Goal: Task Accomplishment & Management: Manage account settings

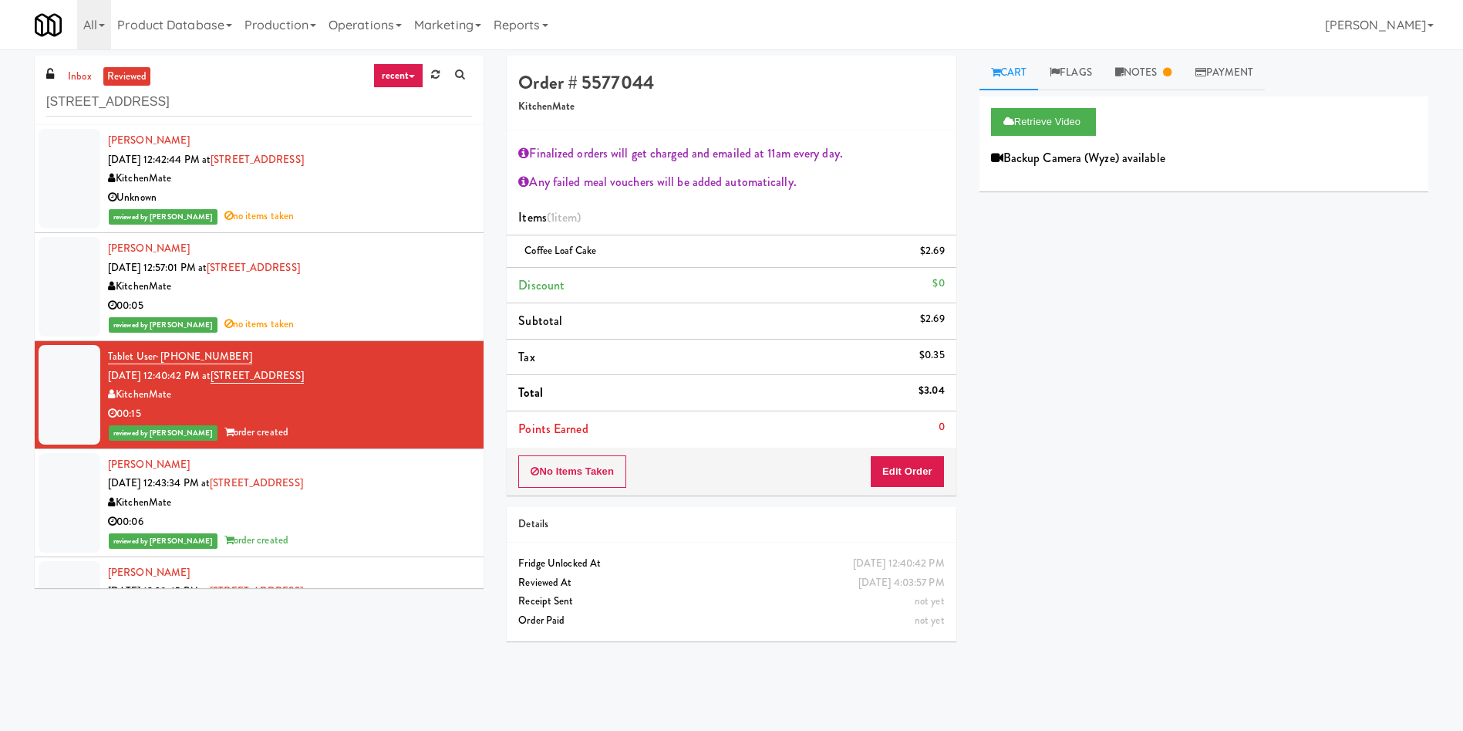
click at [0, 92] on div "inbox reviewed recent all unclear take inventory issue suspicious failed recent…" at bounding box center [731, 365] width 1463 height 619
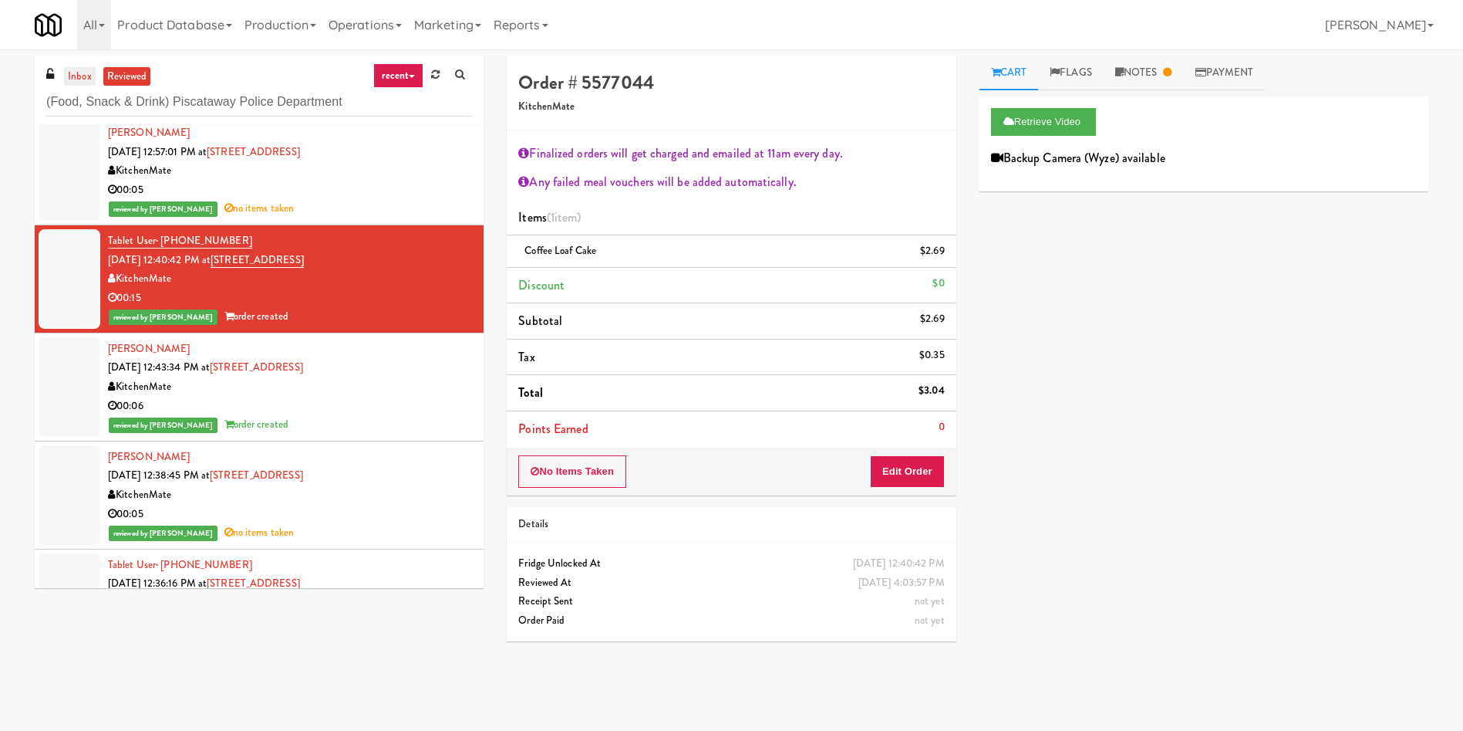
type input "(Food, Snack & Drink) Piscataway Police Department"
click at [67, 69] on link "inbox" at bounding box center [80, 76] width 32 height 19
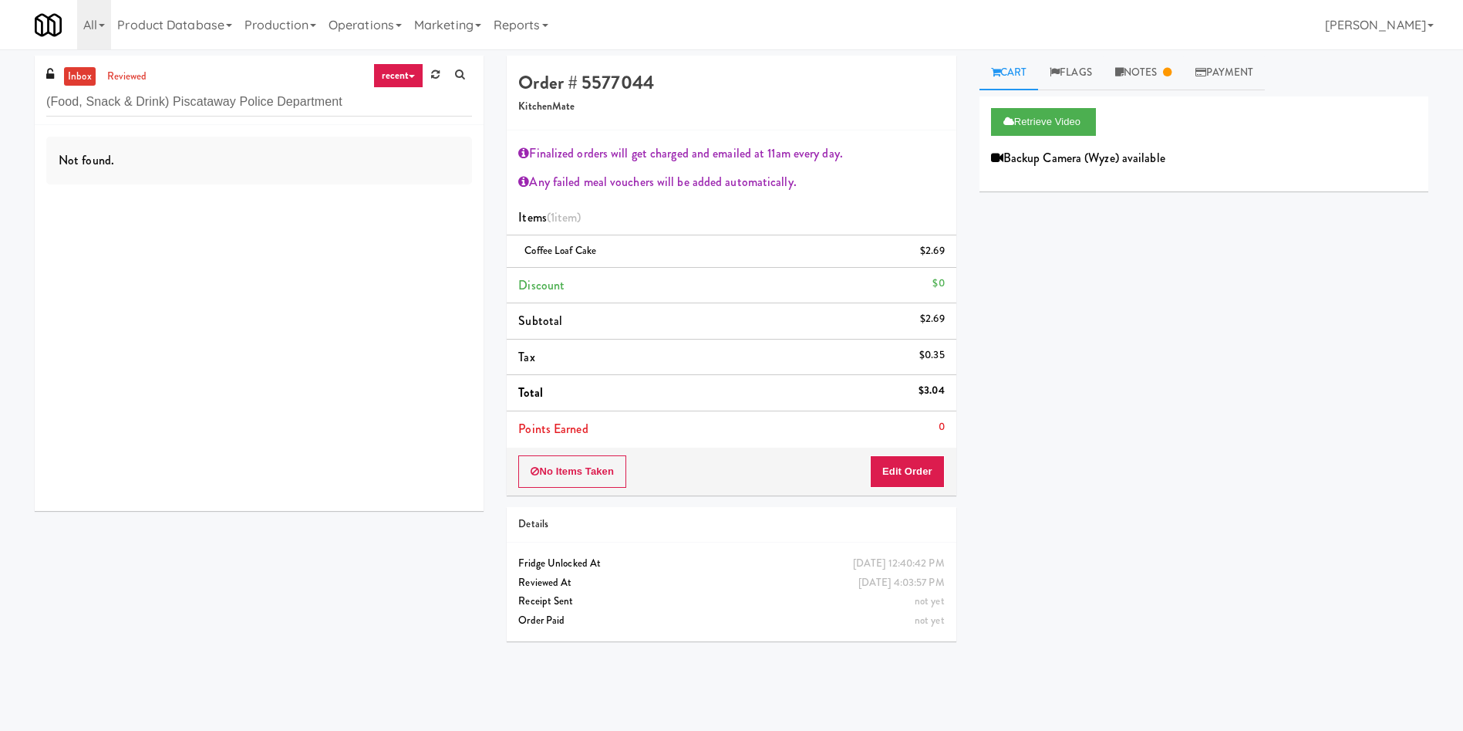
scroll to position [0, 0]
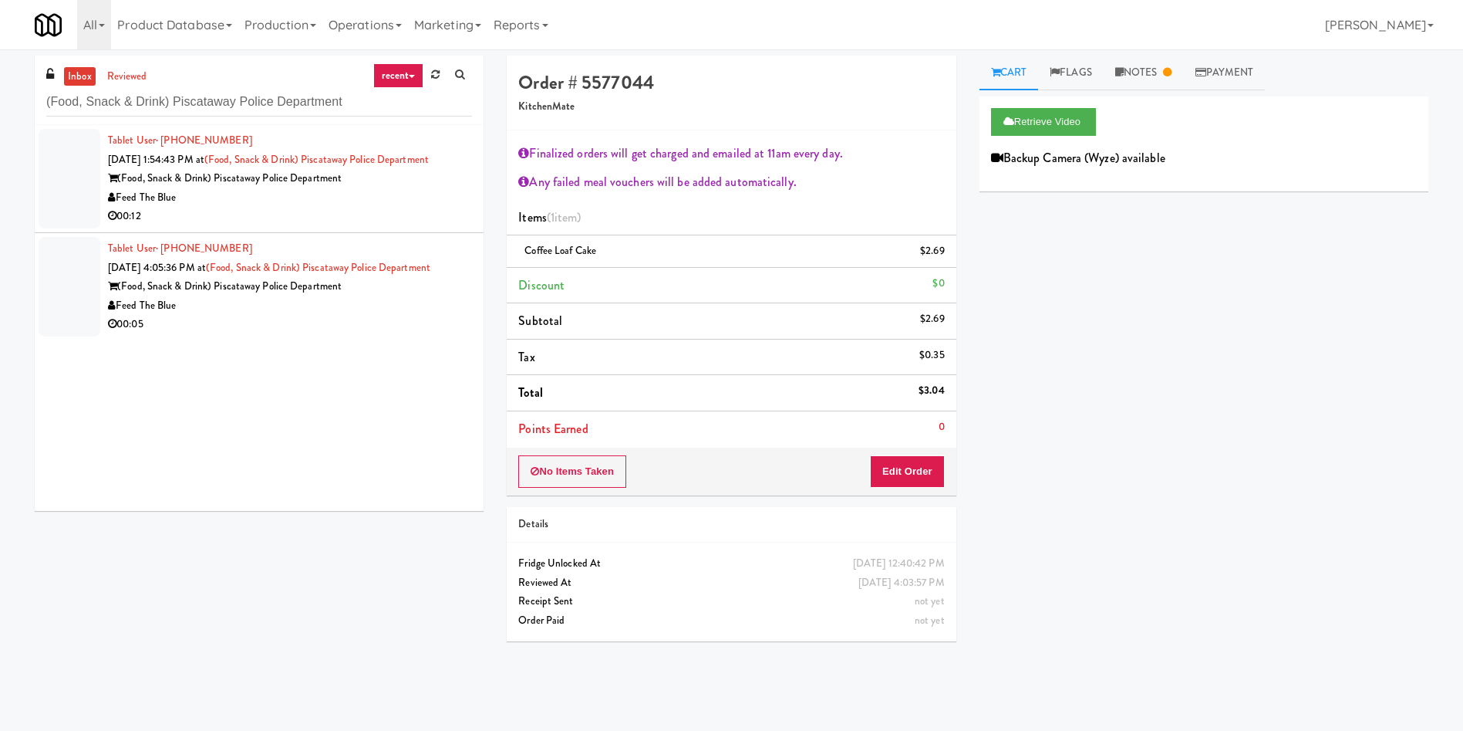
click at [78, 198] on div at bounding box center [70, 179] width 62 height 100
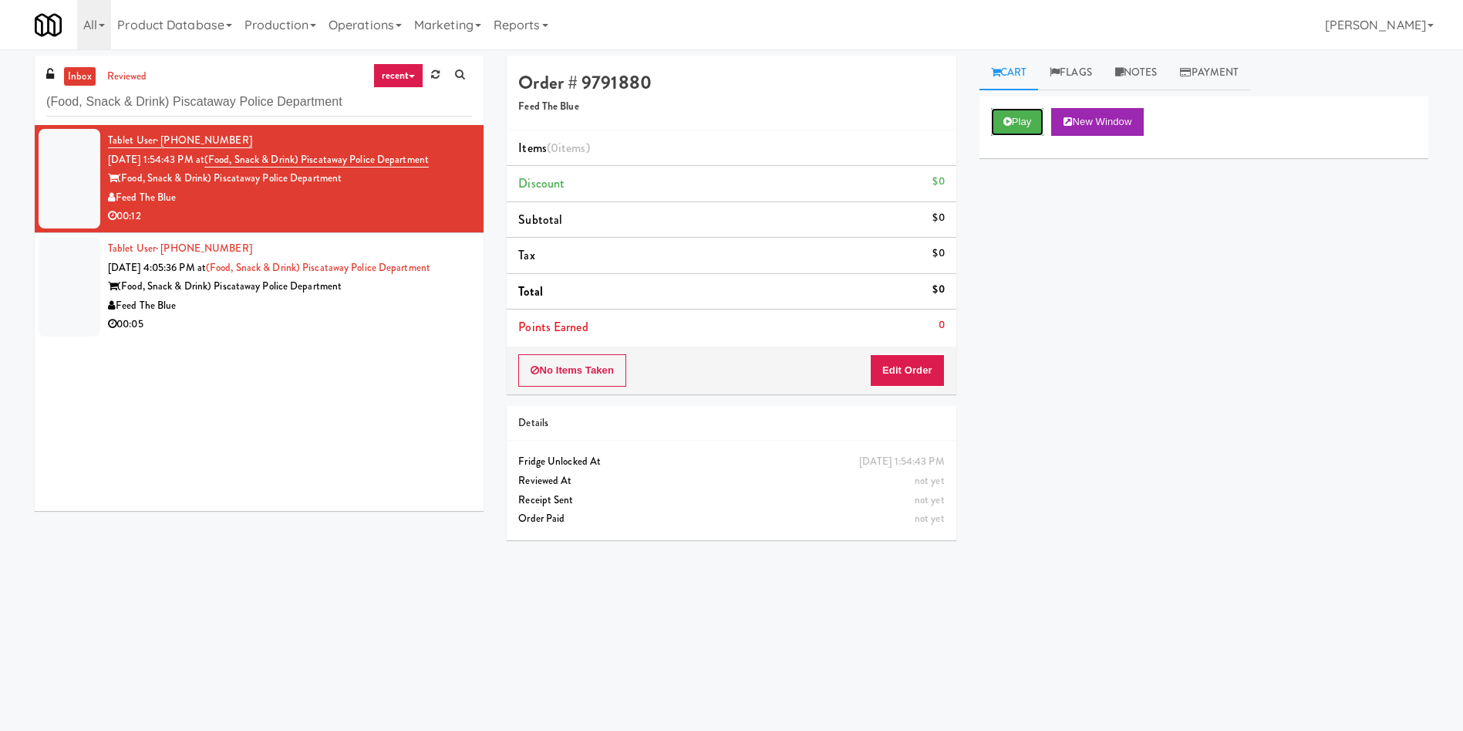
drag, startPoint x: 1014, startPoint y: 125, endPoint x: 985, endPoint y: 182, distance: 64.2
click at [1000, 146] on div "Play New Window" at bounding box center [1204, 127] width 449 height 62
click at [926, 373] on button "Edit Order" at bounding box center [907, 370] width 75 height 32
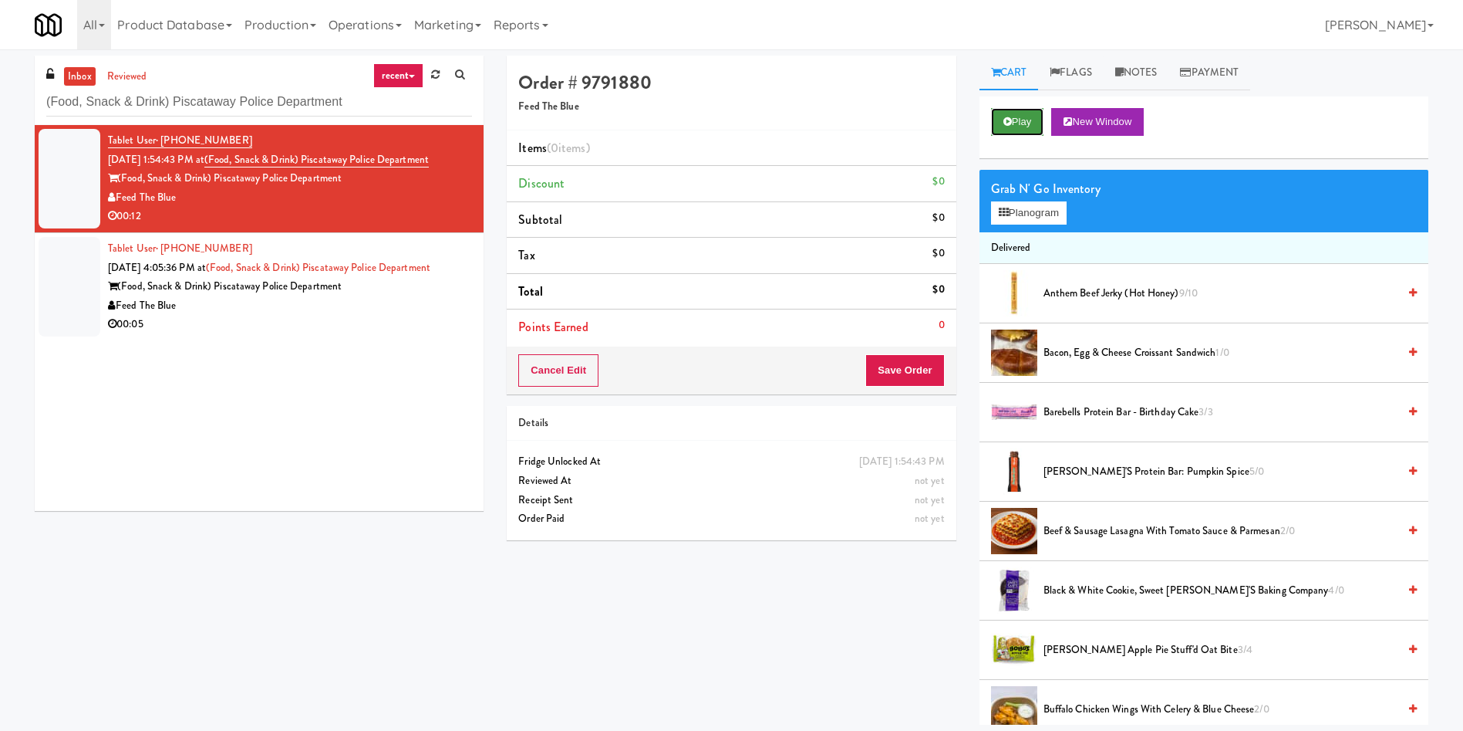
click at [1024, 126] on button "Play" at bounding box center [1017, 122] width 53 height 28
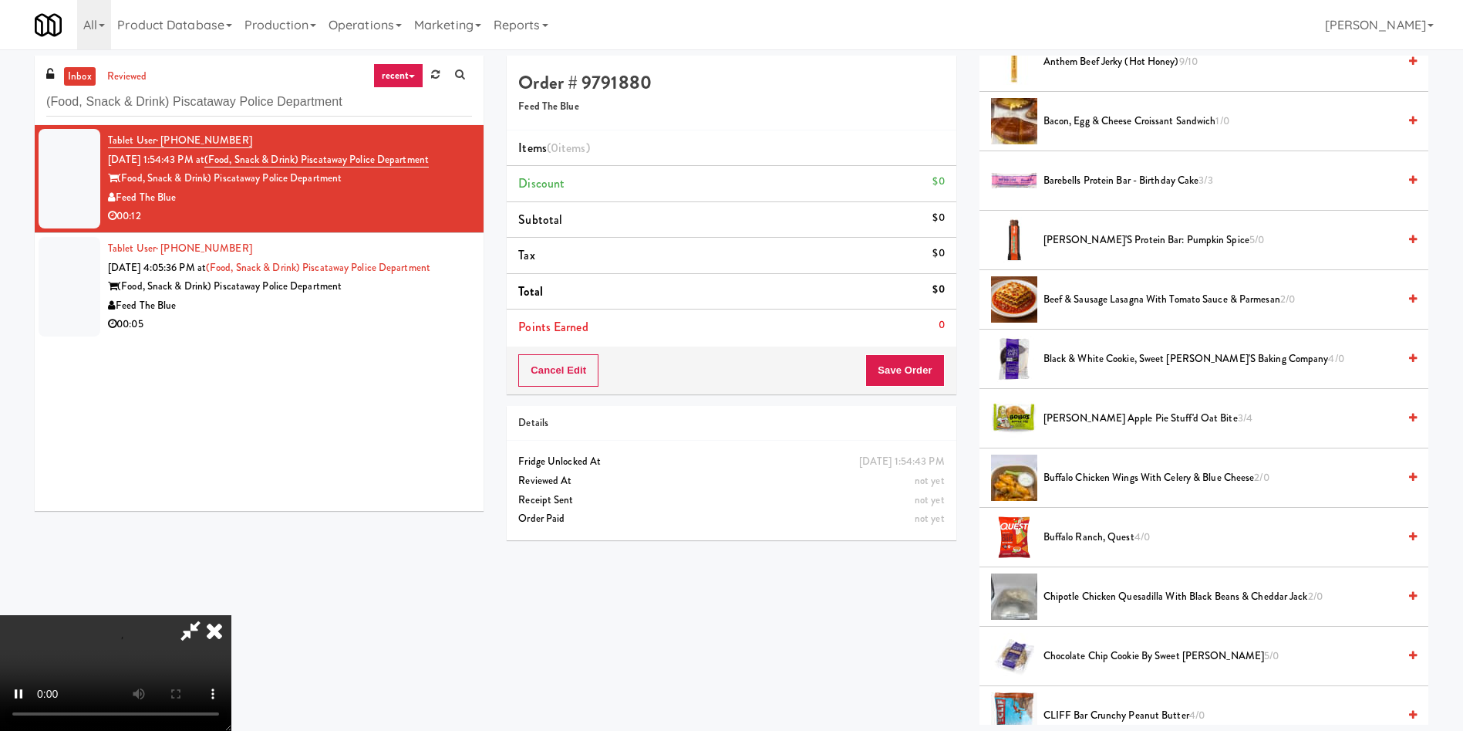
scroll to position [116, 0]
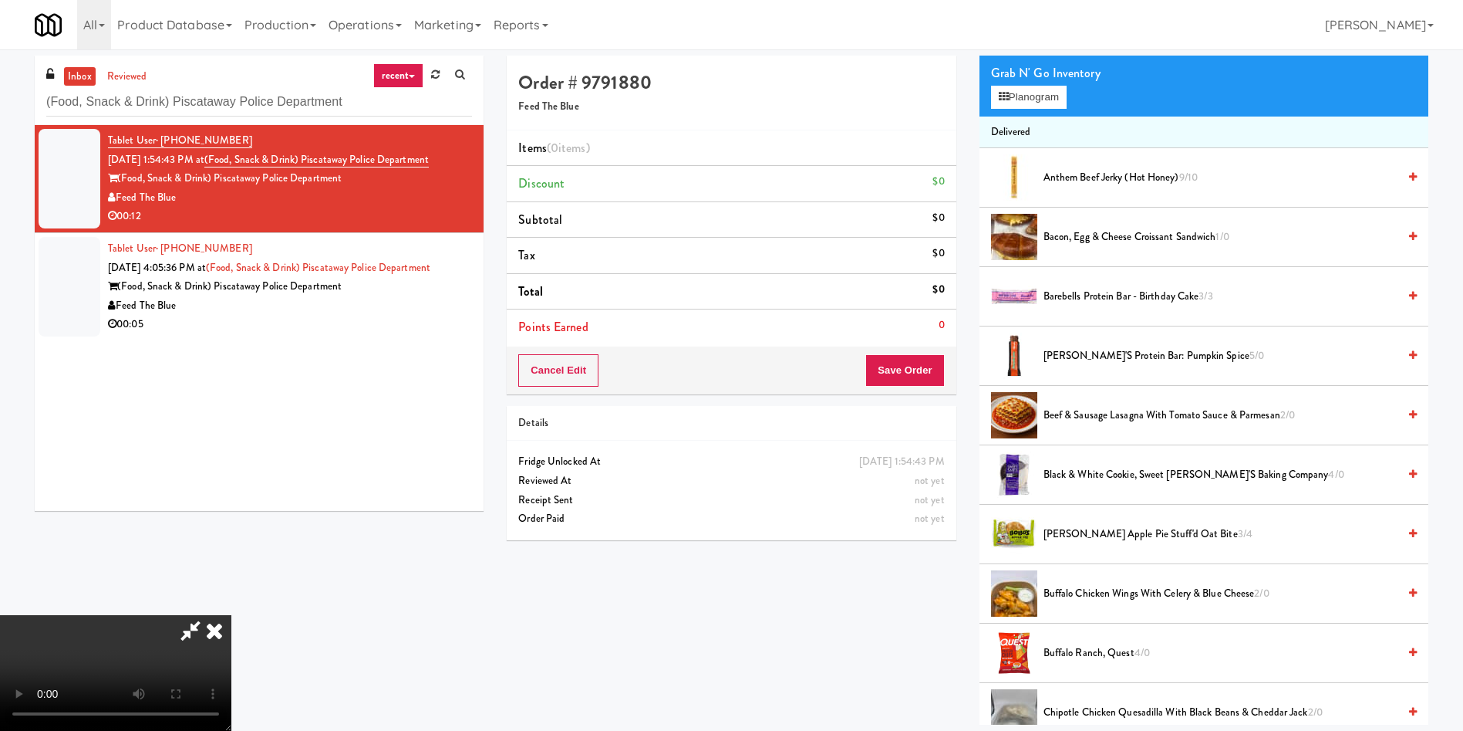
click at [231, 615] on video at bounding box center [115, 673] width 231 height 116
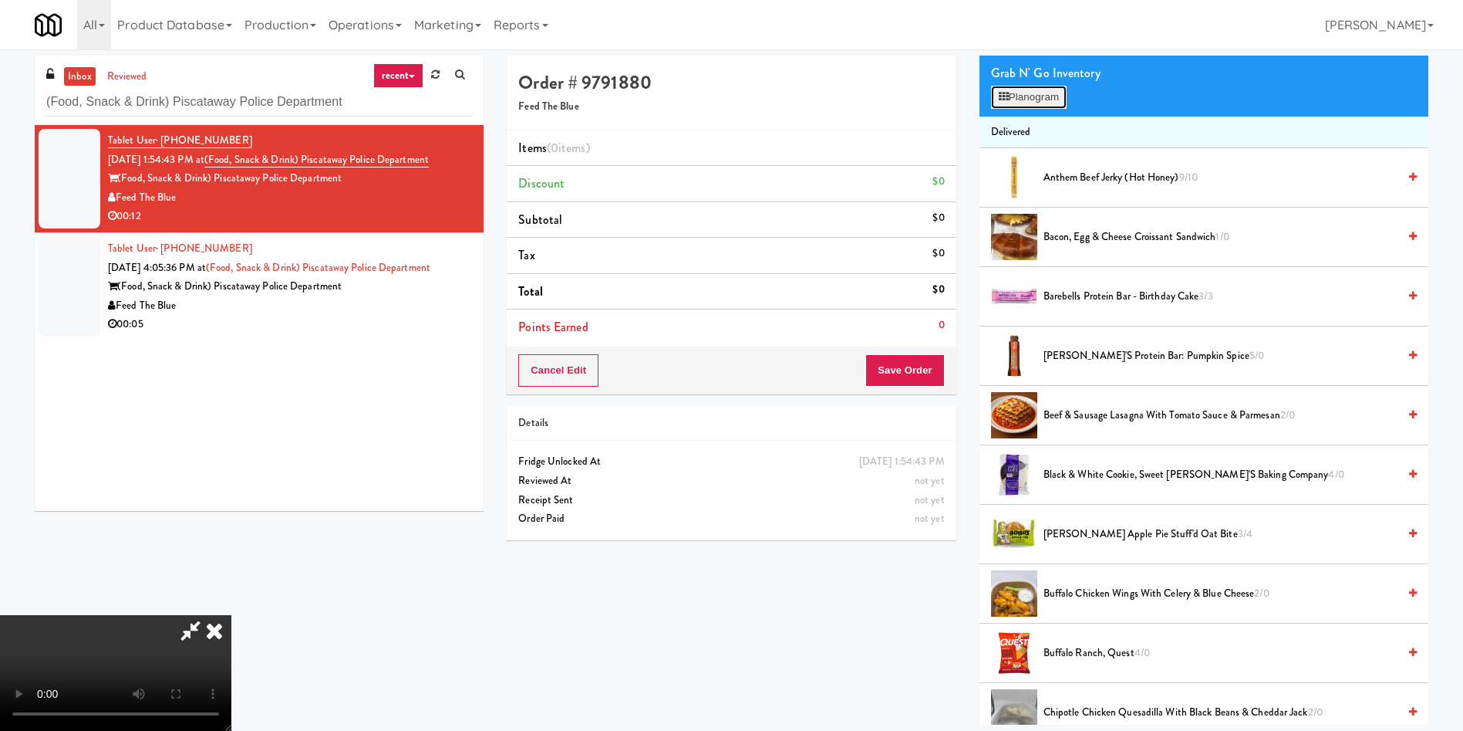
click at [1031, 108] on button "Planogram" at bounding box center [1029, 97] width 76 height 23
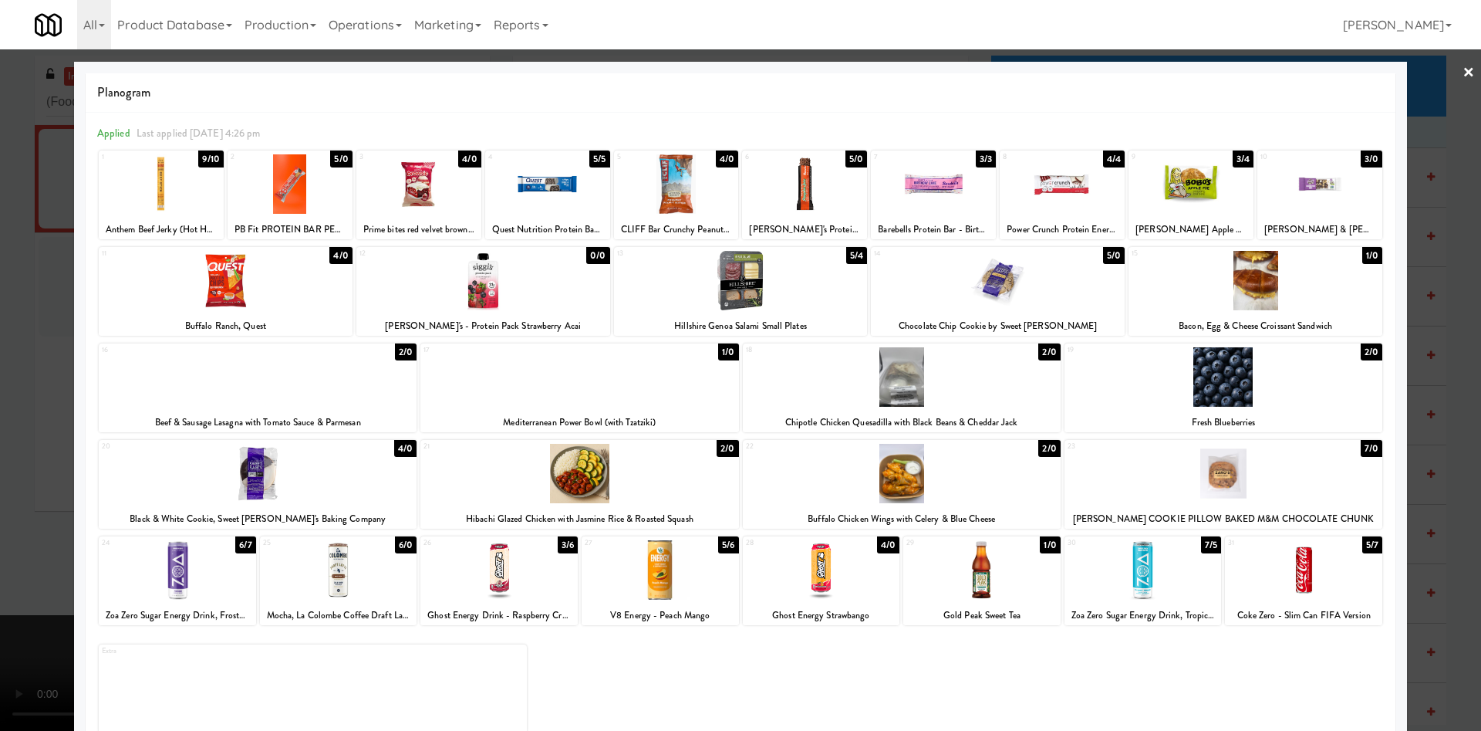
click at [558, 588] on div at bounding box center [498, 569] width 157 height 59
click at [42, 288] on div at bounding box center [740, 365] width 1481 height 731
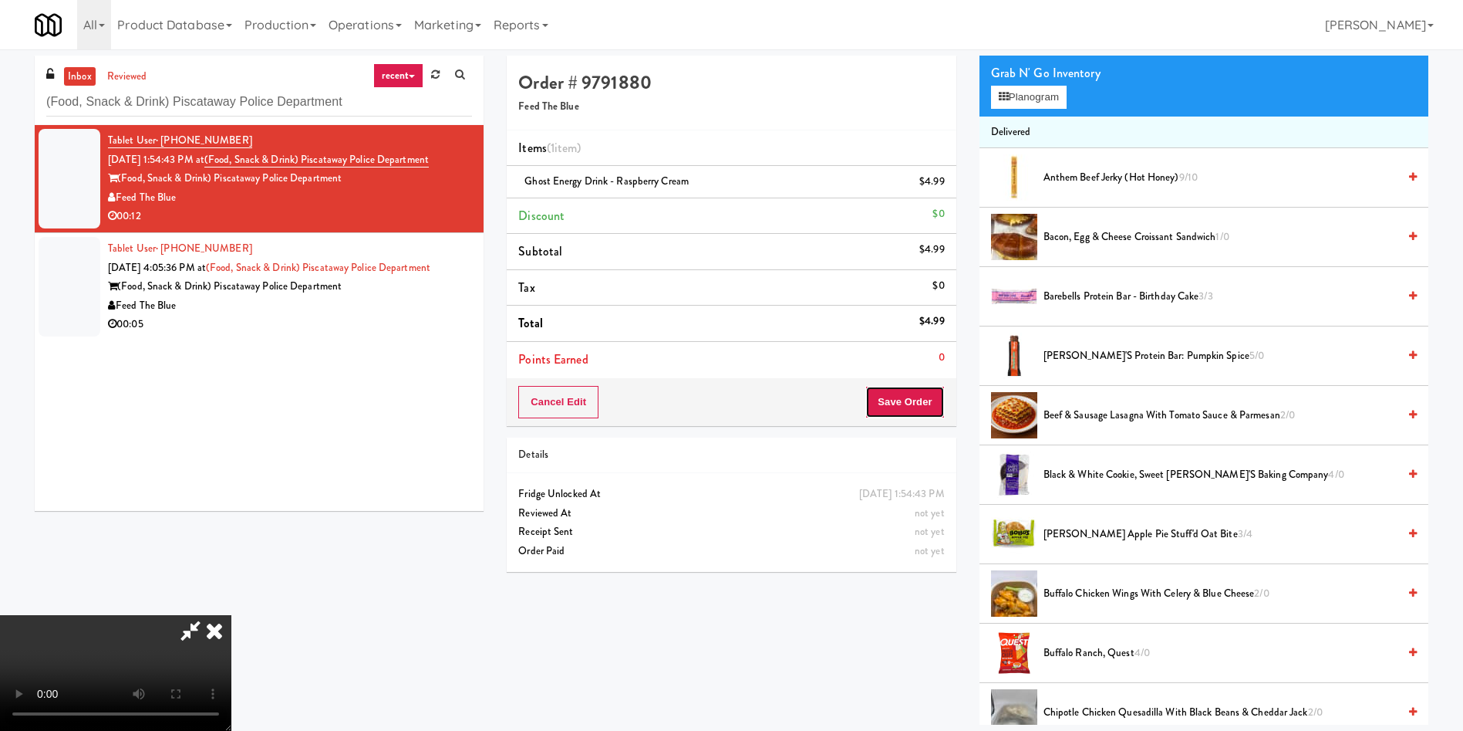
click at [920, 404] on button "Save Order" at bounding box center [905, 402] width 79 height 32
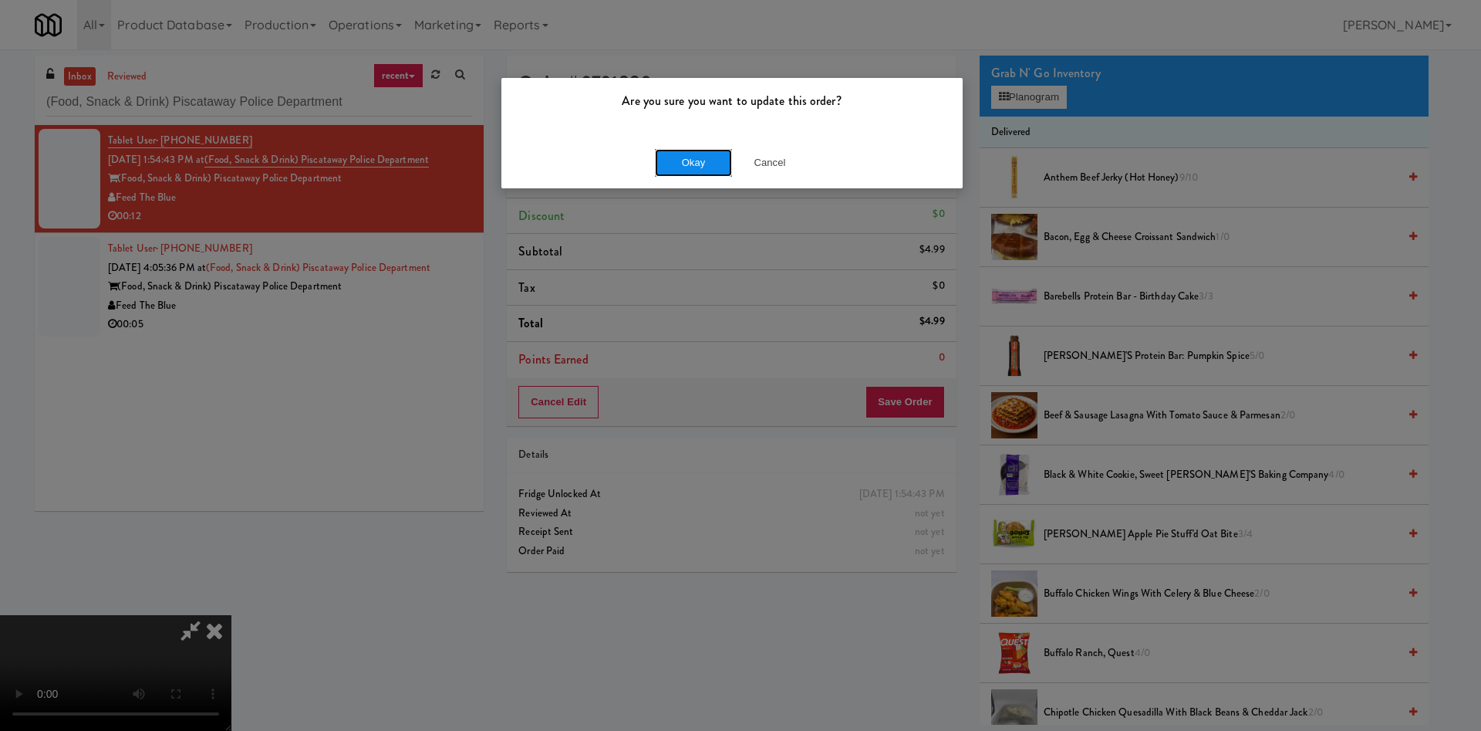
click at [703, 162] on button "Okay" at bounding box center [693, 163] width 77 height 28
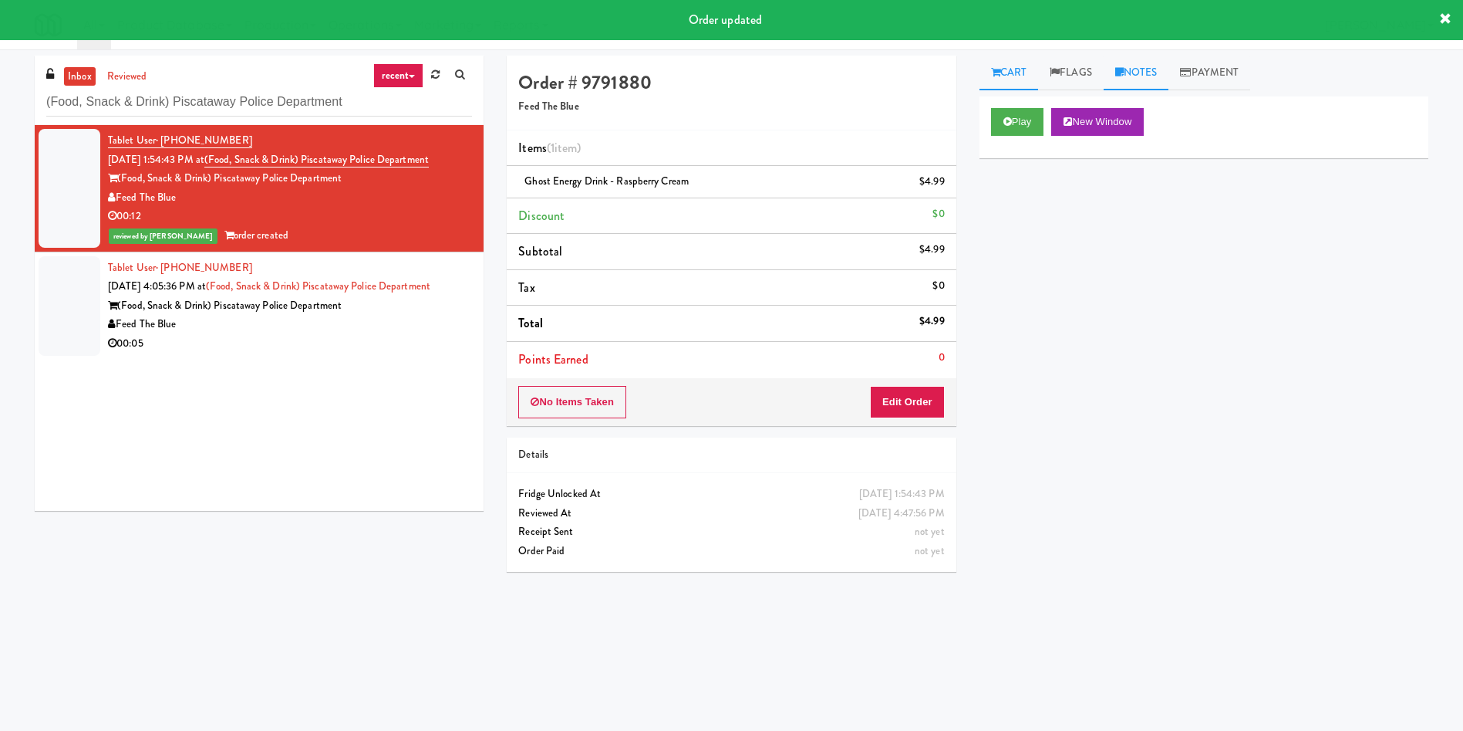
click at [1142, 80] on link "Notes" at bounding box center [1137, 73] width 66 height 35
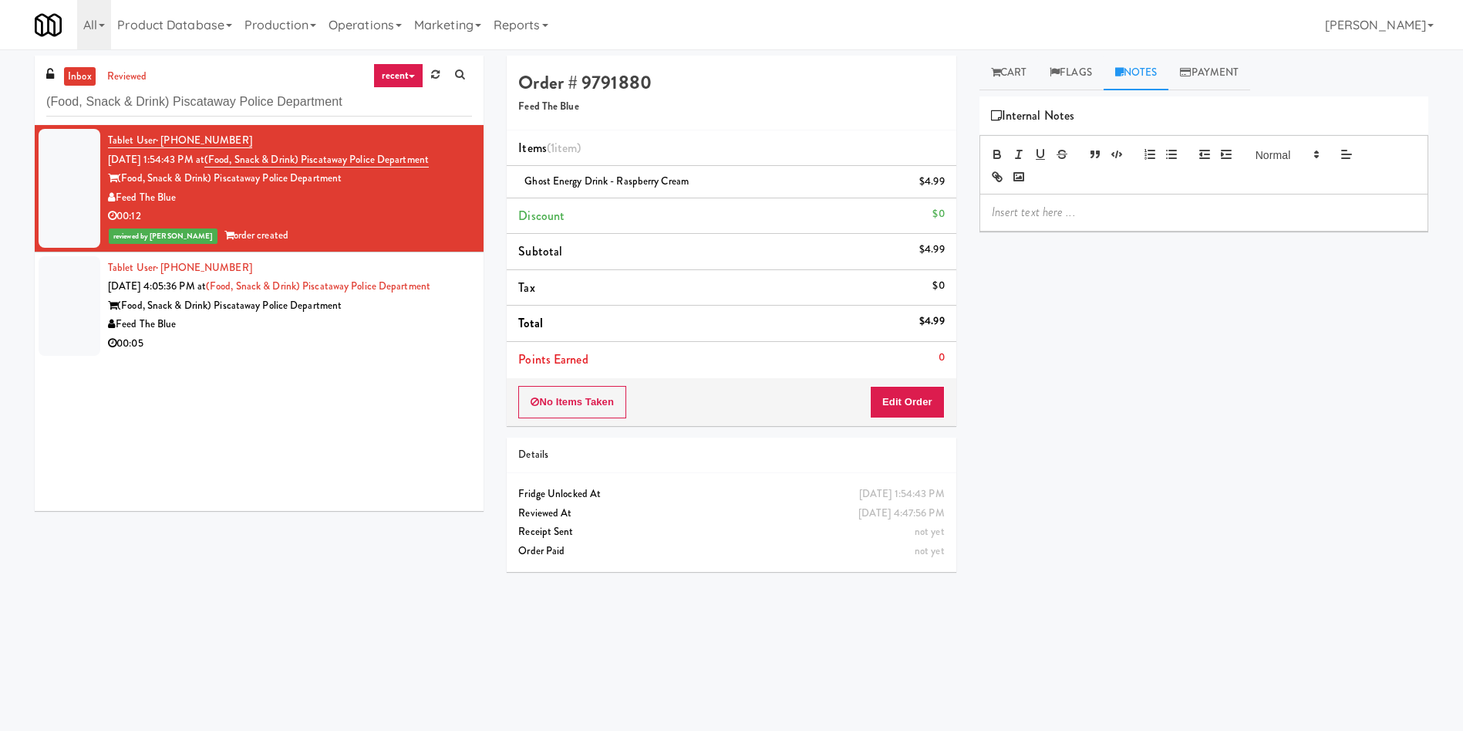
drag, startPoint x: 683, startPoint y: 133, endPoint x: 864, endPoint y: 140, distance: 181.4
click at [683, 133] on li "Items (1 item )" at bounding box center [731, 148] width 449 height 36
click at [1112, 214] on p at bounding box center [1204, 212] width 424 height 17
drag, startPoint x: 579, startPoint y: 184, endPoint x: 525, endPoint y: 179, distance: 54.2
click at [525, 179] on span "Ghost Energy Drink - Raspberry Cream" at bounding box center [607, 181] width 164 height 15
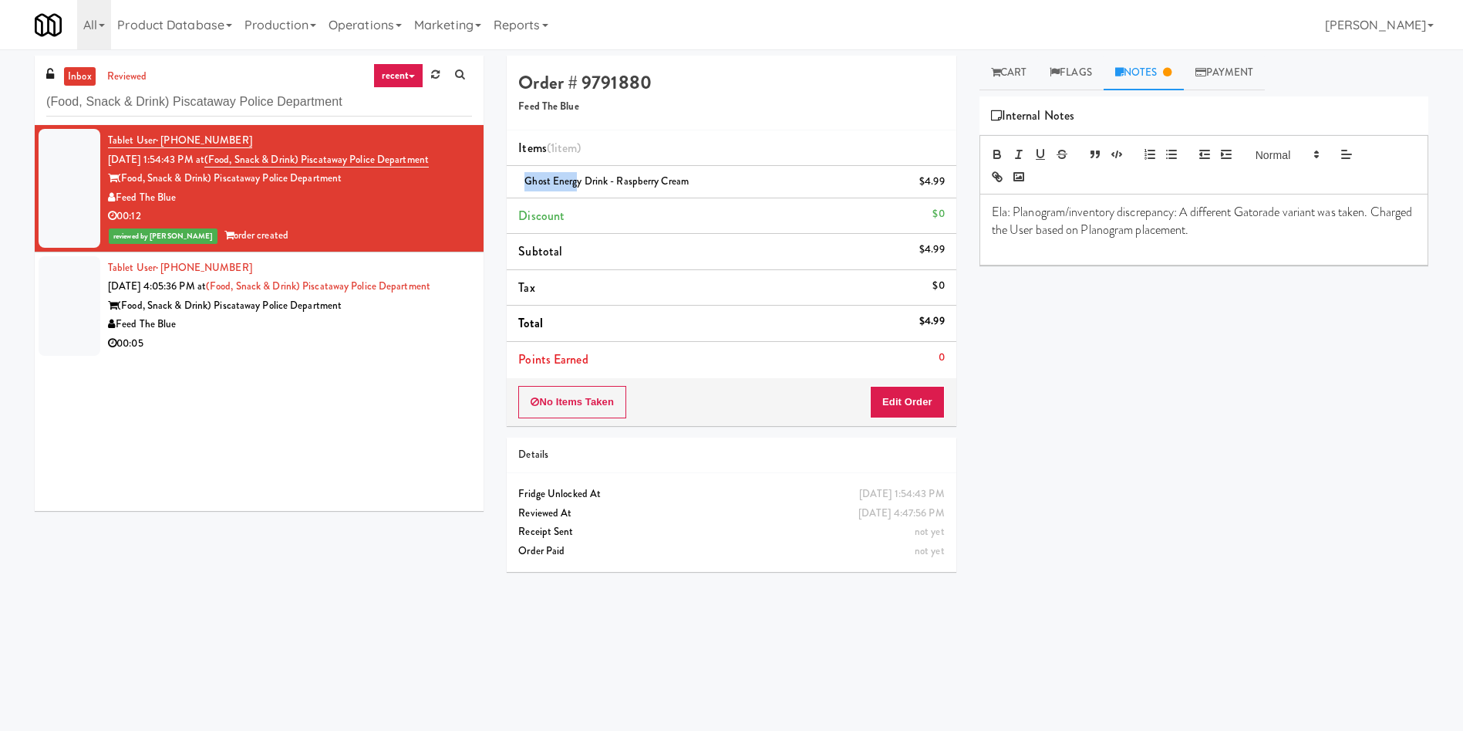
copy span "Ghost Energ"
drag, startPoint x: 1240, startPoint y: 209, endPoint x: 1281, endPoint y: 213, distance: 40.3
click at [1281, 213] on p "Ela: Planogram/inventory discrepancy: A different Gatorade variant was taken. C…" at bounding box center [1204, 221] width 424 height 35
drag, startPoint x: 1281, startPoint y: 213, endPoint x: 1238, endPoint y: 209, distance: 43.4
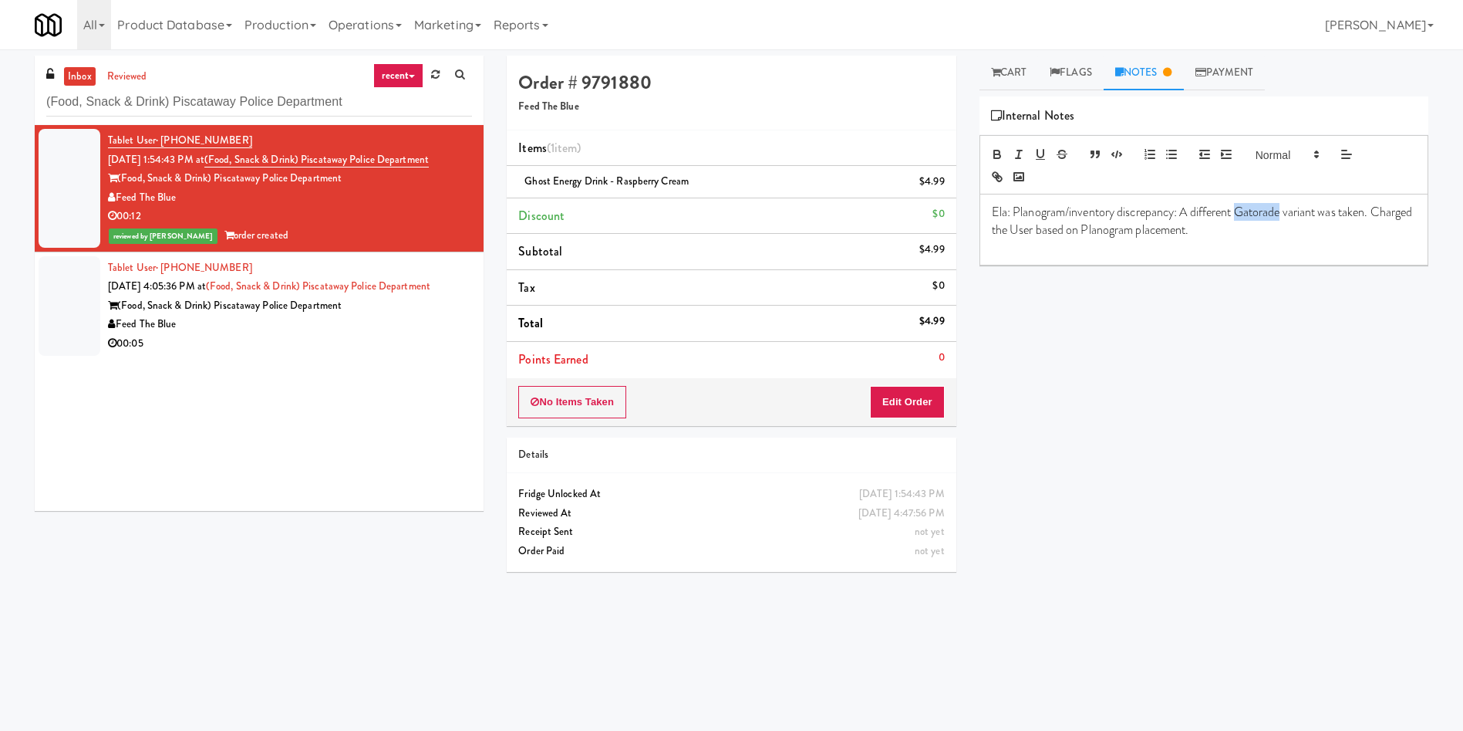
click at [1238, 209] on p "Ela: Planogram/inventory discrepancy: A different Gatorade variant was taken. C…" at bounding box center [1204, 221] width 424 height 35
drag, startPoint x: 1303, startPoint y: 217, endPoint x: 1239, endPoint y: 214, distance: 64.1
click at [1239, 214] on p "Ela: Planogram/inventory discrepancy: A different Ghost Energ variant was taken…" at bounding box center [1204, 221] width 424 height 35
click at [997, 157] on icon "button" at bounding box center [997, 156] width 6 height 4
drag, startPoint x: 60, startPoint y: 294, endPoint x: 76, endPoint y: 299, distance: 16.3
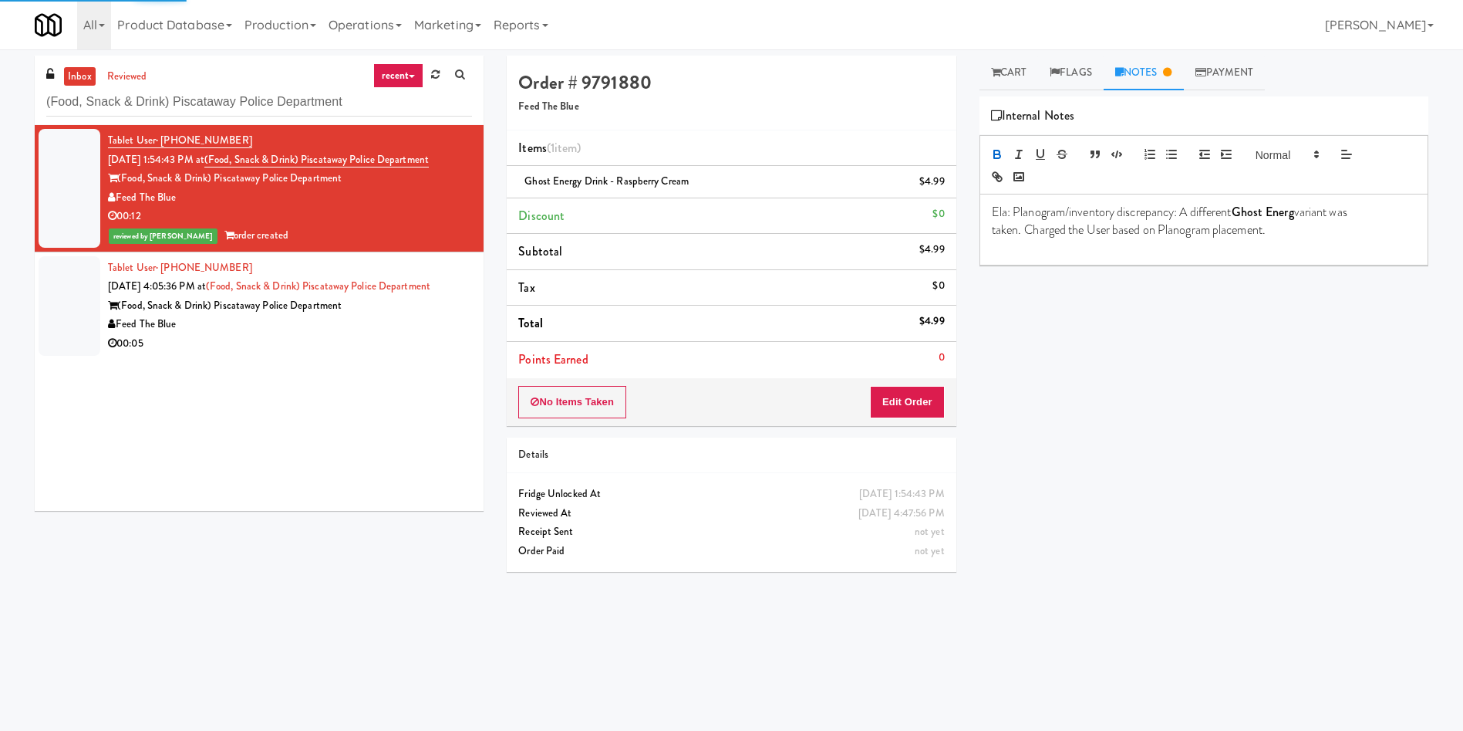
click at [60, 295] on div at bounding box center [70, 306] width 62 height 100
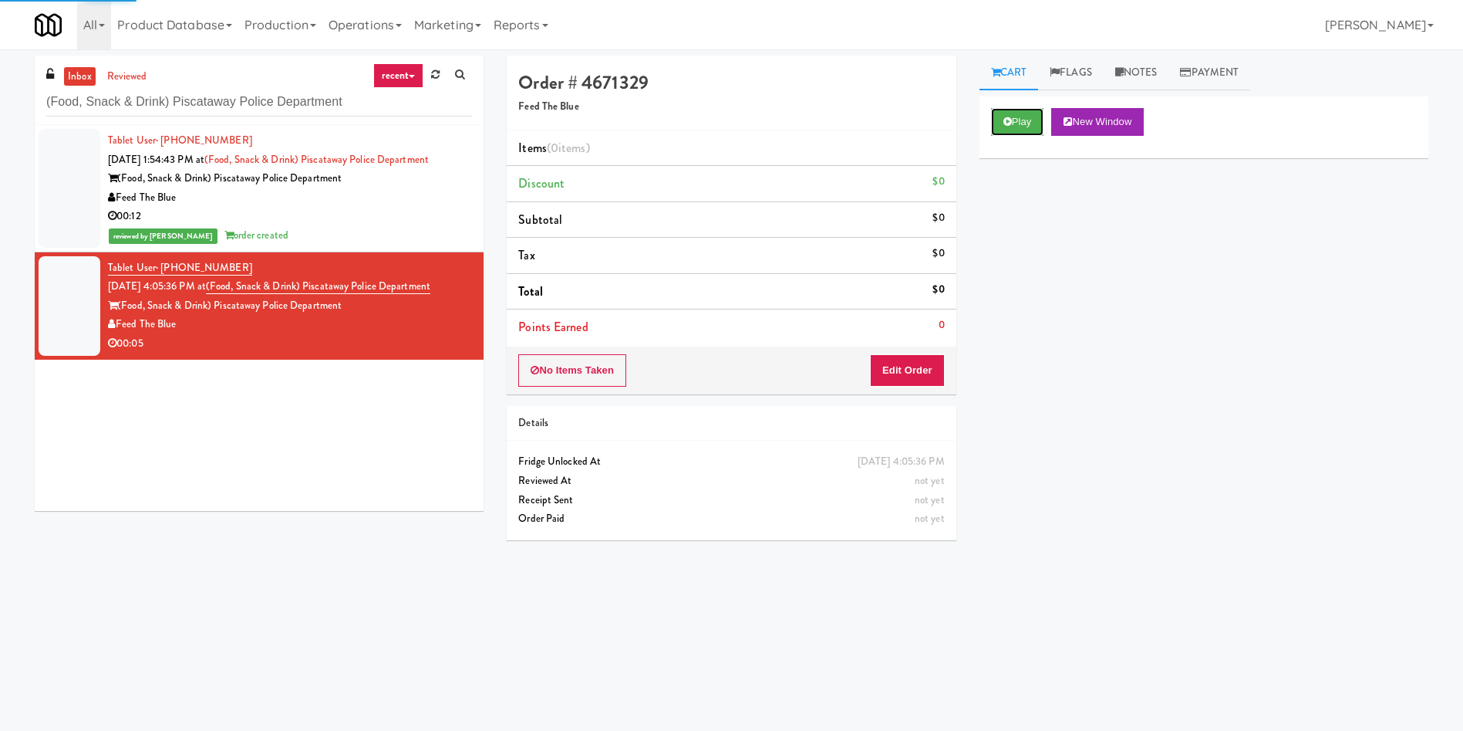
drag, startPoint x: 1034, startPoint y: 113, endPoint x: 955, endPoint y: 235, distance: 145.5
click at [1034, 118] on button "Play" at bounding box center [1017, 122] width 53 height 28
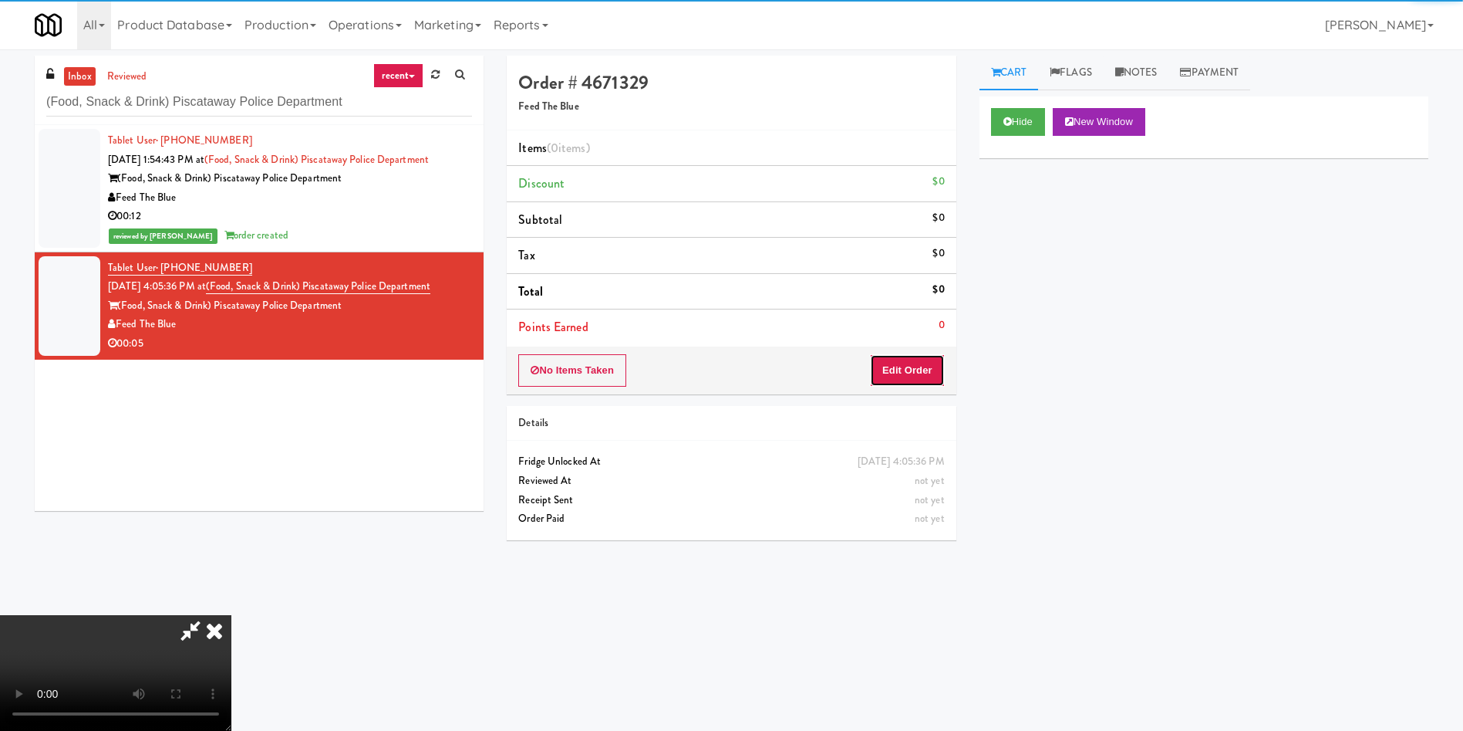
click at [933, 366] on button "Edit Order" at bounding box center [907, 370] width 75 height 32
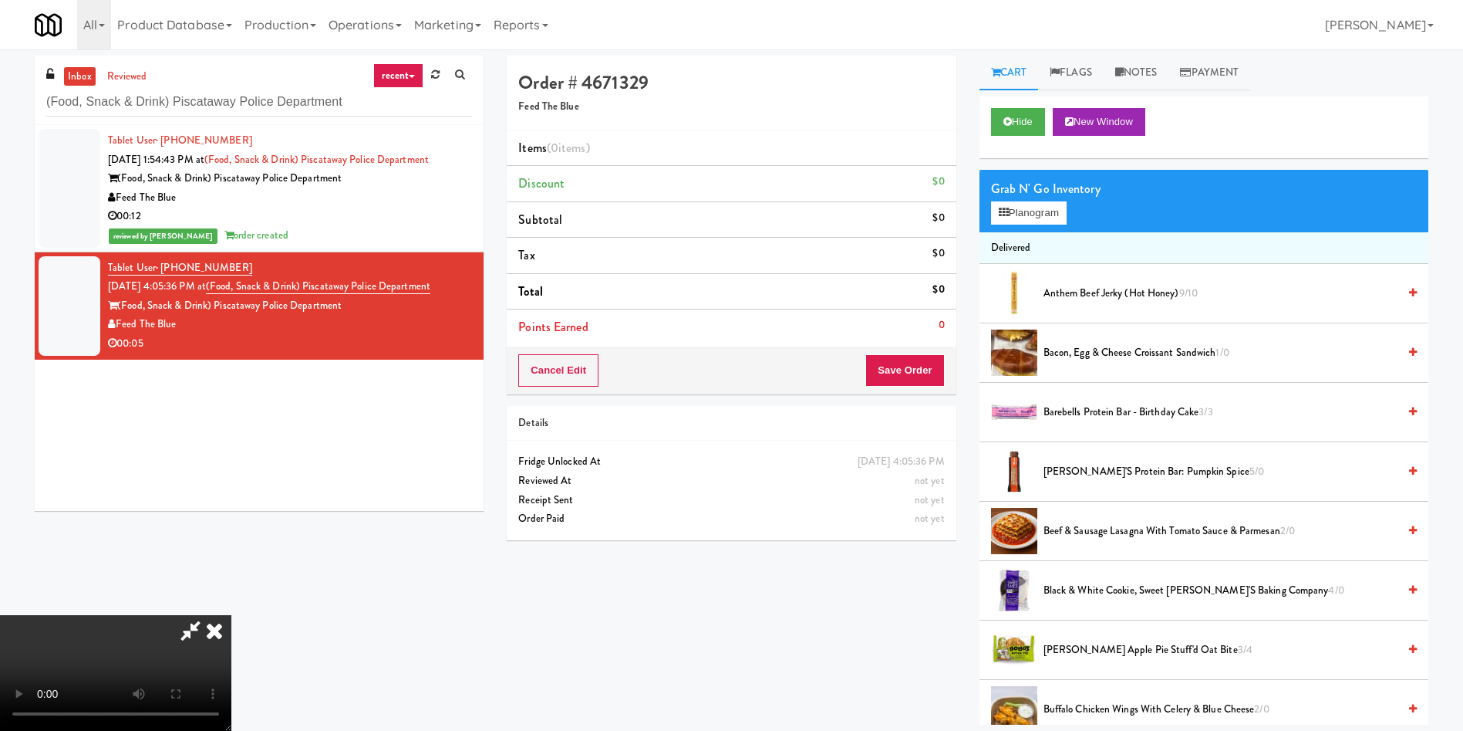
scroll to position [227, 0]
click at [231, 615] on video at bounding box center [115, 673] width 231 height 116
click at [1007, 210] on icon at bounding box center [1004, 213] width 10 height 10
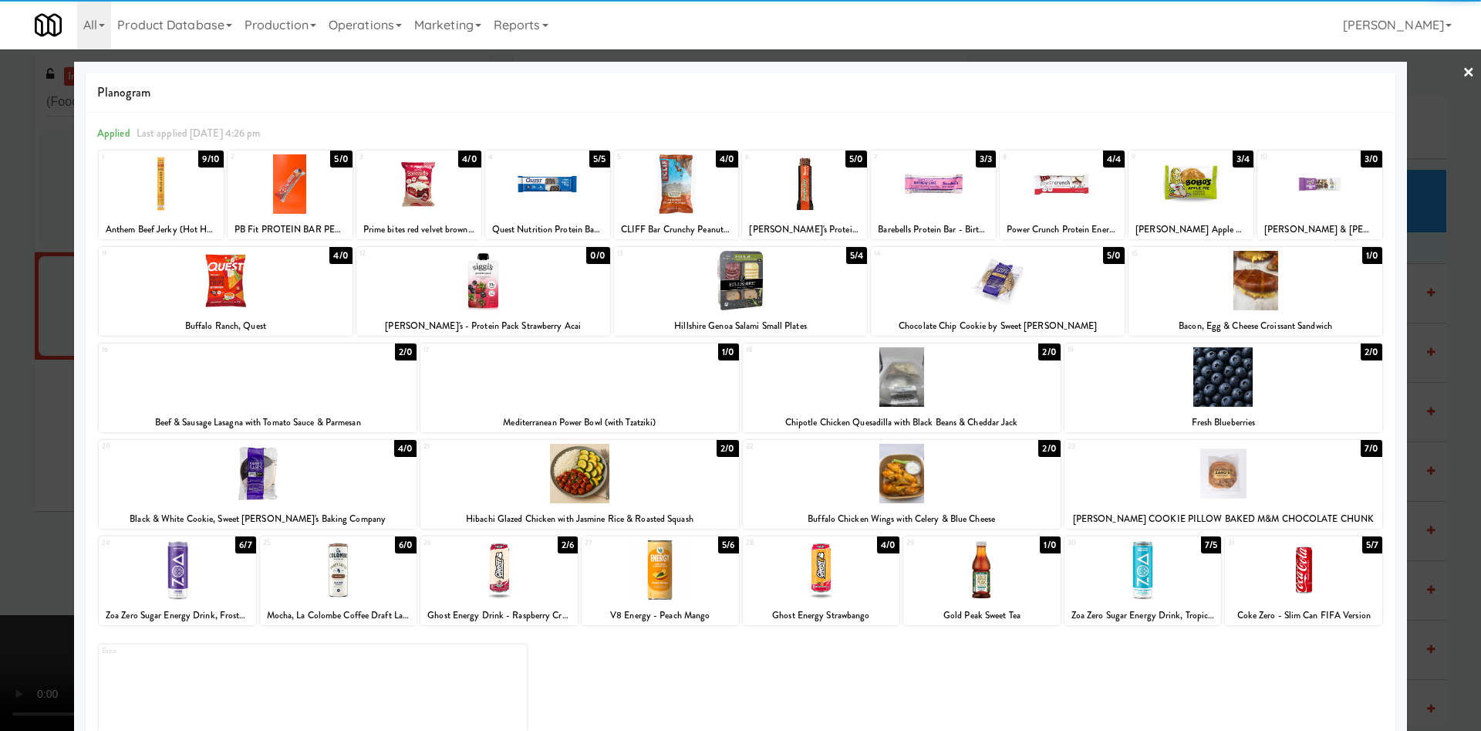
click at [1122, 591] on div at bounding box center [1143, 569] width 157 height 59
click at [0, 373] on div at bounding box center [740, 365] width 1481 height 731
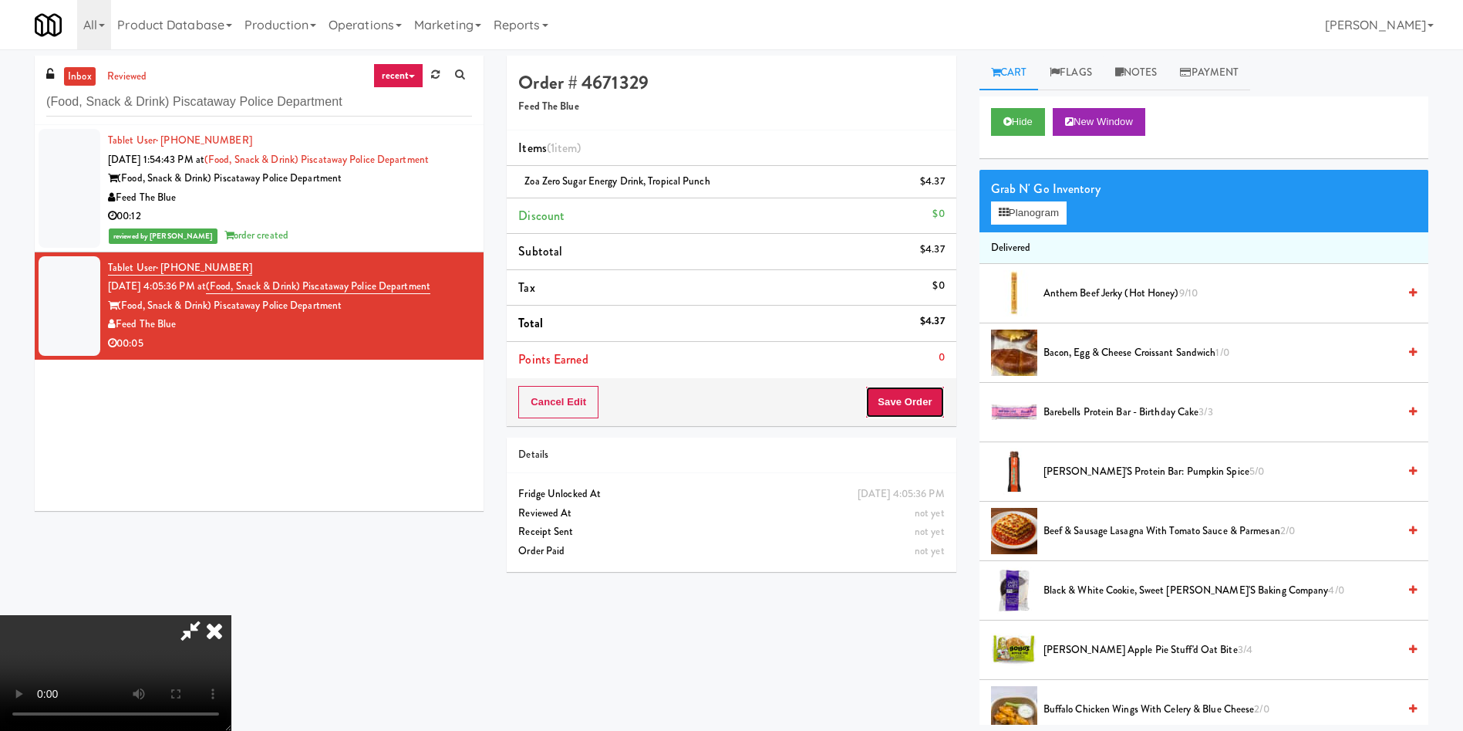
click at [914, 401] on button "Save Order" at bounding box center [905, 402] width 79 height 32
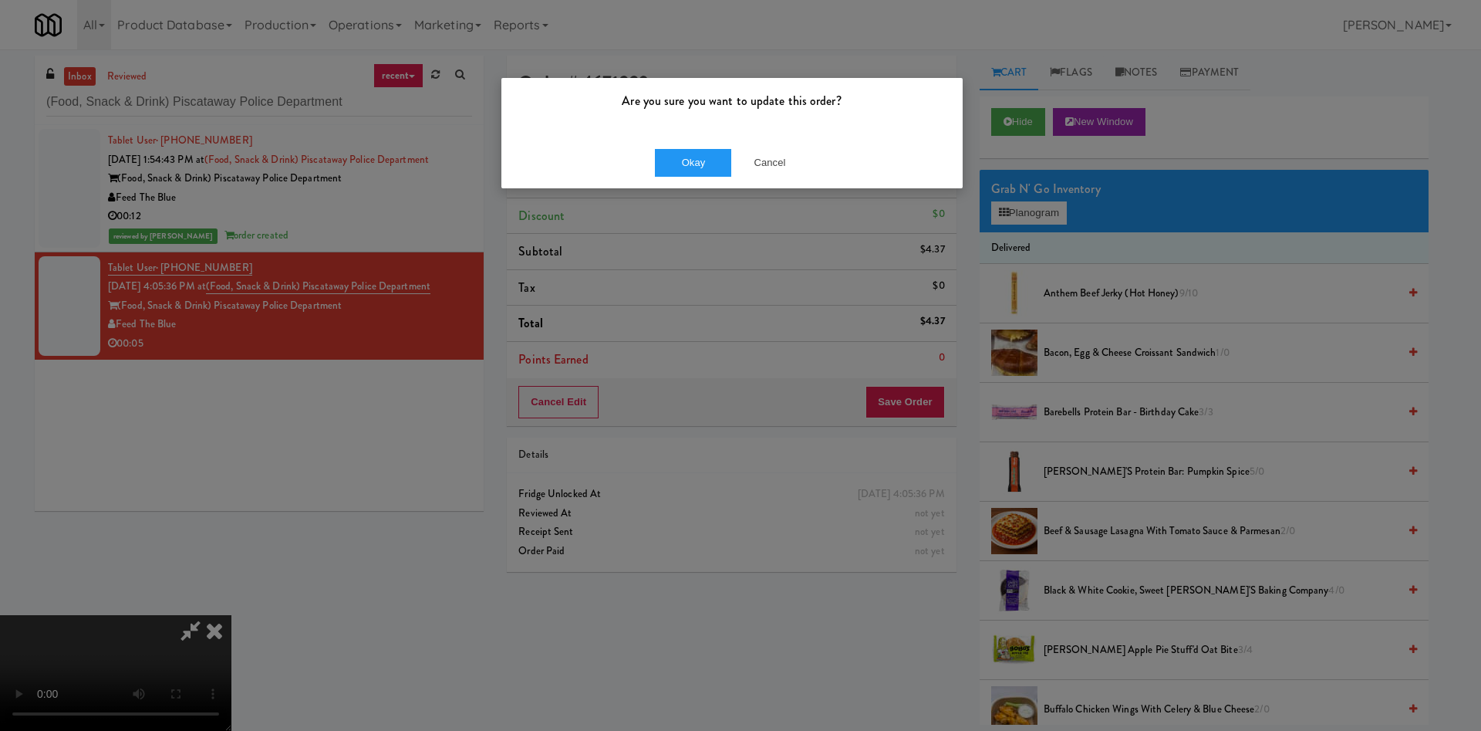
click at [678, 177] on div "Okay Cancel" at bounding box center [731, 163] width 461 height 52
drag, startPoint x: 693, startPoint y: 155, endPoint x: 693, endPoint y: 167, distance: 11.6
click at [693, 156] on button "Okay" at bounding box center [693, 163] width 77 height 28
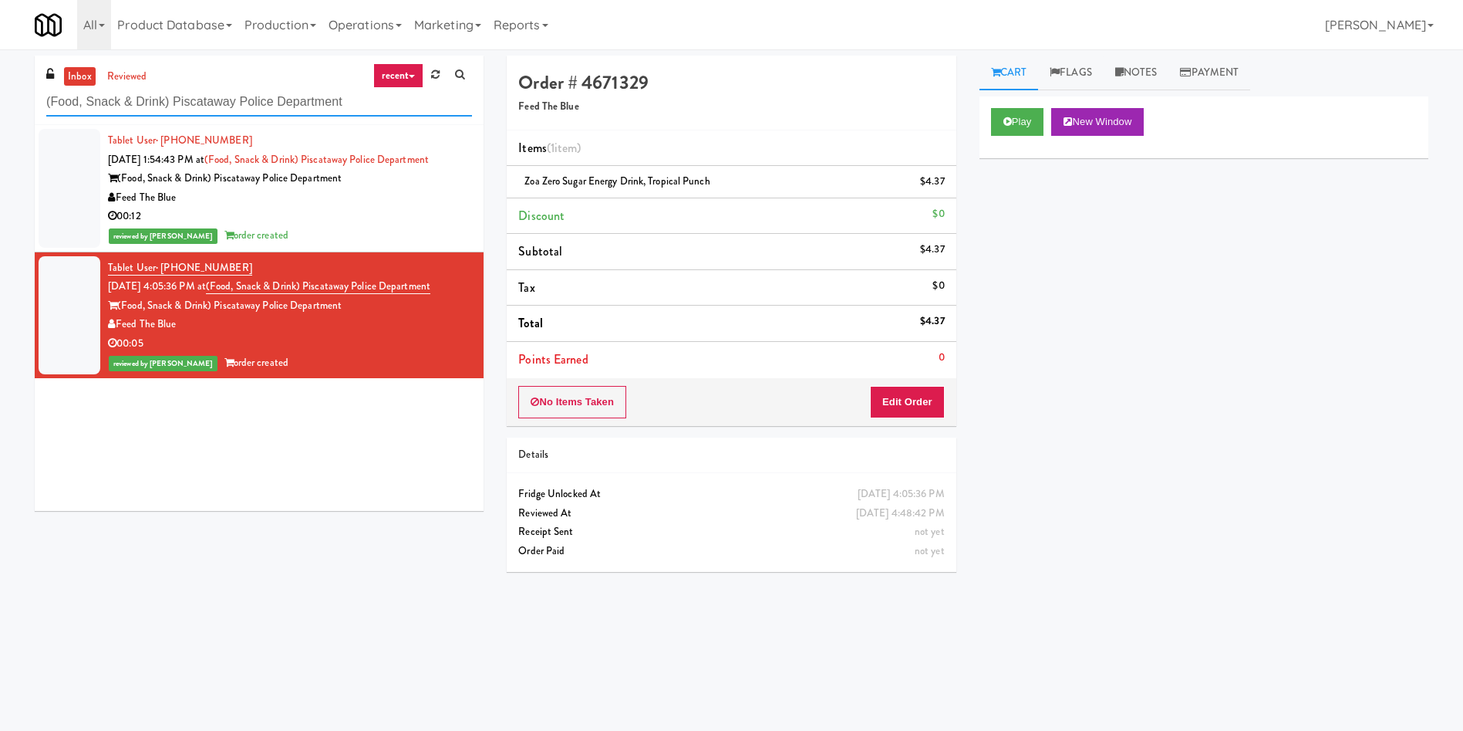
drag, startPoint x: 363, startPoint y: 102, endPoint x: 0, endPoint y: 102, distance: 362.6
click at [0, 102] on div "inbox reviewed recent all unclear take inventory issue suspicious failed recent…" at bounding box center [731, 365] width 1463 height 619
paste input "399 Fremont - Cooler"
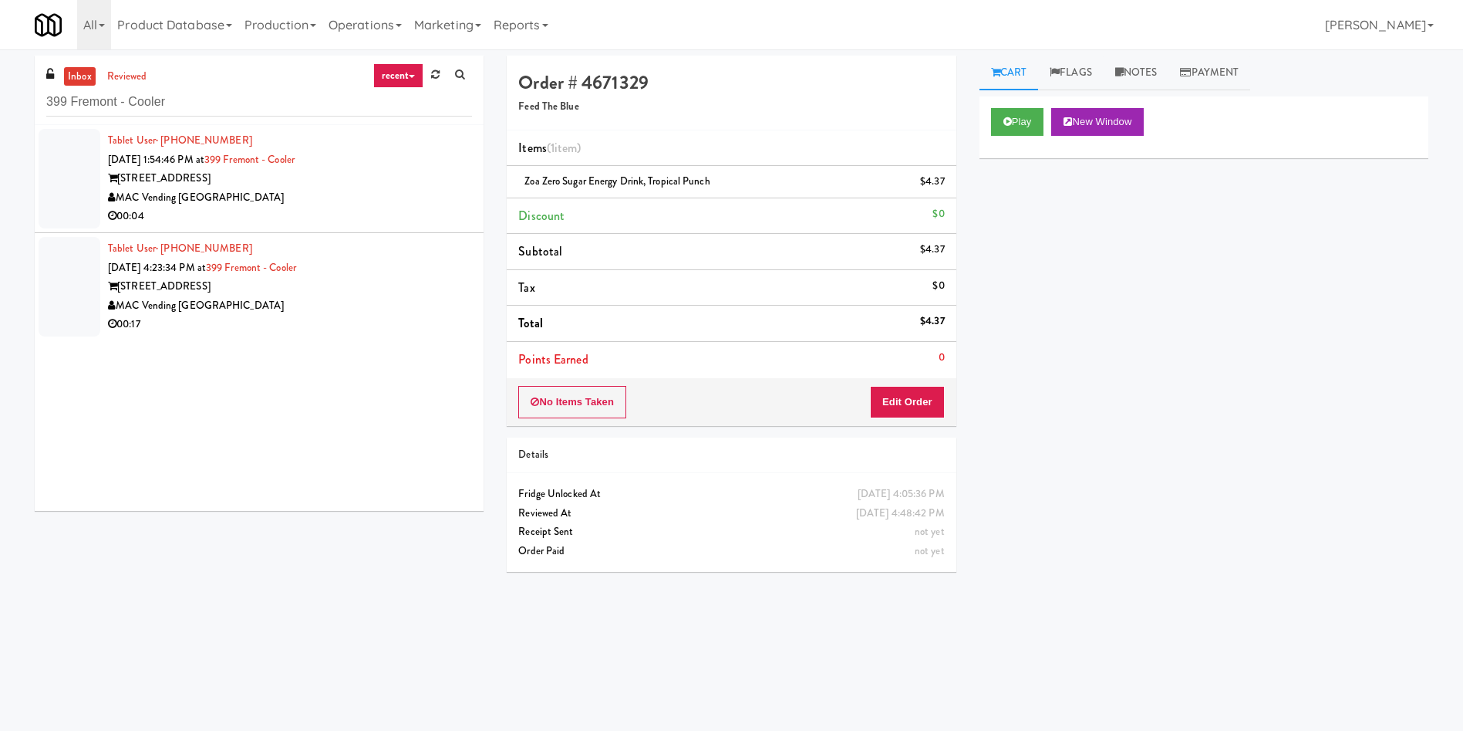
click at [107, 164] on li "Tablet User · (628) 246-6317 Oct 9, 2025 1:54:46 PM at 399 Fremont - Cooler 399…" at bounding box center [259, 179] width 449 height 108
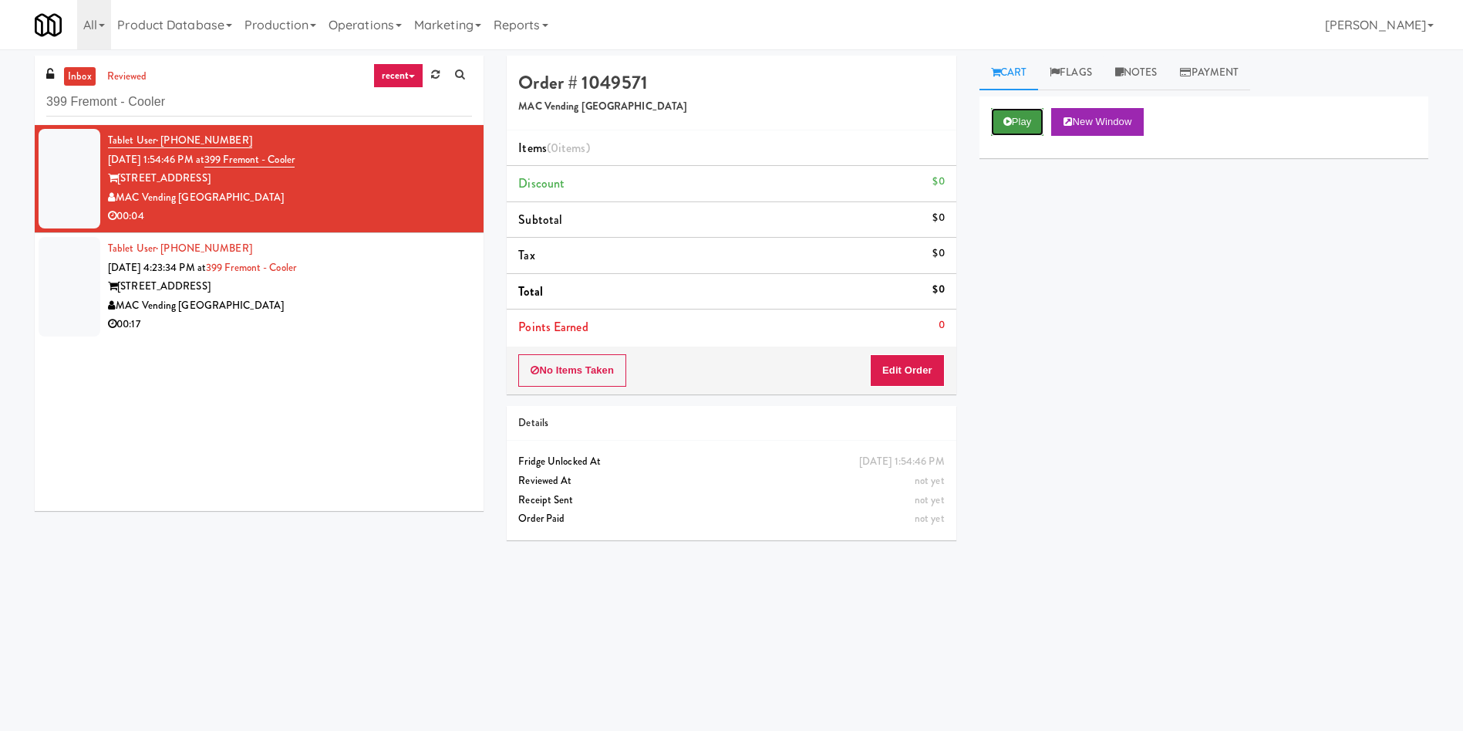
drag, startPoint x: 1028, startPoint y: 114, endPoint x: 920, endPoint y: 245, distance: 169.9
click at [1024, 117] on button "Play" at bounding box center [1017, 122] width 53 height 28
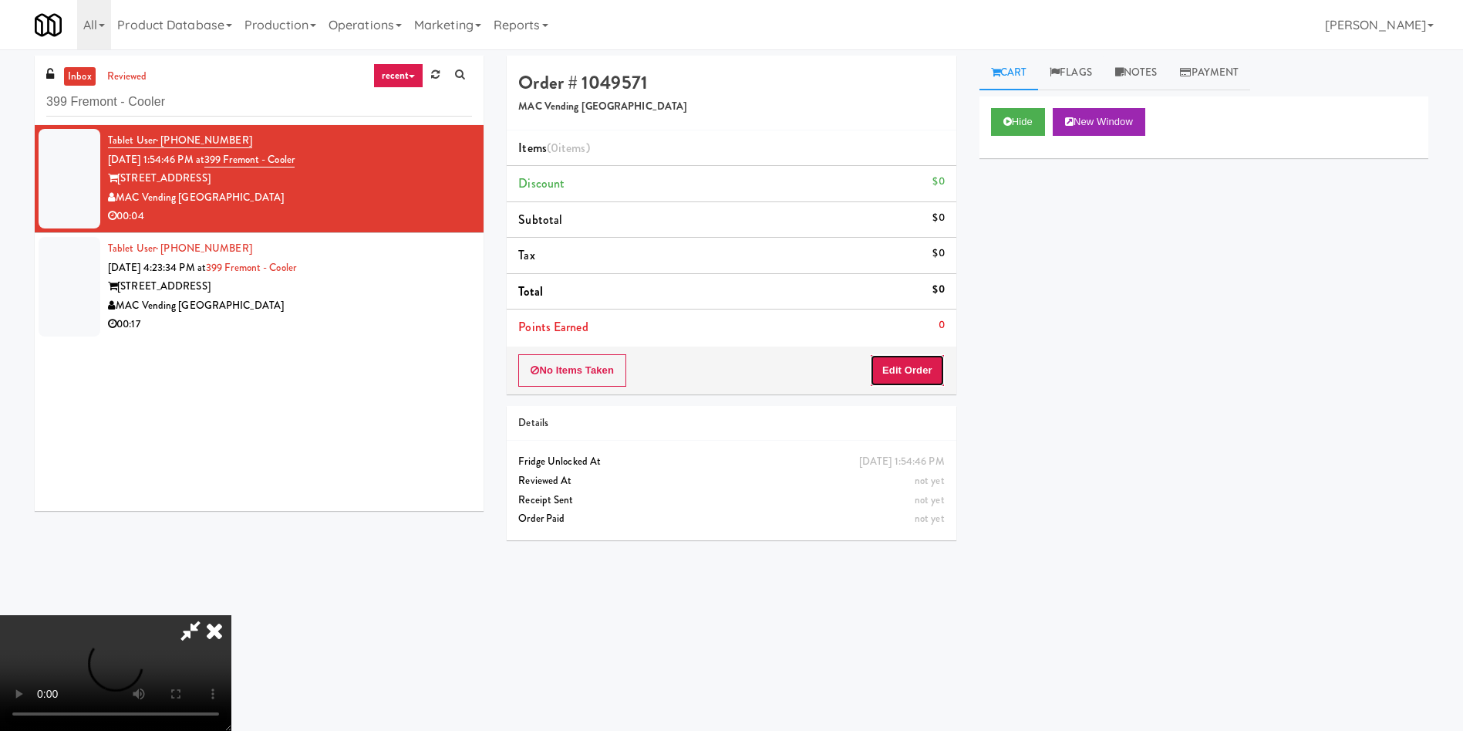
click at [905, 363] on button "Edit Order" at bounding box center [907, 370] width 75 height 32
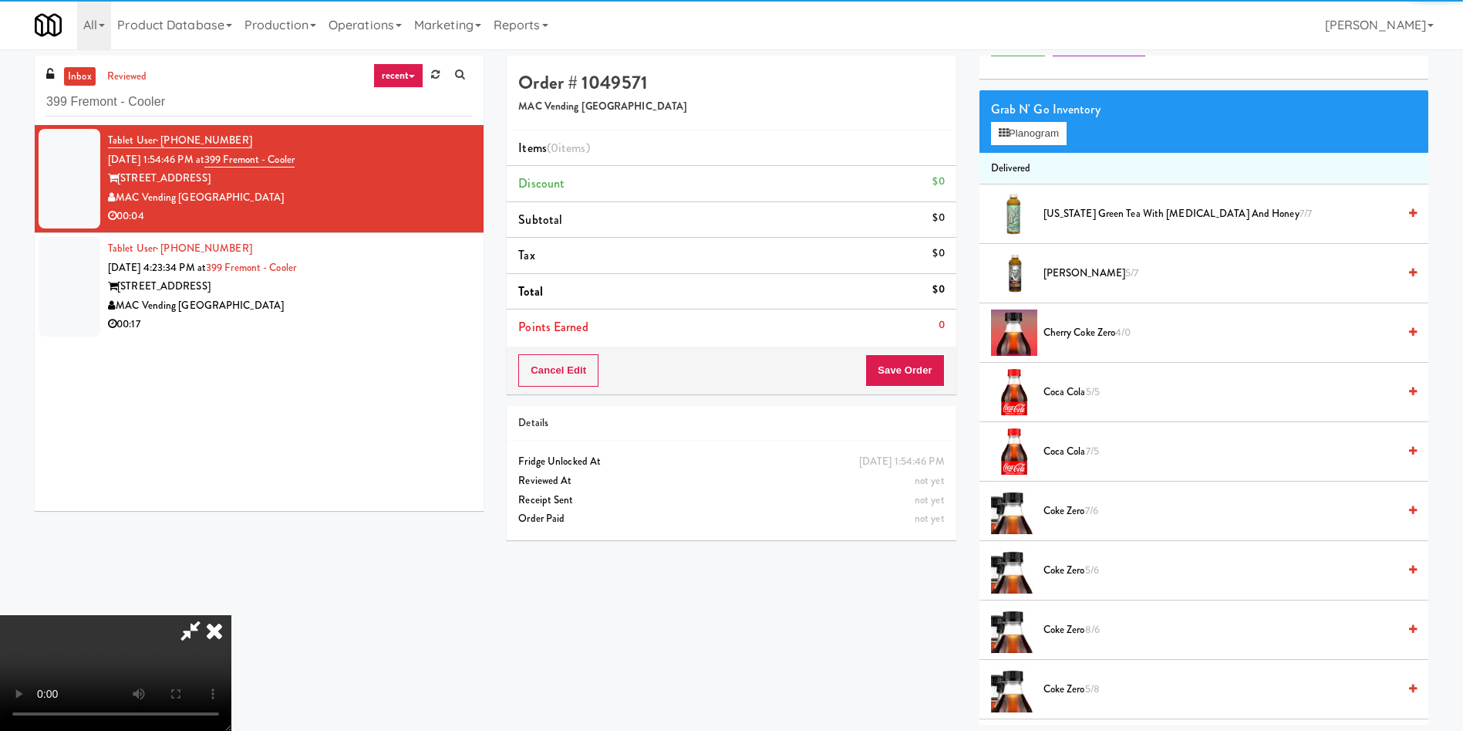
scroll to position [116, 0]
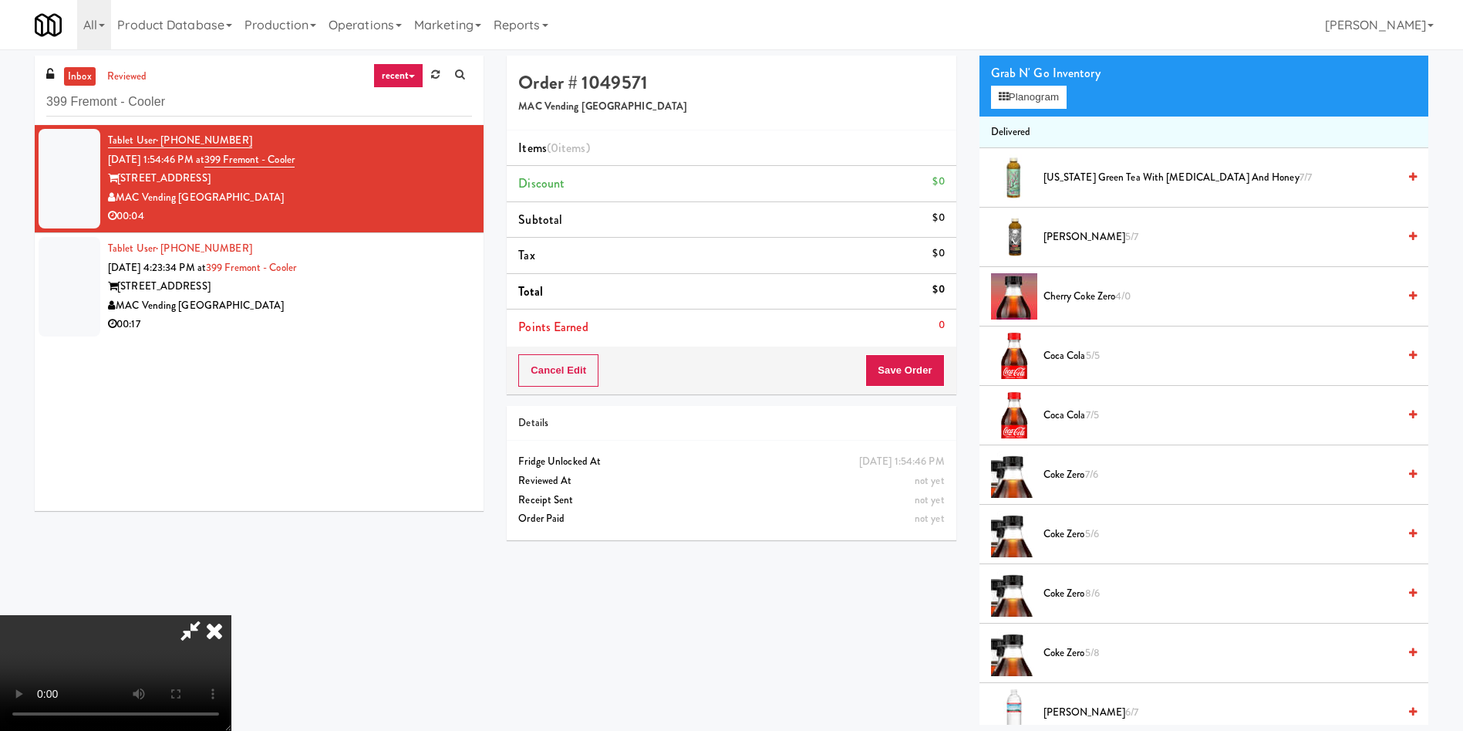
click at [231, 615] on video at bounding box center [115, 673] width 231 height 116
click at [1028, 93] on button "Planogram" at bounding box center [1029, 97] width 76 height 23
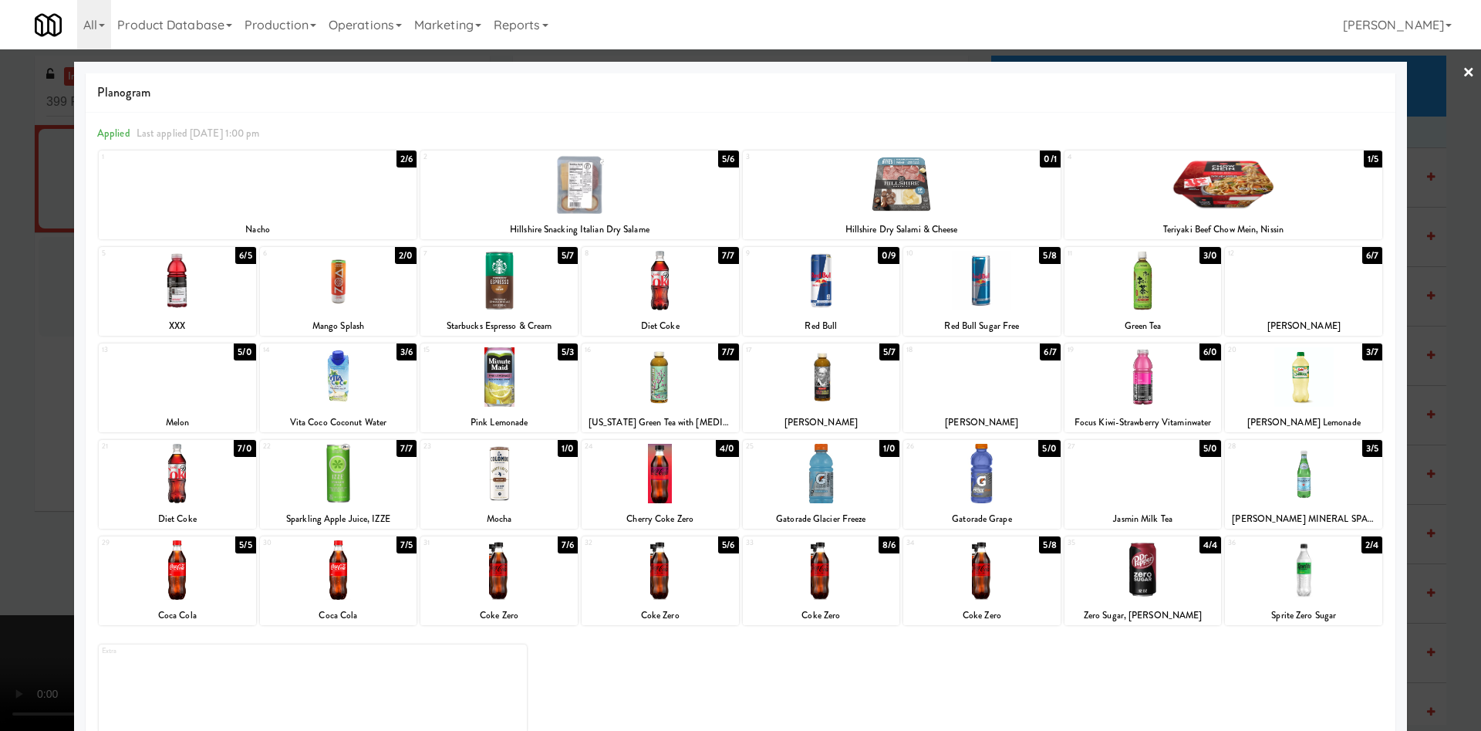
click at [972, 377] on div at bounding box center [981, 376] width 157 height 59
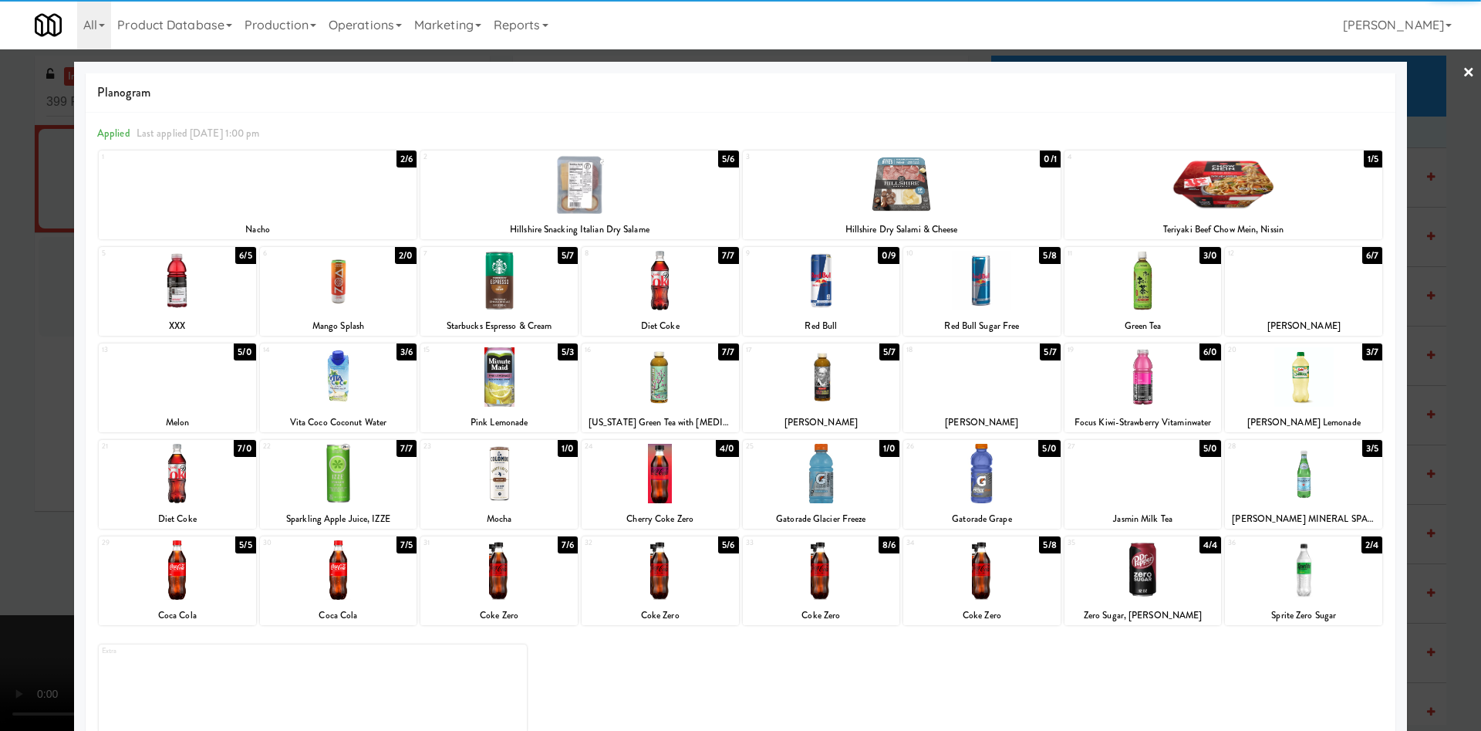
click at [16, 427] on div at bounding box center [740, 365] width 1481 height 731
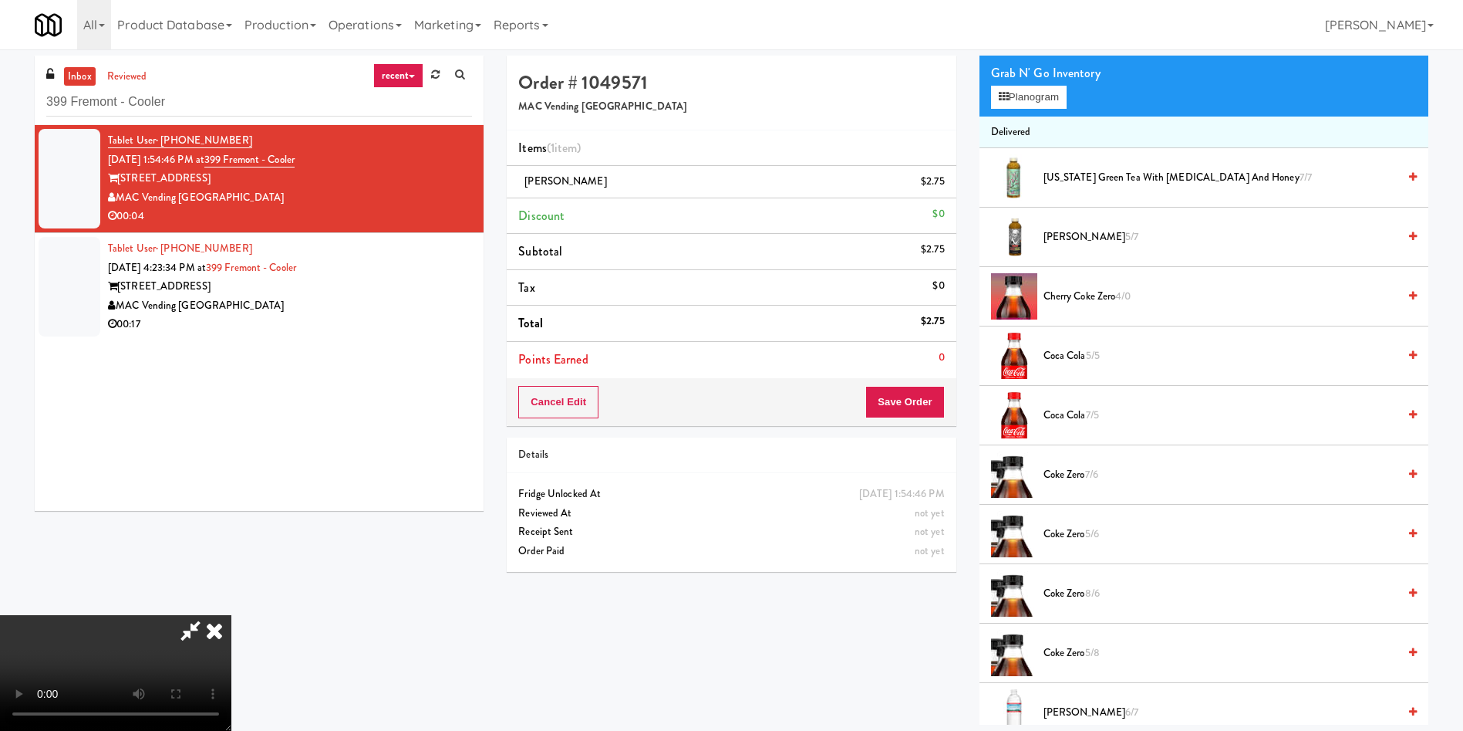
click at [231, 615] on video at bounding box center [115, 673] width 231 height 116
click at [912, 400] on button "Save Order" at bounding box center [905, 402] width 79 height 32
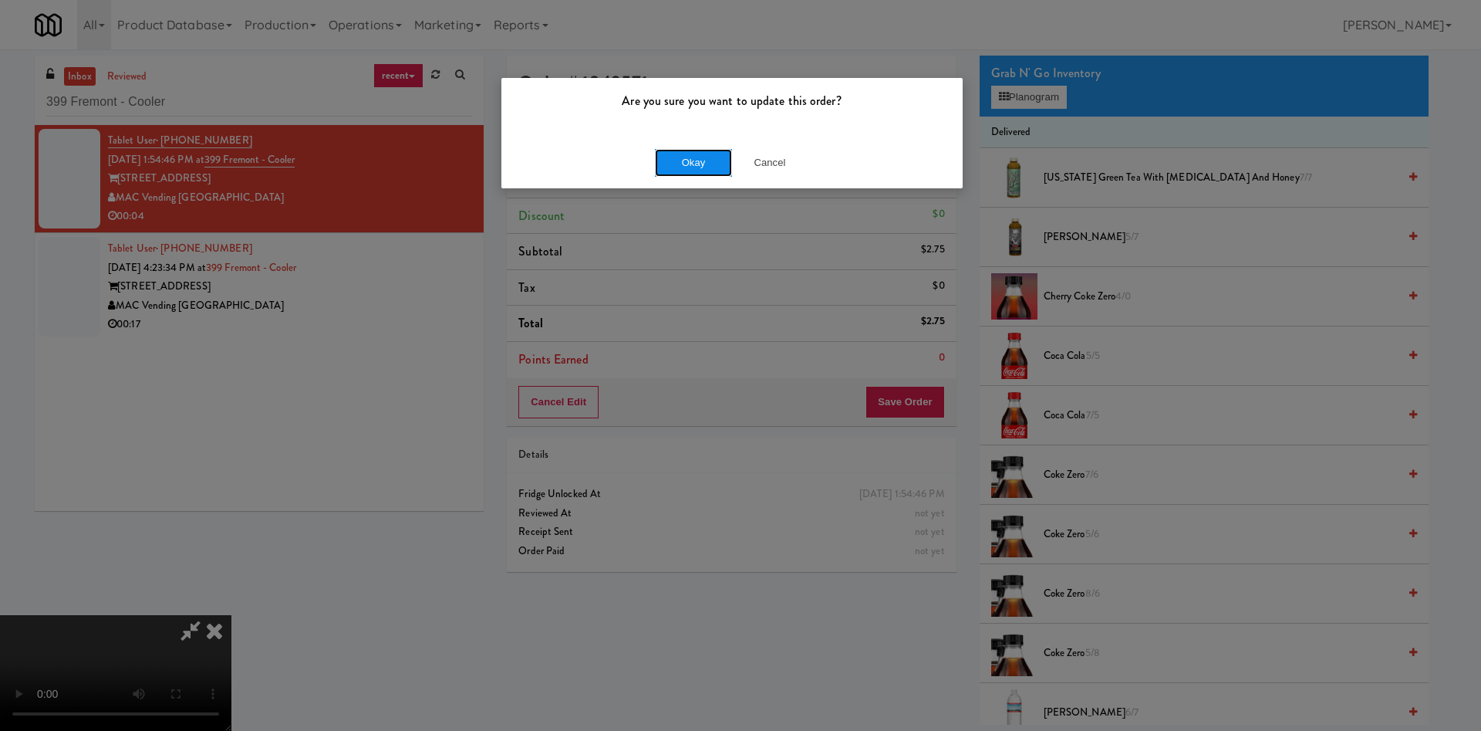
click at [677, 160] on button "Okay" at bounding box center [693, 163] width 77 height 28
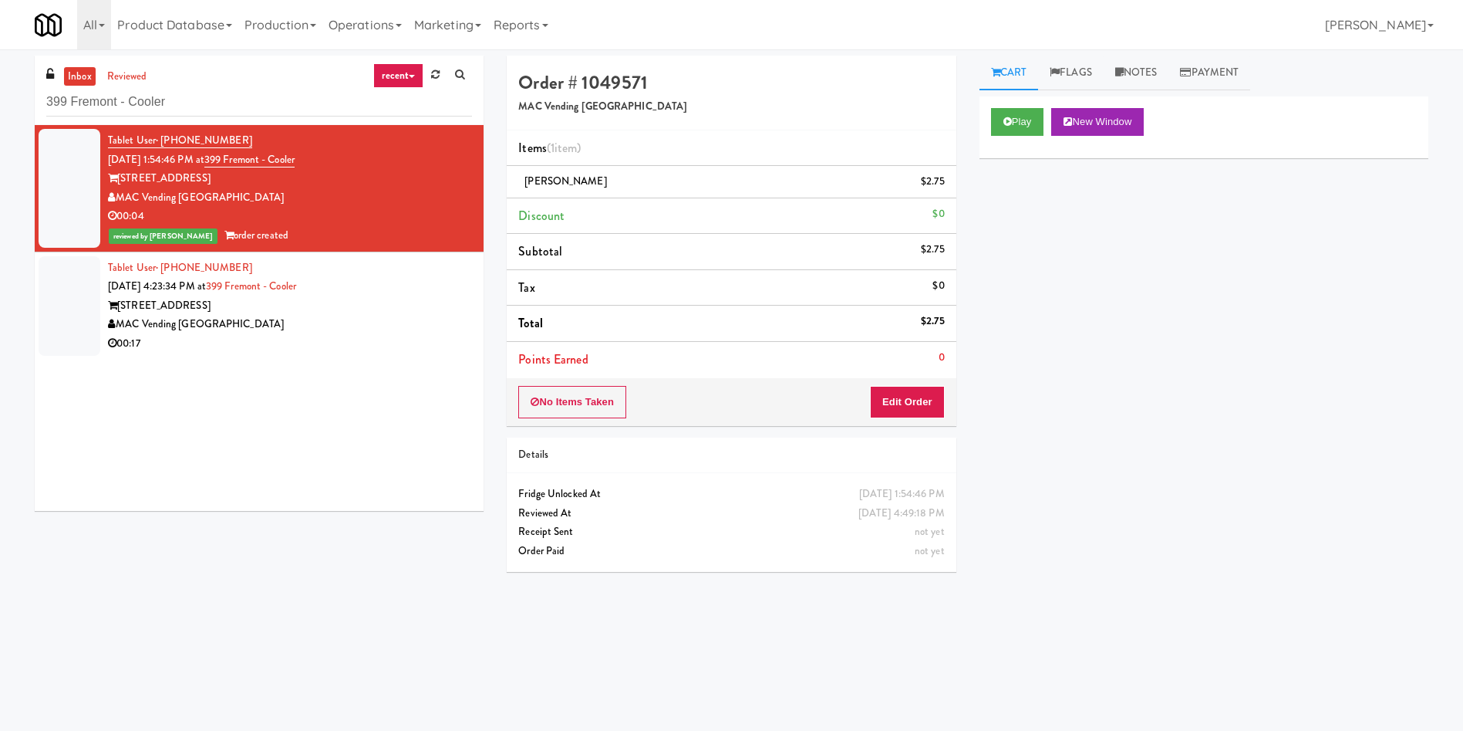
click at [68, 322] on div at bounding box center [70, 306] width 62 height 100
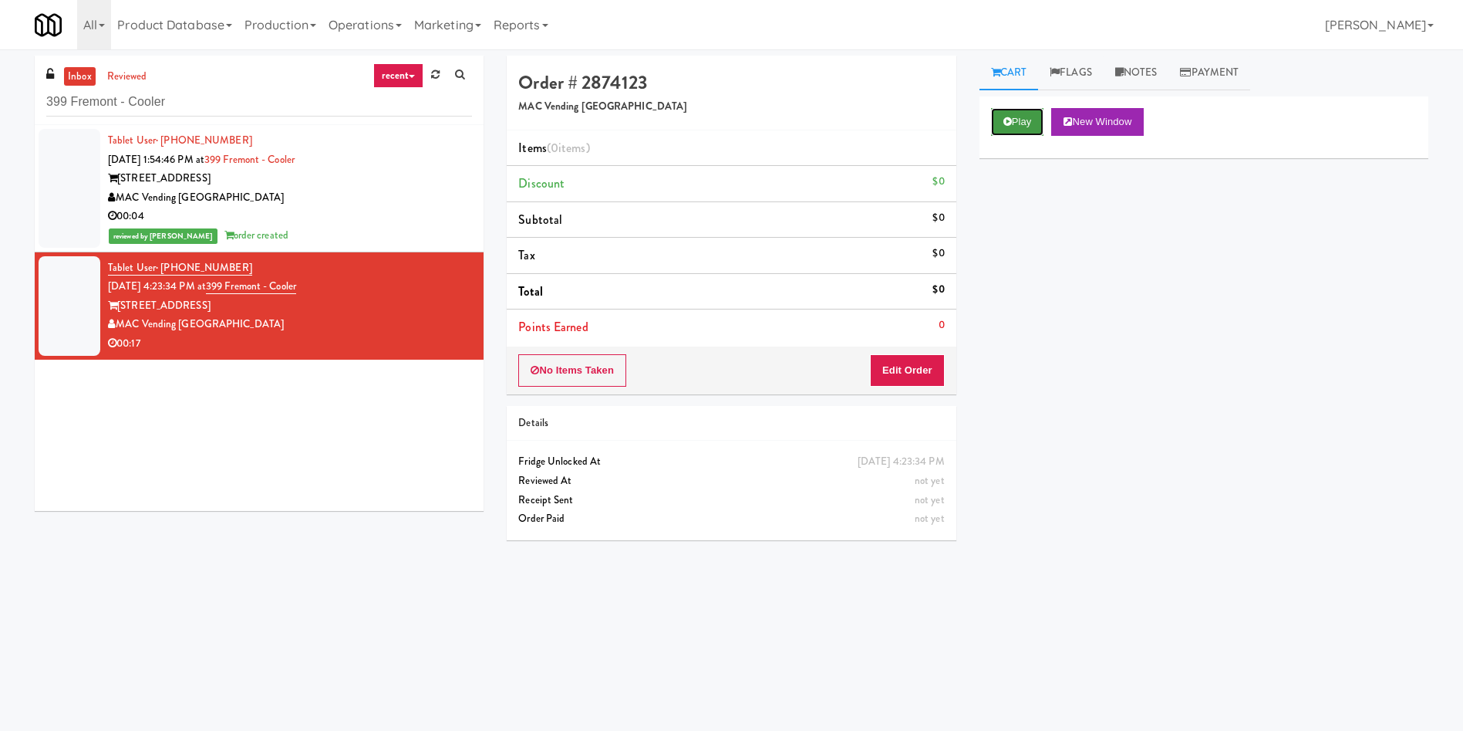
click at [1021, 116] on button "Play" at bounding box center [1017, 122] width 53 height 28
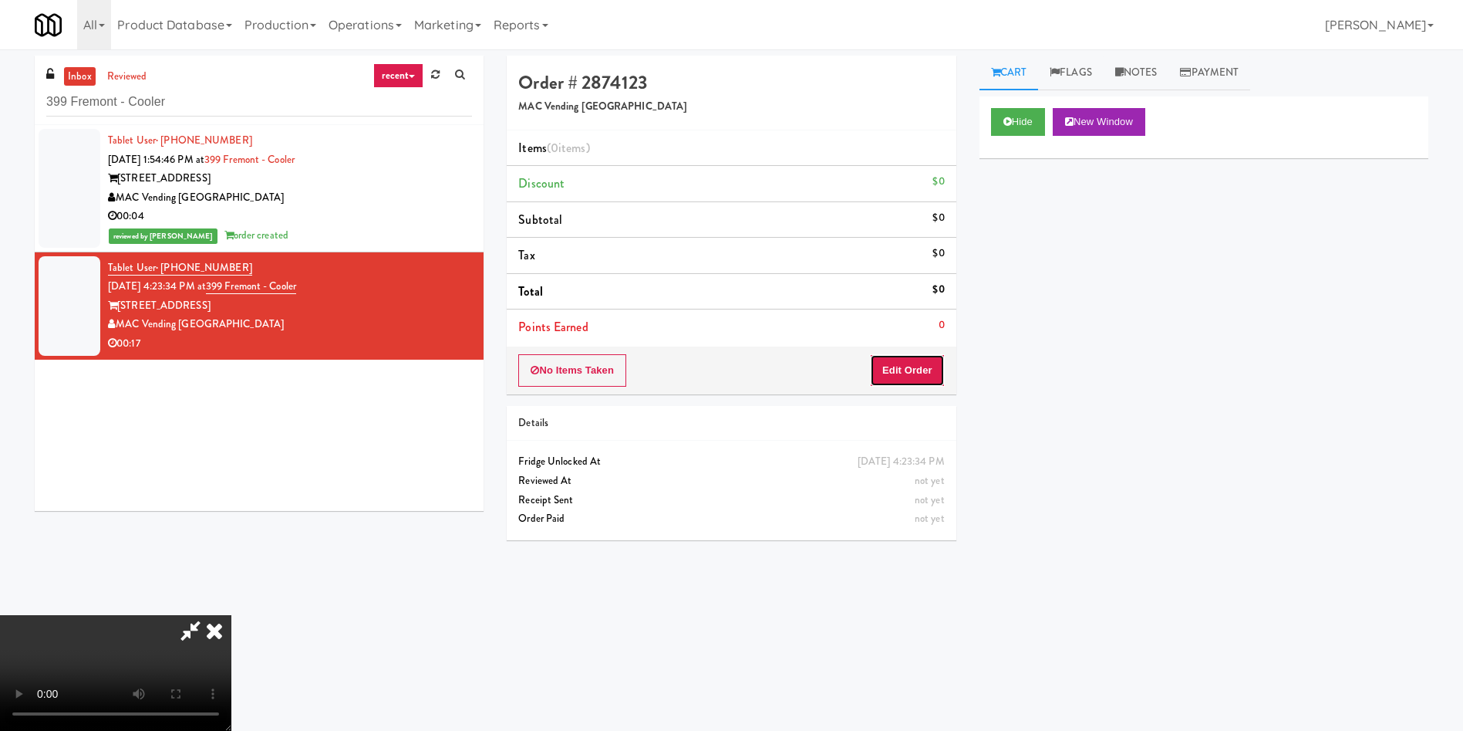
click at [920, 369] on button "Edit Order" at bounding box center [907, 370] width 75 height 32
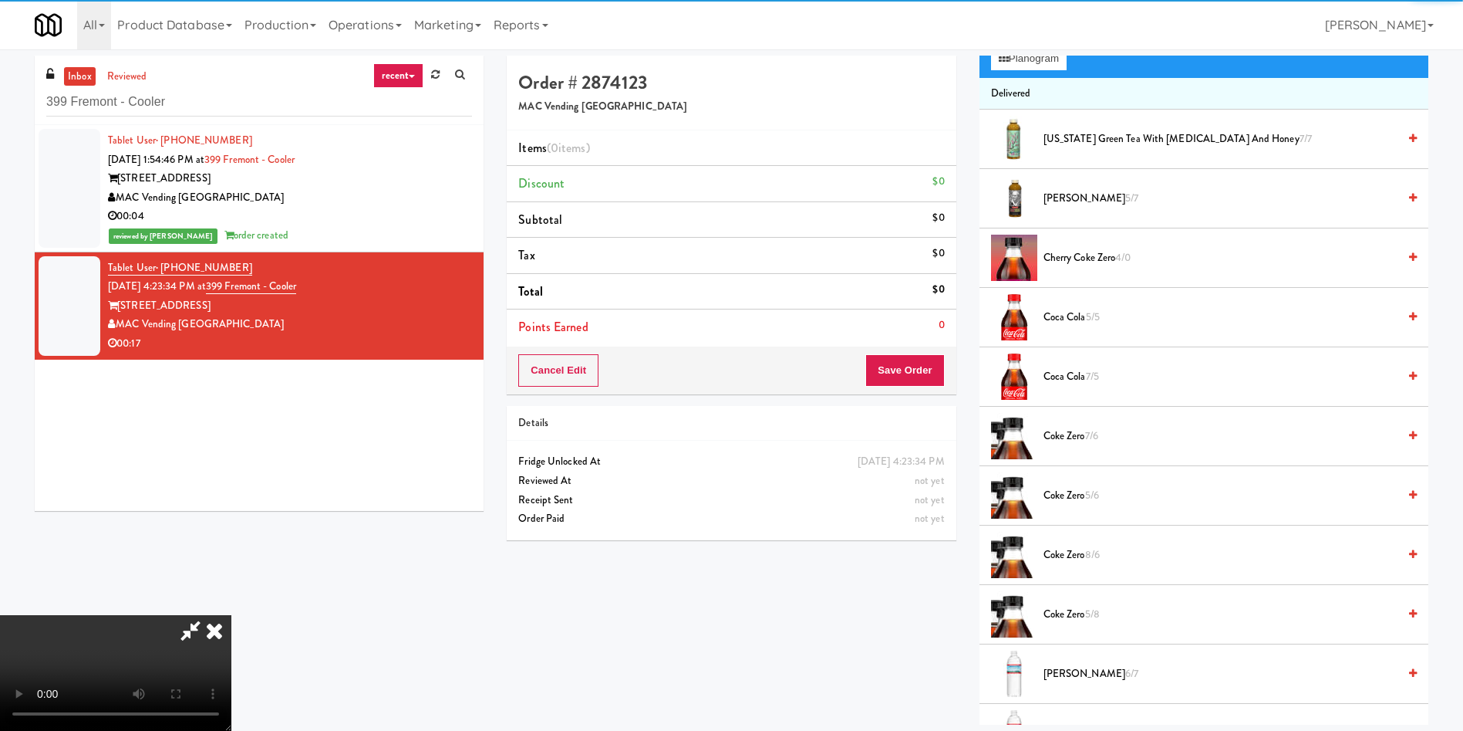
scroll to position [231, 0]
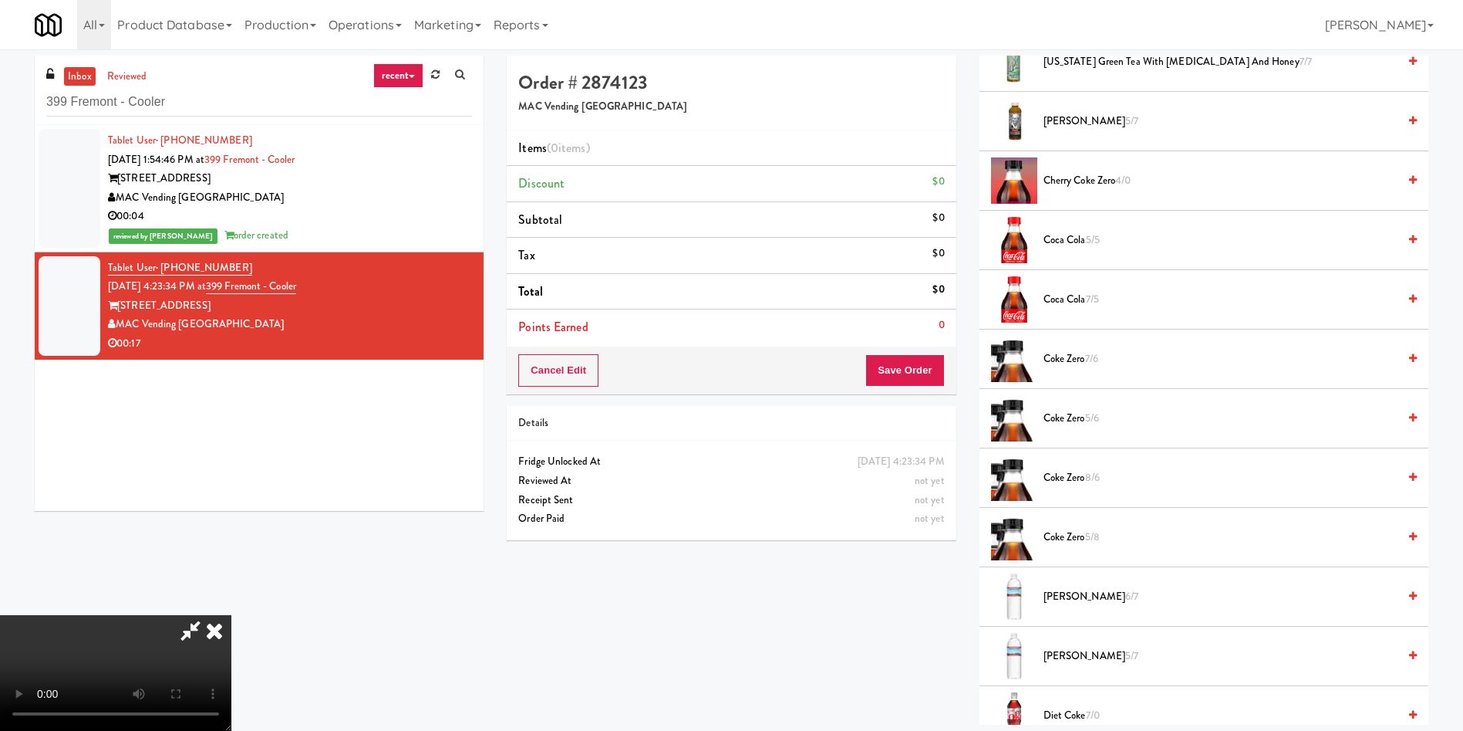
click at [231, 615] on video at bounding box center [115, 673] width 231 height 116
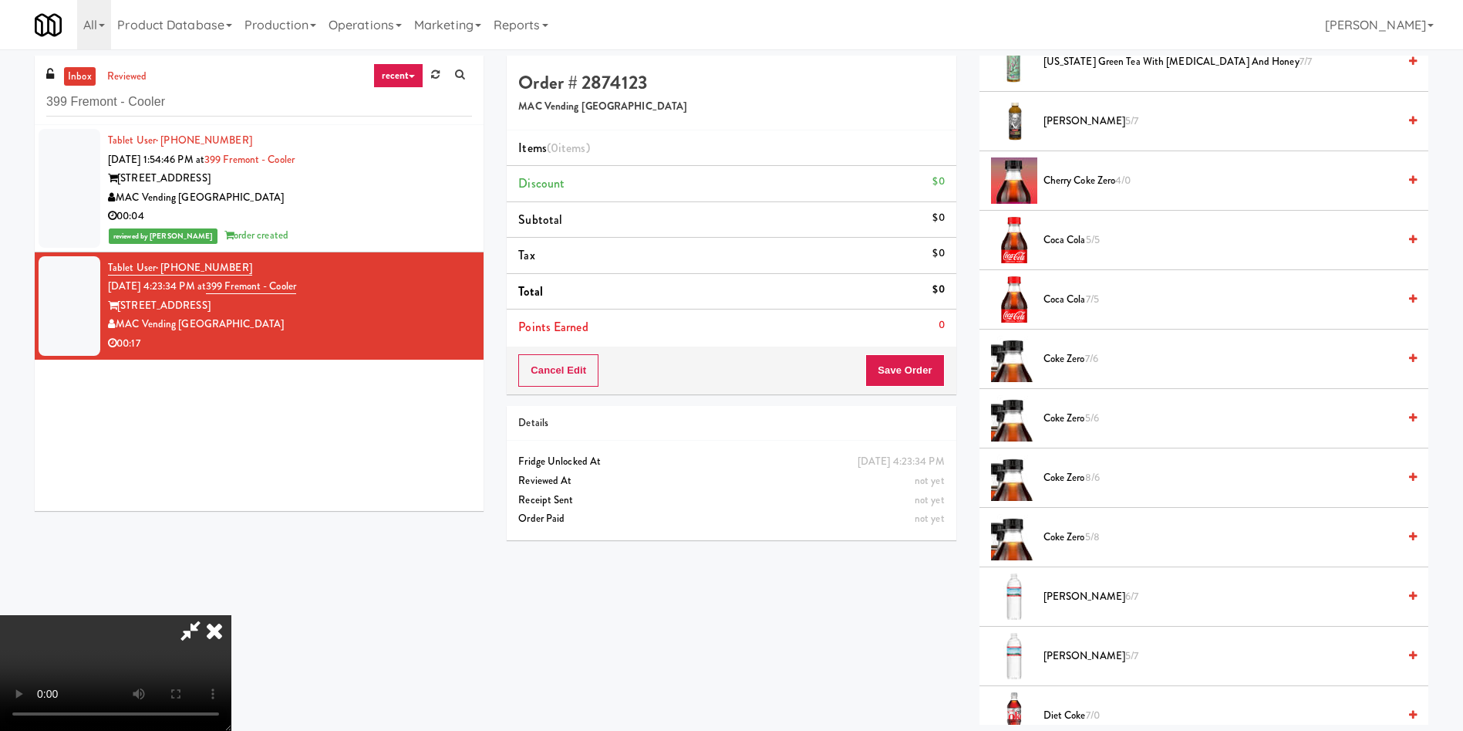
scroll to position [116, 0]
click at [231, 615] on video at bounding box center [115, 673] width 231 height 116
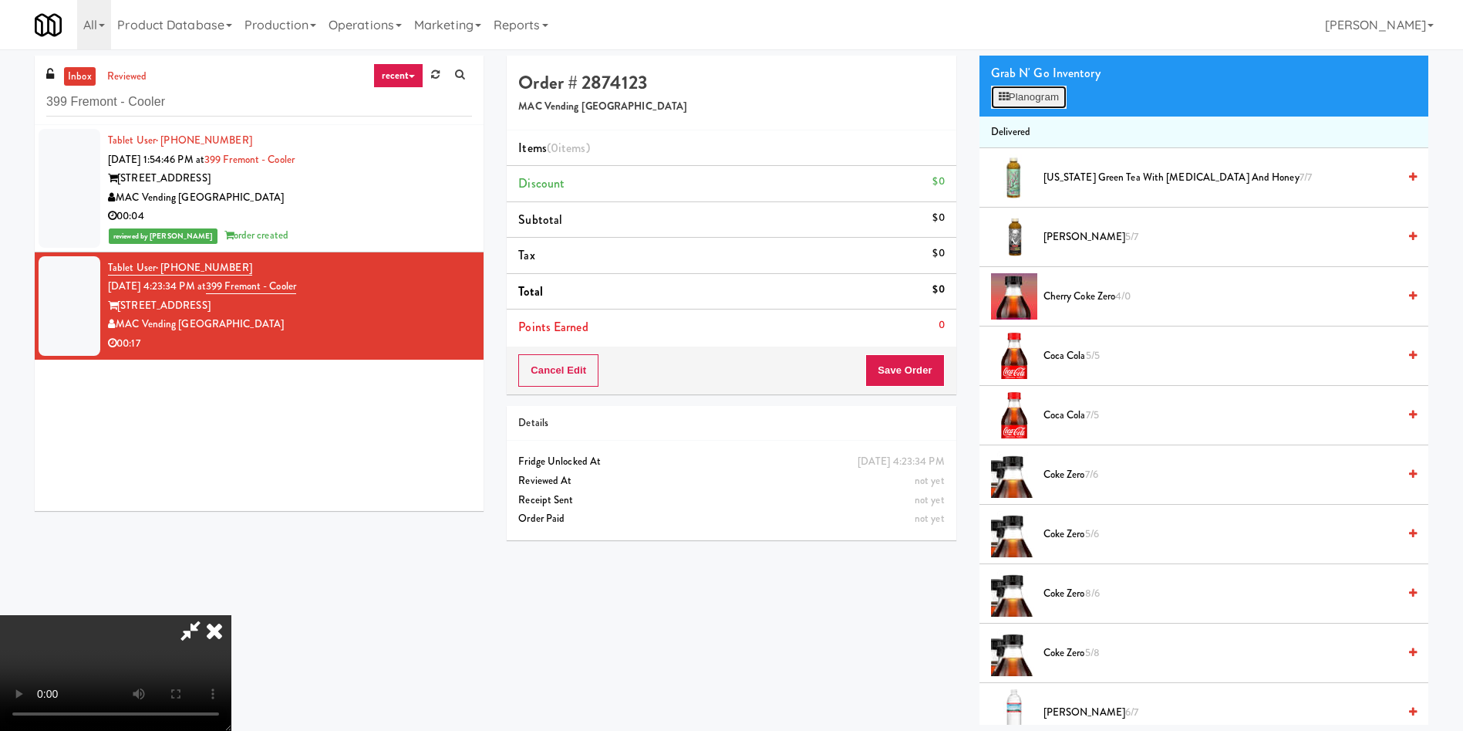
click at [1053, 101] on button "Planogram" at bounding box center [1029, 97] width 76 height 23
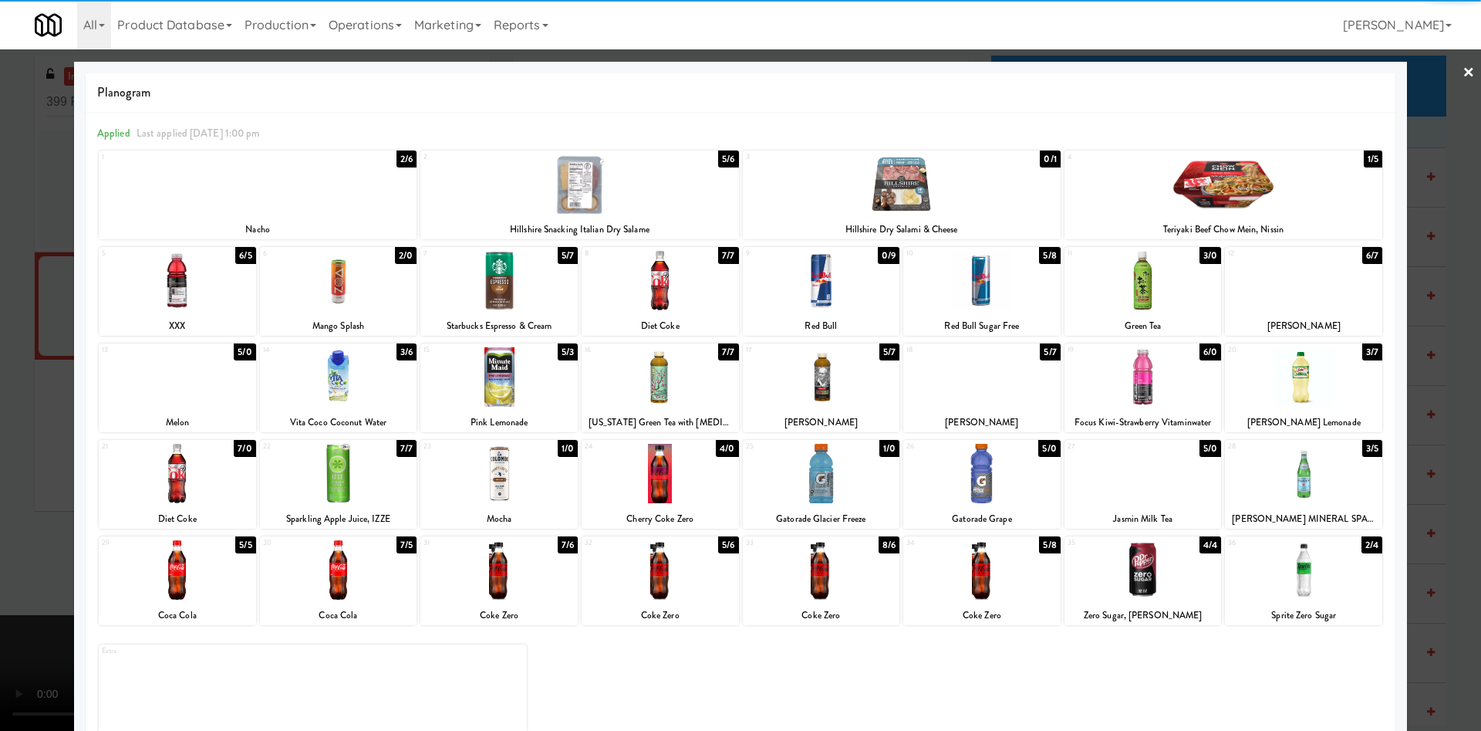
click at [1306, 478] on div at bounding box center [1303, 473] width 157 height 59
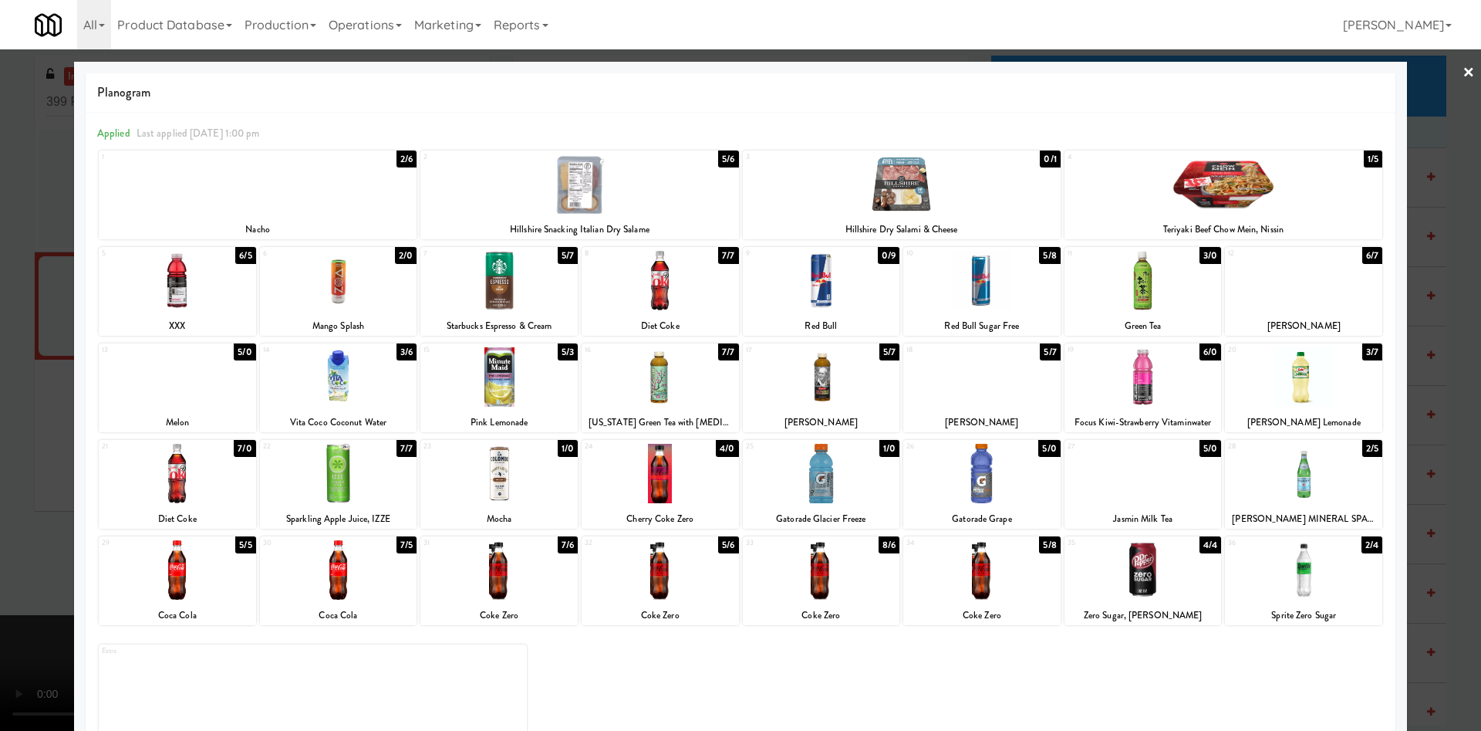
click at [50, 282] on div at bounding box center [740, 365] width 1481 height 731
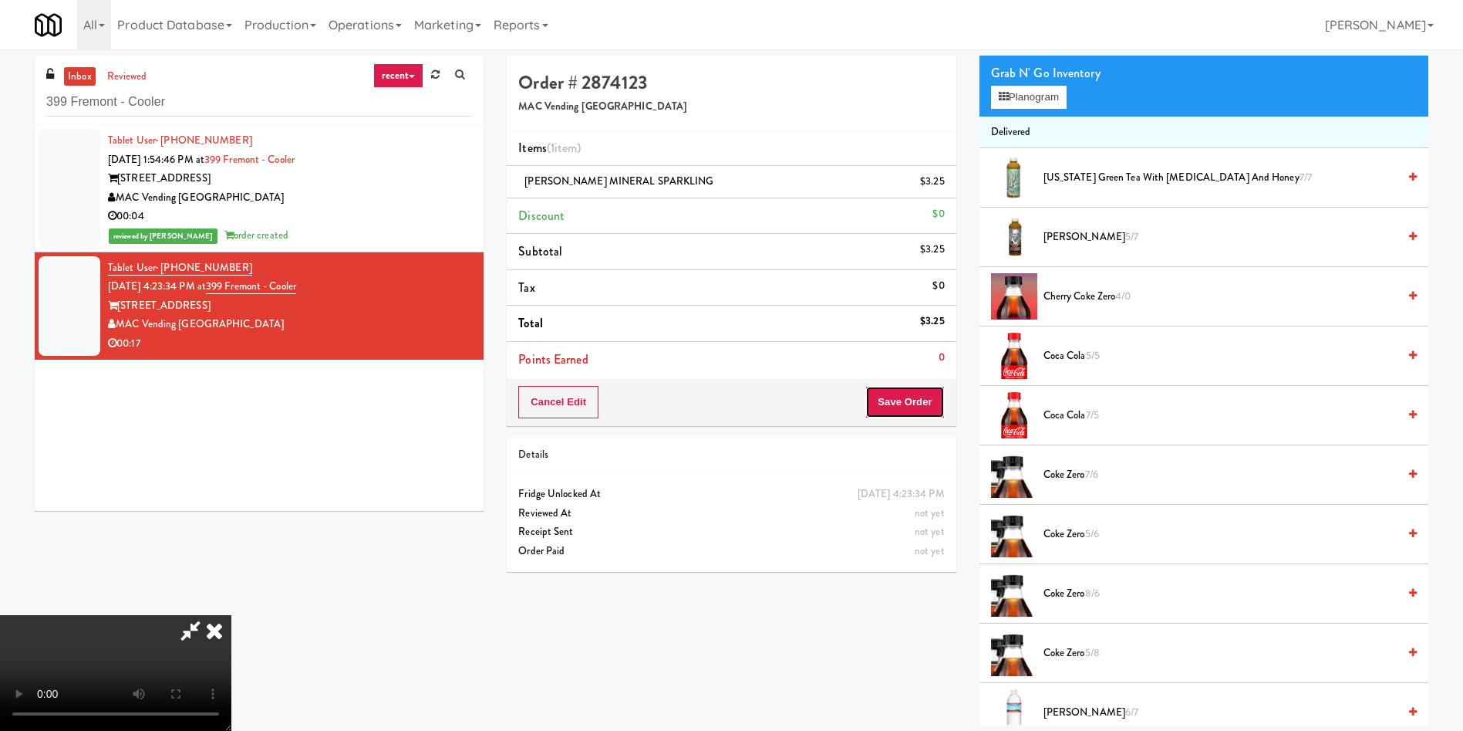
click at [923, 393] on button "Save Order" at bounding box center [905, 402] width 79 height 32
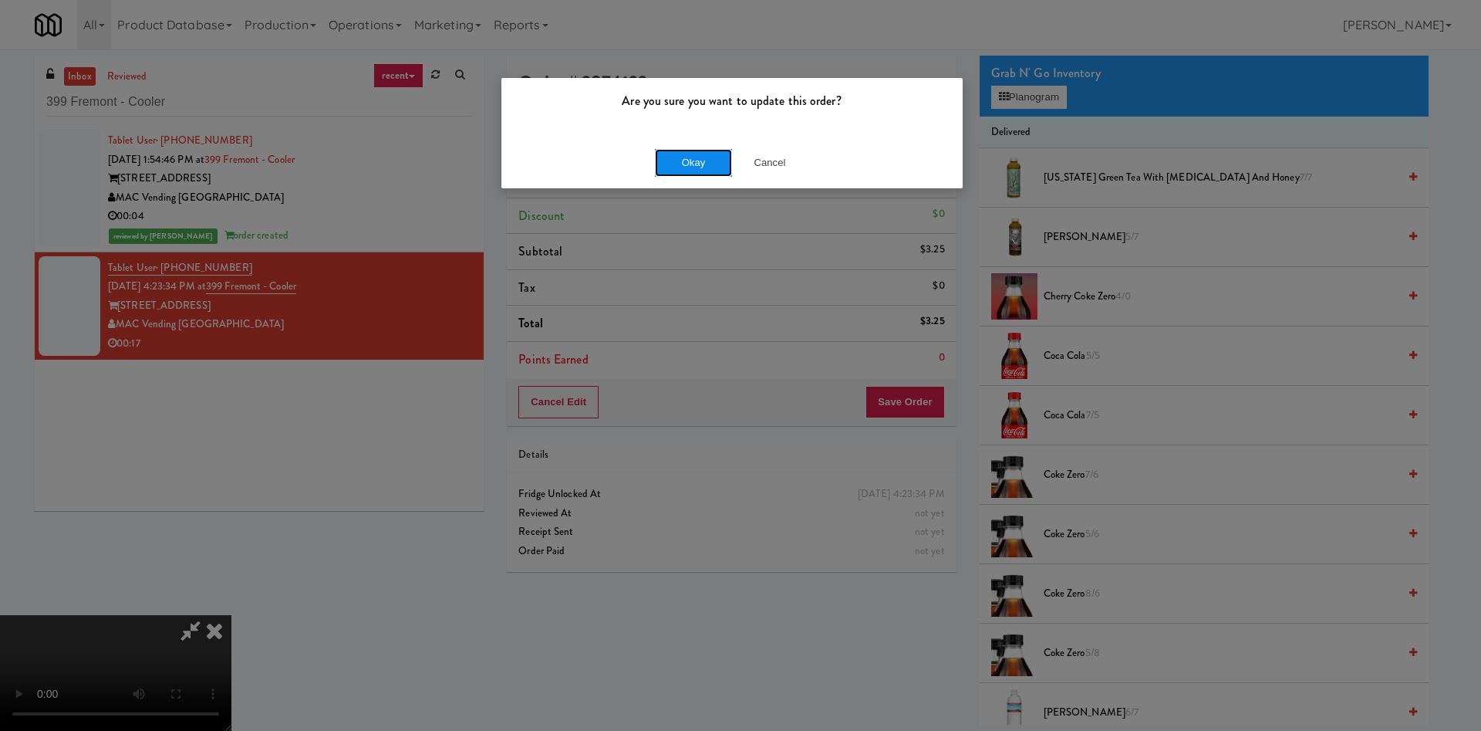
click at [693, 151] on button "Okay" at bounding box center [693, 163] width 77 height 28
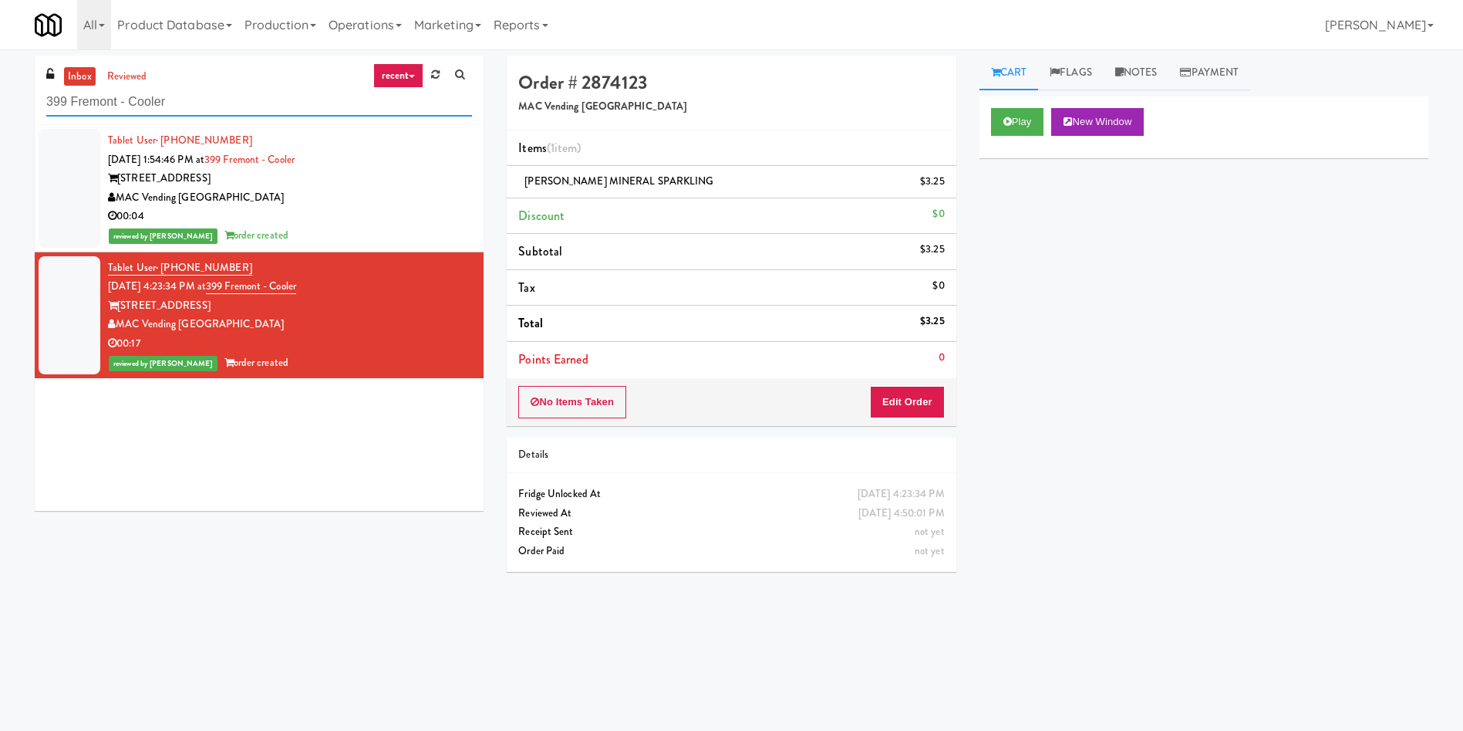
drag, startPoint x: 226, startPoint y: 102, endPoint x: 21, endPoint y: 95, distance: 205.3
click at [0, 95] on div "inbox reviewed recent all unclear take inventory issue suspicious failed recent…" at bounding box center [731, 365] width 1463 height 619
paste input "Cafe Valleywood"
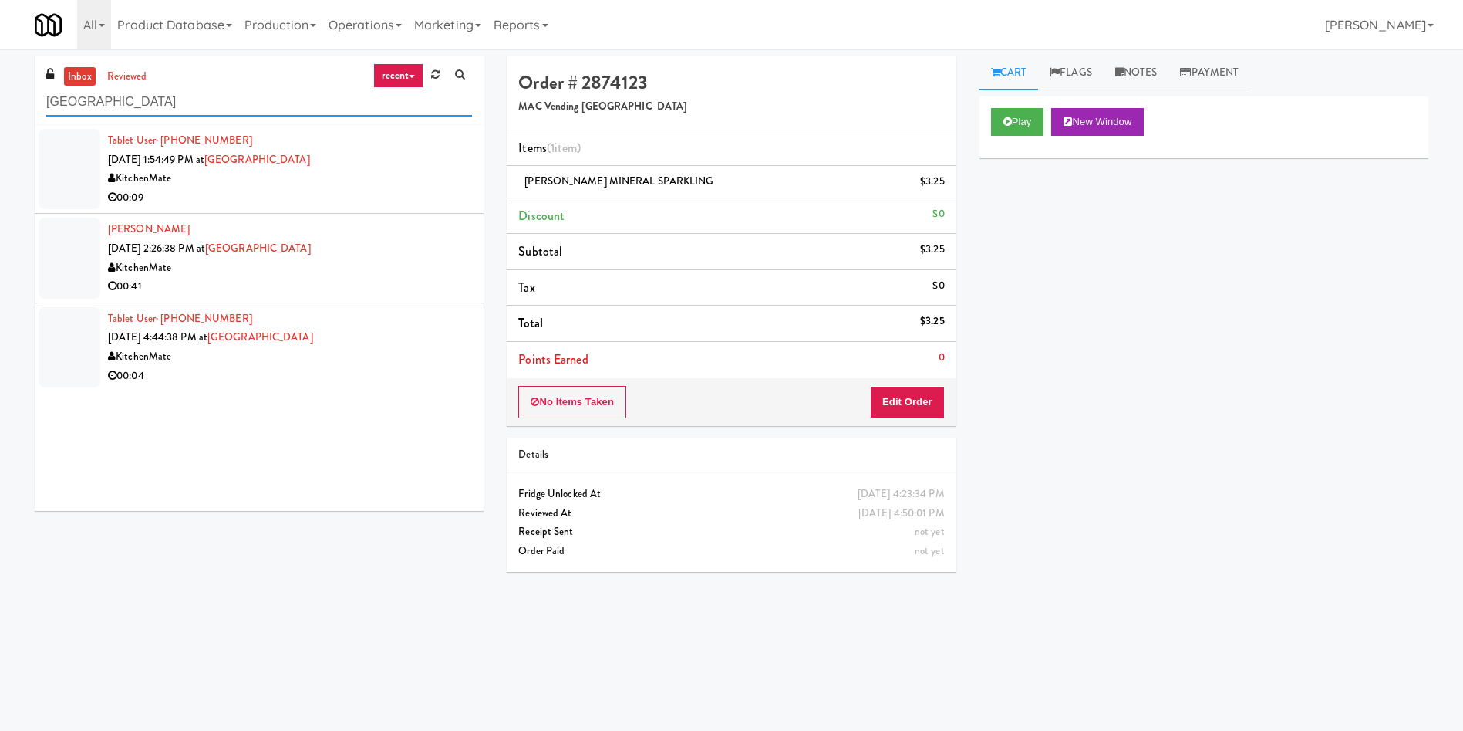
type input "Cafe Valleywood"
click at [91, 177] on div at bounding box center [70, 169] width 62 height 80
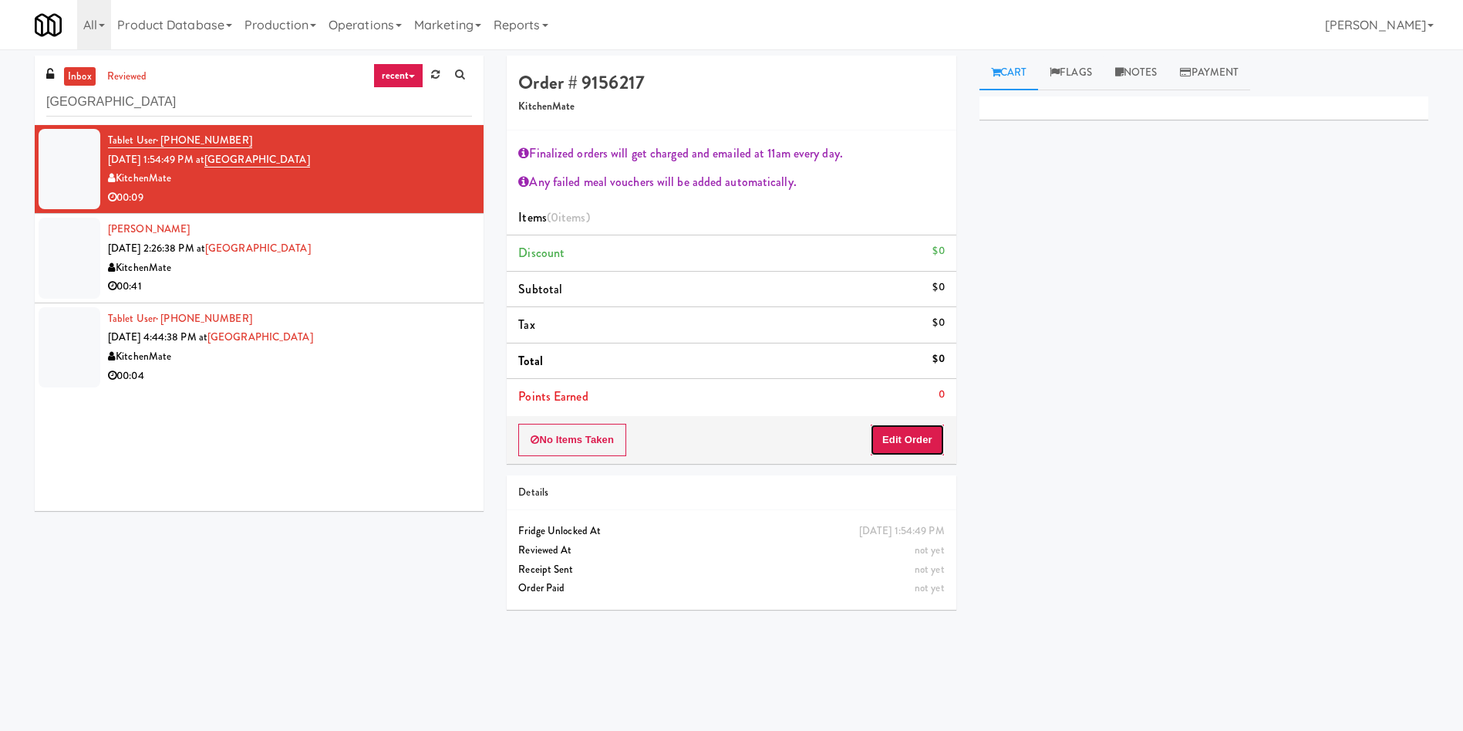
click at [926, 430] on button "Edit Order" at bounding box center [907, 440] width 75 height 32
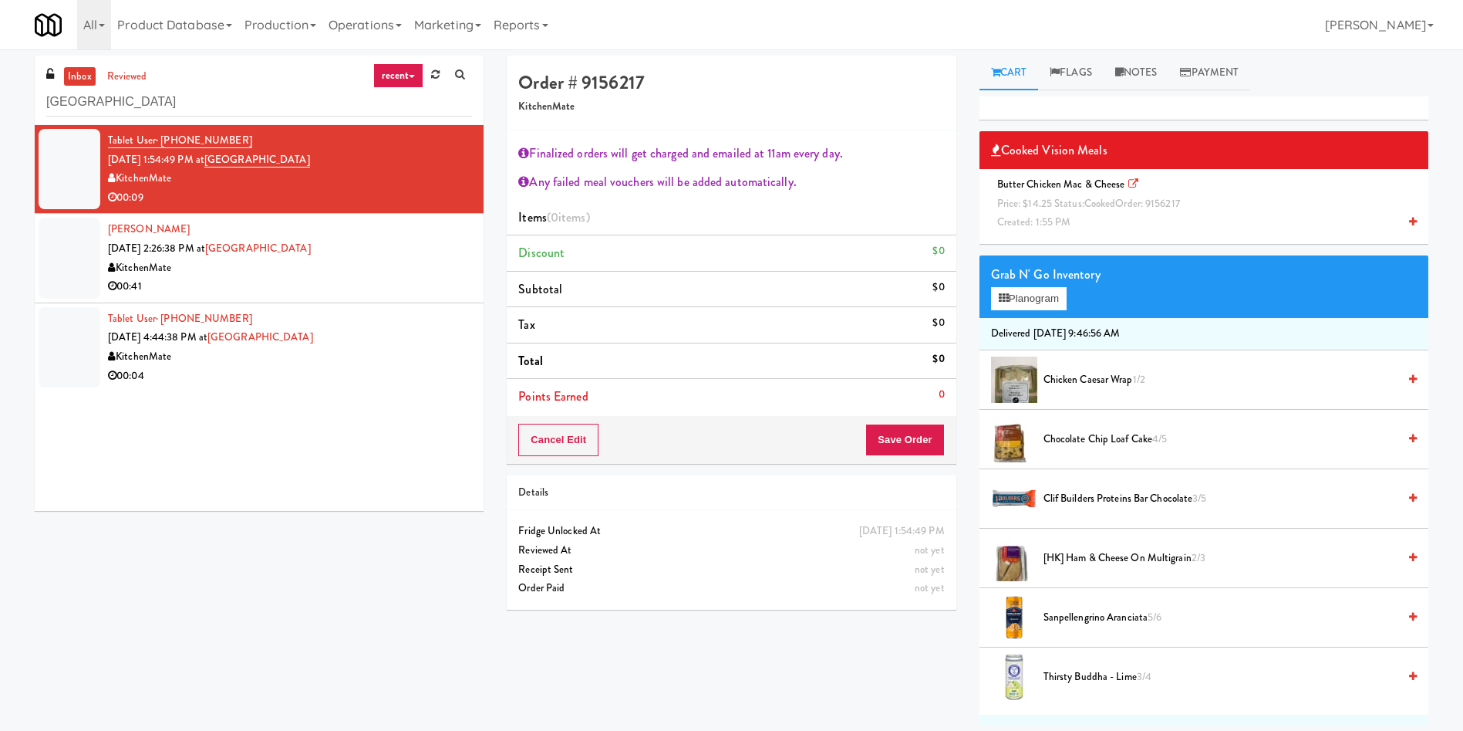
click at [1077, 213] on div "Butter Chicken Mac & Cheese Price: $14.25 Status: cooked Order: 9156217 Created…" at bounding box center [1204, 203] width 426 height 57
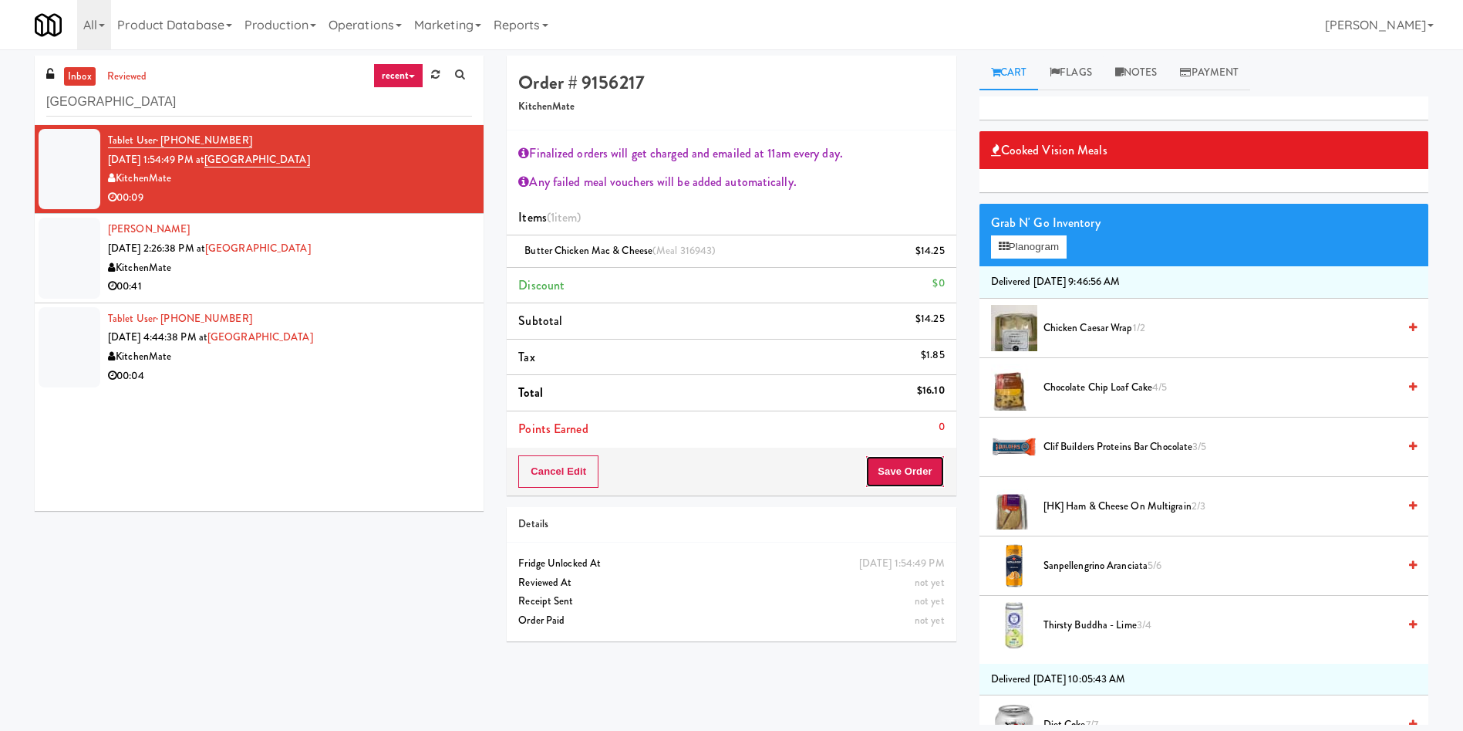
click at [933, 464] on button "Save Order" at bounding box center [905, 471] width 79 height 32
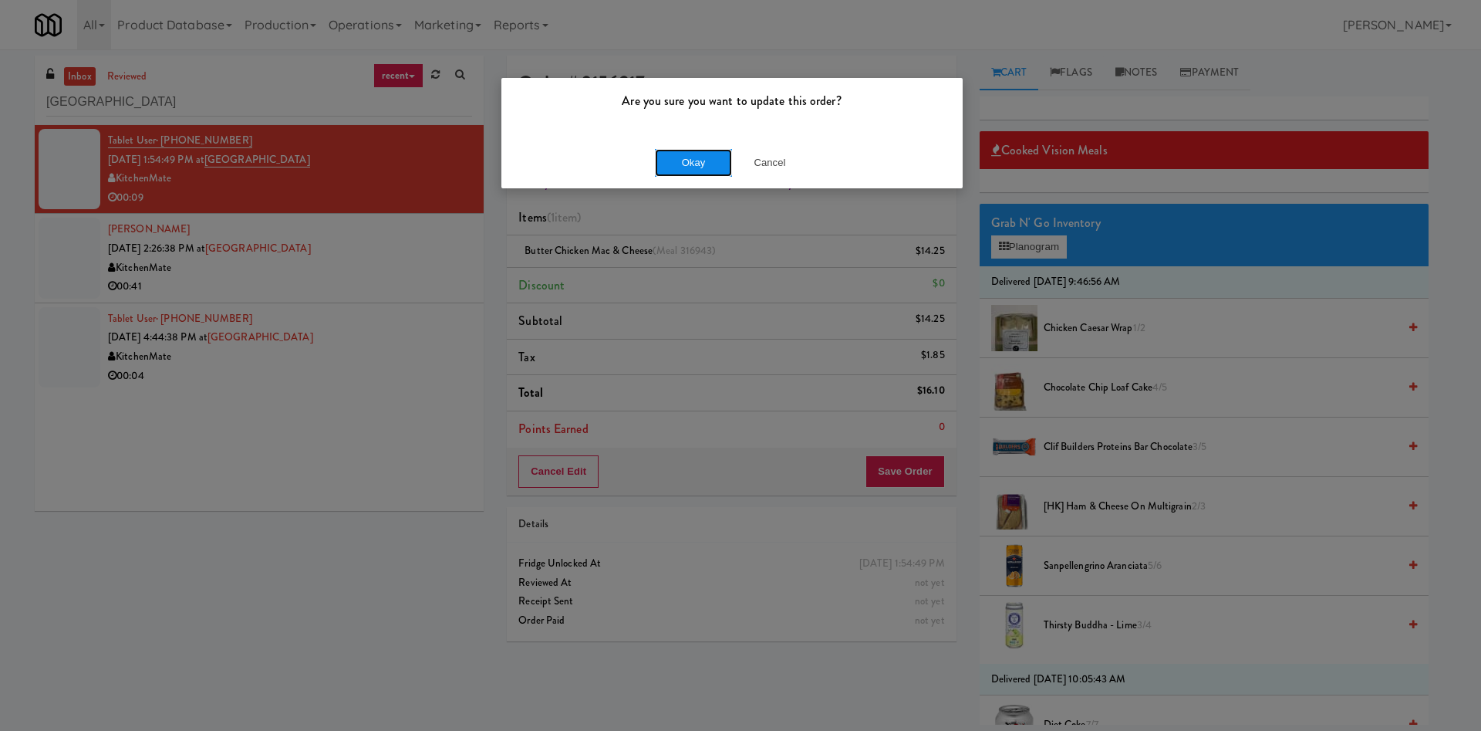
click at [712, 160] on button "Okay" at bounding box center [693, 163] width 77 height 28
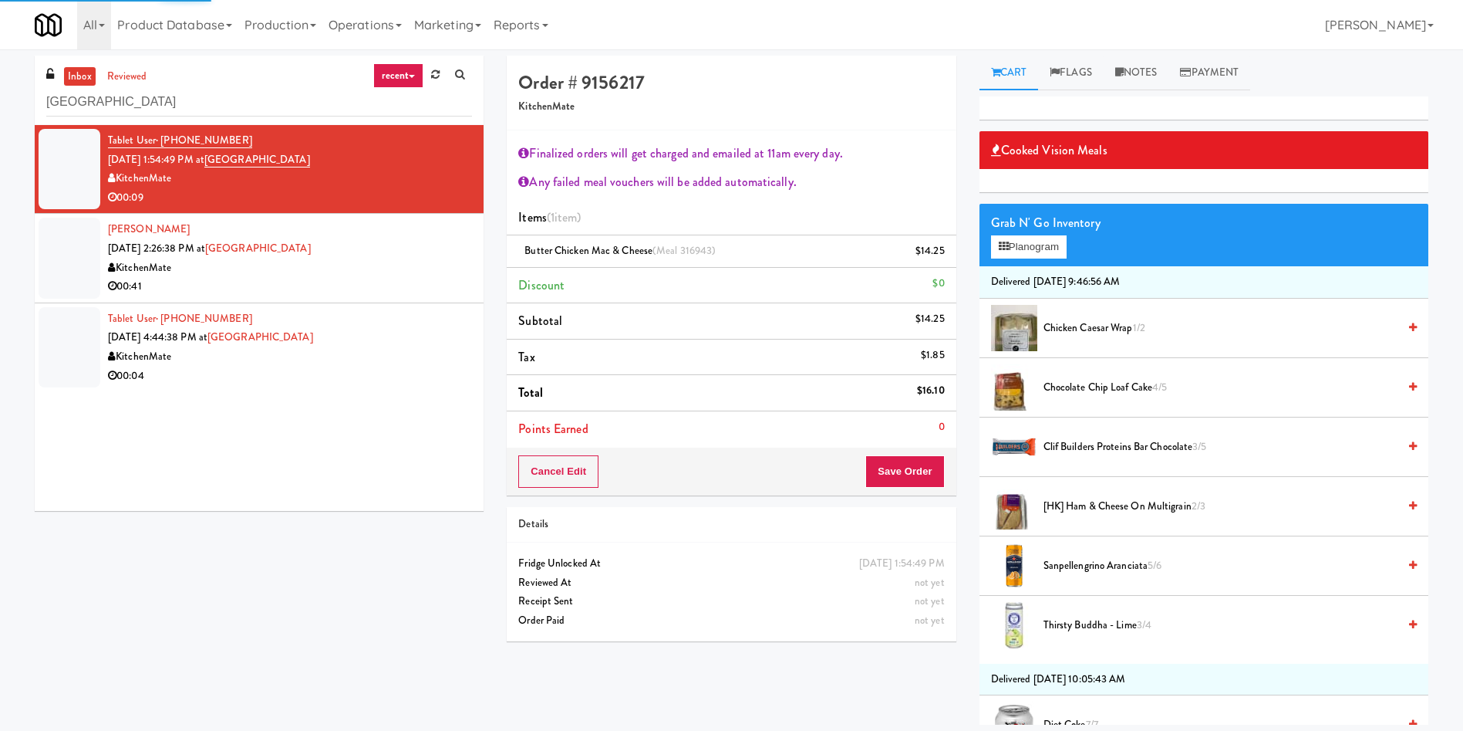
click at [76, 243] on div at bounding box center [70, 258] width 62 height 80
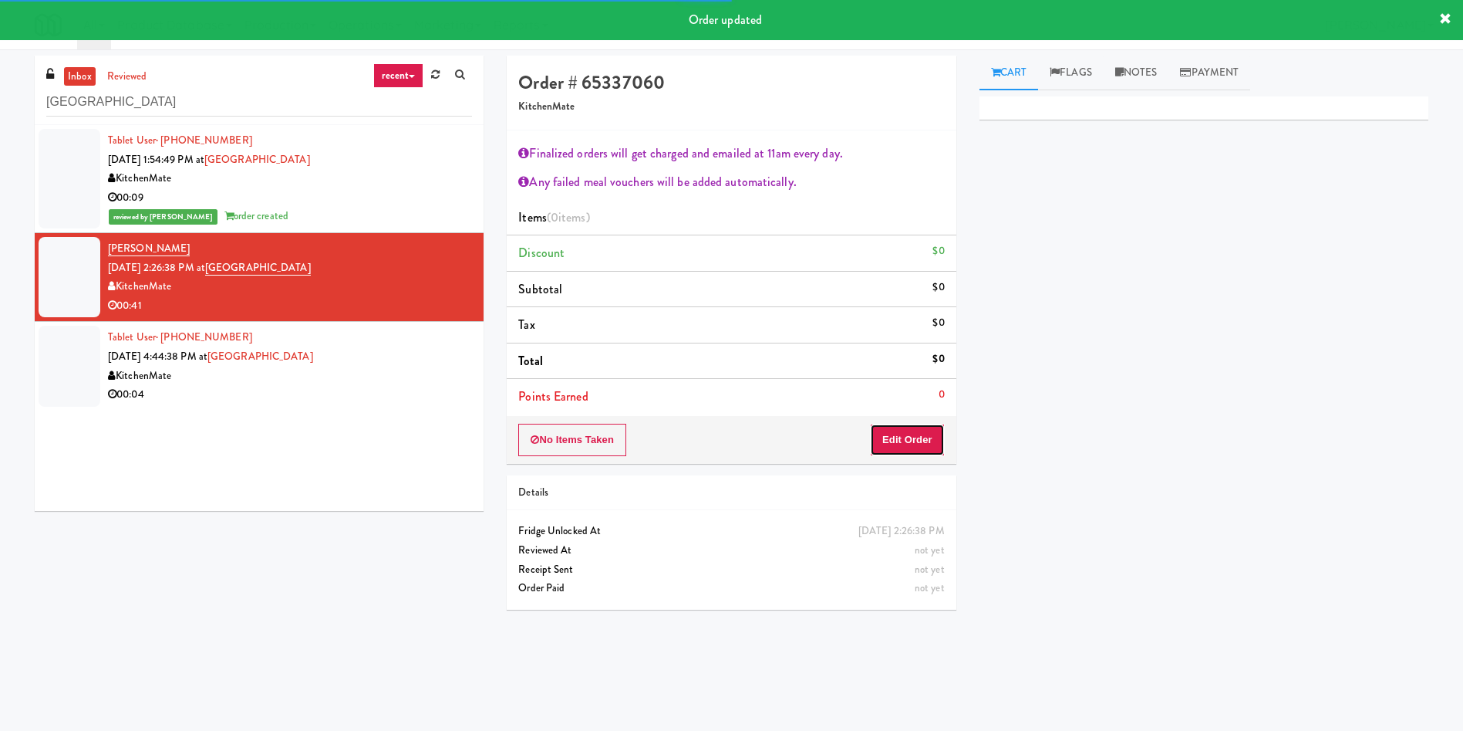
click at [917, 440] on button "Edit Order" at bounding box center [907, 440] width 75 height 32
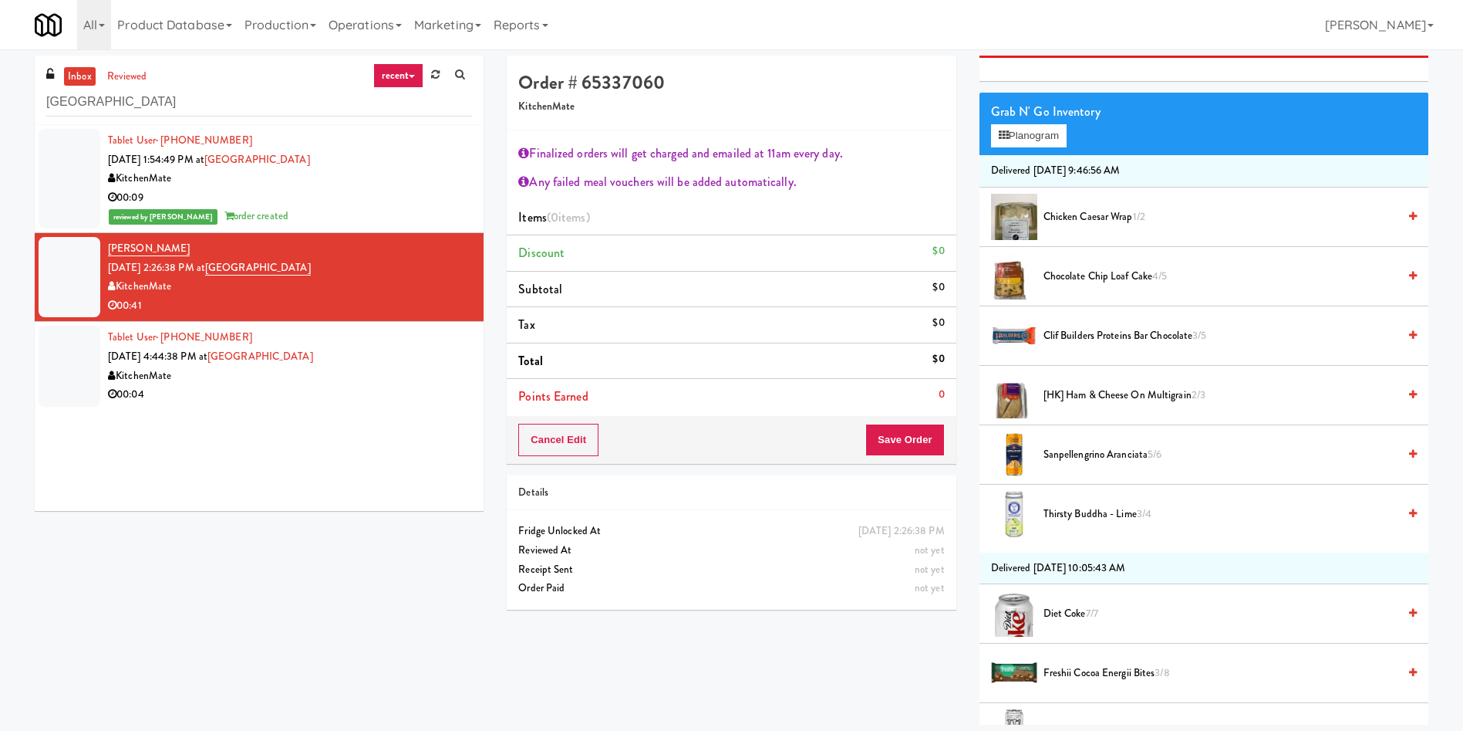
scroll to position [116, 0]
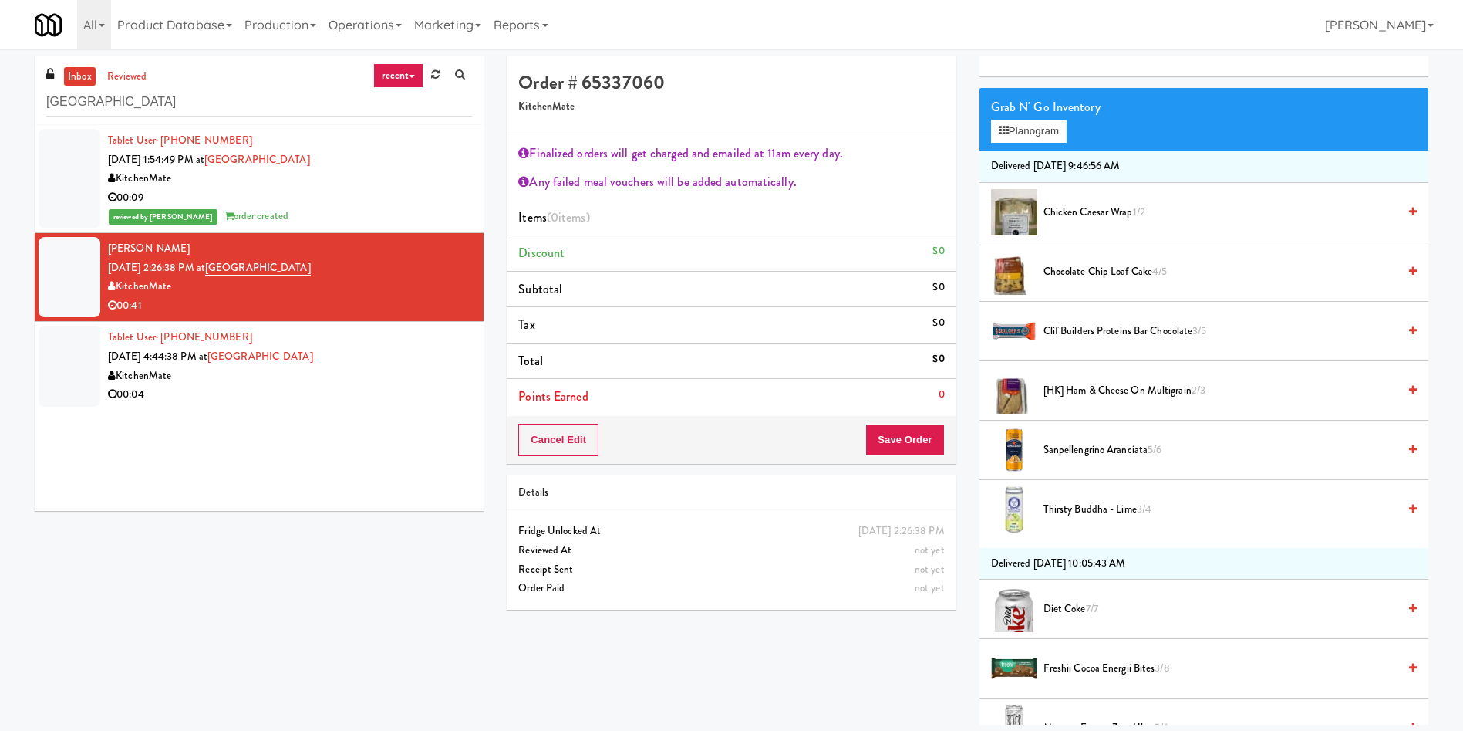
click at [1088, 453] on span "Sanpellengrino Aranciata 5/6" at bounding box center [1221, 449] width 354 height 19
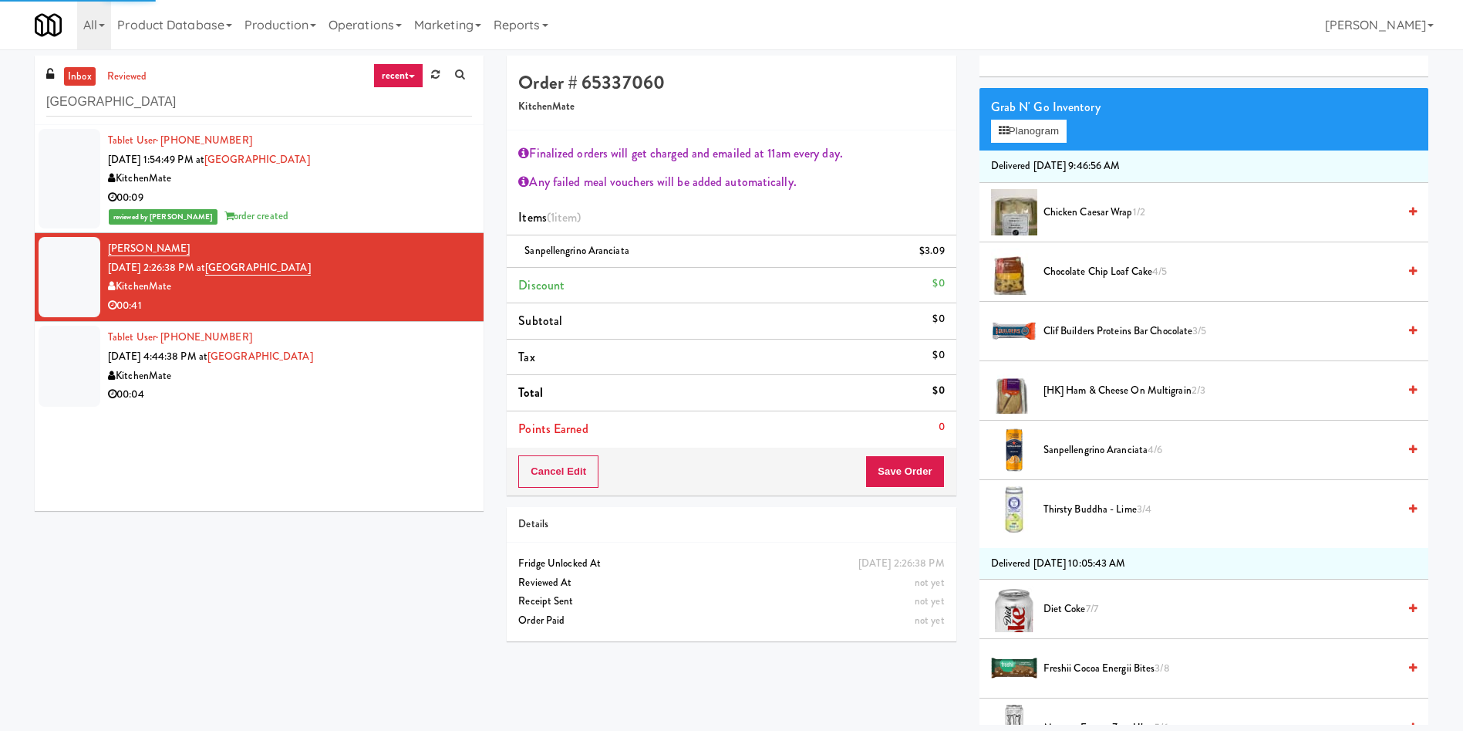
click at [1092, 393] on span "[HK] Ham & Cheese on Multigrain 2/3" at bounding box center [1221, 390] width 354 height 19
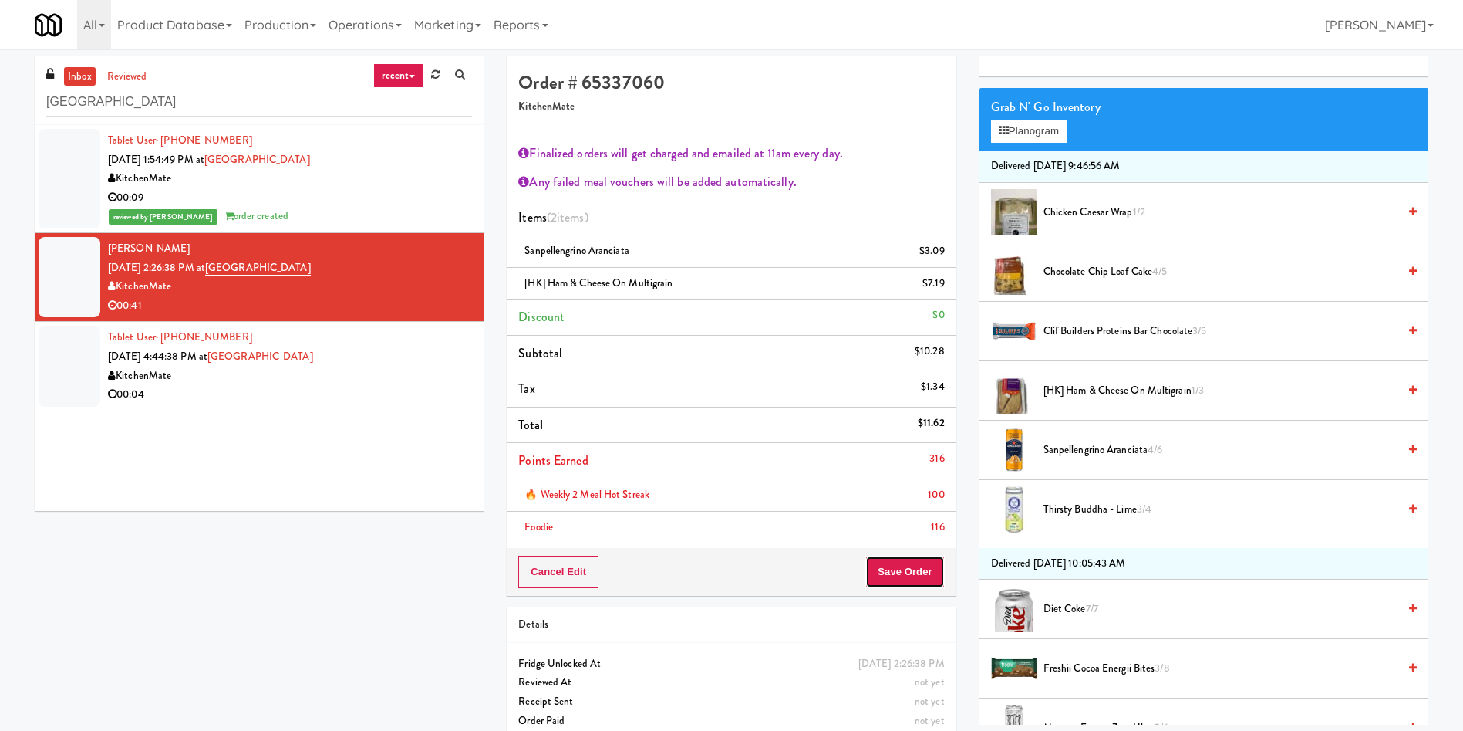
drag, startPoint x: 940, startPoint y: 562, endPoint x: 731, endPoint y: 478, distance: 226.0
click at [940, 563] on button "Save Order" at bounding box center [905, 571] width 79 height 32
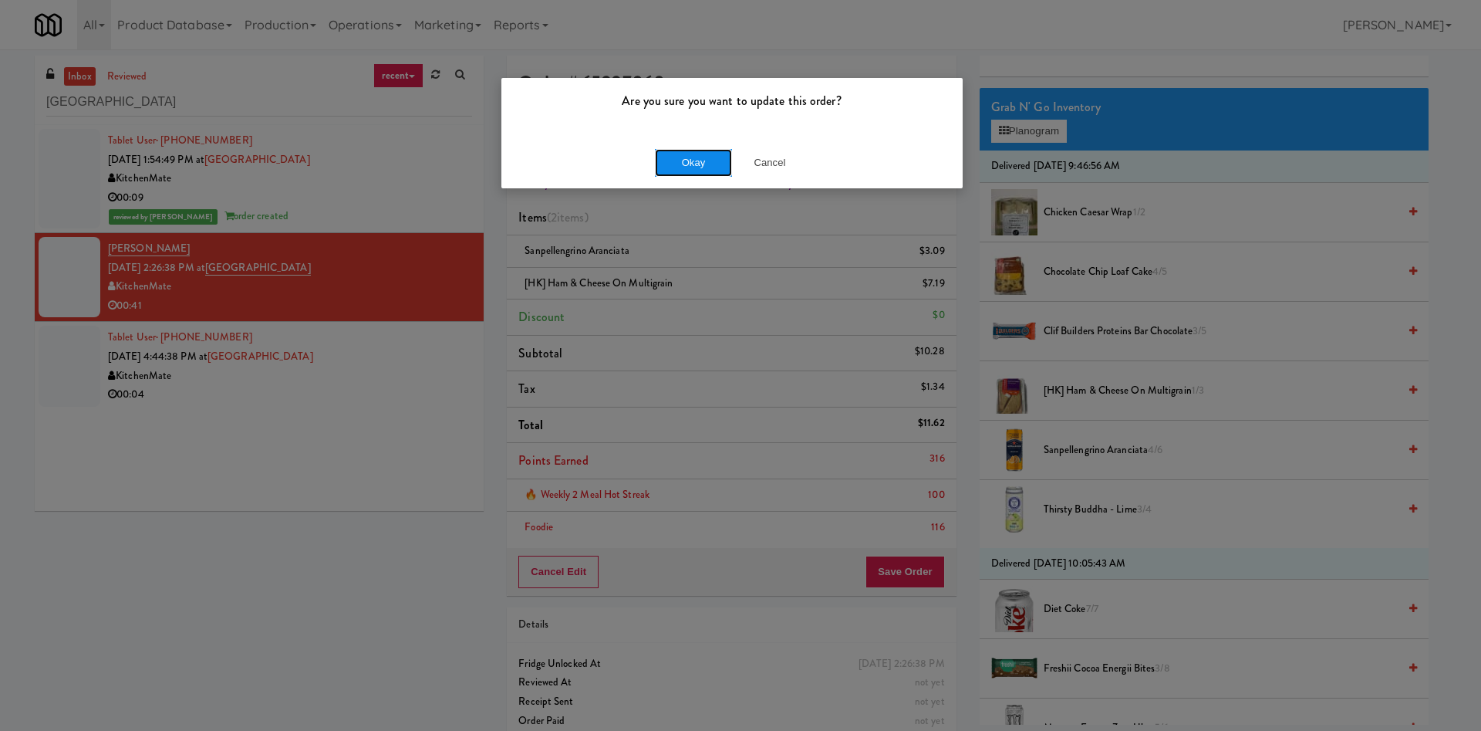
drag, startPoint x: 698, startPoint y: 157, endPoint x: 728, endPoint y: 152, distance: 30.6
click at [702, 158] on button "Okay" at bounding box center [693, 163] width 77 height 28
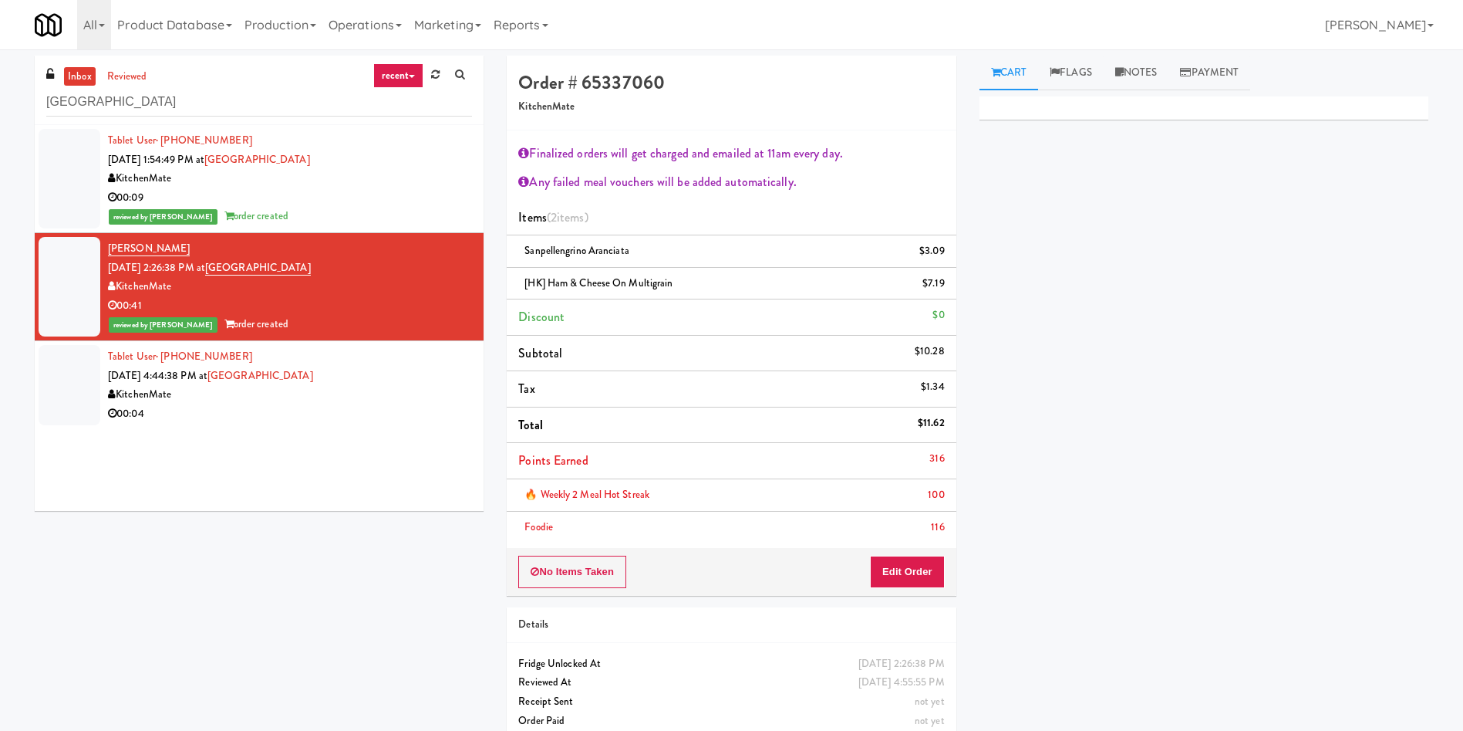
scroll to position [0, 0]
drag, startPoint x: 56, startPoint y: 379, endPoint x: 274, endPoint y: 364, distance: 218.8
click at [99, 379] on div at bounding box center [70, 385] width 62 height 80
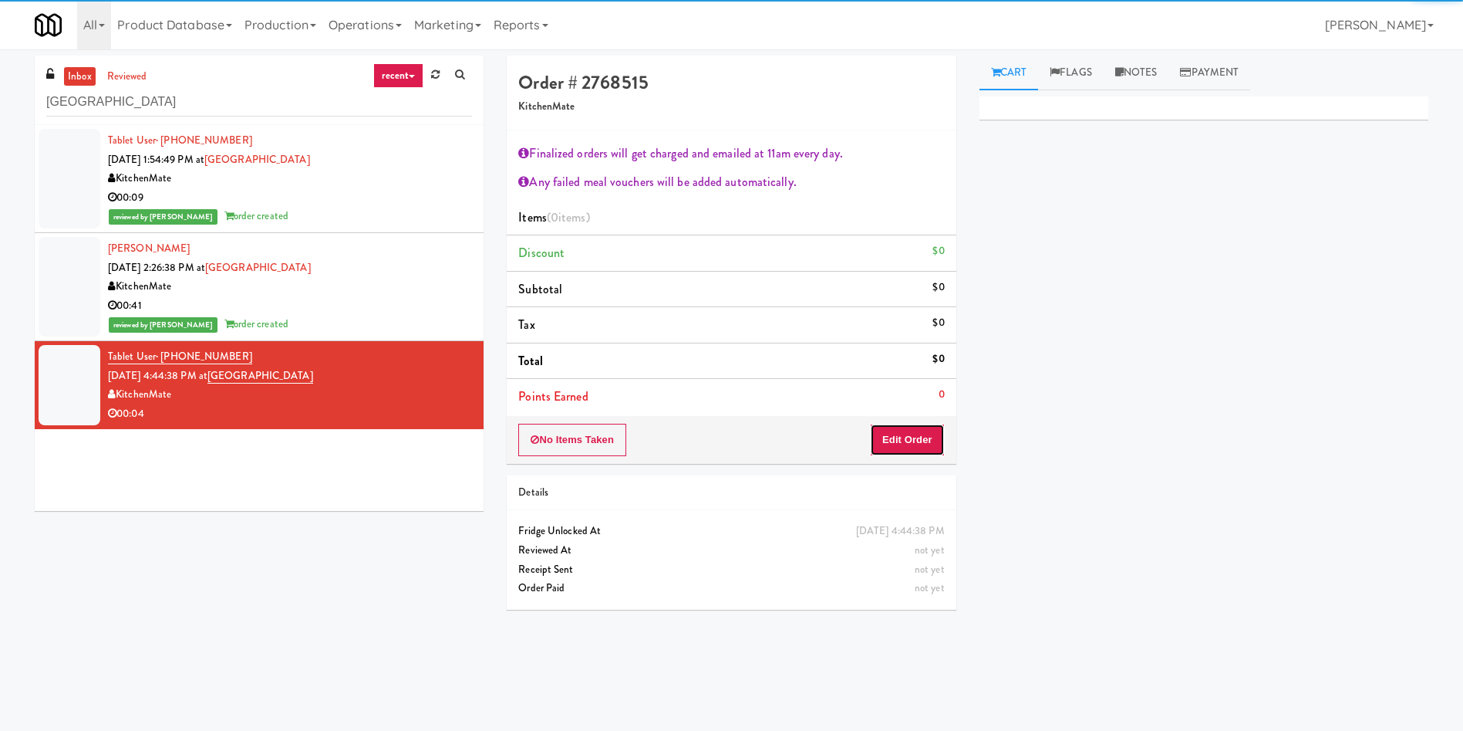
click at [918, 424] on button "Edit Order" at bounding box center [907, 440] width 75 height 32
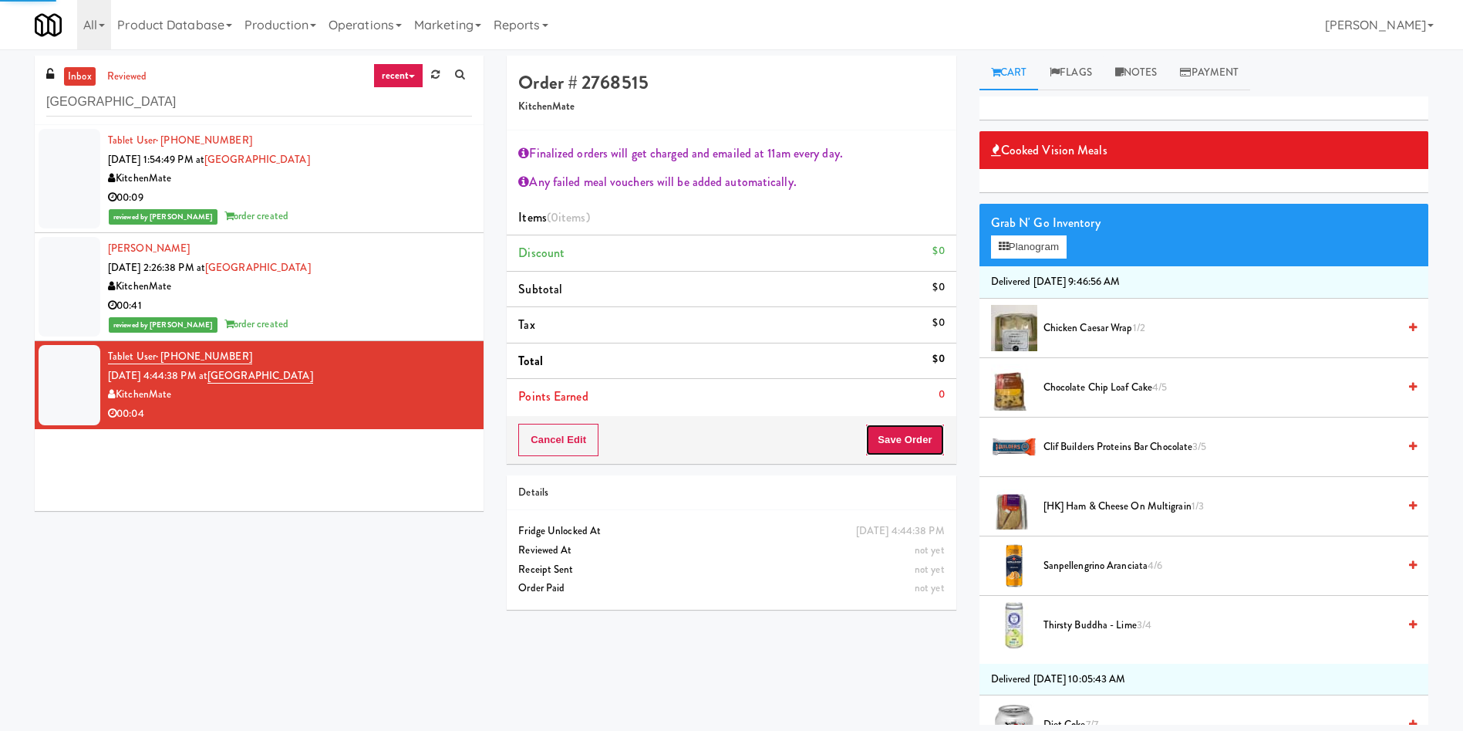
click at [926, 444] on button "Save Order" at bounding box center [905, 440] width 79 height 32
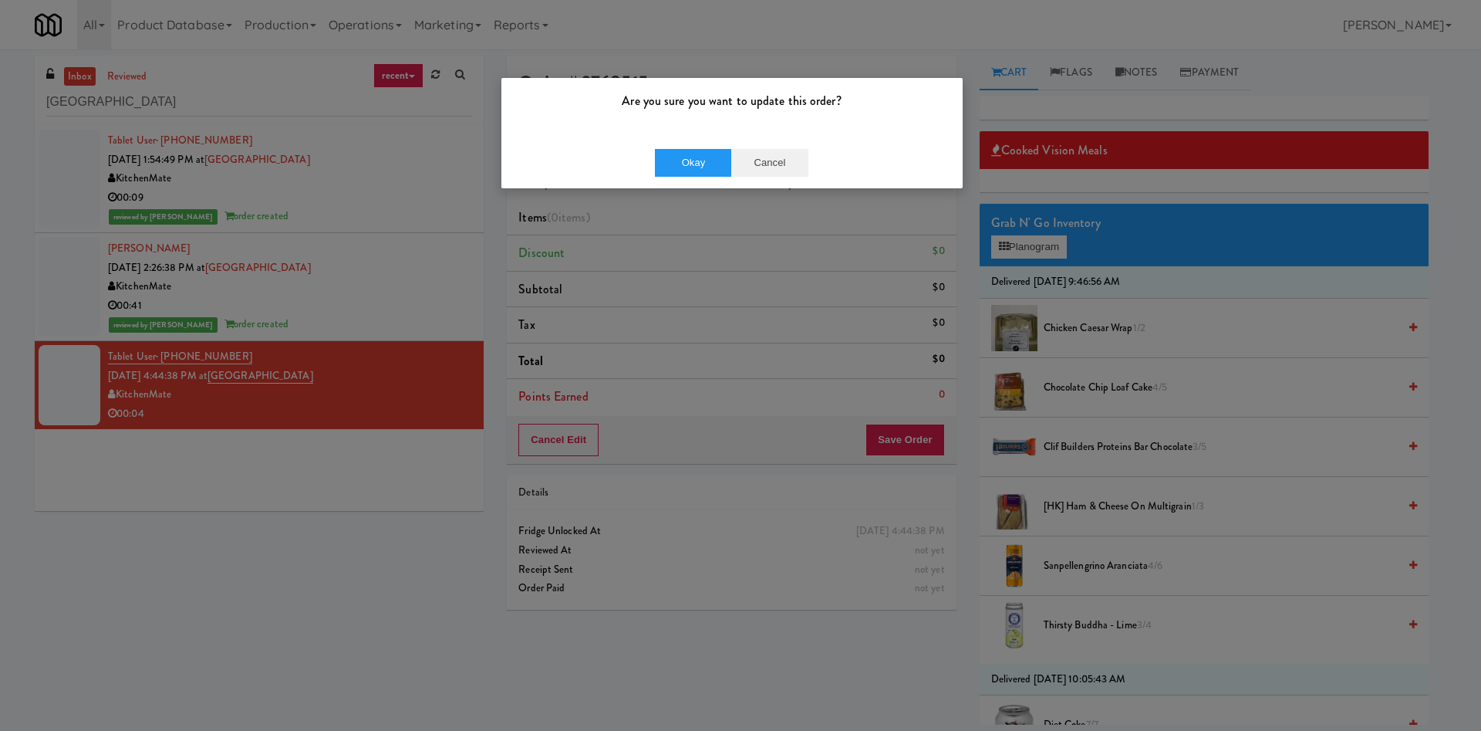
click at [781, 147] on div "Okay Cancel" at bounding box center [731, 163] width 461 height 52
click at [781, 157] on button "Cancel" at bounding box center [769, 163] width 77 height 28
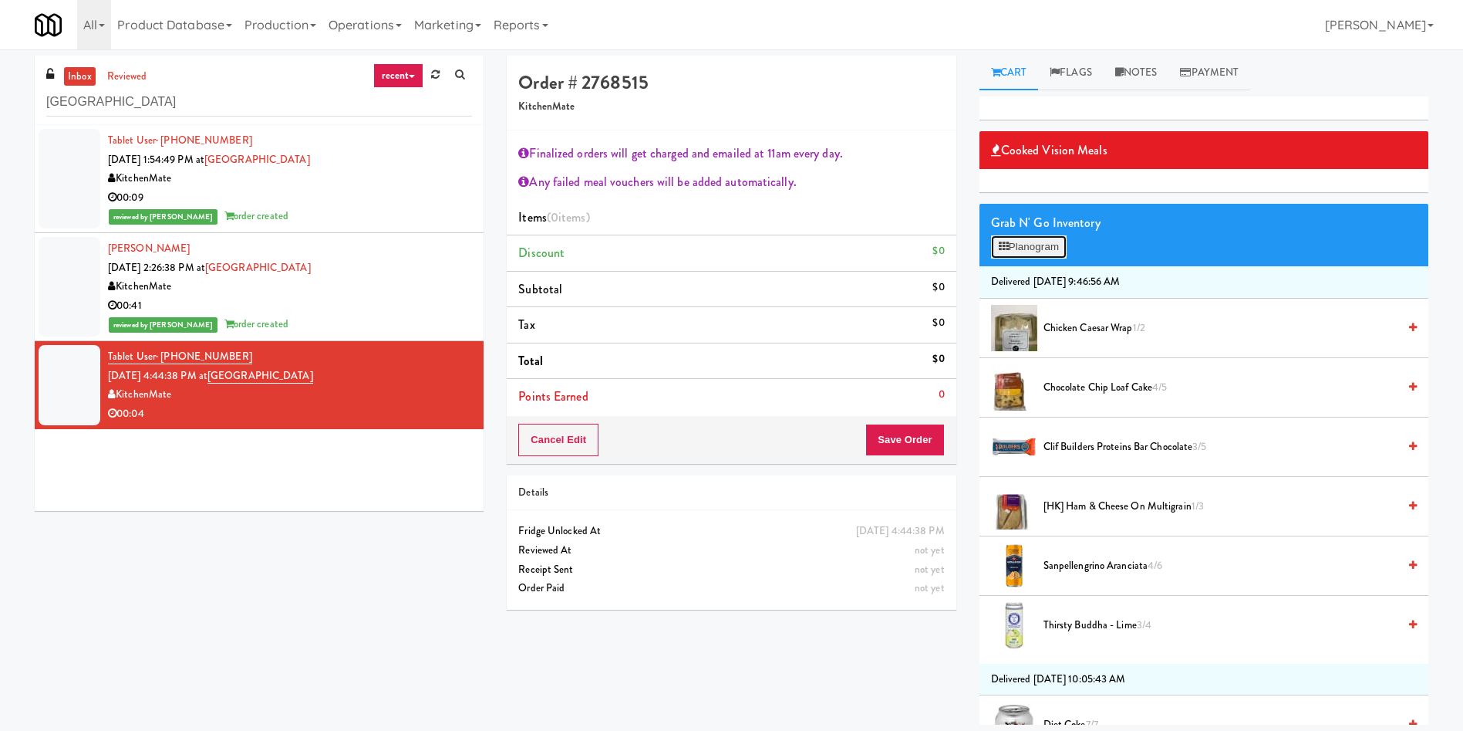
click at [1027, 244] on button "Planogram" at bounding box center [1029, 246] width 76 height 23
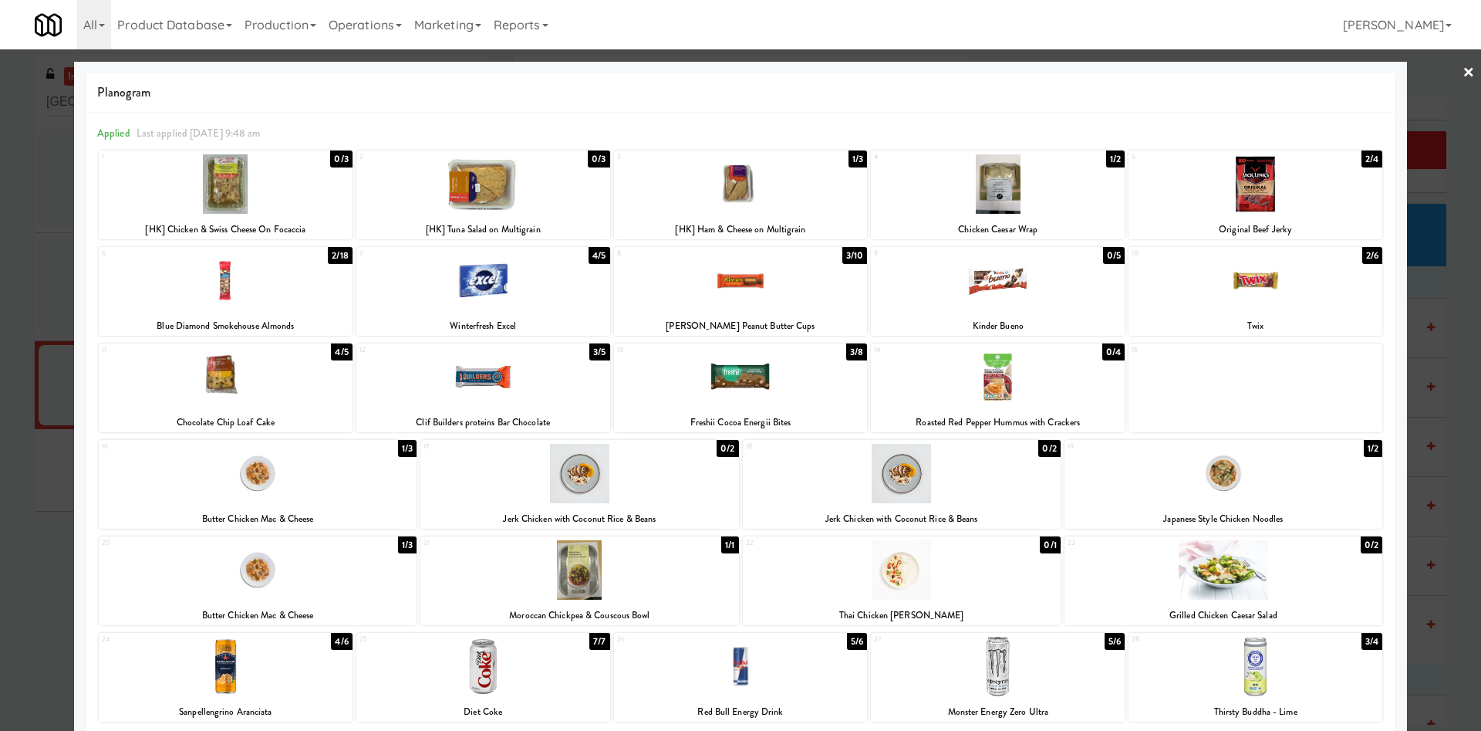
click at [1071, 291] on div at bounding box center [998, 280] width 254 height 59
click at [1442, 168] on div at bounding box center [740, 365] width 1481 height 731
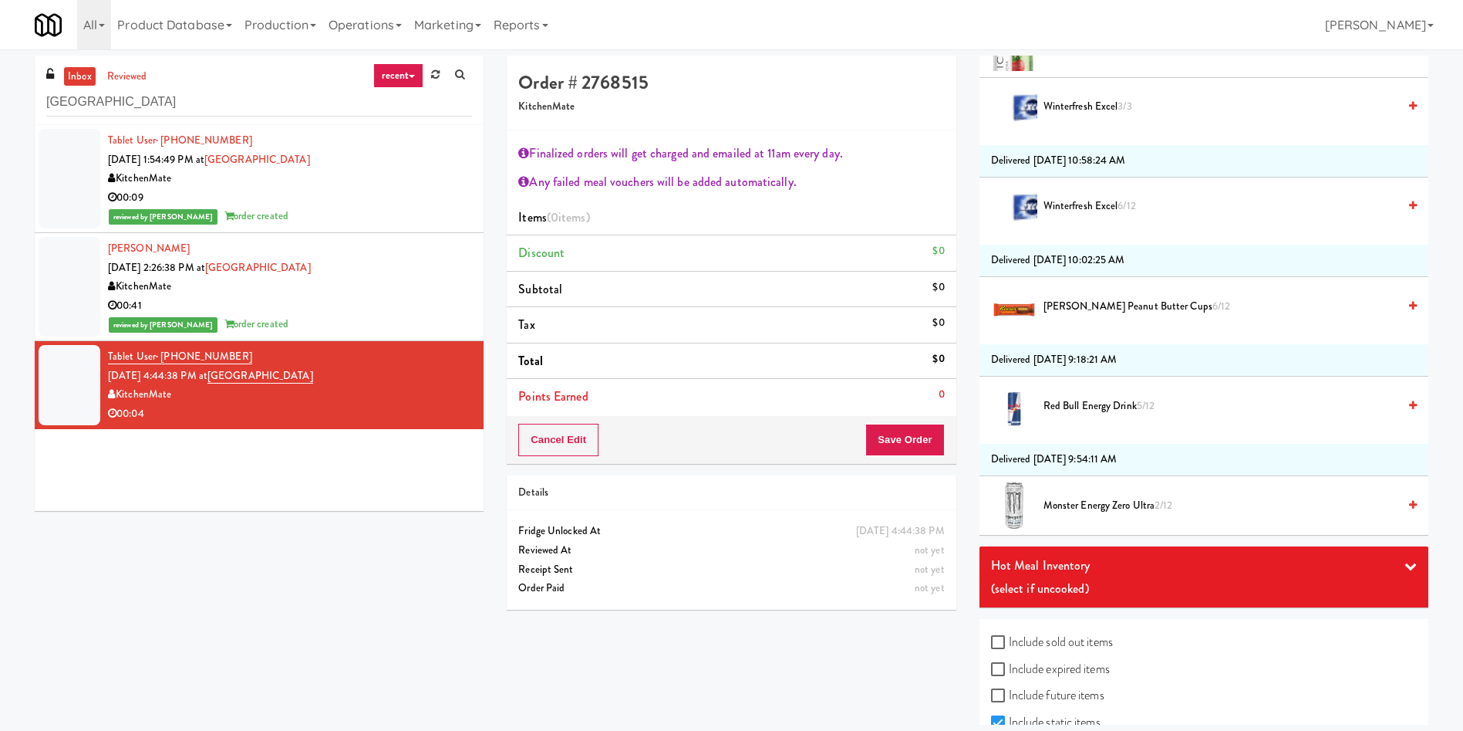
scroll to position [1753, 0]
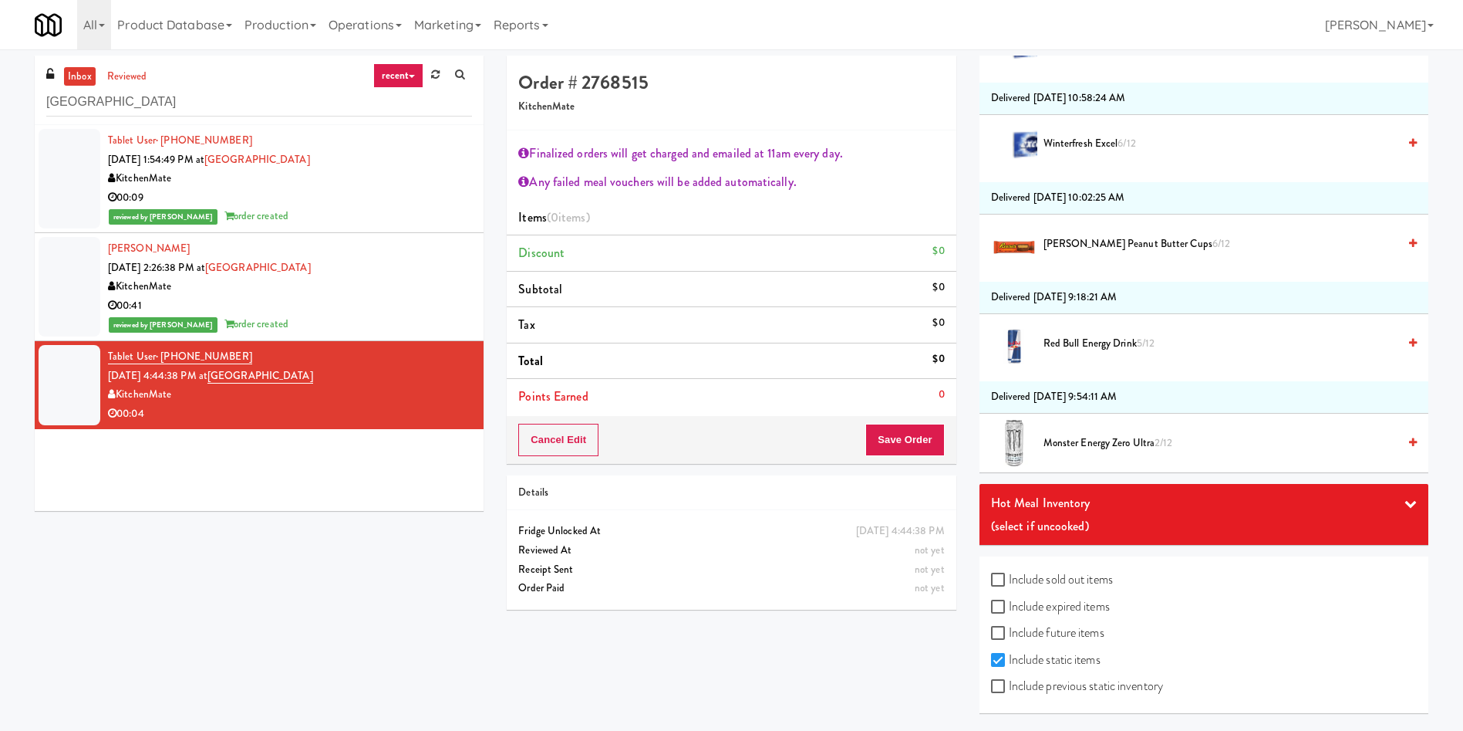
click at [1058, 602] on label "Include expired items" at bounding box center [1050, 606] width 119 height 23
click at [1009, 602] on input "Include expired items" at bounding box center [1000, 607] width 18 height 12
checkbox input "true"
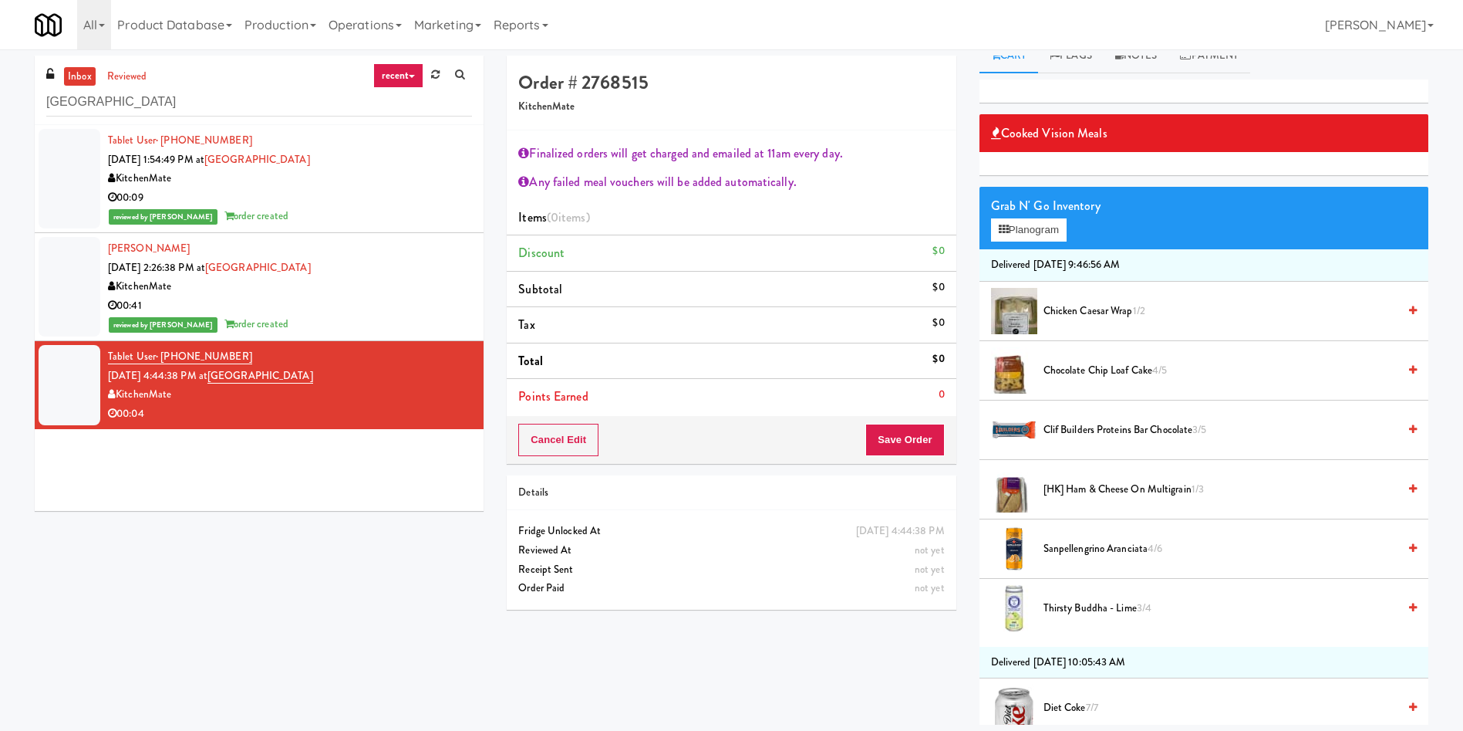
scroll to position [480, 0]
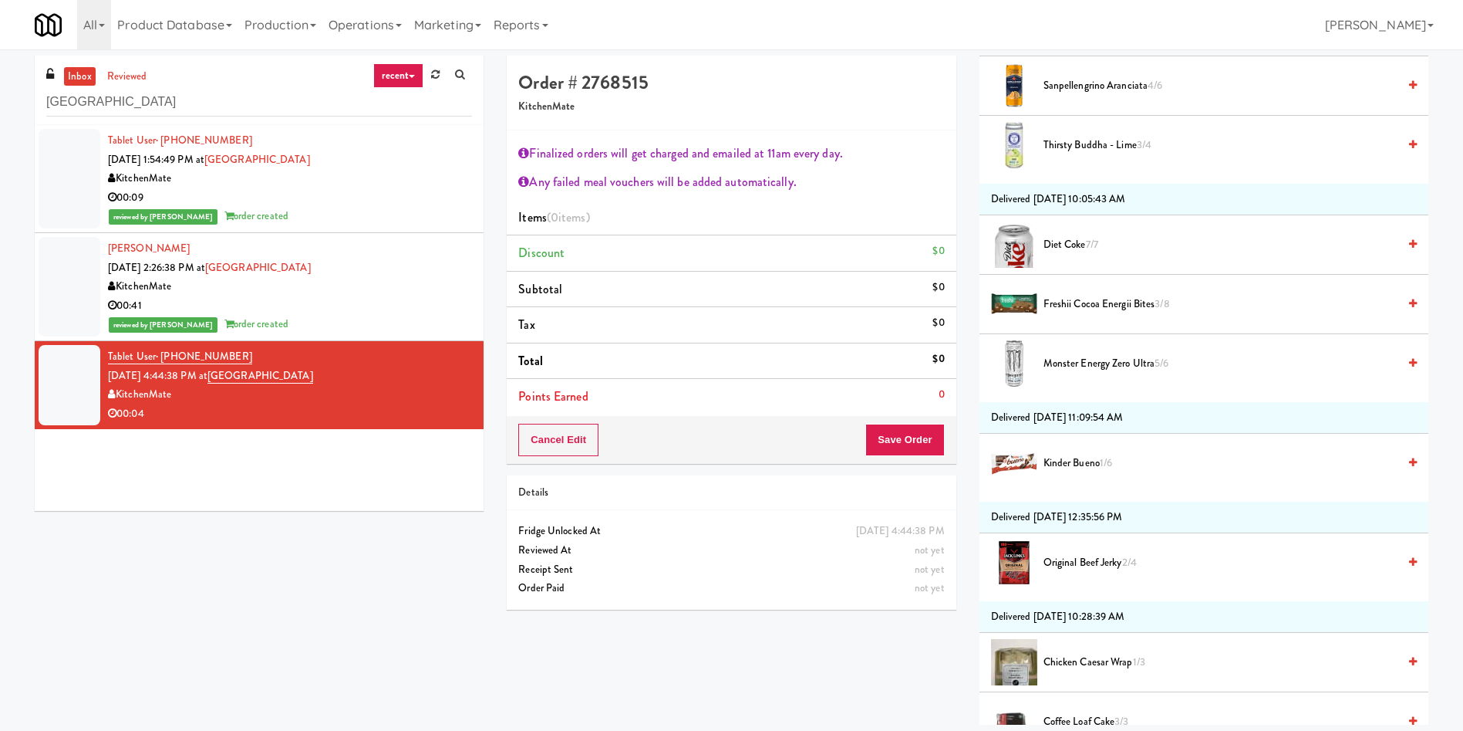
click at [1099, 465] on span "Kinder Bueno 1/6" at bounding box center [1221, 463] width 354 height 19
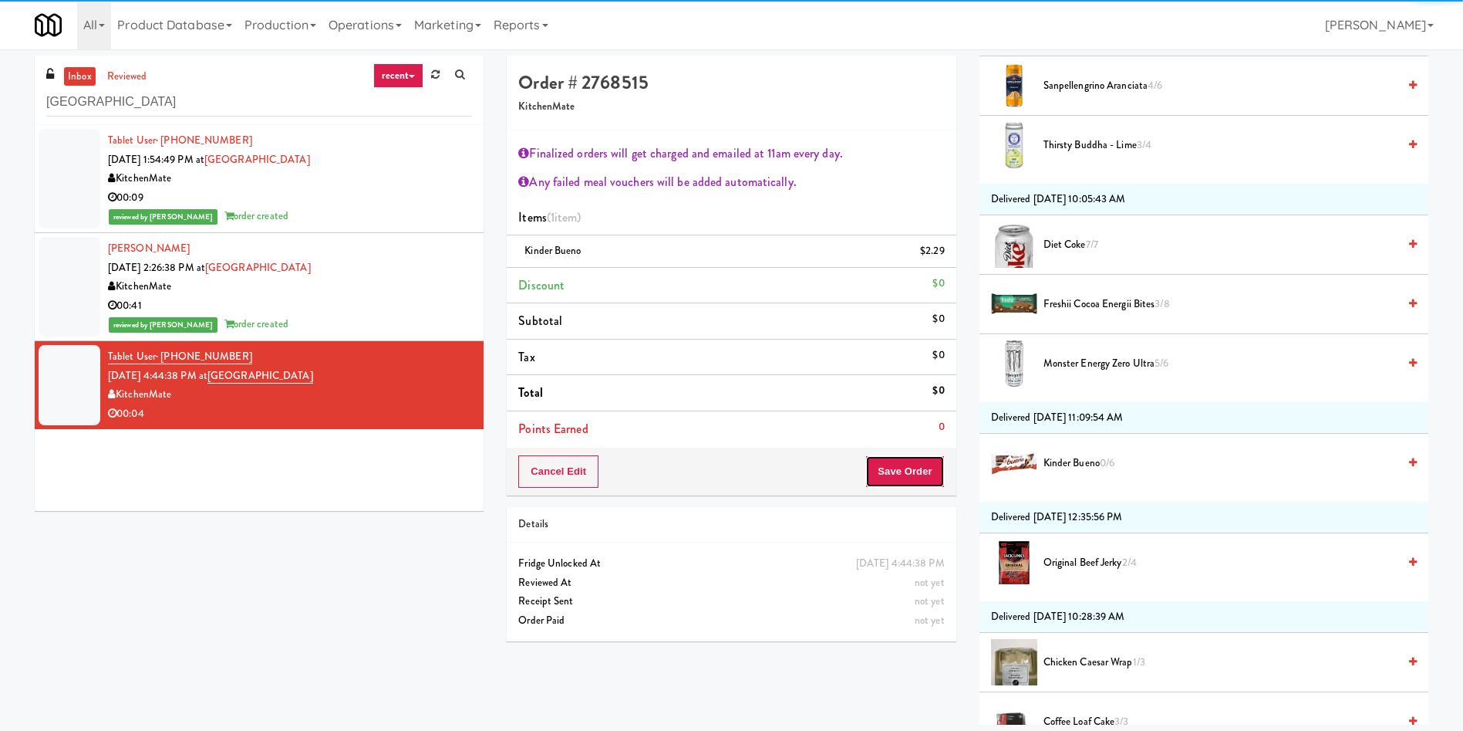
click at [906, 472] on button "Save Order" at bounding box center [905, 471] width 79 height 32
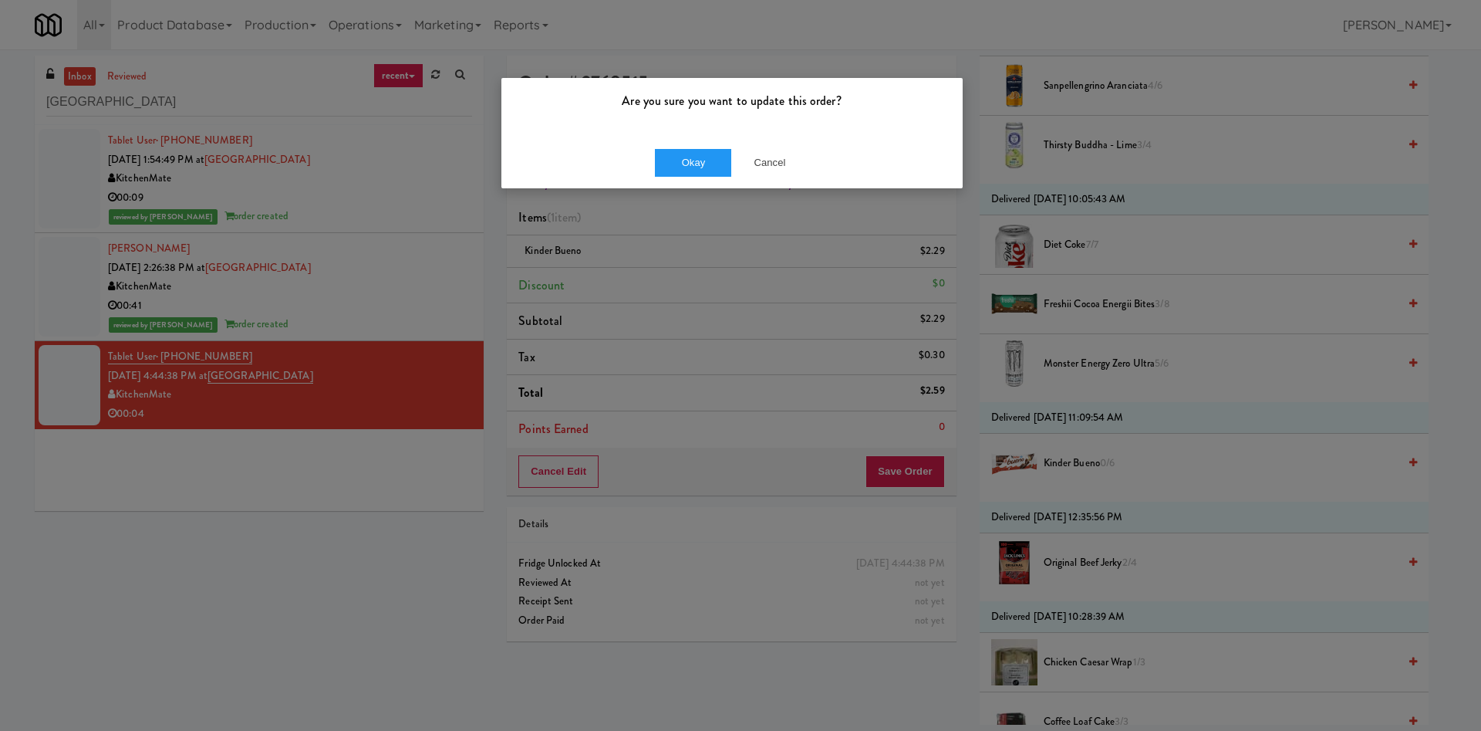
click at [925, 479] on body "Are you sure you want to update this order? Okay Cancel Okay Are you sure you w…" at bounding box center [740, 414] width 1481 height 731
click at [698, 165] on button "Okay" at bounding box center [693, 163] width 77 height 28
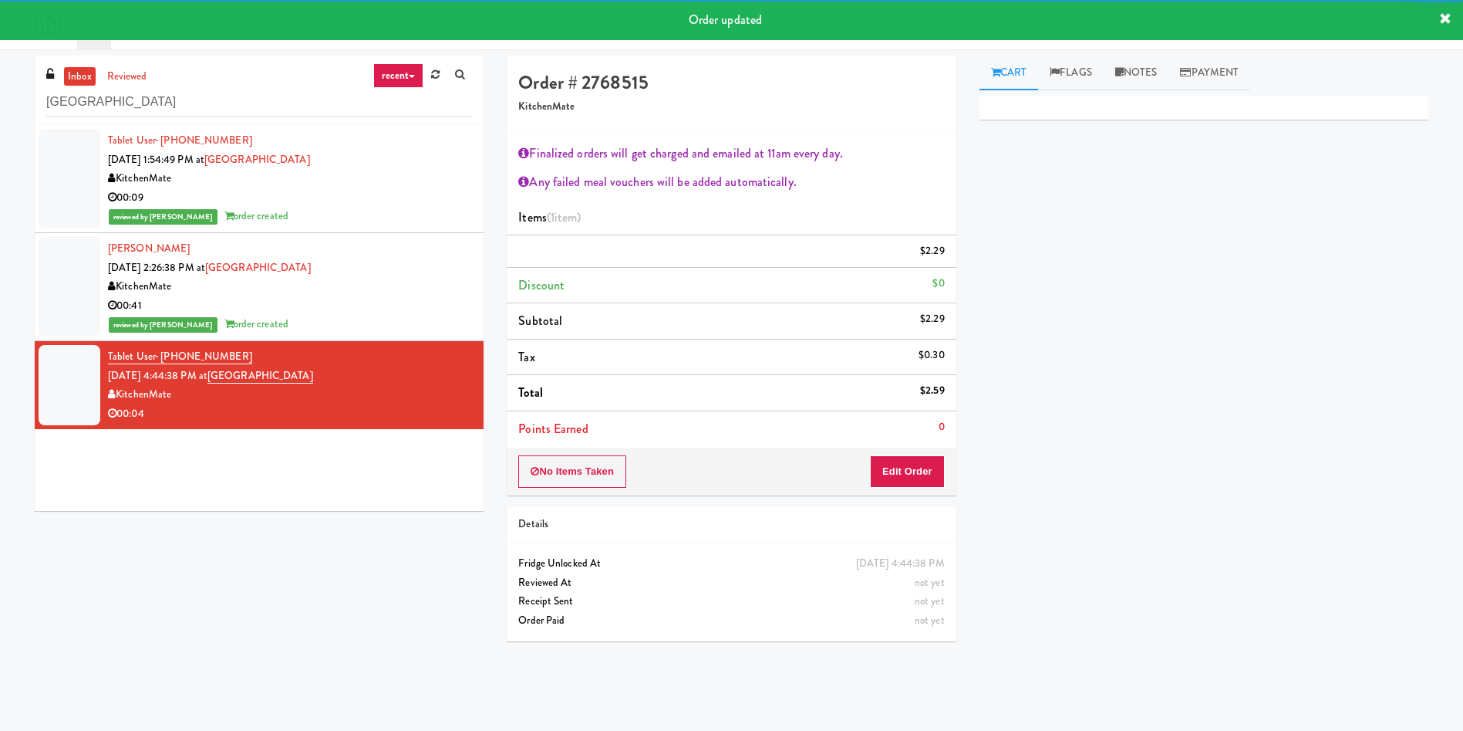
scroll to position [0, 0]
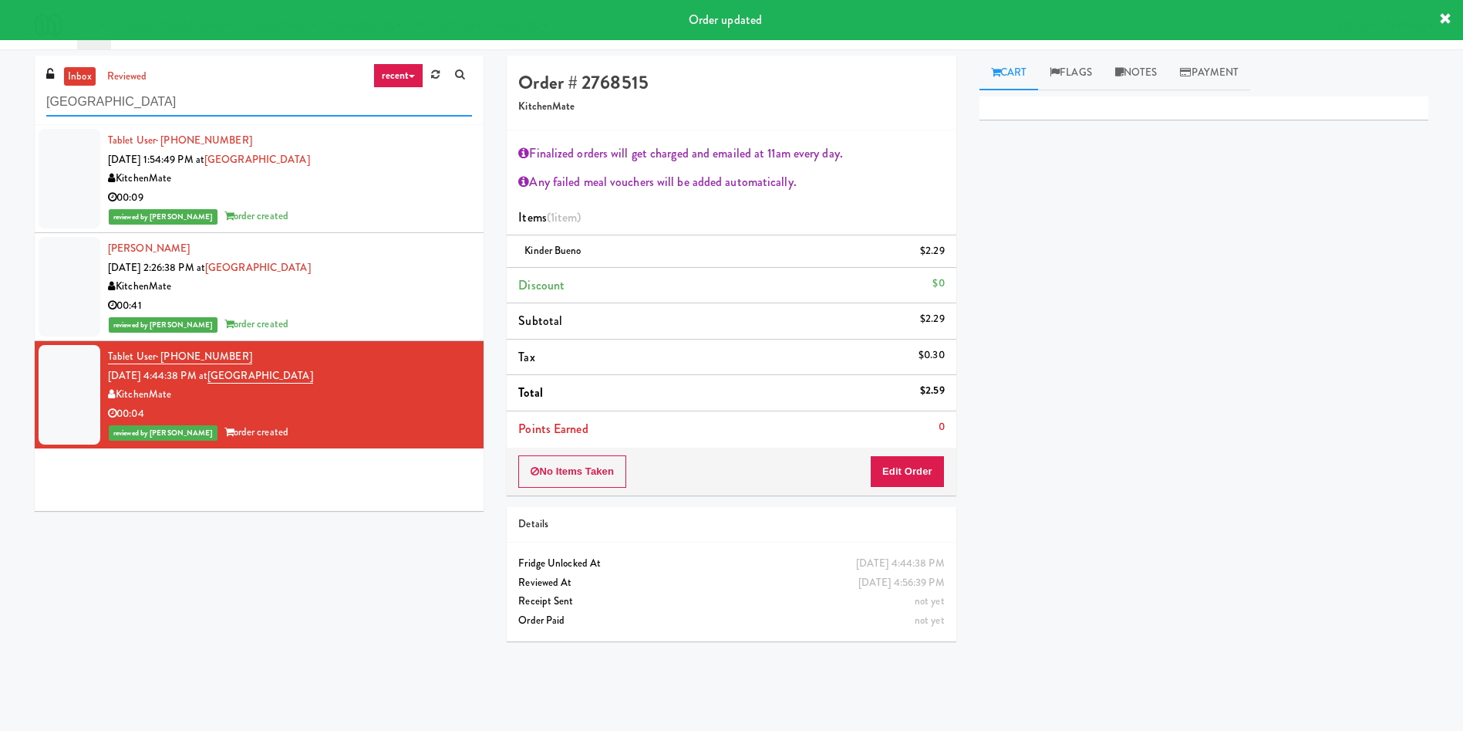
drag, startPoint x: 227, startPoint y: 106, endPoint x: 8, endPoint y: 85, distance: 220.1
click at [0, 95] on div "inbox reviewed recent all unclear take inventory issue suspicious failed recent…" at bounding box center [731, 365] width 1463 height 619
paste input "La Plaza - Cooler 2 Mi"
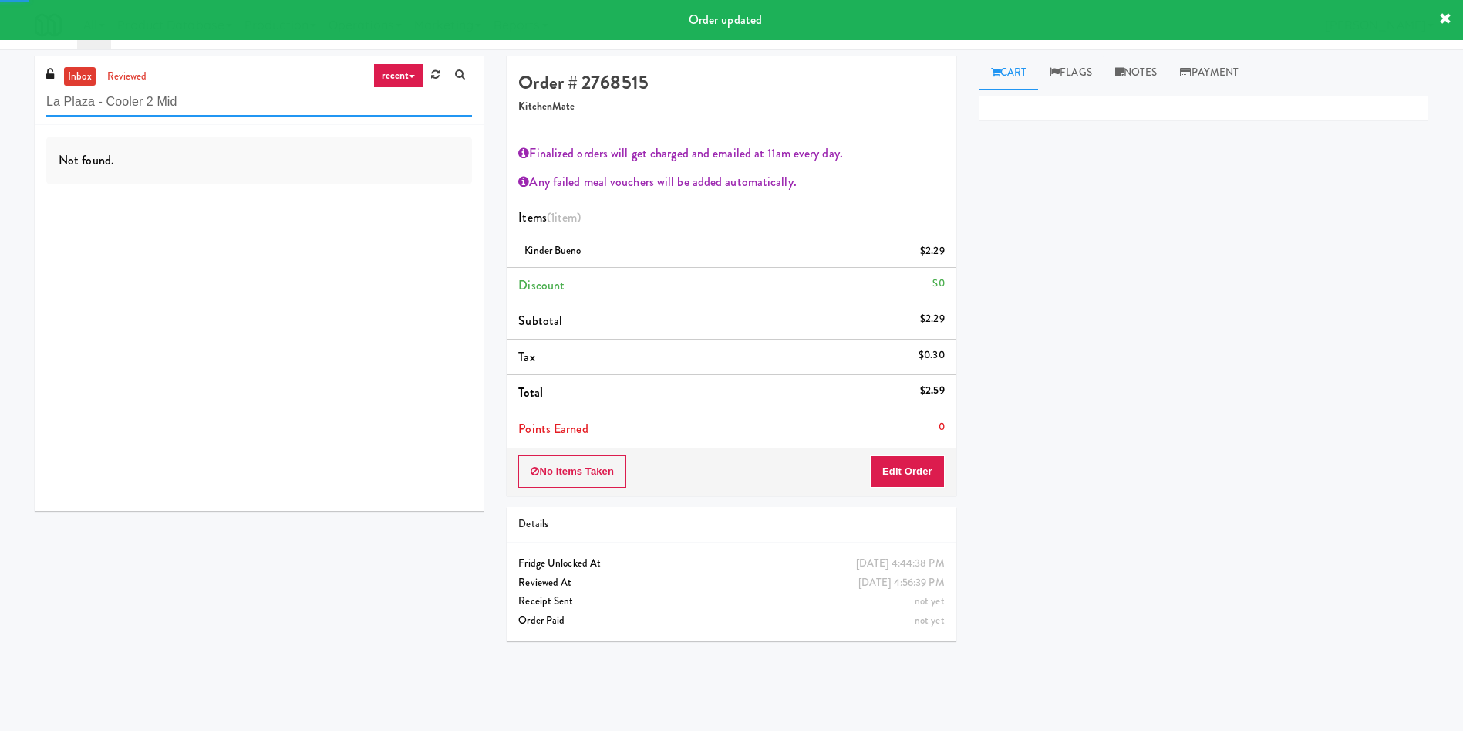
type input "La Plaza - Cooler 2 Mid"
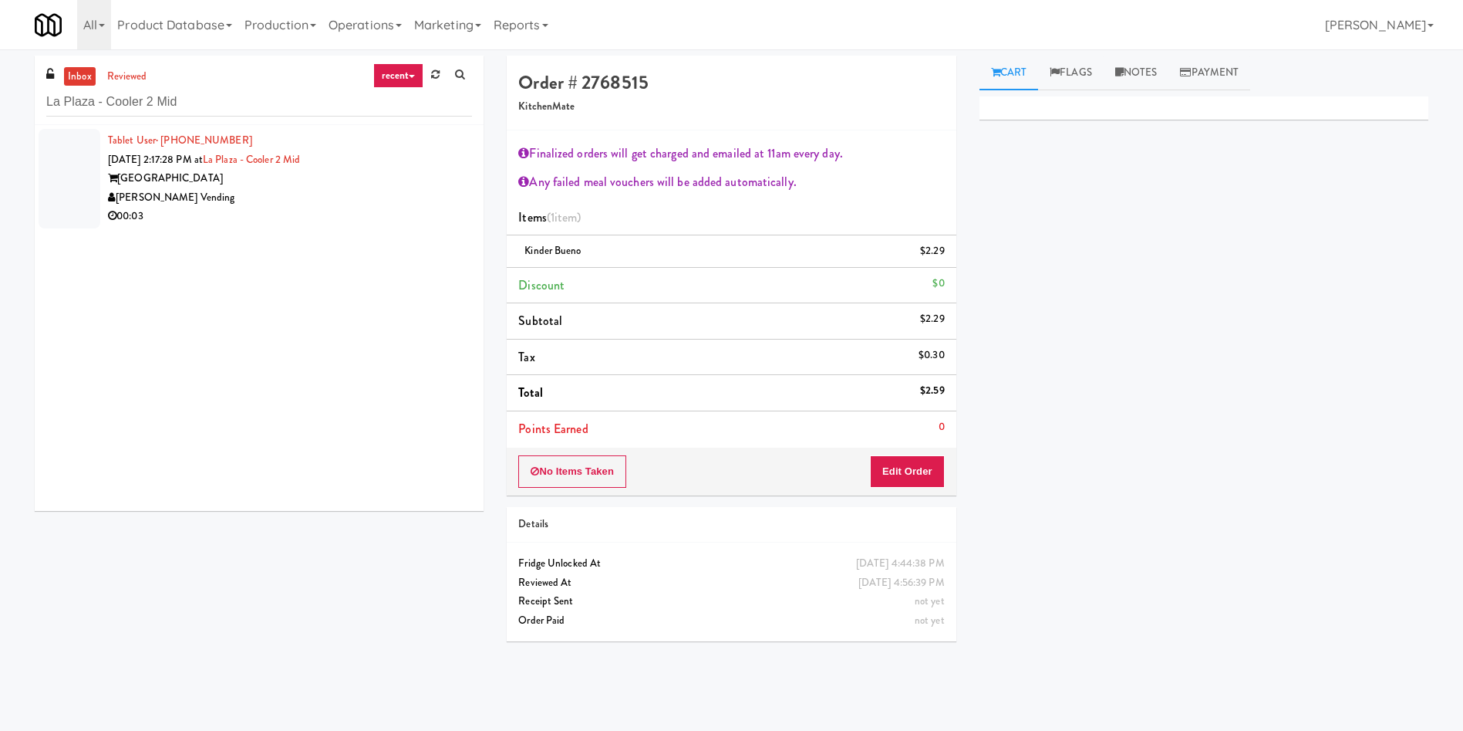
click at [61, 187] on div at bounding box center [70, 179] width 62 height 100
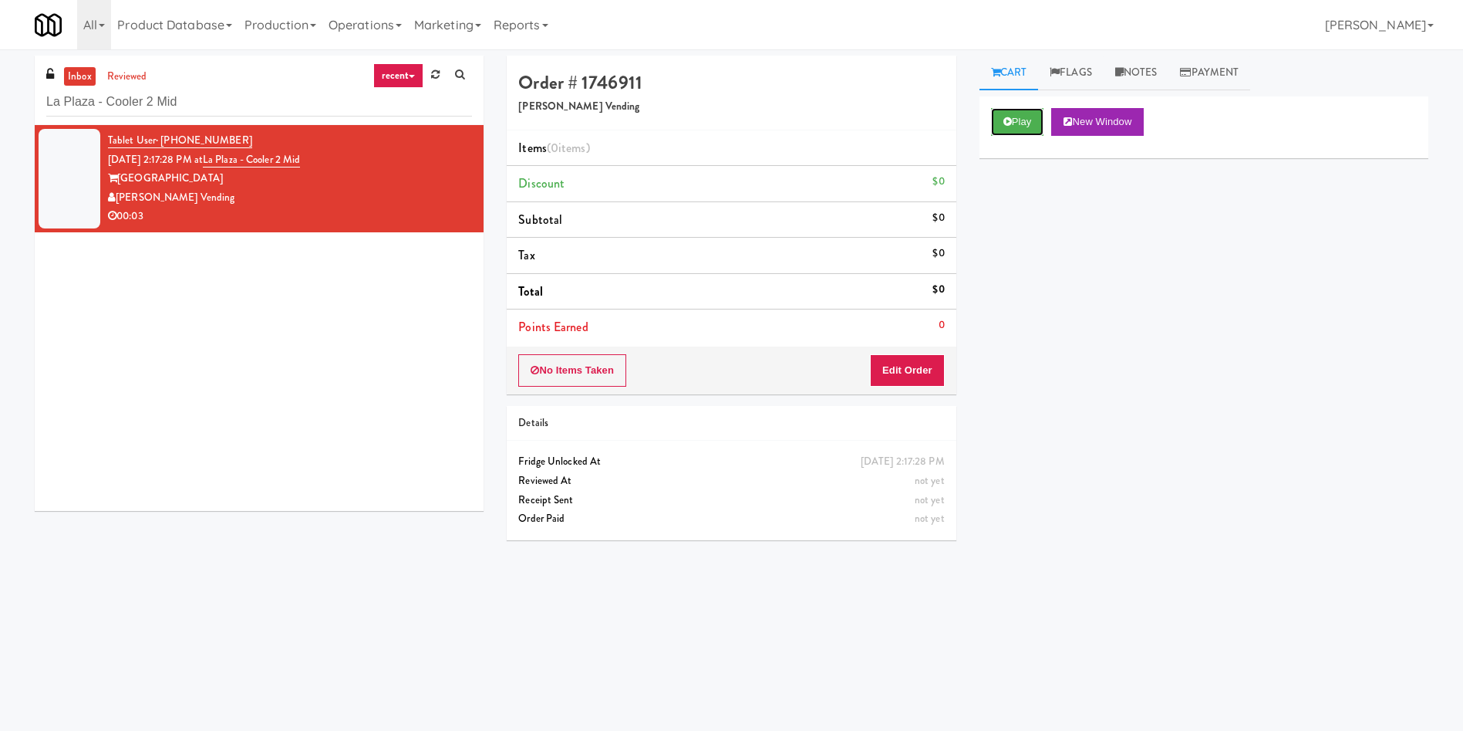
drag, startPoint x: 1026, startPoint y: 110, endPoint x: 960, endPoint y: 281, distance: 182.9
click at [1027, 110] on button "Play" at bounding box center [1017, 122] width 53 height 28
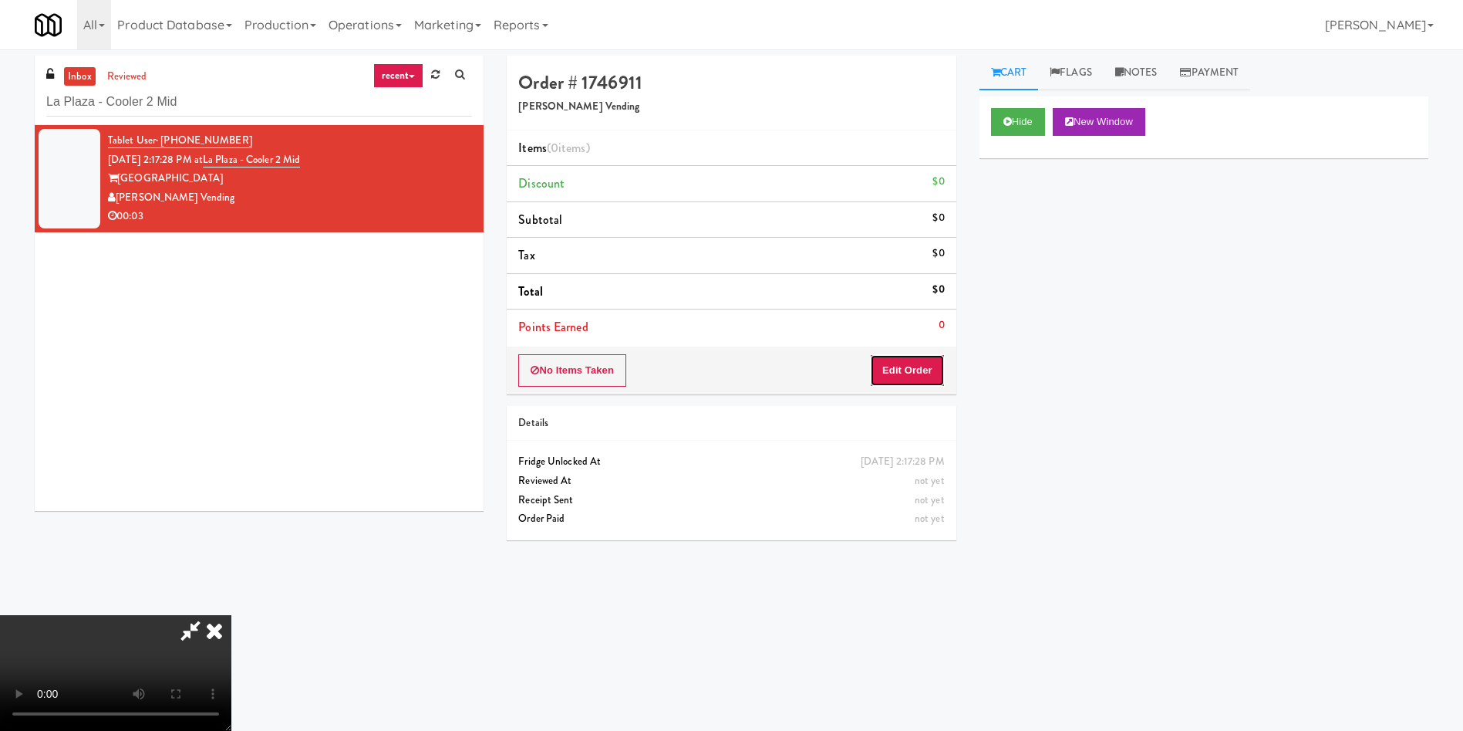
click at [906, 363] on button "Edit Order" at bounding box center [907, 370] width 75 height 32
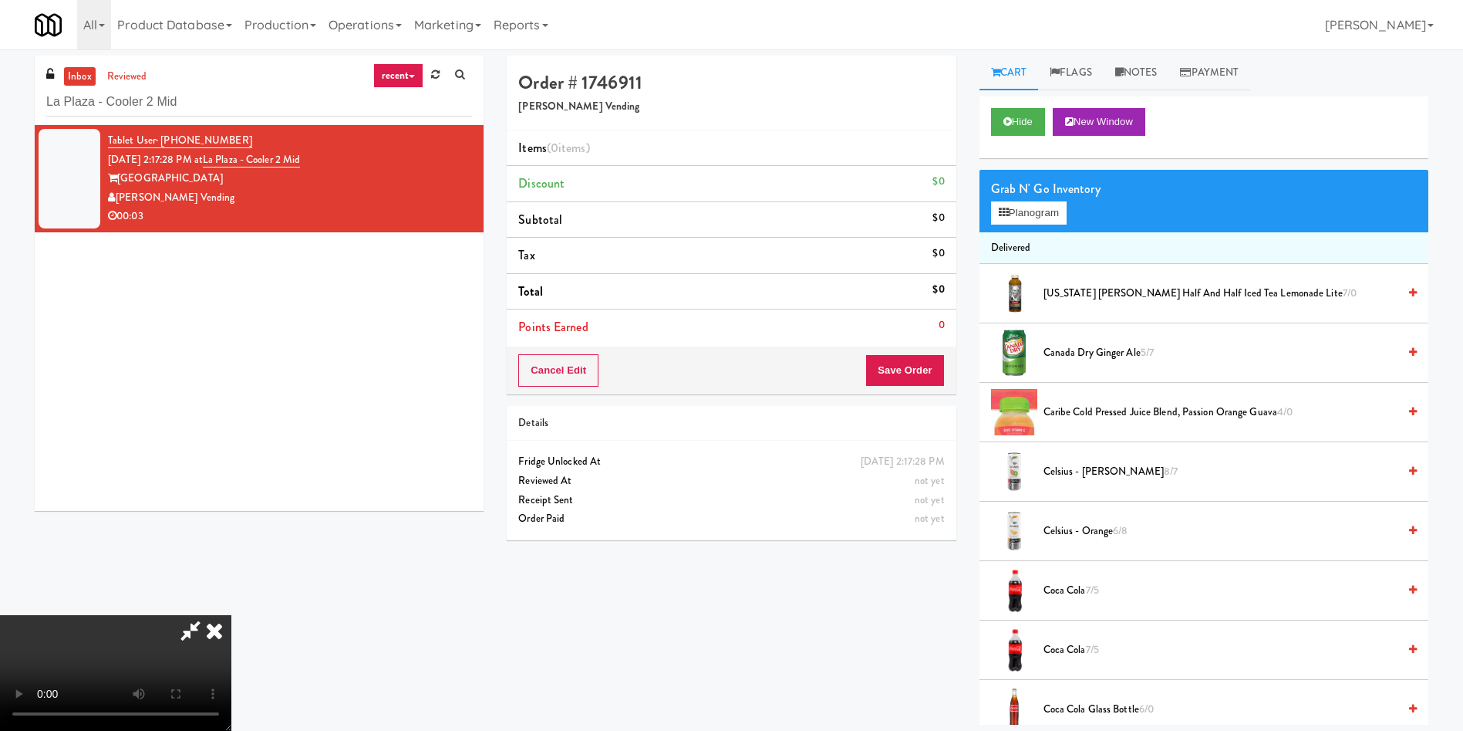
scroll to position [227, 0]
drag, startPoint x: 337, startPoint y: 556, endPoint x: 482, endPoint y: 542, distance: 145.7
click at [231, 615] on video at bounding box center [115, 673] width 231 height 116
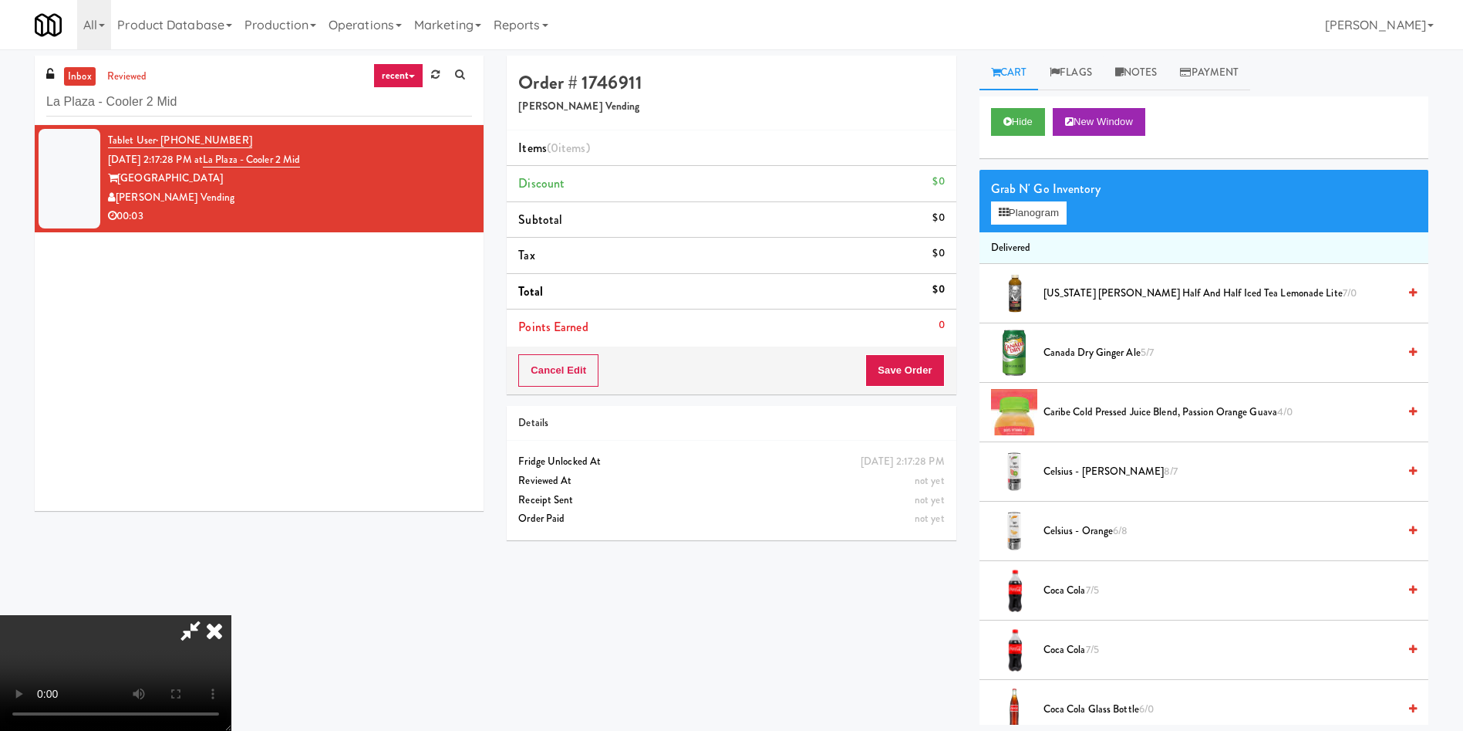
click at [231, 615] on video at bounding box center [115, 673] width 231 height 116
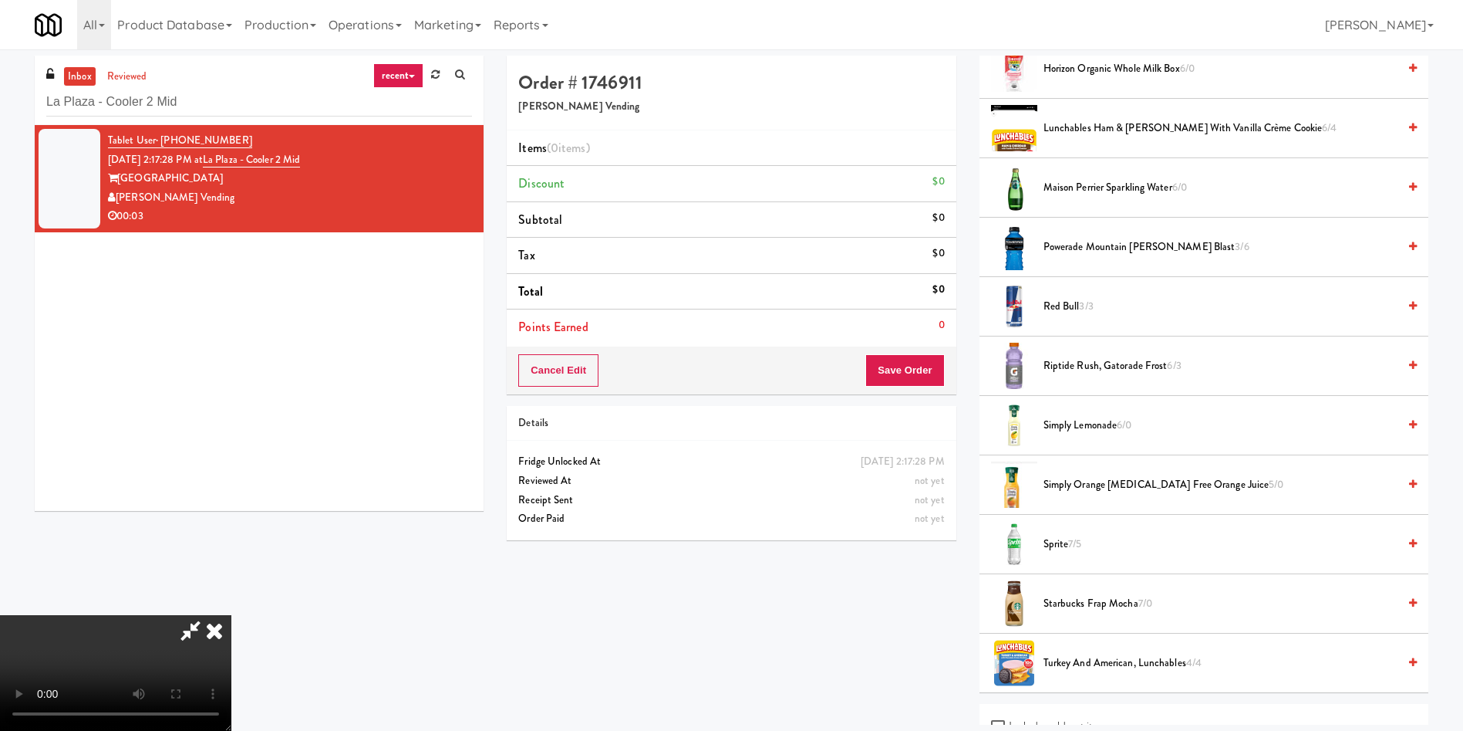
scroll to position [1447, 0]
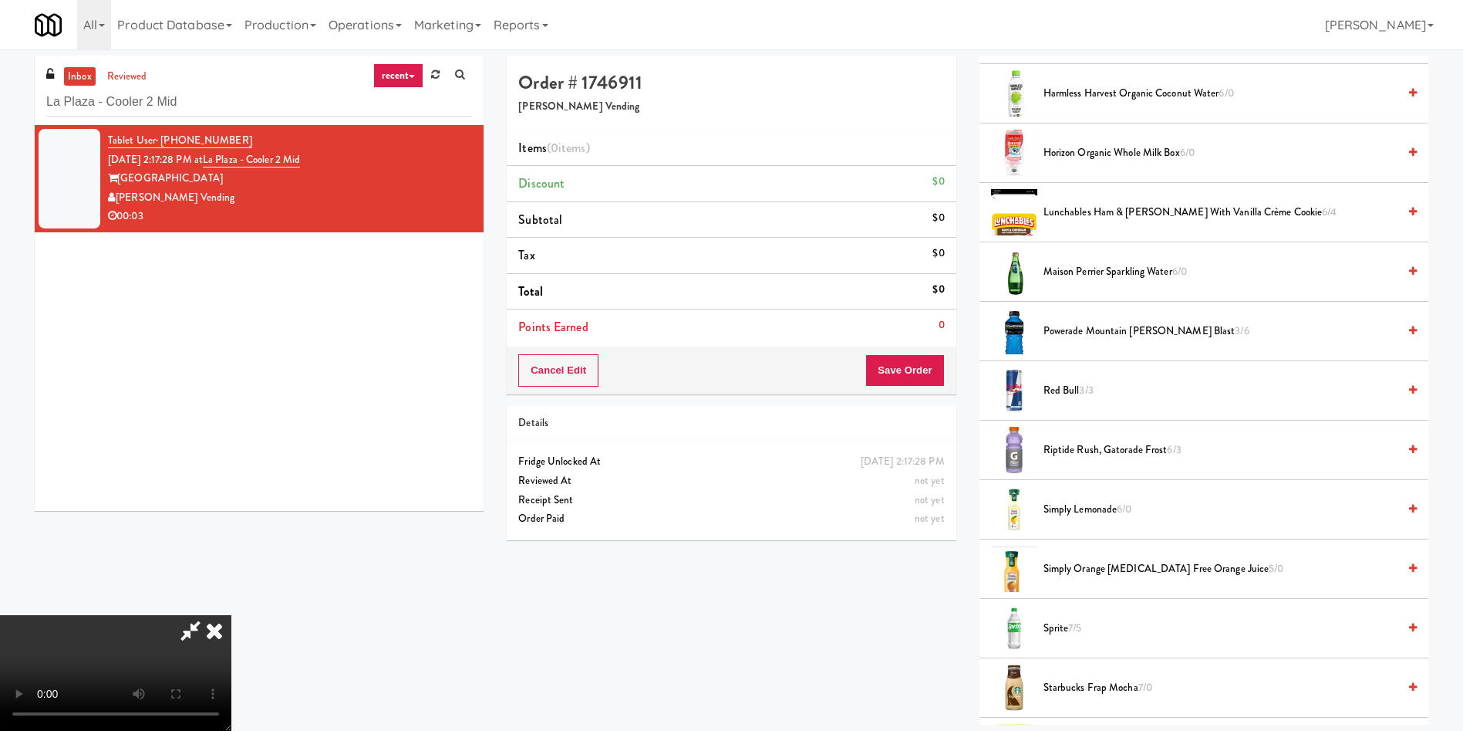
click at [1080, 398] on span "Red Bull 3/3" at bounding box center [1221, 390] width 354 height 19
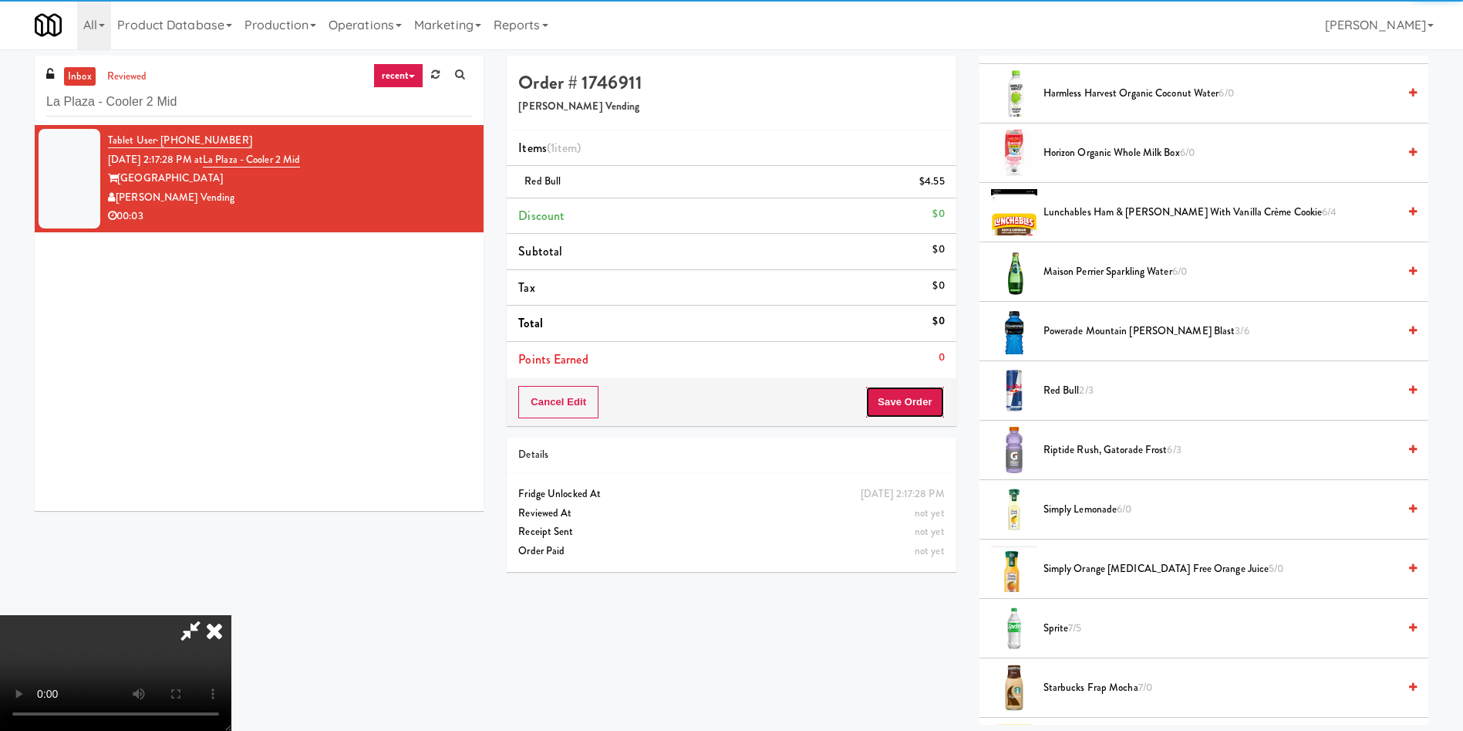
click at [902, 395] on button "Save Order" at bounding box center [905, 402] width 79 height 32
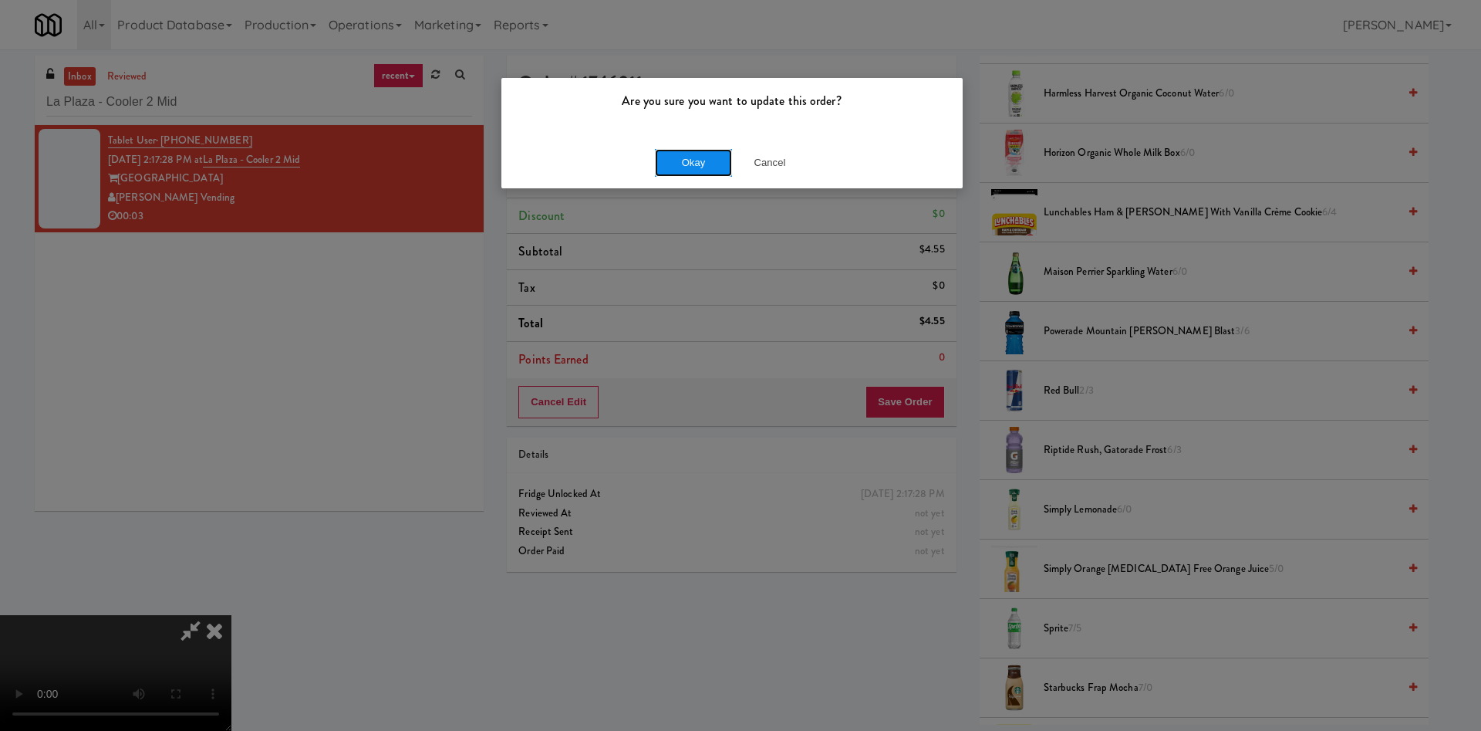
click at [687, 161] on button "Okay" at bounding box center [693, 163] width 77 height 28
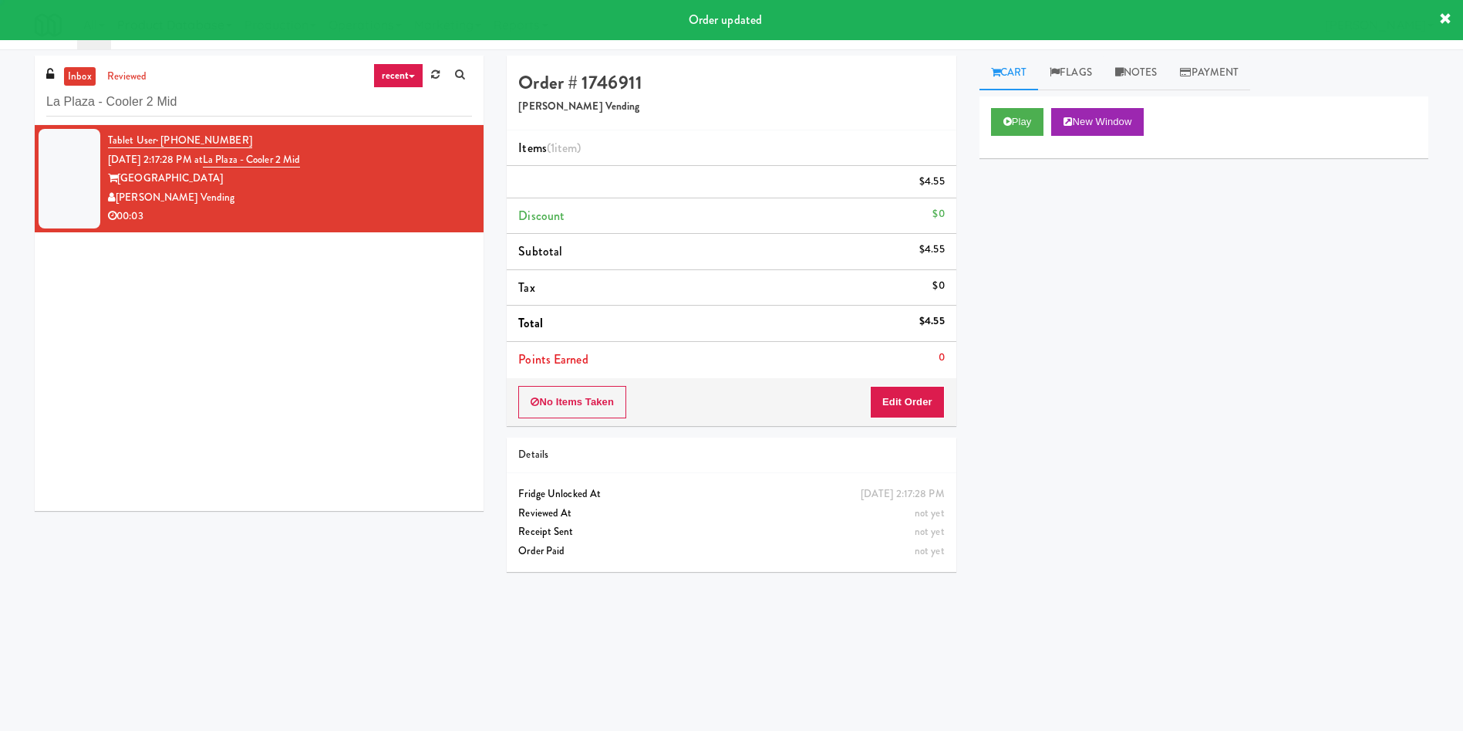
scroll to position [0, 0]
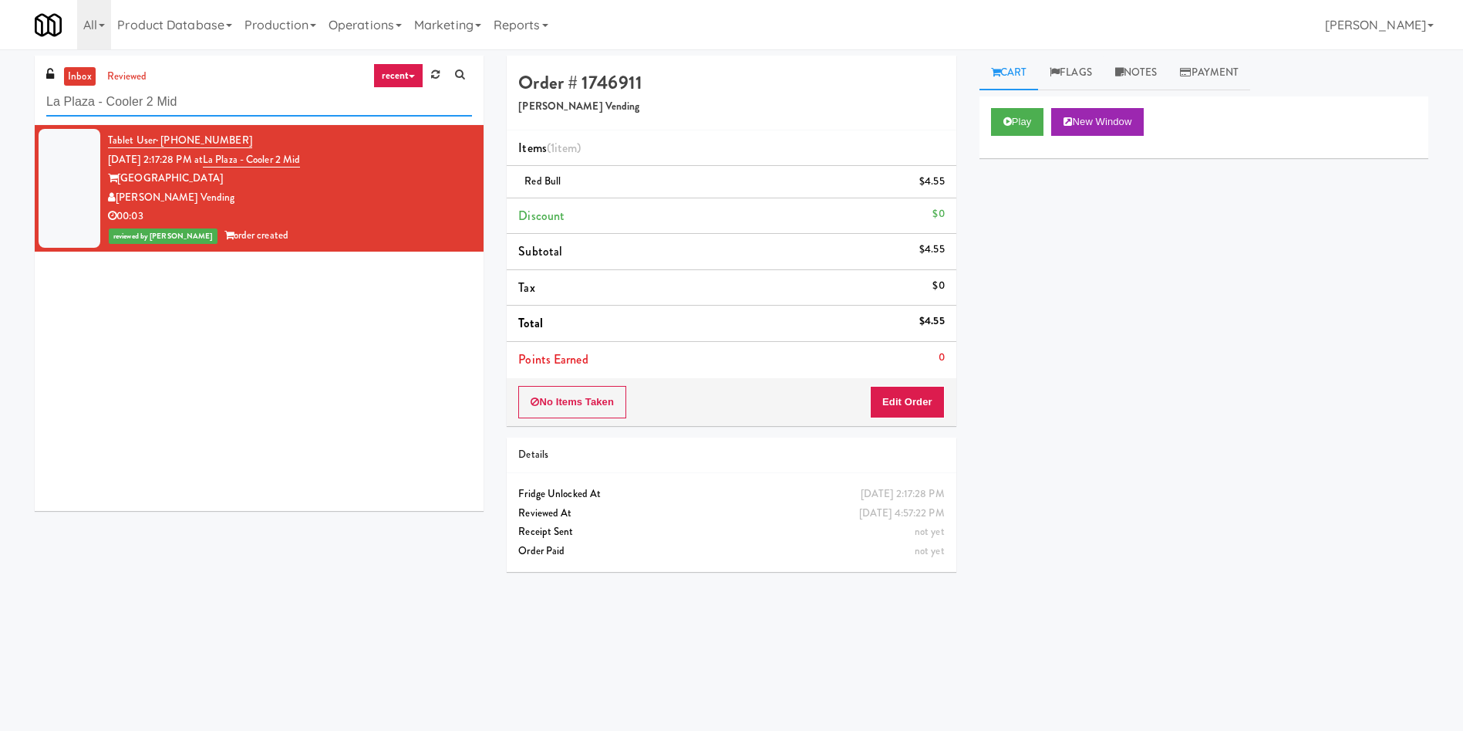
drag, startPoint x: 222, startPoint y: 107, endPoint x: 0, endPoint y: 114, distance: 222.3
click at [0, 114] on div "inbox reviewed recent all unclear take inventory issue suspicious failed recent…" at bounding box center [731, 365] width 1463 height 619
paste input "CFX-Fridge"
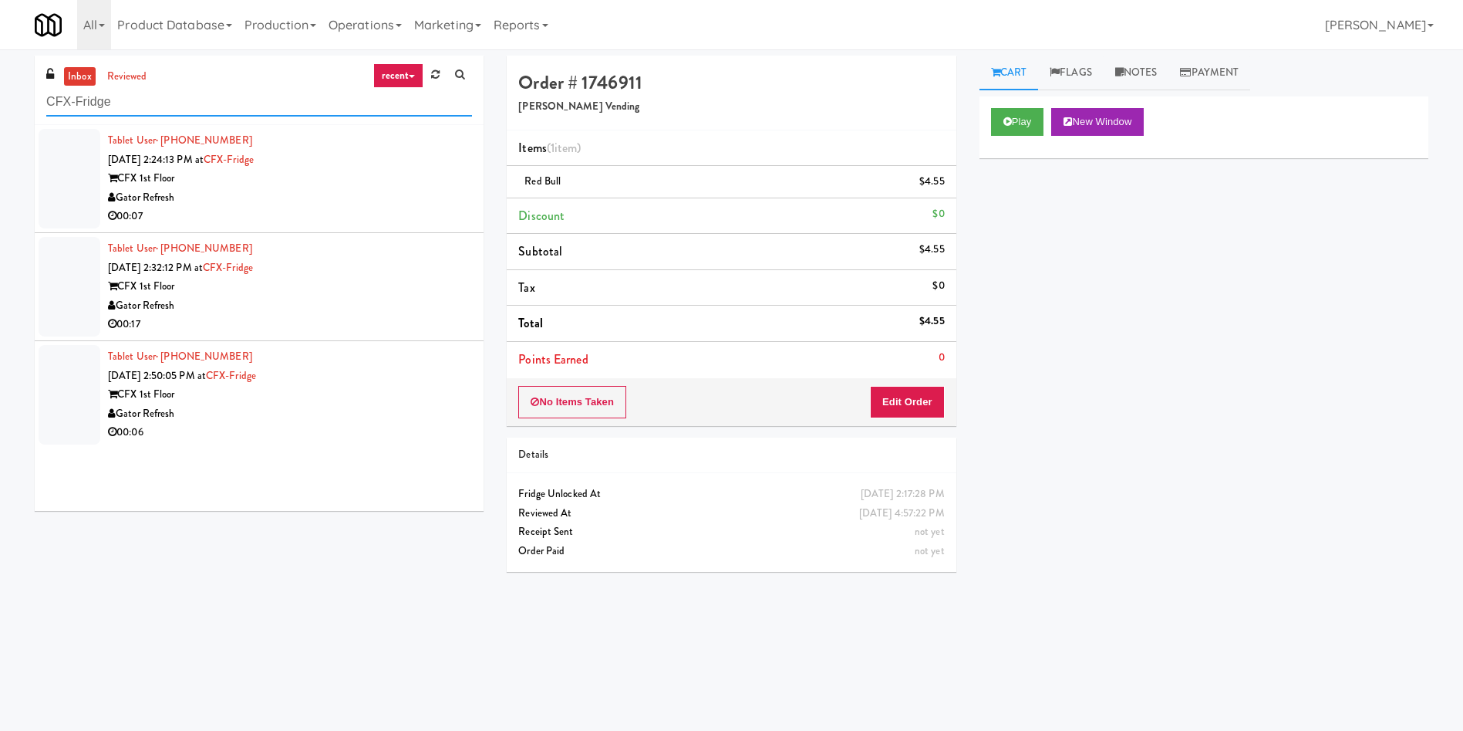
type input "CFX-Fridge"
click at [29, 127] on div "inbox reviewed recent all unclear take inventory issue suspicious failed recent…" at bounding box center [259, 289] width 472 height 467
click at [68, 191] on div at bounding box center [70, 179] width 62 height 100
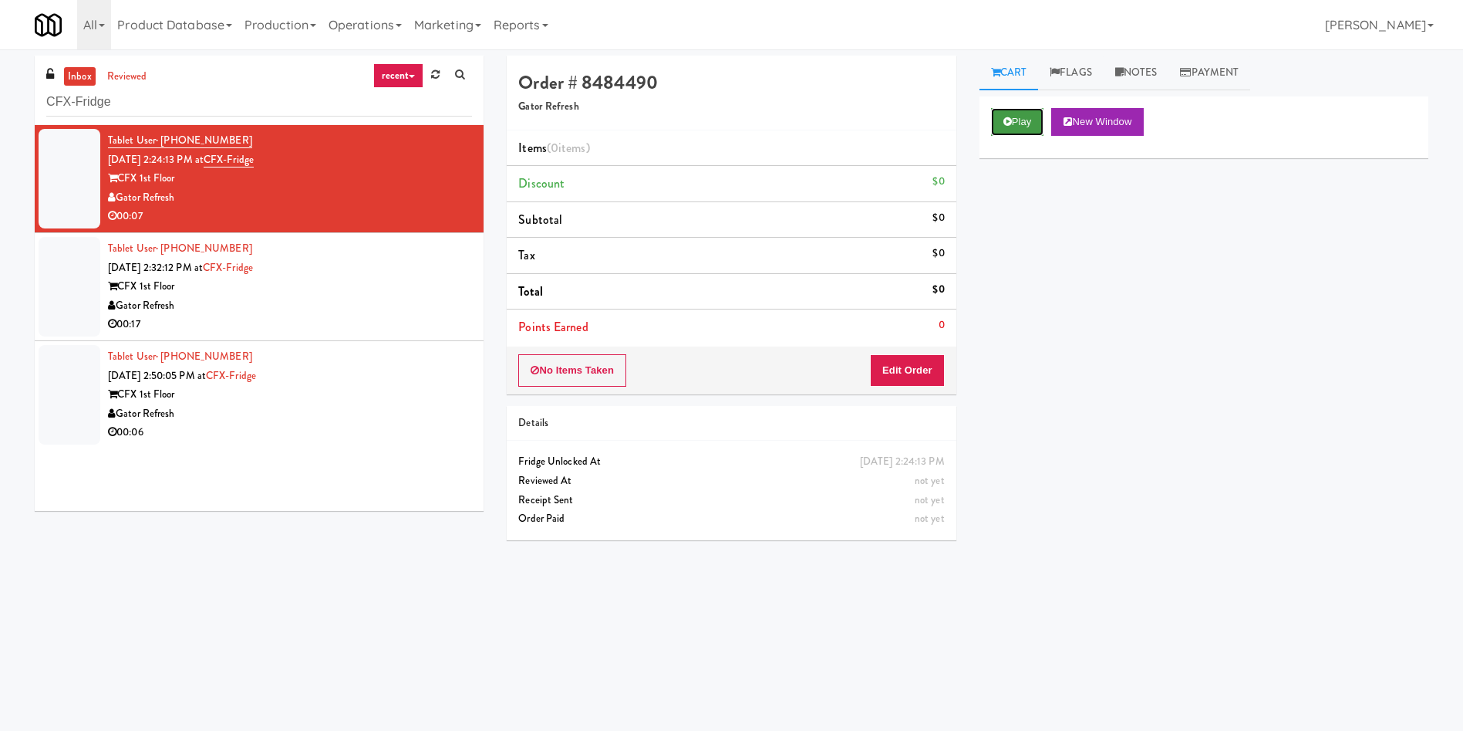
click at [1025, 119] on button "Play" at bounding box center [1017, 122] width 53 height 28
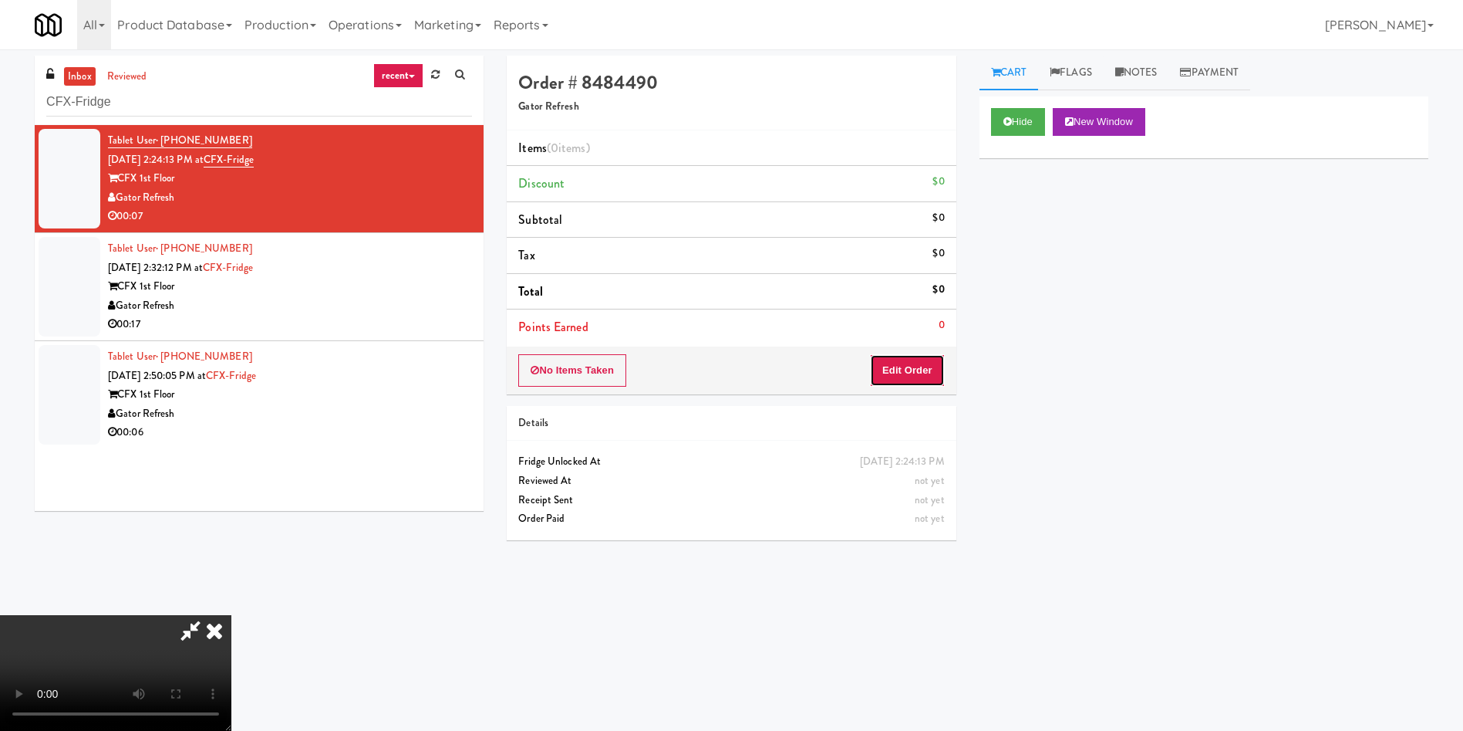
click at [913, 364] on button "Edit Order" at bounding box center [907, 370] width 75 height 32
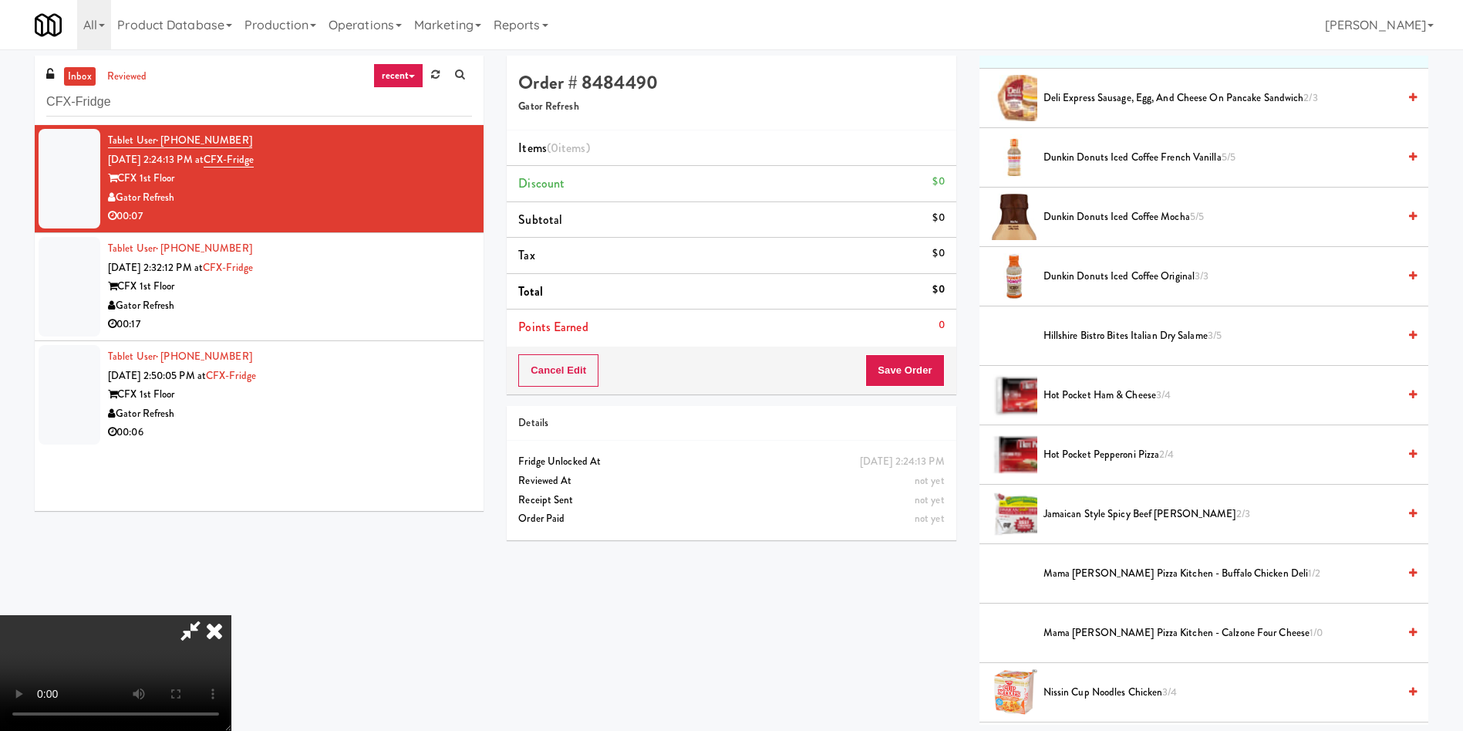
scroll to position [231, 0]
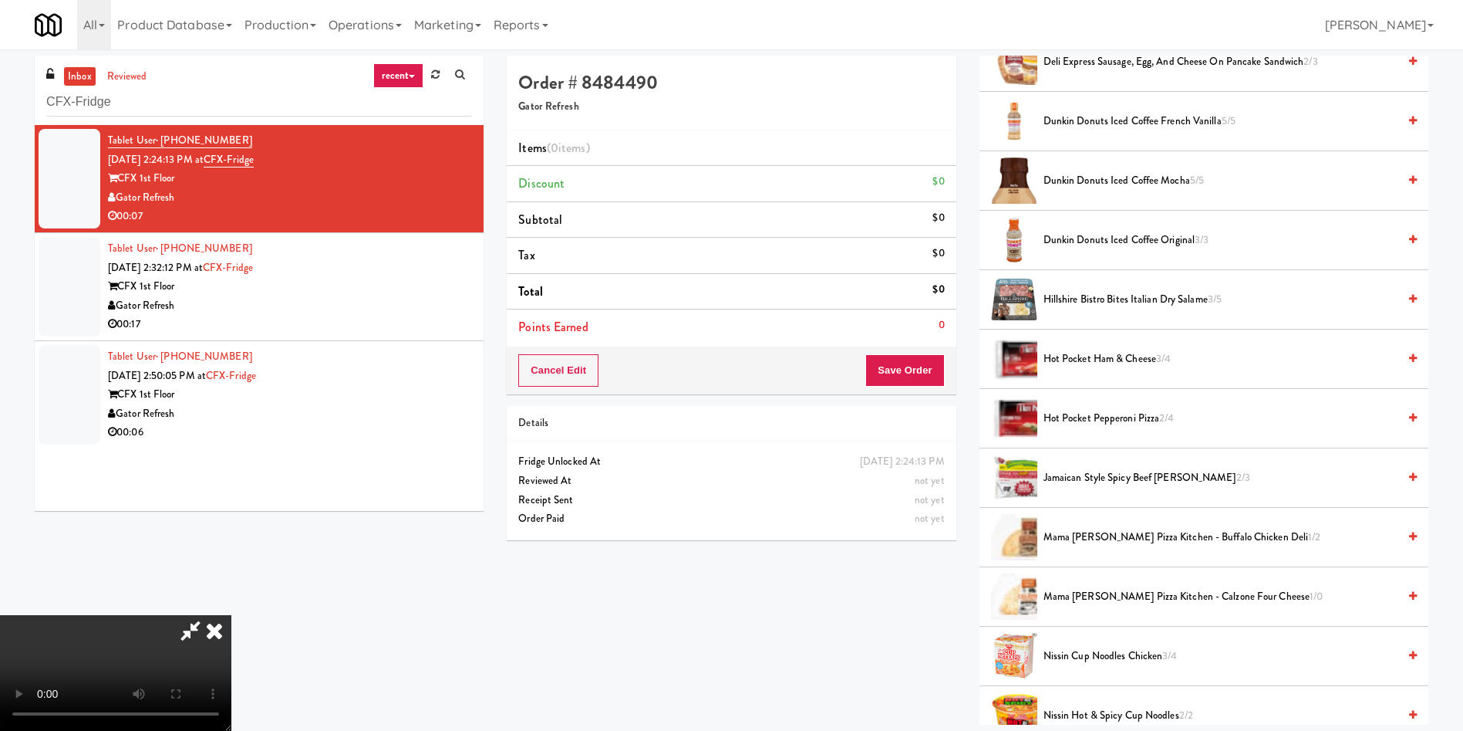
click at [231, 615] on video at bounding box center [115, 673] width 231 height 116
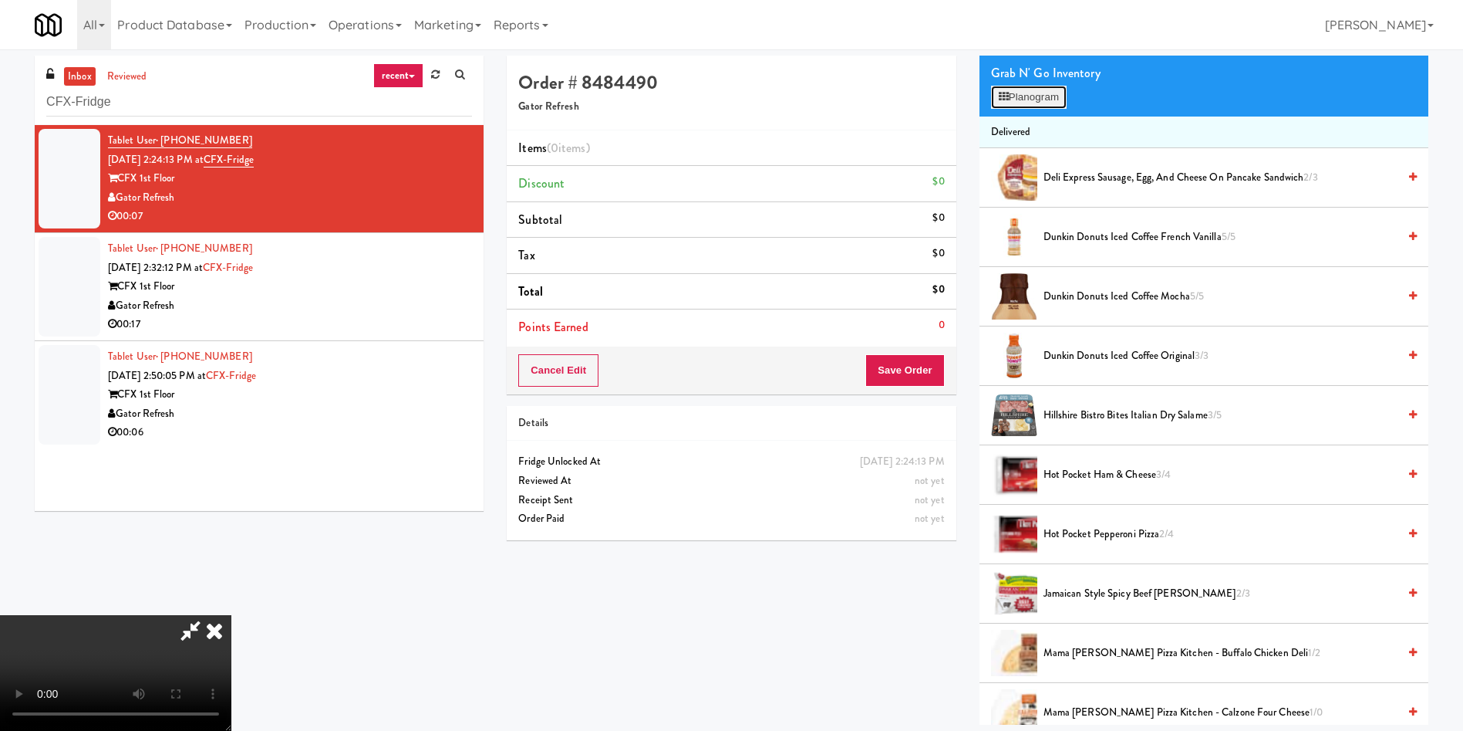
click at [1044, 100] on button "Planogram" at bounding box center [1029, 97] width 76 height 23
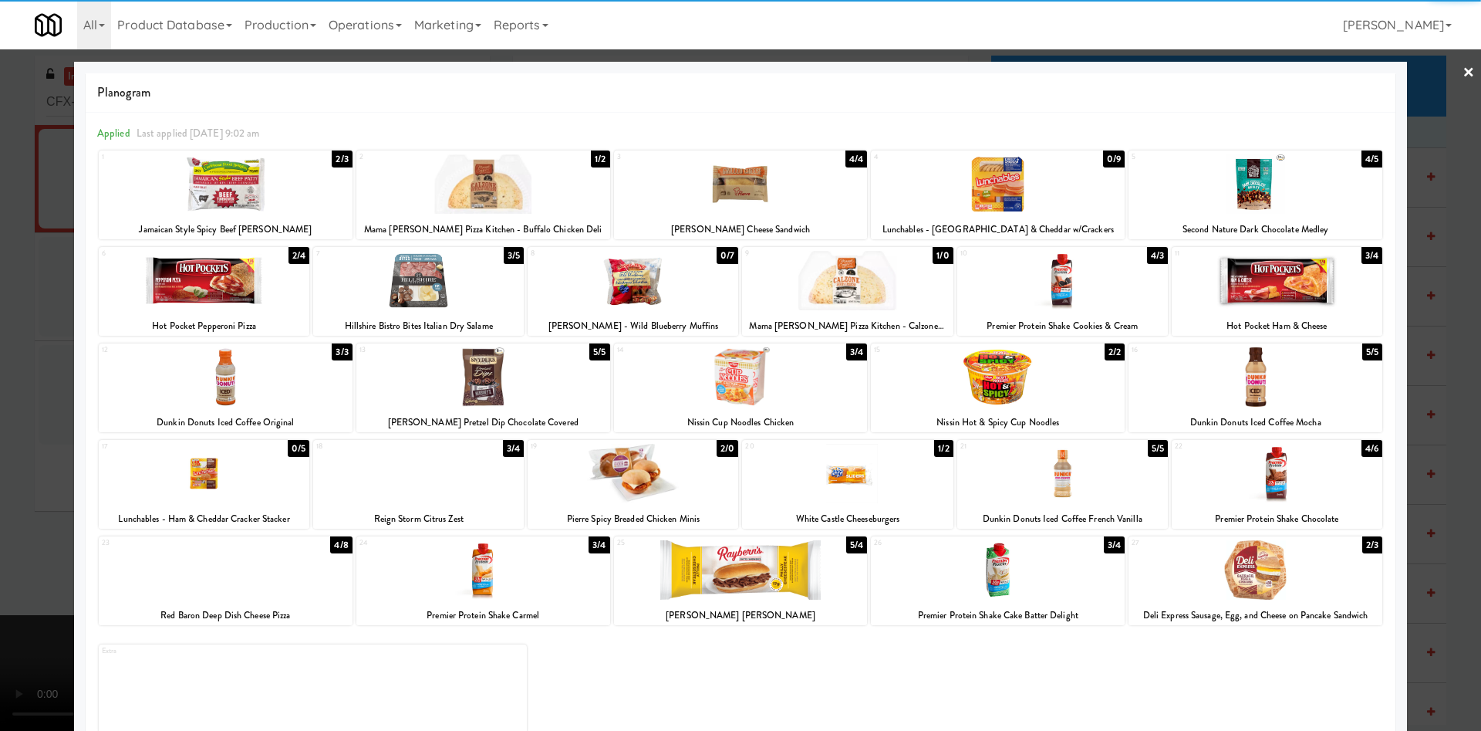
click at [1269, 279] on div at bounding box center [1277, 280] width 211 height 59
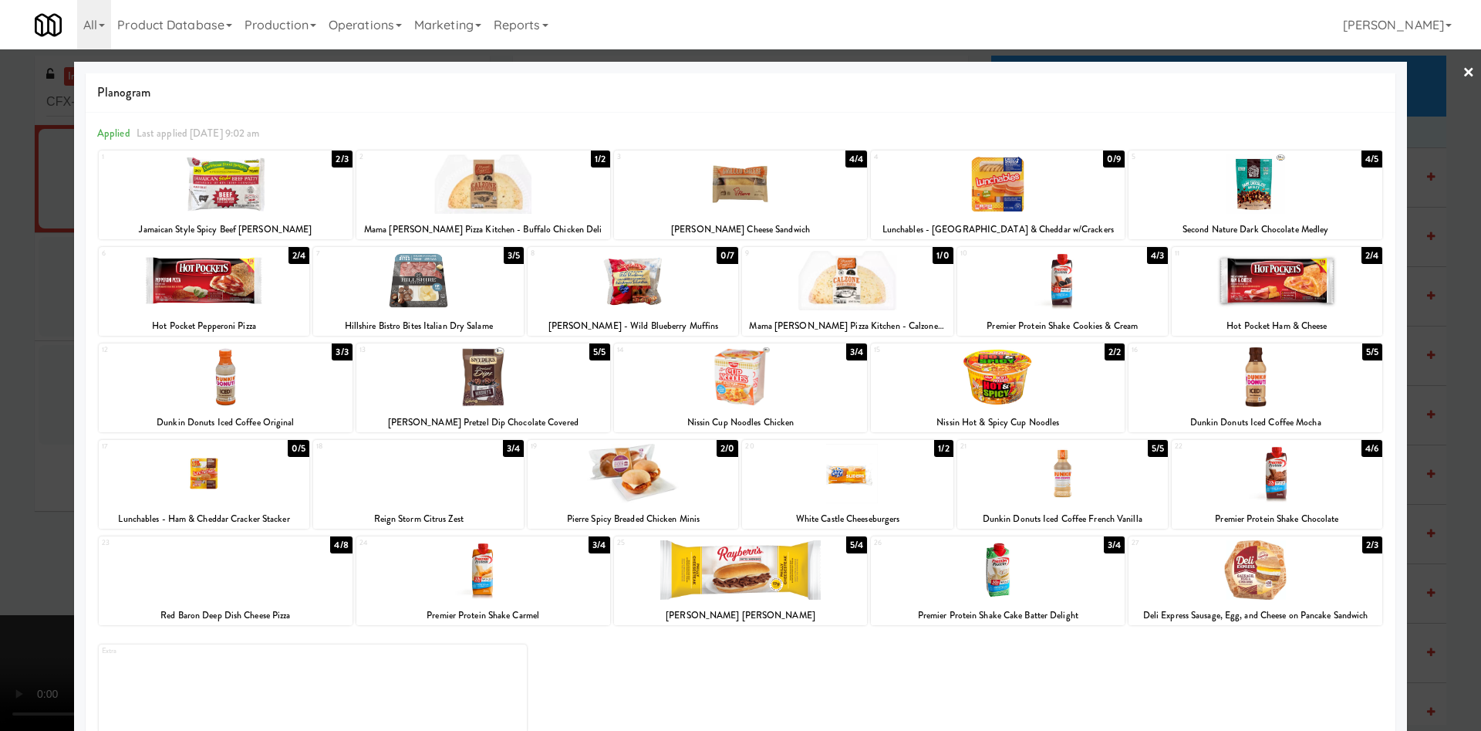
click at [1426, 114] on div at bounding box center [740, 365] width 1481 height 731
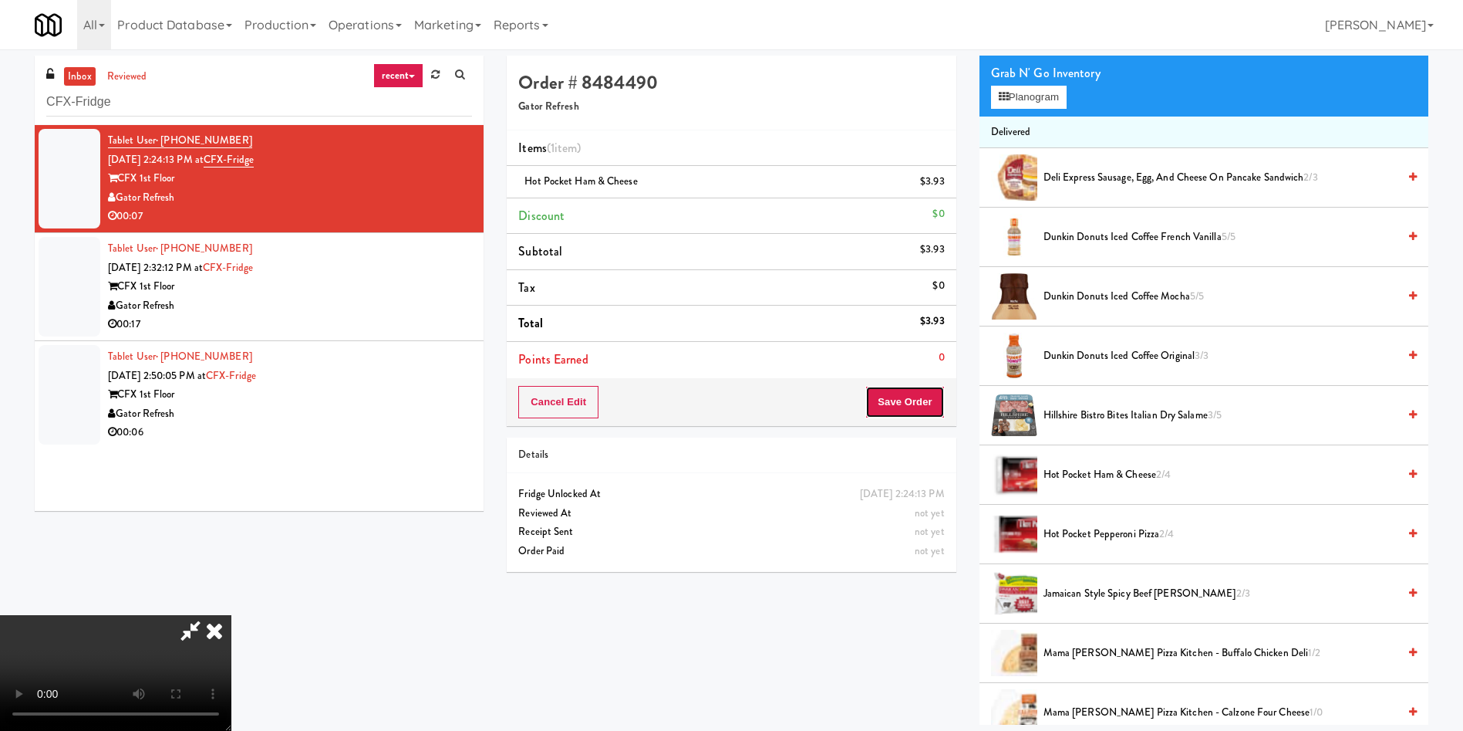
click at [916, 397] on button "Save Order" at bounding box center [905, 402] width 79 height 32
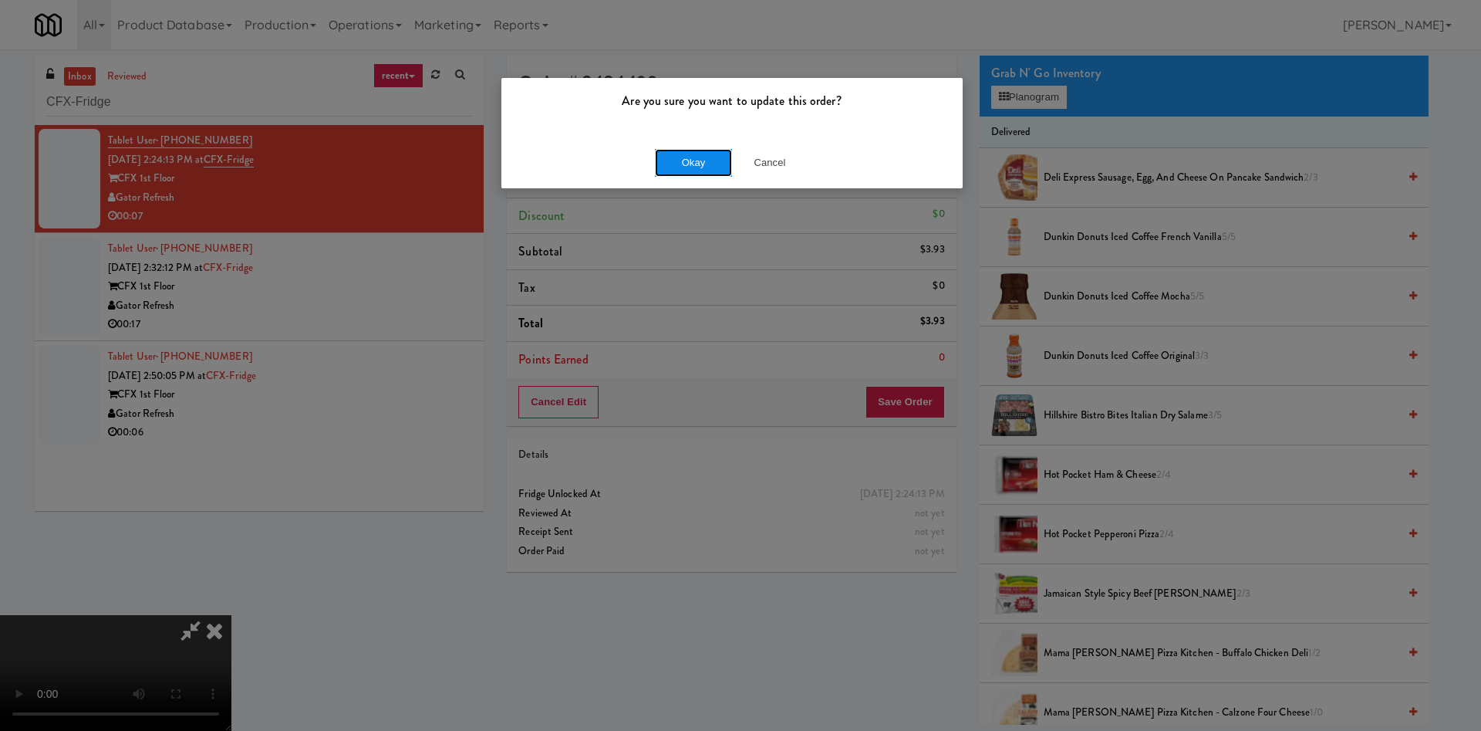
click at [697, 161] on button "Okay" at bounding box center [693, 163] width 77 height 28
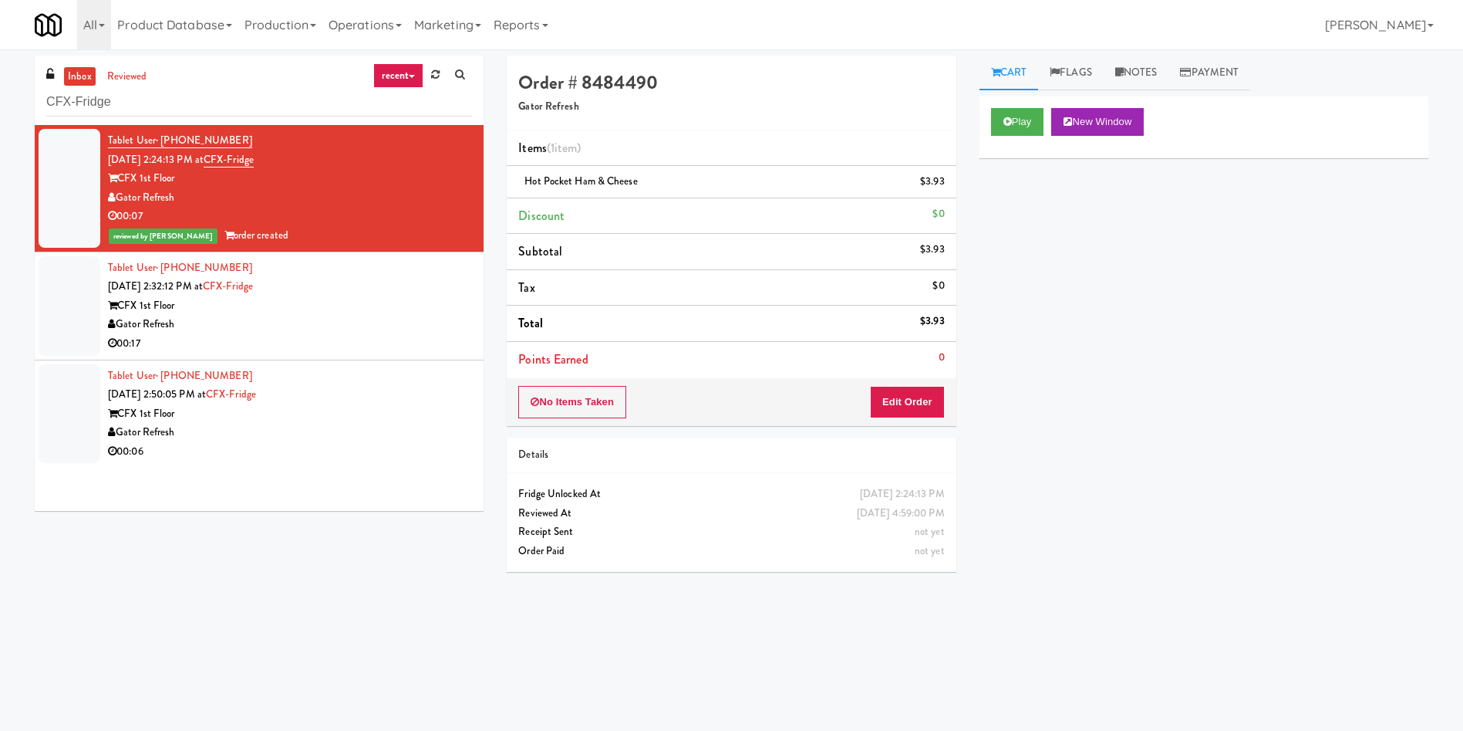
click at [57, 319] on div at bounding box center [70, 306] width 62 height 100
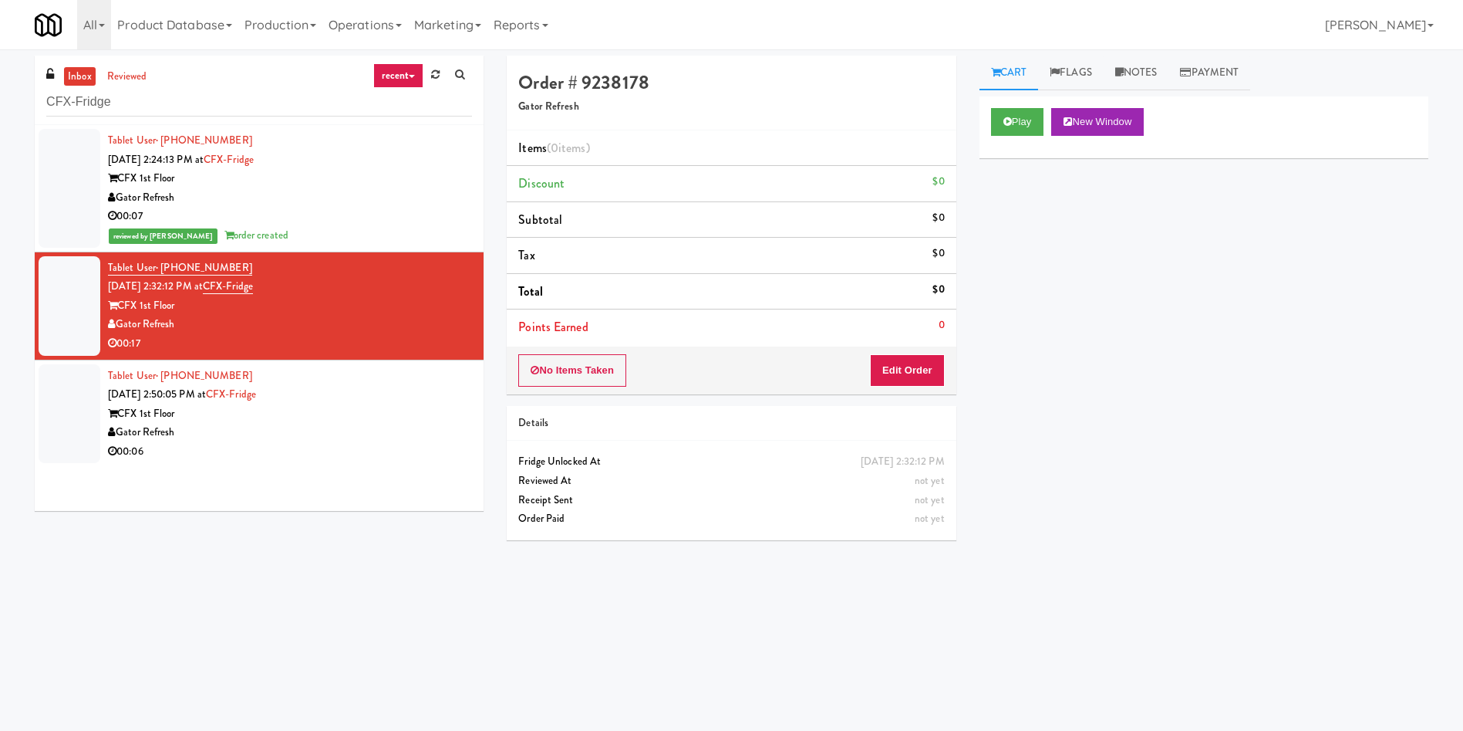
click at [1003, 101] on div "Play New Window" at bounding box center [1204, 127] width 449 height 62
click at [1009, 120] on icon at bounding box center [1008, 121] width 8 height 10
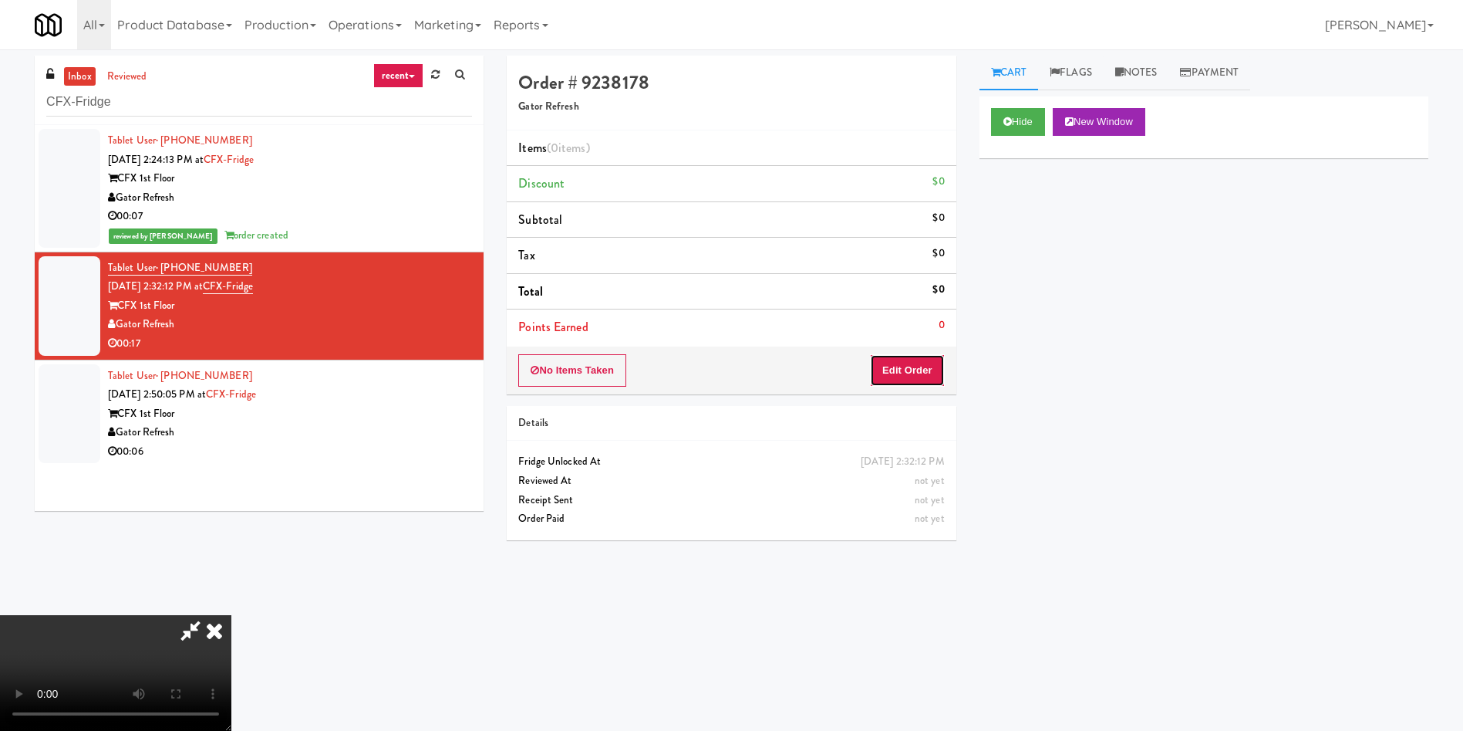
click at [904, 375] on button "Edit Order" at bounding box center [907, 370] width 75 height 32
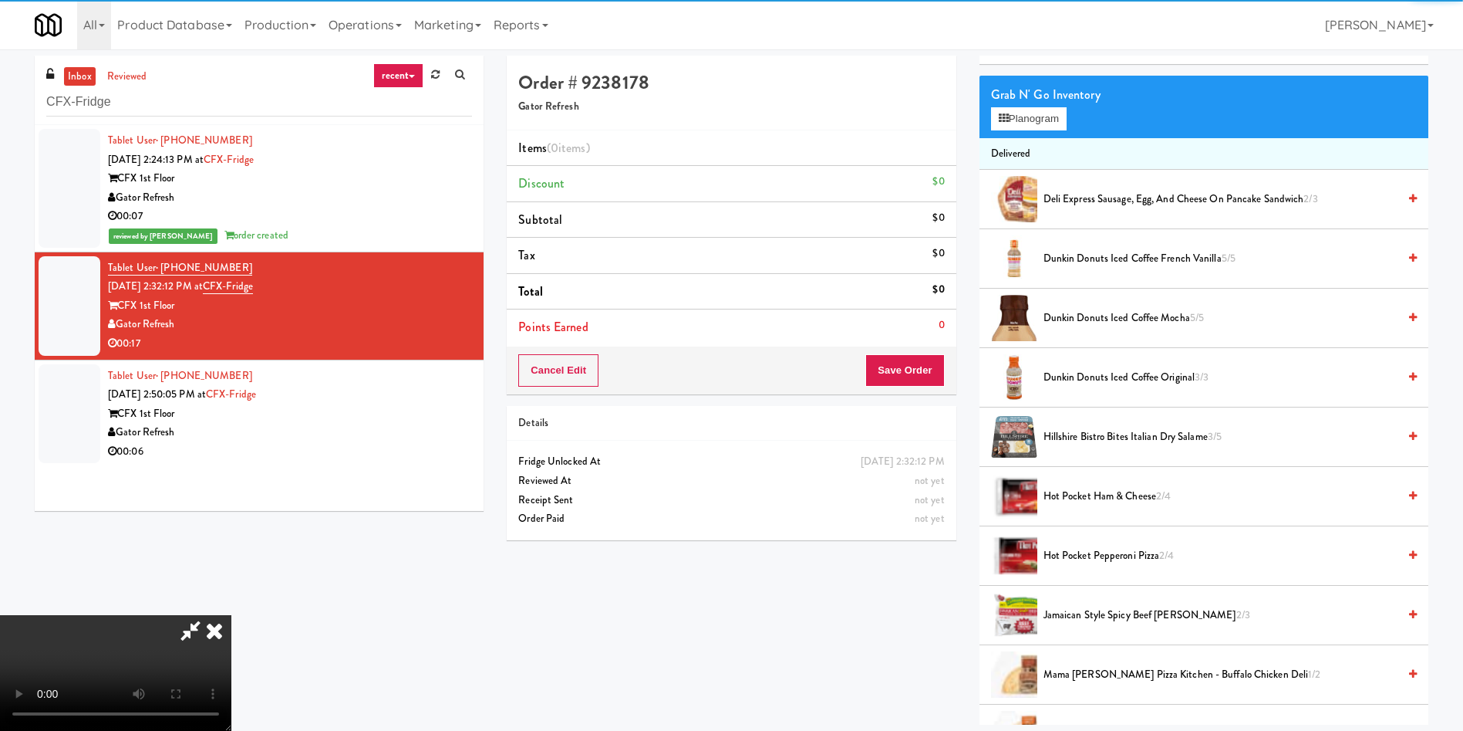
scroll to position [116, 0]
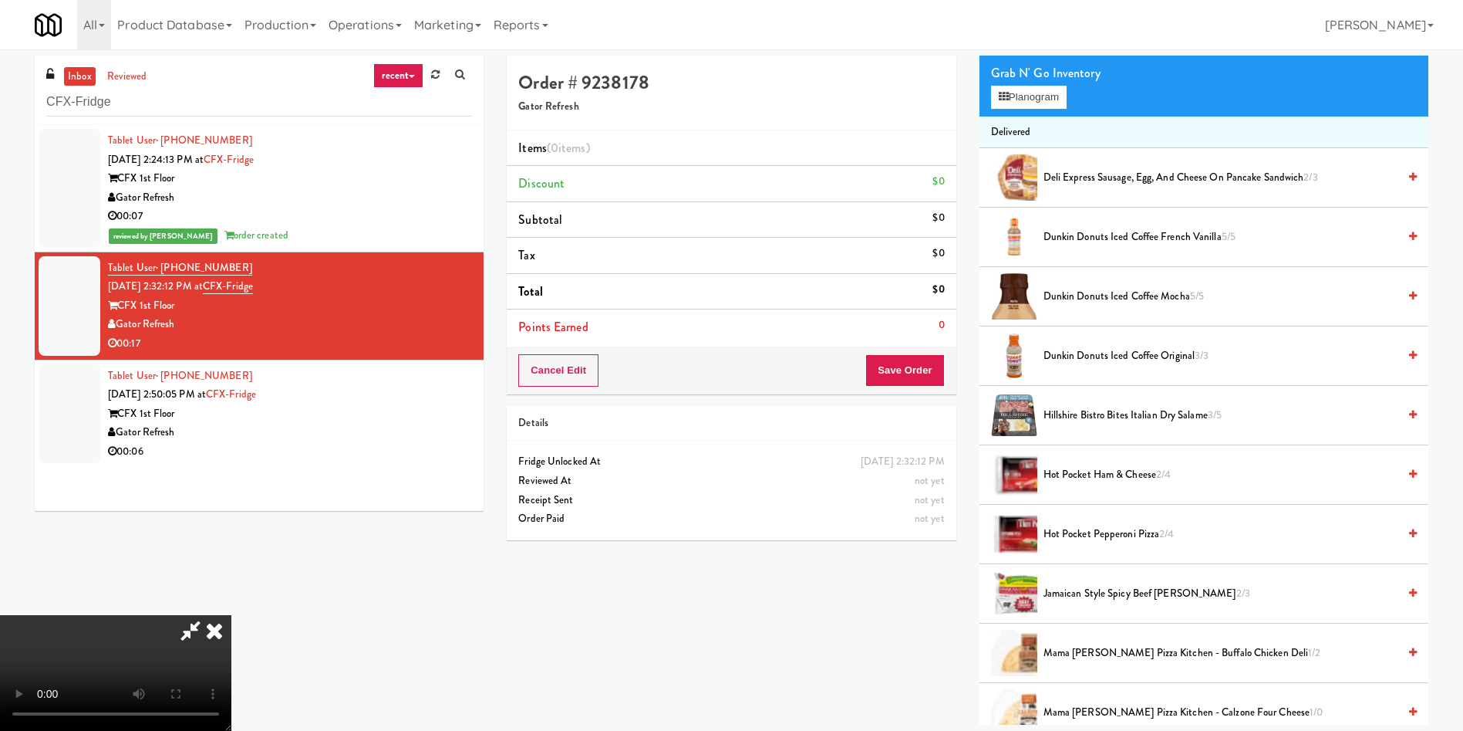
click at [231, 615] on video at bounding box center [115, 673] width 231 height 116
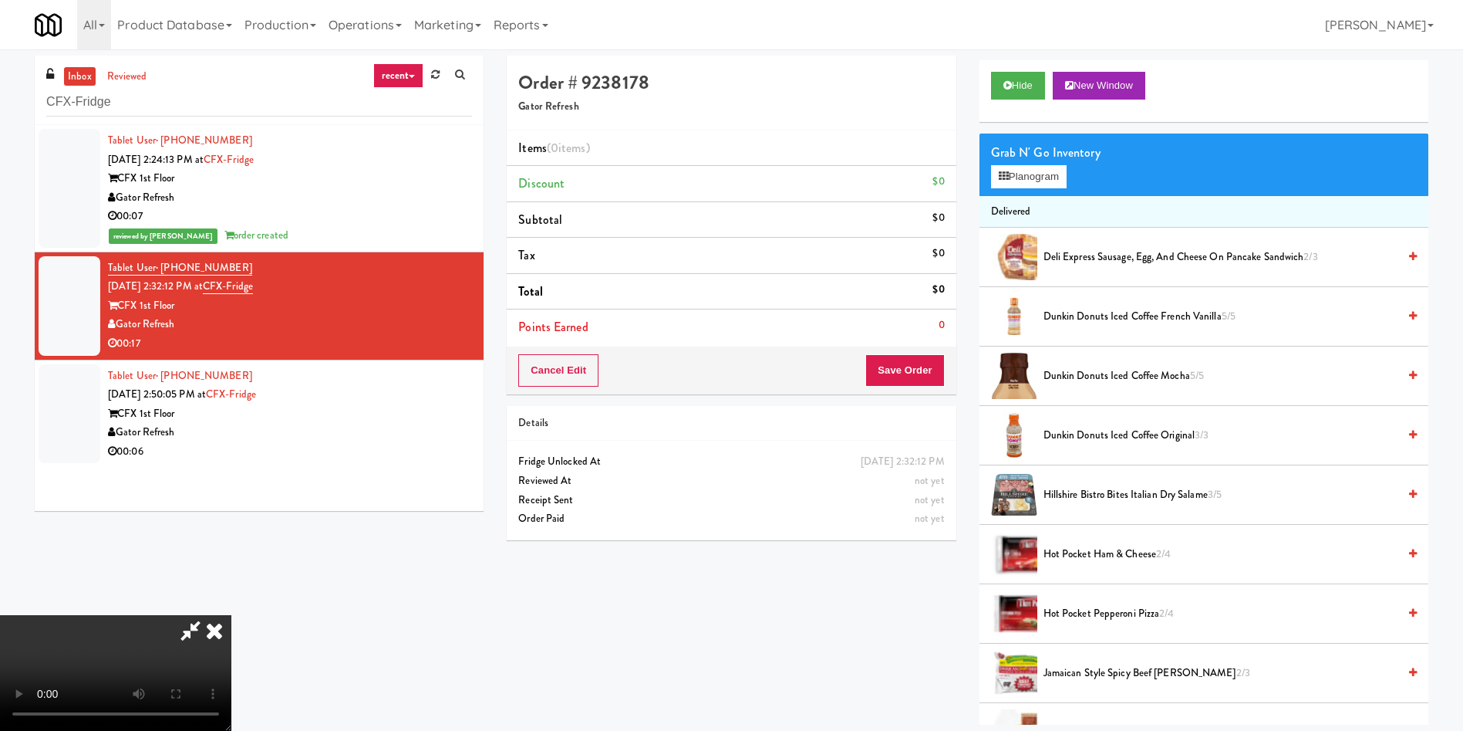
scroll to position [0, 0]
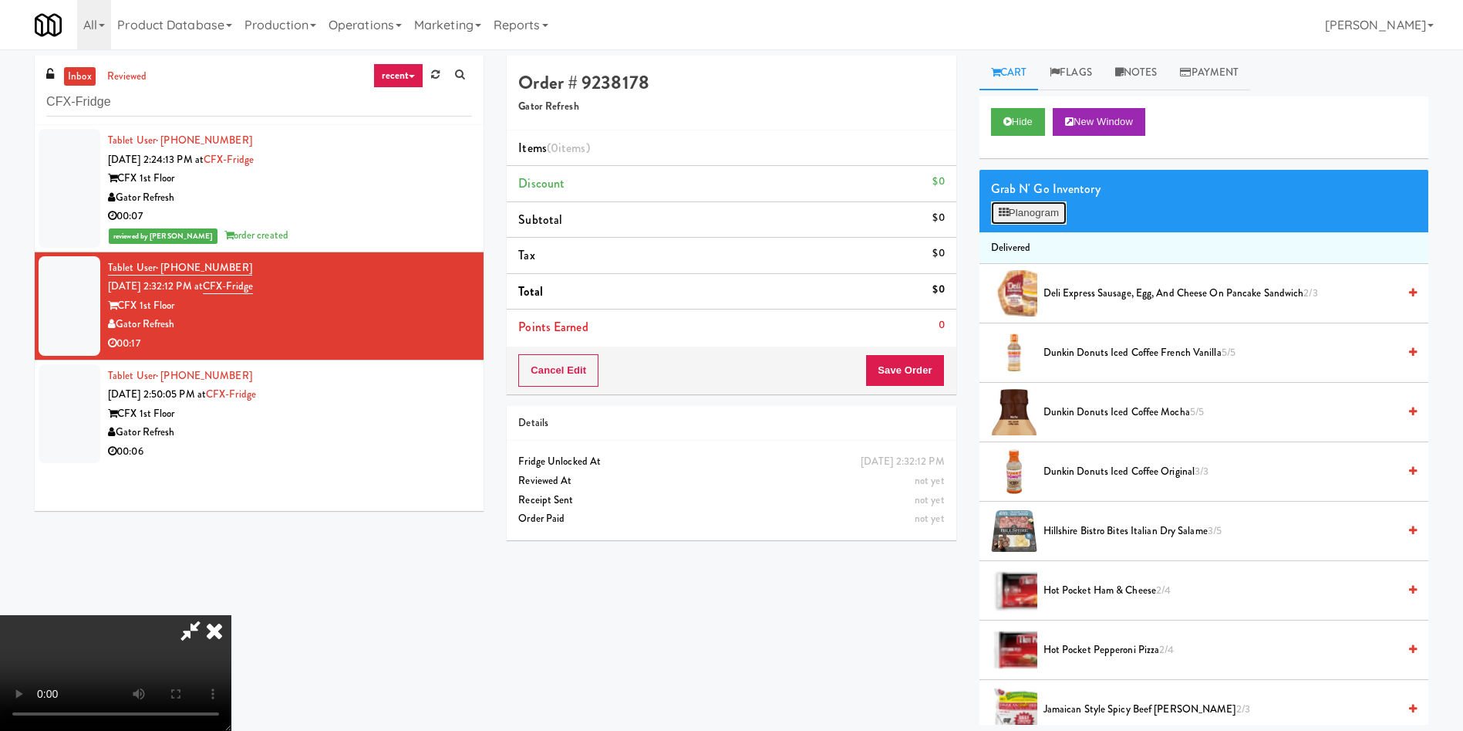
click at [1055, 217] on button "Planogram" at bounding box center [1029, 212] width 76 height 23
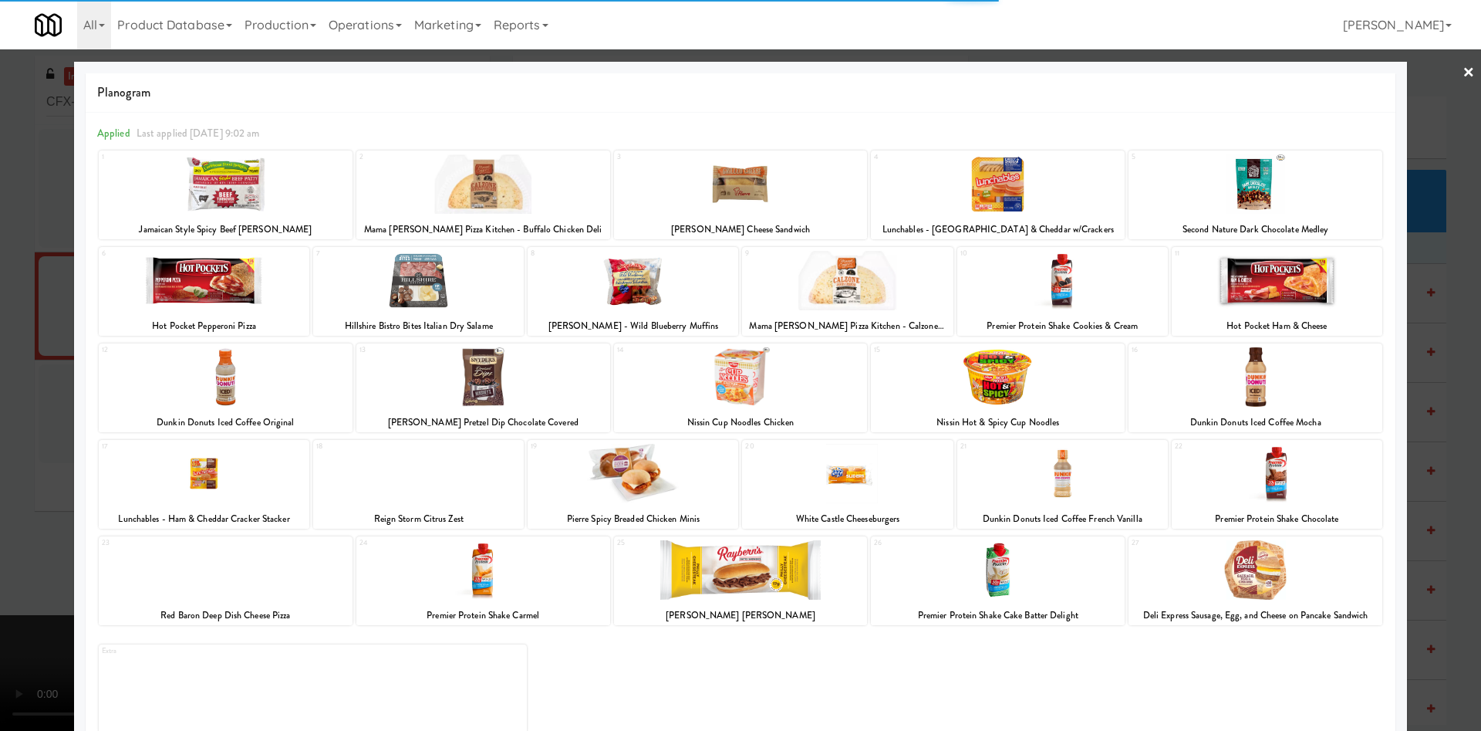
click at [262, 185] on div at bounding box center [226, 183] width 254 height 59
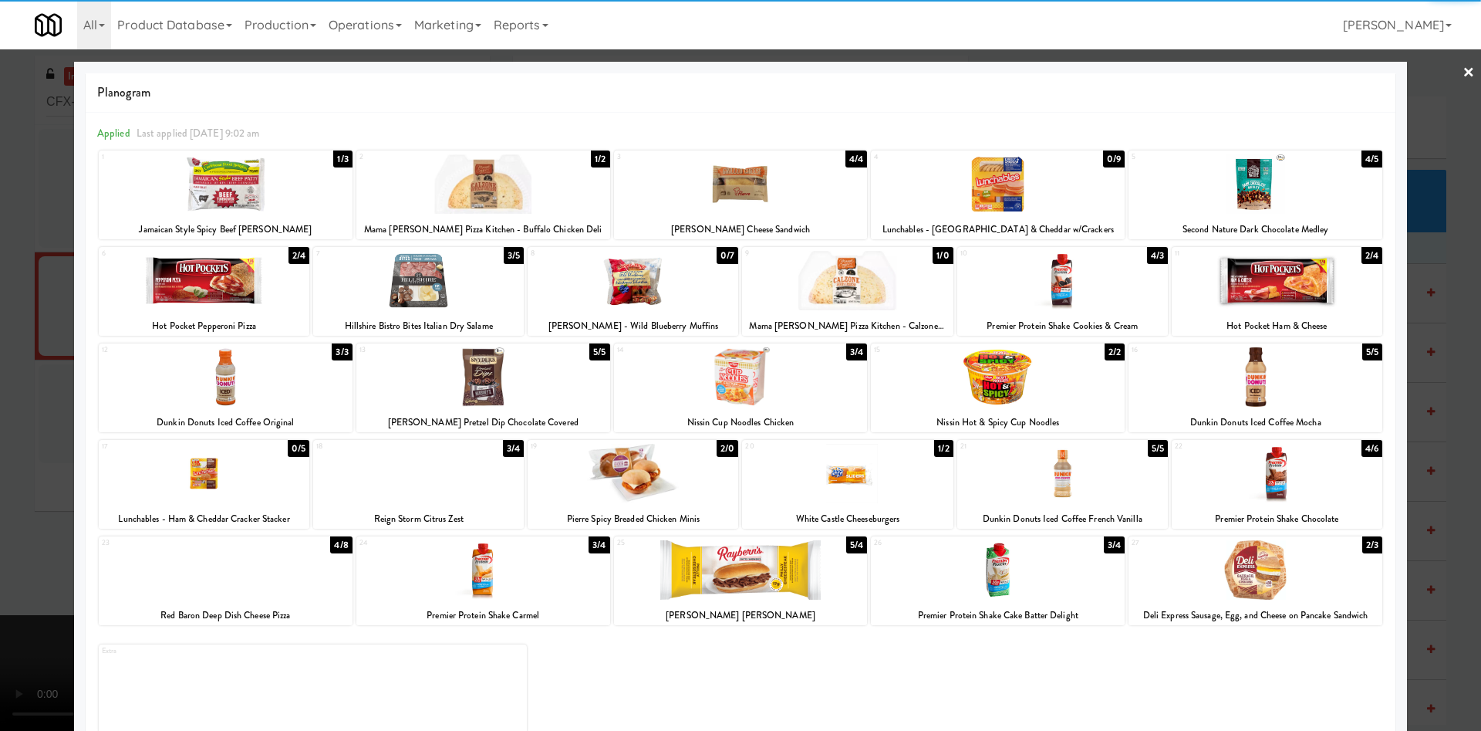
click at [24, 457] on div at bounding box center [740, 365] width 1481 height 731
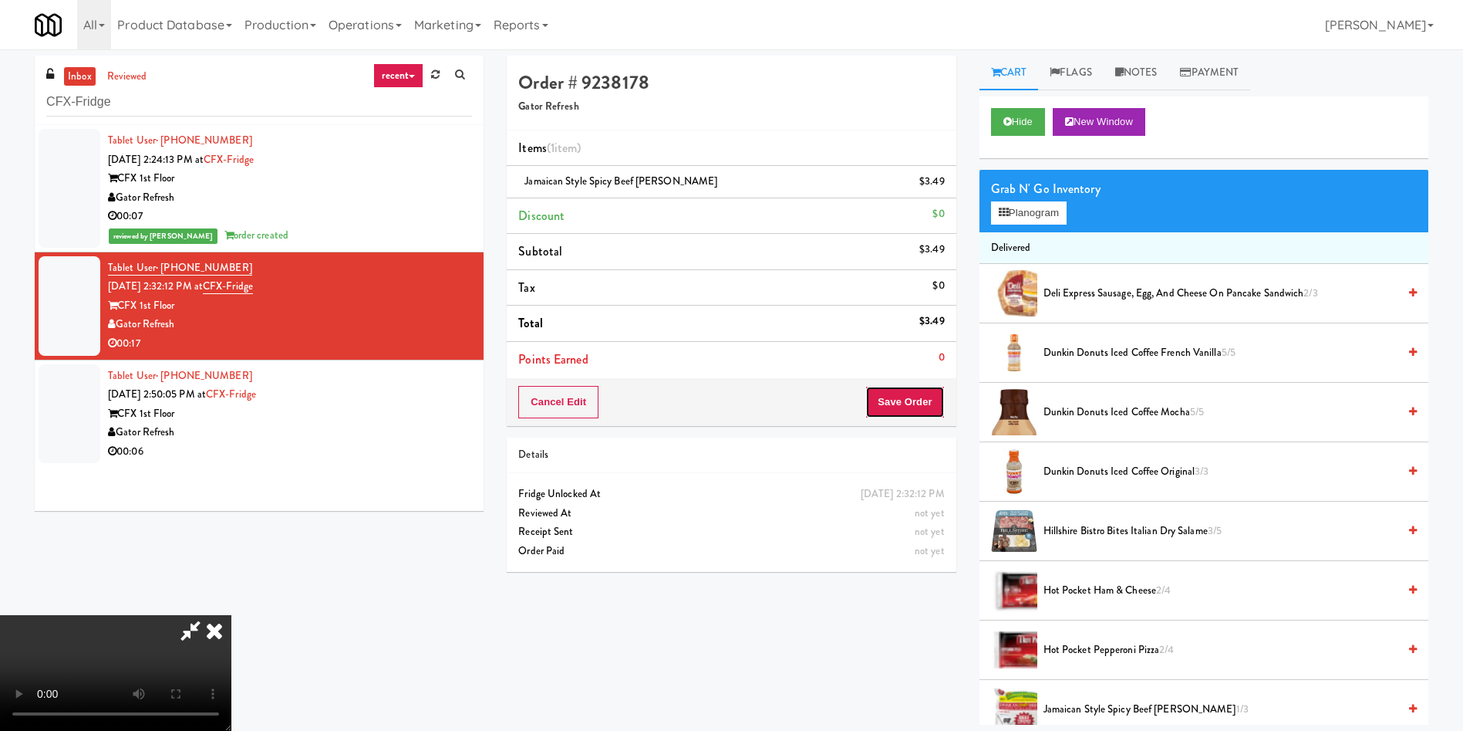
click at [903, 387] on button "Save Order" at bounding box center [905, 402] width 79 height 32
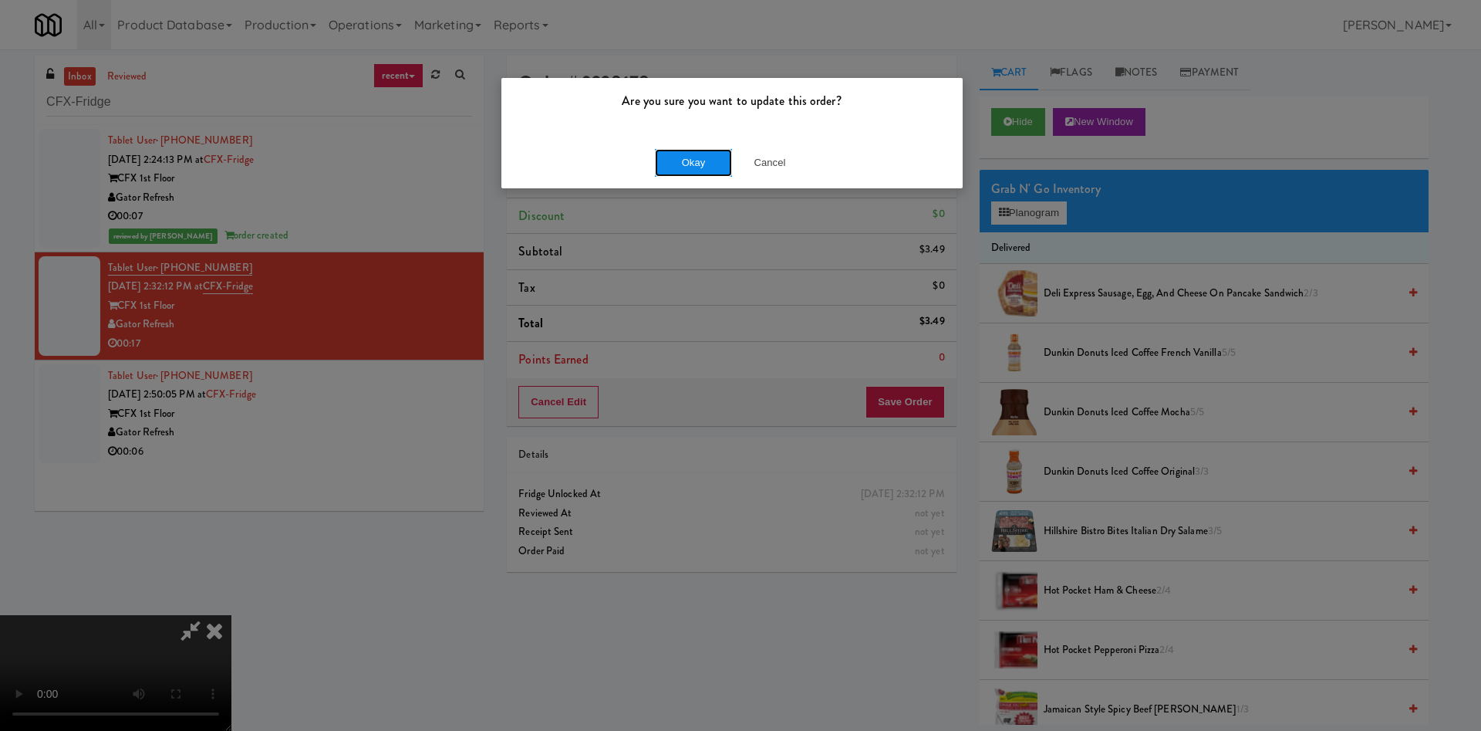
click at [710, 160] on button "Okay" at bounding box center [693, 163] width 77 height 28
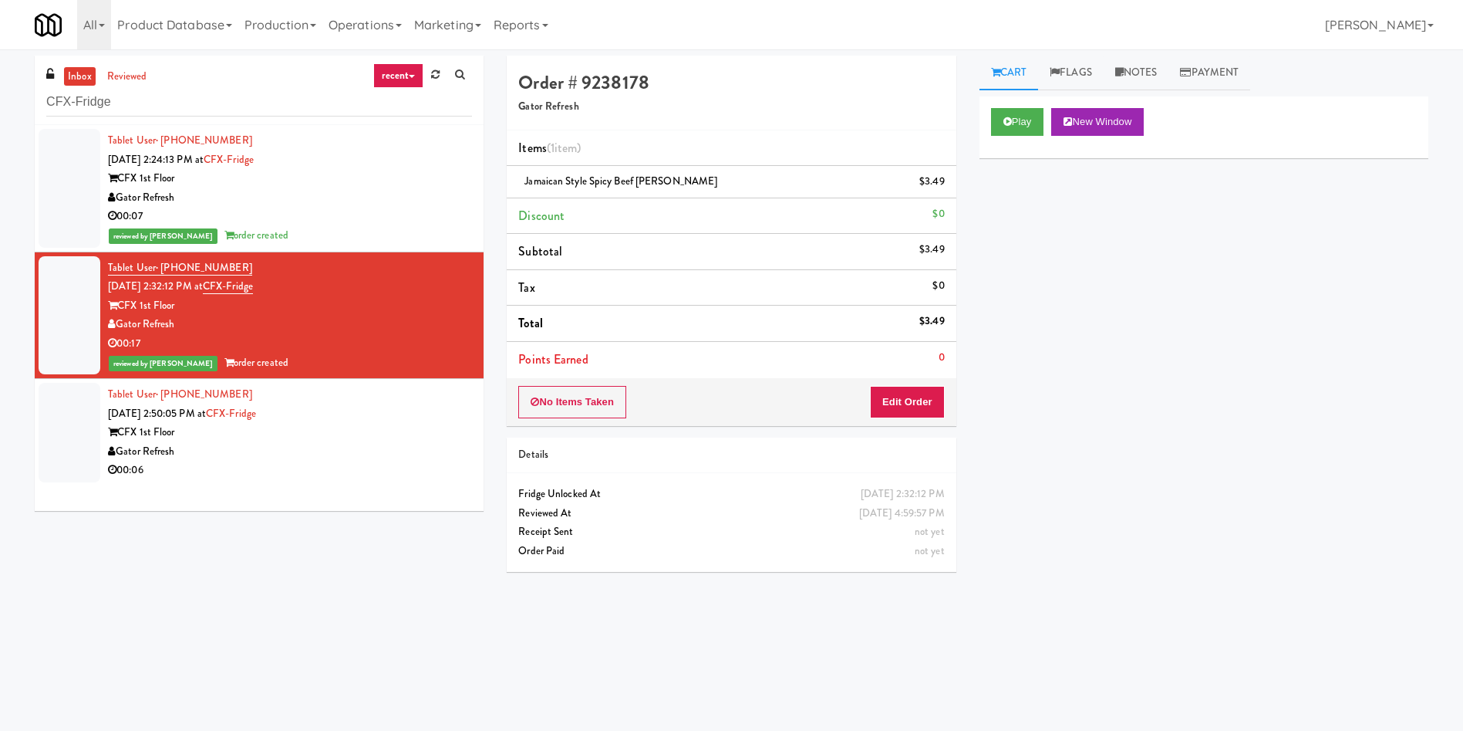
click at [68, 432] on div at bounding box center [70, 433] width 62 height 100
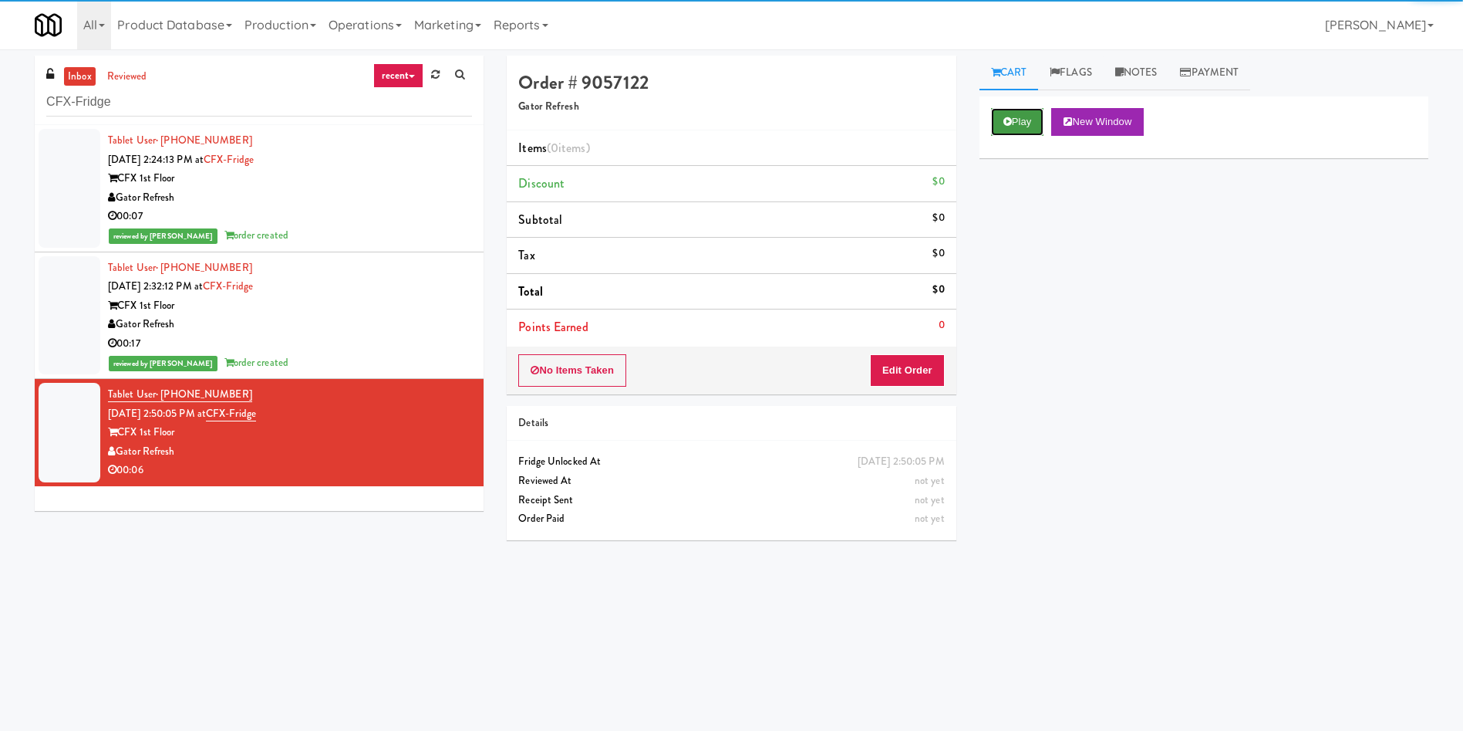
click at [1044, 123] on button "Play" at bounding box center [1017, 122] width 53 height 28
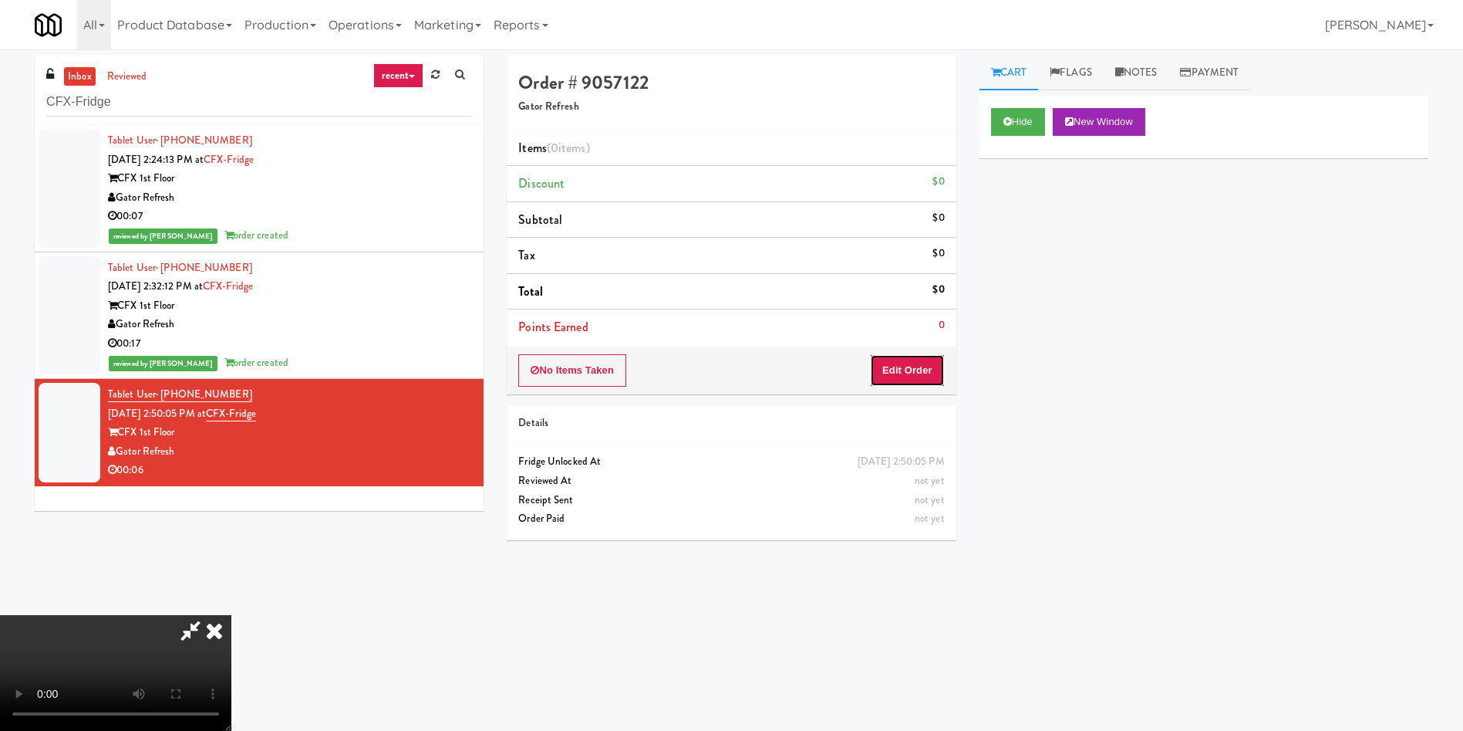
click at [893, 360] on button "Edit Order" at bounding box center [907, 370] width 75 height 32
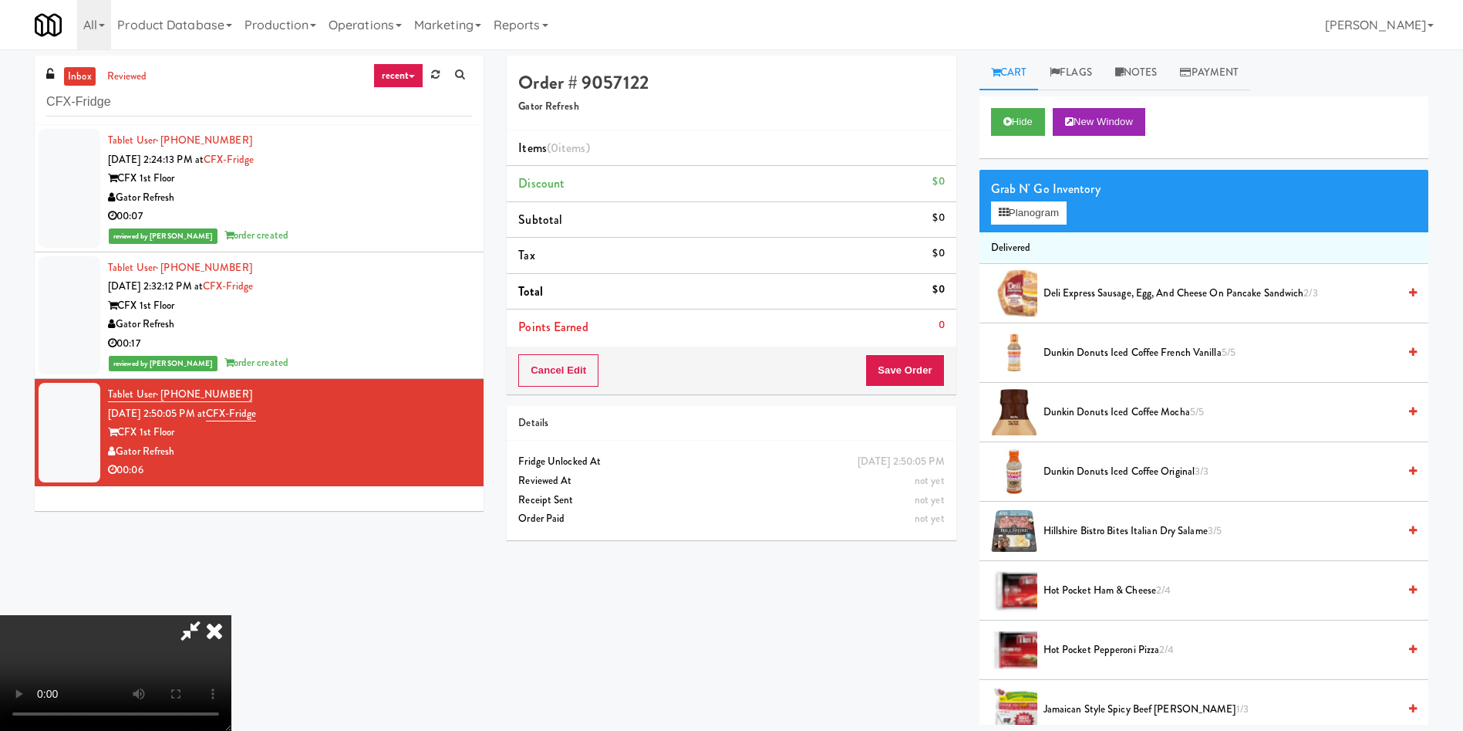
scroll to position [116, 0]
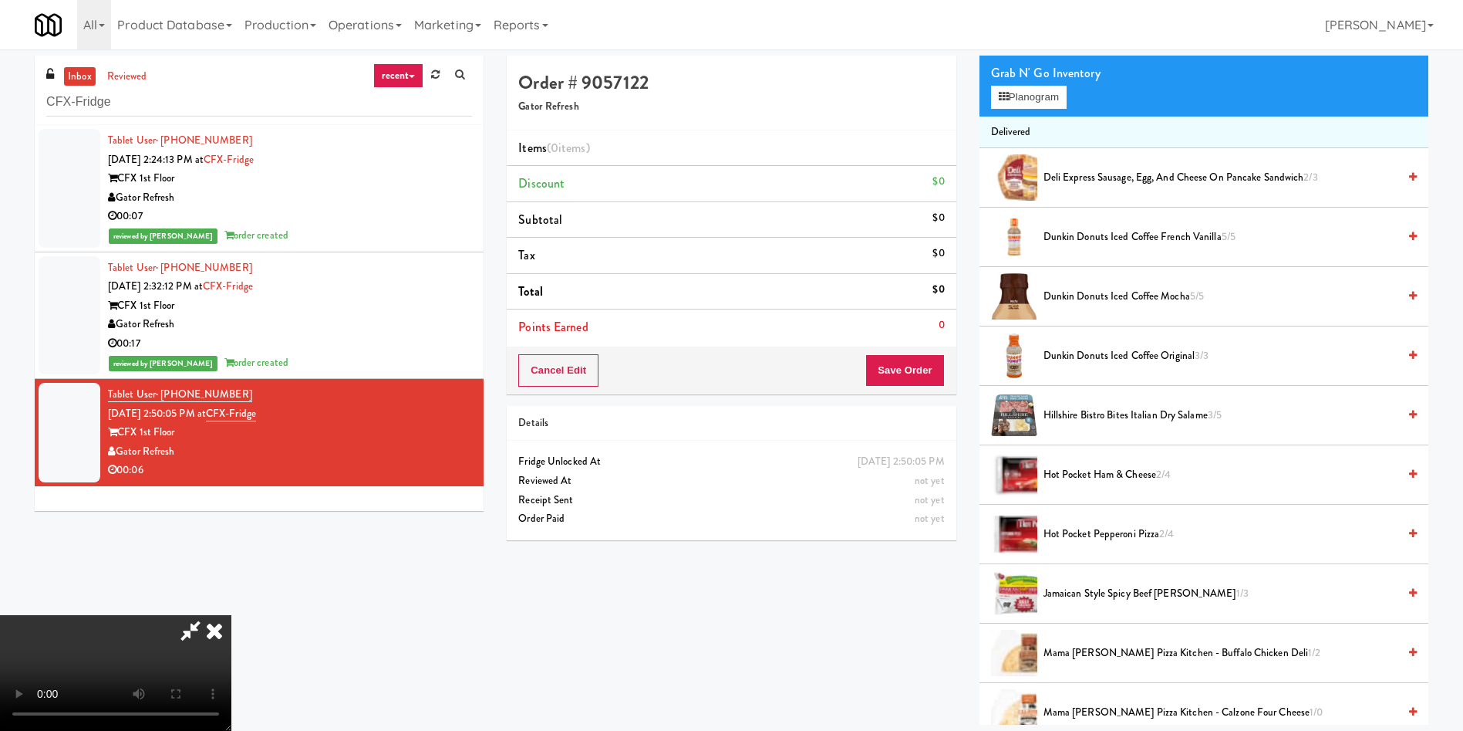
click at [231, 615] on video at bounding box center [115, 673] width 231 height 116
drag, startPoint x: 607, startPoint y: 470, endPoint x: 1048, endPoint y: 227, distance: 503.7
click at [231, 615] on video at bounding box center [115, 673] width 231 height 116
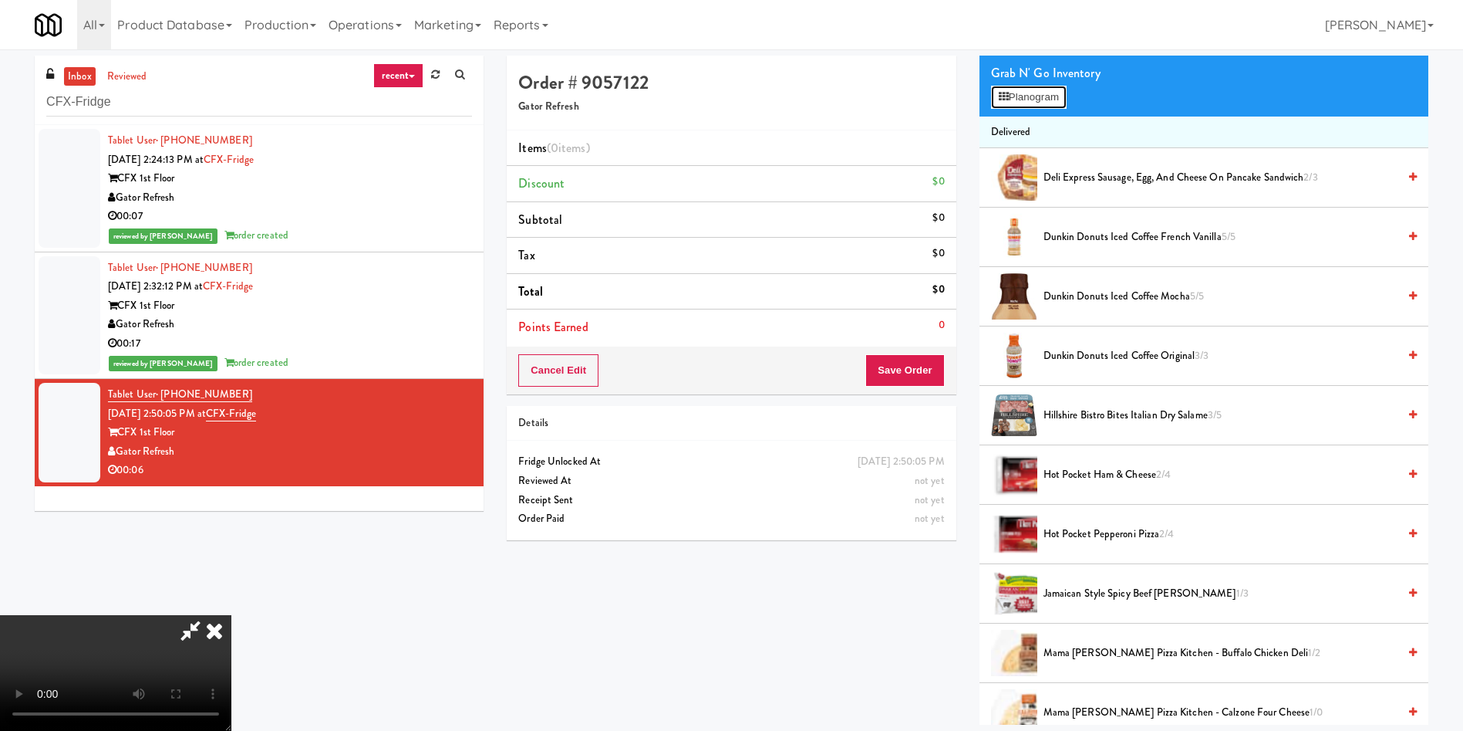
click at [1025, 93] on button "Planogram" at bounding box center [1029, 97] width 76 height 23
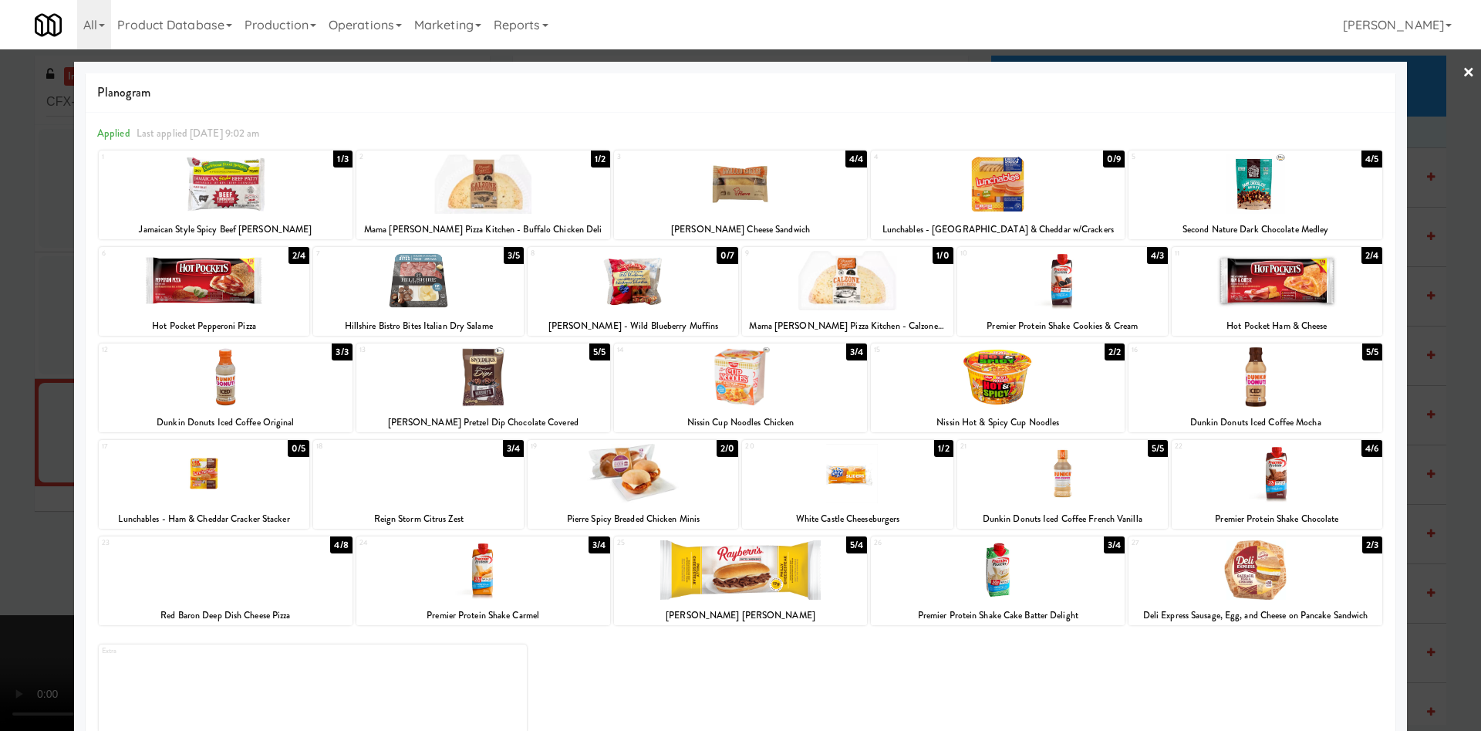
click at [1244, 296] on div at bounding box center [1277, 280] width 211 height 59
click at [241, 197] on div at bounding box center [226, 183] width 254 height 59
click at [31, 417] on div at bounding box center [740, 365] width 1481 height 731
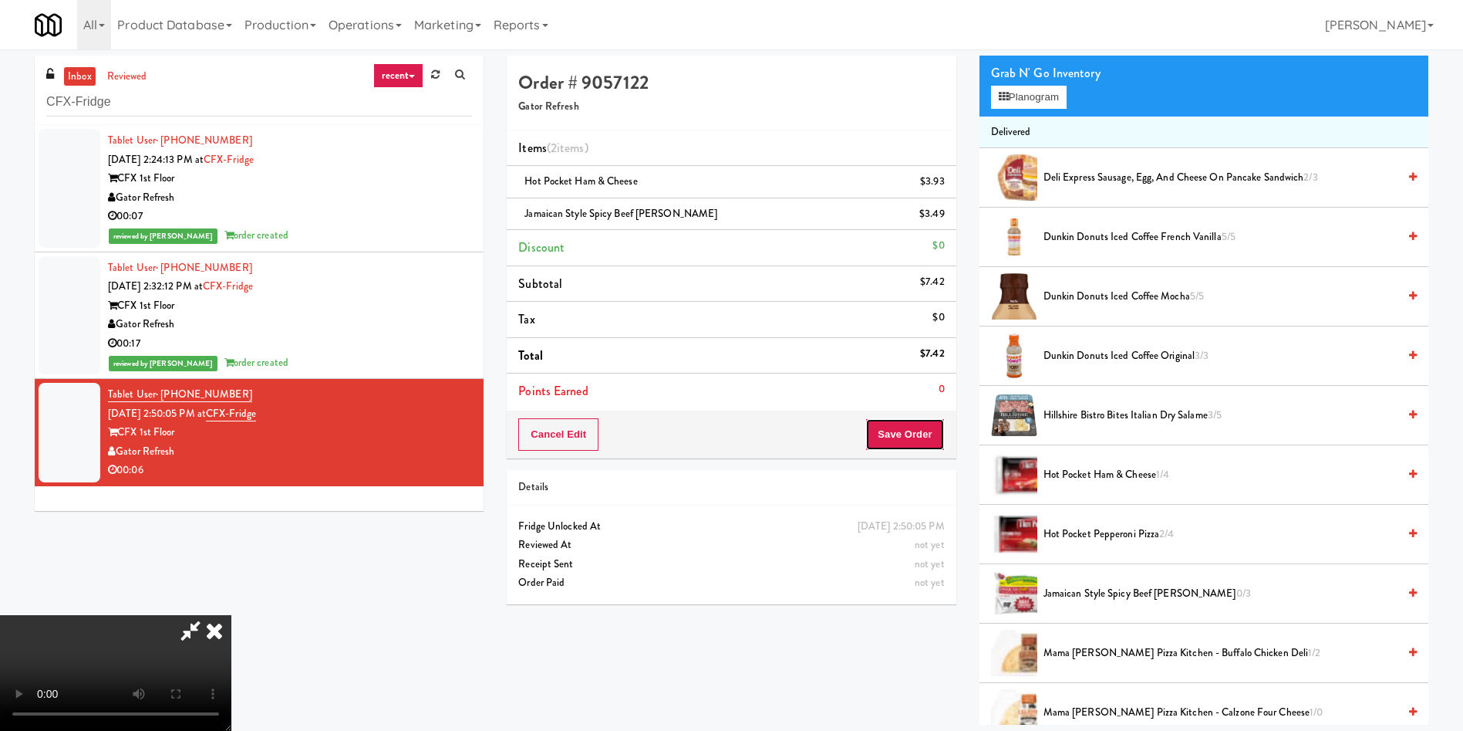
click at [928, 437] on button "Save Order" at bounding box center [905, 434] width 79 height 32
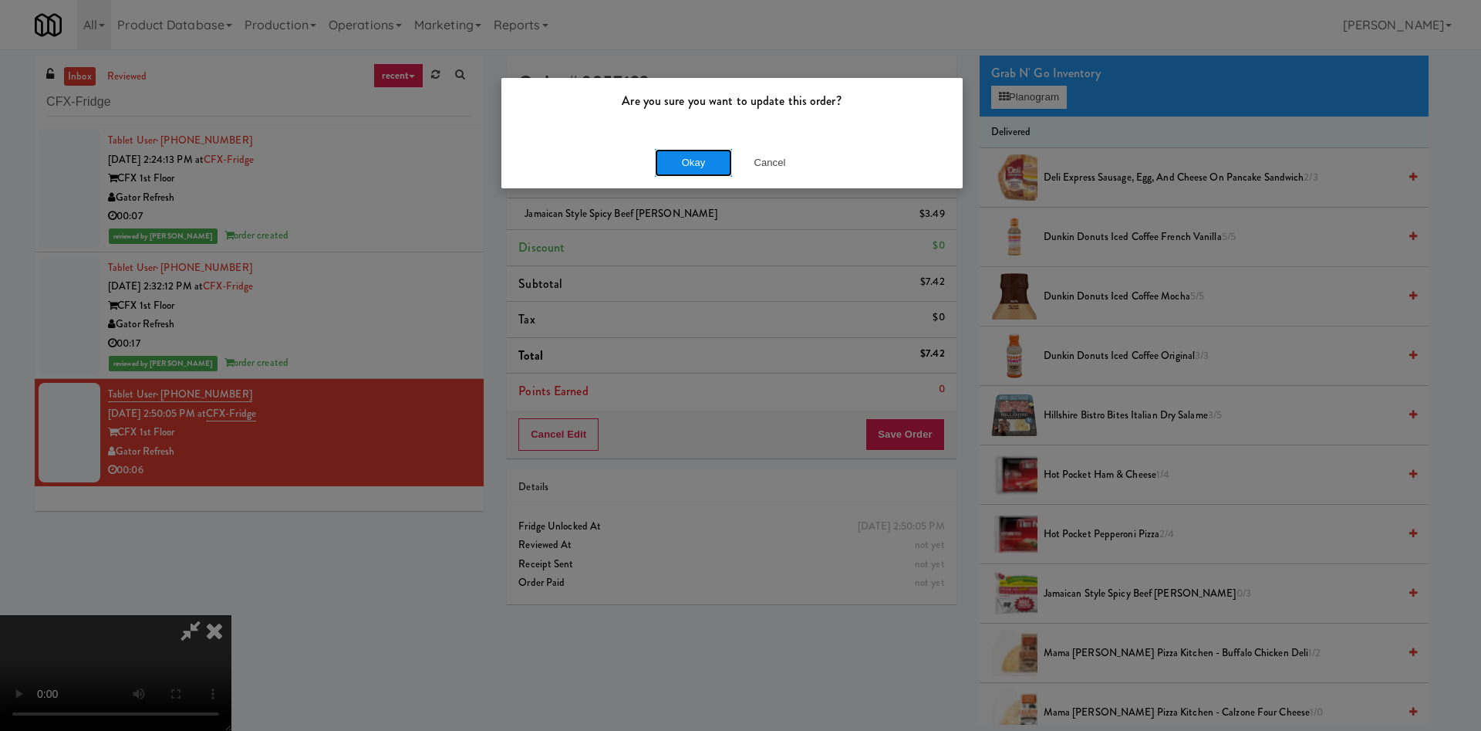
click at [707, 158] on button "Okay" at bounding box center [693, 163] width 77 height 28
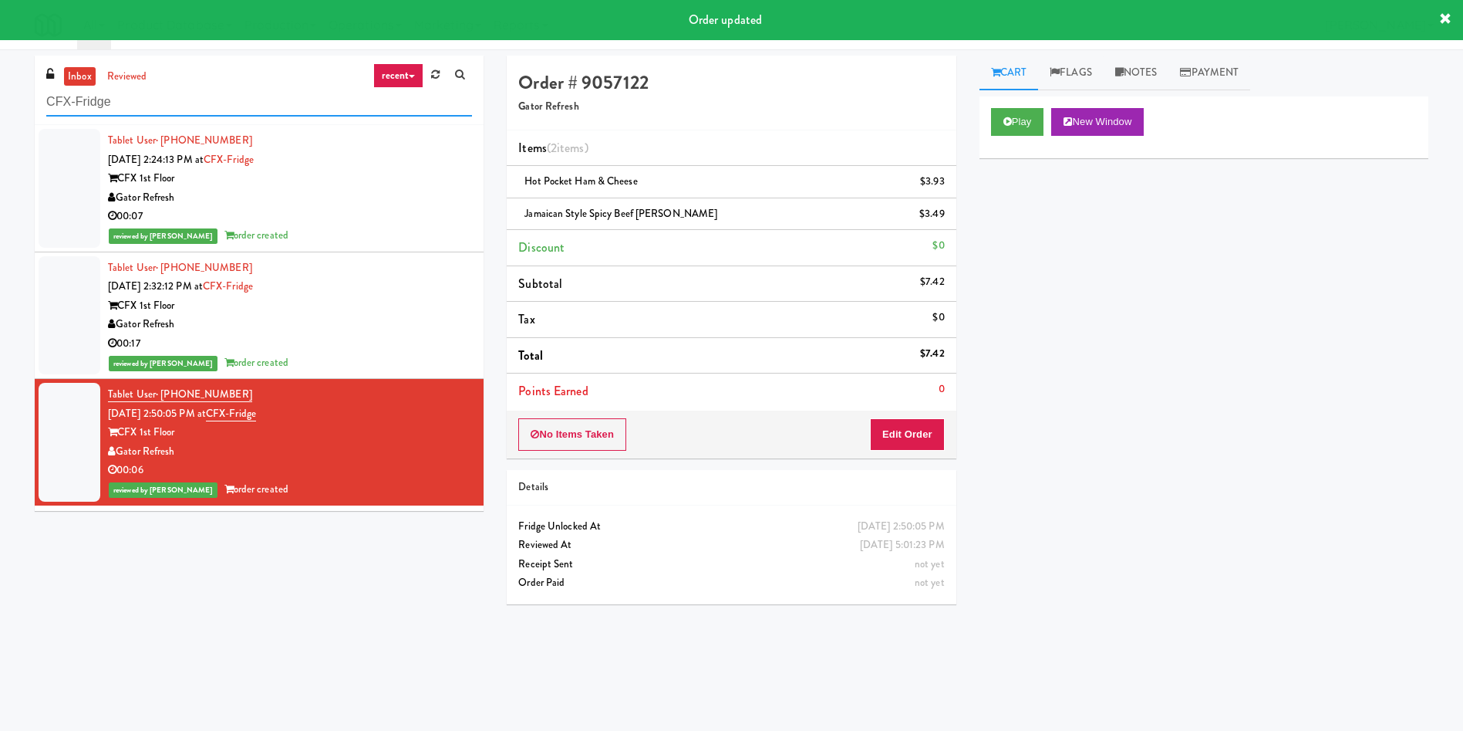
drag, startPoint x: 208, startPoint y: 98, endPoint x: 0, endPoint y: 98, distance: 208.3
click at [0, 98] on div "inbox reviewed recent all unclear take inventory issue suspicious failed recent…" at bounding box center [731, 365] width 1463 height 619
paste input "Porter Oak Park"
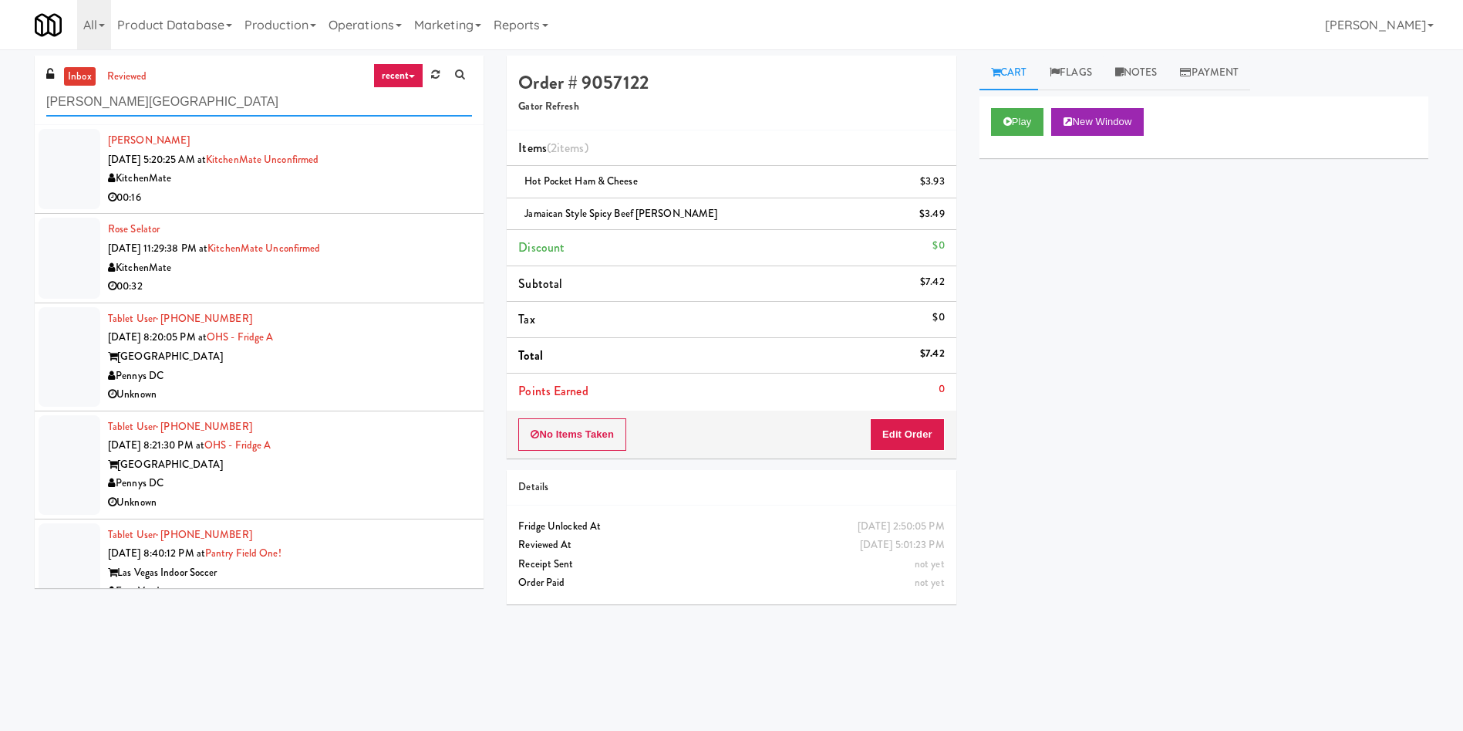
type input "Porter Oak Park"
click at [87, 79] on link "inbox" at bounding box center [80, 76] width 32 height 19
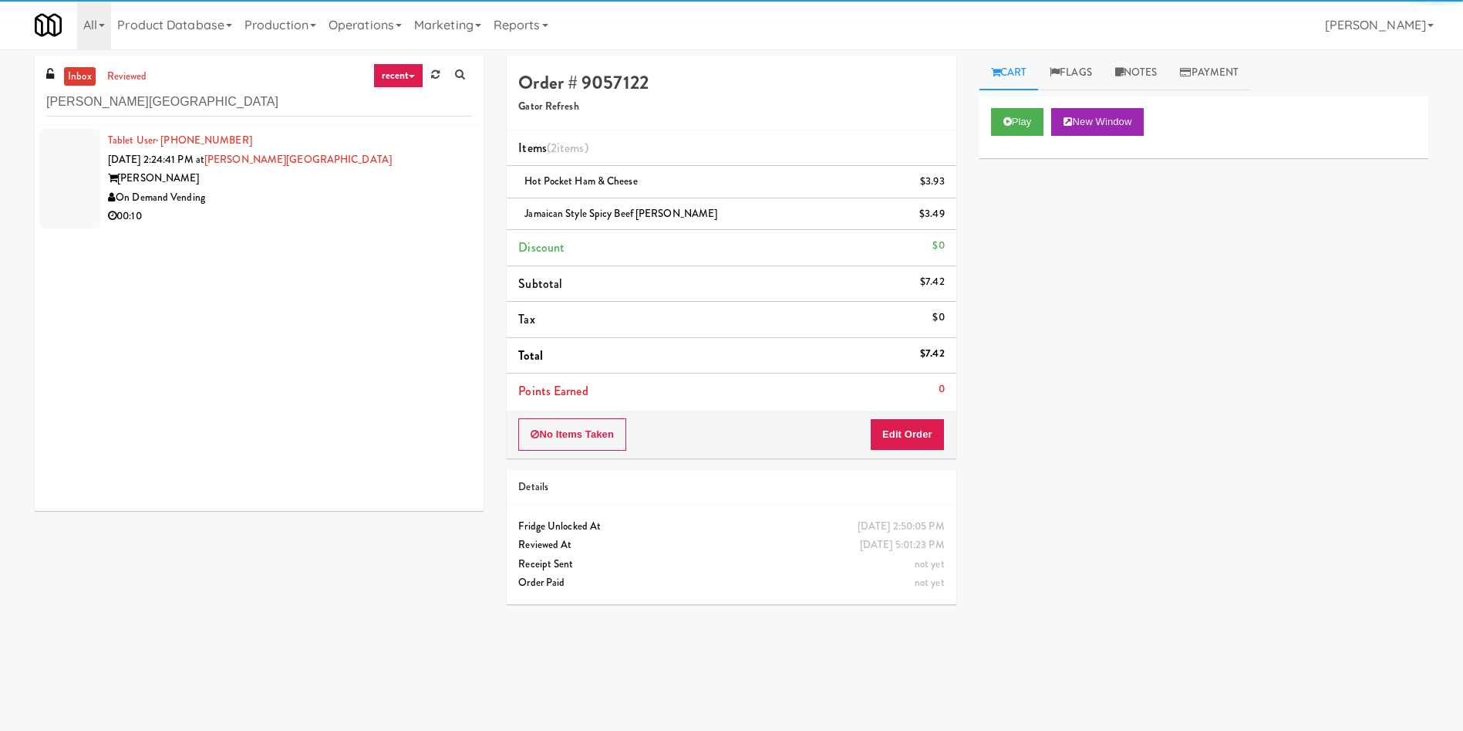
click at [74, 149] on div at bounding box center [70, 179] width 62 height 100
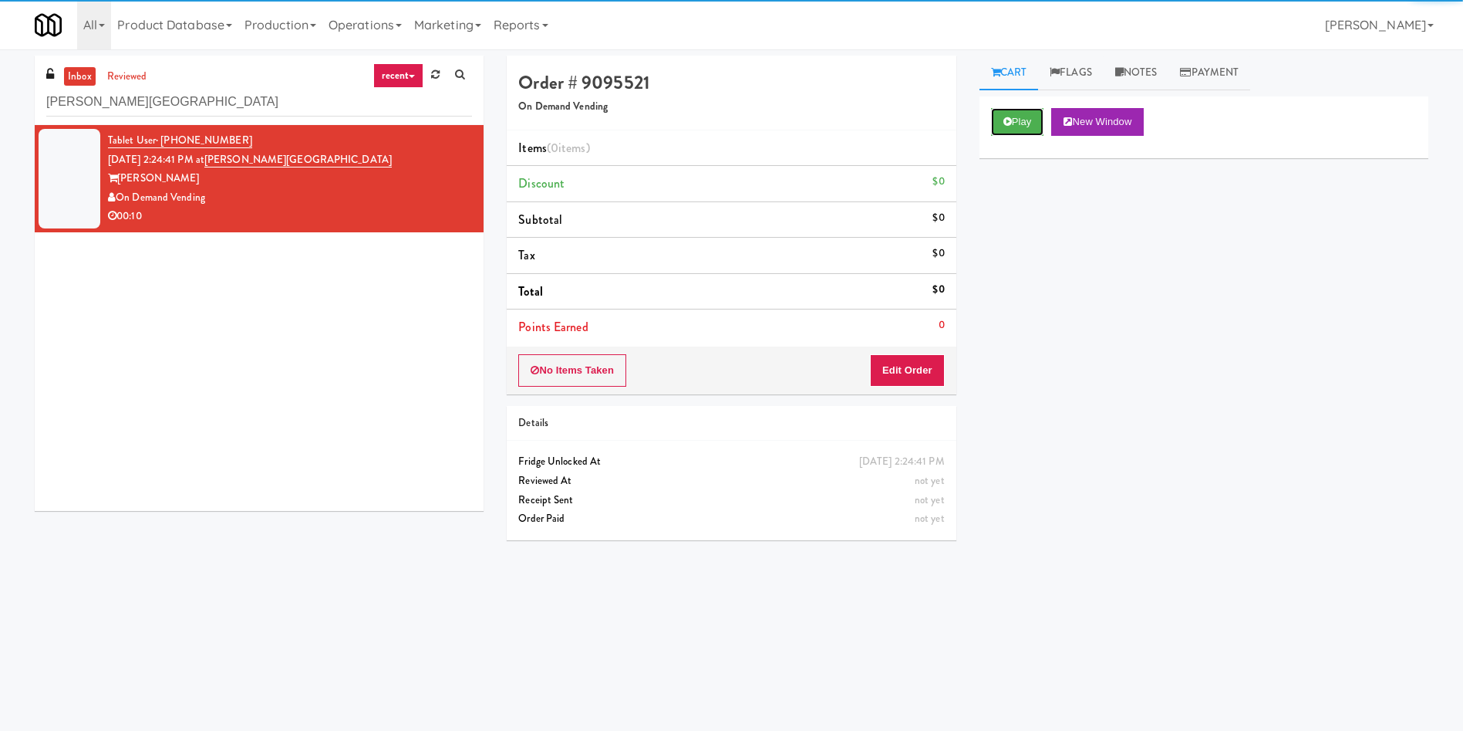
drag, startPoint x: 1022, startPoint y: 118, endPoint x: 999, endPoint y: 138, distance: 30.6
click at [1022, 120] on button "Play" at bounding box center [1017, 122] width 53 height 28
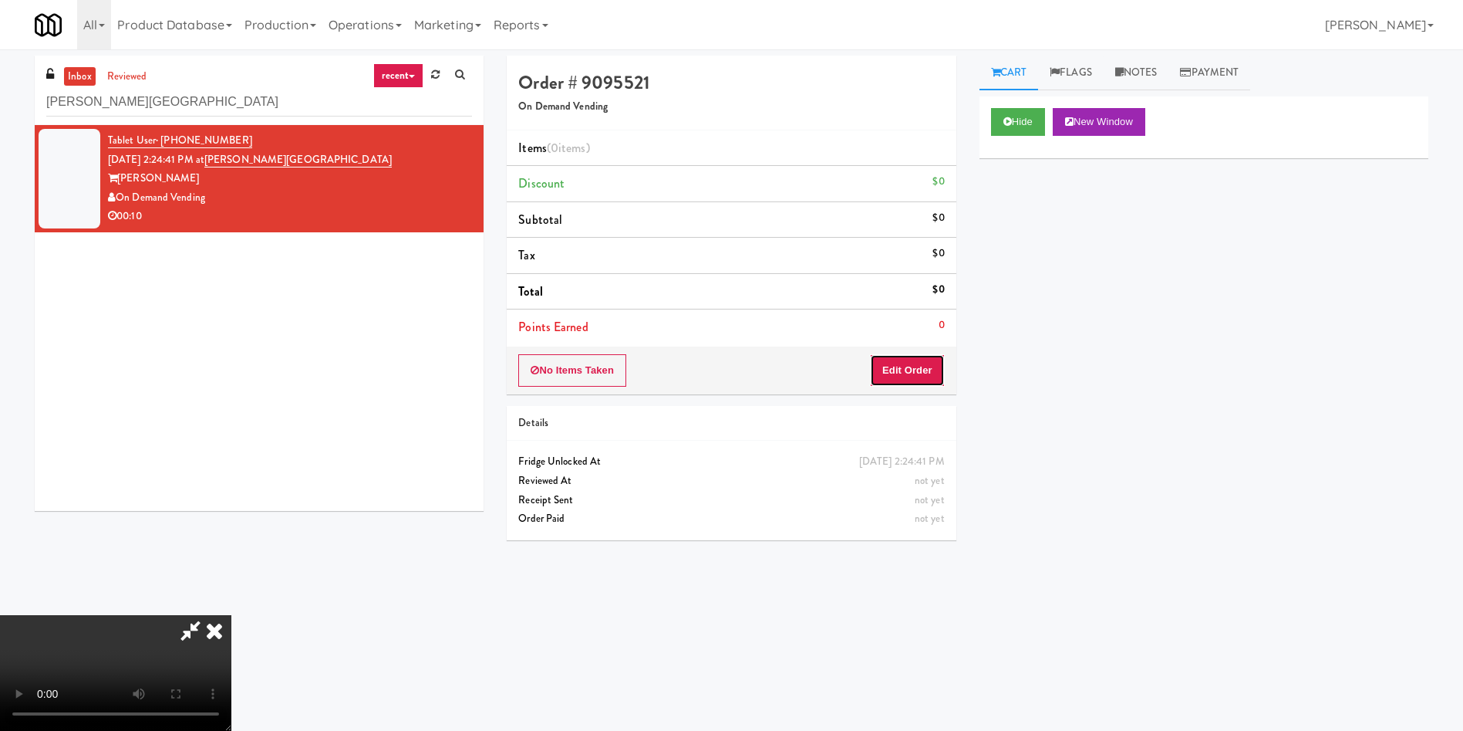
click at [896, 369] on button "Edit Order" at bounding box center [907, 370] width 75 height 32
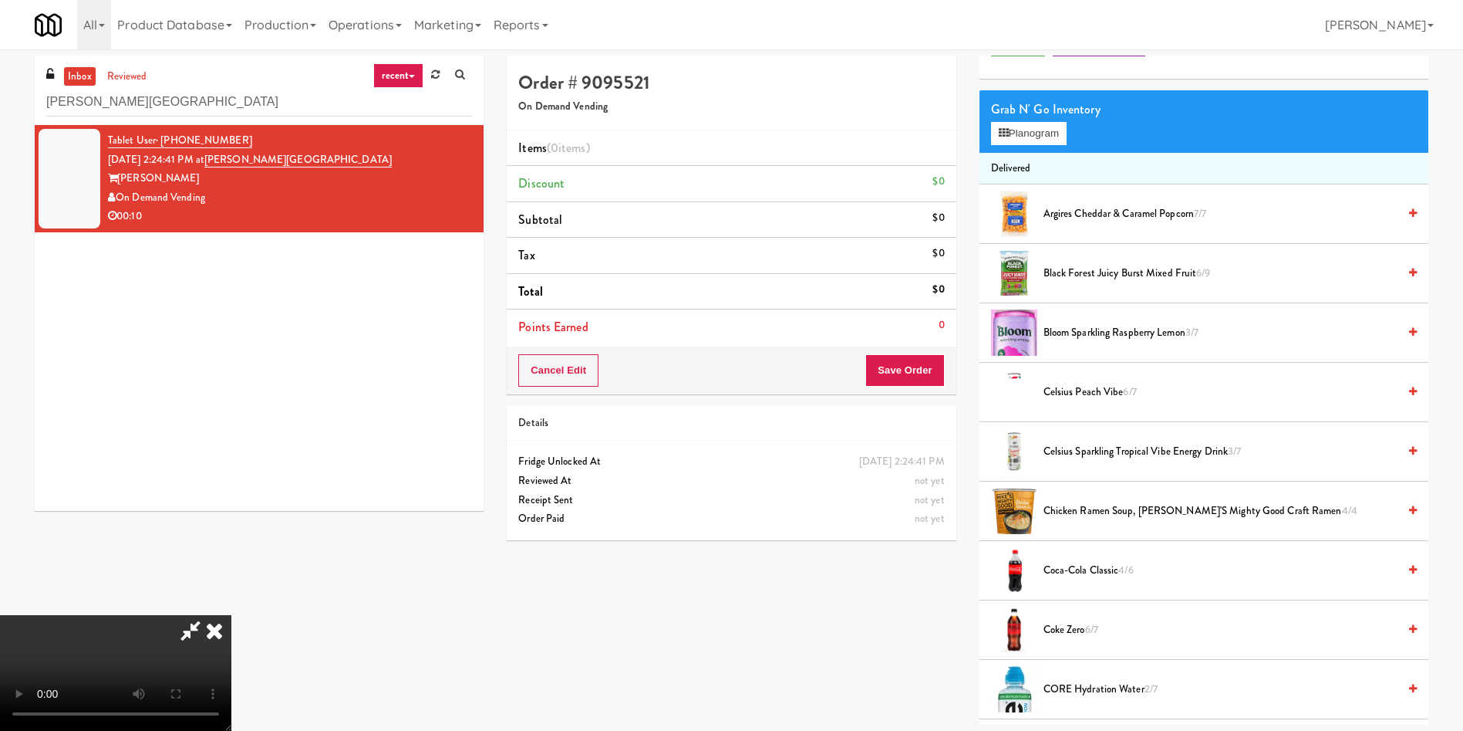
scroll to position [116, 0]
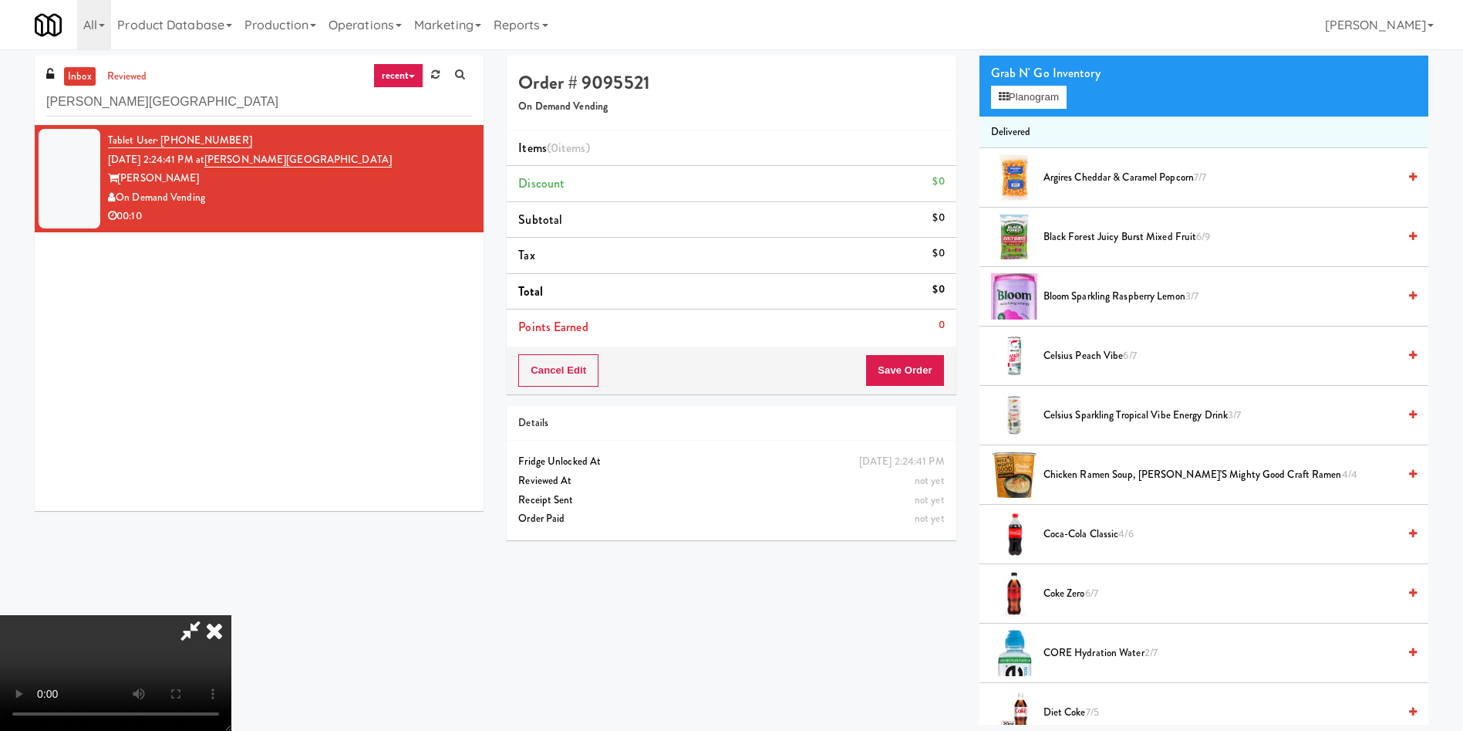
click at [231, 615] on video at bounding box center [115, 673] width 231 height 116
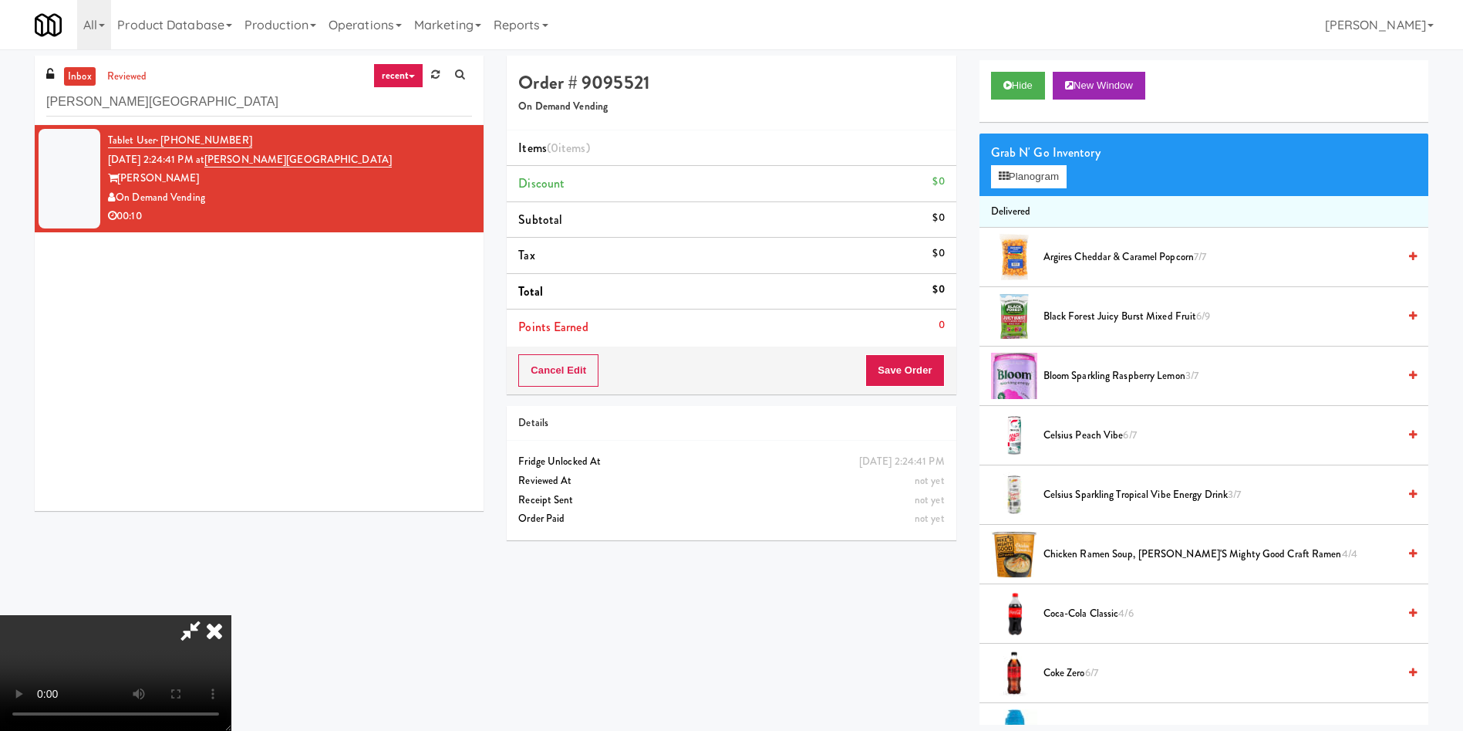
scroll to position [0, 0]
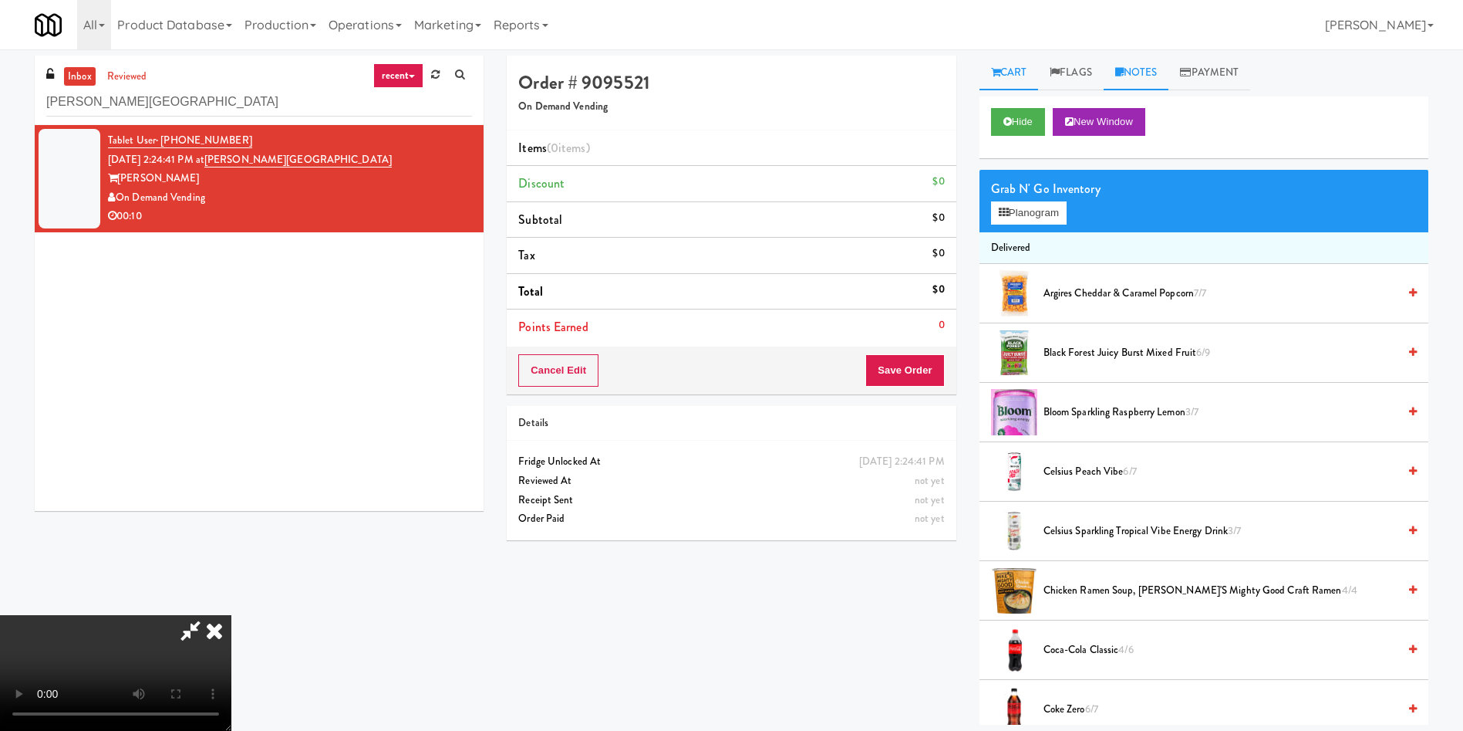
drag, startPoint x: 1165, startPoint y: 64, endPoint x: 1091, endPoint y: 211, distance: 164.9
click at [1164, 66] on link "Notes" at bounding box center [1137, 73] width 66 height 35
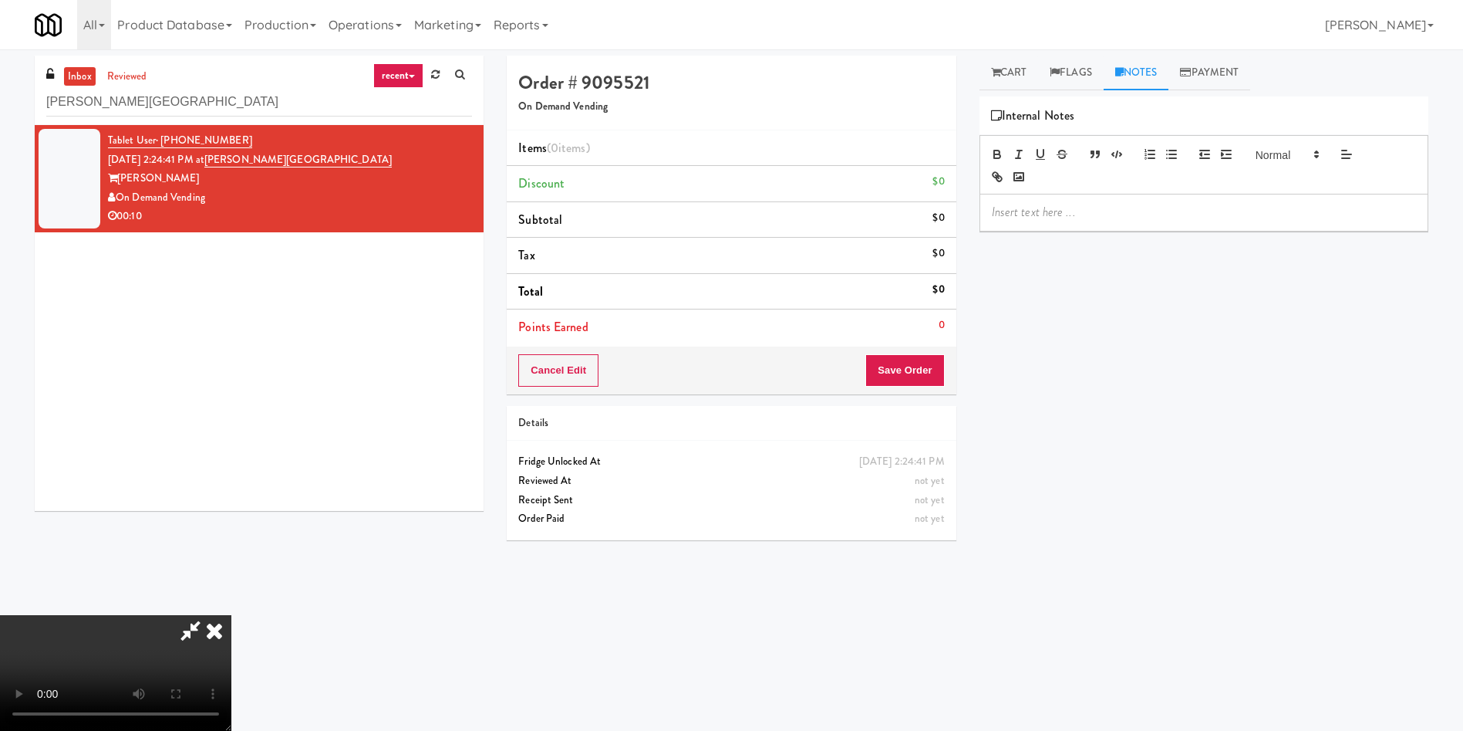
click at [1088, 213] on p at bounding box center [1204, 212] width 424 height 17
click at [1027, 73] on link "Cart" at bounding box center [1009, 73] width 59 height 35
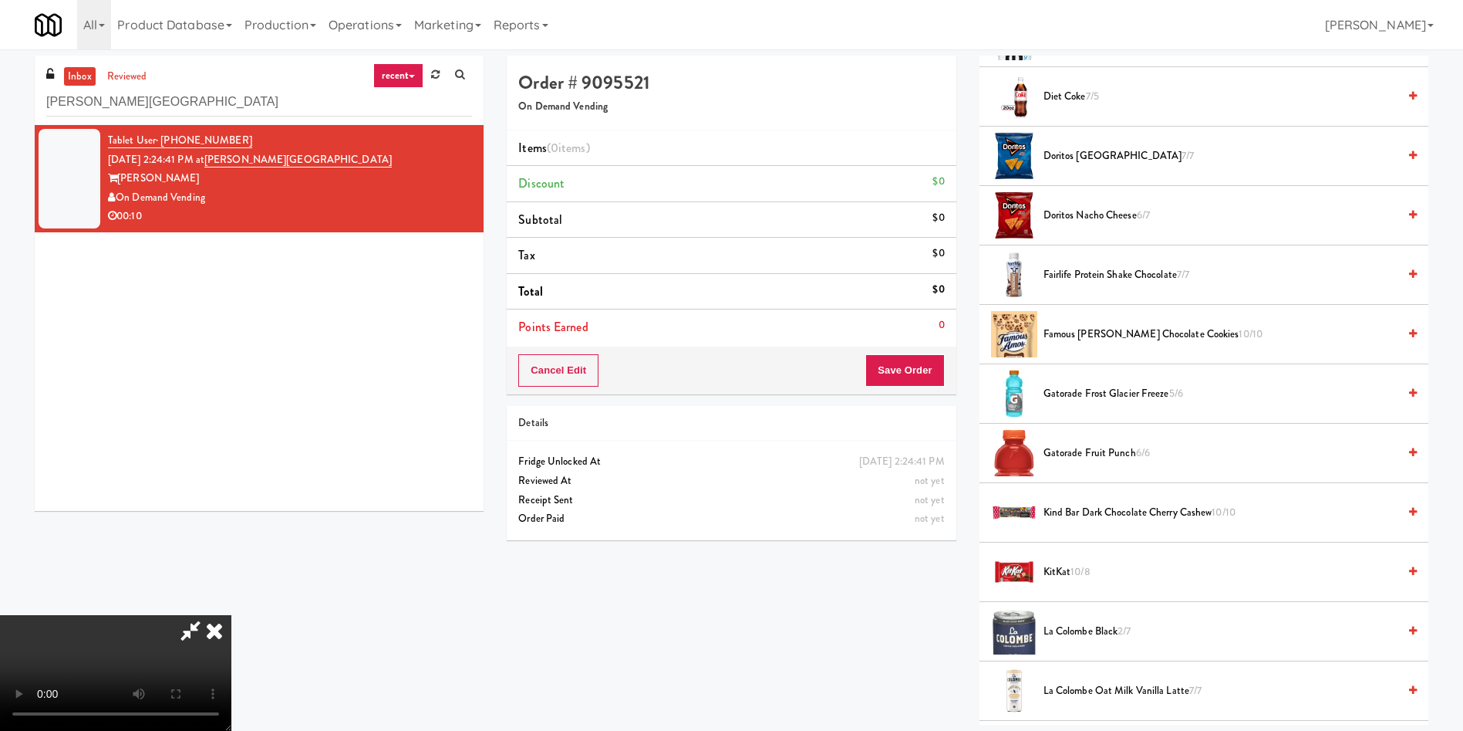
scroll to position [694, 0]
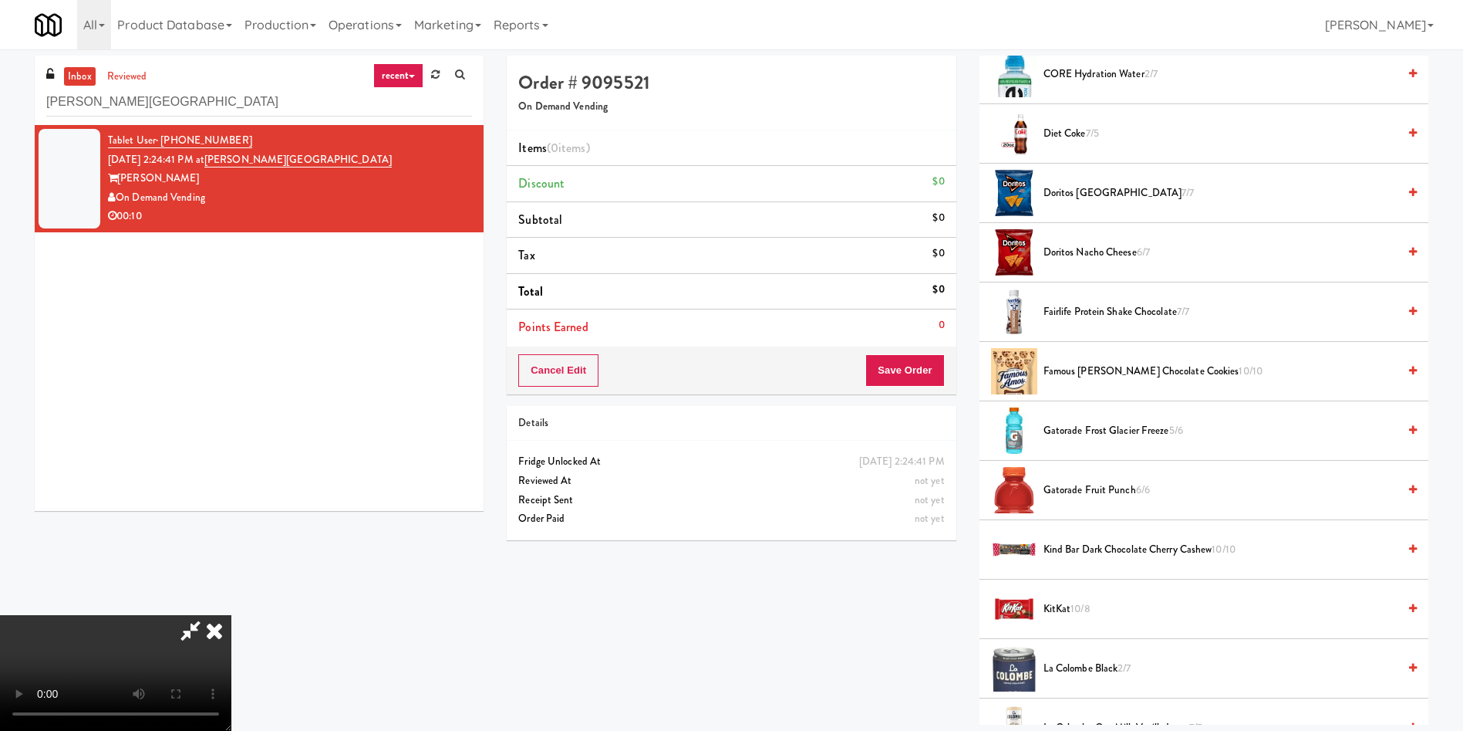
click at [1112, 309] on span "Fairlife Protein Shake Chocolate 7/7" at bounding box center [1221, 311] width 354 height 19
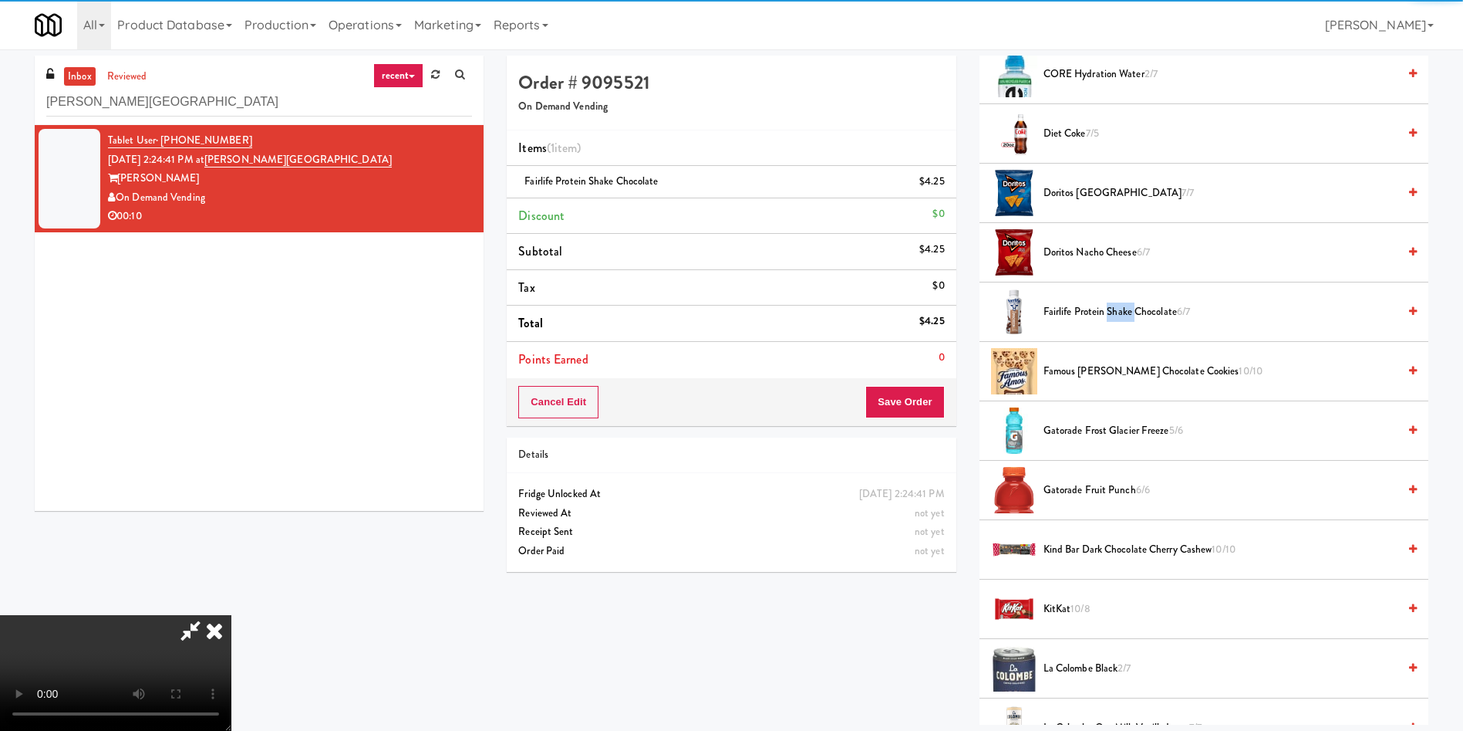
drag, startPoint x: 1112, startPoint y: 309, endPoint x: 1055, endPoint y: 355, distance: 73.5
click at [1112, 309] on span "Fairlife Protein Shake Chocolate 6/7" at bounding box center [1221, 311] width 354 height 19
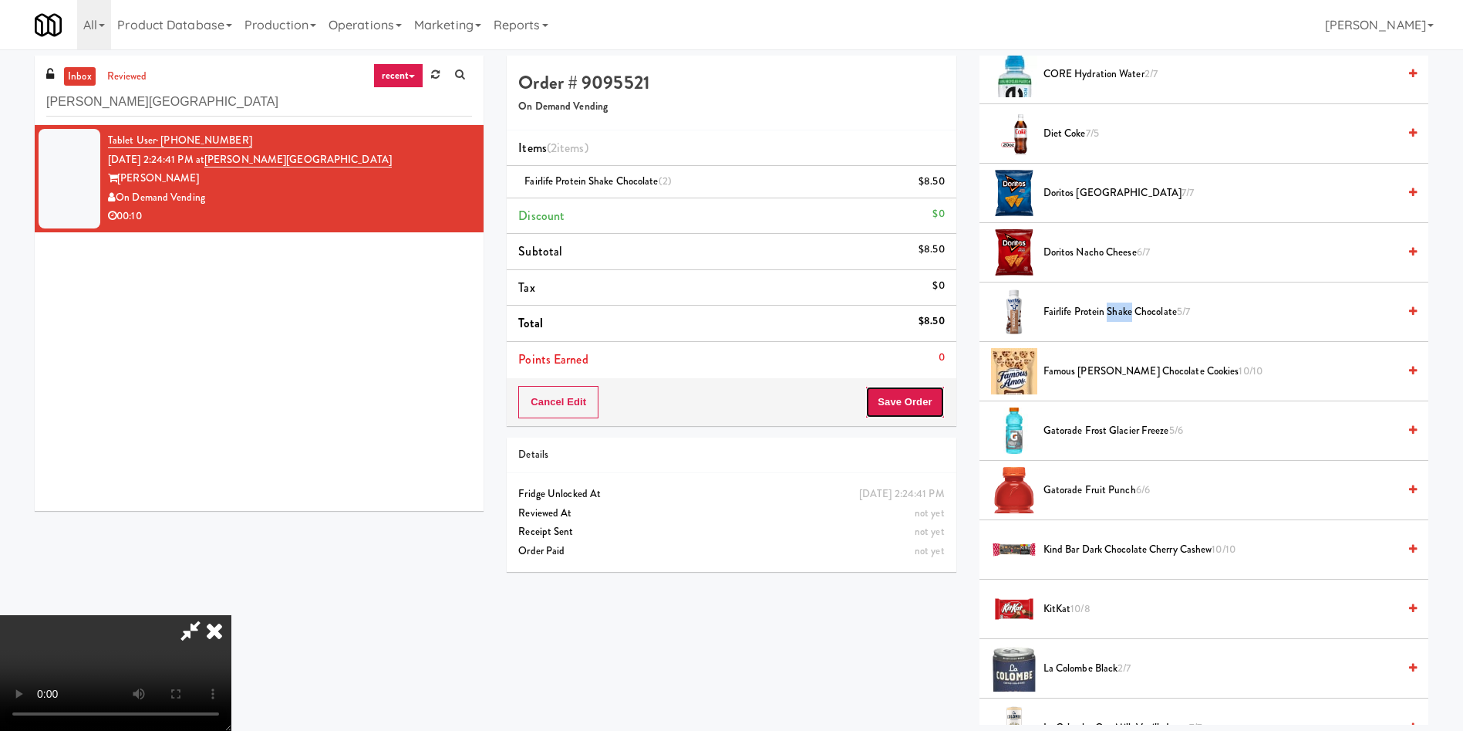
click at [906, 397] on button "Save Order" at bounding box center [905, 402] width 79 height 32
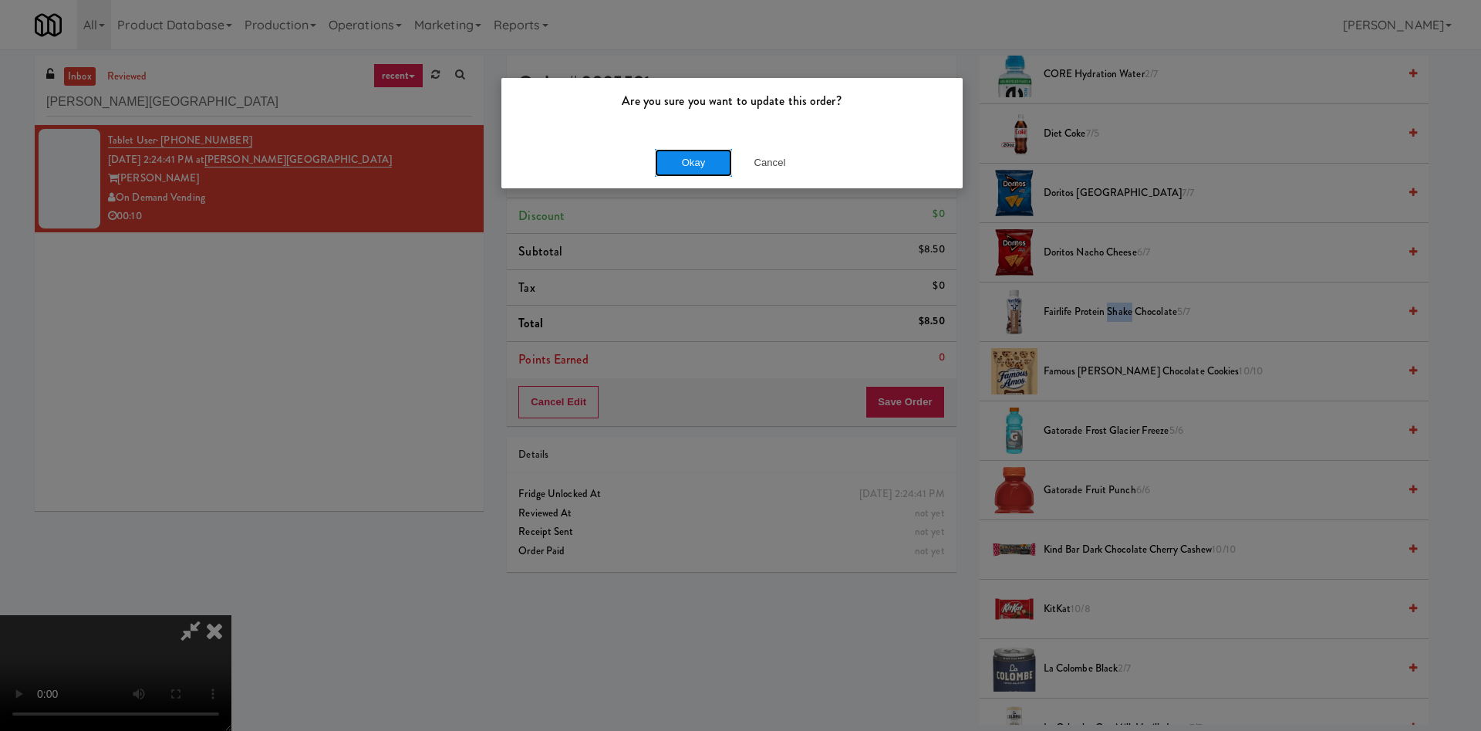
click at [701, 164] on button "Okay" at bounding box center [693, 163] width 77 height 28
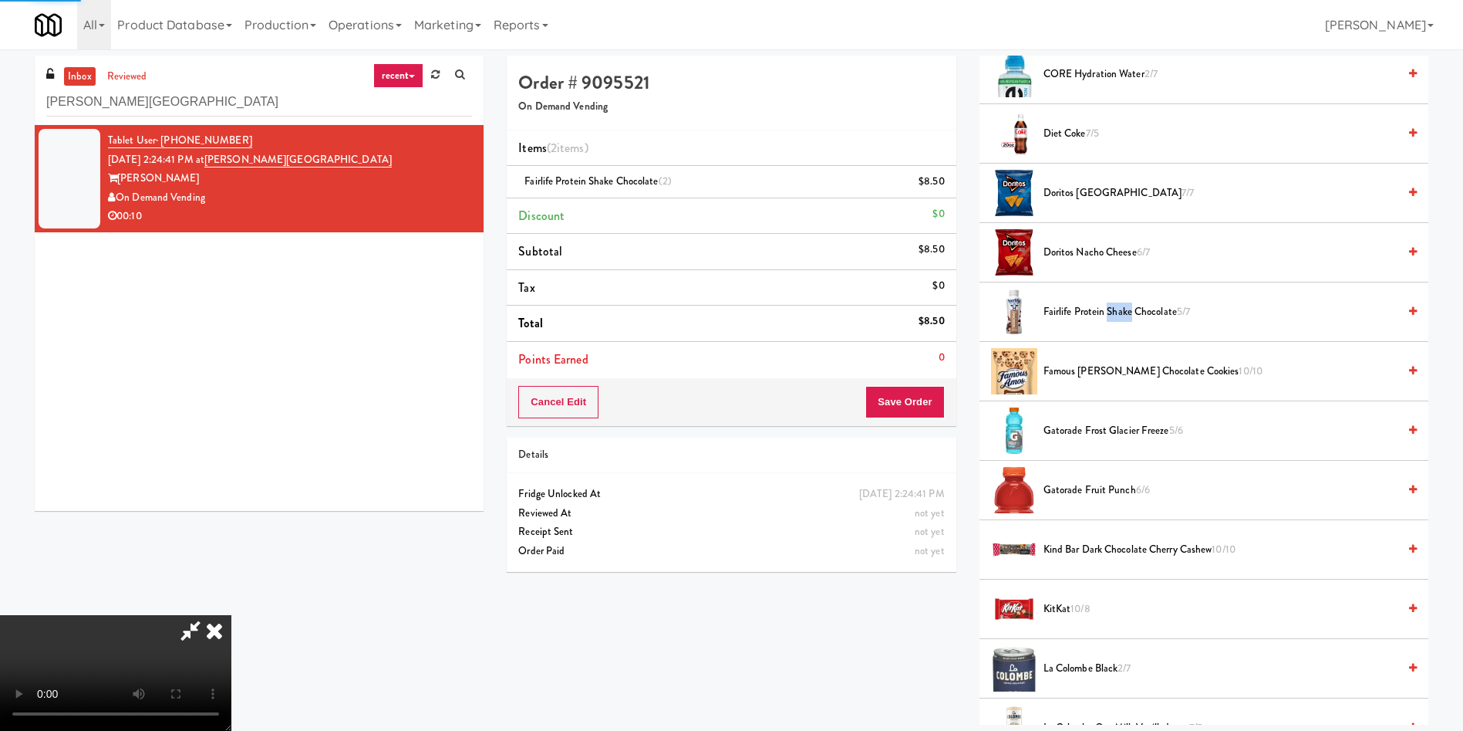
scroll to position [0, 0]
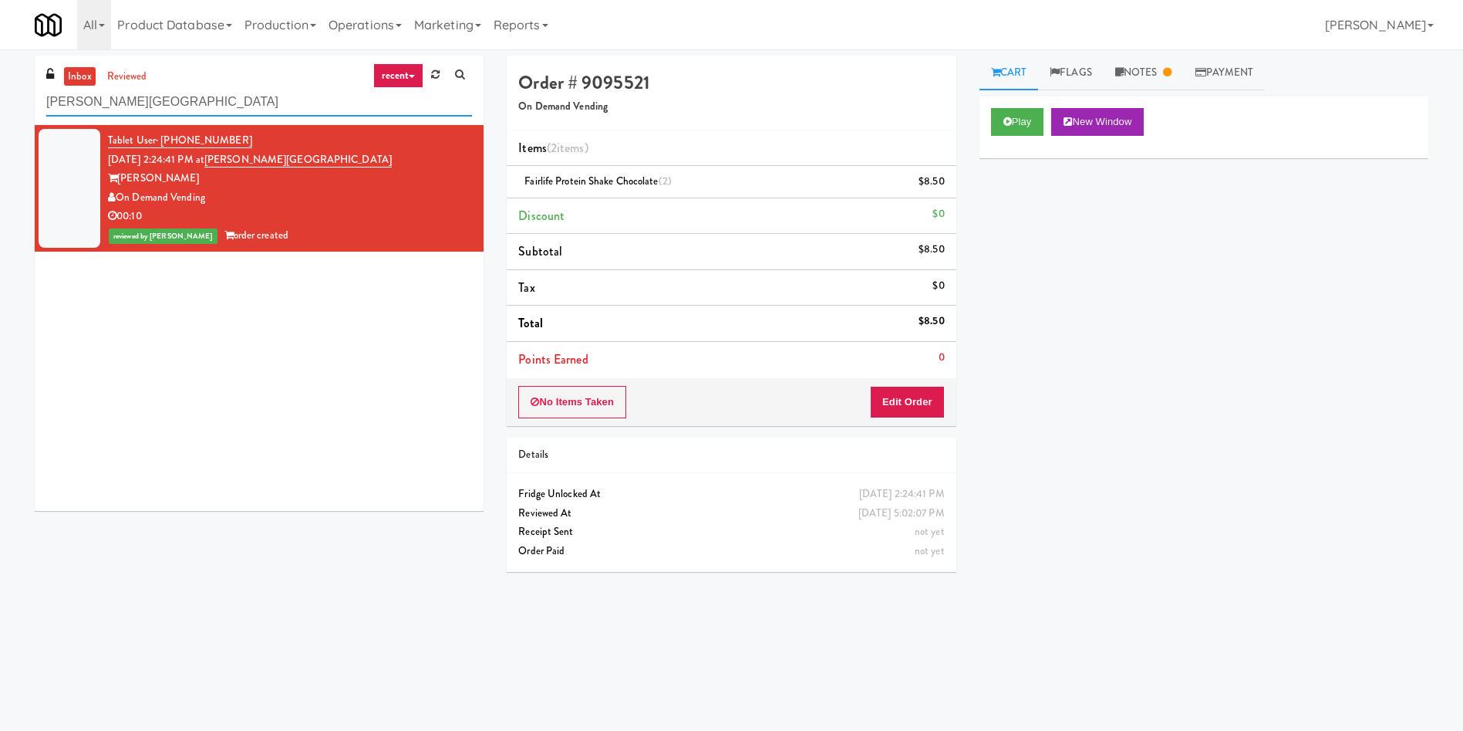
drag, startPoint x: 213, startPoint y: 103, endPoint x: 0, endPoint y: 94, distance: 213.1
click at [0, 94] on div "inbox reviewed recent all unclear take inventory issue suspicious failed recent…" at bounding box center [731, 365] width 1463 height 619
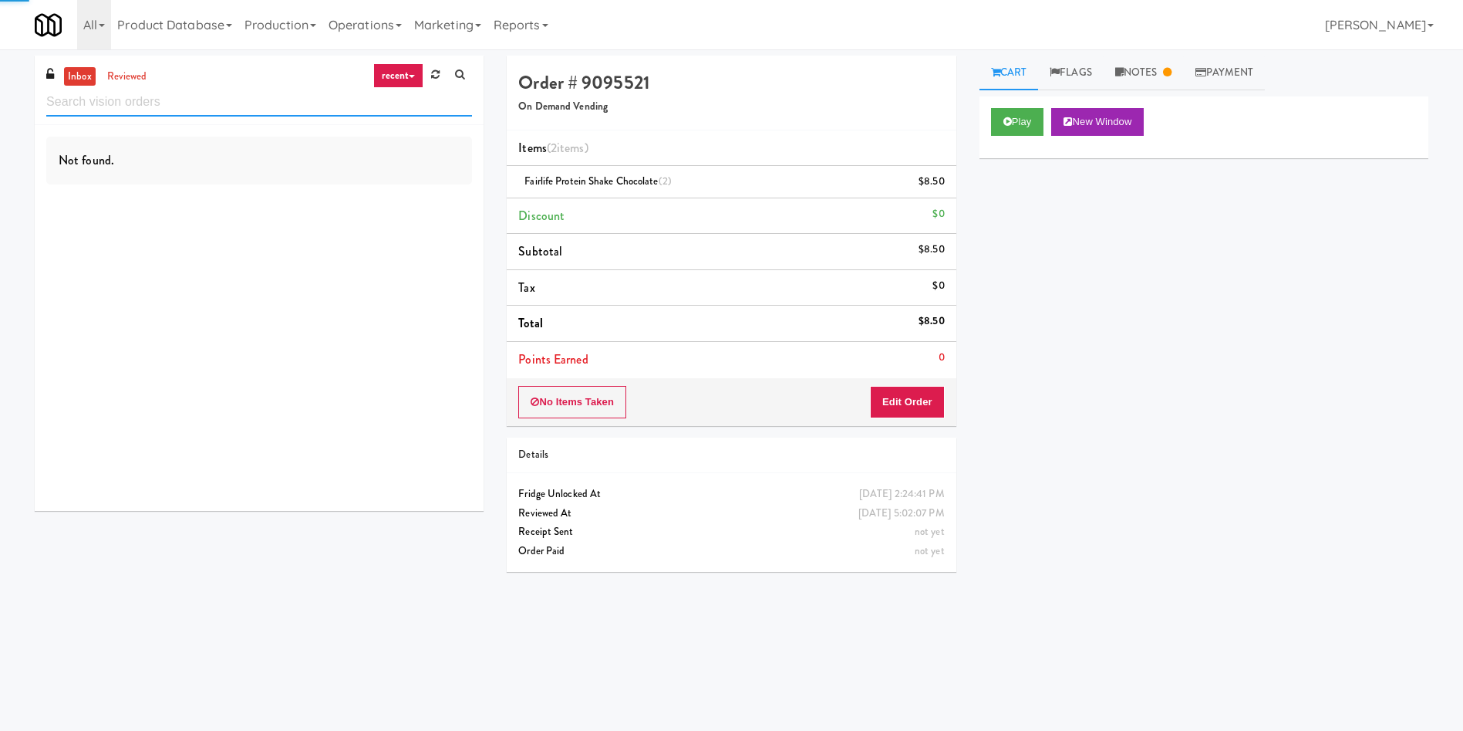
paste input "ELA: #DisabledCamera #TopLeft"
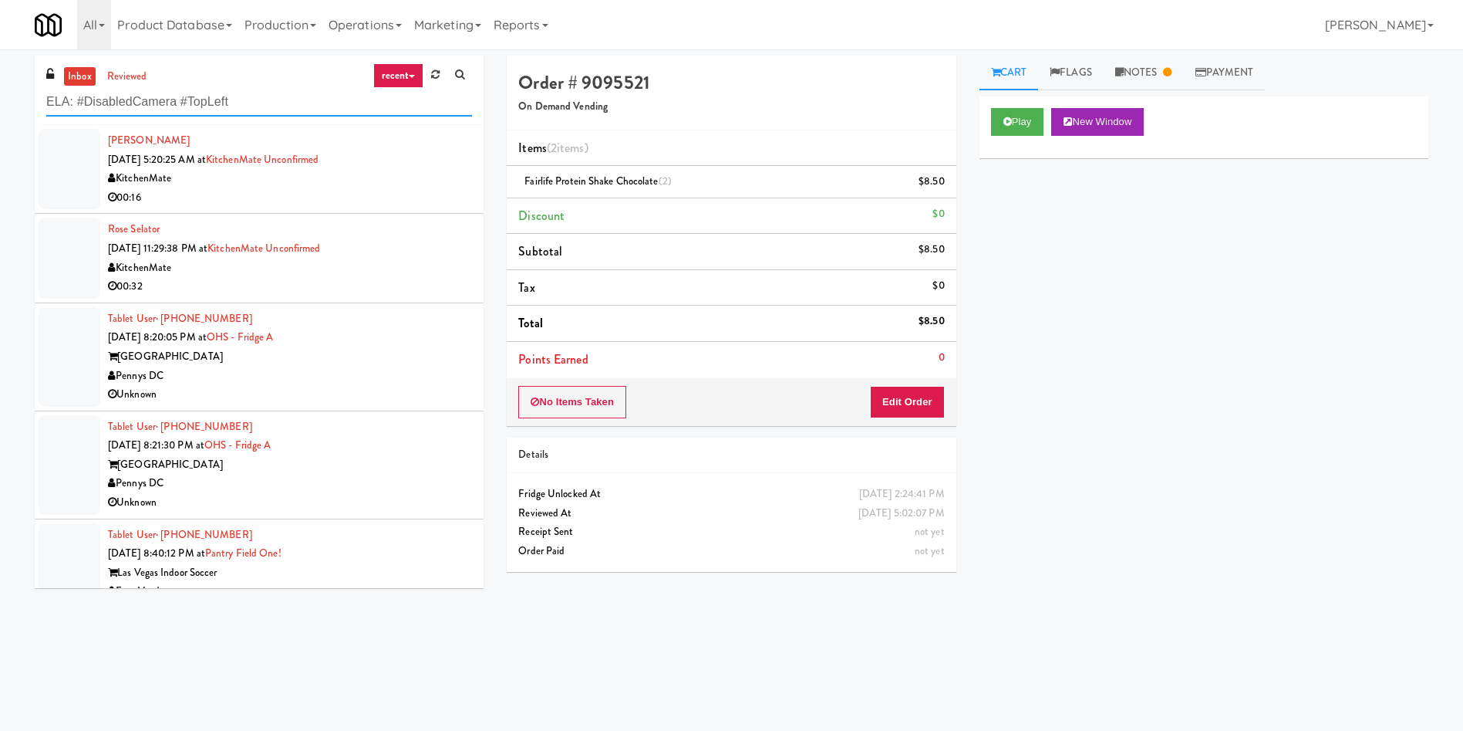
drag, startPoint x: 268, startPoint y: 96, endPoint x: 0, endPoint y: 88, distance: 268.6
click at [0, 88] on div "inbox reviewed recent all unclear take inventory issue suspicious failed recent…" at bounding box center [731, 365] width 1463 height 619
paste input "Marbella Cooler"
type input "Marbella Cooler"
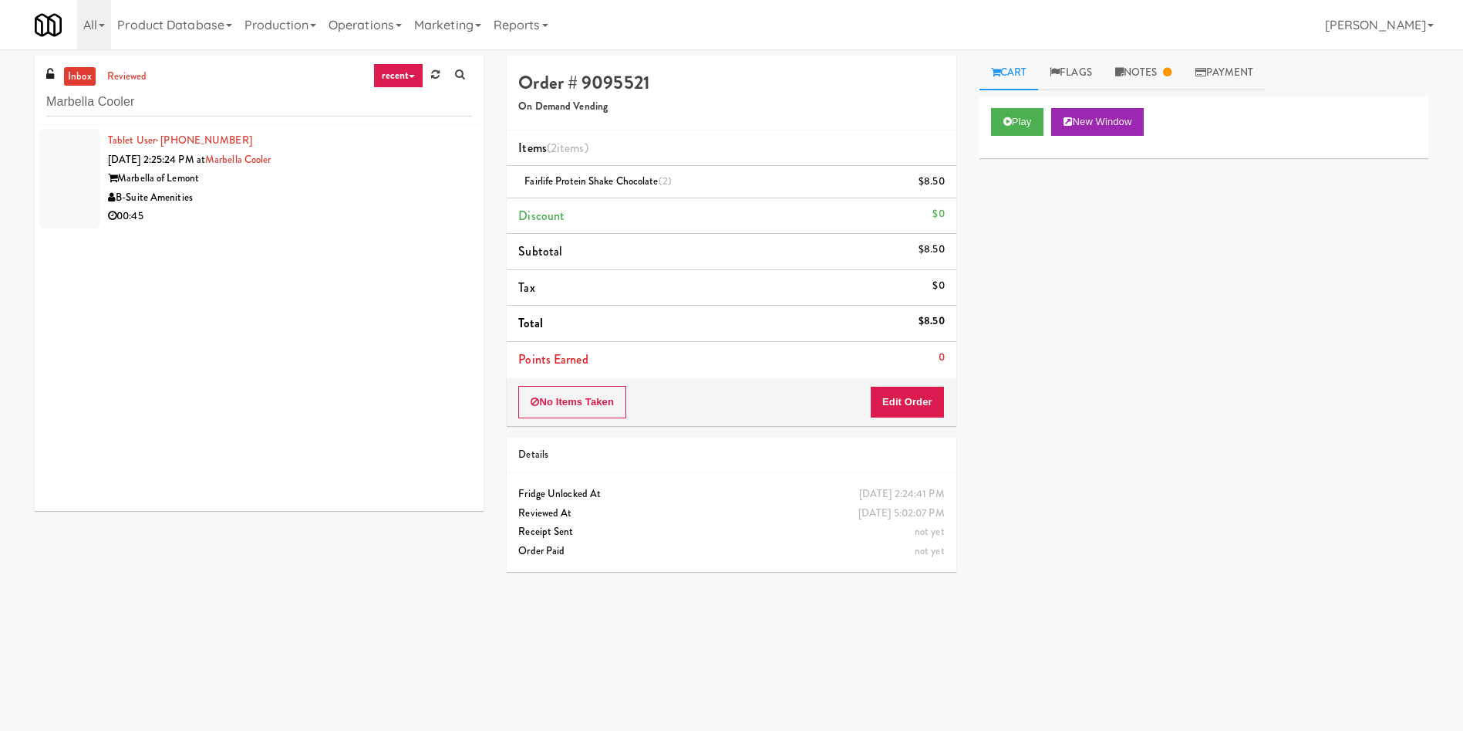
click at [76, 165] on div at bounding box center [70, 179] width 62 height 100
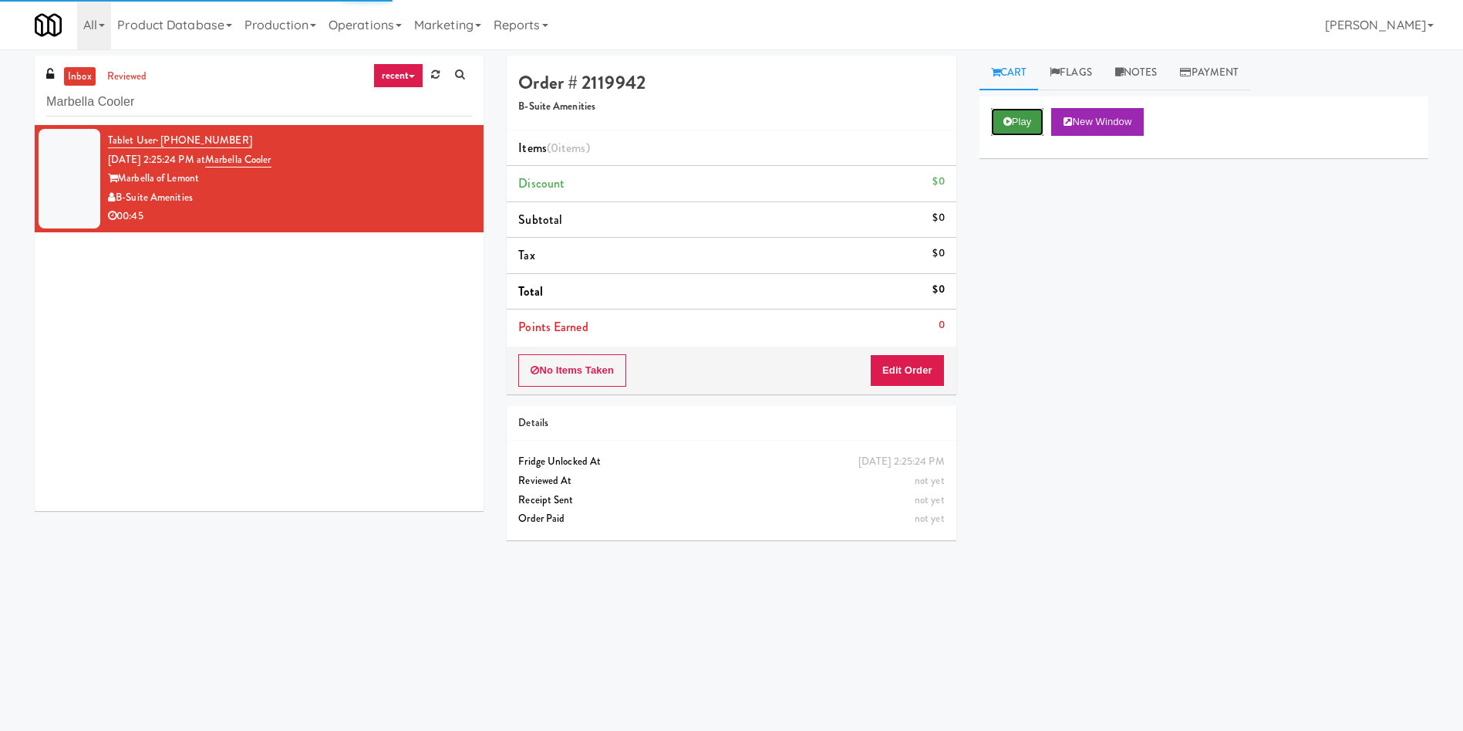
click at [1044, 118] on button "Play" at bounding box center [1017, 122] width 53 height 28
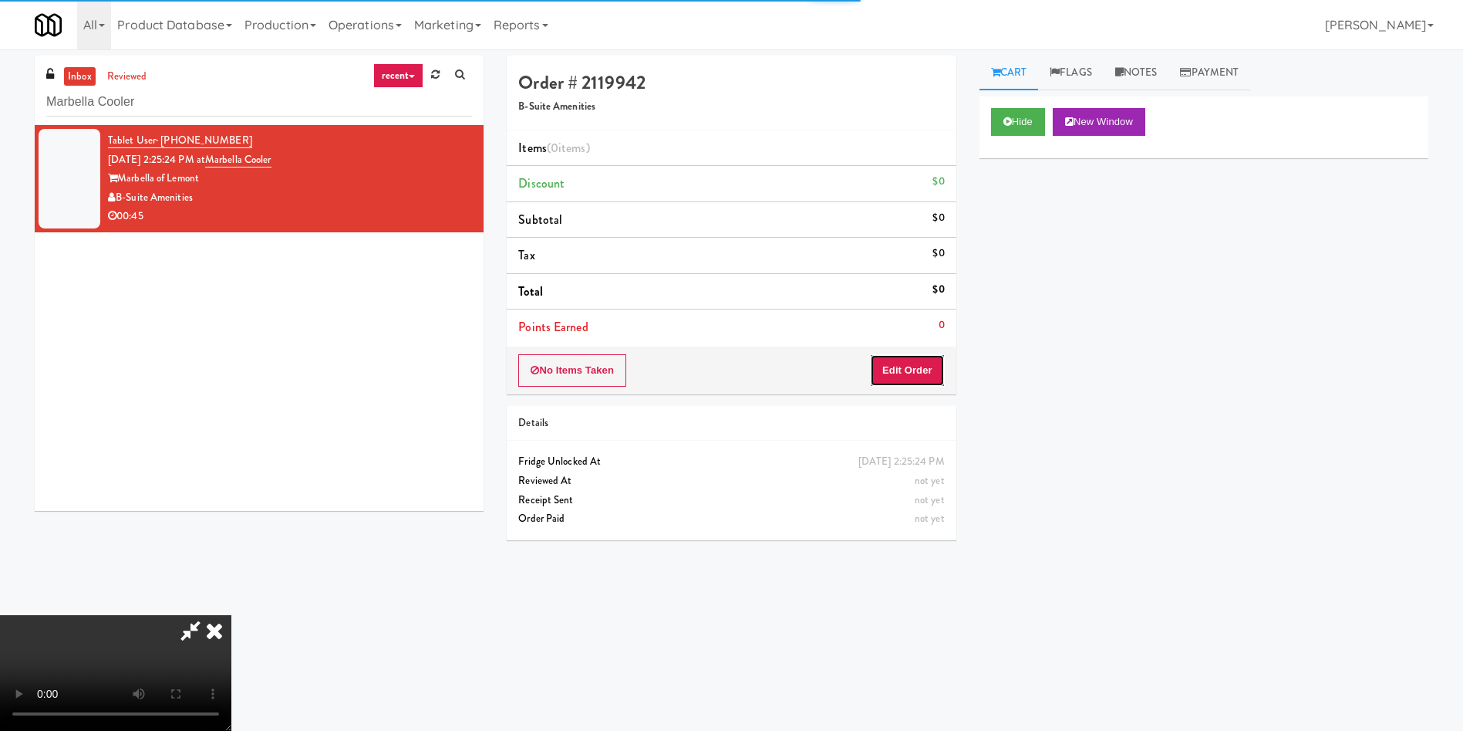
click at [909, 365] on button "Edit Order" at bounding box center [907, 370] width 75 height 32
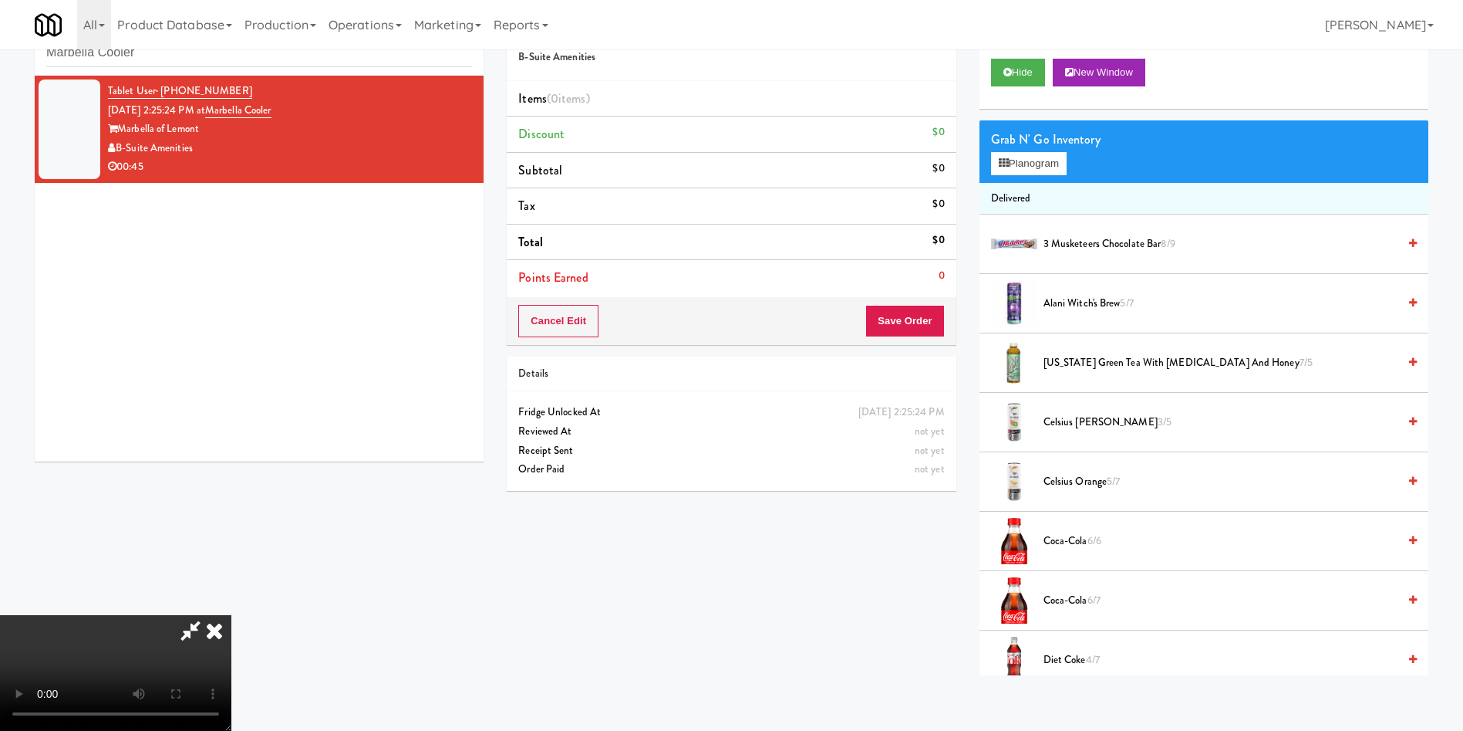
scroll to position [116, 0]
click at [231, 615] on video at bounding box center [115, 673] width 231 height 116
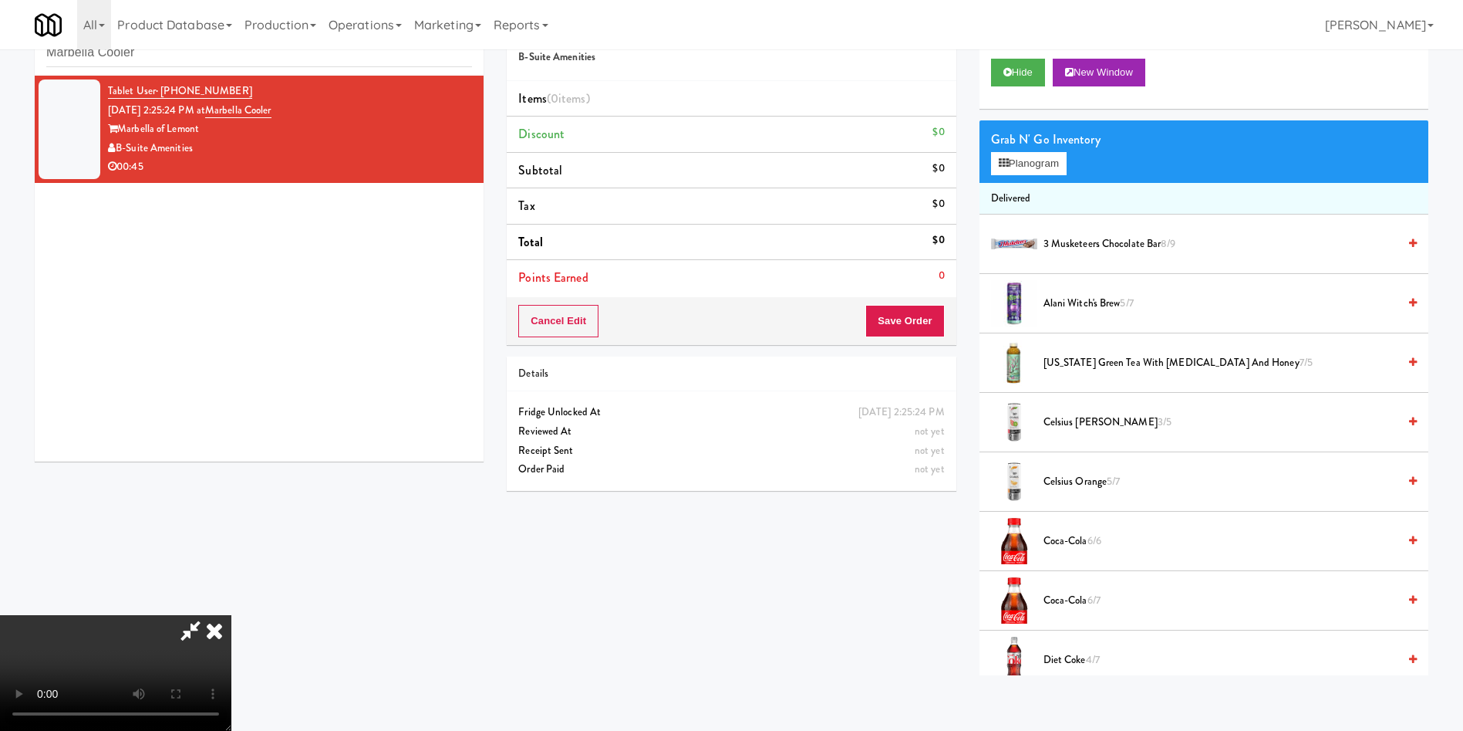
click at [231, 615] on video at bounding box center [115, 673] width 231 height 116
click at [1158, 419] on span "3/5" at bounding box center [1165, 421] width 14 height 15
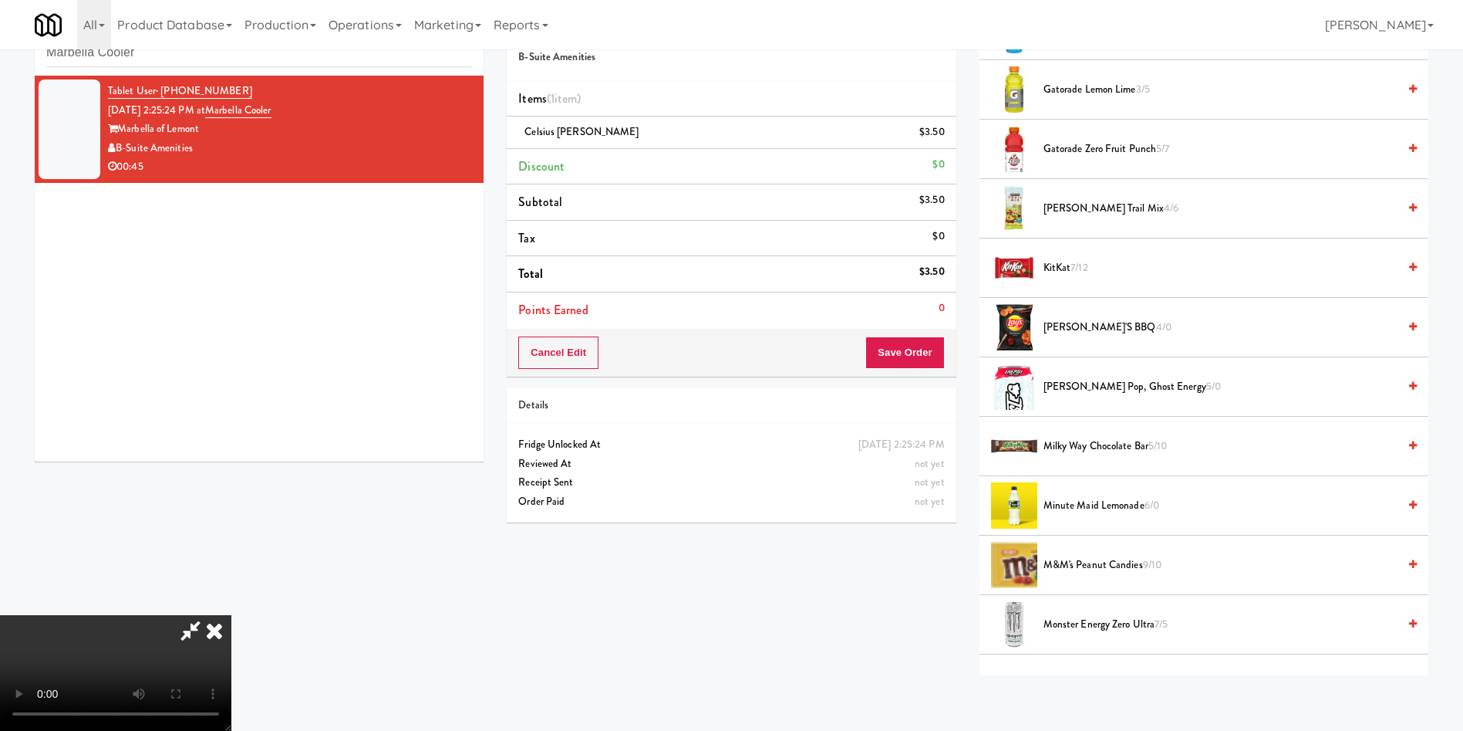
scroll to position [1273, 0]
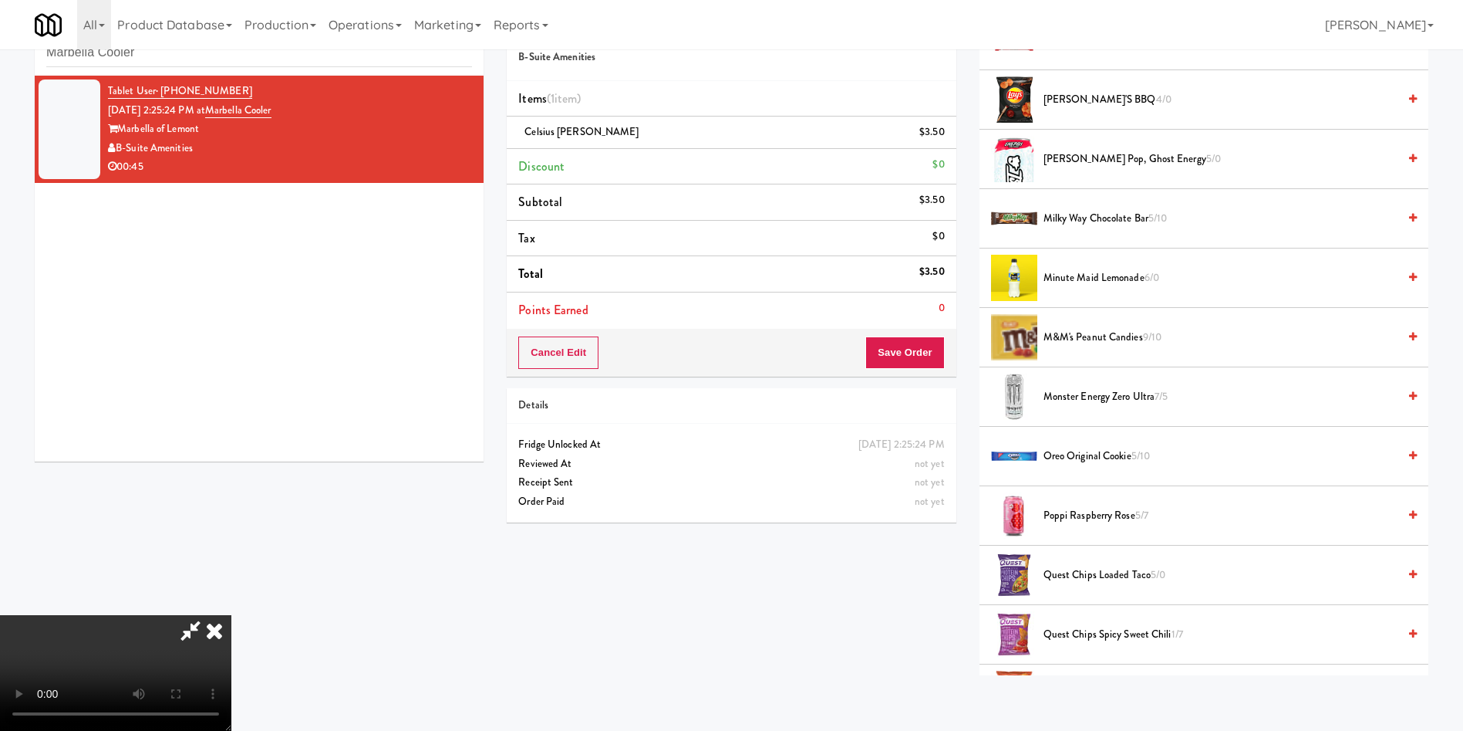
click at [1089, 571] on span "Quest Chips Loaded Taco 5/0" at bounding box center [1221, 574] width 354 height 19
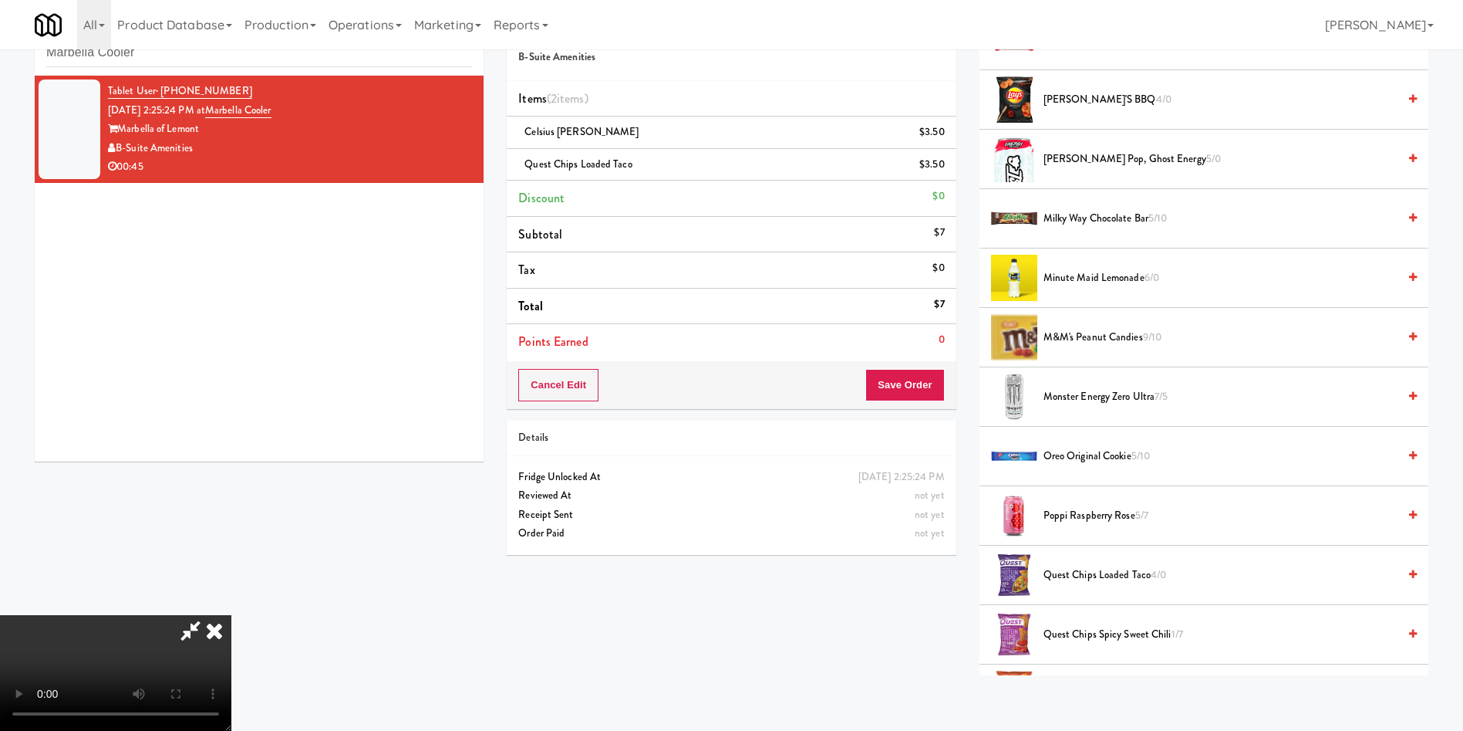
click at [231, 615] on video at bounding box center [115, 673] width 231 height 116
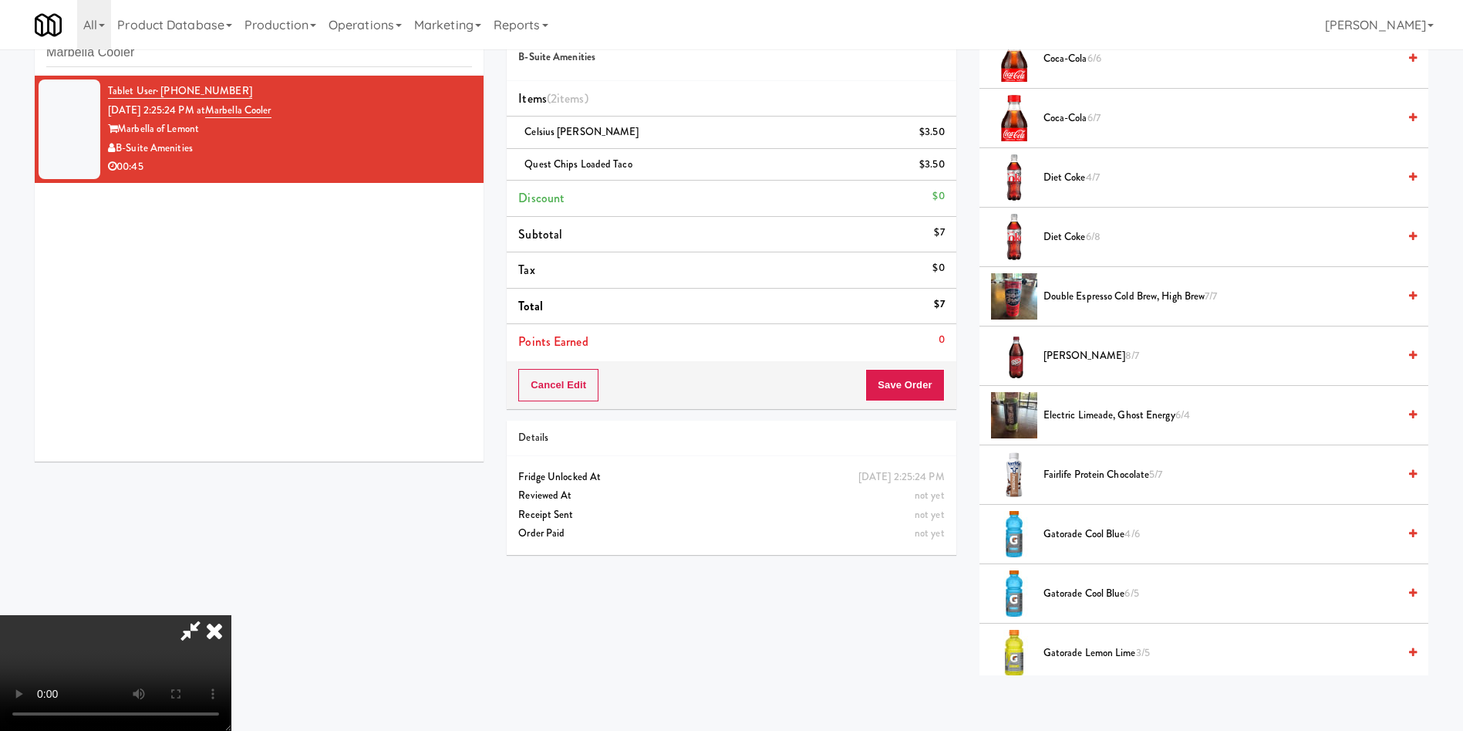
scroll to position [463, 0]
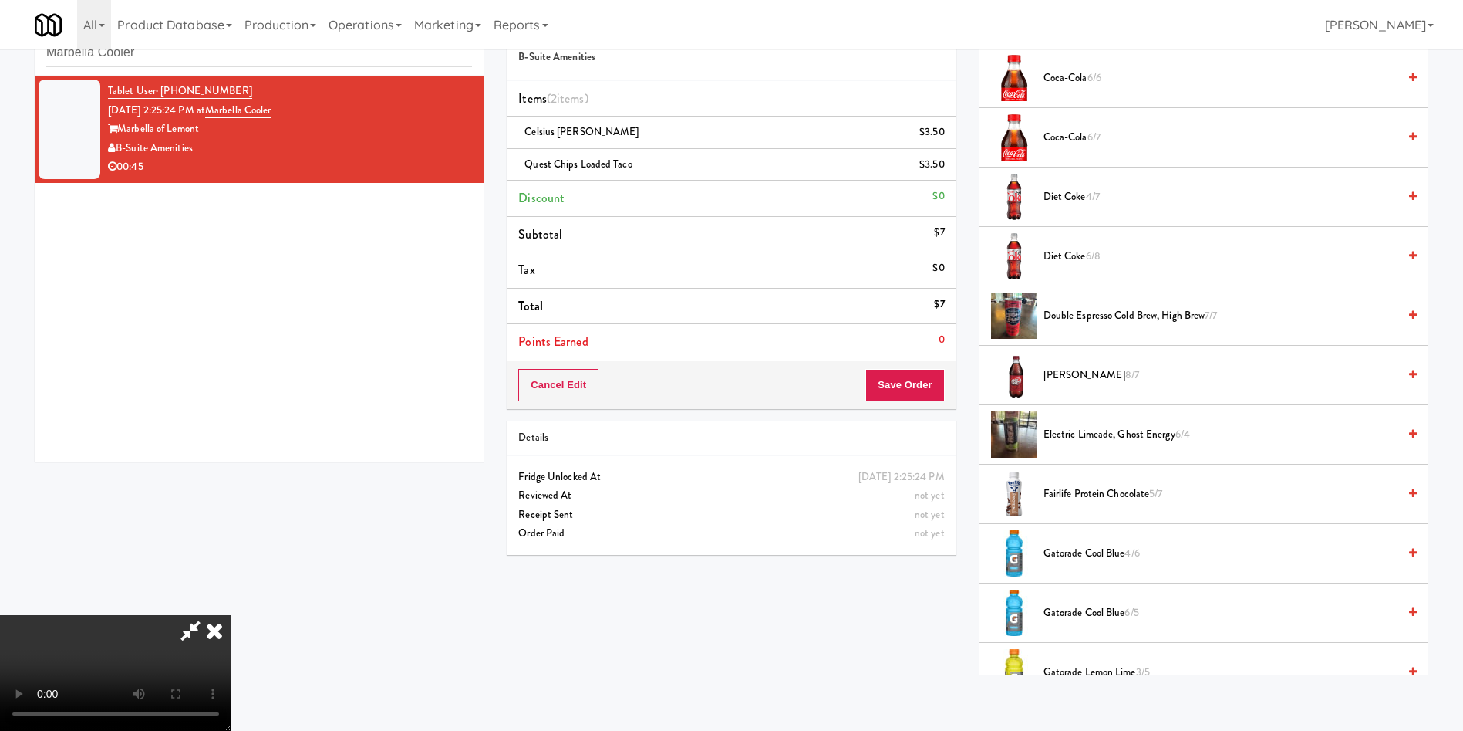
click at [231, 615] on video at bounding box center [115, 673] width 231 height 116
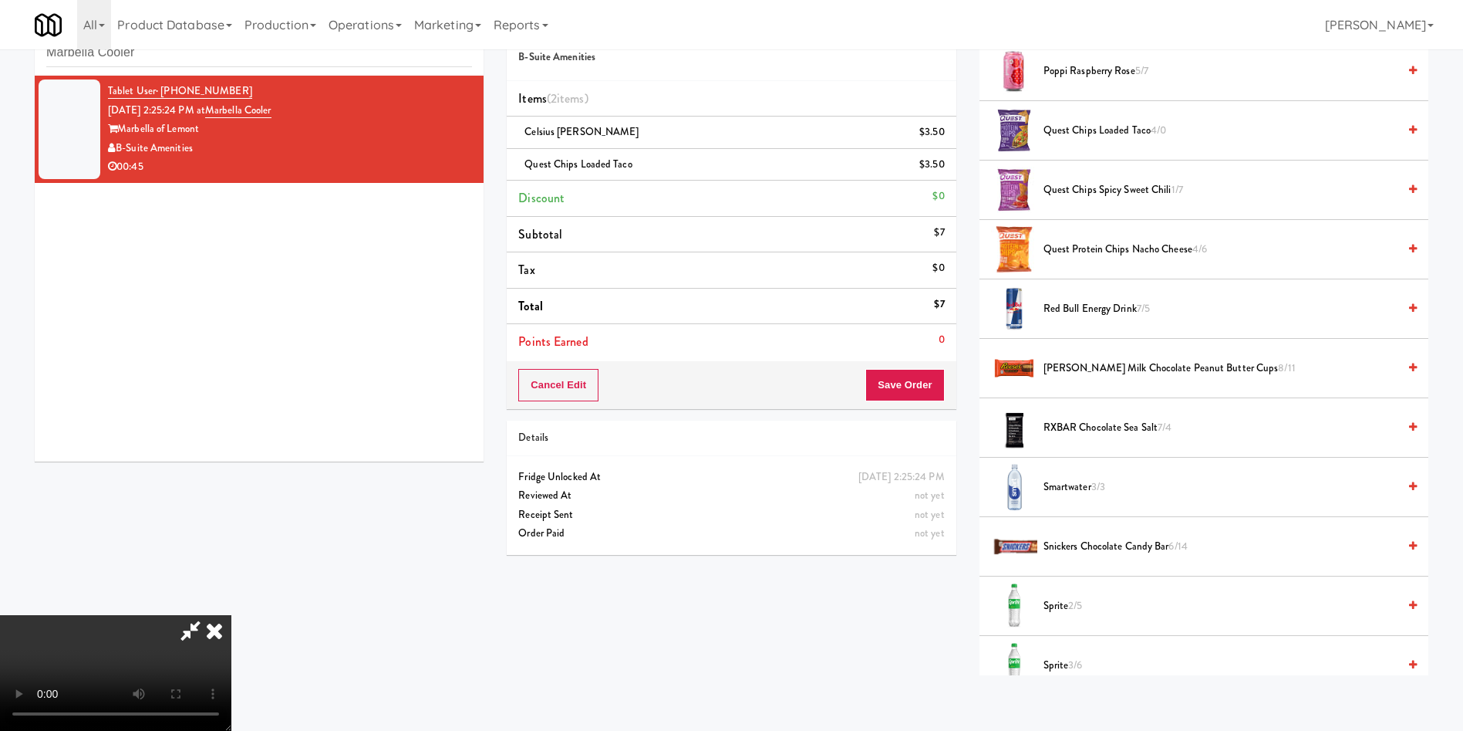
scroll to position [1736, 0]
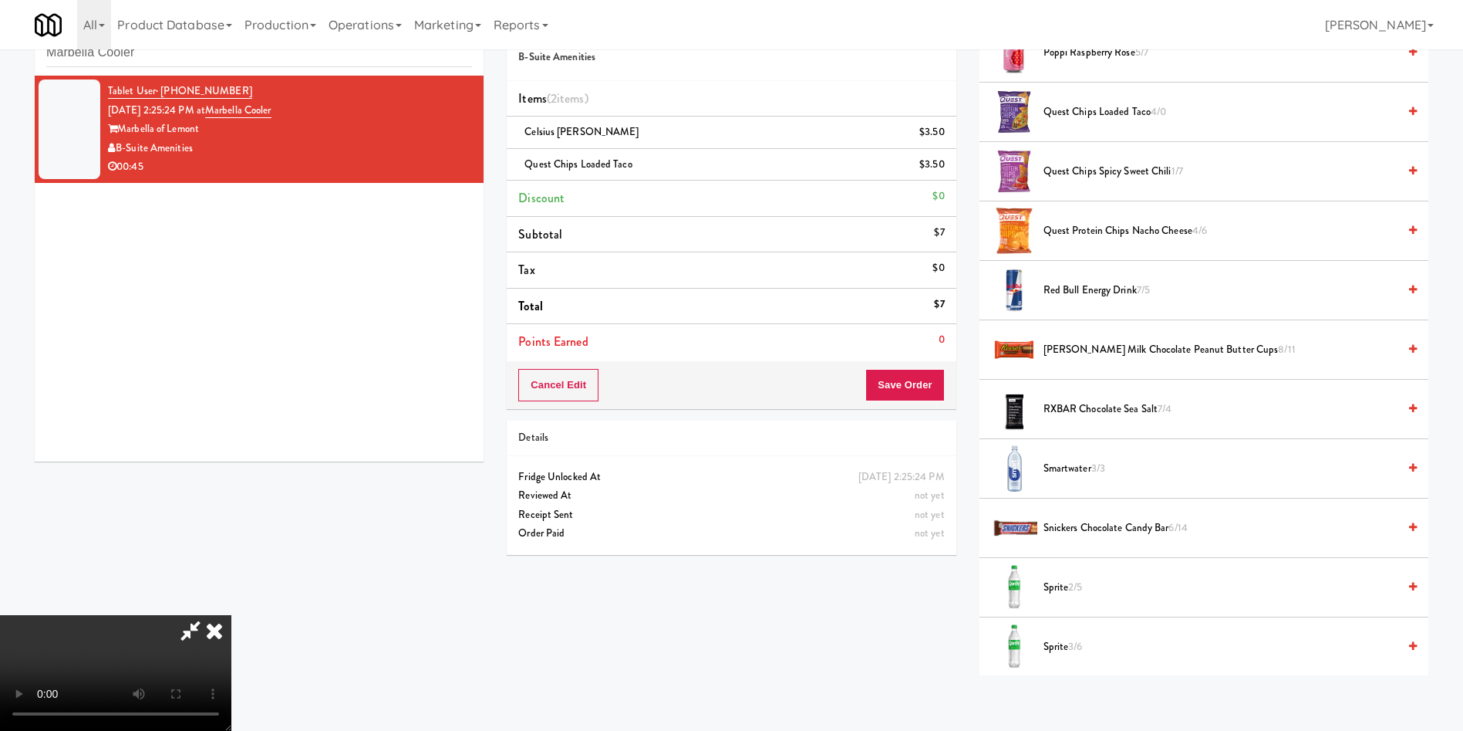
click at [1132, 406] on span "RXBAR Chocolate Sea Salt 7/4" at bounding box center [1221, 409] width 354 height 19
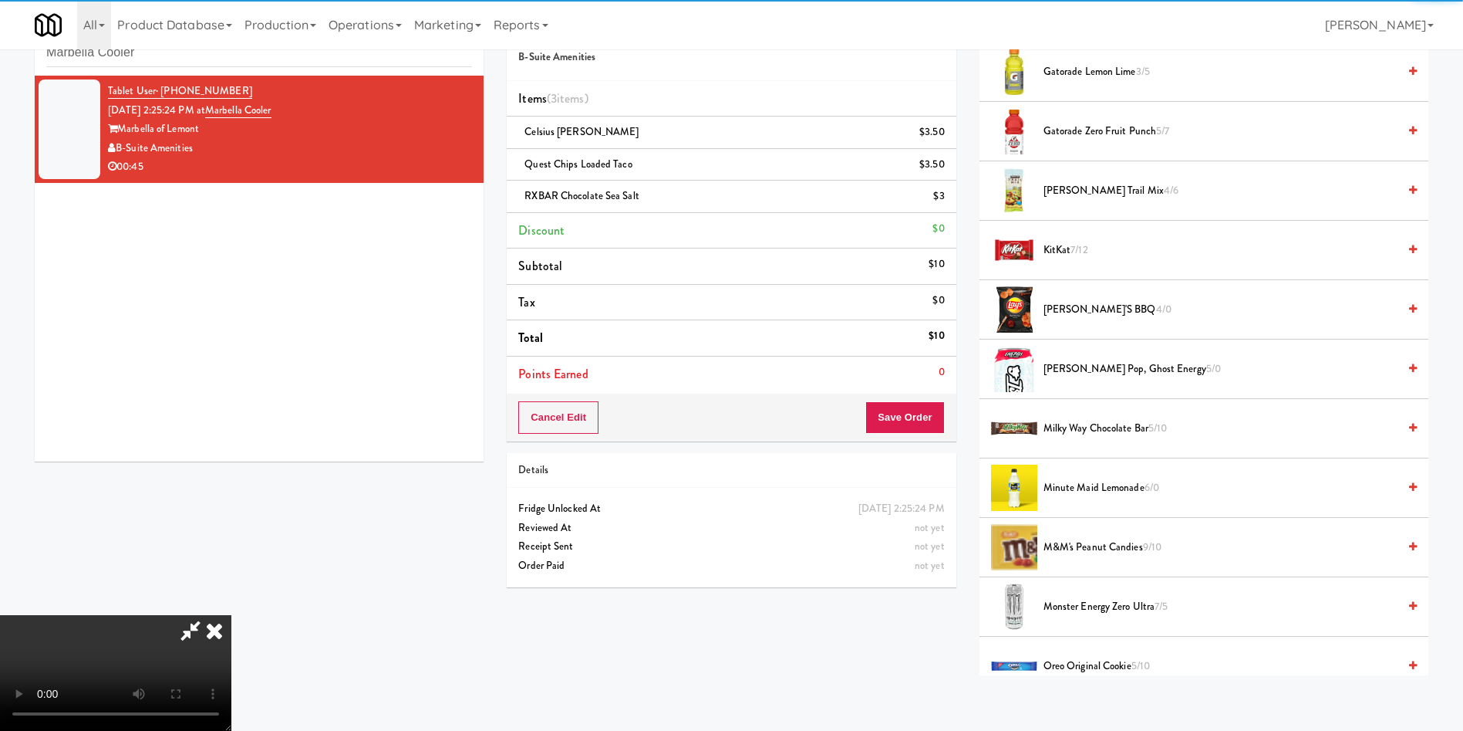
scroll to position [1041, 0]
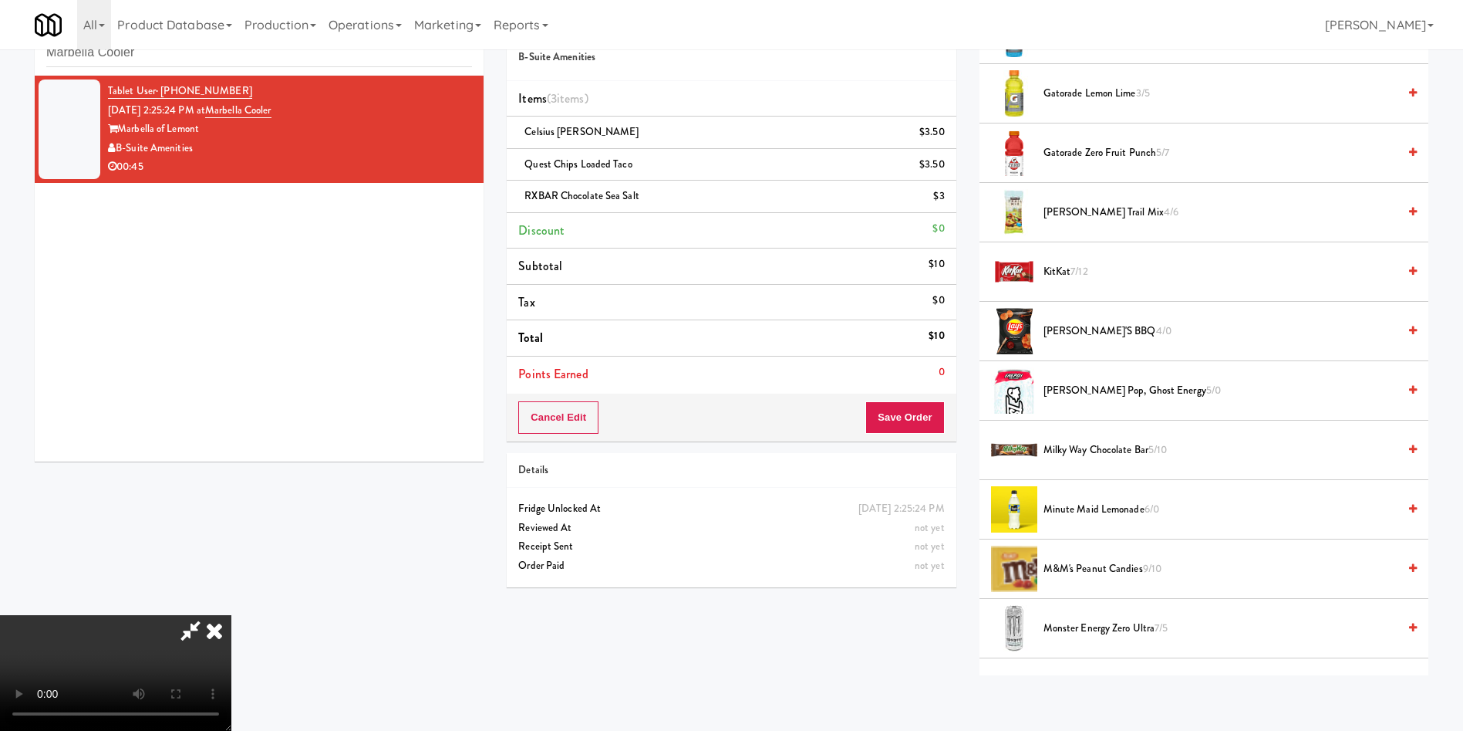
click at [1128, 565] on span "M&M's Peanut Candies 9/10" at bounding box center [1221, 568] width 354 height 19
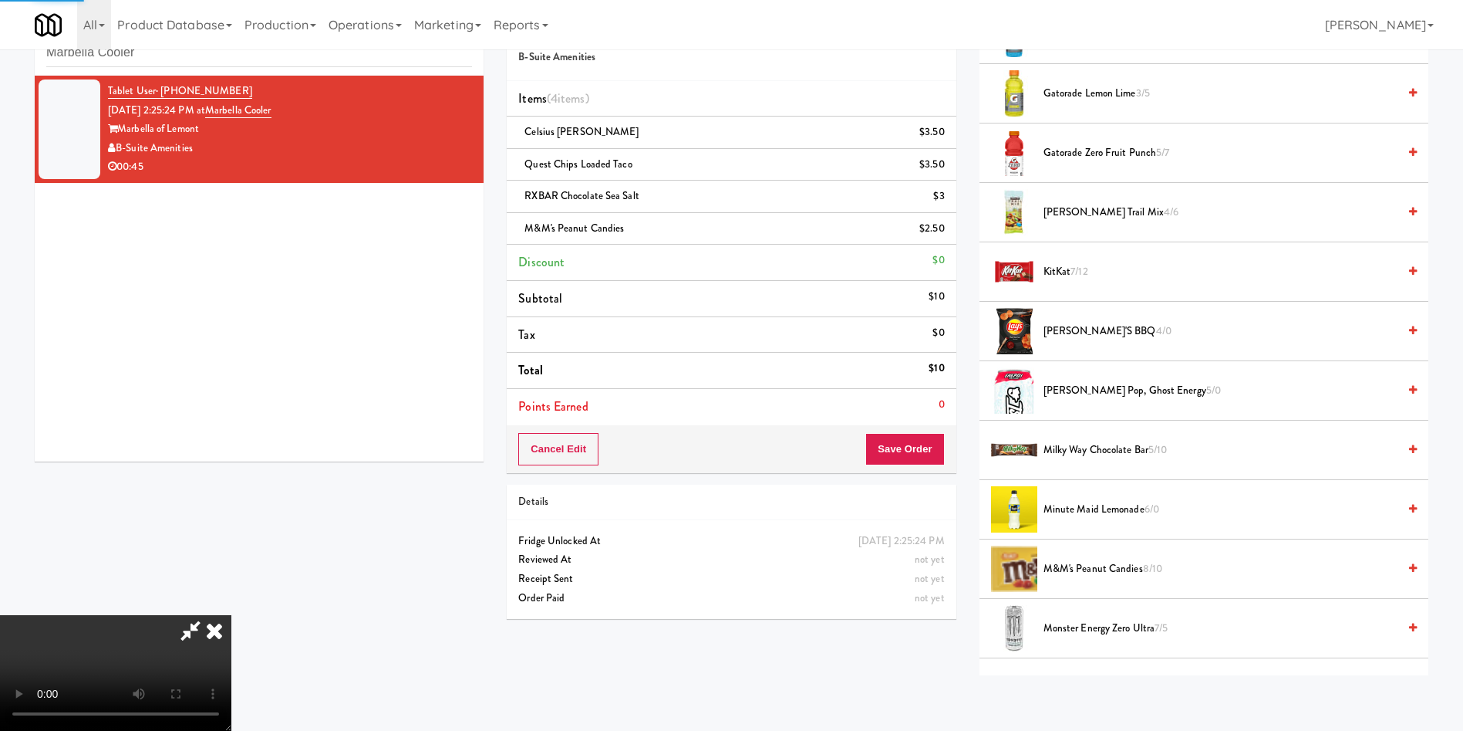
click at [231, 615] on video at bounding box center [115, 673] width 231 height 116
click at [943, 240] on link at bounding box center [943, 234] width 14 height 19
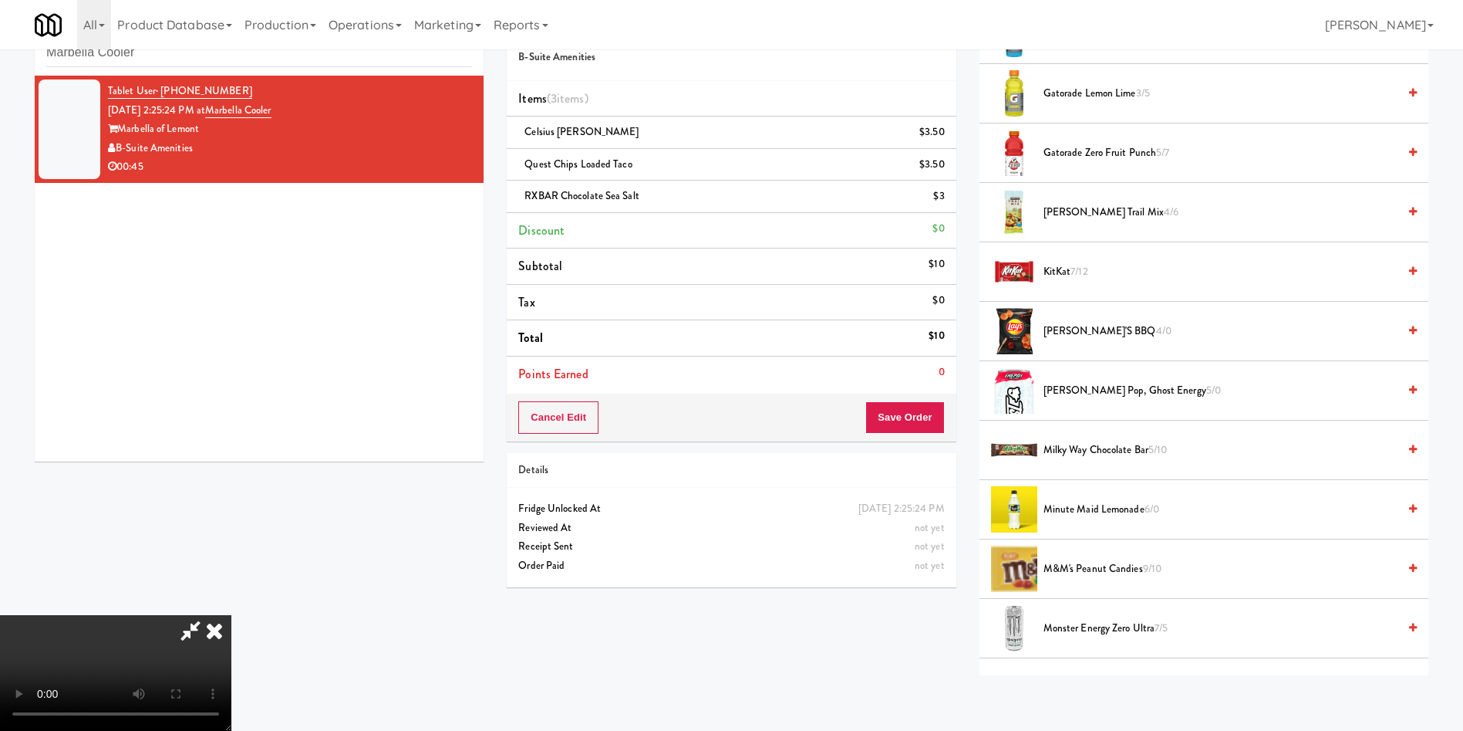
click at [208, 615] on icon at bounding box center [190, 630] width 35 height 31
click at [932, 420] on button "Save Order" at bounding box center [905, 417] width 79 height 32
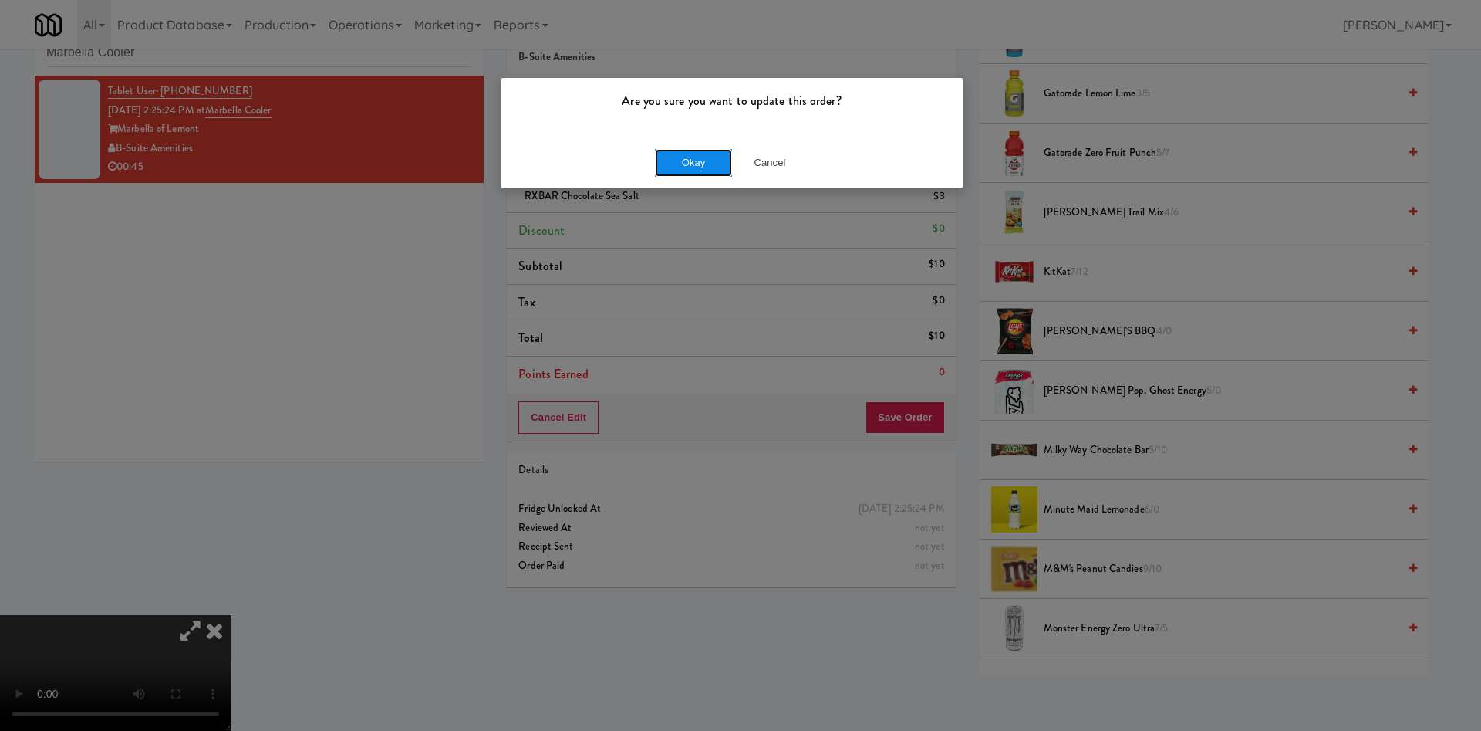
click at [680, 160] on button "Okay" at bounding box center [693, 163] width 77 height 28
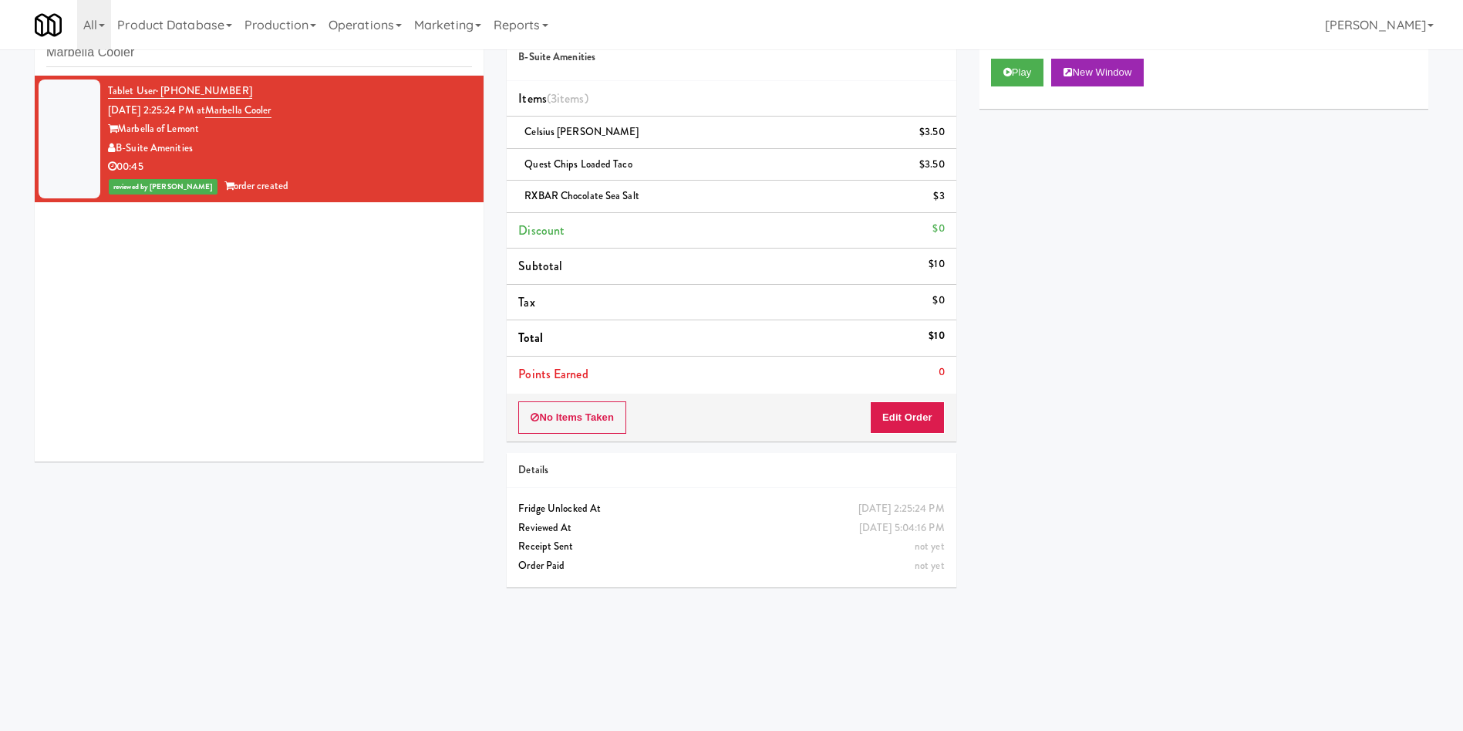
scroll to position [0, 0]
drag, startPoint x: 187, startPoint y: 61, endPoint x: 0, endPoint y: 59, distance: 186.7
click at [0, 59] on div "inbox reviewed recent all unclear take inventory issue suspicious failed recent…" at bounding box center [731, 315] width 1463 height 619
paste input "Platform - Cooler - Left"
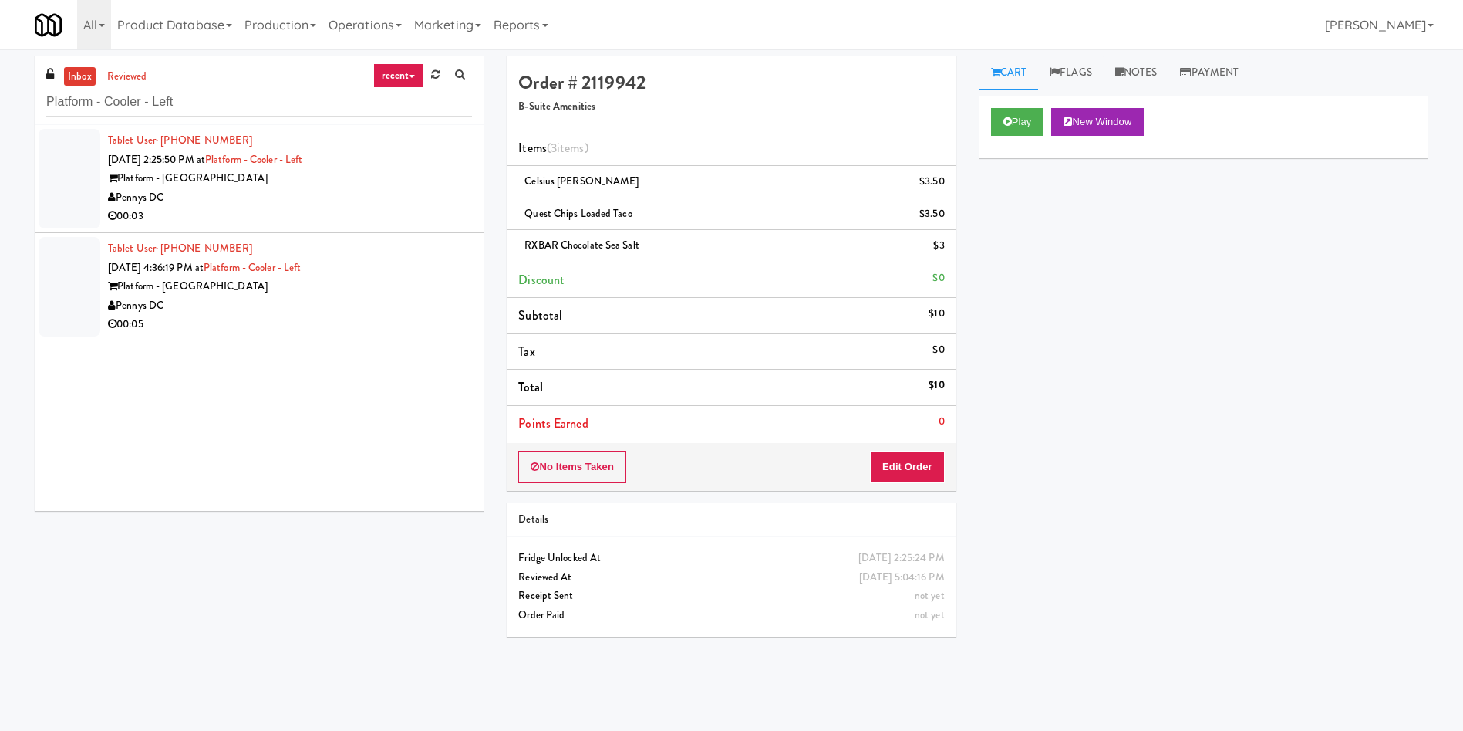
click at [63, 172] on div at bounding box center [70, 179] width 62 height 100
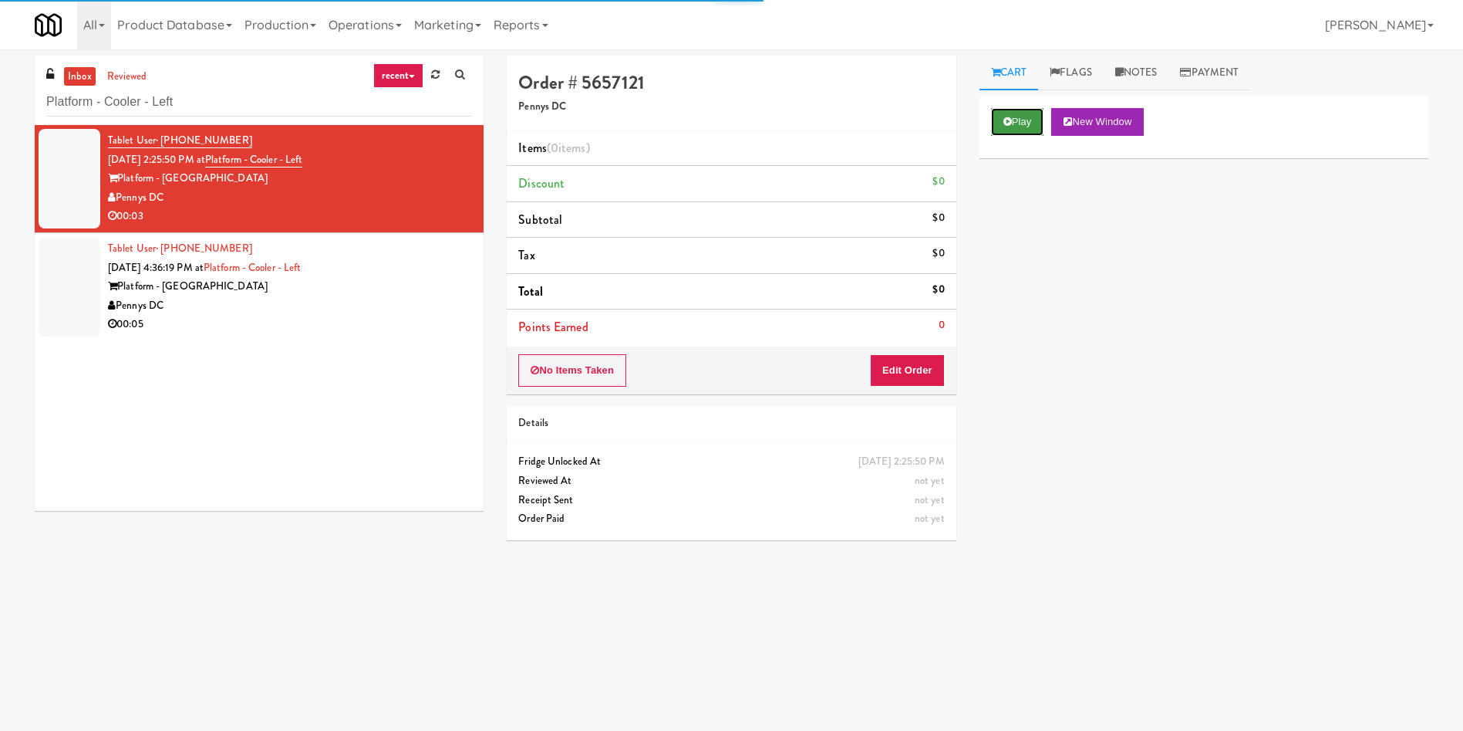
click at [1005, 123] on icon at bounding box center [1008, 121] width 8 height 10
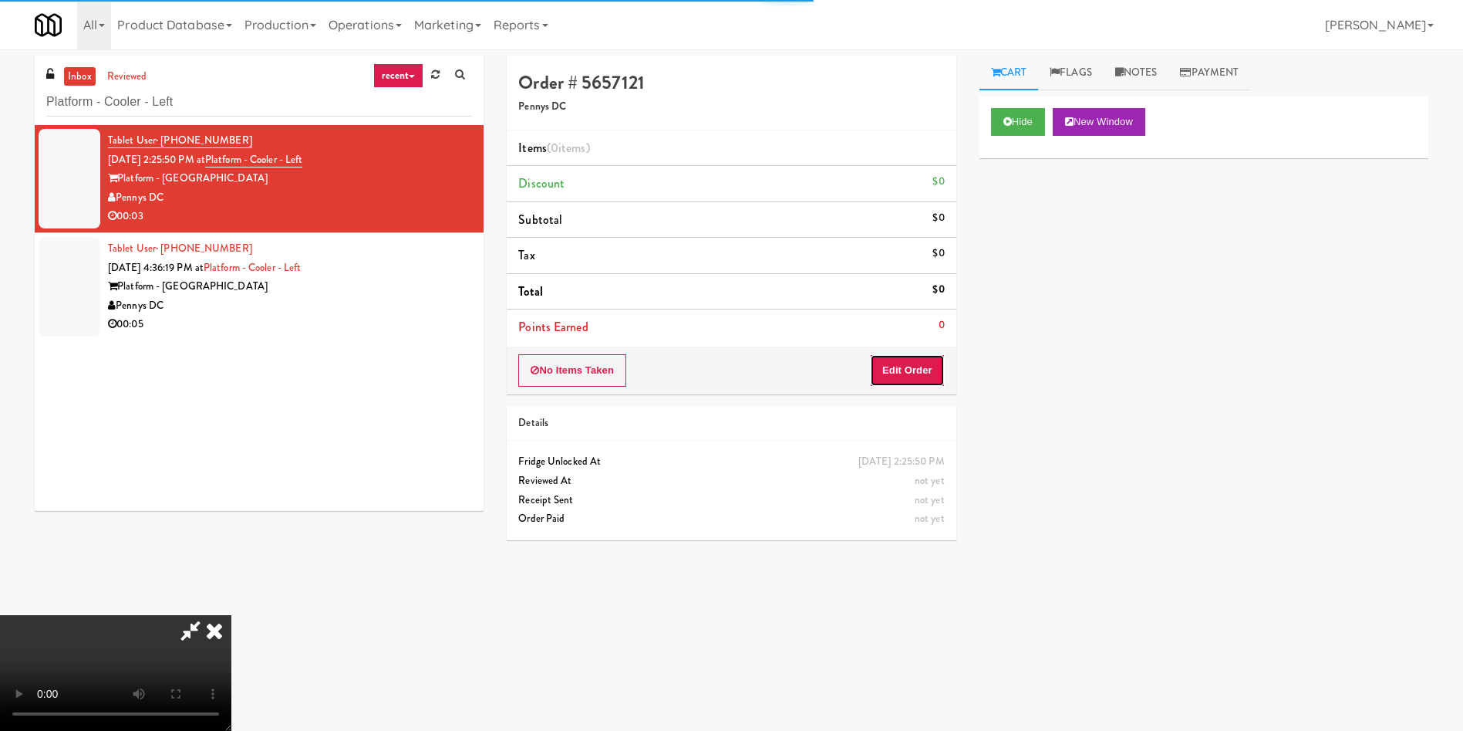
click at [904, 358] on button "Edit Order" at bounding box center [907, 370] width 75 height 32
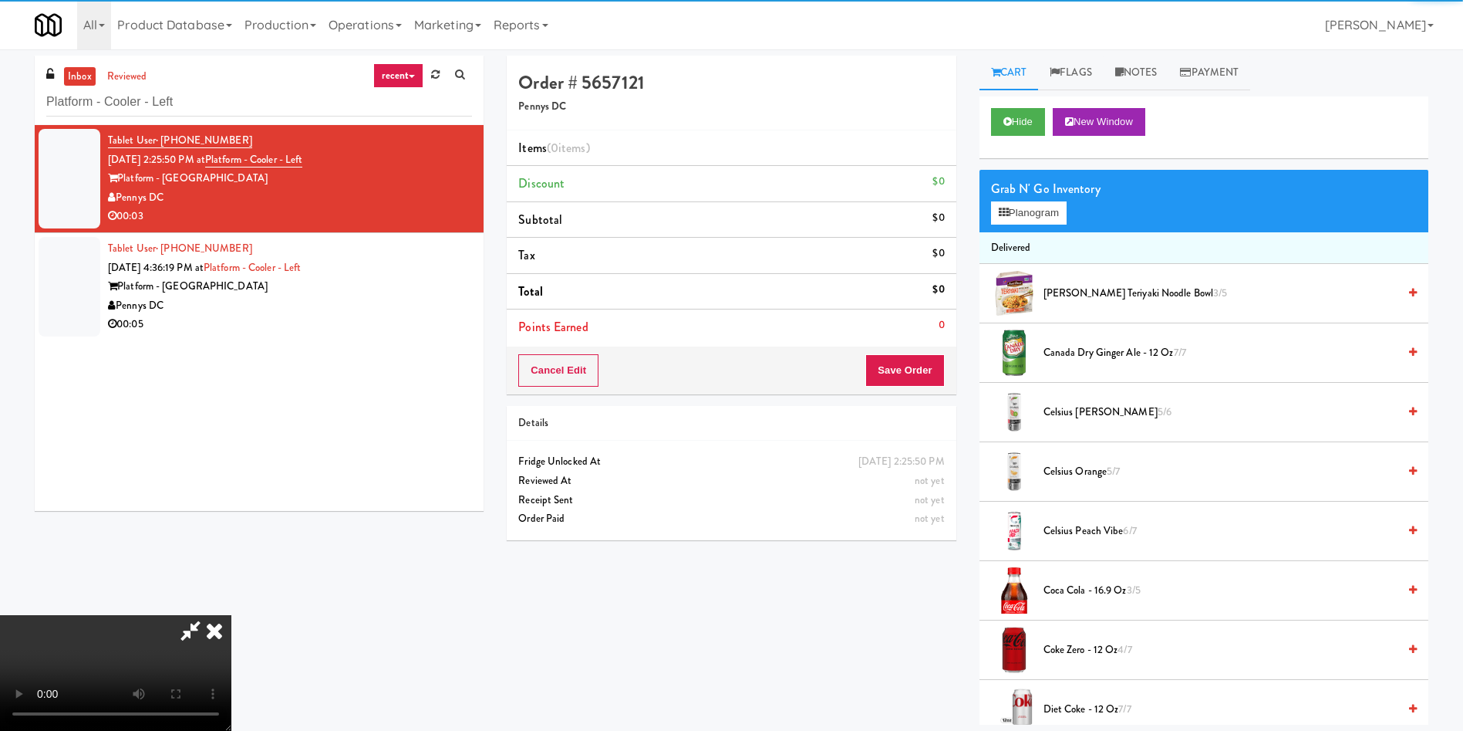
scroll to position [116, 0]
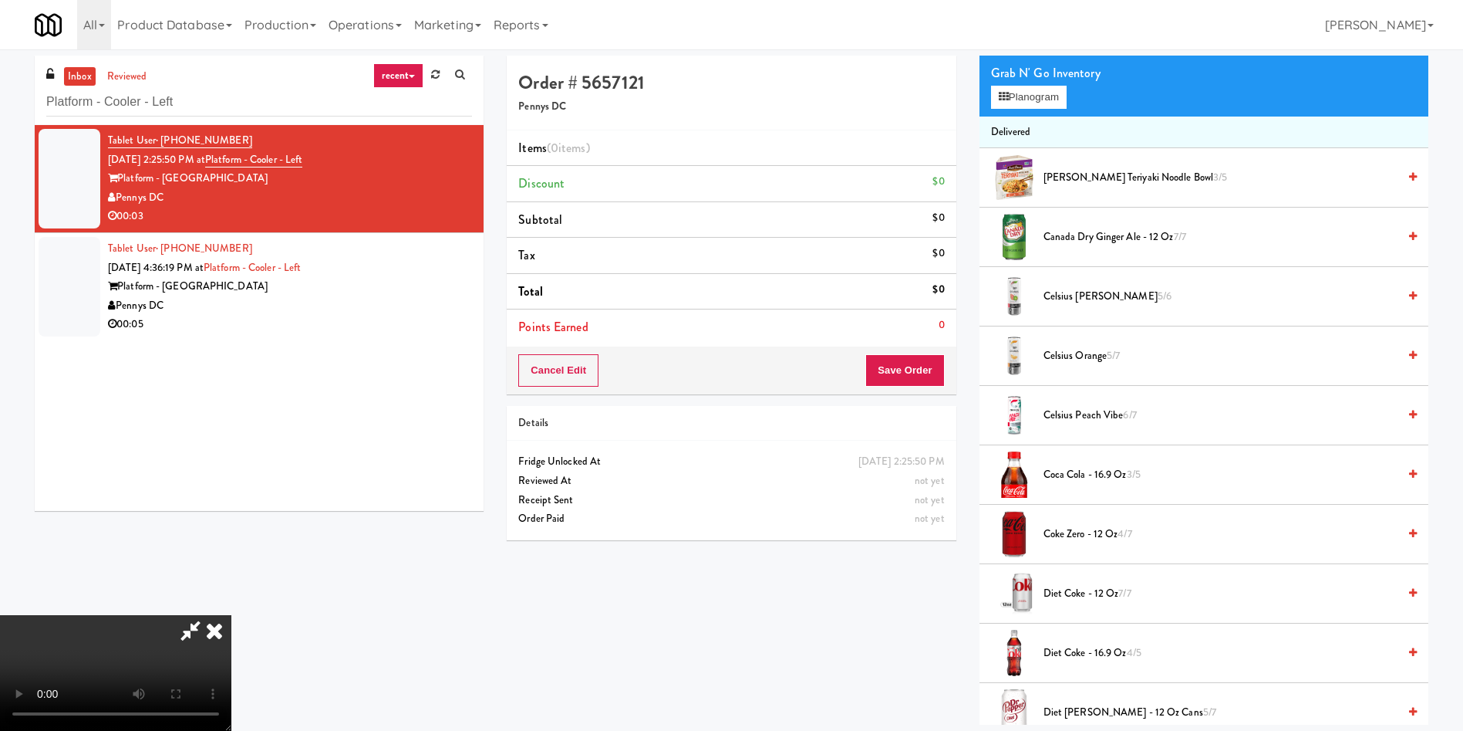
click at [231, 615] on video at bounding box center [115, 673] width 231 height 116
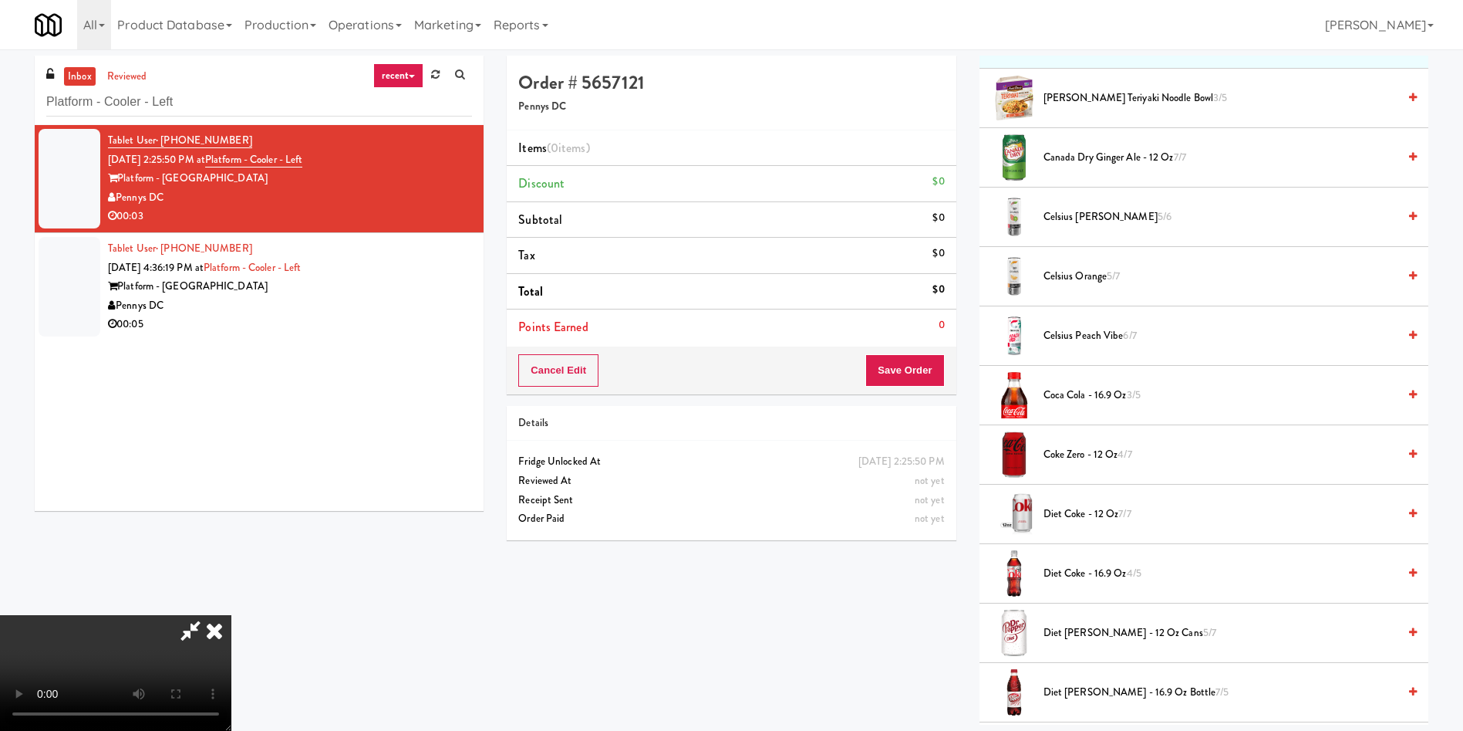
scroll to position [231, 0]
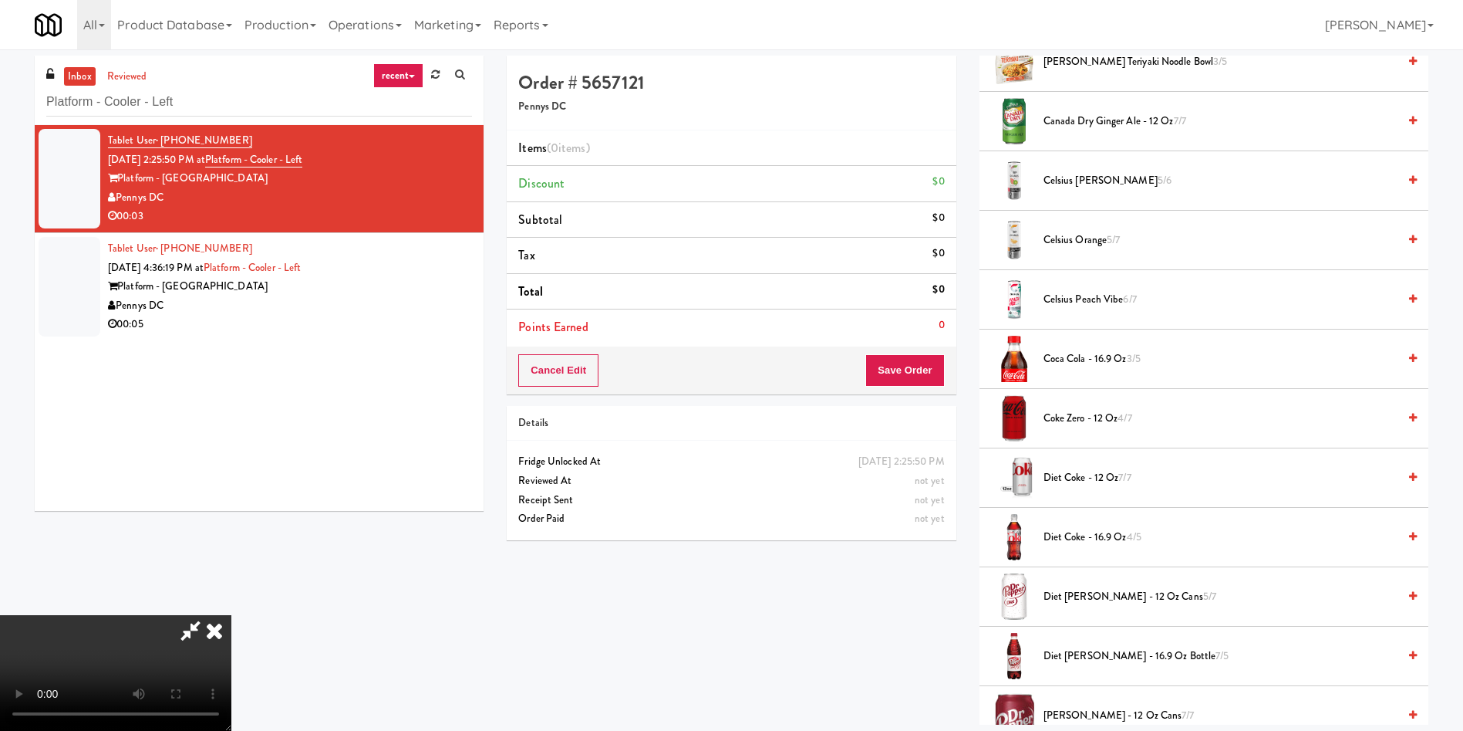
click at [1078, 599] on span "Diet Dr Pepper - 12 oz Cans 5/7" at bounding box center [1221, 596] width 354 height 19
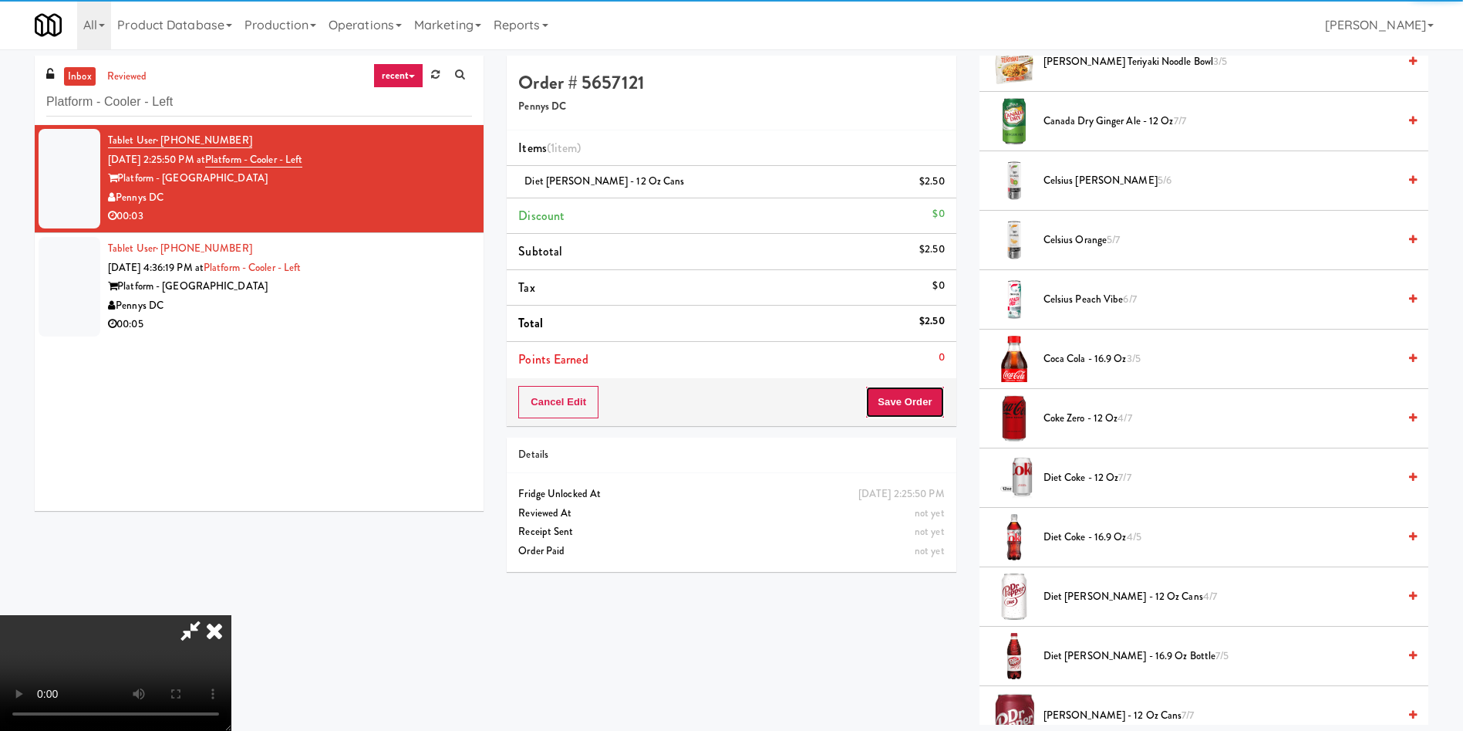
click at [915, 407] on button "Save Order" at bounding box center [905, 402] width 79 height 32
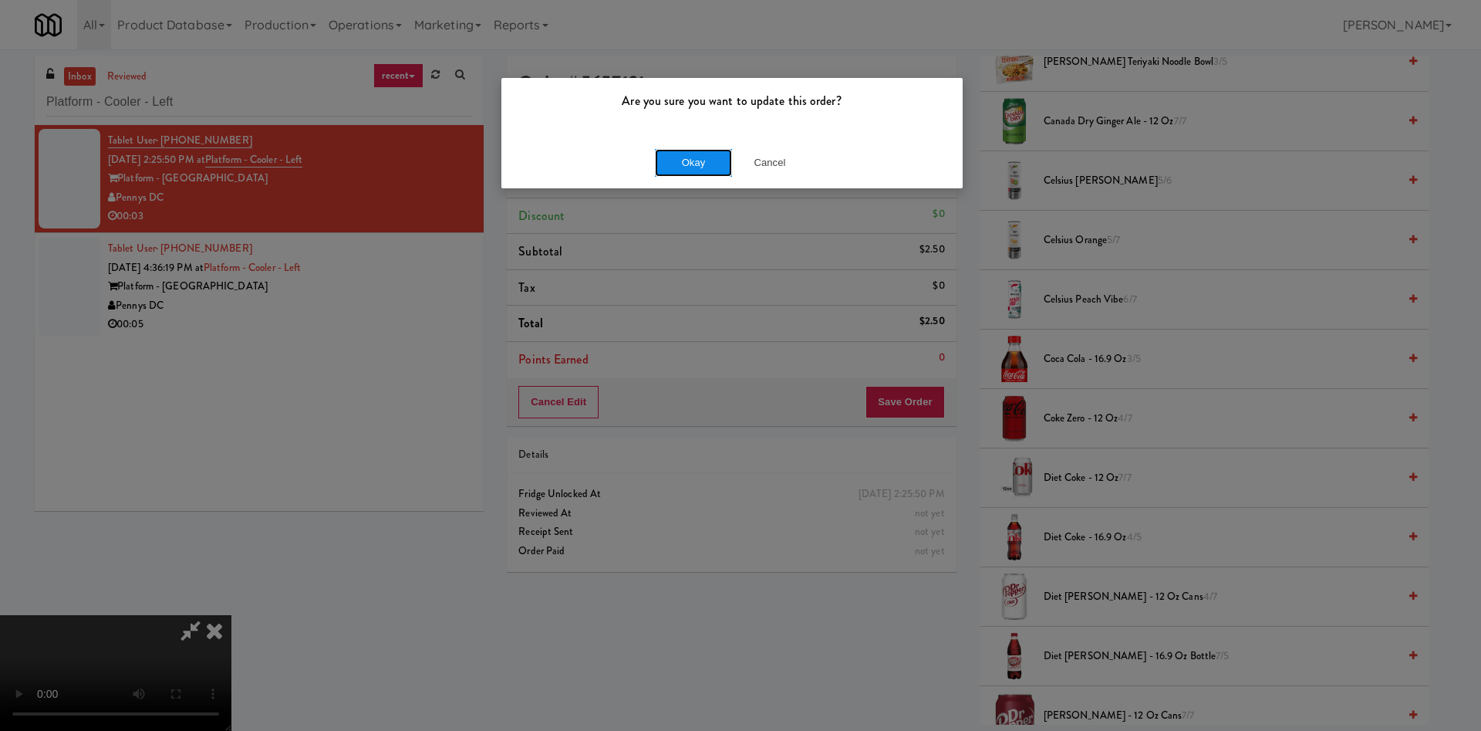
click at [683, 173] on button "Okay" at bounding box center [693, 163] width 77 height 28
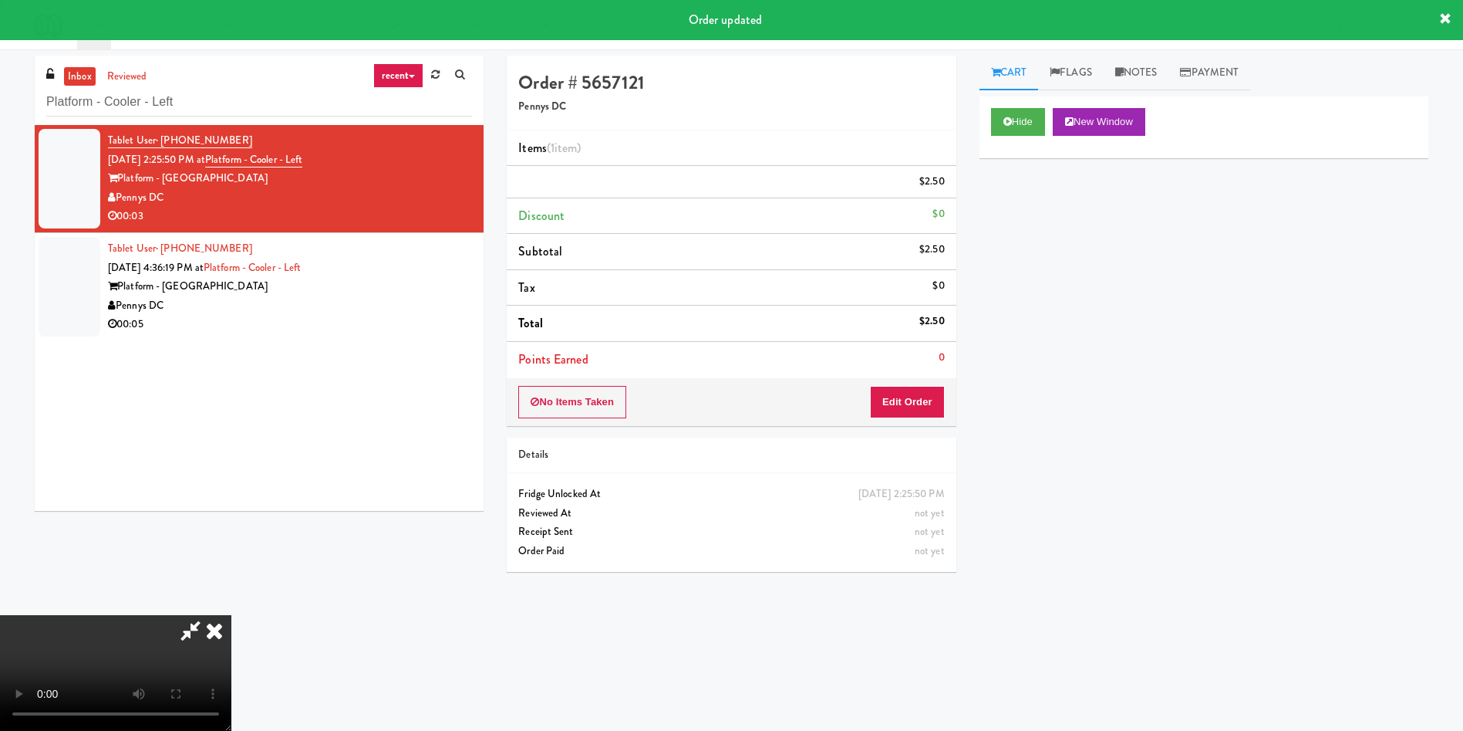
scroll to position [0, 0]
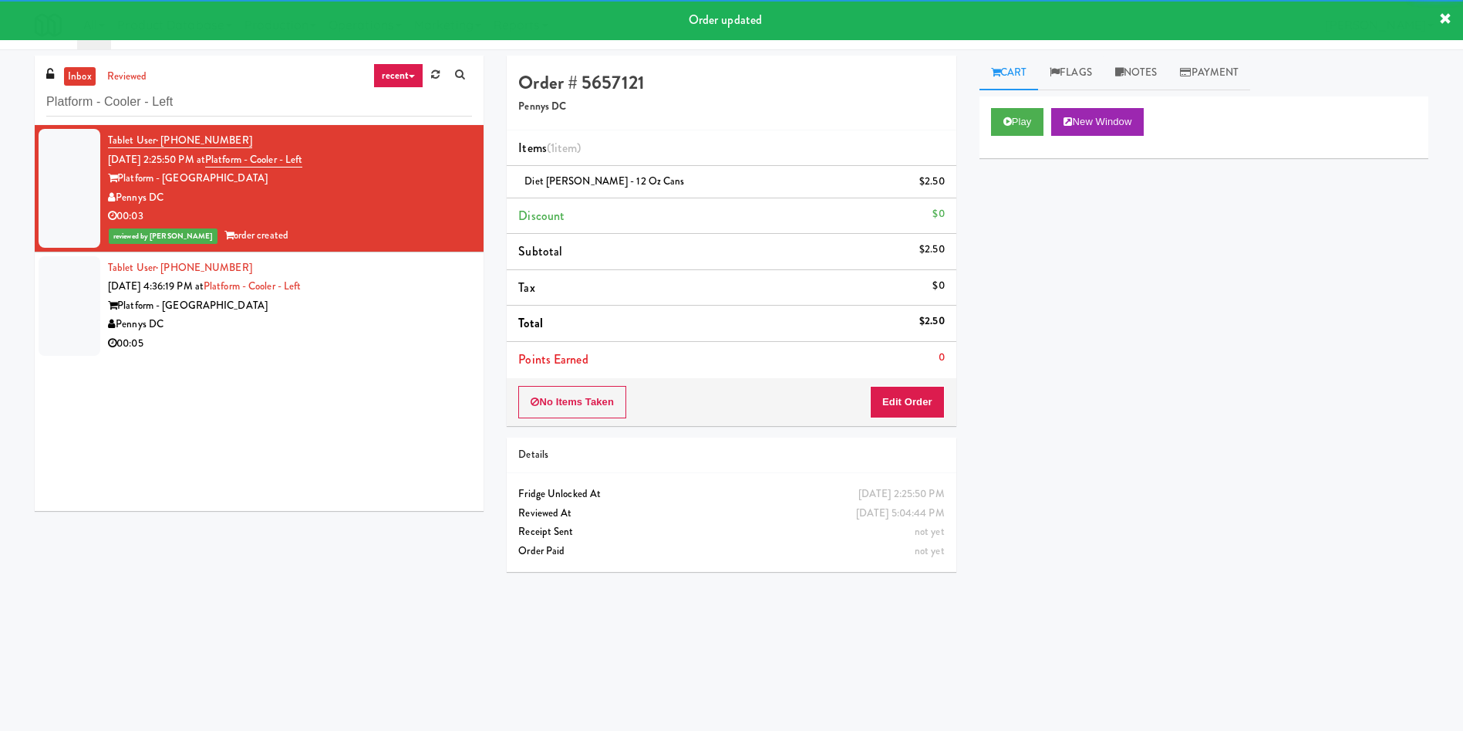
drag, startPoint x: 71, startPoint y: 300, endPoint x: 1357, endPoint y: 300, distance: 1285.9
click at [238, 300] on div "Tablet User · (202) 469-1995 Oct 9, 2025 4:36:19 PM at Platform - Cooler - Left…" at bounding box center [290, 305] width 364 height 95
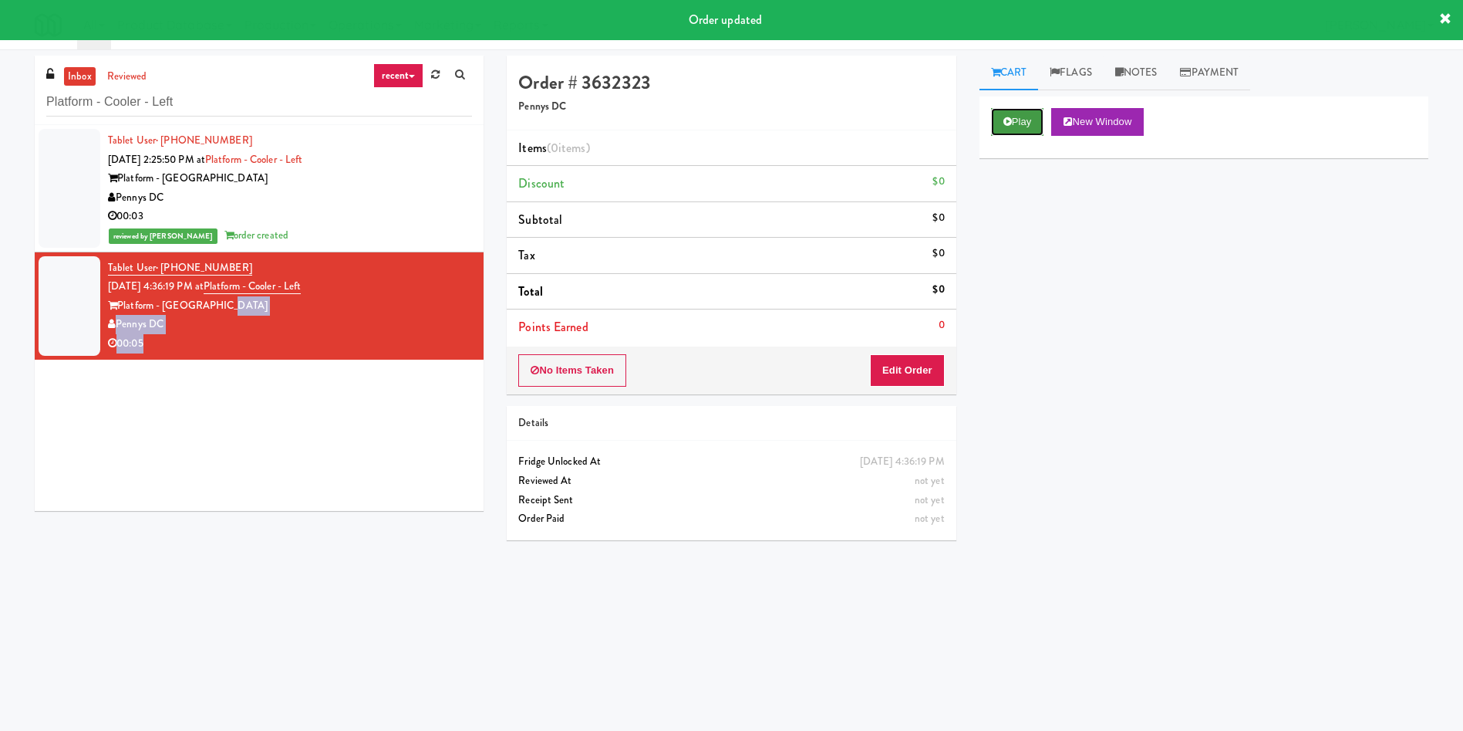
click at [1018, 117] on button "Play" at bounding box center [1017, 122] width 53 height 28
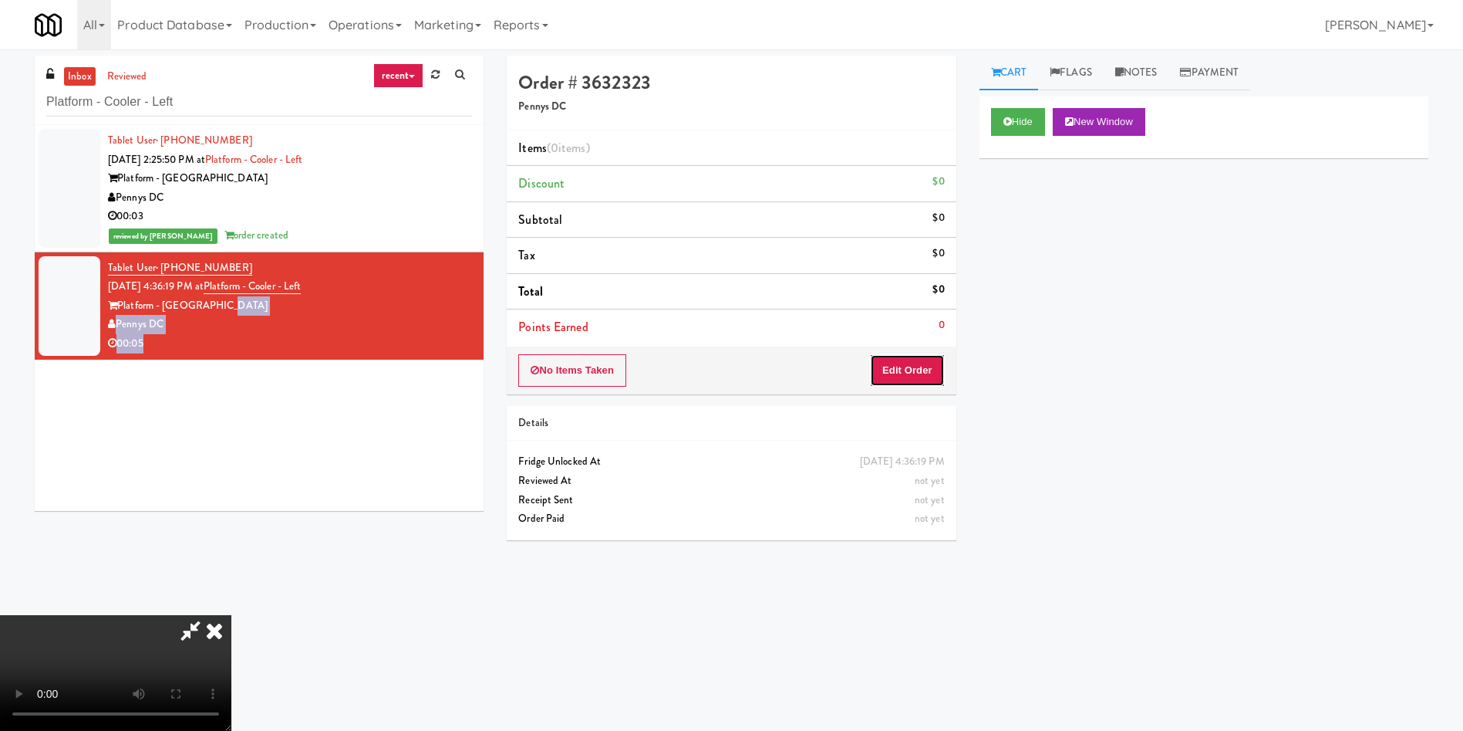
click at [889, 364] on button "Edit Order" at bounding box center [907, 370] width 75 height 32
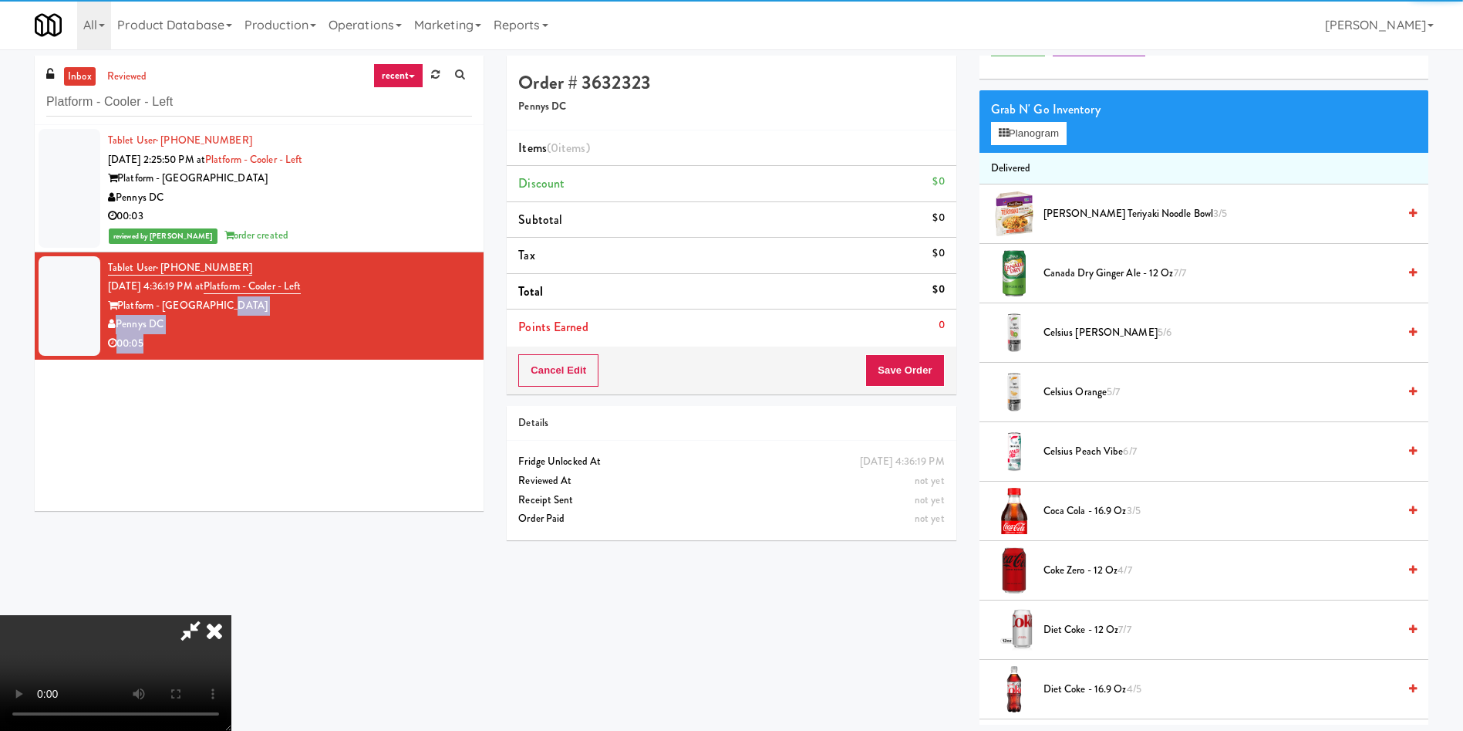
scroll to position [116, 0]
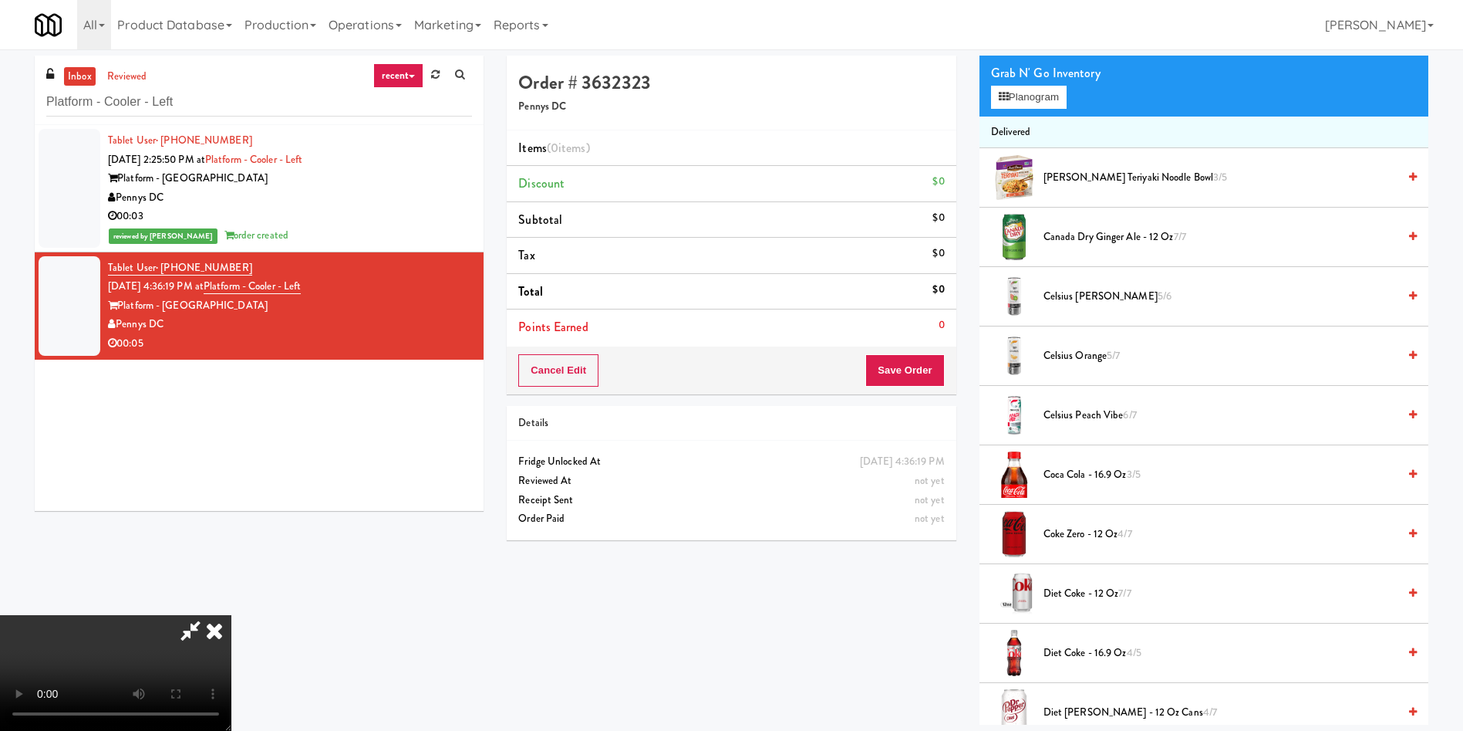
click at [1087, 471] on span "Coca Cola - 16.9 oz 3/5" at bounding box center [1221, 474] width 354 height 19
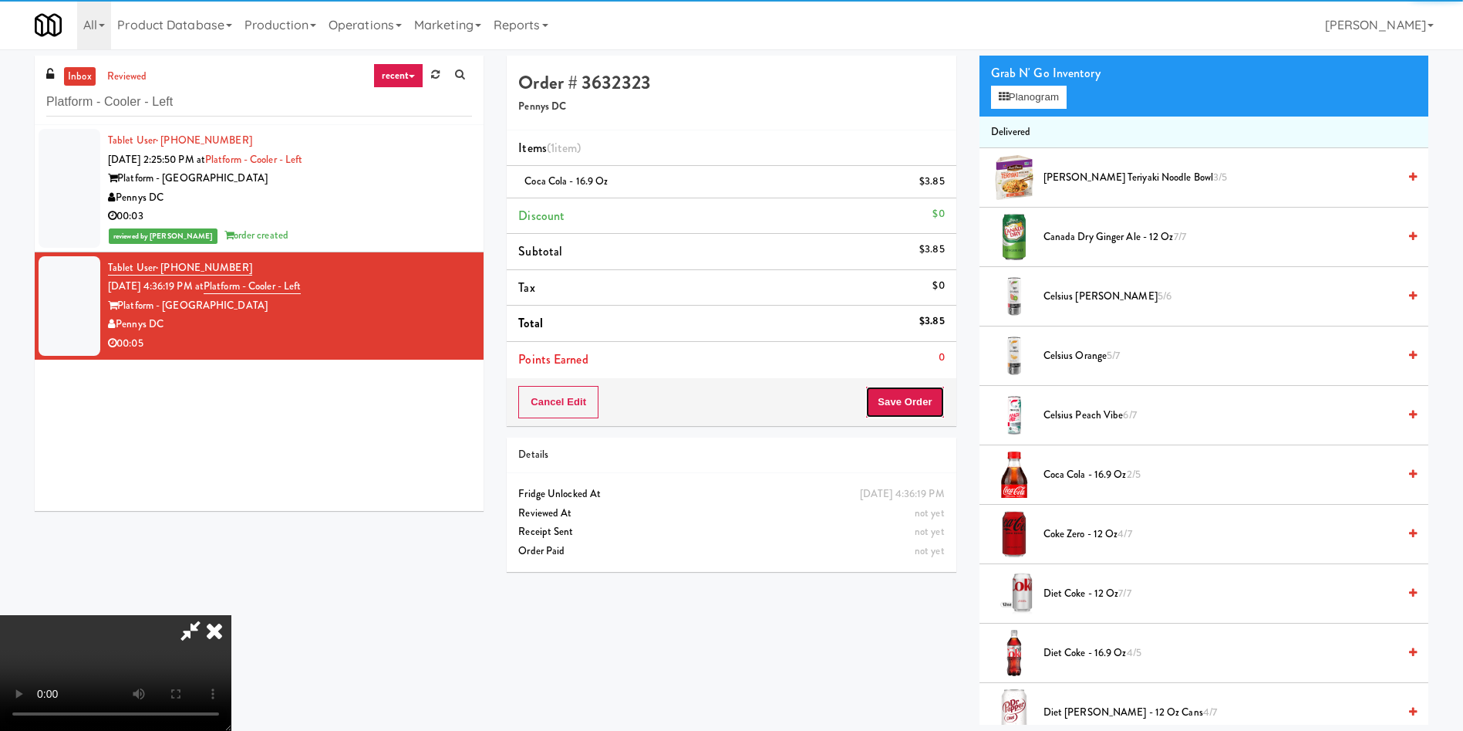
click at [940, 401] on button "Save Order" at bounding box center [905, 402] width 79 height 32
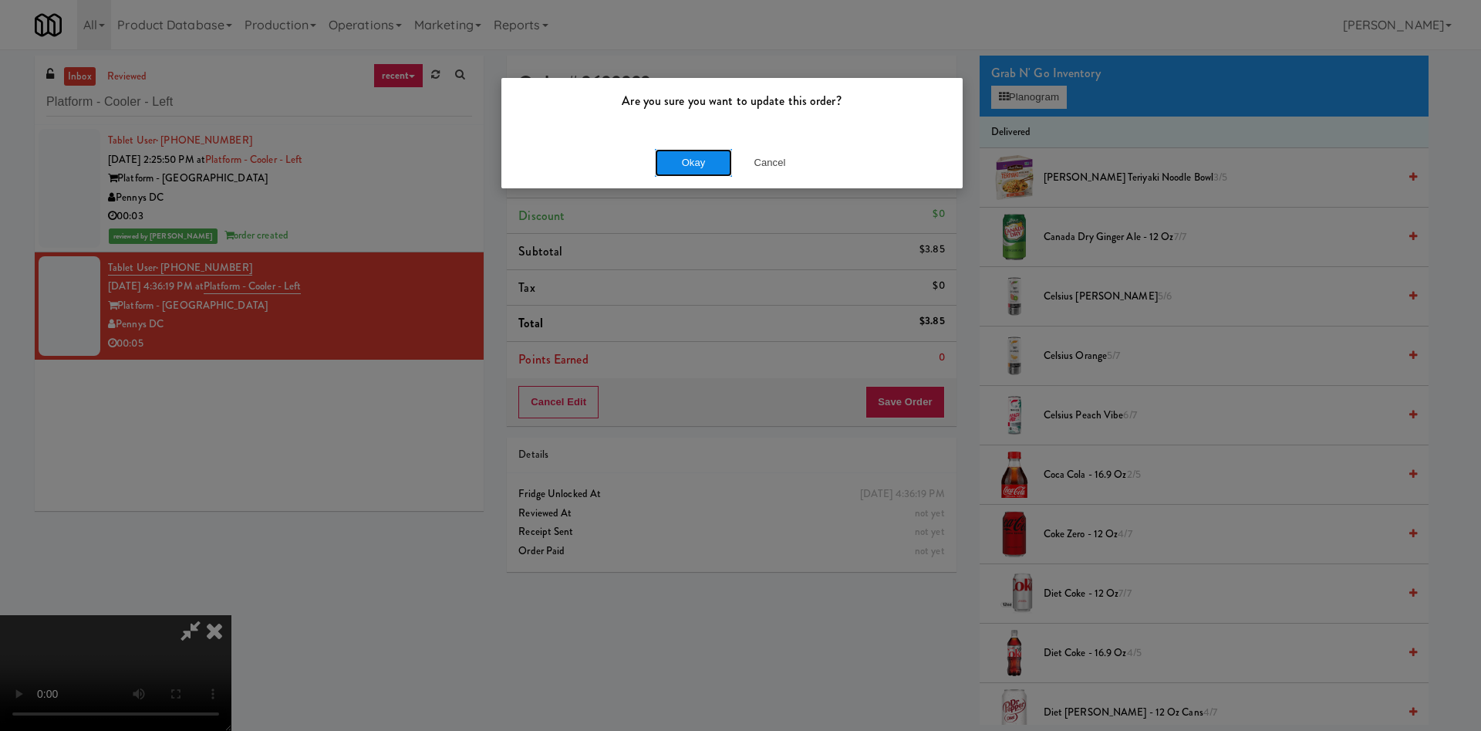
click at [690, 160] on button "Okay" at bounding box center [693, 163] width 77 height 28
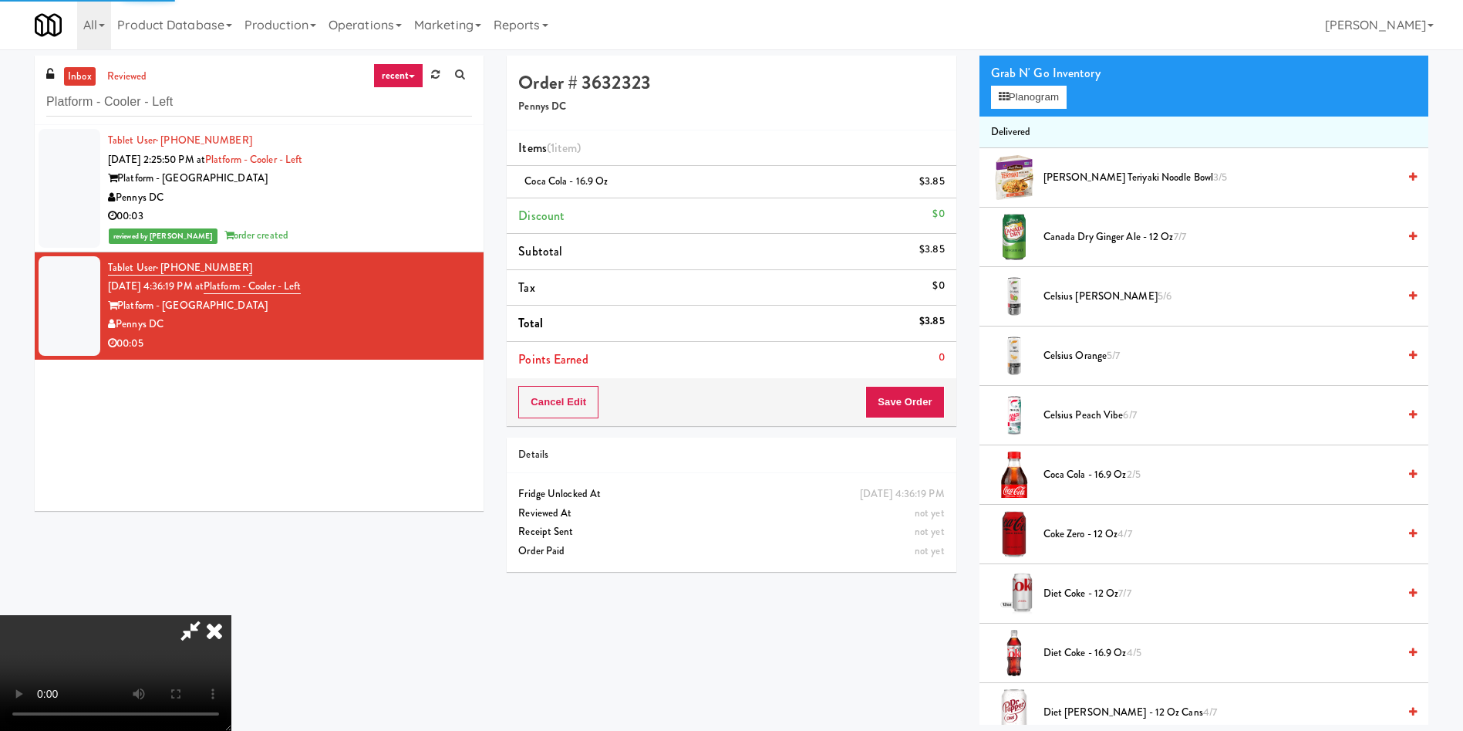
scroll to position [0, 0]
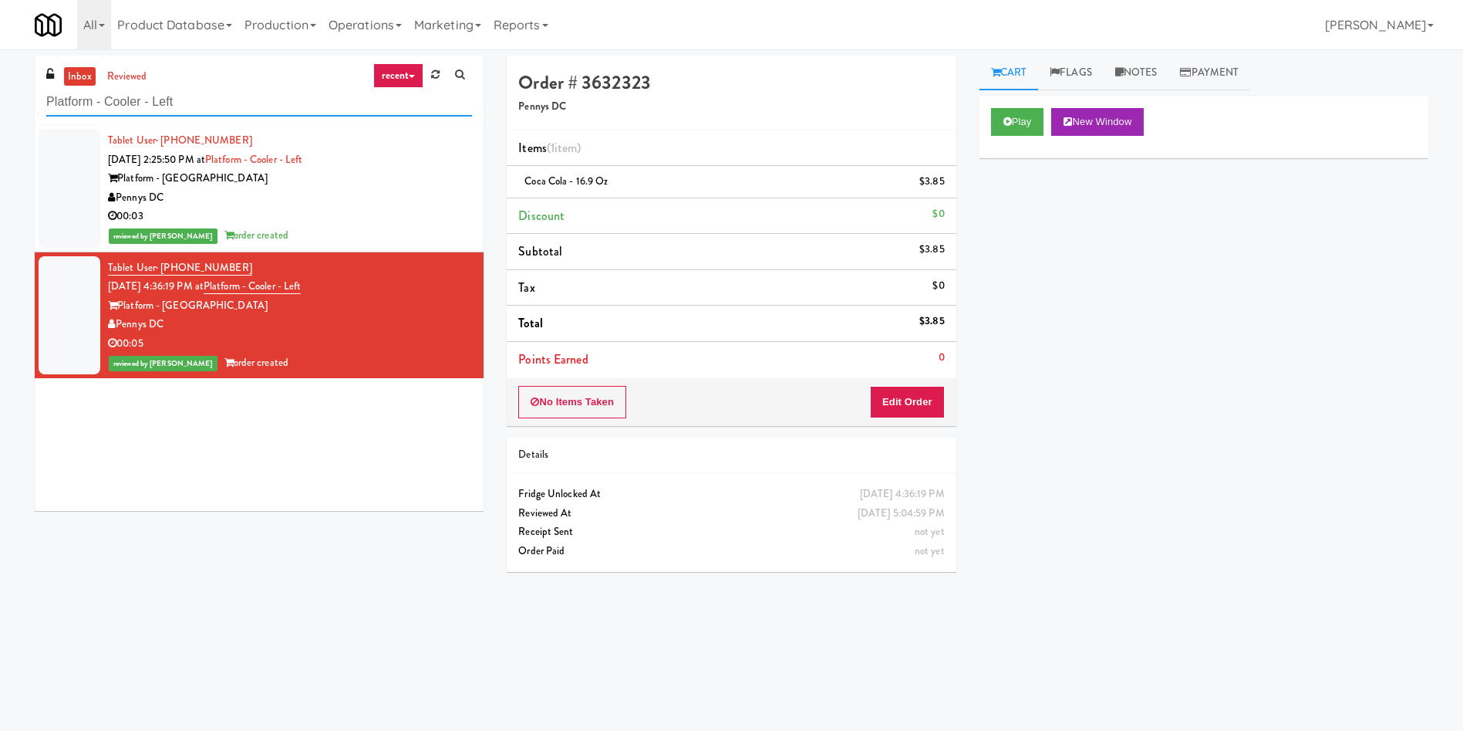
paste input "CBS NEWS - Cooler"
drag, startPoint x: 251, startPoint y: 103, endPoint x: 0, endPoint y: 79, distance: 252.6
click at [0, 79] on div "inbox reviewed recent all unclear take inventory issue suspicious failed recent…" at bounding box center [731, 365] width 1463 height 619
type input "CBS NEWS - Cooler"
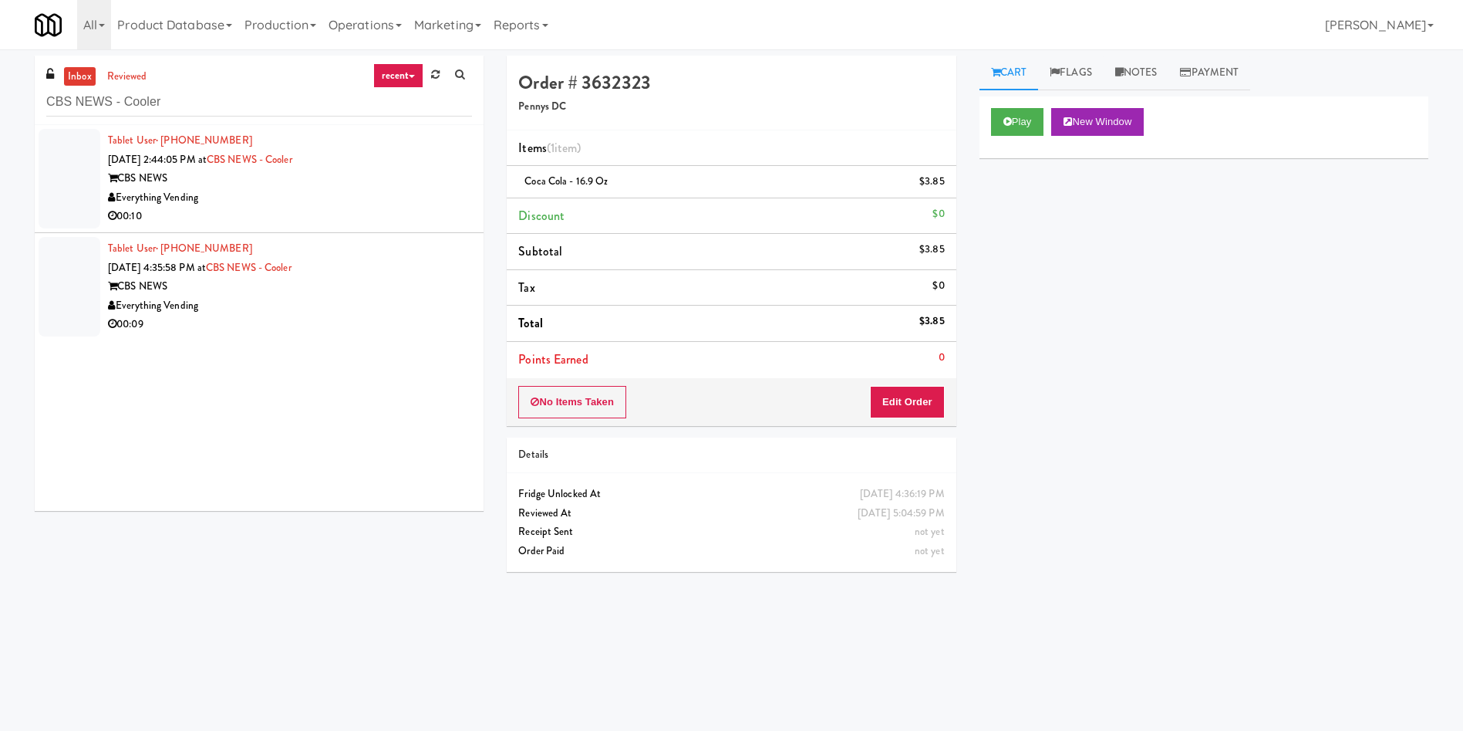
drag, startPoint x: 67, startPoint y: 191, endPoint x: 765, endPoint y: 186, distance: 698.1
click at [72, 191] on div at bounding box center [70, 179] width 62 height 100
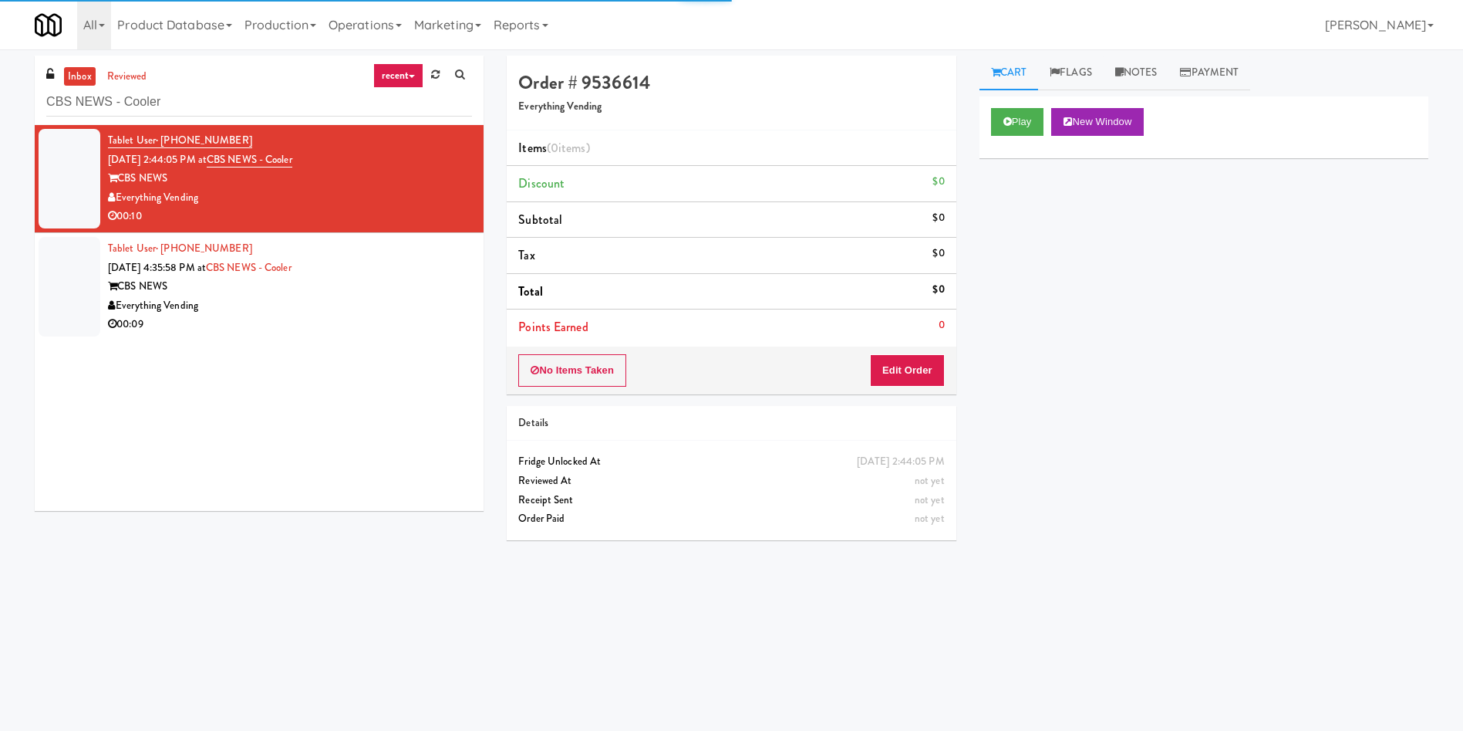
click at [1018, 143] on div "Play New Window" at bounding box center [1204, 127] width 449 height 62
drag, startPoint x: 1024, startPoint y: 122, endPoint x: 944, endPoint y: 303, distance: 198.2
click at [1017, 137] on div "Play New Window" at bounding box center [1204, 127] width 449 height 62
click at [912, 376] on button "Edit Order" at bounding box center [907, 370] width 75 height 32
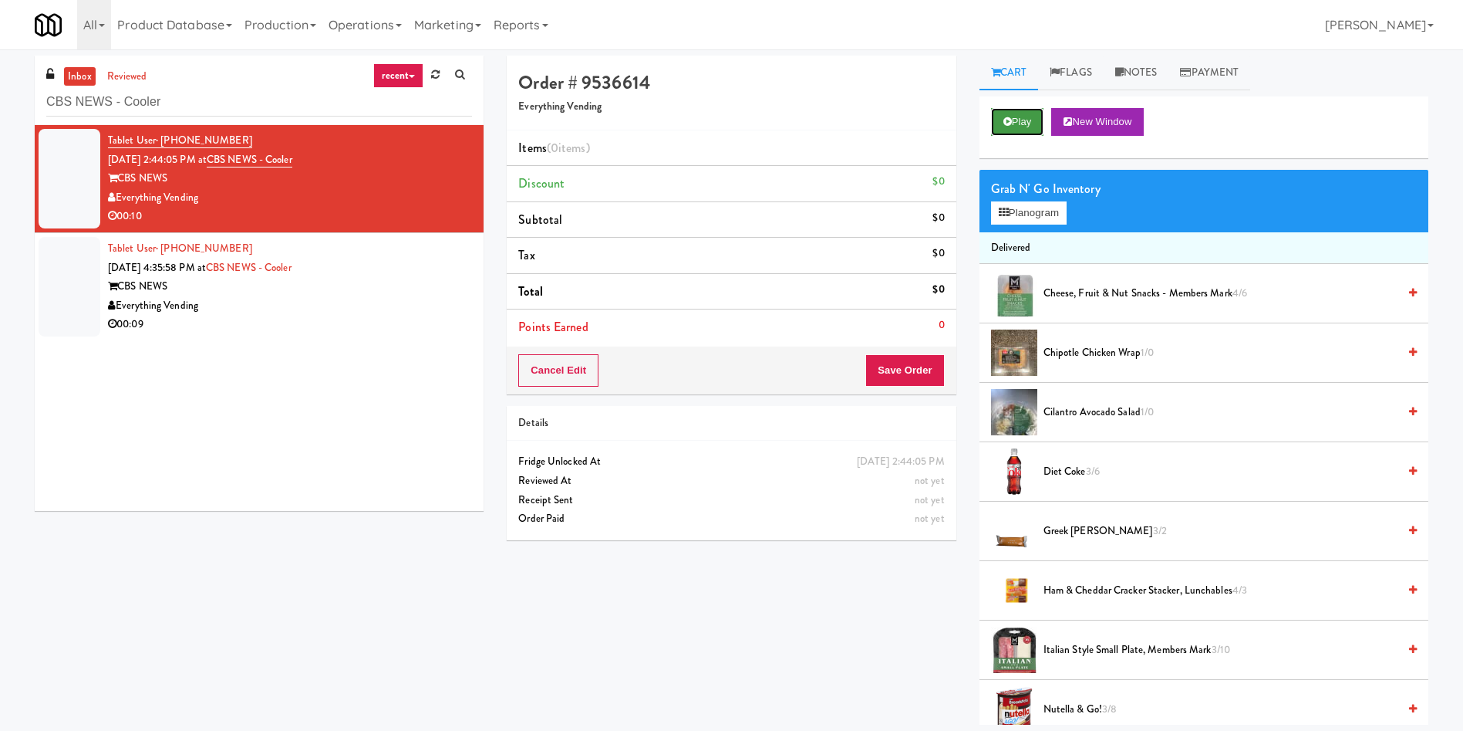
click at [1024, 125] on button "Play" at bounding box center [1017, 122] width 53 height 28
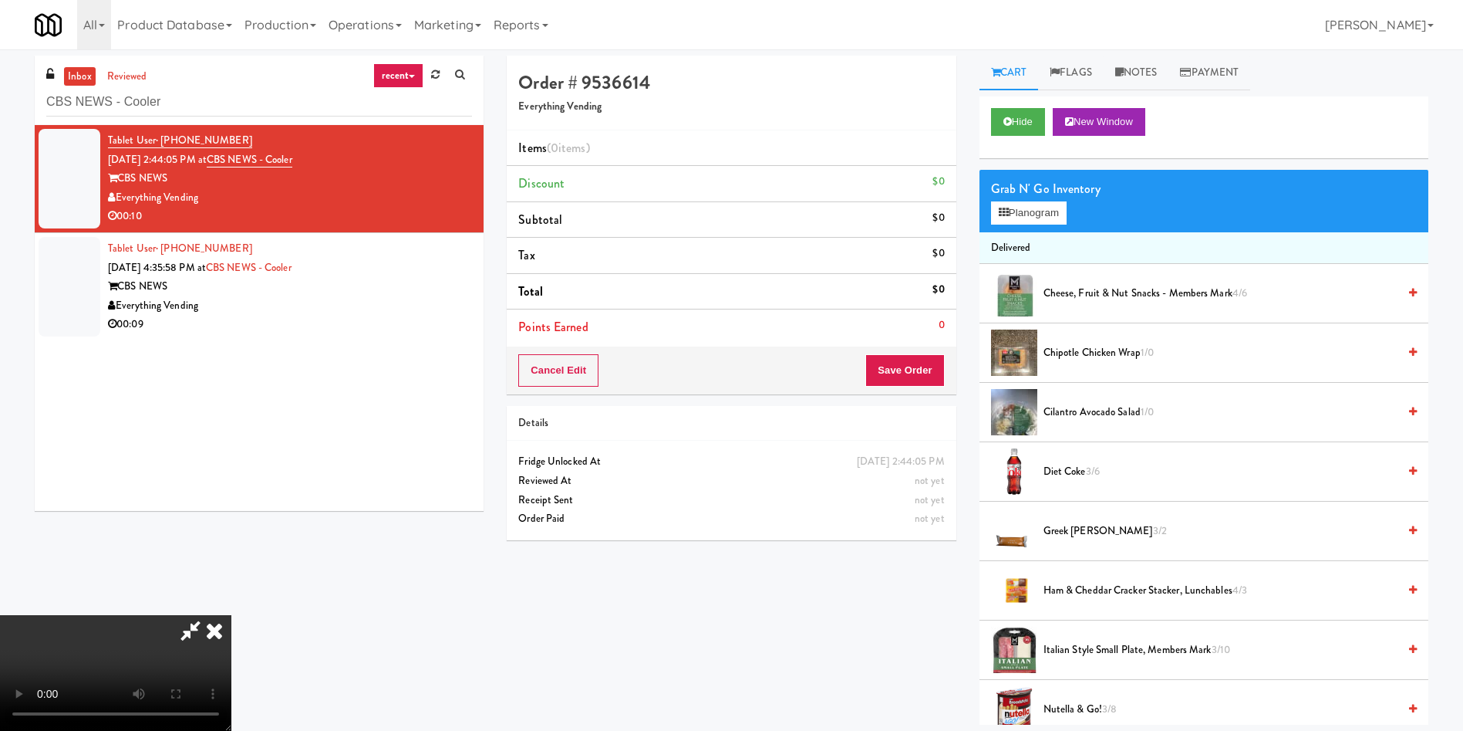
click at [231, 615] on video at bounding box center [115, 673] width 231 height 116
click at [1024, 221] on button "Planogram" at bounding box center [1029, 212] width 76 height 23
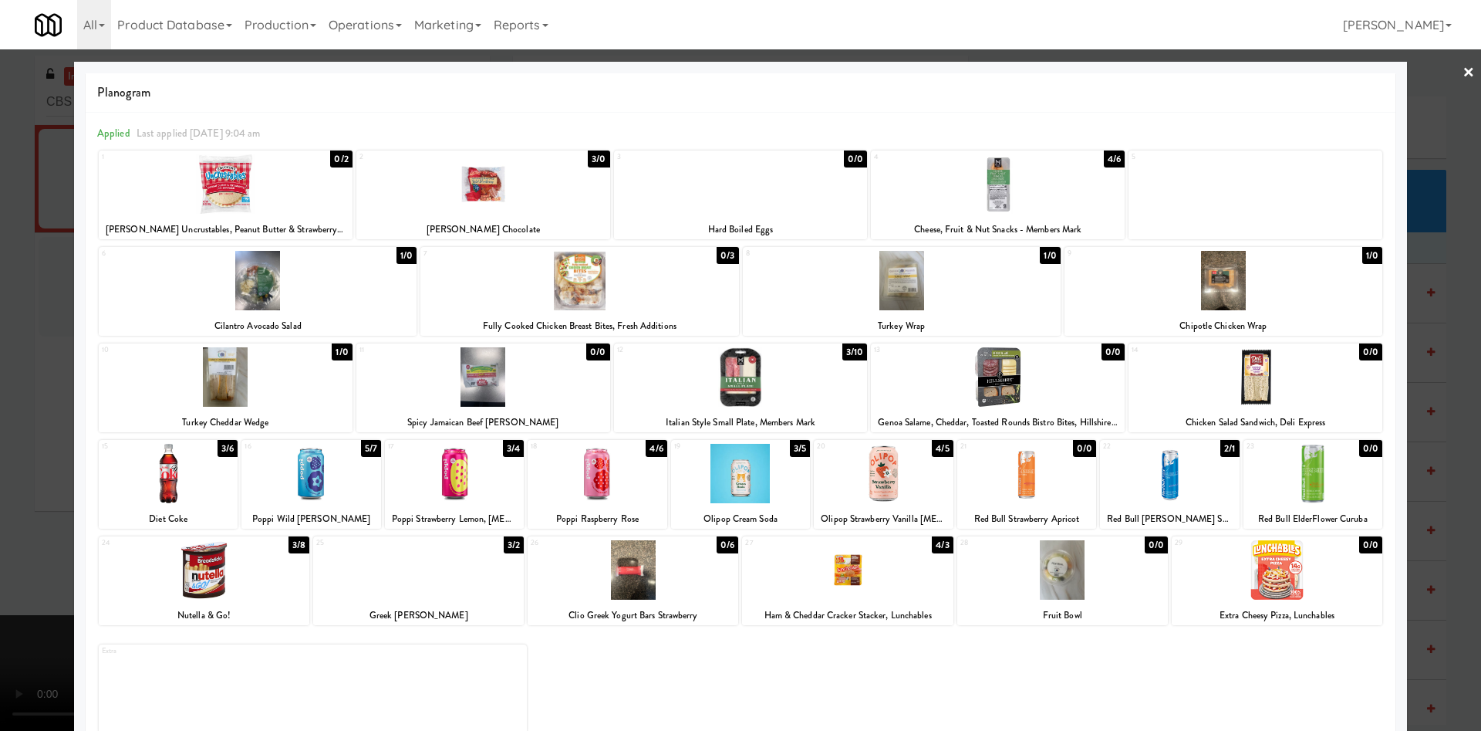
click at [809, 215] on div "3 0/0 Hard Boiled Eggs" at bounding box center [741, 194] width 254 height 89
click at [980, 182] on div at bounding box center [998, 183] width 254 height 59
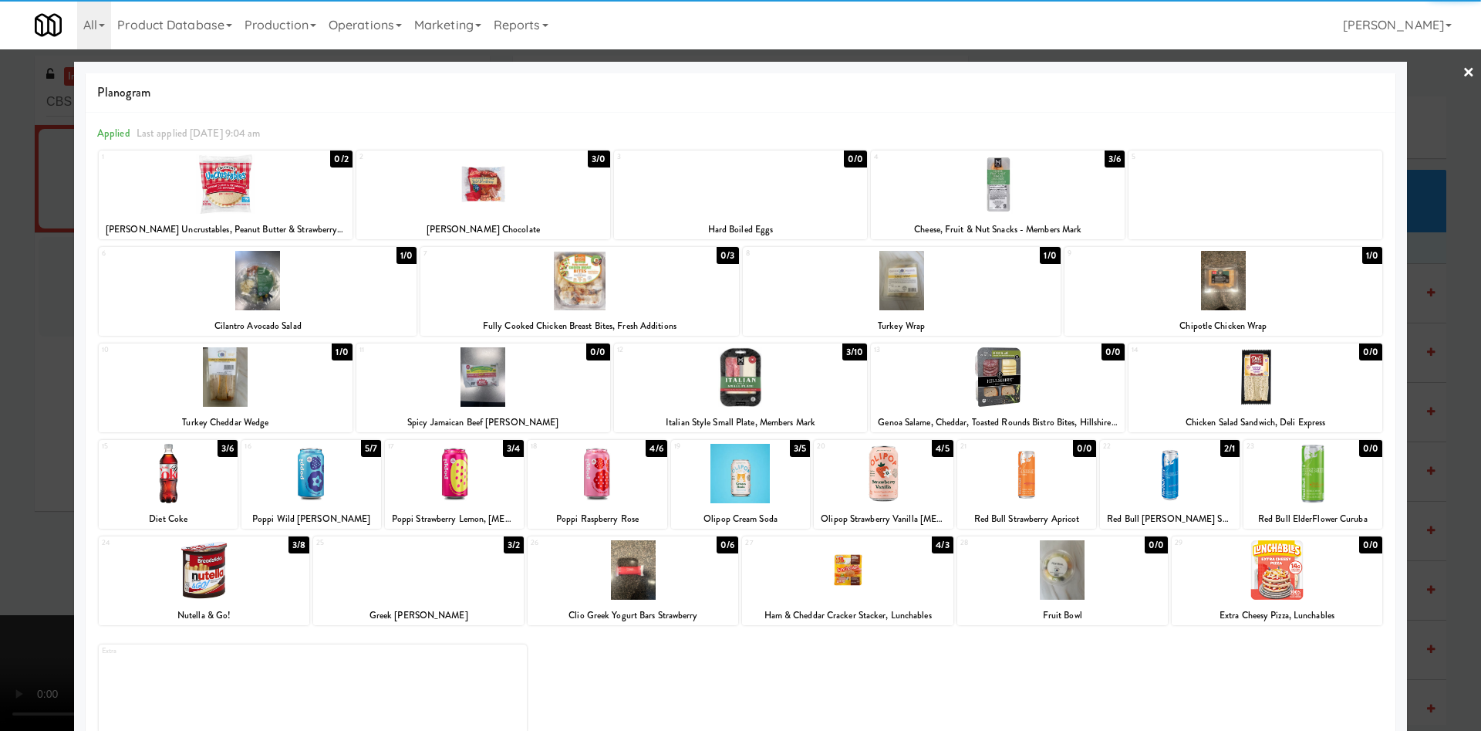
click at [980, 182] on div at bounding box center [998, 183] width 254 height 59
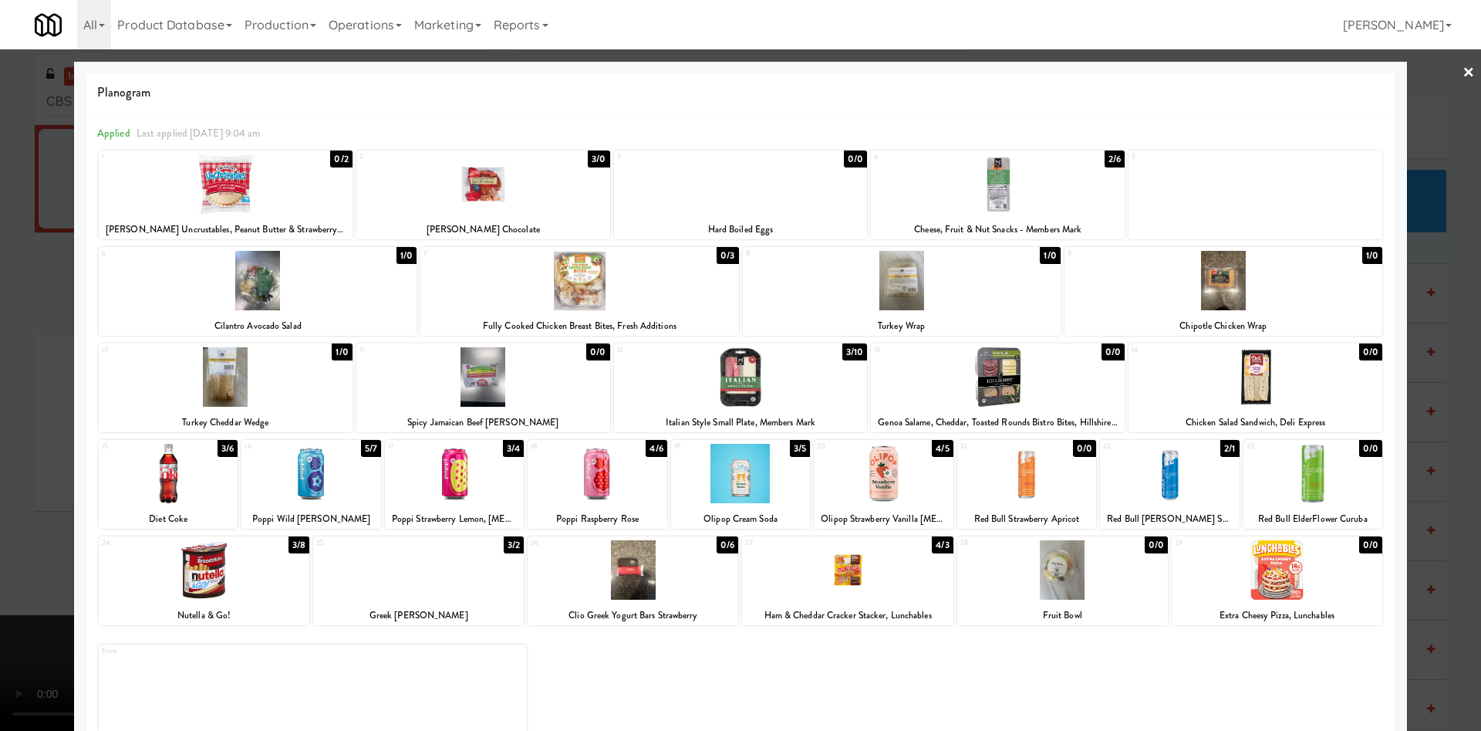
click at [1068, 585] on div at bounding box center [1062, 569] width 211 height 59
click at [0, 415] on div at bounding box center [740, 365] width 1481 height 731
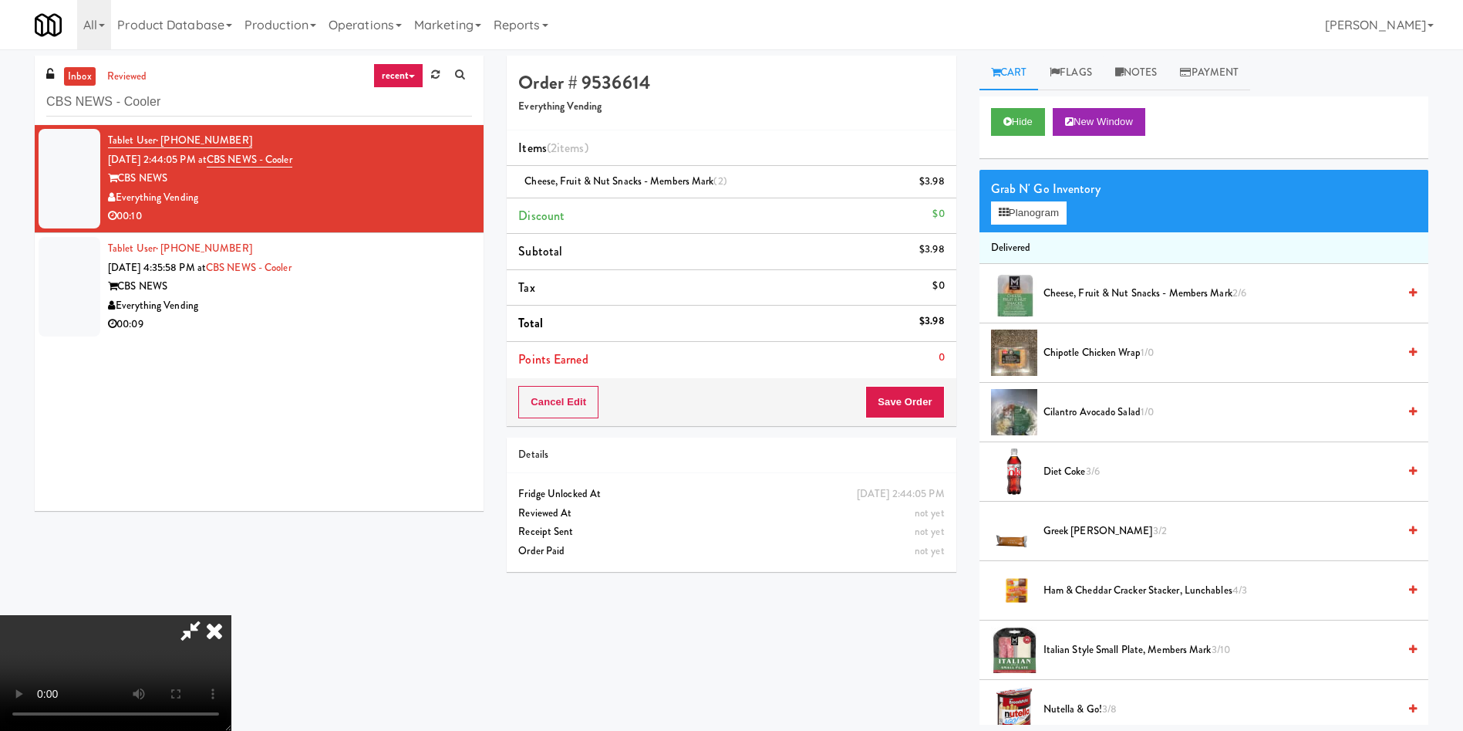
drag, startPoint x: 491, startPoint y: 454, endPoint x: 575, endPoint y: 432, distance: 87.0
click at [231, 615] on video at bounding box center [115, 673] width 231 height 116
click at [947, 187] on icon at bounding box center [947, 187] width 8 height 10
drag, startPoint x: 946, startPoint y: 184, endPoint x: 651, endPoint y: 228, distance: 297.8
click at [930, 184] on div "Cheese, Fruit & Nut Snacks - Members Mark $1.99" at bounding box center [731, 181] width 426 height 19
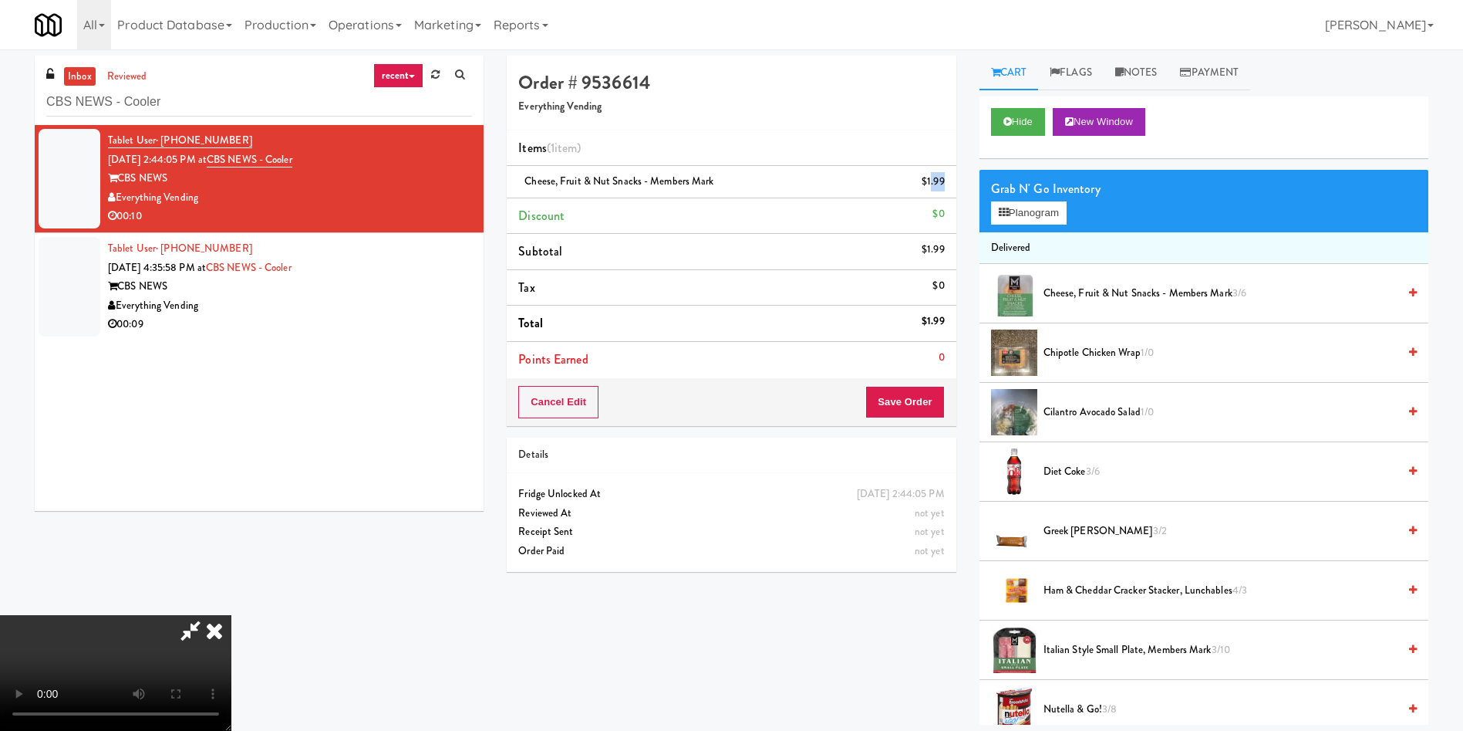
click at [231, 615] on video at bounding box center [115, 673] width 231 height 116
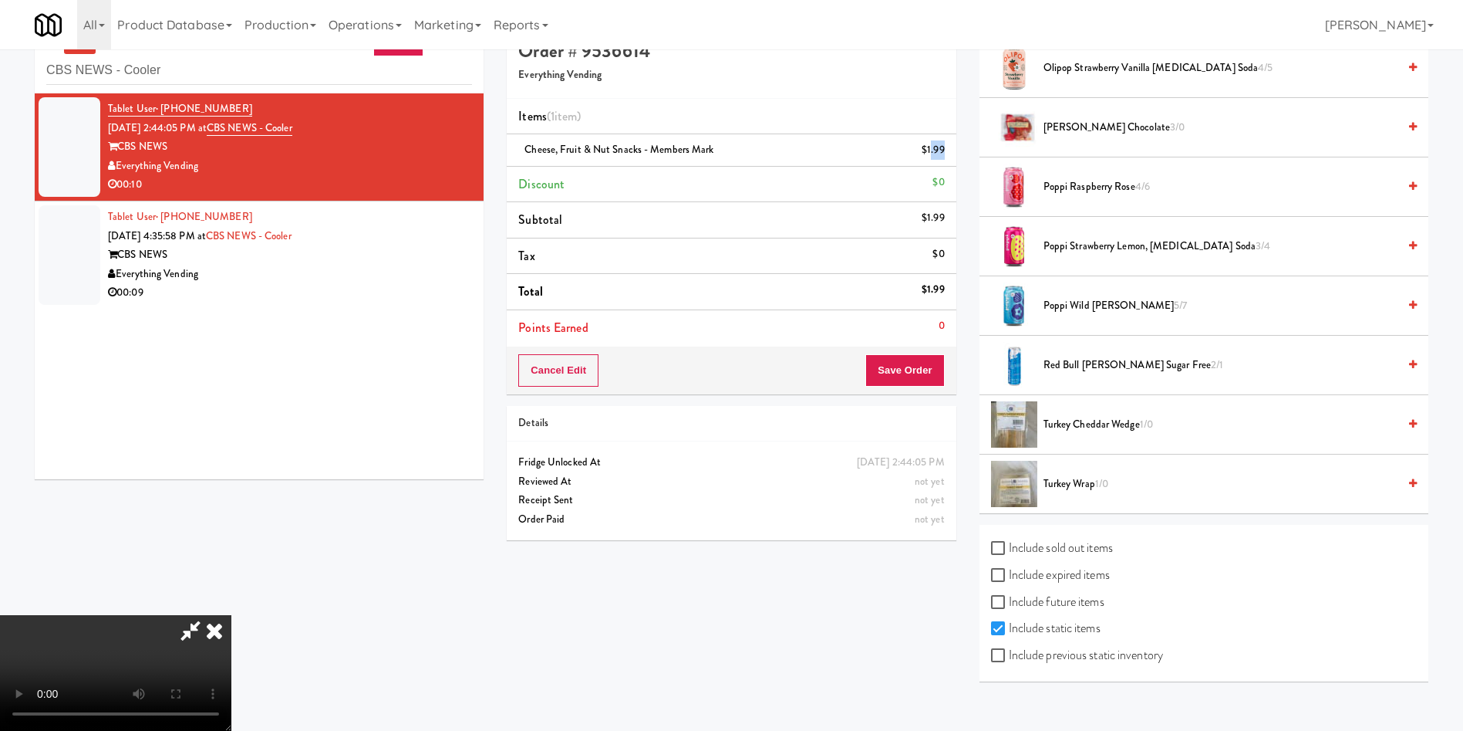
scroll to position [49, 0]
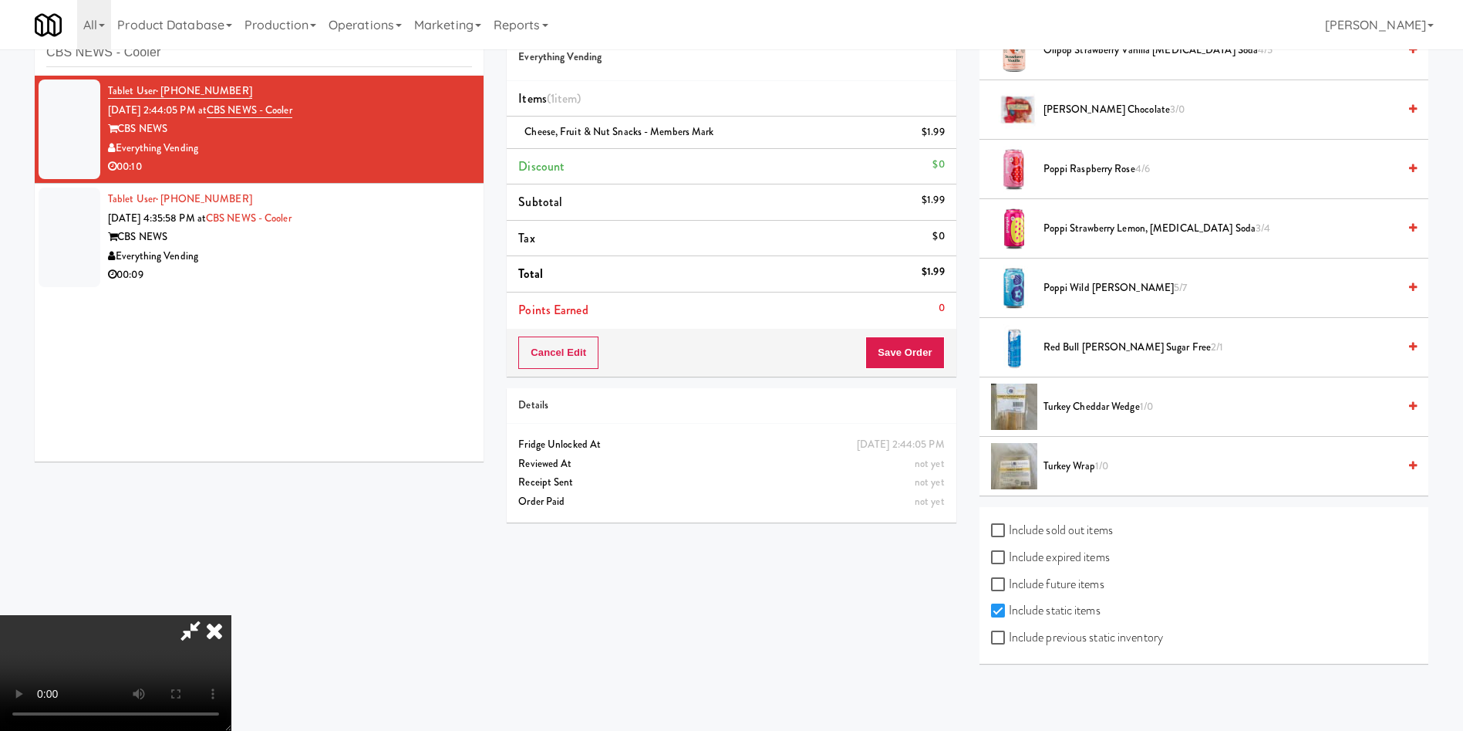
click at [1068, 634] on label "Include previous static inventory" at bounding box center [1077, 637] width 172 height 23
click at [1009, 634] on input "Include previous static inventory" at bounding box center [1000, 638] width 18 height 12
checkbox input "true"
click at [231, 615] on video at bounding box center [115, 673] width 231 height 116
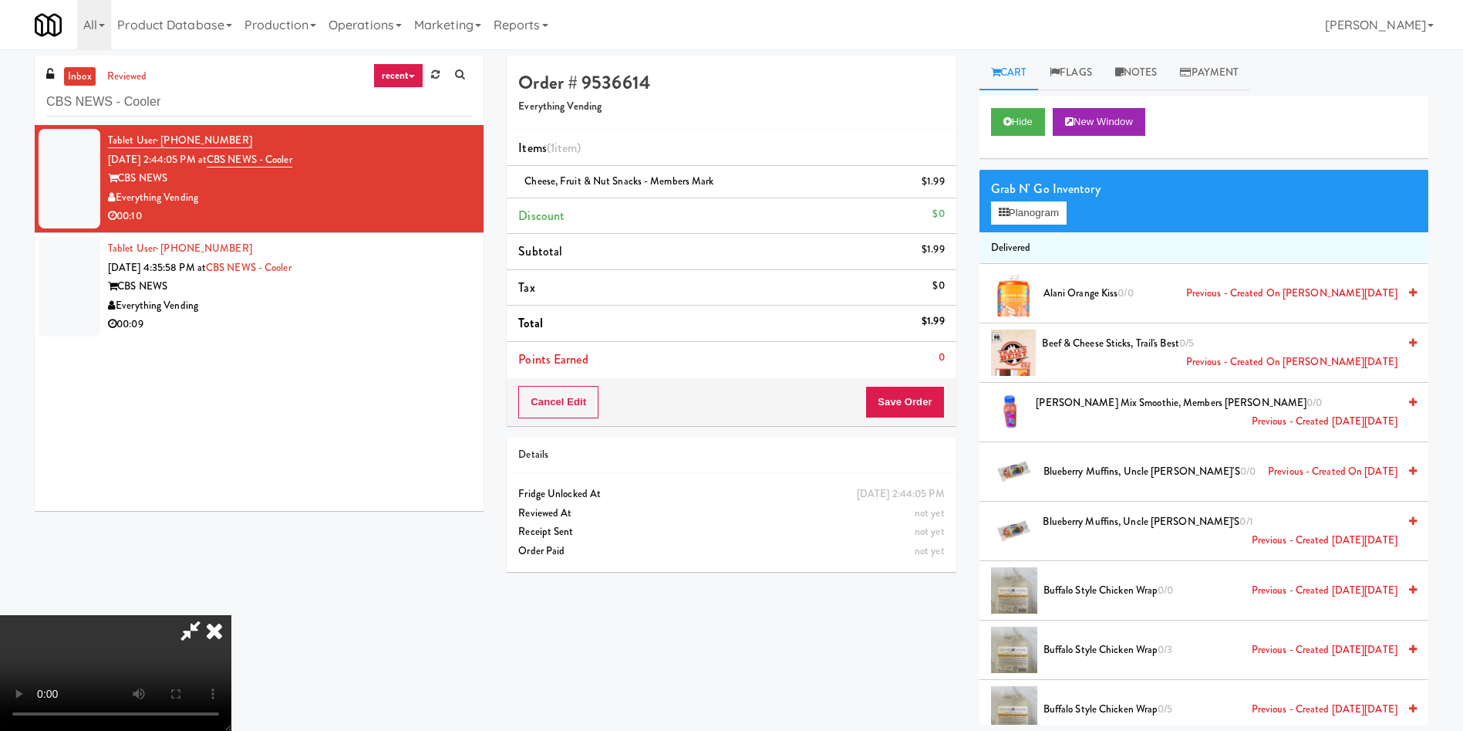
scroll to position [227, 0]
click at [1014, 208] on button "Planogram" at bounding box center [1029, 212] width 76 height 23
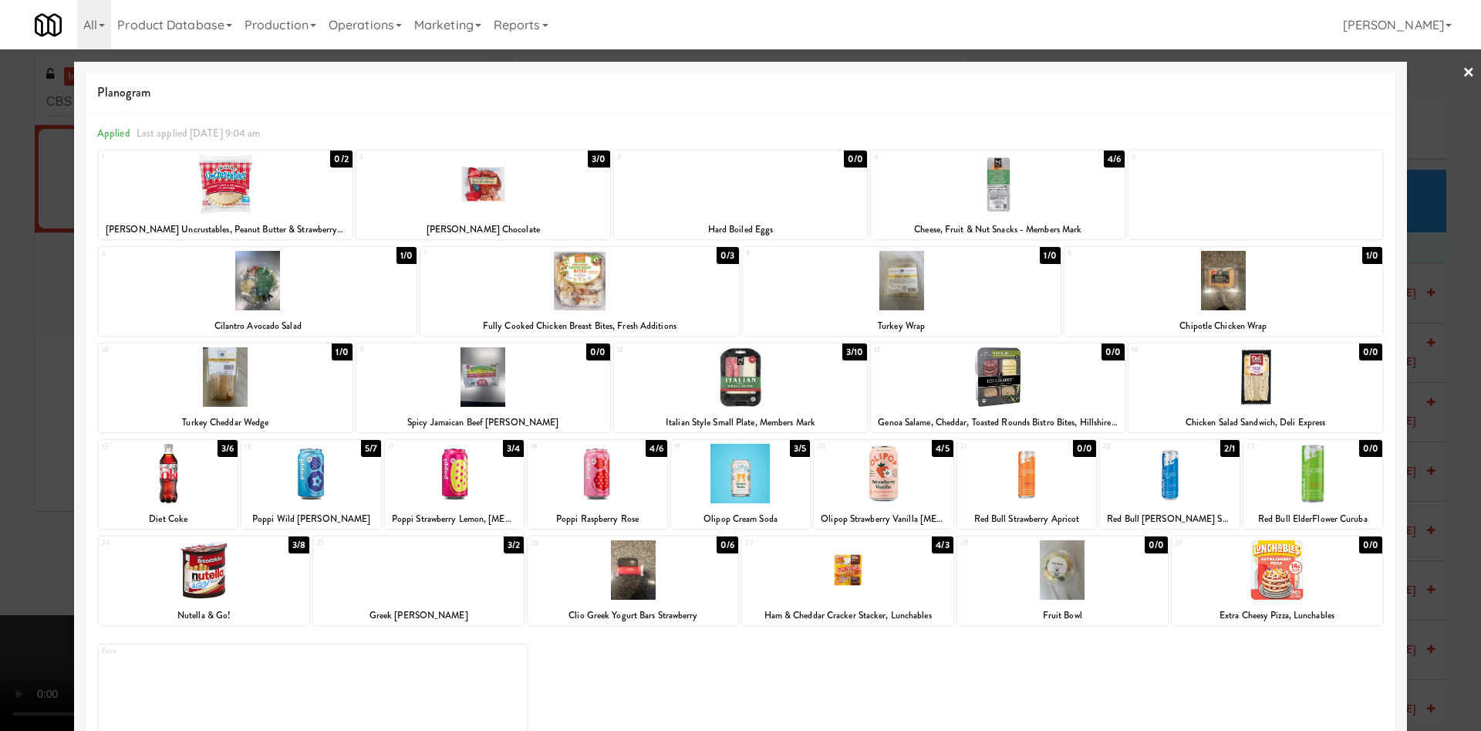
click at [795, 218] on div "3 0/0 Hard Boiled Eggs" at bounding box center [741, 194] width 254 height 89
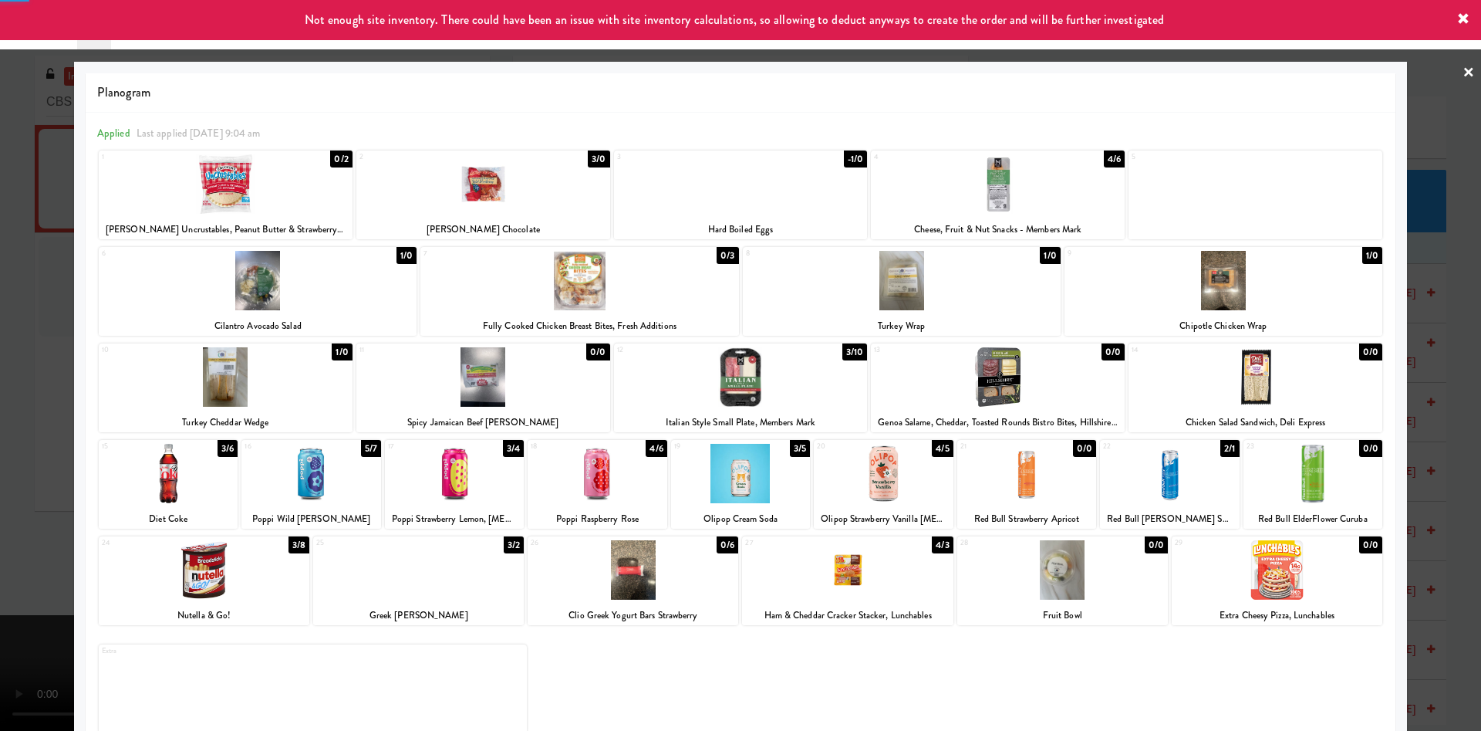
click at [795, 218] on div "3 -1/0 Hard Boiled Eggs" at bounding box center [741, 194] width 254 height 89
click at [1037, 587] on div at bounding box center [1062, 569] width 211 height 59
click at [40, 366] on div at bounding box center [740, 365] width 1481 height 731
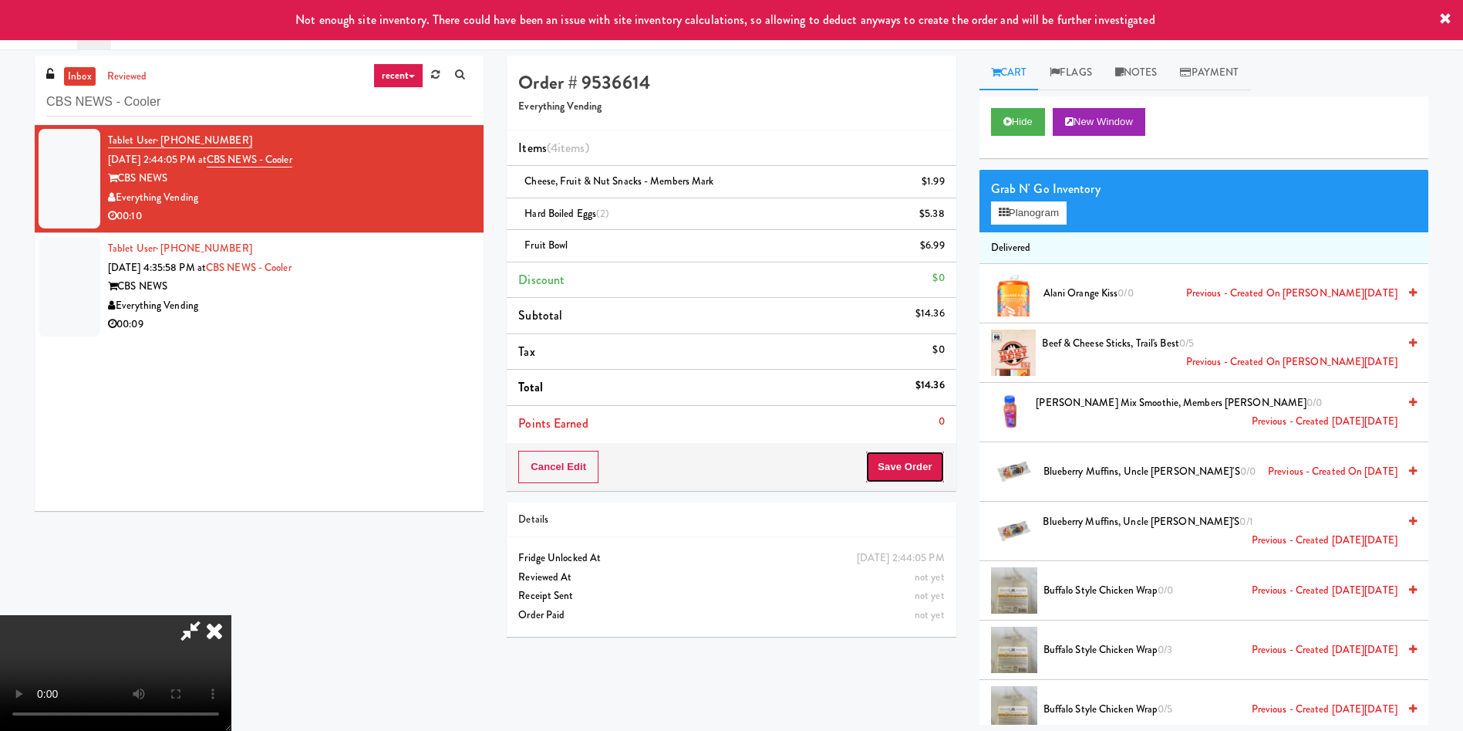
click at [926, 461] on button "Save Order" at bounding box center [905, 467] width 79 height 32
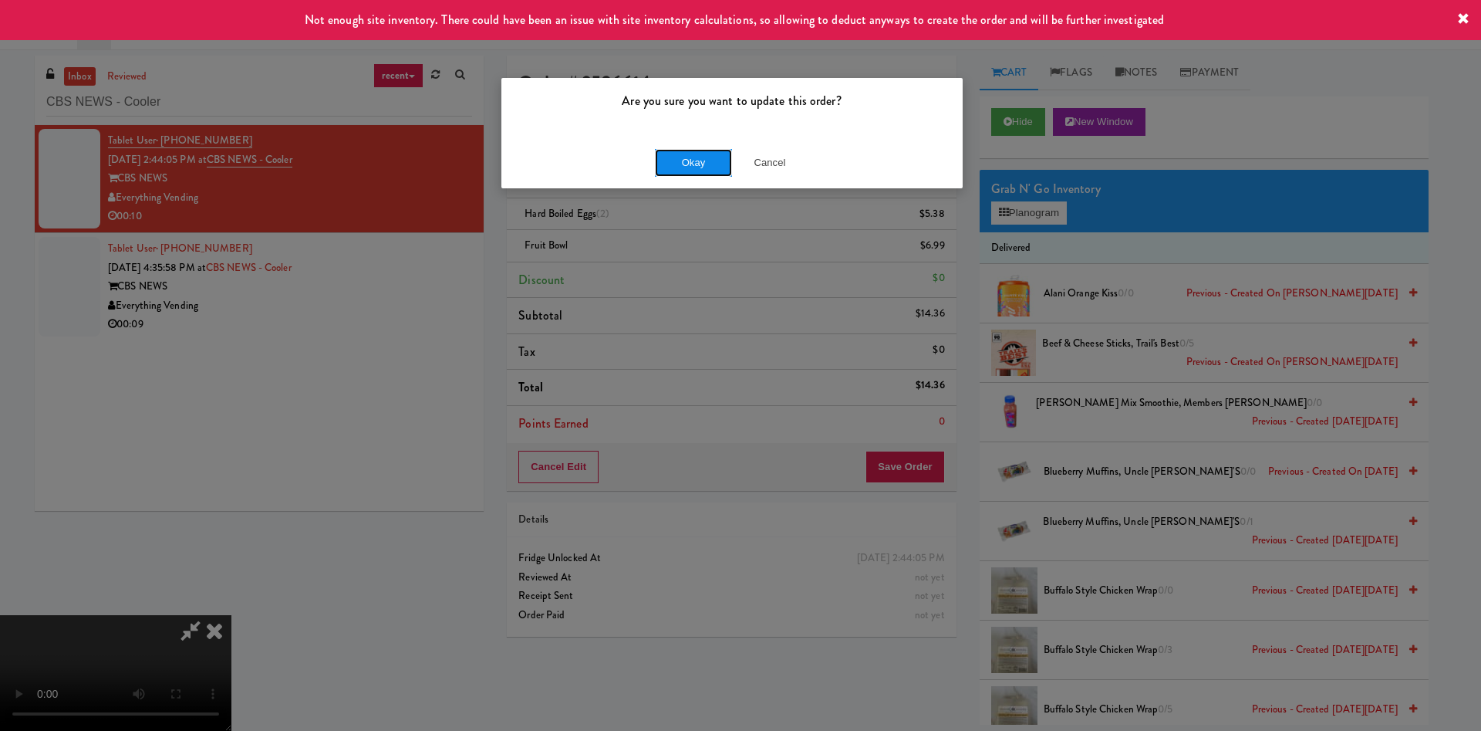
click at [697, 152] on button "Okay" at bounding box center [693, 163] width 77 height 28
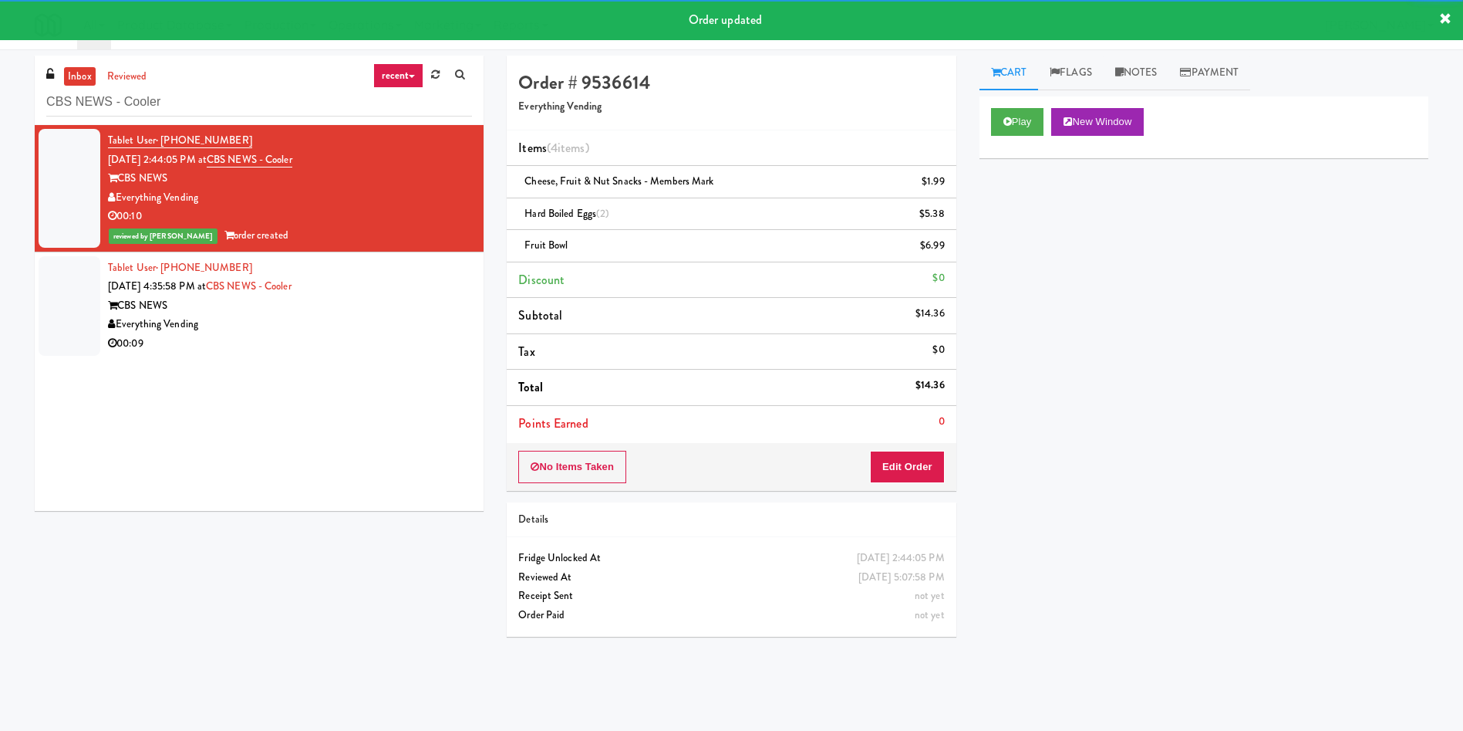
click at [29, 296] on div "inbox reviewed recent all unclear take inventory issue suspicious failed recent…" at bounding box center [259, 289] width 472 height 467
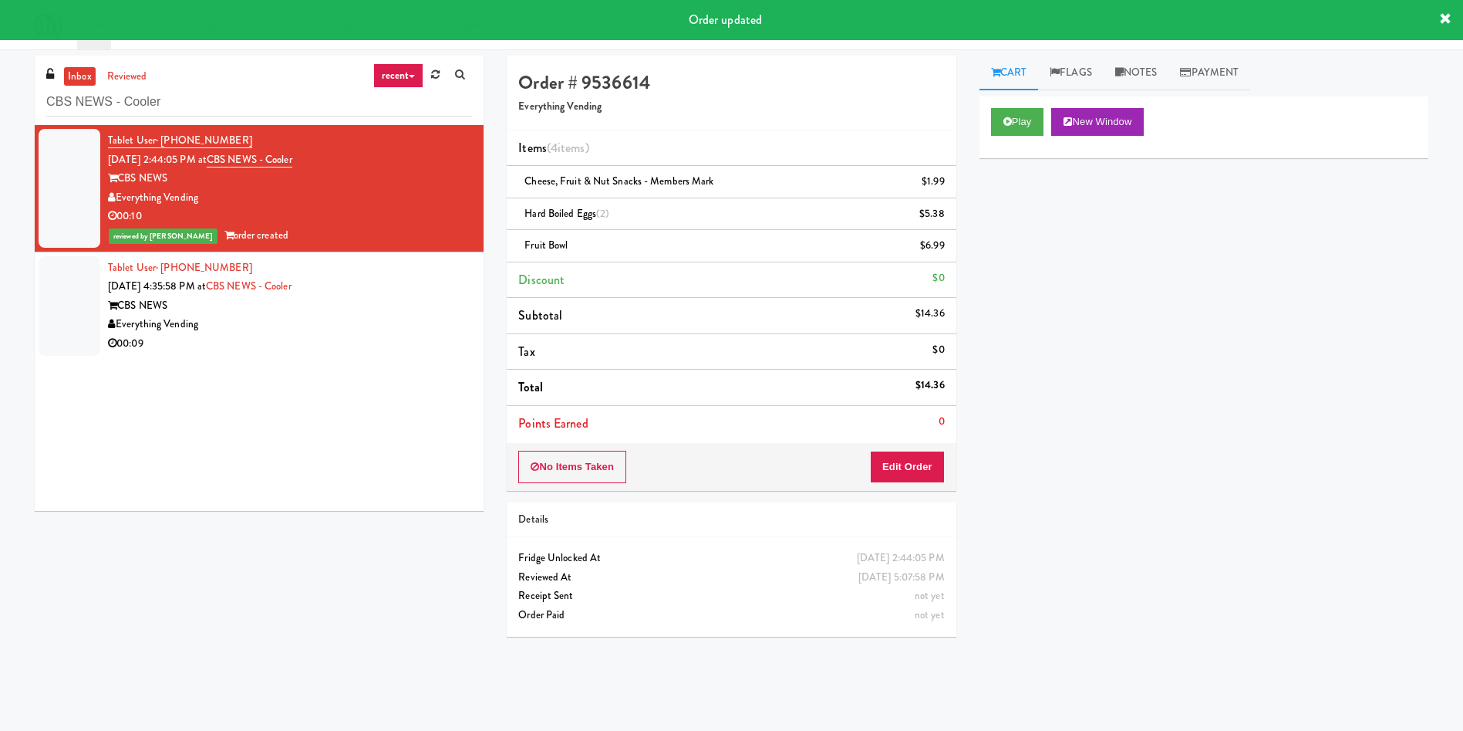
click at [66, 325] on div at bounding box center [70, 306] width 62 height 100
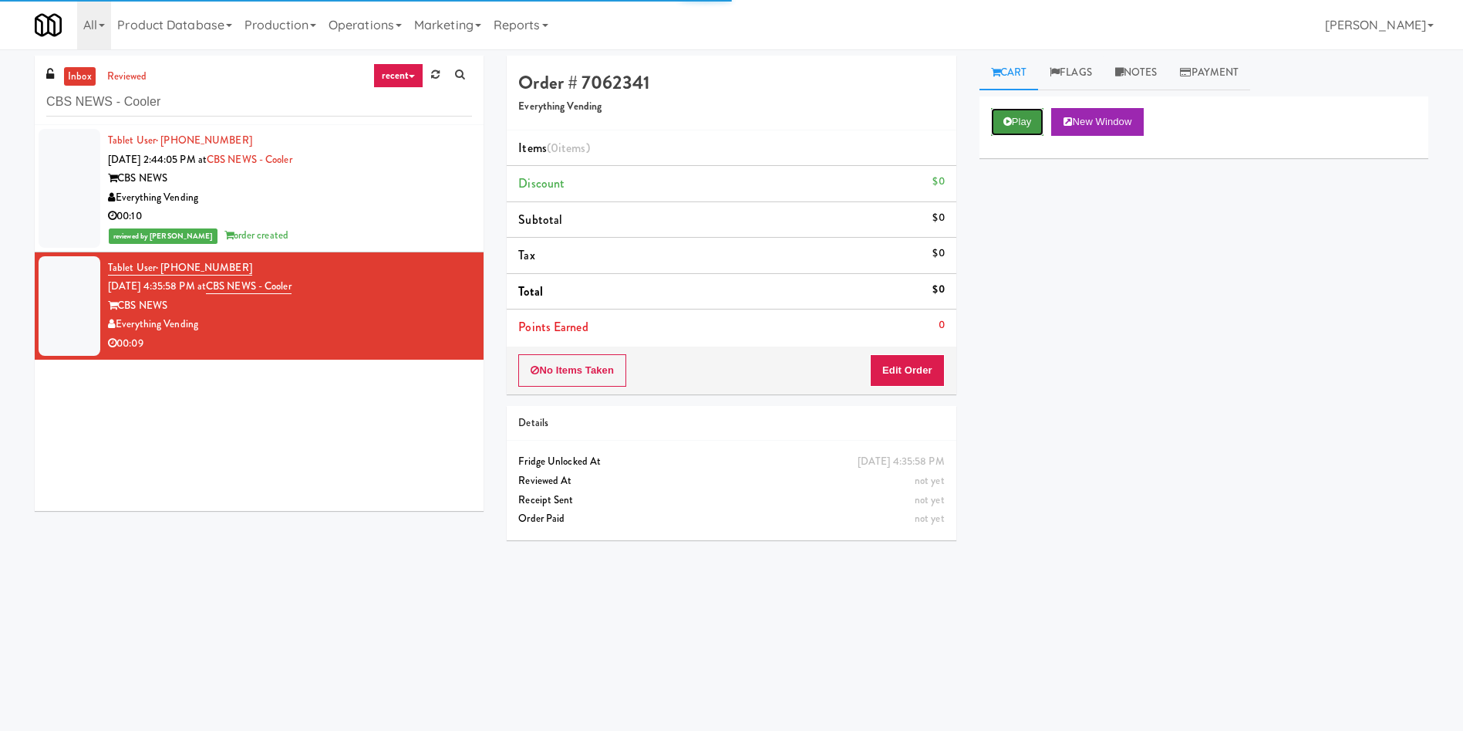
click at [1043, 127] on button "Play" at bounding box center [1017, 122] width 53 height 28
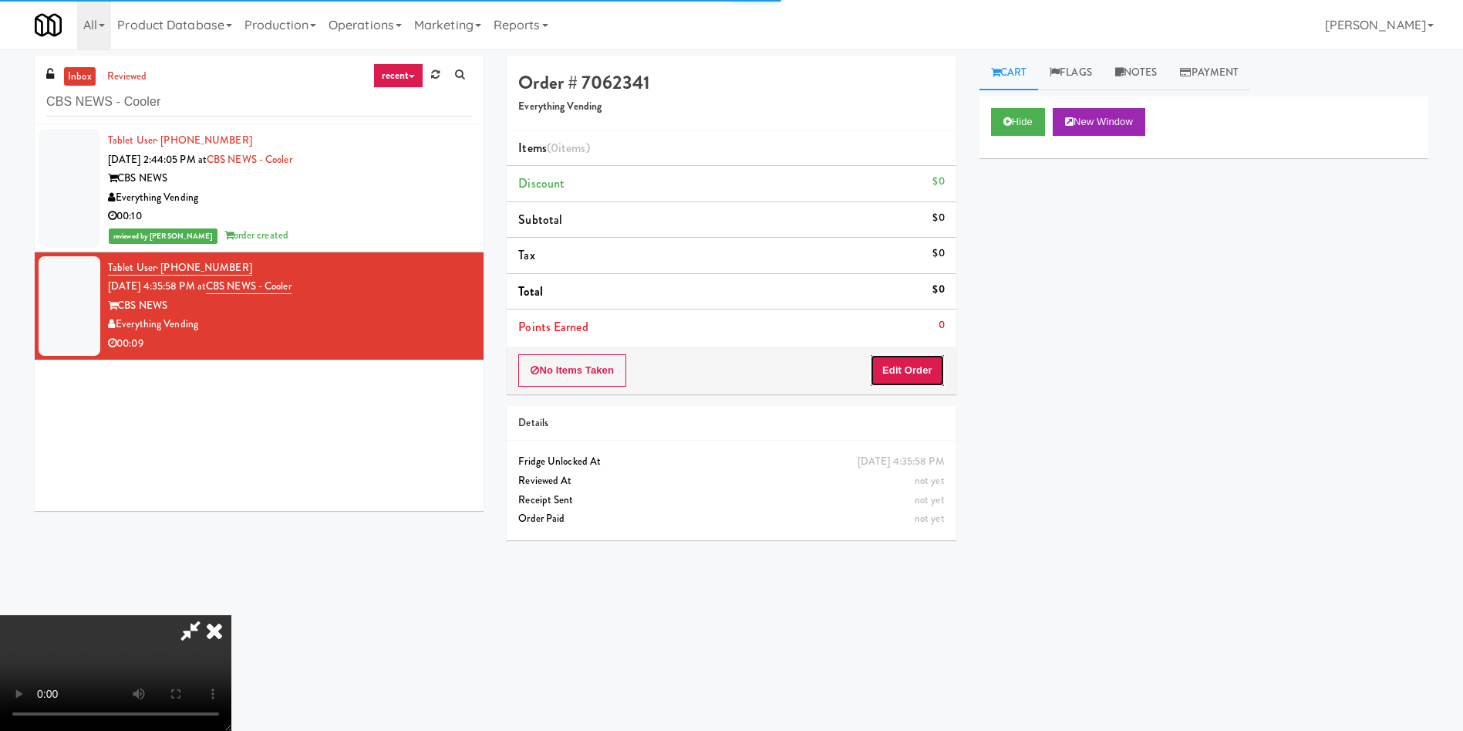
click at [888, 359] on button "Edit Order" at bounding box center [907, 370] width 75 height 32
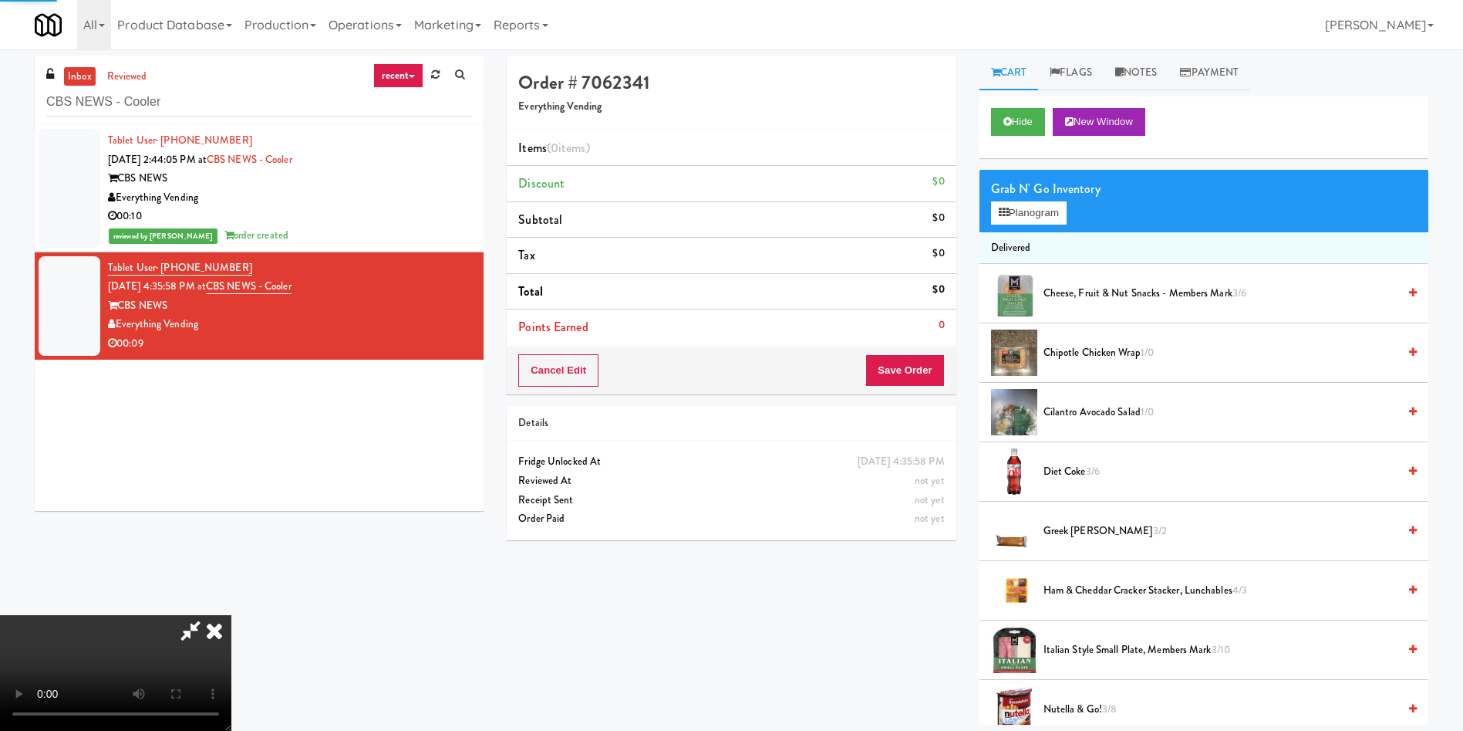
scroll to position [116, 0]
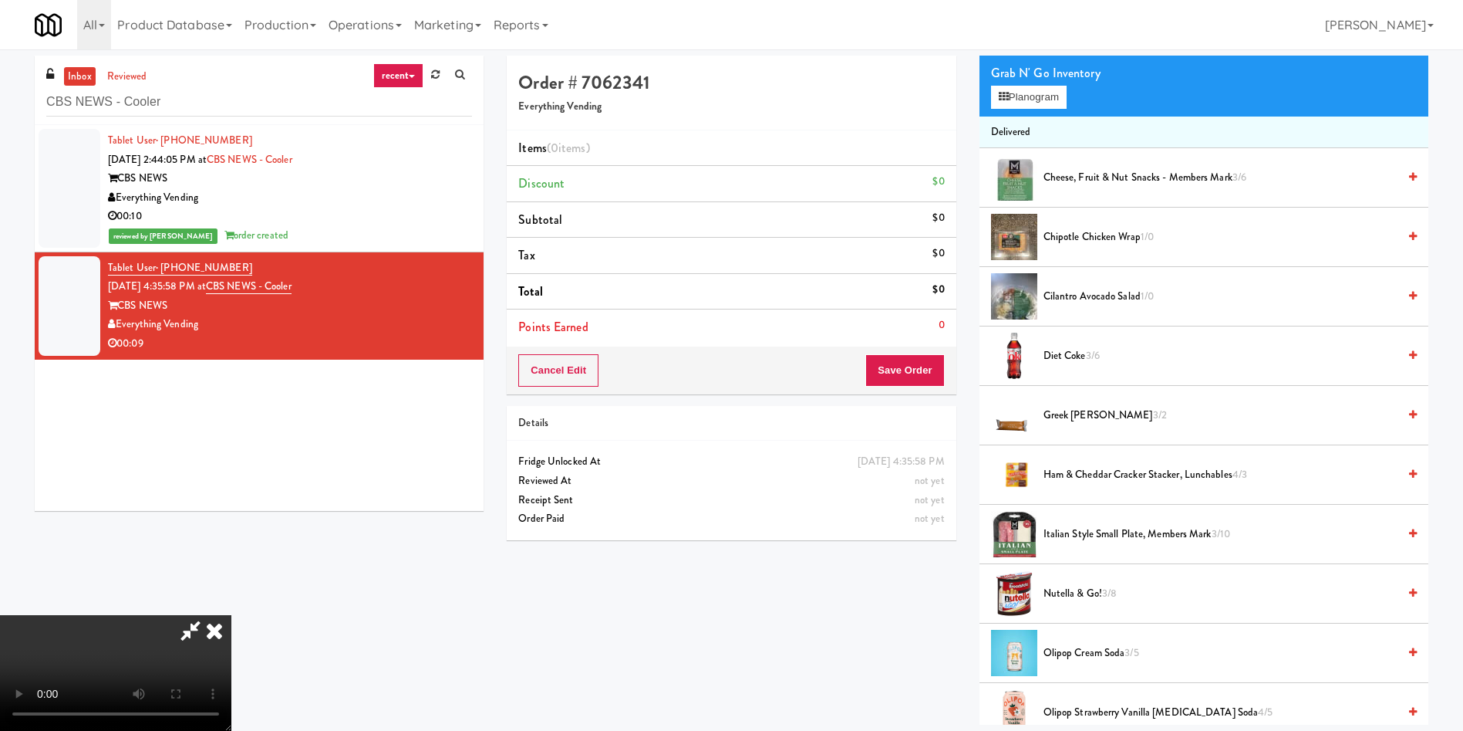
click at [231, 615] on video at bounding box center [115, 673] width 231 height 116
click at [1063, 100] on button "Planogram" at bounding box center [1029, 97] width 76 height 23
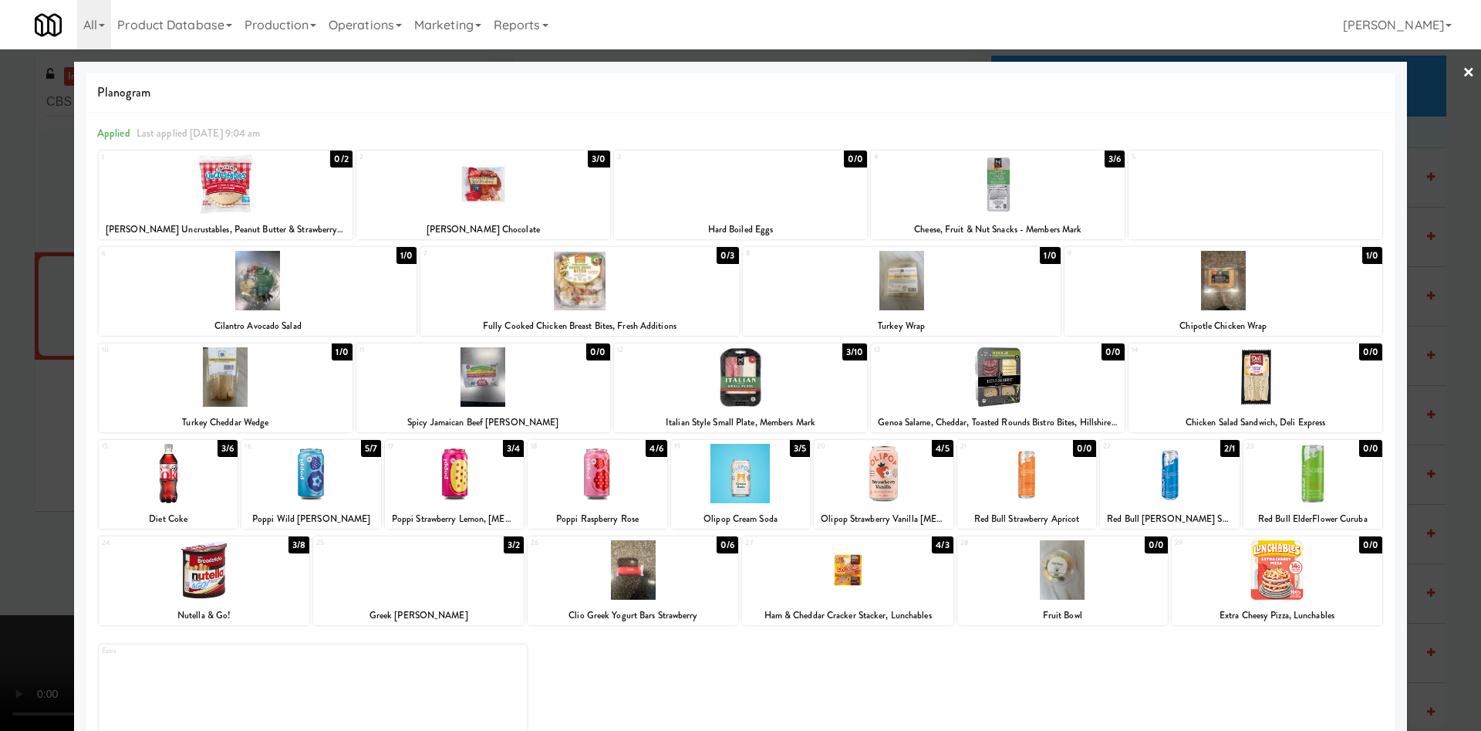
click at [305, 190] on div at bounding box center [226, 183] width 254 height 59
click at [1033, 400] on div at bounding box center [998, 376] width 254 height 59
click at [0, 532] on div at bounding box center [740, 365] width 1481 height 731
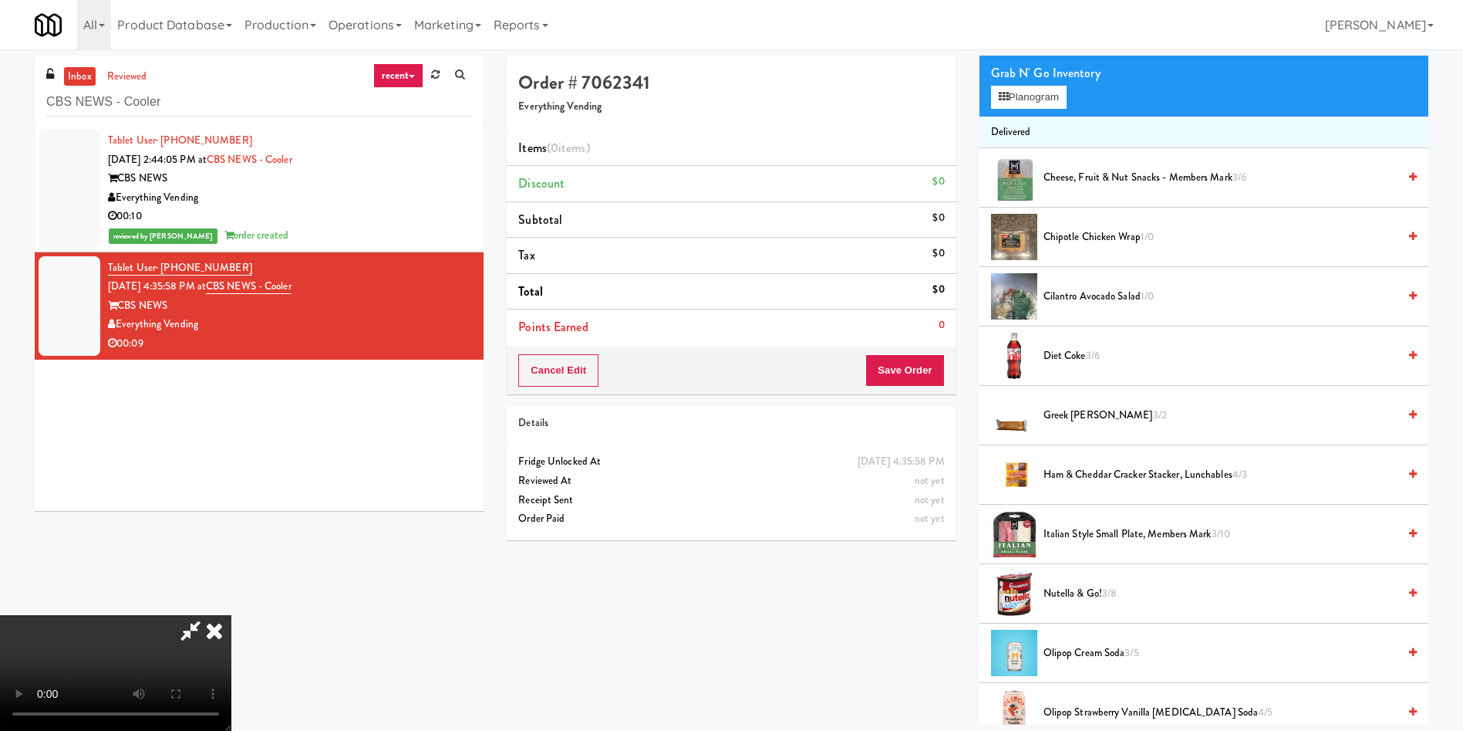
click at [231, 615] on video at bounding box center [115, 673] width 231 height 116
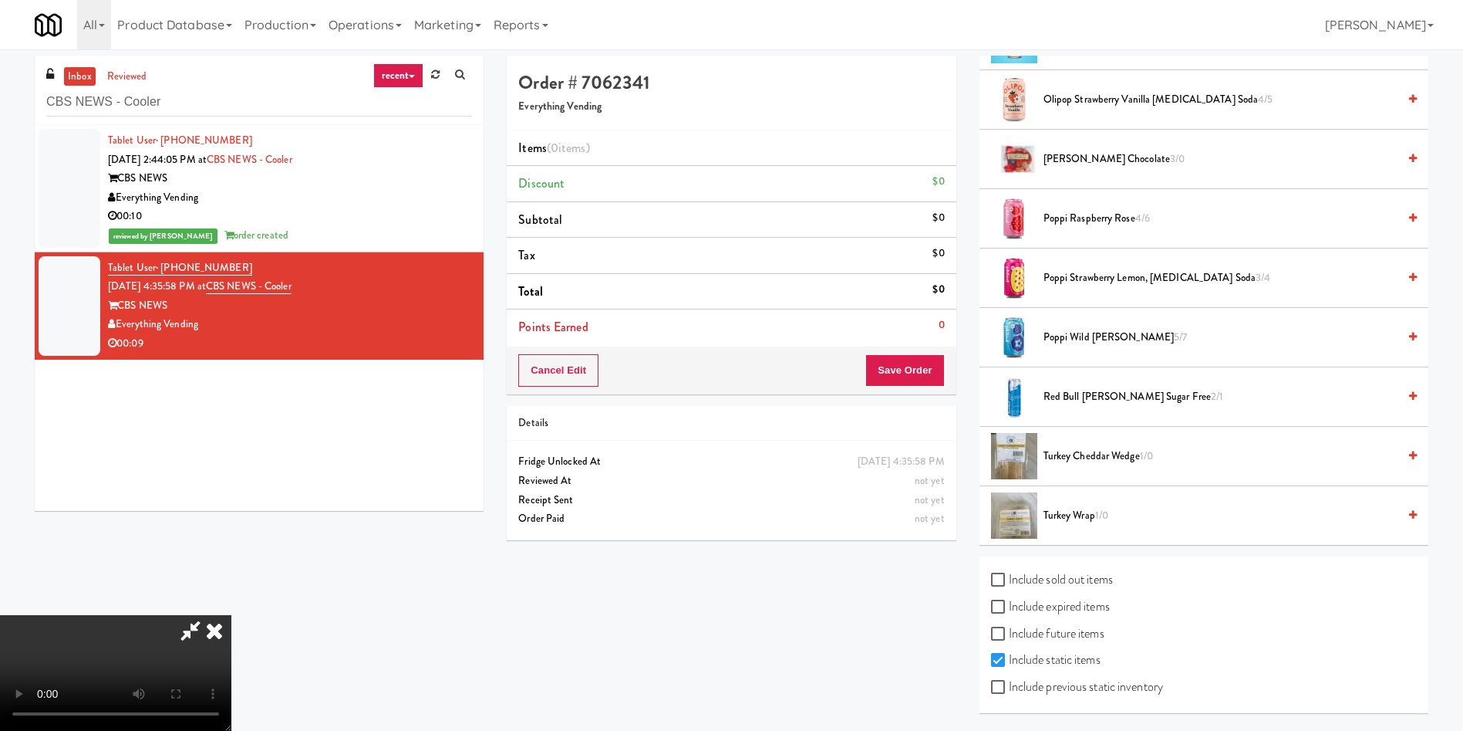
drag, startPoint x: 1088, startPoint y: 692, endPoint x: 1124, endPoint y: 507, distance: 188.7
click at [1088, 693] on label "Include previous static inventory" at bounding box center [1077, 686] width 172 height 23
click at [1009, 693] on input "Include previous static inventory" at bounding box center [1000, 687] width 18 height 12
checkbox input "true"
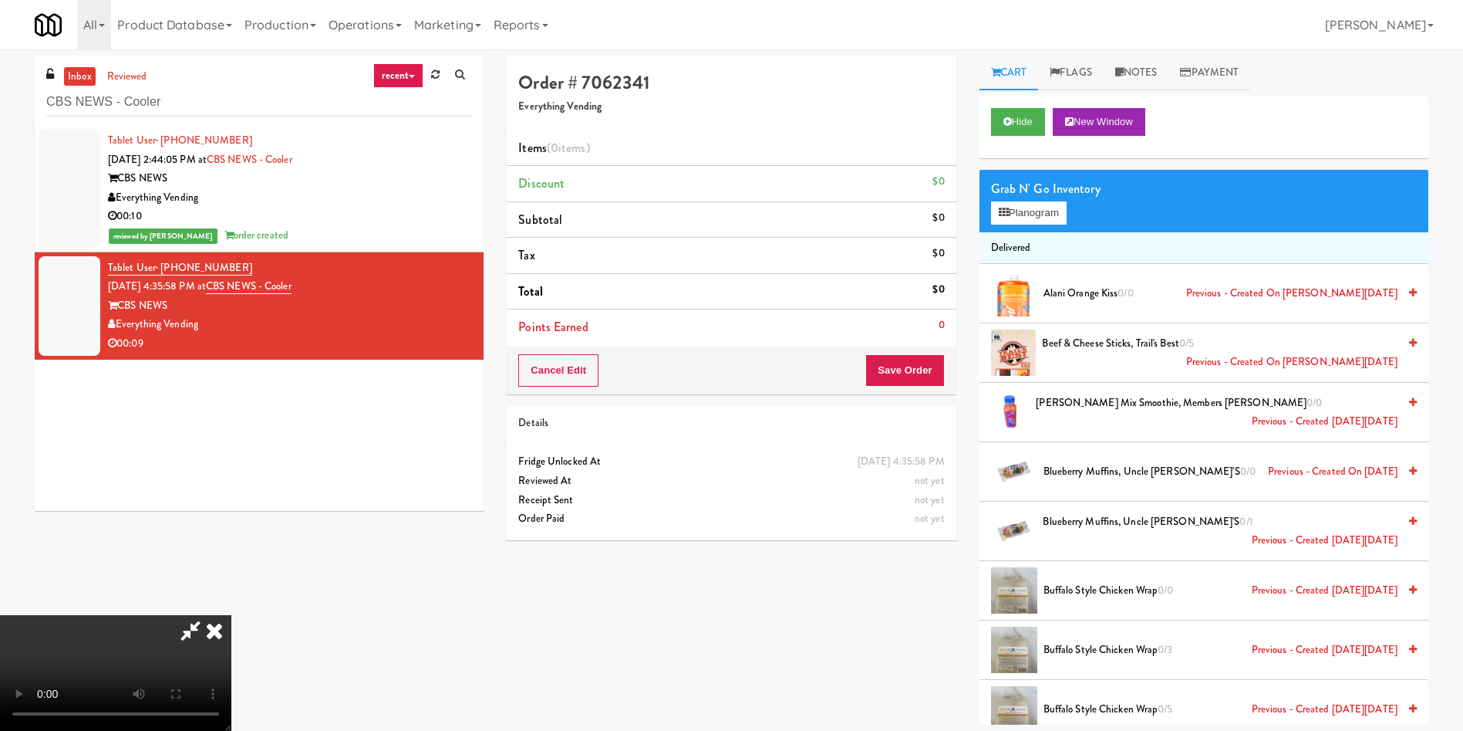
drag, startPoint x: 578, startPoint y: 352, endPoint x: 701, endPoint y: 340, distance: 124.0
click at [231, 615] on video at bounding box center [115, 673] width 231 height 116
click at [1034, 209] on button "Planogram" at bounding box center [1029, 212] width 76 height 23
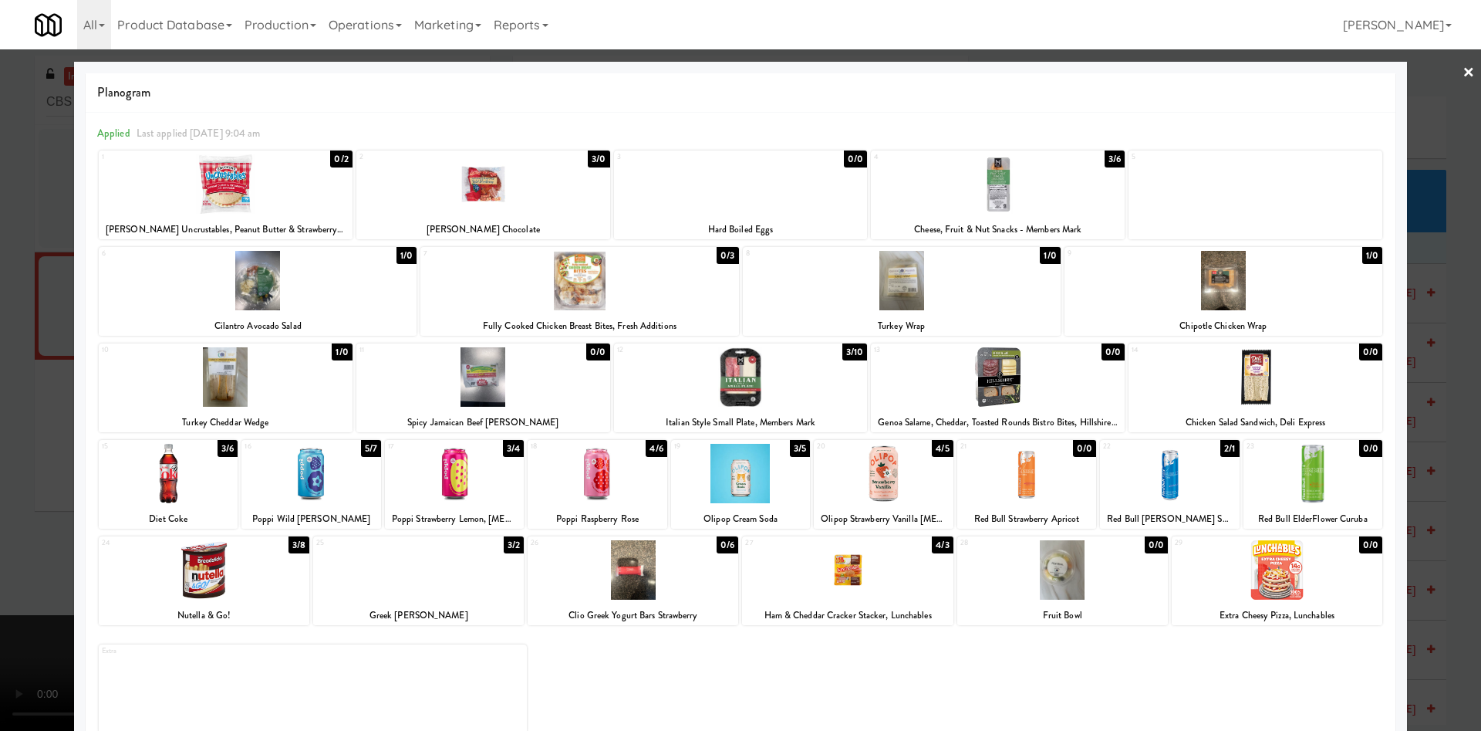
click at [235, 187] on div at bounding box center [226, 183] width 254 height 59
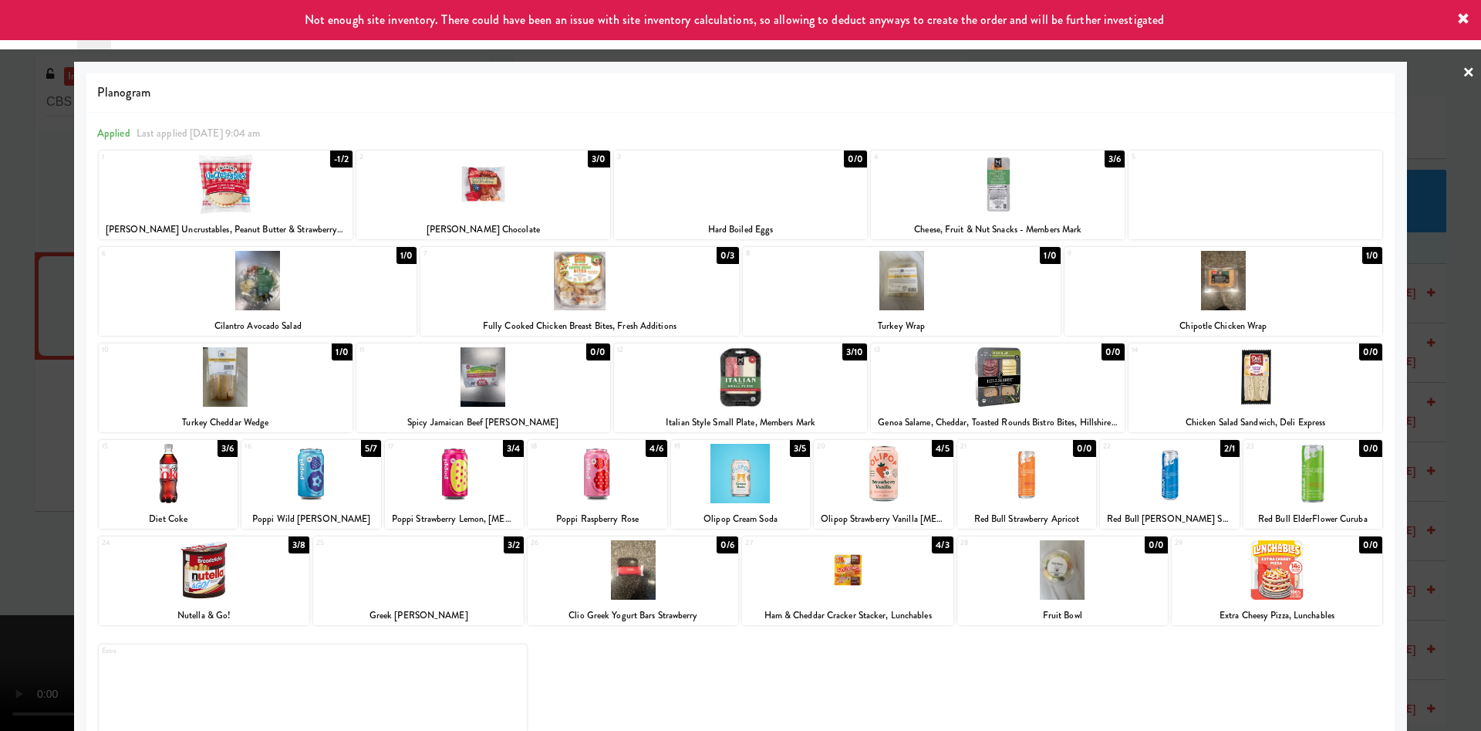
click at [0, 231] on div at bounding box center [740, 365] width 1481 height 731
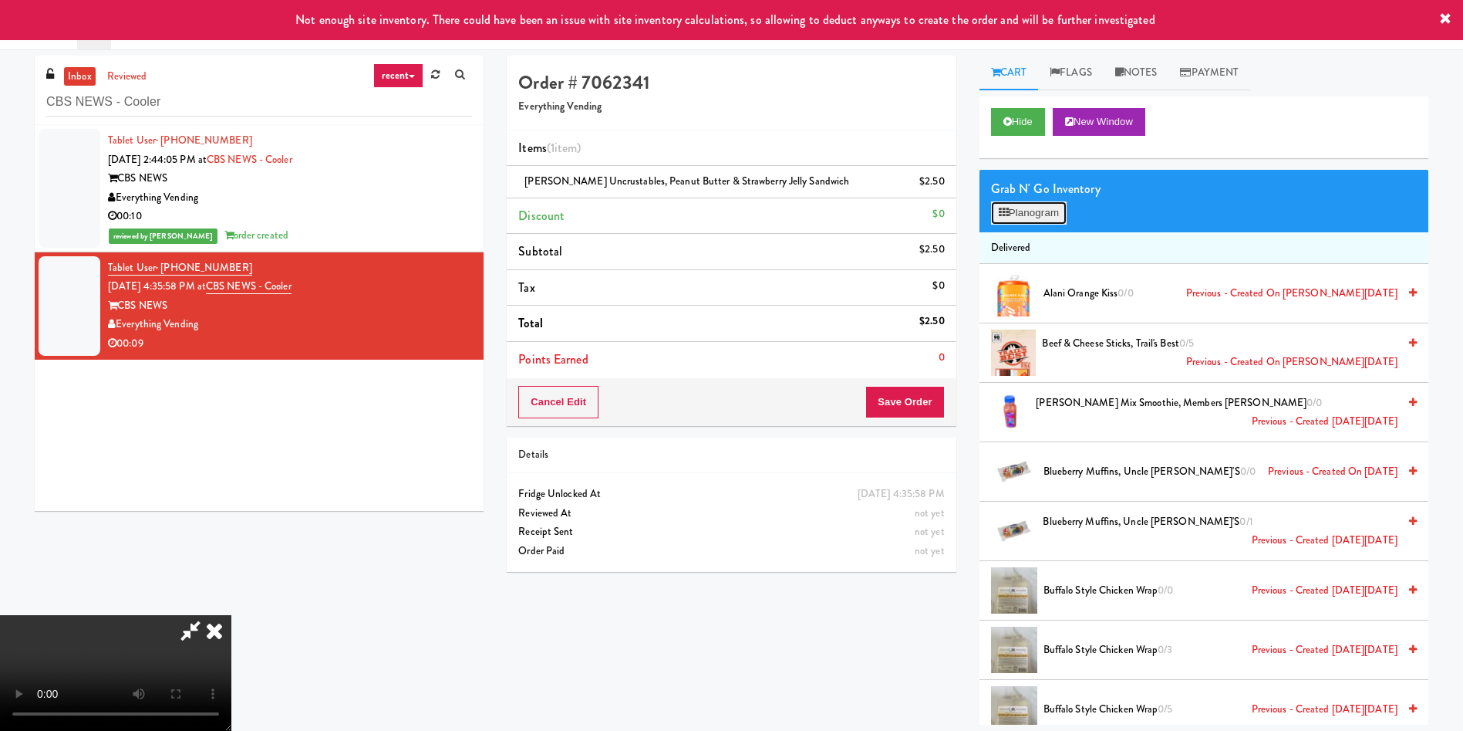
click at [1040, 214] on button "Planogram" at bounding box center [1029, 212] width 76 height 23
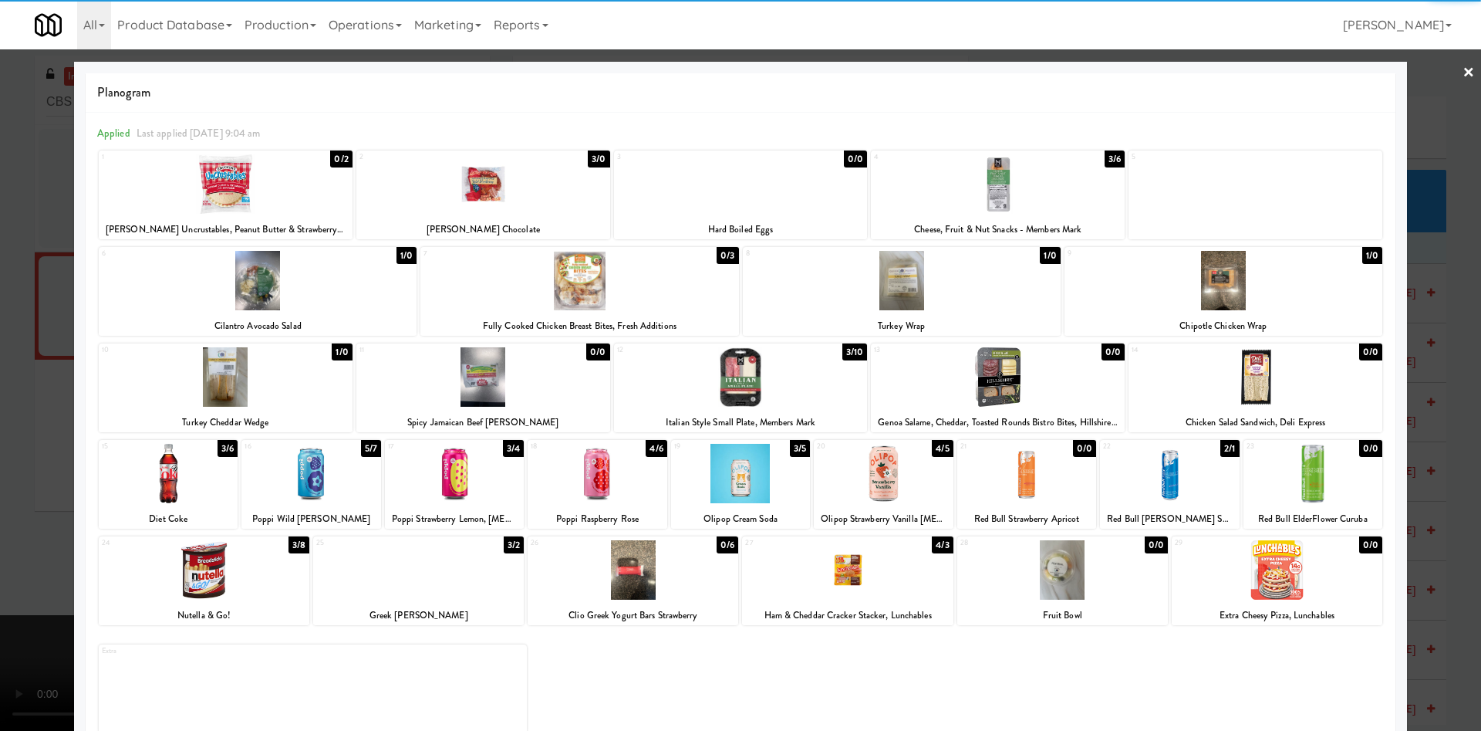
click at [1087, 379] on div at bounding box center [998, 376] width 254 height 59
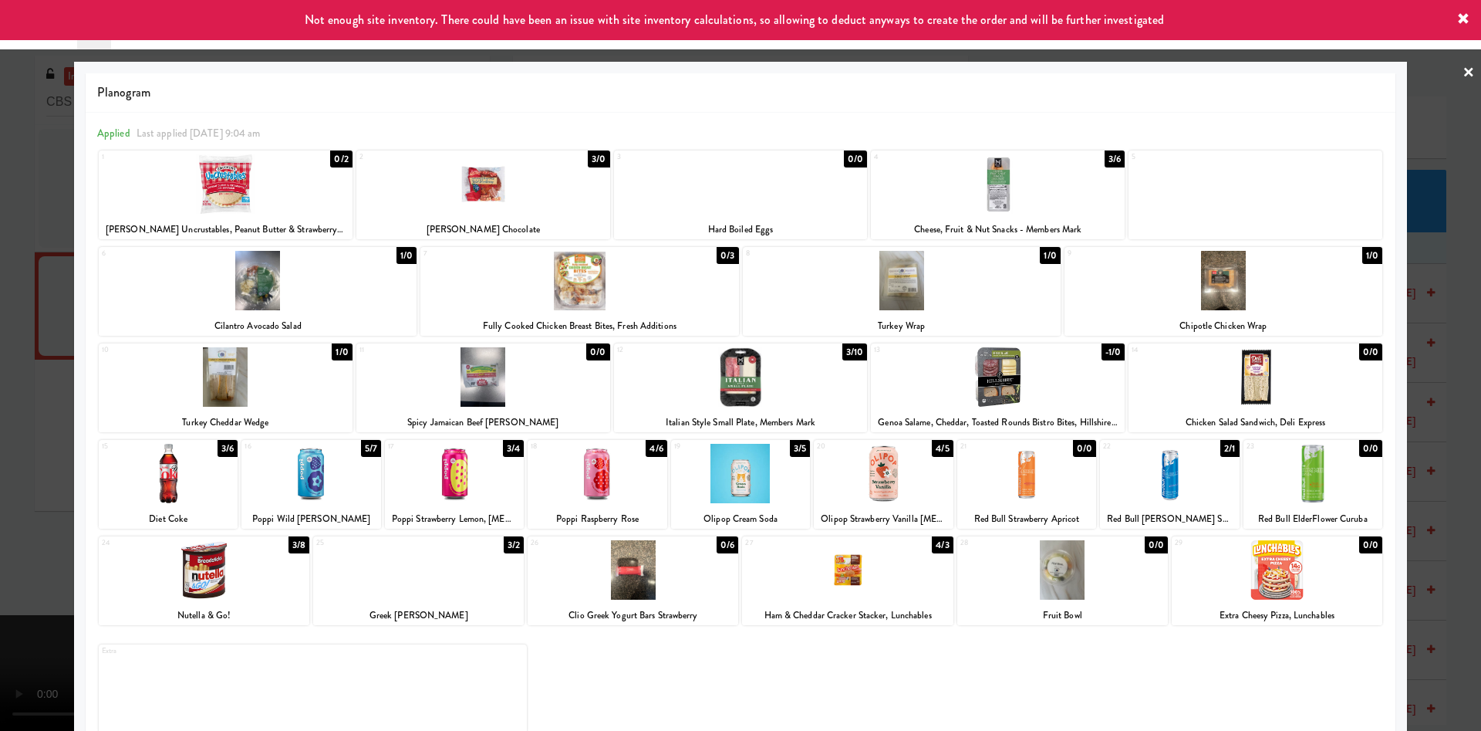
click at [46, 309] on div at bounding box center [740, 365] width 1481 height 731
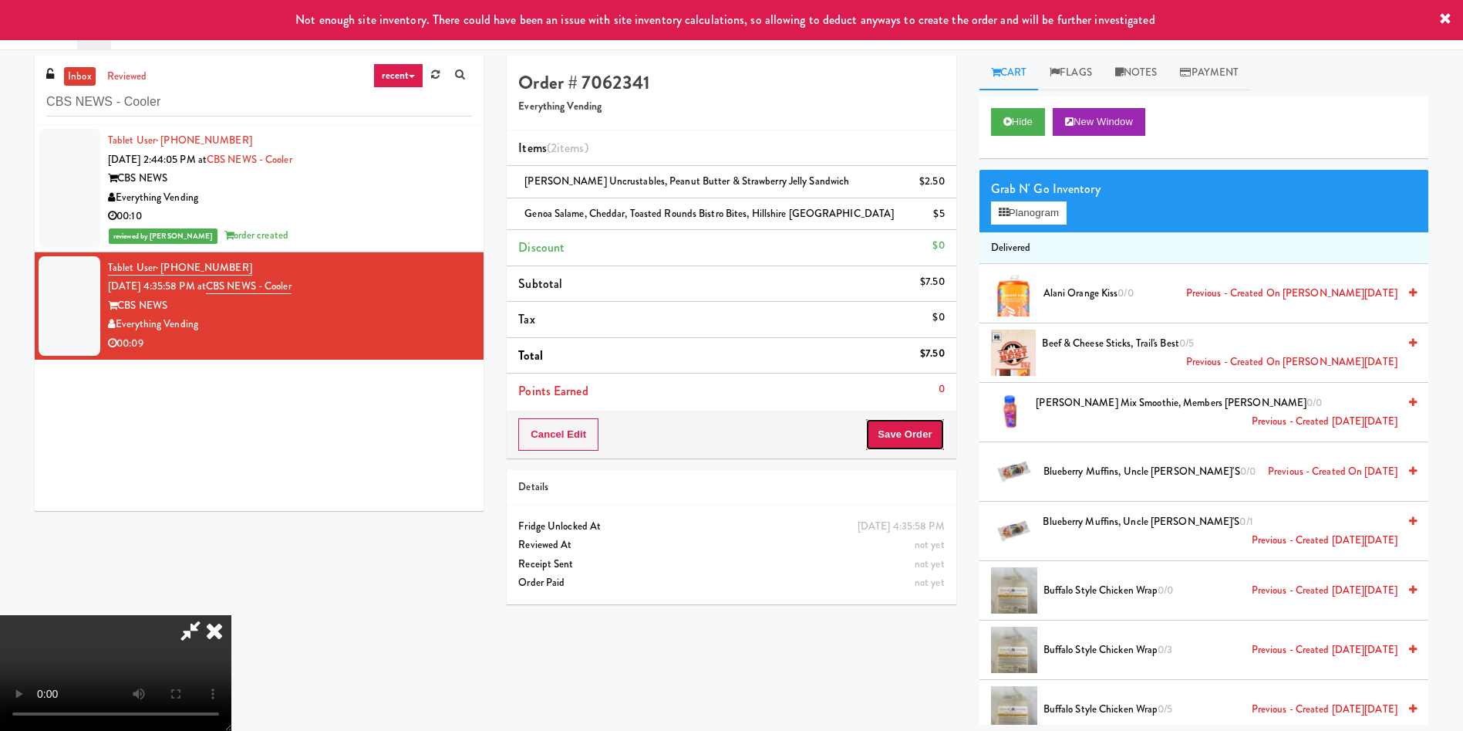
click at [935, 426] on button "Save Order" at bounding box center [905, 434] width 79 height 32
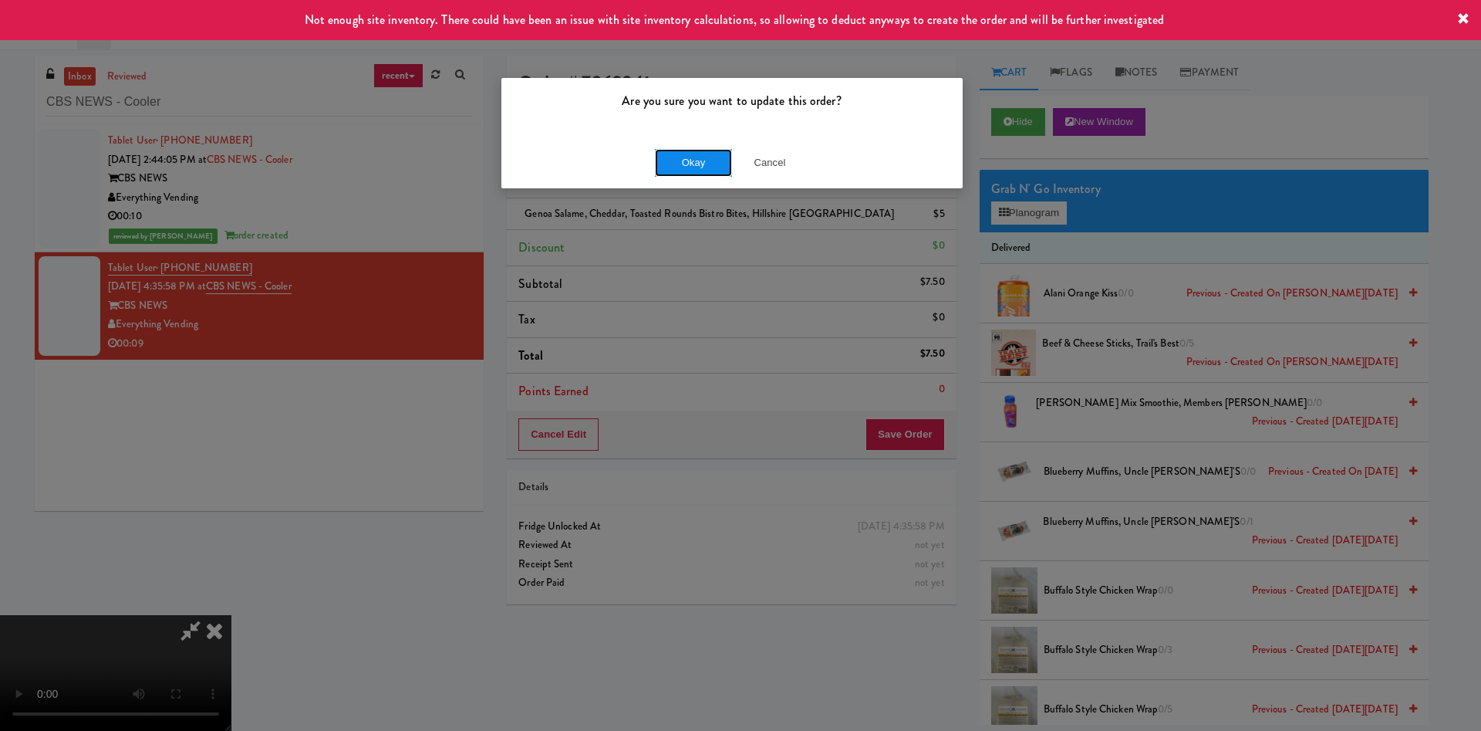
click at [693, 164] on button "Okay" at bounding box center [693, 163] width 77 height 28
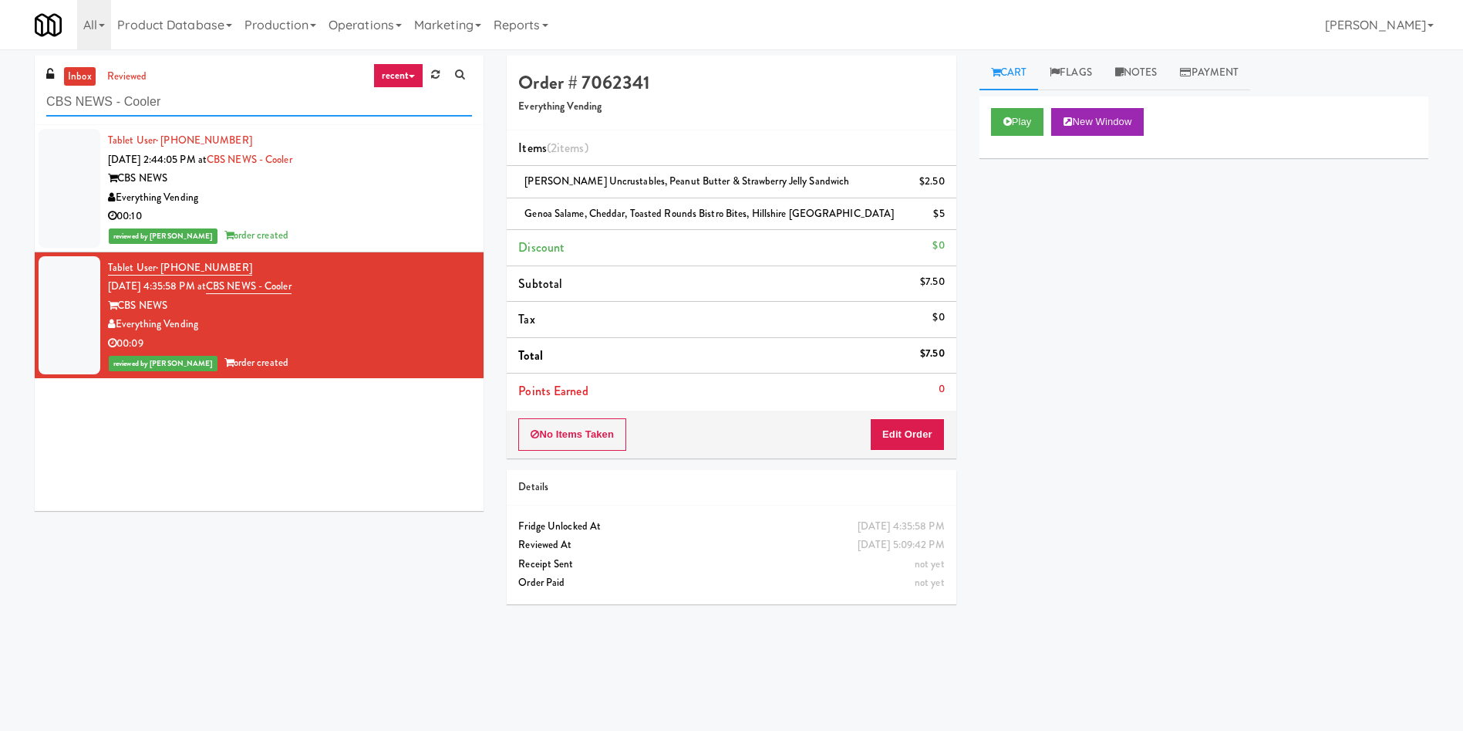
paste input "Fridge - Vantage - Pre Opening"
drag, startPoint x: 206, startPoint y: 112, endPoint x: 0, endPoint y: 105, distance: 206.1
click at [0, 105] on div "inbox reviewed recent all unclear take inventory issue suspicious failed recent…" at bounding box center [731, 365] width 1463 height 619
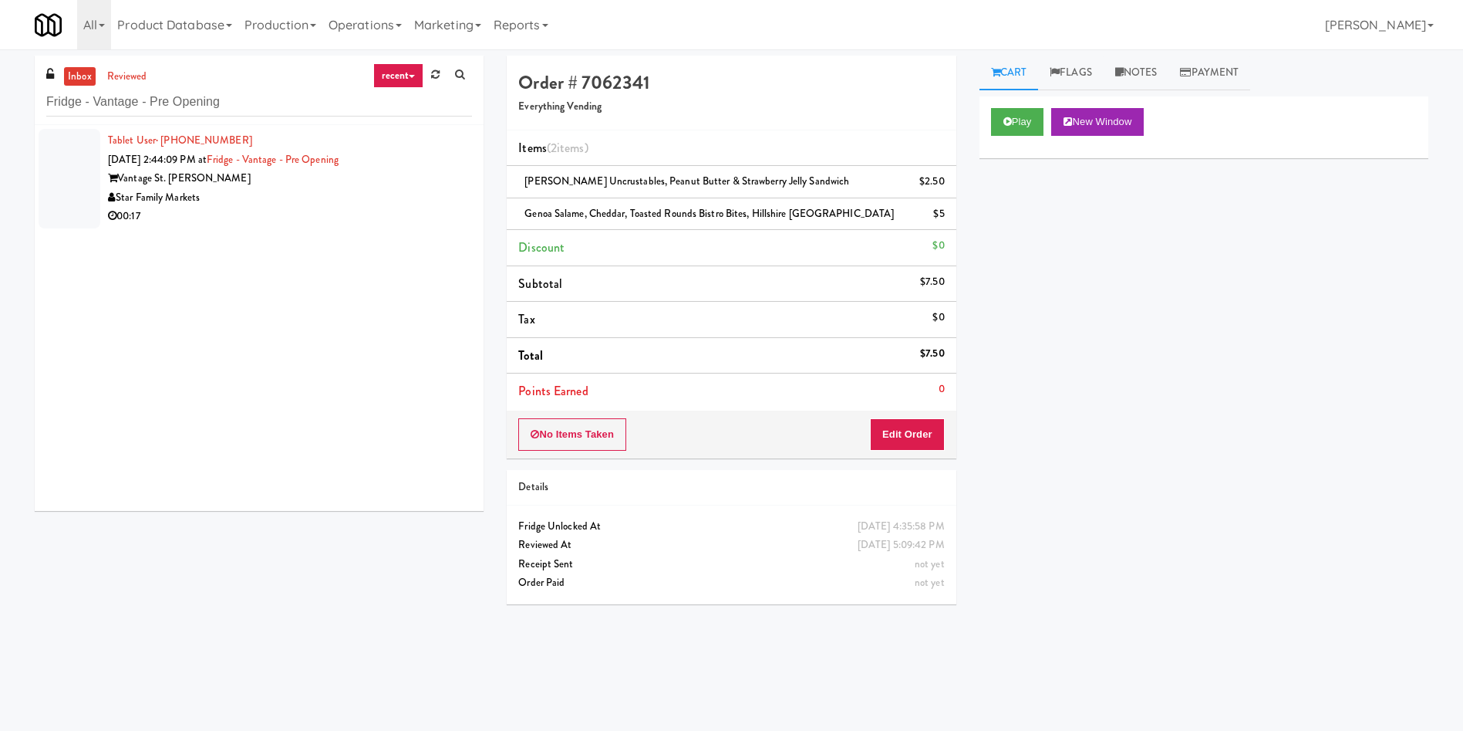
click at [83, 164] on div at bounding box center [70, 179] width 62 height 100
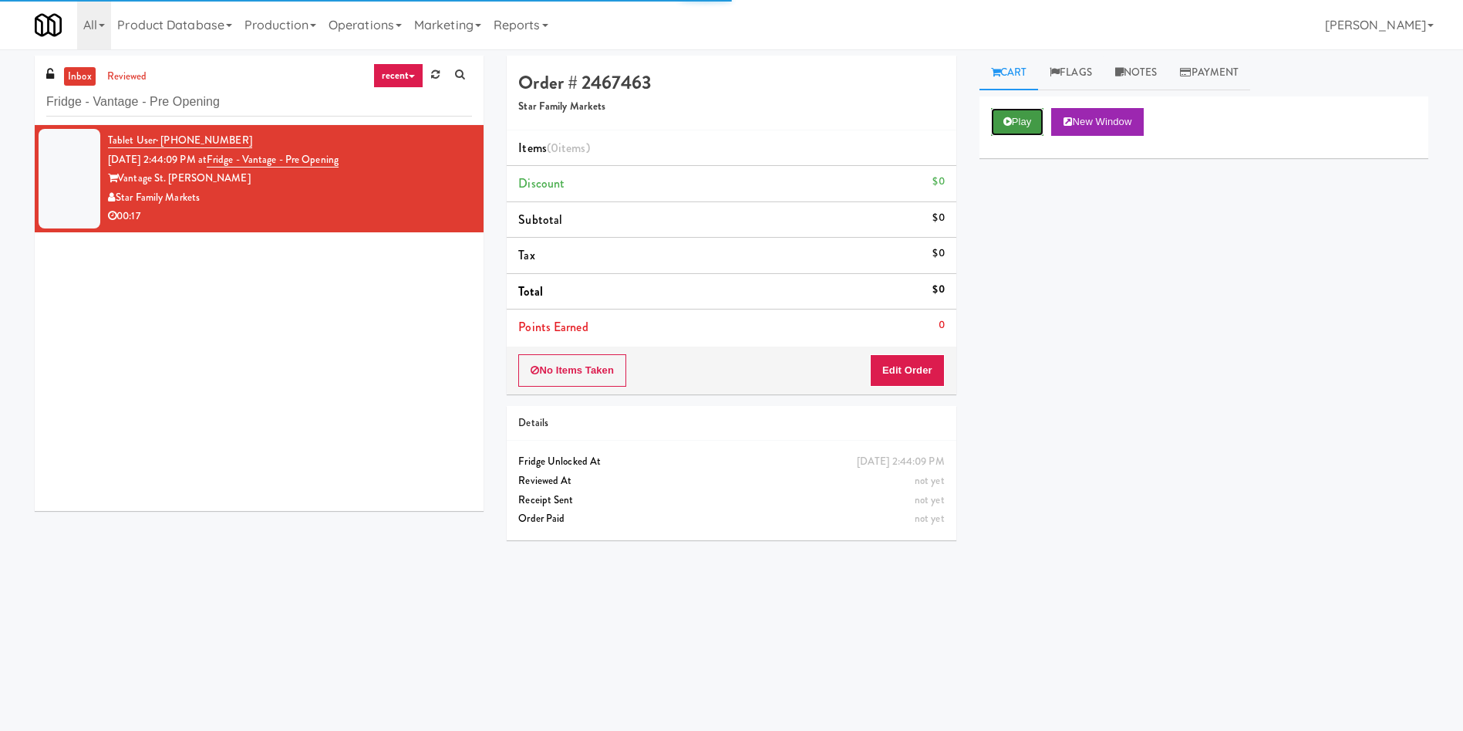
click at [1041, 128] on button "Play" at bounding box center [1017, 122] width 53 height 28
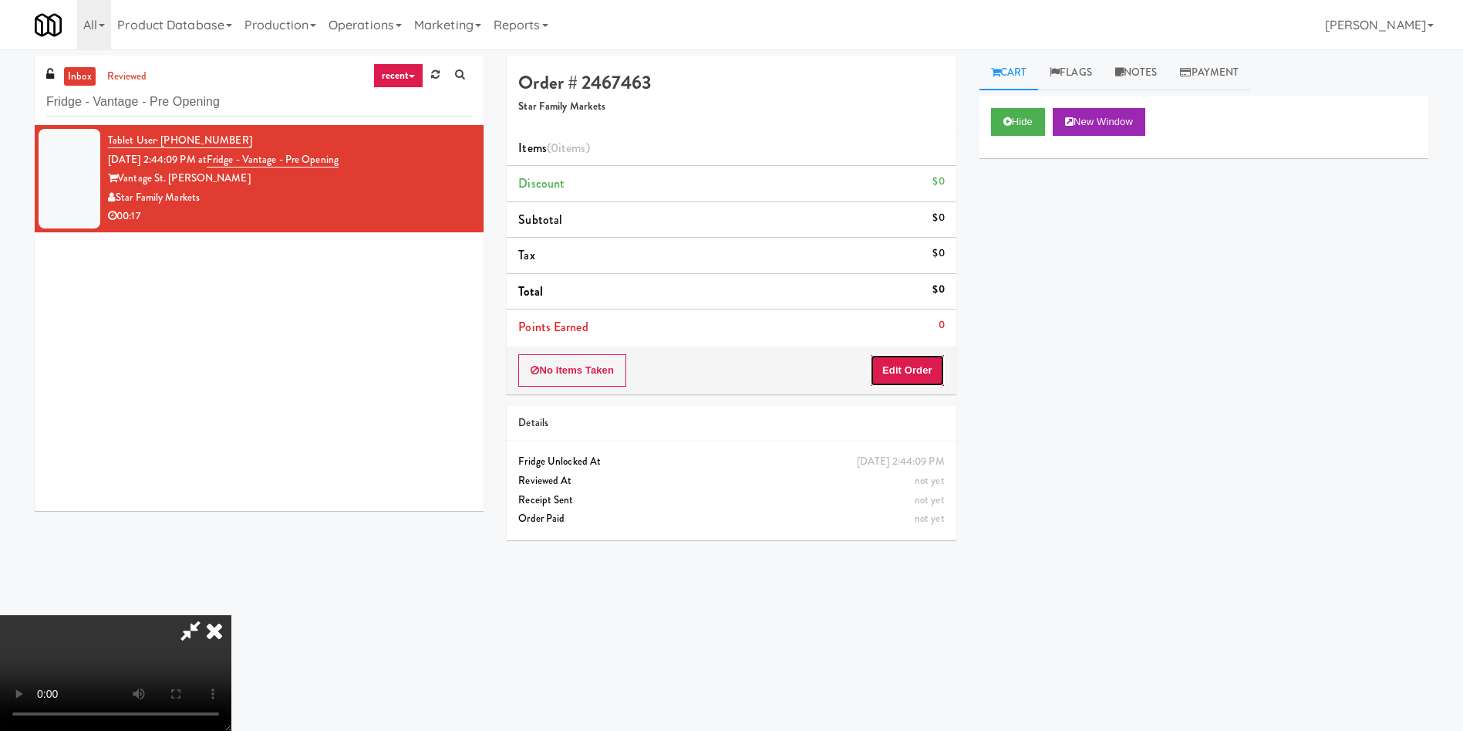
click at [920, 374] on button "Edit Order" at bounding box center [907, 370] width 75 height 32
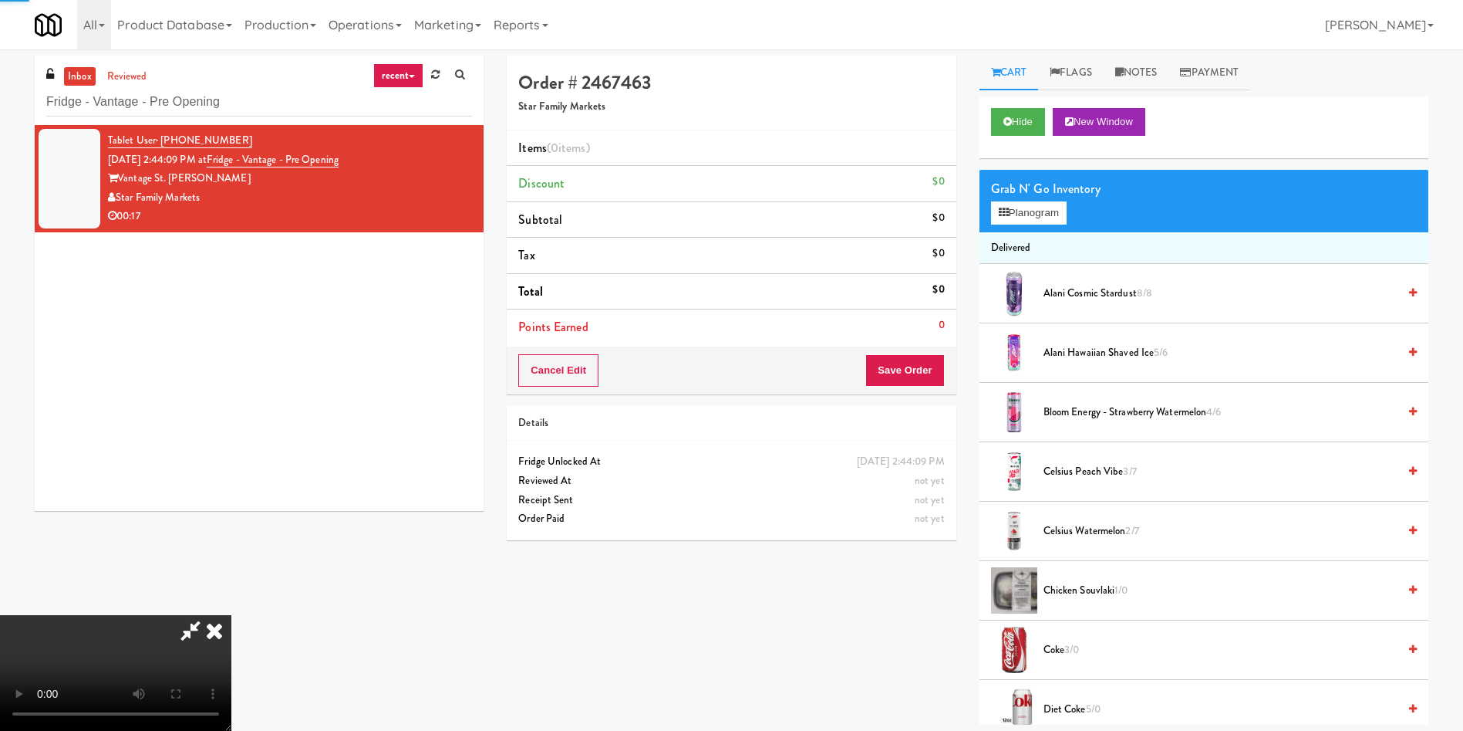
scroll to position [116, 0]
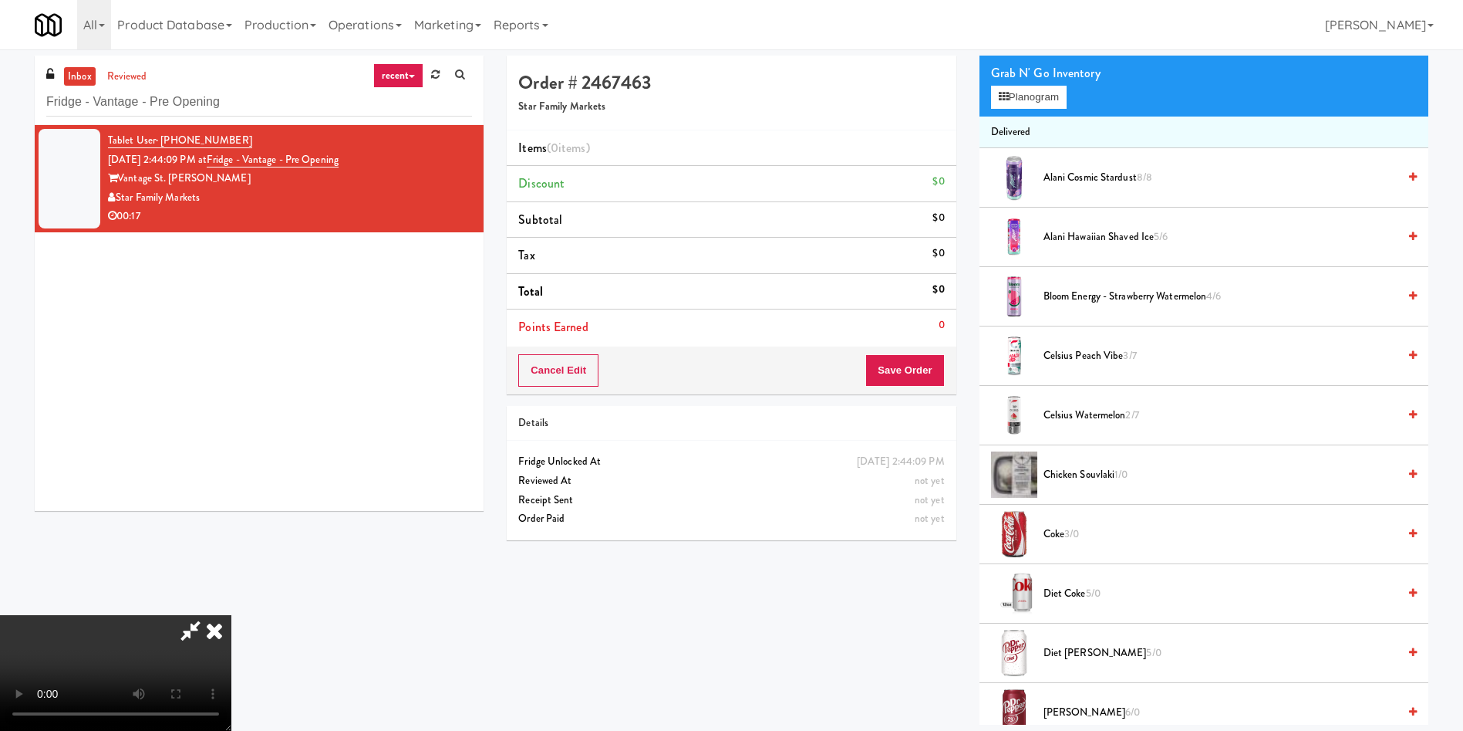
click at [231, 615] on video at bounding box center [115, 673] width 231 height 116
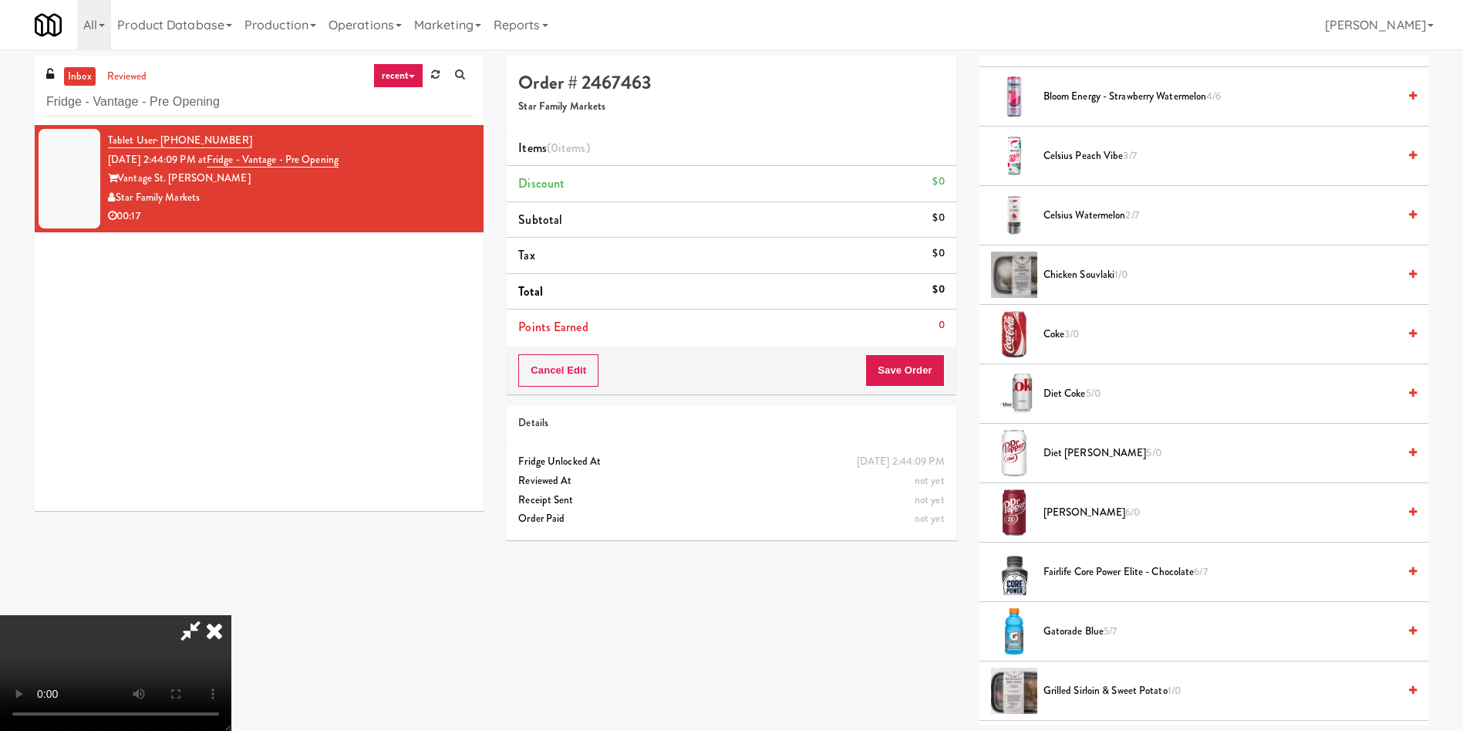
scroll to position [347, 0]
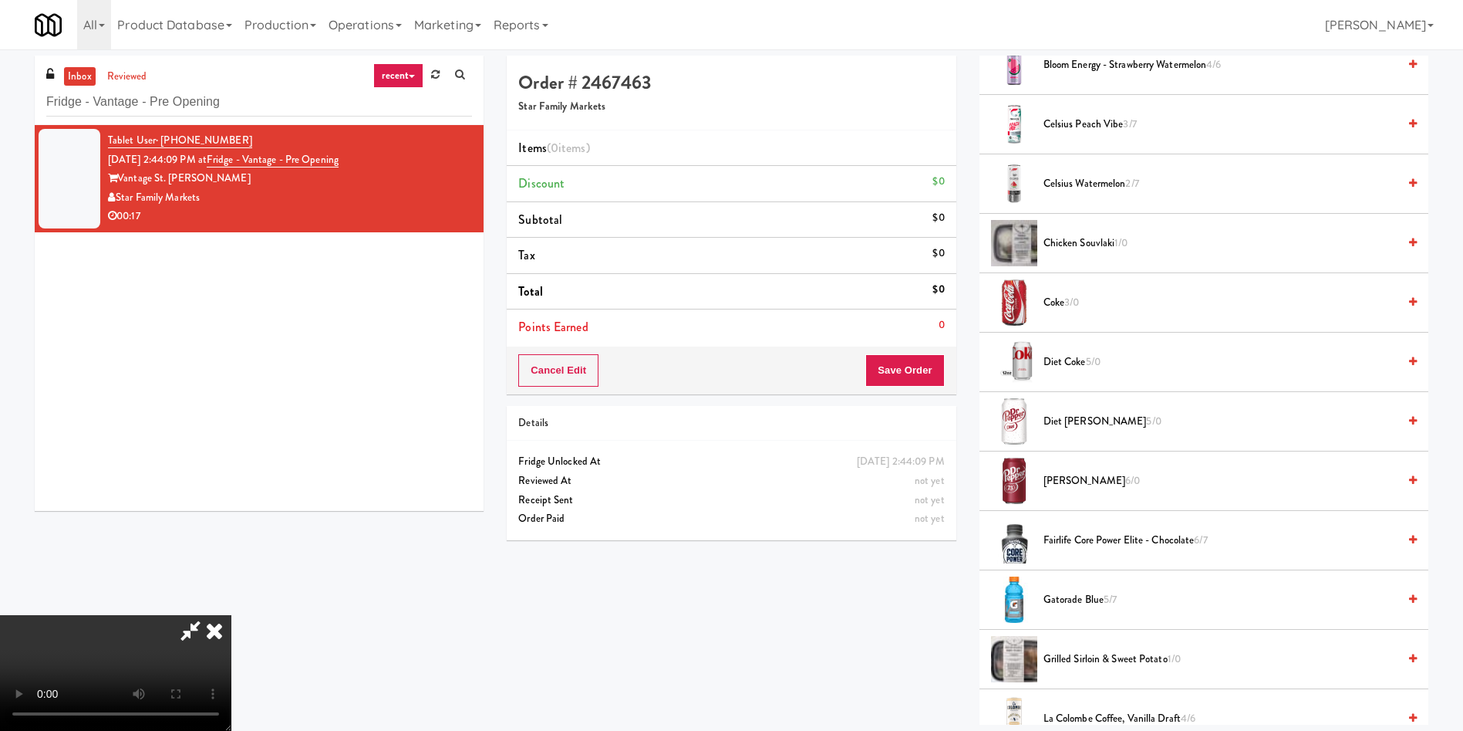
click at [1095, 422] on span "Diet Dr Pepper 5/0" at bounding box center [1221, 421] width 354 height 19
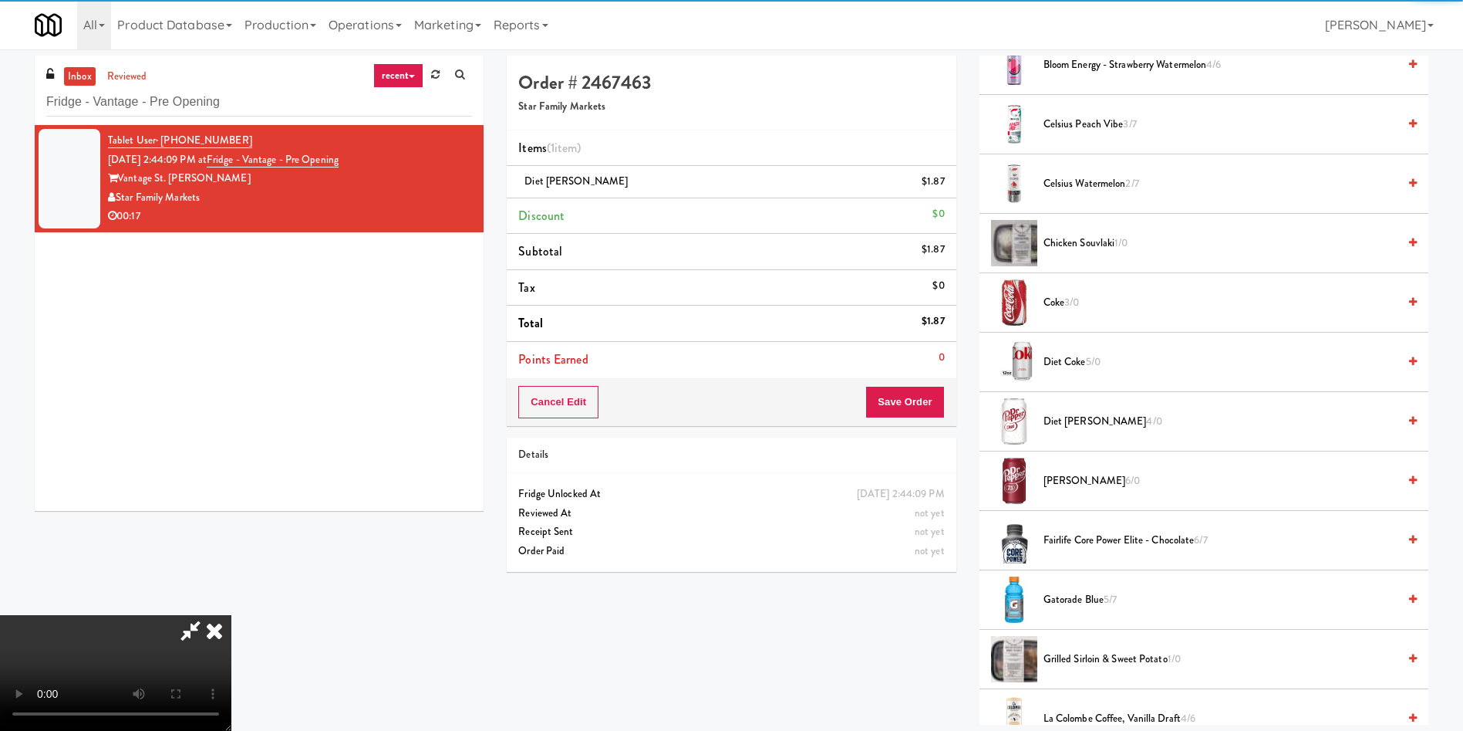
click at [1095, 422] on span "Diet Dr Pepper 4/0" at bounding box center [1221, 421] width 354 height 19
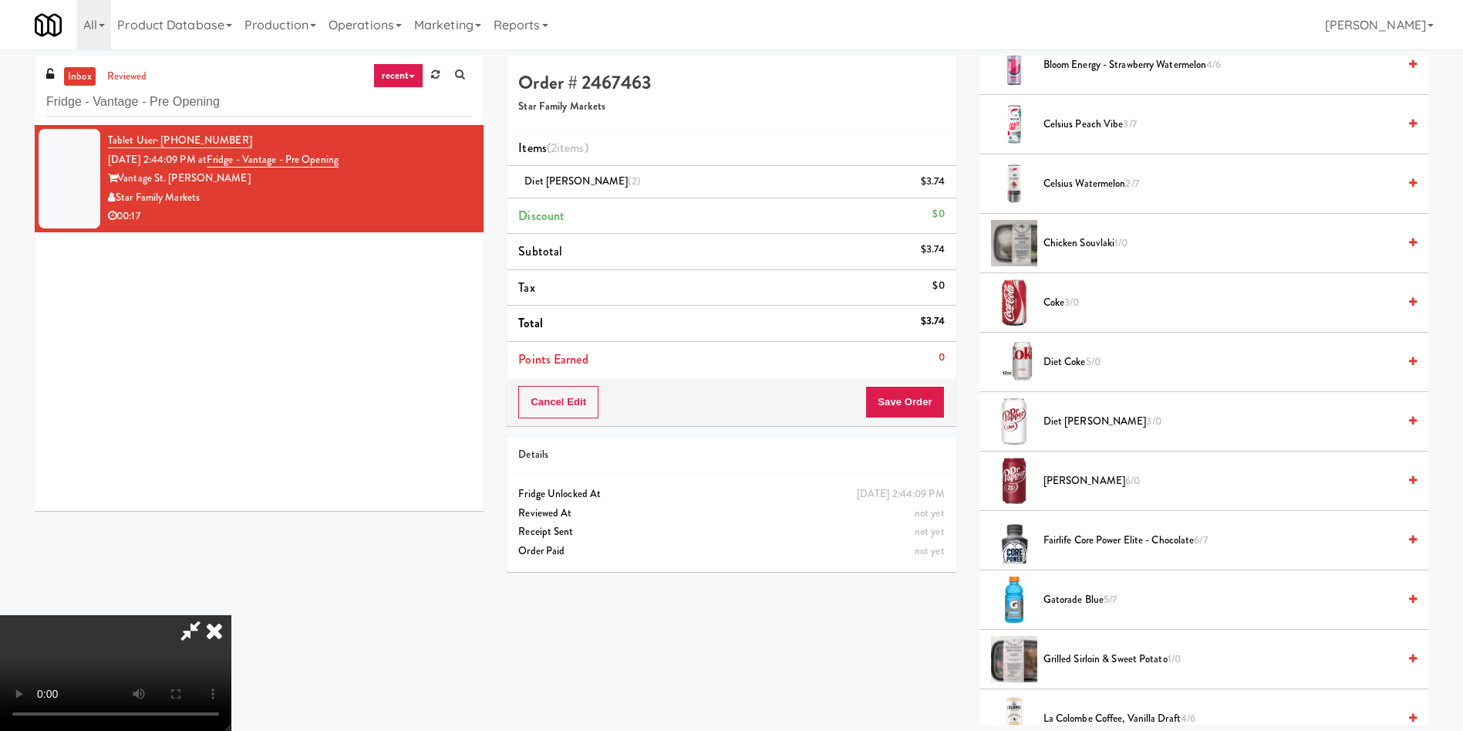
scroll to position [0, 0]
click at [231, 615] on video at bounding box center [115, 673] width 231 height 116
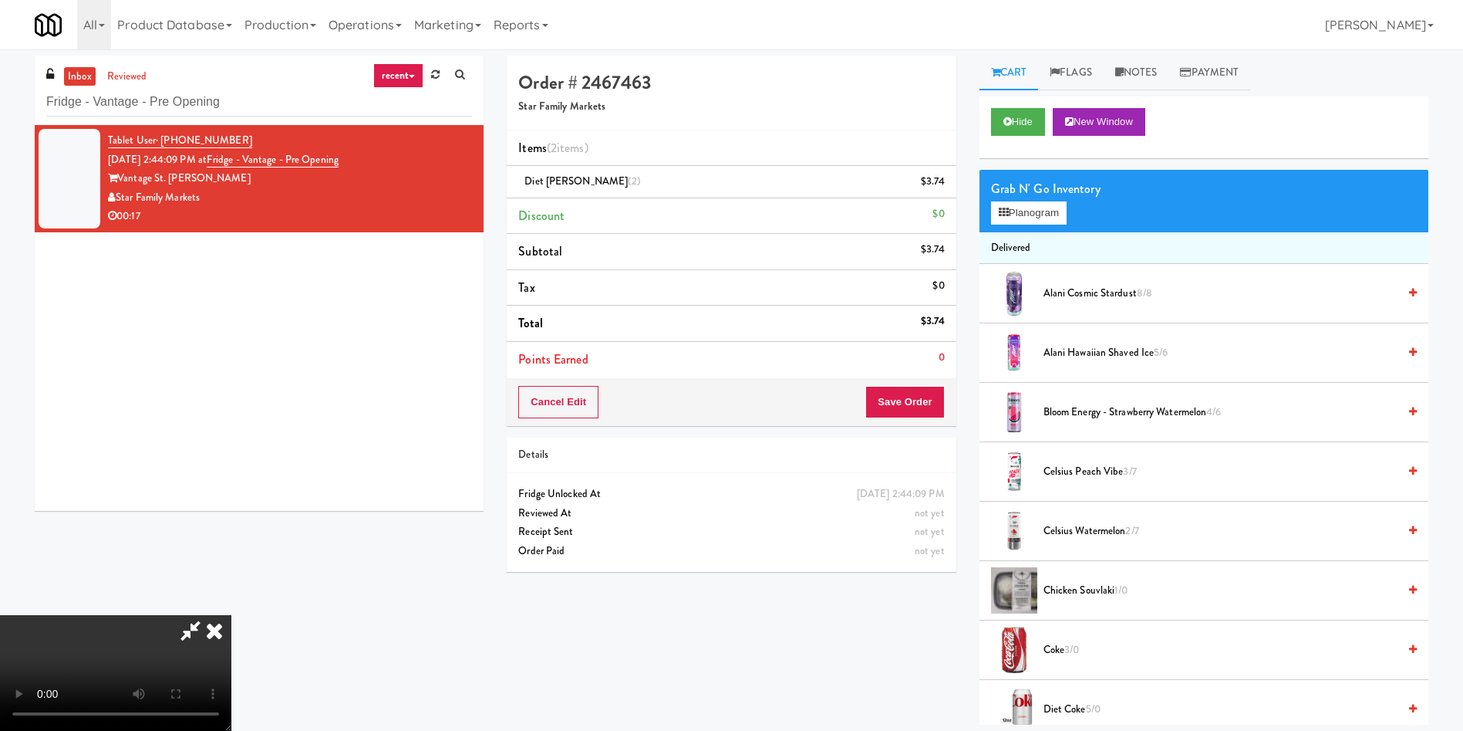
click at [1083, 468] on span "Celsius Peach Vibe 3/7" at bounding box center [1221, 471] width 354 height 19
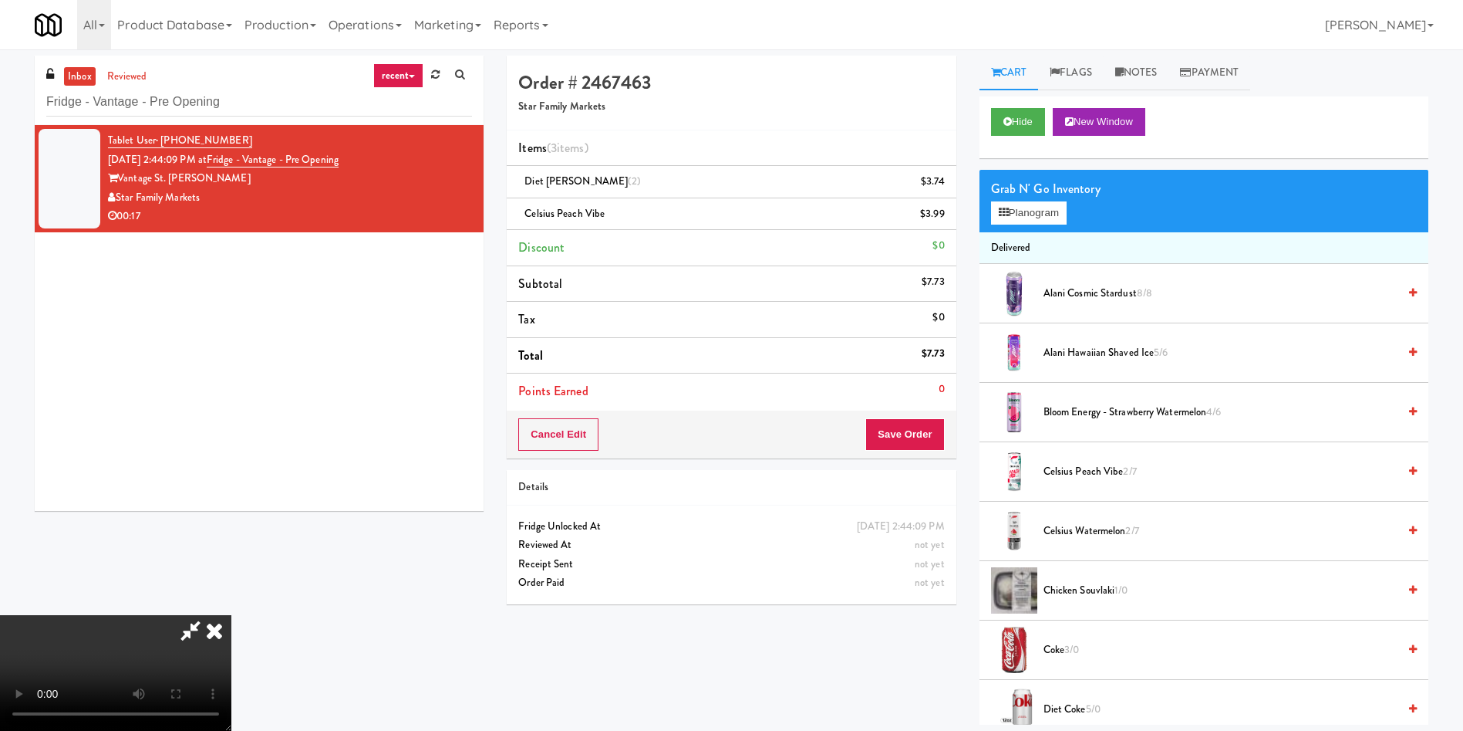
click at [1094, 525] on span "Celsius Watermelon 2/7" at bounding box center [1221, 530] width 354 height 19
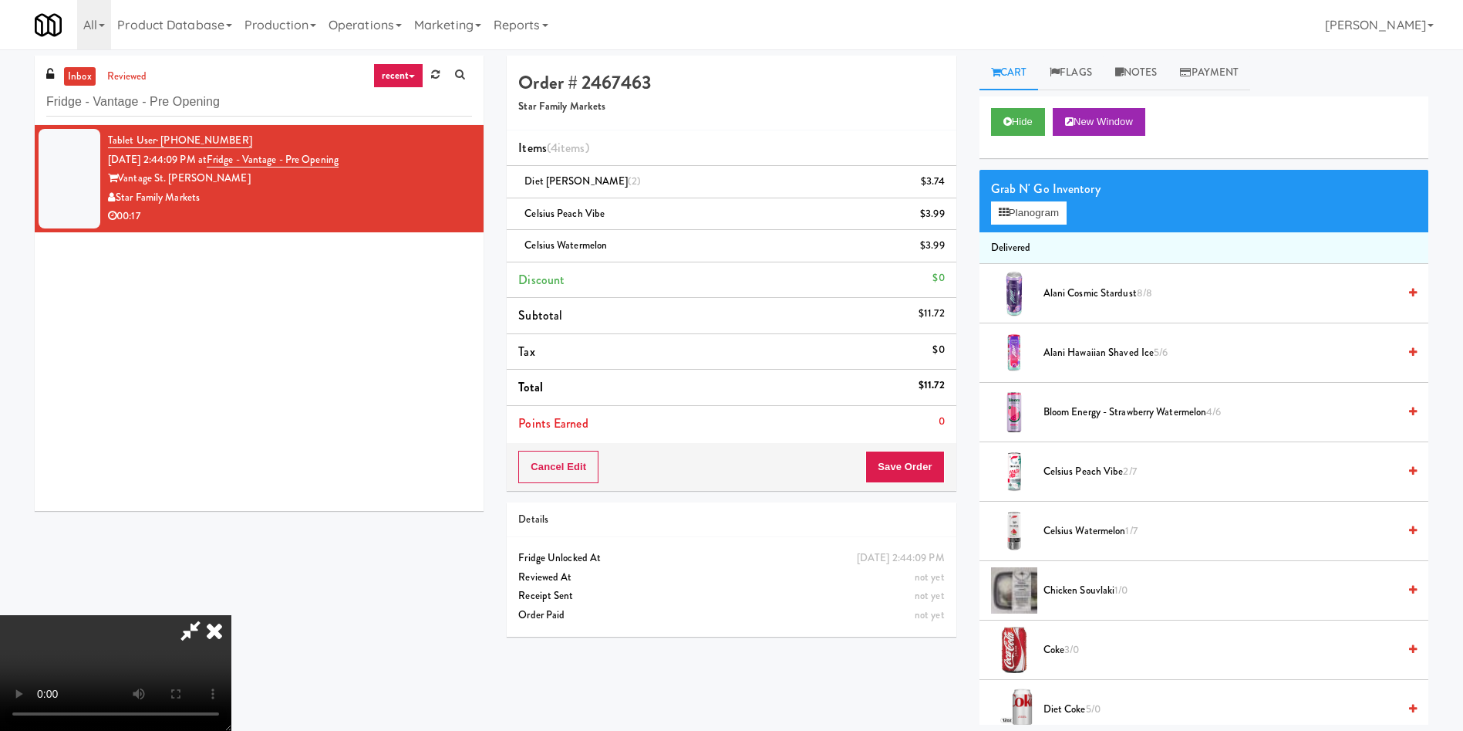
click at [1031, 227] on div "Grab N' Go Inventory Planogram" at bounding box center [1204, 201] width 449 height 62
click at [1016, 204] on button "Planogram" at bounding box center [1029, 212] width 76 height 23
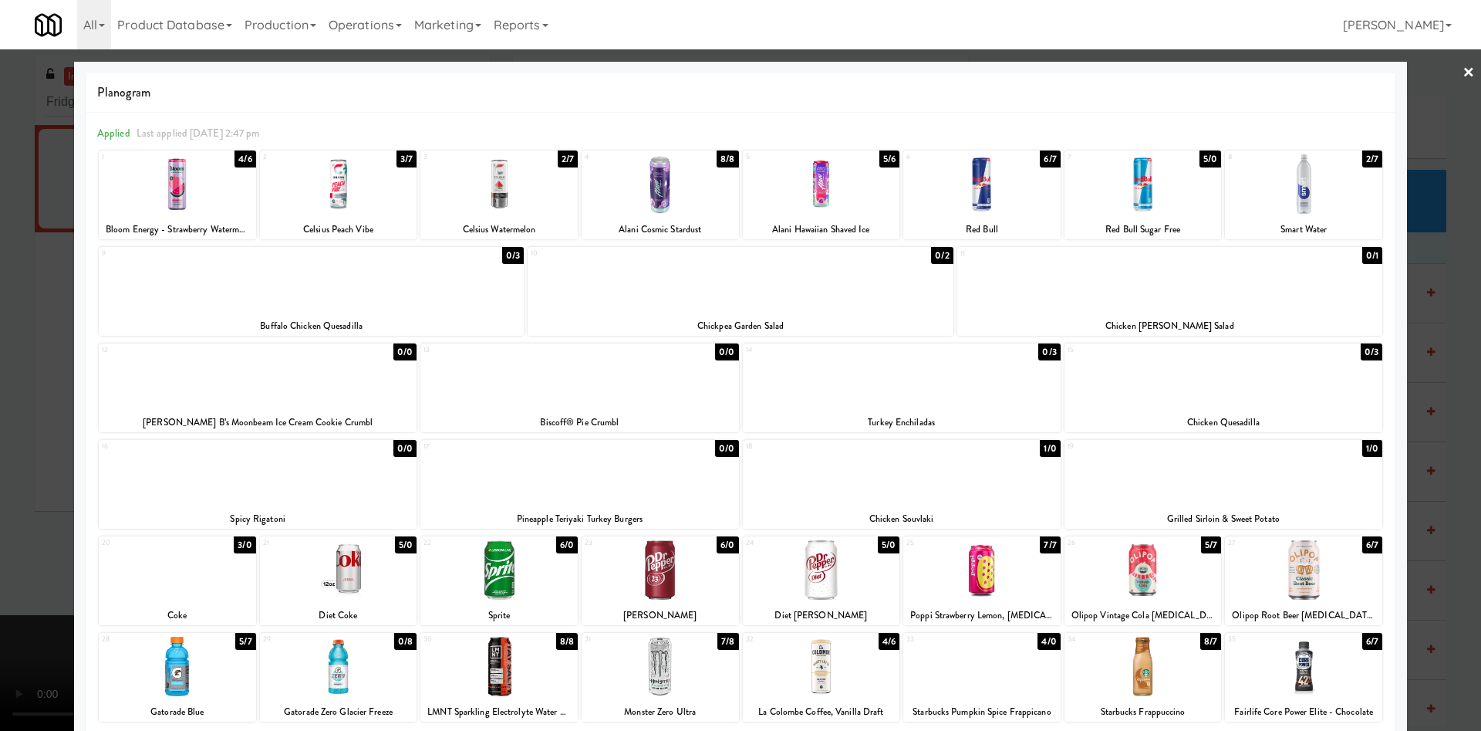
click at [34, 450] on div at bounding box center [740, 365] width 1481 height 731
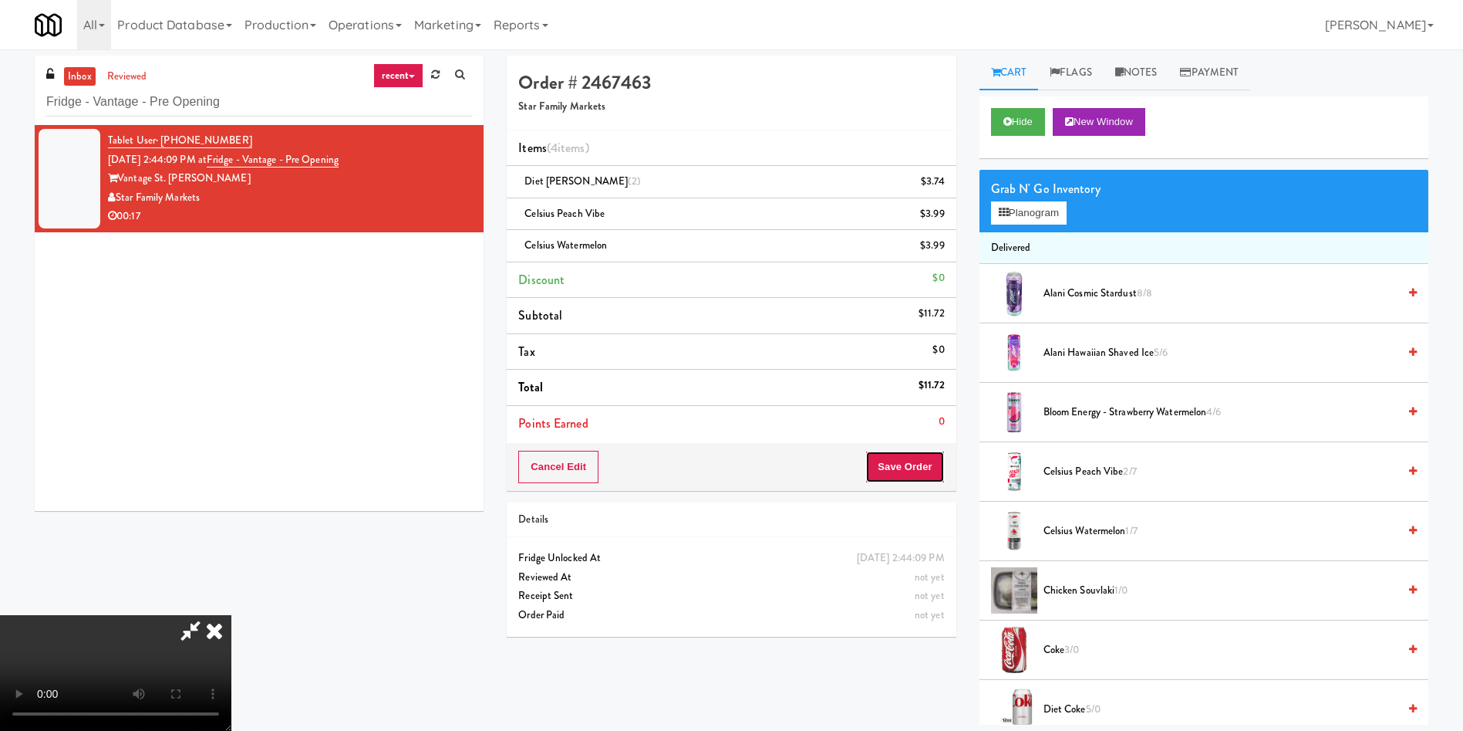
click at [910, 454] on button "Save Order" at bounding box center [905, 467] width 79 height 32
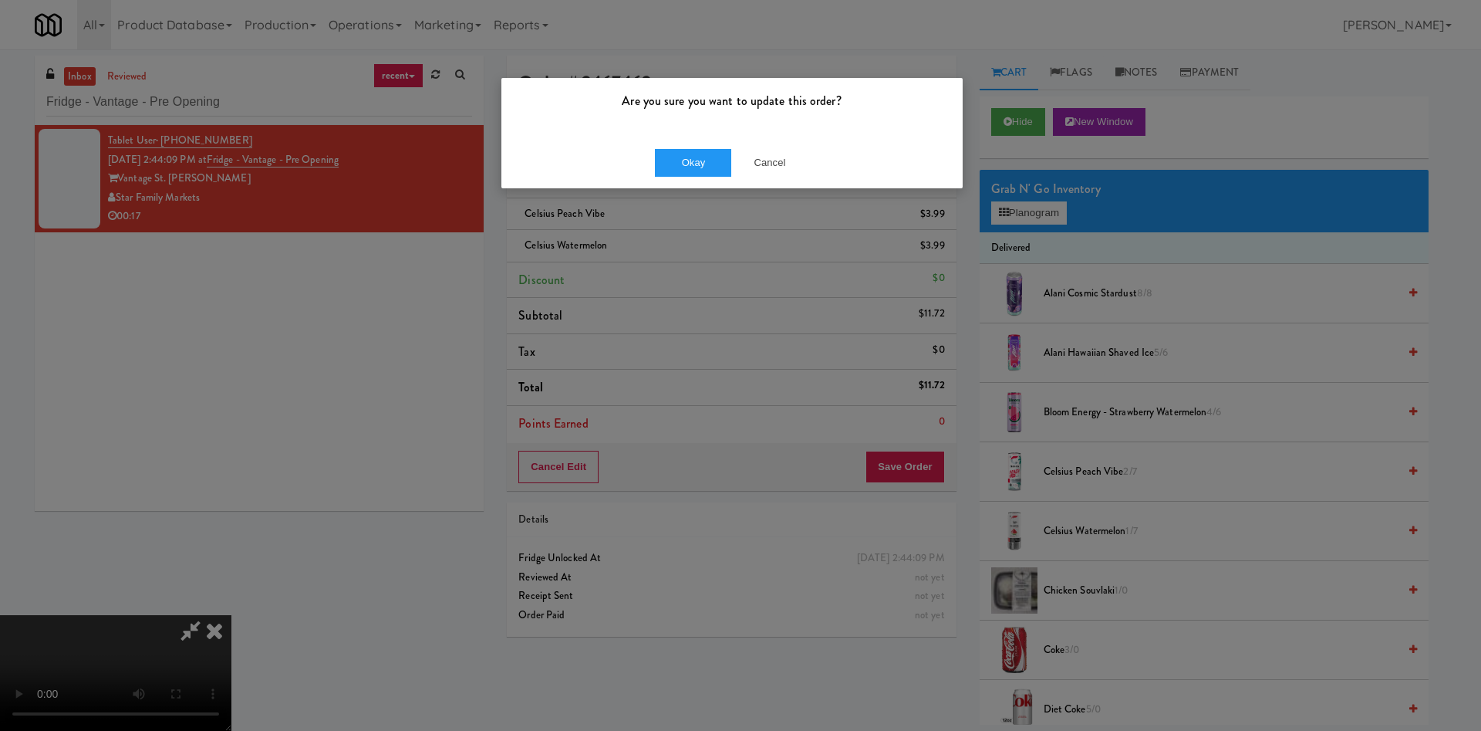
click at [677, 147] on div "Okay Cancel" at bounding box center [731, 163] width 461 height 52
click at [683, 158] on button "Okay" at bounding box center [693, 163] width 77 height 28
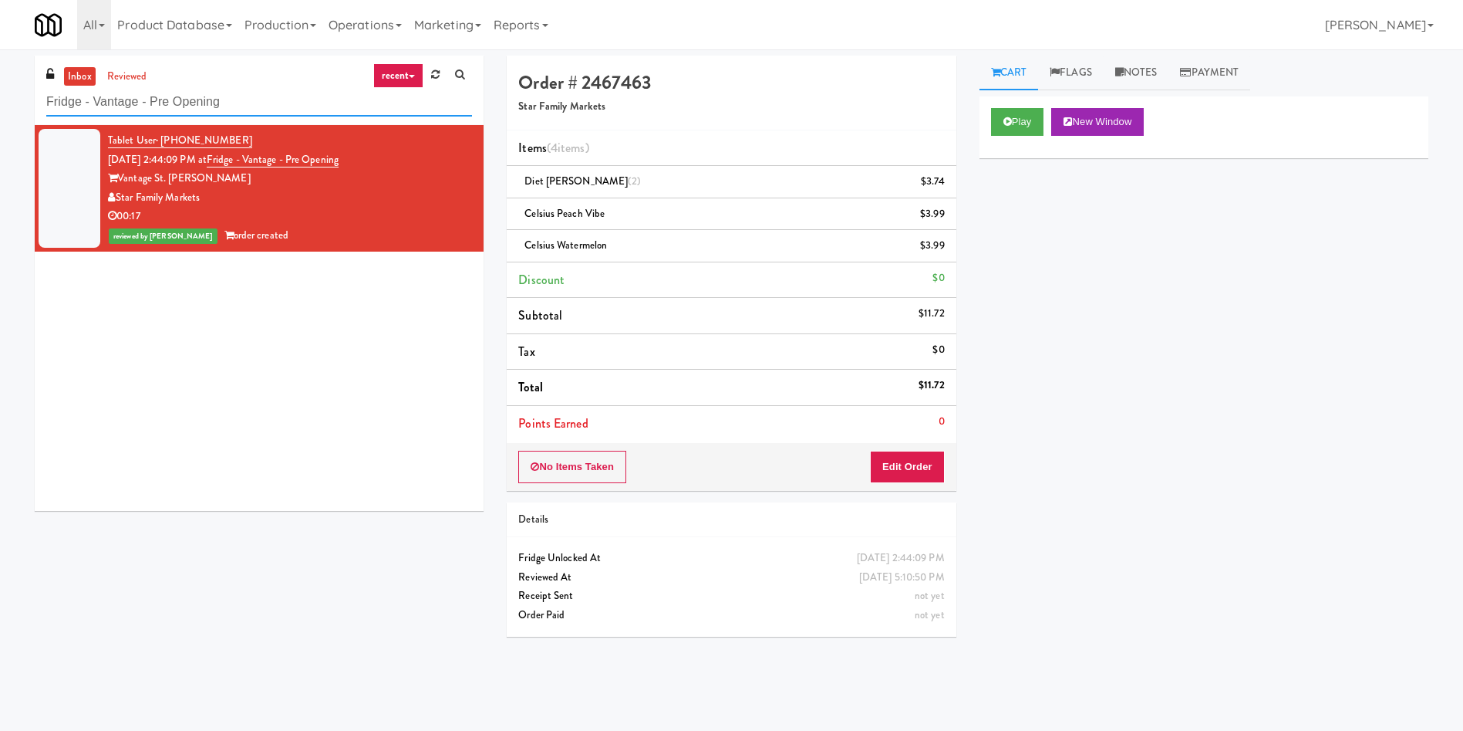
paste input "esh Point"
drag, startPoint x: 268, startPoint y: 89, endPoint x: 0, endPoint y: 86, distance: 268.5
click at [0, 86] on div "inbox reviewed recent all unclear take inventory issue suspicious failed recent…" at bounding box center [731, 365] width 1463 height 619
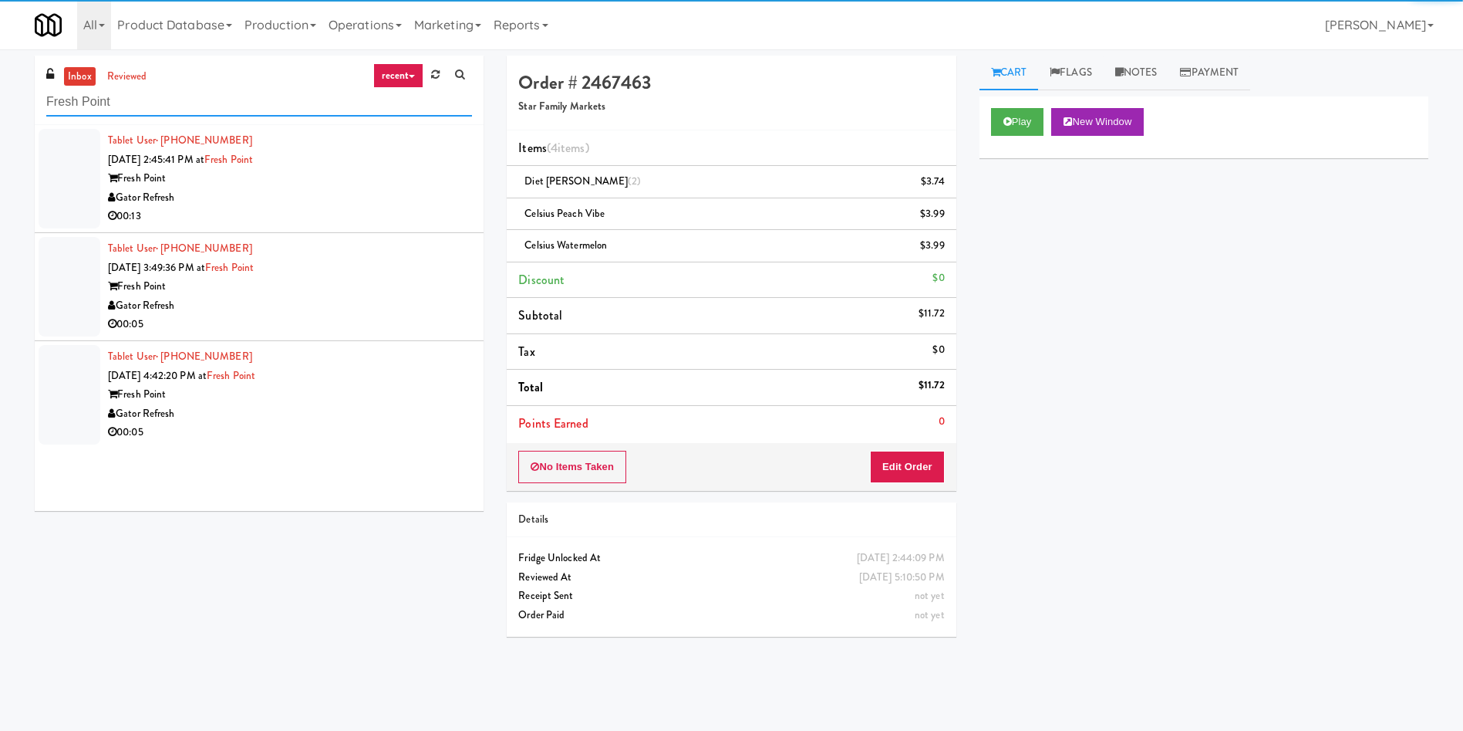
type input "Fresh Point"
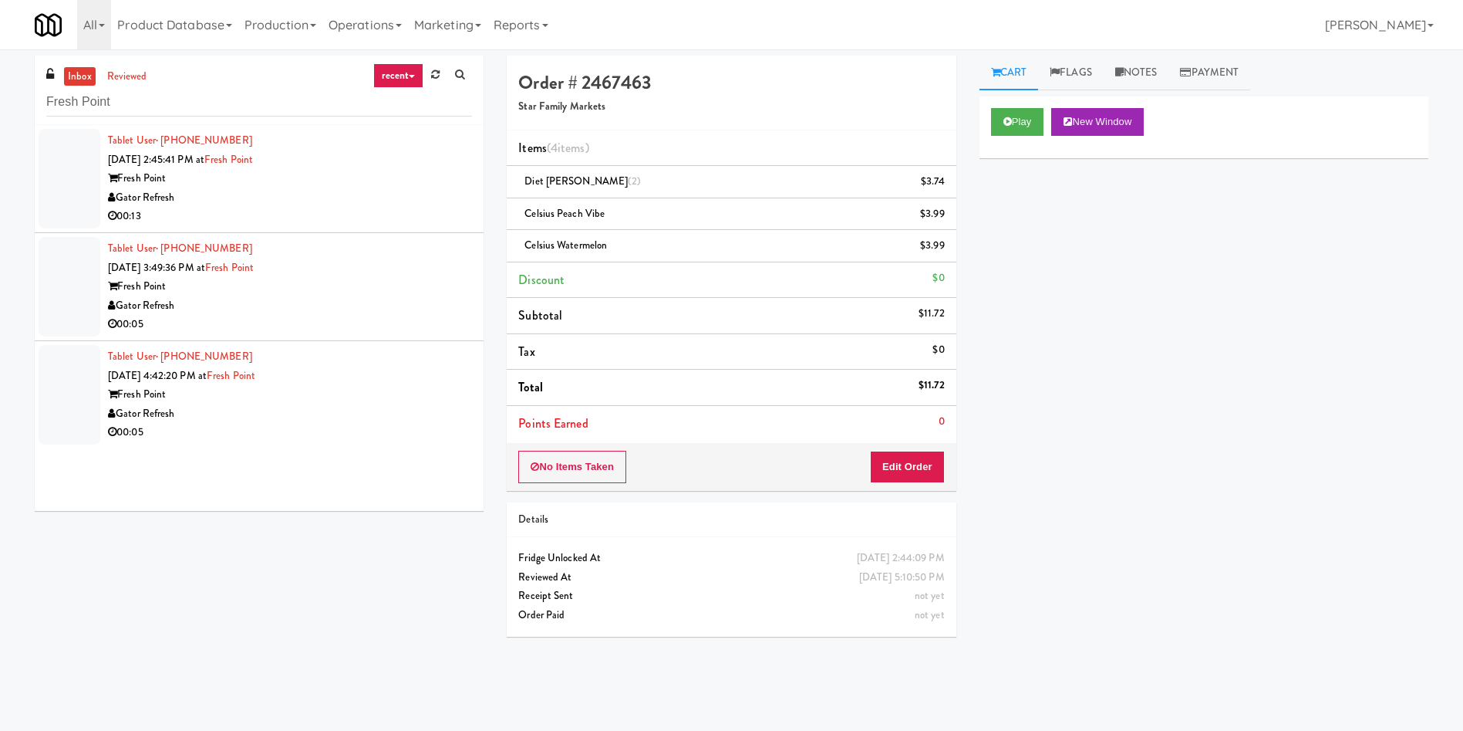
click at [81, 172] on div at bounding box center [70, 179] width 62 height 100
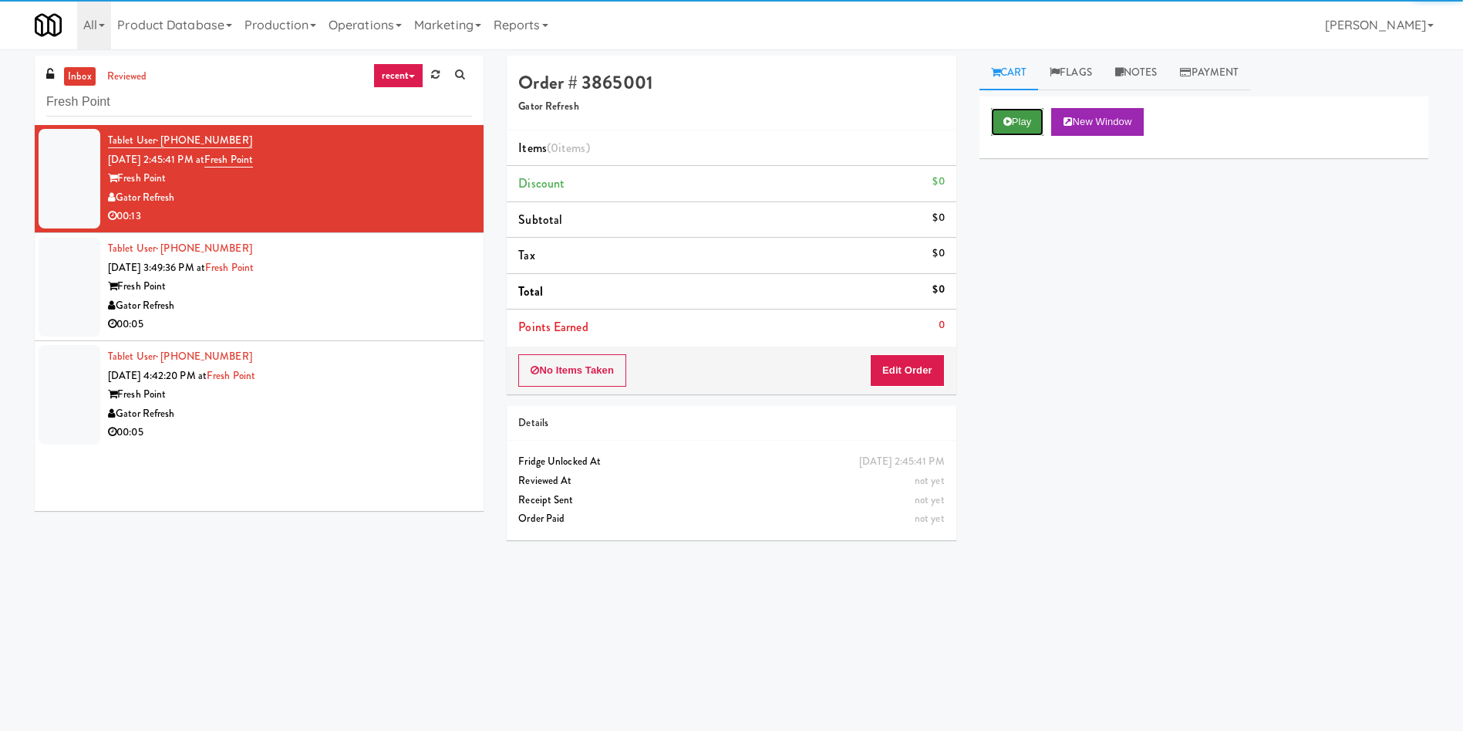
click at [1012, 114] on button "Play" at bounding box center [1017, 122] width 53 height 28
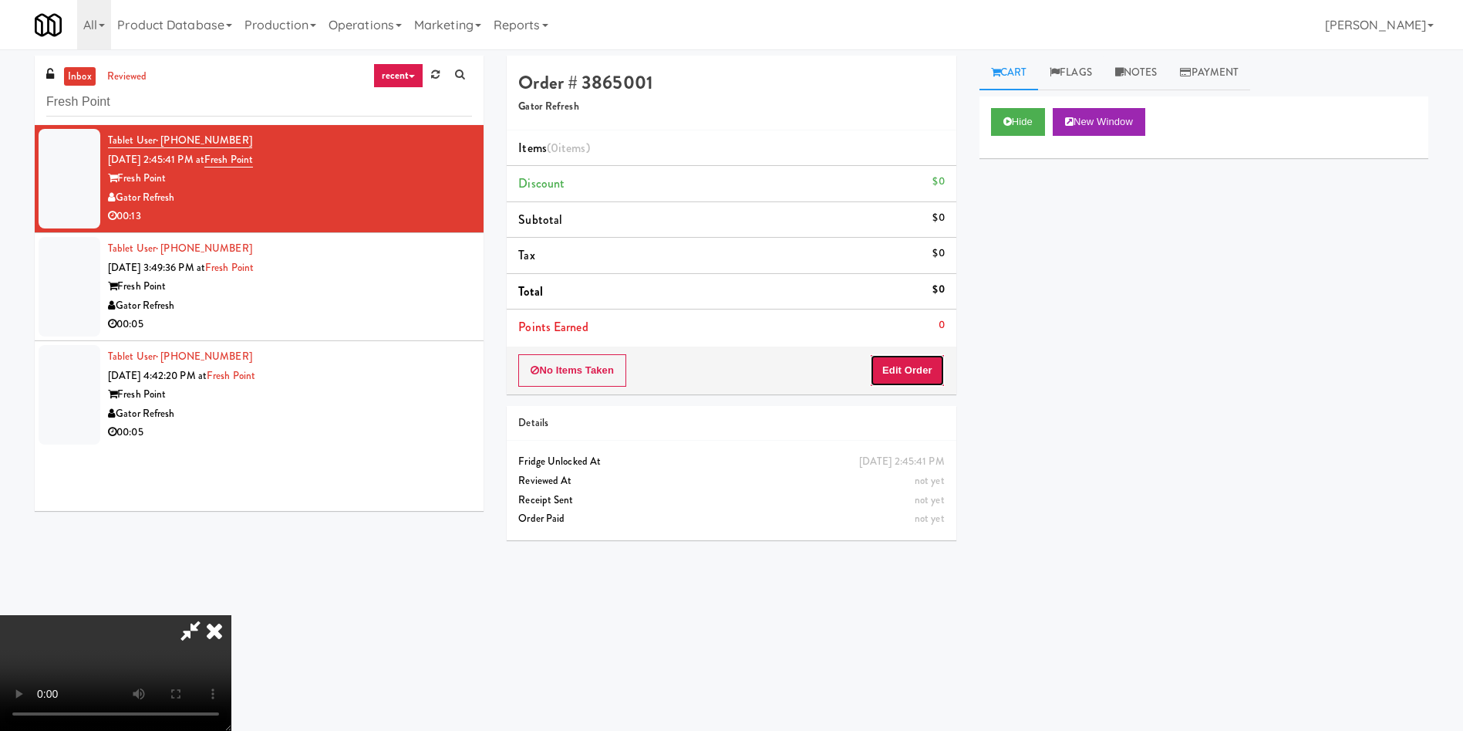
click at [923, 381] on button "Edit Order" at bounding box center [907, 370] width 75 height 32
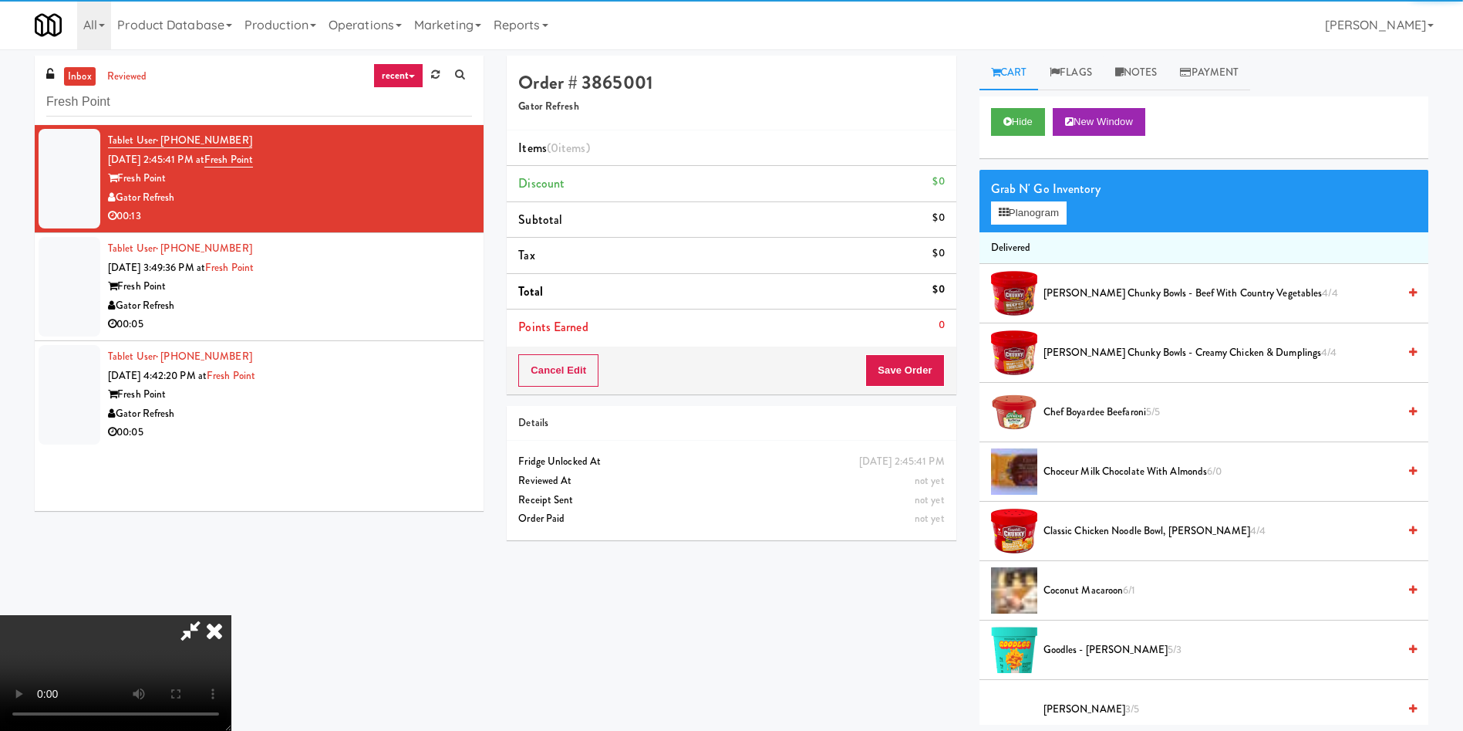
scroll to position [116, 0]
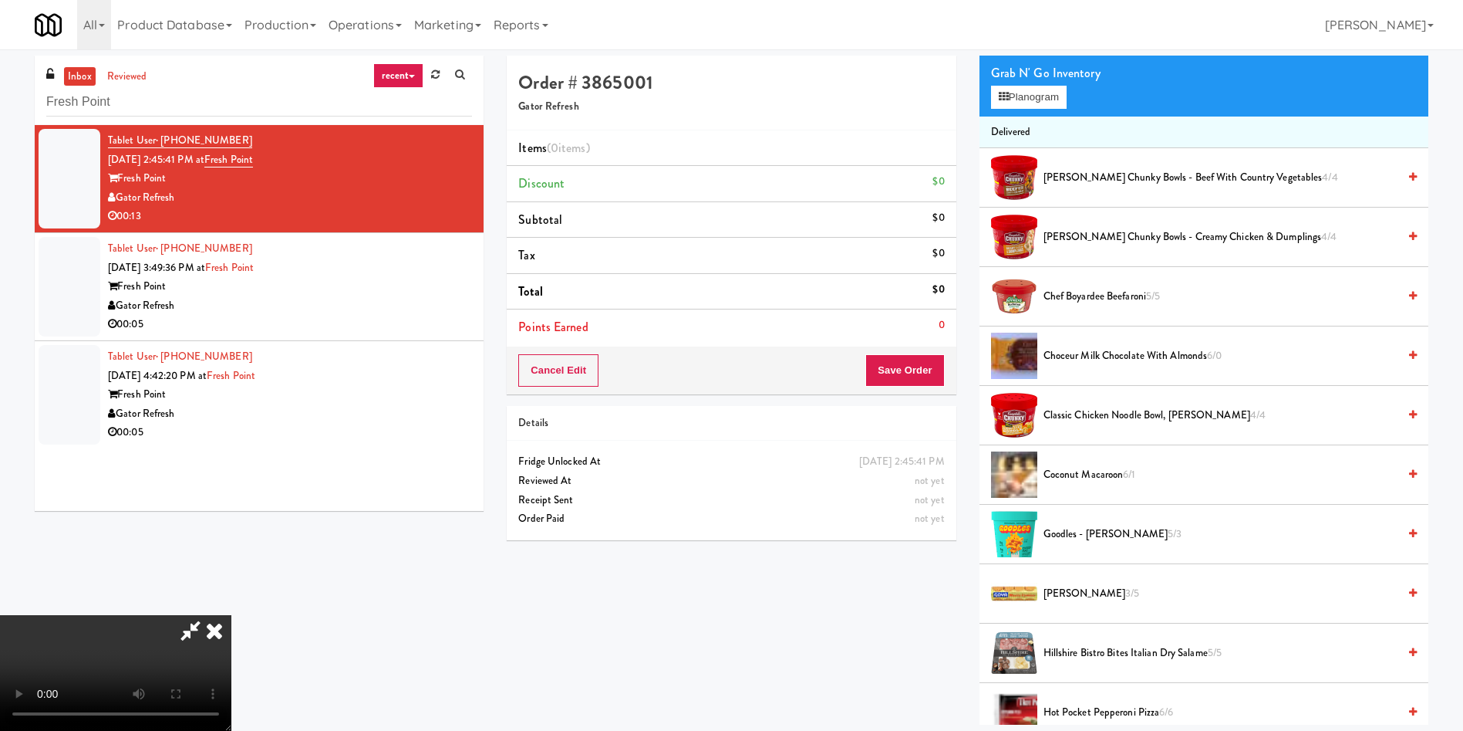
click at [231, 615] on video at bounding box center [115, 673] width 231 height 116
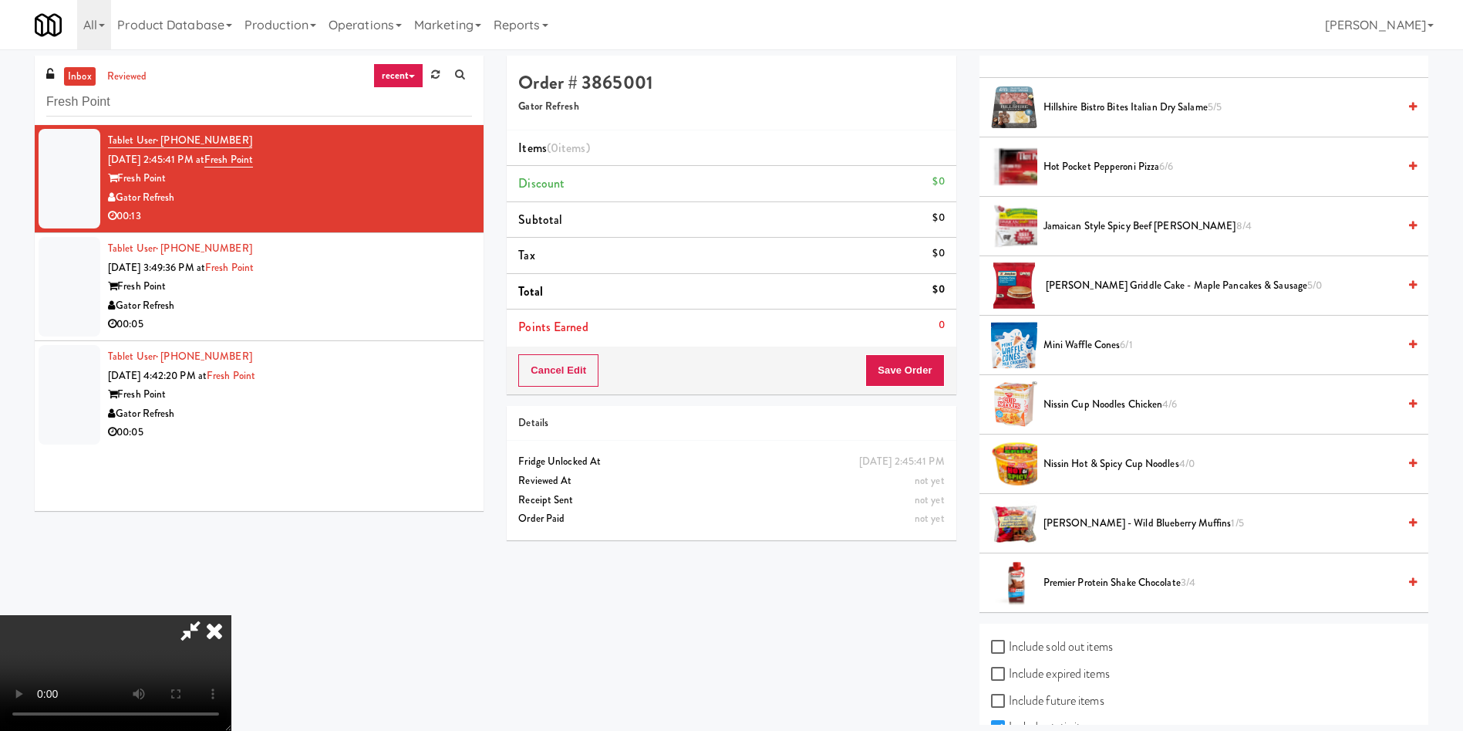
scroll to position [728, 0]
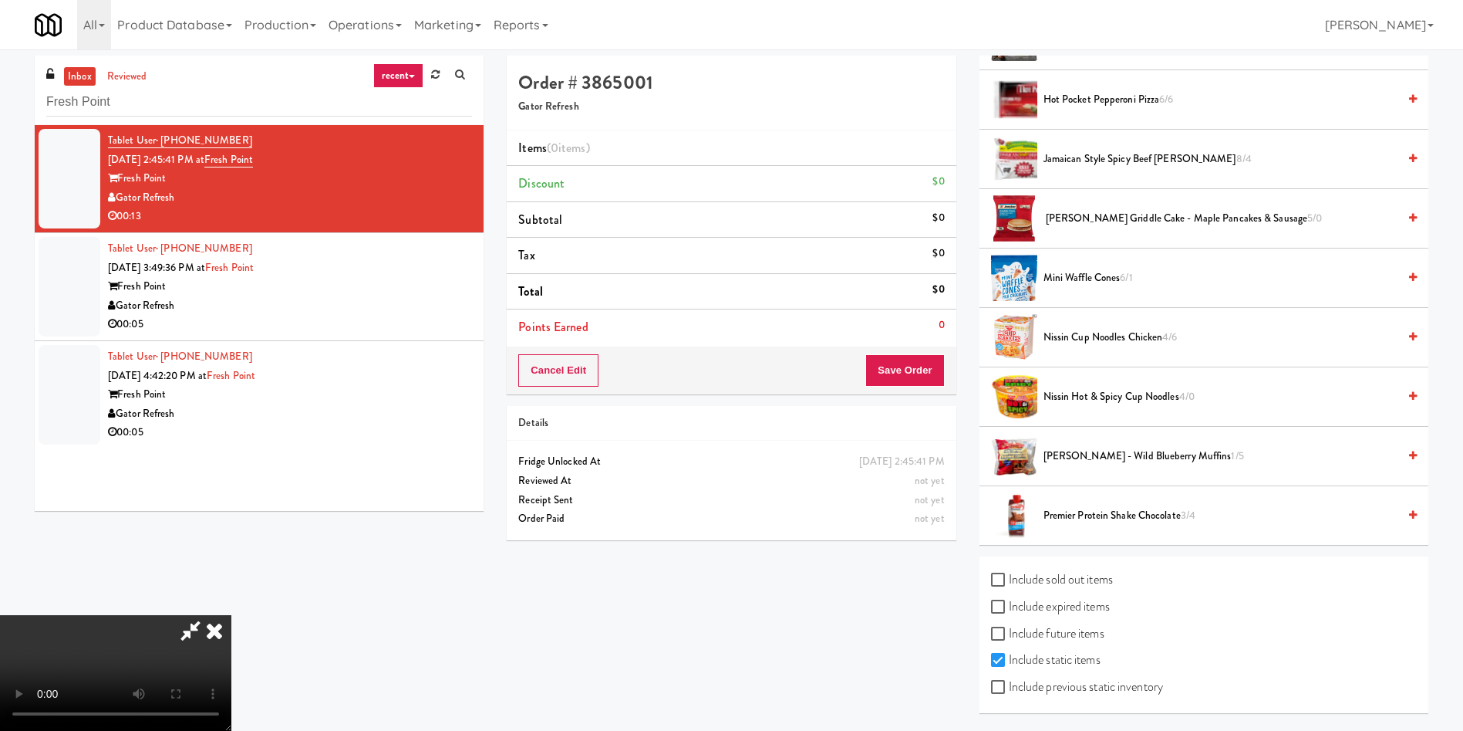
click at [1046, 686] on label "Include previous static inventory" at bounding box center [1077, 686] width 172 height 23
click at [1009, 686] on input "Include previous static inventory" at bounding box center [1000, 687] width 18 height 12
checkbox input "true"
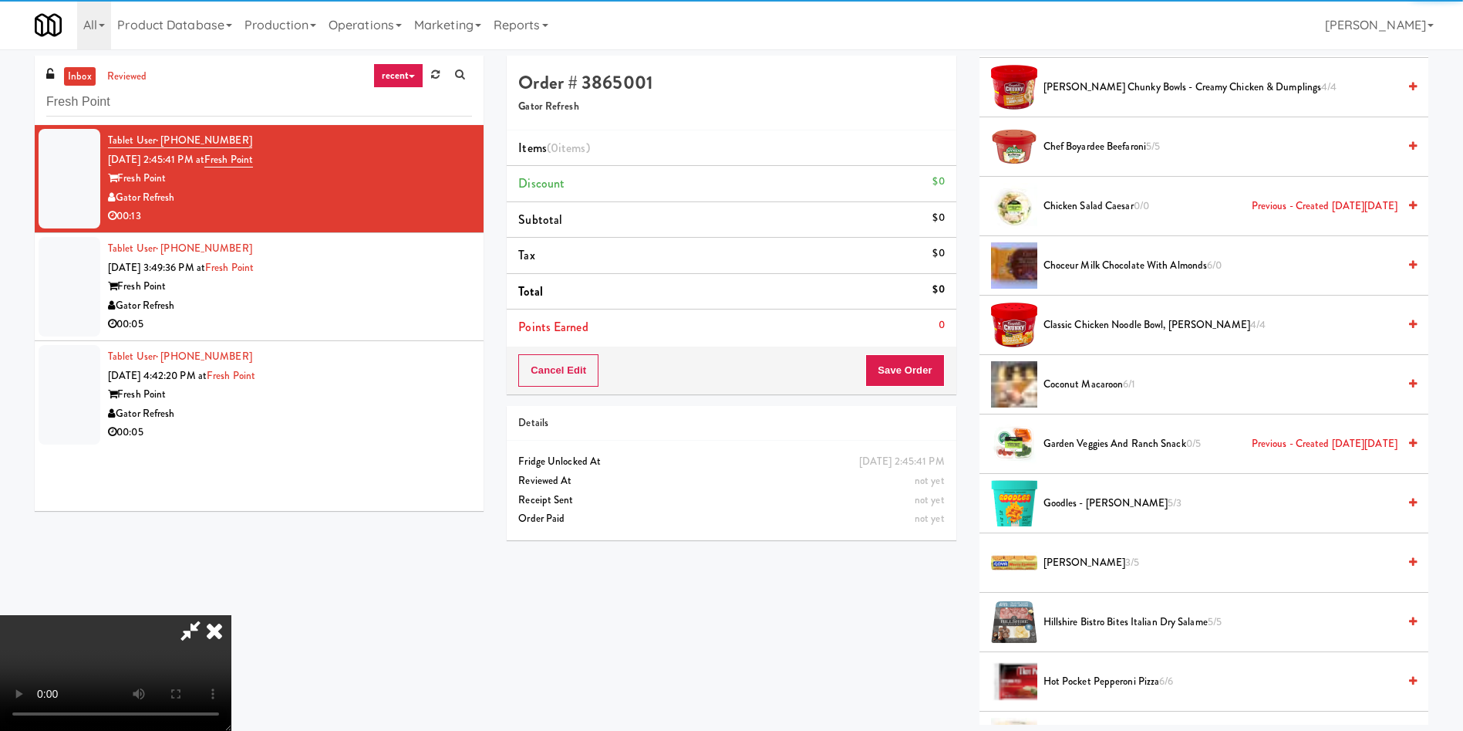
scroll to position [0, 0]
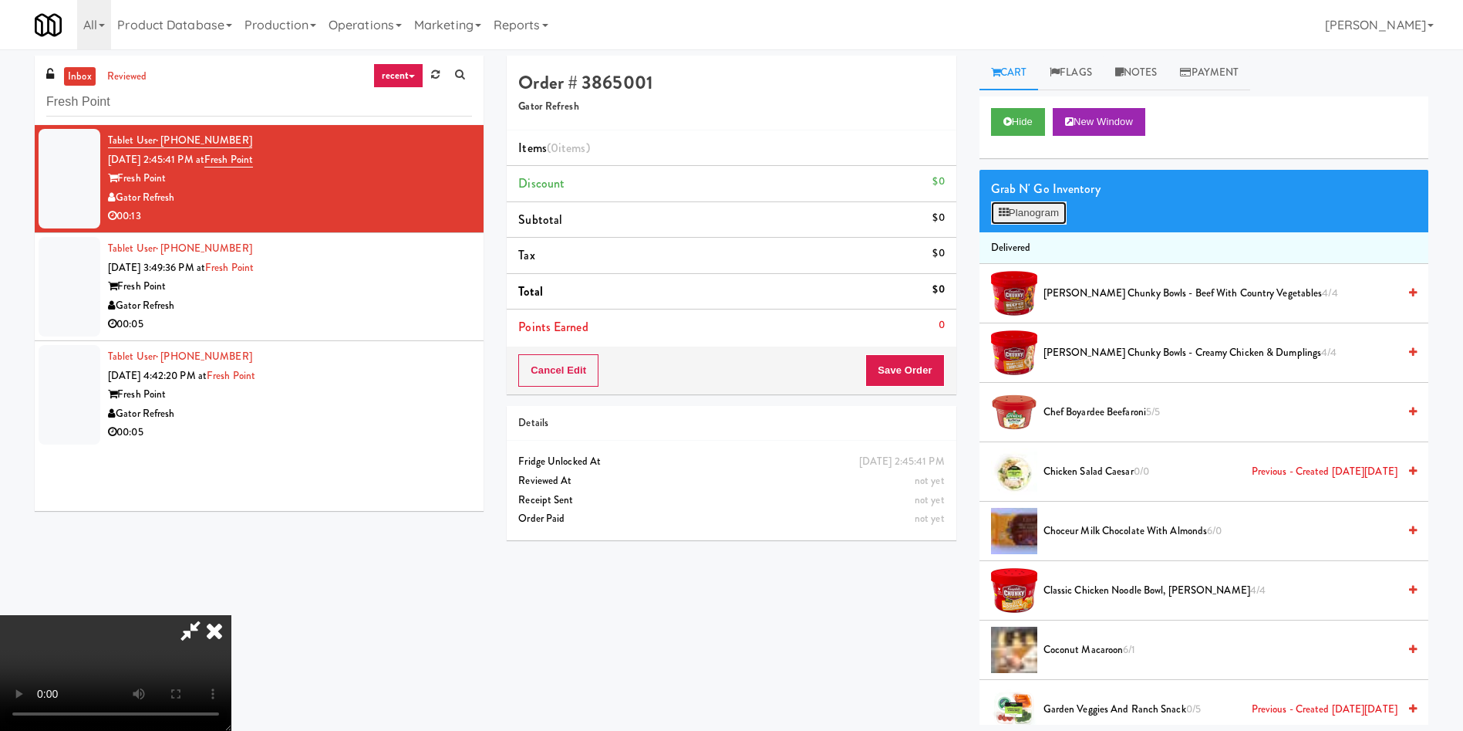
click at [1015, 203] on button "Planogram" at bounding box center [1029, 212] width 76 height 23
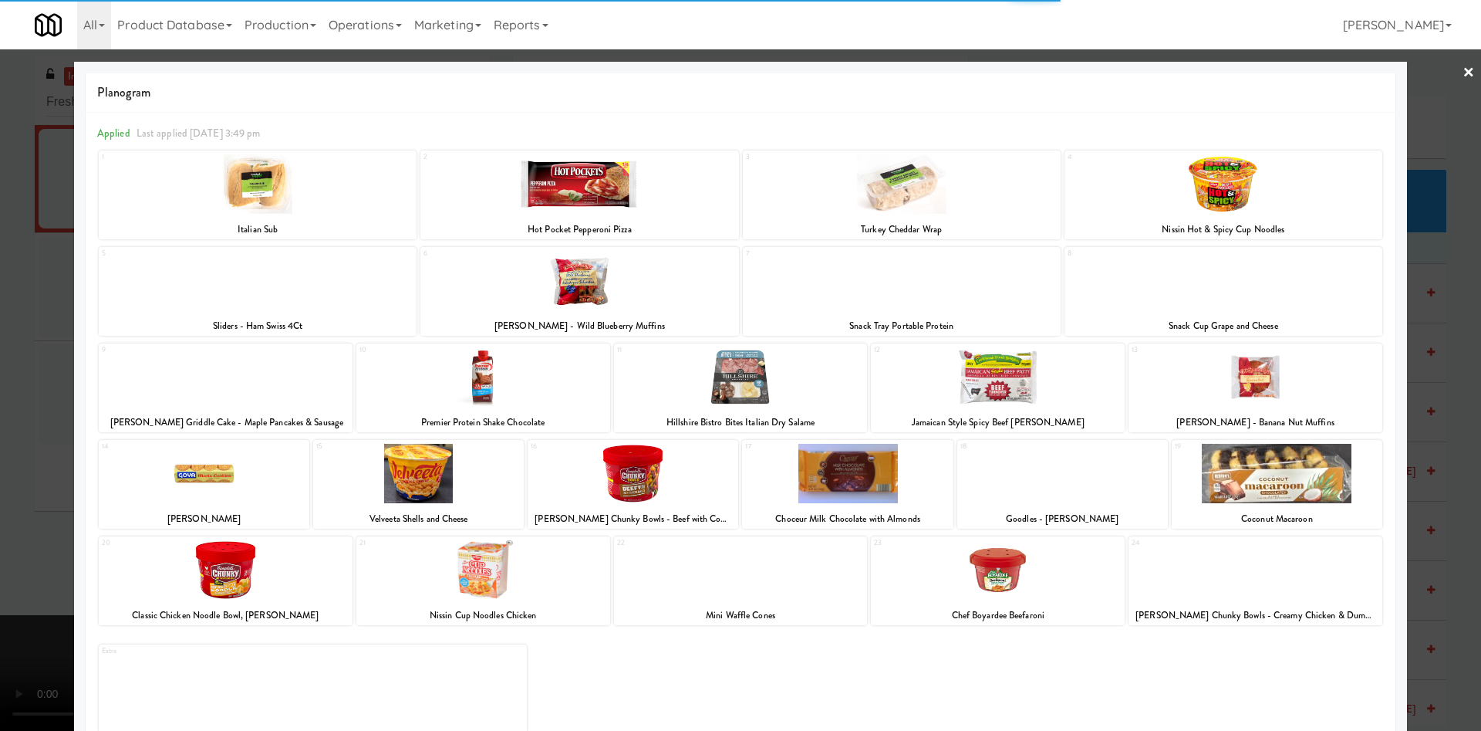
click at [768, 373] on div at bounding box center [741, 376] width 254 height 59
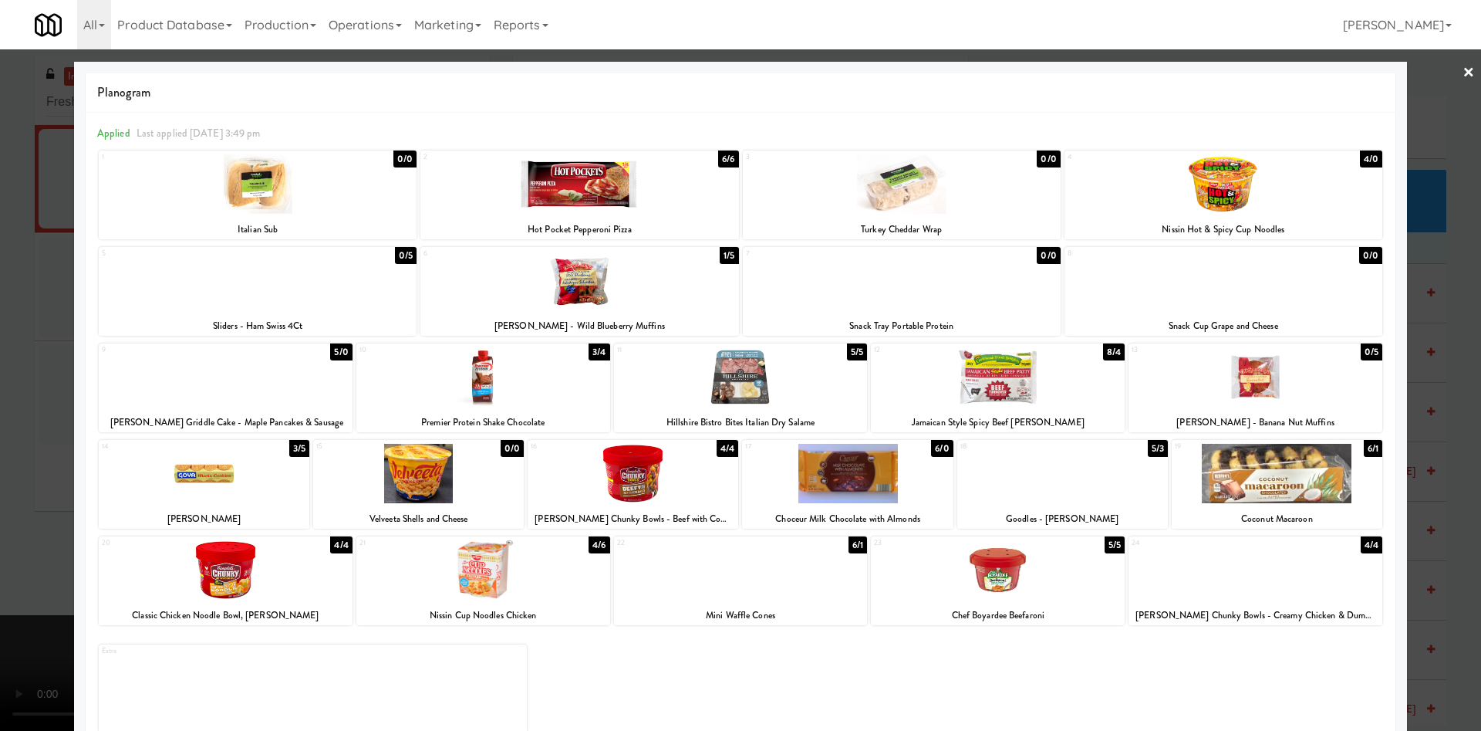
click at [0, 480] on div at bounding box center [740, 365] width 1481 height 731
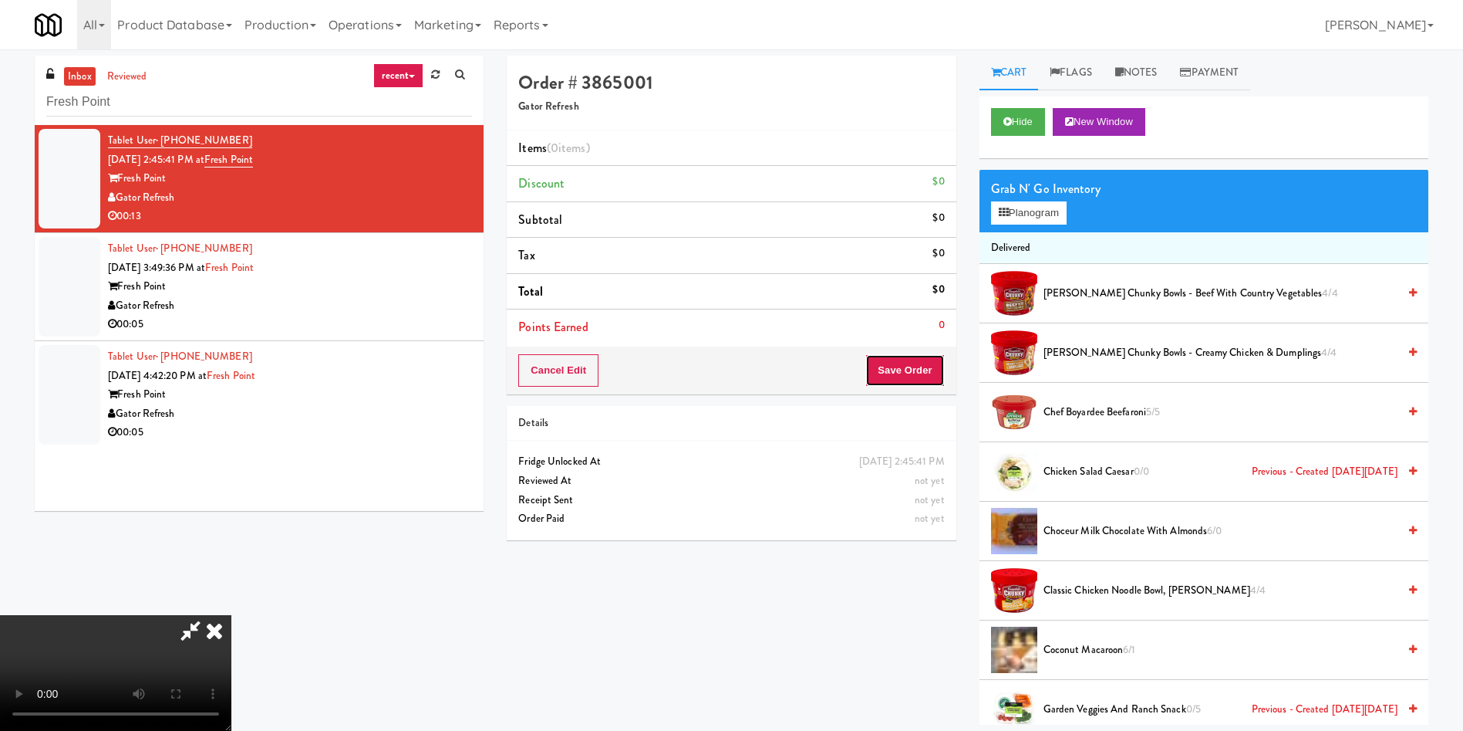
click at [925, 354] on button "Save Order" at bounding box center [905, 370] width 79 height 32
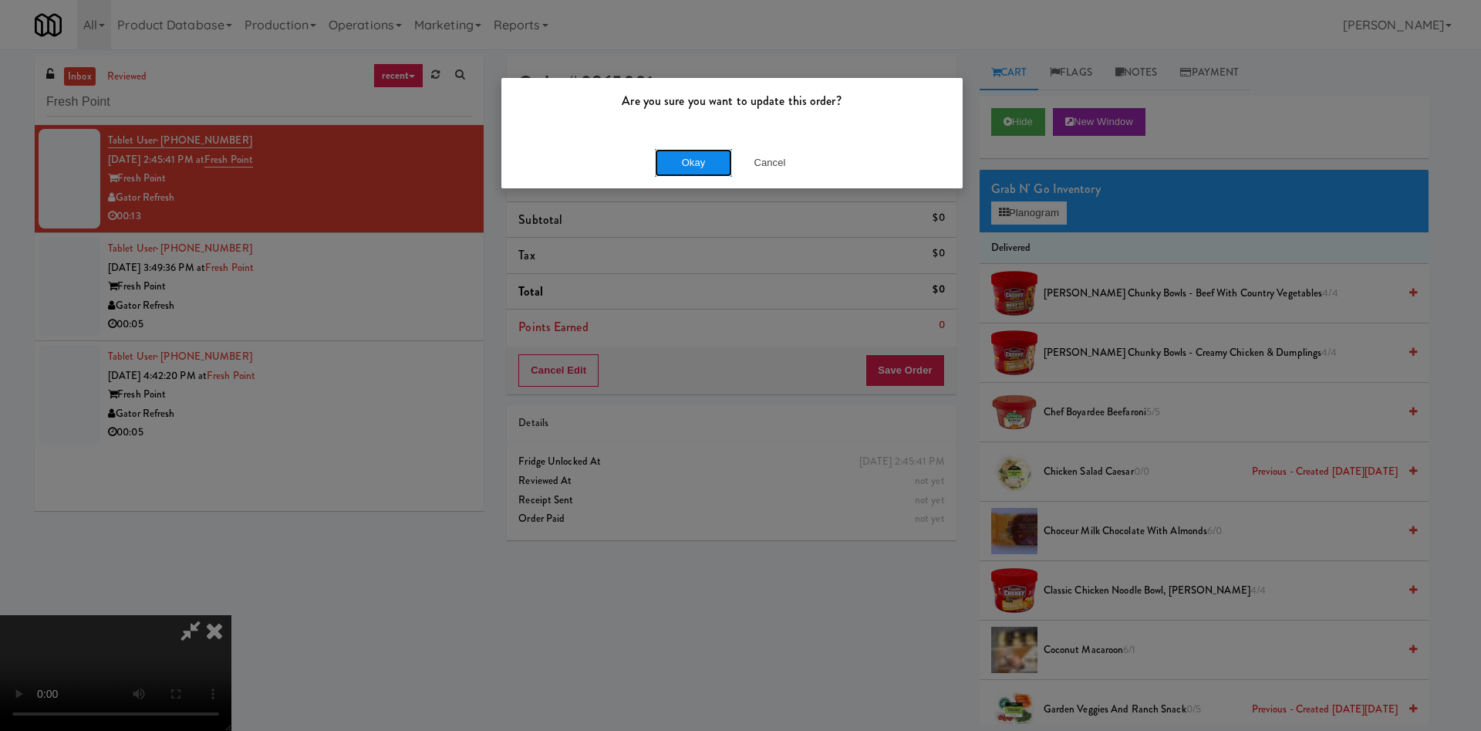
click at [700, 164] on button "Okay" at bounding box center [693, 163] width 77 height 28
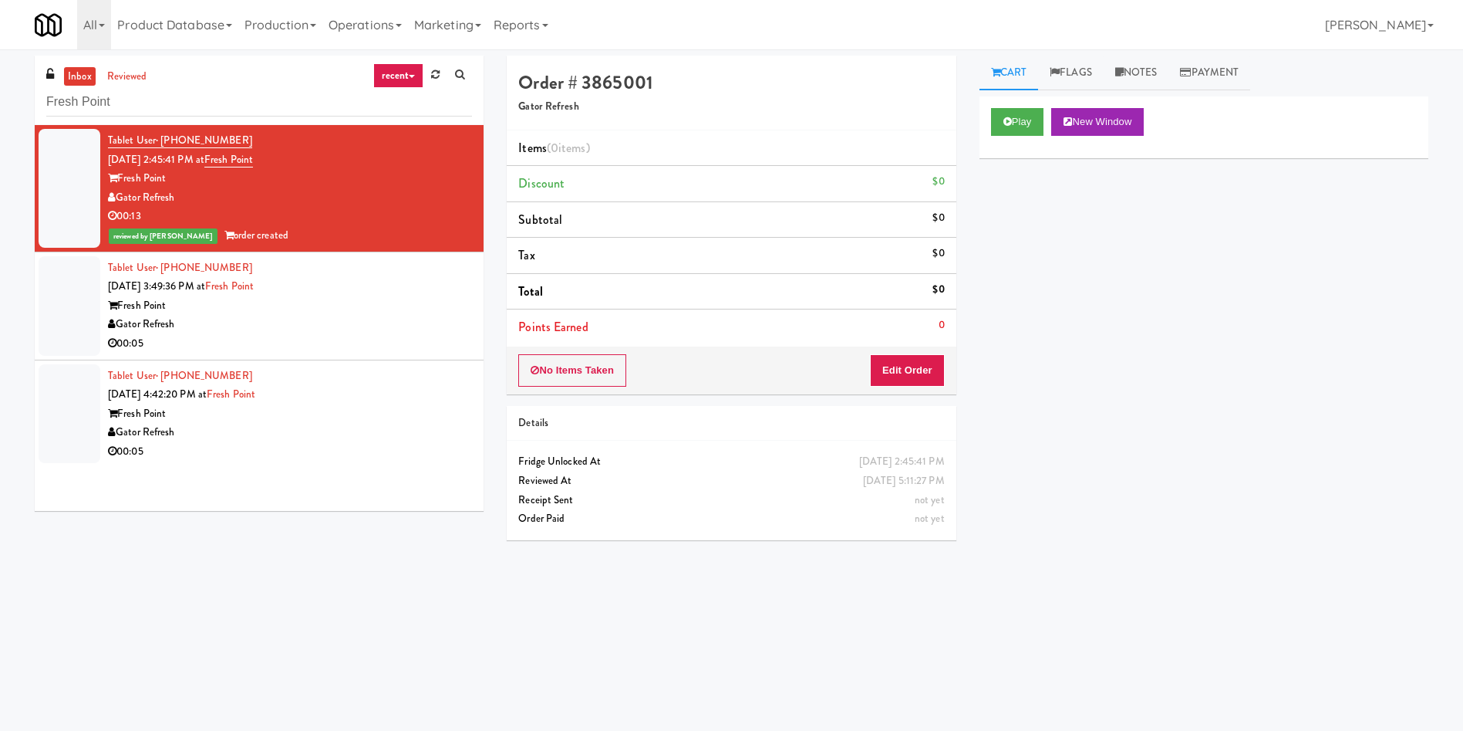
drag, startPoint x: 62, startPoint y: 329, endPoint x: 88, endPoint y: 330, distance: 25.5
click at [68, 330] on div at bounding box center [70, 306] width 62 height 100
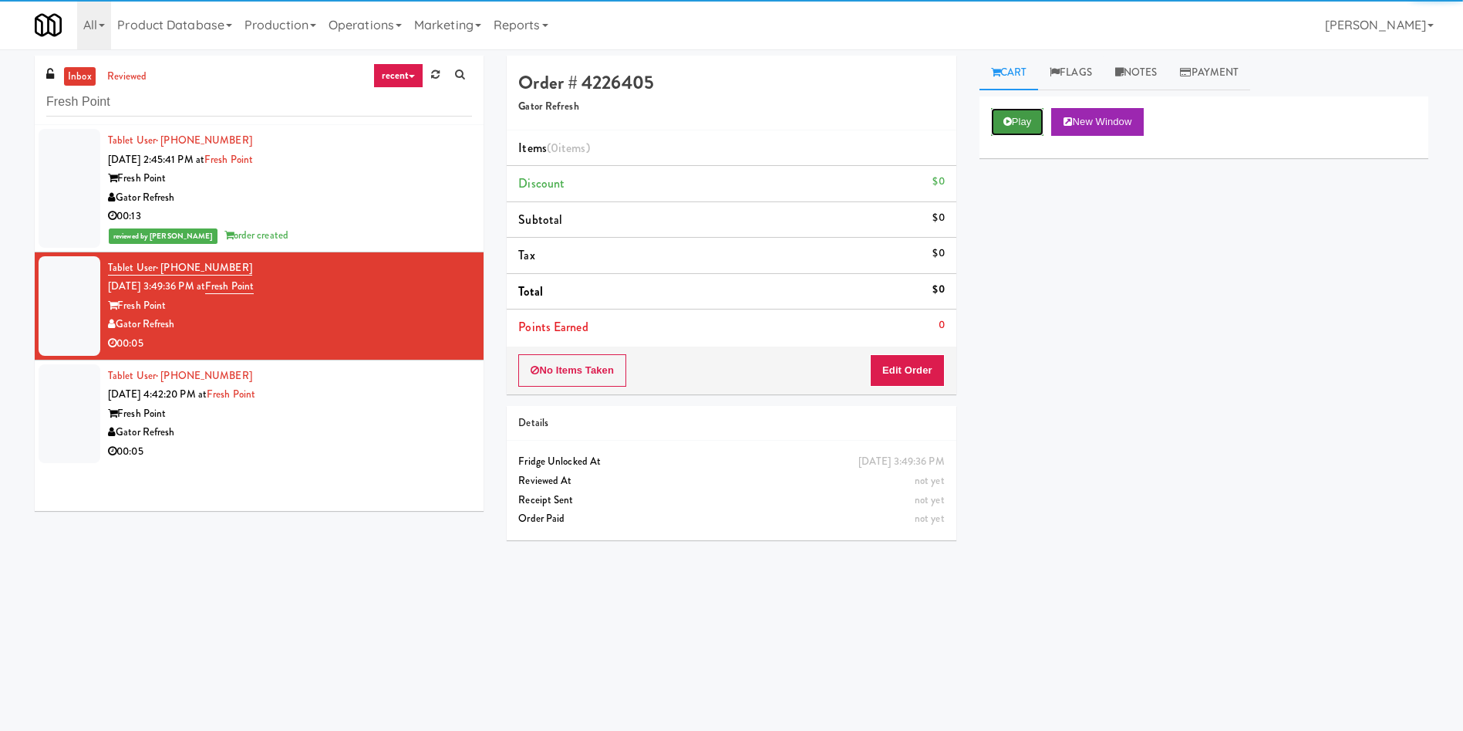
click at [1024, 121] on button "Play" at bounding box center [1017, 122] width 53 height 28
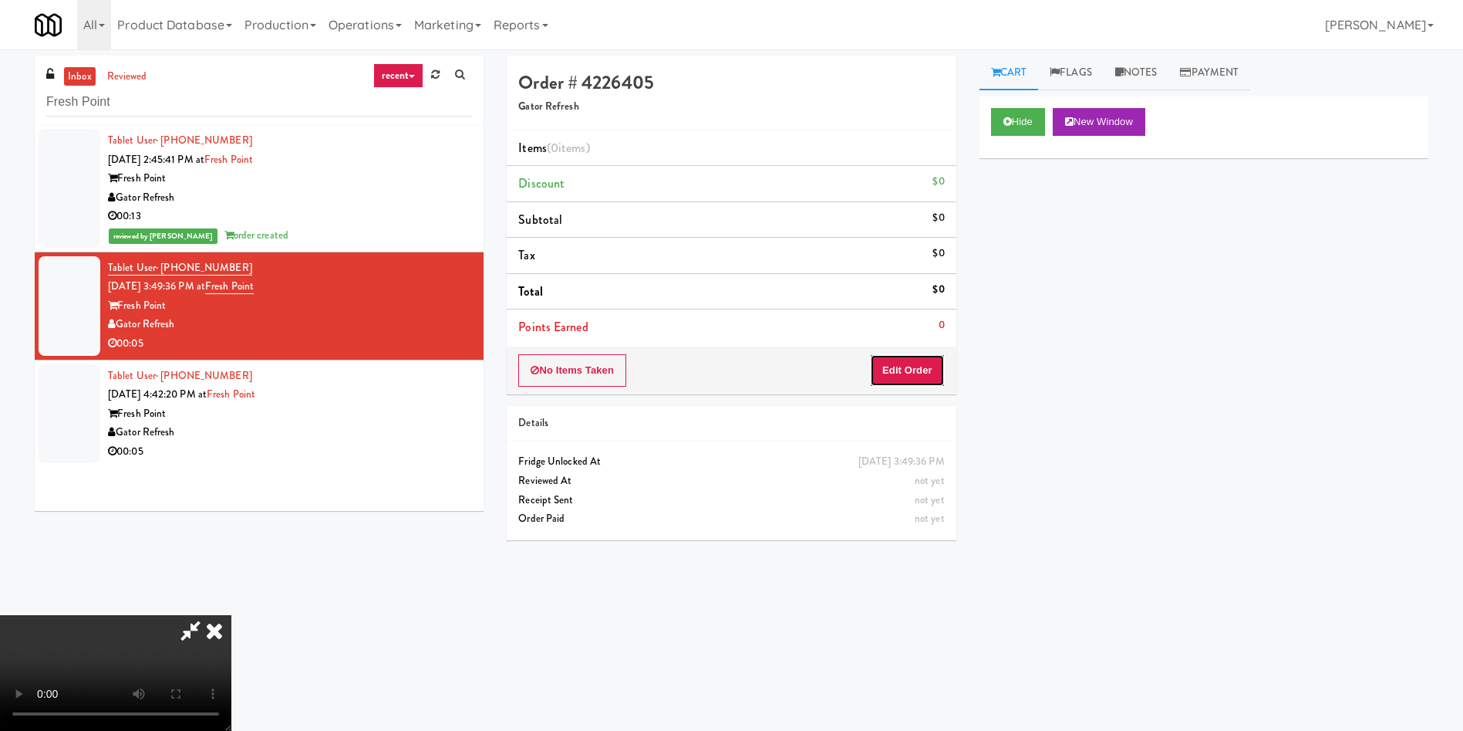
click at [907, 361] on button "Edit Order" at bounding box center [907, 370] width 75 height 32
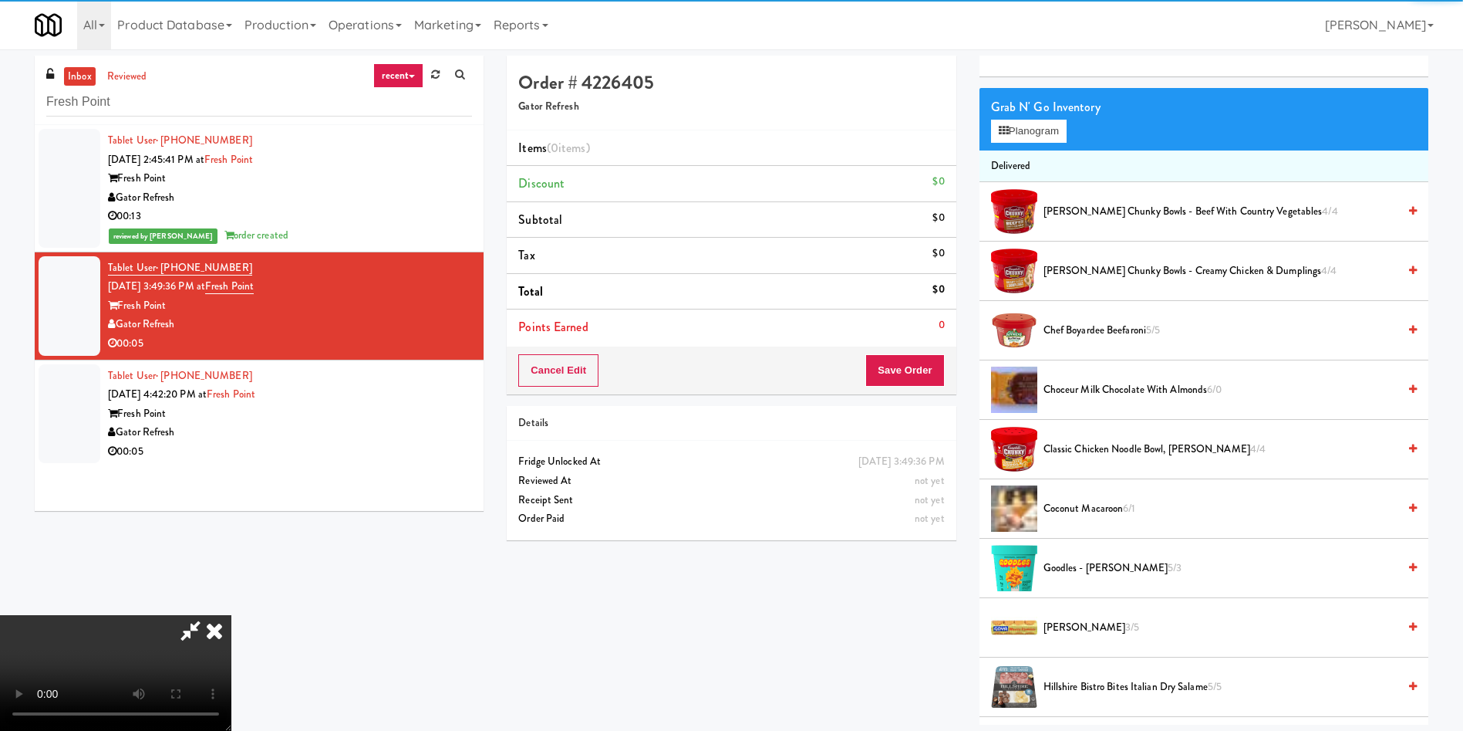
scroll to position [116, 0]
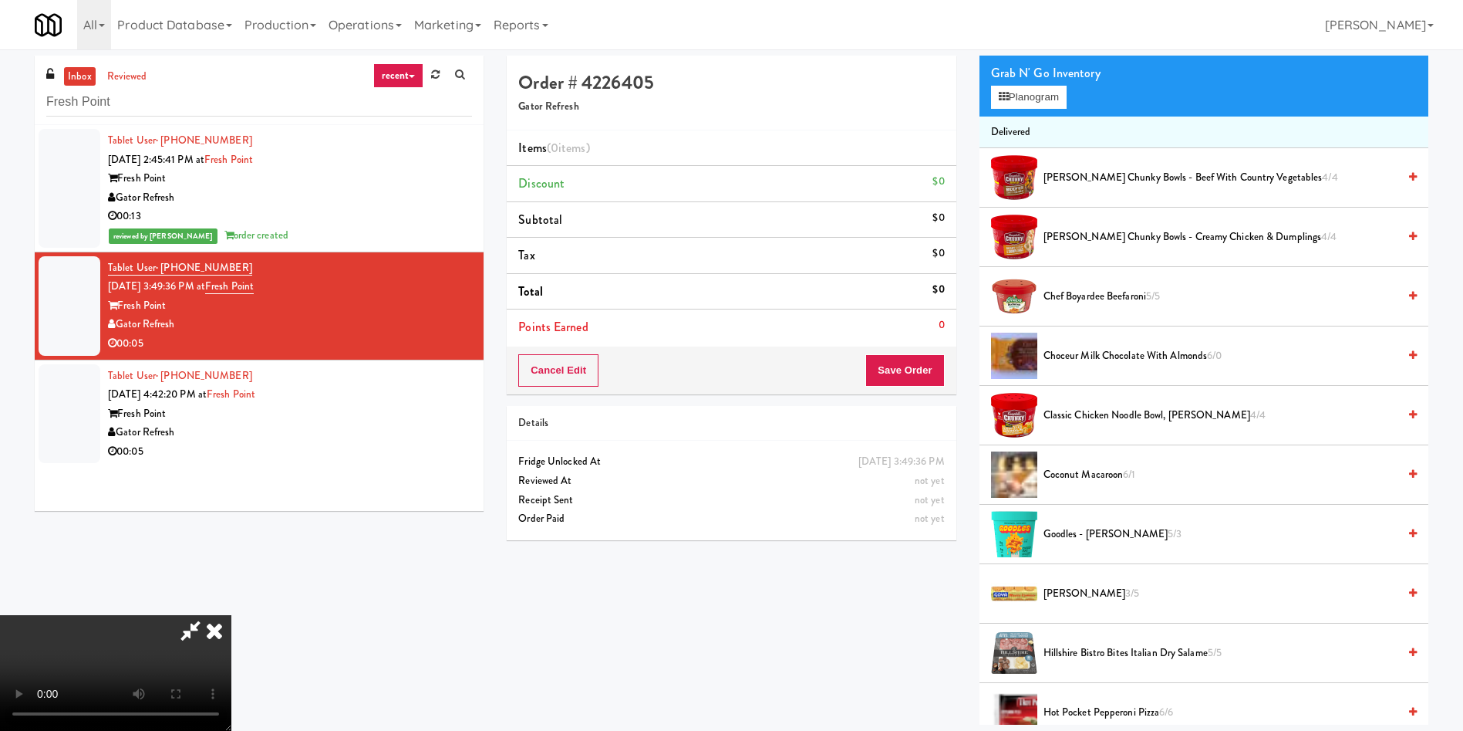
click at [231, 615] on video at bounding box center [115, 673] width 231 height 116
click at [1021, 99] on button "Planogram" at bounding box center [1029, 97] width 76 height 23
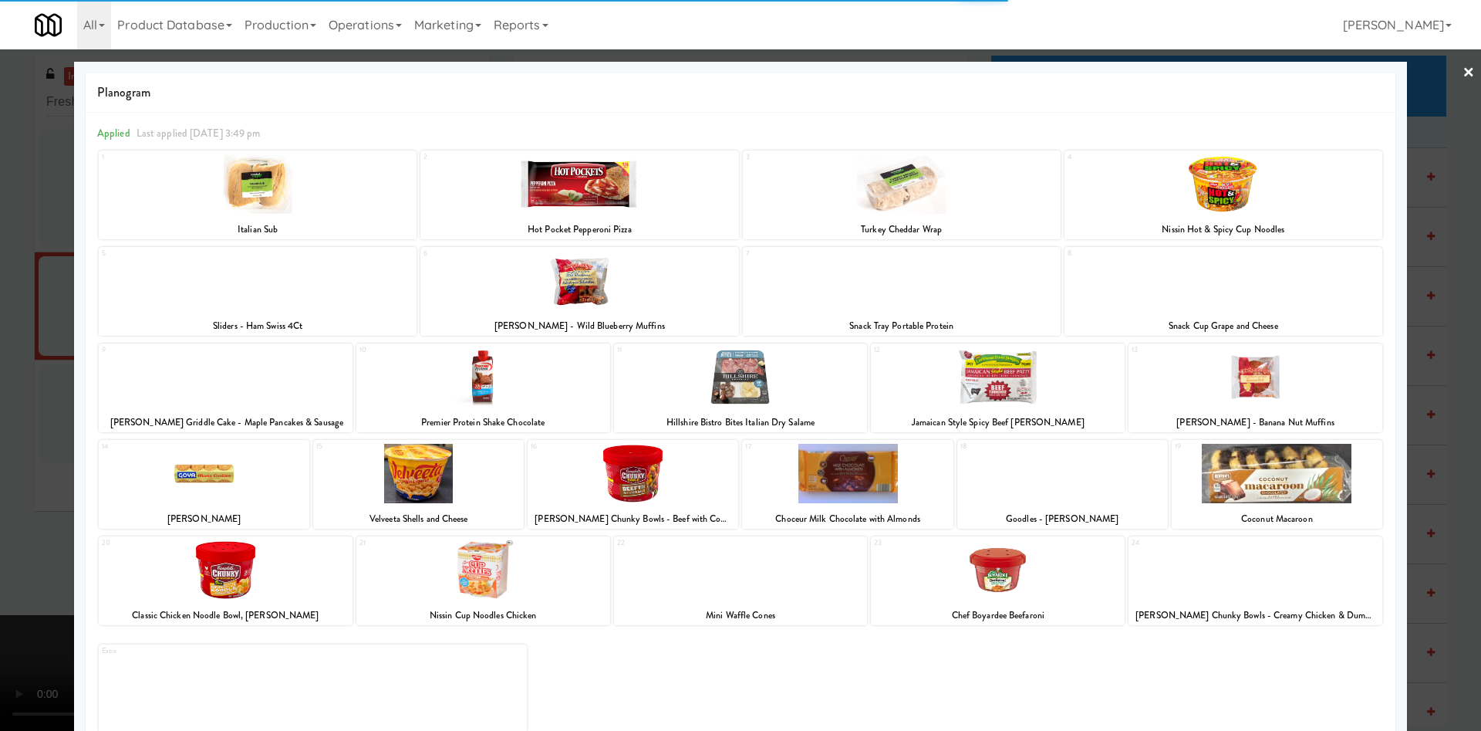
click at [247, 471] on div at bounding box center [204, 473] width 211 height 59
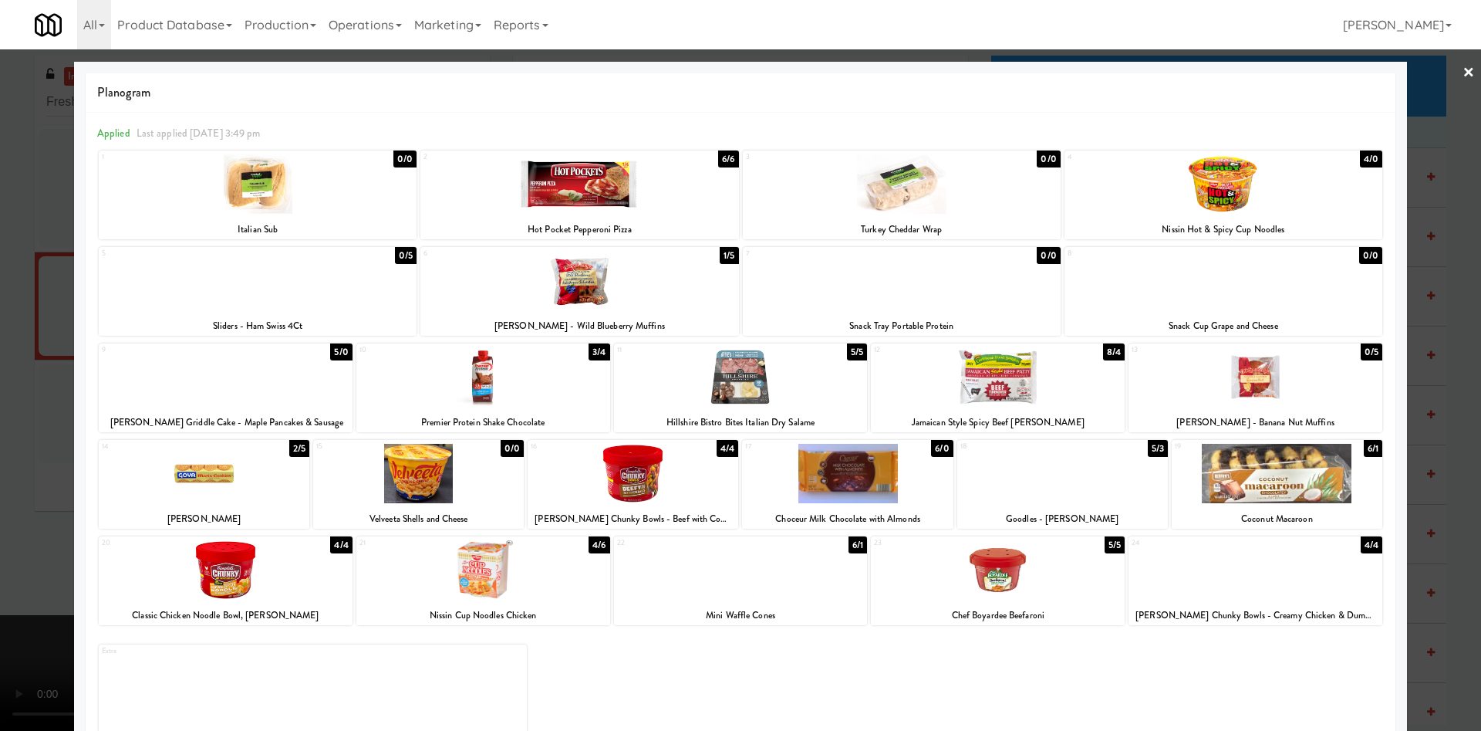
click at [233, 494] on div at bounding box center [204, 473] width 211 height 59
click at [13, 329] on div at bounding box center [740, 365] width 1481 height 731
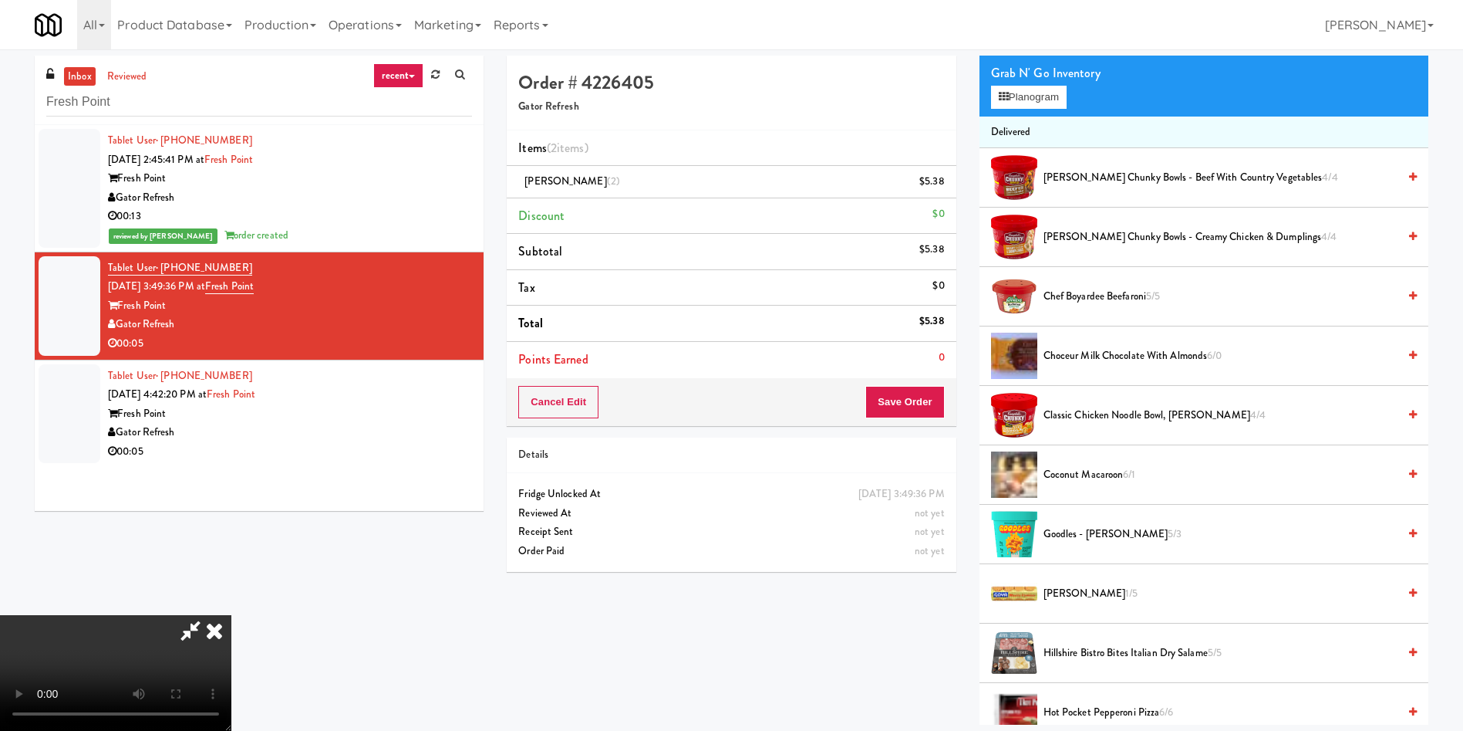
click at [208, 615] on icon at bounding box center [190, 630] width 35 height 31
click at [934, 187] on div "$5.38" at bounding box center [932, 181] width 25 height 19
click at [946, 178] on link at bounding box center [943, 187] width 14 height 19
click at [912, 403] on button "Save Order" at bounding box center [905, 402] width 79 height 32
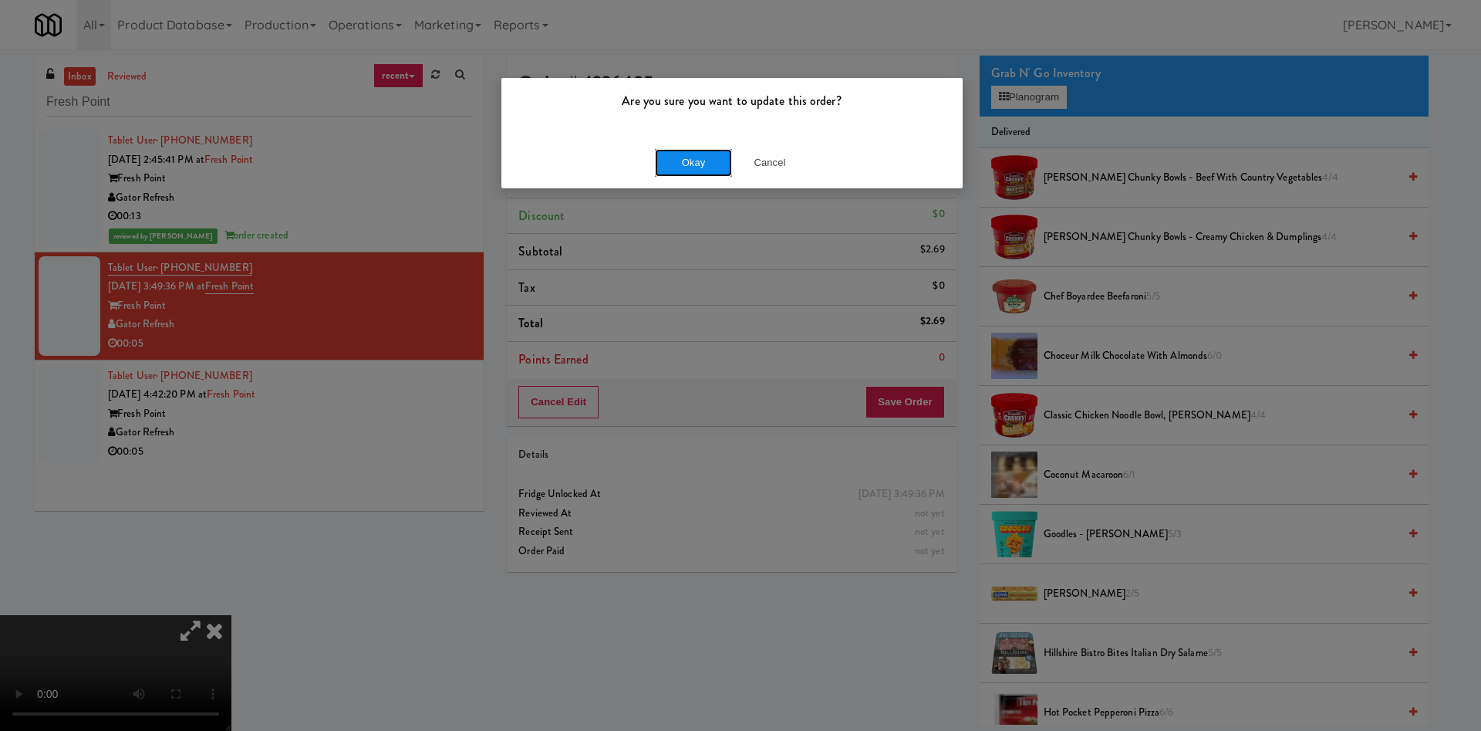
click at [717, 167] on button "Okay" at bounding box center [693, 163] width 77 height 28
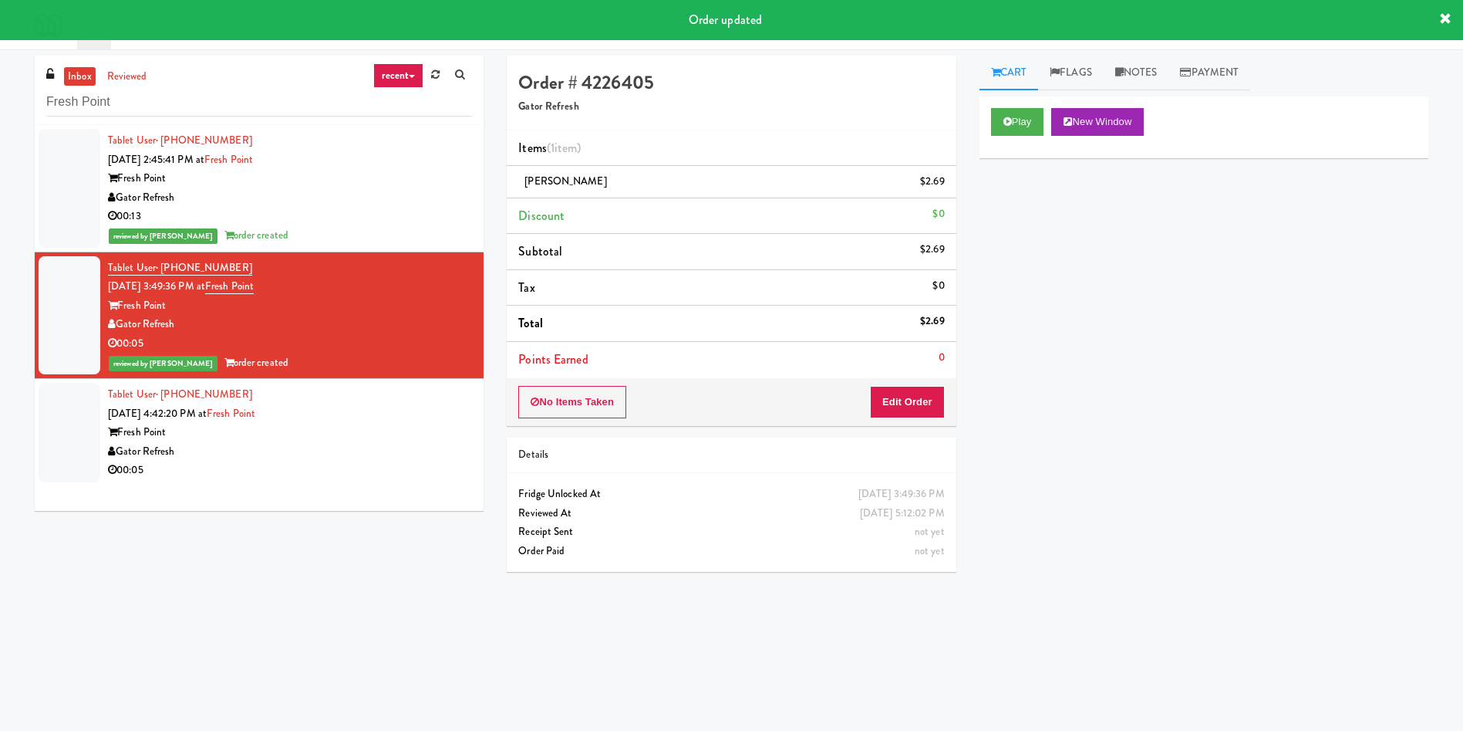
click at [64, 424] on div at bounding box center [70, 433] width 62 height 100
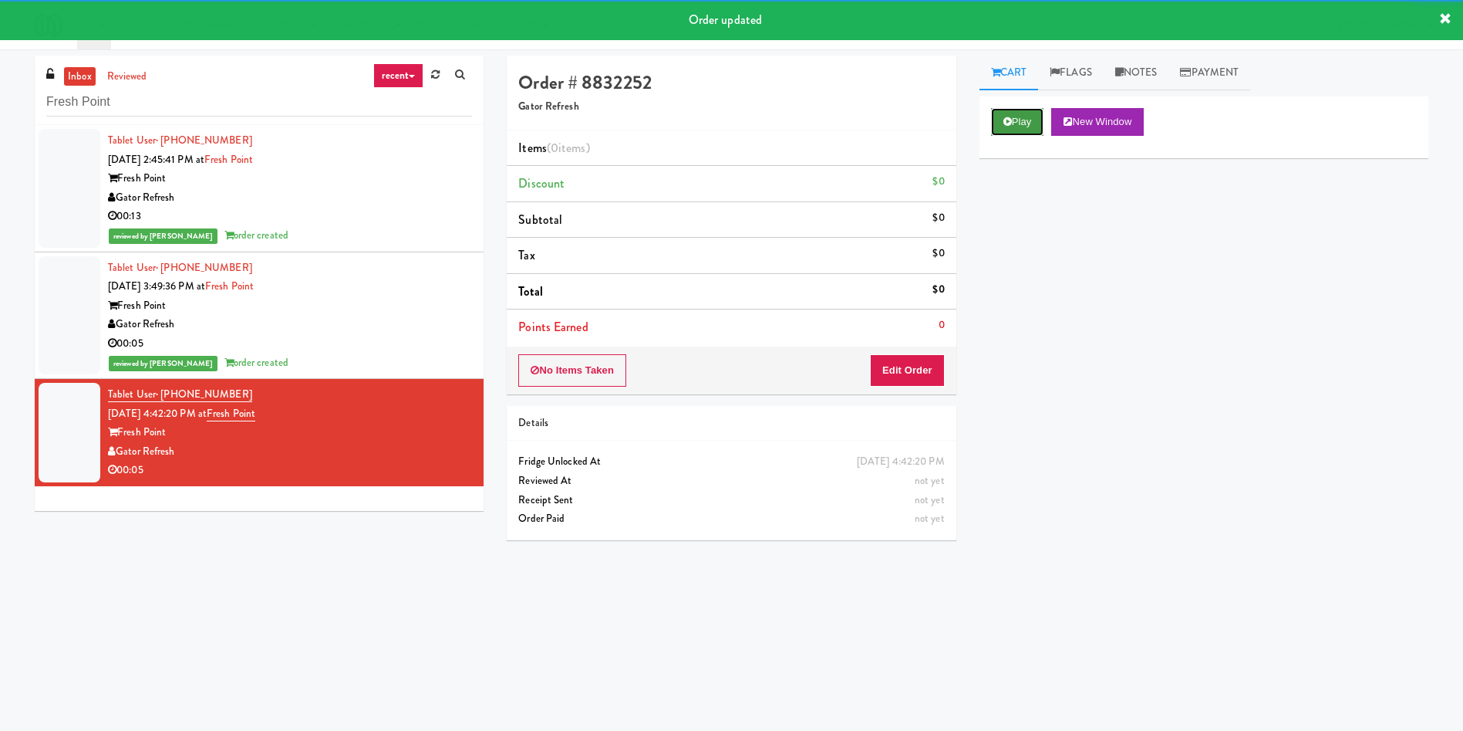
click at [1024, 125] on button "Play" at bounding box center [1017, 122] width 53 height 28
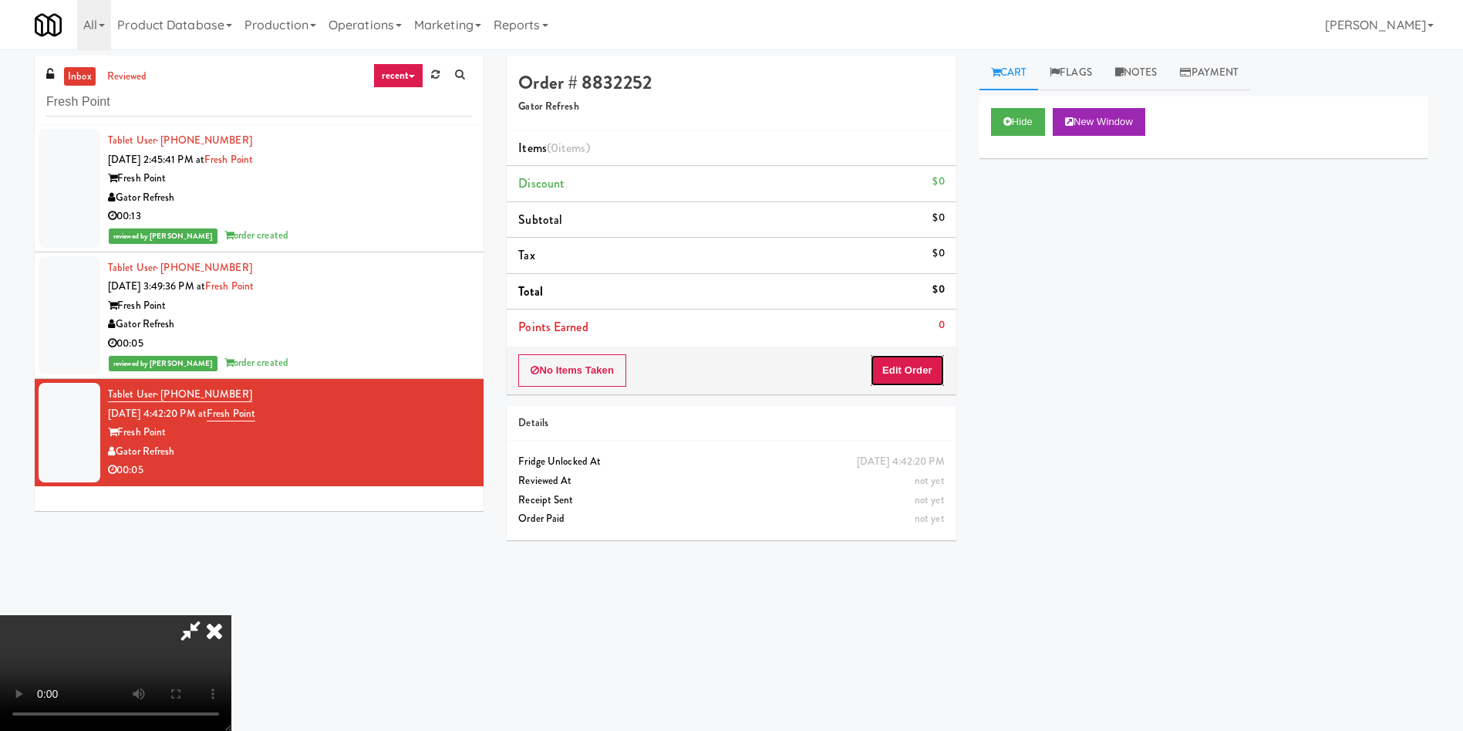
click at [921, 362] on button "Edit Order" at bounding box center [907, 370] width 75 height 32
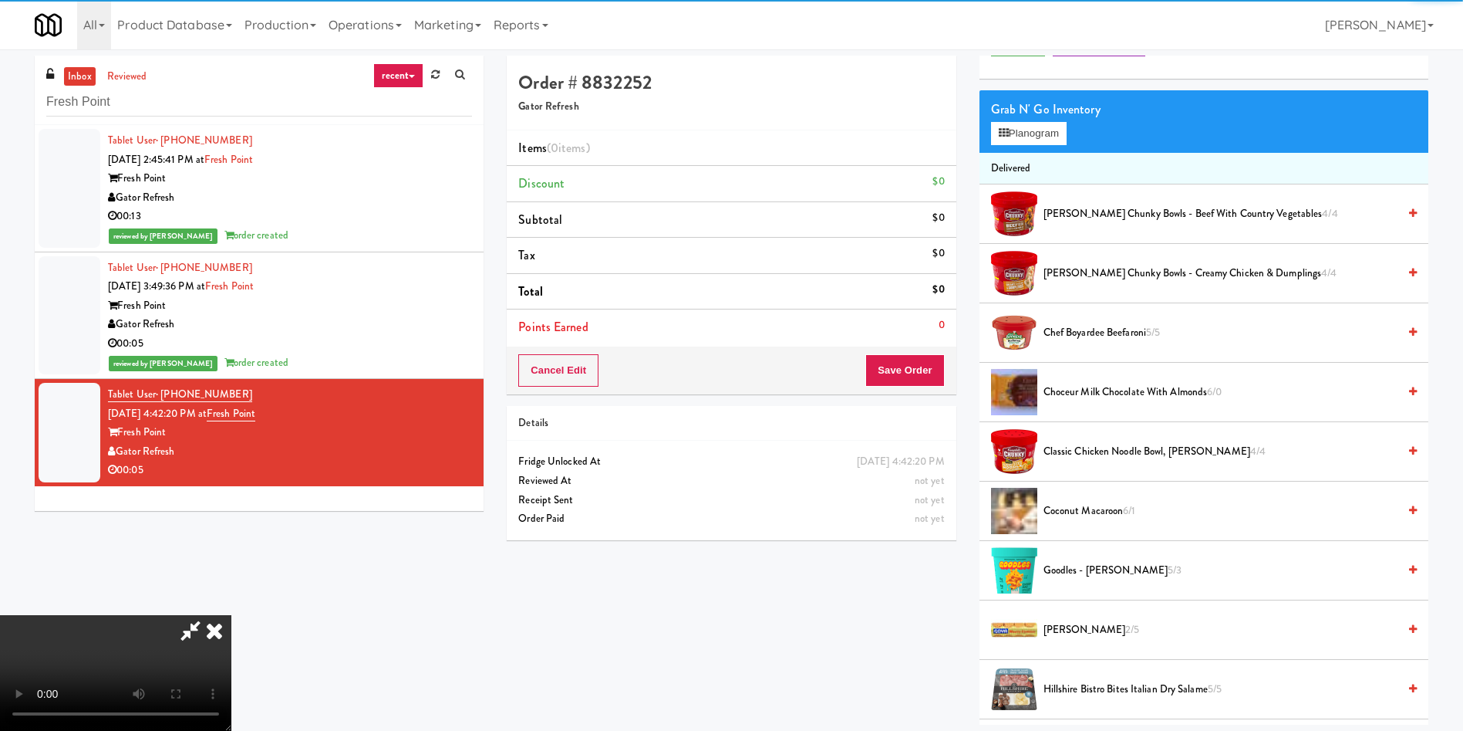
scroll to position [116, 0]
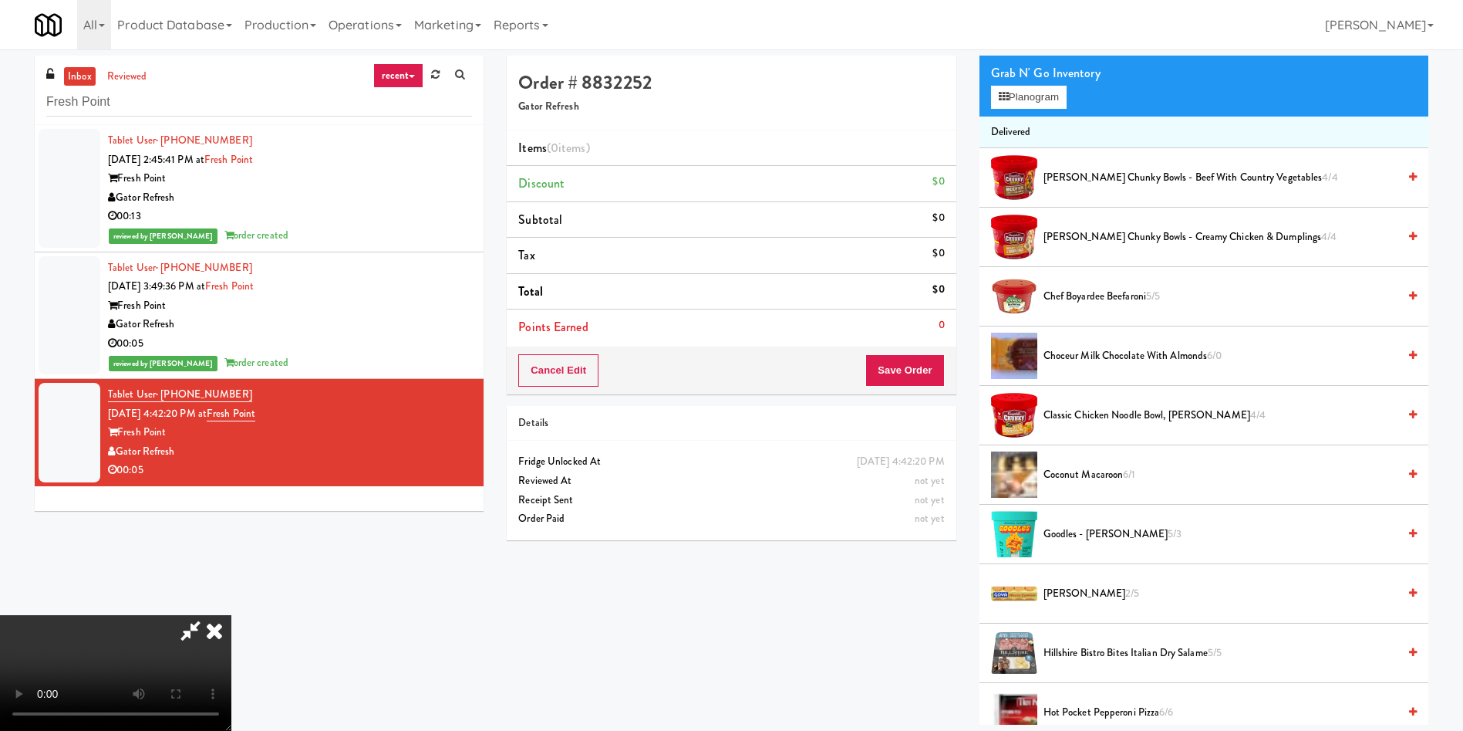
click at [231, 615] on video at bounding box center [115, 673] width 231 height 116
click at [1007, 92] on icon at bounding box center [1004, 97] width 10 height 10
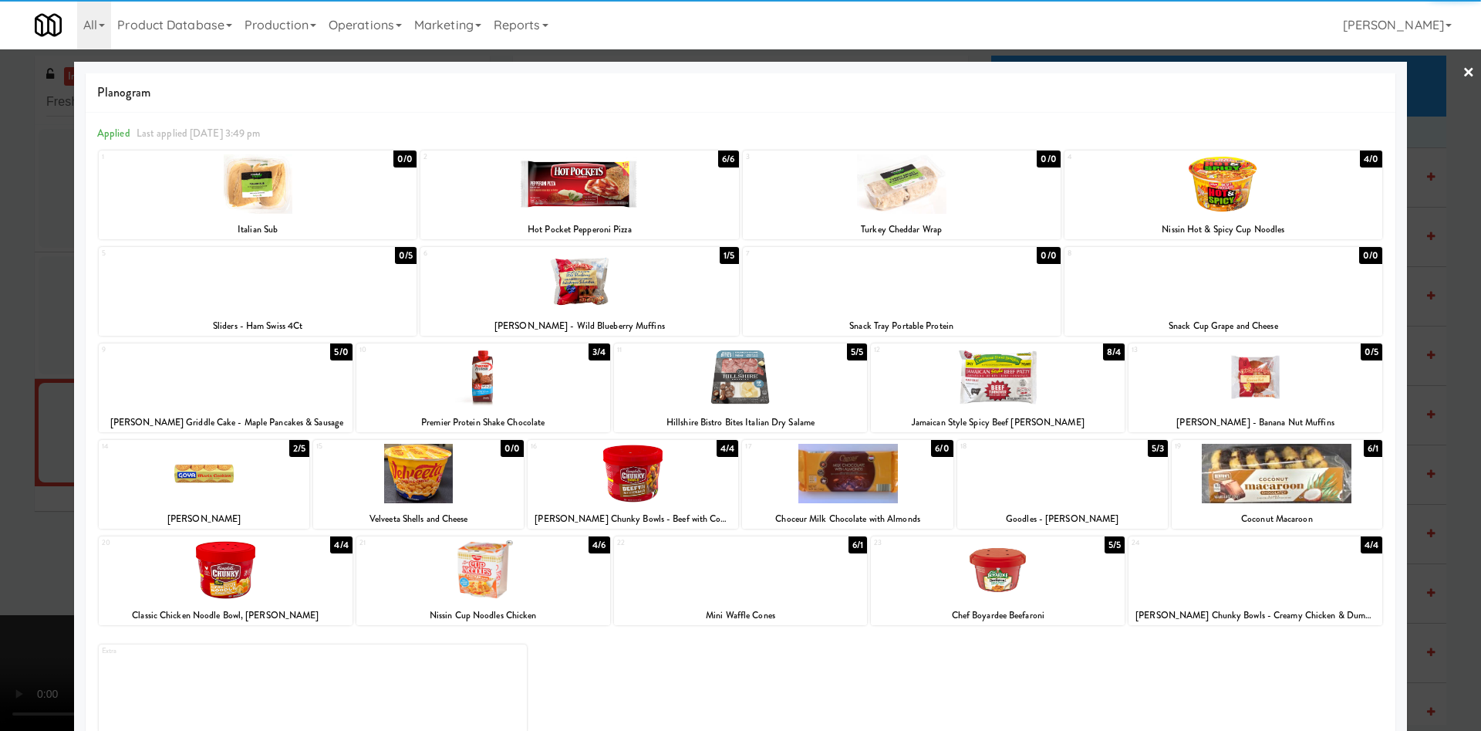
click at [578, 283] on div at bounding box center [579, 280] width 318 height 59
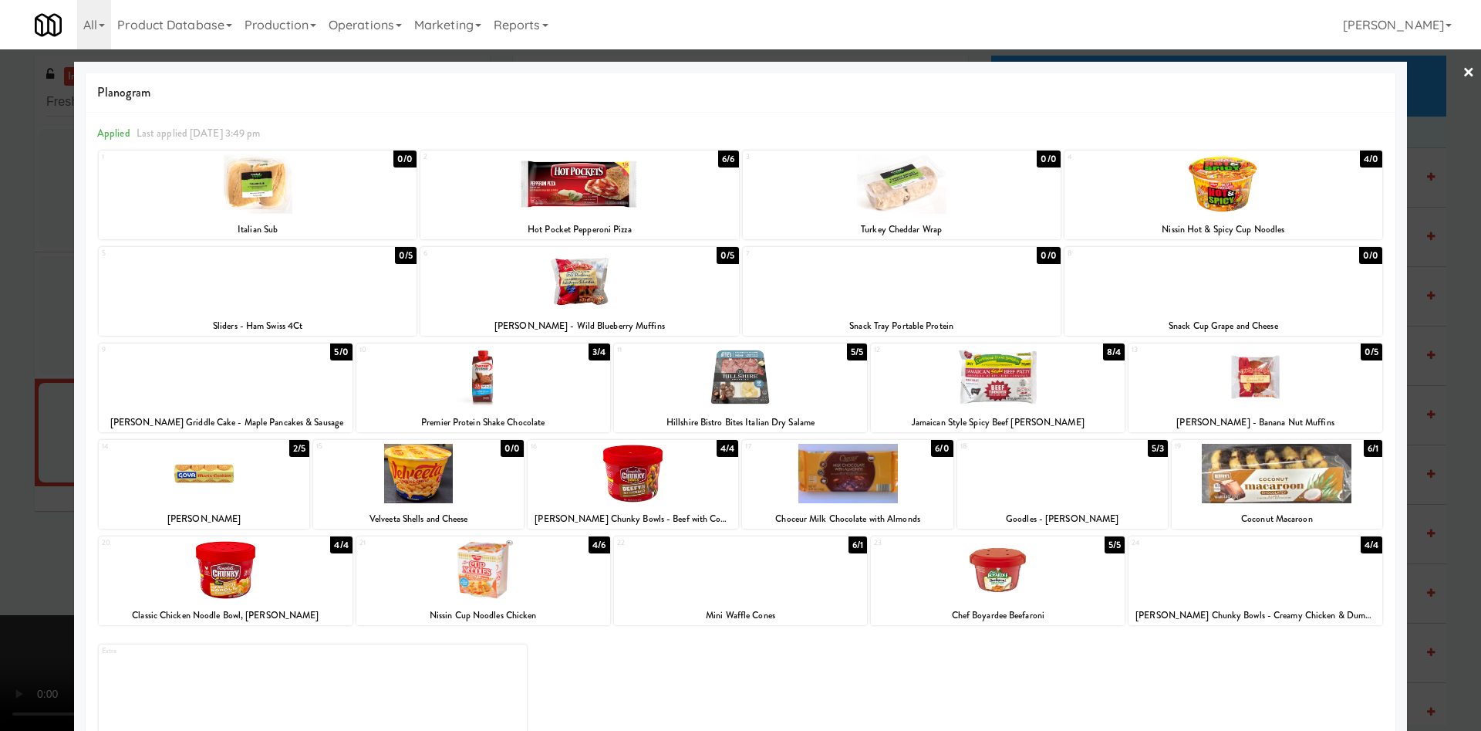
click at [22, 272] on div at bounding box center [740, 365] width 1481 height 731
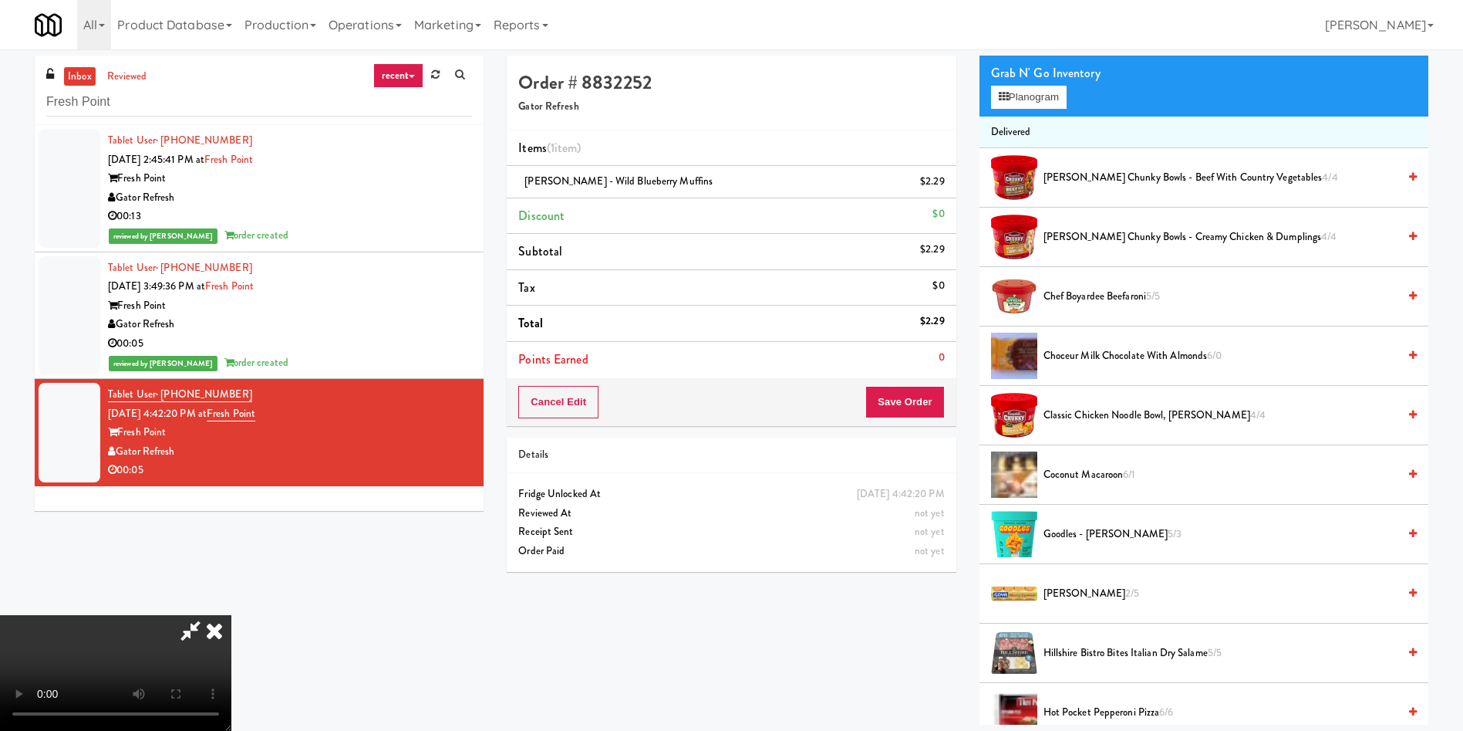
click at [231, 615] on video at bounding box center [115, 673] width 231 height 116
click at [913, 403] on button "Save Order" at bounding box center [905, 402] width 79 height 32
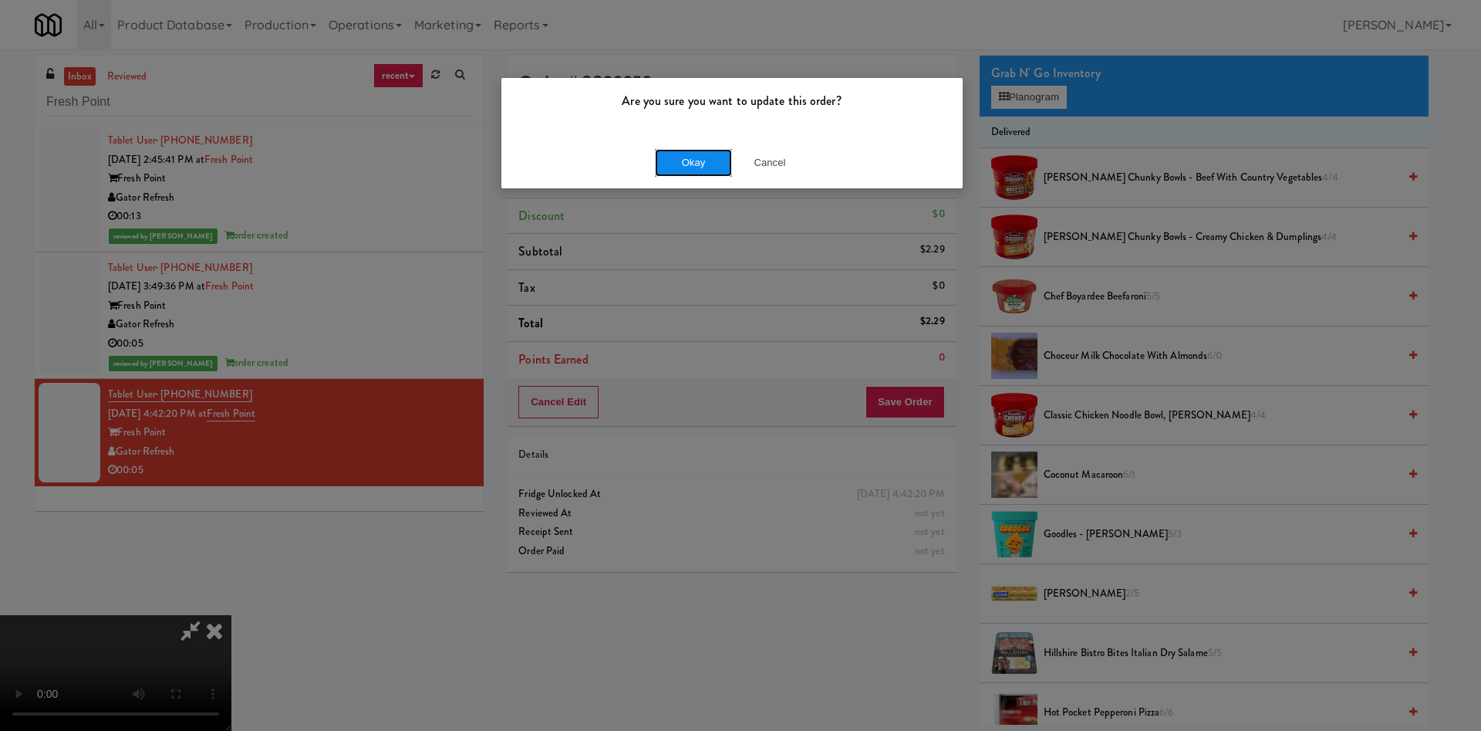
click at [658, 160] on button "Okay" at bounding box center [693, 163] width 77 height 28
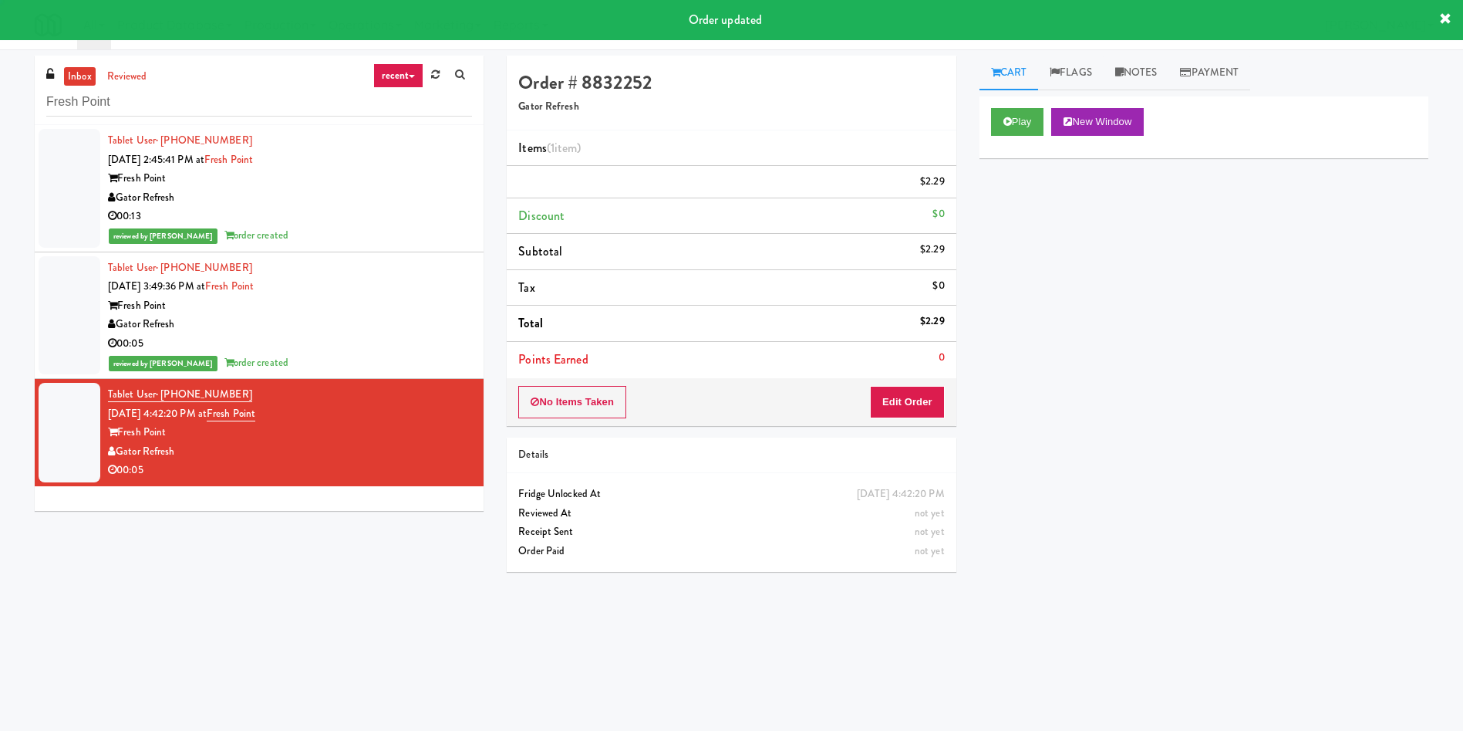
scroll to position [0, 0]
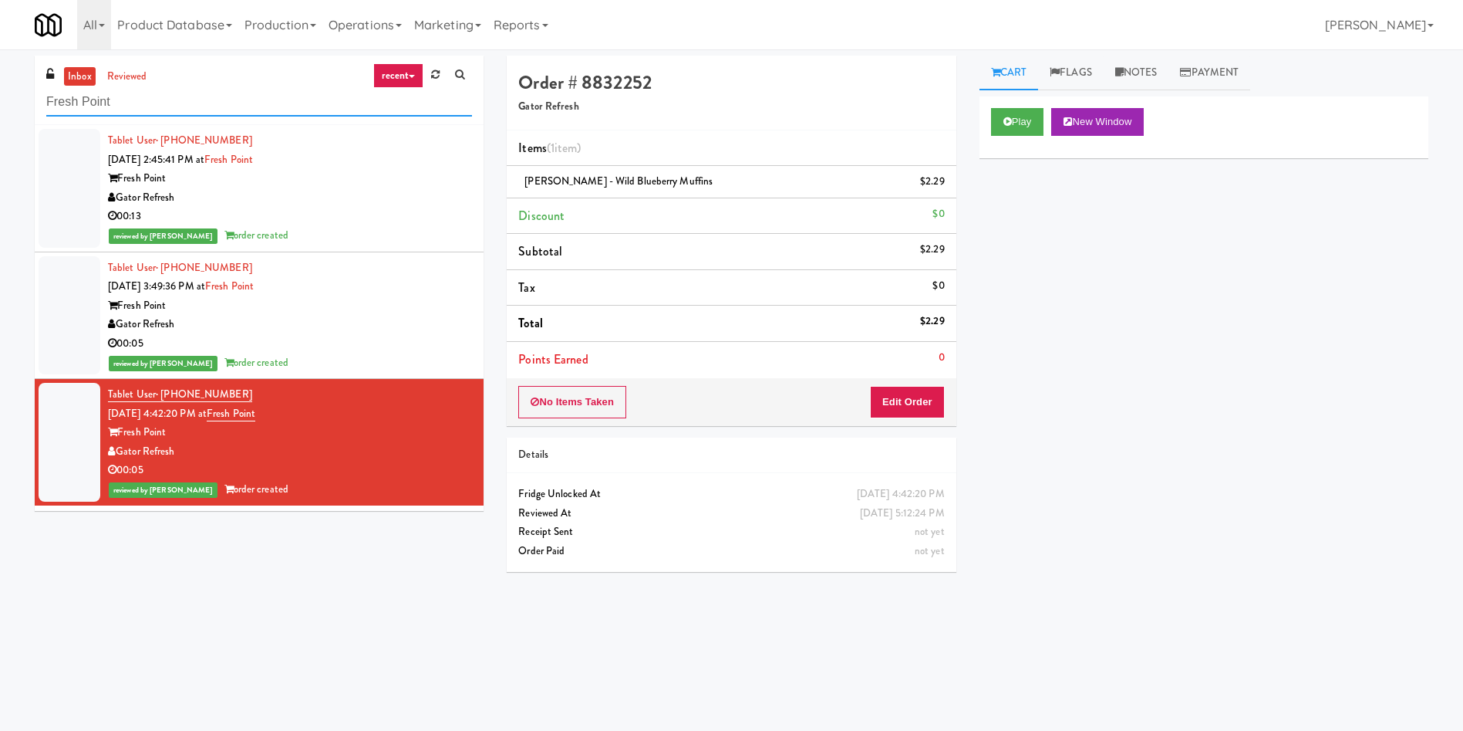
drag, startPoint x: 262, startPoint y: 96, endPoint x: 0, endPoint y: 96, distance: 262.3
click at [0, 96] on div "inbox reviewed recent all unclear take inventory issue suspicious failed recent…" at bounding box center [731, 365] width 1463 height 619
paste input "Ontario Medica"
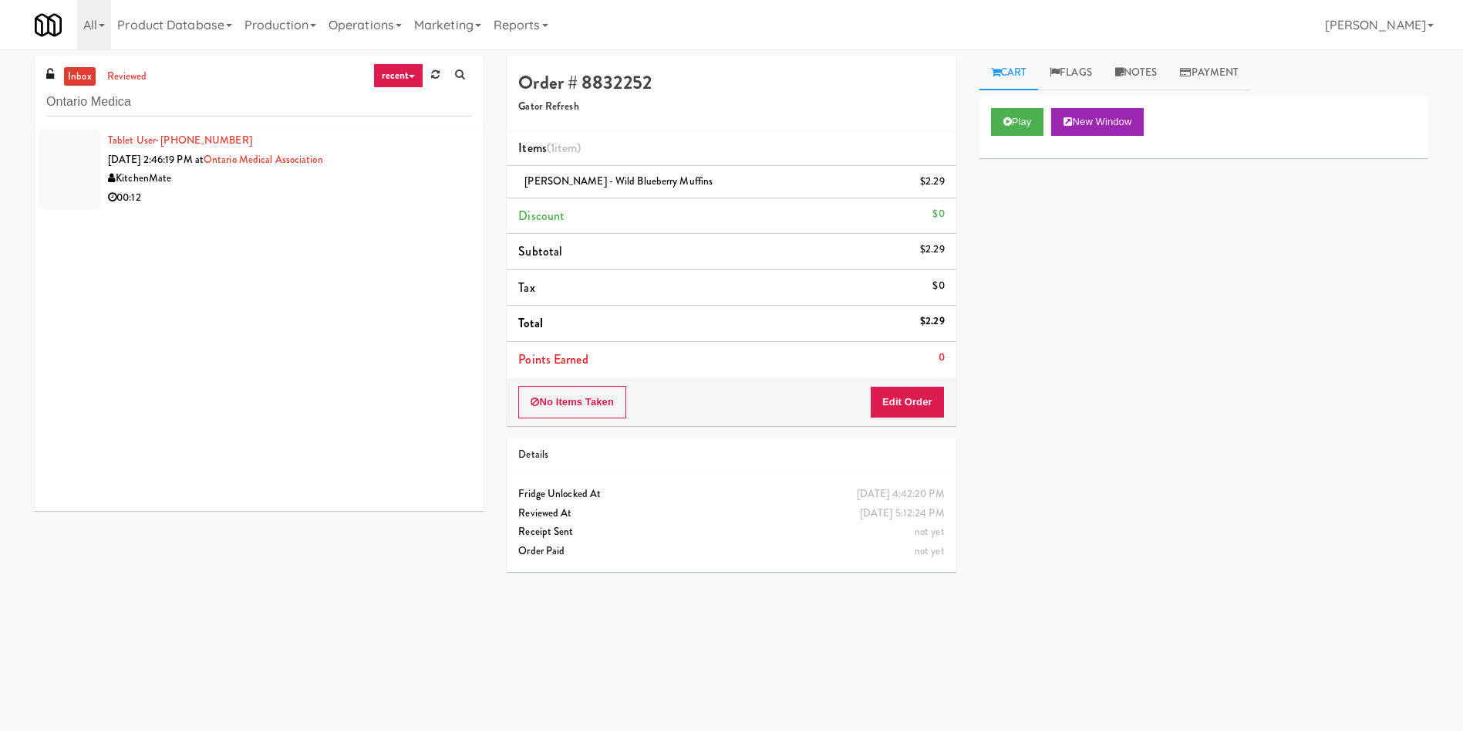
click at [62, 171] on div at bounding box center [70, 169] width 62 height 80
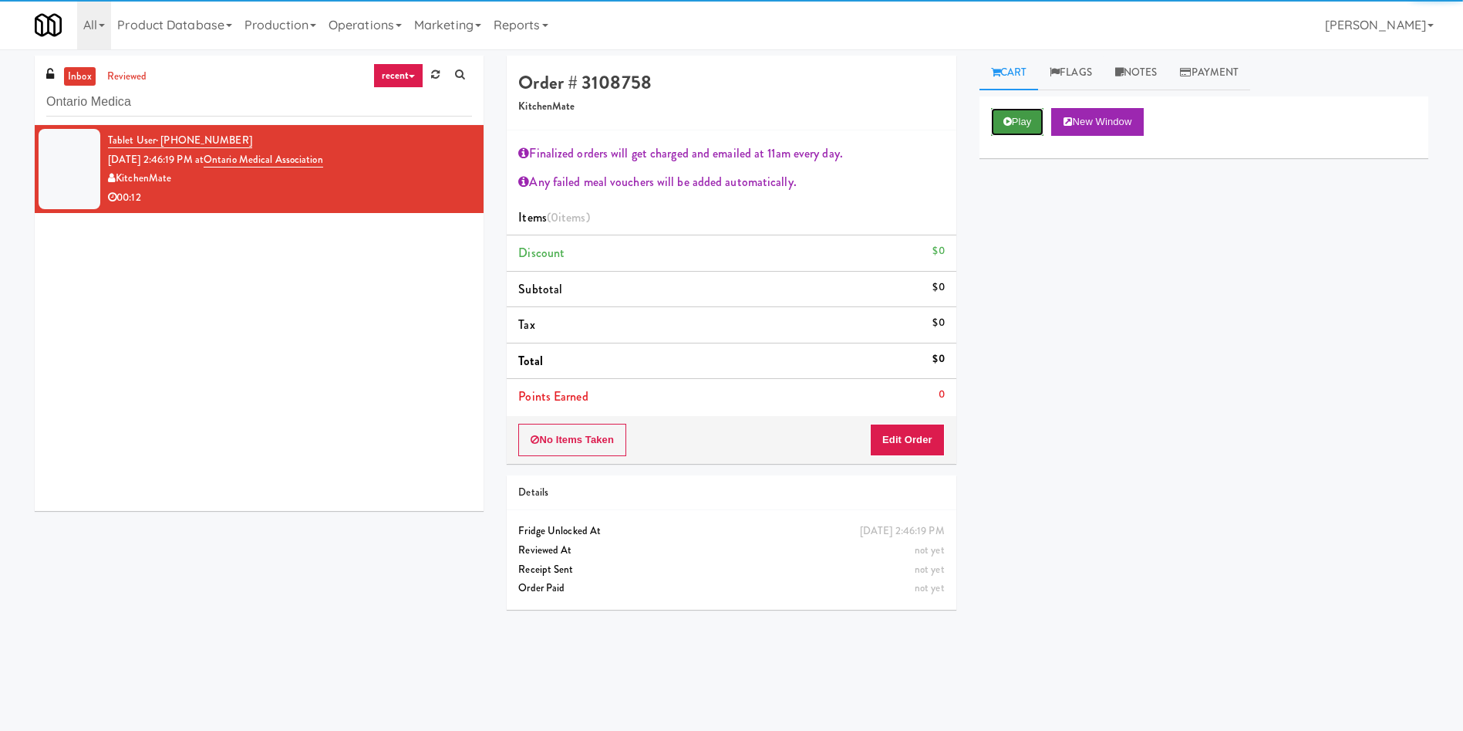
click at [1043, 114] on button "Play" at bounding box center [1017, 122] width 53 height 28
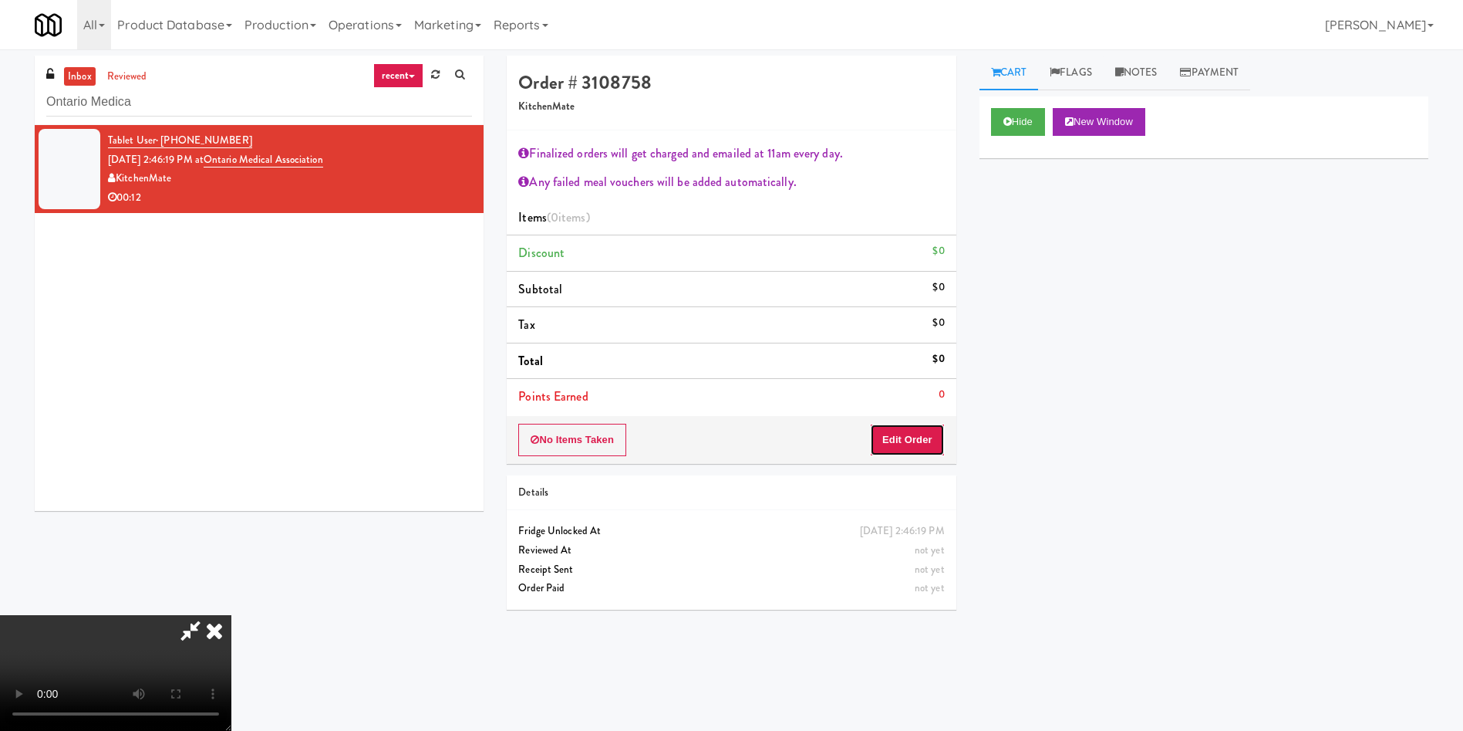
click at [913, 433] on button "Edit Order" at bounding box center [907, 440] width 75 height 32
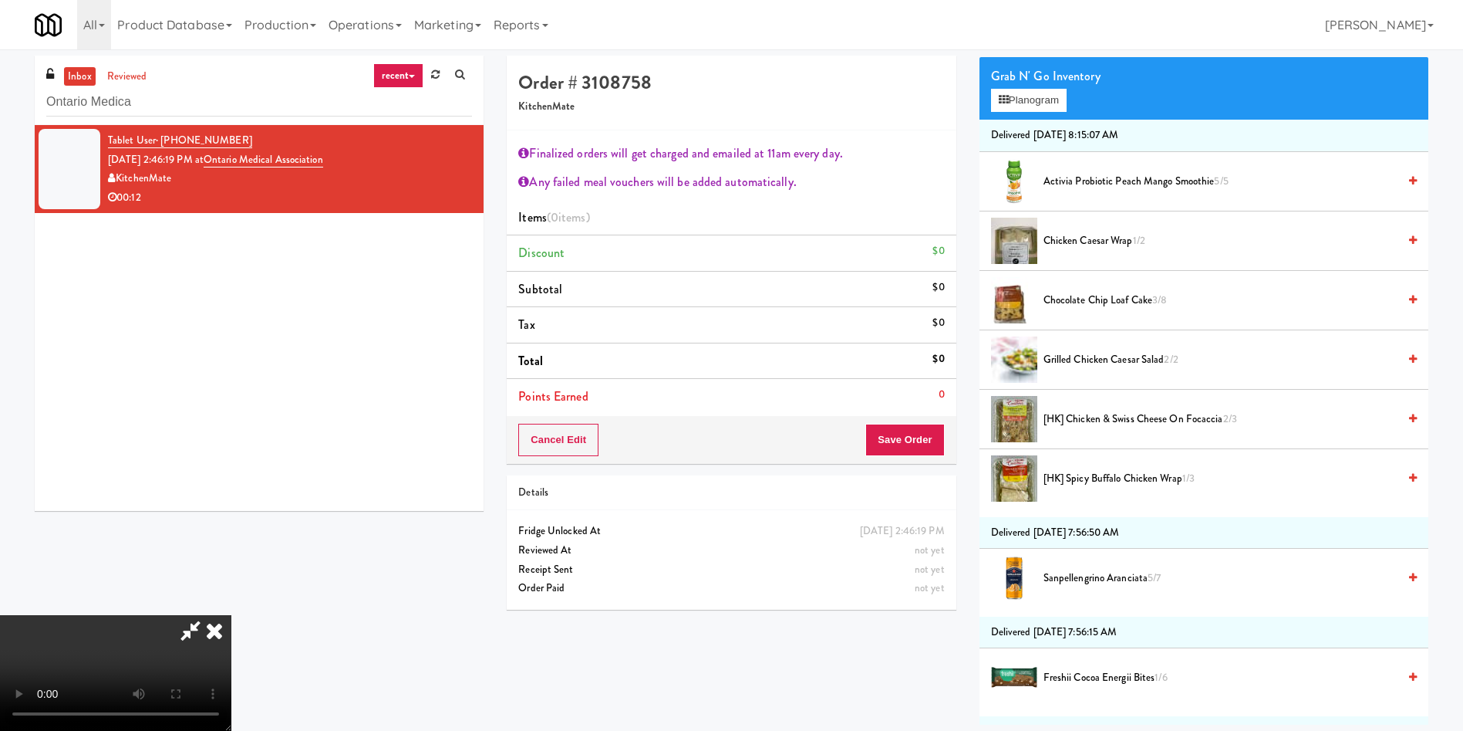
scroll to position [231, 0]
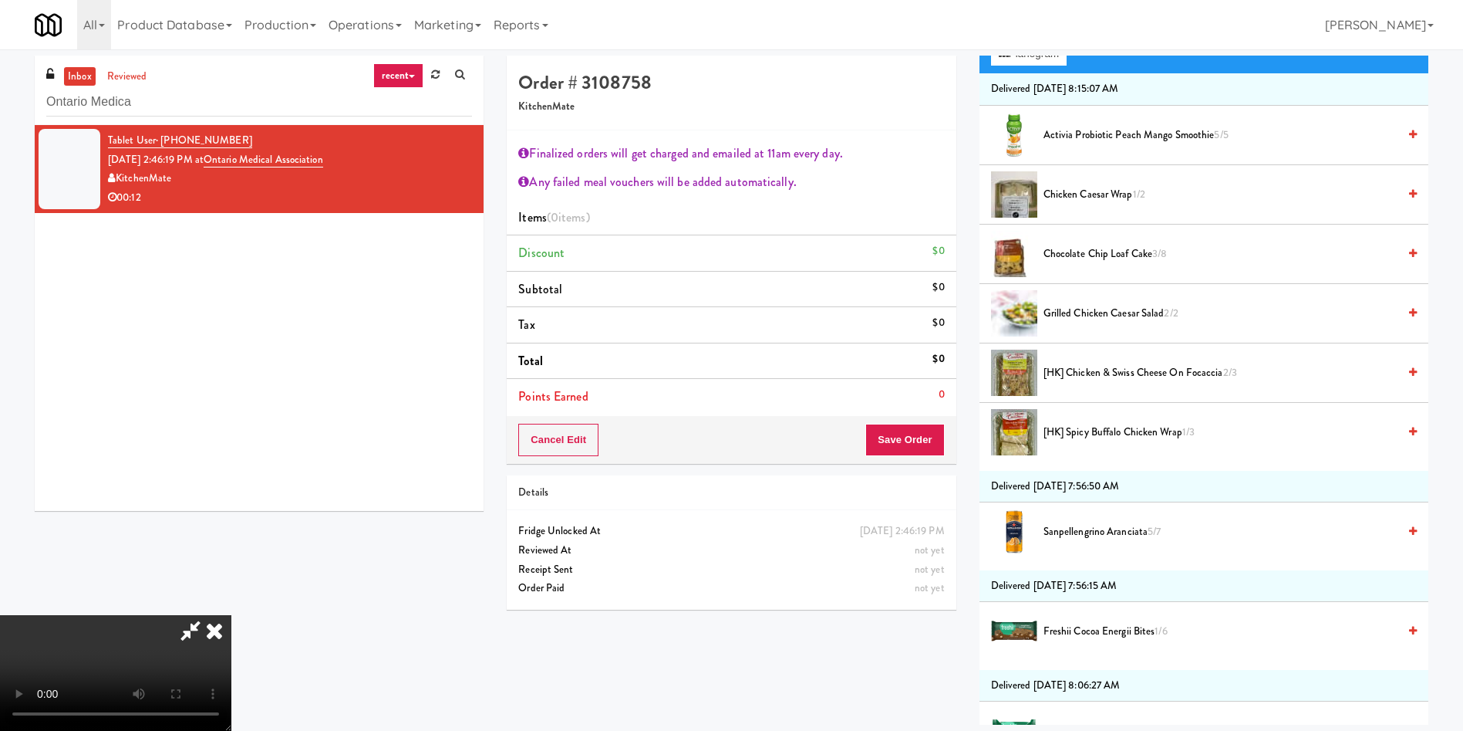
click at [231, 615] on video at bounding box center [115, 673] width 231 height 116
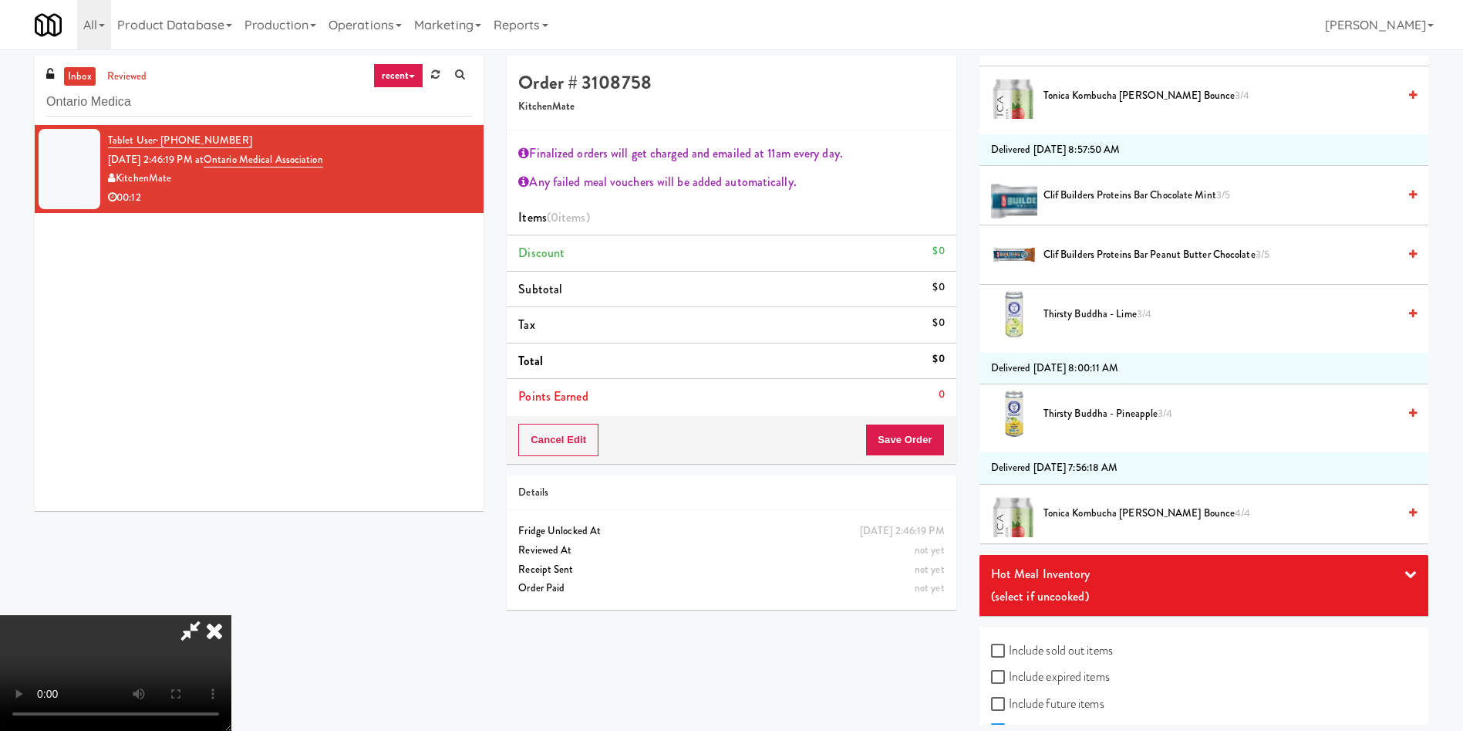
scroll to position [996, 0]
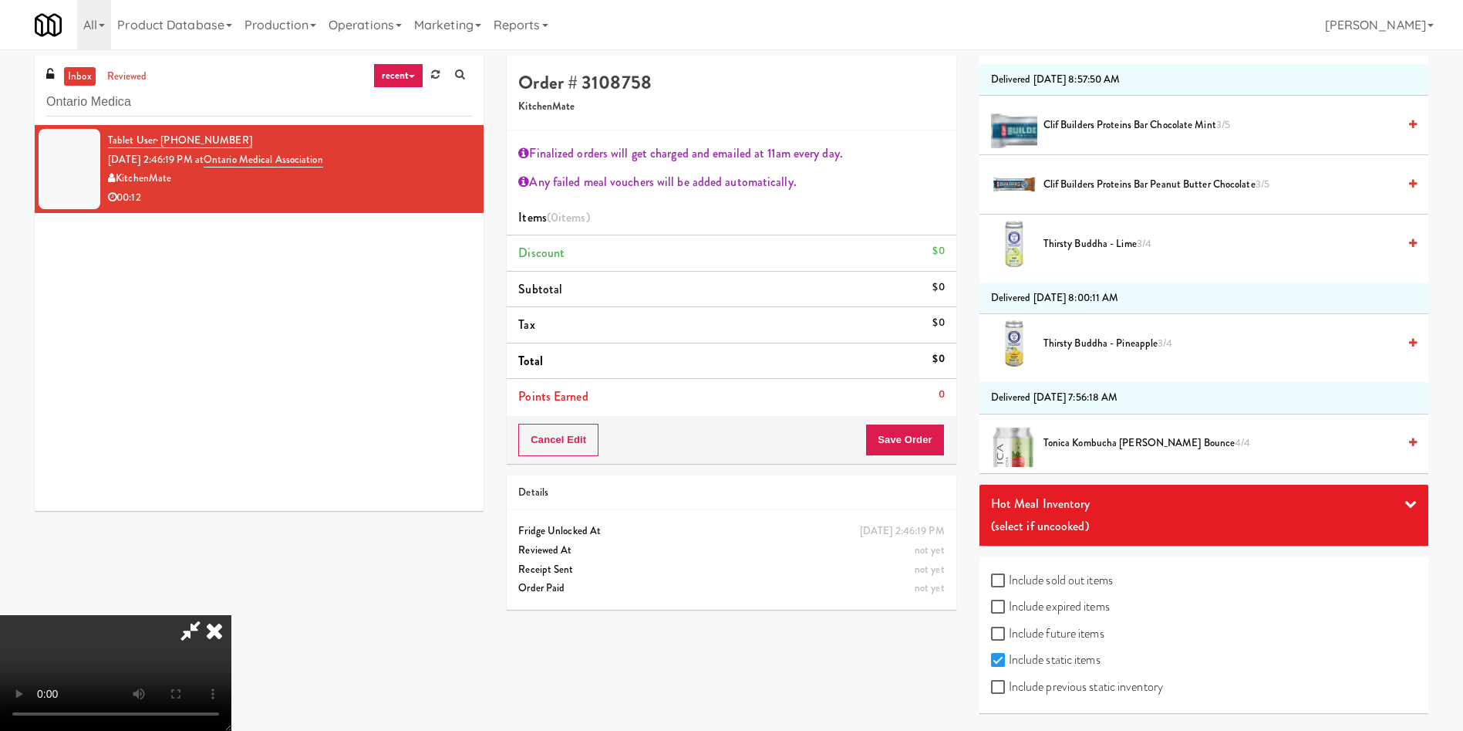
click at [231, 615] on video at bounding box center [115, 673] width 231 height 116
click at [1132, 181] on span "Clif Builders proteins Bar Peanut Butter Chocolate 3/5" at bounding box center [1221, 184] width 354 height 19
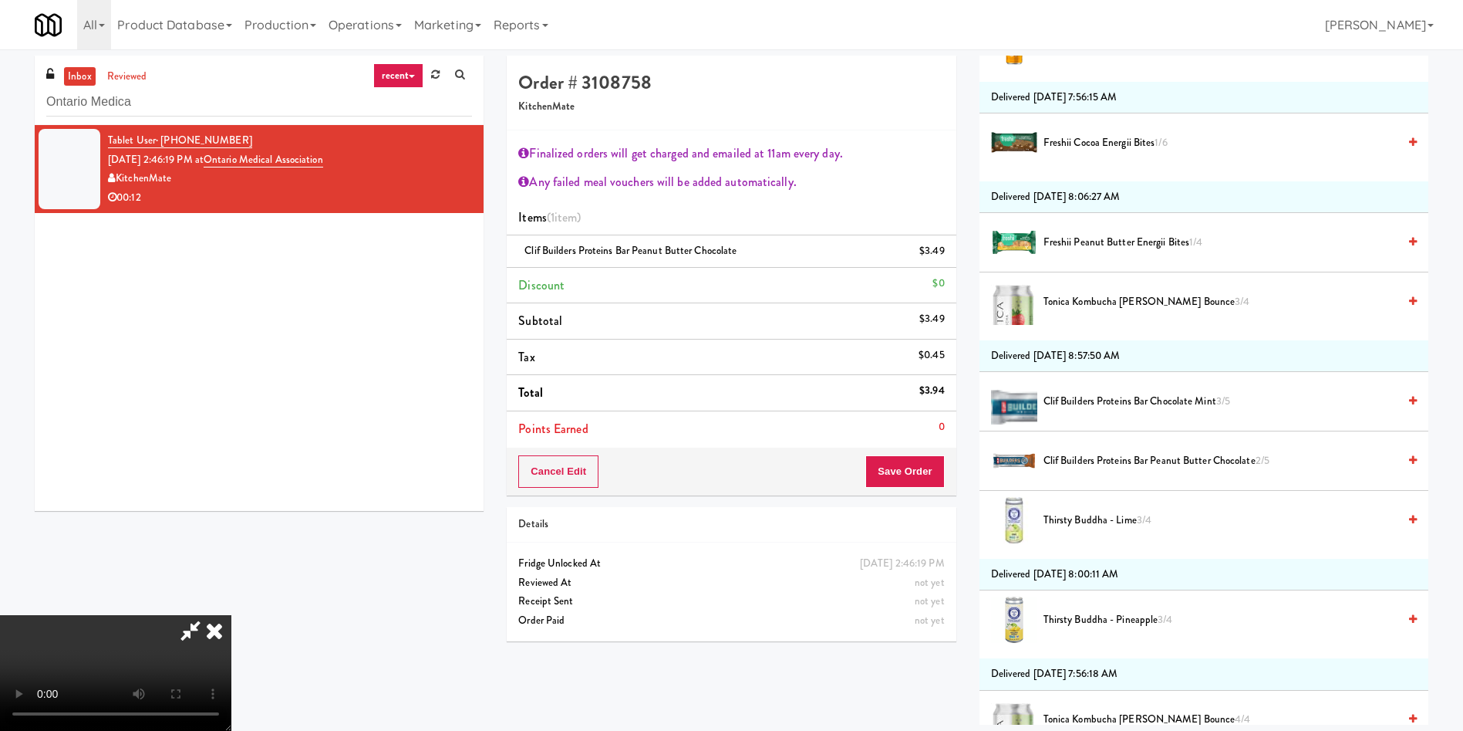
scroll to position [880, 0]
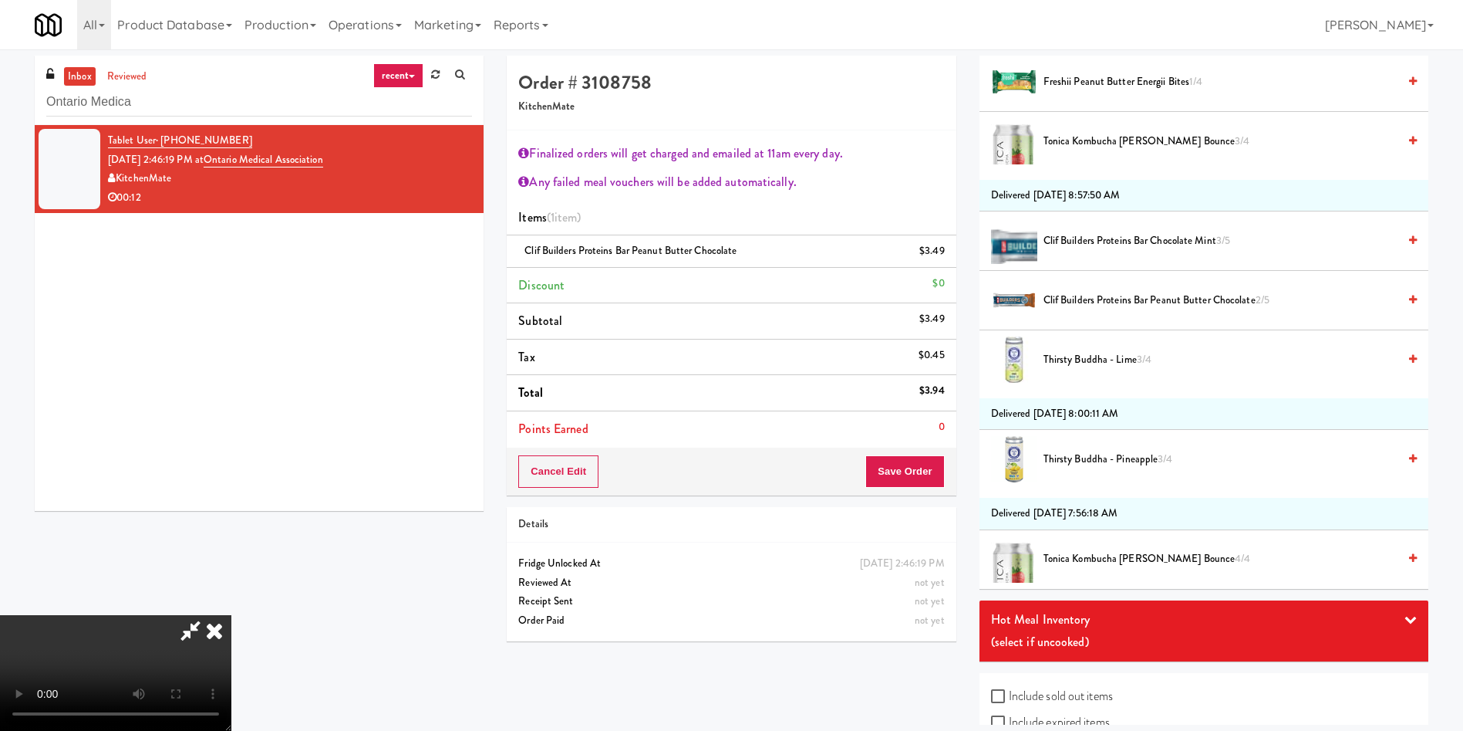
click at [231, 615] on video at bounding box center [115, 673] width 231 height 116
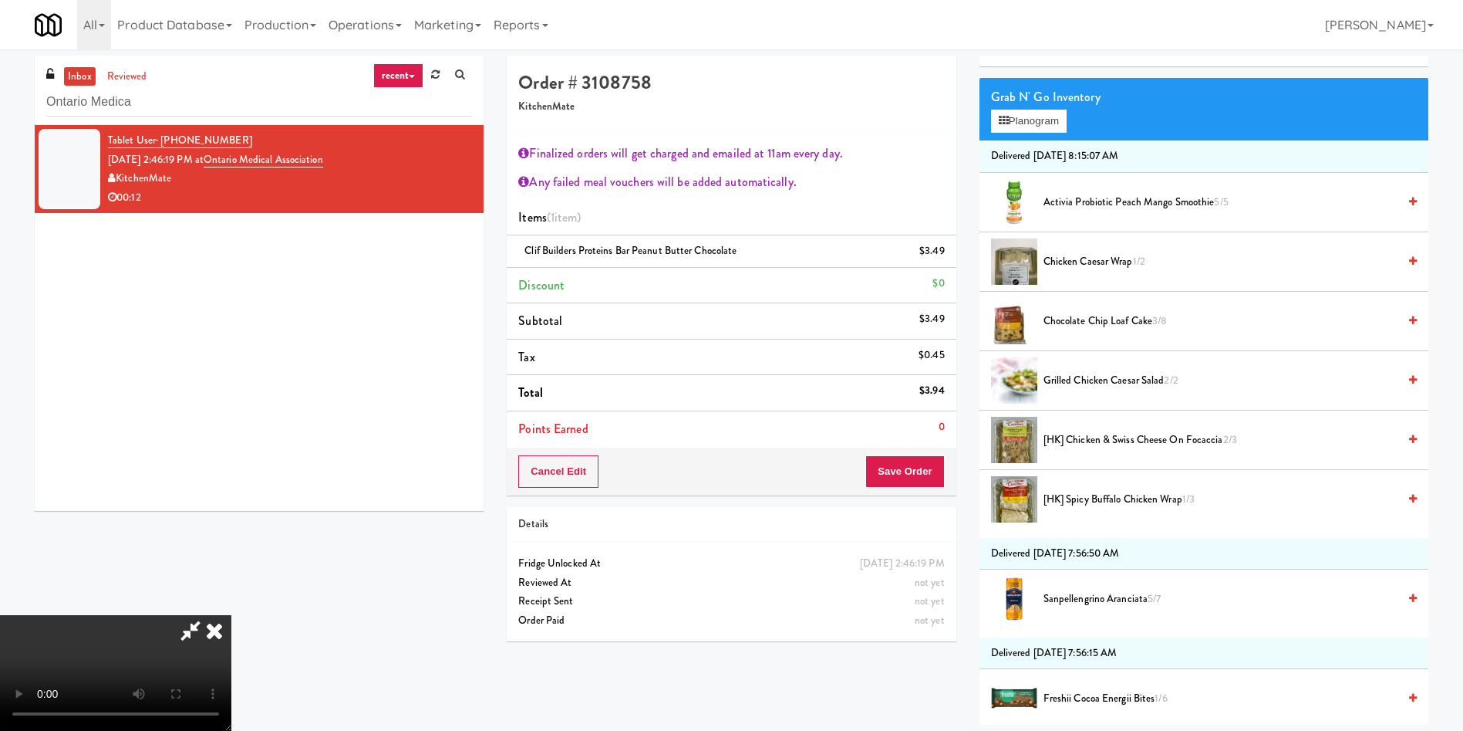
scroll to position [0, 0]
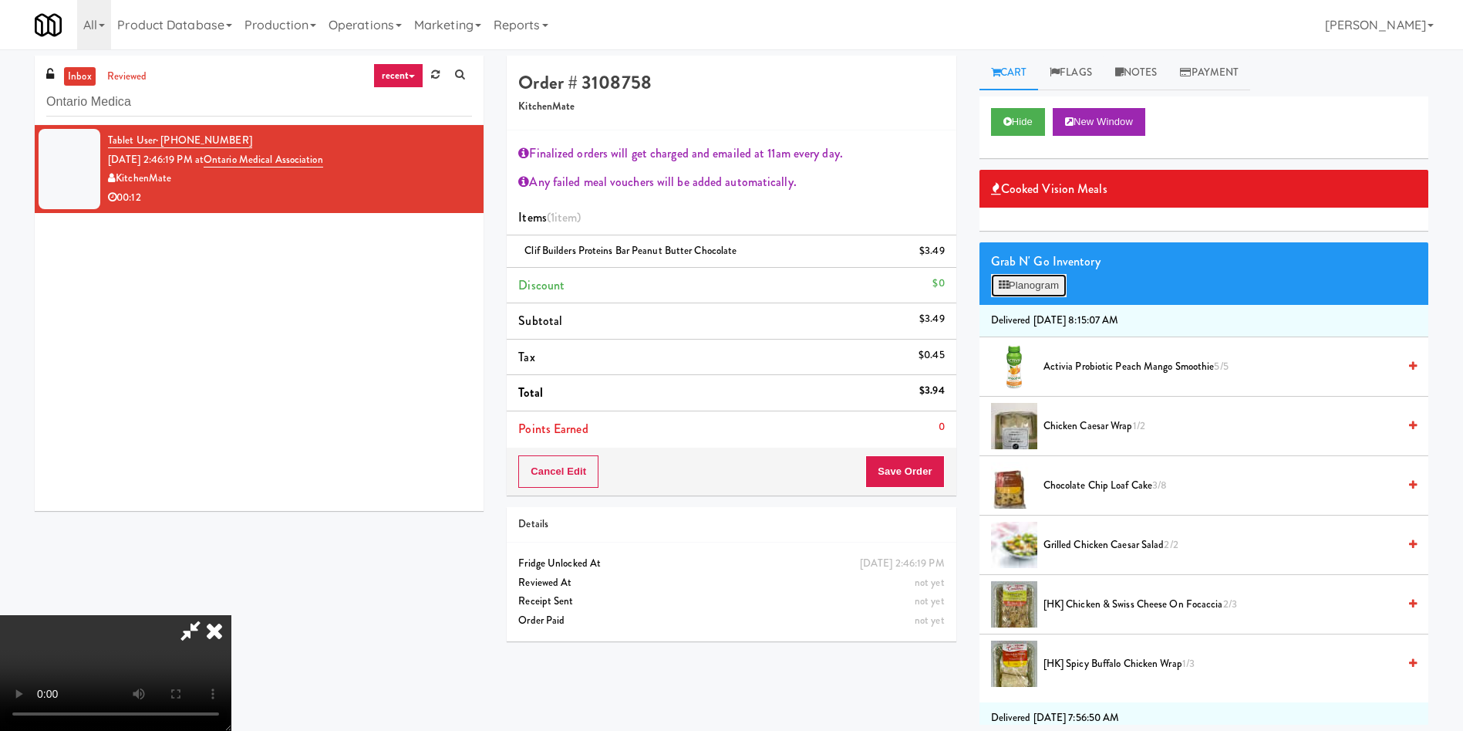
click at [1017, 286] on button "Planogram" at bounding box center [1029, 285] width 76 height 23
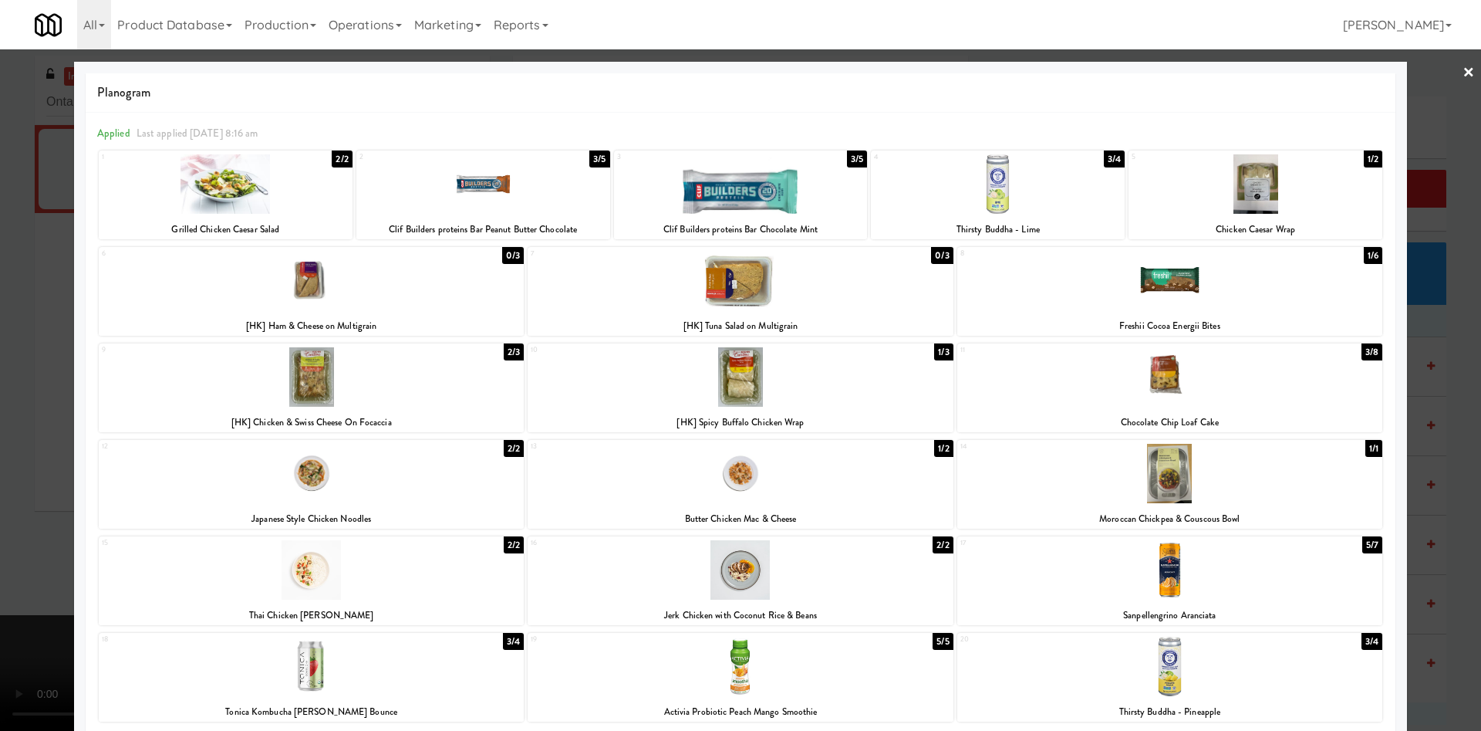
click at [1255, 287] on div at bounding box center [1169, 280] width 425 height 59
click at [19, 255] on div at bounding box center [740, 365] width 1481 height 731
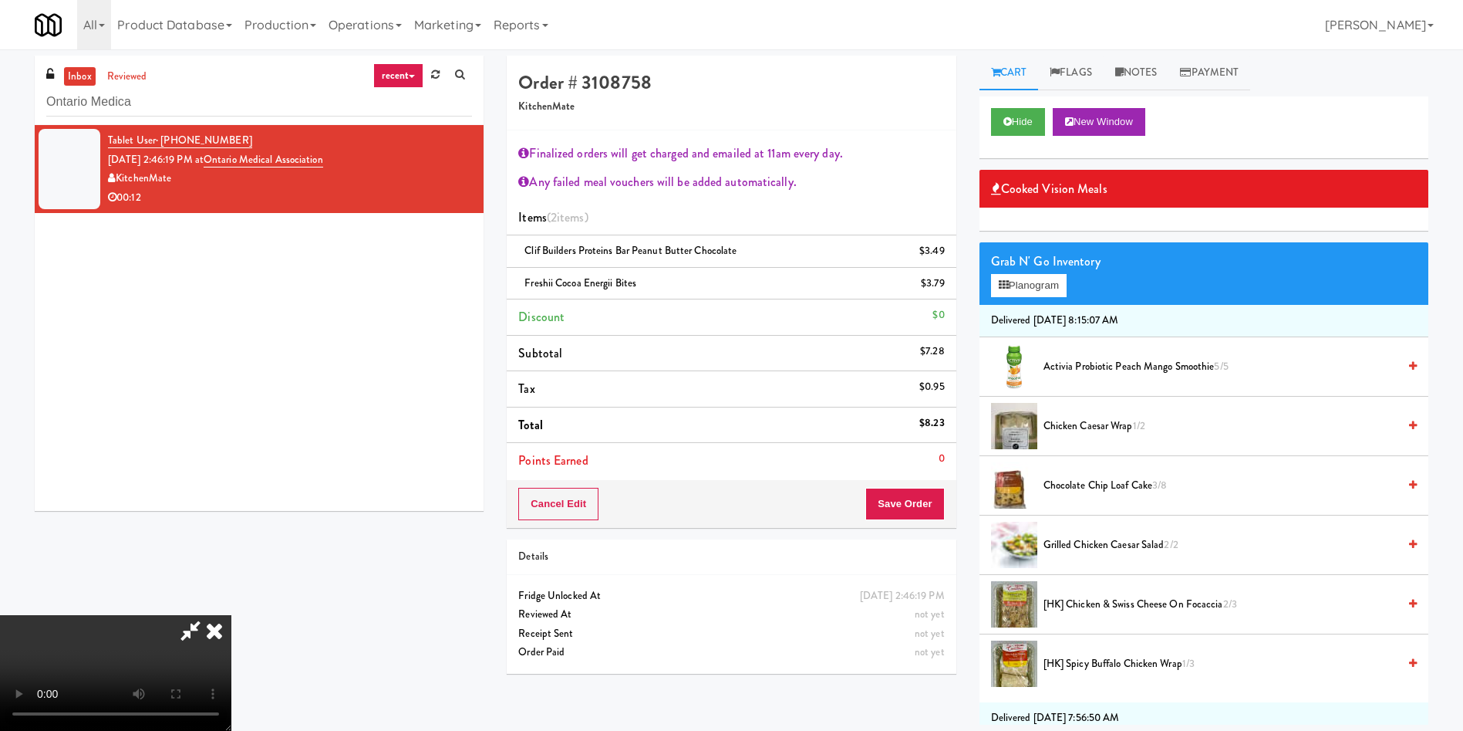
click at [892, 484] on div "Cancel Edit Save Order" at bounding box center [731, 504] width 449 height 48
click at [913, 497] on button "Save Order" at bounding box center [905, 504] width 79 height 32
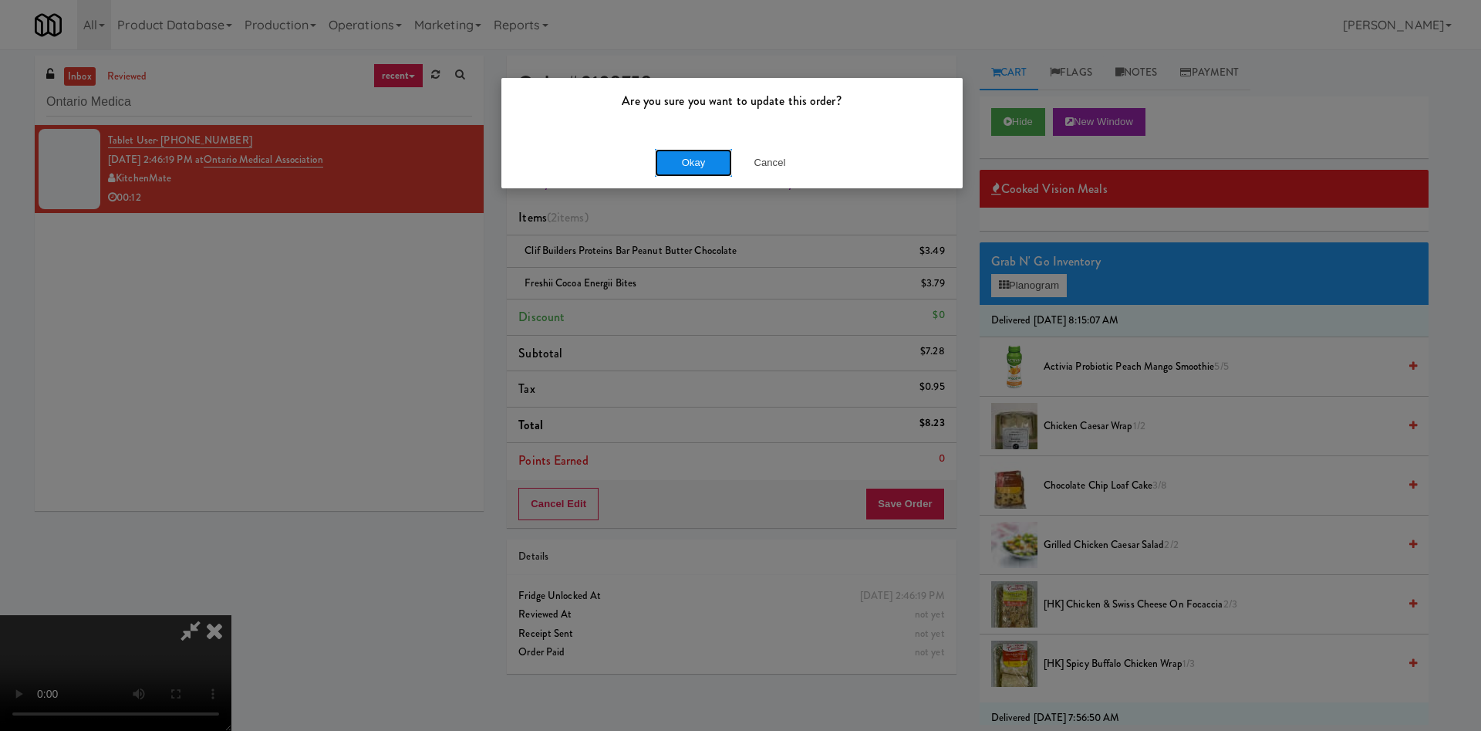
click at [715, 166] on button "Okay" at bounding box center [693, 163] width 77 height 28
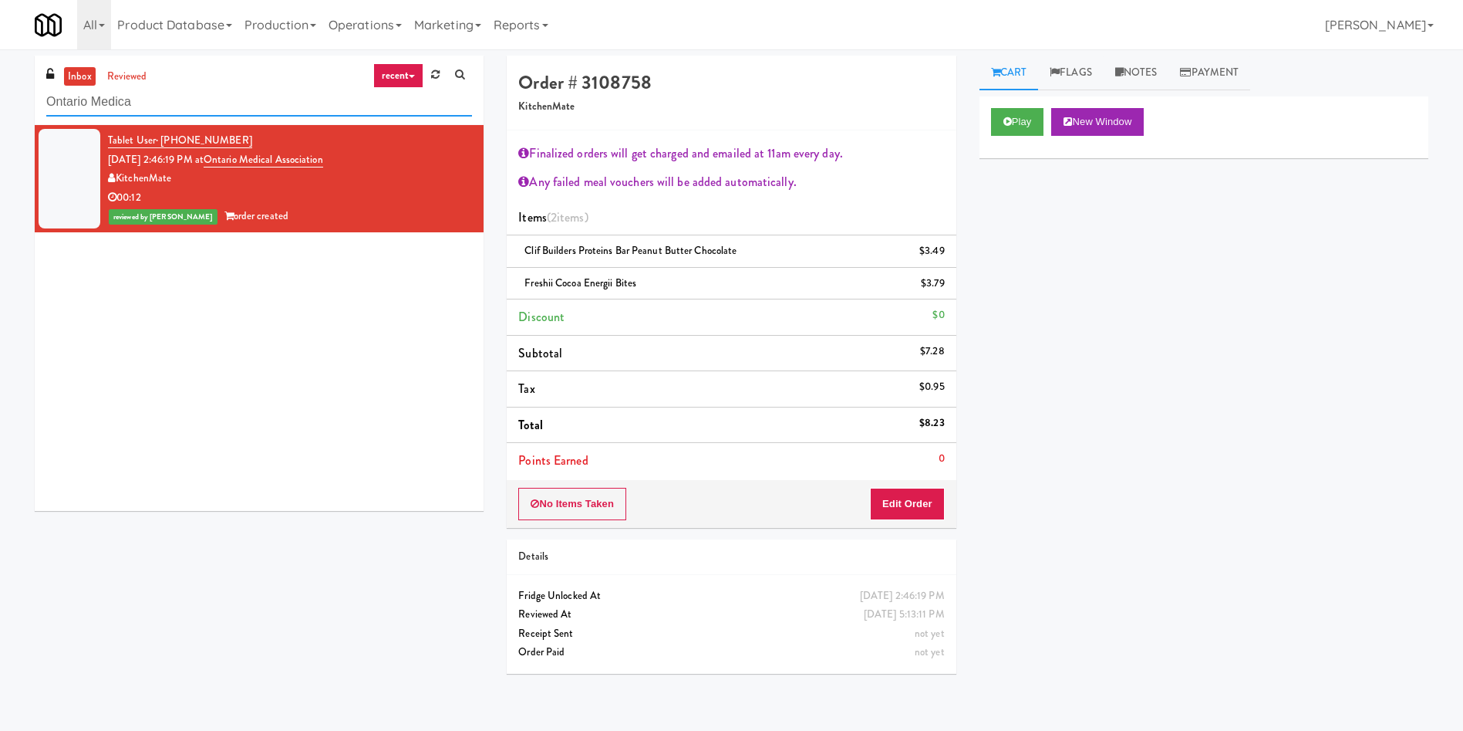
paste input "LSP Crime Lab Combo"
drag, startPoint x: 241, startPoint y: 95, endPoint x: 53, endPoint y: 13, distance: 205.2
click at [0, 83] on div "inbox reviewed recent all unclear take inventory issue suspicious failed recent…" at bounding box center [731, 370] width 1463 height 629
type input "LSP Crime Lab Combo"
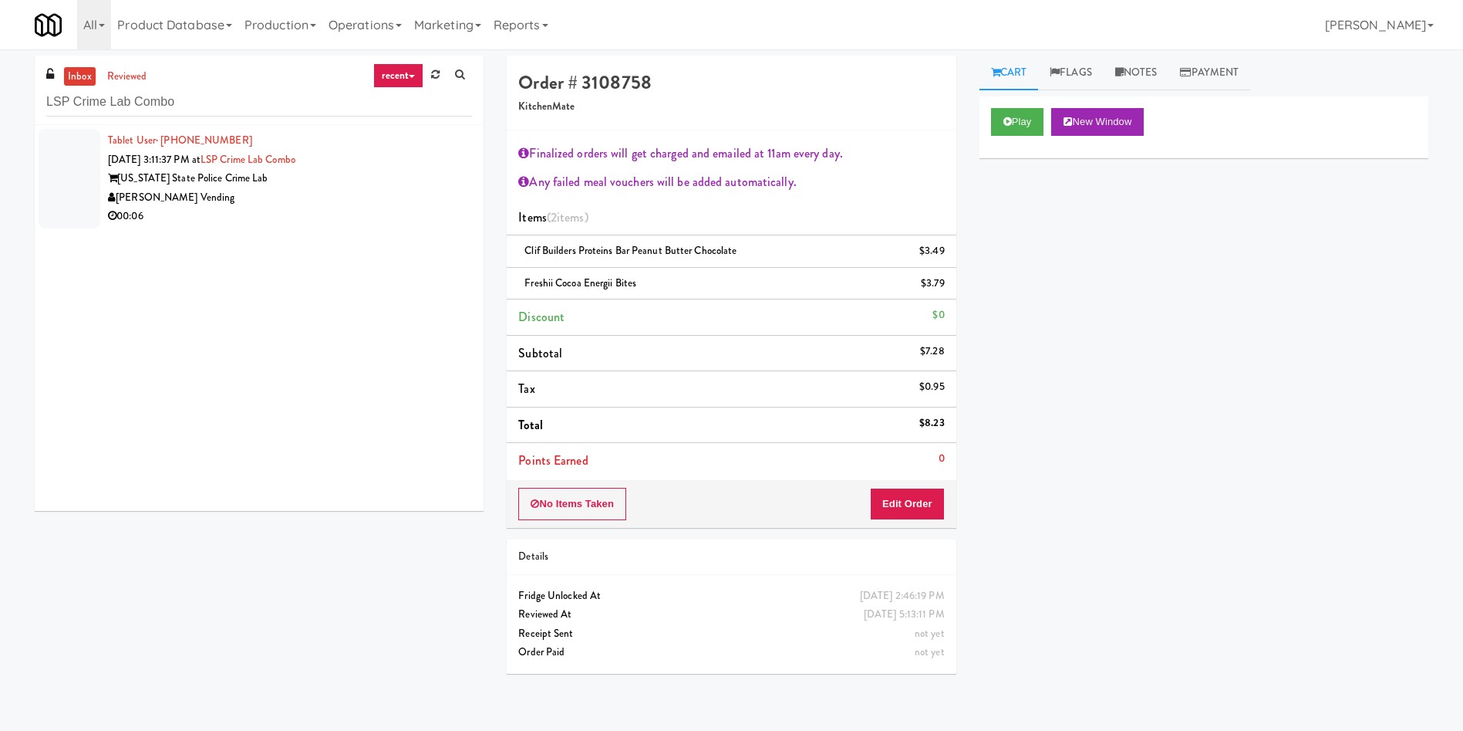
click at [73, 140] on div at bounding box center [70, 179] width 62 height 100
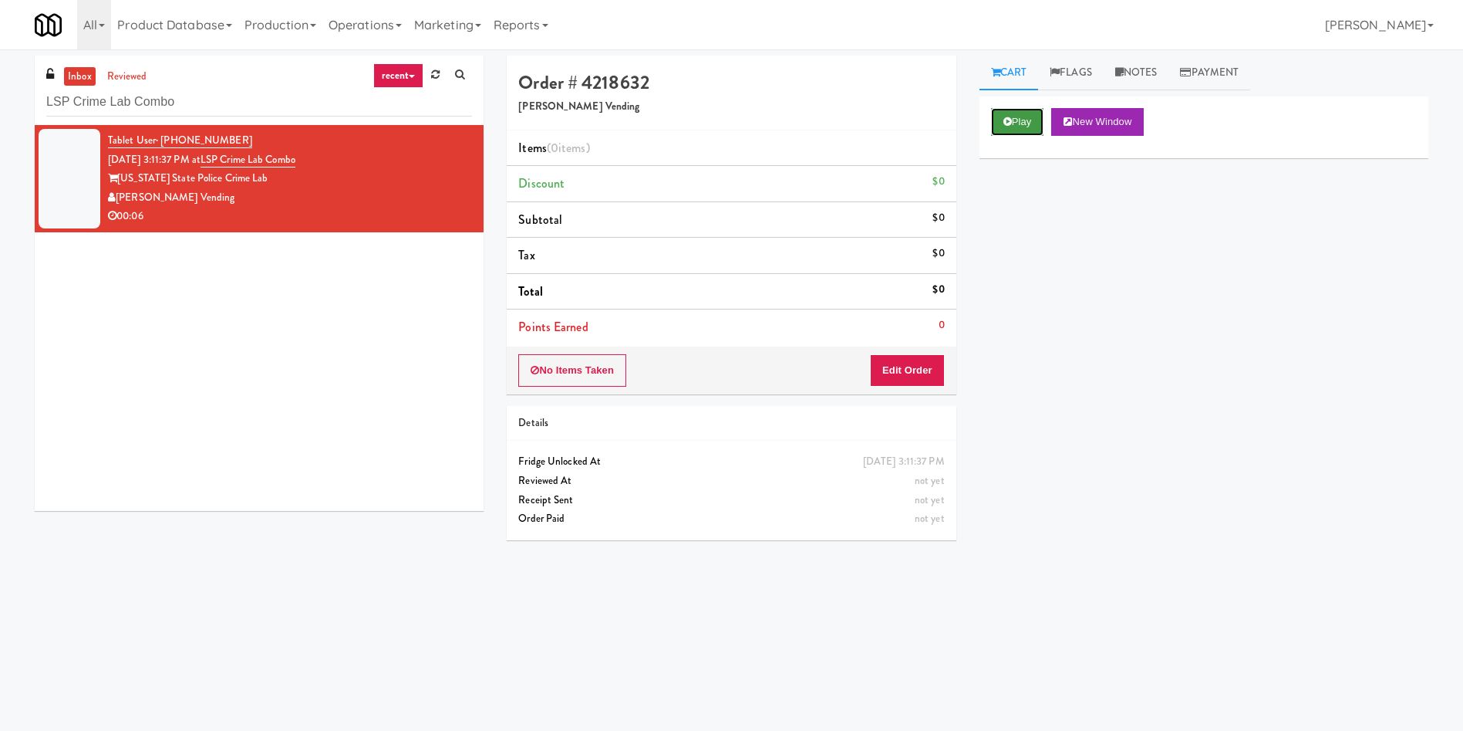
click at [1019, 119] on button "Play" at bounding box center [1017, 122] width 53 height 28
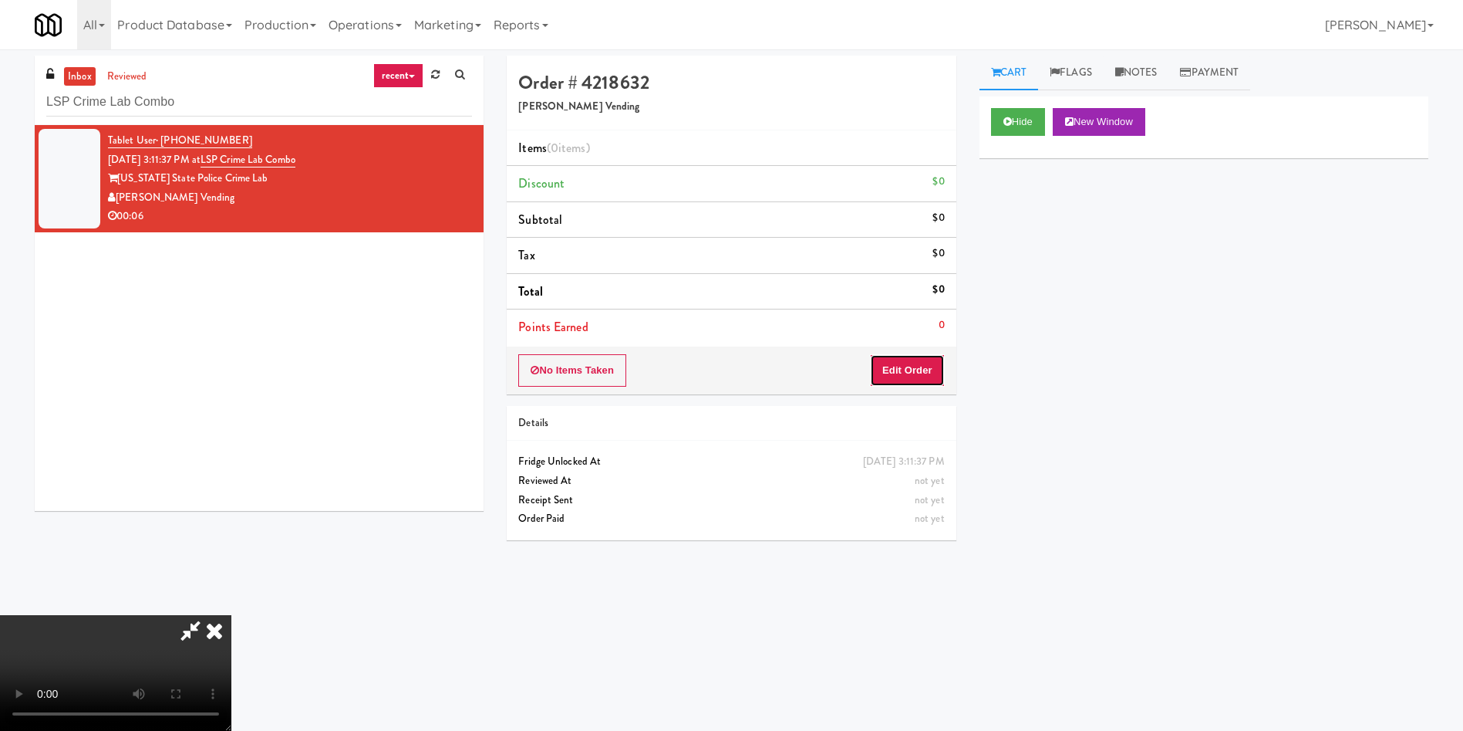
click at [914, 362] on button "Edit Order" at bounding box center [907, 370] width 75 height 32
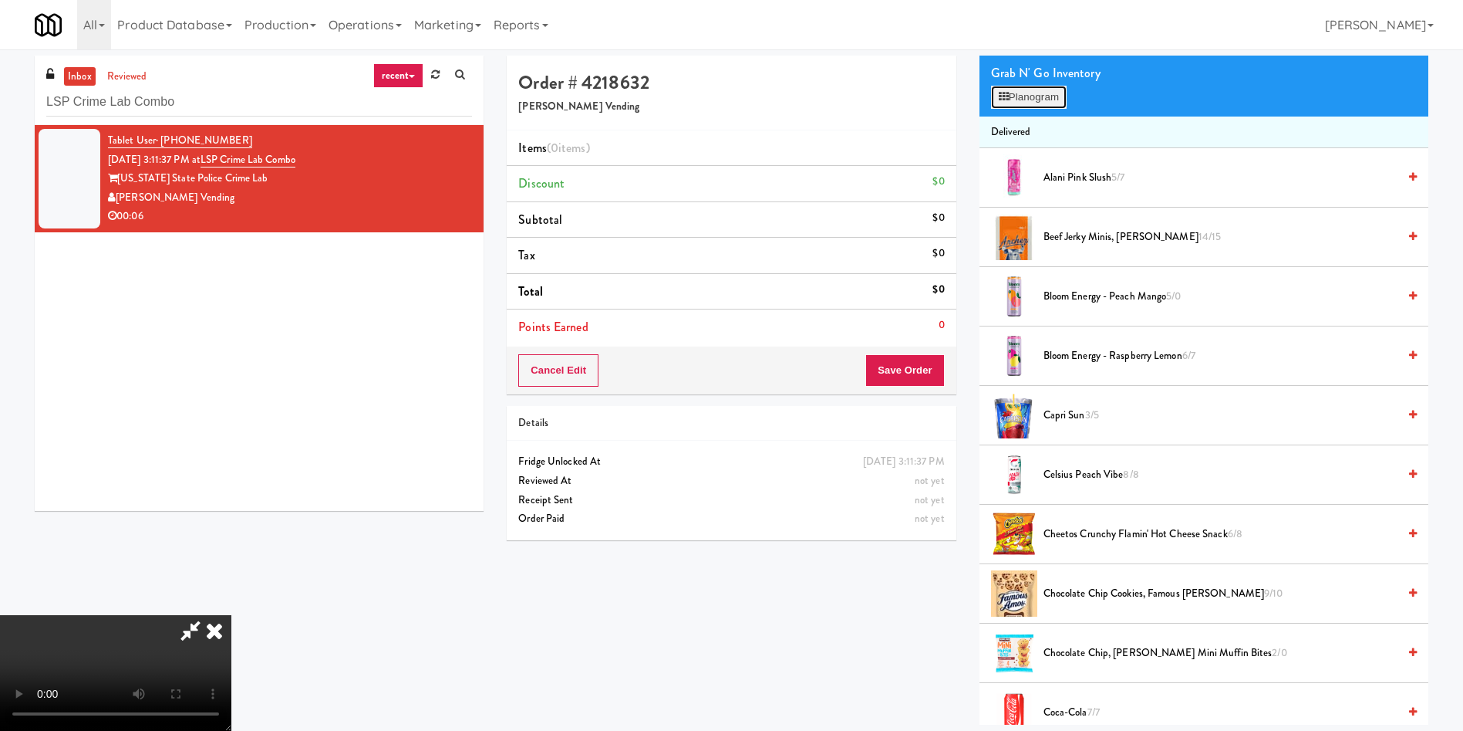
click at [1024, 93] on button "Planogram" at bounding box center [1029, 97] width 76 height 23
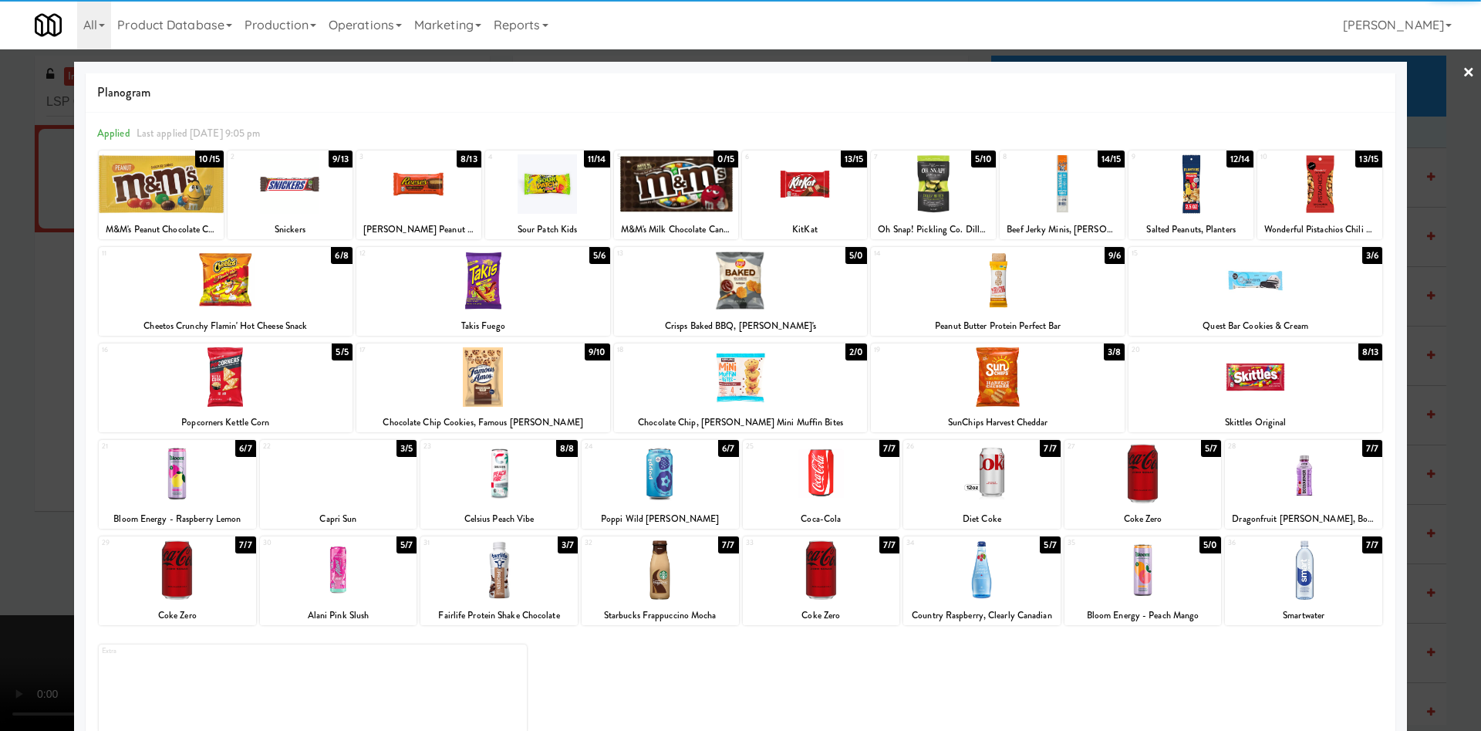
click at [1122, 577] on div at bounding box center [1143, 569] width 157 height 59
click at [0, 254] on div at bounding box center [740, 365] width 1481 height 731
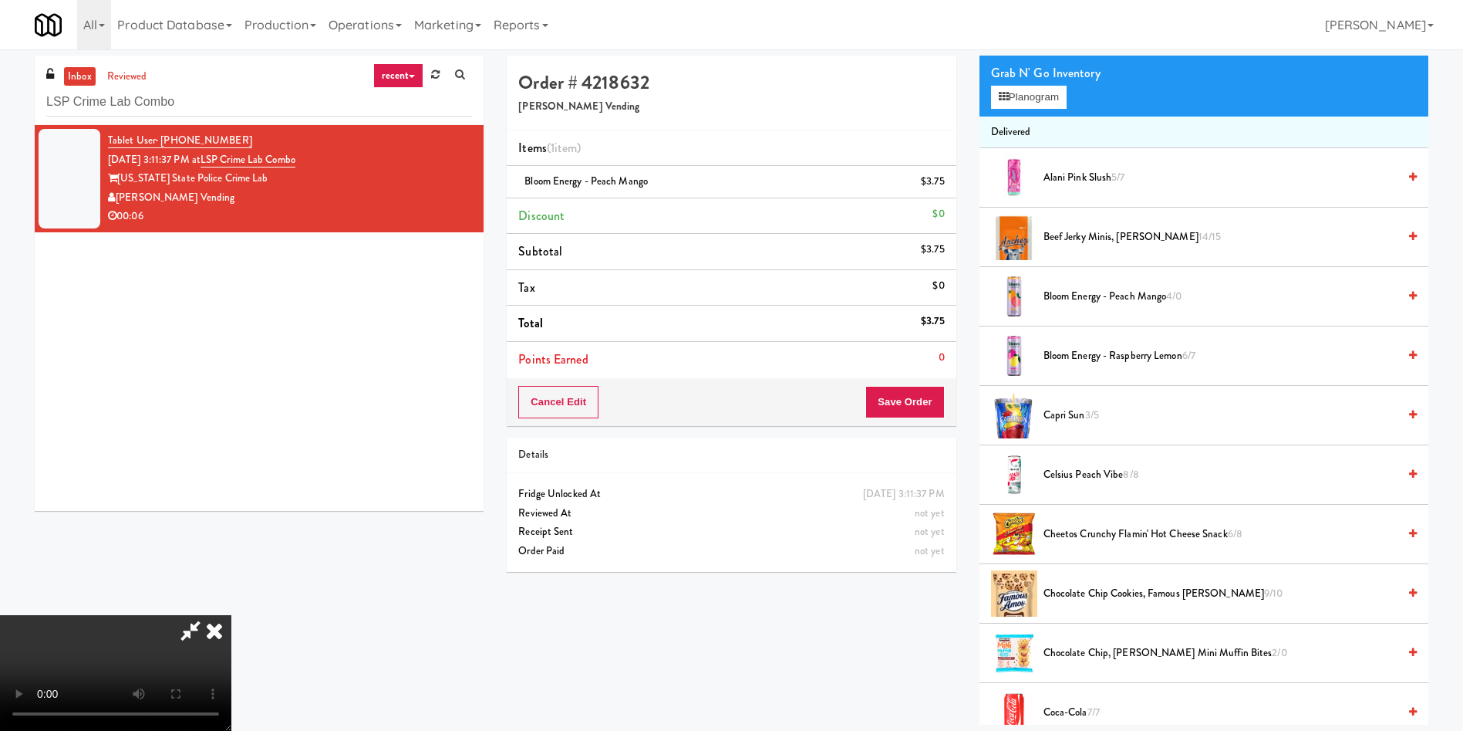
click at [916, 432] on div "Order # 4218632 Stuckey Vending Items (1 item ) Bloom Energy - Peach Mango $3.7…" at bounding box center [731, 320] width 472 height 528
click at [916, 420] on div "Cancel Edit Save Order" at bounding box center [731, 402] width 449 height 48
click at [919, 403] on button "Save Order" at bounding box center [905, 402] width 79 height 32
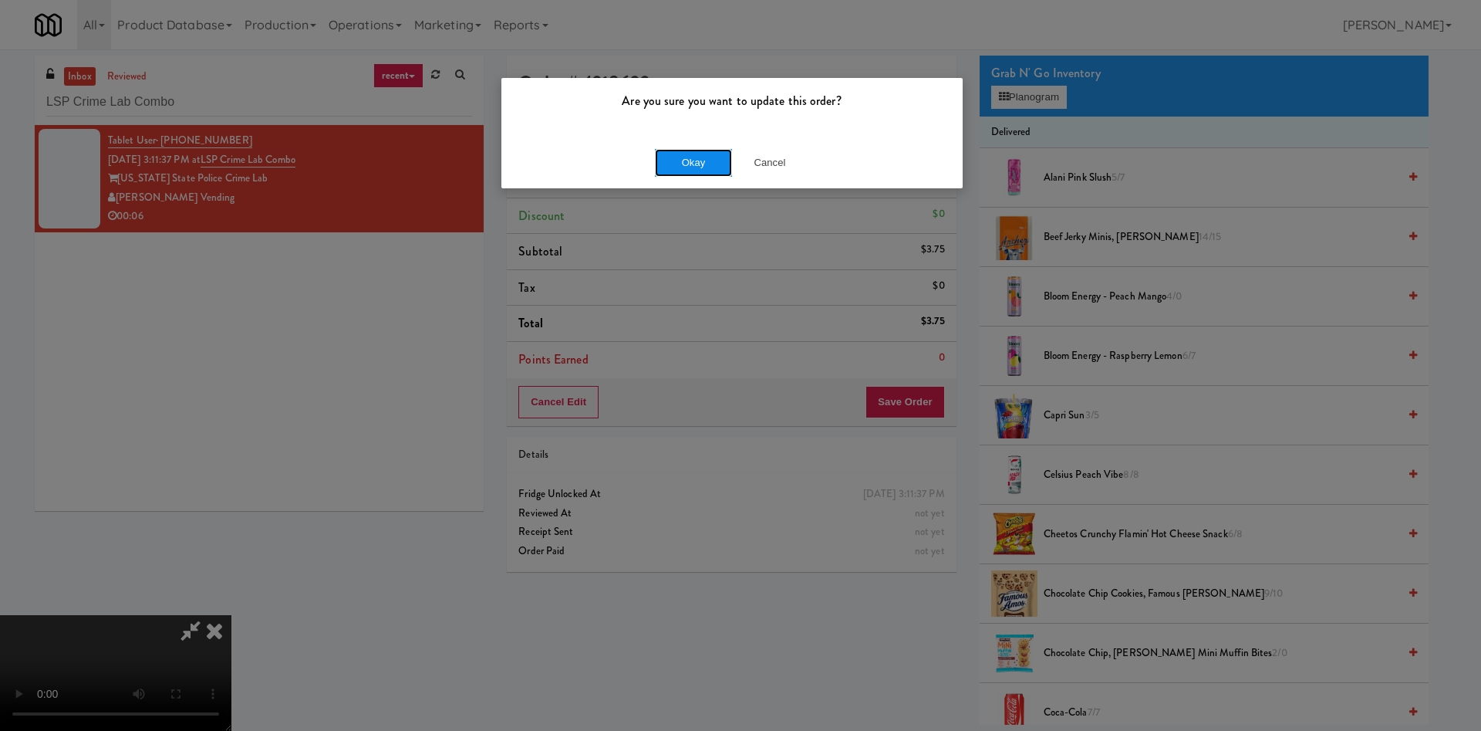
click at [696, 158] on button "Okay" at bounding box center [693, 163] width 77 height 28
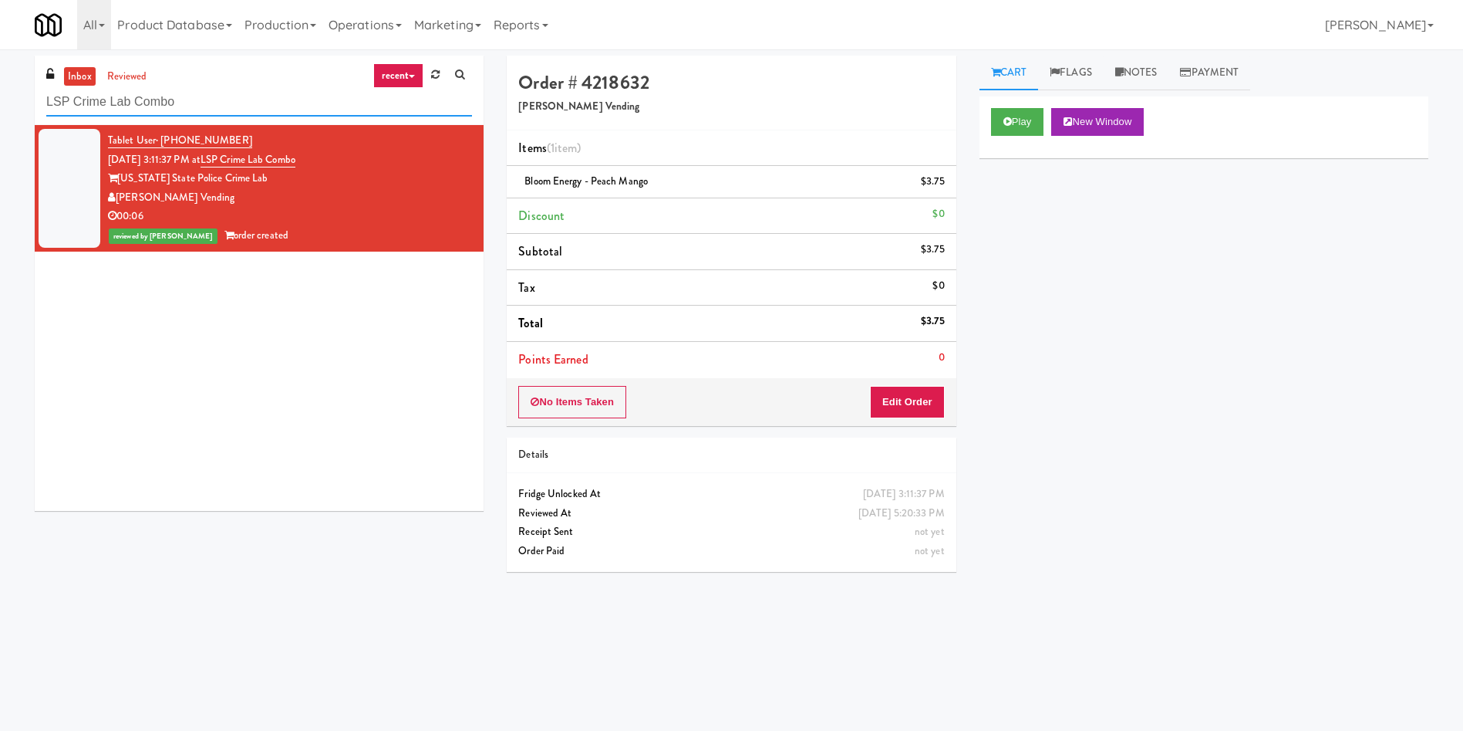
paste input "Holiday Inn Time Square Drink Cooler"
drag, startPoint x: 219, startPoint y: 103, endPoint x: 0, endPoint y: 38, distance: 228.7
click at [0, 49] on body "Are you sure you want to update this order? Okay Cancel Okay Are you sure you w…" at bounding box center [731, 414] width 1463 height 731
type input "Holiday Inn Time Square Drink Cooler"
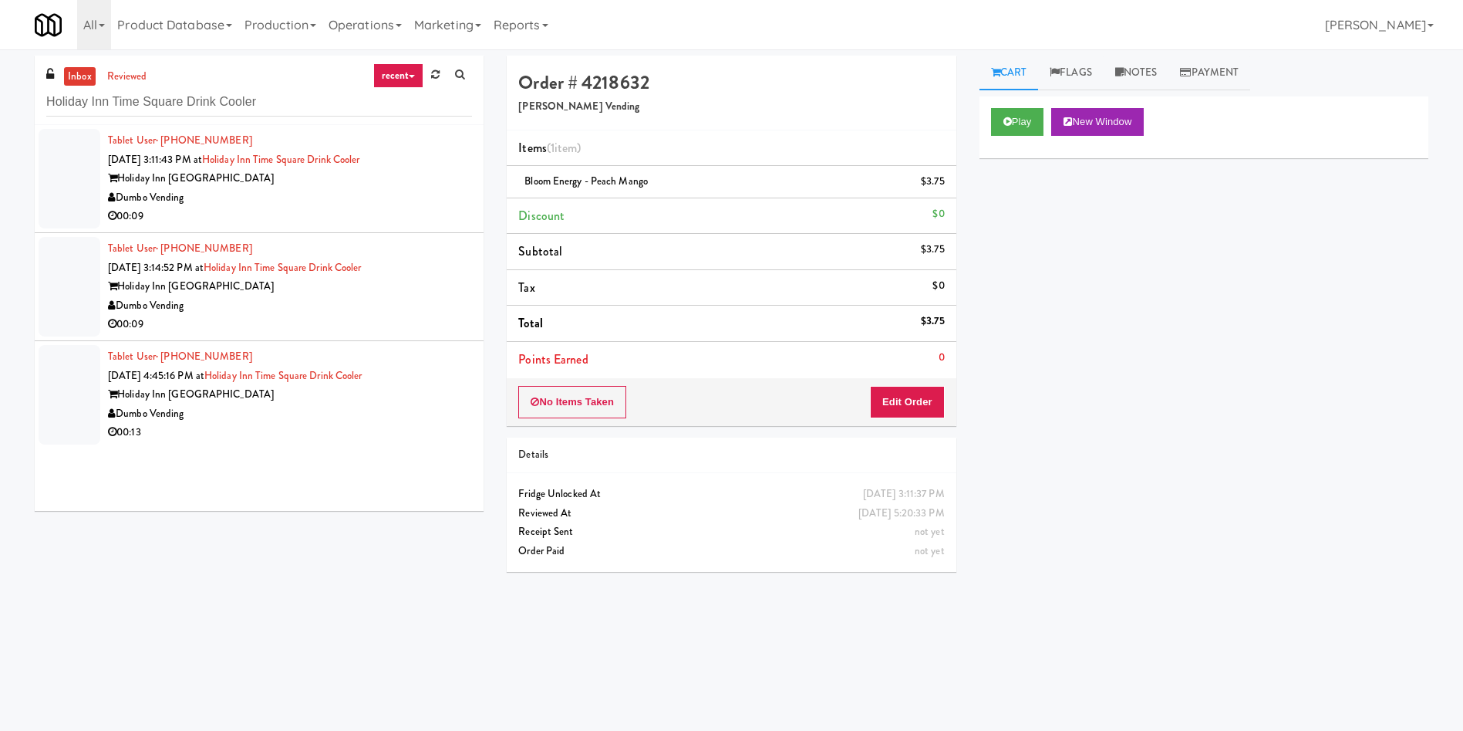
click at [80, 157] on div at bounding box center [70, 179] width 62 height 100
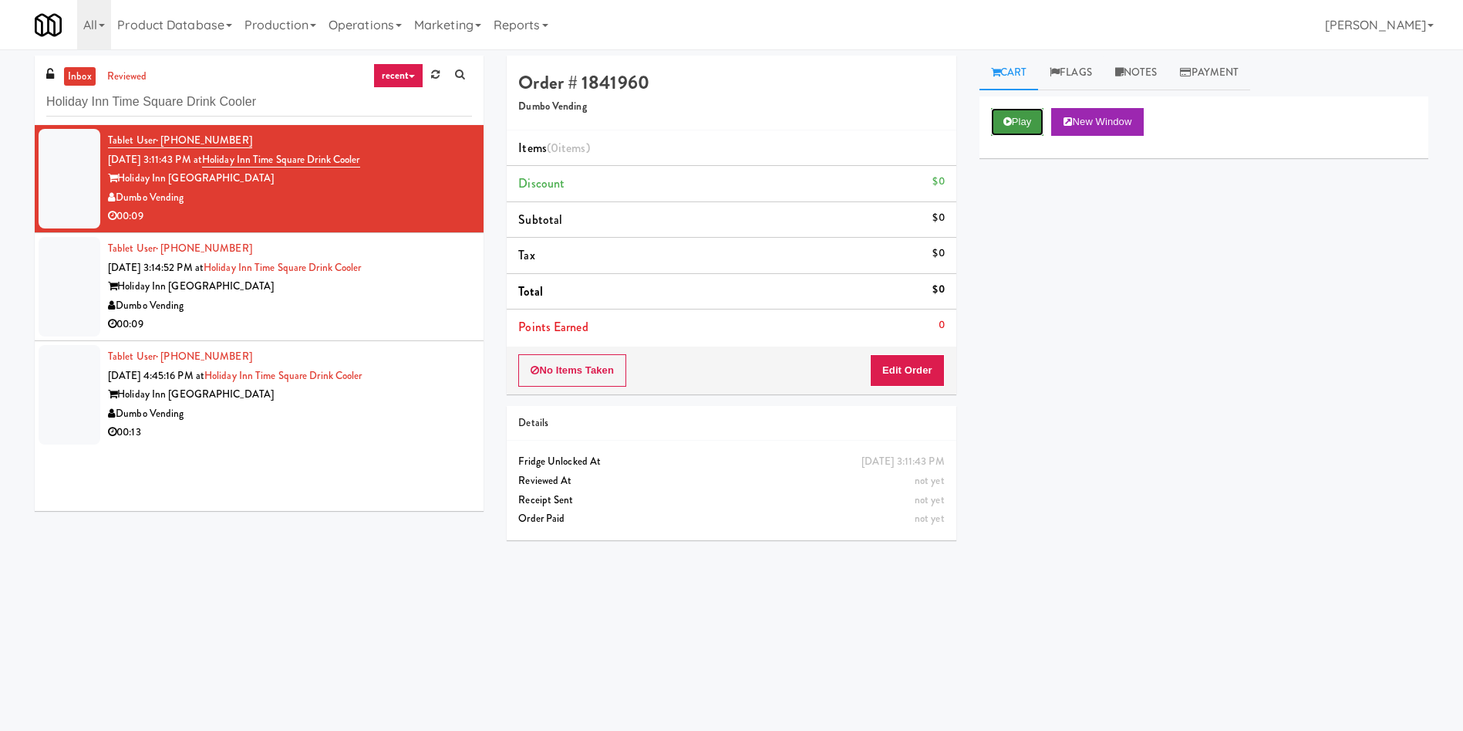
click at [1016, 121] on button "Play" at bounding box center [1017, 122] width 53 height 28
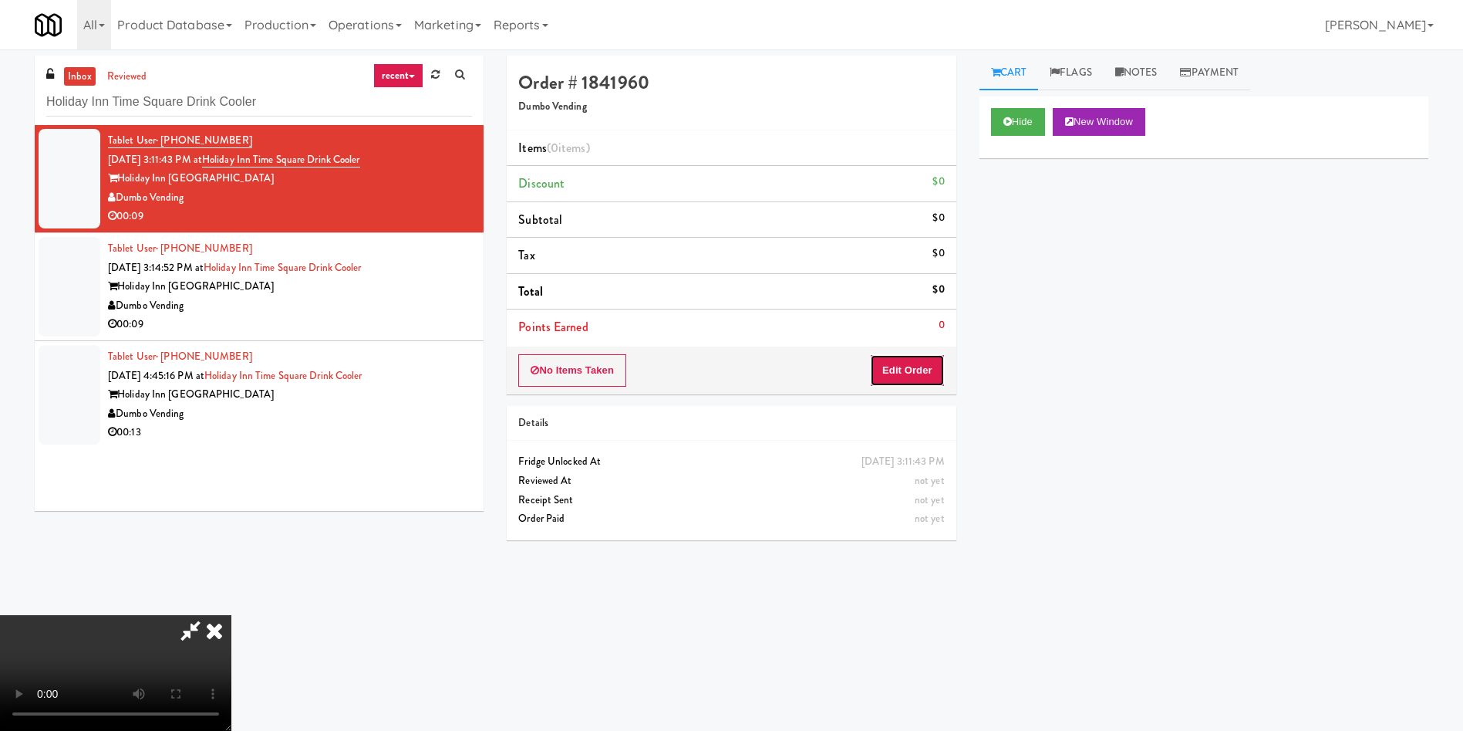
click at [898, 362] on button "Edit Order" at bounding box center [907, 370] width 75 height 32
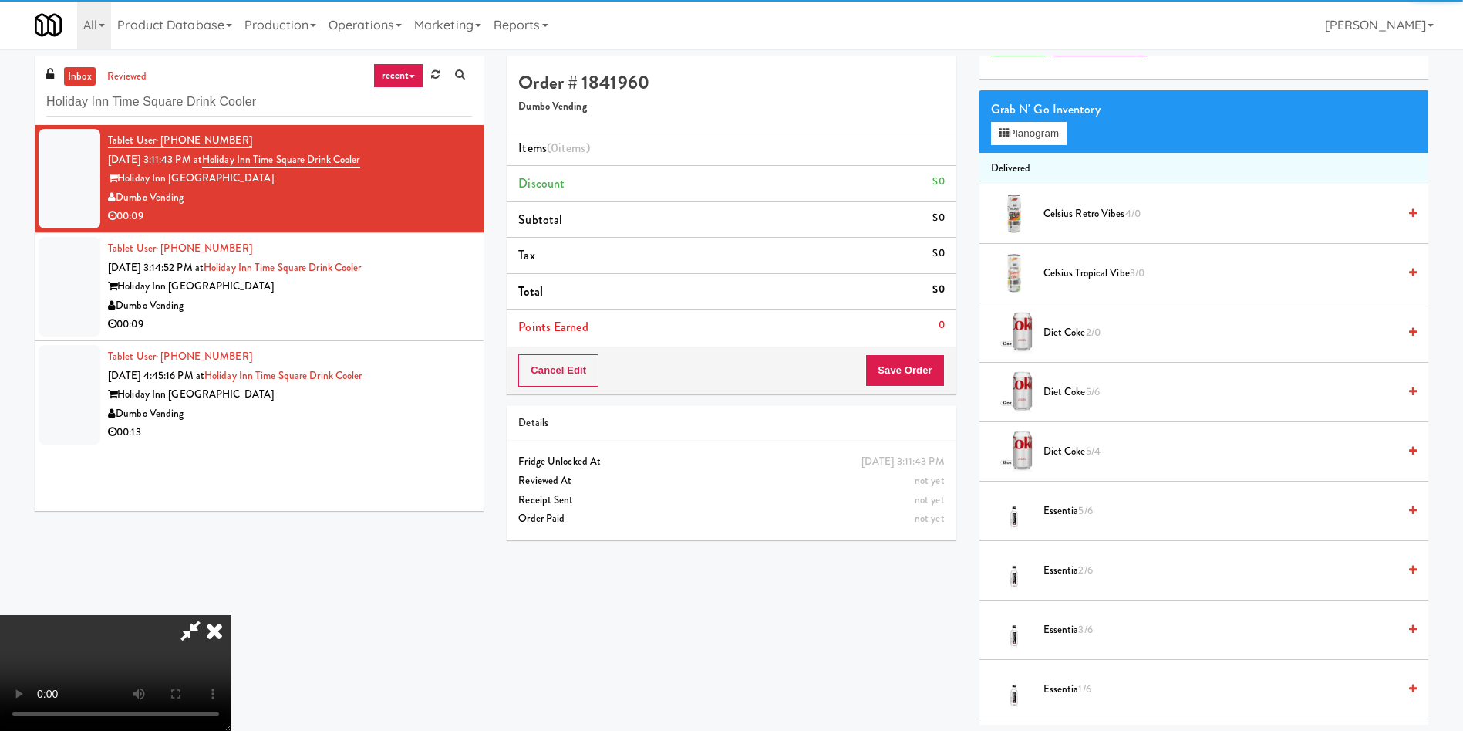
scroll to position [116, 0]
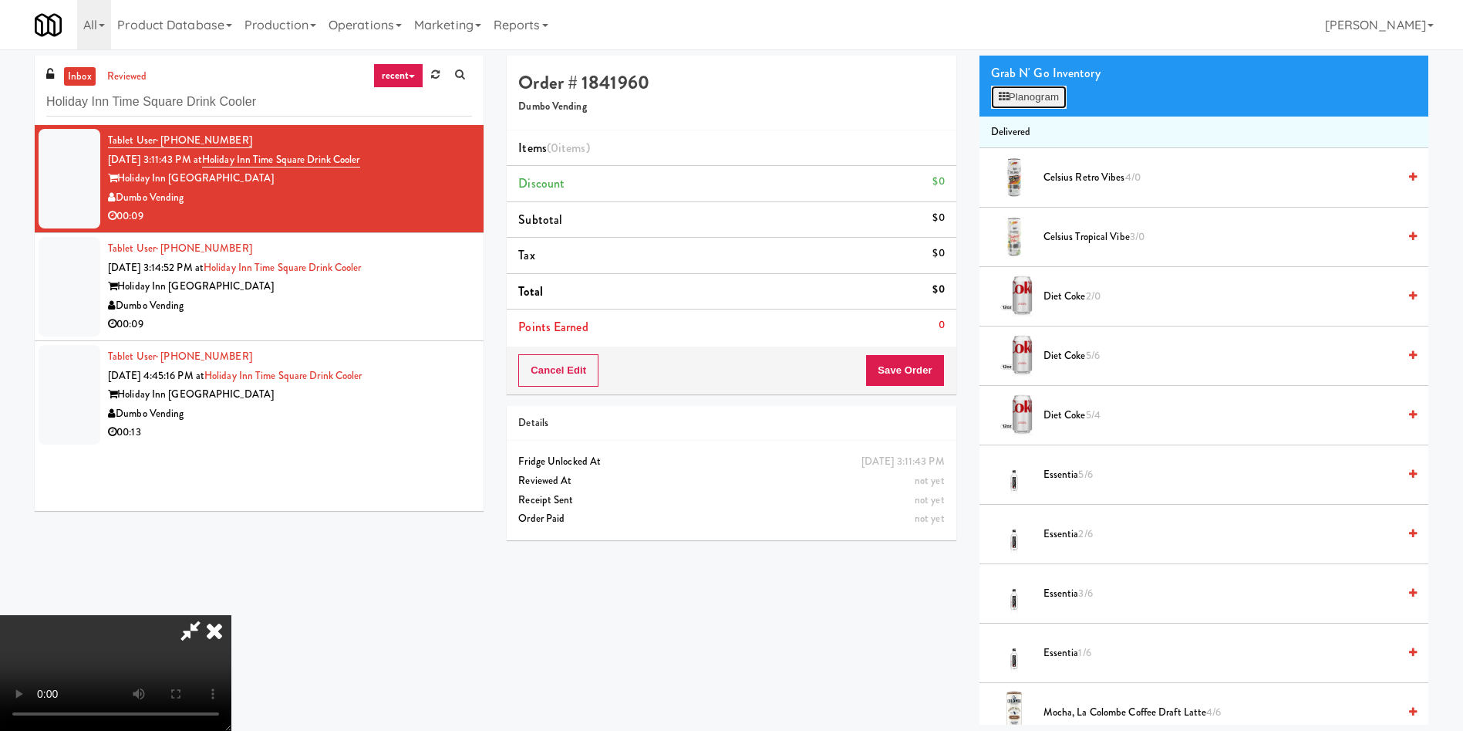
click at [1052, 96] on button "Planogram" at bounding box center [1029, 97] width 76 height 23
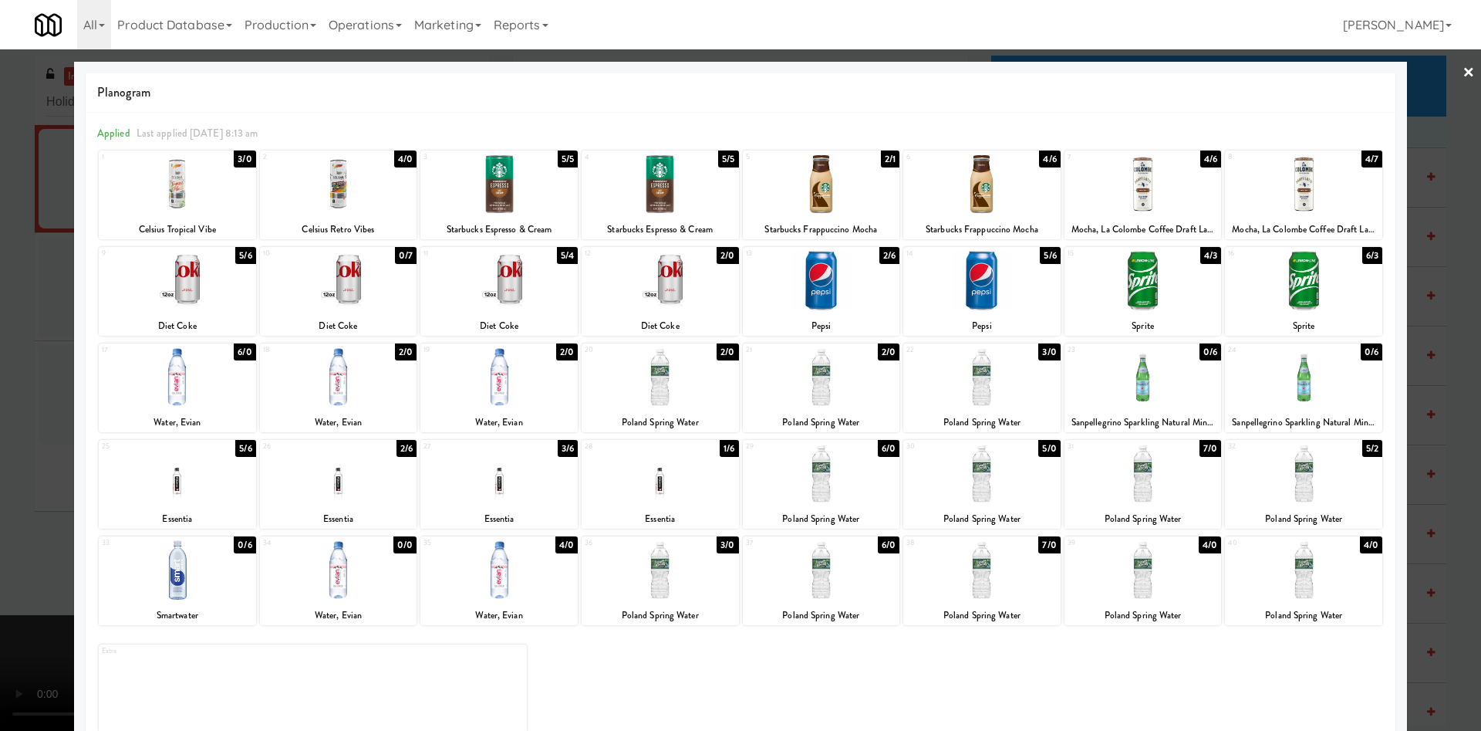
click at [969, 397] on div at bounding box center [981, 376] width 157 height 59
click at [653, 291] on div at bounding box center [660, 280] width 157 height 59
click at [0, 315] on div at bounding box center [740, 365] width 1481 height 731
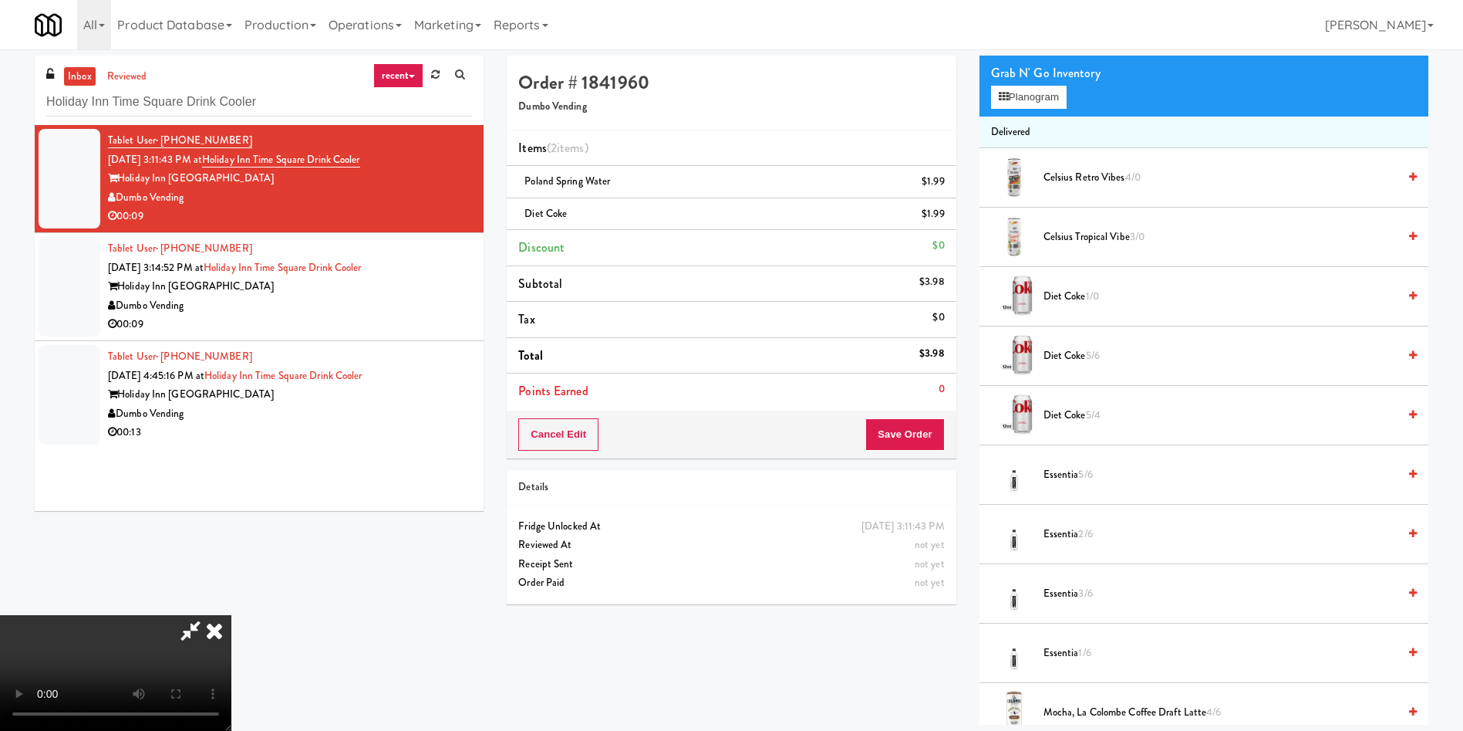
click at [231, 615] on video at bounding box center [115, 673] width 231 height 116
click at [926, 420] on button "Save Order" at bounding box center [905, 434] width 79 height 32
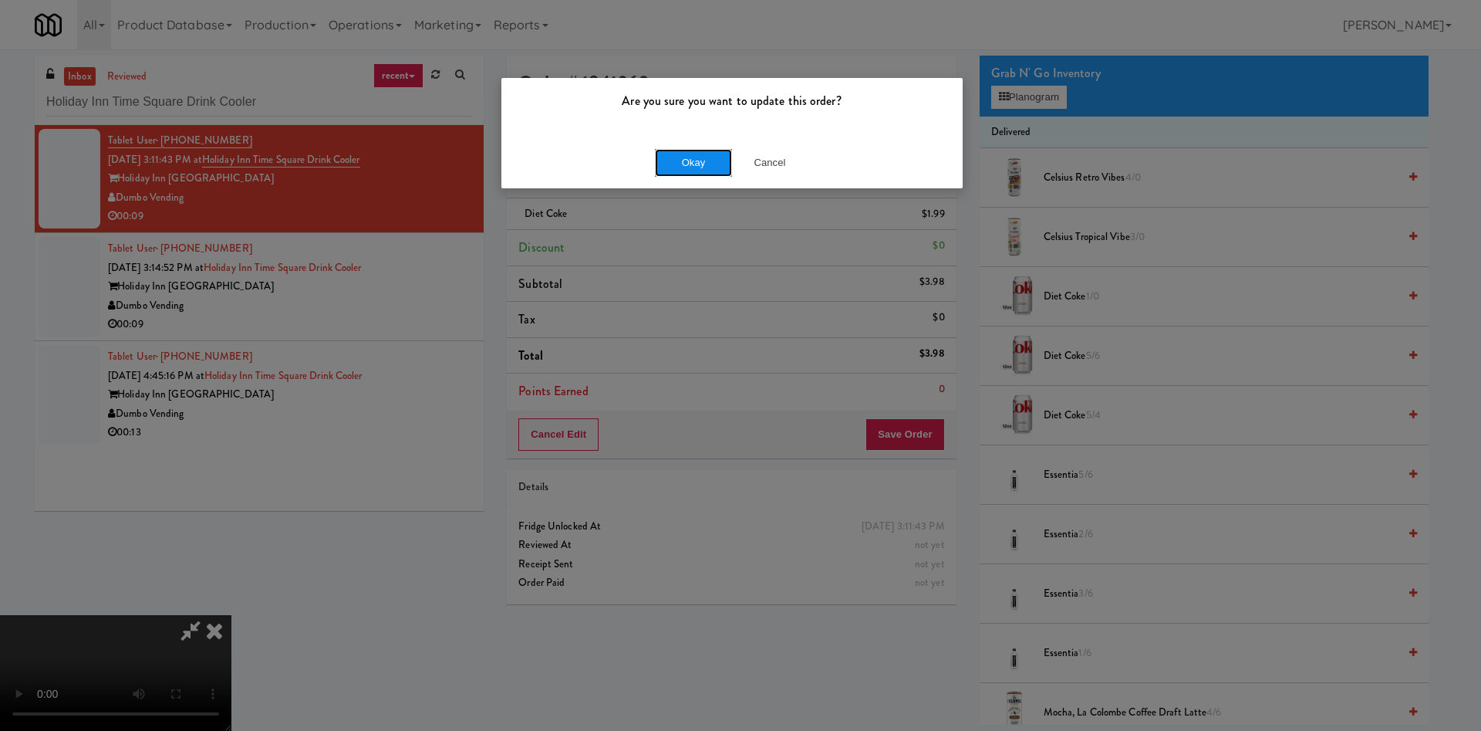
click at [700, 171] on button "Okay" at bounding box center [693, 163] width 77 height 28
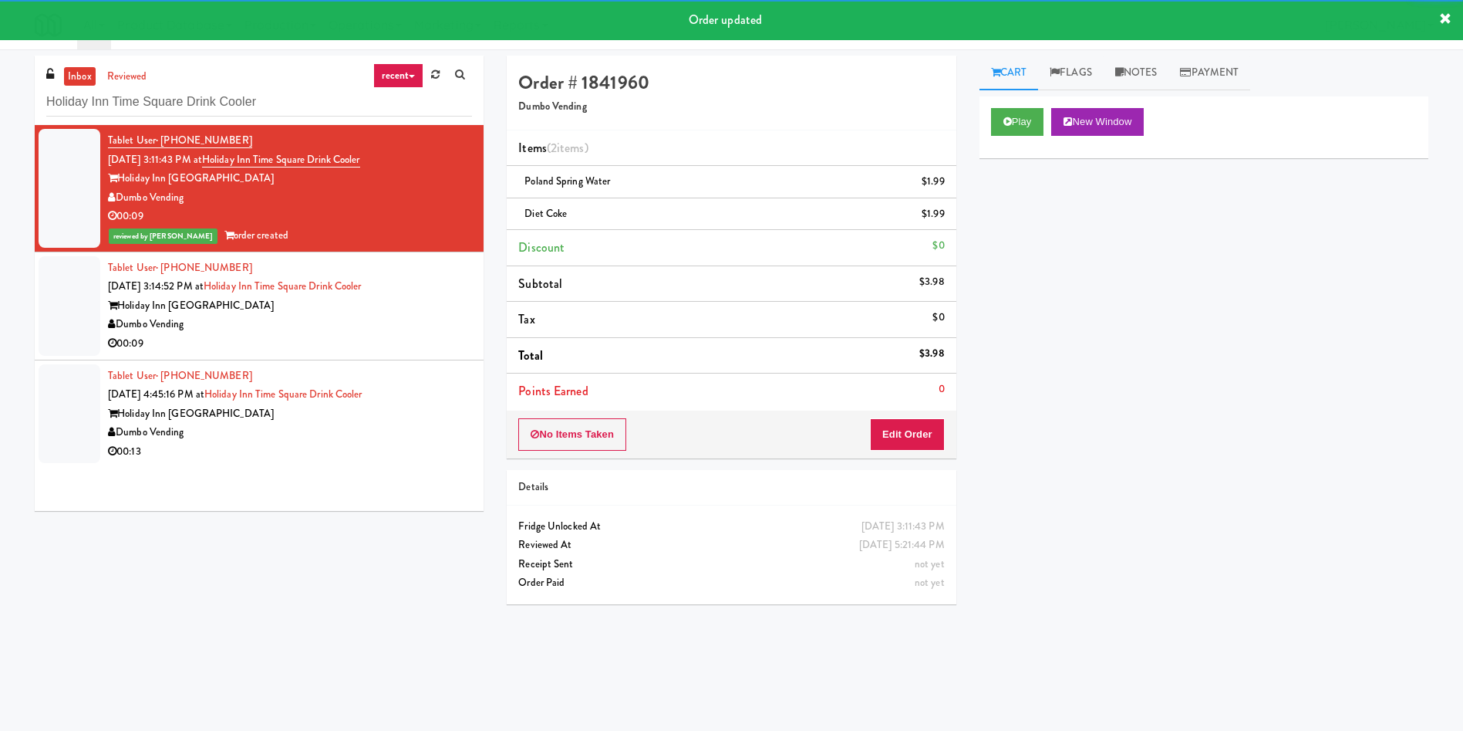
drag, startPoint x: 79, startPoint y: 309, endPoint x: 120, endPoint y: 15, distance: 296.7
click at [79, 308] on div at bounding box center [70, 306] width 62 height 100
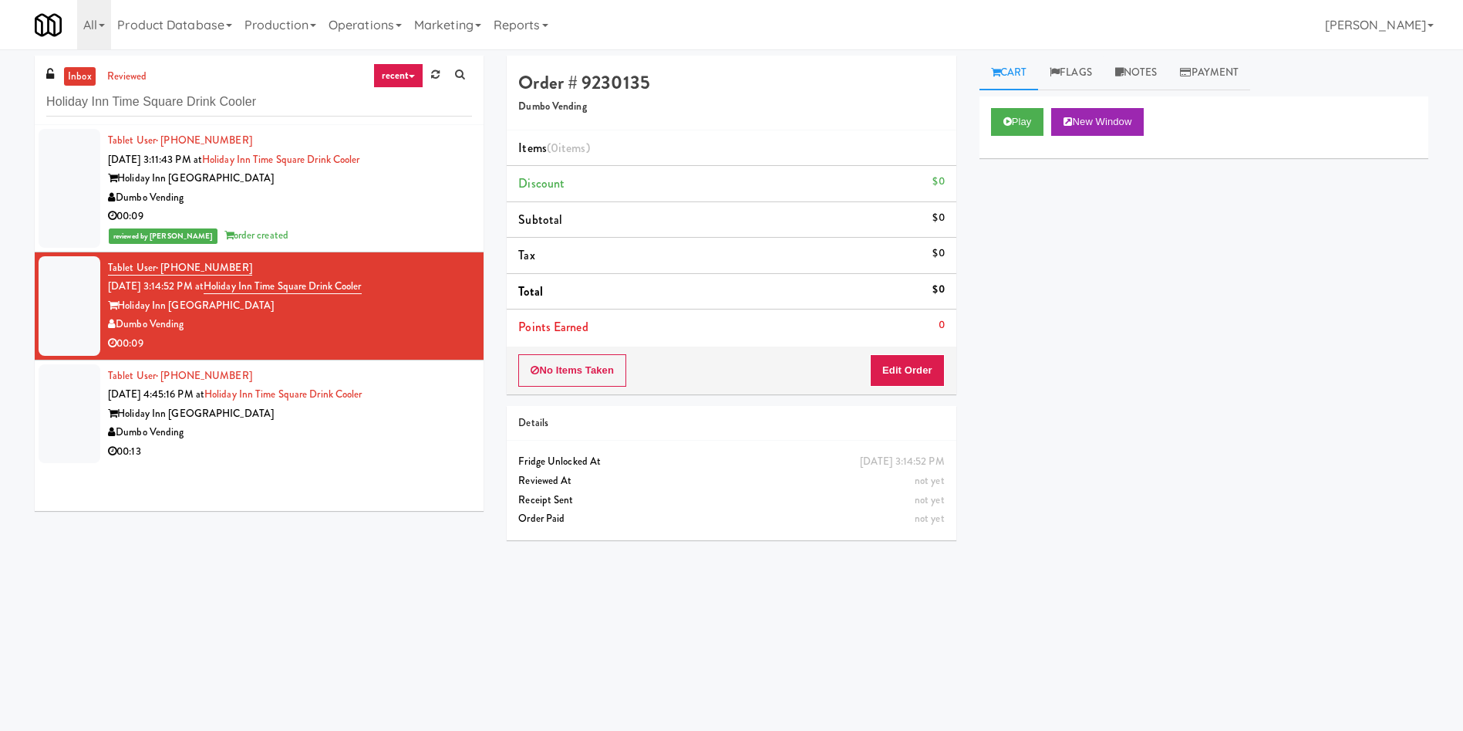
drag, startPoint x: 94, startPoint y: 182, endPoint x: 92, endPoint y: 195, distance: 13.3
click at [94, 182] on div at bounding box center [70, 188] width 62 height 119
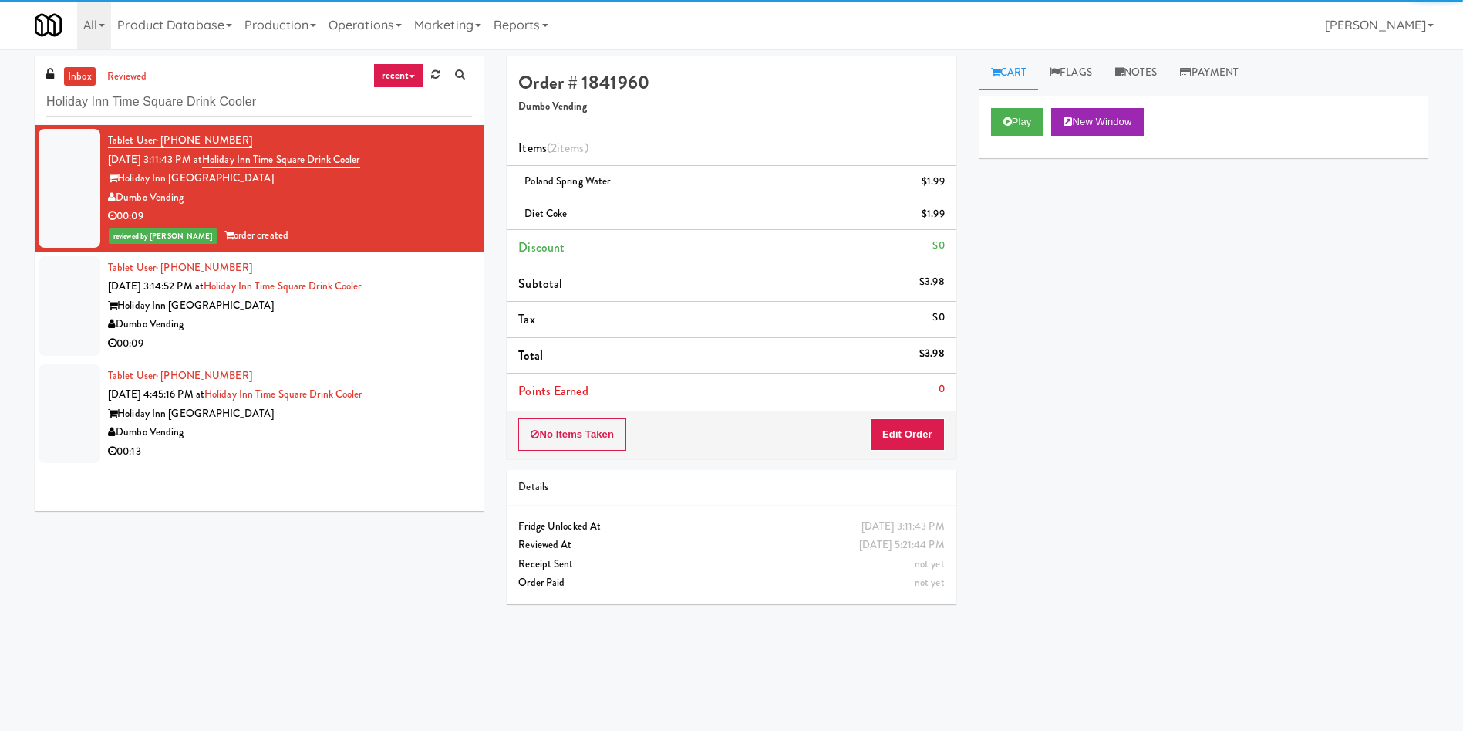
click at [64, 297] on div at bounding box center [70, 306] width 62 height 100
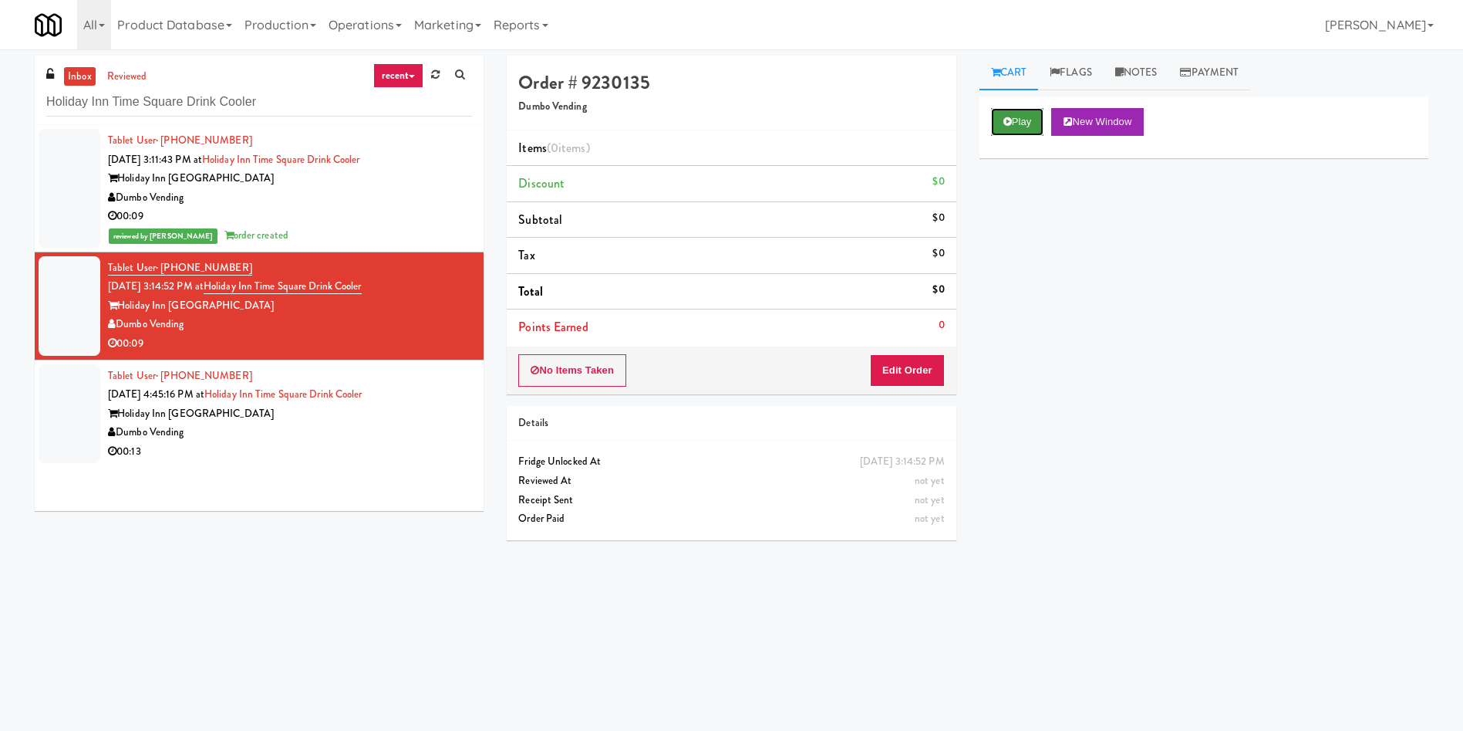
drag, startPoint x: 1023, startPoint y: 115, endPoint x: 1023, endPoint y: 123, distance: 8.5
click at [1023, 115] on button "Play" at bounding box center [1017, 122] width 53 height 28
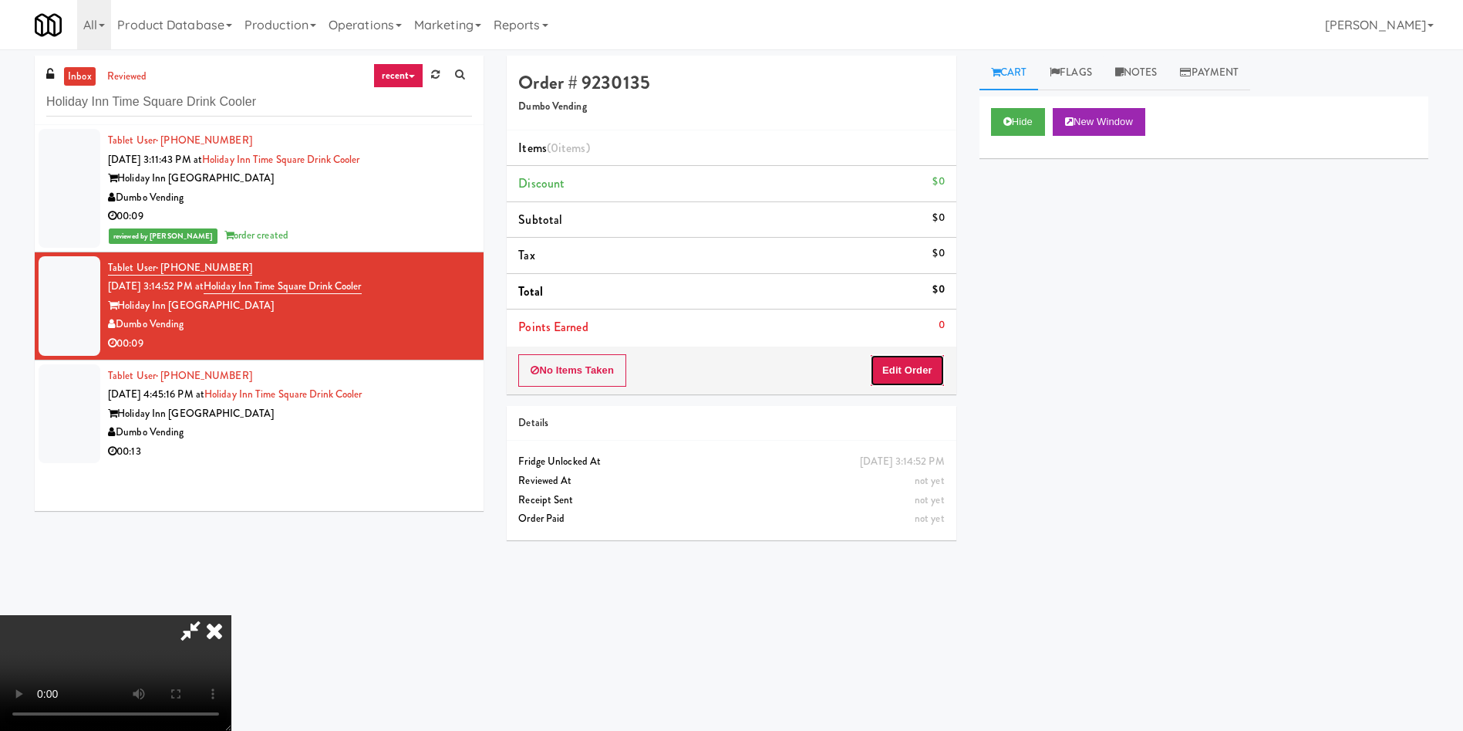
click at [906, 370] on button "Edit Order" at bounding box center [907, 370] width 75 height 32
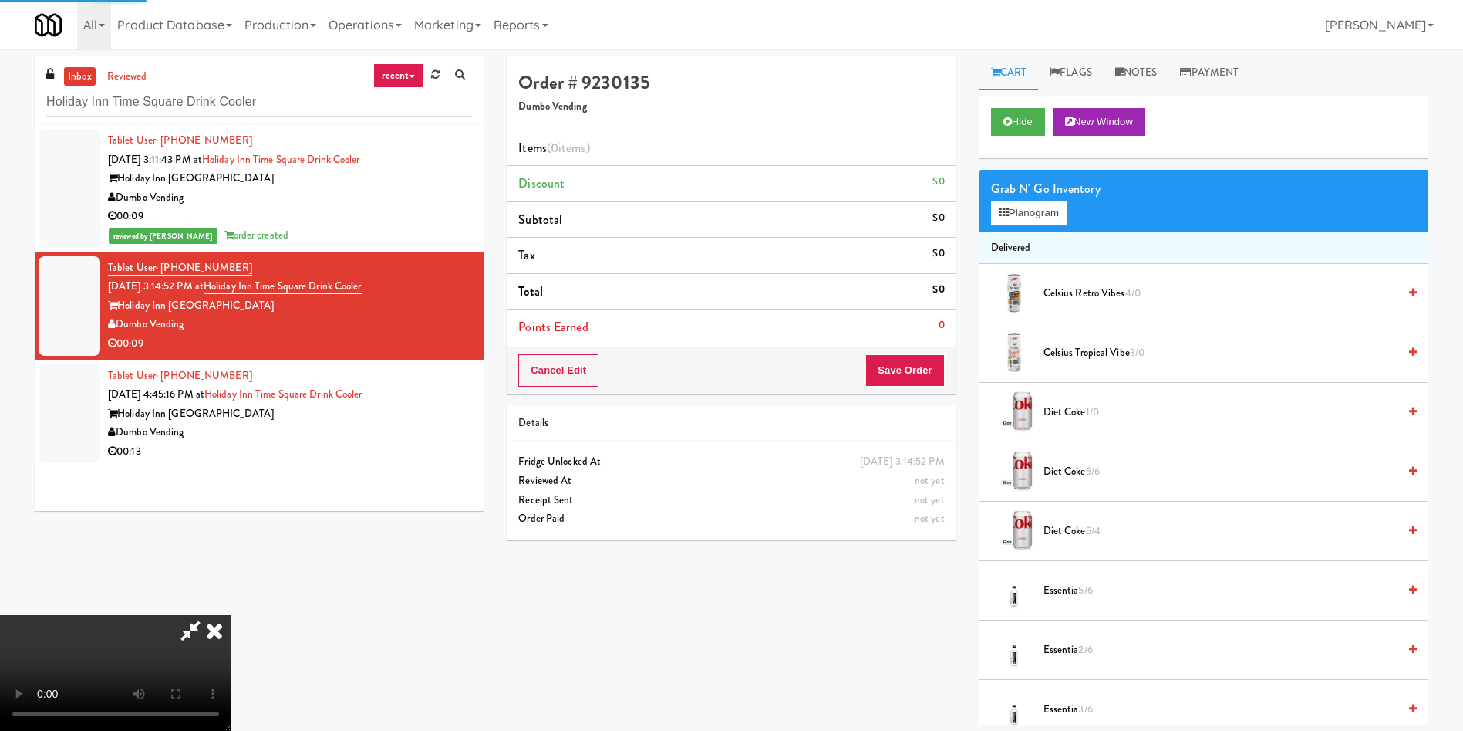
scroll to position [116, 0]
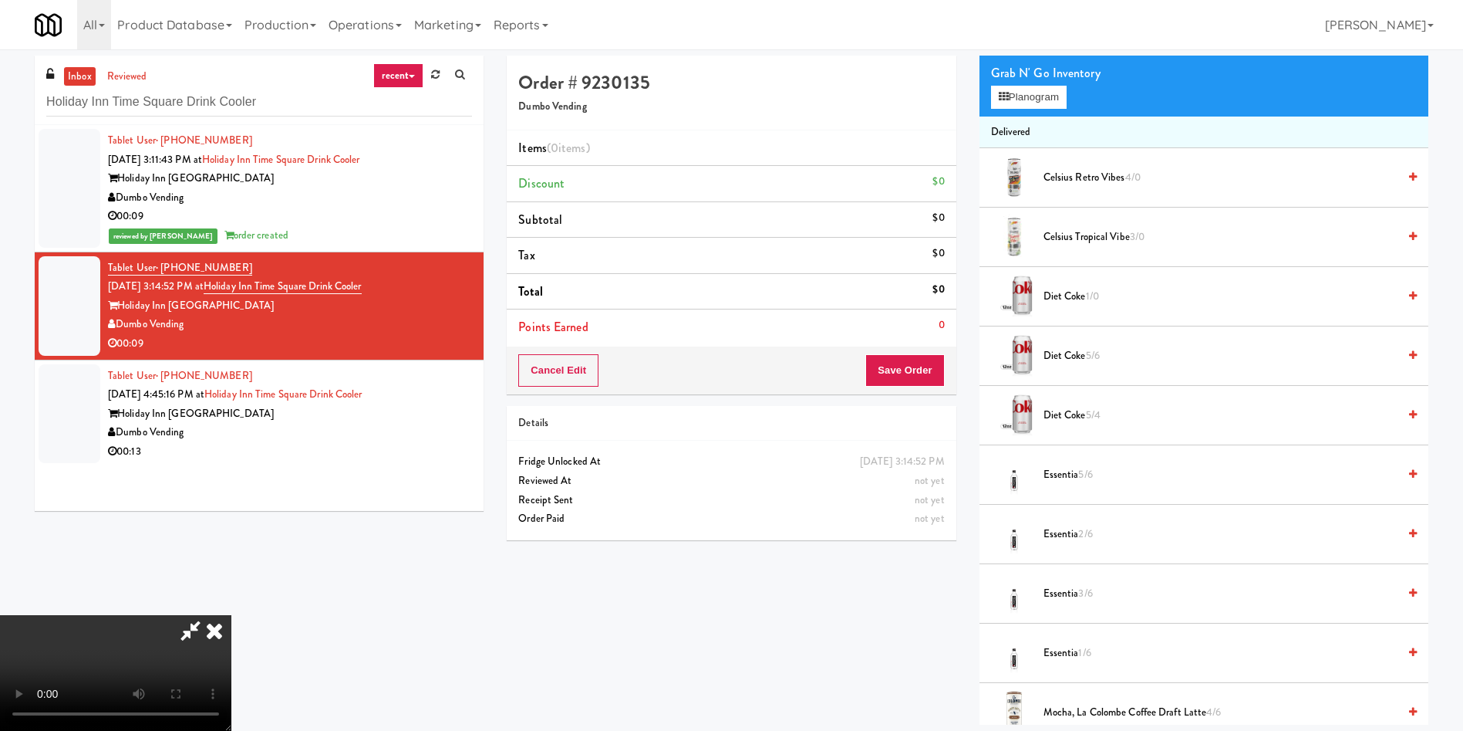
click at [231, 615] on video at bounding box center [115, 673] width 231 height 116
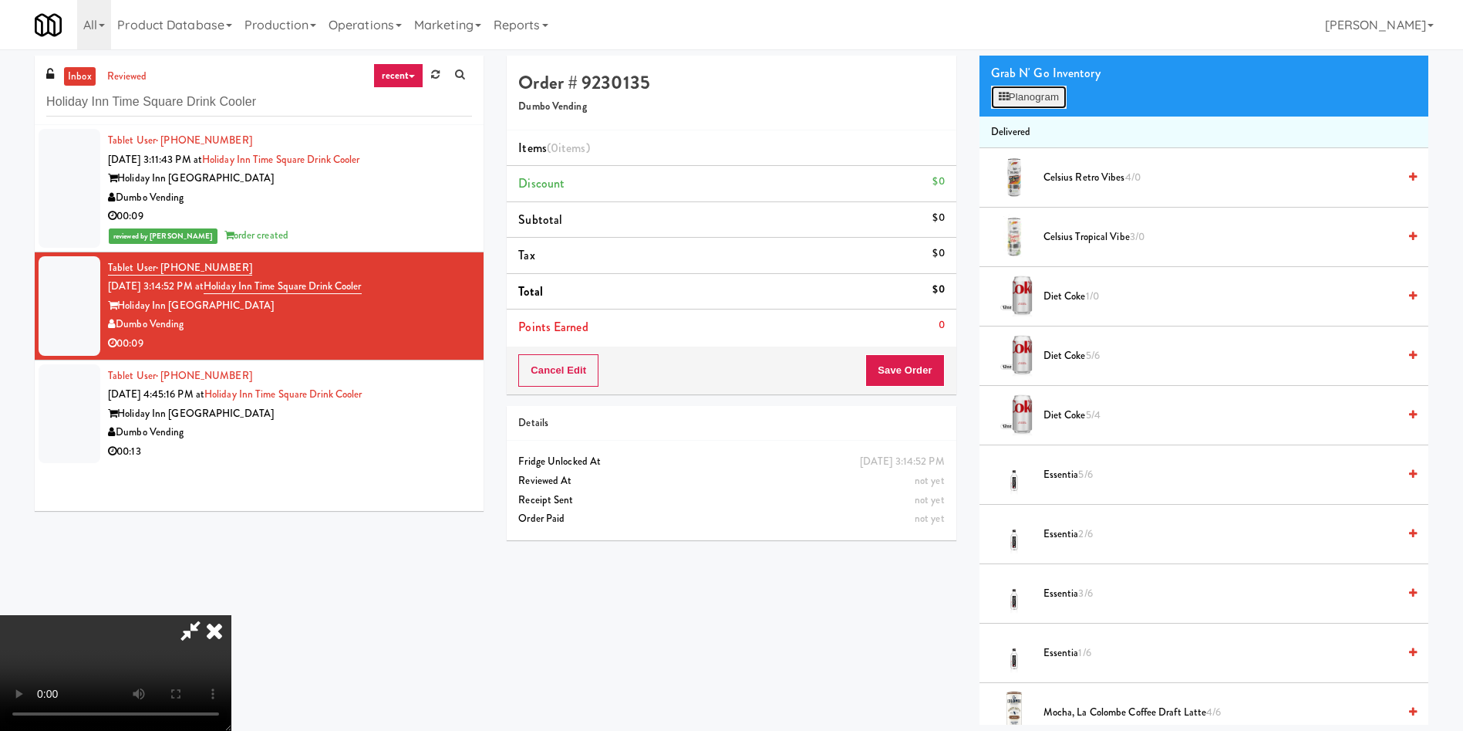
click at [1029, 88] on button "Planogram" at bounding box center [1029, 97] width 76 height 23
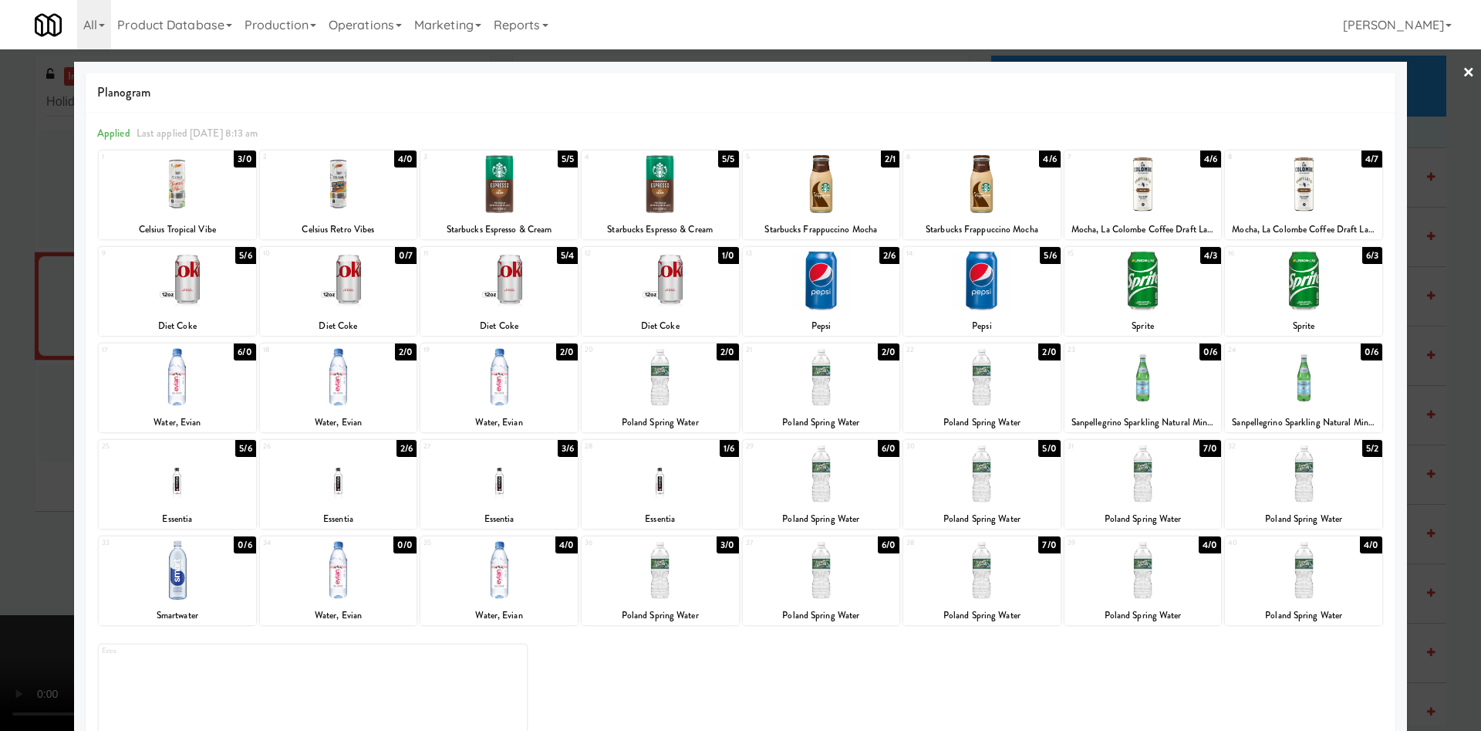
click at [343, 391] on div at bounding box center [338, 376] width 157 height 59
click at [194, 386] on div at bounding box center [177, 376] width 157 height 59
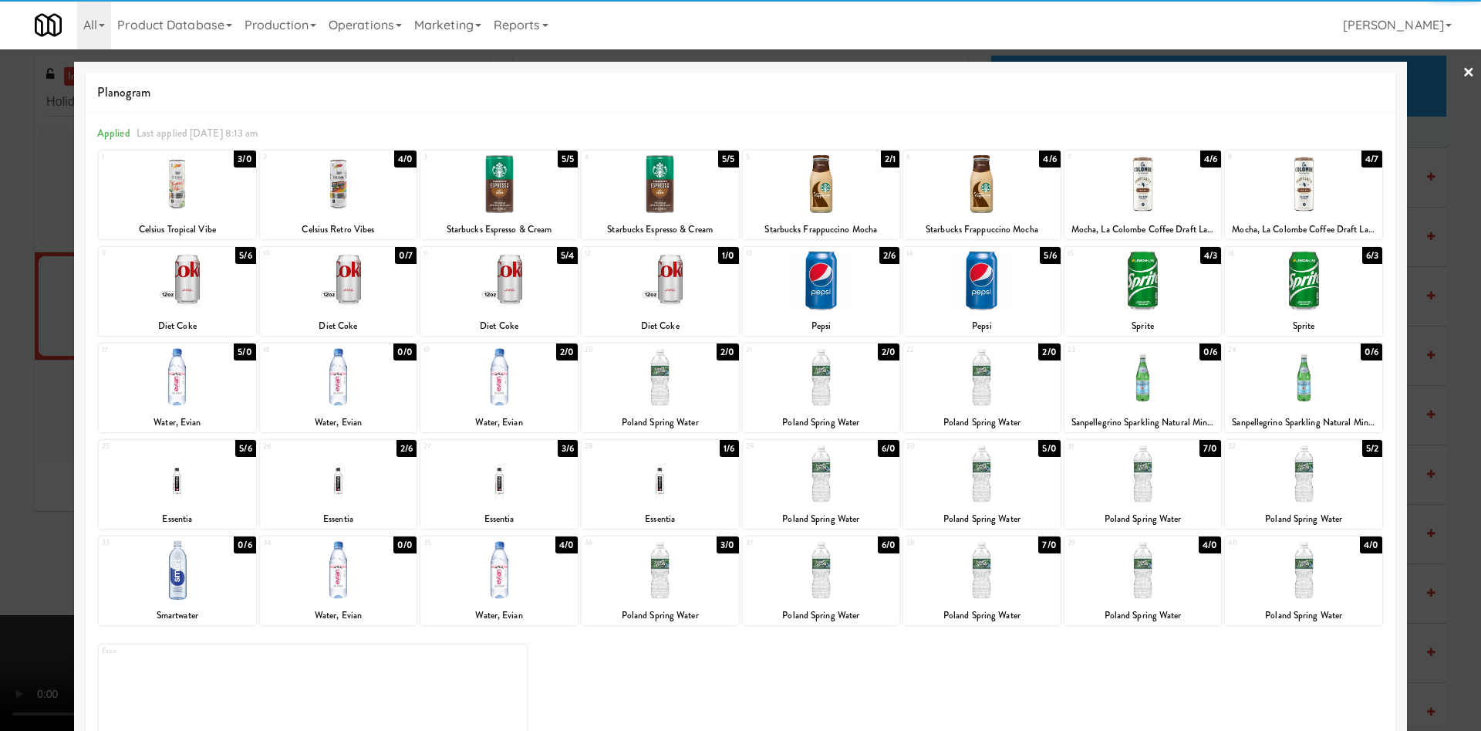
click at [194, 386] on div at bounding box center [177, 376] width 157 height 59
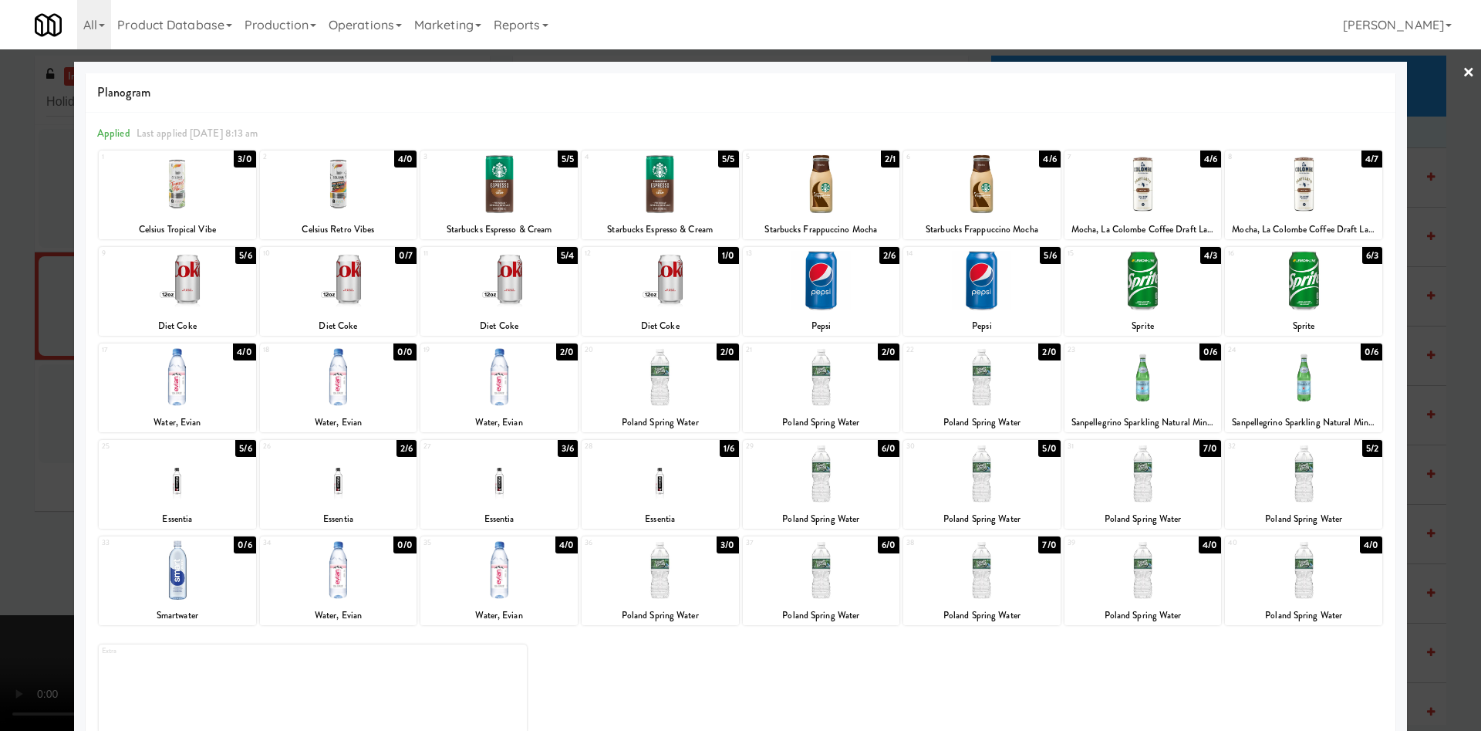
click at [52, 326] on div at bounding box center [740, 365] width 1481 height 731
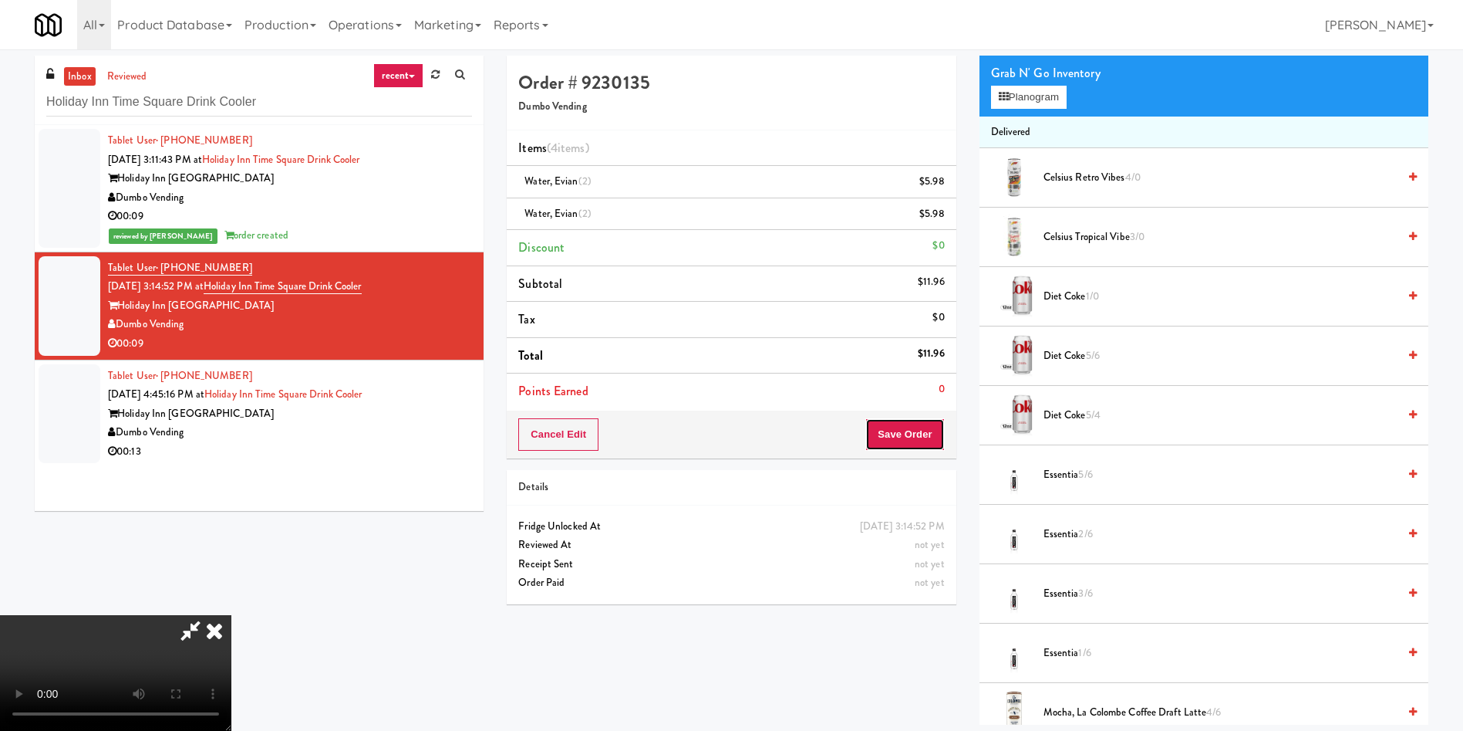
click at [918, 436] on button "Save Order" at bounding box center [905, 434] width 79 height 32
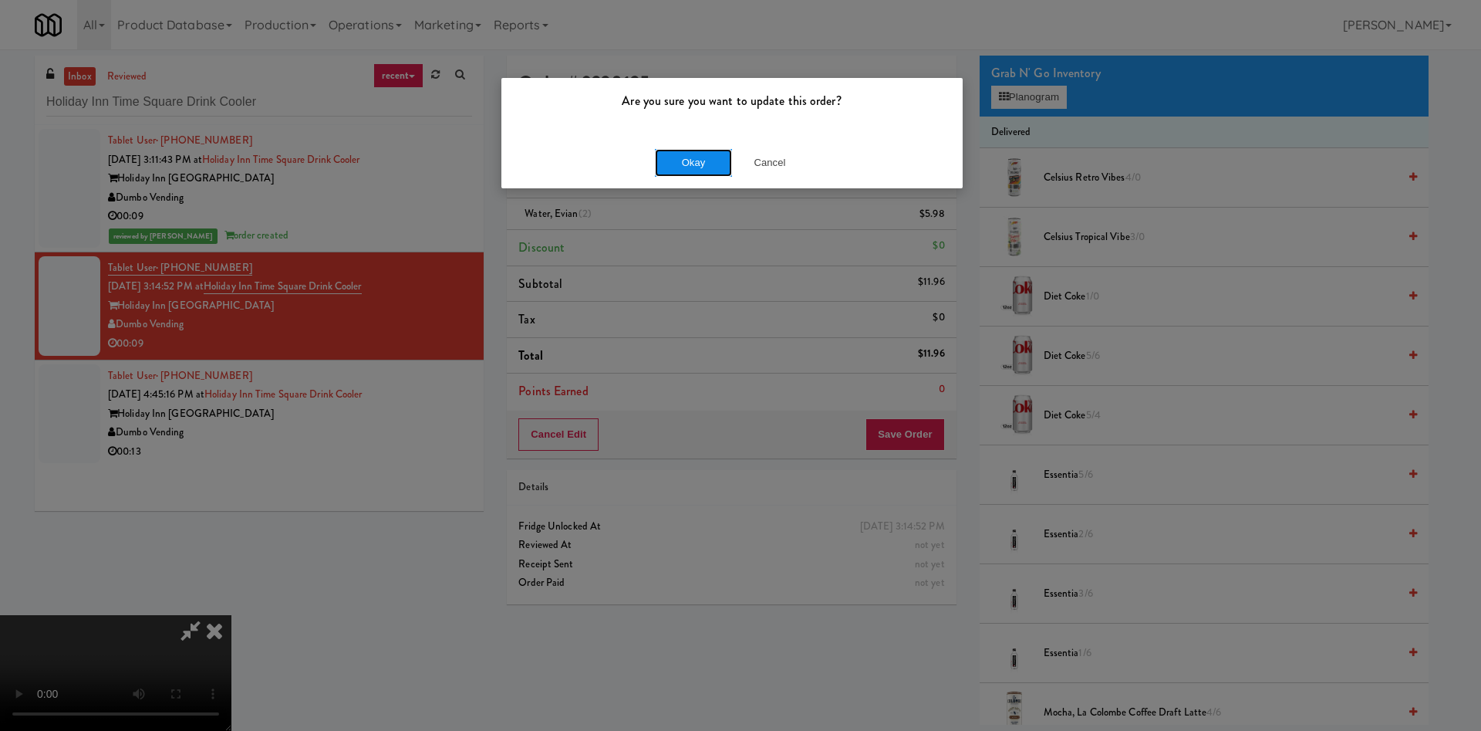
click at [668, 170] on button "Okay" at bounding box center [693, 163] width 77 height 28
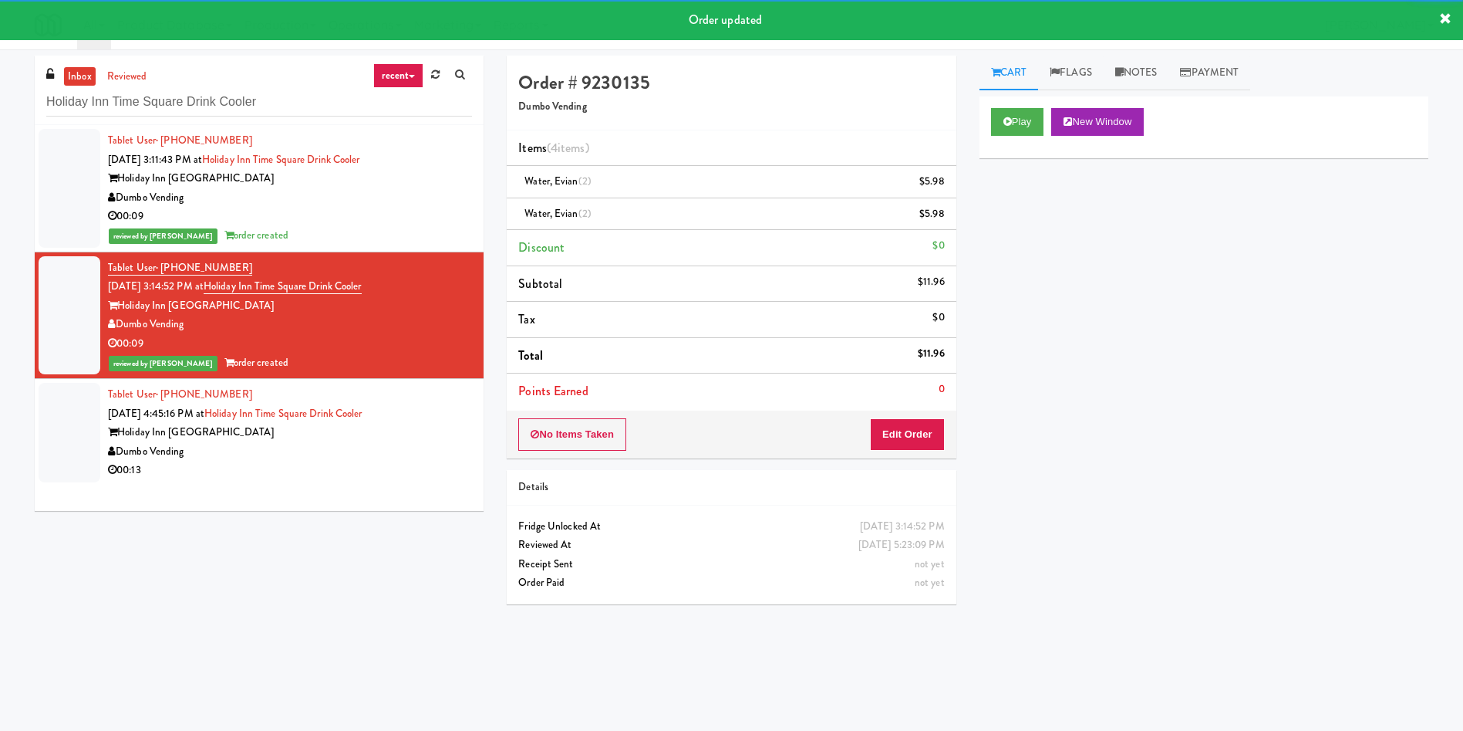
click at [62, 400] on div at bounding box center [70, 433] width 62 height 100
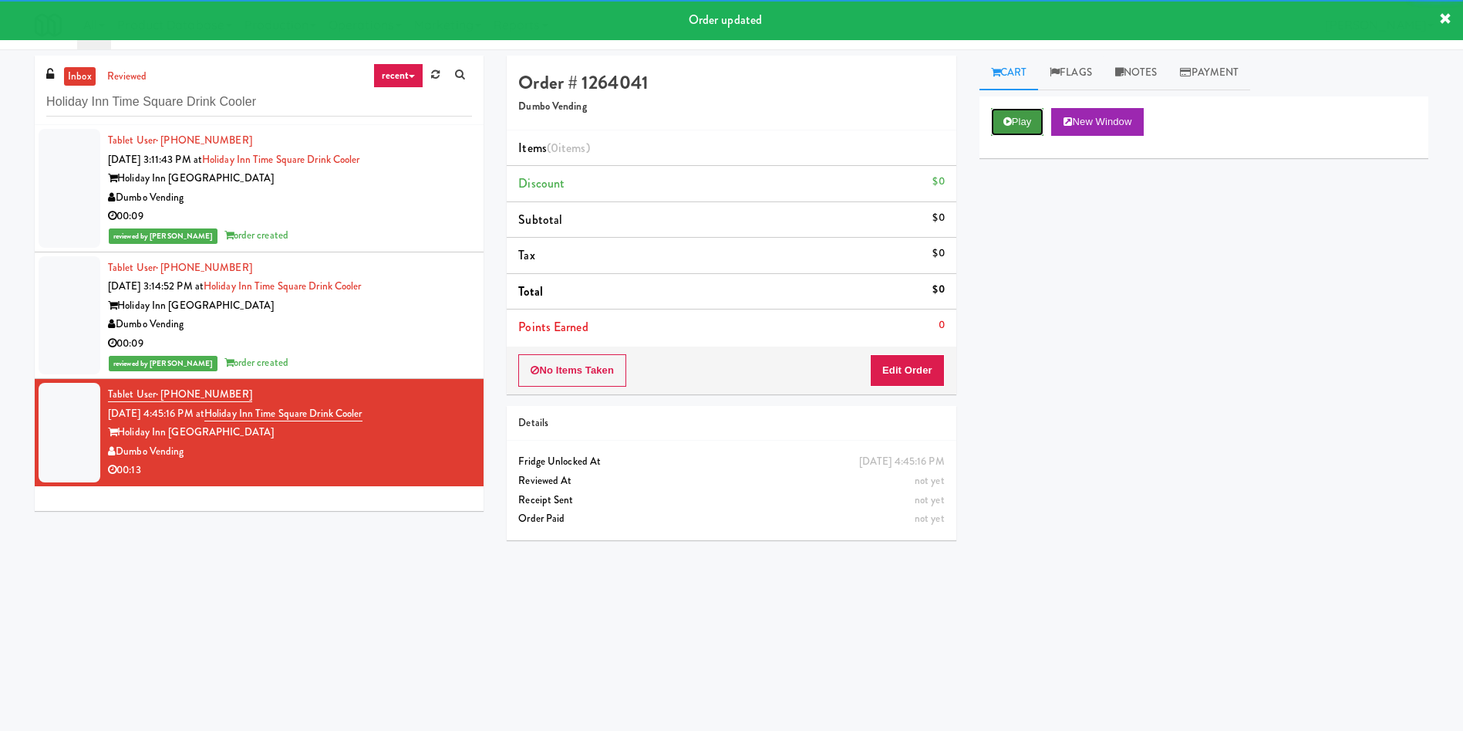
drag, startPoint x: 1020, startPoint y: 124, endPoint x: 966, endPoint y: 285, distance: 169.3
click at [1020, 129] on button "Play" at bounding box center [1017, 122] width 53 height 28
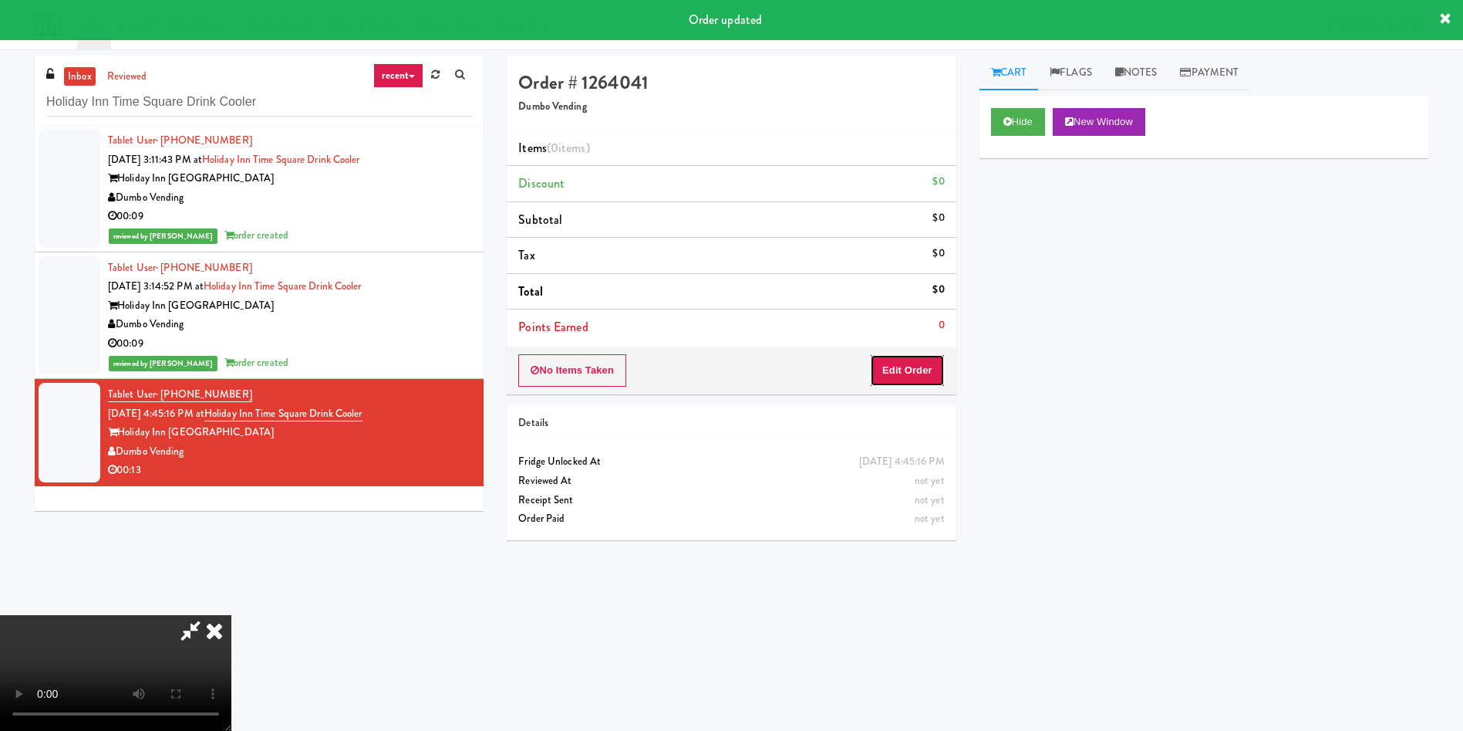
click at [936, 371] on button "Edit Order" at bounding box center [907, 370] width 75 height 32
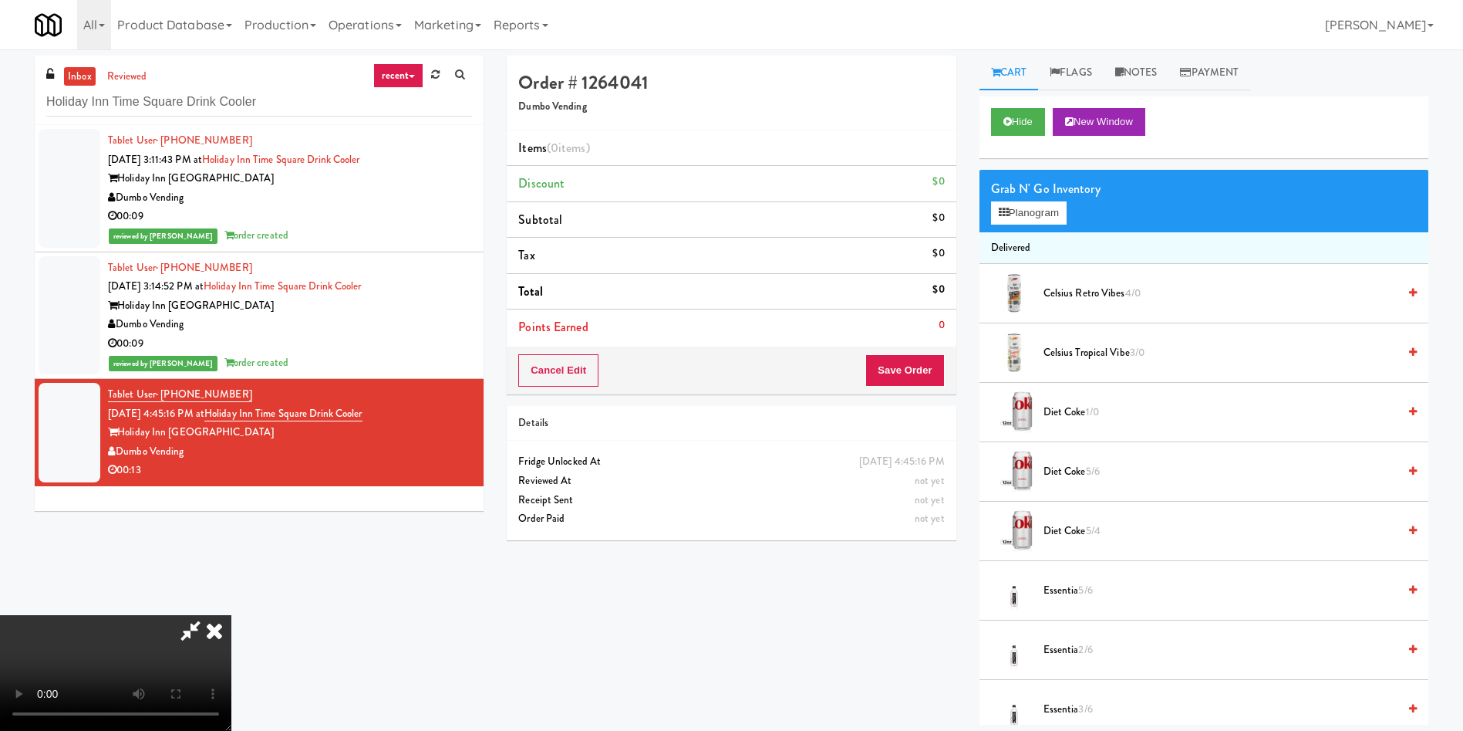
scroll to position [49, 0]
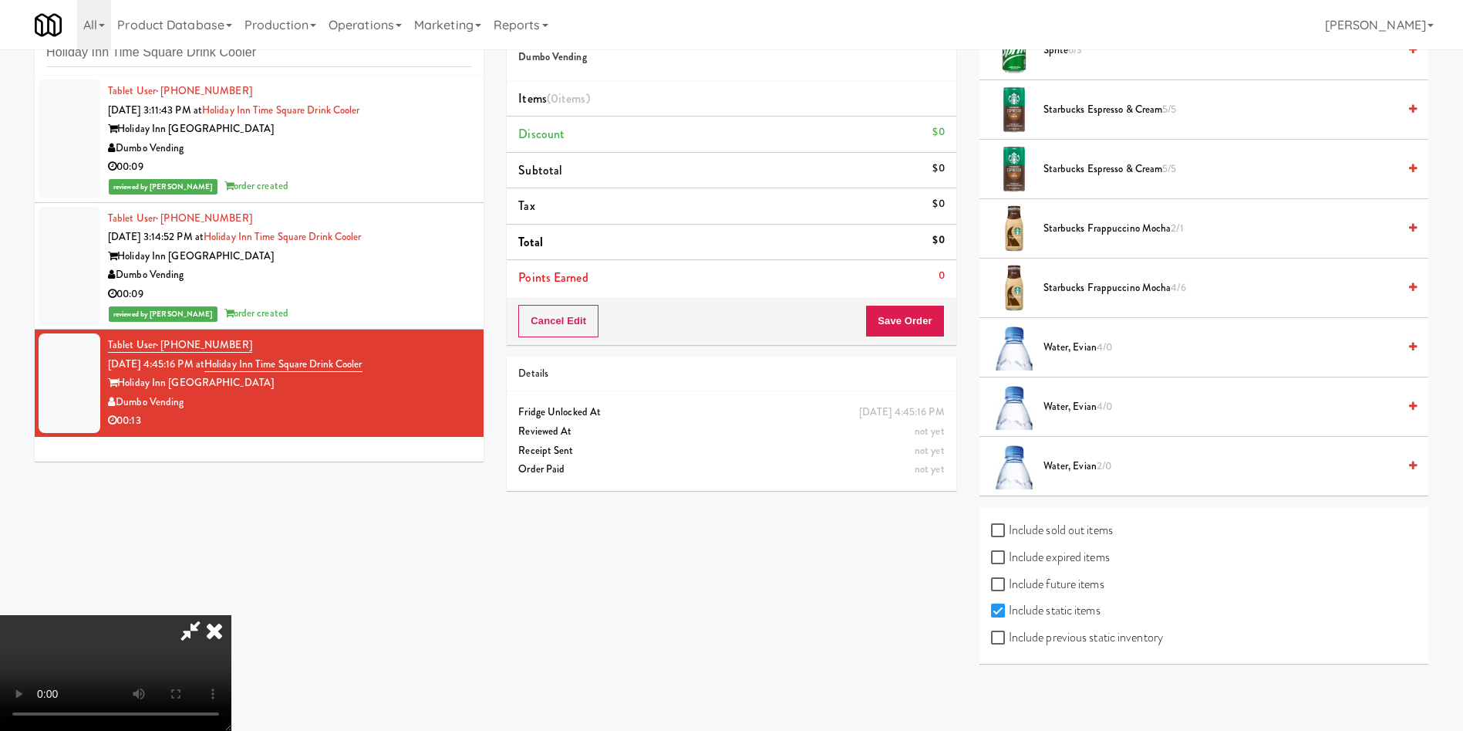
click at [1090, 633] on label "Include previous static inventory" at bounding box center [1077, 637] width 172 height 23
click at [1009, 633] on input "Include previous static inventory" at bounding box center [1000, 638] width 18 height 12
checkbox input "true"
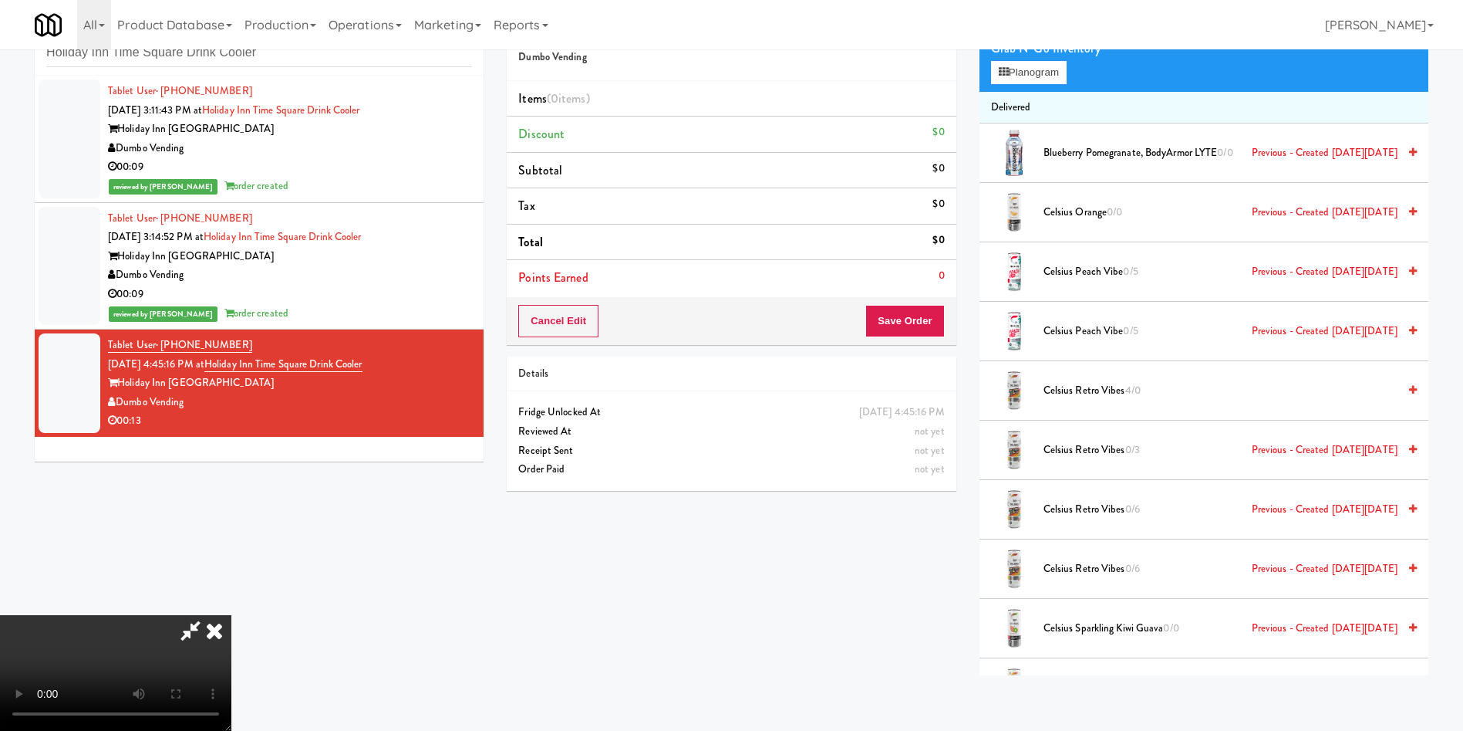
scroll to position [0, 0]
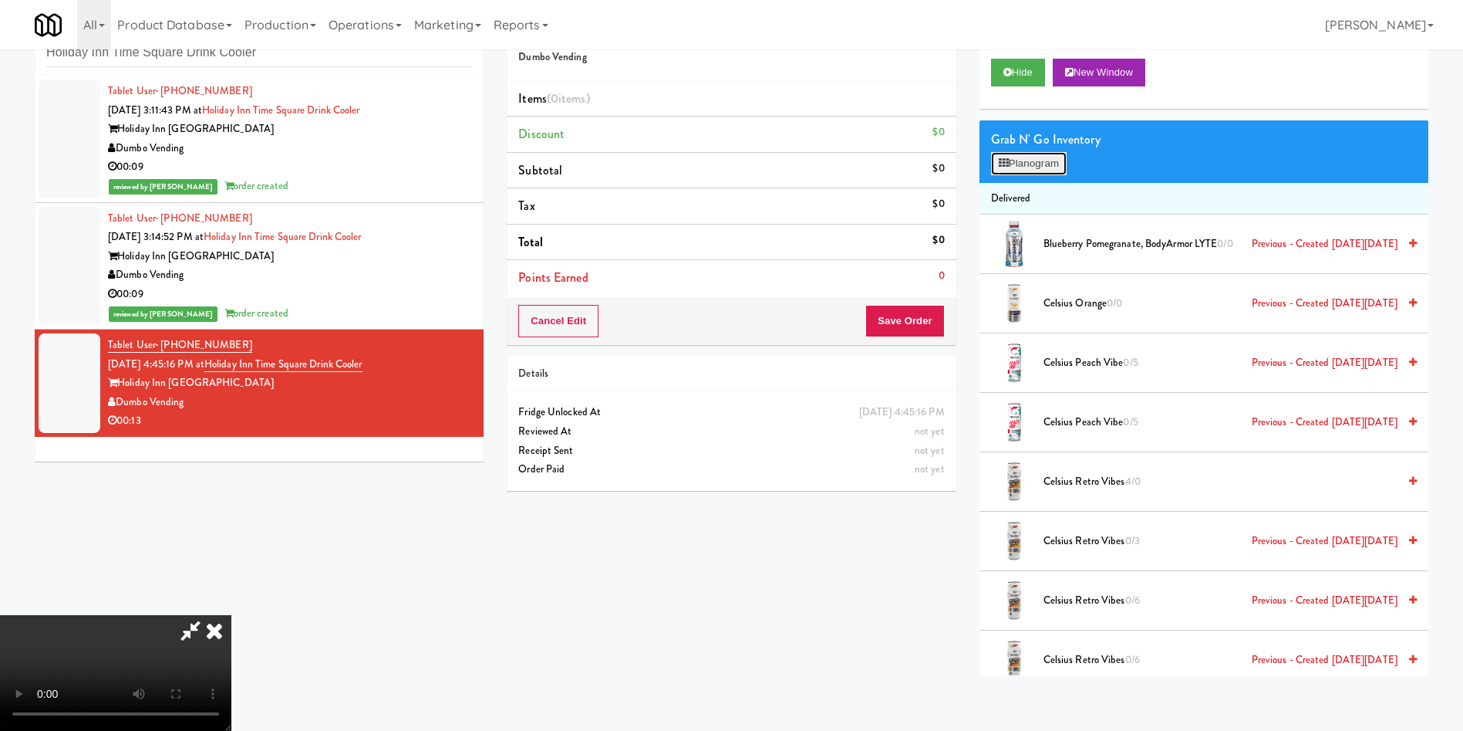
click at [1050, 167] on button "Planogram" at bounding box center [1029, 163] width 76 height 23
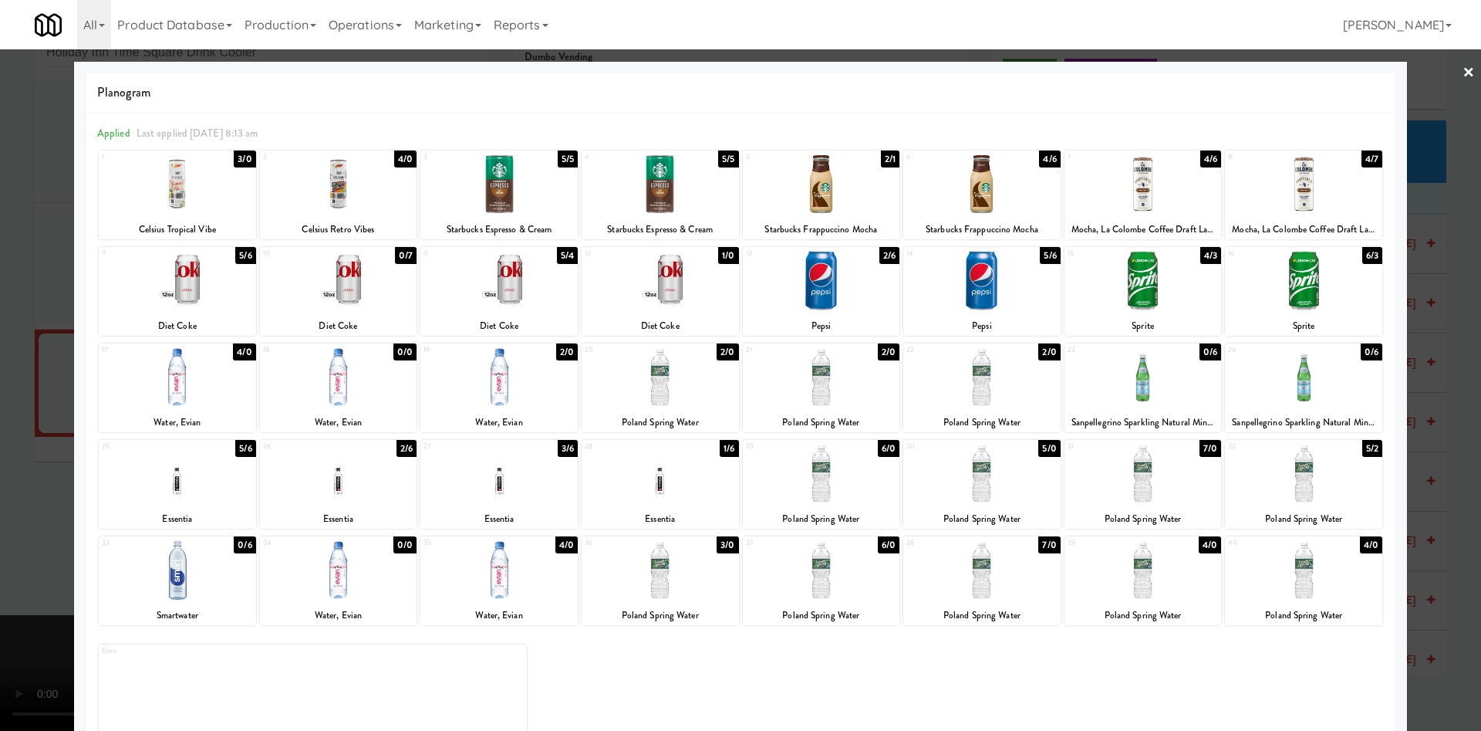
click at [179, 308] on div at bounding box center [177, 280] width 157 height 59
click at [30, 224] on div at bounding box center [740, 365] width 1481 height 731
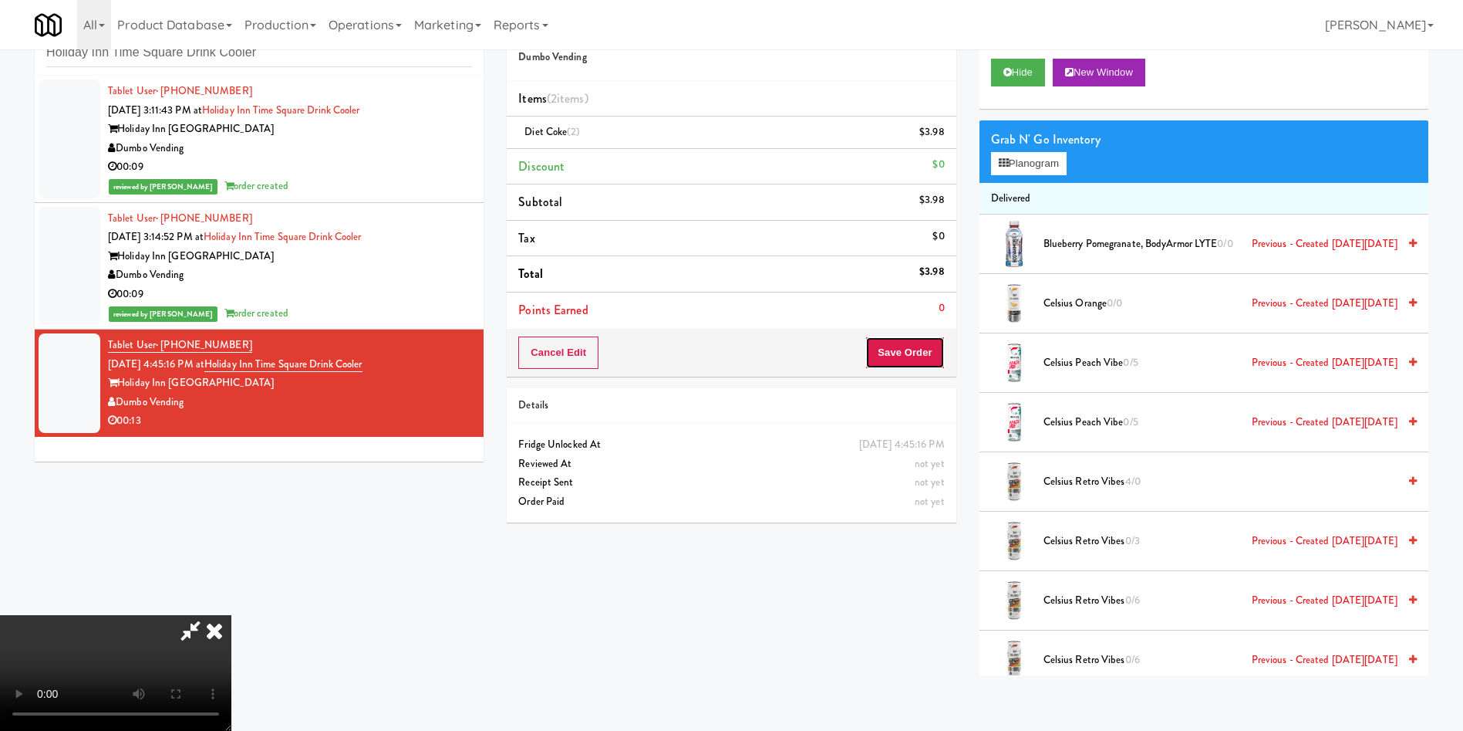
click at [898, 359] on button "Save Order" at bounding box center [905, 352] width 79 height 32
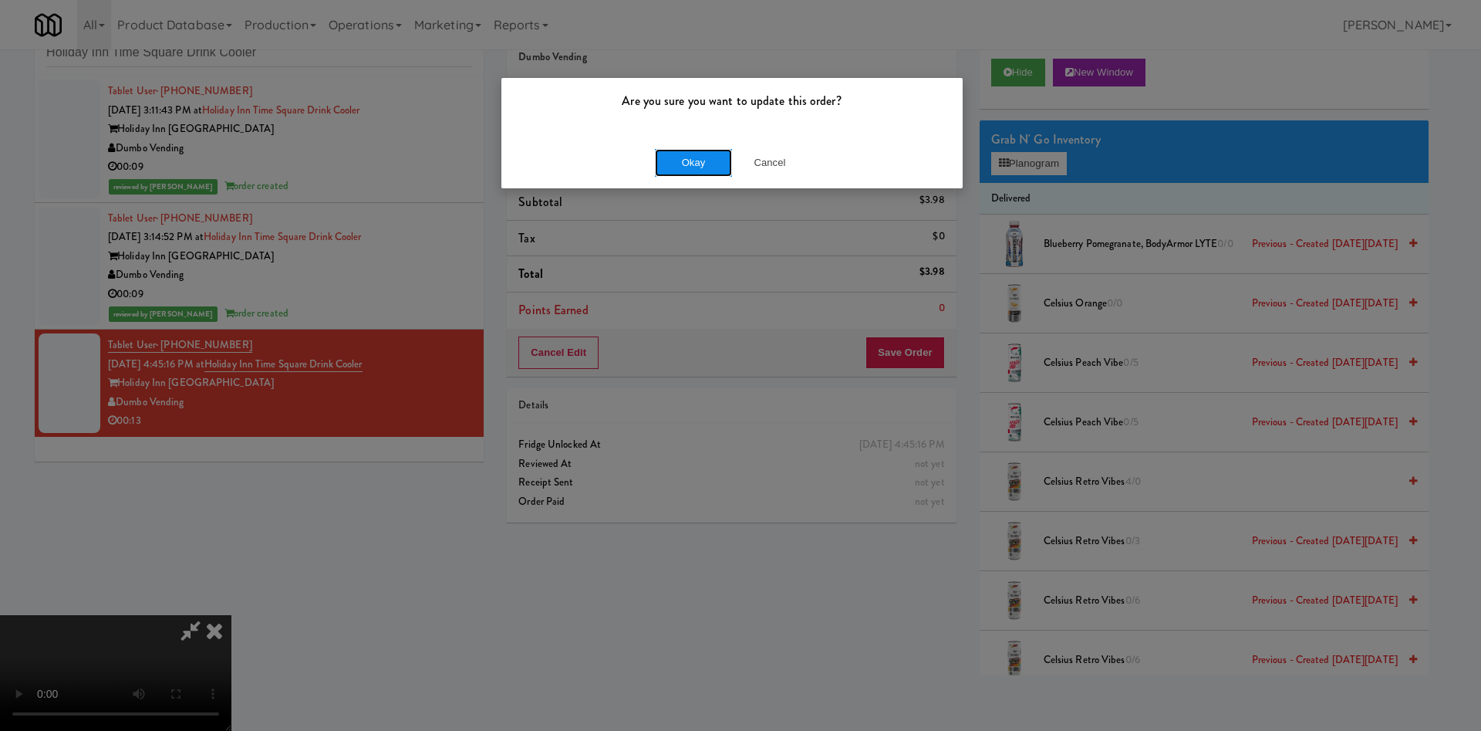
click at [677, 170] on button "Okay" at bounding box center [693, 163] width 77 height 28
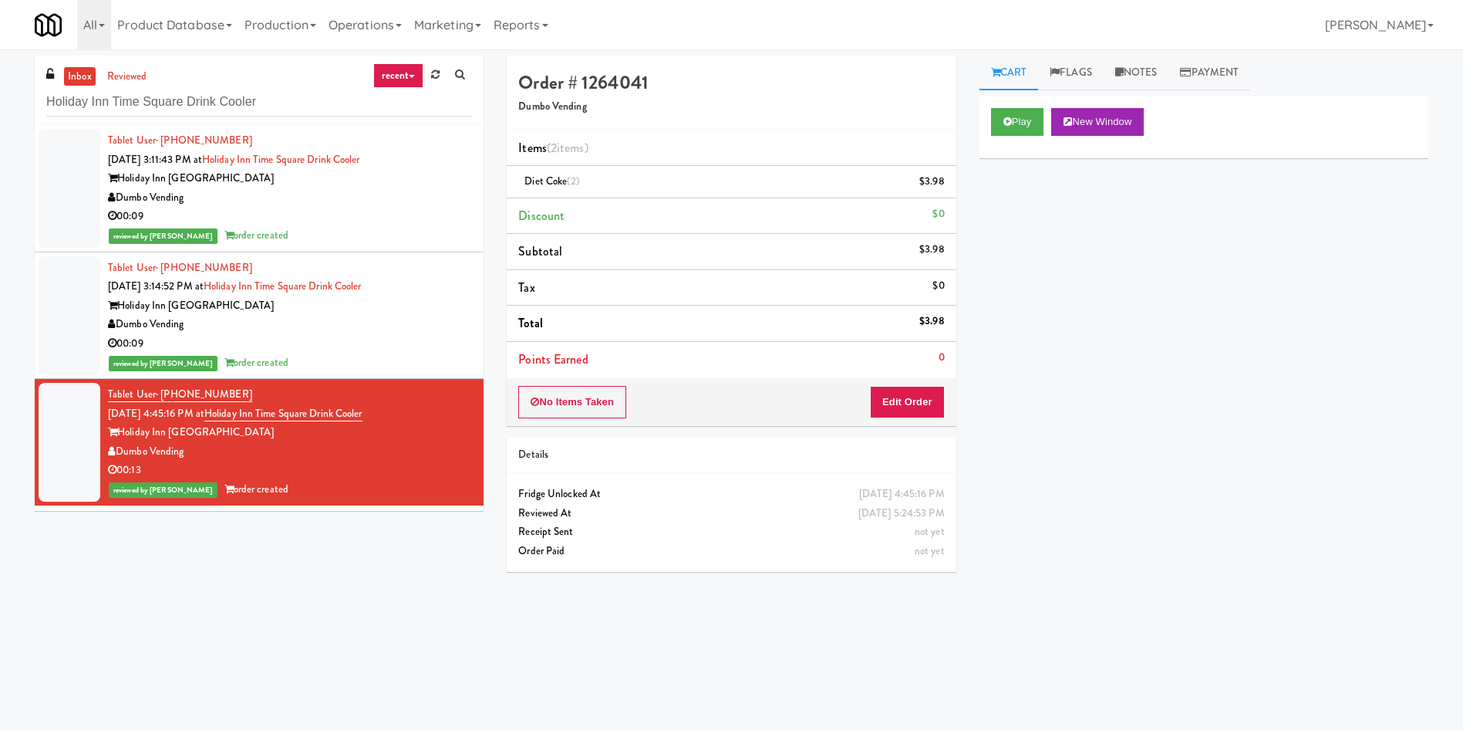
click at [720, 107] on h5 "Dumbo Vending" at bounding box center [731, 107] width 426 height 12
drag, startPoint x: 1156, startPoint y: 66, endPoint x: 1151, endPoint y: 80, distance: 14.6
click at [1156, 70] on link "Notes" at bounding box center [1137, 73] width 66 height 35
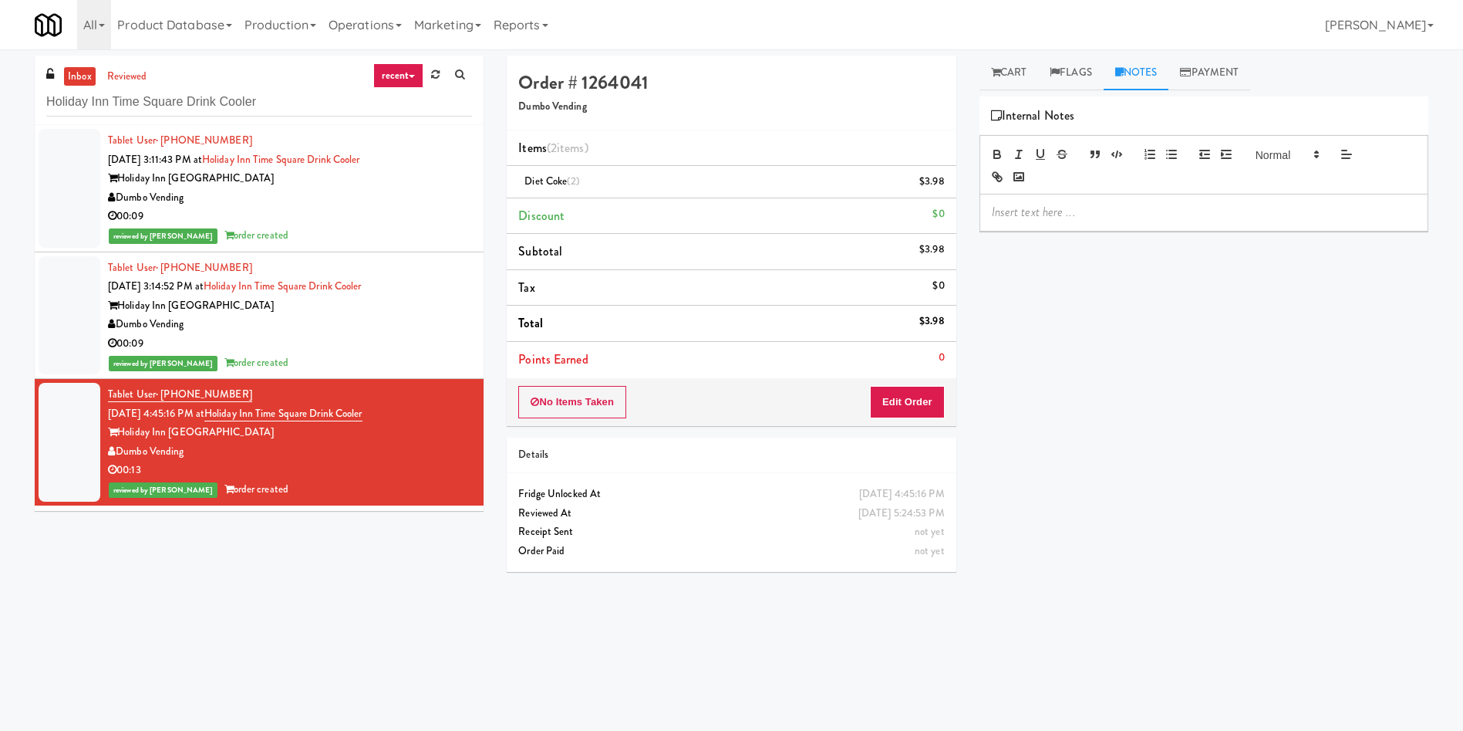
drag, startPoint x: 1113, startPoint y: 211, endPoint x: 1087, endPoint y: 212, distance: 26.3
click at [1112, 211] on p at bounding box center [1204, 212] width 424 height 17
drag, startPoint x: 569, startPoint y: 179, endPoint x: 545, endPoint y: 175, distance: 24.2
click at [545, 175] on span "Diet Coke (2)" at bounding box center [553, 181] width 56 height 15
copy span "Coke"
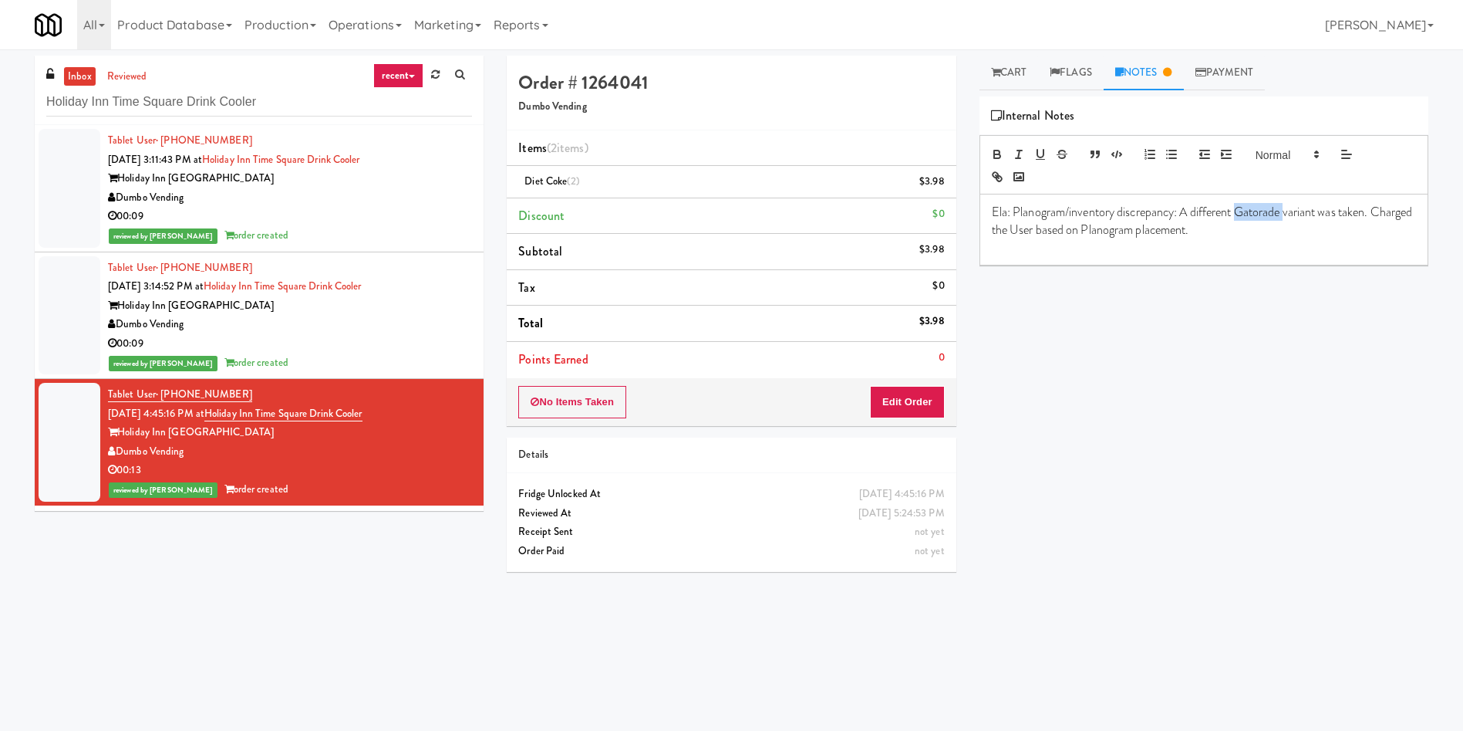
drag, startPoint x: 1239, startPoint y: 216, endPoint x: 1286, endPoint y: 212, distance: 47.2
click at [1286, 212] on p "Ela: Planogram/inventory discrepancy: A different Gatorade variant was taken. C…" at bounding box center [1204, 221] width 424 height 35
drag, startPoint x: 1264, startPoint y: 214, endPoint x: 1239, endPoint y: 213, distance: 24.7
click at [1239, 213] on p "Ela: Planogram/inventory discrepancy: A different Coke variant was taken. Charg…" at bounding box center [1204, 221] width 424 height 35
click at [997, 141] on div at bounding box center [1204, 164] width 449 height 59
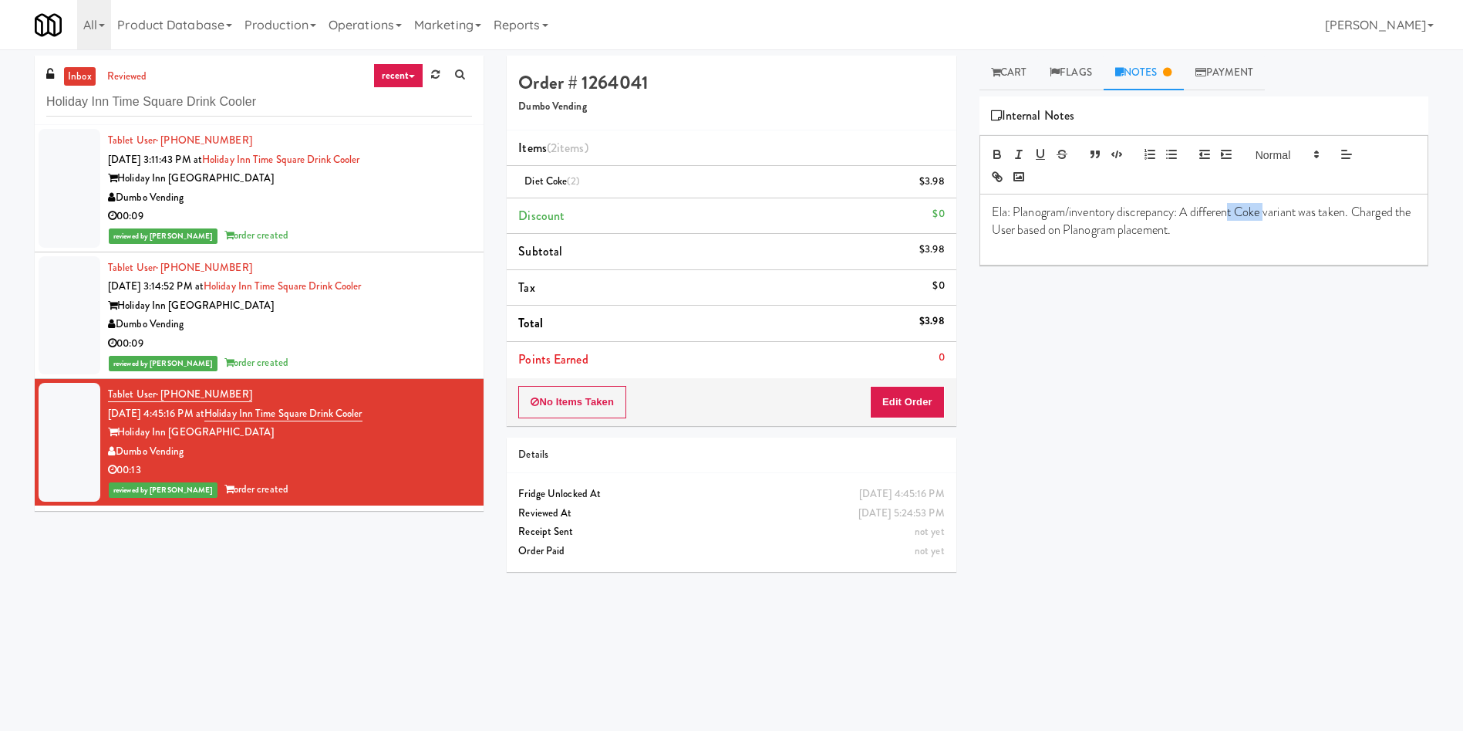
drag, startPoint x: 1259, startPoint y: 211, endPoint x: 1232, endPoint y: 210, distance: 27.0
click at [1232, 210] on p "Ela: Planogram/inventory discrepancy: A different Coke variant was taken. Charg…" at bounding box center [1204, 221] width 424 height 35
click at [1248, 200] on div "Ela: Planogram/inventory discrepancy: A different Coke variant was taken. Charg…" at bounding box center [1203, 229] width 447 height 70
drag, startPoint x: 1255, startPoint y: 210, endPoint x: 1240, endPoint y: 208, distance: 14.8
click at [1240, 208] on p "Ela: Planogram/inventory discrepancy: A different Coke variant was taken. Charg…" at bounding box center [1204, 221] width 424 height 35
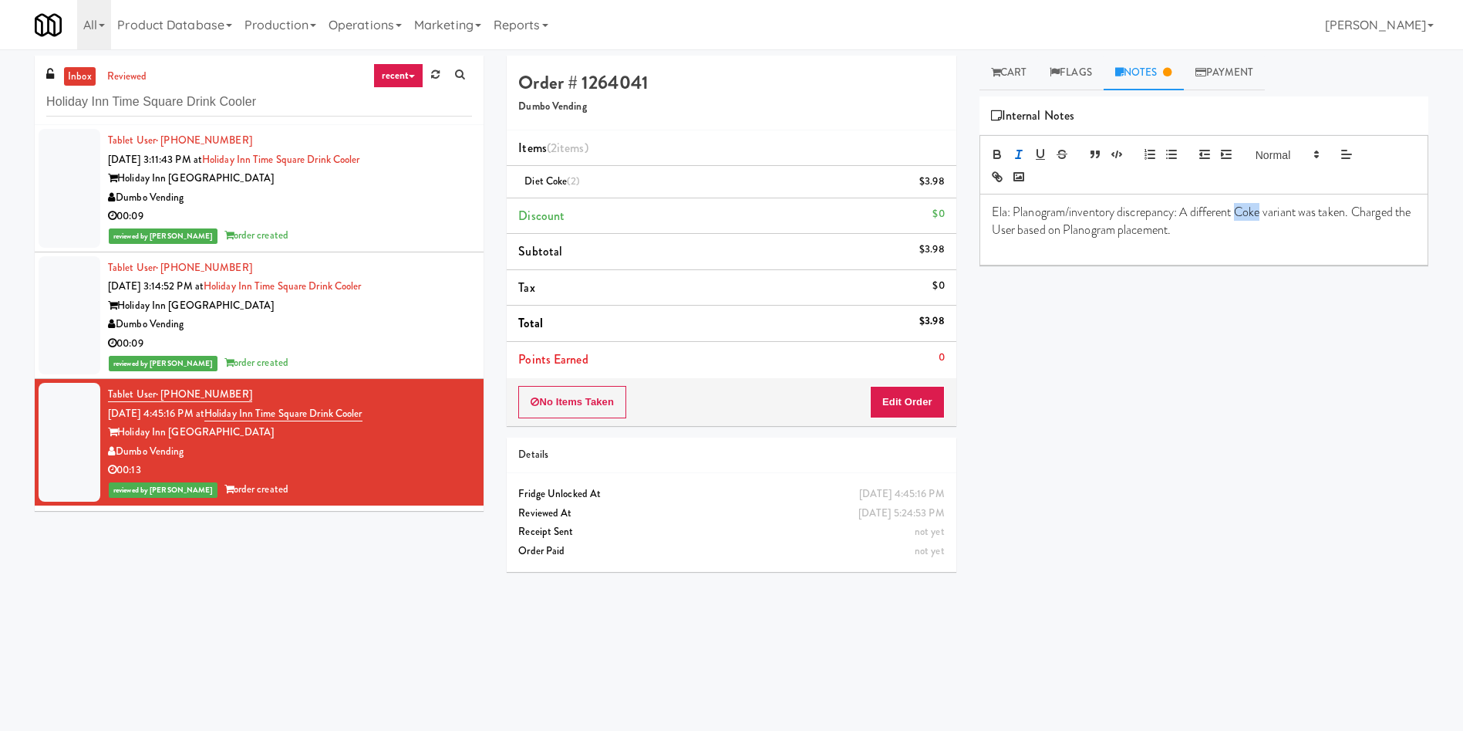
click at [1009, 155] on button "button" at bounding box center [1019, 154] width 22 height 19
click at [994, 152] on icon "button" at bounding box center [996, 152] width 5 height 4
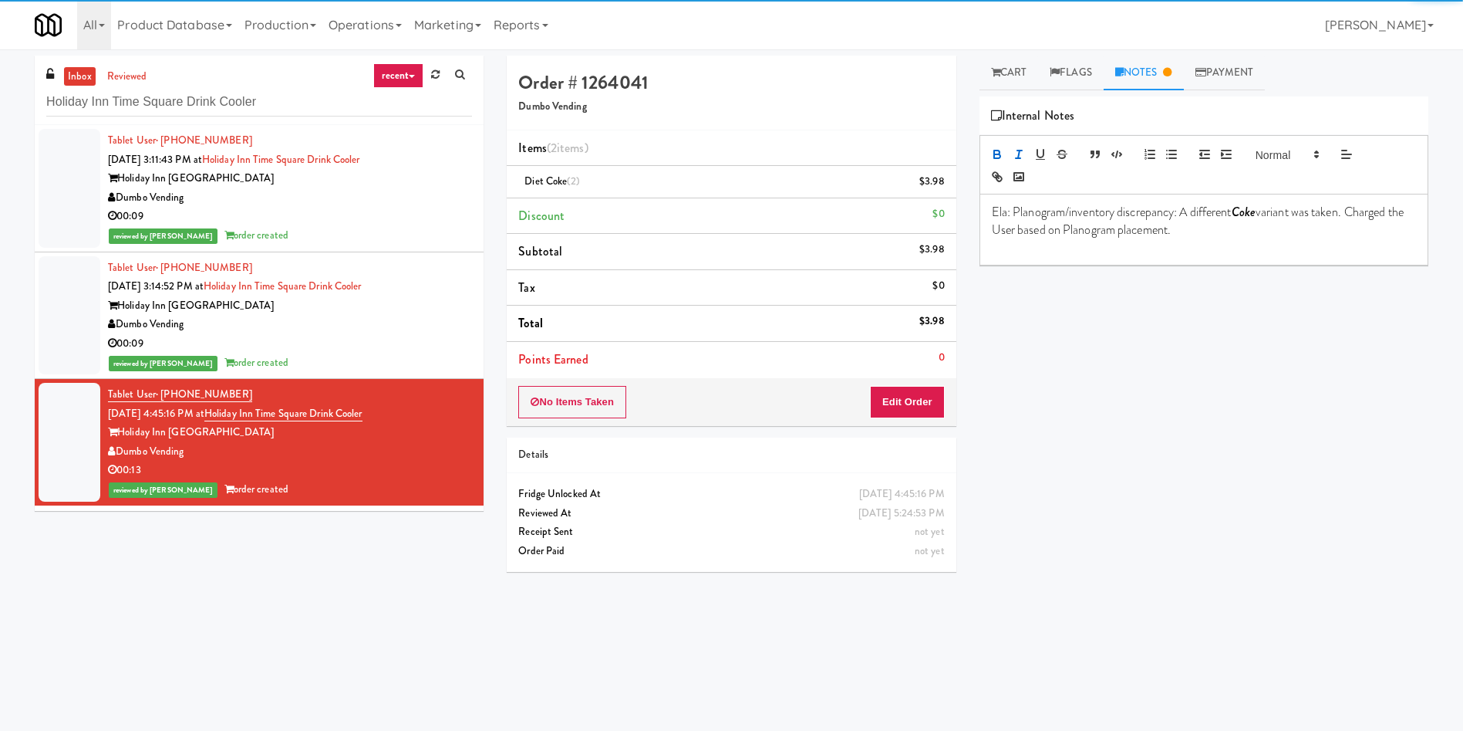
click at [1318, 244] on p at bounding box center [1204, 246] width 424 height 17
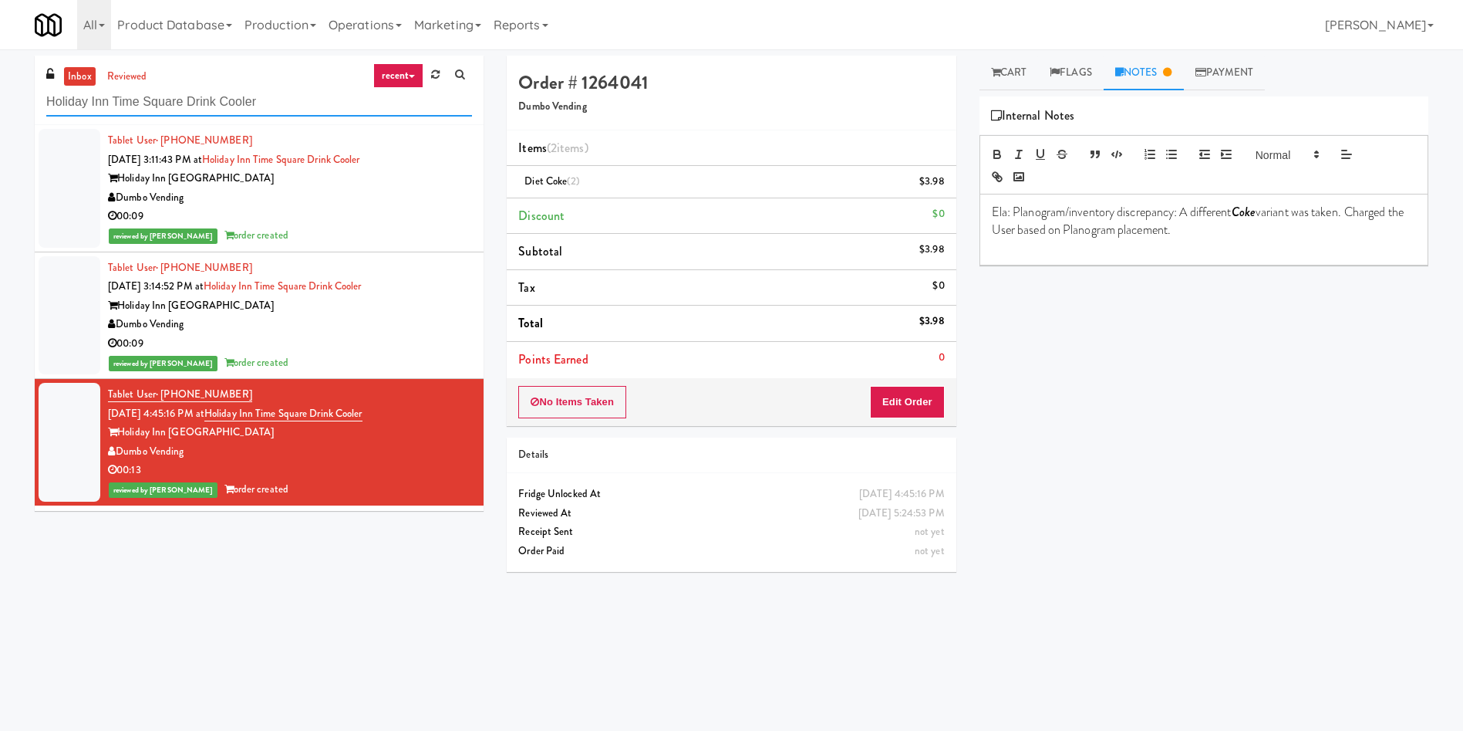
drag, startPoint x: 328, startPoint y: 110, endPoint x: 0, endPoint y: 110, distance: 327.8
click at [0, 110] on div "inbox reviewed recent all unclear take inventory issue suspicious failed recent…" at bounding box center [731, 365] width 1463 height 619
paste input "JHE Building - Fireball C"
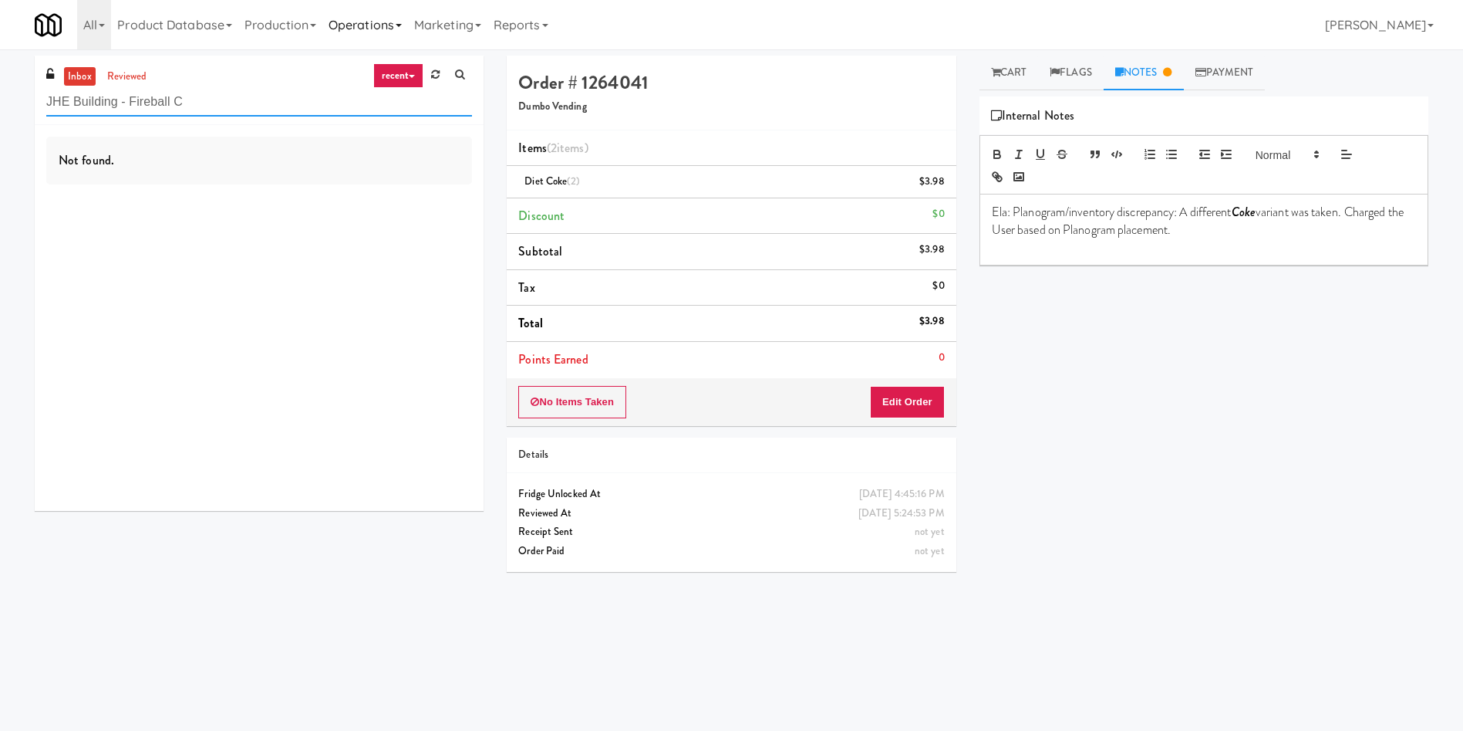
type input "JHE Building - Fireball C"
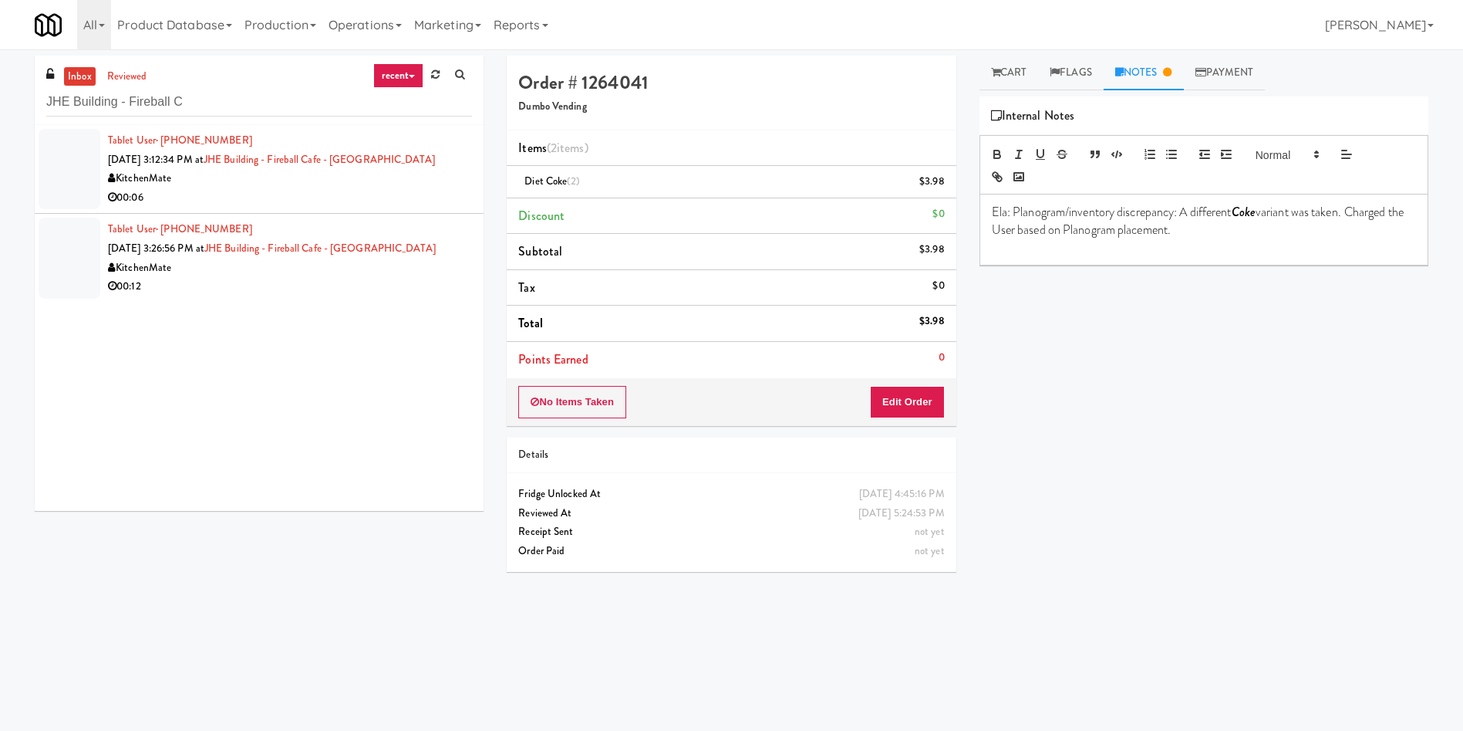
click at [90, 164] on div at bounding box center [70, 169] width 62 height 80
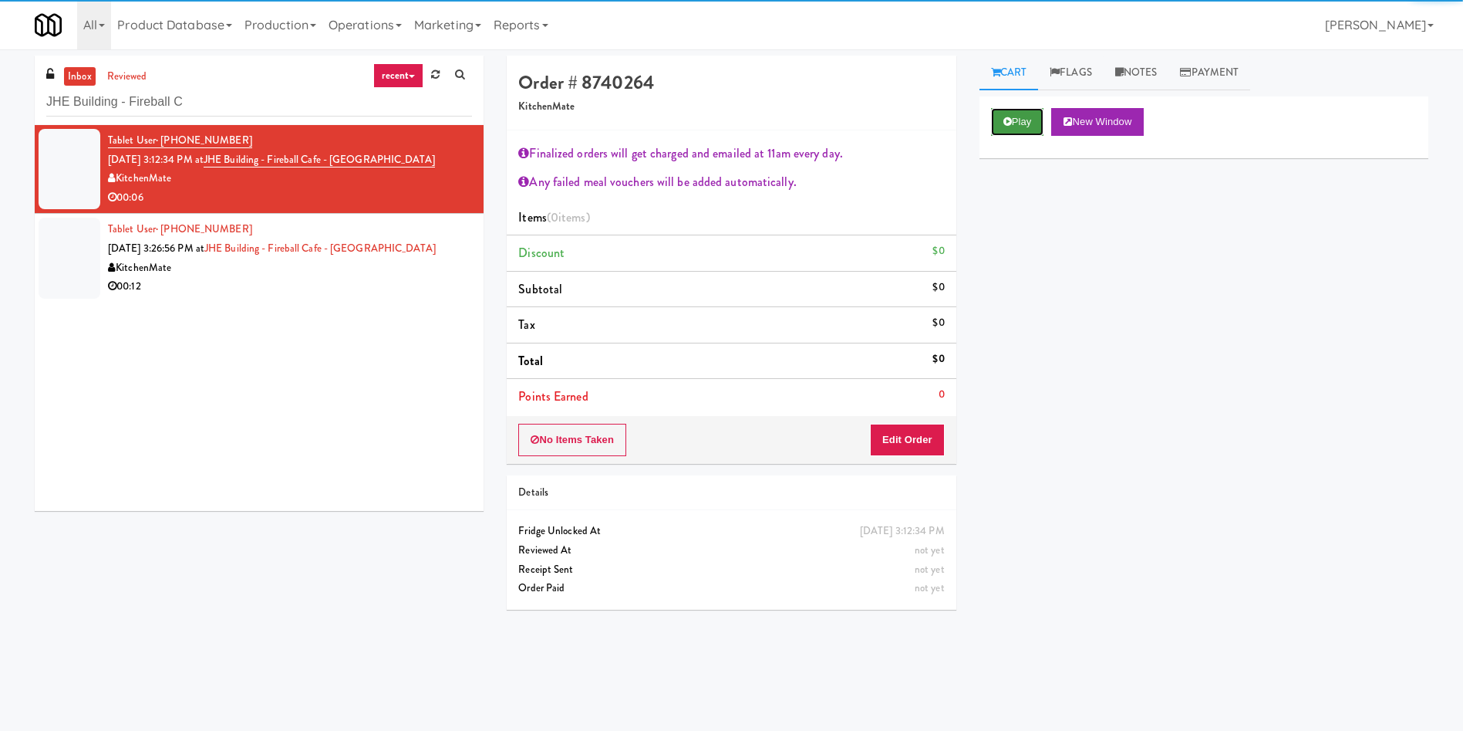
click at [1034, 128] on button "Play" at bounding box center [1017, 122] width 53 height 28
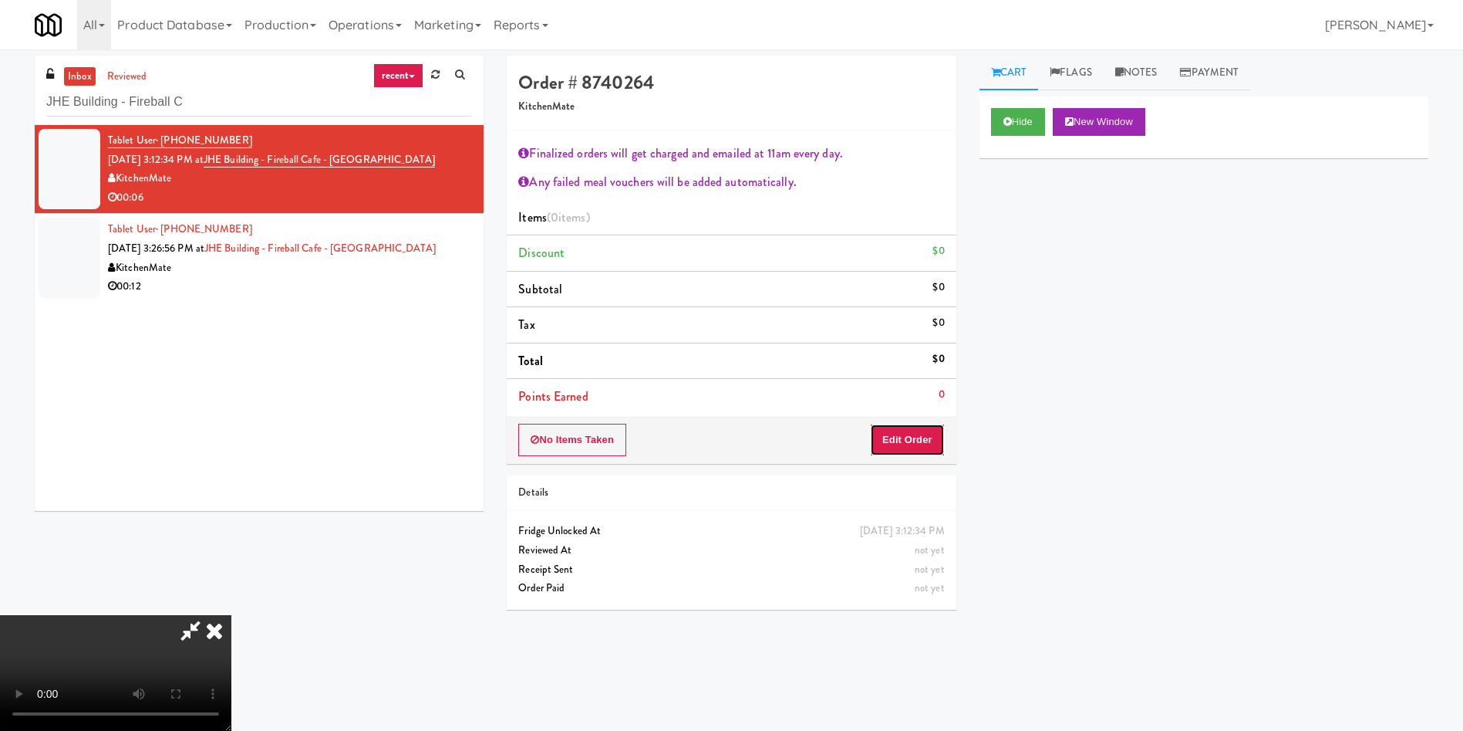
click at [900, 454] on button "Edit Order" at bounding box center [907, 440] width 75 height 32
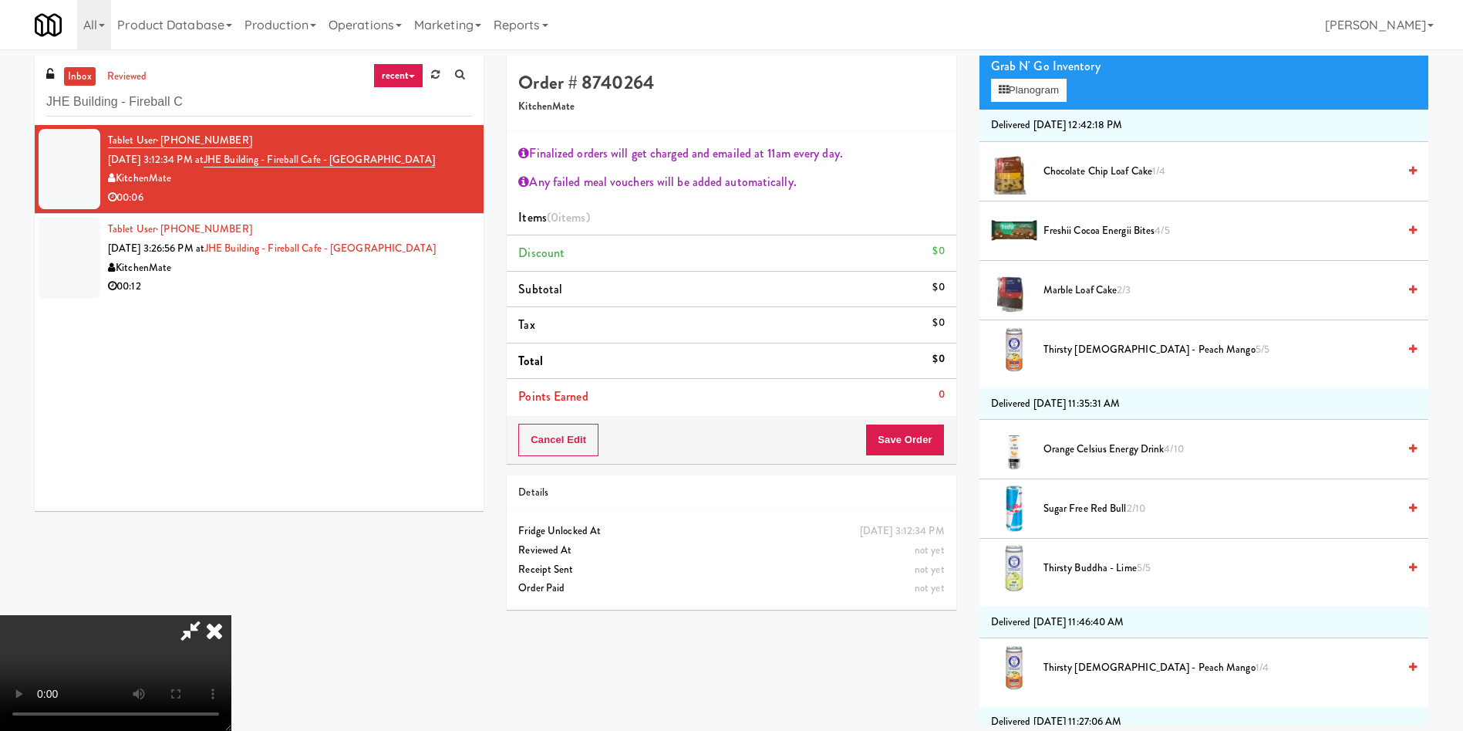
scroll to position [231, 0]
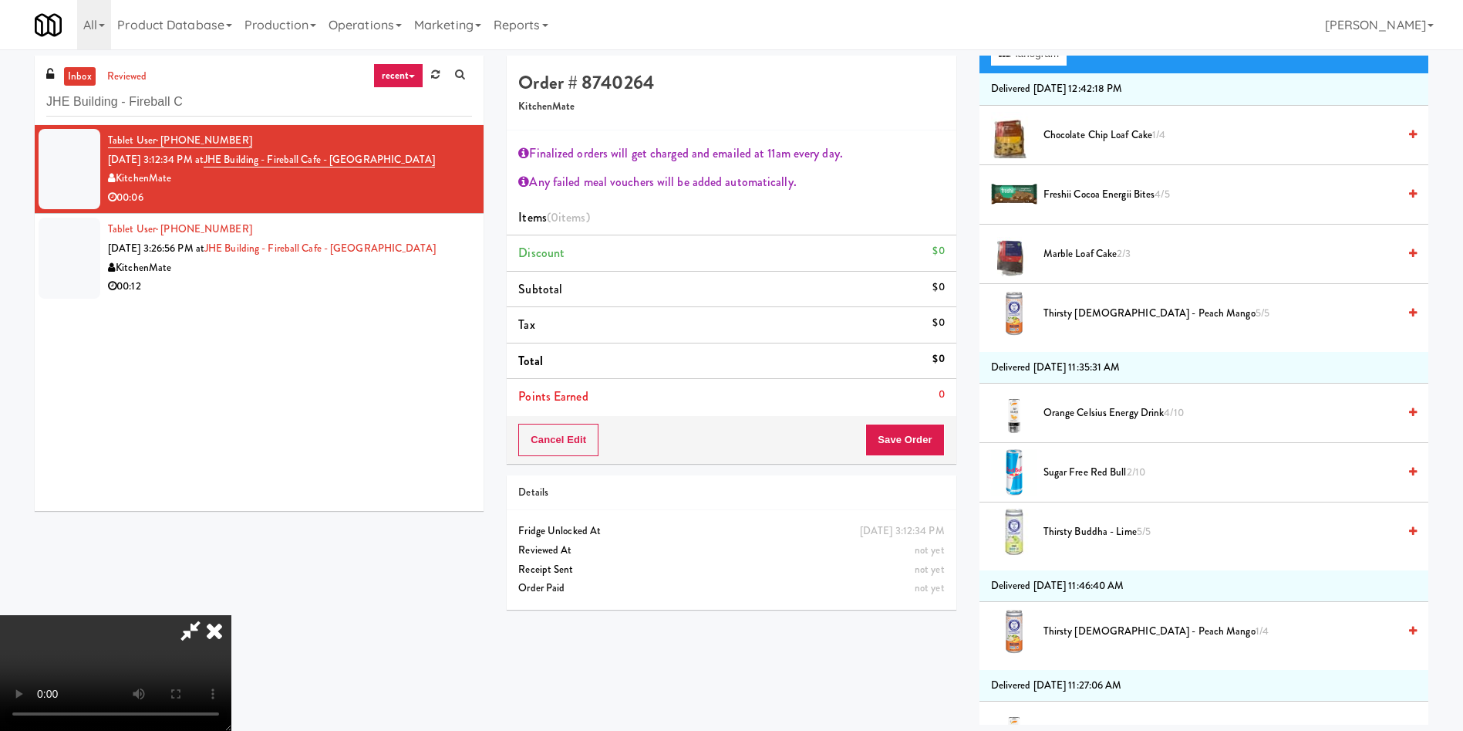
click at [231, 615] on video at bounding box center [115, 673] width 231 height 116
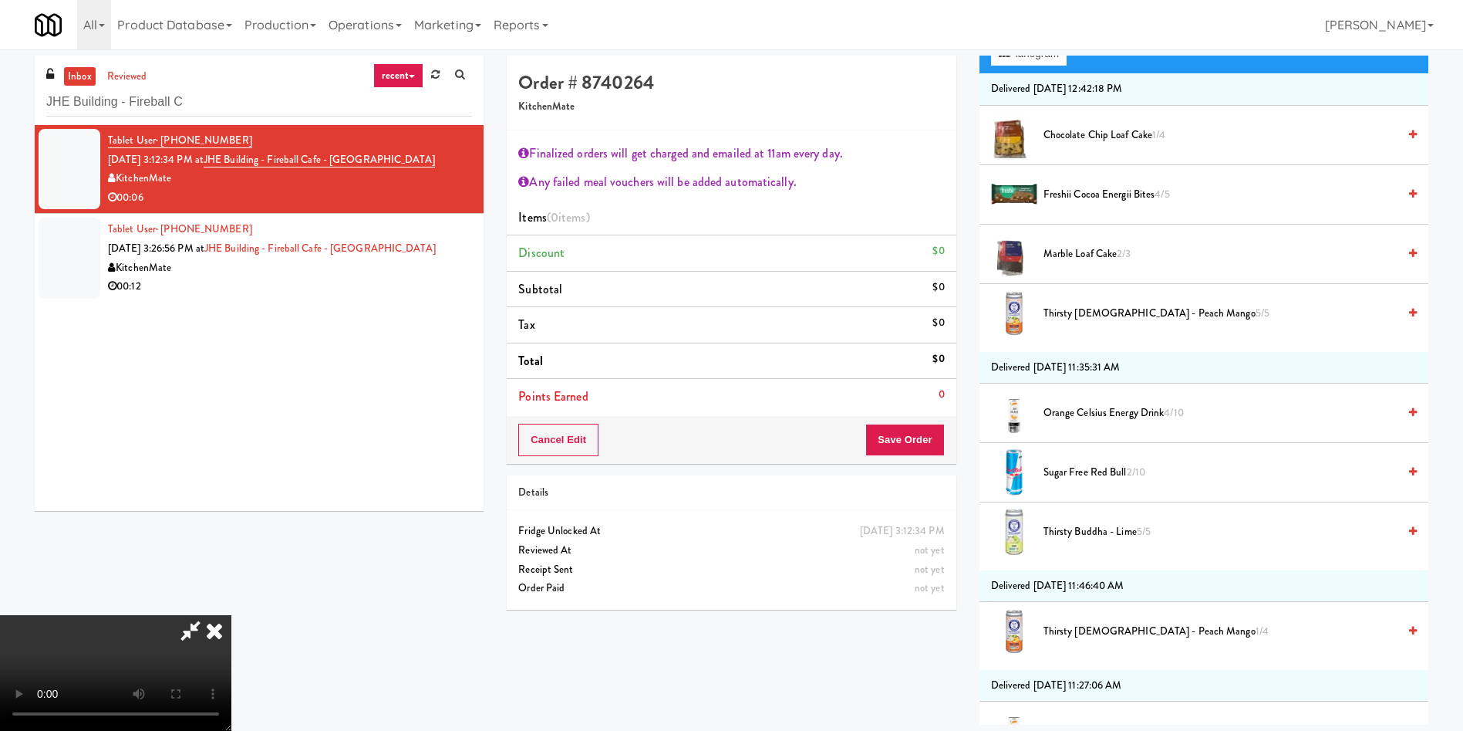
scroll to position [287, 0]
click at [231, 615] on video at bounding box center [115, 673] width 231 height 116
click at [1109, 410] on span "Orange Celsius Energy Drink 4/10" at bounding box center [1221, 412] width 354 height 19
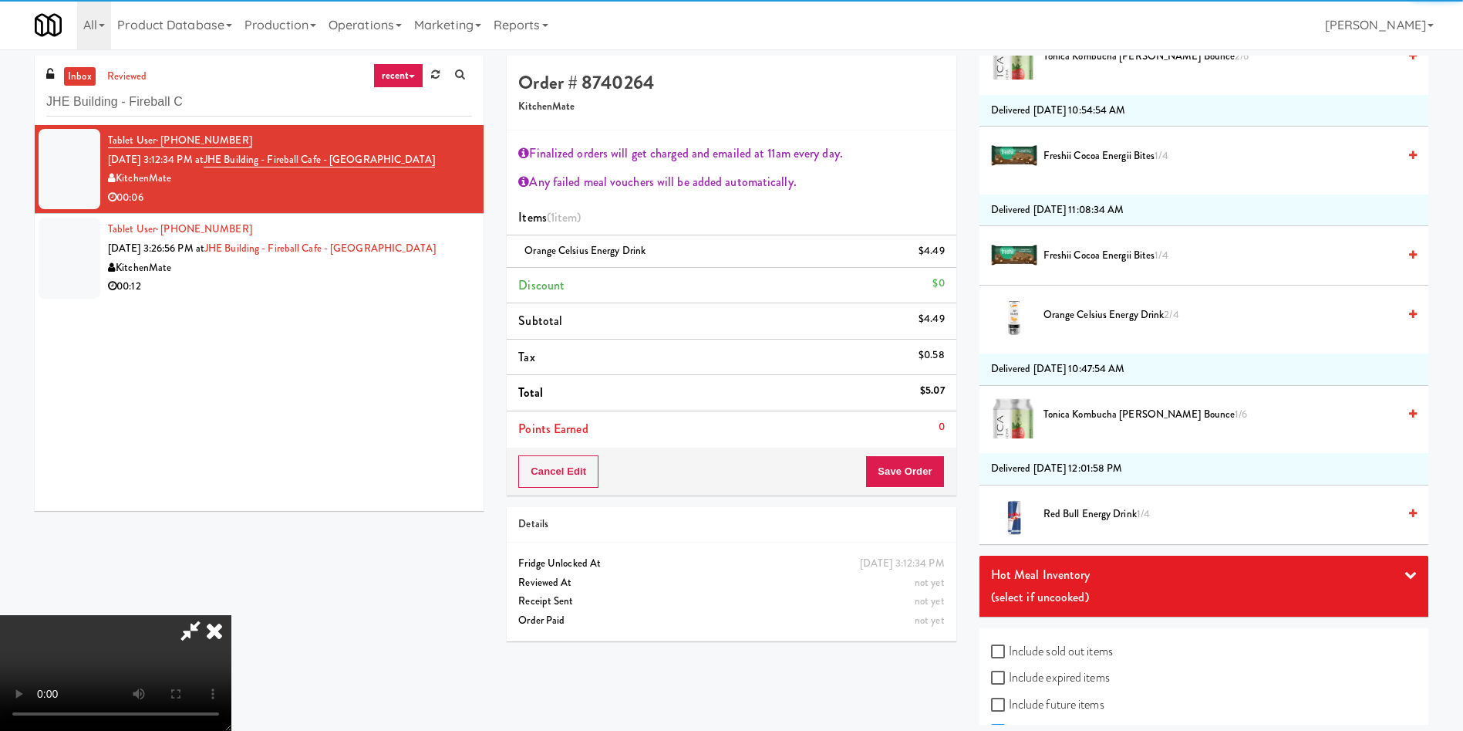
scroll to position [1036, 0]
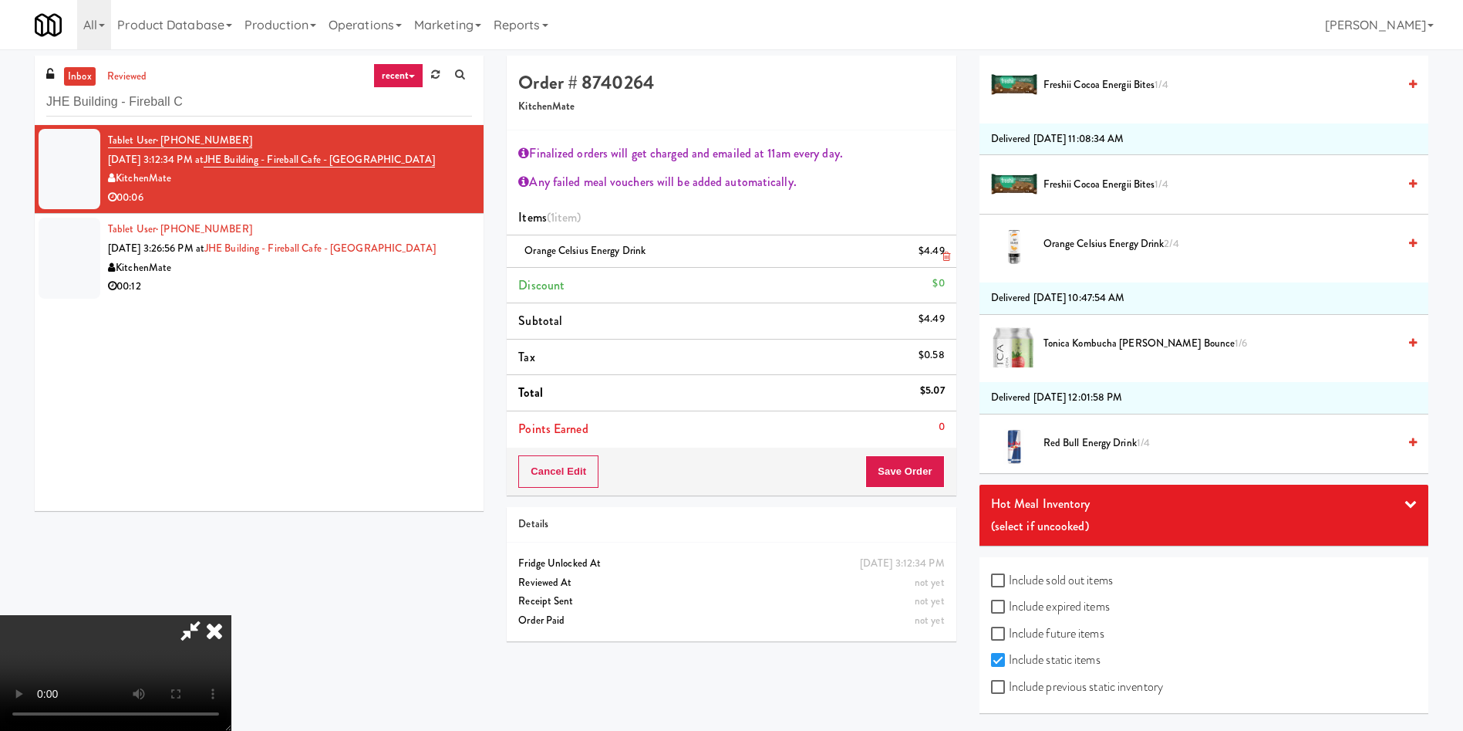
click at [951, 253] on li "Orange Celsius Energy Drink $4.49" at bounding box center [731, 251] width 449 height 32
click at [1110, 243] on span "Orange Celsius Energy Drink 2/4" at bounding box center [1221, 244] width 354 height 19
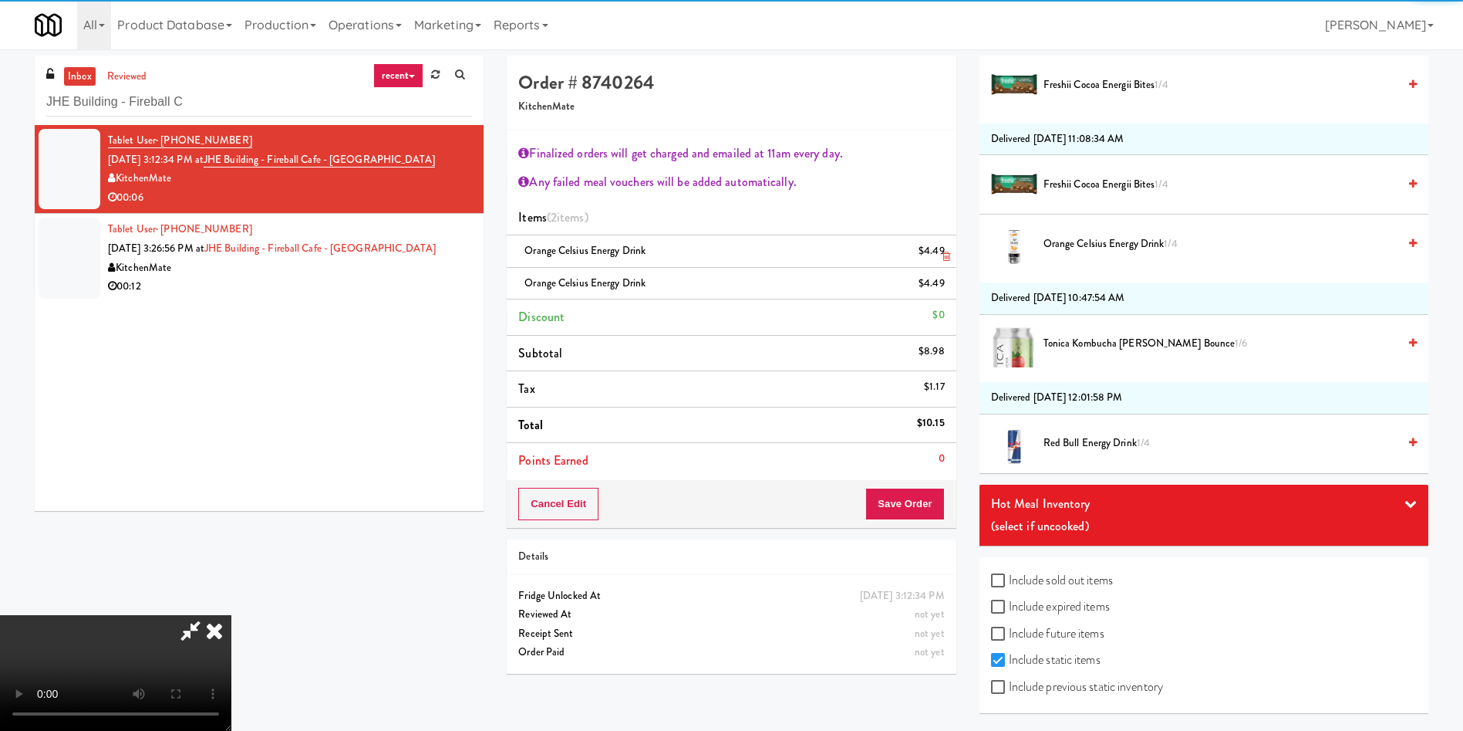
click at [938, 252] on link at bounding box center [943, 257] width 14 height 19
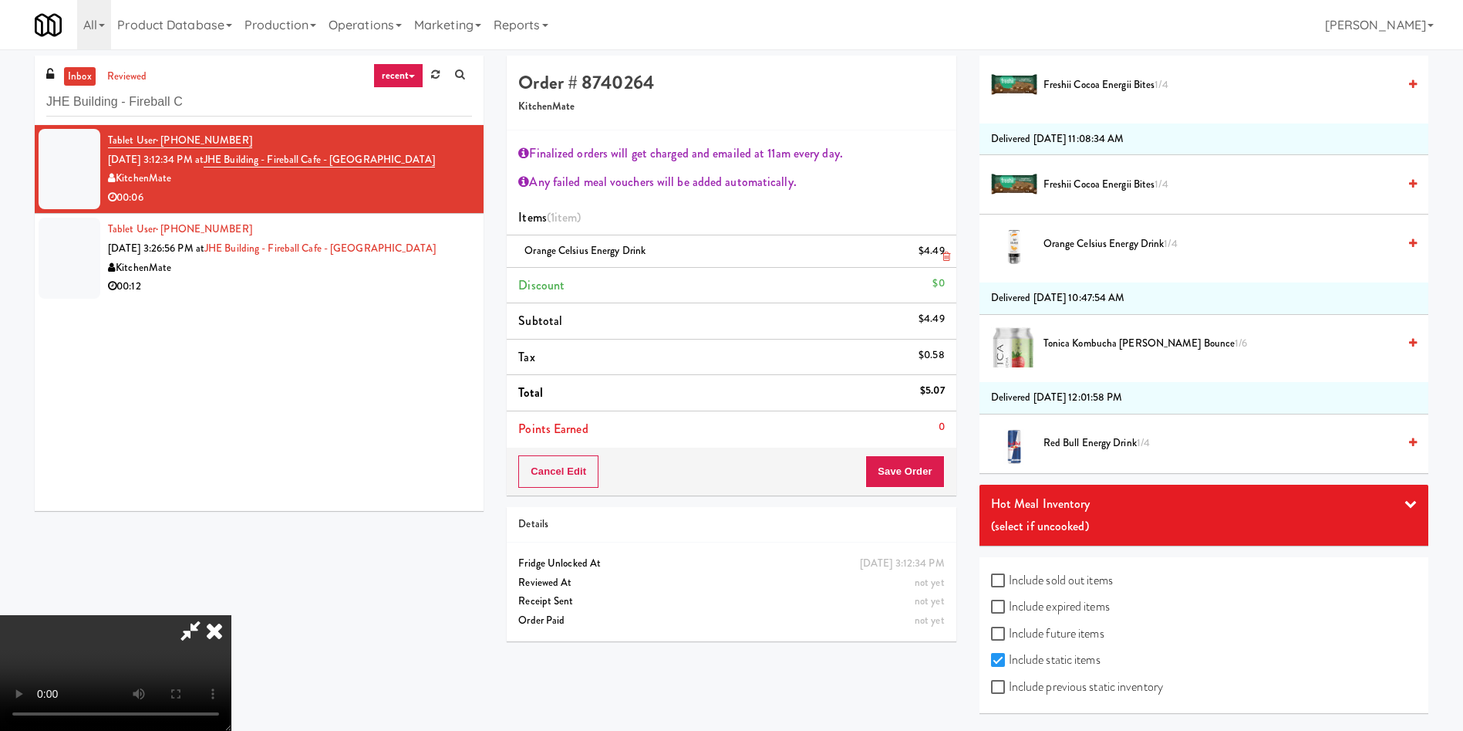
click at [947, 255] on icon at bounding box center [947, 256] width 8 height 10
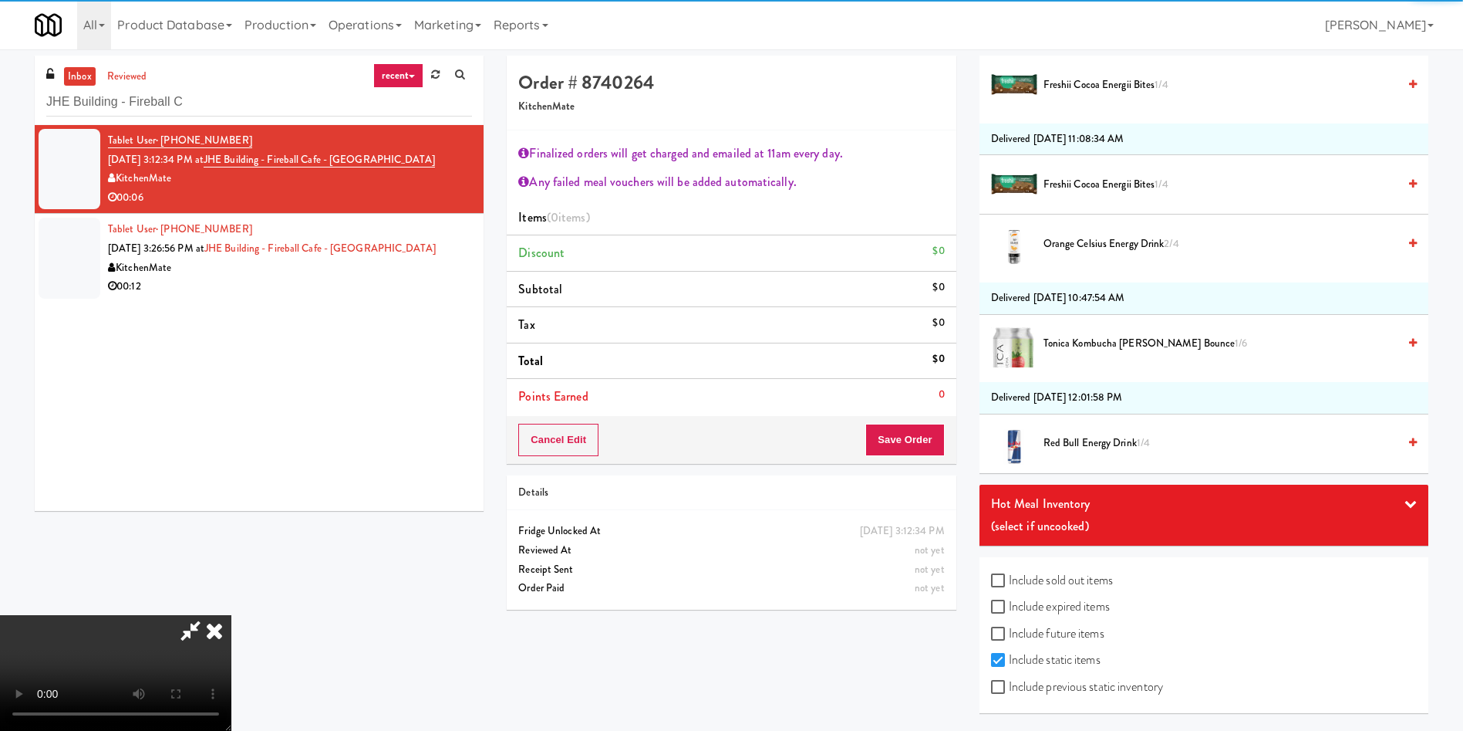
click at [1111, 247] on span "Orange Celsius Energy Drink 2/4" at bounding box center [1221, 244] width 354 height 19
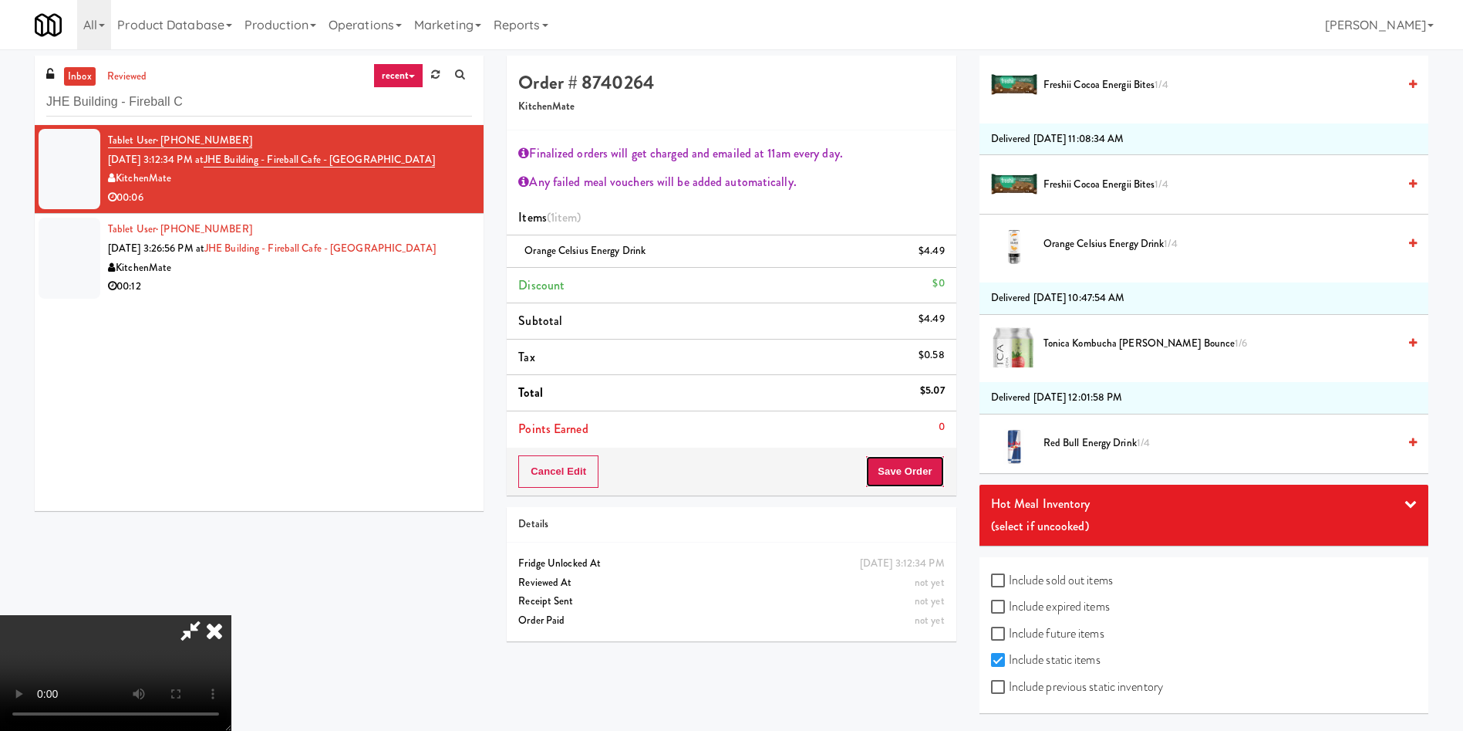
click at [899, 480] on button "Save Order" at bounding box center [905, 471] width 79 height 32
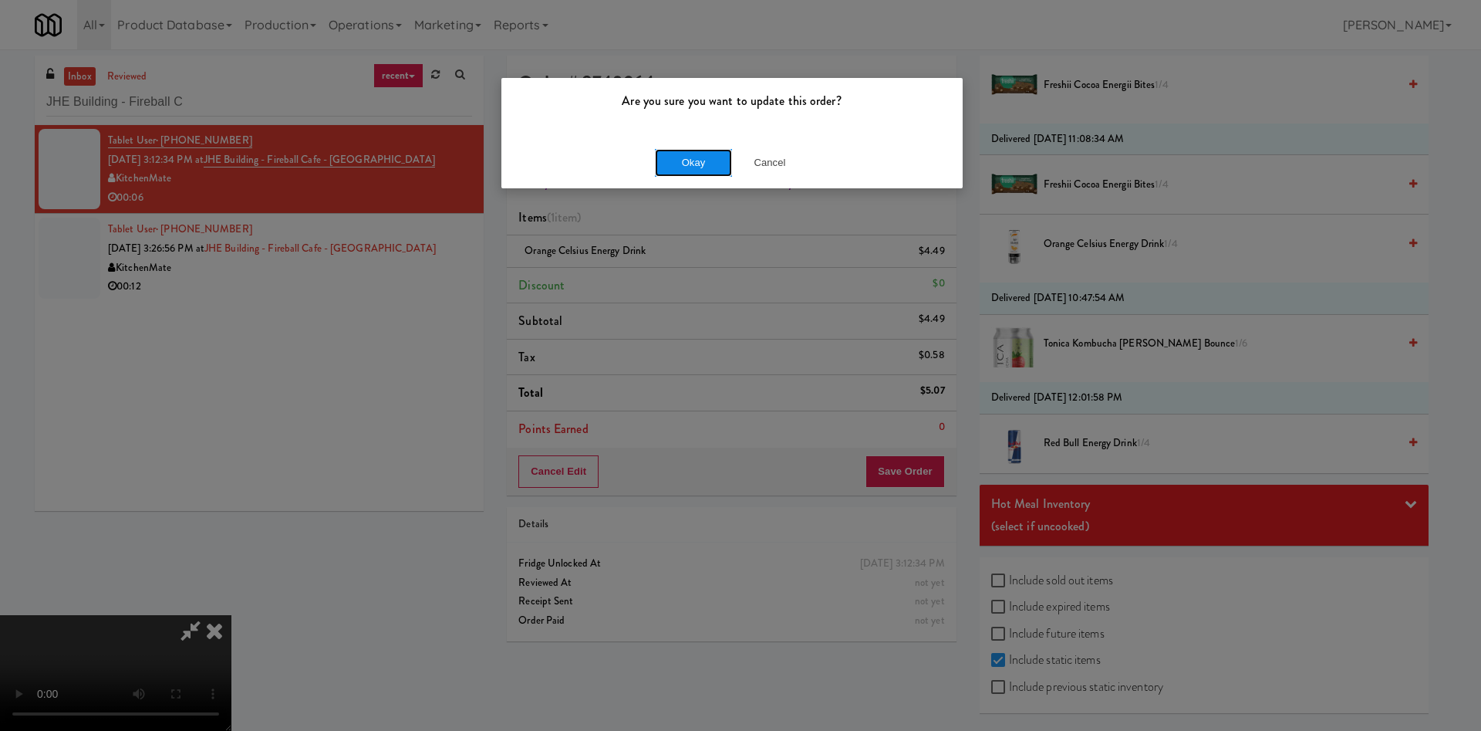
click at [668, 167] on button "Okay" at bounding box center [693, 163] width 77 height 28
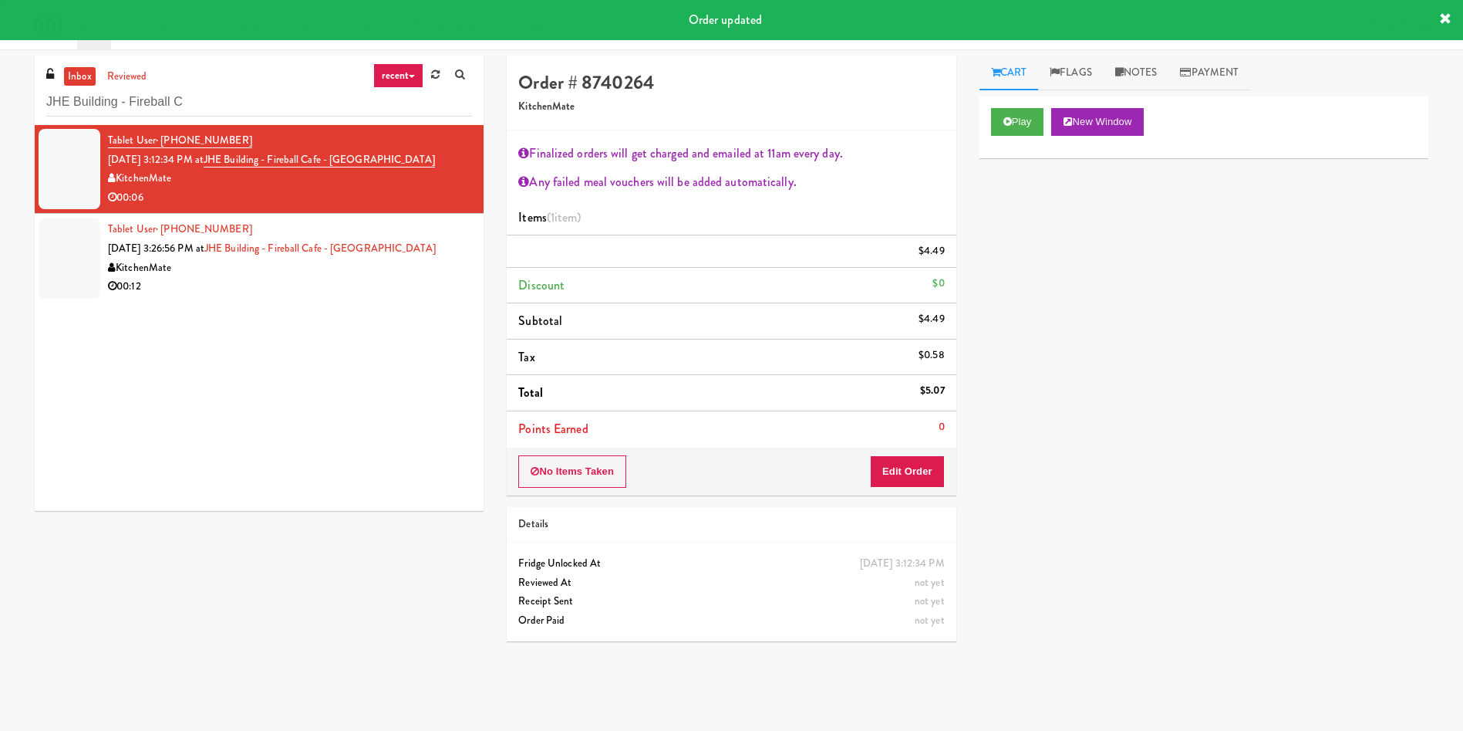
scroll to position [0, 0]
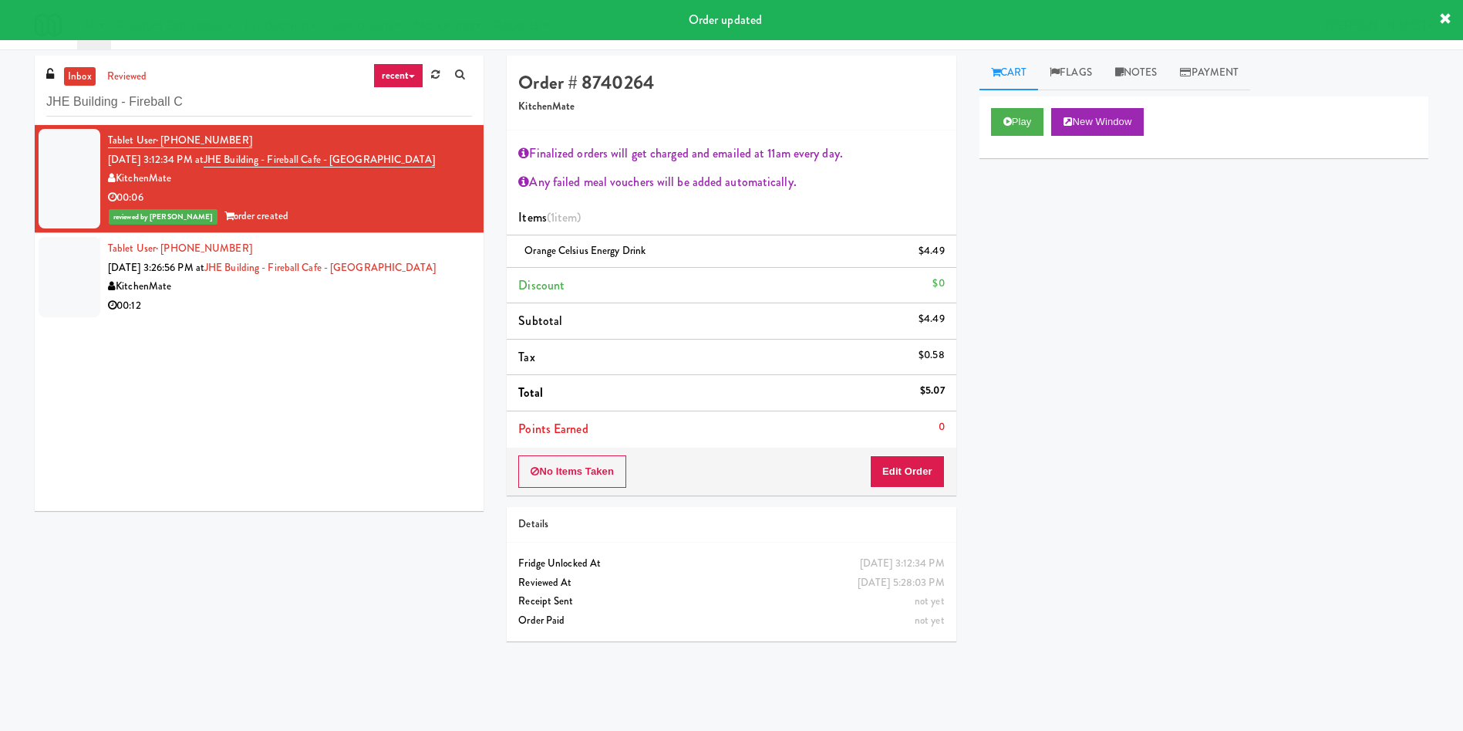
click at [69, 252] on div at bounding box center [70, 277] width 62 height 80
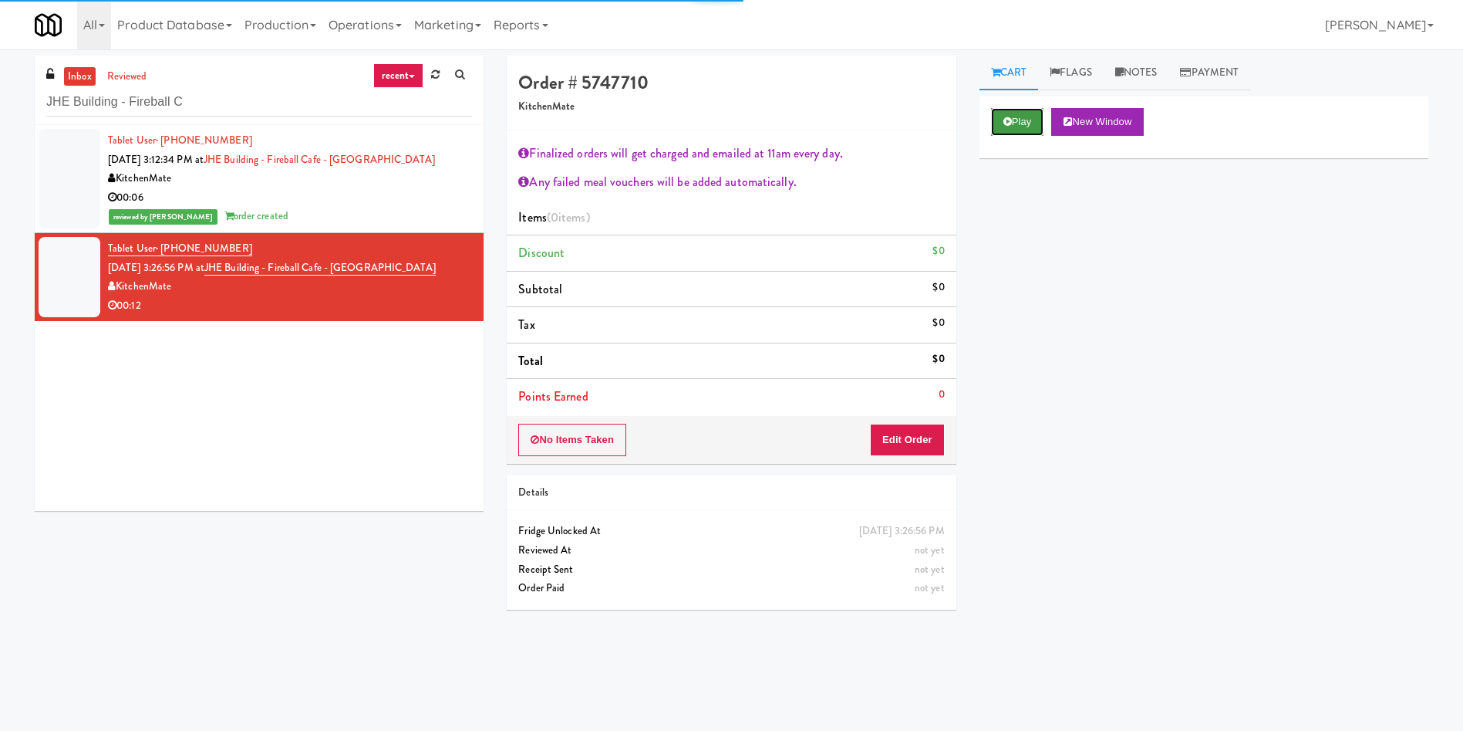
click at [1022, 127] on button "Play" at bounding box center [1017, 122] width 53 height 28
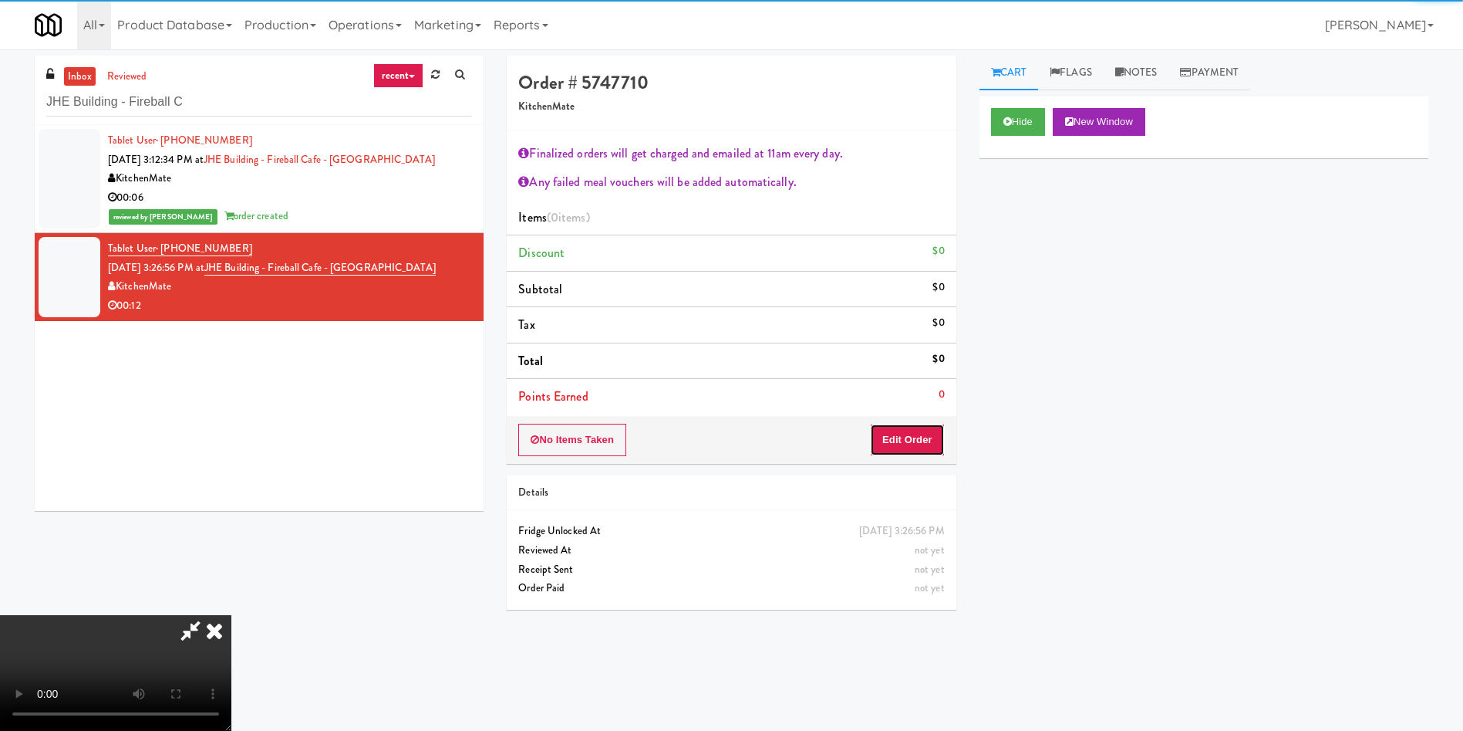
click at [876, 433] on button "Edit Order" at bounding box center [907, 440] width 75 height 32
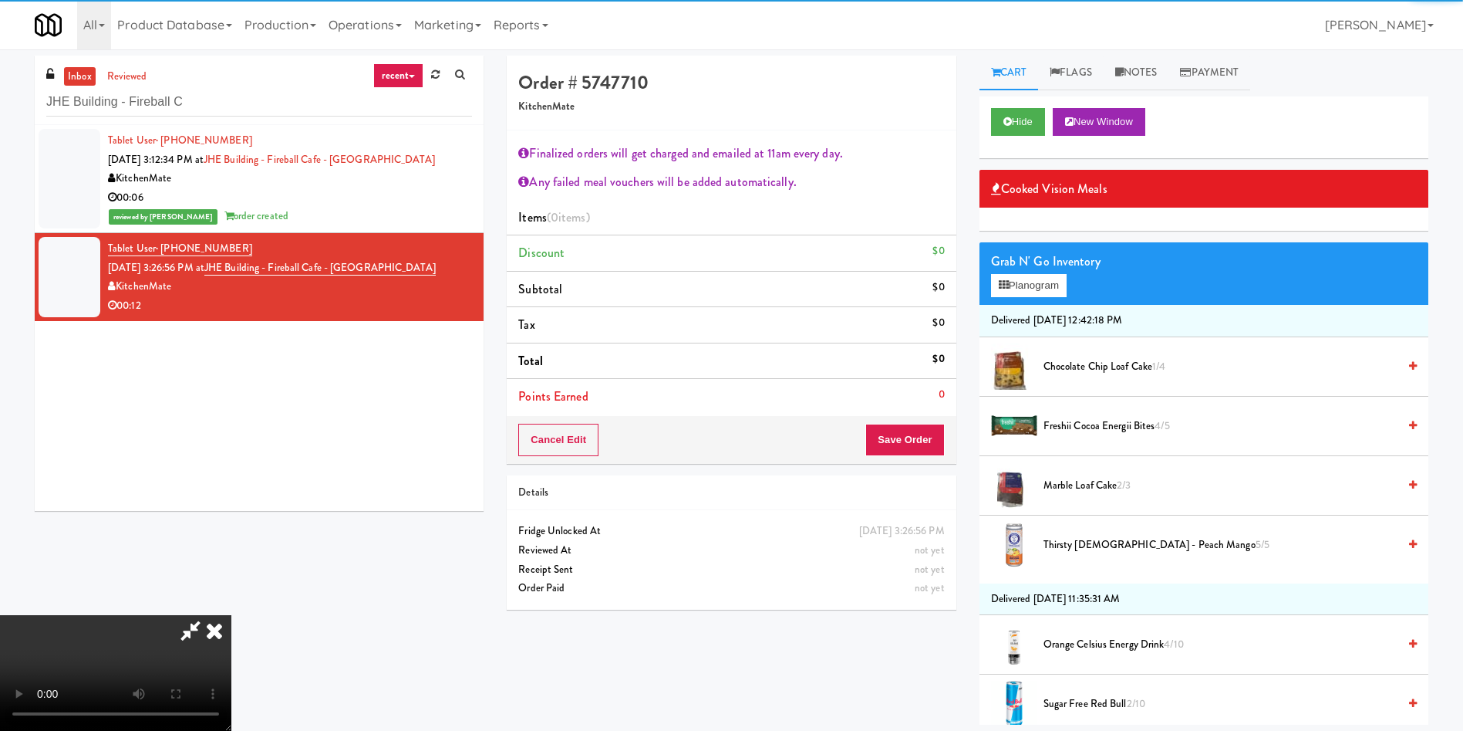
scroll to position [231, 0]
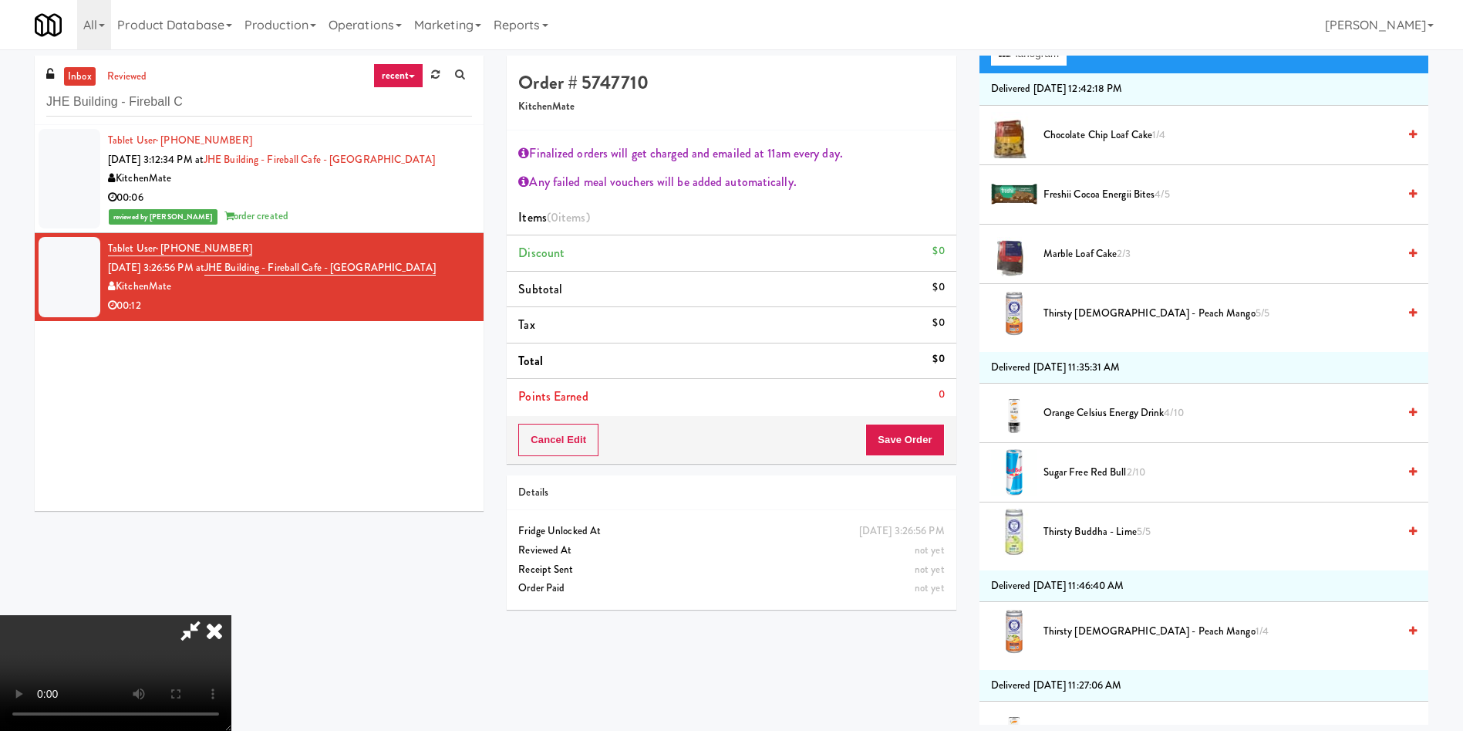
click at [231, 615] on video at bounding box center [115, 673] width 231 height 116
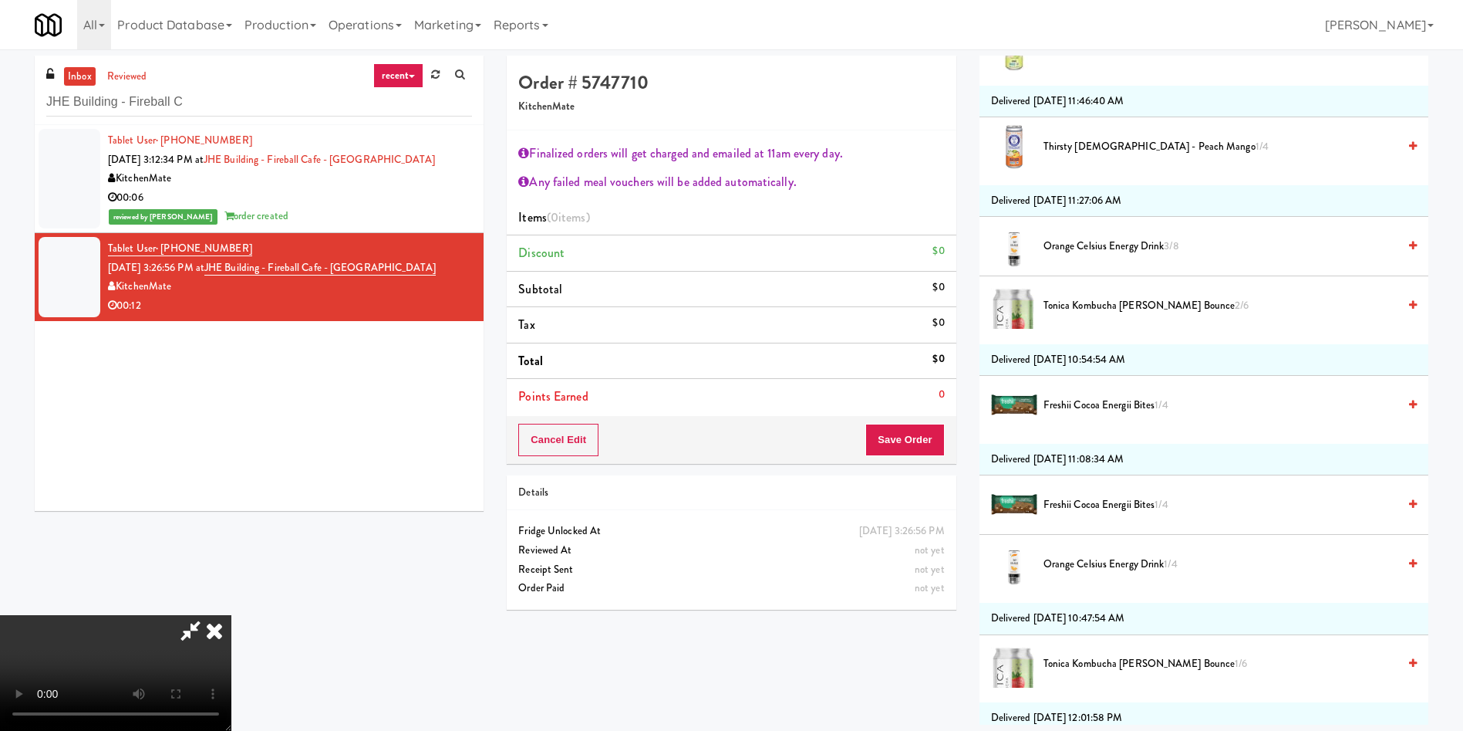
scroll to position [926, 0]
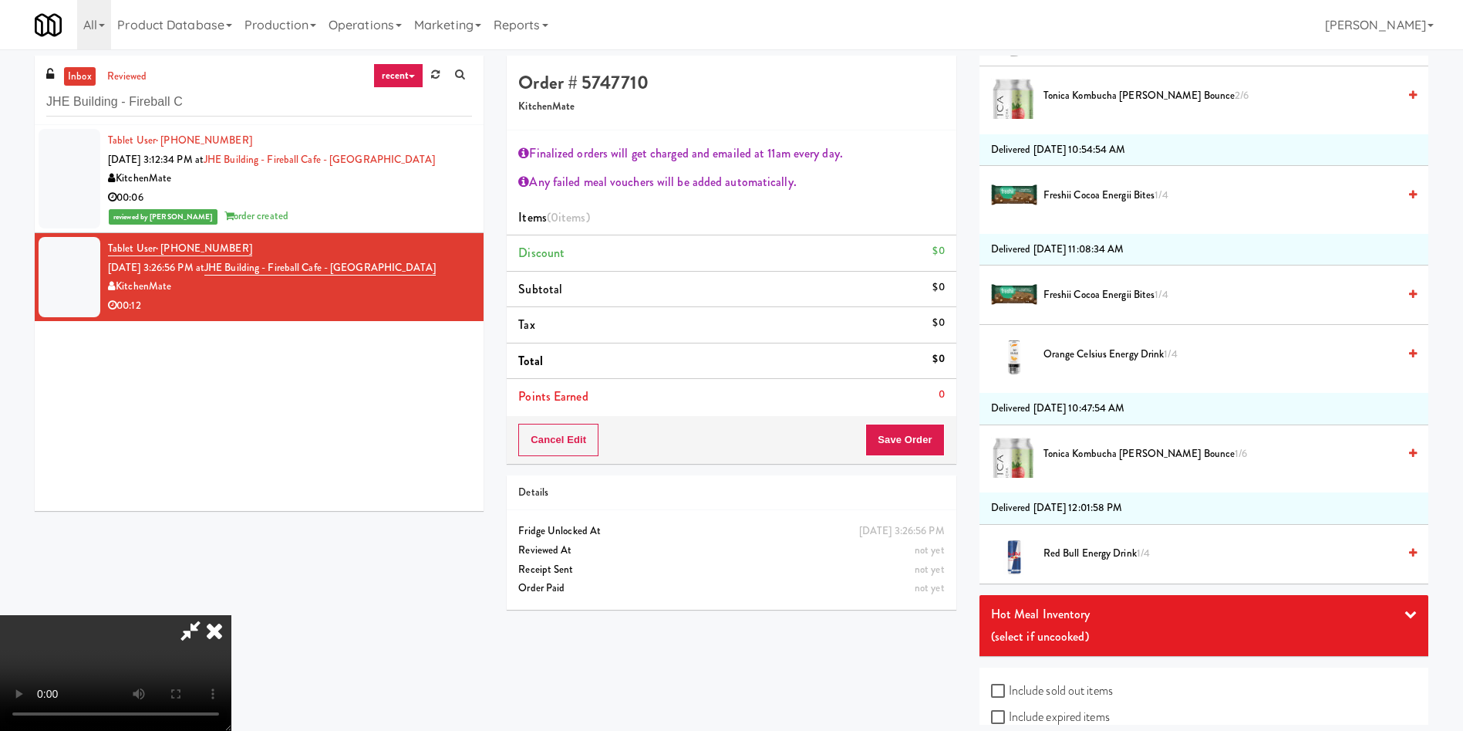
click at [1088, 349] on span "Orange Celsius Energy Drink 1/4" at bounding box center [1221, 354] width 354 height 19
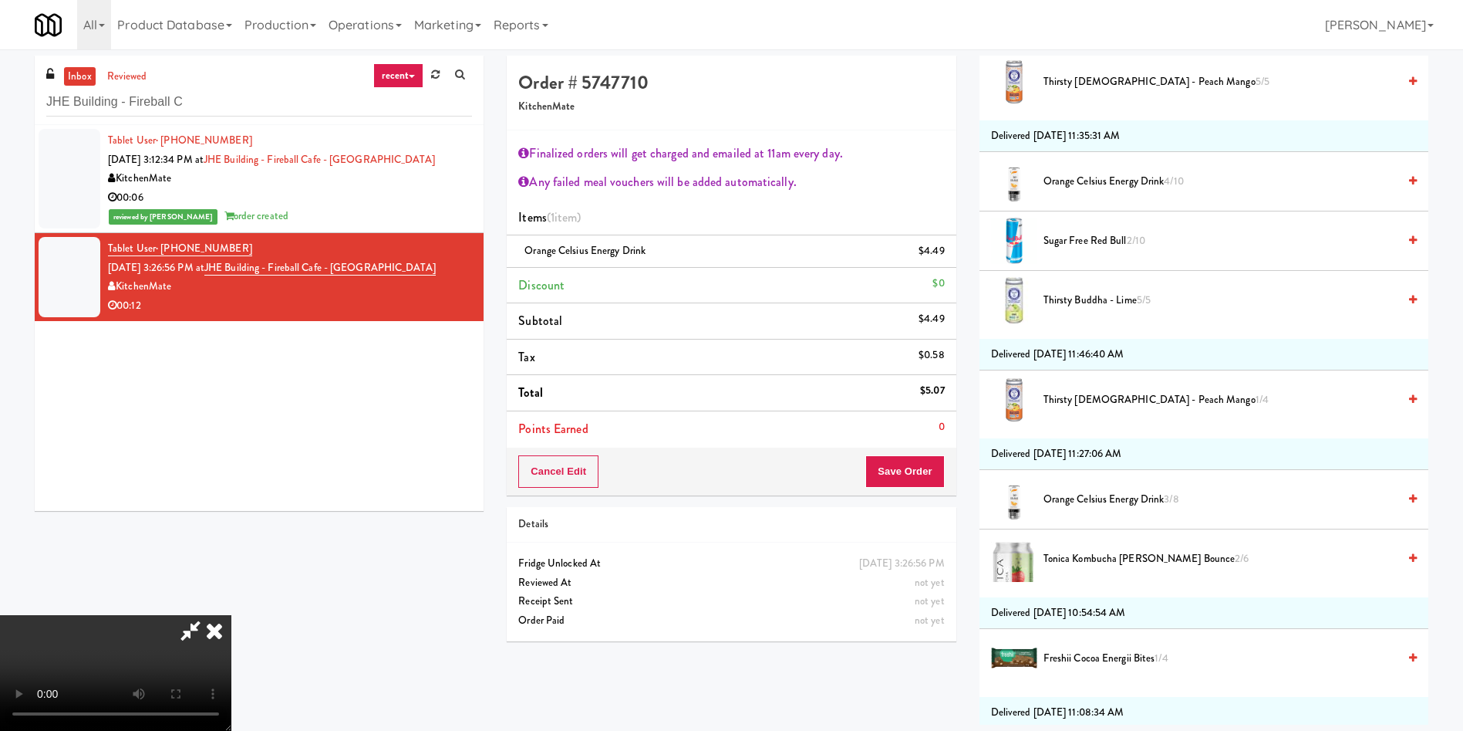
scroll to position [0, 0]
click at [231, 615] on video at bounding box center [115, 673] width 231 height 116
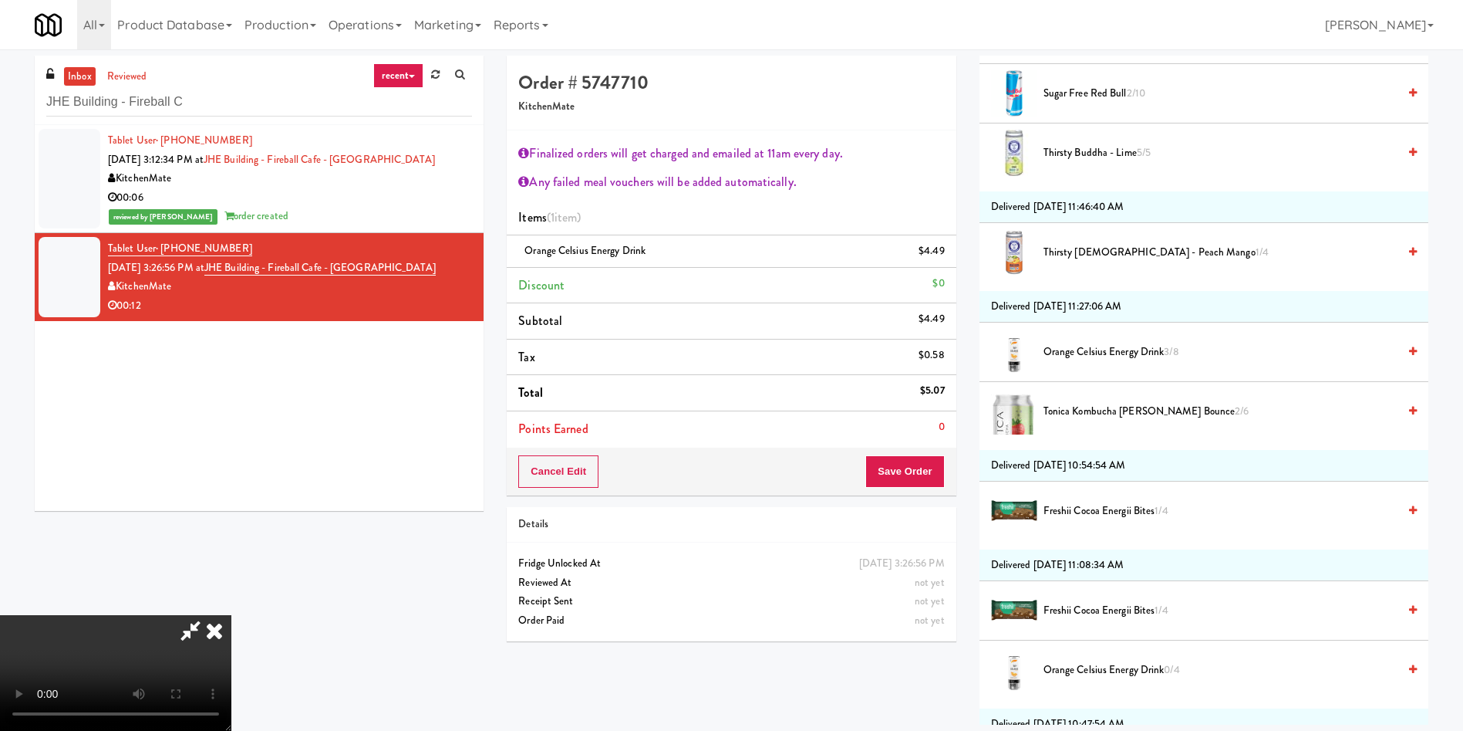
scroll to position [694, 0]
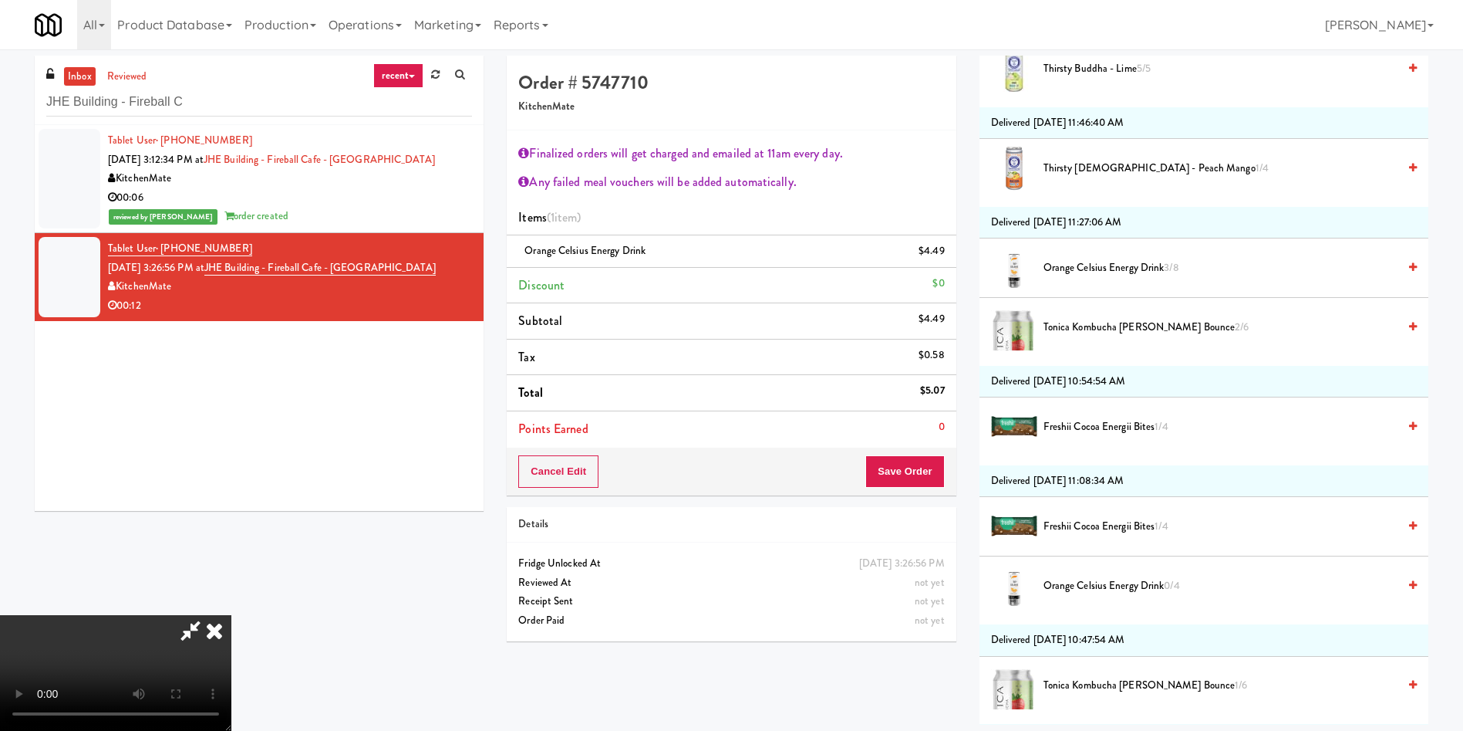
click at [1115, 532] on span "Freshii Cocoa Energii Bites 1/4" at bounding box center [1221, 526] width 354 height 19
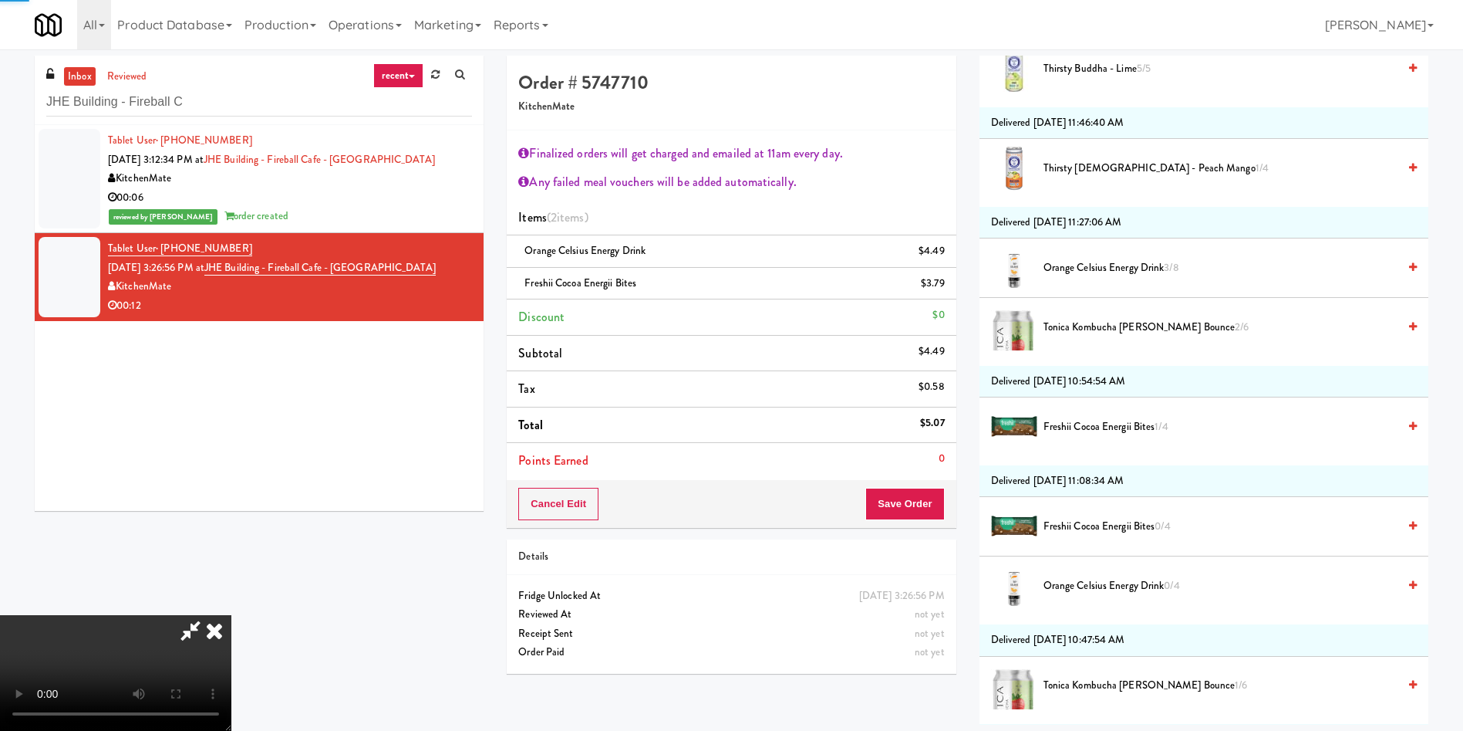
scroll to position [1036, 0]
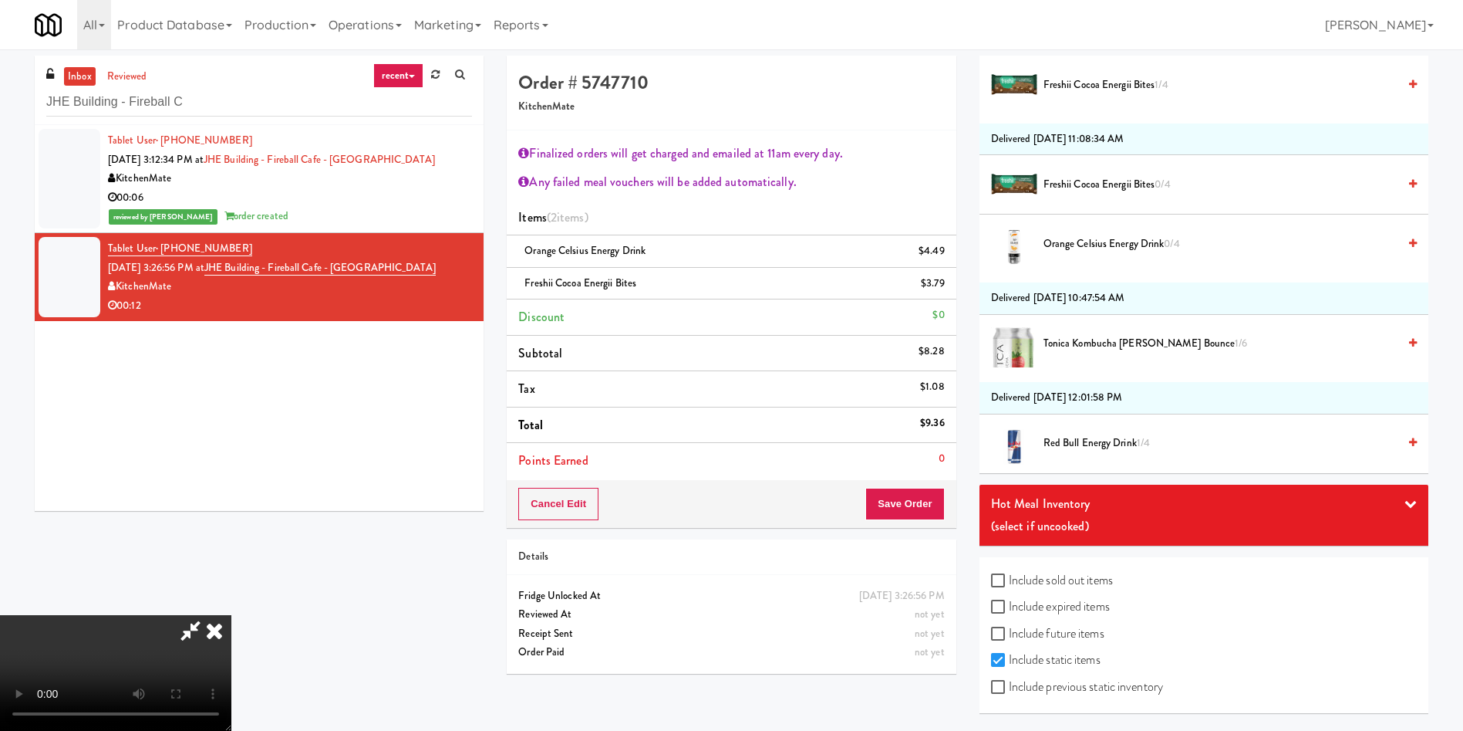
click at [916, 524] on div "Cancel Edit Save Order" at bounding box center [731, 504] width 449 height 48
click at [916, 508] on button "Save Order" at bounding box center [905, 504] width 79 height 32
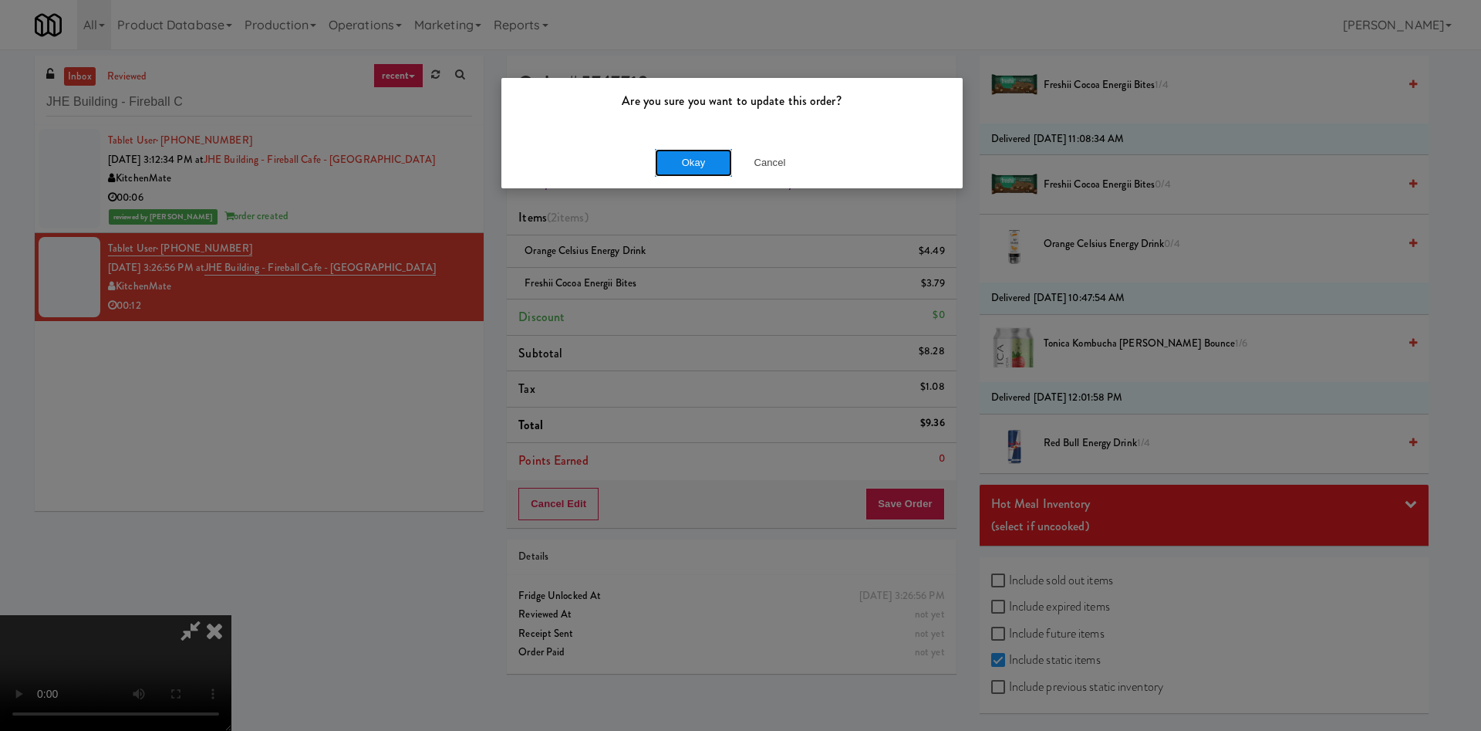
click at [693, 165] on button "Okay" at bounding box center [693, 163] width 77 height 28
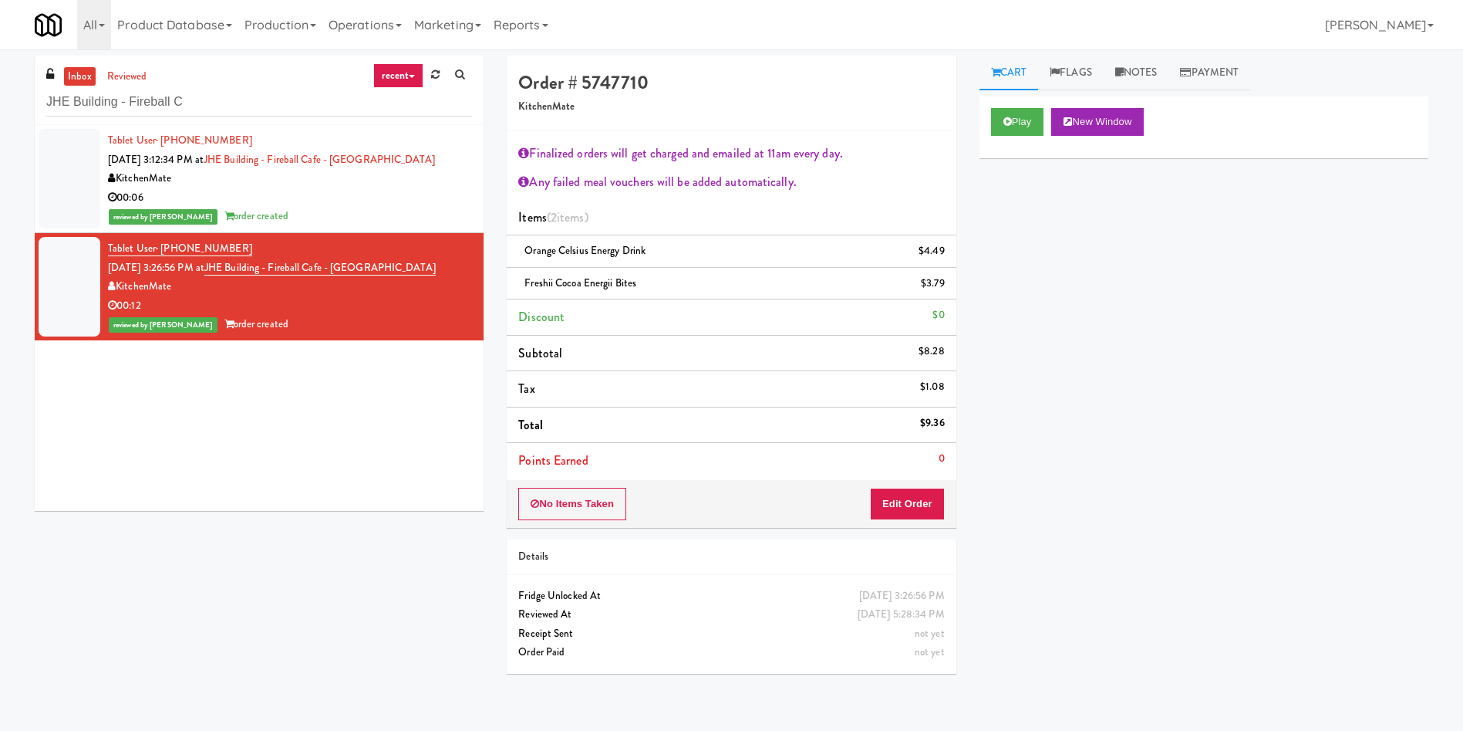
scroll to position [0, 0]
paste input "680 LSD Pantry"
drag, startPoint x: 280, startPoint y: 114, endPoint x: 0, endPoint y: 114, distance: 280.0
click at [0, 114] on div "inbox reviewed recent all unclear take inventory issue suspicious failed recent…" at bounding box center [731, 370] width 1463 height 629
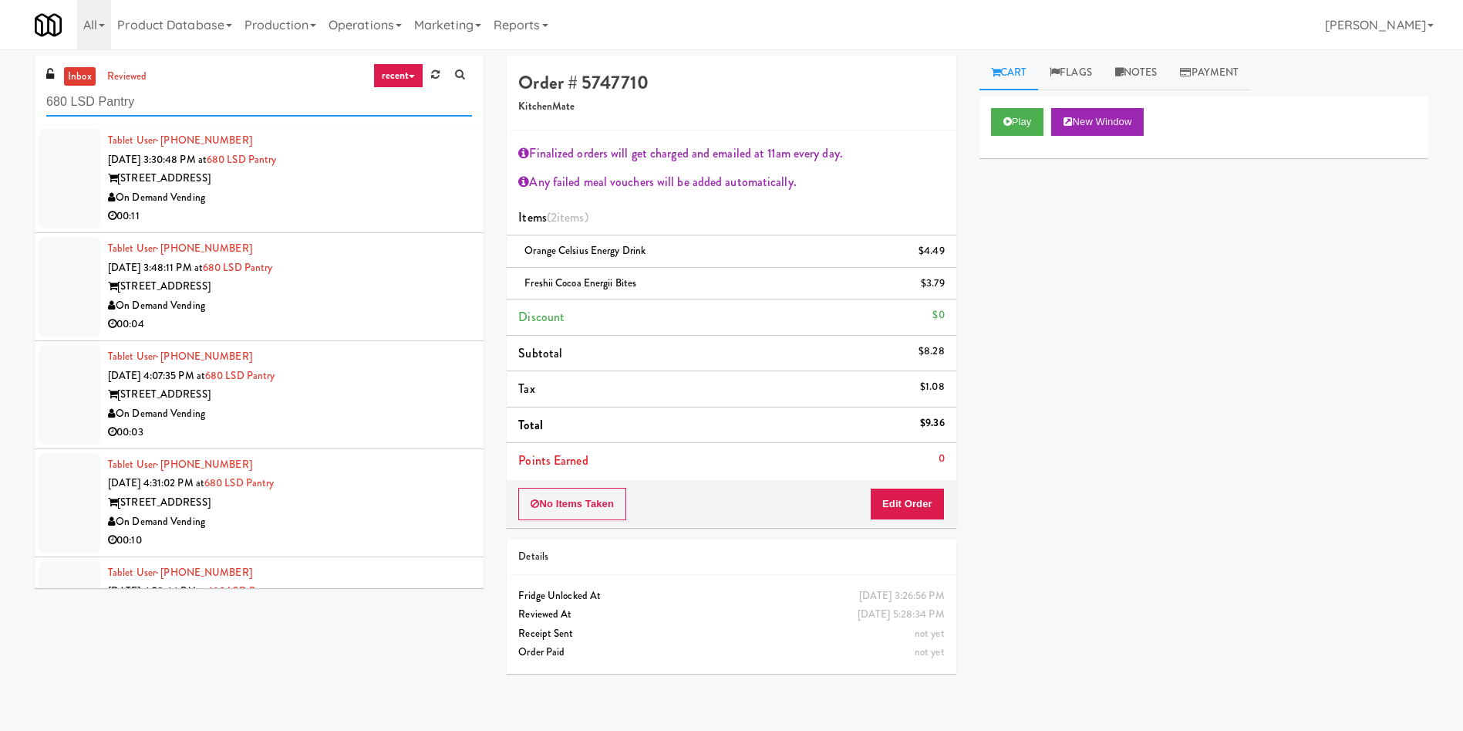
type input "680 LSD Pantry"
click at [82, 159] on div at bounding box center [70, 179] width 62 height 100
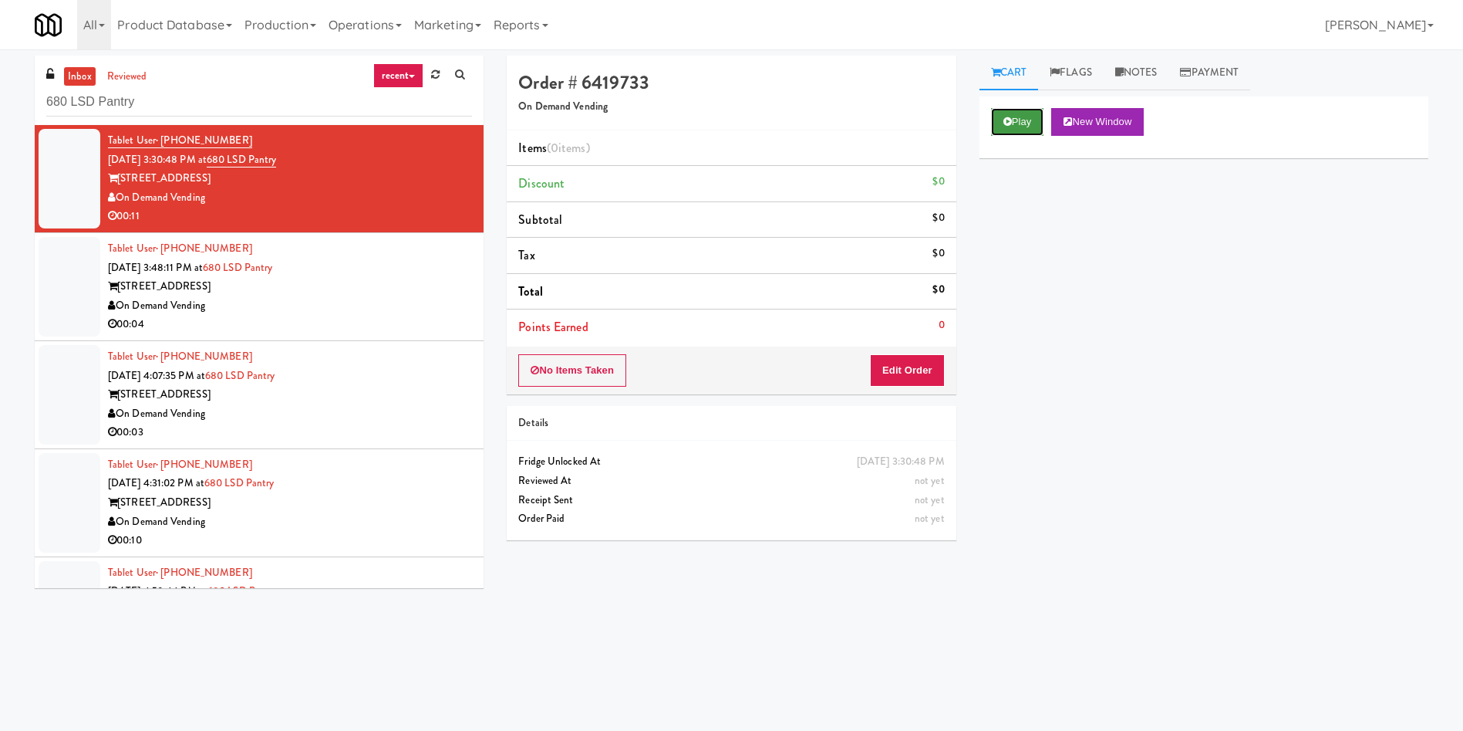
click at [1030, 109] on button "Play" at bounding box center [1017, 122] width 53 height 28
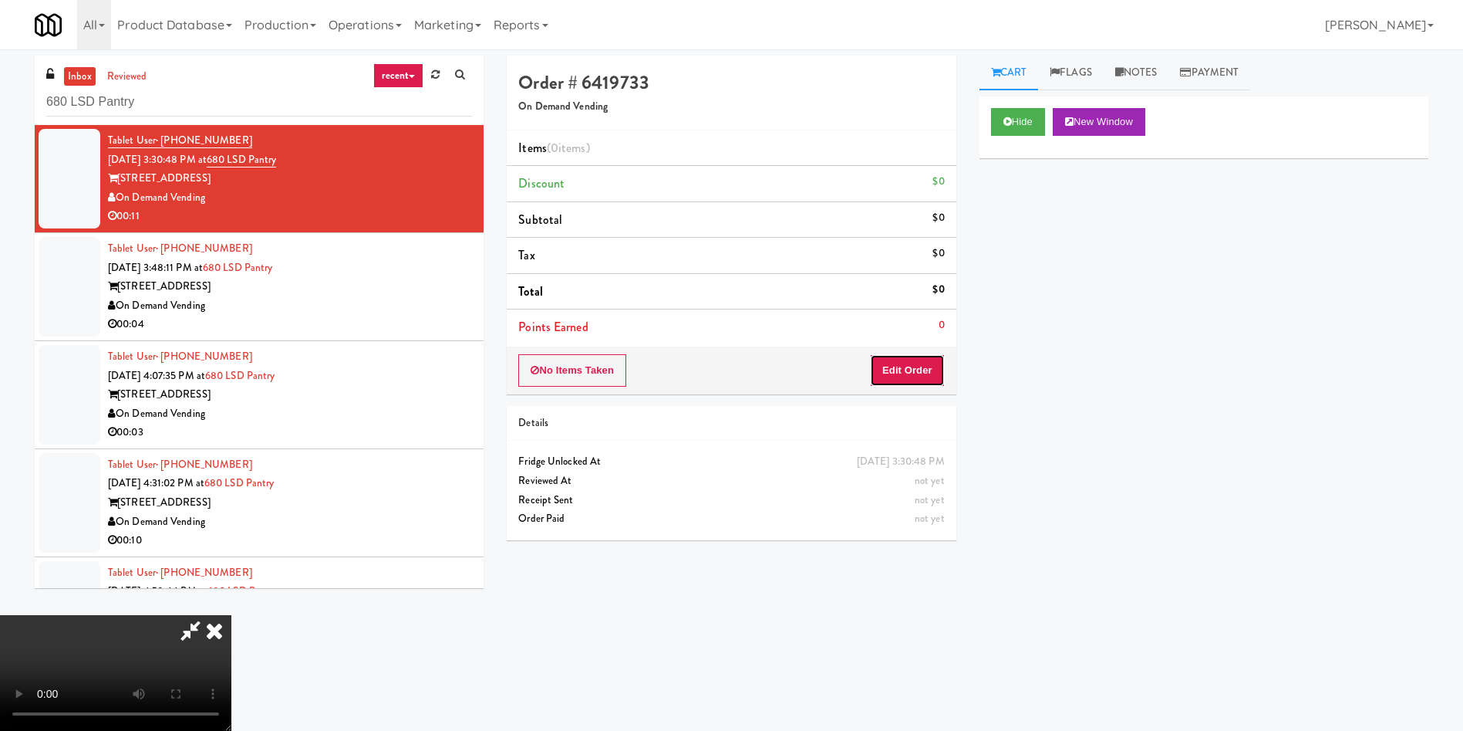
click at [919, 380] on button "Edit Order" at bounding box center [907, 370] width 75 height 32
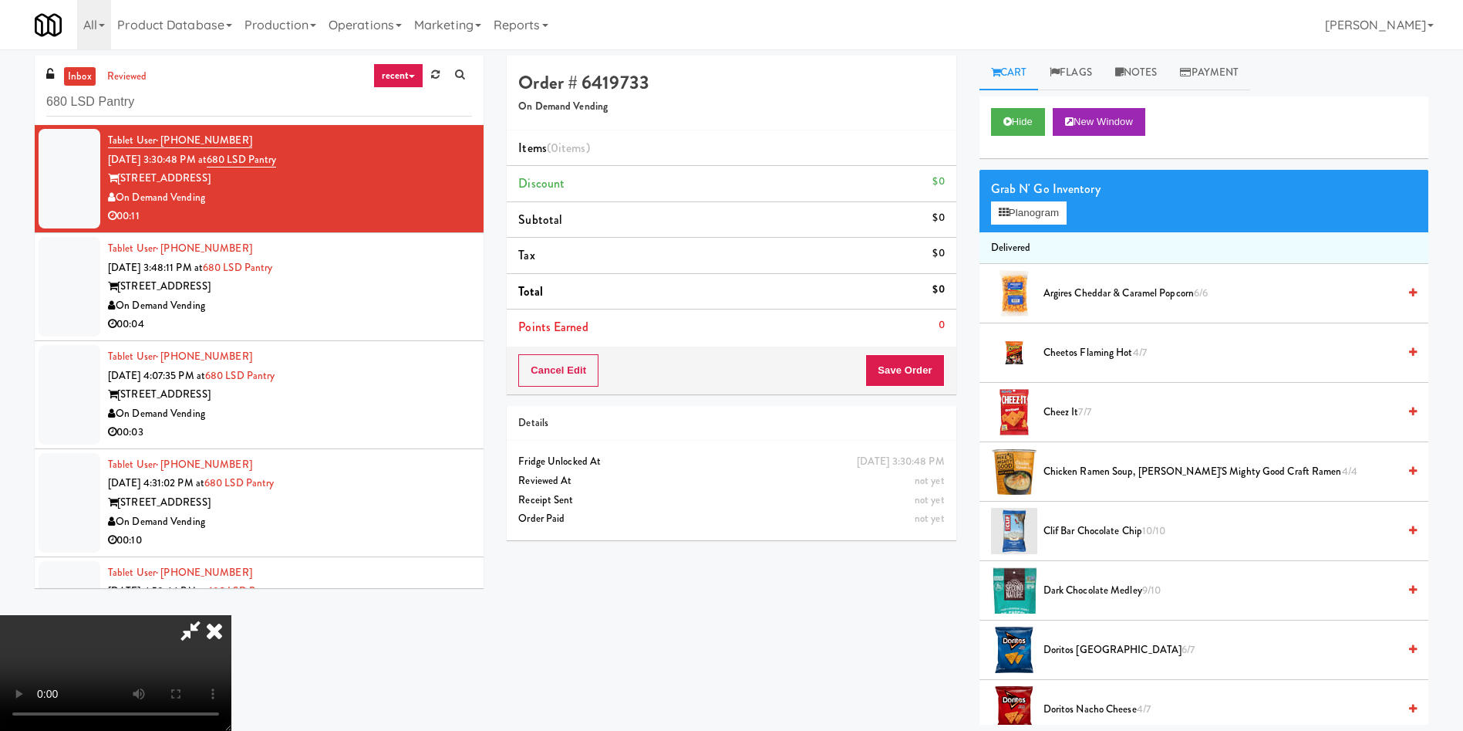
click at [231, 615] on video at bounding box center [115, 673] width 231 height 116
click at [1145, 78] on link "Notes" at bounding box center [1137, 73] width 66 height 35
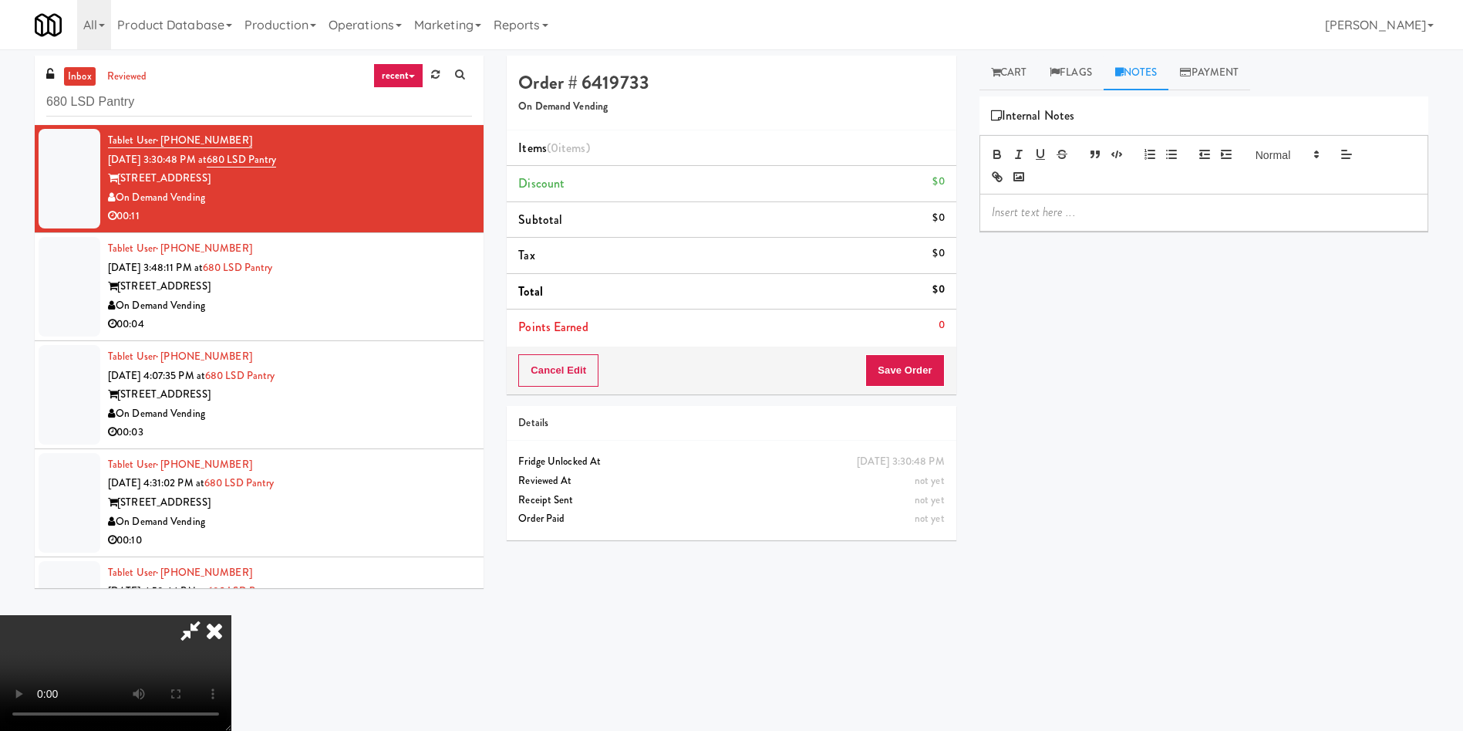
click at [1092, 215] on p at bounding box center [1204, 212] width 424 height 17
click at [1025, 56] on link "Cart" at bounding box center [1009, 73] width 59 height 35
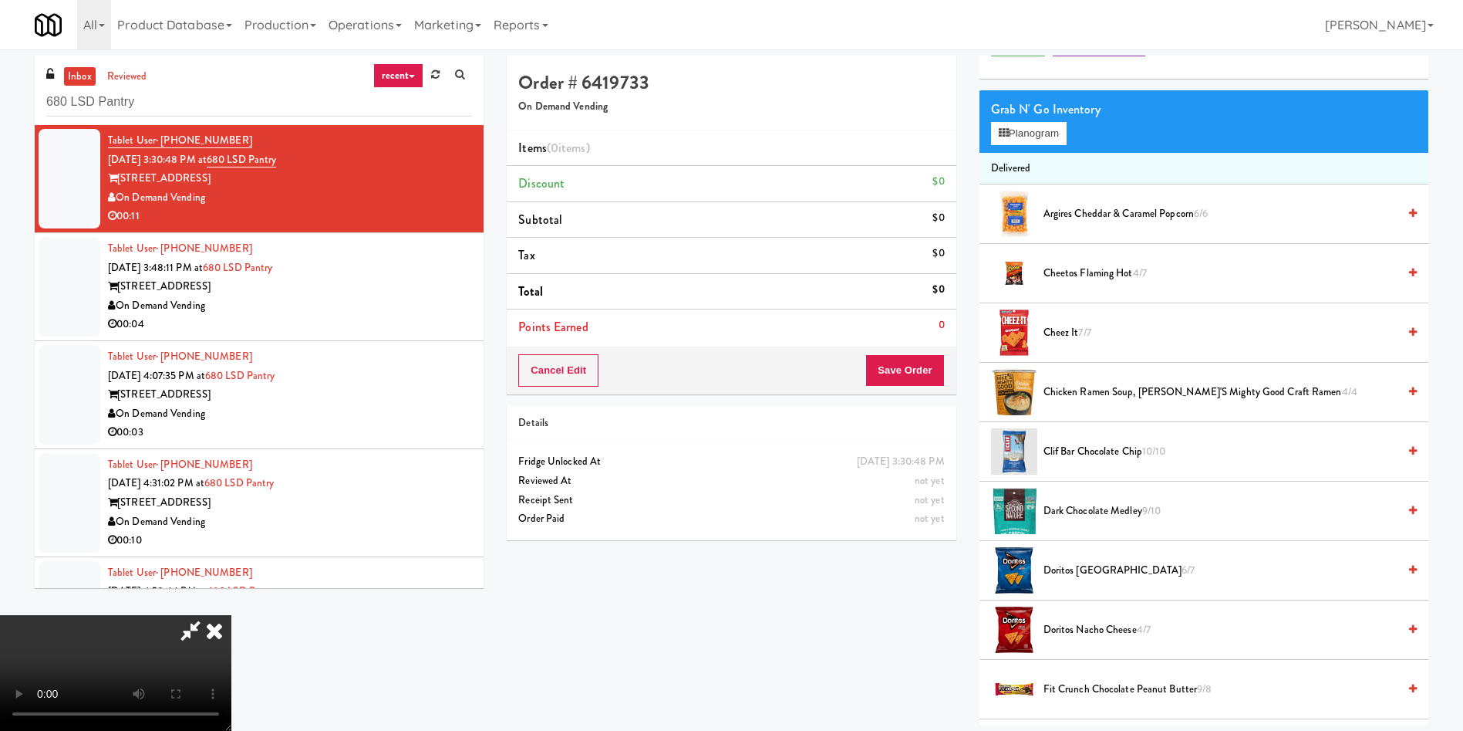
scroll to position [116, 0]
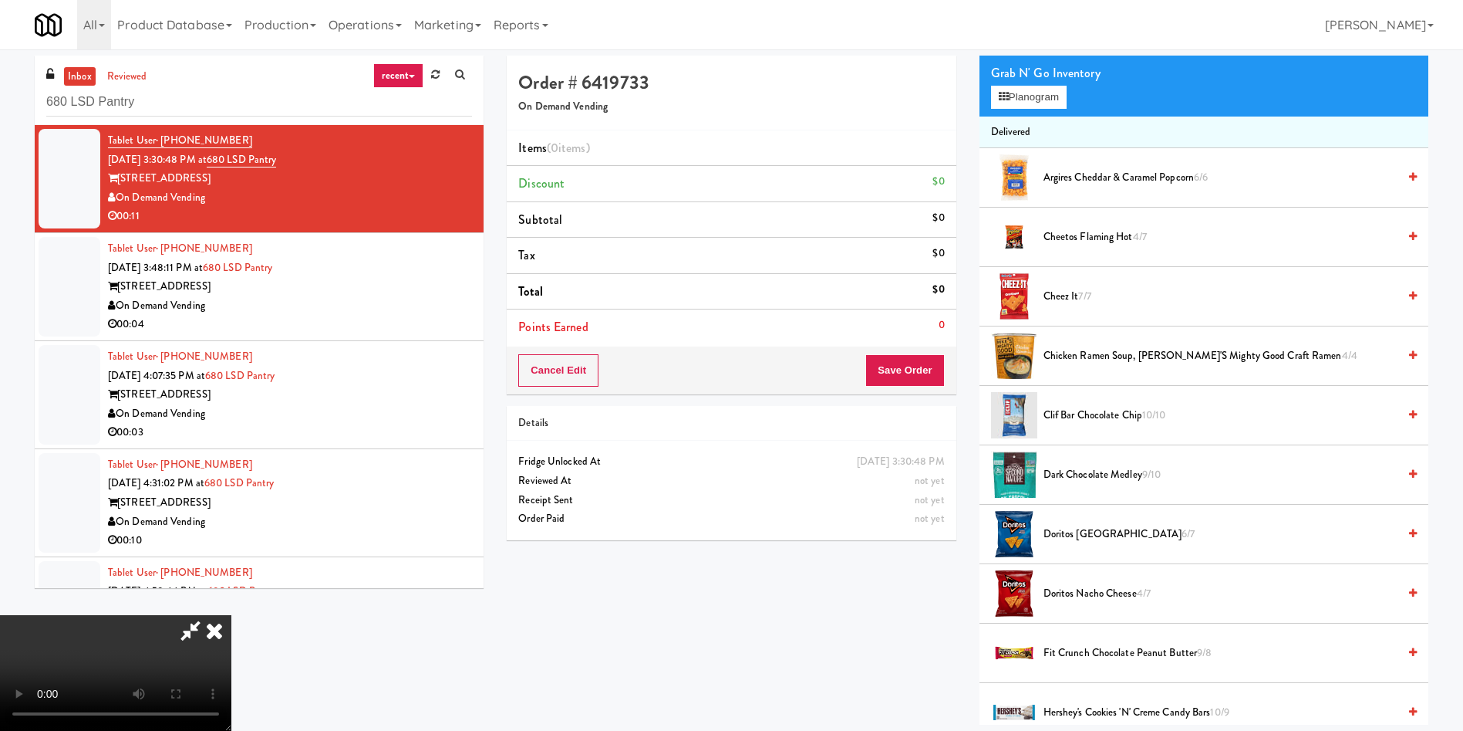
click at [231, 615] on video at bounding box center [115, 673] width 231 height 116
click at [1032, 89] on button "Planogram" at bounding box center [1029, 97] width 76 height 23
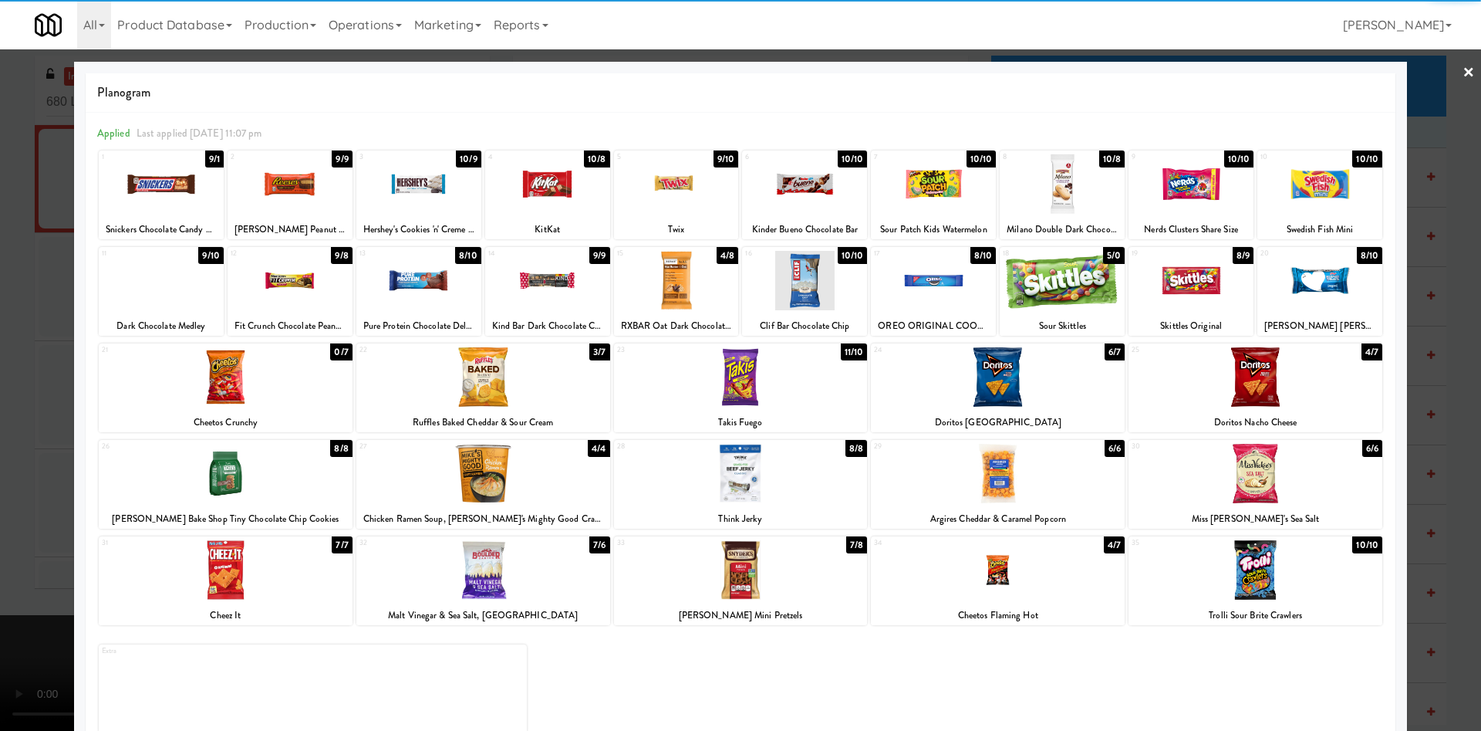
click at [456, 478] on div at bounding box center [483, 473] width 254 height 59
click at [33, 459] on div at bounding box center [740, 365] width 1481 height 731
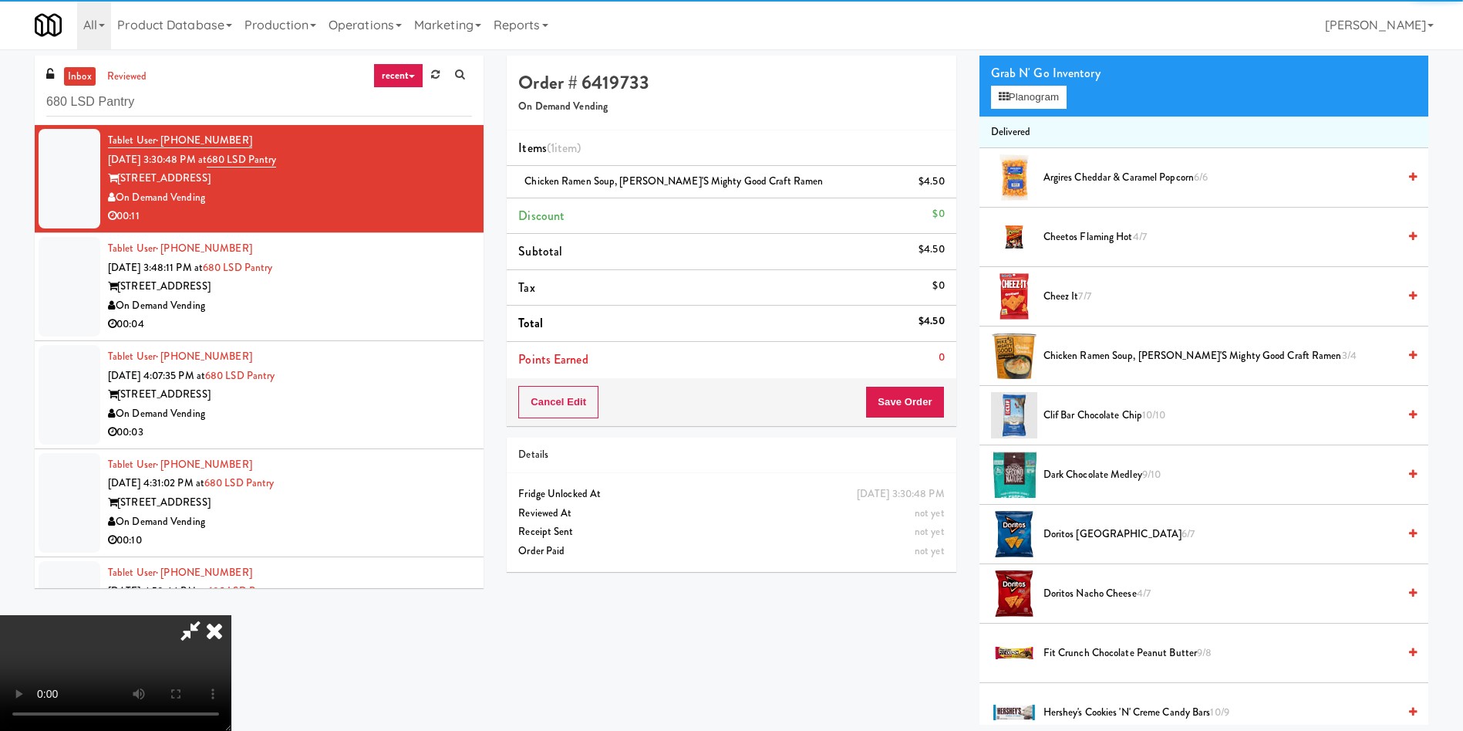
click at [231, 615] on video at bounding box center [115, 673] width 231 height 116
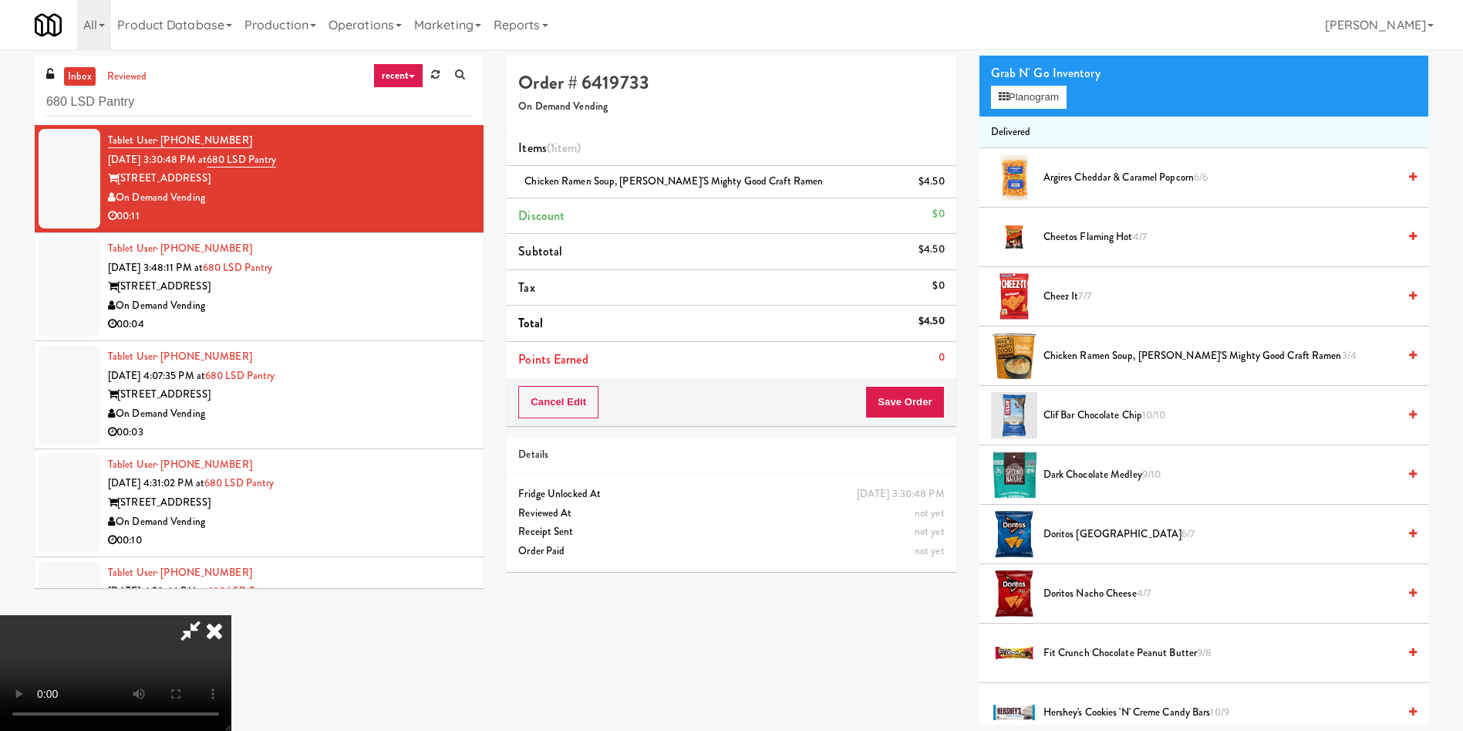
click at [231, 615] on video at bounding box center [115, 673] width 231 height 116
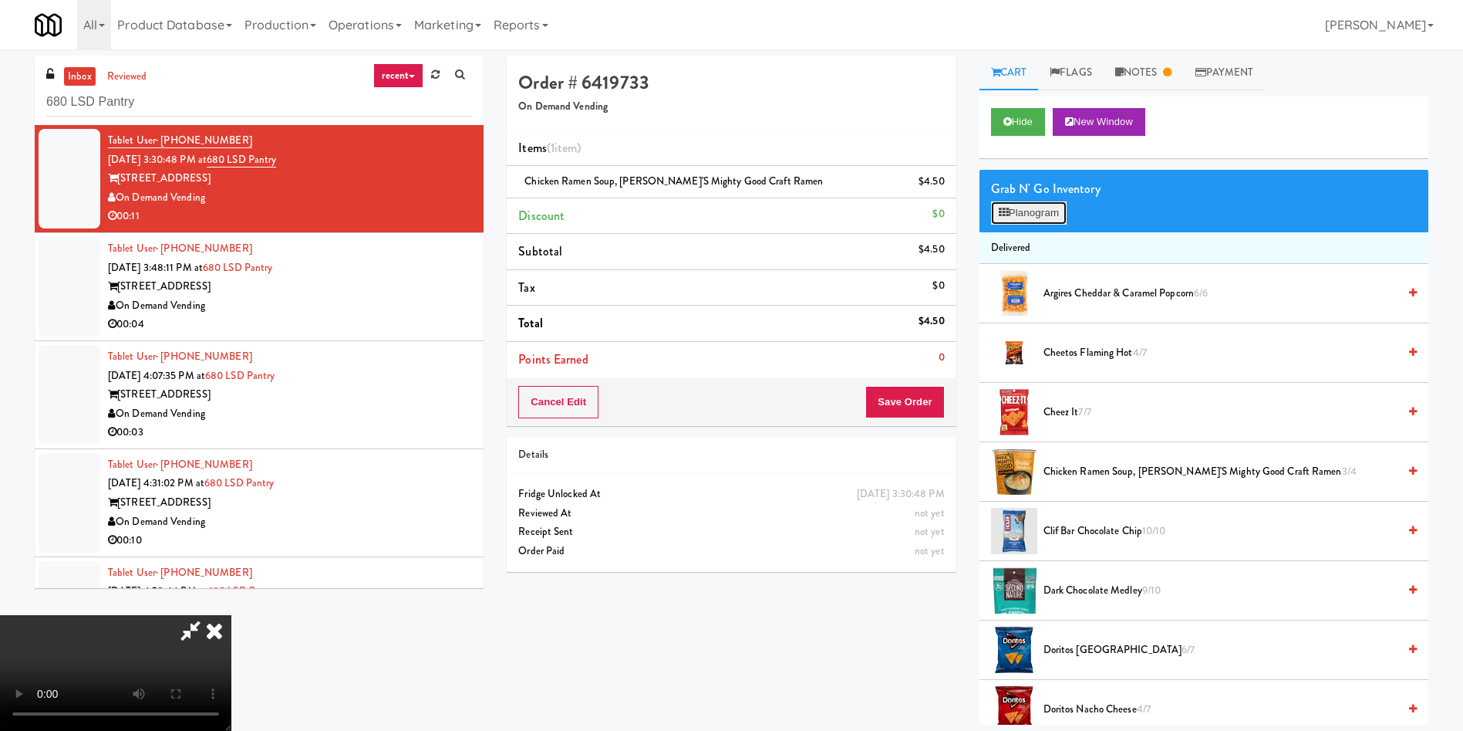
click at [1033, 216] on button "Planogram" at bounding box center [1029, 212] width 76 height 23
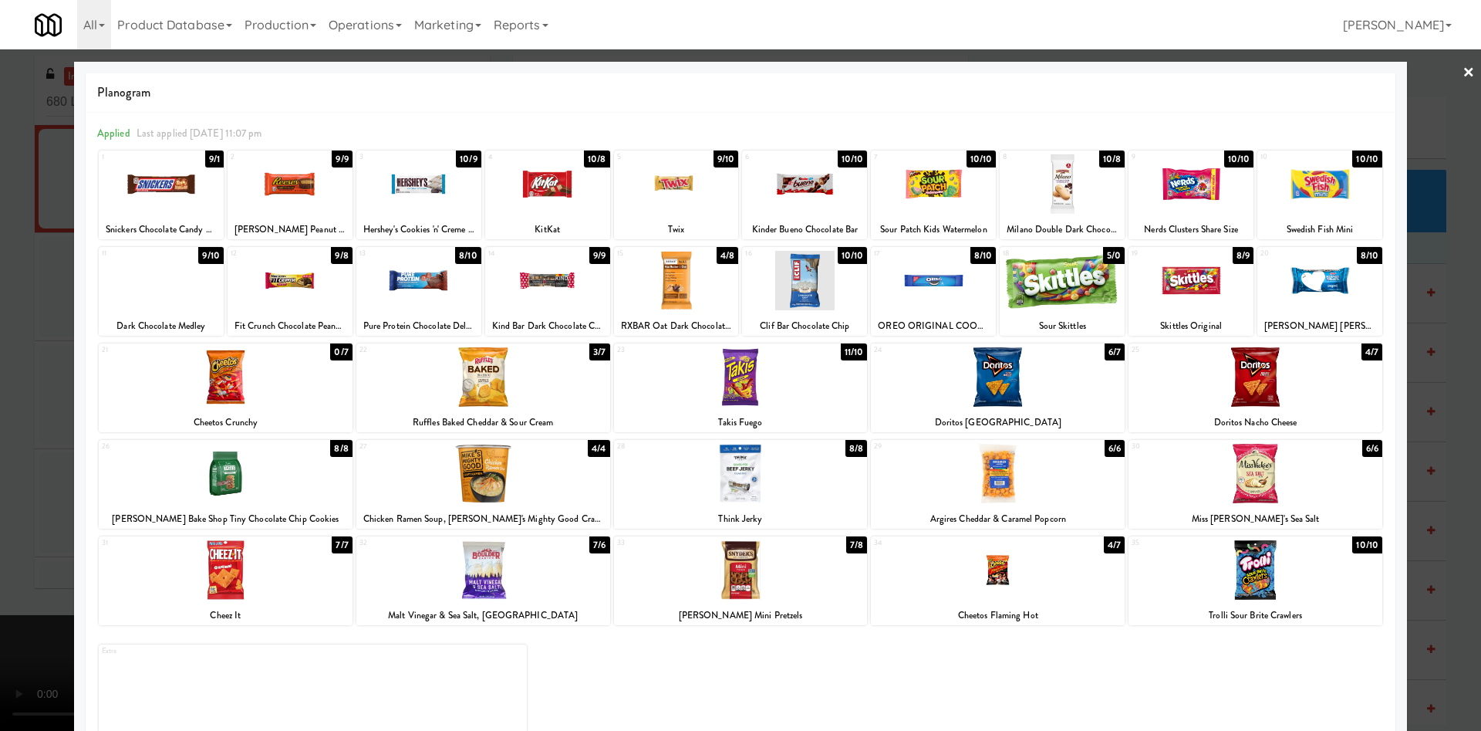
click at [1205, 490] on div at bounding box center [1256, 473] width 254 height 59
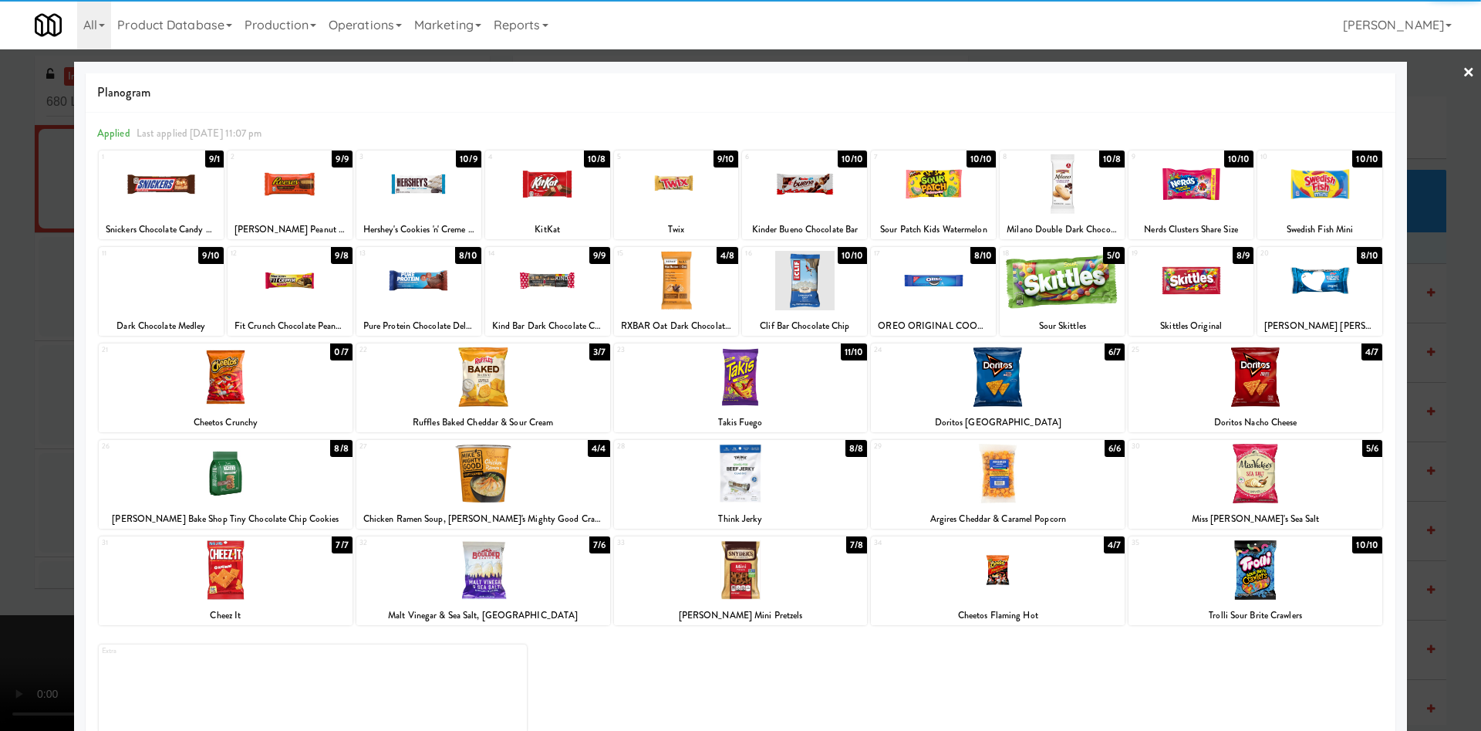
click at [1427, 120] on div at bounding box center [740, 365] width 1481 height 731
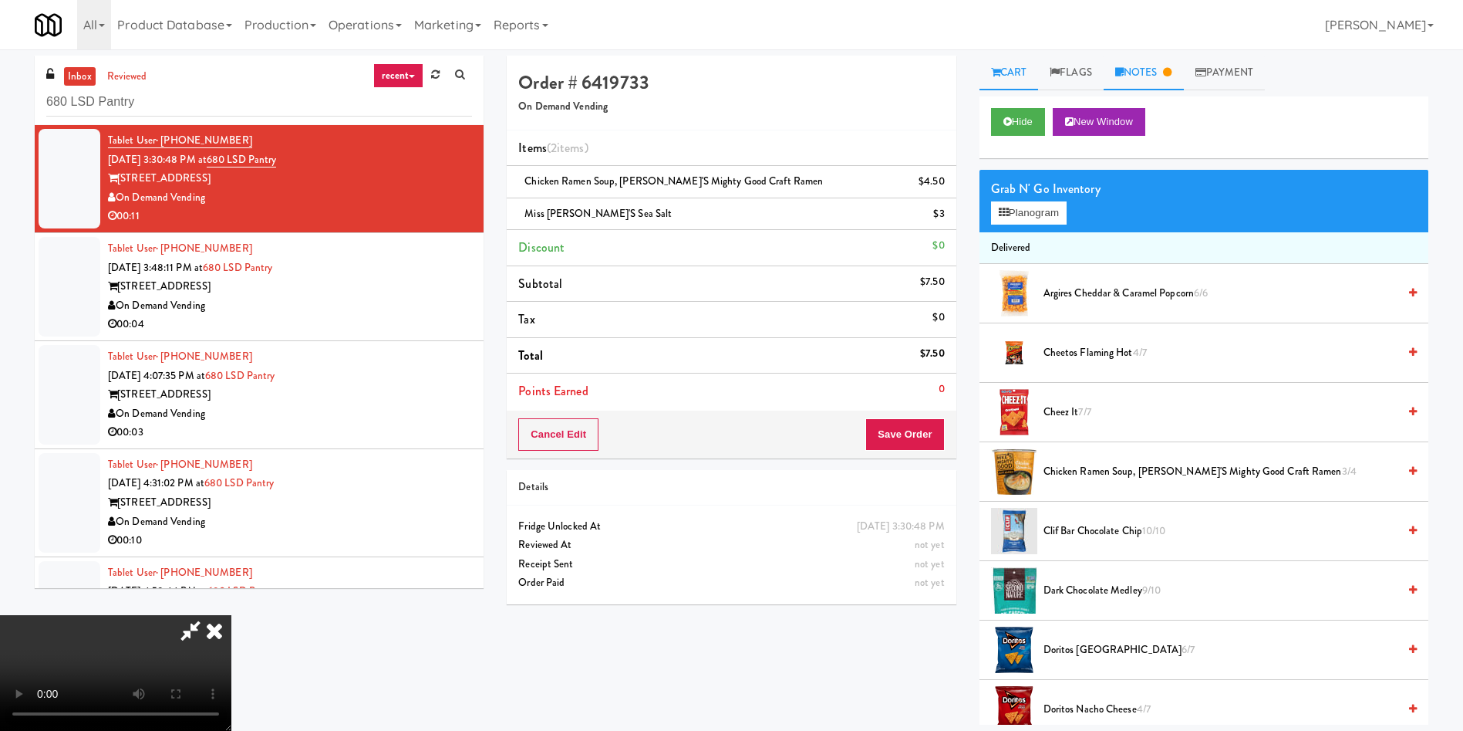
click at [1164, 73] on link "Notes" at bounding box center [1144, 73] width 80 height 35
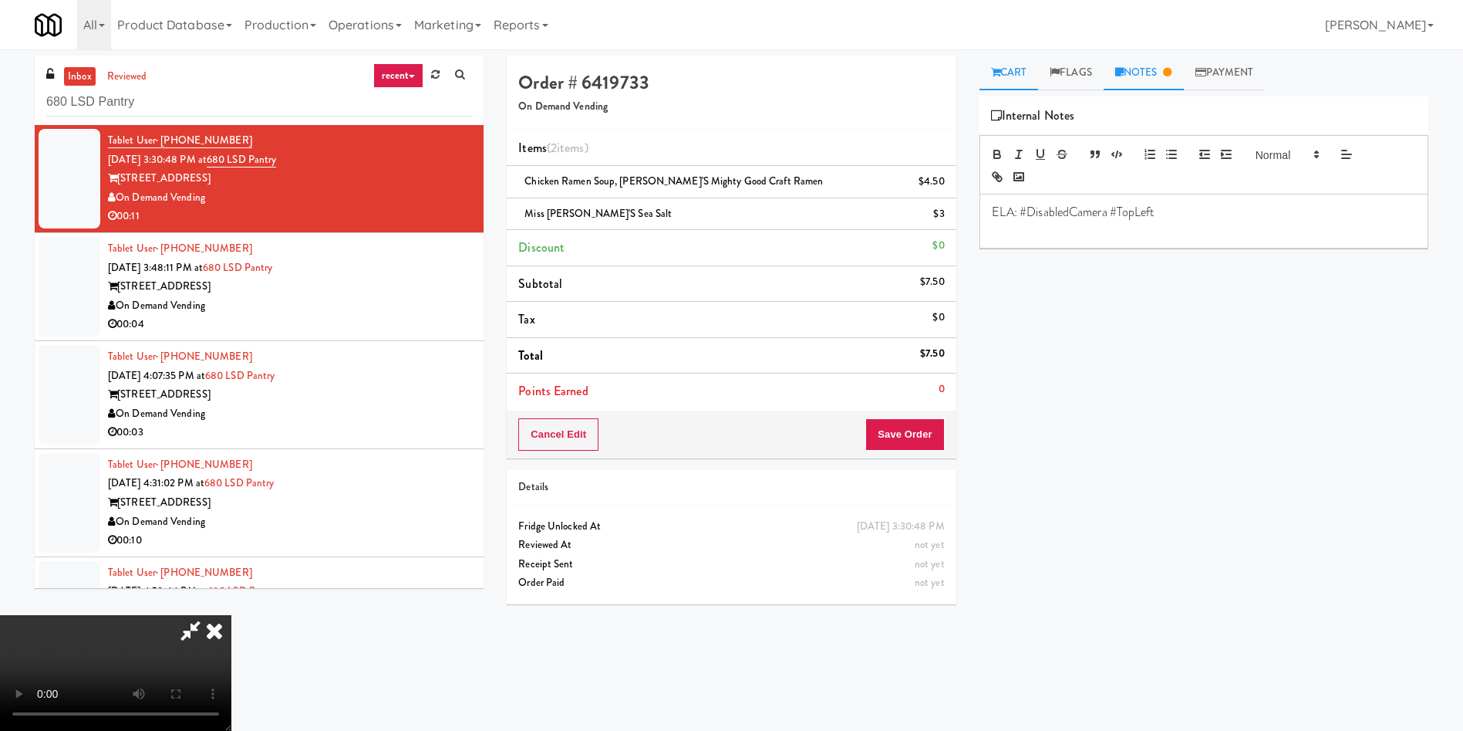
click at [1023, 76] on link "Cart" at bounding box center [1009, 73] width 59 height 35
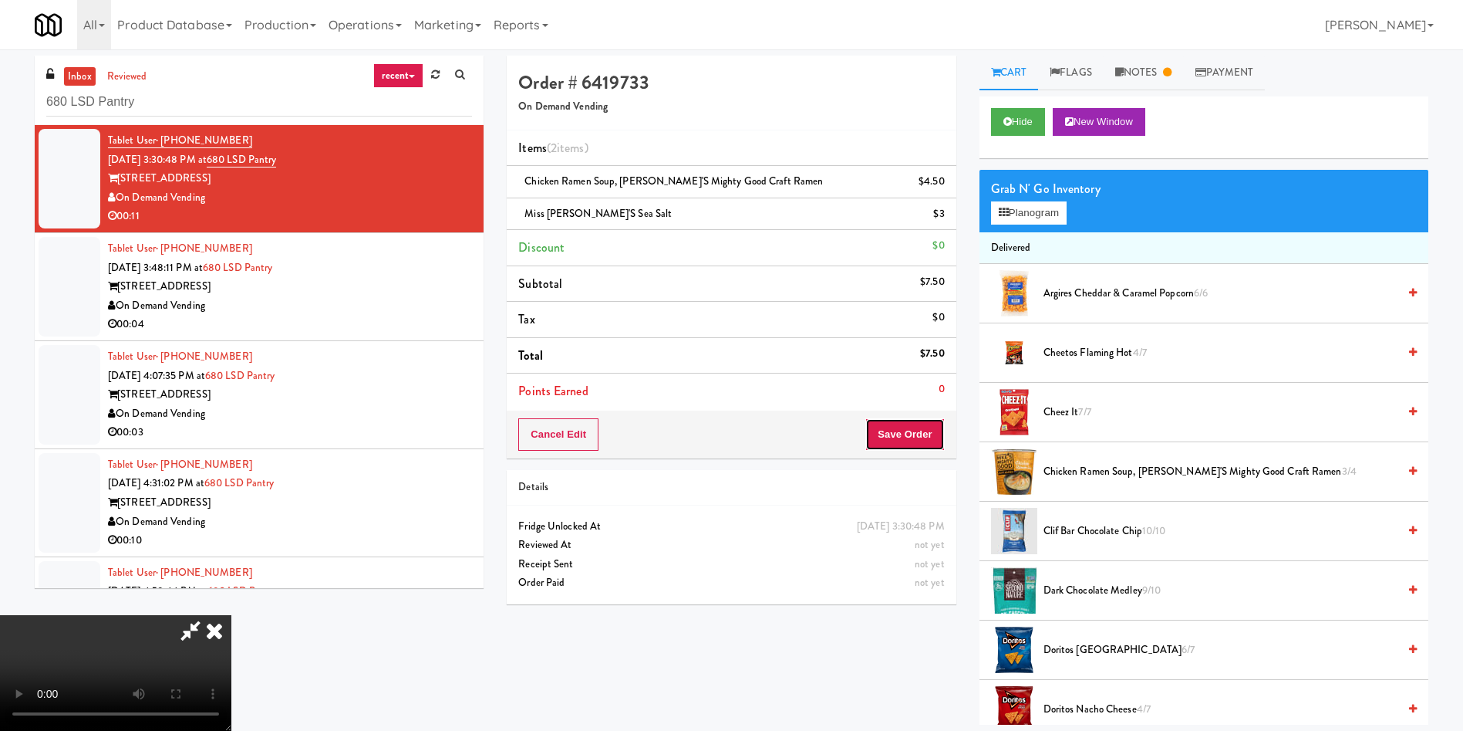
click at [906, 432] on button "Save Order" at bounding box center [905, 434] width 79 height 32
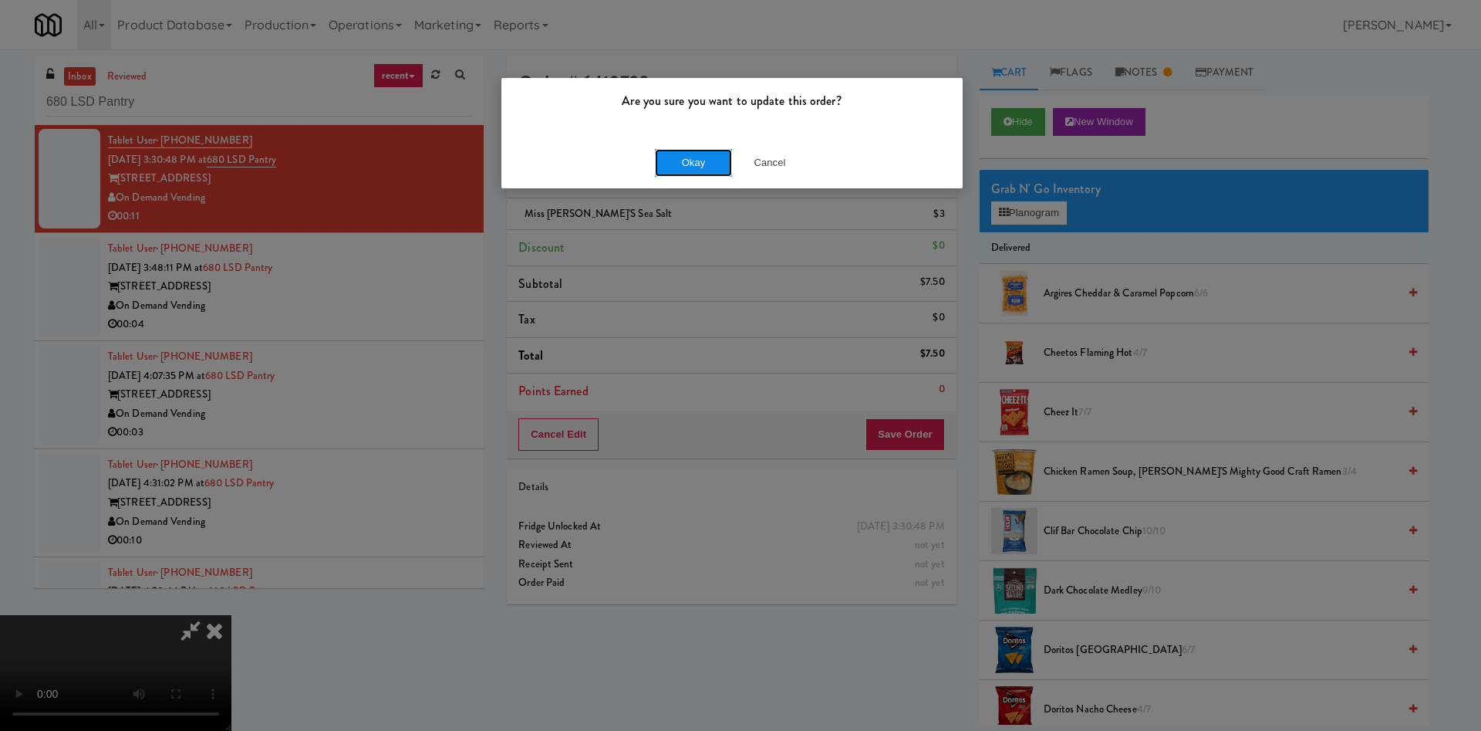
click at [700, 157] on button "Okay" at bounding box center [693, 163] width 77 height 28
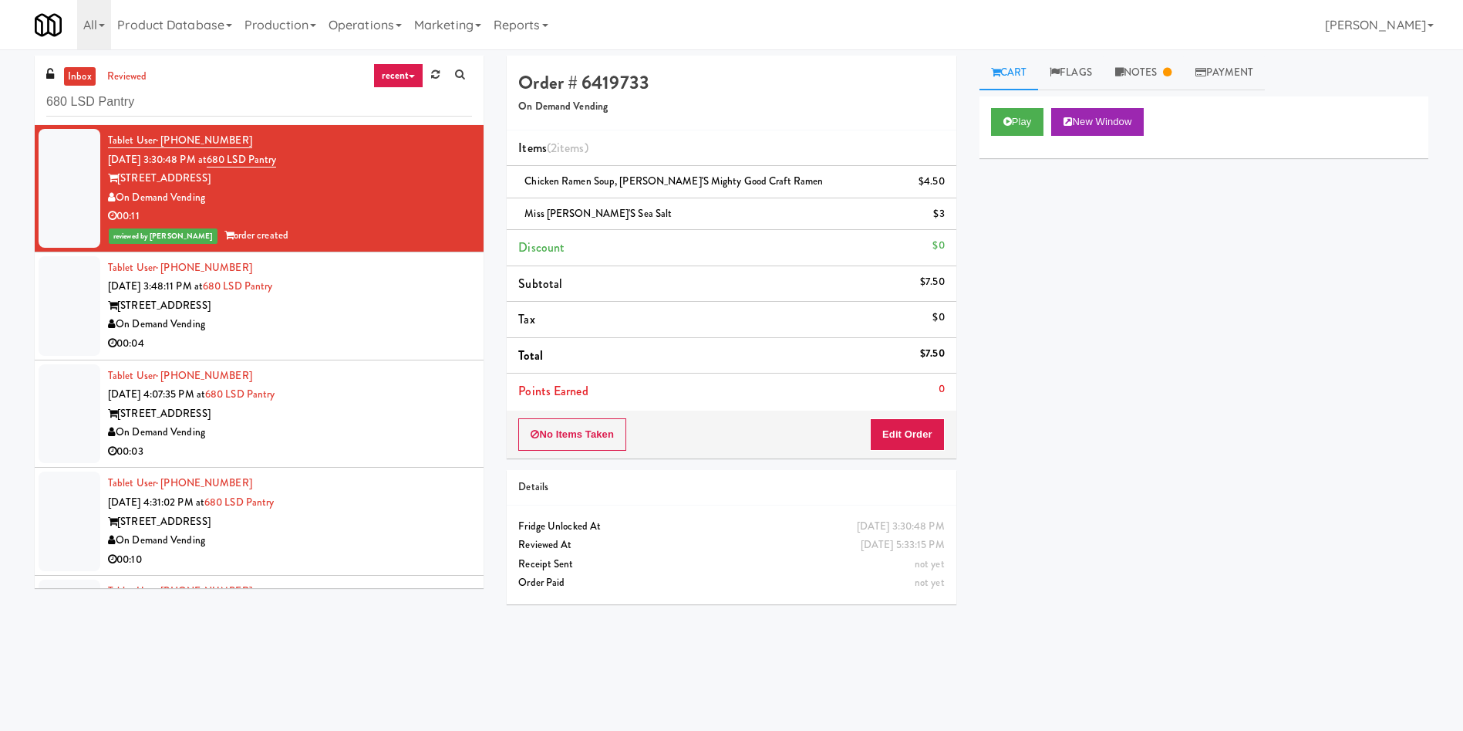
drag, startPoint x: 67, startPoint y: 322, endPoint x: 83, endPoint y: 268, distance: 57.1
click at [67, 323] on div at bounding box center [70, 306] width 62 height 100
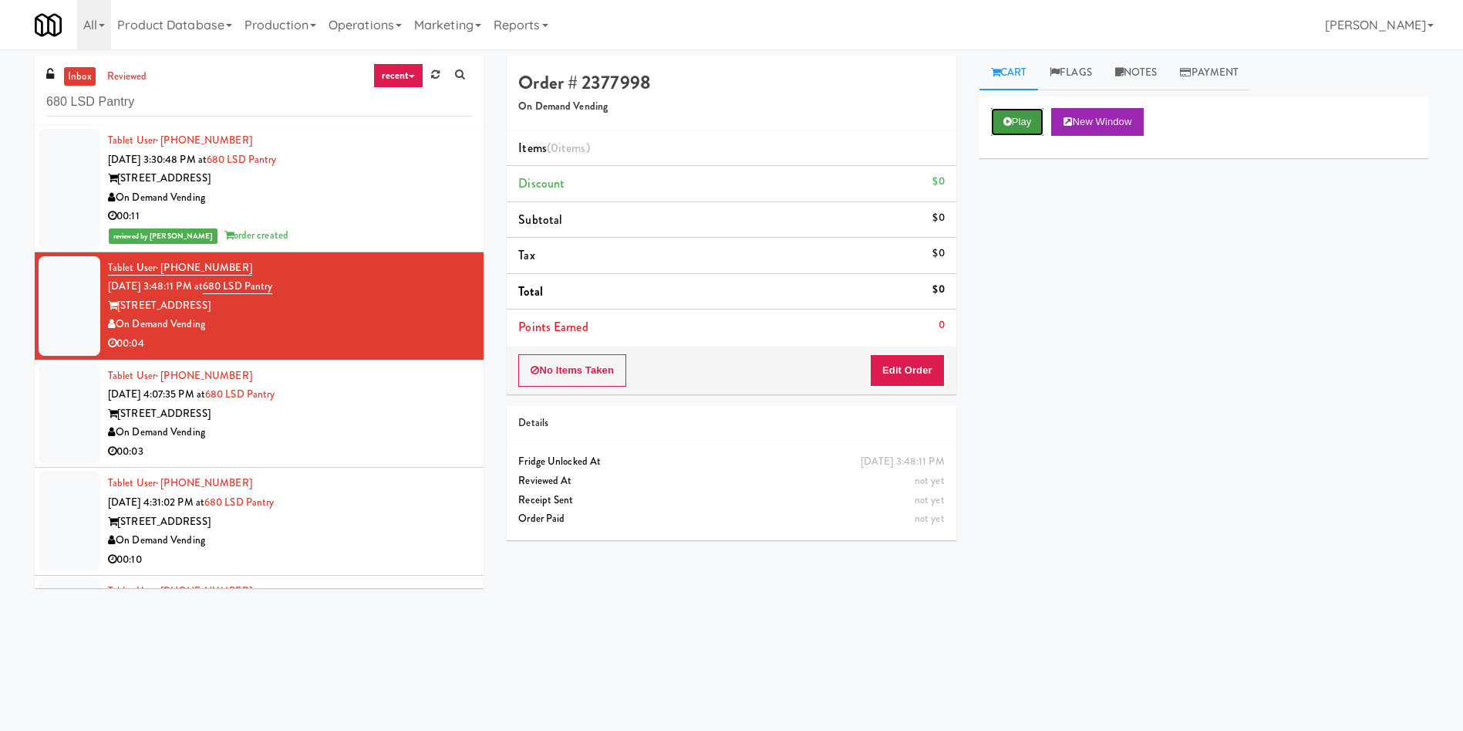
drag, startPoint x: 1011, startPoint y: 113, endPoint x: 896, endPoint y: 217, distance: 154.0
click at [1011, 116] on button "Play" at bounding box center [1017, 122] width 53 height 28
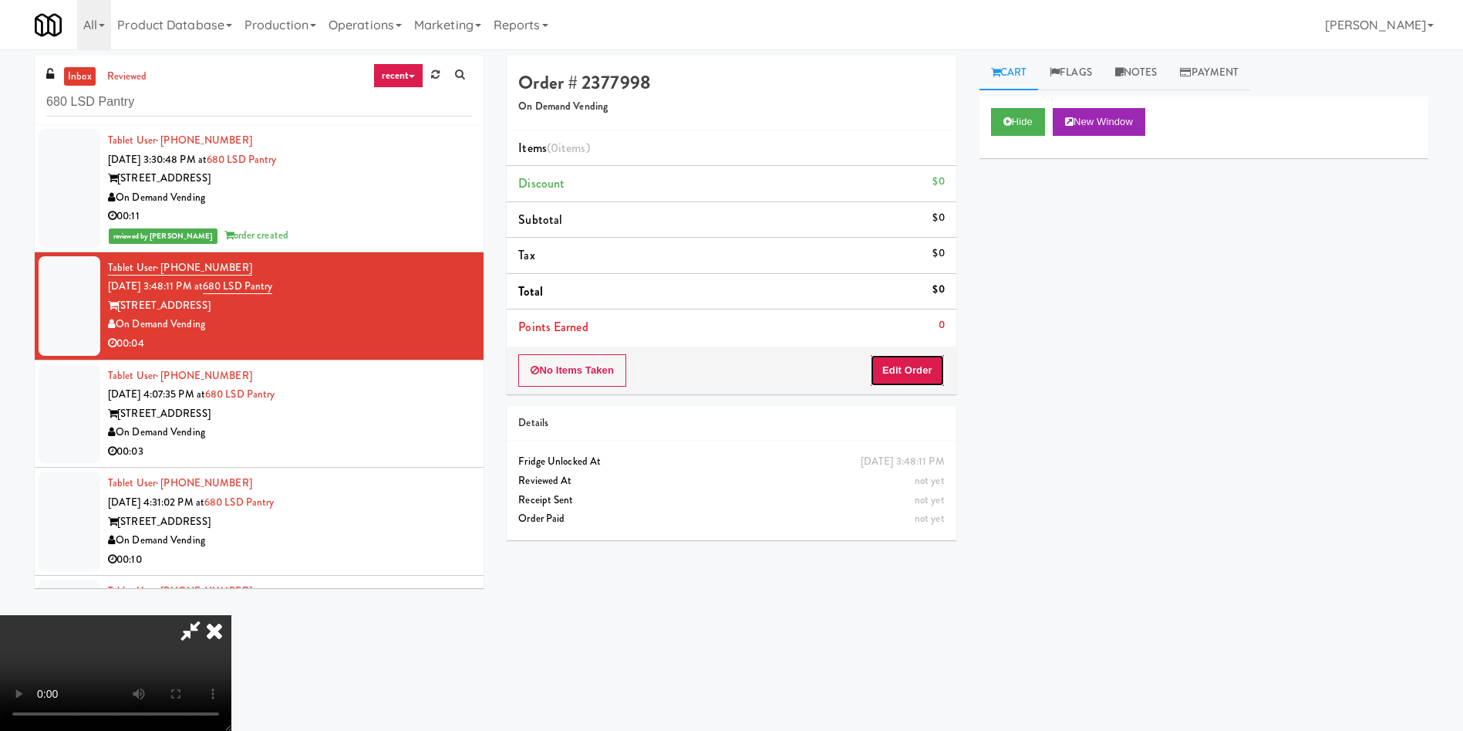
click at [933, 378] on button "Edit Order" at bounding box center [907, 370] width 75 height 32
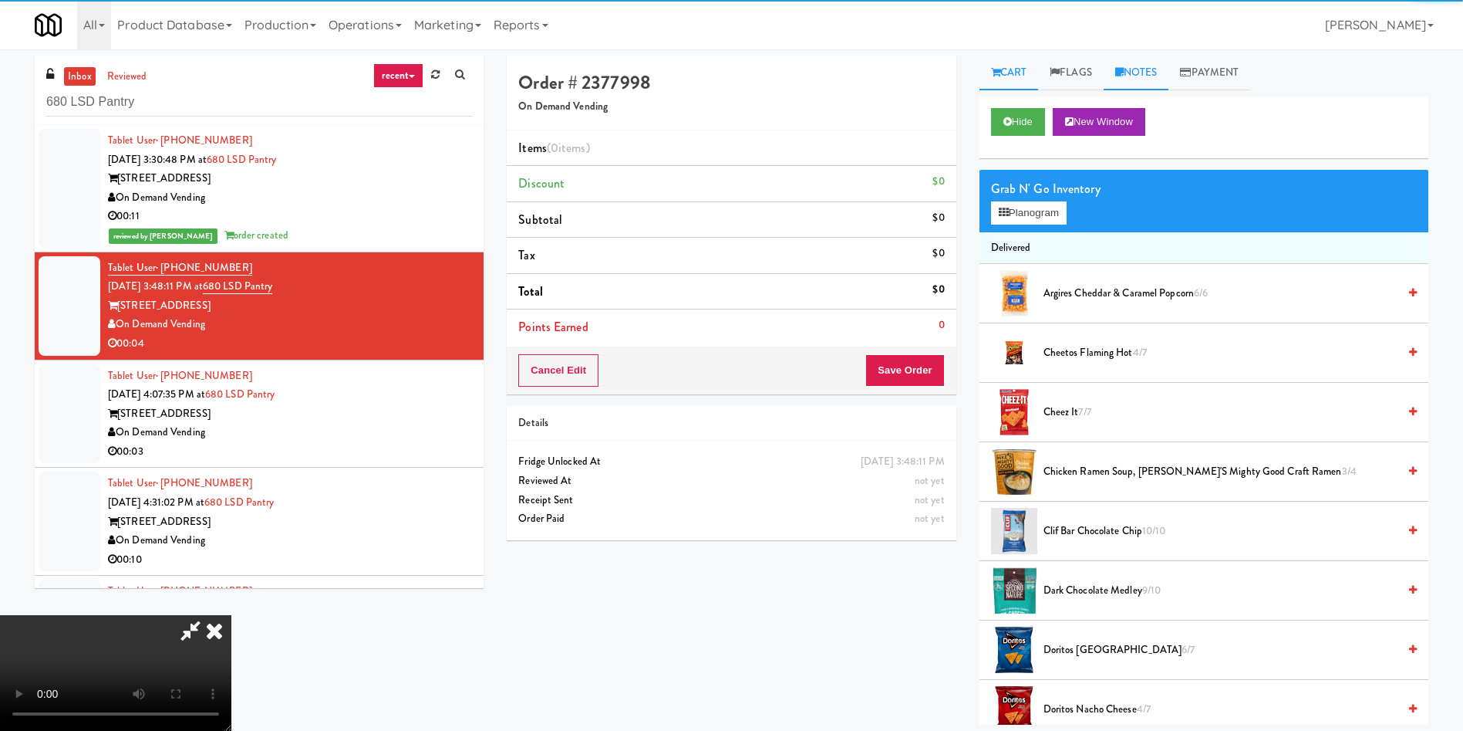
click at [1167, 60] on link "Notes" at bounding box center [1137, 73] width 66 height 35
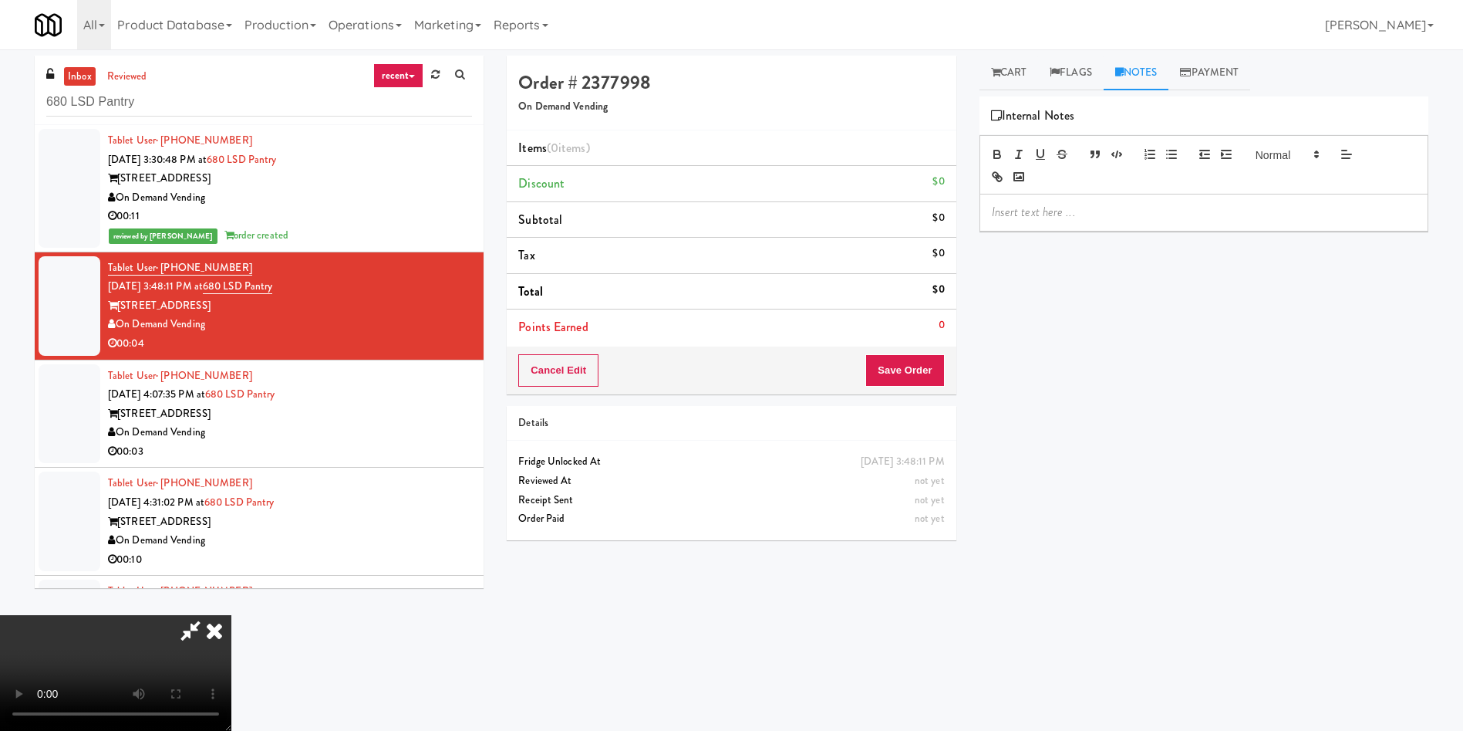
click at [1110, 221] on div at bounding box center [1203, 211] width 447 height 35
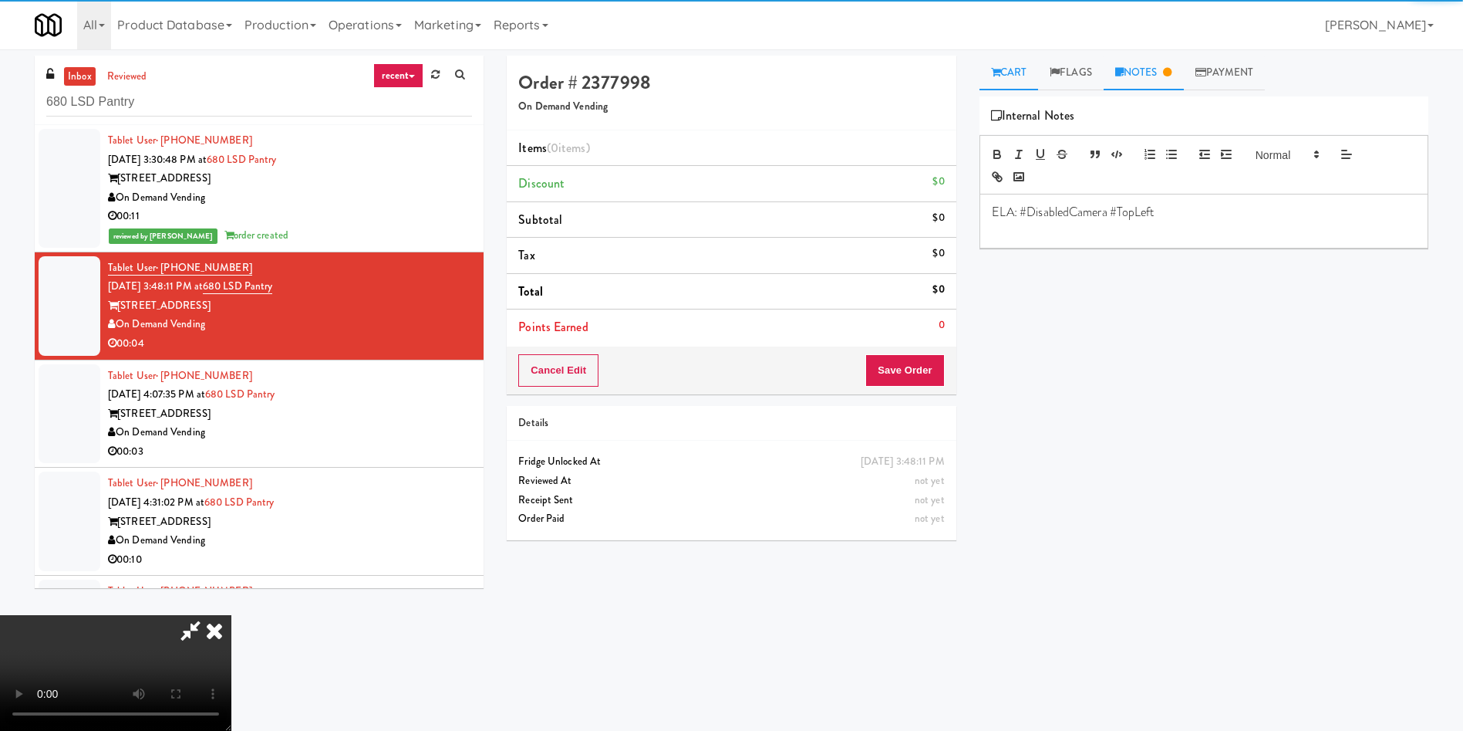
click at [1019, 68] on link "Cart" at bounding box center [1009, 73] width 59 height 35
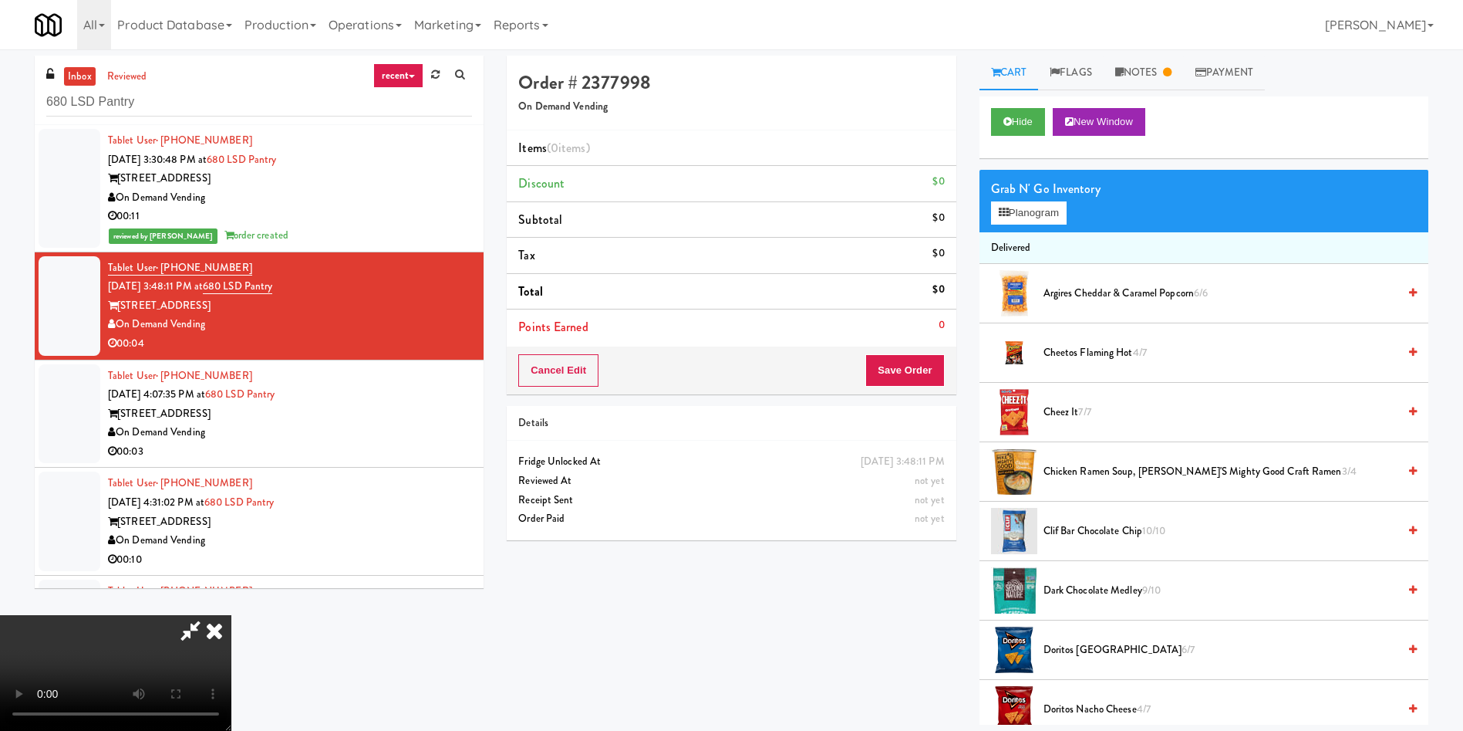
click at [231, 615] on video at bounding box center [115, 673] width 231 height 116
click at [1037, 223] on button "Planogram" at bounding box center [1029, 212] width 76 height 23
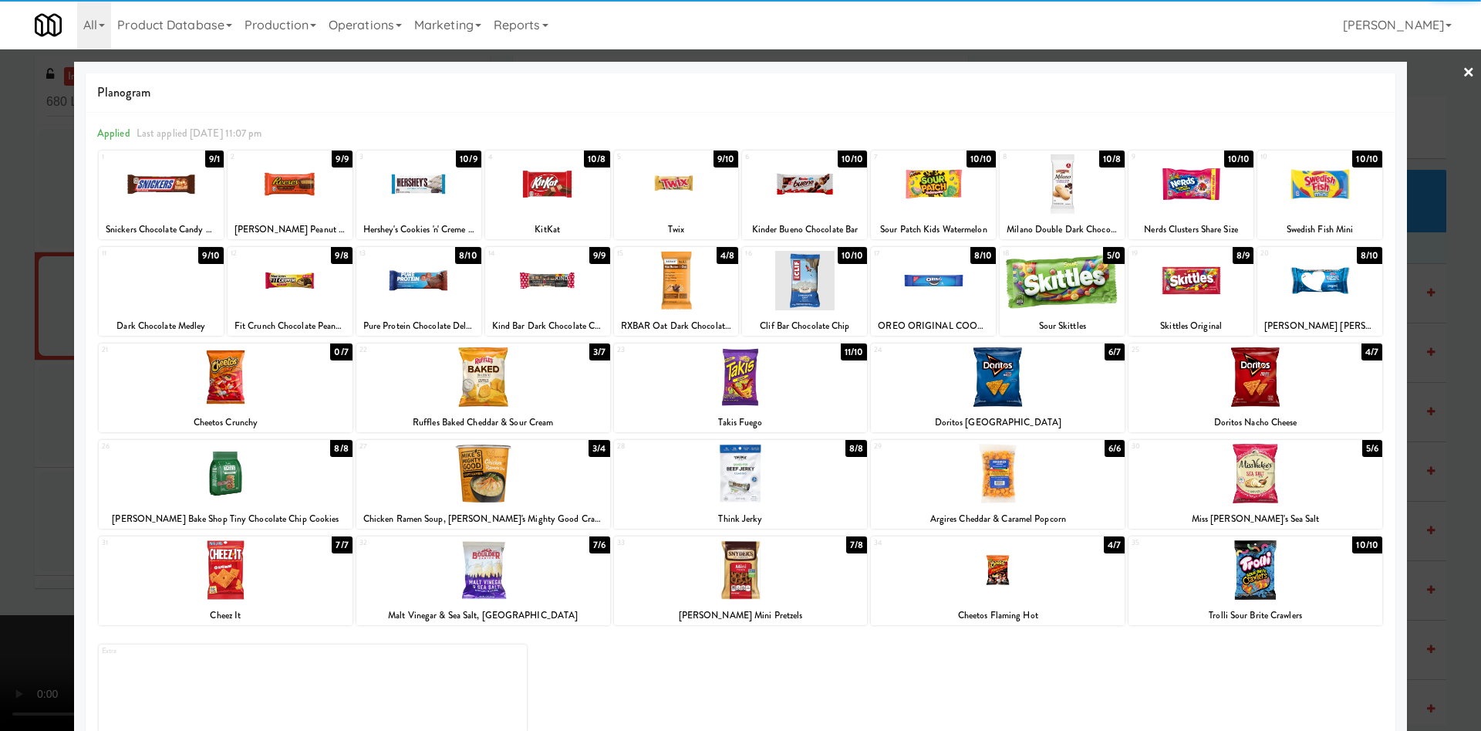
click at [1312, 296] on div at bounding box center [1319, 280] width 125 height 59
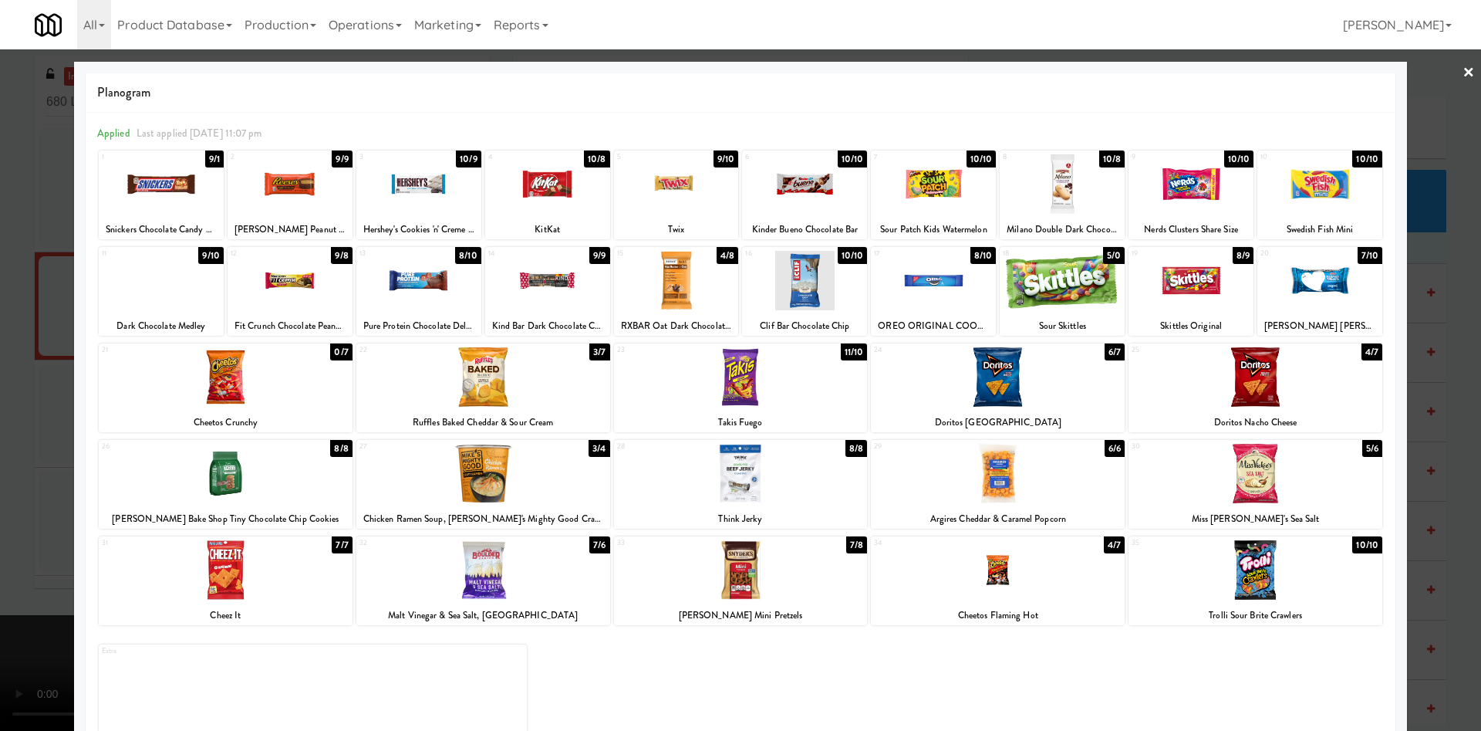
click at [1442, 154] on div at bounding box center [740, 365] width 1481 height 731
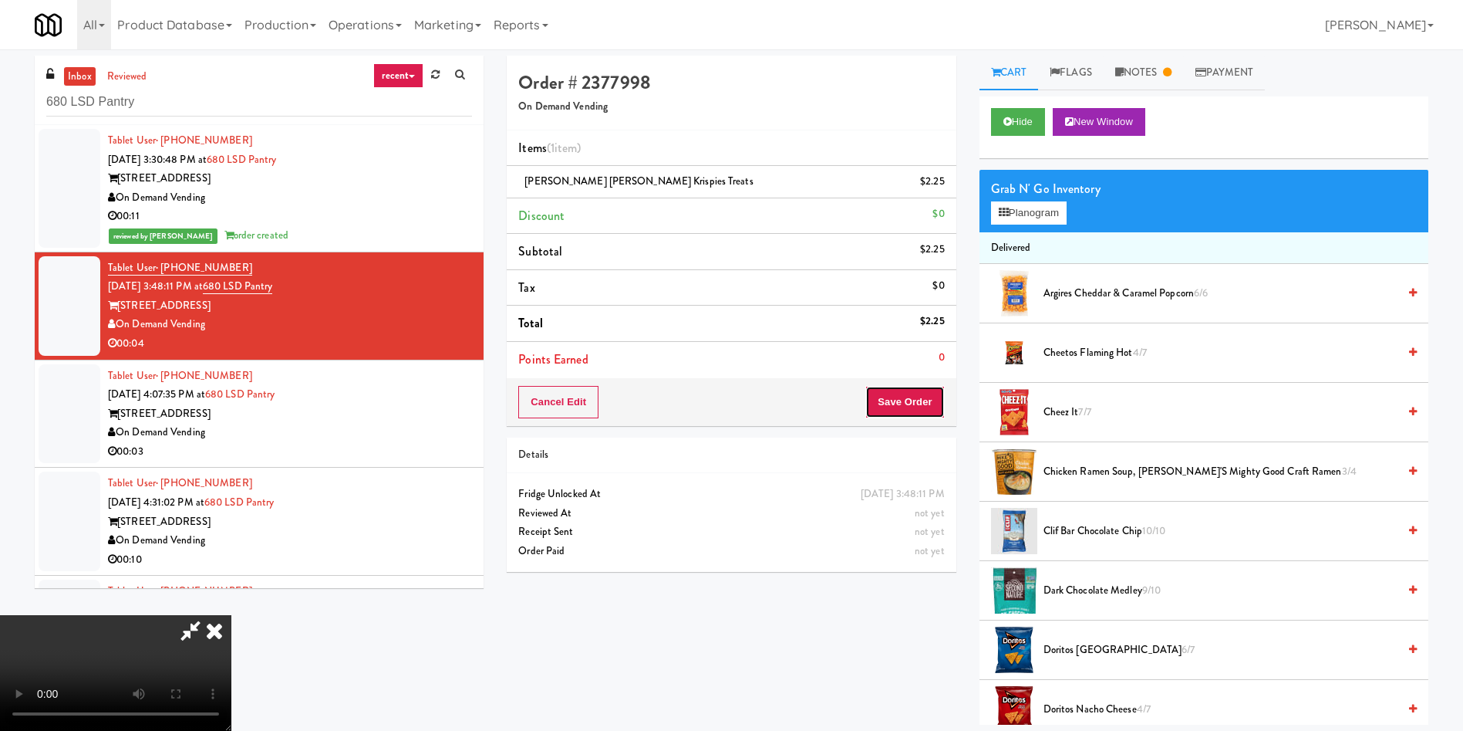
click at [926, 391] on button "Save Order" at bounding box center [905, 402] width 79 height 32
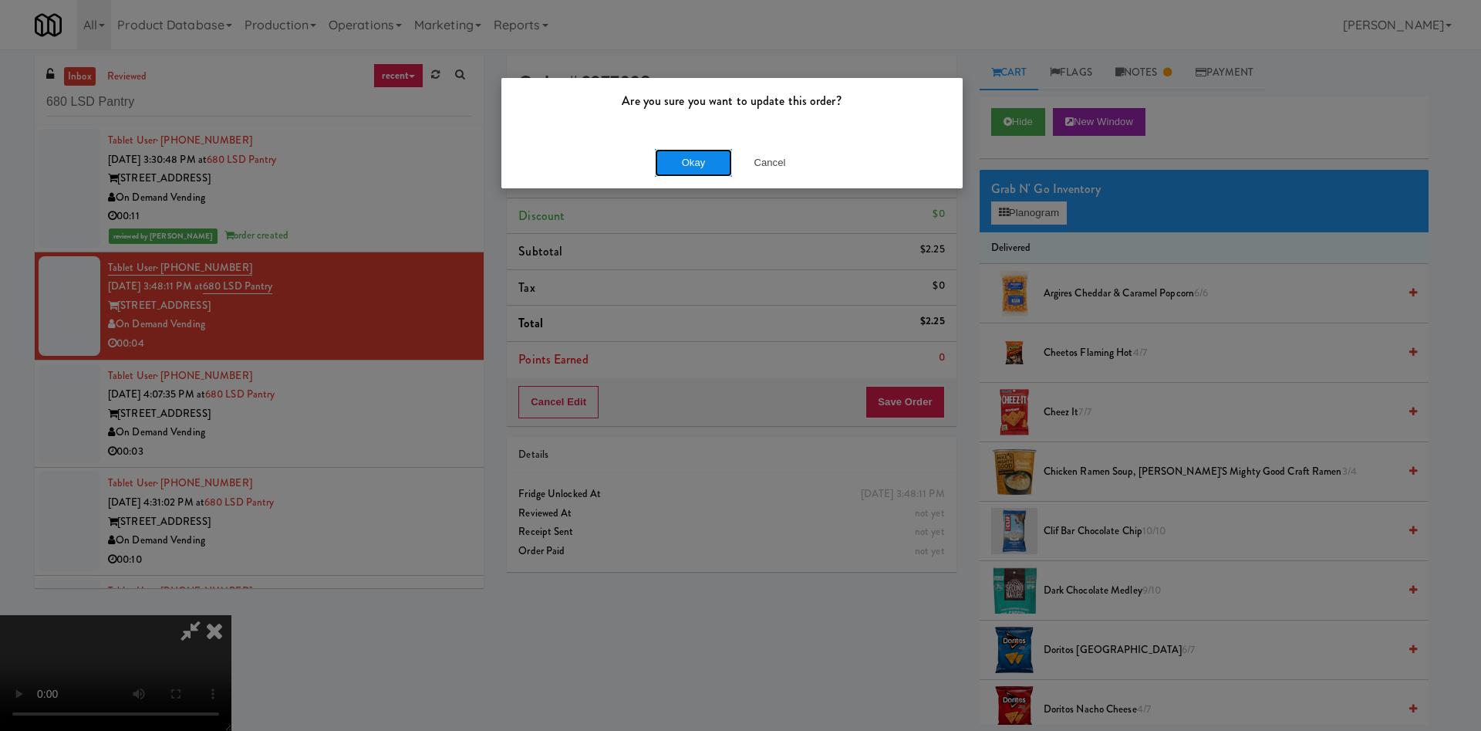
click at [687, 156] on button "Okay" at bounding box center [693, 163] width 77 height 28
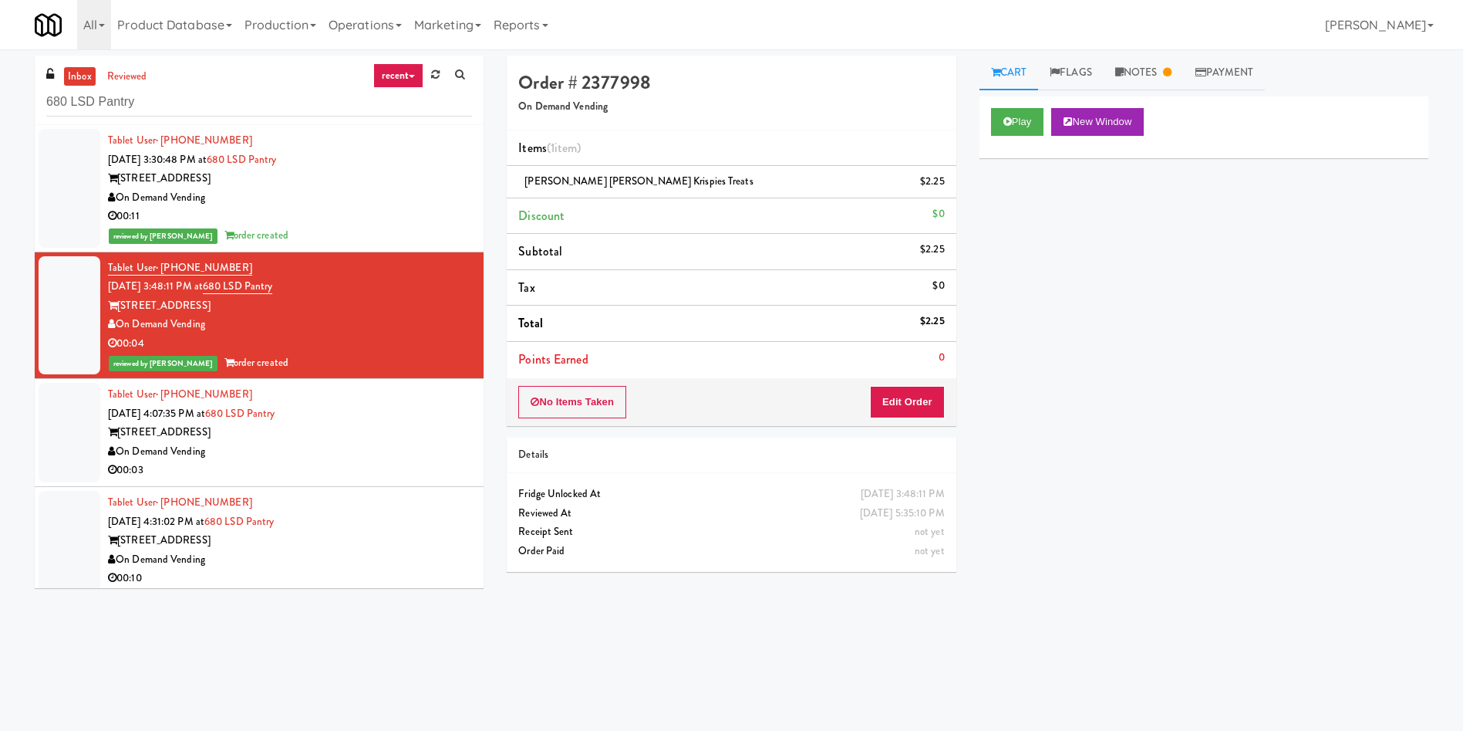
click at [78, 431] on div at bounding box center [70, 433] width 62 height 100
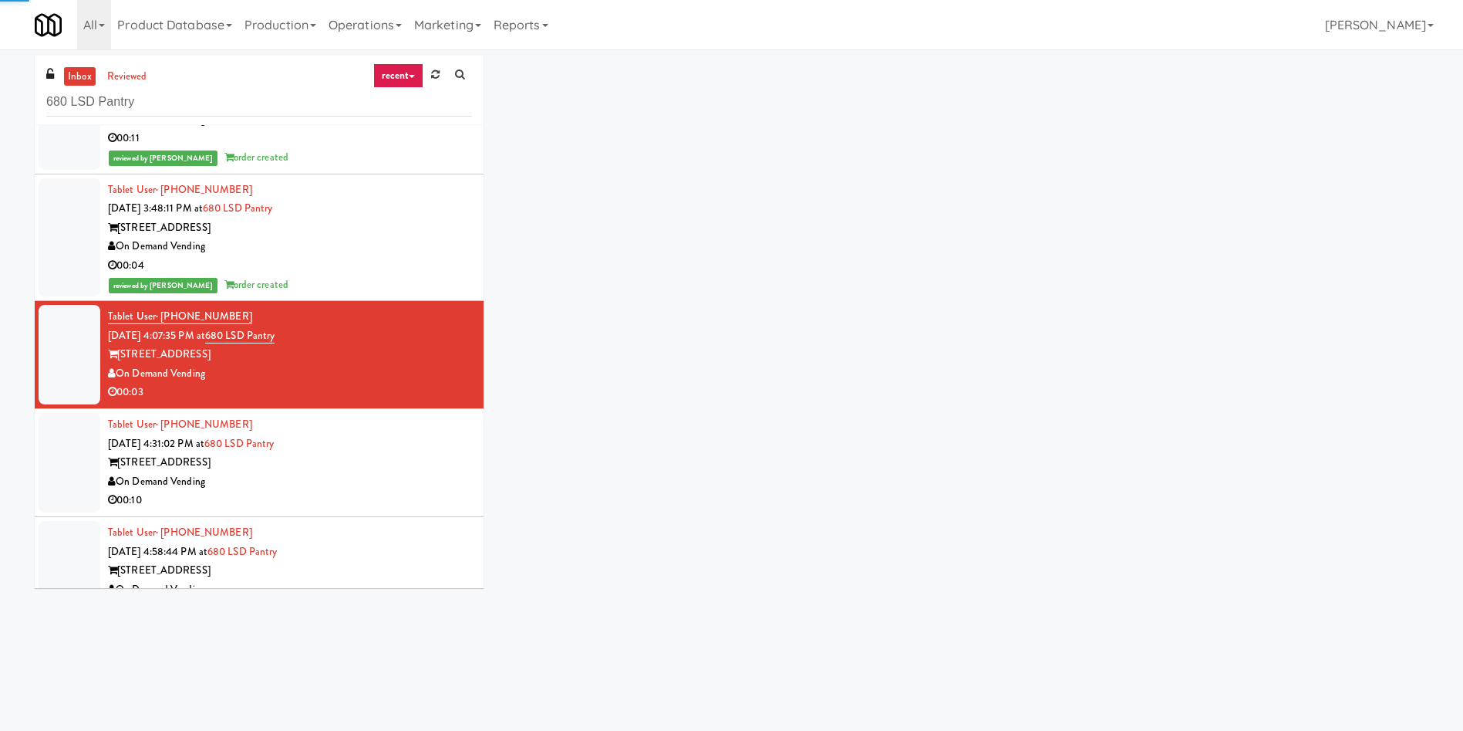
scroll to position [114, 0]
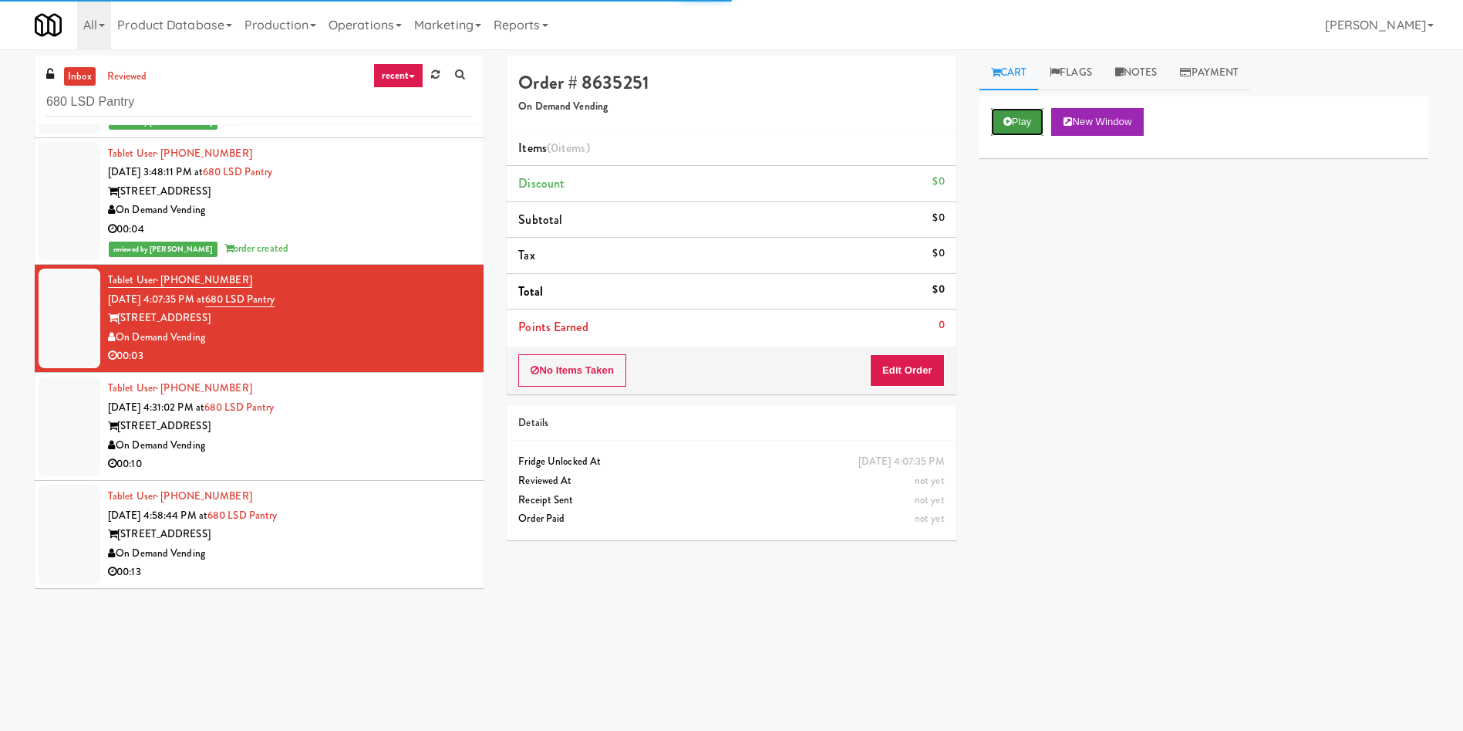
click at [1044, 110] on button "Play" at bounding box center [1017, 122] width 53 height 28
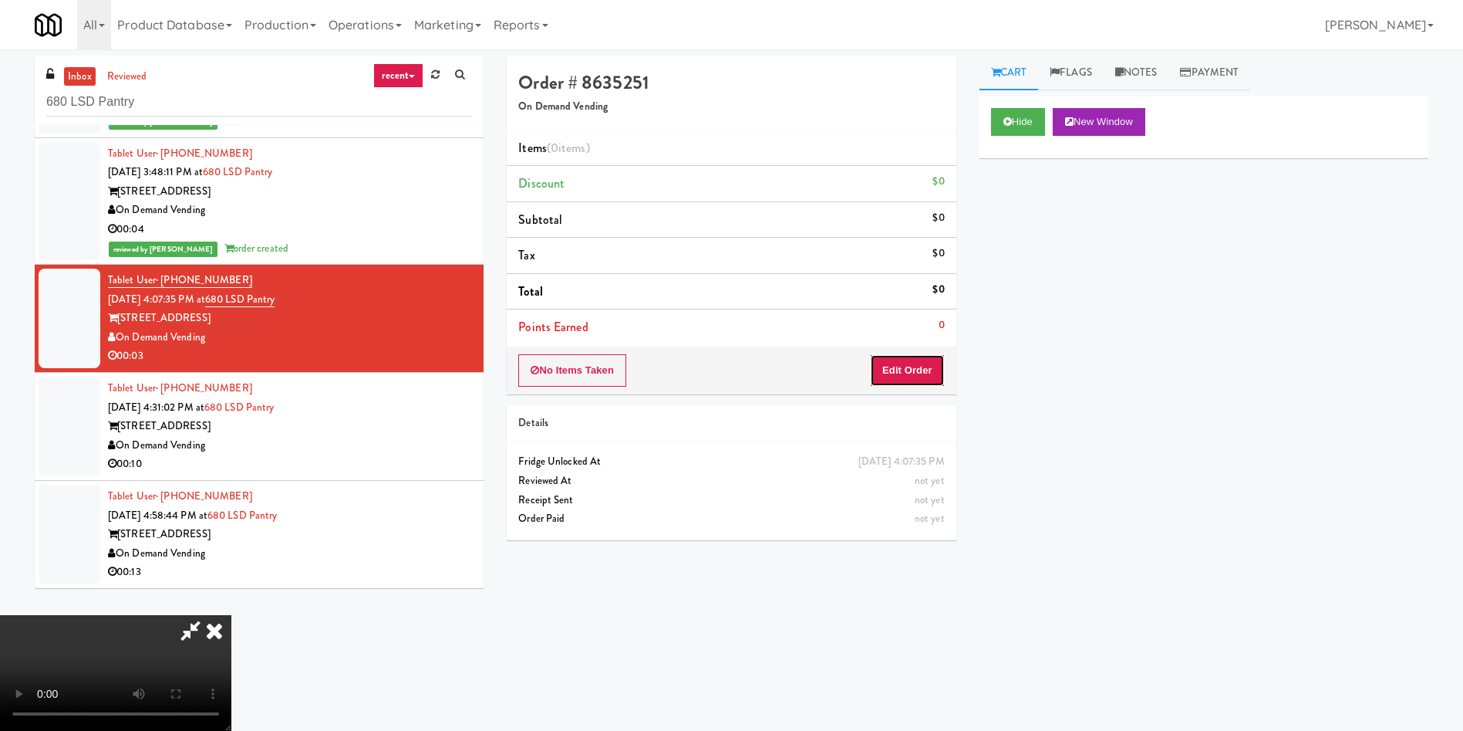
click at [909, 367] on button "Edit Order" at bounding box center [907, 370] width 75 height 32
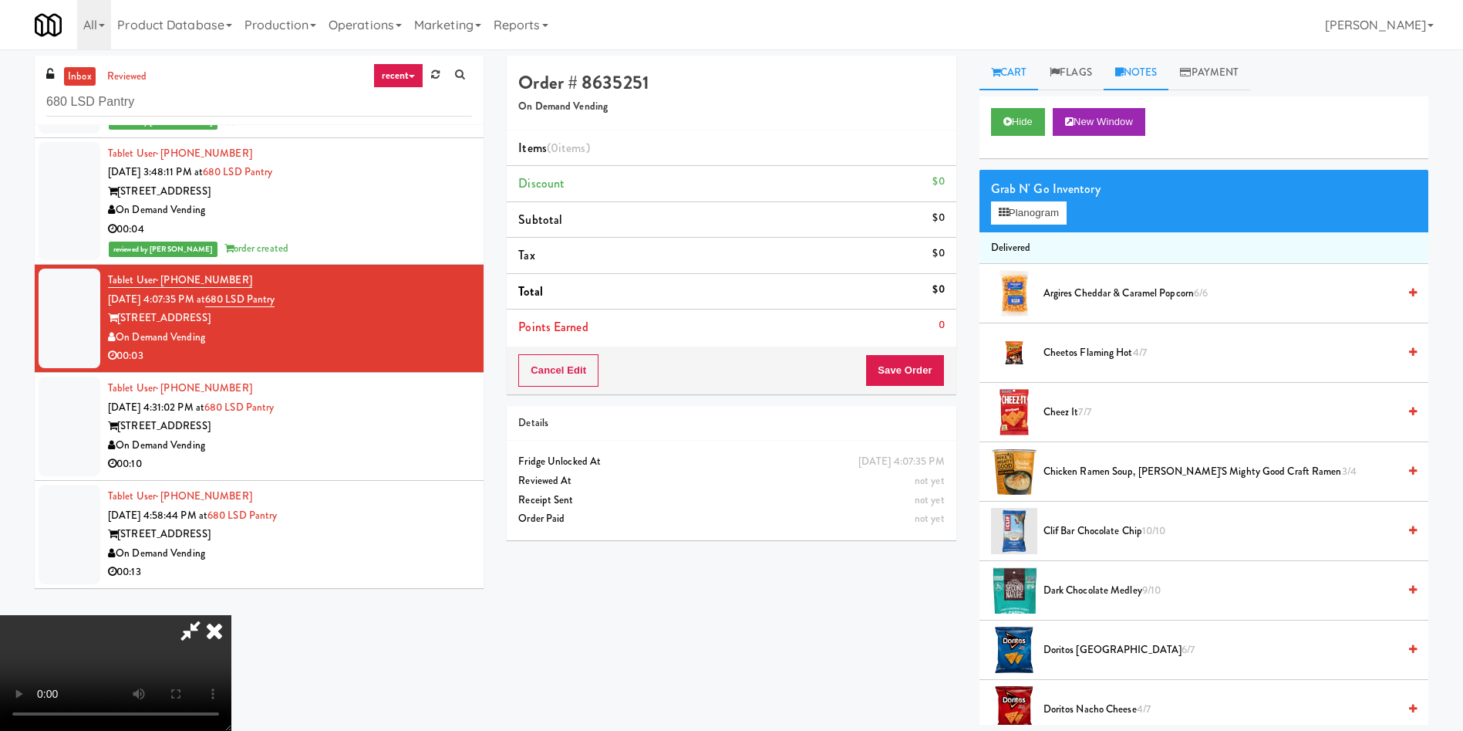
click at [1142, 72] on link "Notes" at bounding box center [1137, 73] width 66 height 35
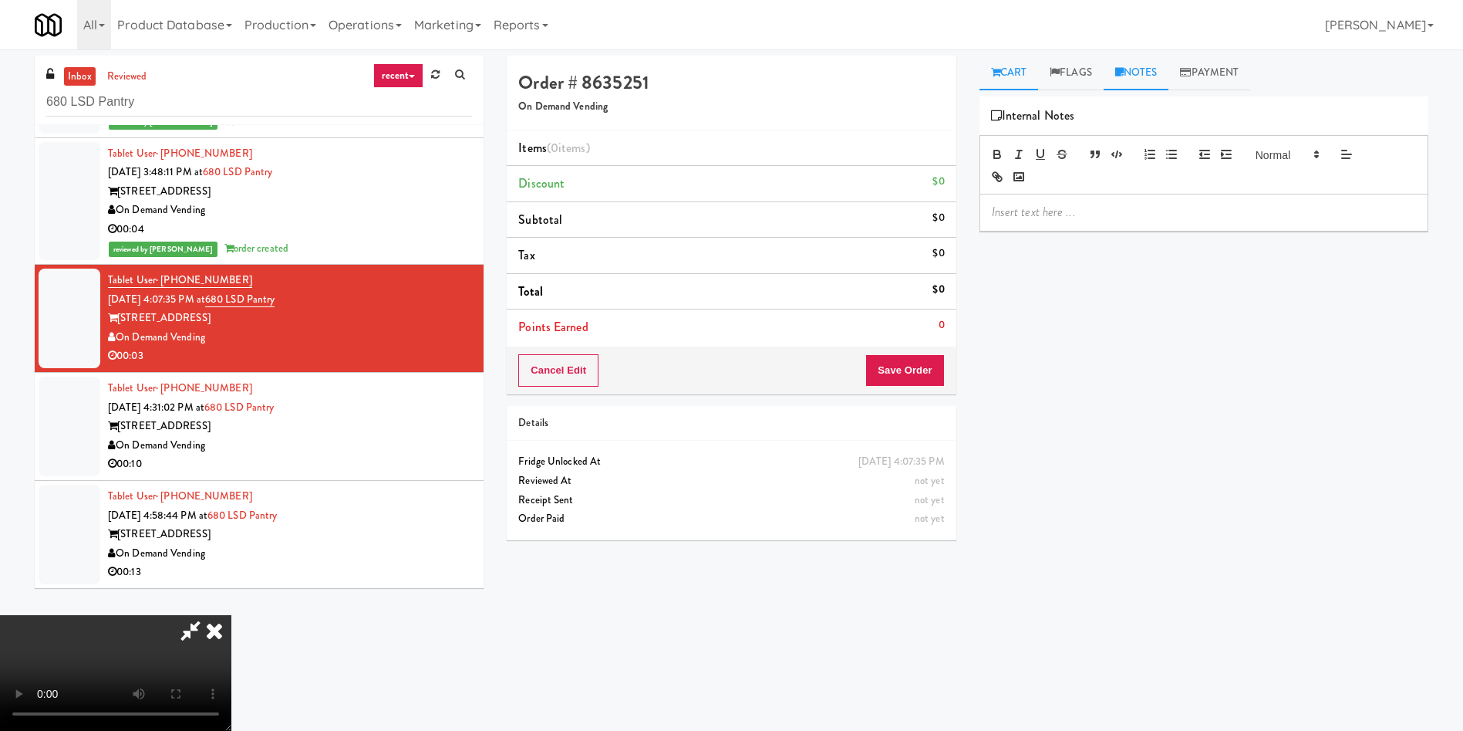
click at [1012, 74] on link "Cart" at bounding box center [1009, 73] width 59 height 35
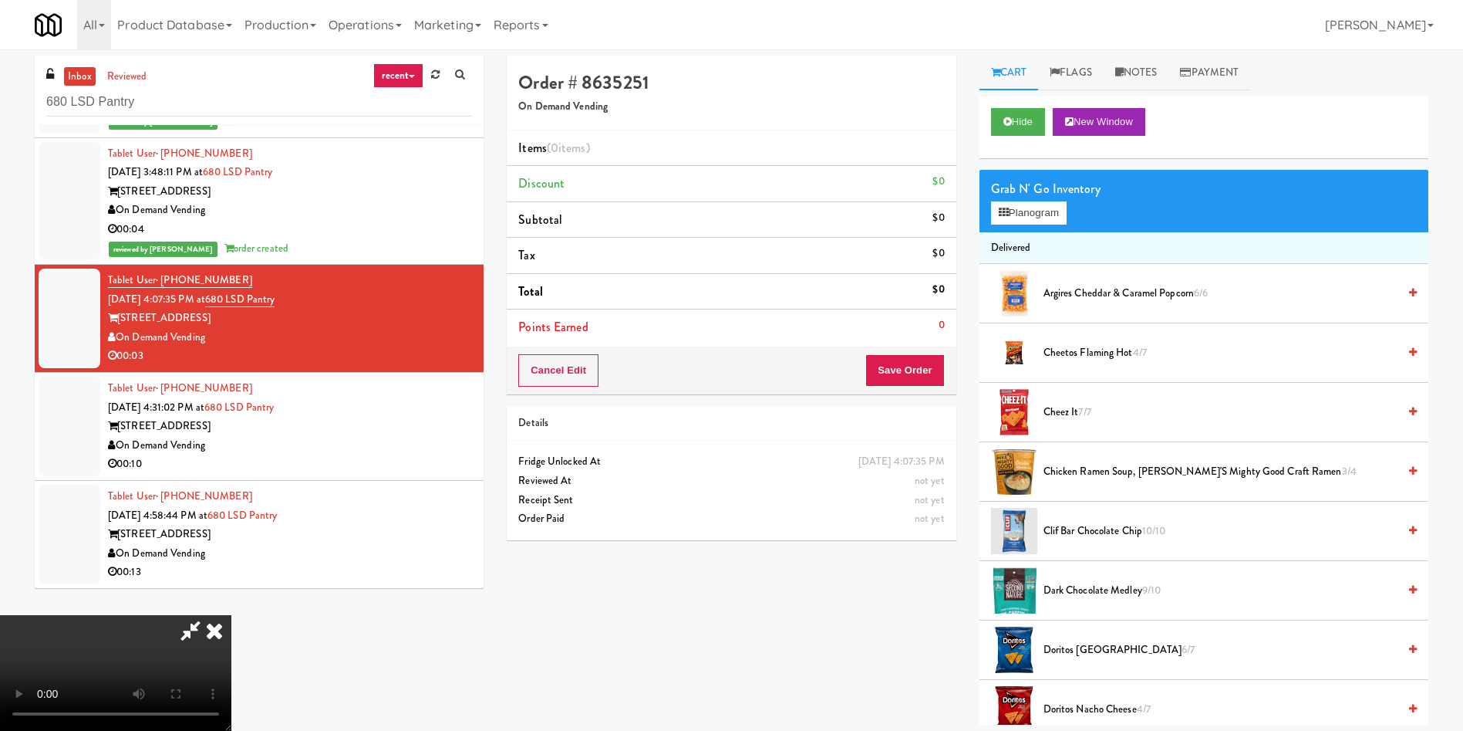
click at [231, 615] on video at bounding box center [115, 673] width 231 height 116
click at [1040, 216] on button "Planogram" at bounding box center [1029, 212] width 76 height 23
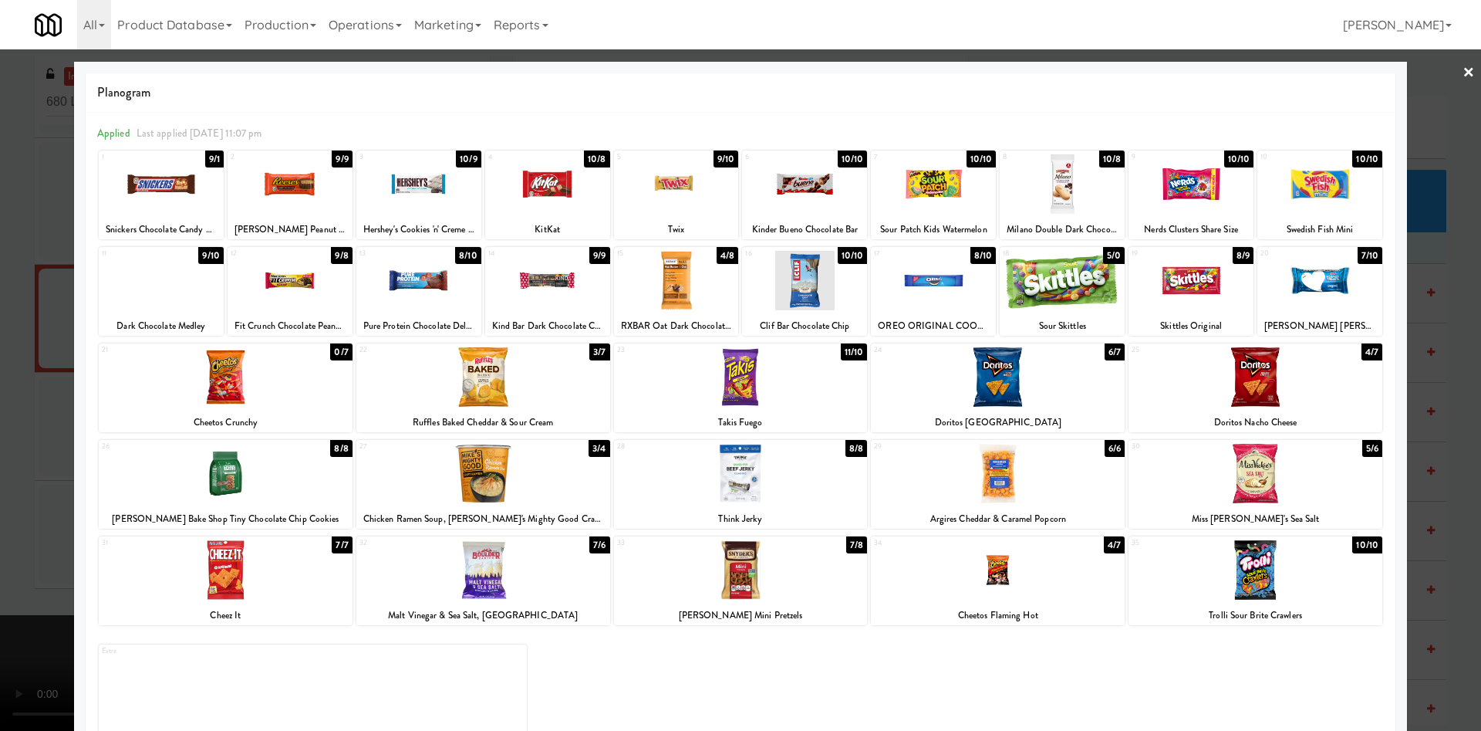
click at [477, 370] on div at bounding box center [483, 376] width 254 height 59
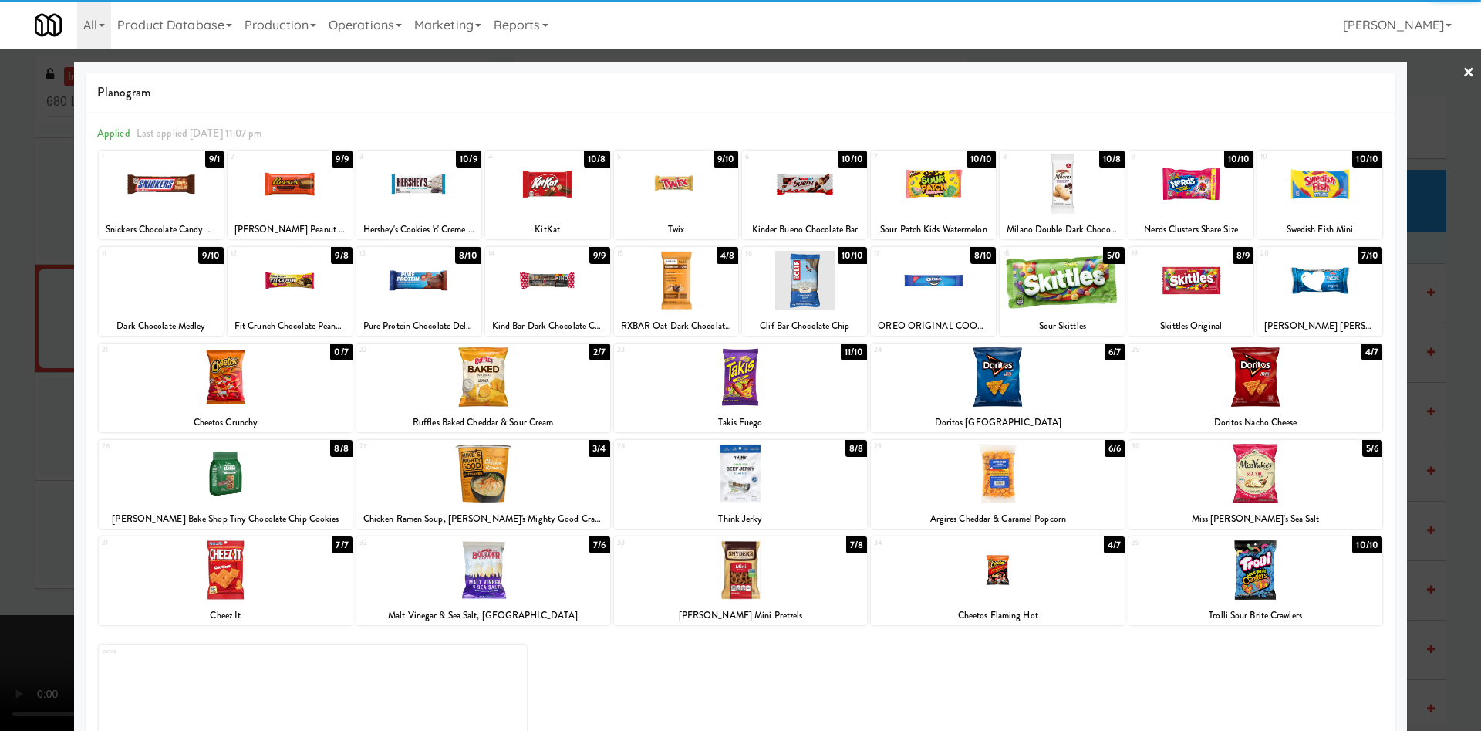
click at [46, 398] on div at bounding box center [740, 365] width 1481 height 731
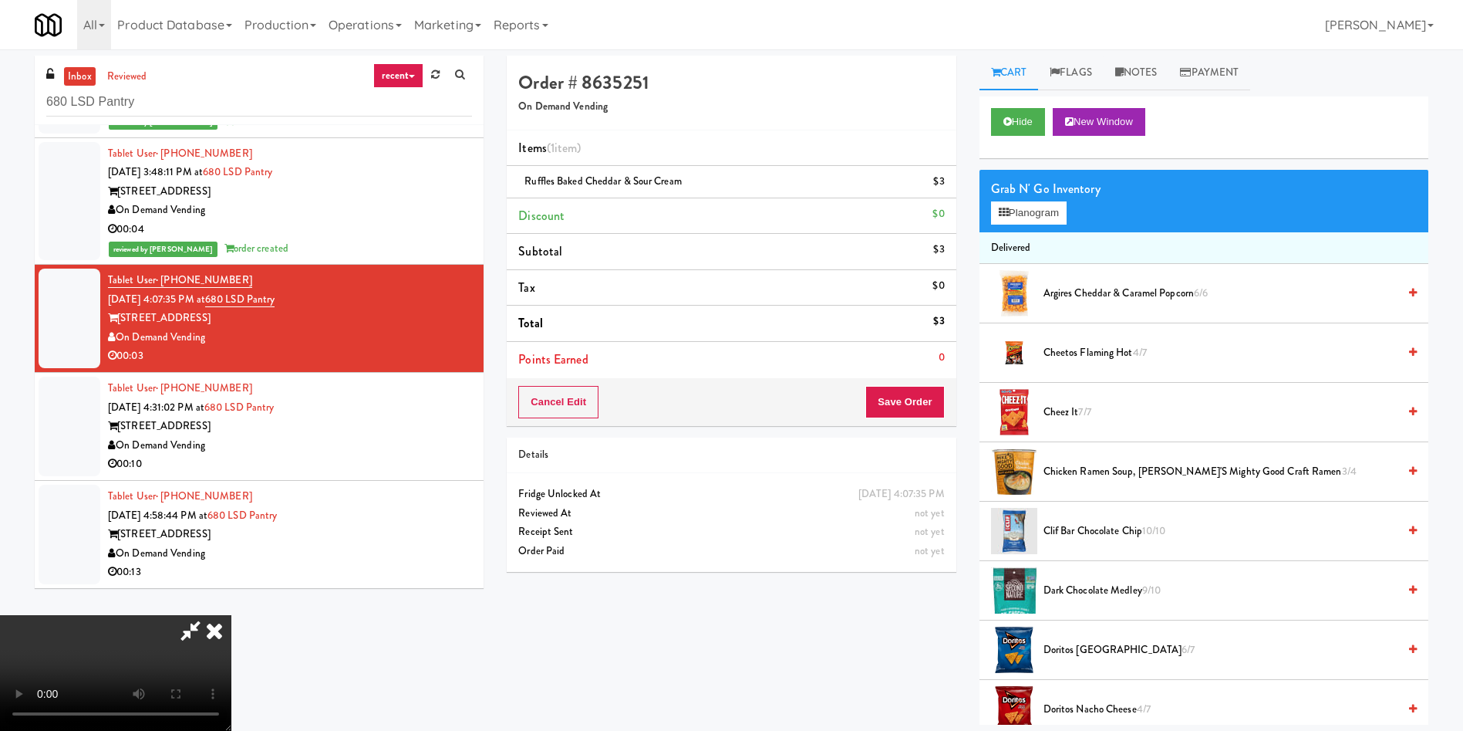
click at [231, 615] on video at bounding box center [115, 673] width 231 height 116
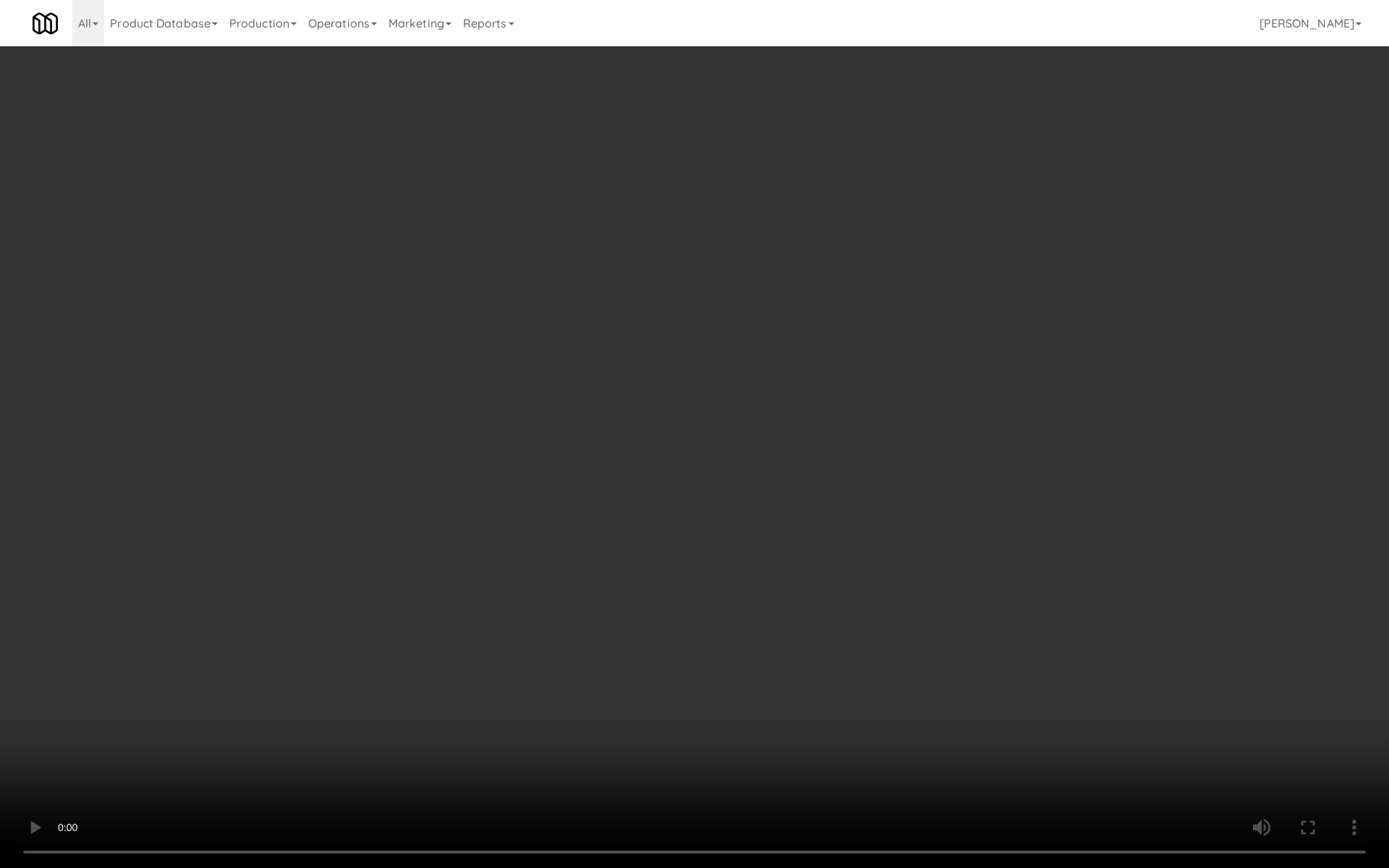
click at [702, 663] on video at bounding box center [694, 434] width 1389 height 868
click at [677, 415] on video at bounding box center [694, 434] width 1389 height 868
click at [637, 473] on video at bounding box center [694, 434] width 1389 height 868
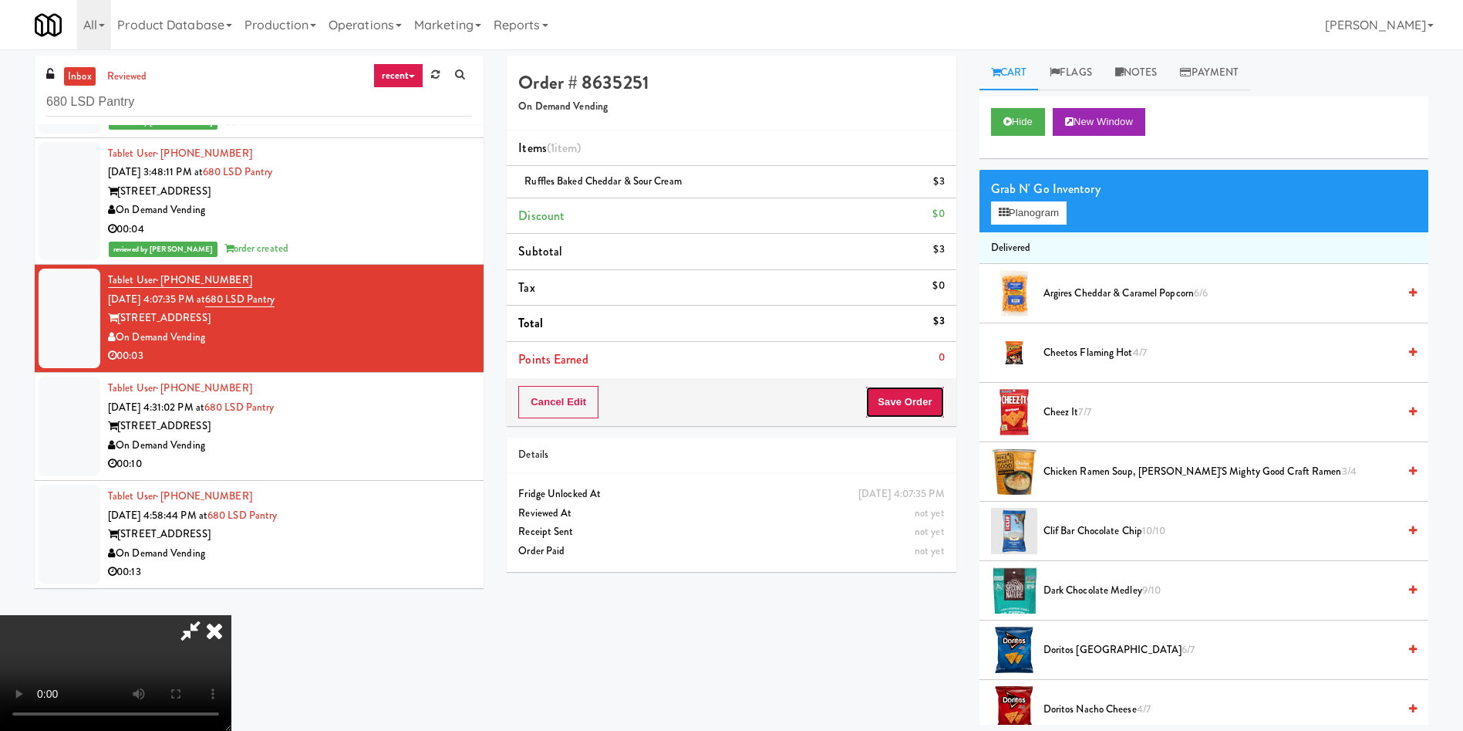
click at [909, 404] on button "Save Order" at bounding box center [905, 402] width 79 height 32
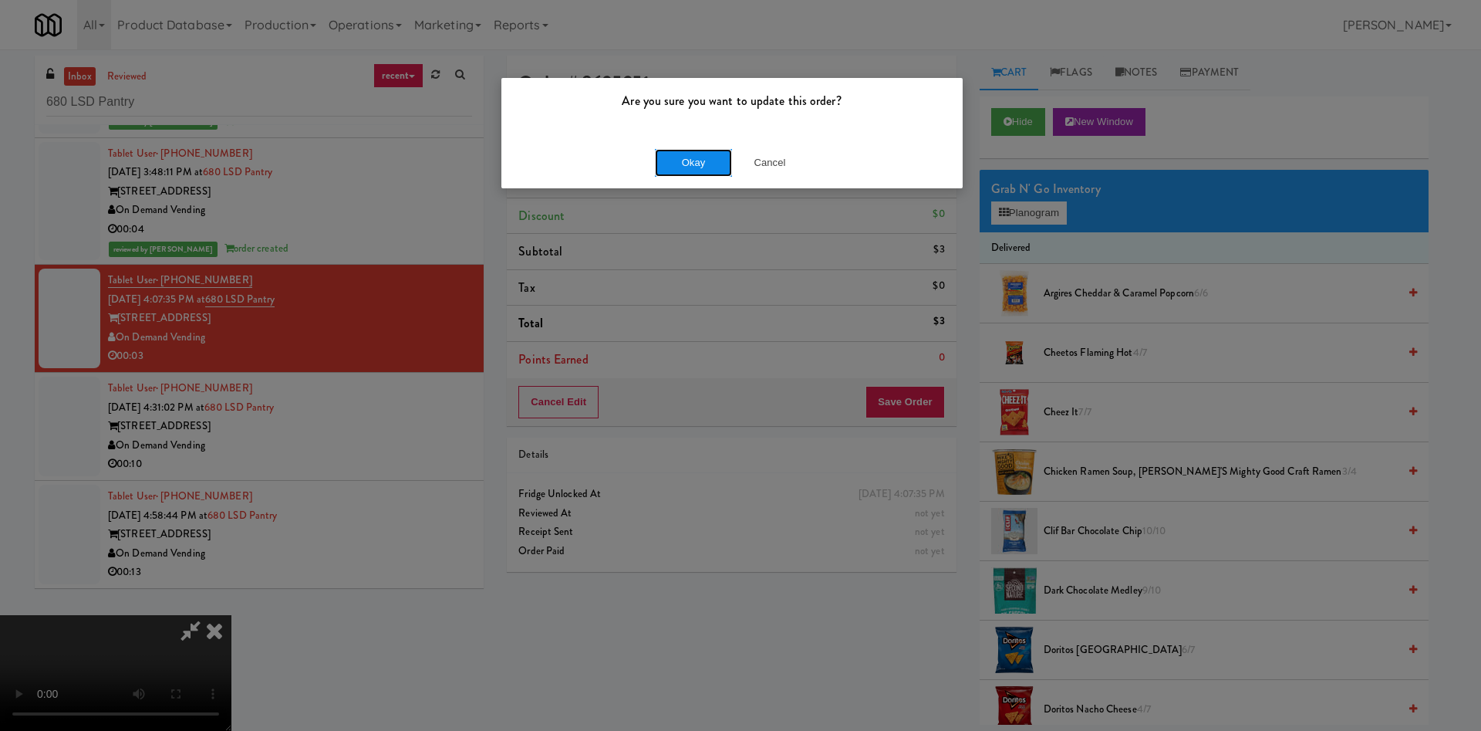
click at [682, 162] on button "Okay" at bounding box center [693, 163] width 77 height 28
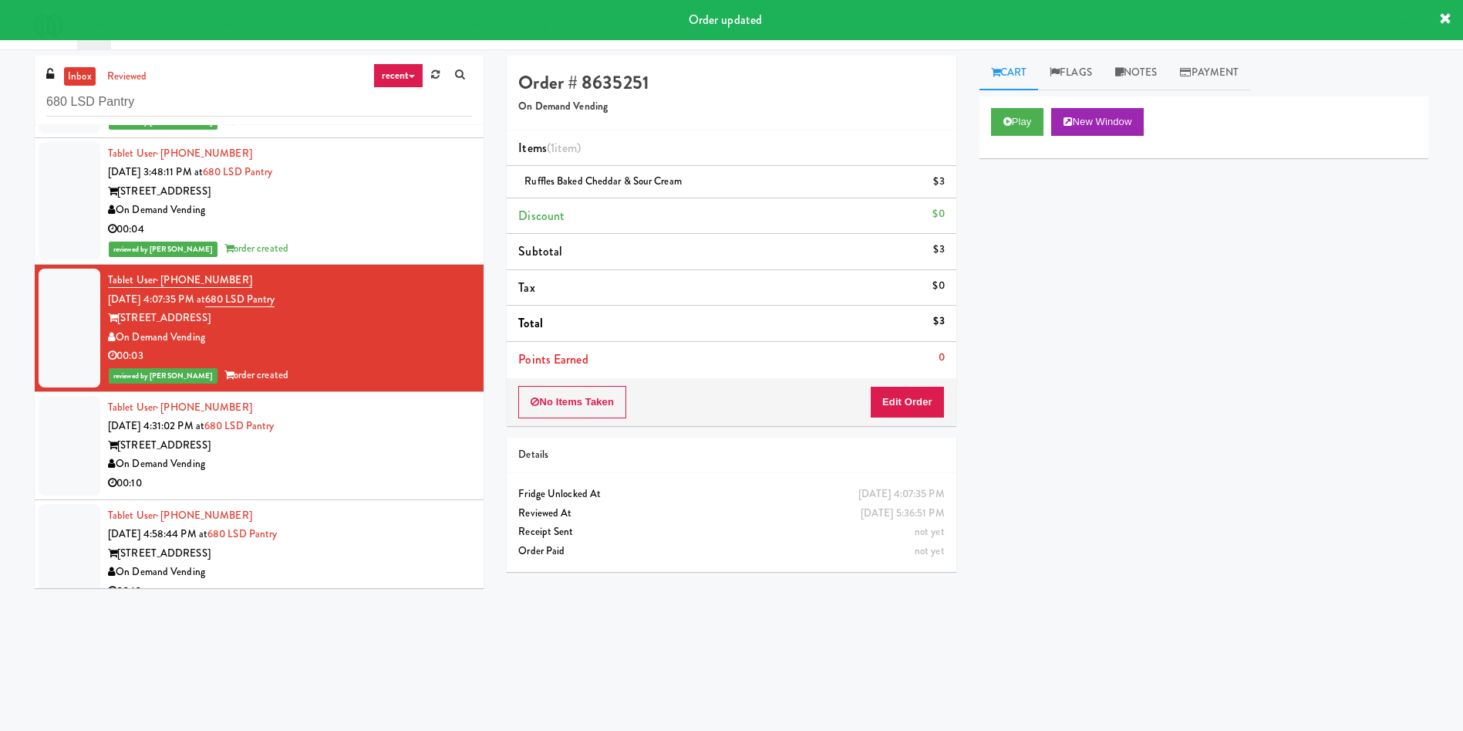
drag, startPoint x: 683, startPoint y: 114, endPoint x: 982, endPoint y: 121, distance: 299.4
click at [686, 114] on div "Order # 8635251 On Demand Vending" at bounding box center [731, 93] width 449 height 75
click at [1143, 82] on link "Notes" at bounding box center [1137, 73] width 66 height 35
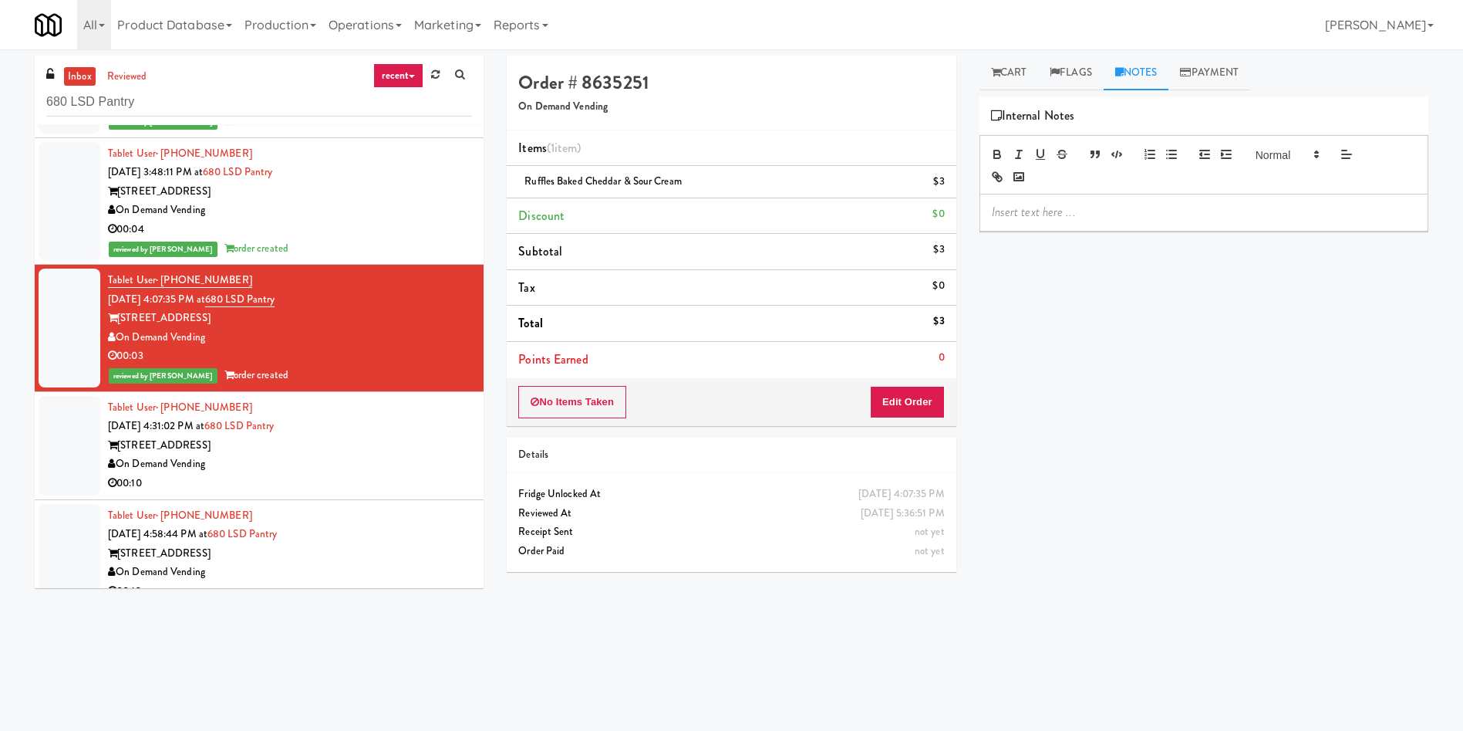
click at [1150, 211] on p at bounding box center [1204, 212] width 424 height 17
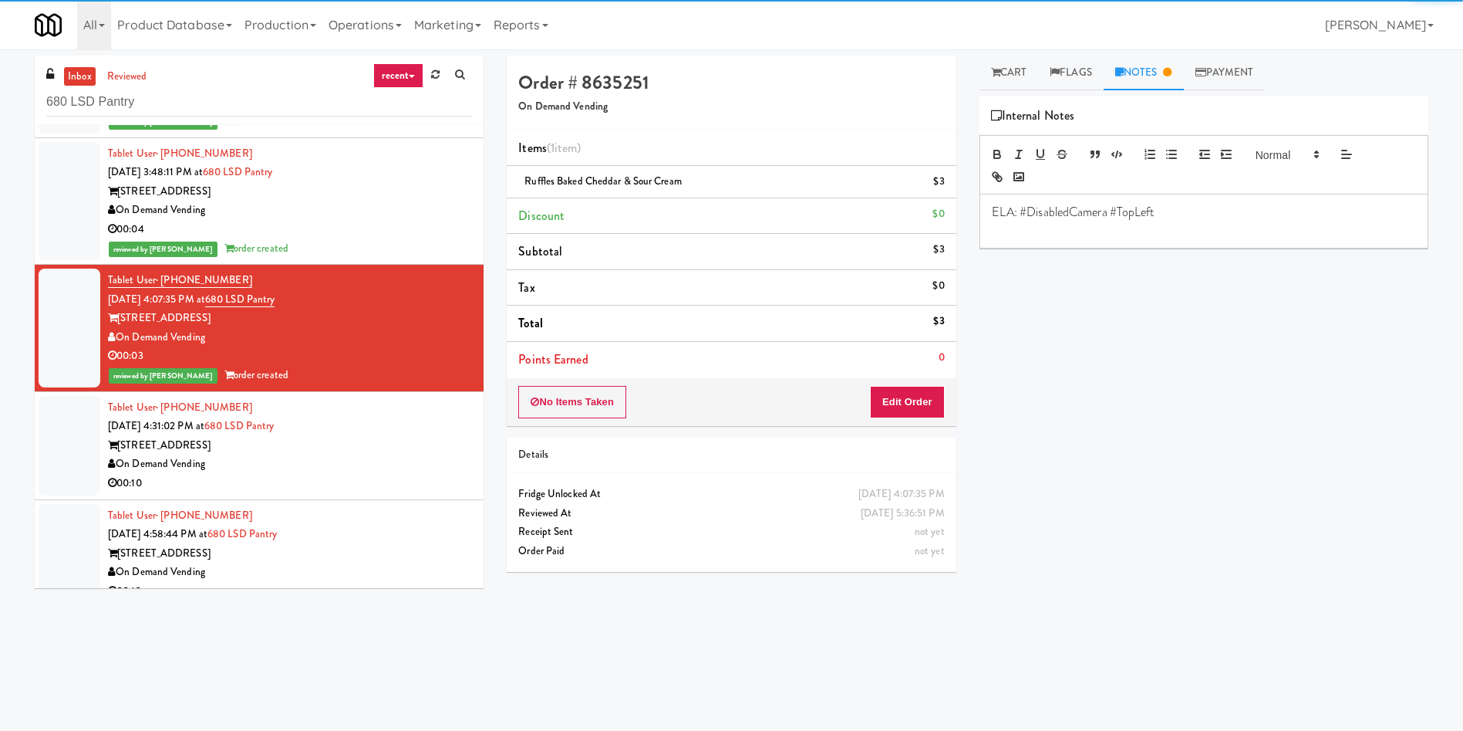
drag, startPoint x: 46, startPoint y: 461, endPoint x: 143, endPoint y: 446, distance: 97.7
click at [47, 461] on div at bounding box center [70, 446] width 62 height 100
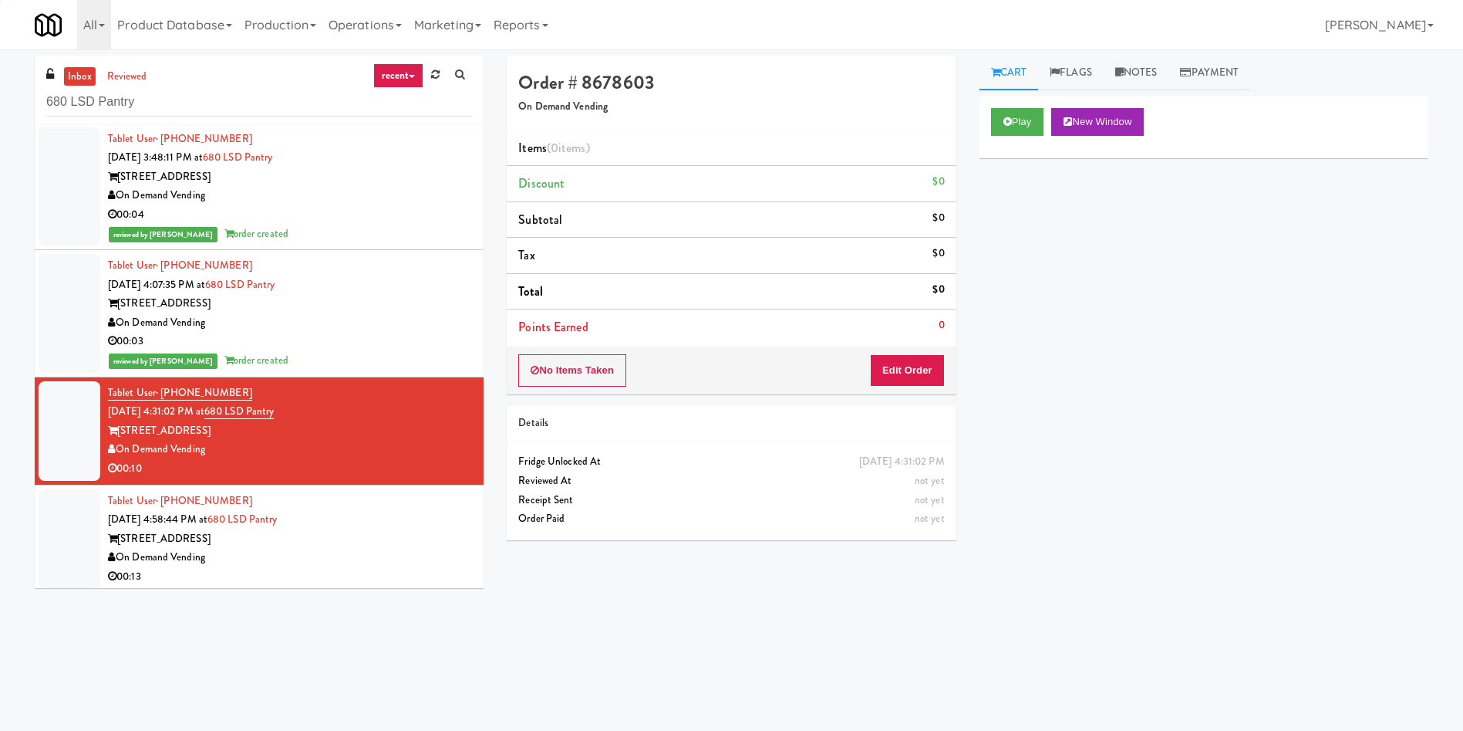
scroll to position [133, 0]
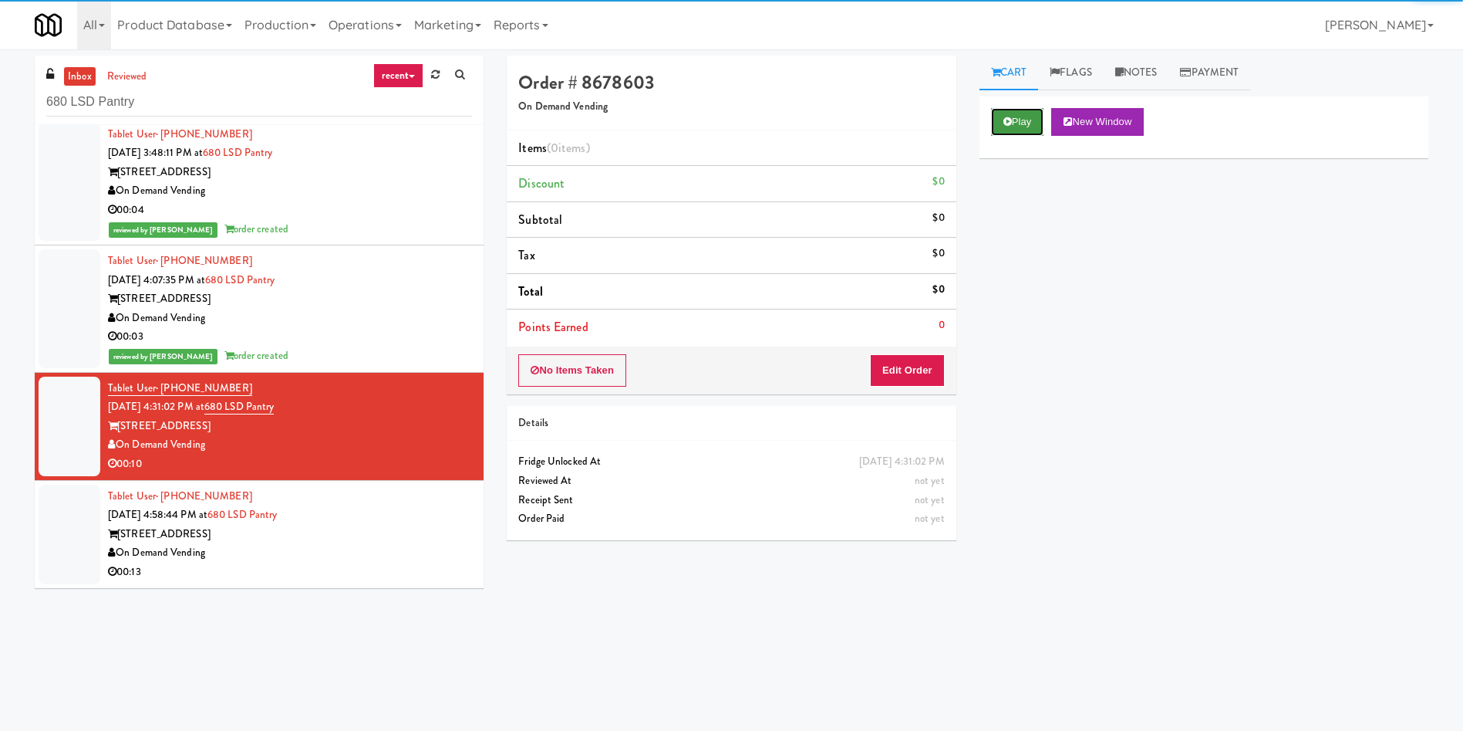
click at [1012, 122] on button "Play" at bounding box center [1017, 122] width 53 height 28
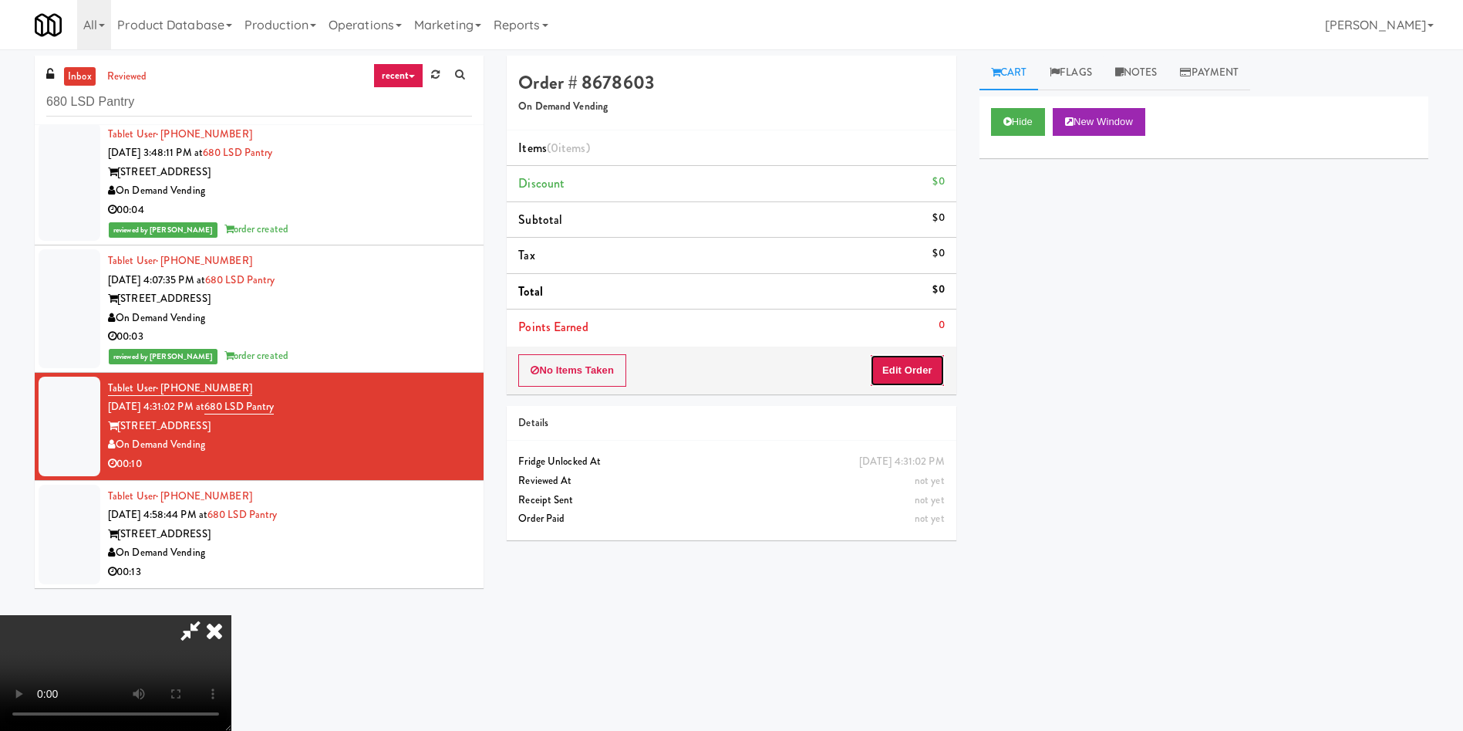
click at [893, 379] on button "Edit Order" at bounding box center [907, 370] width 75 height 32
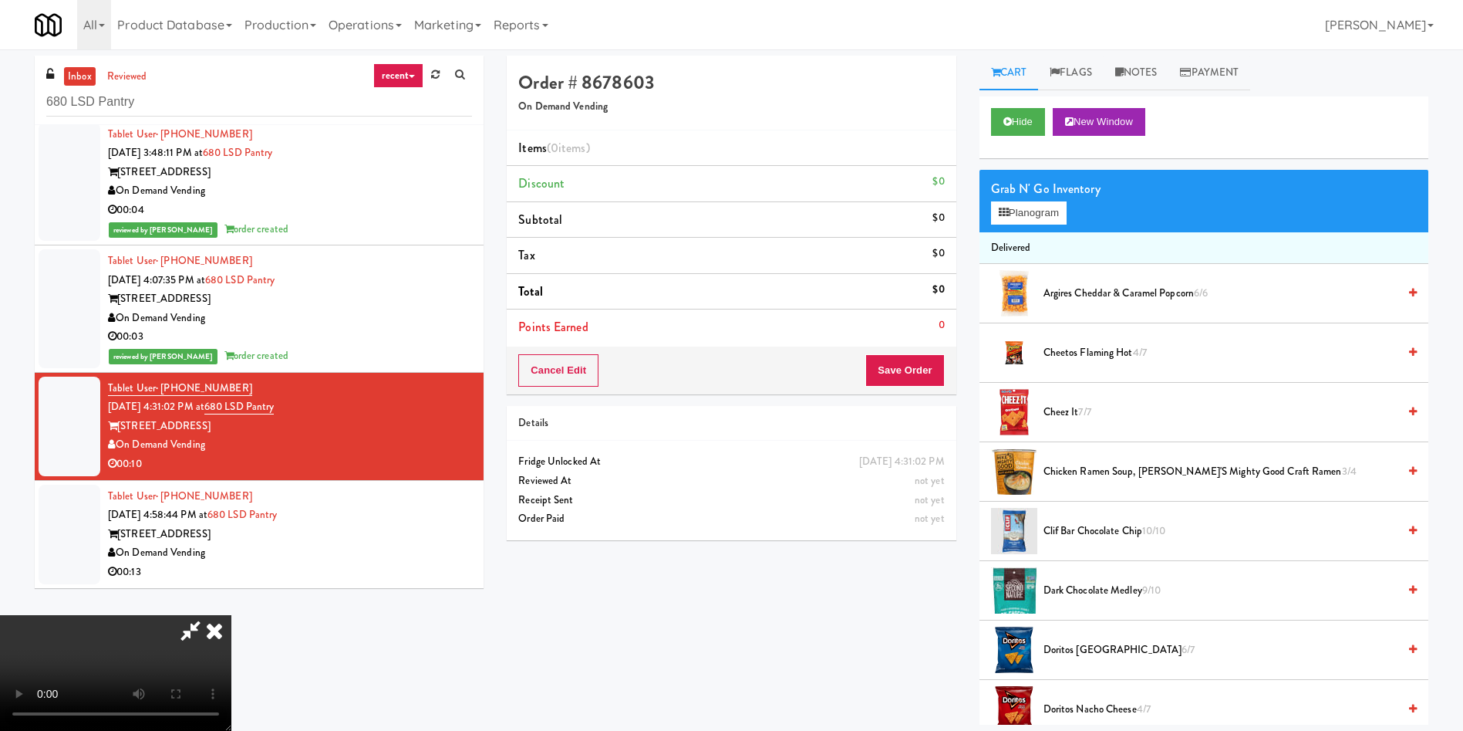
scroll to position [116, 0]
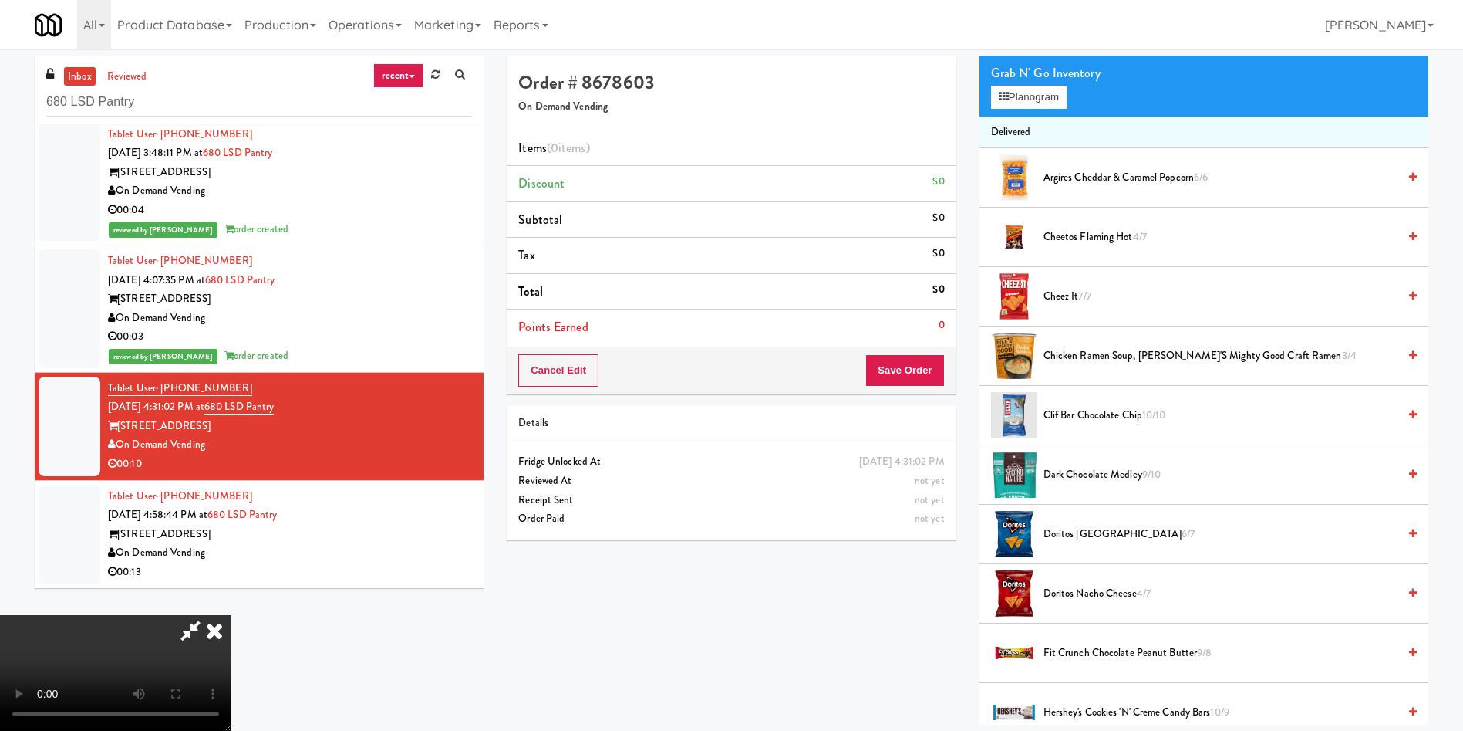
click at [231, 615] on video at bounding box center [115, 673] width 231 height 116
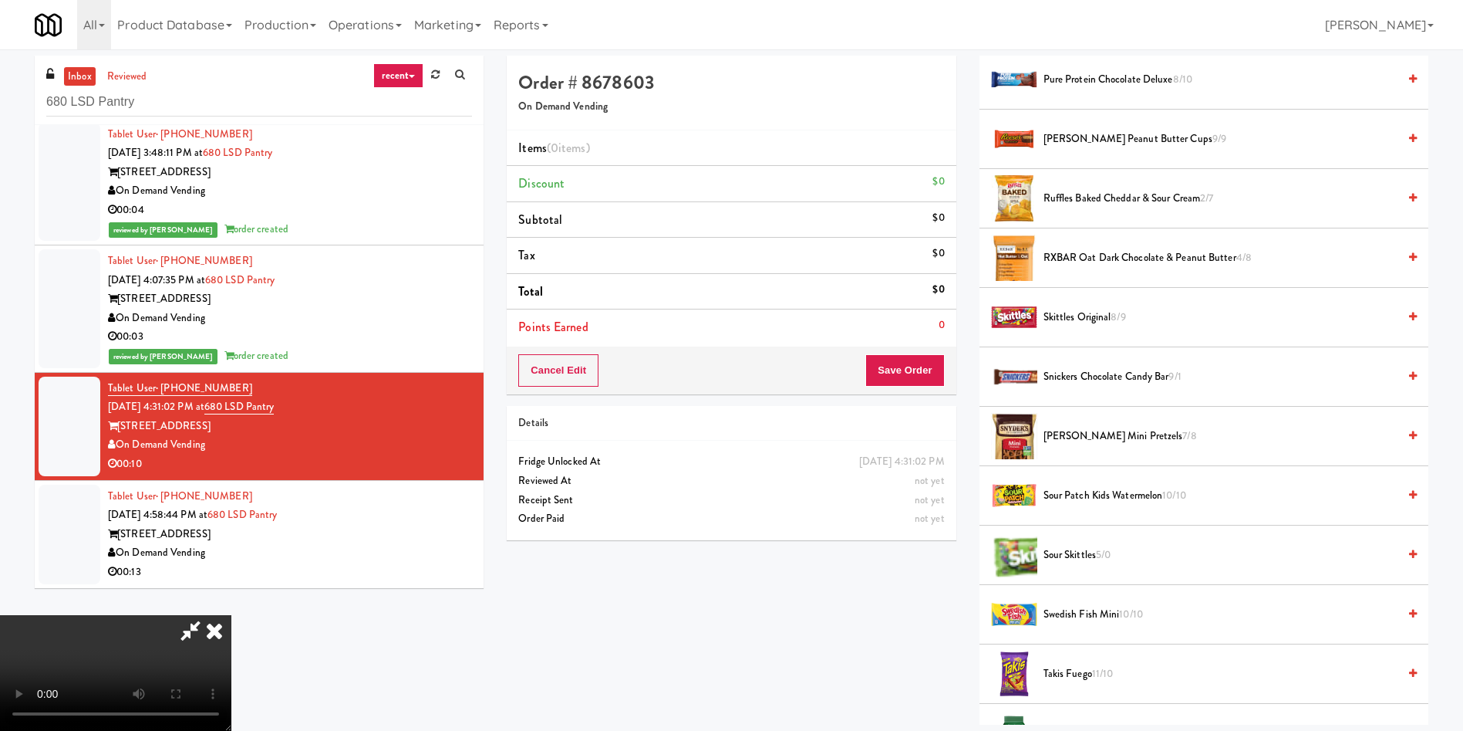
scroll to position [1620, 0]
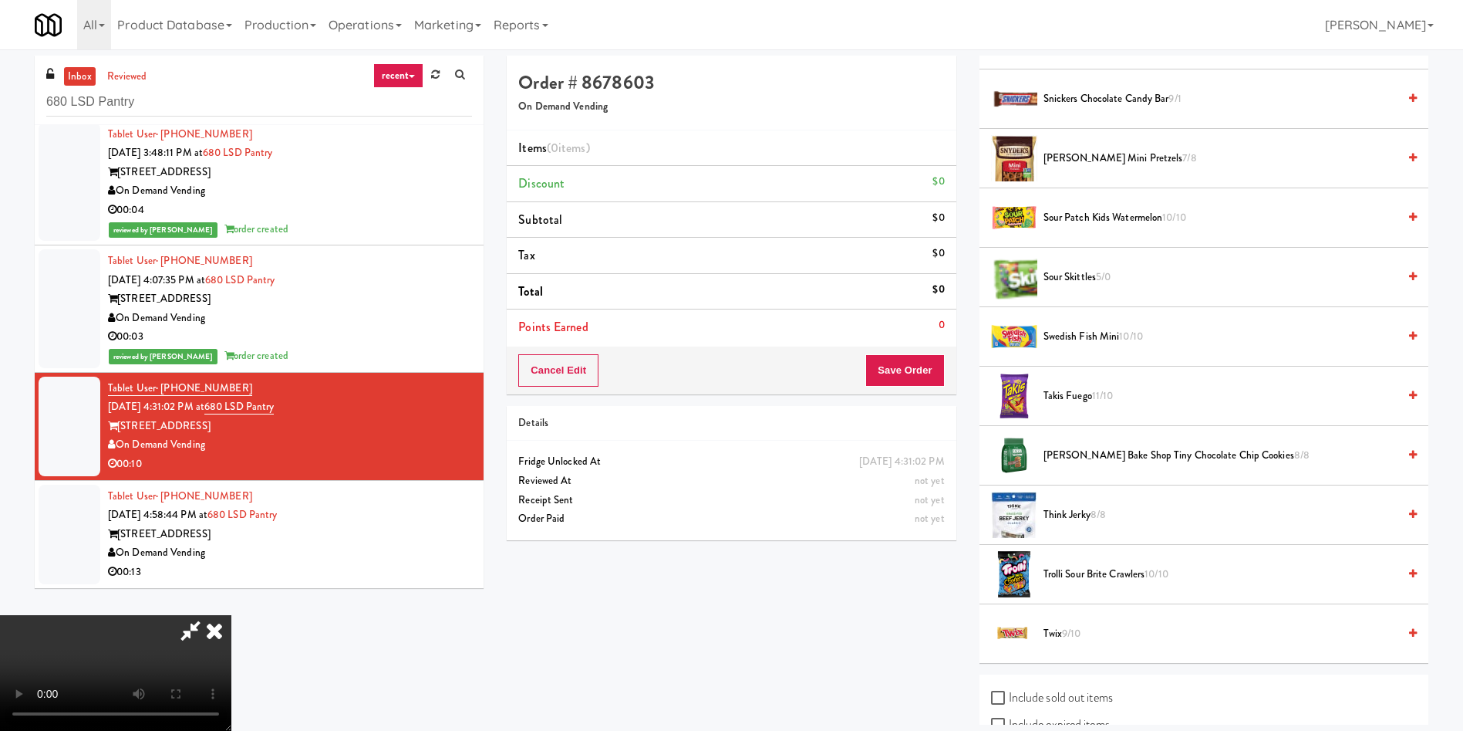
click at [1065, 218] on span "Sour Patch Kids Watermelon 10/10" at bounding box center [1221, 217] width 354 height 19
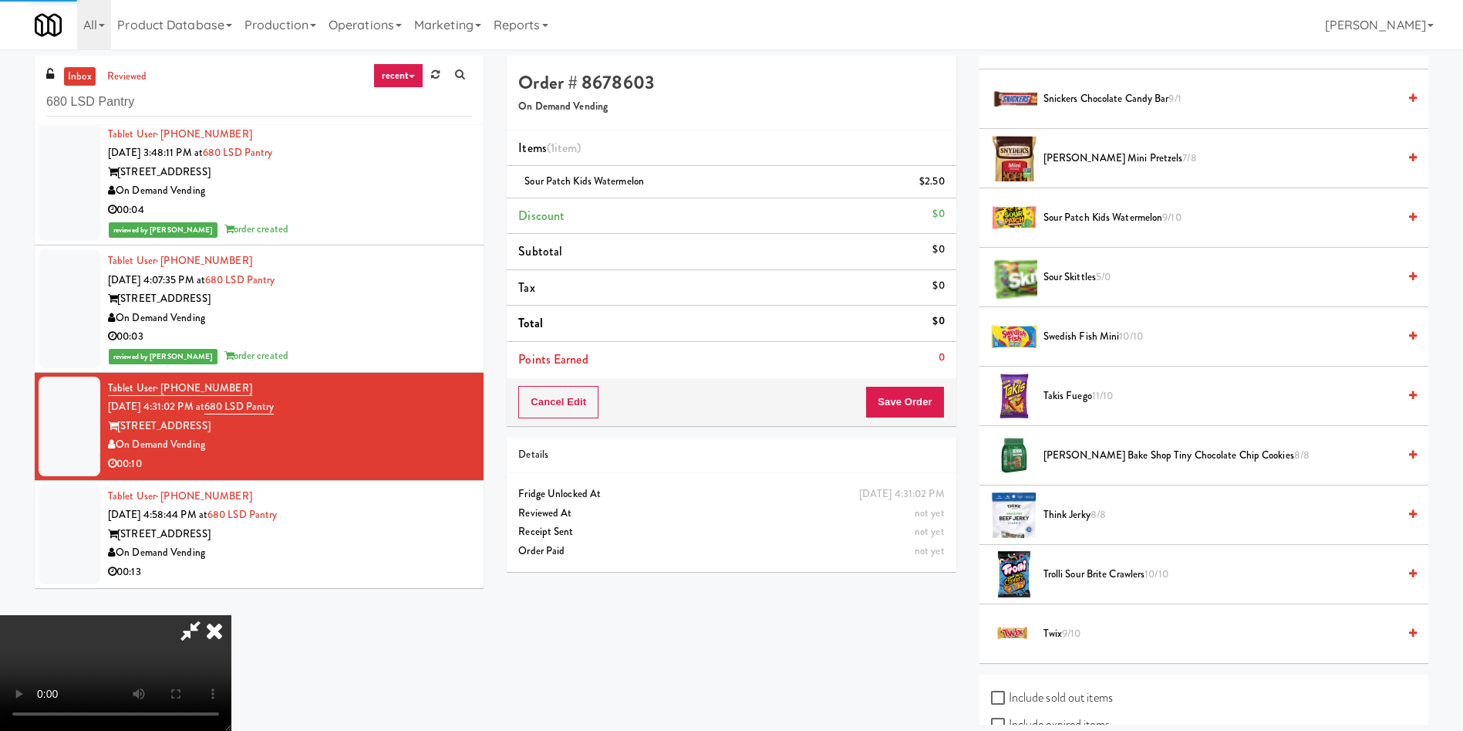
click at [231, 615] on video at bounding box center [115, 673] width 231 height 116
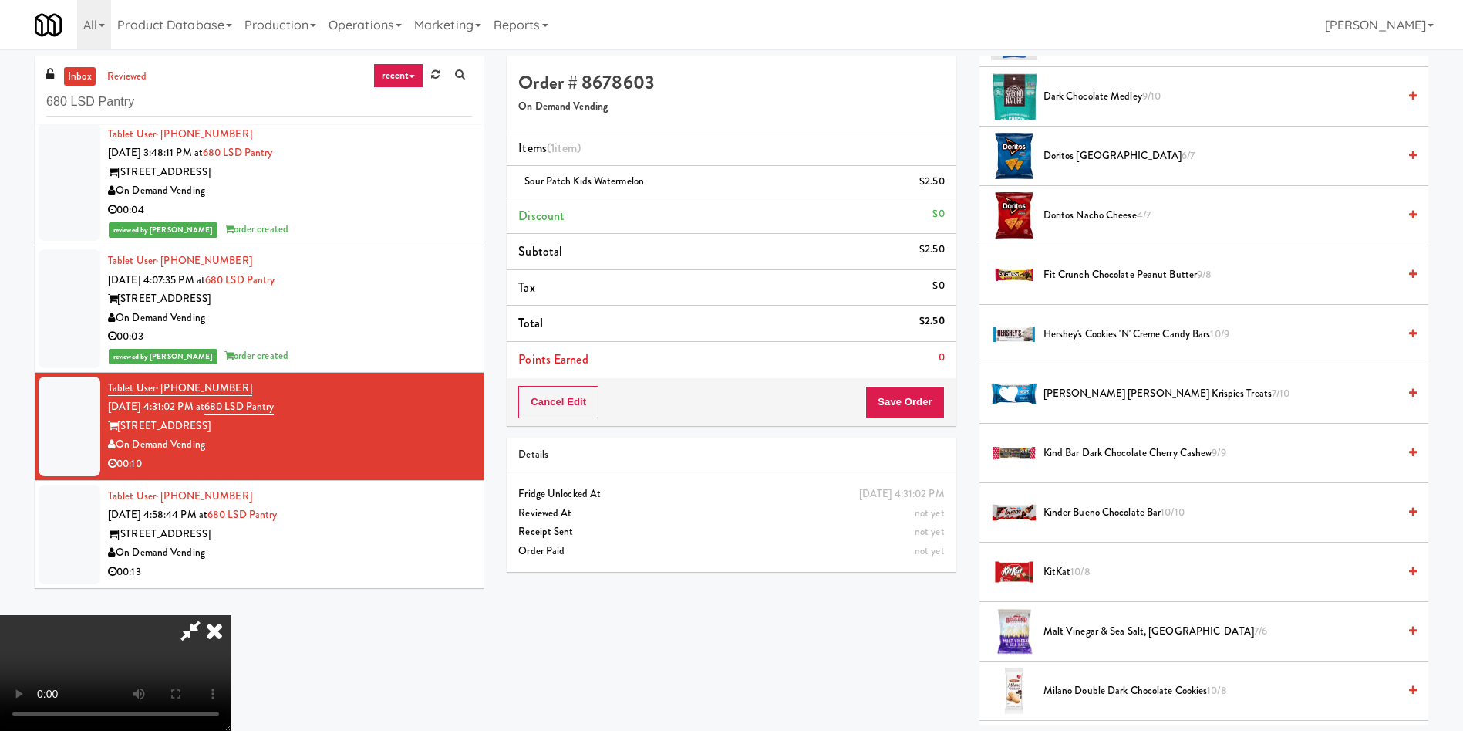
scroll to position [347, 0]
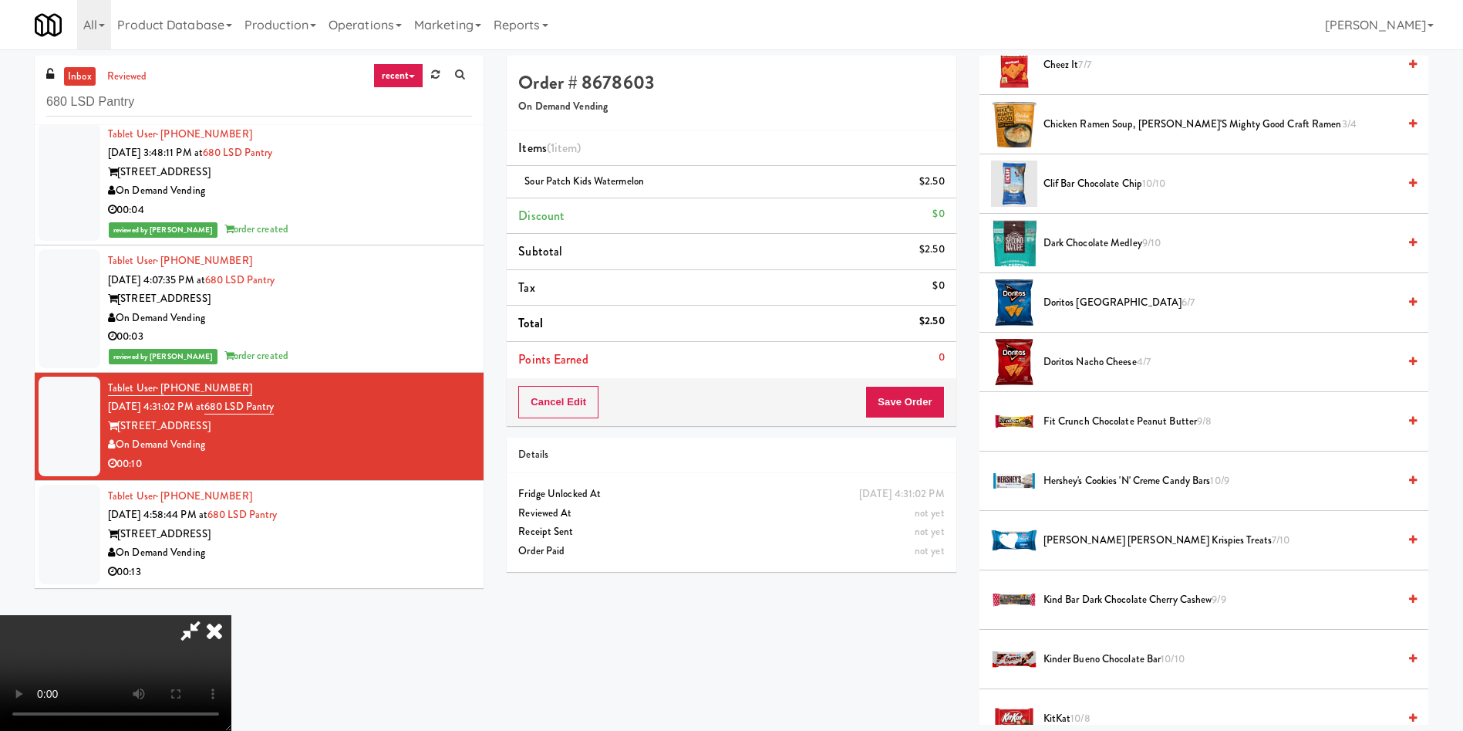
click at [1072, 309] on span "Doritos Cool Ranch 6/7" at bounding box center [1221, 302] width 354 height 19
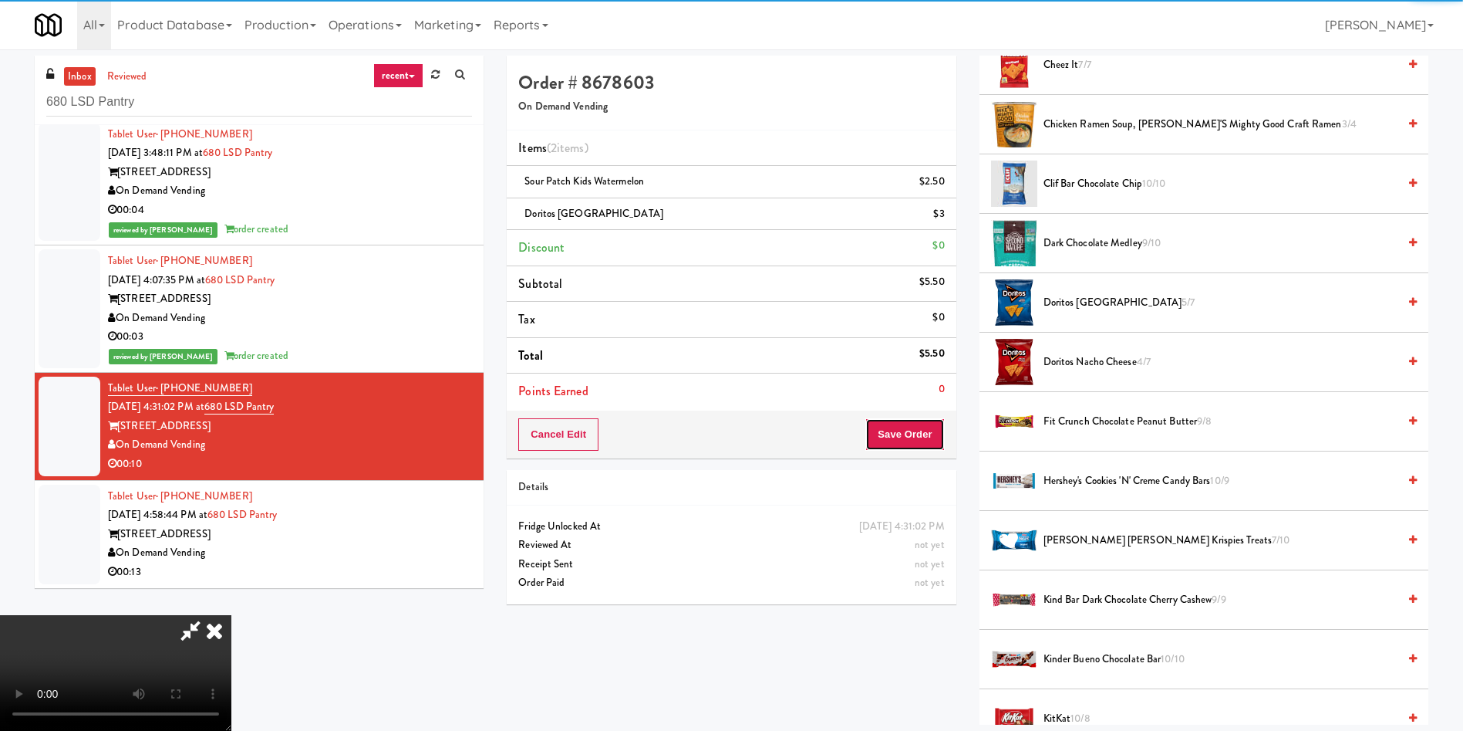
click at [906, 441] on button "Save Order" at bounding box center [905, 434] width 79 height 32
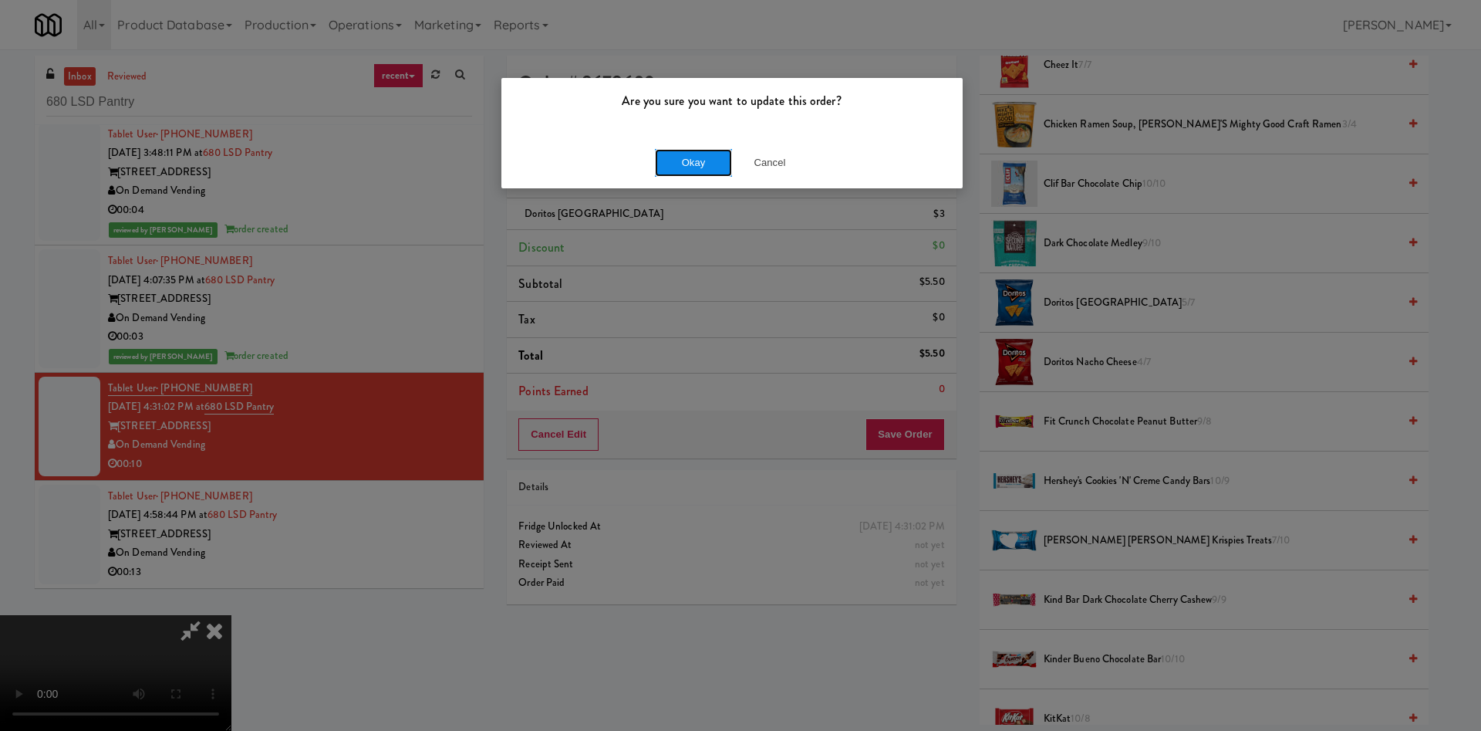
click at [682, 165] on button "Okay" at bounding box center [693, 163] width 77 height 28
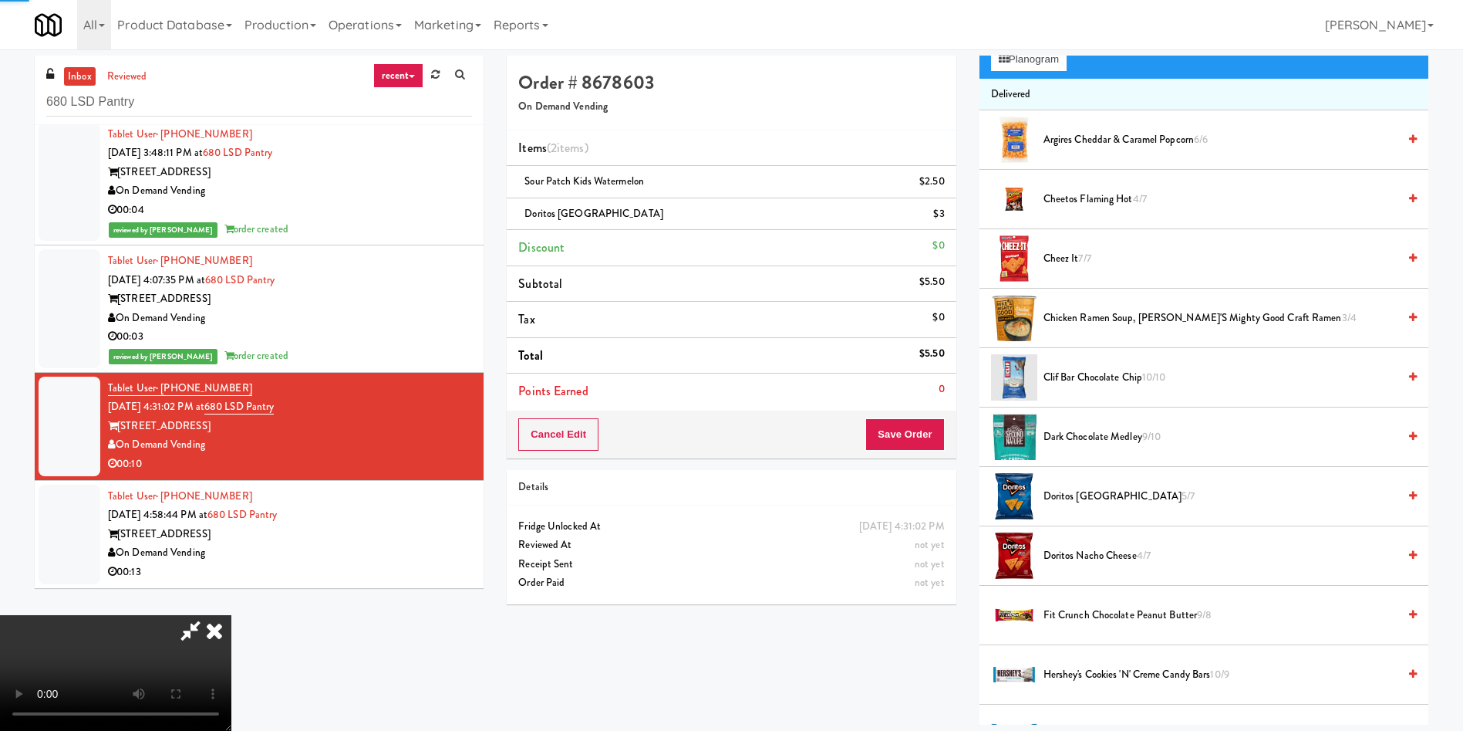
scroll to position [0, 0]
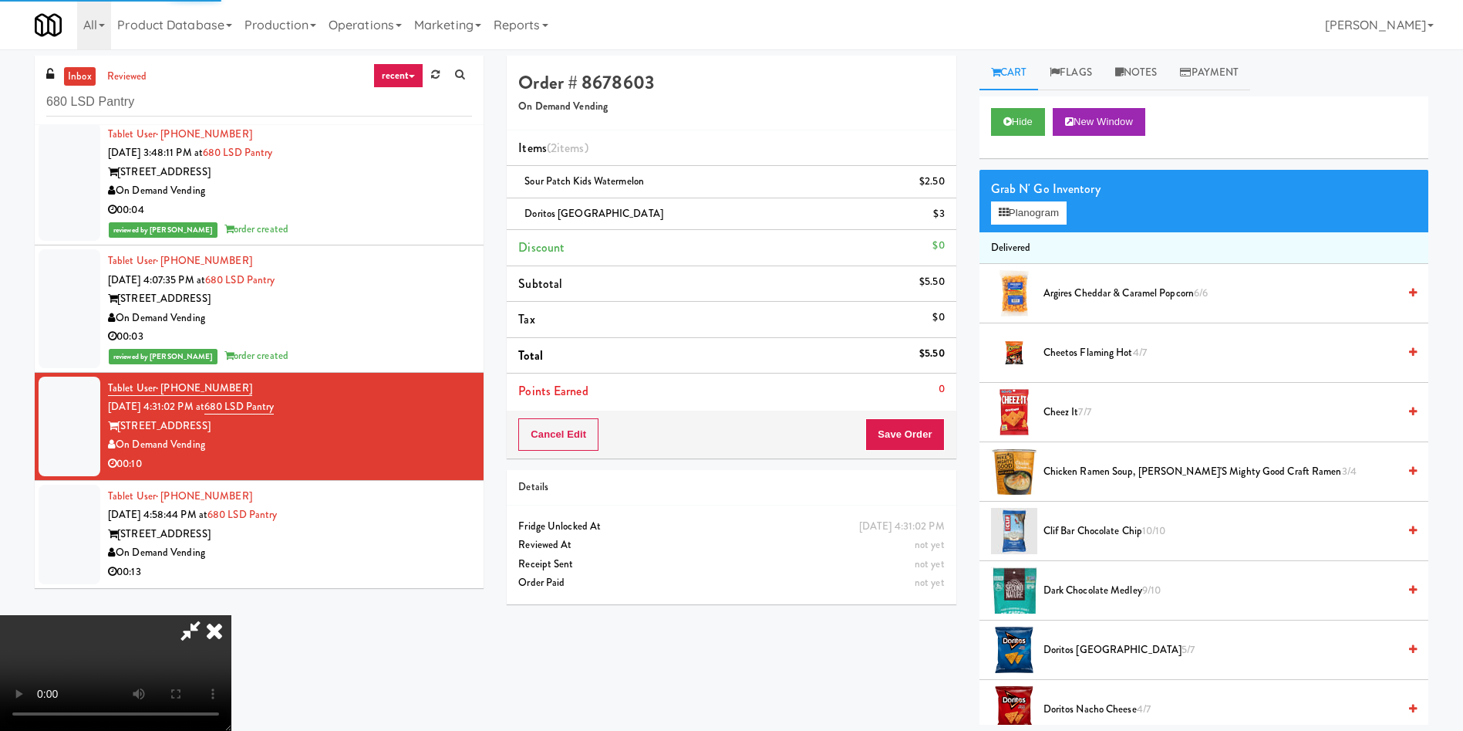
drag, startPoint x: 1137, startPoint y: 76, endPoint x: 1082, endPoint y: 190, distance: 126.3
click at [1130, 83] on link "Notes" at bounding box center [1137, 73] width 66 height 35
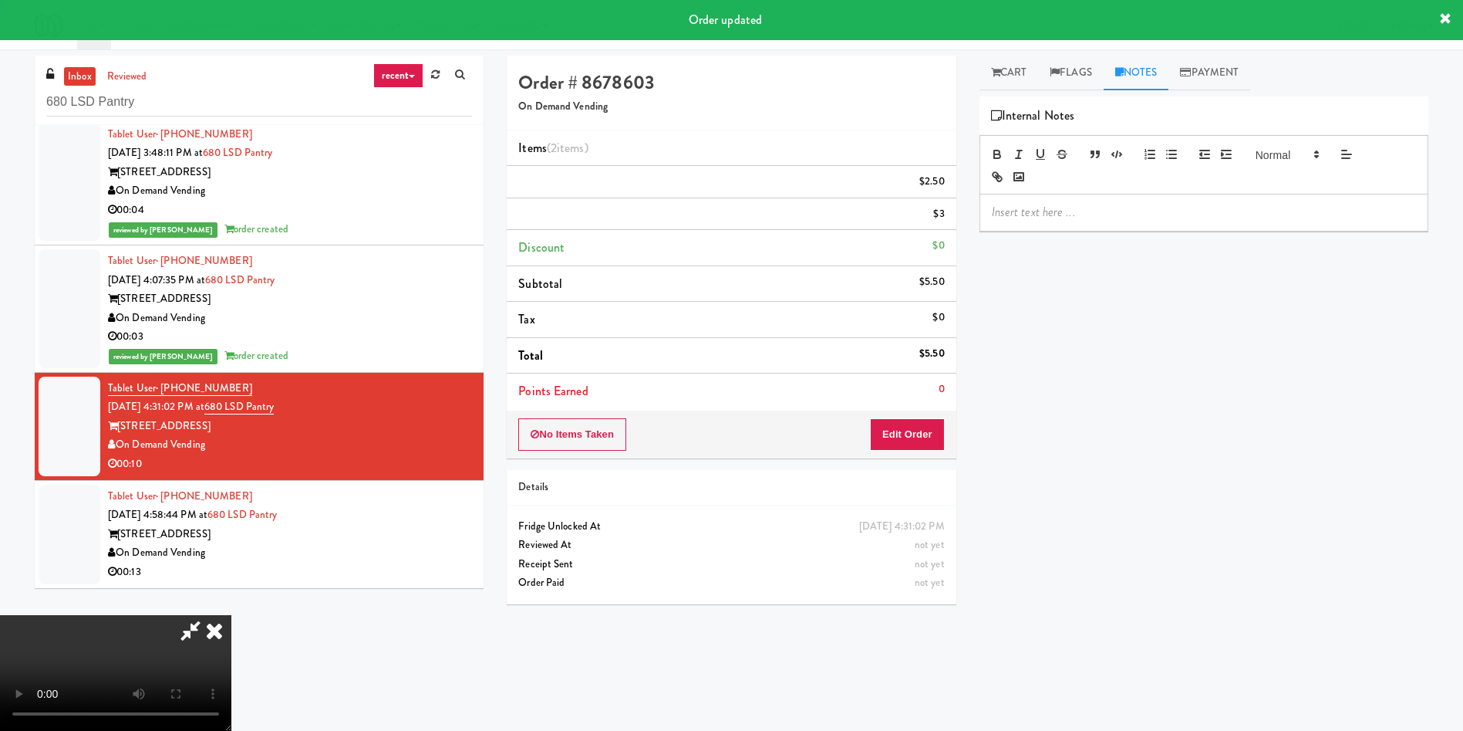
click at [1082, 225] on div at bounding box center [1203, 211] width 447 height 35
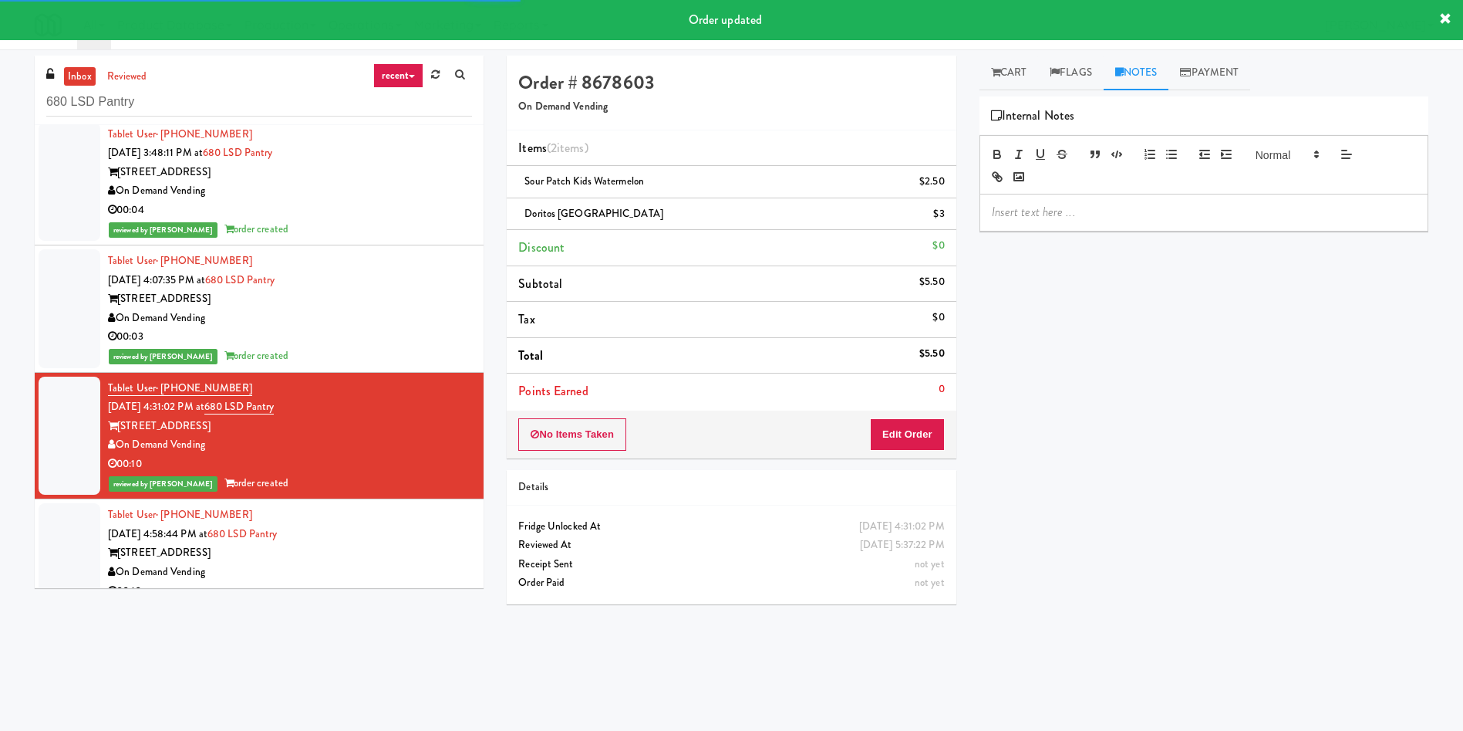
click at [22, 554] on div "inbox reviewed recent all unclear take inventory issue suspicious failed recent…" at bounding box center [731, 365] width 1463 height 619
click at [64, 531] on div at bounding box center [70, 553] width 62 height 100
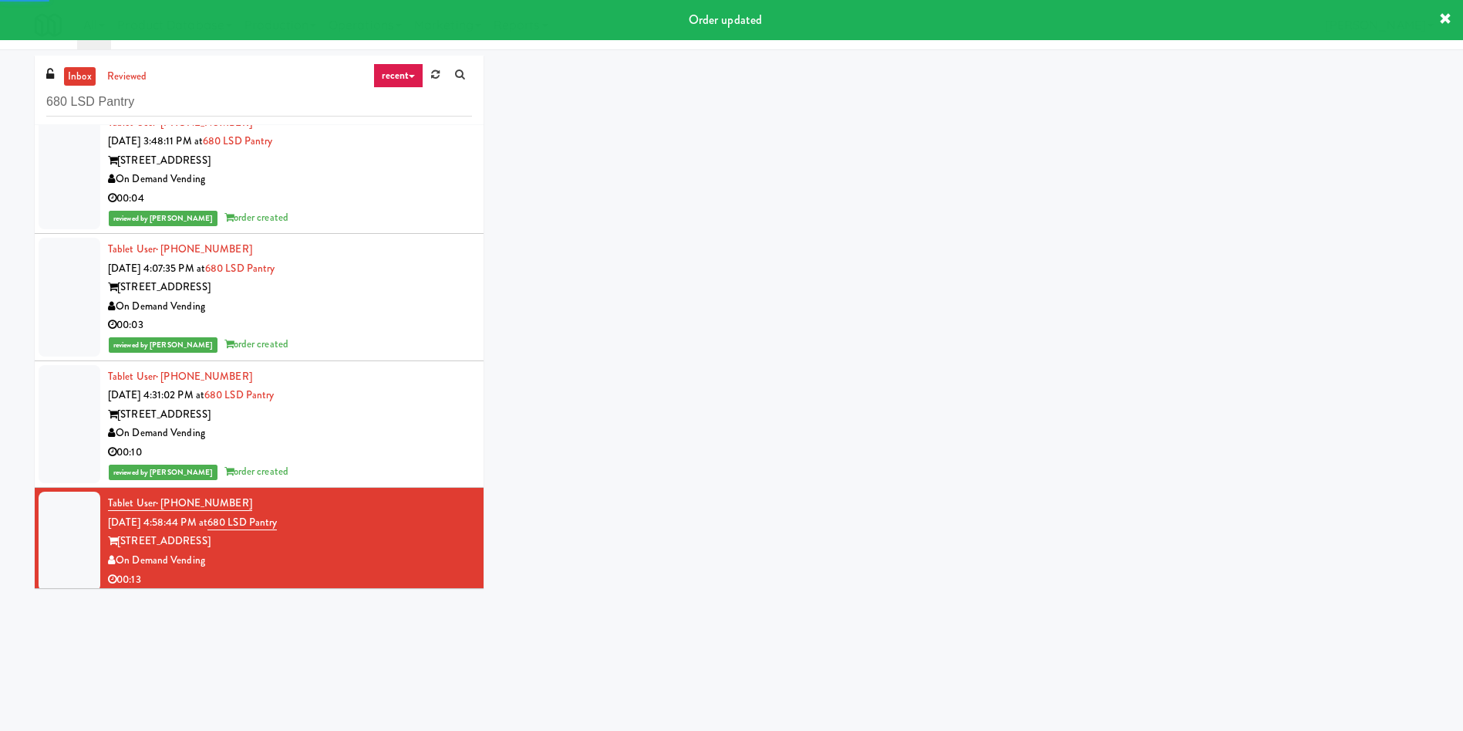
scroll to position [152, 0]
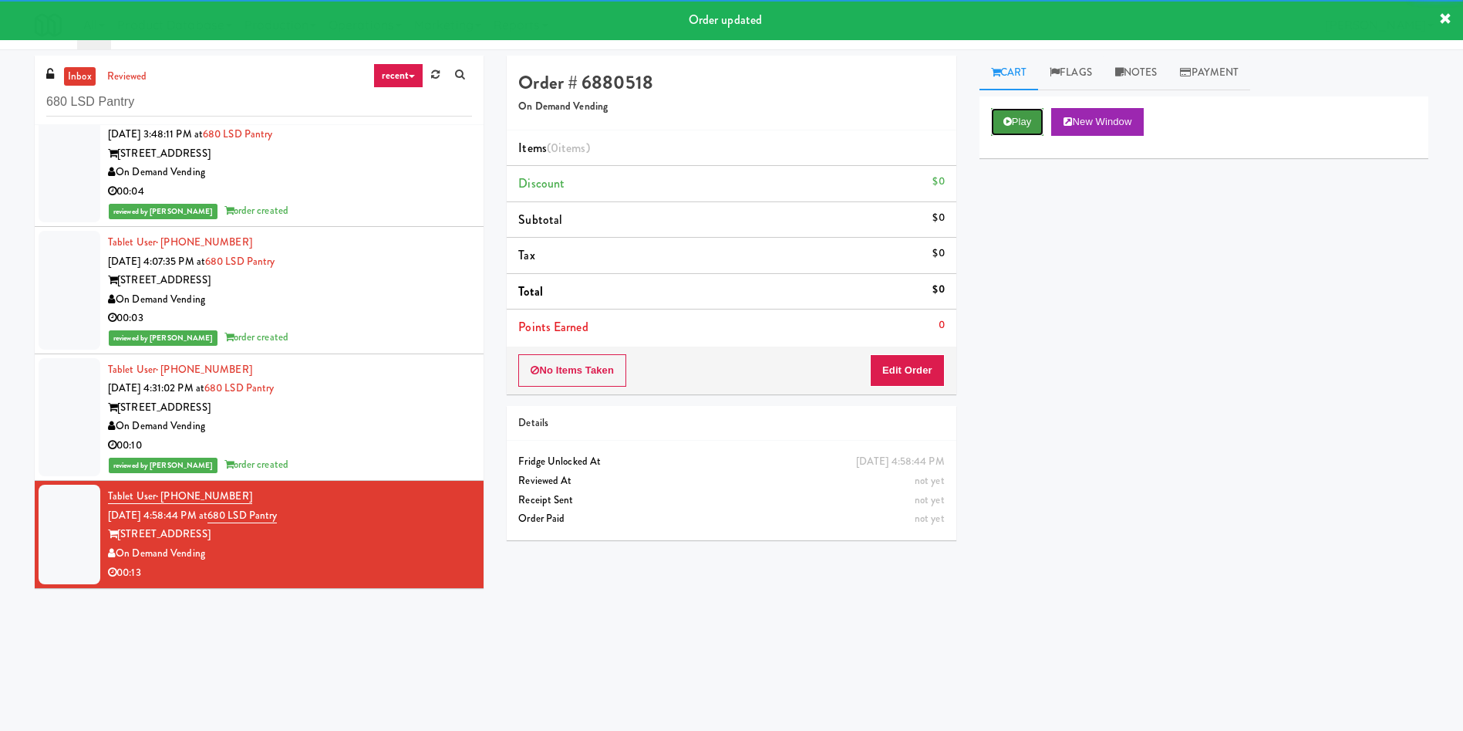
click at [1029, 123] on button "Play" at bounding box center [1017, 122] width 53 height 28
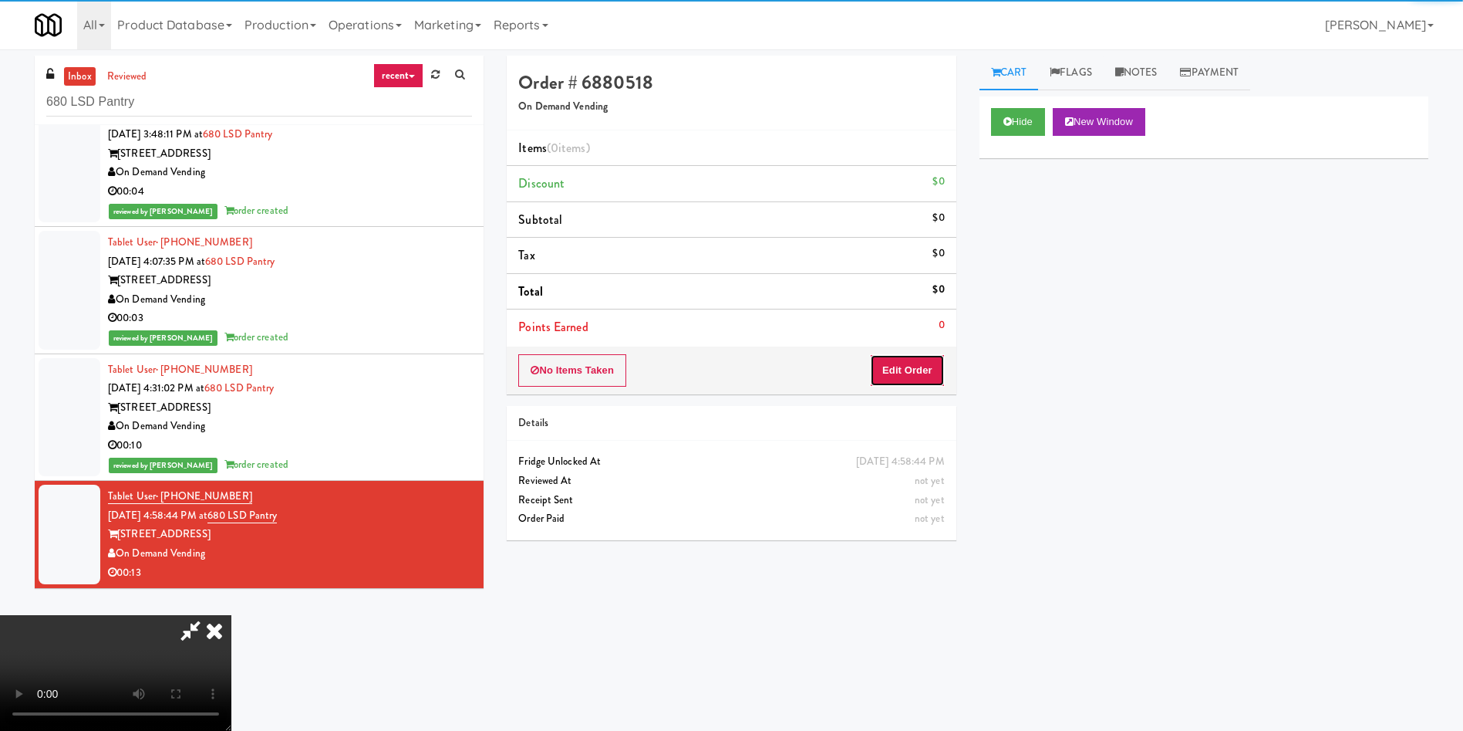
click at [926, 360] on button "Edit Order" at bounding box center [907, 370] width 75 height 32
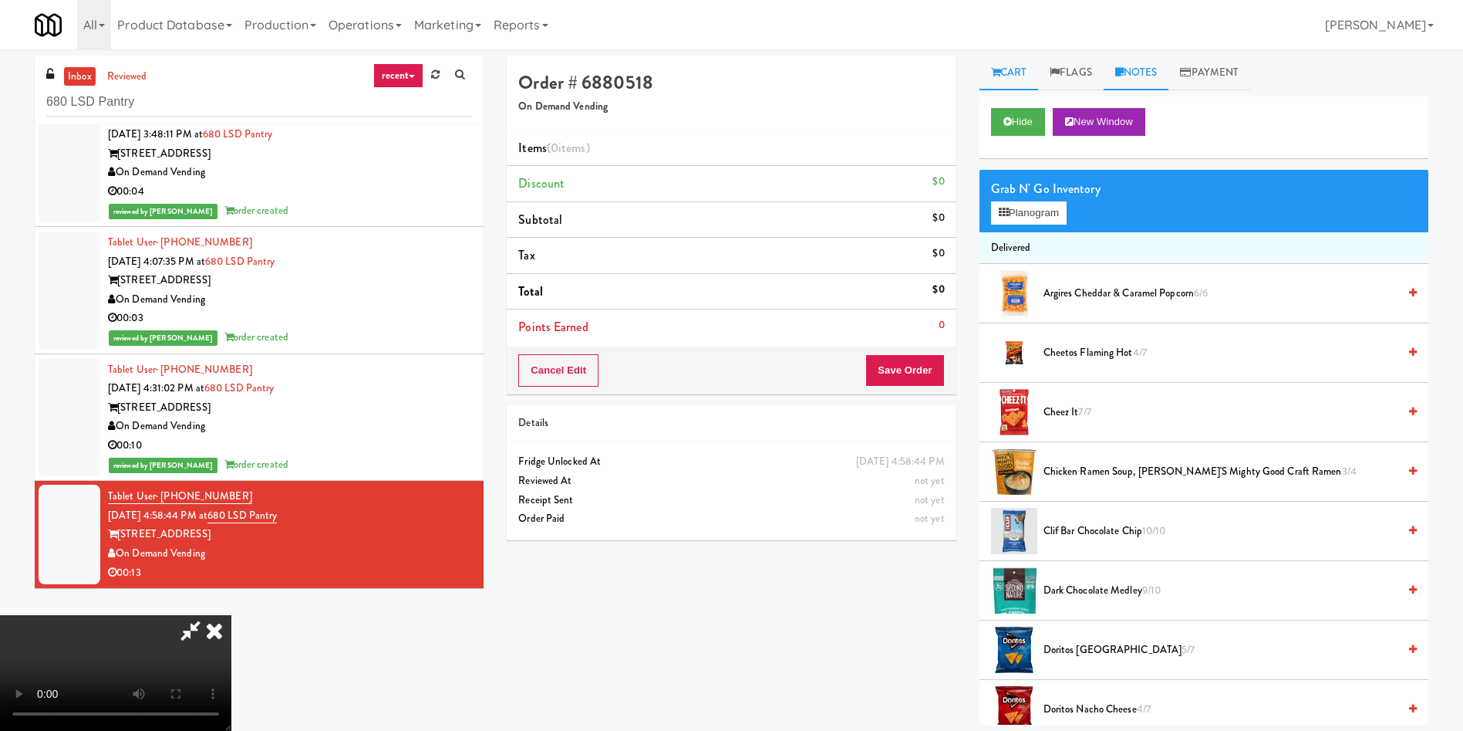
click at [1154, 66] on link "Notes" at bounding box center [1137, 73] width 66 height 35
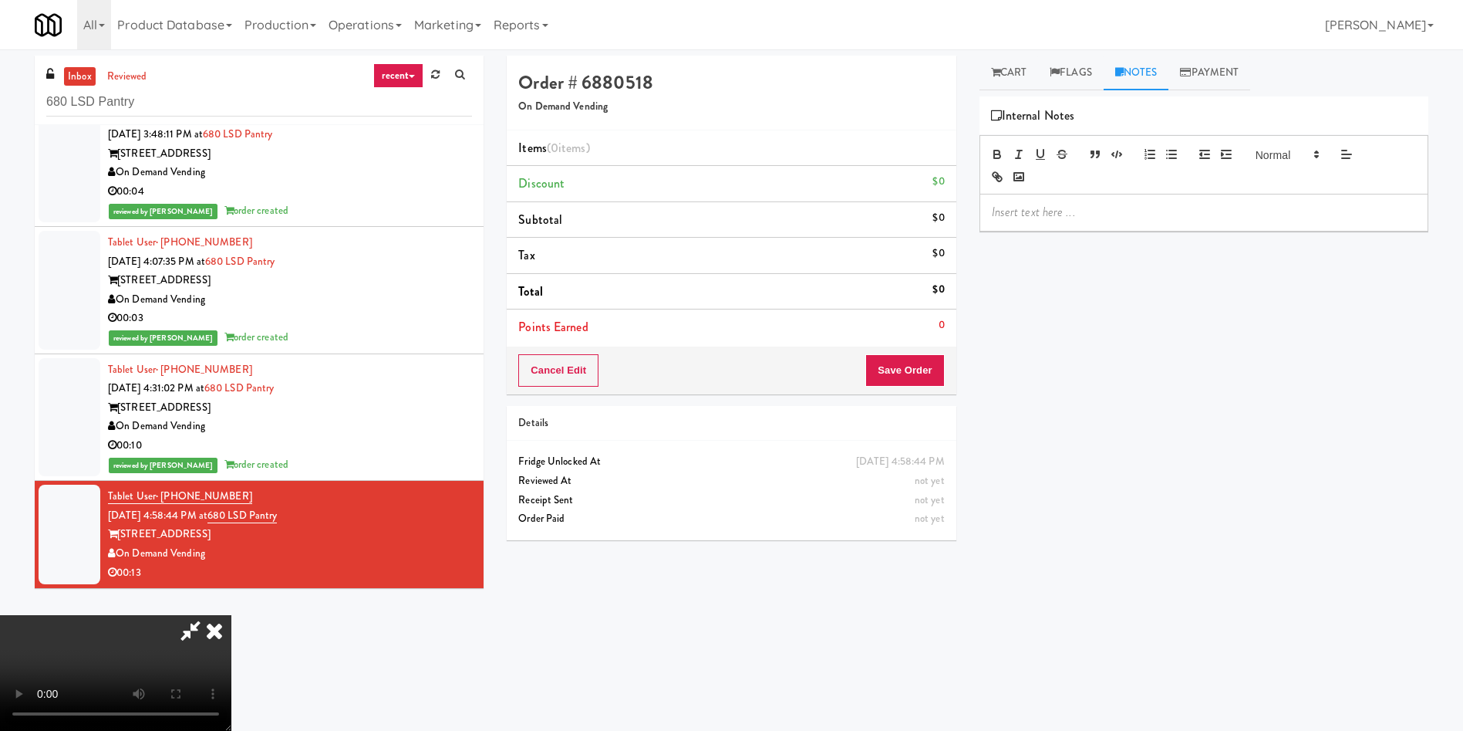
click at [1140, 185] on div at bounding box center [1204, 164] width 449 height 59
click at [1142, 210] on p at bounding box center [1204, 212] width 424 height 17
paste div
click at [1011, 73] on link "Cart" at bounding box center [1009, 73] width 59 height 35
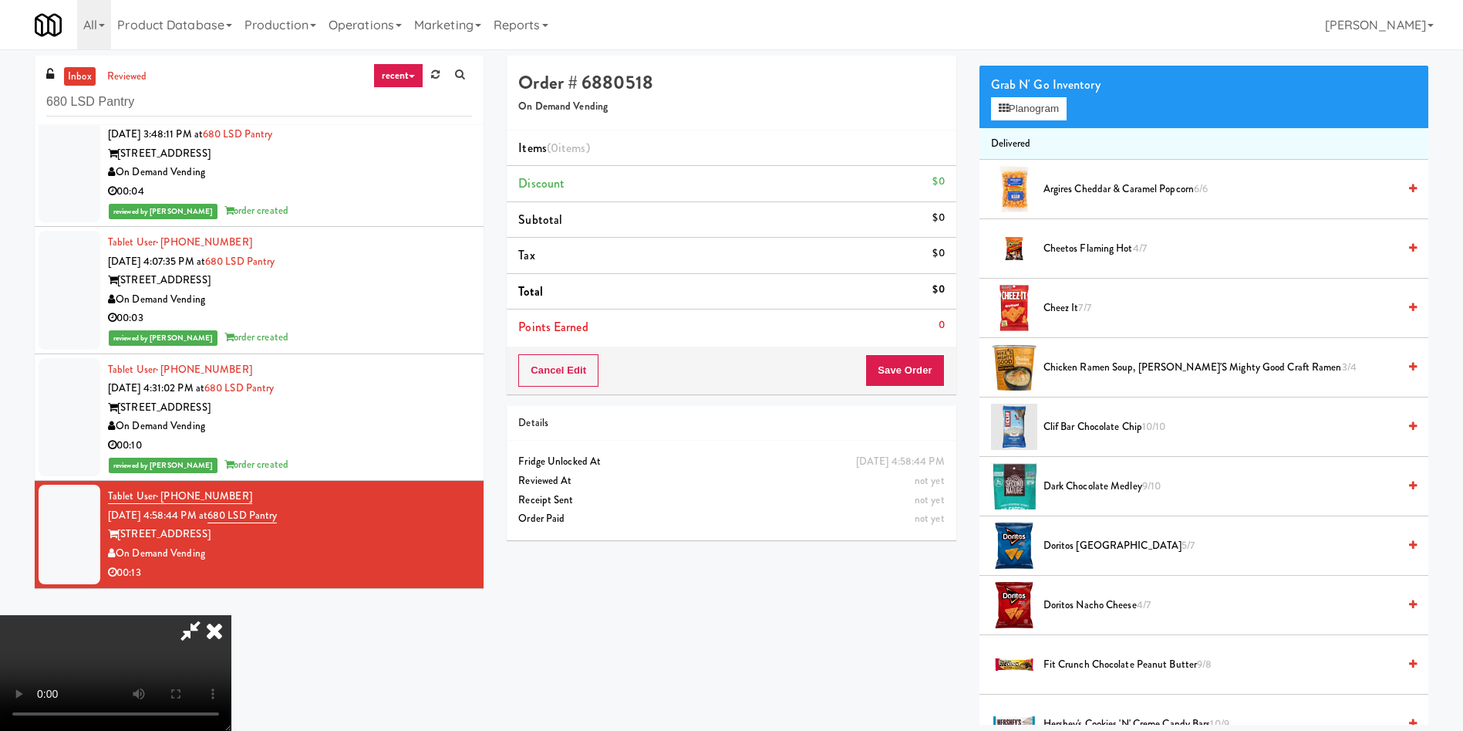
scroll to position [116, 0]
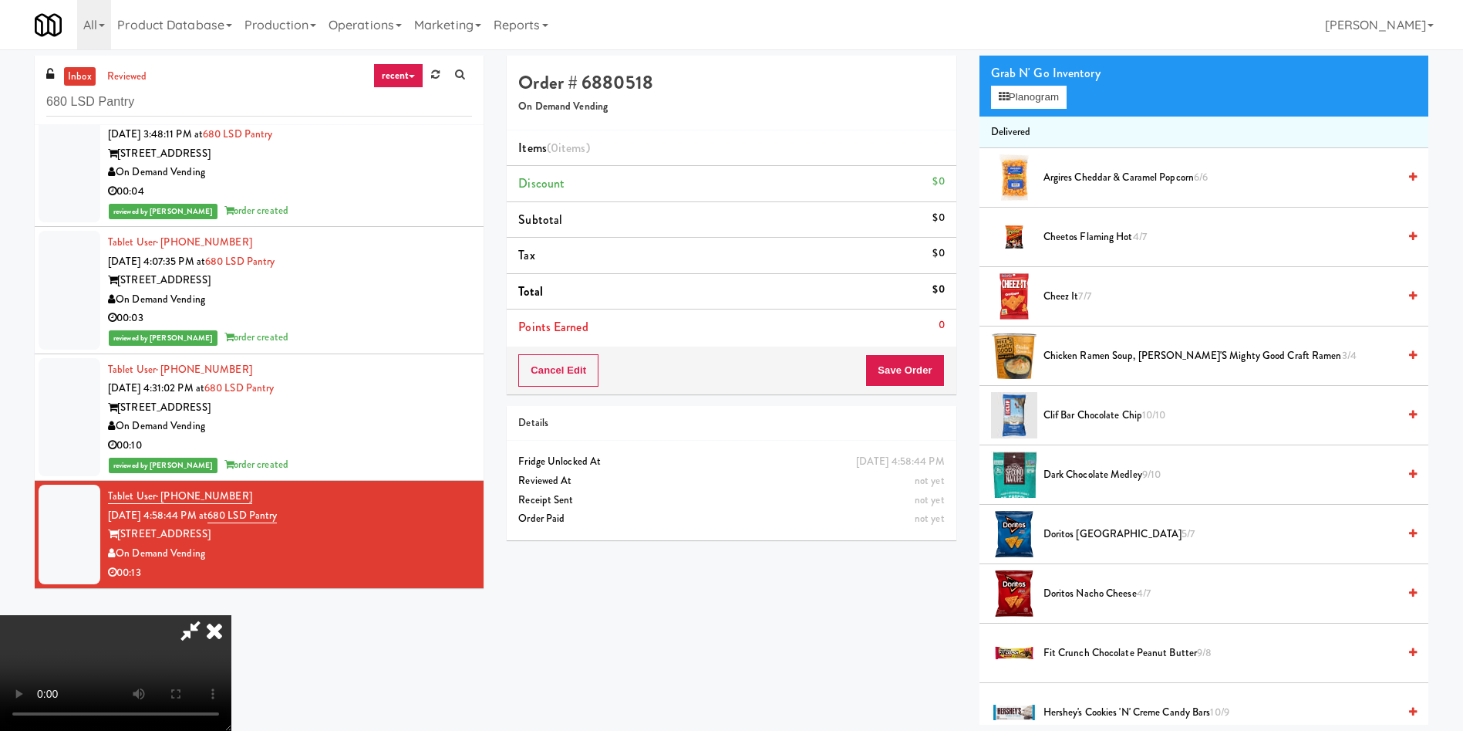
click at [231, 615] on video at bounding box center [115, 673] width 231 height 116
click at [1014, 96] on button "Planogram" at bounding box center [1029, 97] width 76 height 23
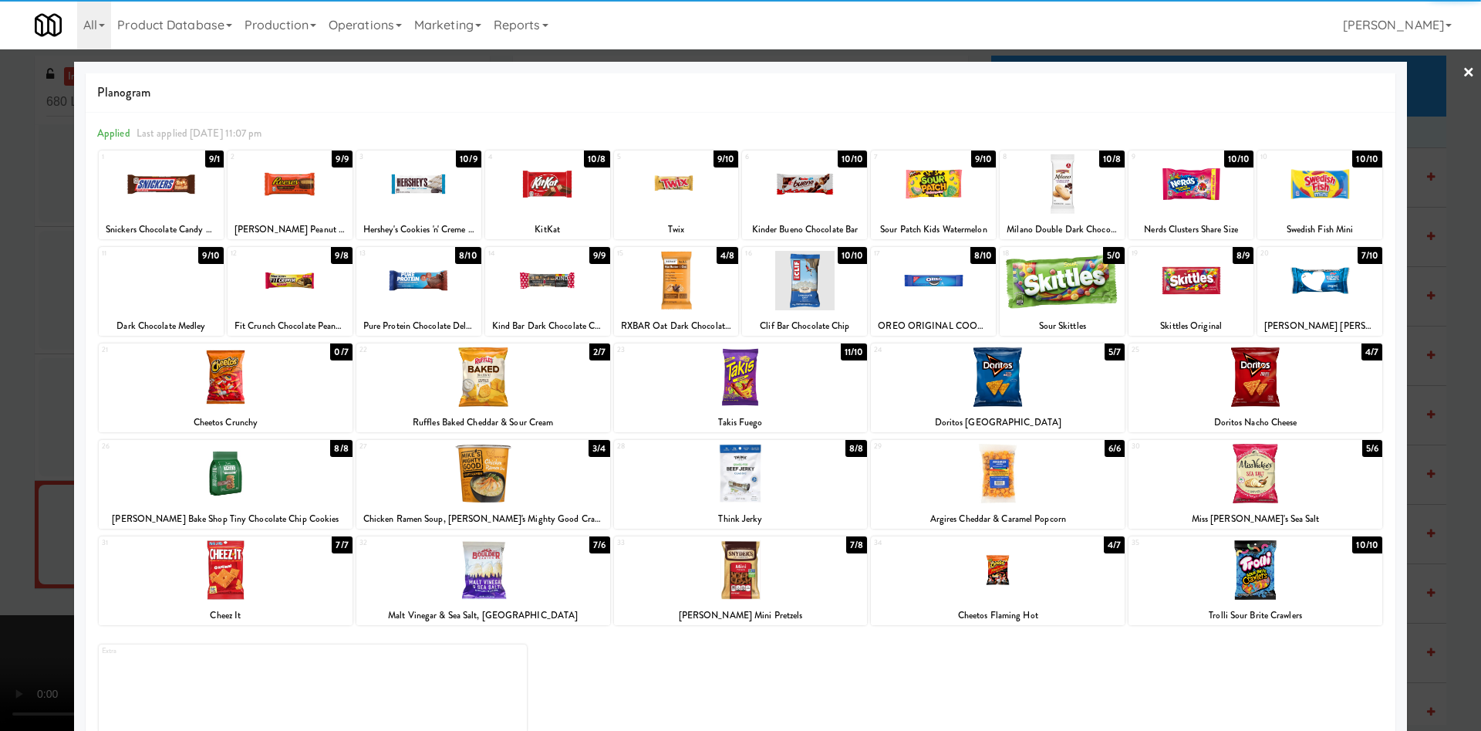
click at [178, 220] on div "Snickers Chocolate Candy Bar" at bounding box center [161, 229] width 120 height 19
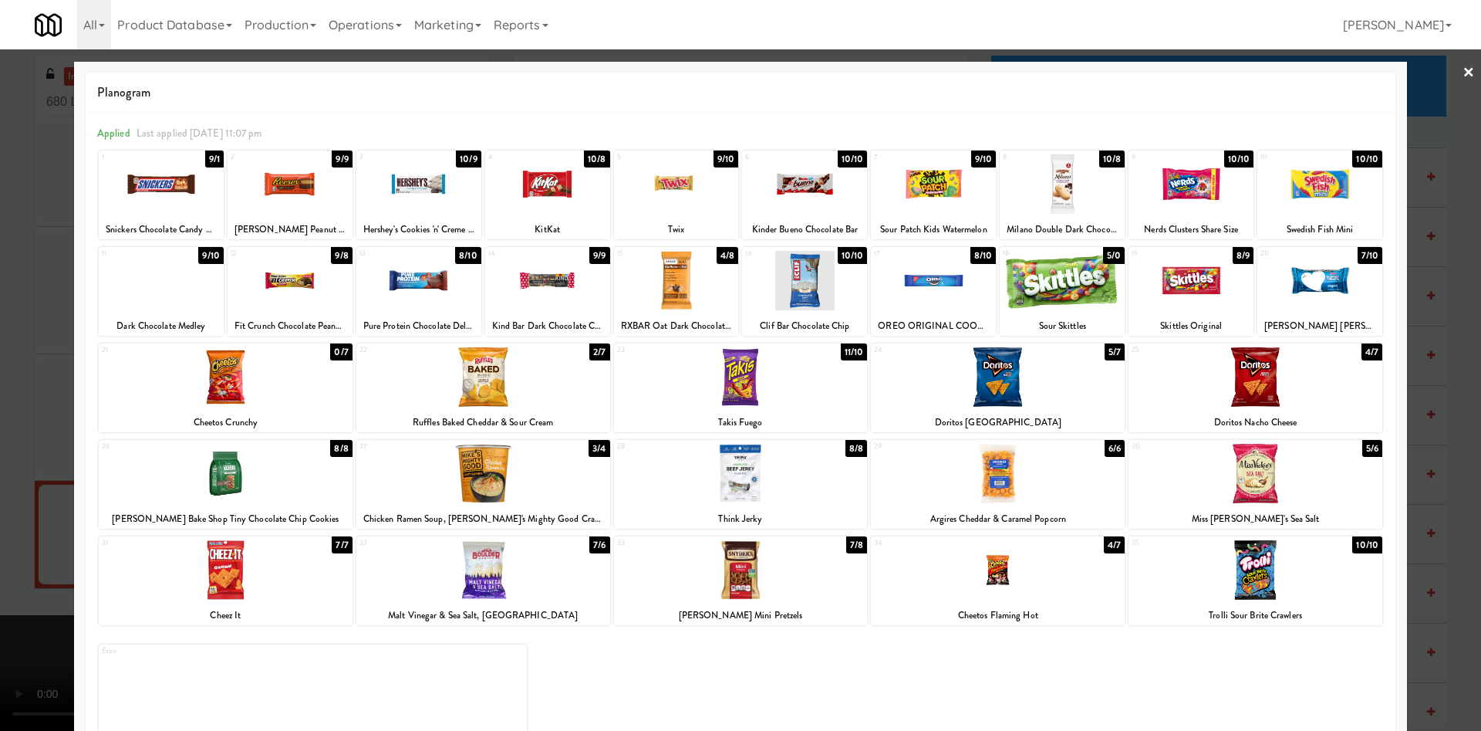
click at [189, 210] on div at bounding box center [161, 183] width 125 height 59
click at [288, 200] on div at bounding box center [290, 183] width 125 height 59
click at [658, 208] on div at bounding box center [676, 183] width 125 height 59
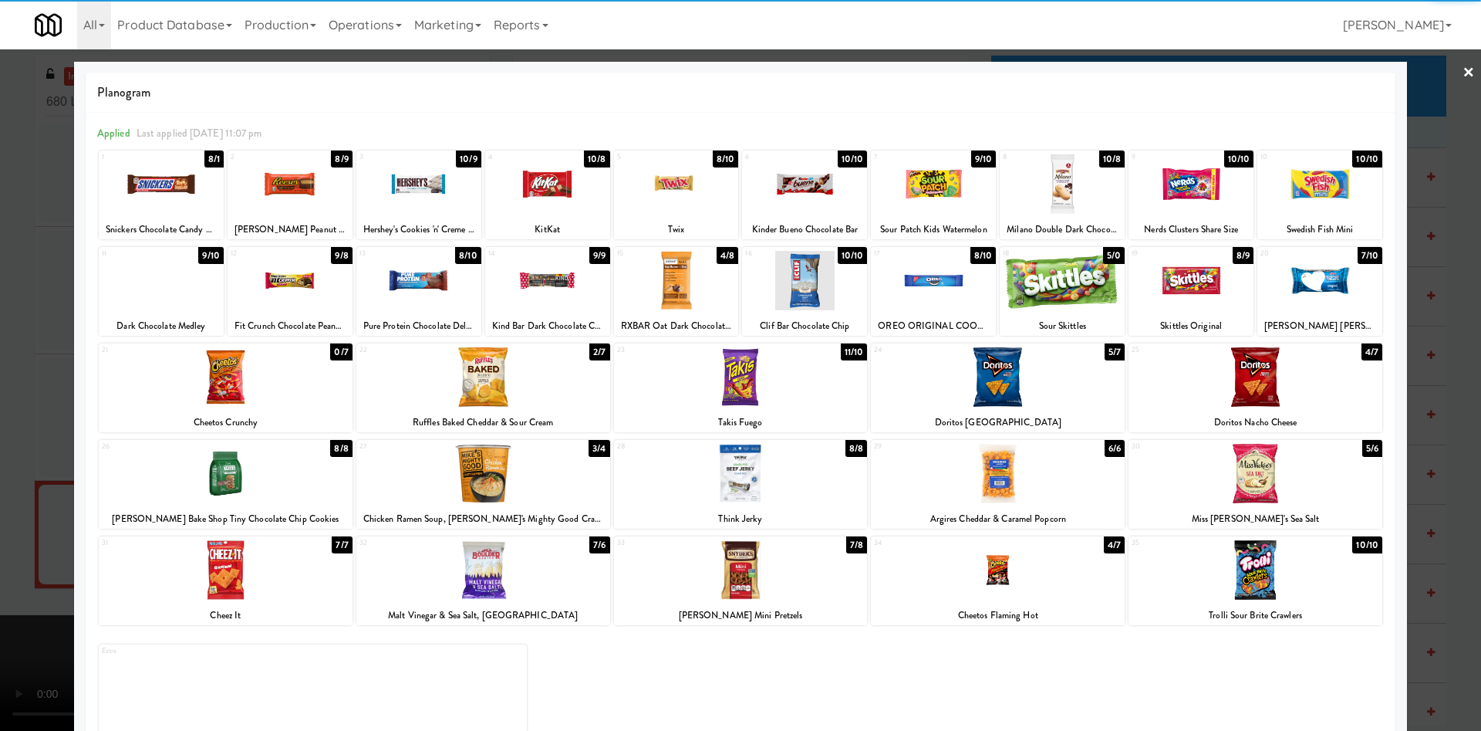
drag, startPoint x: 36, startPoint y: 376, endPoint x: 416, endPoint y: 409, distance: 380.9
click at [35, 377] on div at bounding box center [740, 365] width 1481 height 731
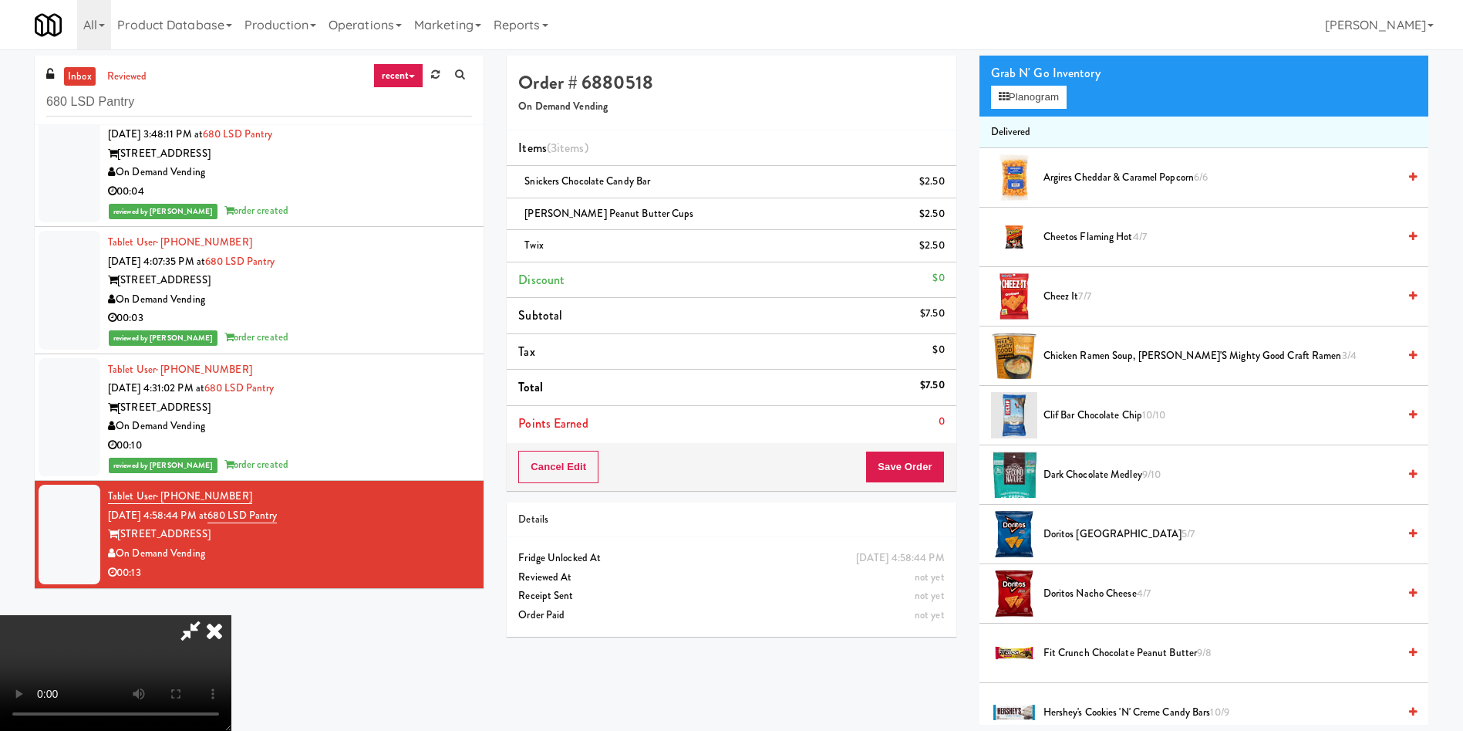
click at [231, 615] on video at bounding box center [115, 673] width 231 height 116
click at [920, 464] on button "Save Order" at bounding box center [905, 467] width 79 height 32
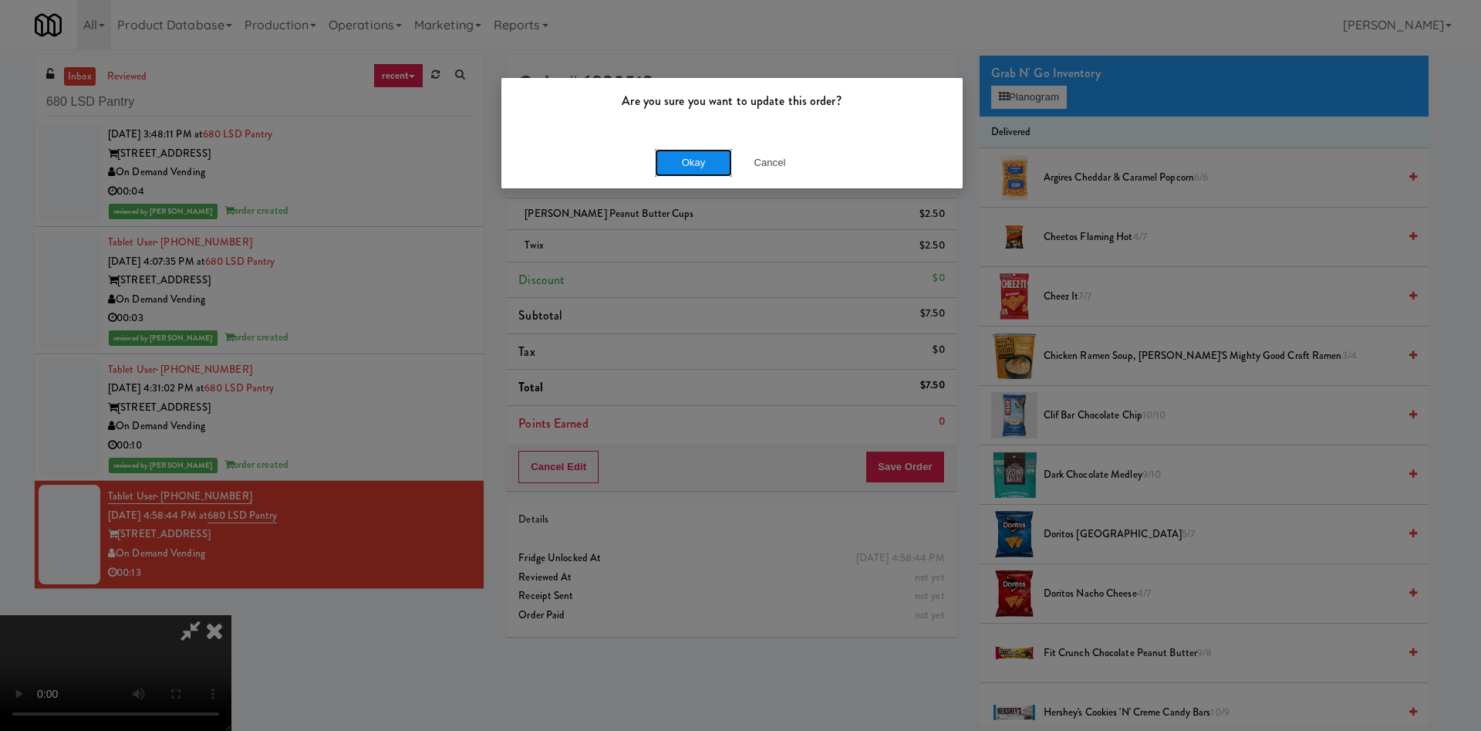
drag, startPoint x: 684, startPoint y: 164, endPoint x: 872, endPoint y: 38, distance: 225.7
click at [686, 160] on button "Okay" at bounding box center [693, 163] width 77 height 28
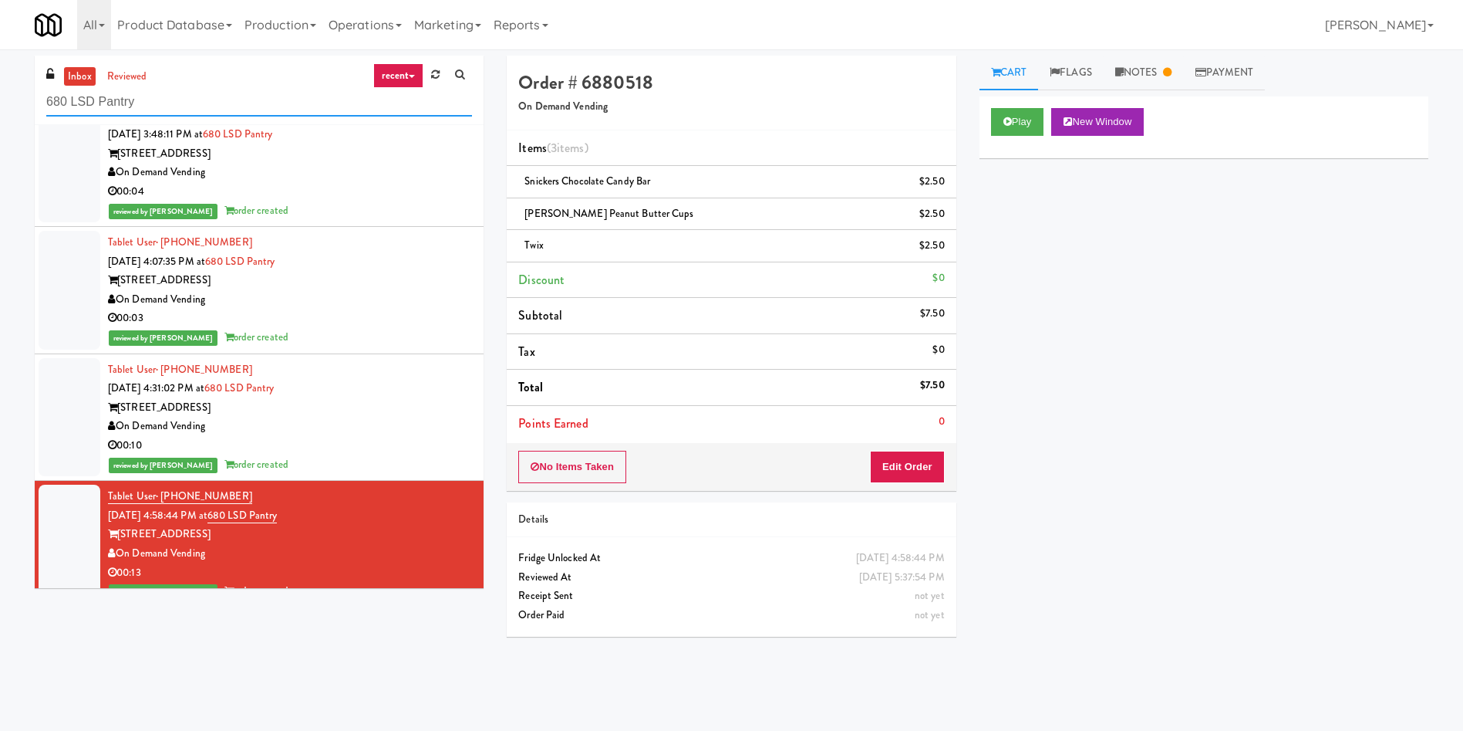
drag, startPoint x: 199, startPoint y: 105, endPoint x: 0, endPoint y: 104, distance: 199.0
click at [0, 104] on div "inbox reviewed recent all unclear take inventory issue suspicious failed recent…" at bounding box center [731, 365] width 1463 height 619
paste input "Blue Mountain"
type input "Blue Mountain"
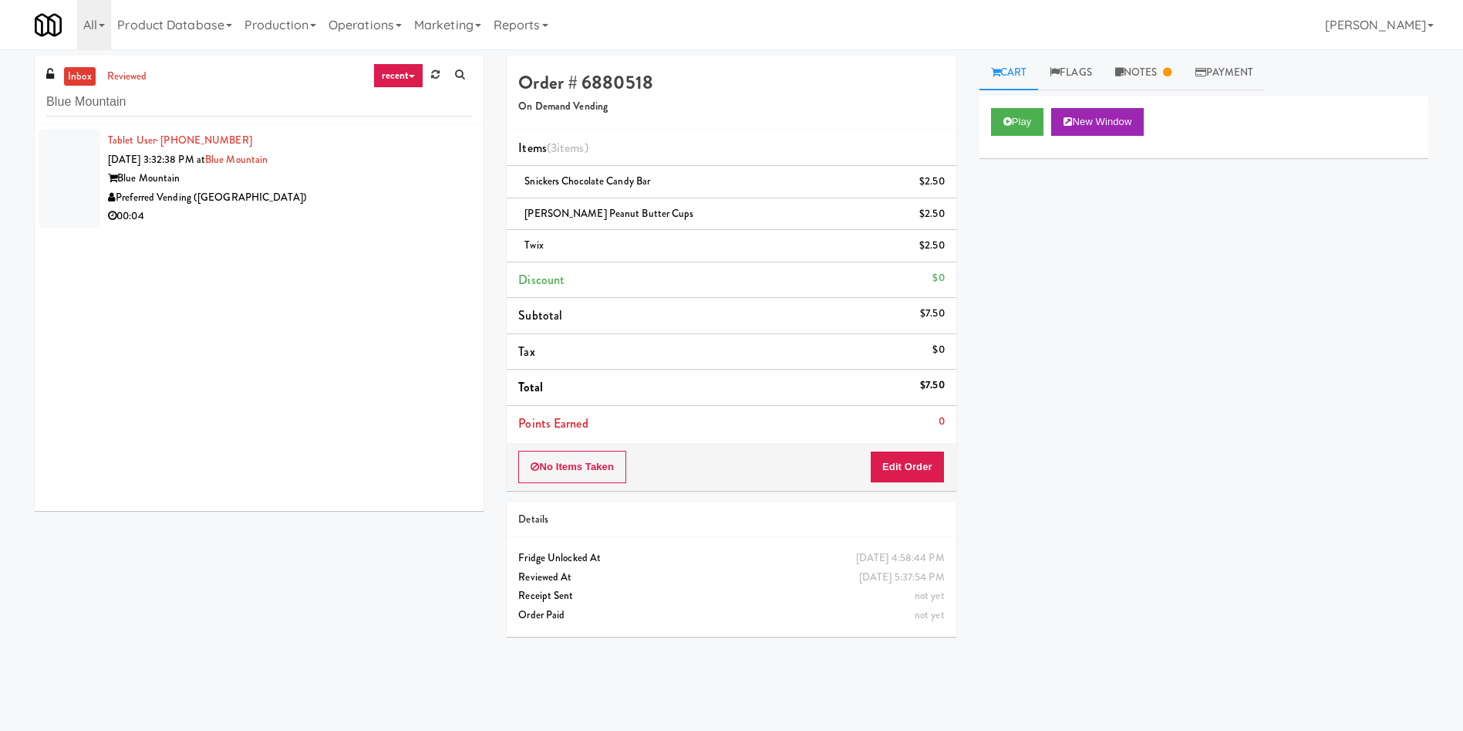
drag, startPoint x: 89, startPoint y: 175, endPoint x: 102, endPoint y: 177, distance: 13.2
click at [88, 175] on div at bounding box center [70, 179] width 62 height 100
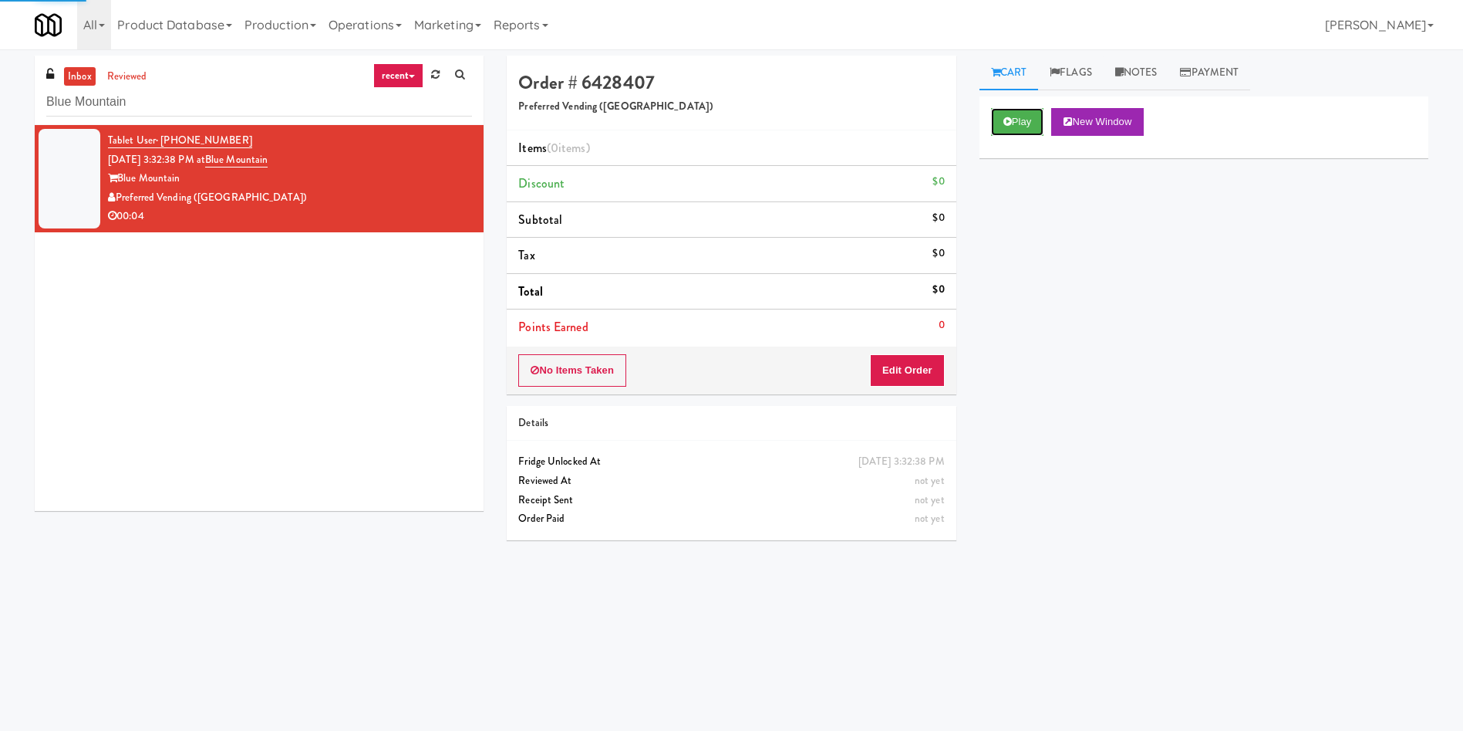
click at [1001, 123] on button "Play" at bounding box center [1017, 122] width 53 height 28
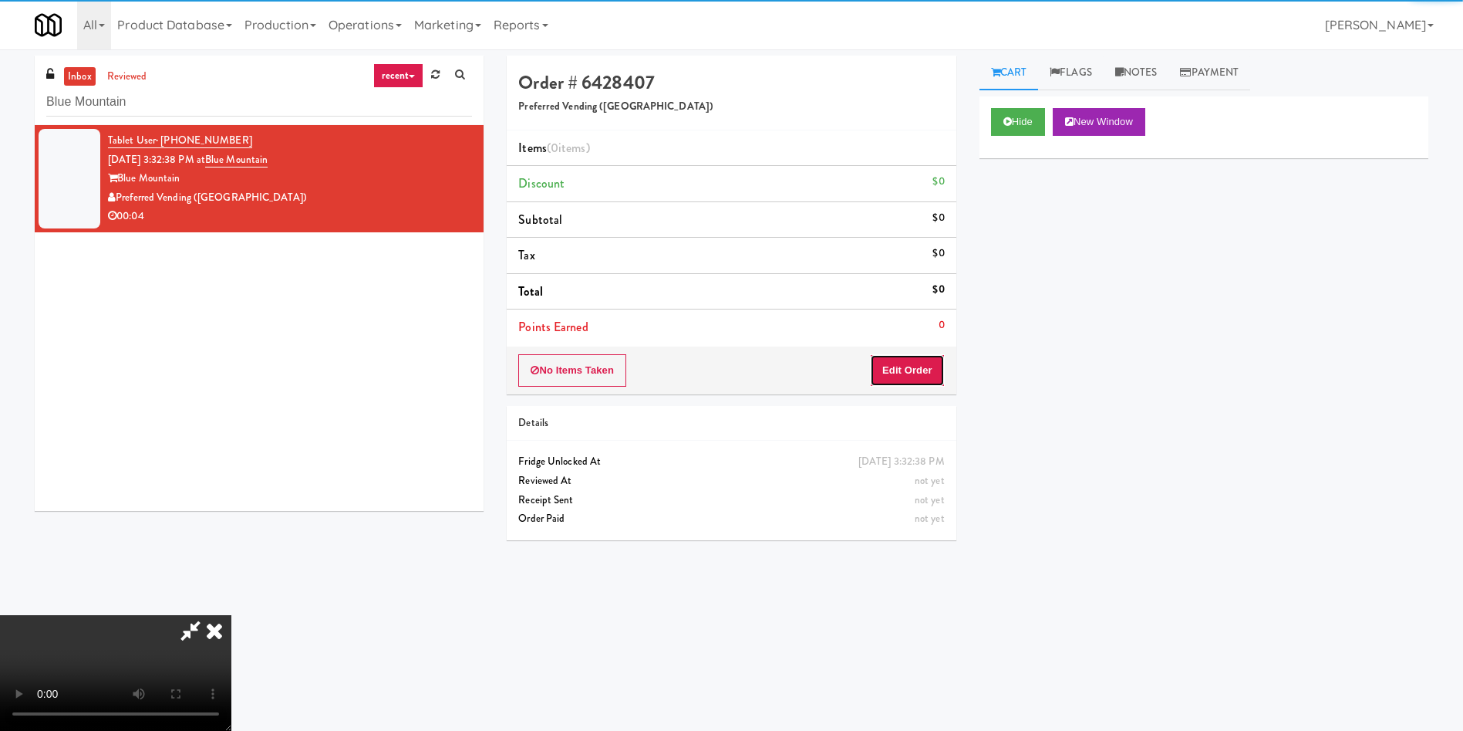
click at [892, 366] on button "Edit Order" at bounding box center [907, 370] width 75 height 32
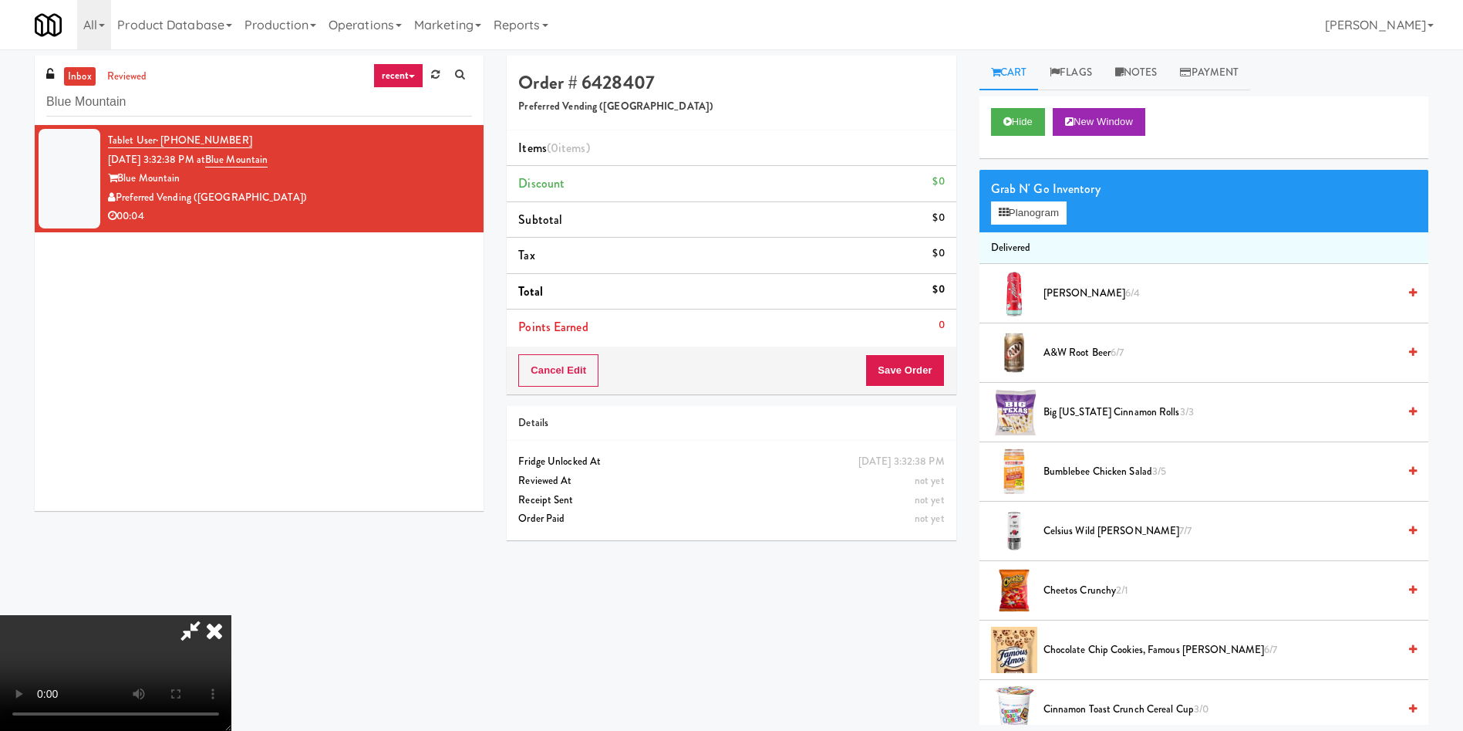
click at [1173, 650] on span "Chocolate Chip Cookies, Famous Amos 6/7" at bounding box center [1221, 649] width 354 height 19
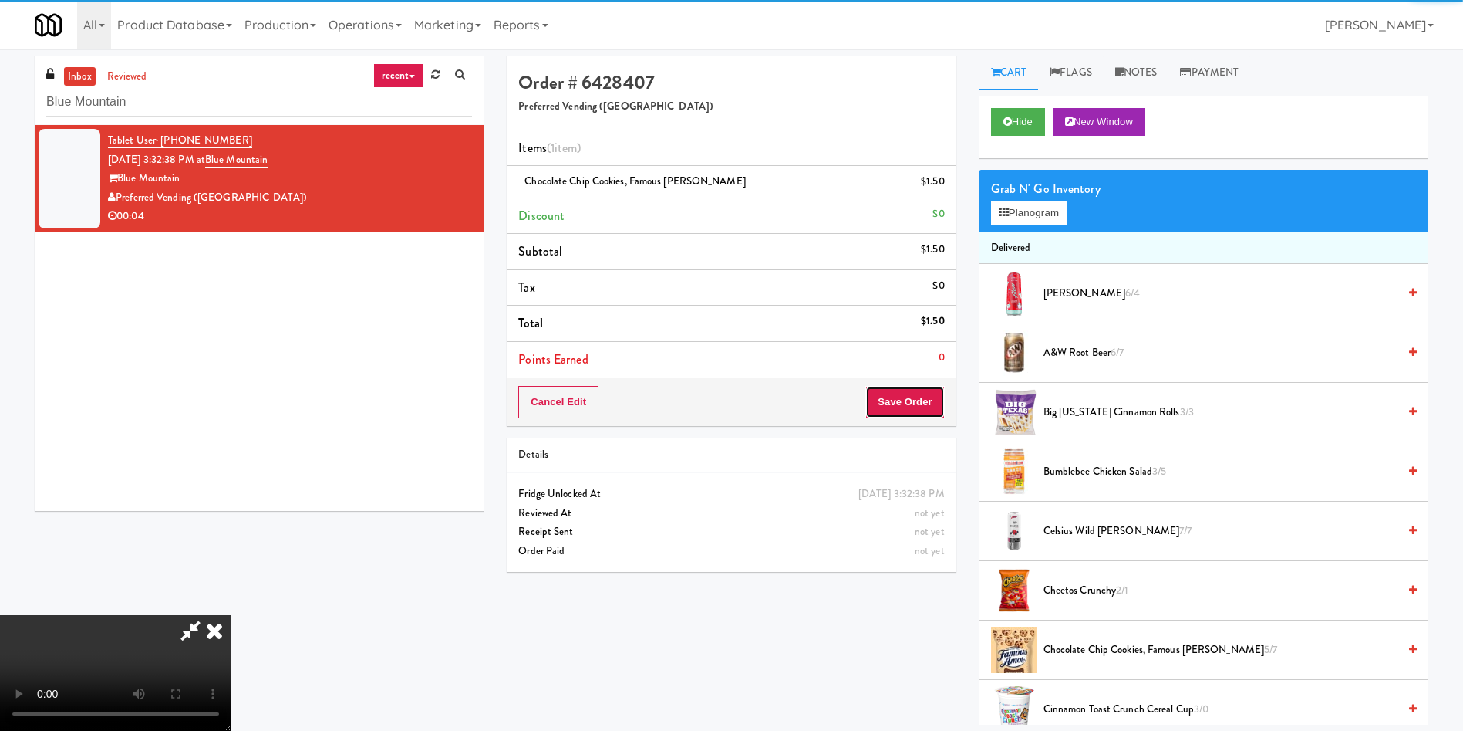
click at [906, 400] on button "Save Order" at bounding box center [905, 402] width 79 height 32
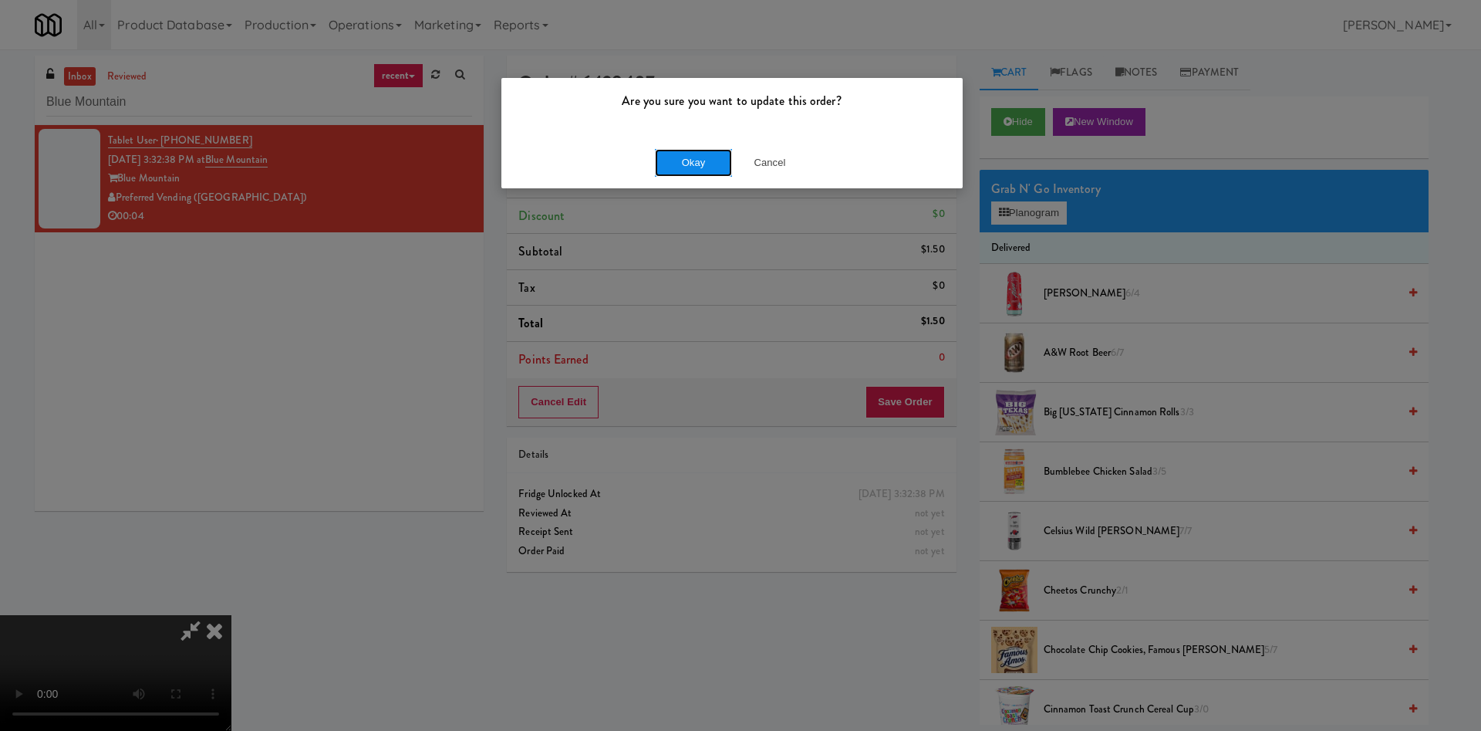
click at [683, 167] on button "Okay" at bounding box center [693, 163] width 77 height 28
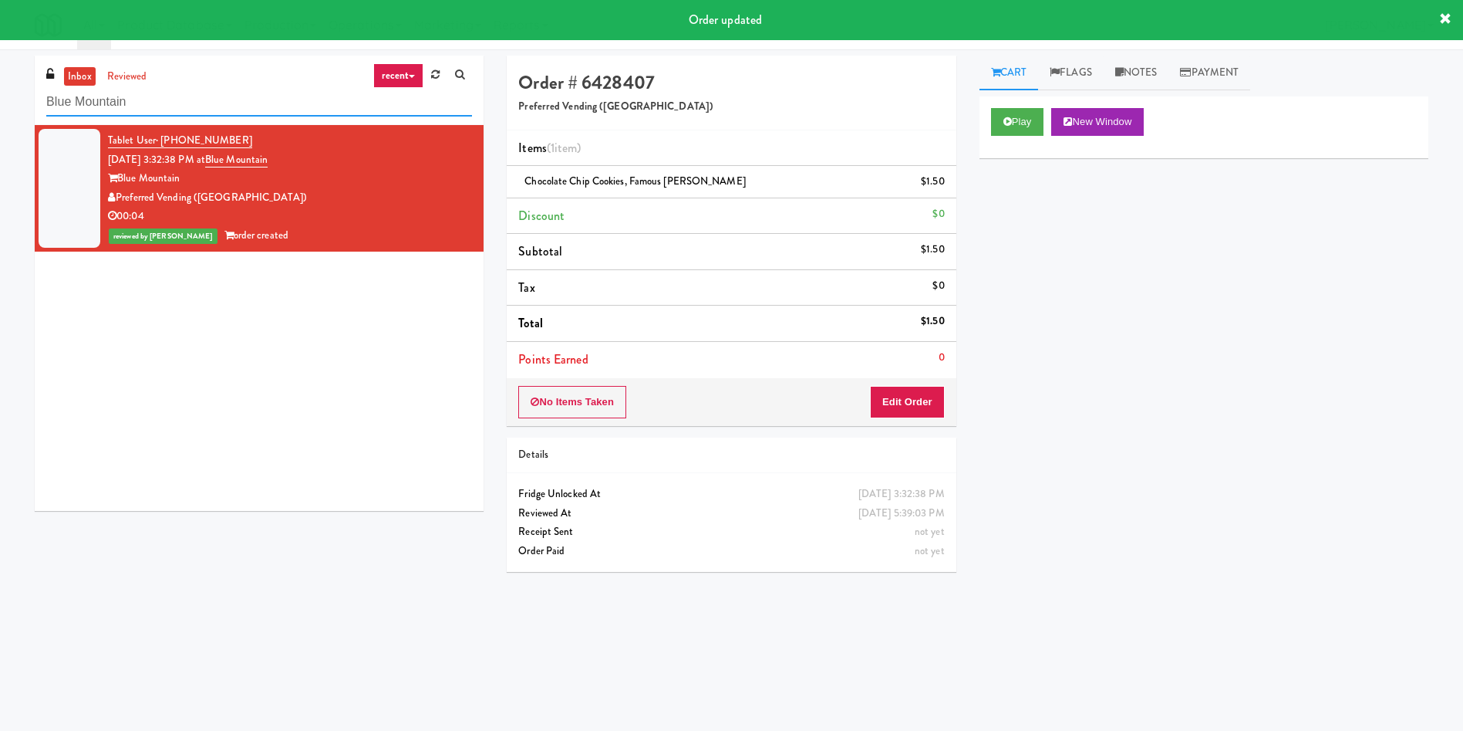
click at [0, 87] on div "inbox reviewed recent all unclear take inventory issue suspicious failed recent…" at bounding box center [731, 365] width 1463 height 619
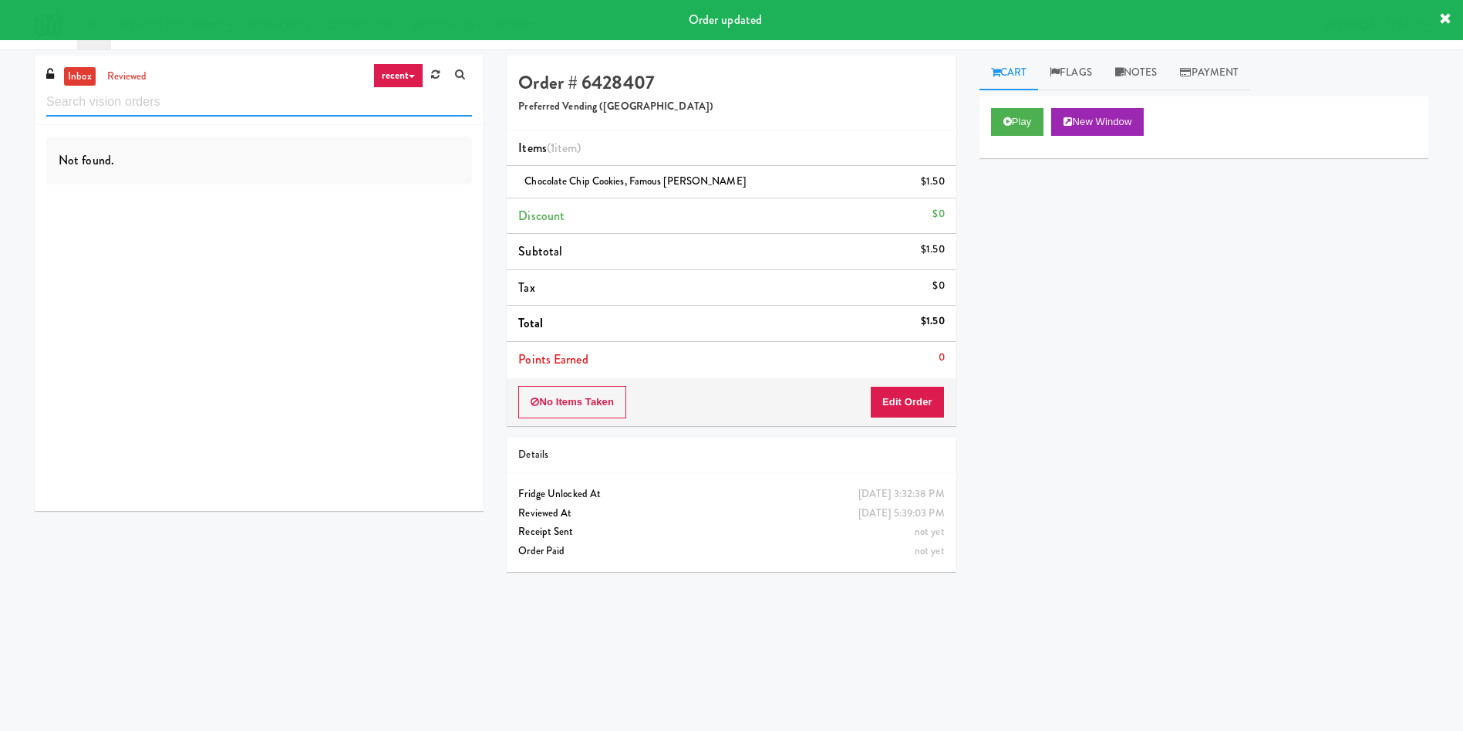
paste input "Aperture UCF - Cooler - Left"
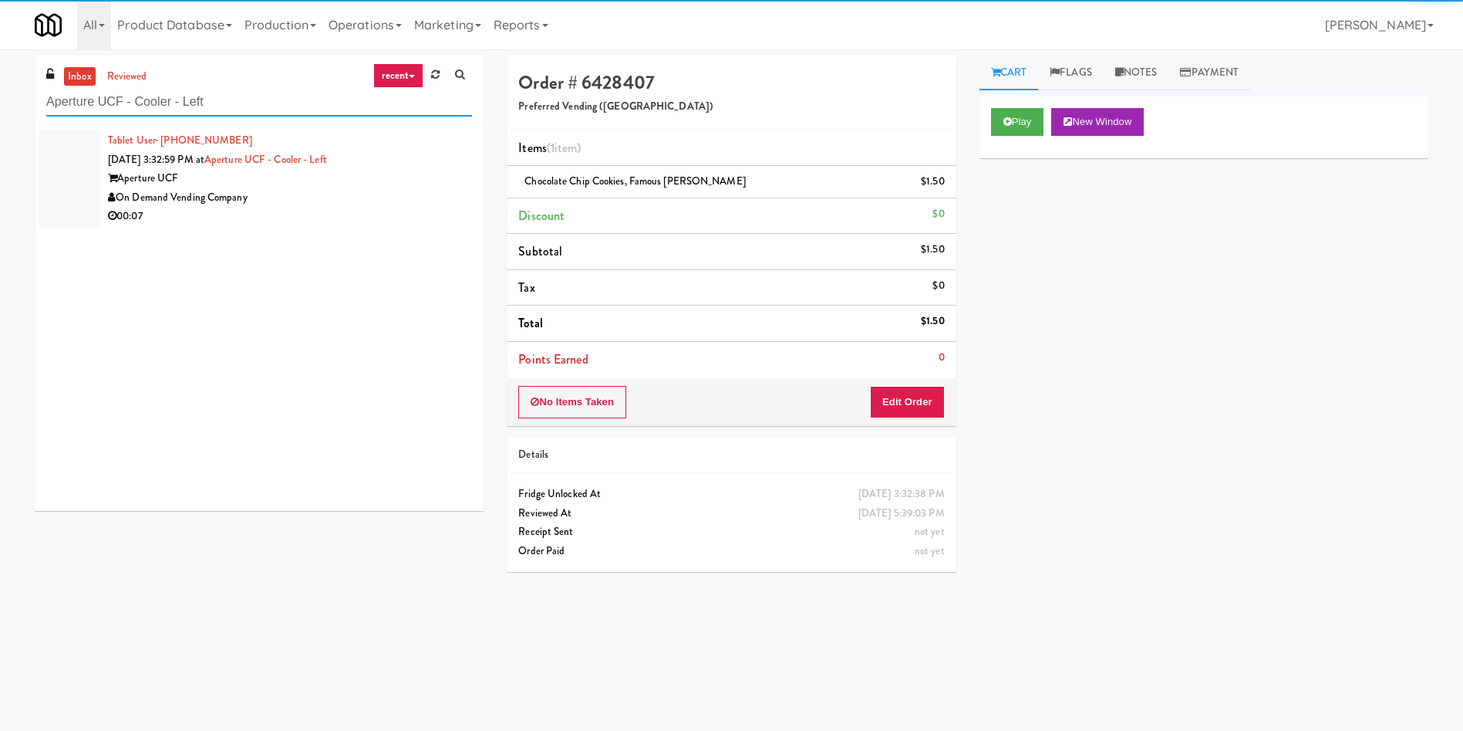
type input "Aperture UCF - Cooler - Left"
click at [66, 148] on div at bounding box center [70, 179] width 62 height 100
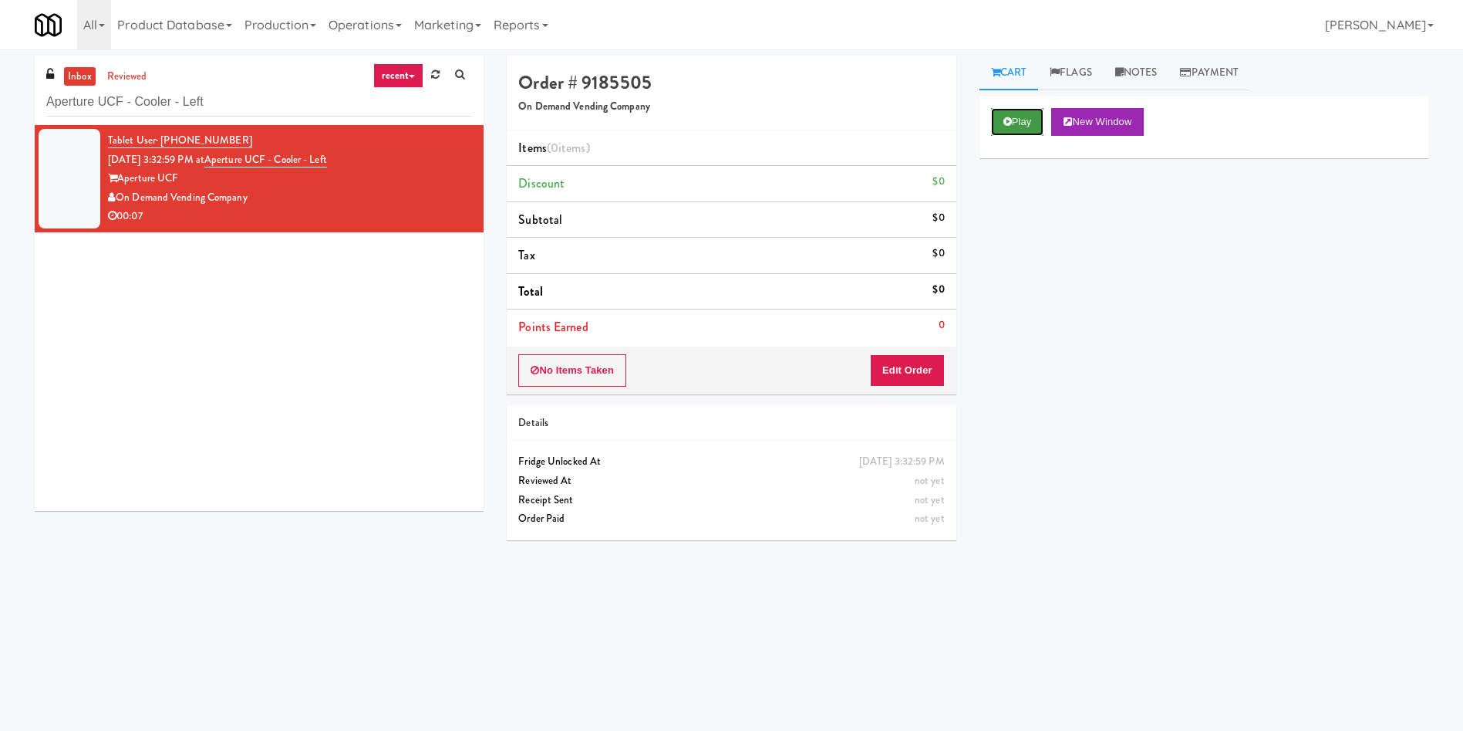
click at [1030, 120] on button "Play" at bounding box center [1017, 122] width 53 height 28
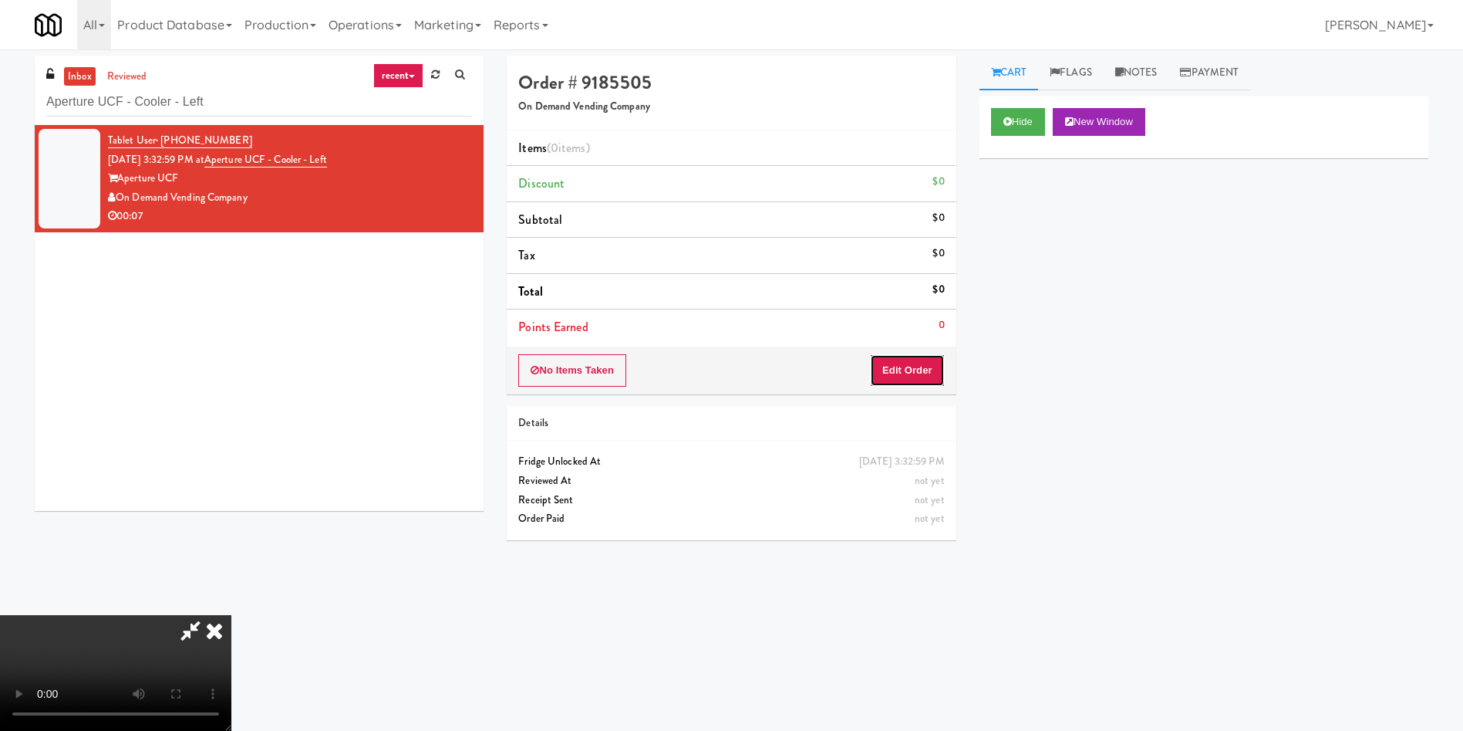
click at [936, 365] on button "Edit Order" at bounding box center [907, 370] width 75 height 32
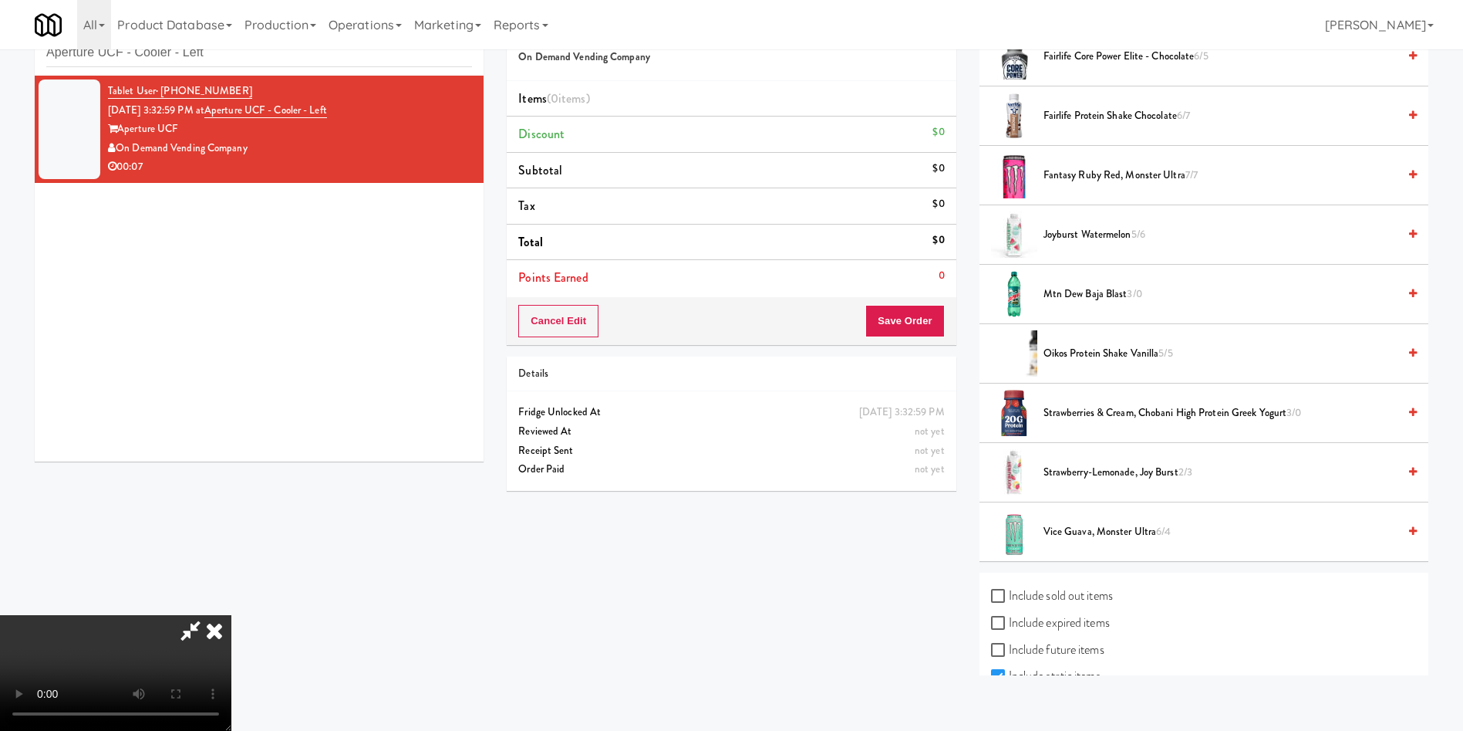
scroll to position [372, 0]
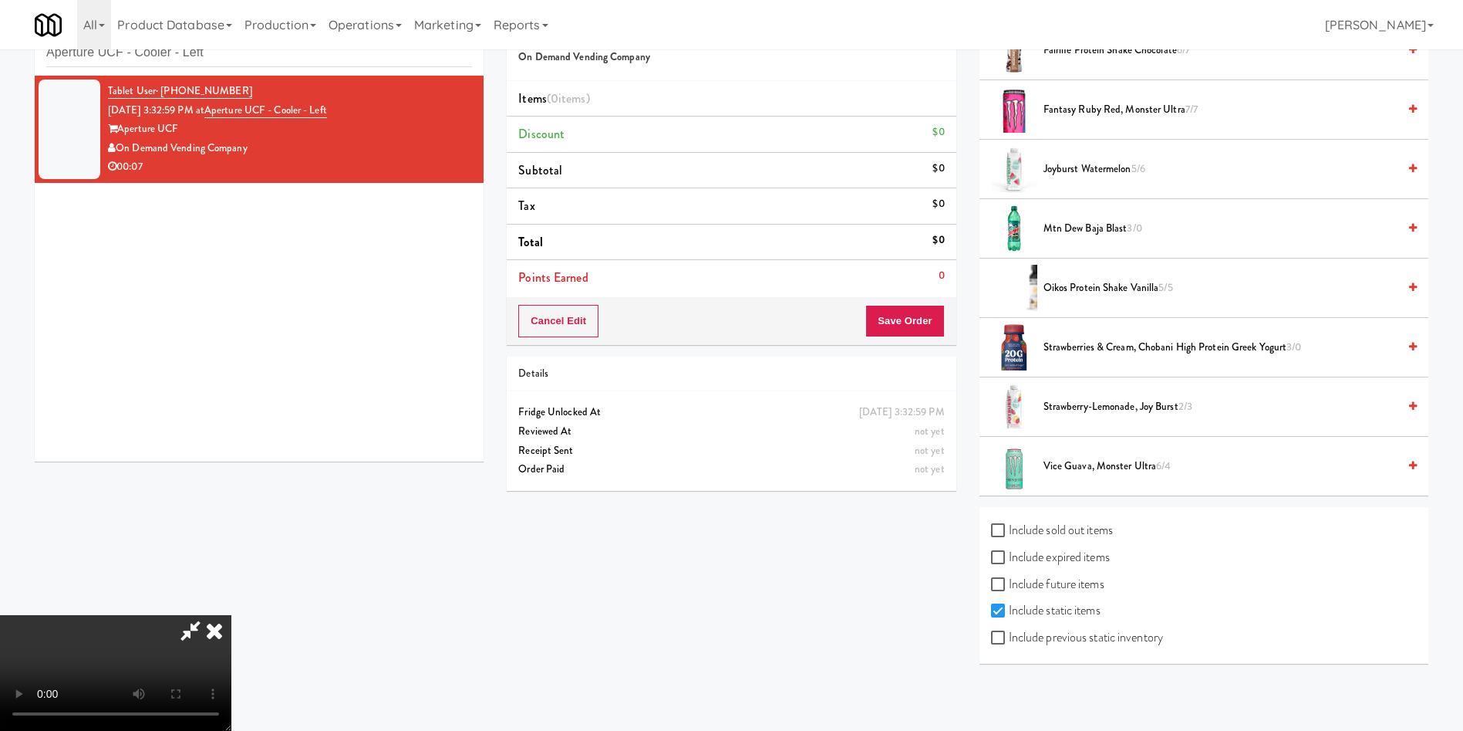
click at [1097, 634] on label "Include previous static inventory" at bounding box center [1077, 637] width 172 height 23
click at [1009, 634] on input "Include previous static inventory" at bounding box center [1000, 638] width 18 height 12
checkbox input "true"
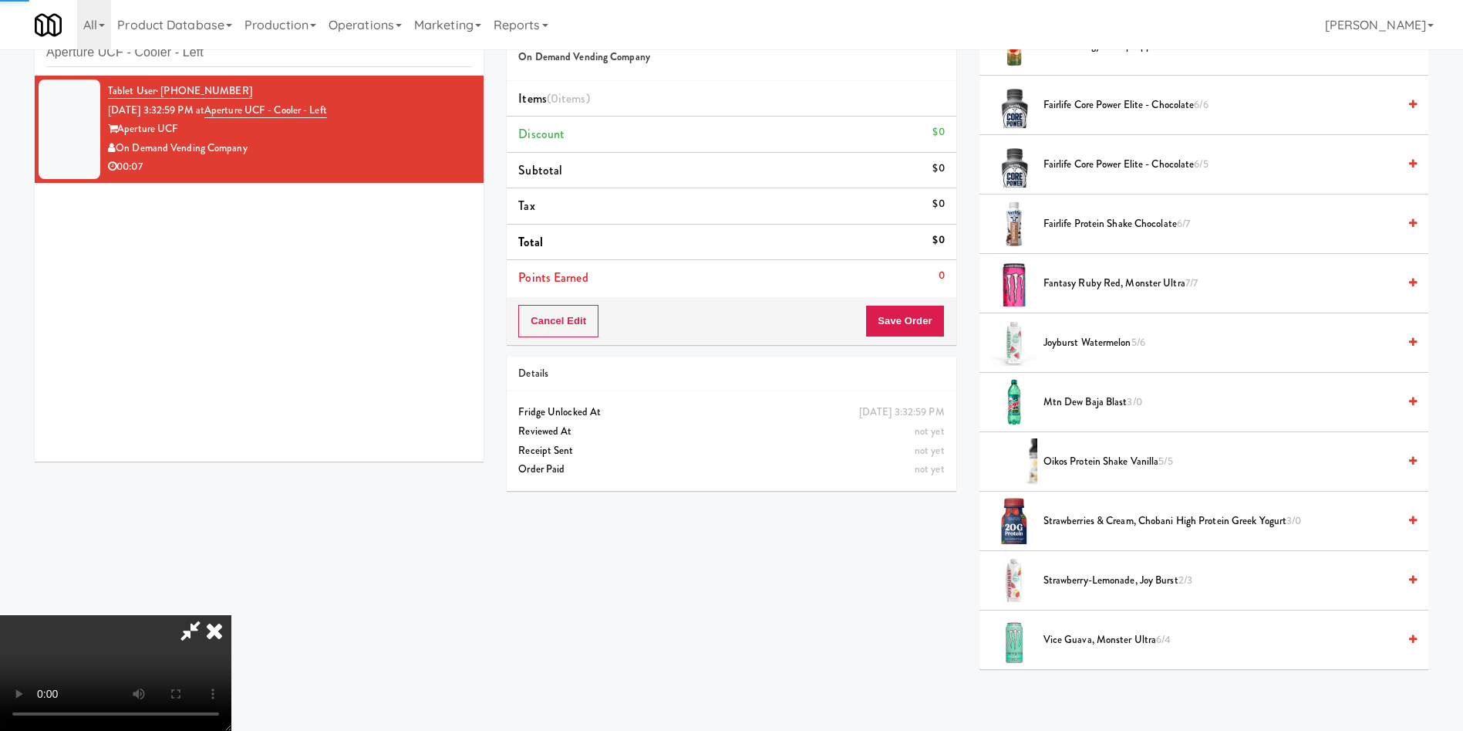
scroll to position [0, 0]
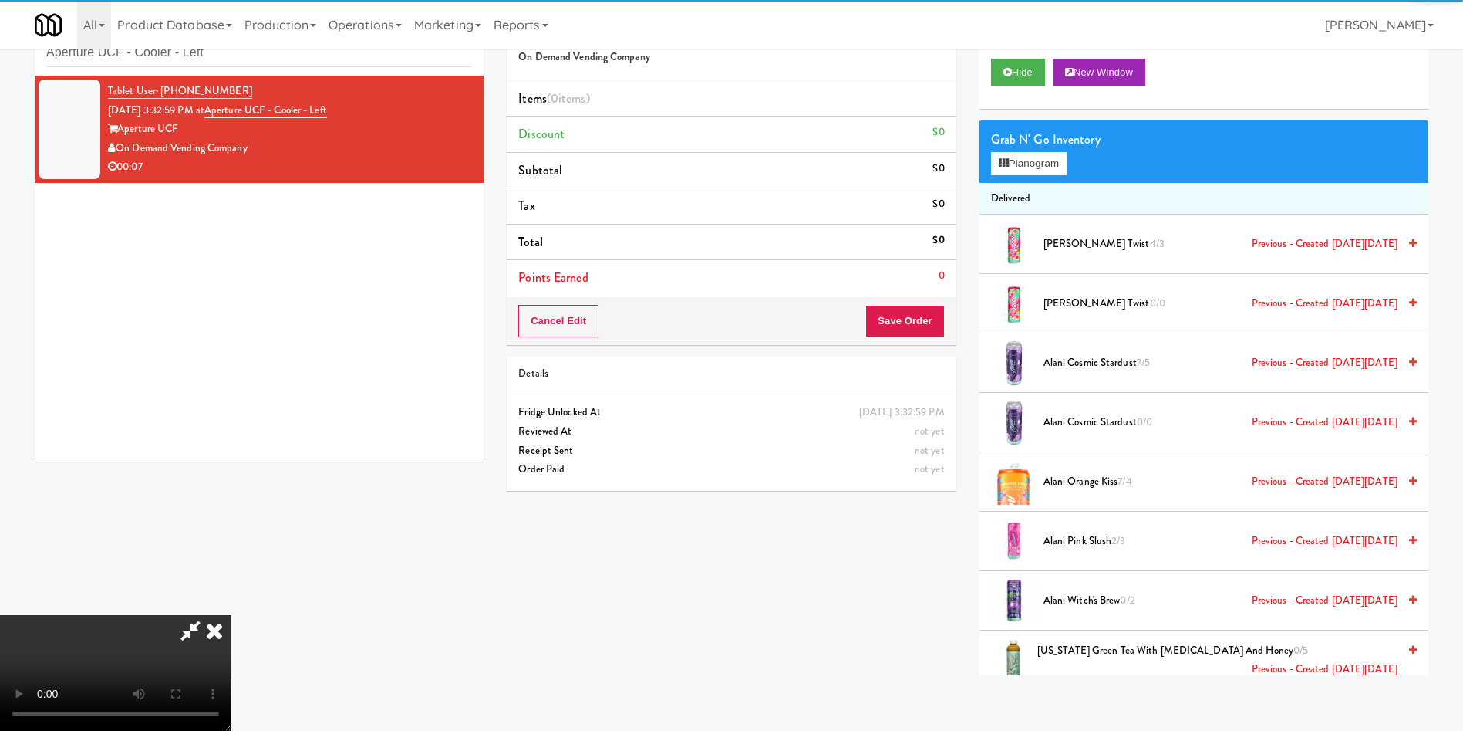
click at [1031, 176] on div "Grab N' Go Inventory Planogram" at bounding box center [1204, 151] width 449 height 62
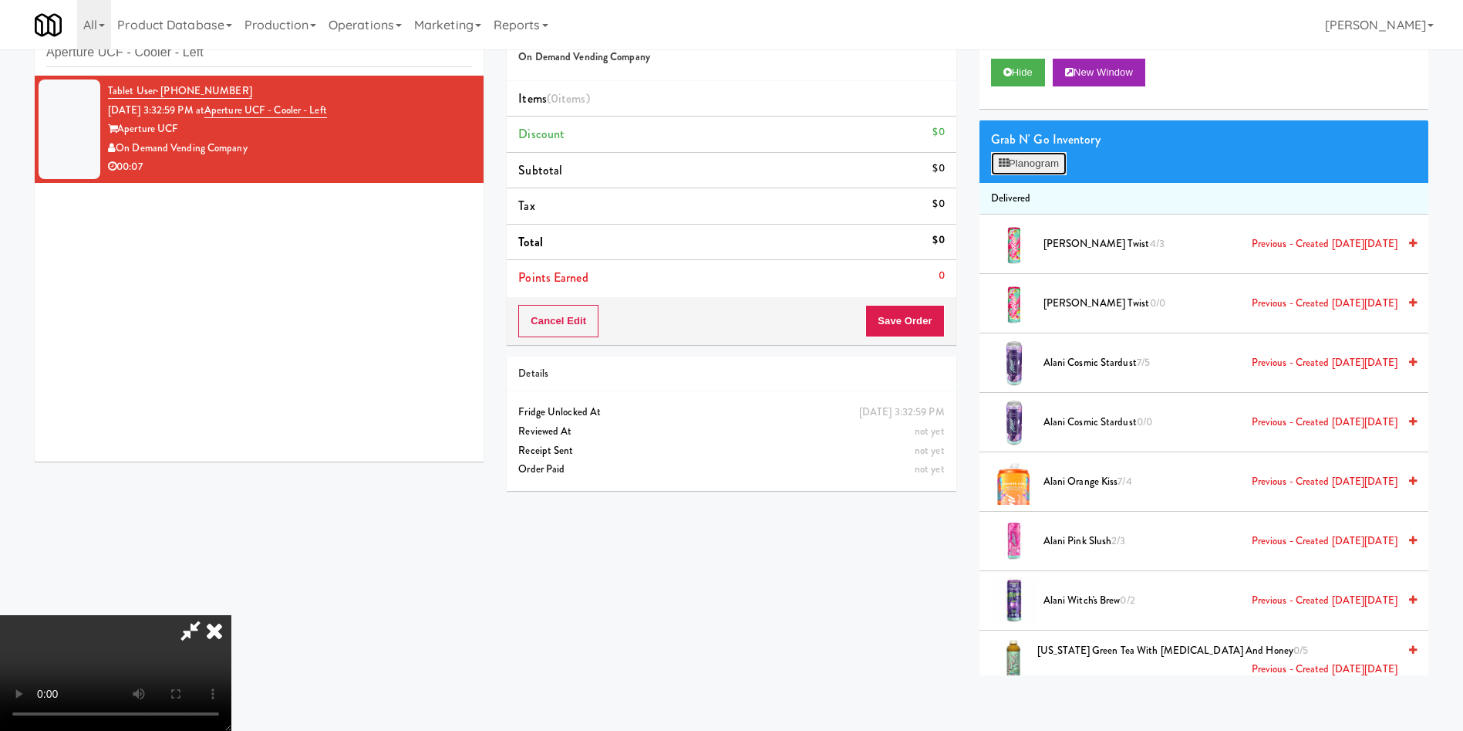
click at [1032, 164] on button "Planogram" at bounding box center [1029, 163] width 76 height 23
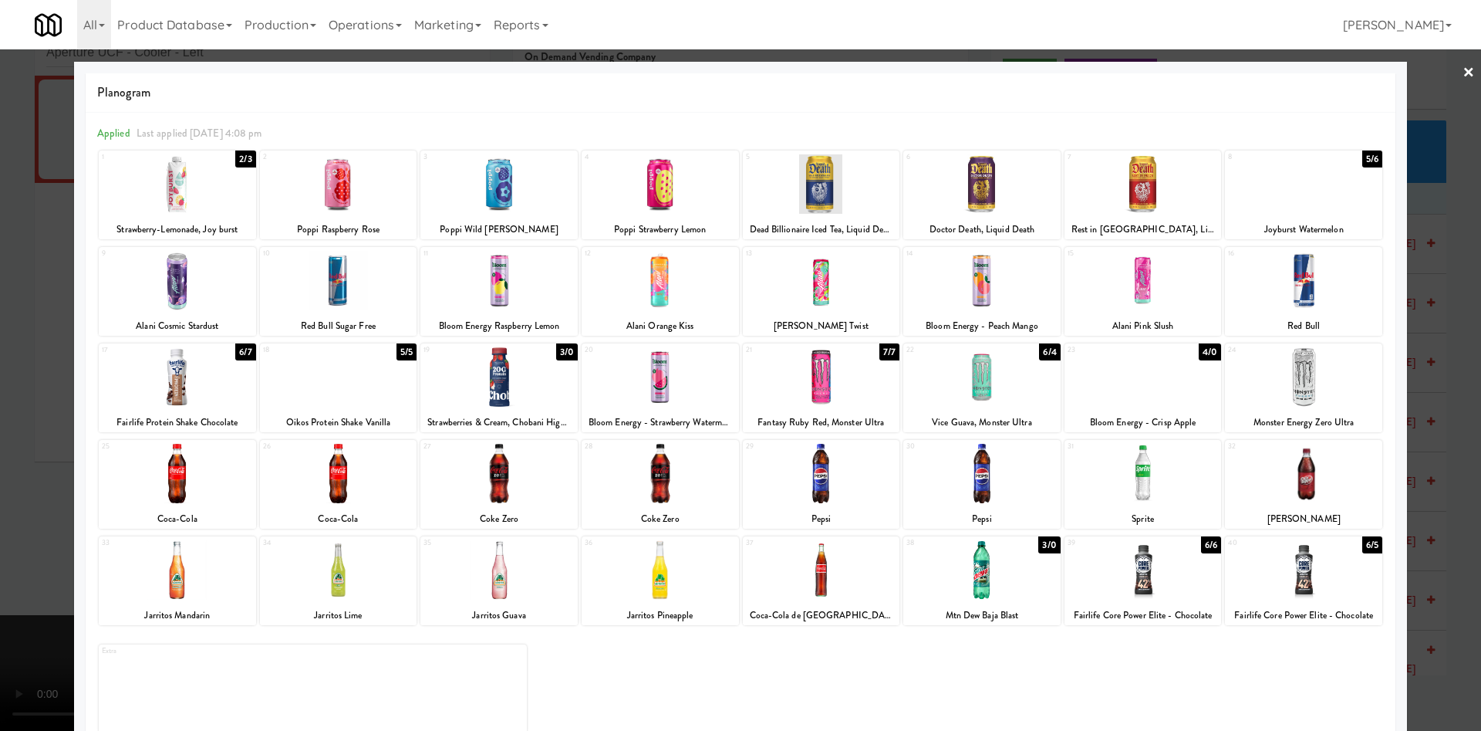
click at [1311, 286] on div at bounding box center [1303, 280] width 157 height 59
click at [1305, 295] on div at bounding box center [1303, 280] width 157 height 59
click at [1410, 106] on div at bounding box center [740, 365] width 1481 height 731
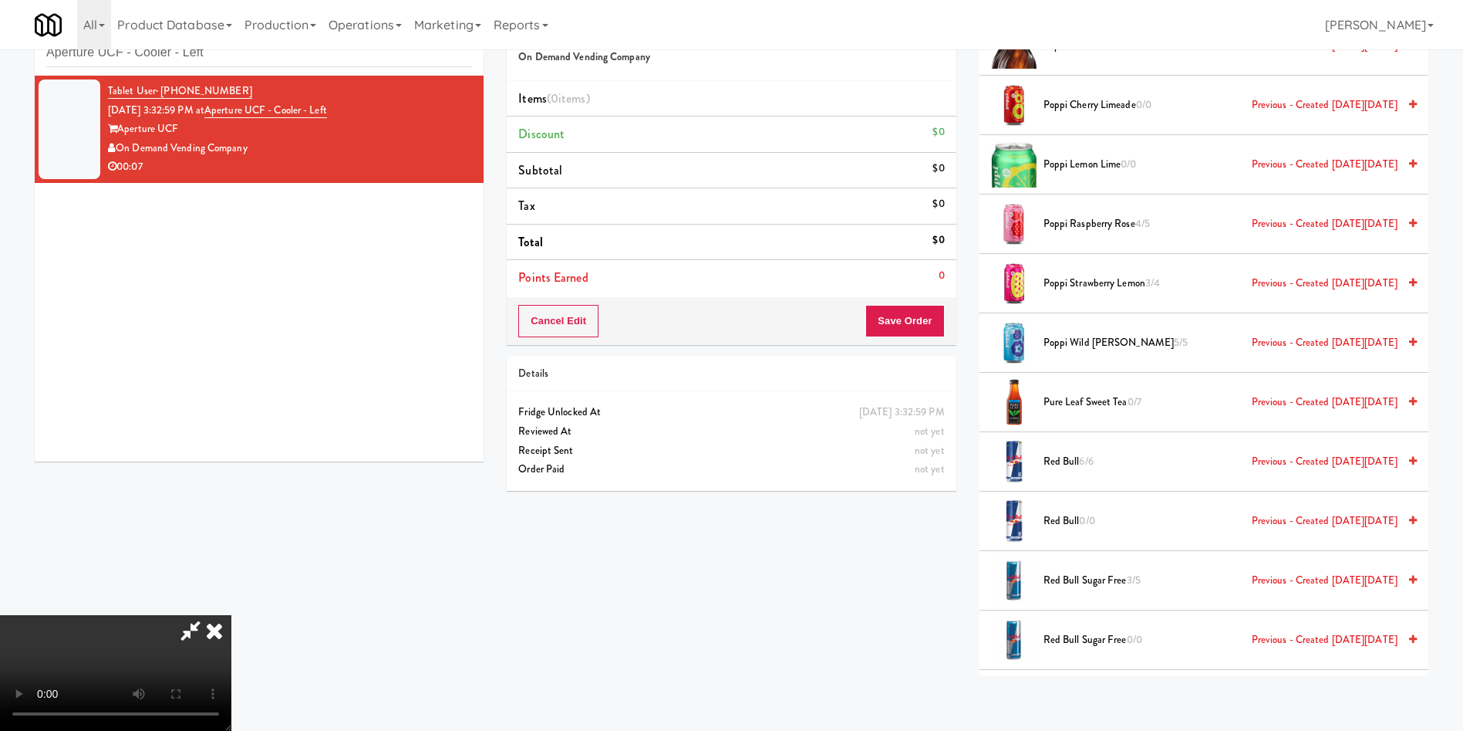
scroll to position [3587, 0]
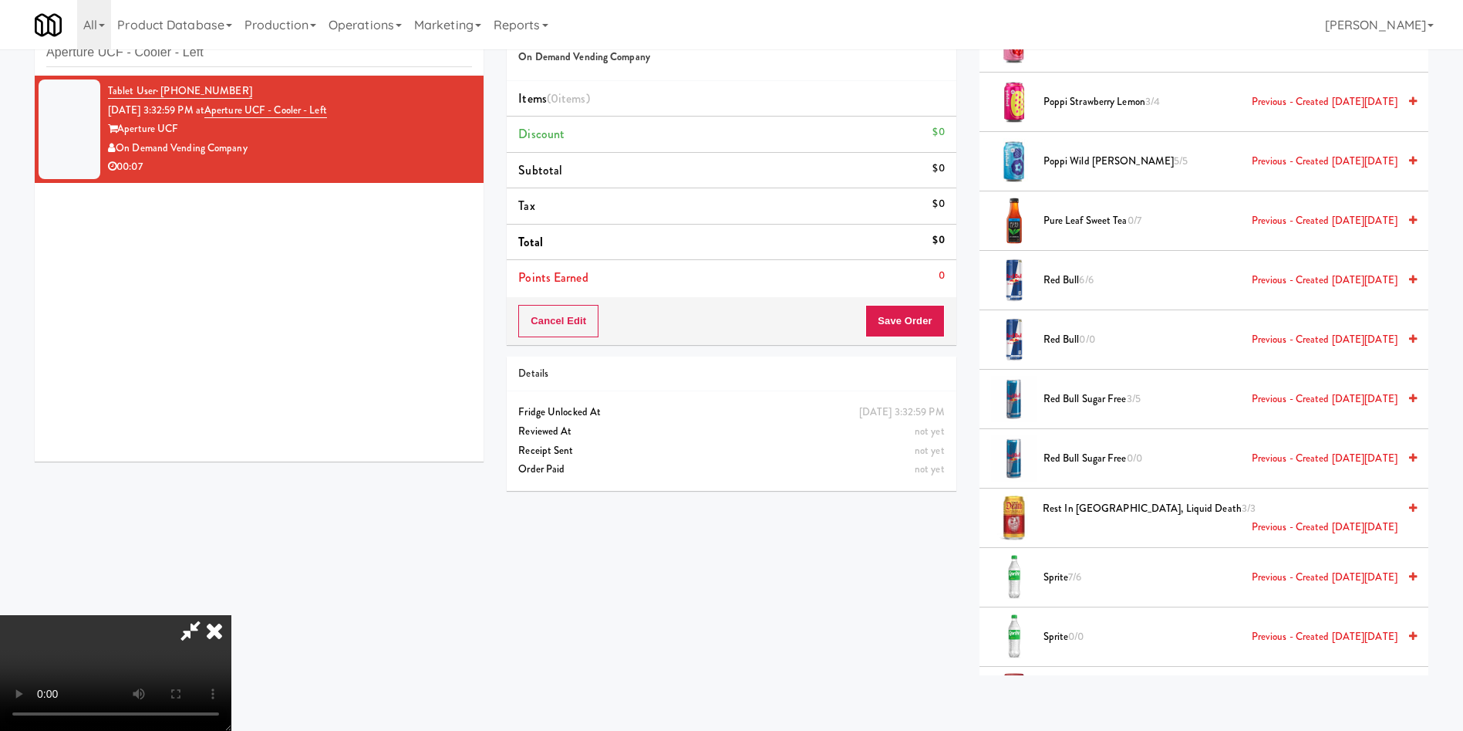
click at [1076, 340] on span "Red Bull 0/0 Previous - Created on Fri, Aug 1st 2025" at bounding box center [1221, 339] width 354 height 19
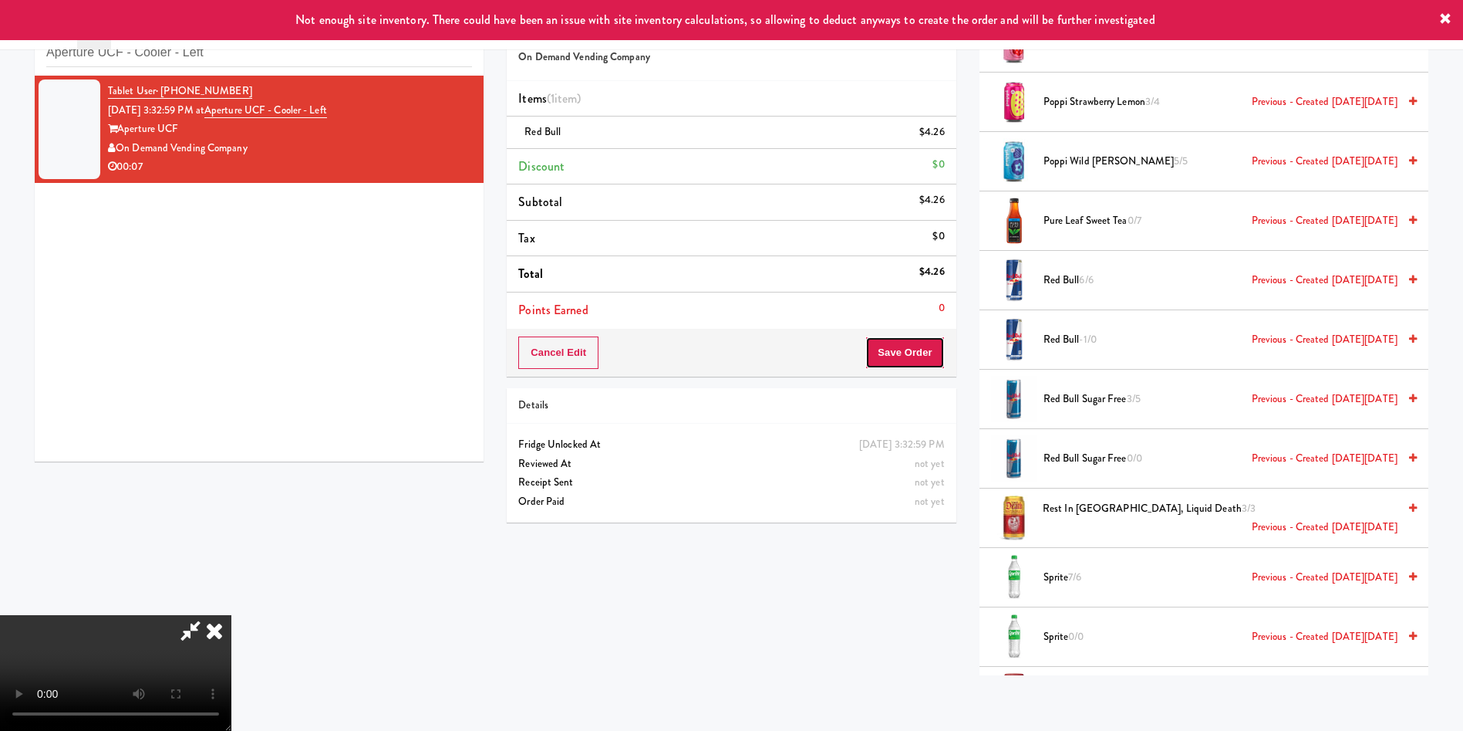
click at [903, 344] on button "Save Order" at bounding box center [905, 352] width 79 height 32
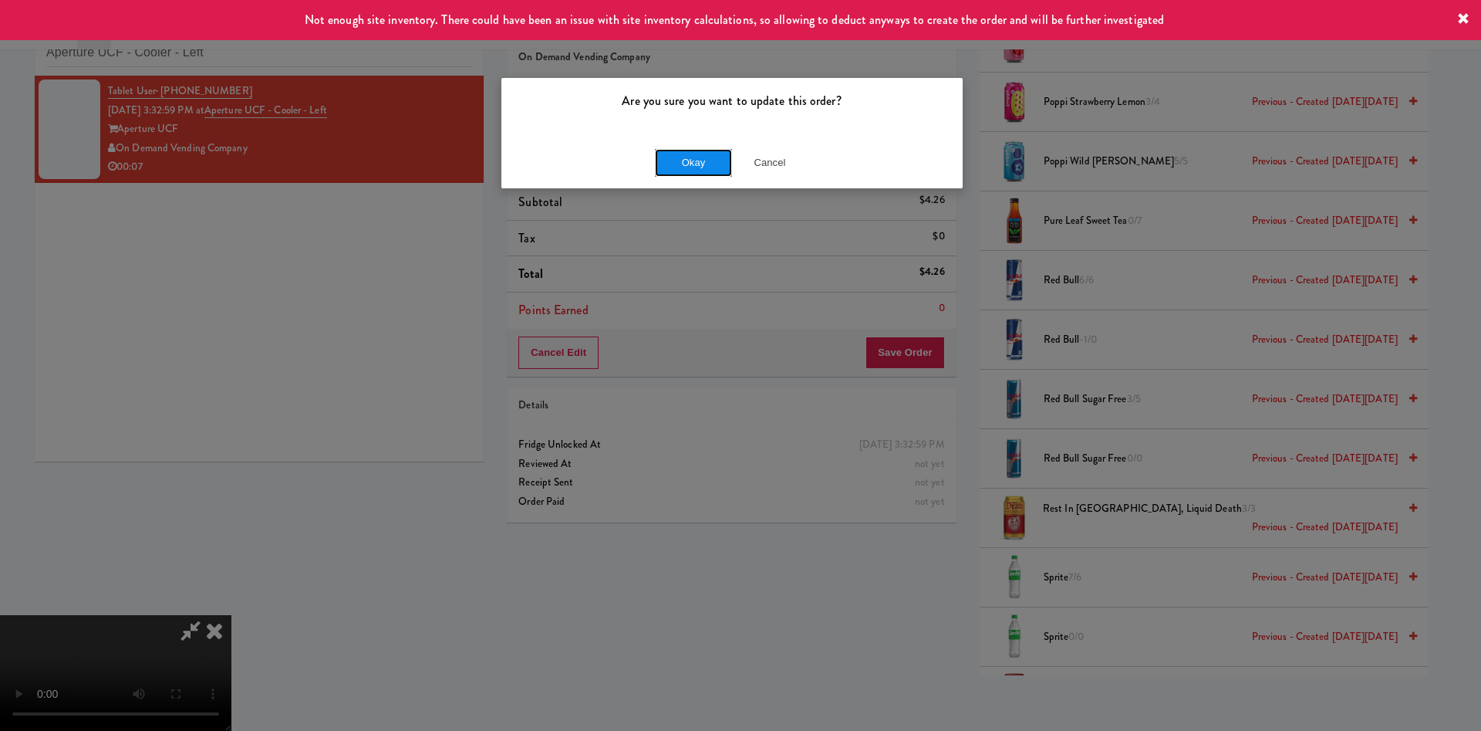
click at [694, 160] on button "Okay" at bounding box center [693, 163] width 77 height 28
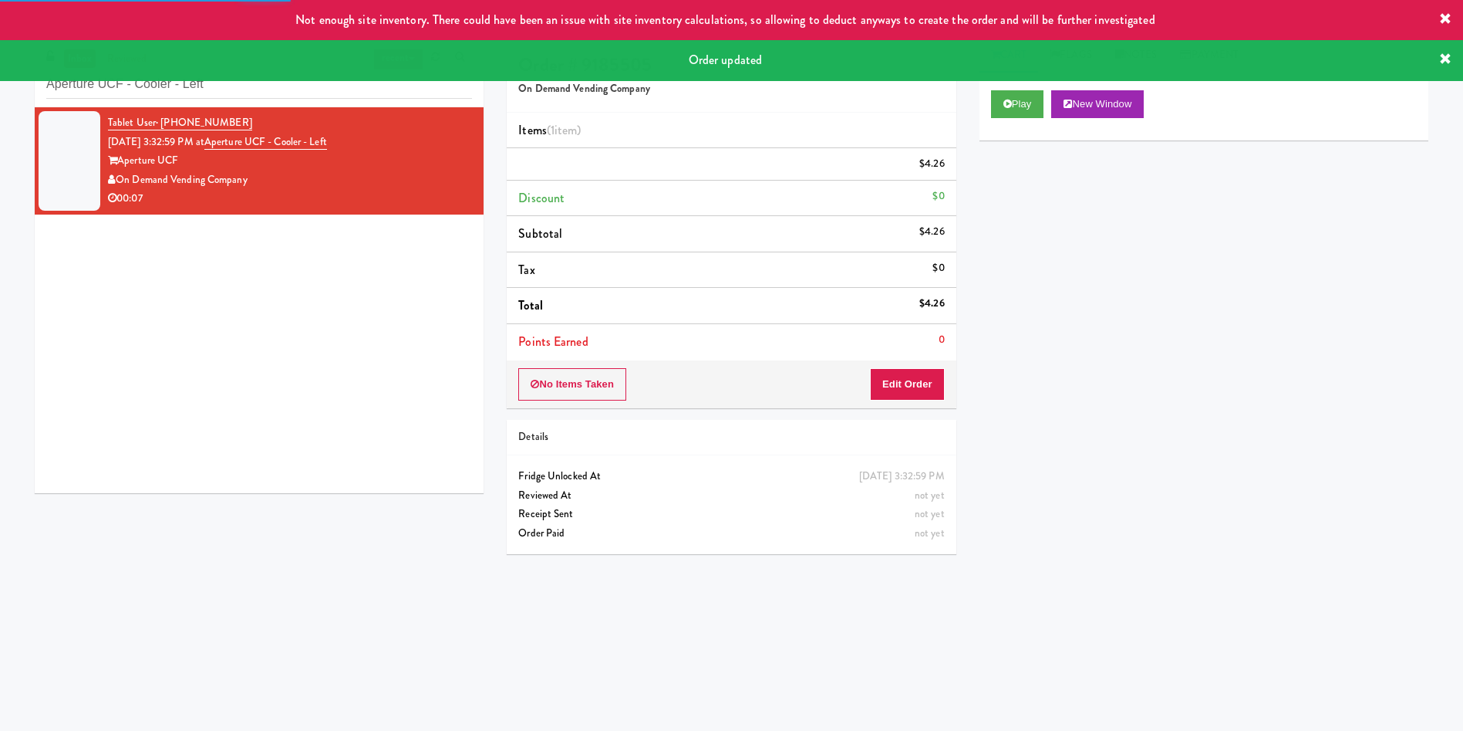
scroll to position [0, 0]
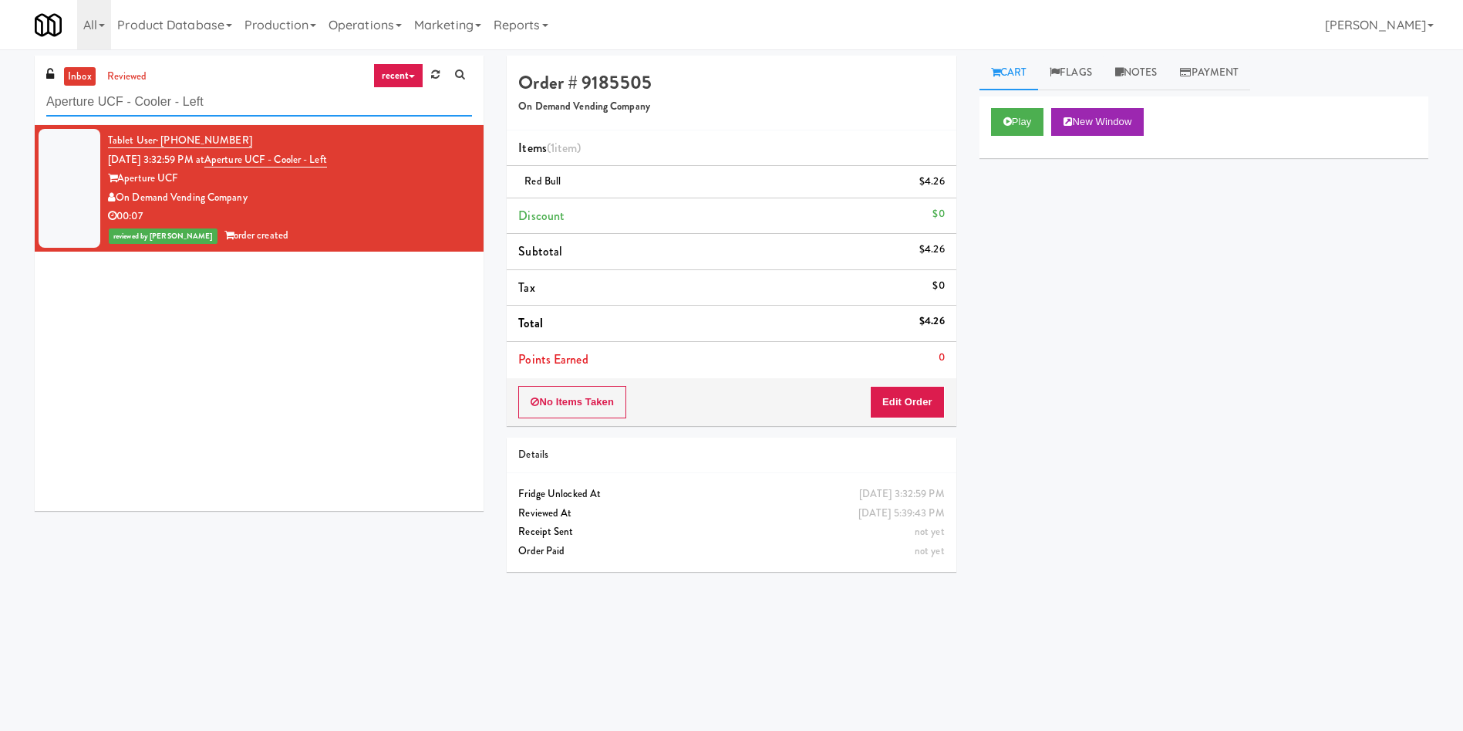
drag, startPoint x: 258, startPoint y: 100, endPoint x: 0, endPoint y: 96, distance: 257.7
click at [0, 111] on div "inbox reviewed recent all unclear take inventory issue suspicious failed recent…" at bounding box center [731, 365] width 1463 height 619
paste input "315 Front St - Fridge"
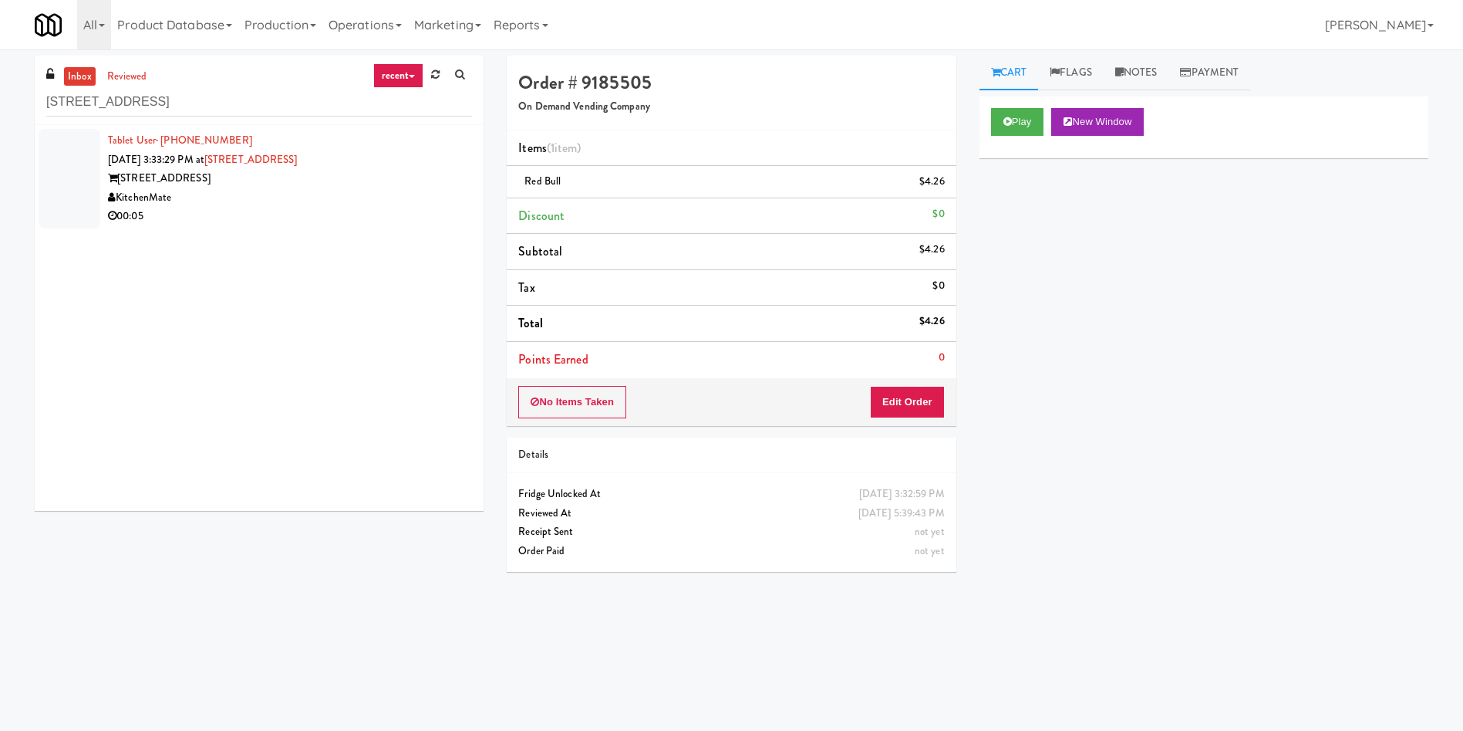
click at [98, 158] on div at bounding box center [70, 179] width 62 height 100
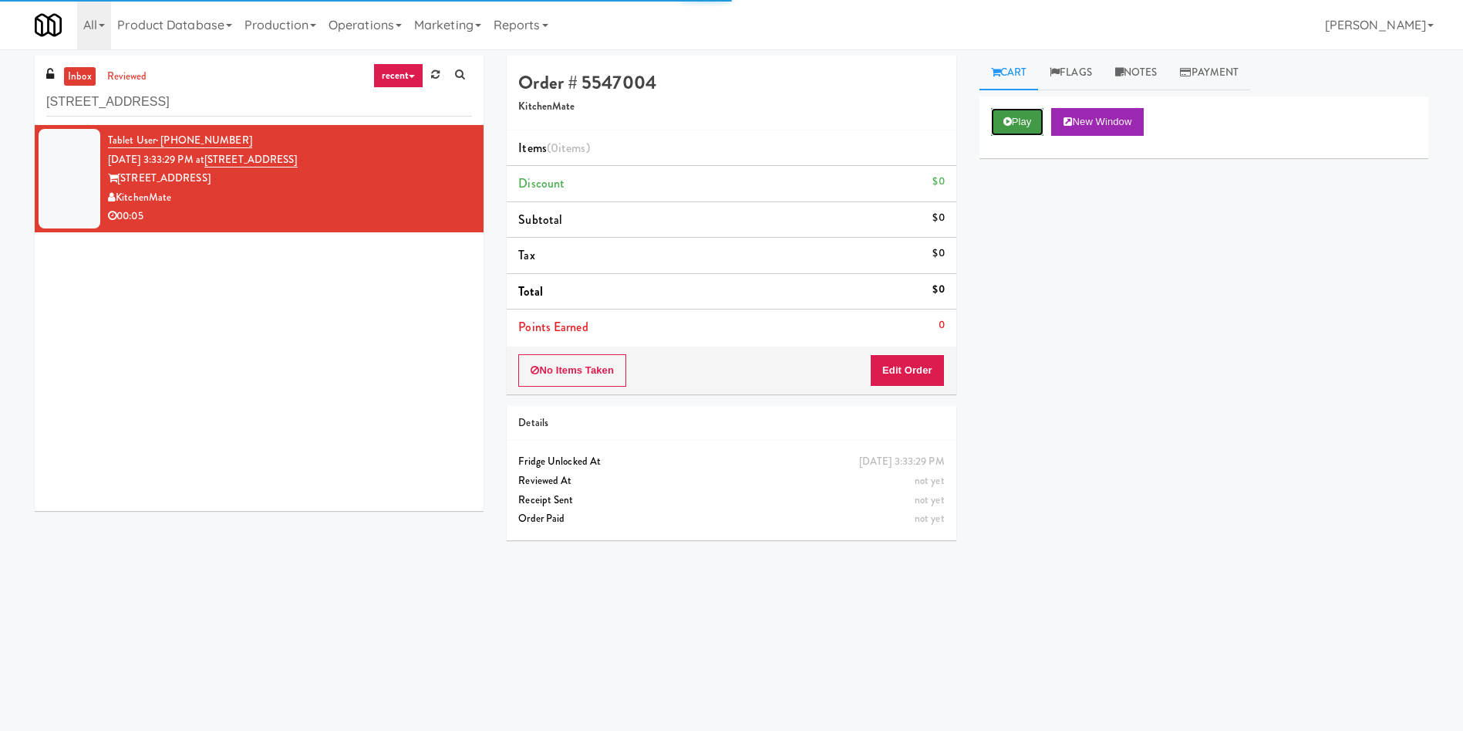
click at [1040, 122] on button "Play" at bounding box center [1017, 122] width 53 height 28
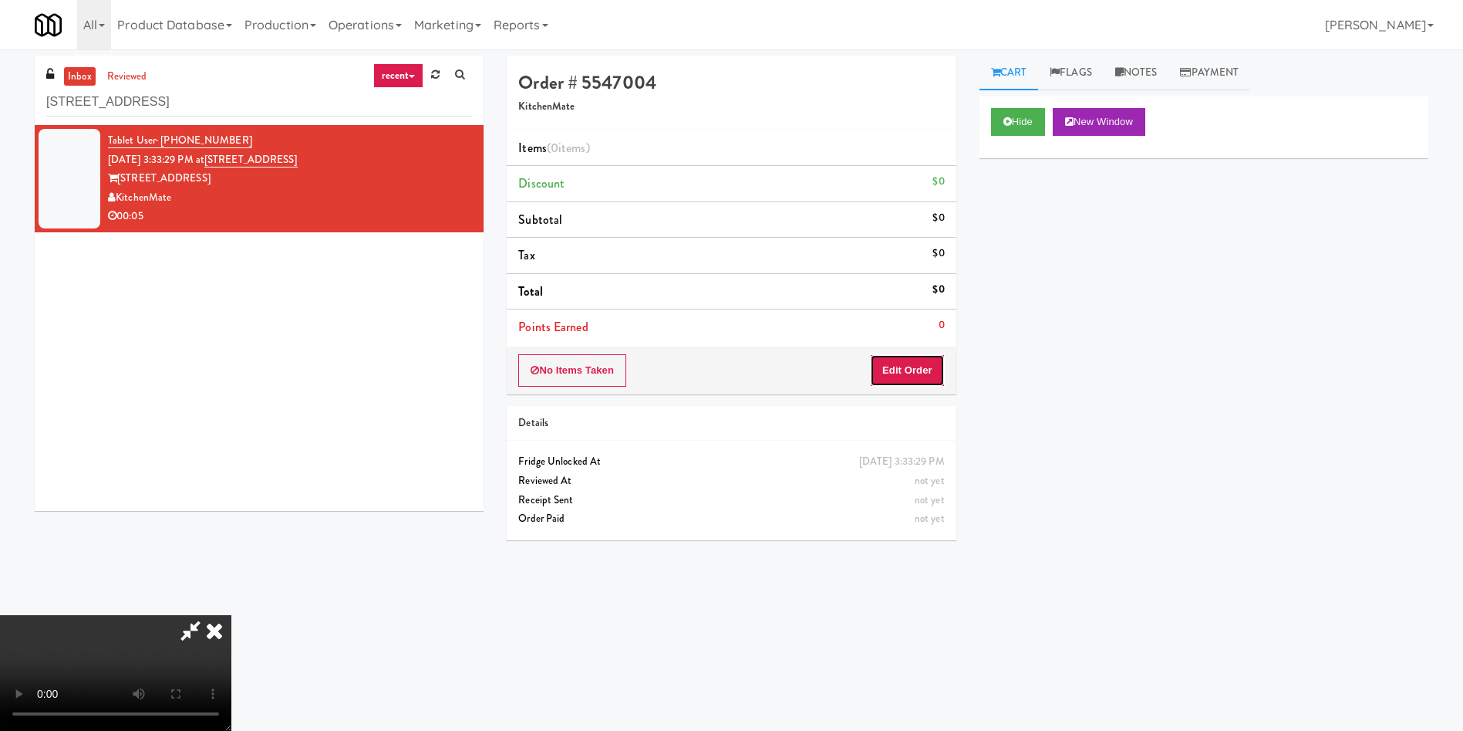
click at [893, 370] on button "Edit Order" at bounding box center [907, 370] width 75 height 32
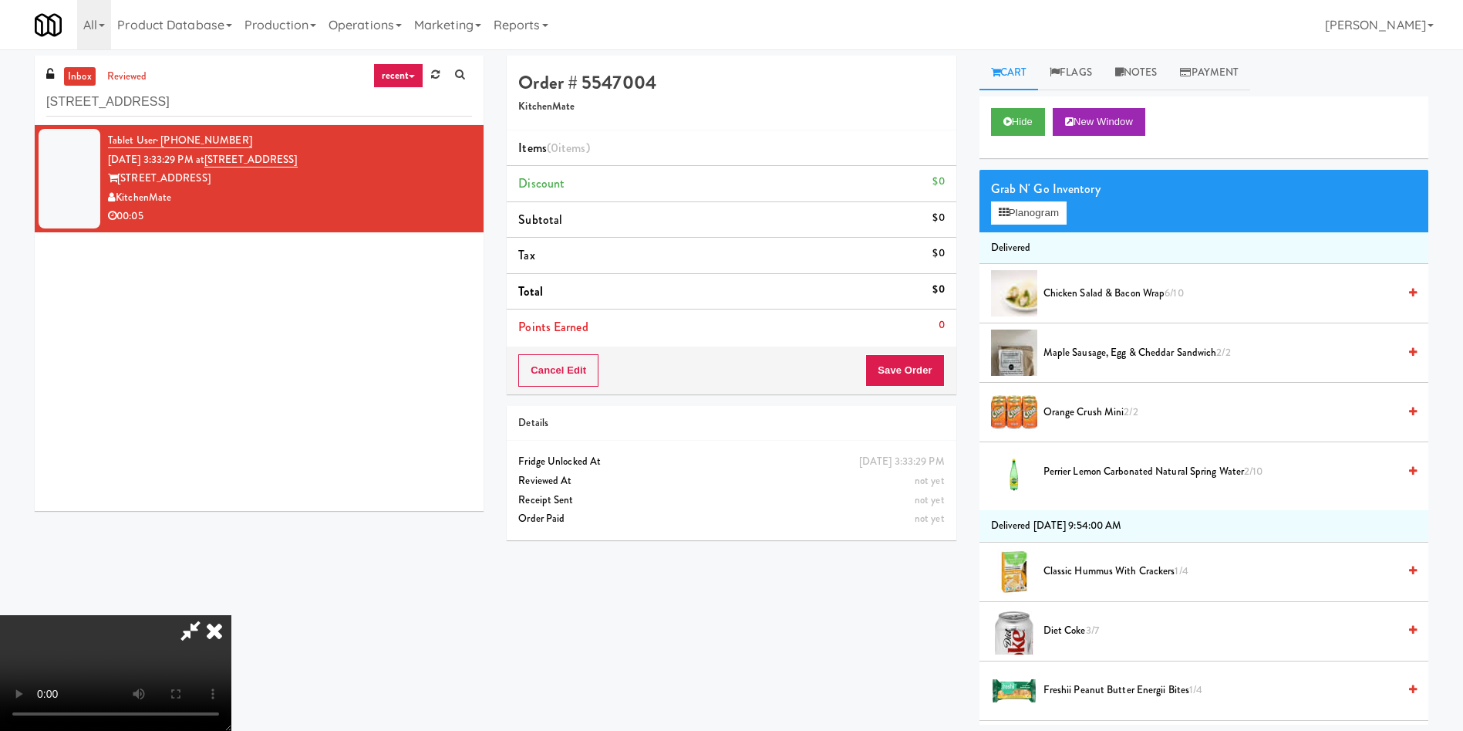
scroll to position [116, 0]
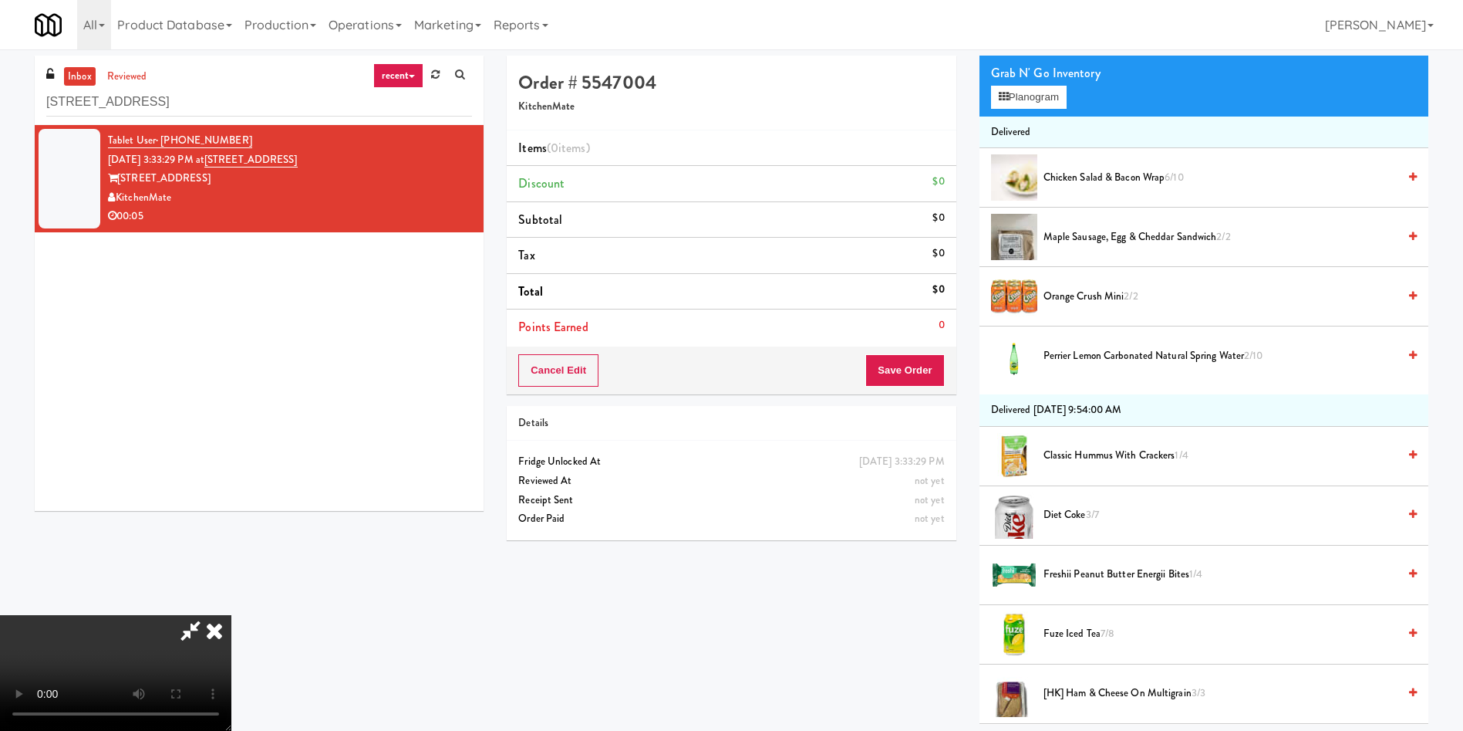
click at [231, 615] on video at bounding box center [115, 673] width 231 height 116
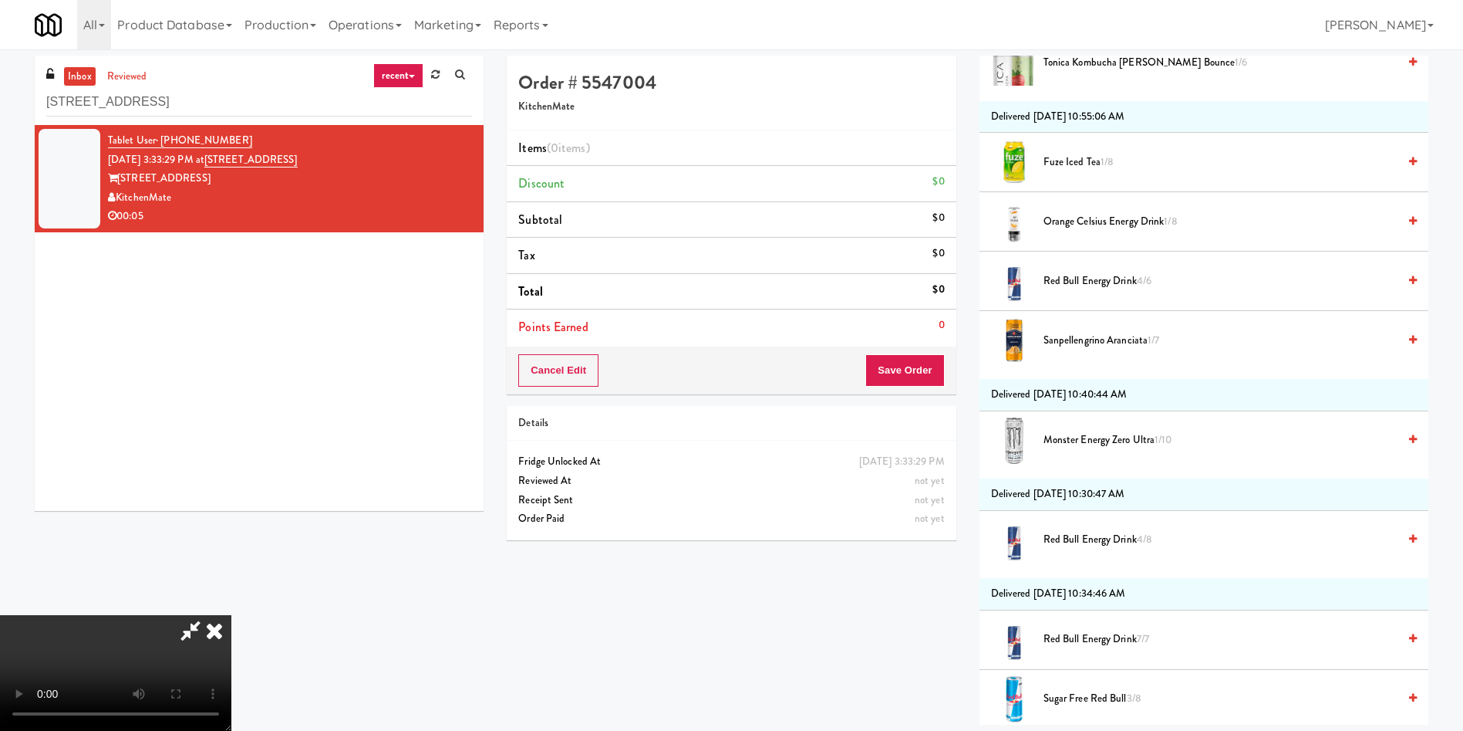
scroll to position [2777, 0]
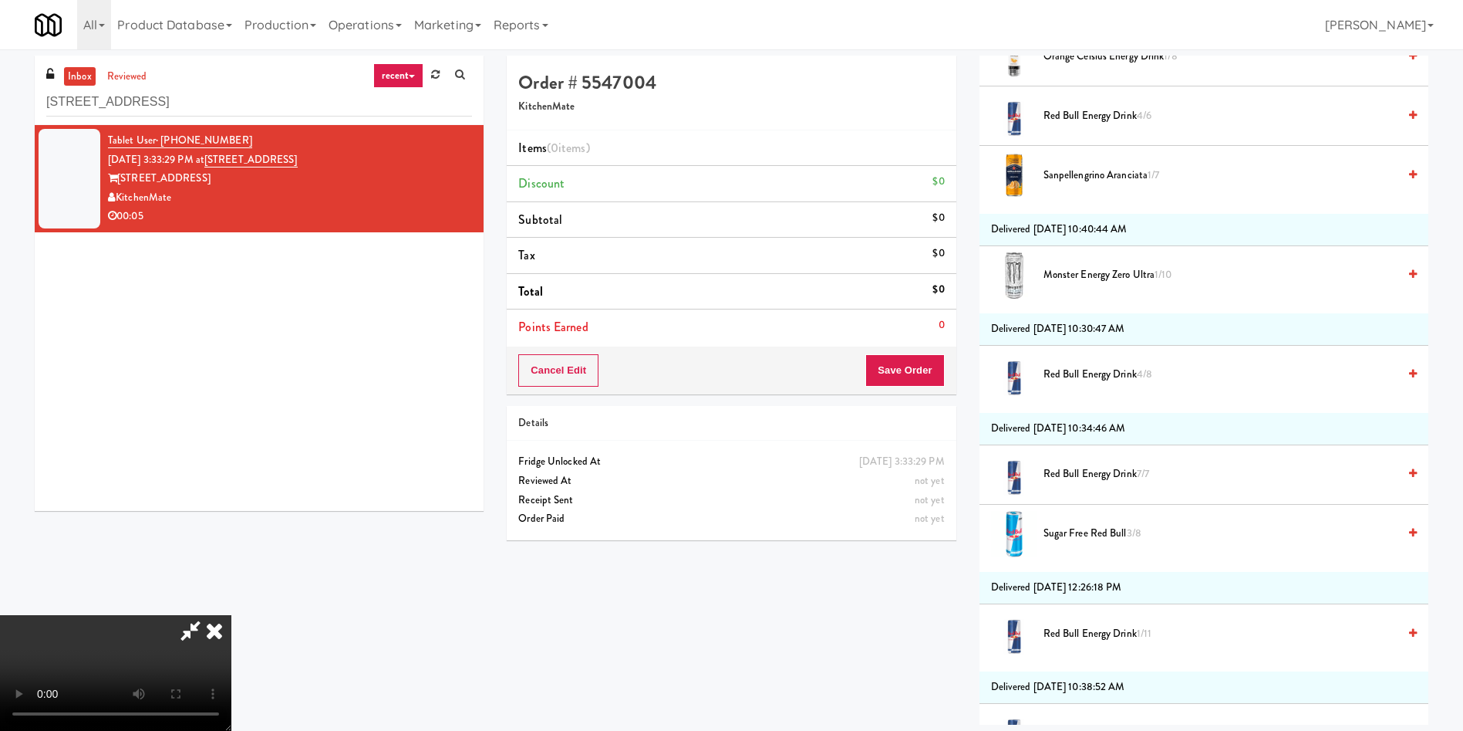
click at [1088, 524] on span "Sugar Free Red Bull 3/8" at bounding box center [1221, 533] width 354 height 19
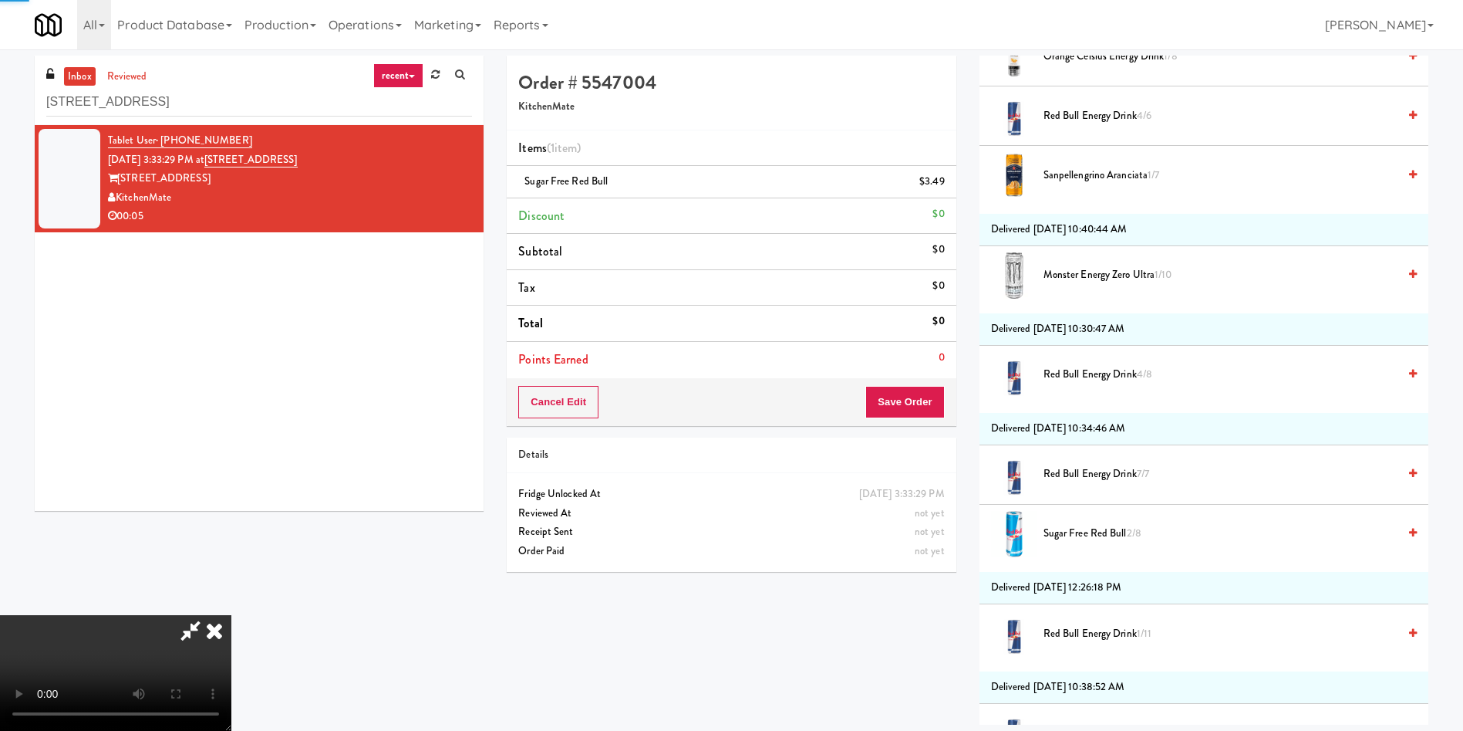
scroll to position [2995, 0]
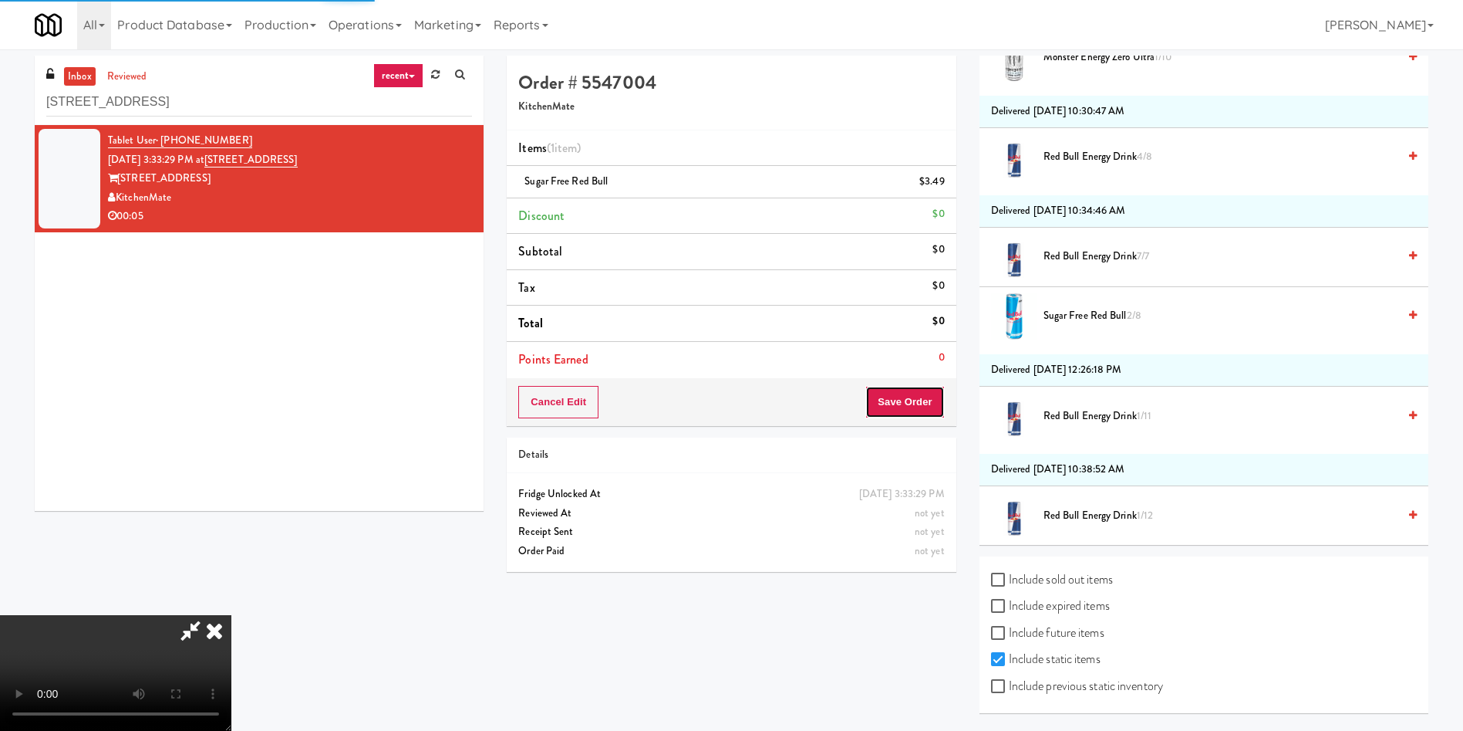
click at [903, 397] on button "Save Order" at bounding box center [905, 402] width 79 height 32
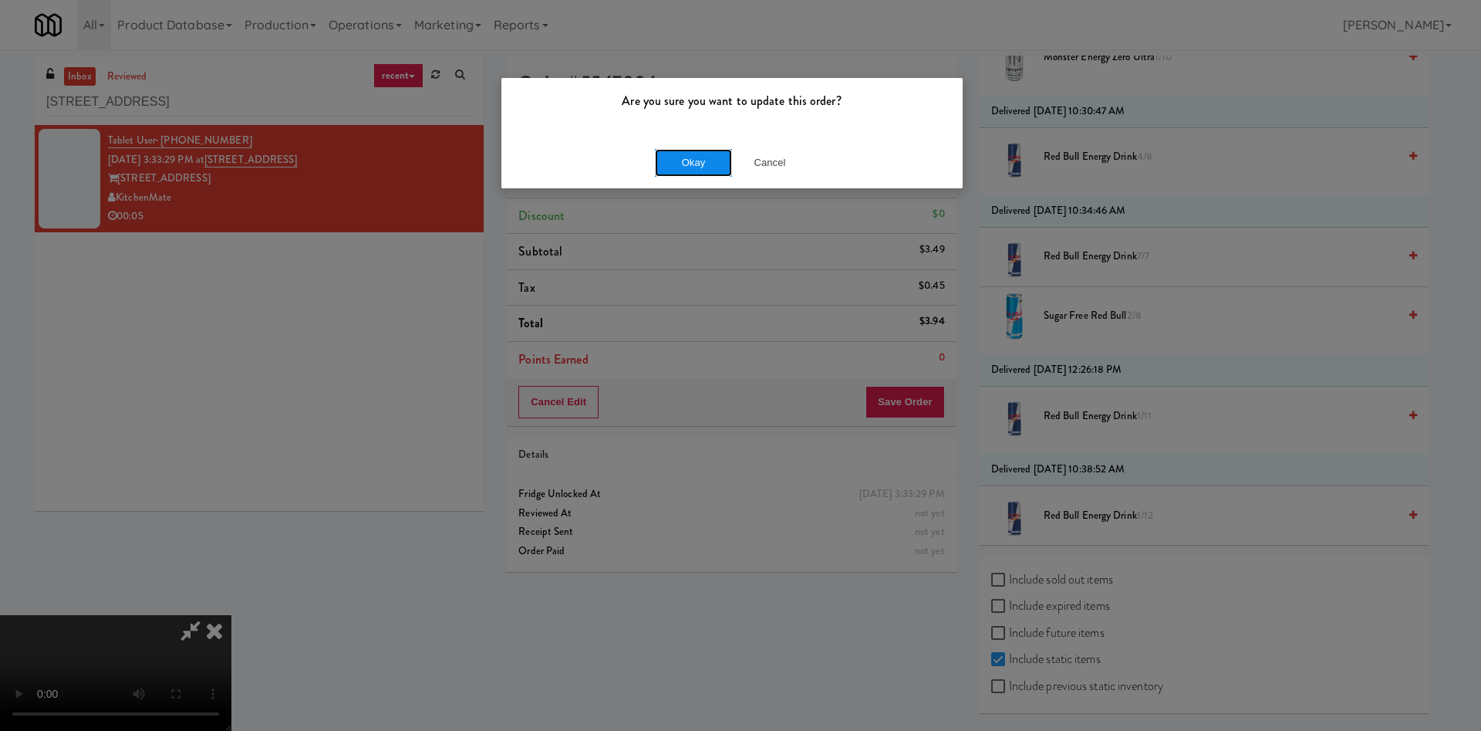
click at [695, 167] on button "Okay" at bounding box center [693, 163] width 77 height 28
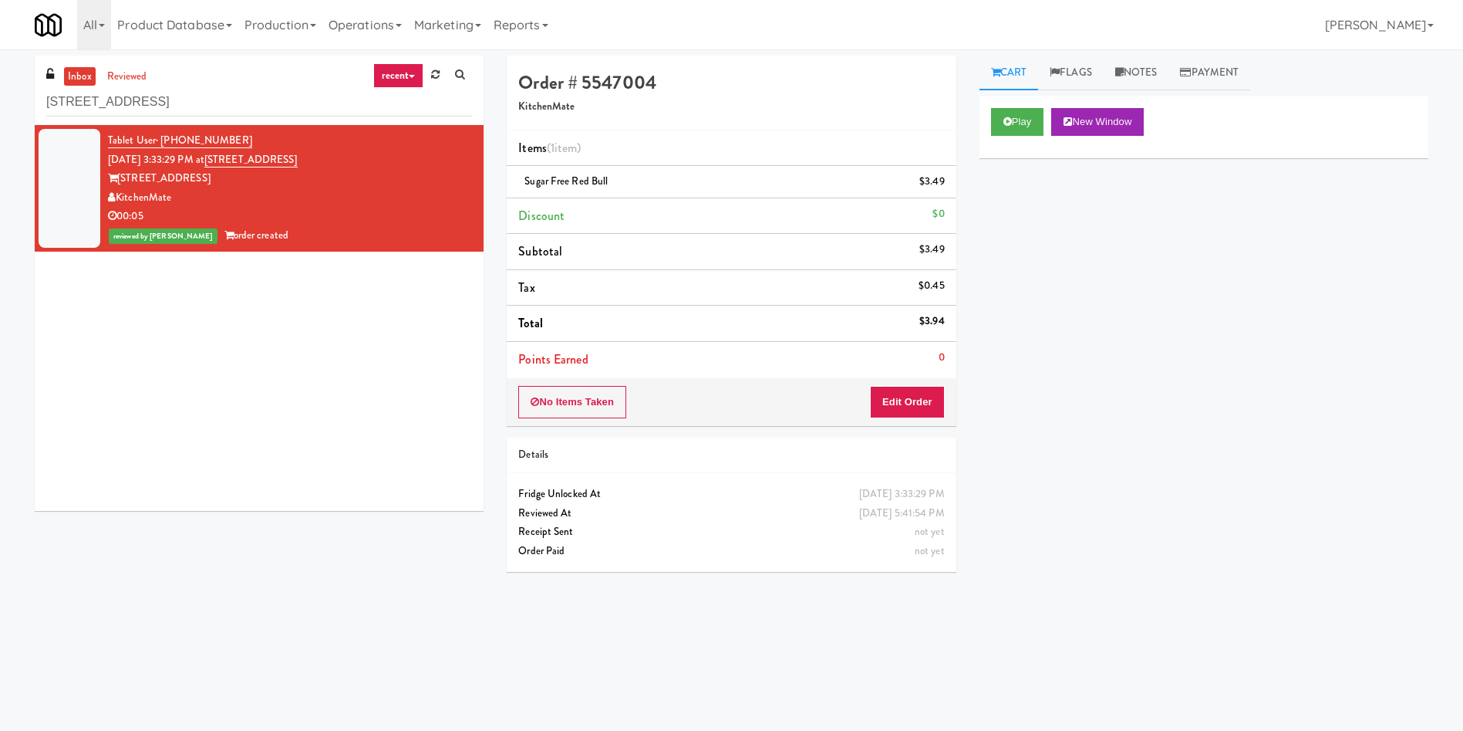
scroll to position [0, 0]
drag, startPoint x: 245, startPoint y: 96, endPoint x: 56, endPoint y: 1, distance: 211.5
click at [2, 93] on div "inbox reviewed recent all unclear take inventory issue suspicious failed recent…" at bounding box center [731, 365] width 1463 height 619
paste input "Premier Combo"
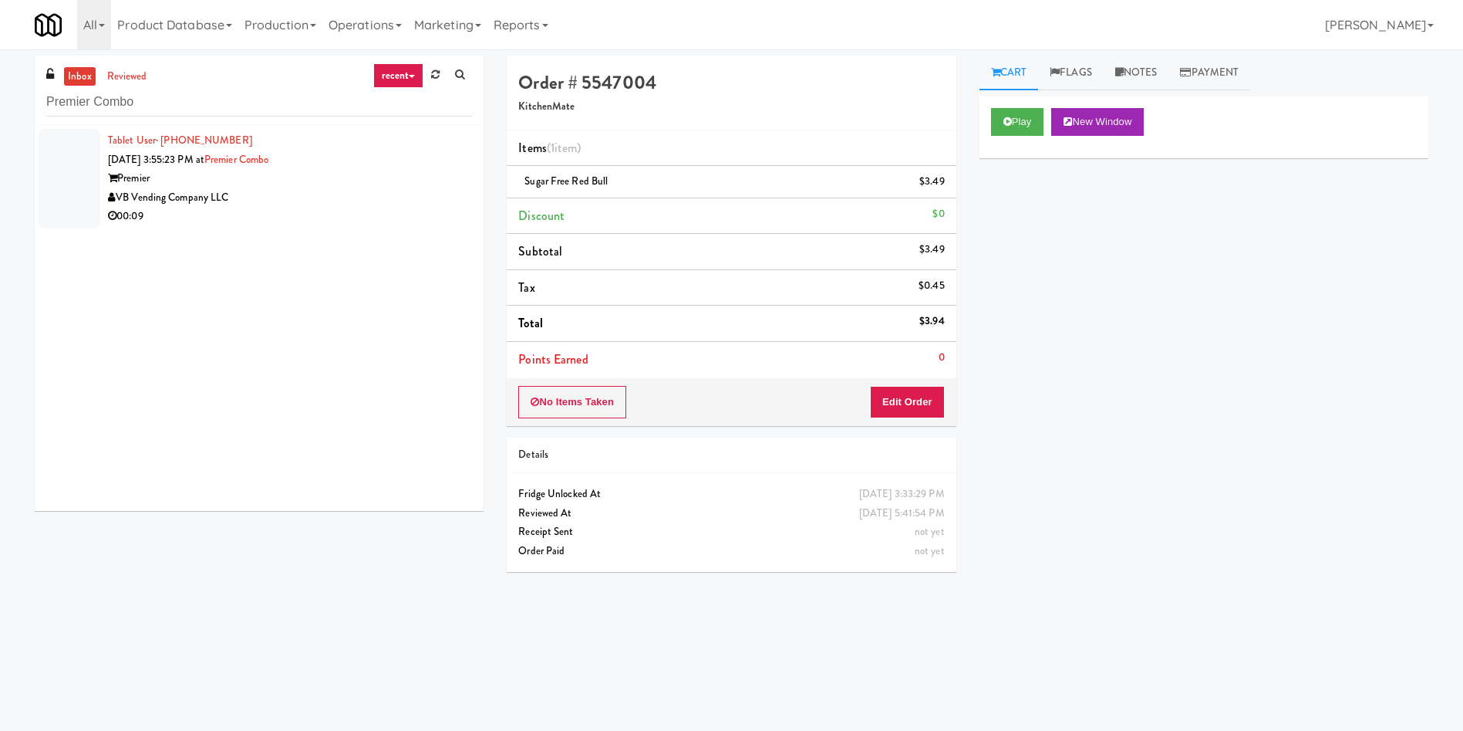
drag, startPoint x: 82, startPoint y: 151, endPoint x: 116, endPoint y: 137, distance: 37.4
click at [82, 151] on div at bounding box center [70, 179] width 62 height 100
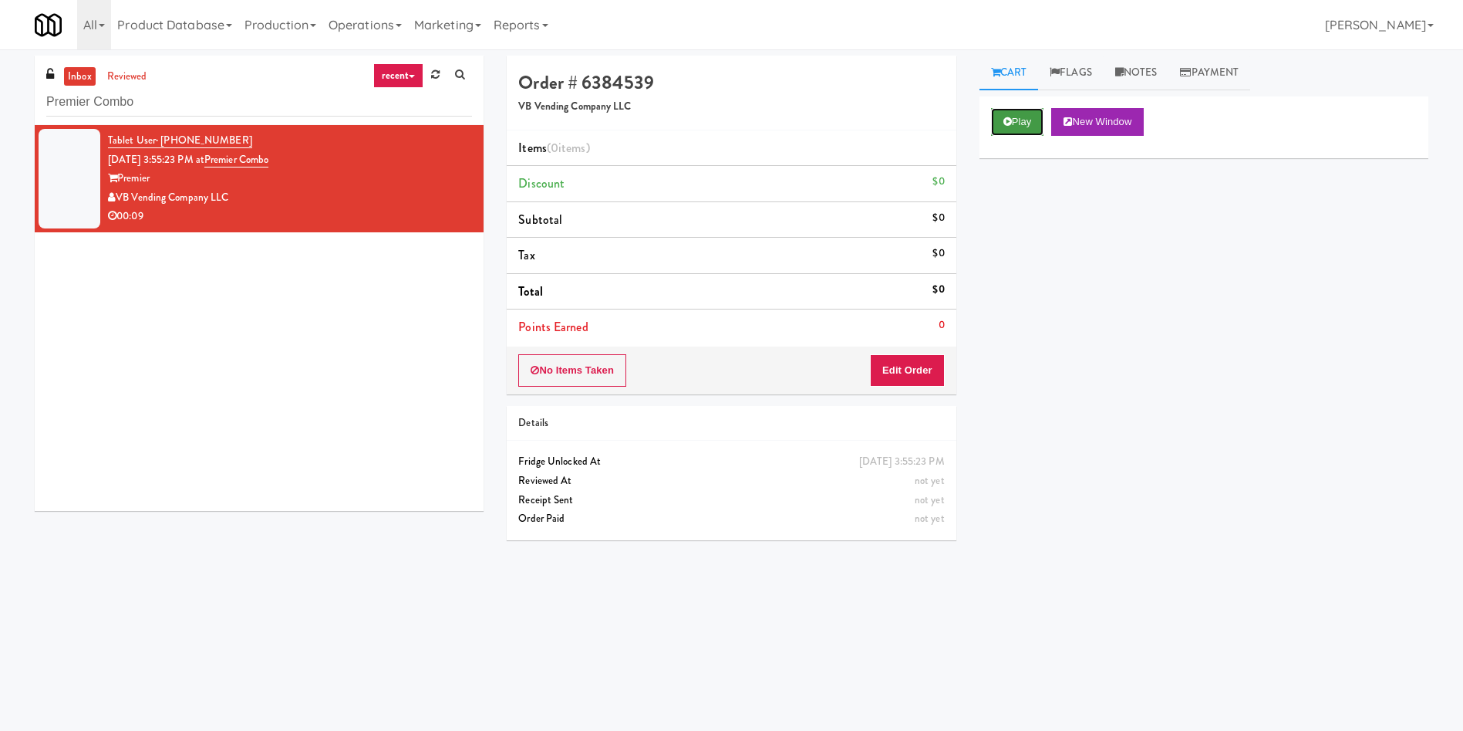
drag, startPoint x: 1017, startPoint y: 127, endPoint x: 1011, endPoint y: 148, distance: 21.7
click at [1017, 128] on button "Play" at bounding box center [1017, 122] width 53 height 28
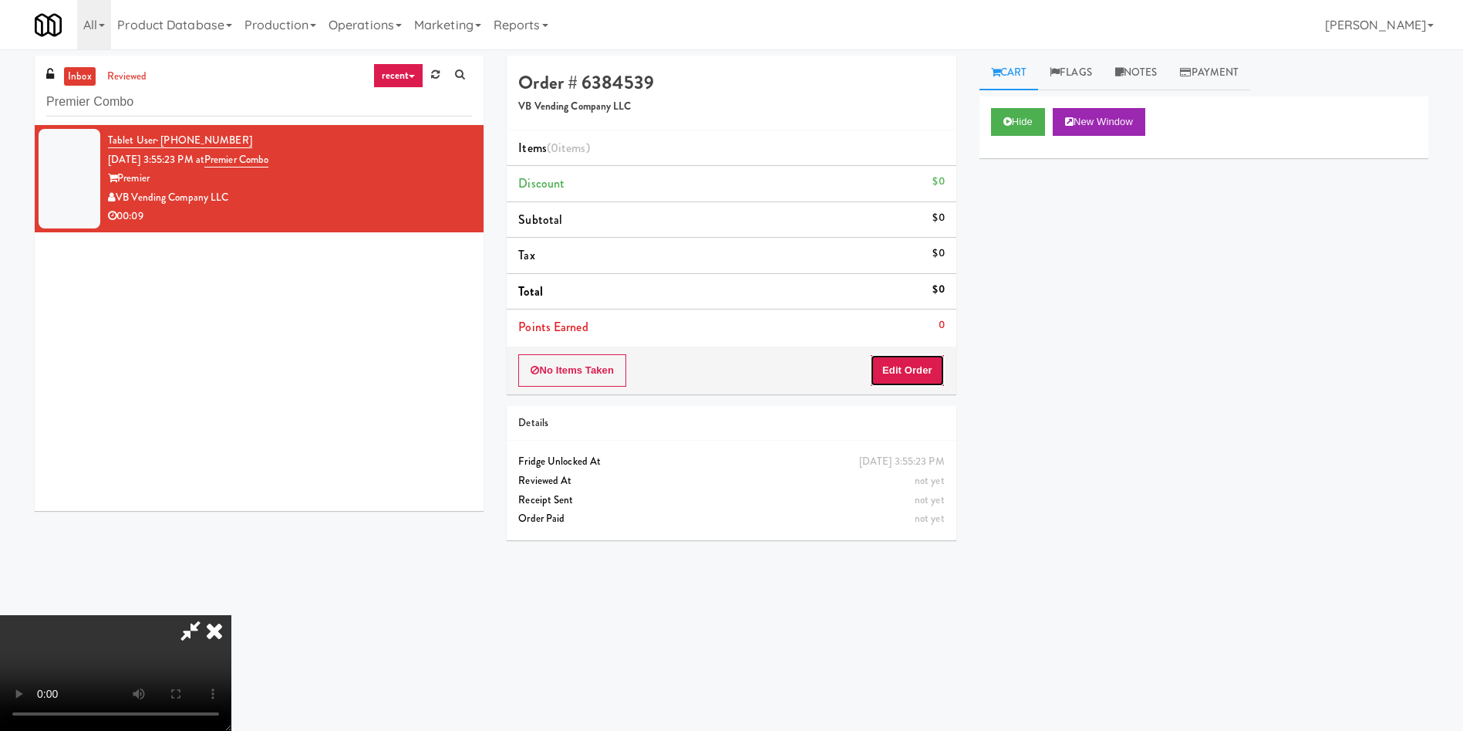
click at [938, 359] on button "Edit Order" at bounding box center [907, 370] width 75 height 32
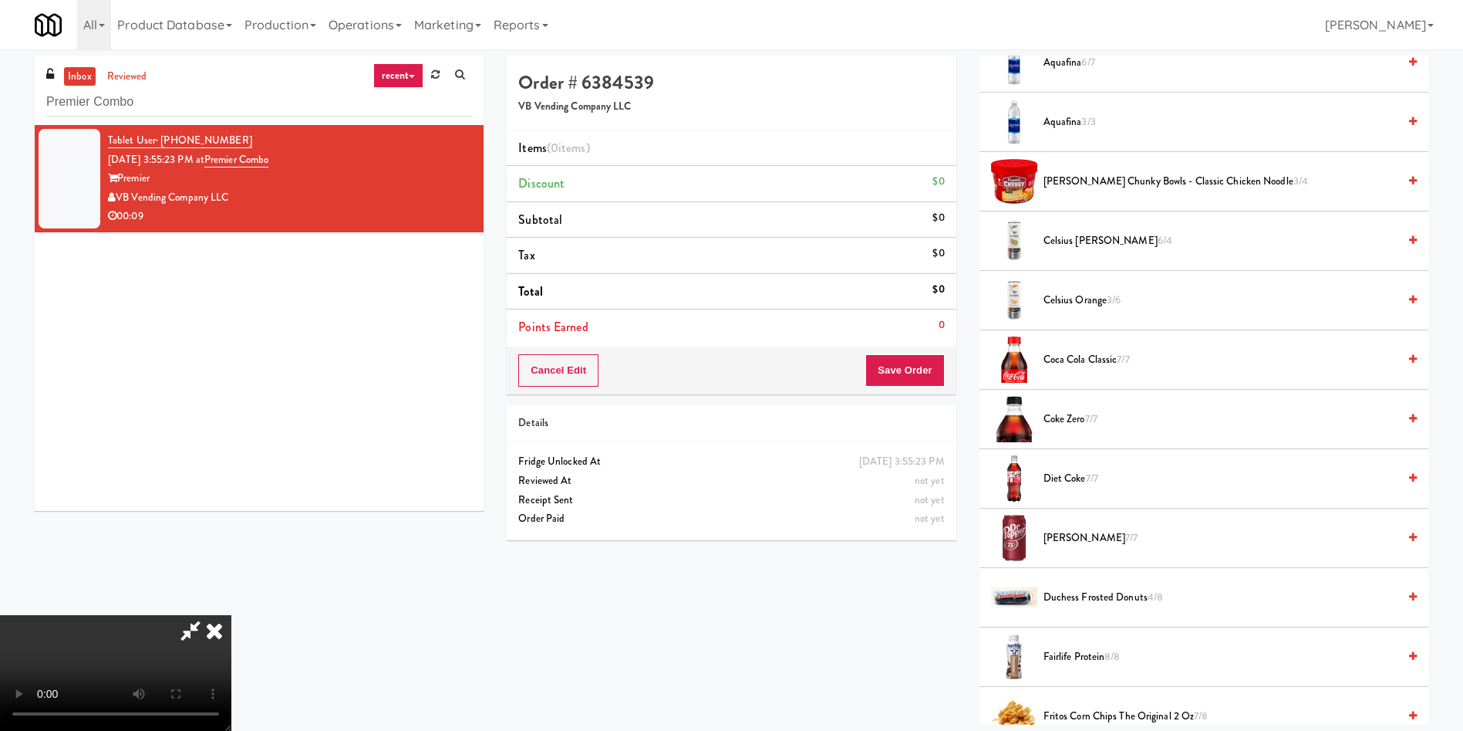
scroll to position [231, 0]
click at [231, 615] on video at bounding box center [115, 673] width 231 height 116
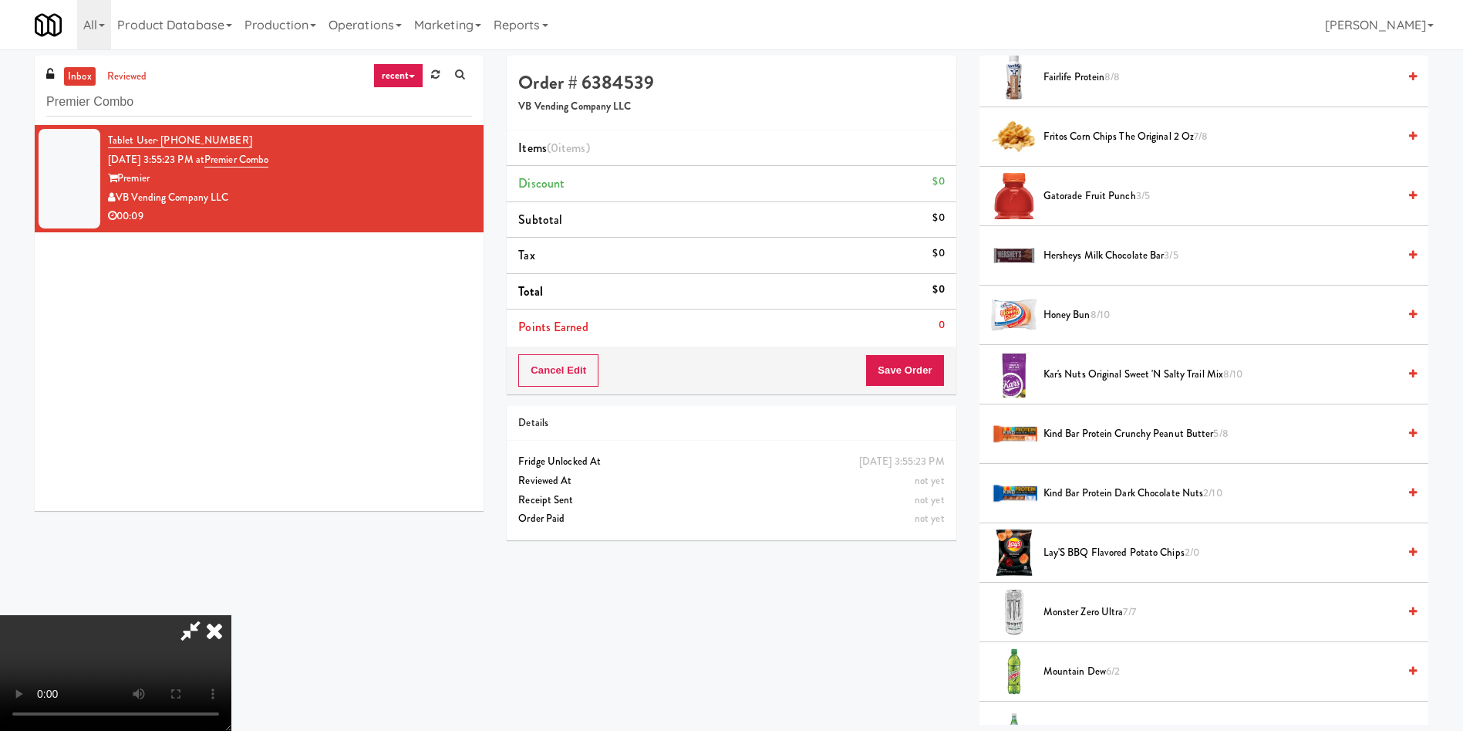
scroll to position [1157, 0]
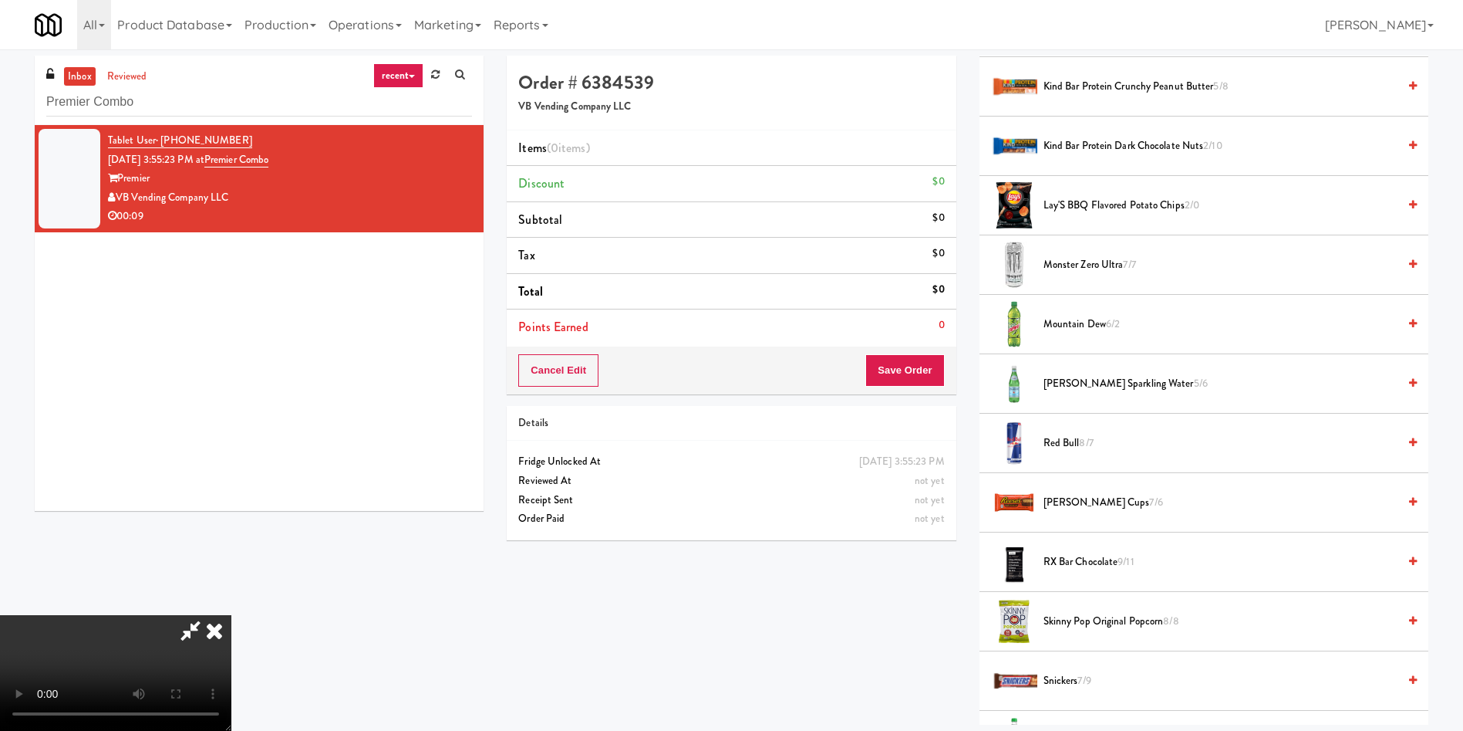
click at [1075, 493] on span "Reese Cups 7/6" at bounding box center [1221, 502] width 354 height 19
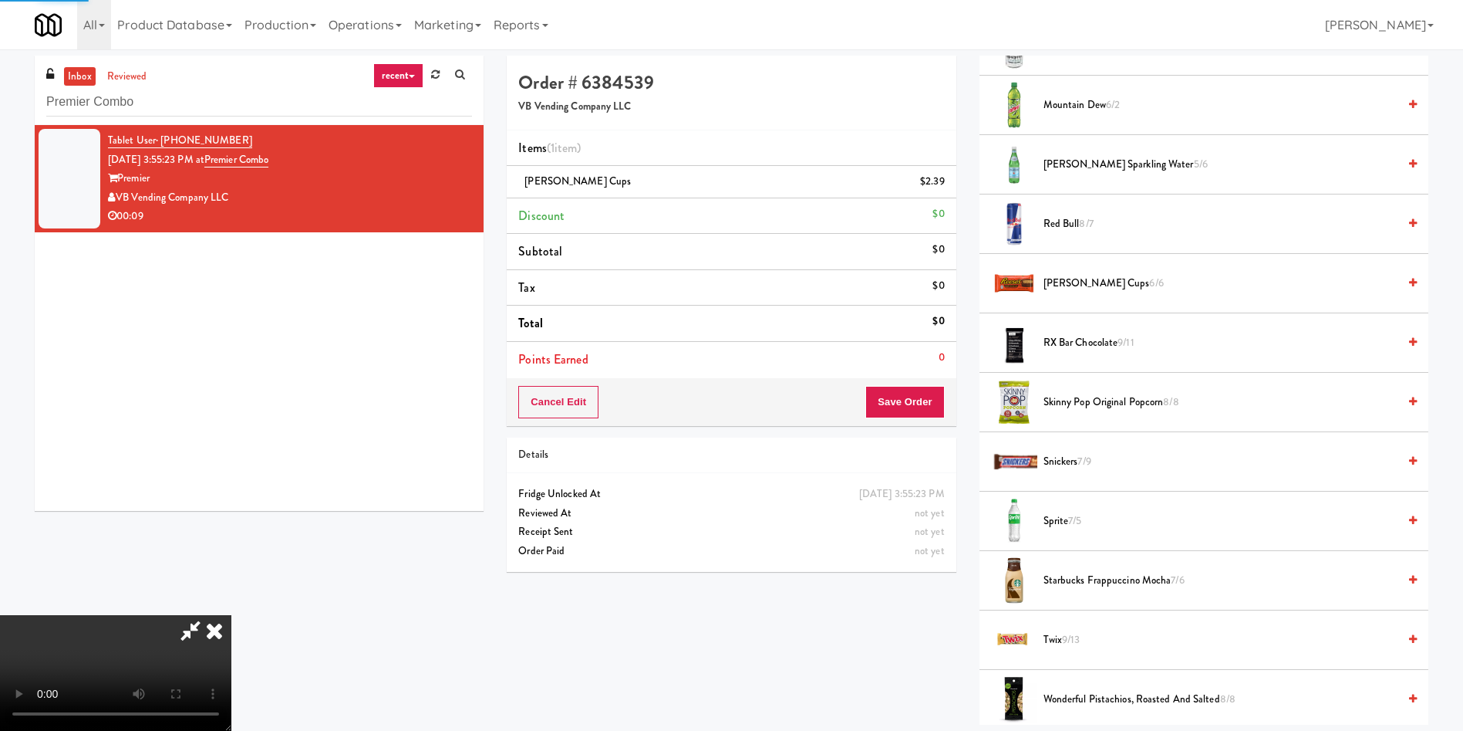
scroll to position [1504, 0]
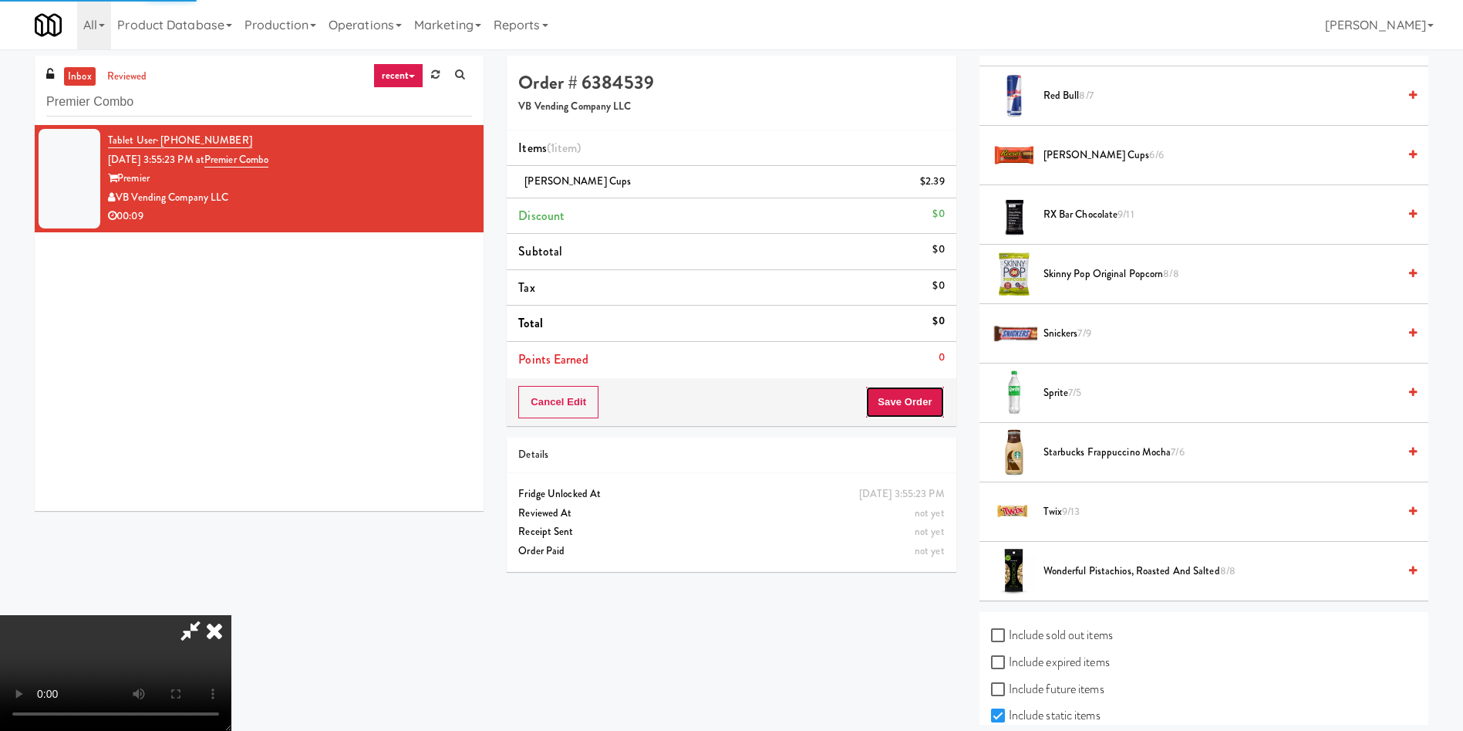
click at [943, 414] on button "Save Order" at bounding box center [905, 402] width 79 height 32
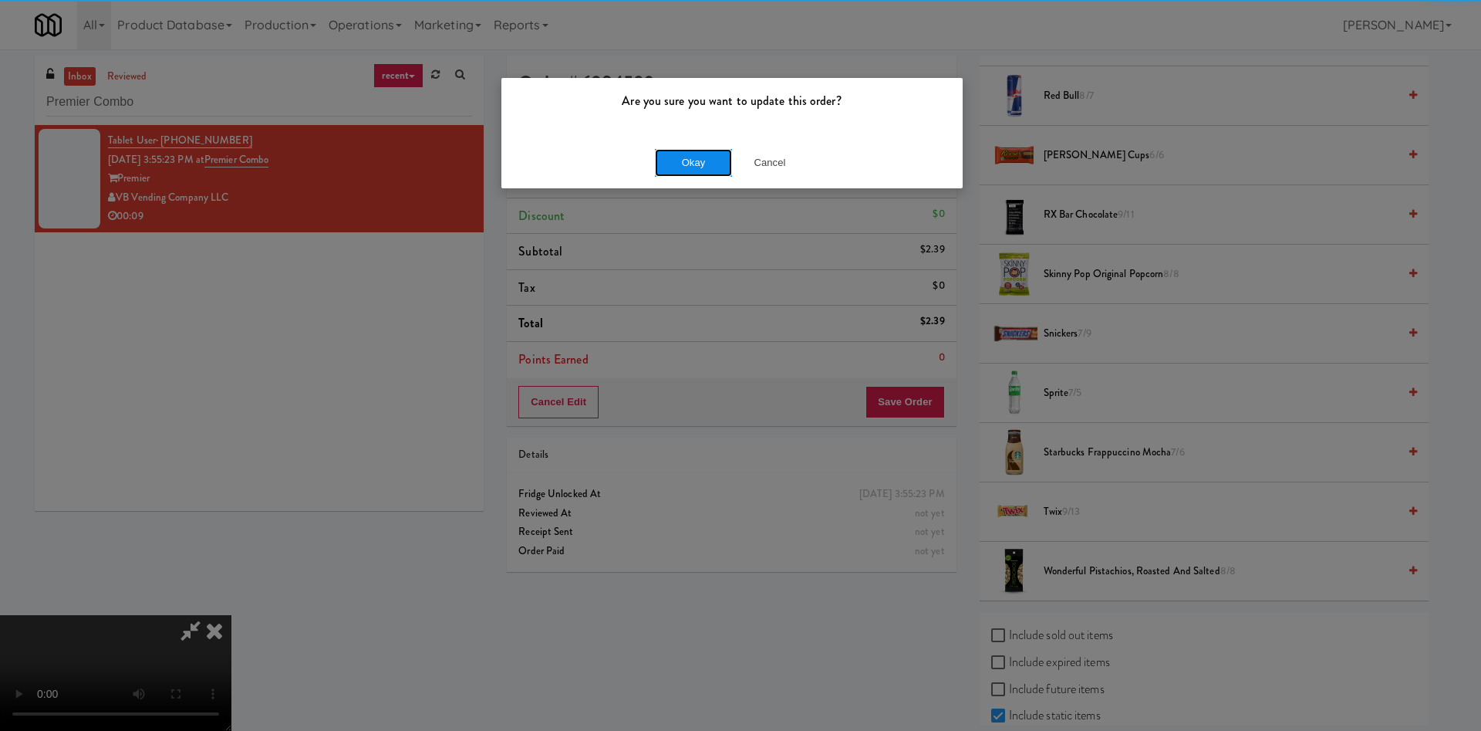
click at [720, 153] on button "Okay" at bounding box center [693, 163] width 77 height 28
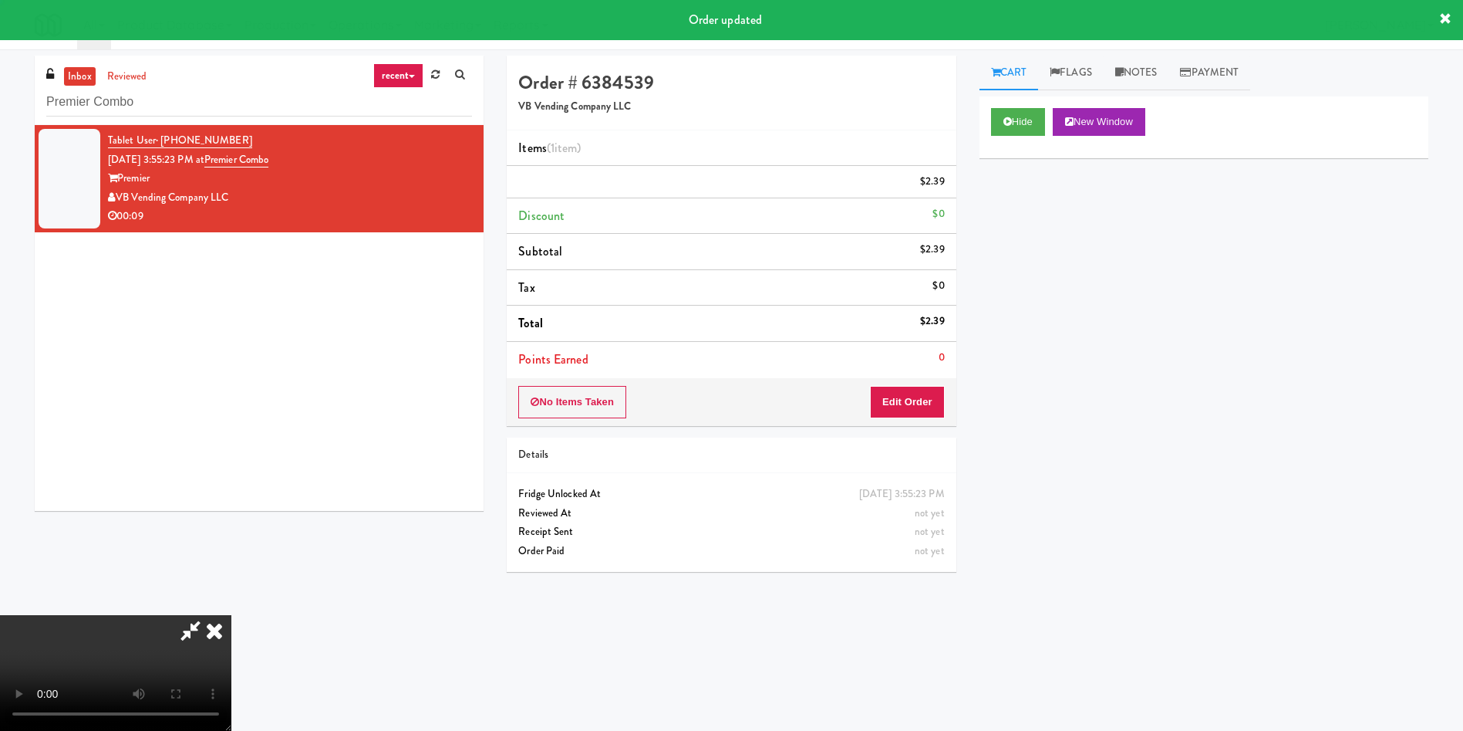
scroll to position [0, 0]
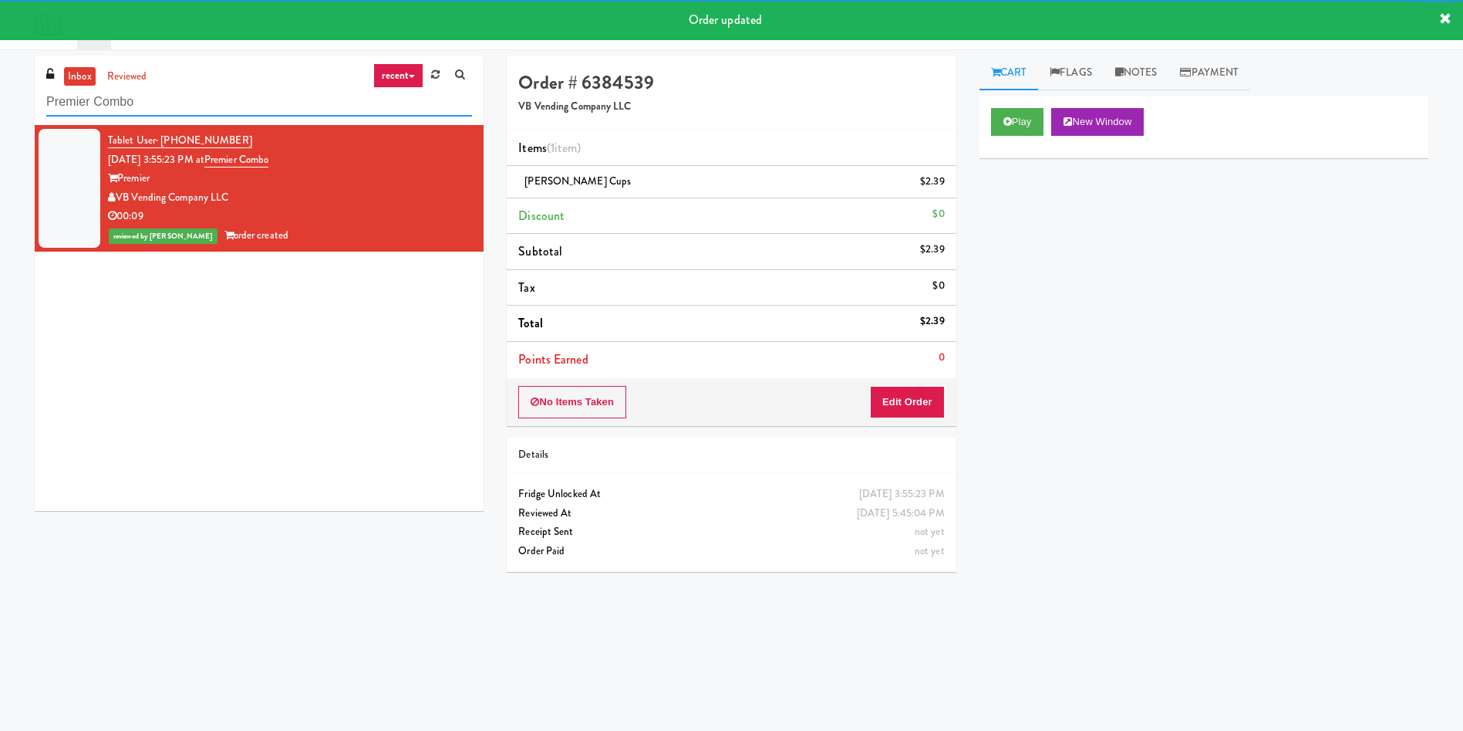
drag, startPoint x: 0, startPoint y: 102, endPoint x: 16, endPoint y: 106, distance: 16.8
click at [0, 103] on div "inbox reviewed recent all unclear take inventory issue suspicious failed recent…" at bounding box center [731, 365] width 1463 height 619
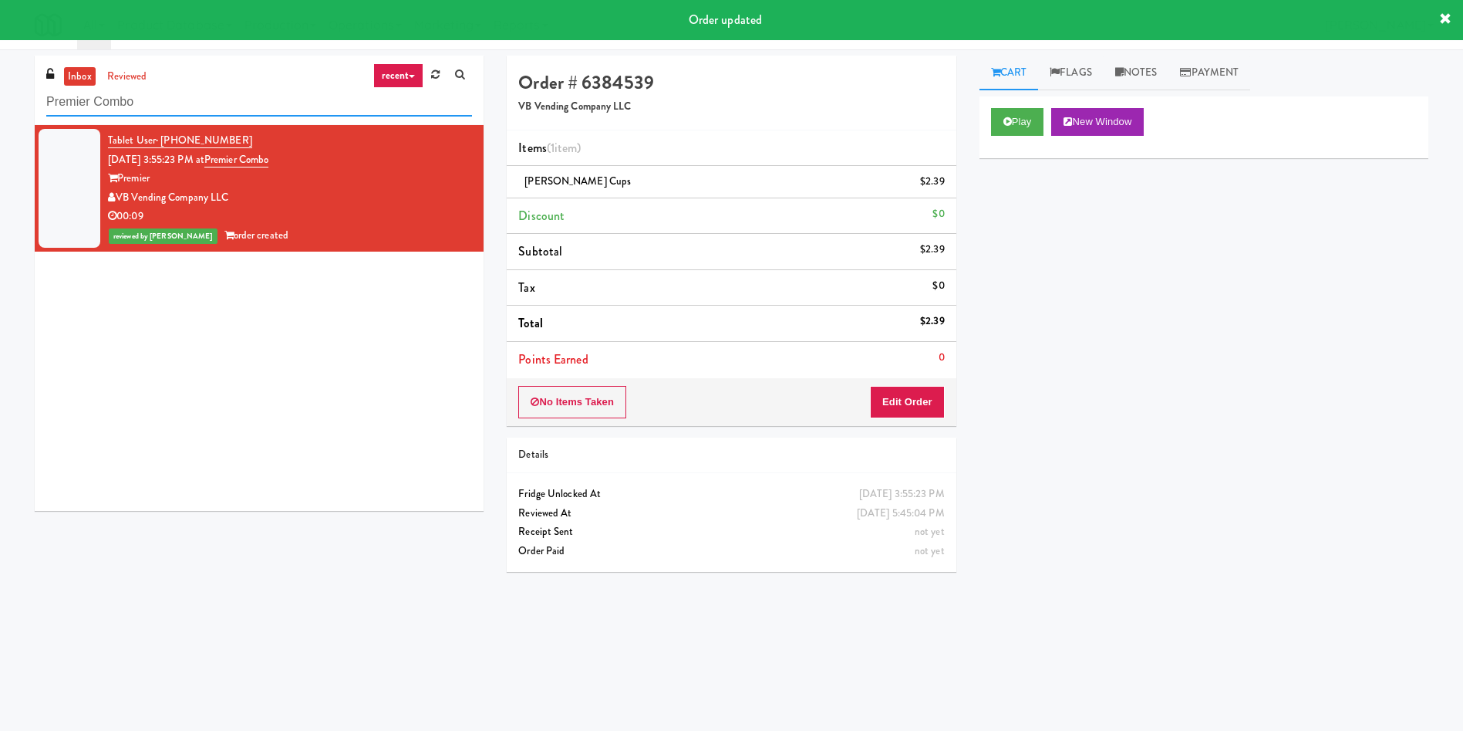
paste input "ICON at DULLES Cooler #2"
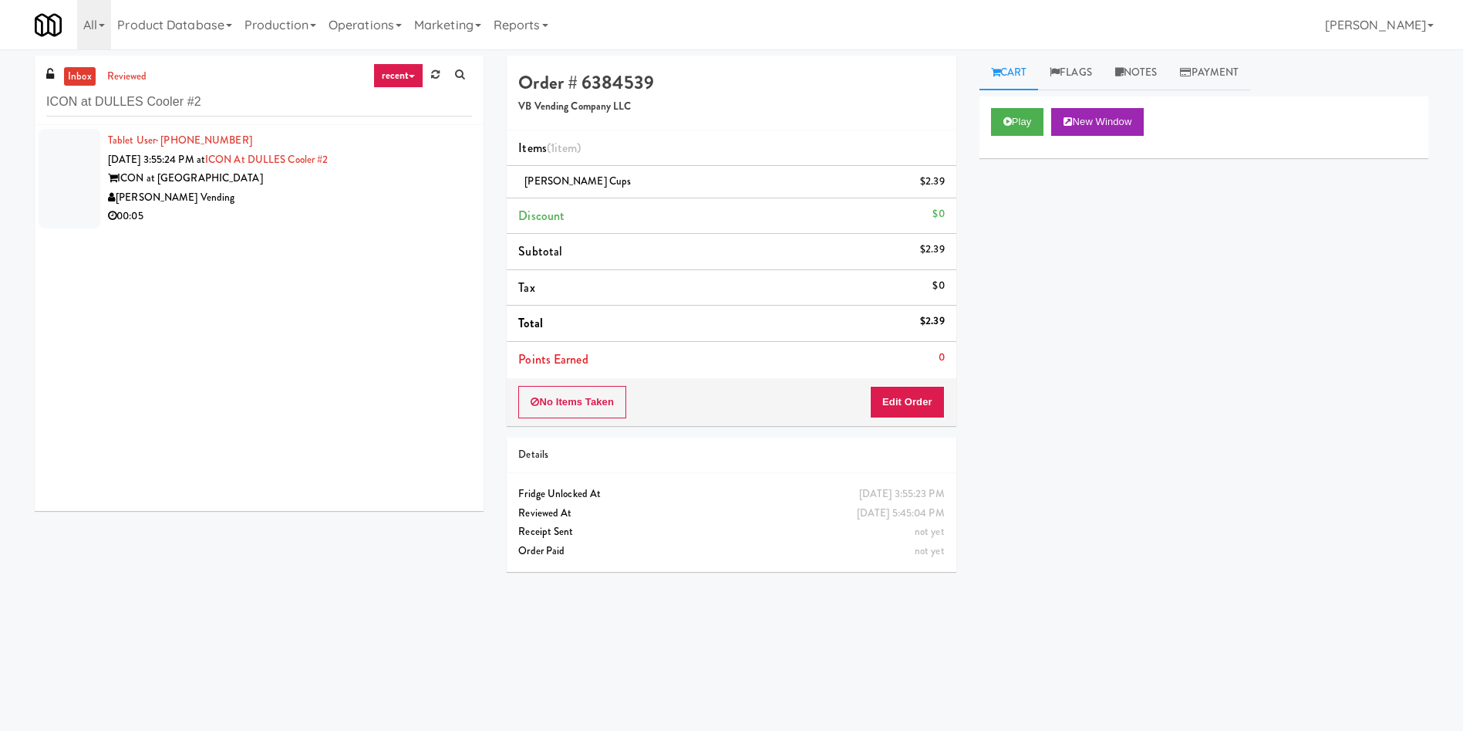
click at [40, 170] on div at bounding box center [70, 179] width 62 height 100
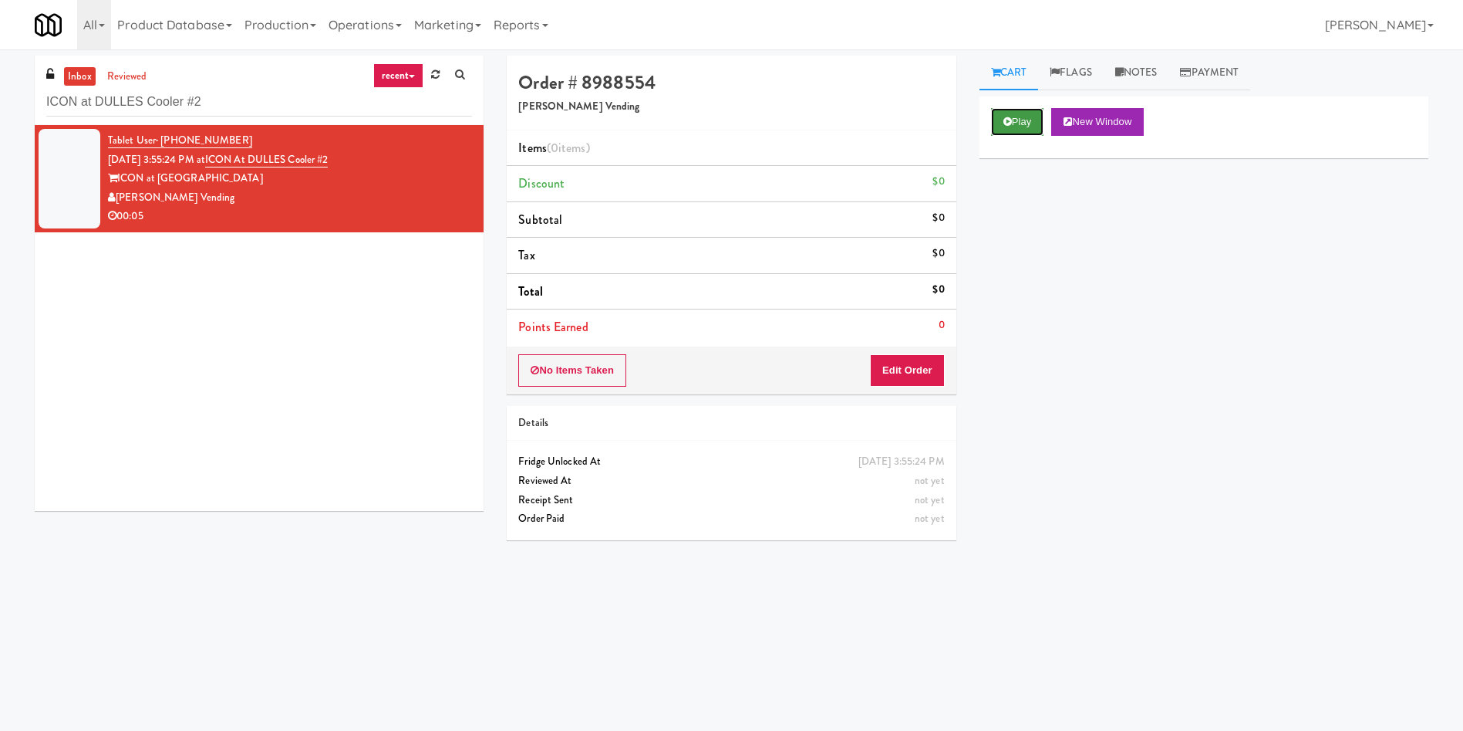
click at [1024, 127] on button "Play" at bounding box center [1017, 122] width 53 height 28
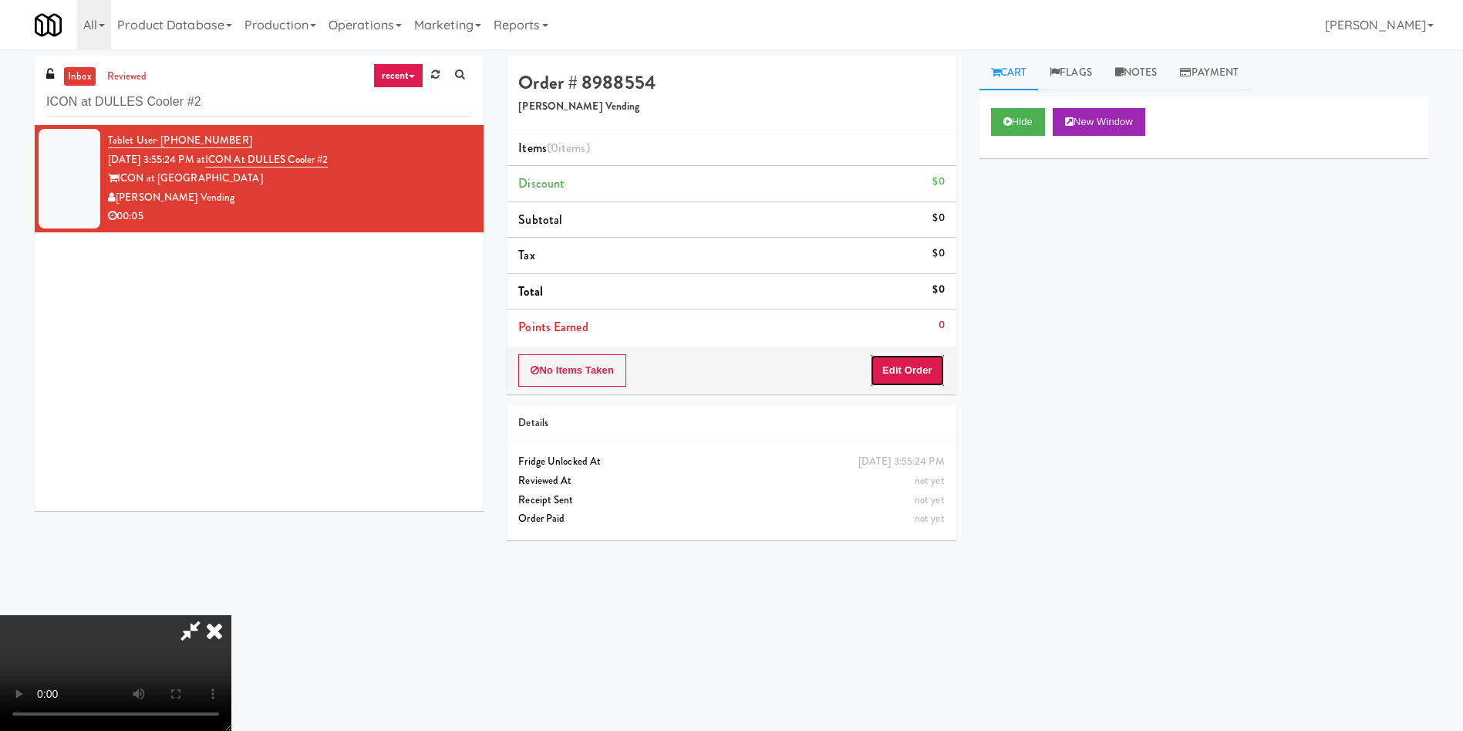
click at [922, 362] on button "Edit Order" at bounding box center [907, 370] width 75 height 32
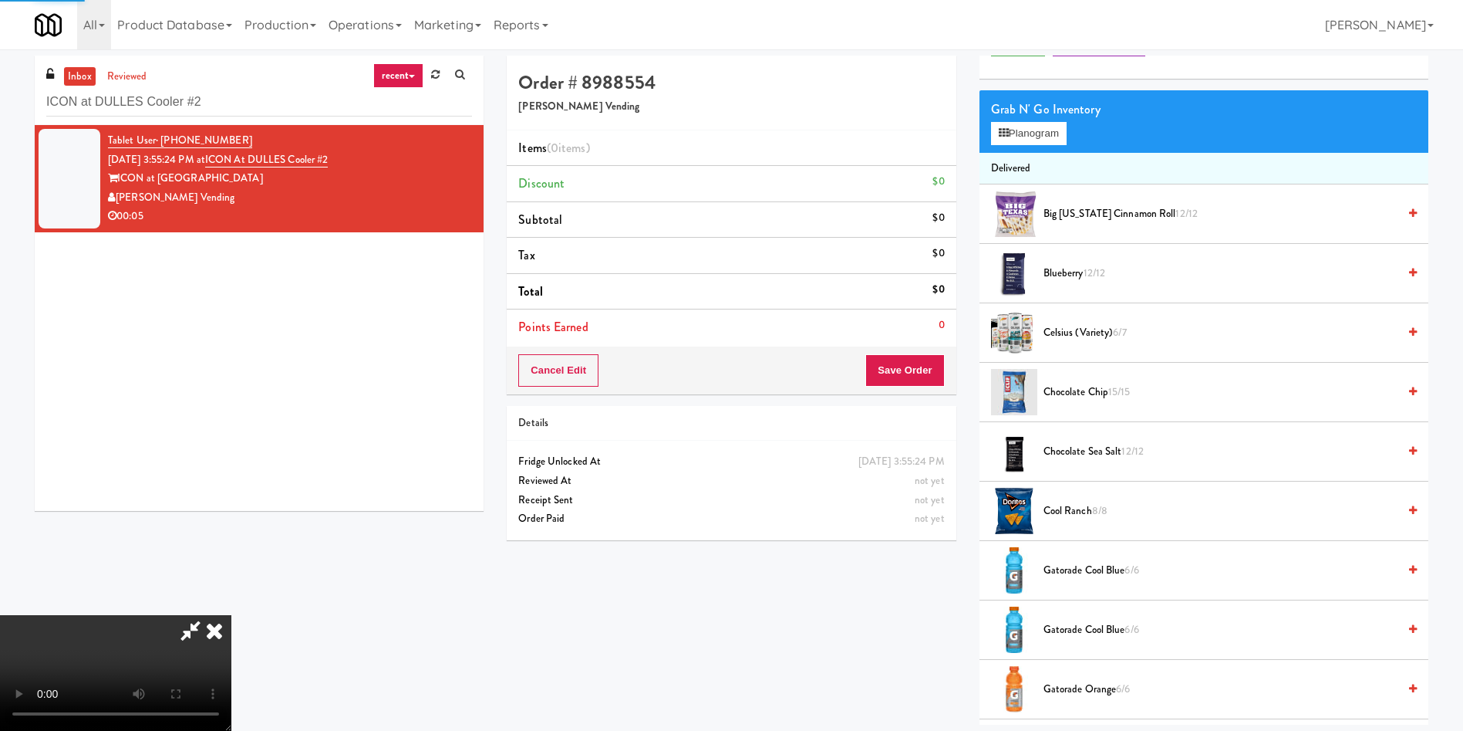
scroll to position [116, 0]
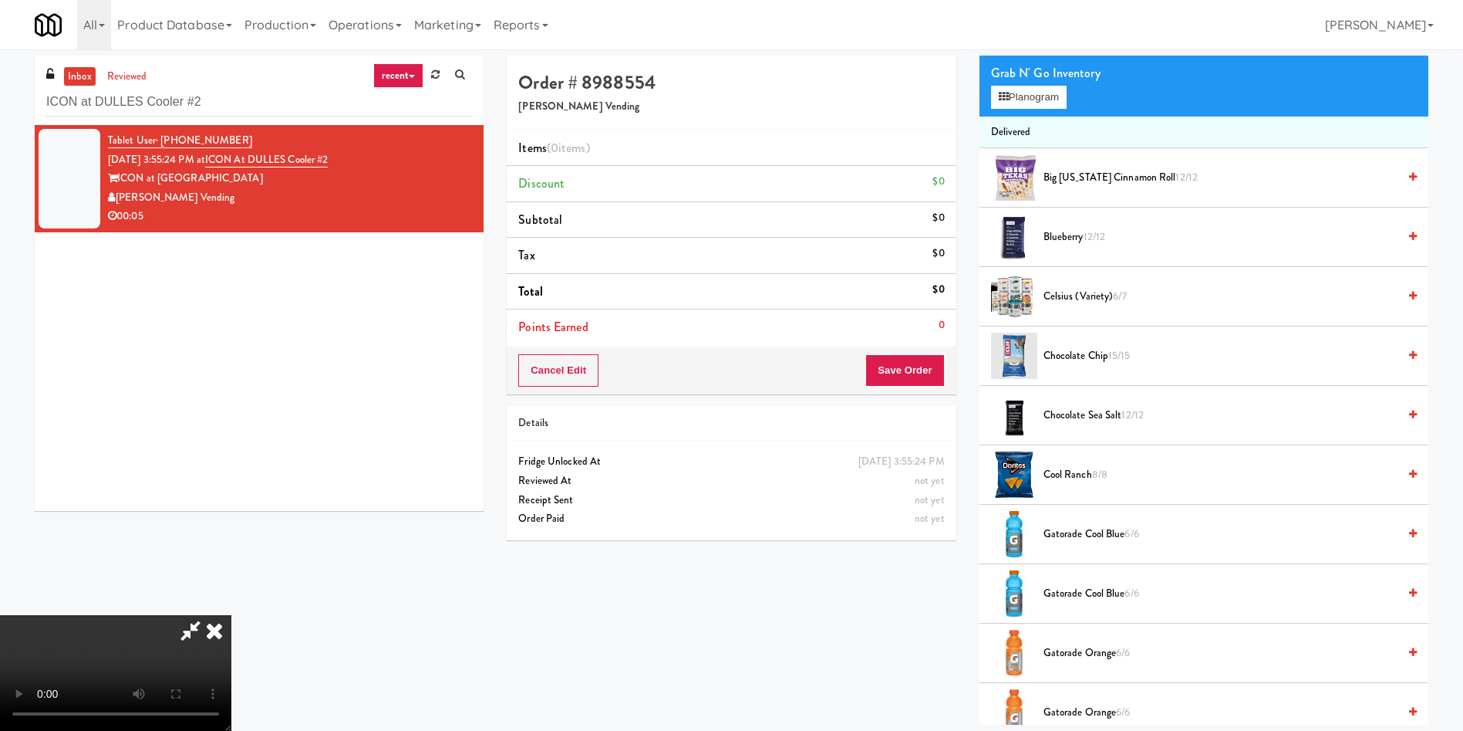
click at [231, 615] on video at bounding box center [115, 673] width 231 height 116
click at [1048, 103] on button "Planogram" at bounding box center [1029, 97] width 76 height 23
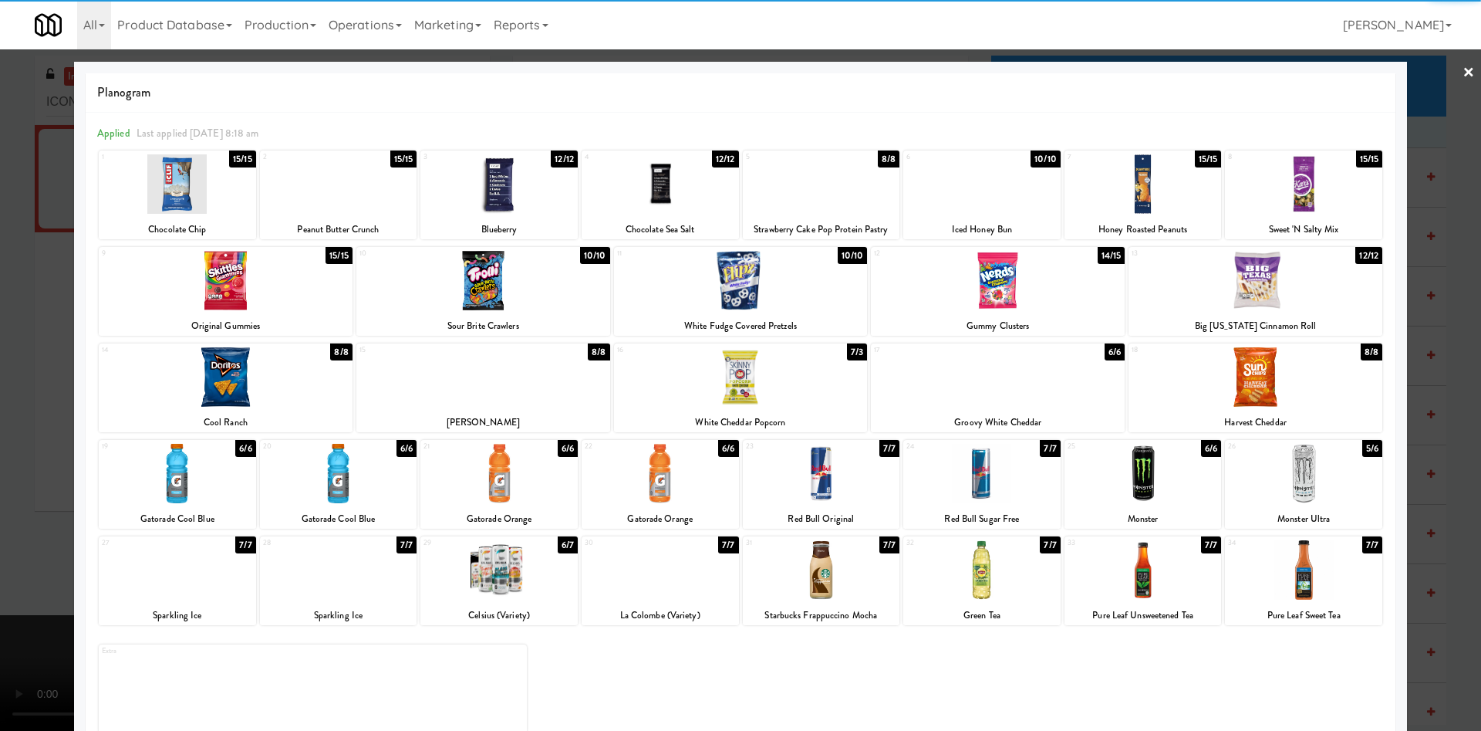
click at [781, 287] on div at bounding box center [741, 280] width 254 height 59
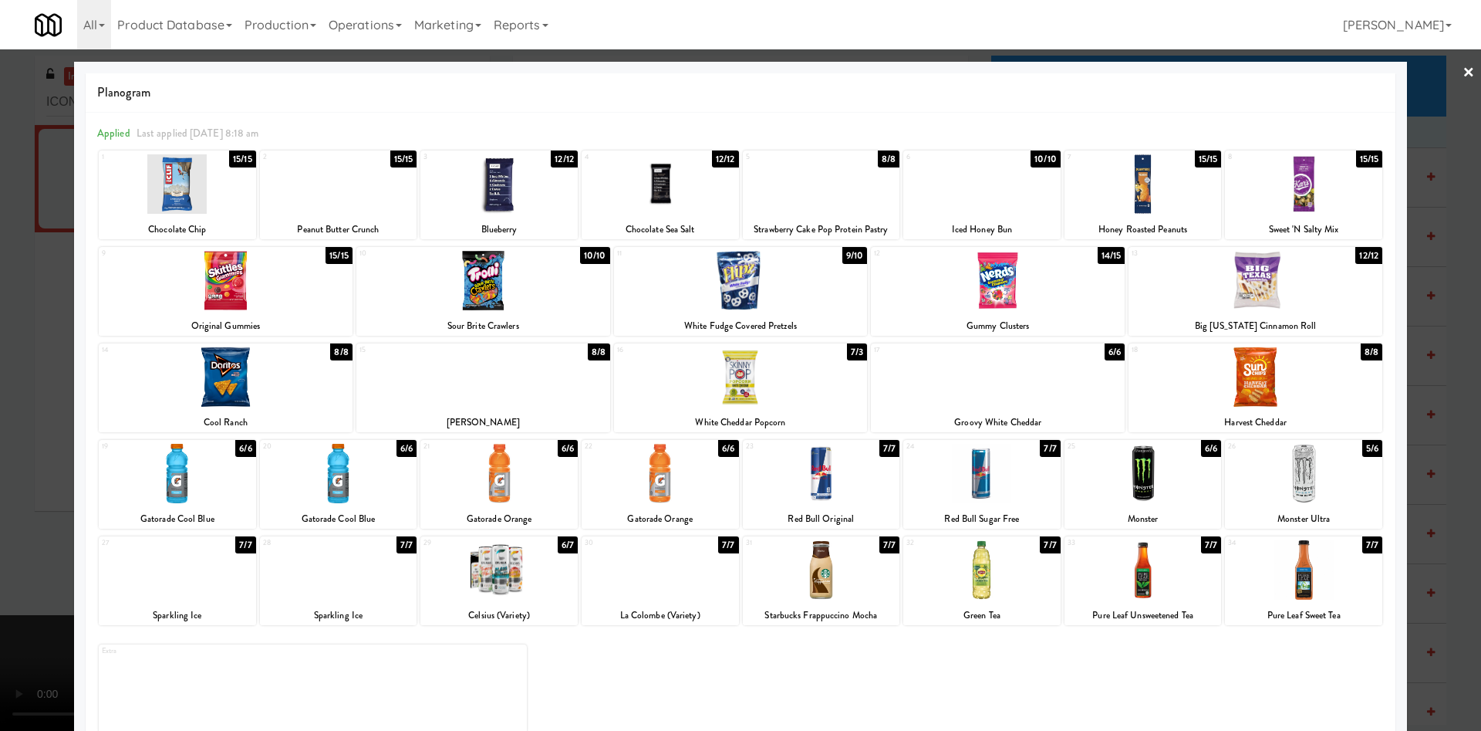
click at [8, 290] on div at bounding box center [740, 365] width 1481 height 731
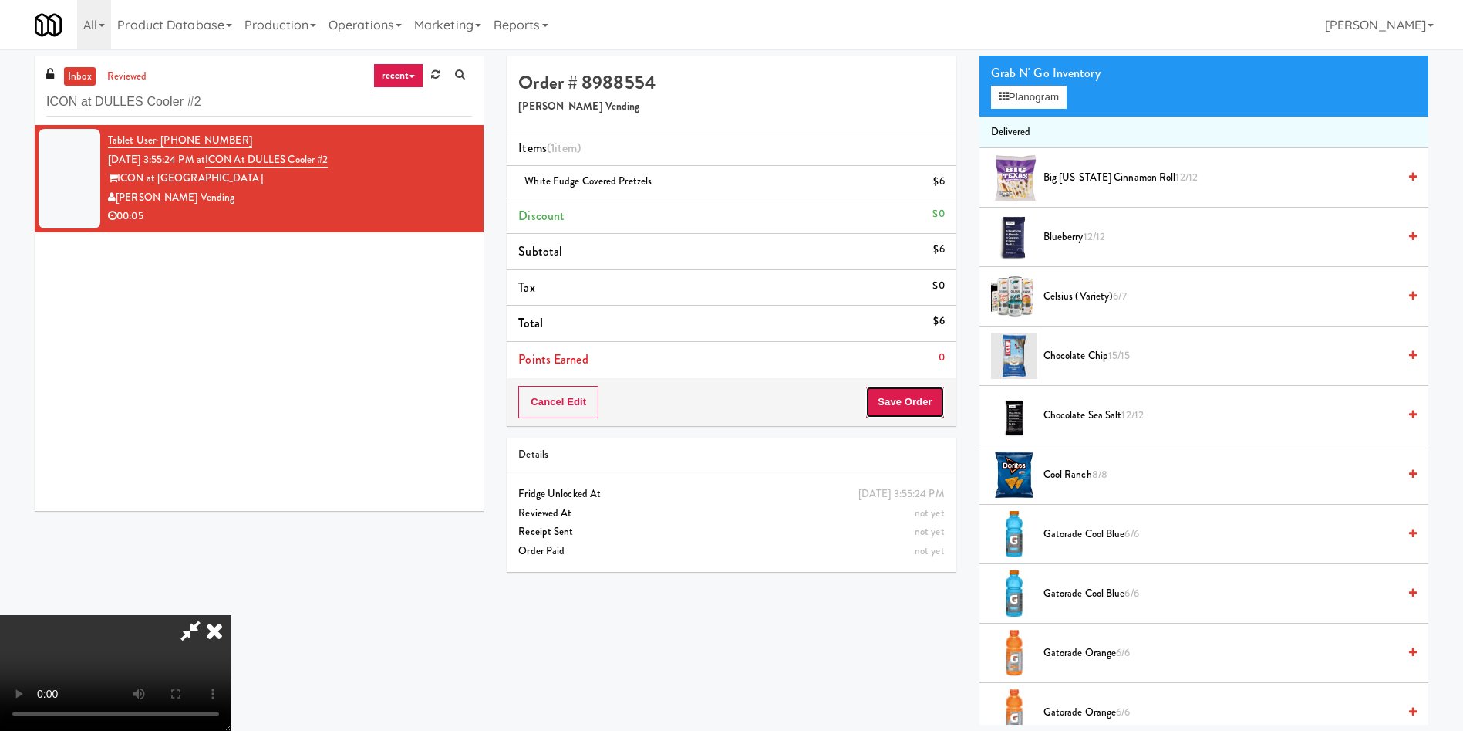
click at [913, 395] on button "Save Order" at bounding box center [905, 402] width 79 height 32
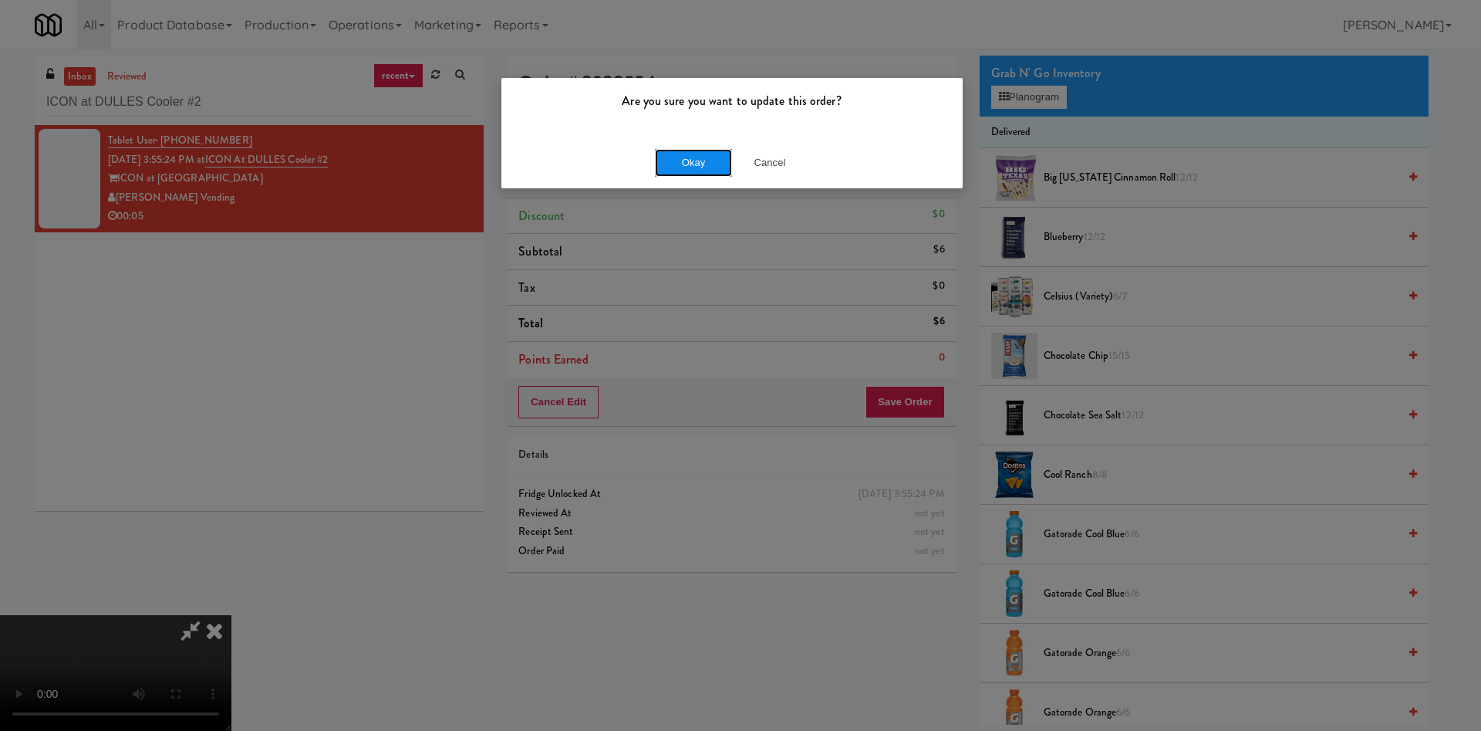
click at [667, 157] on button "Okay" at bounding box center [693, 163] width 77 height 28
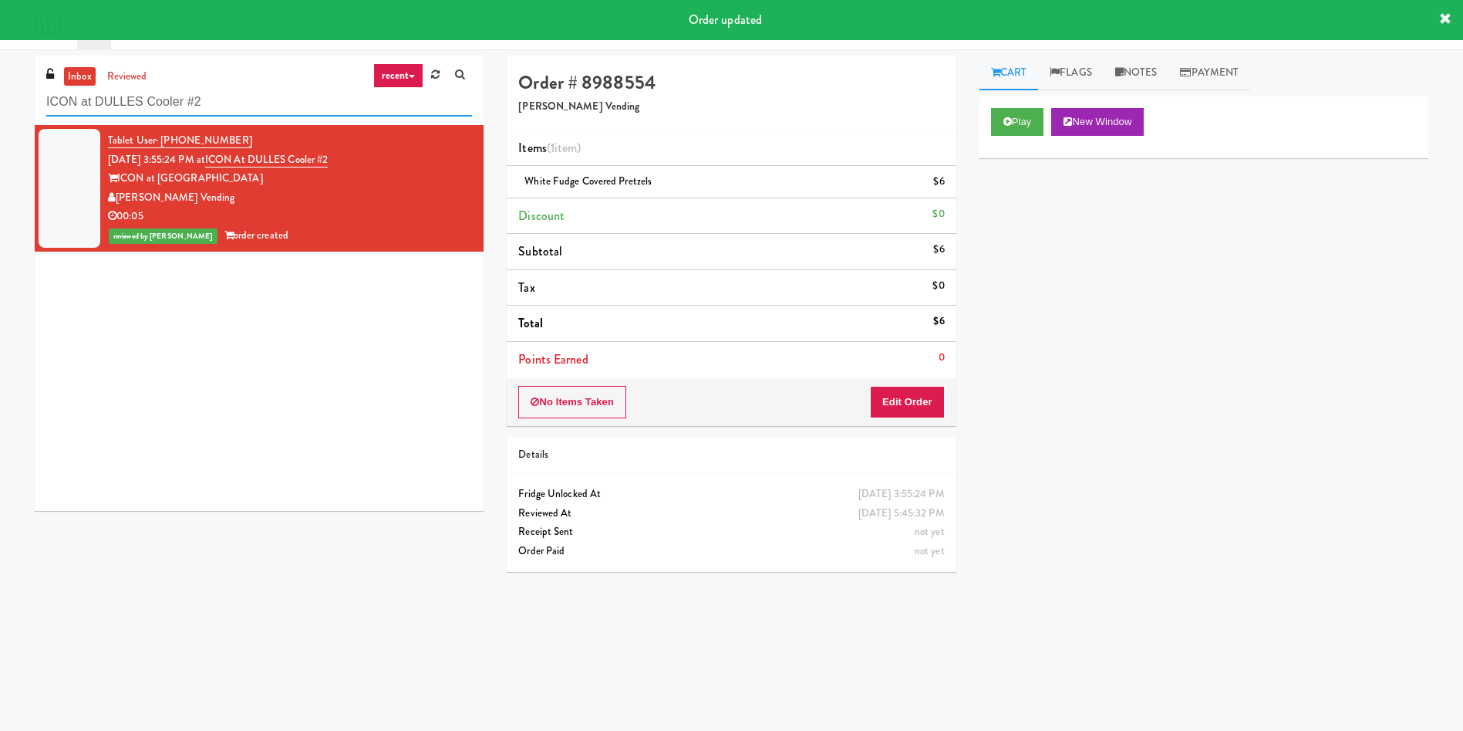
drag, startPoint x: 243, startPoint y: 115, endPoint x: 0, endPoint y: 74, distance: 246.4
click at [0, 74] on div "inbox reviewed recent all unclear take inventory issue suspicious failed recent…" at bounding box center [731, 365] width 1463 height 619
paste input "Paradox - Cooler - Right"
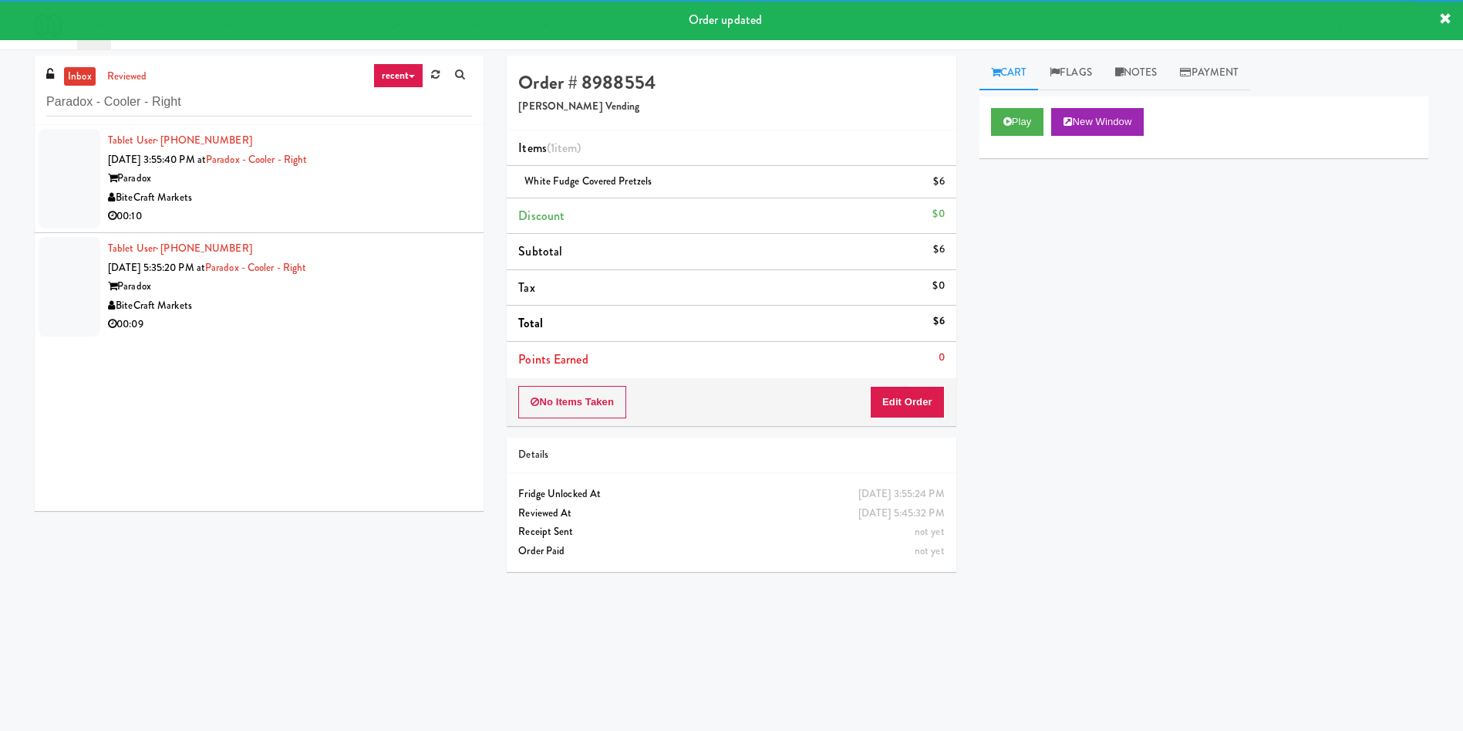
click at [93, 187] on div at bounding box center [70, 179] width 62 height 100
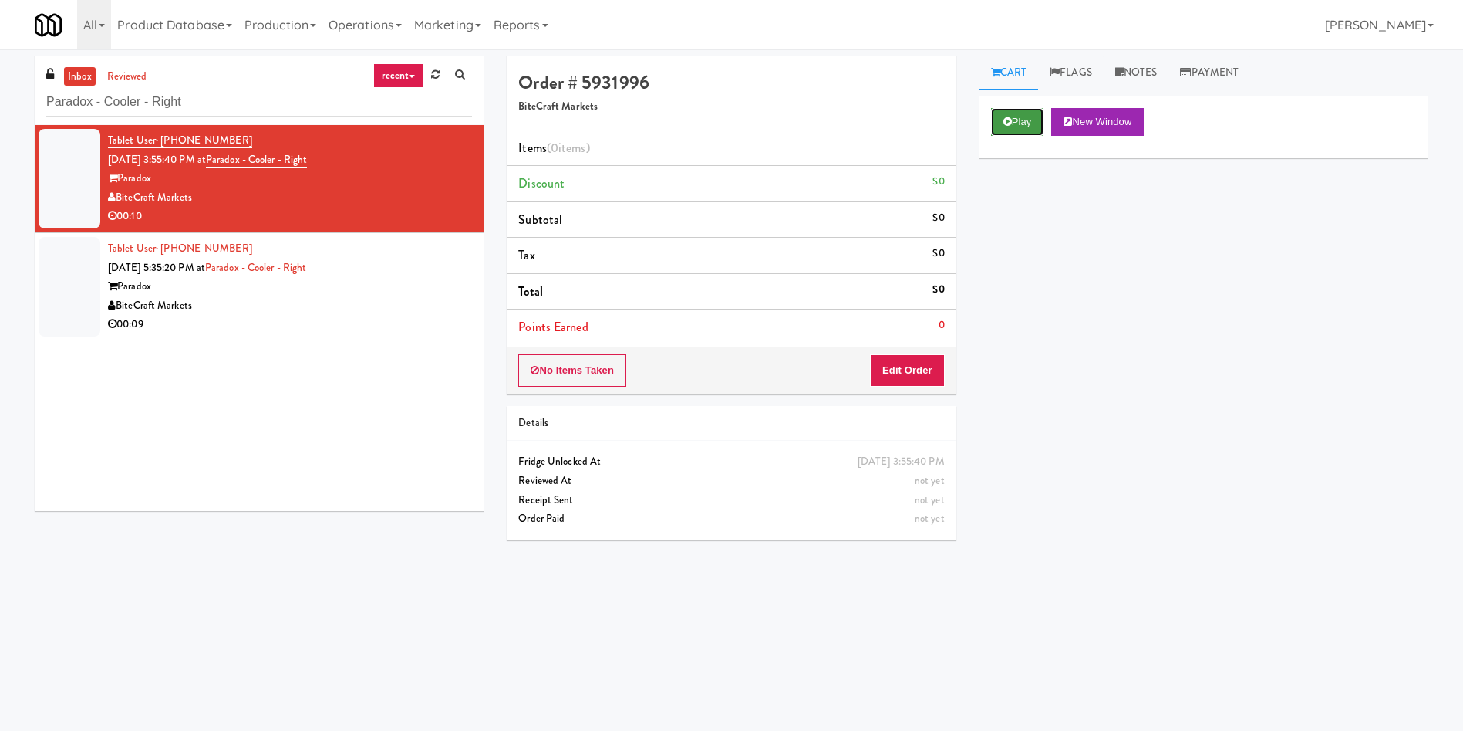
click at [1021, 131] on button "Play" at bounding box center [1017, 122] width 53 height 28
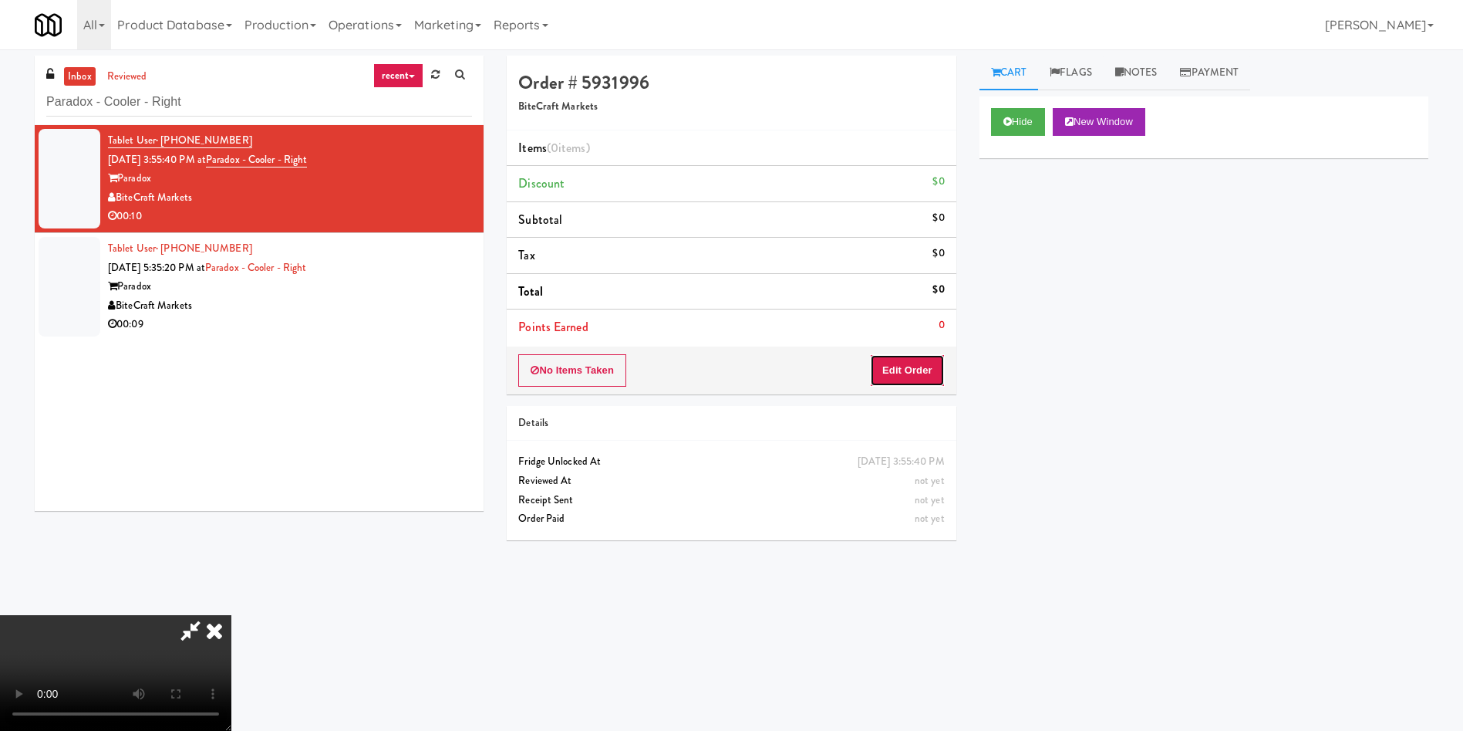
click at [911, 354] on button "Edit Order" at bounding box center [907, 370] width 75 height 32
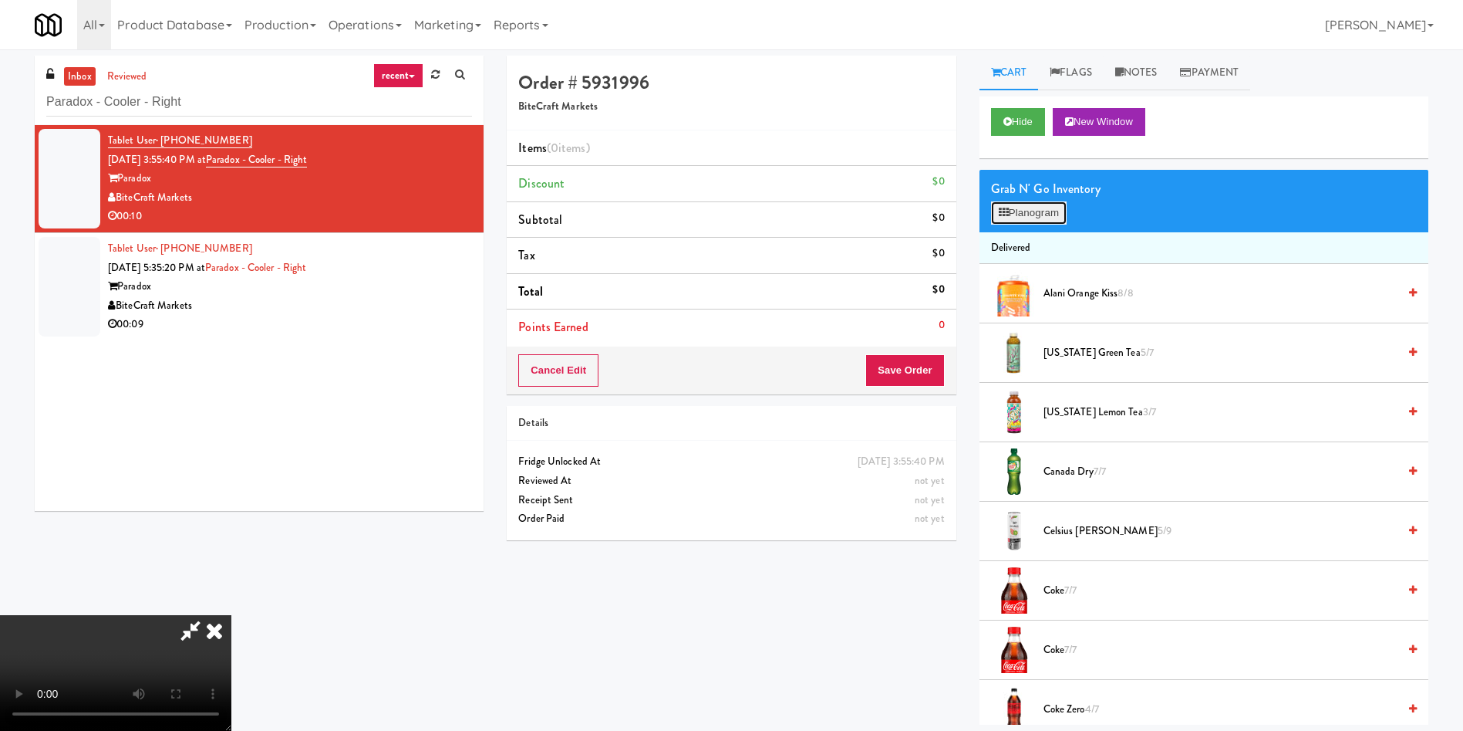
click at [1028, 217] on button "Planogram" at bounding box center [1029, 212] width 76 height 23
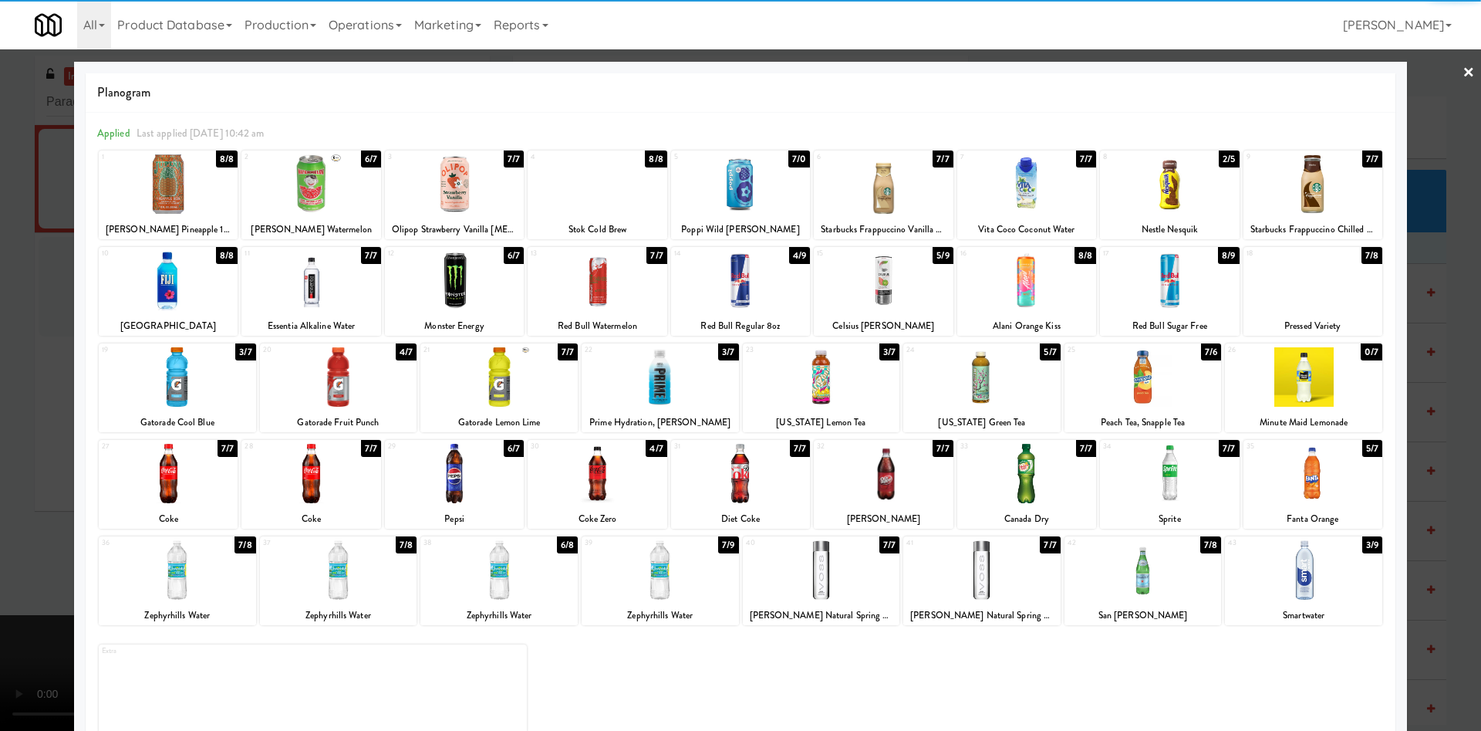
click at [379, 564] on div at bounding box center [338, 569] width 157 height 59
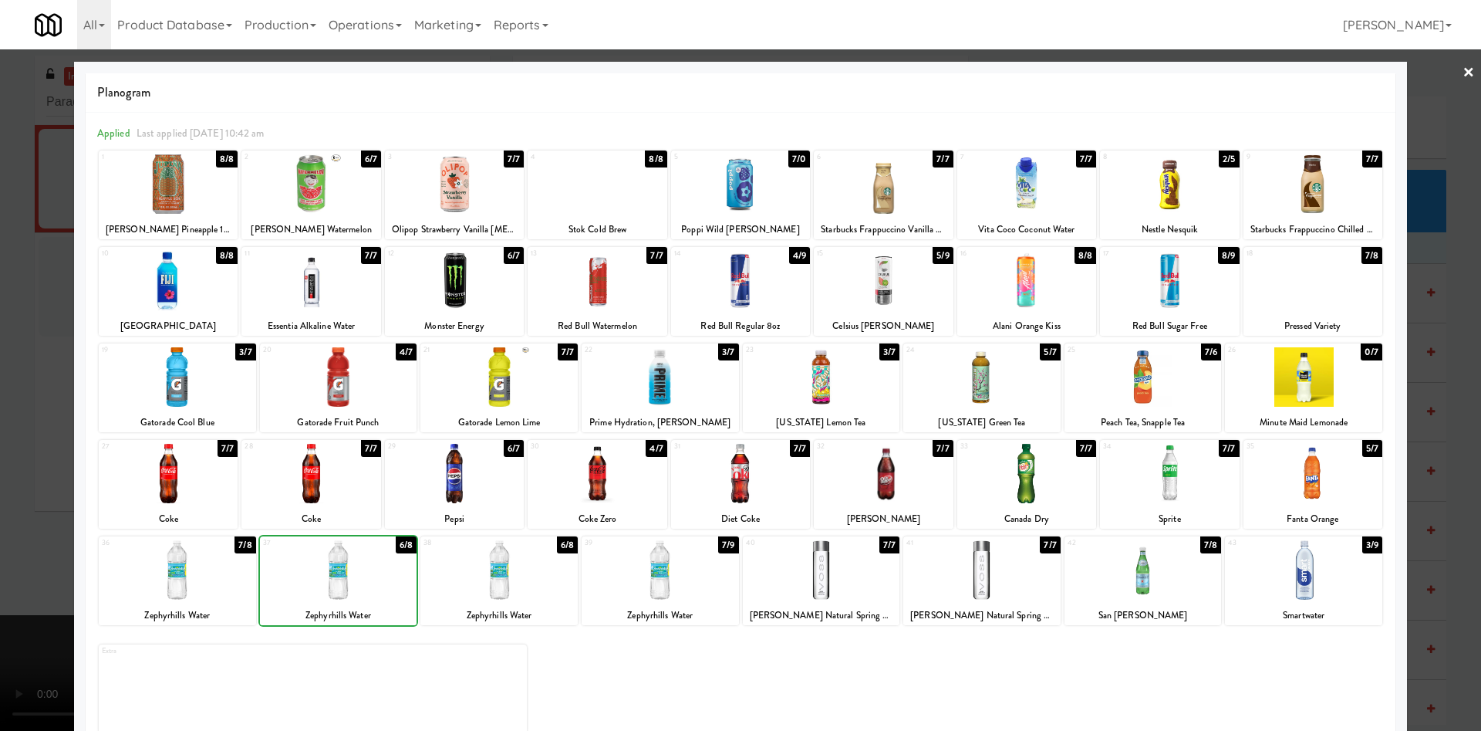
click at [379, 564] on div at bounding box center [338, 569] width 157 height 59
click at [0, 282] on div at bounding box center [740, 365] width 1481 height 731
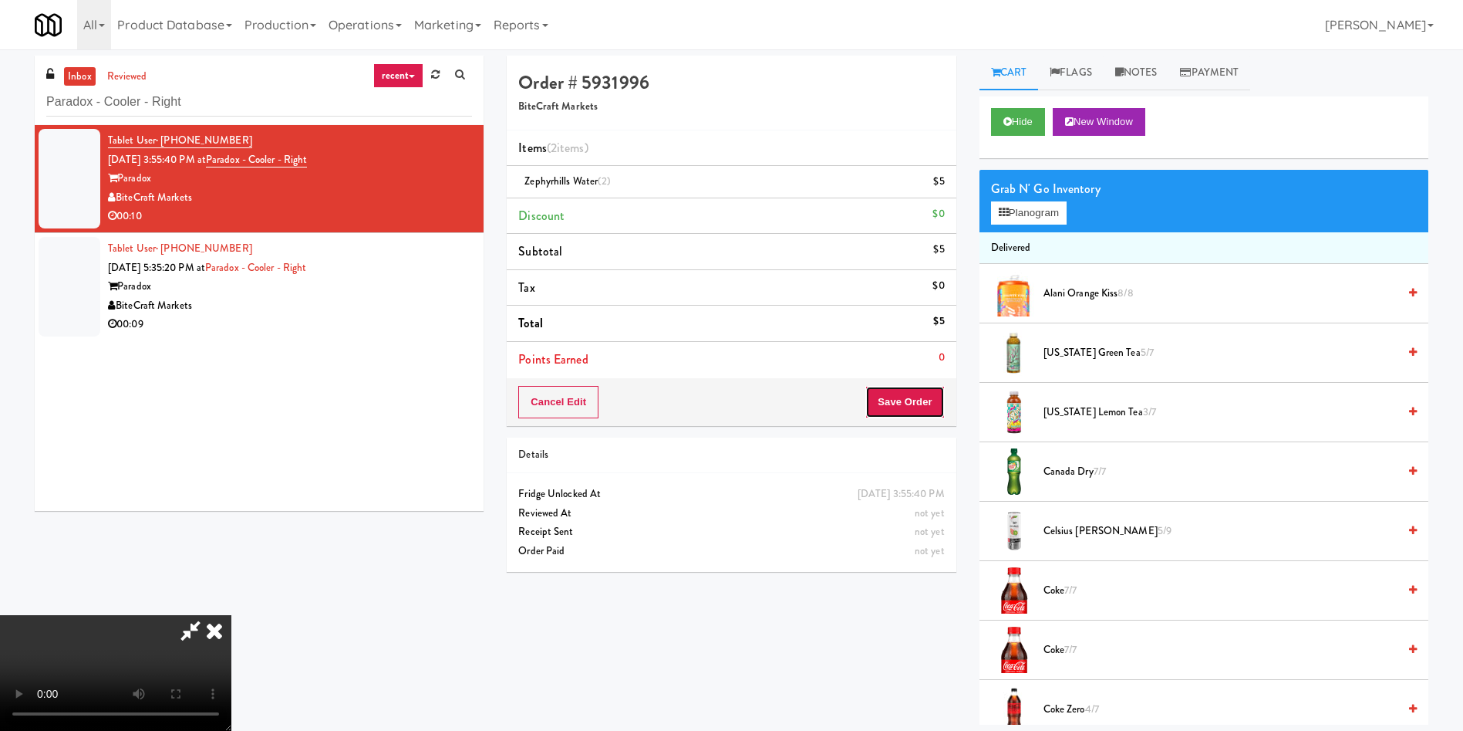
click at [913, 402] on button "Save Order" at bounding box center [905, 402] width 79 height 32
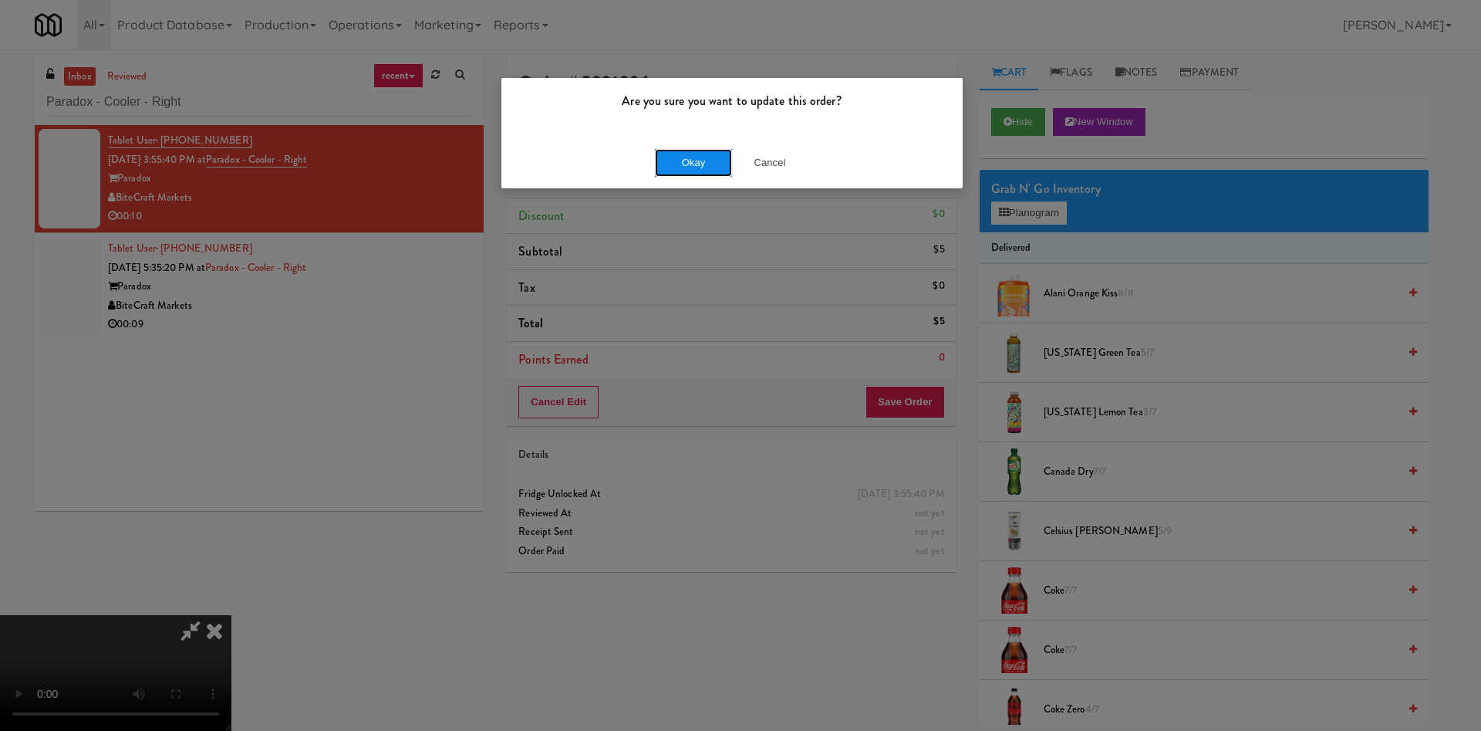
click at [706, 153] on button "Okay" at bounding box center [693, 163] width 77 height 28
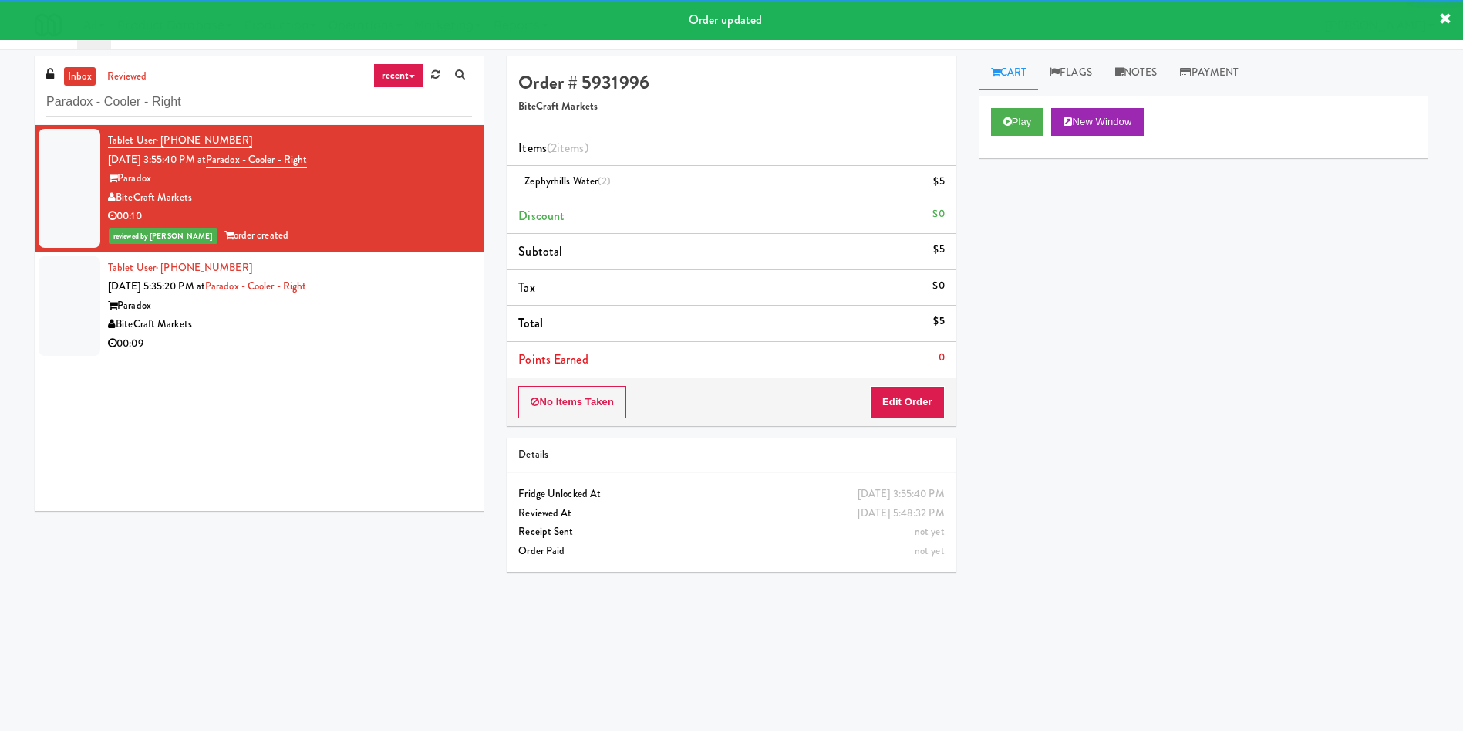
drag, startPoint x: 71, startPoint y: 283, endPoint x: 99, endPoint y: 285, distance: 27.9
click at [76, 284] on div at bounding box center [70, 306] width 62 height 100
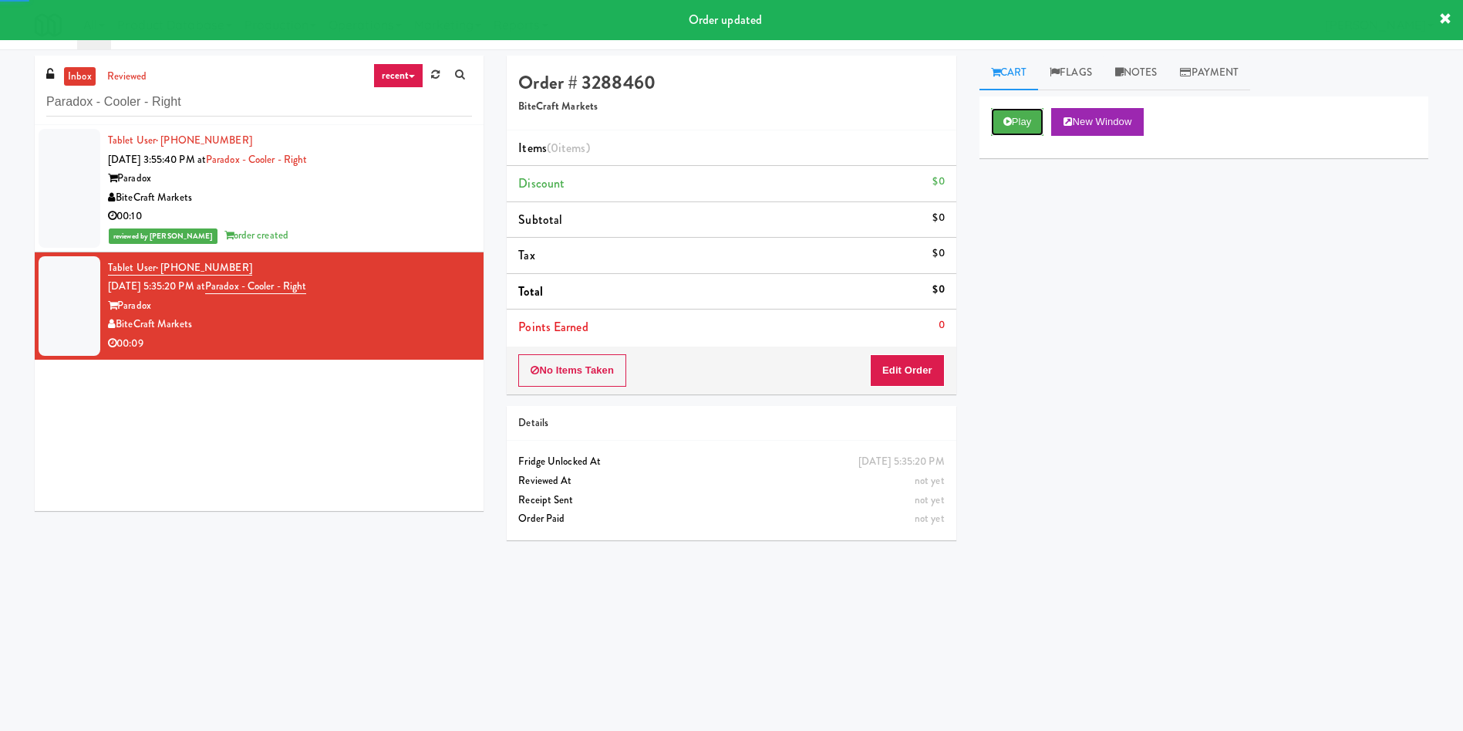
drag, startPoint x: 1037, startPoint y: 122, endPoint x: 1020, endPoint y: 176, distance: 56.6
click at [1037, 122] on button "Play" at bounding box center [1017, 122] width 53 height 28
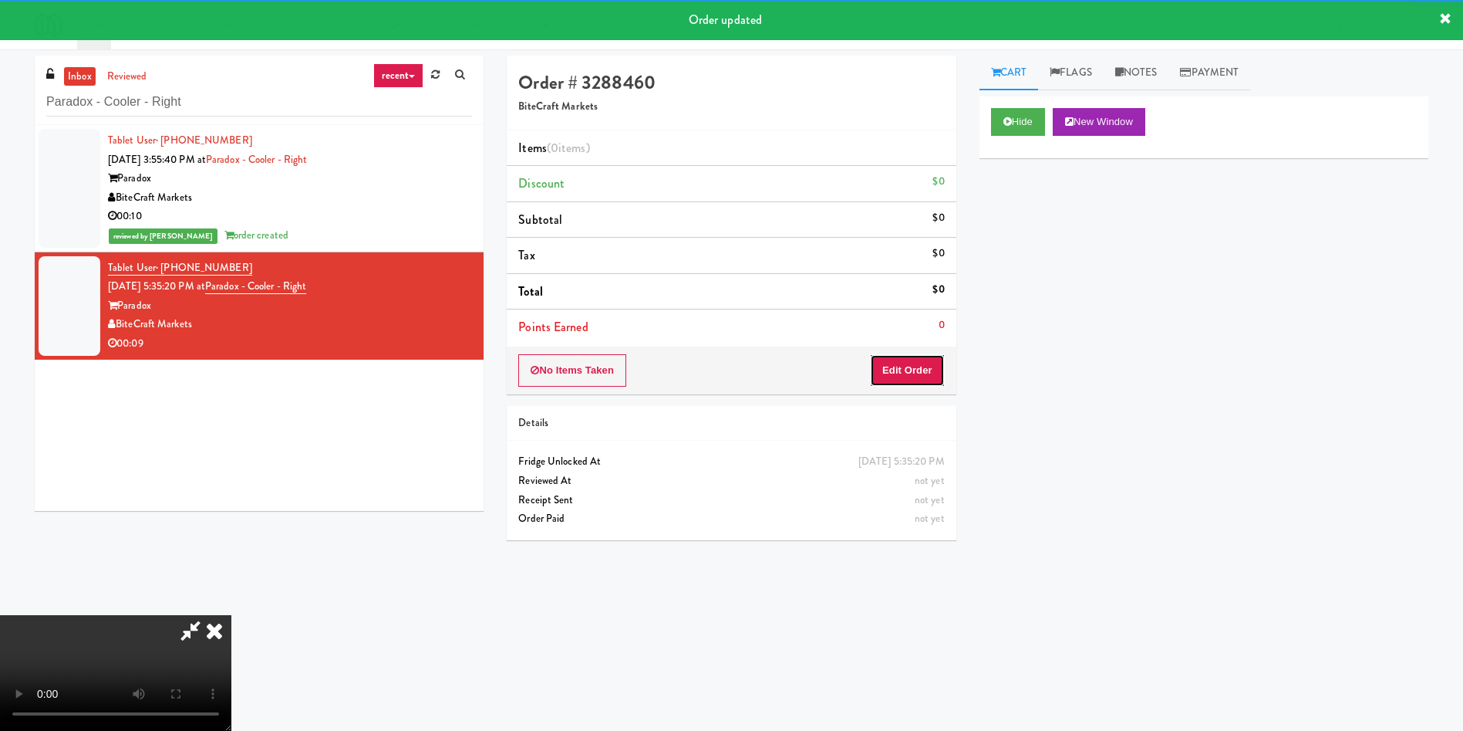
click at [904, 372] on button "Edit Order" at bounding box center [907, 370] width 75 height 32
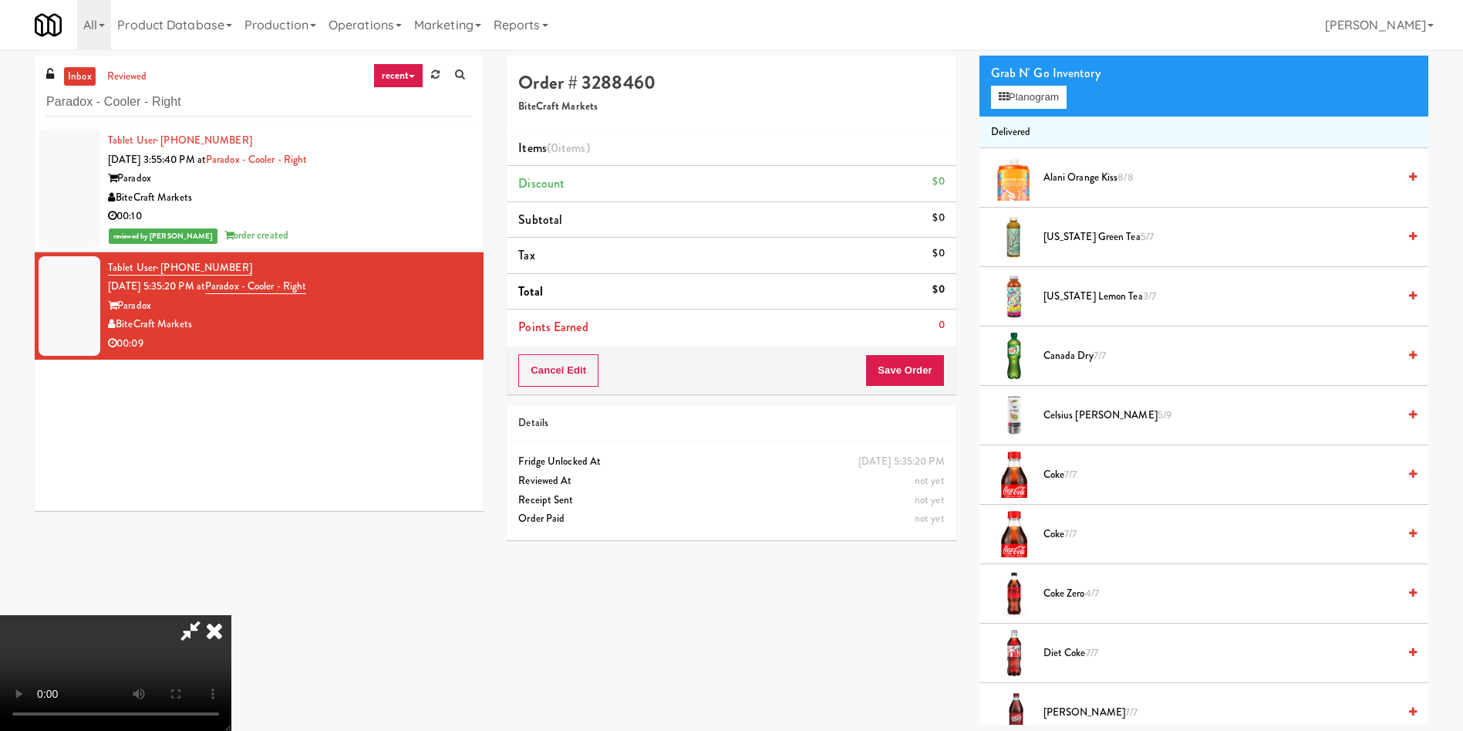
scroll to position [116, 0]
click at [231, 615] on video at bounding box center [115, 673] width 231 height 116
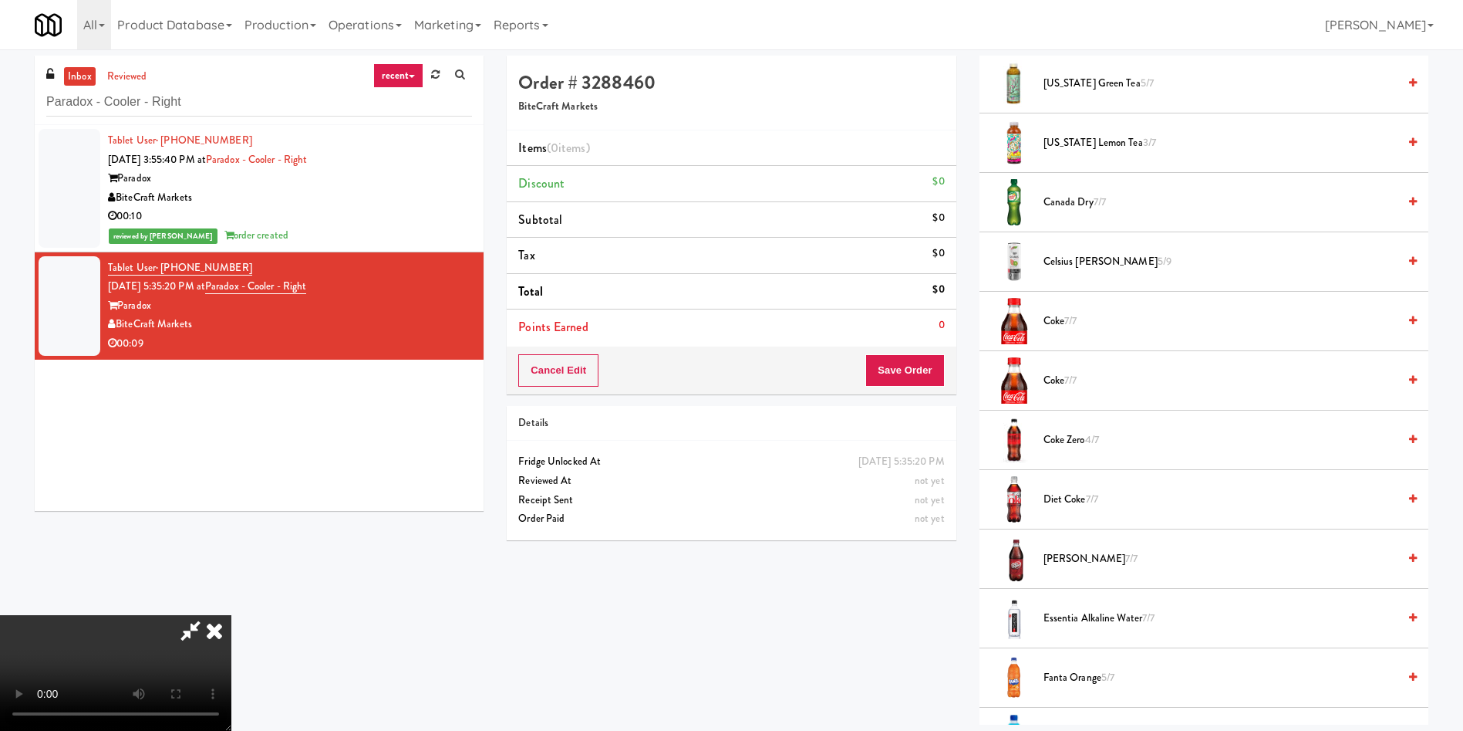
scroll to position [463, 0]
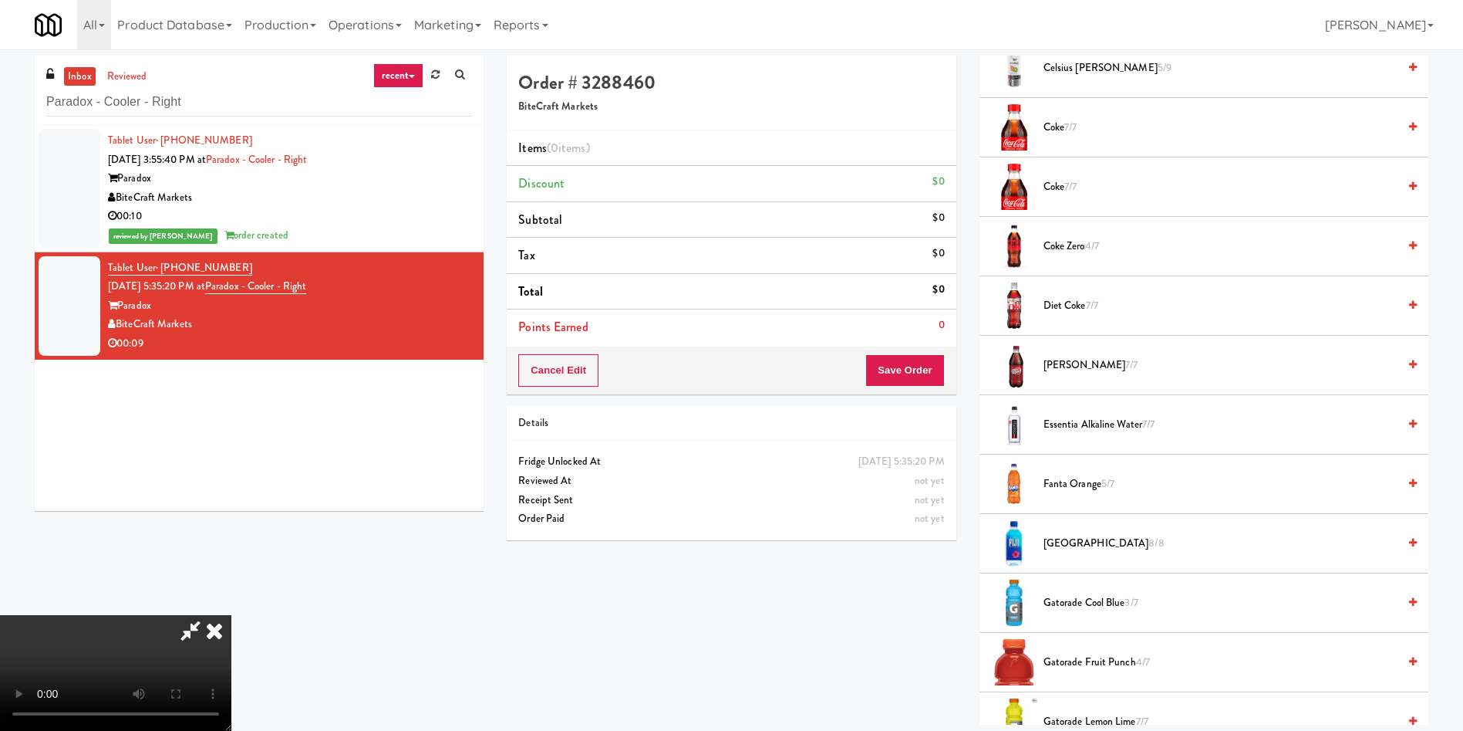
click at [1051, 233] on li "Coke Zero 4/7" at bounding box center [1204, 246] width 449 height 59
click at [1045, 243] on span "Coke Zero 4/7" at bounding box center [1221, 246] width 354 height 19
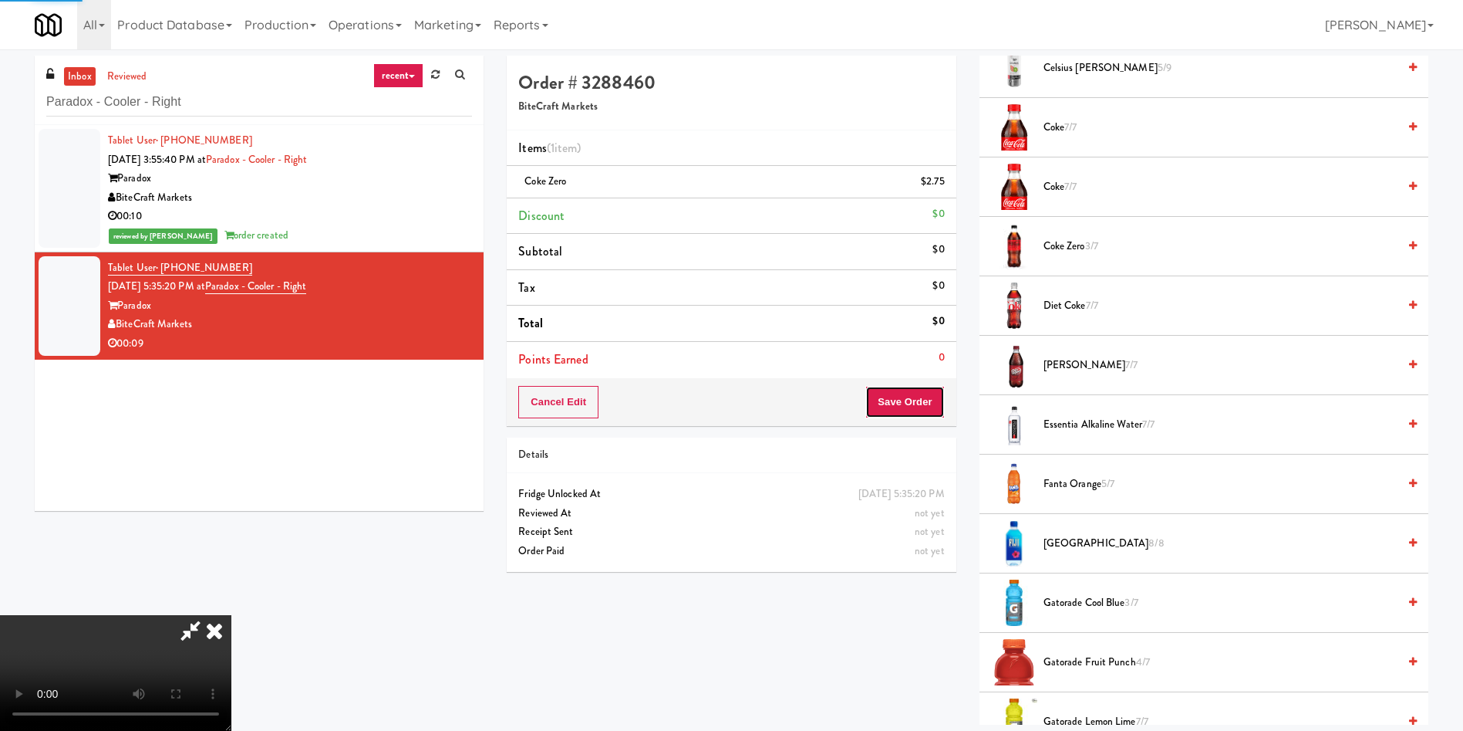
click at [922, 400] on button "Save Order" at bounding box center [905, 402] width 79 height 32
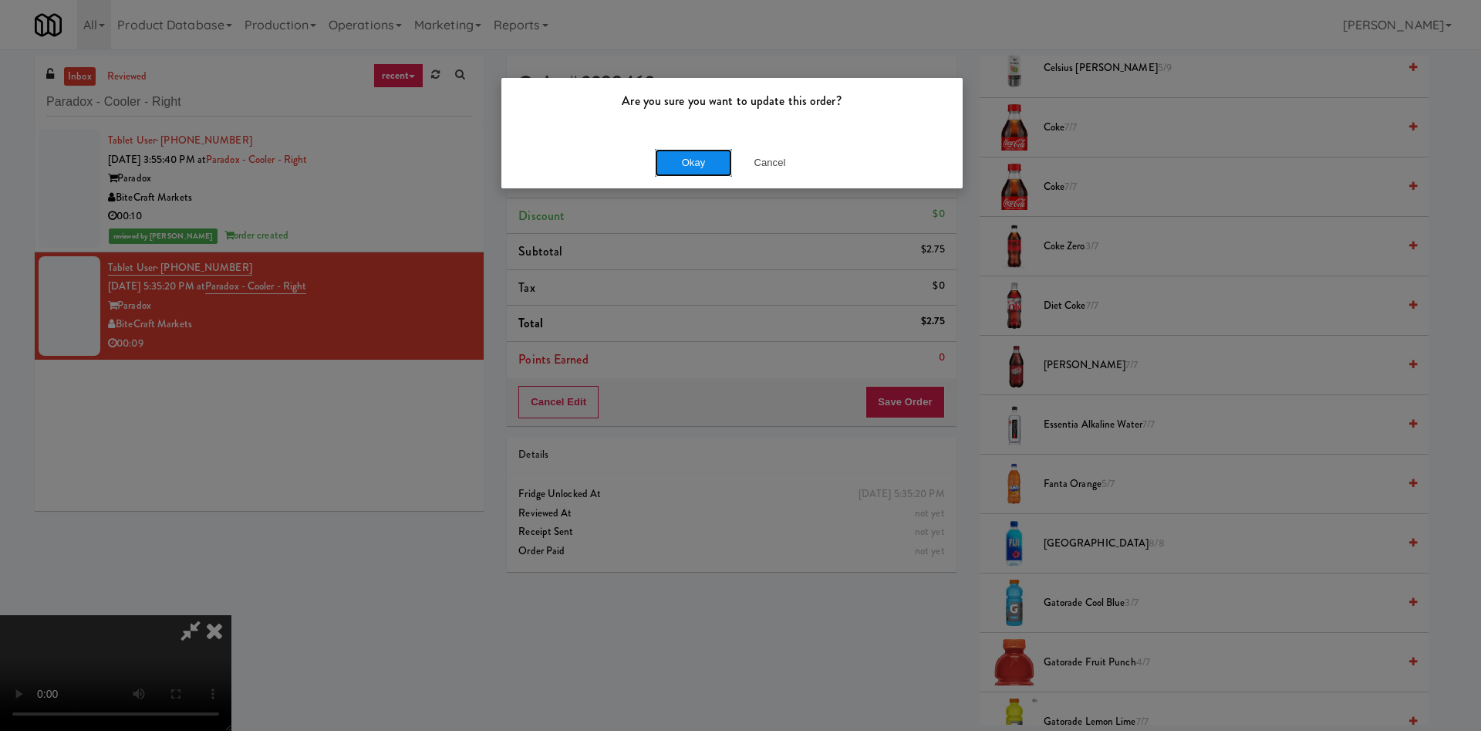
click at [701, 157] on button "Okay" at bounding box center [693, 163] width 77 height 28
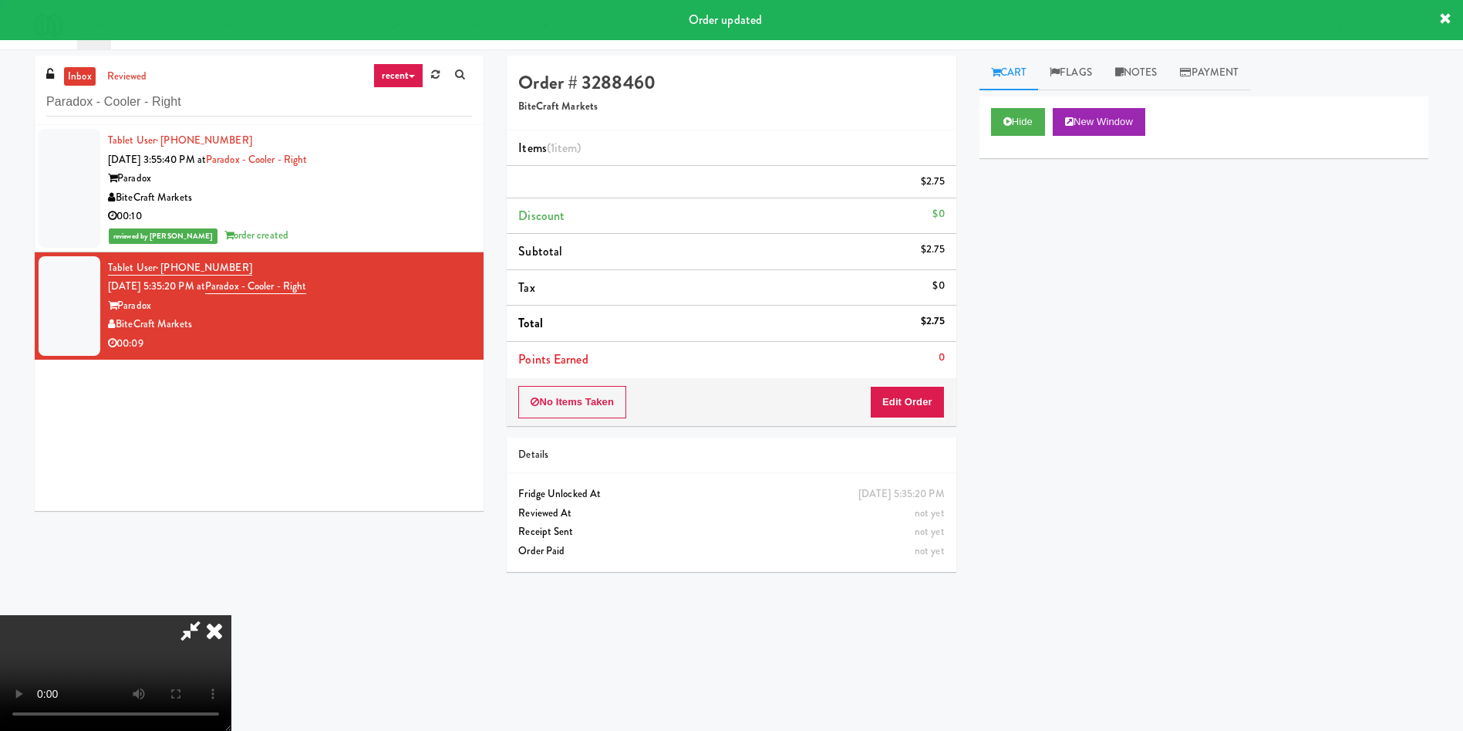
scroll to position [0, 0]
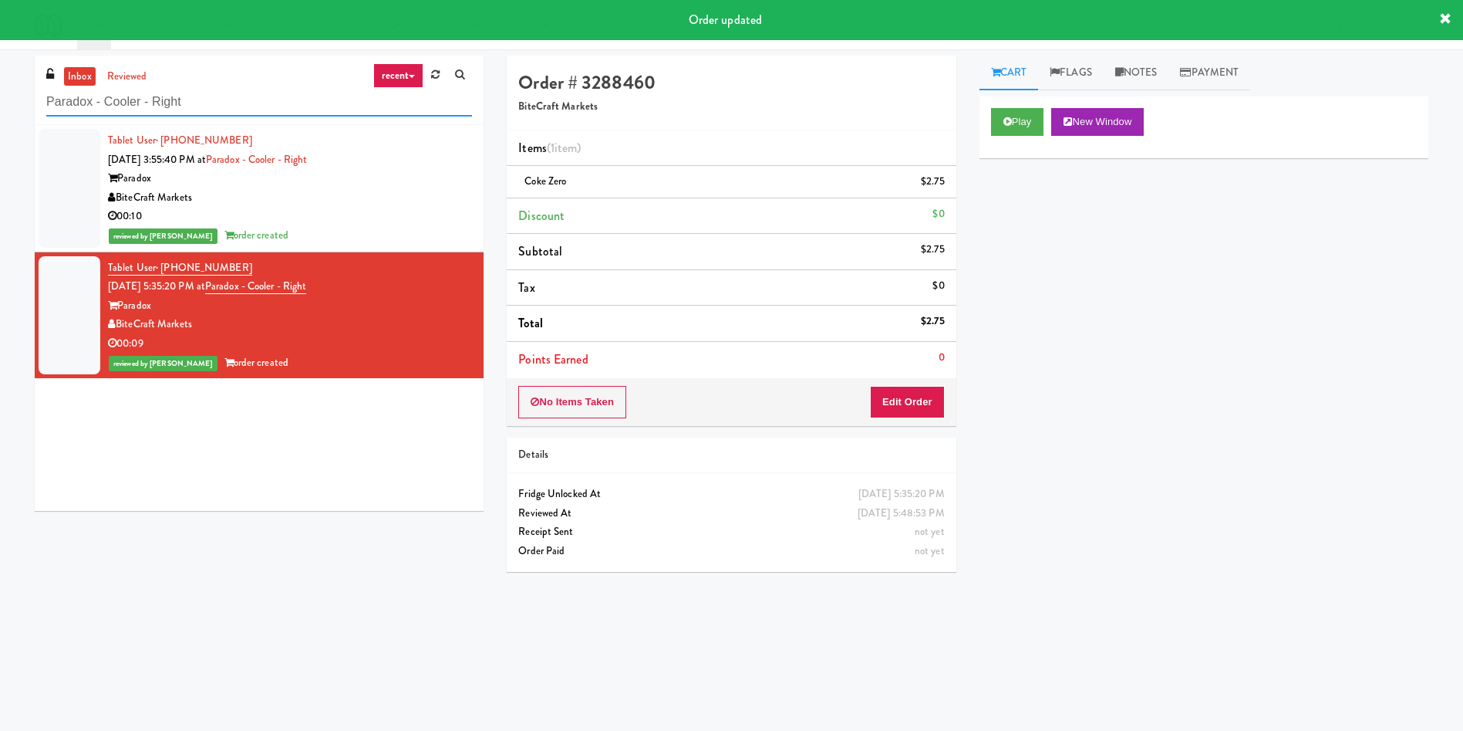
drag, startPoint x: 205, startPoint y: 94, endPoint x: 46, endPoint y: 0, distance: 185.4
click at [0, 74] on div "inbox reviewed recent all unclear take inventory issue suspicious failed recent…" at bounding box center [731, 365] width 1463 height 619
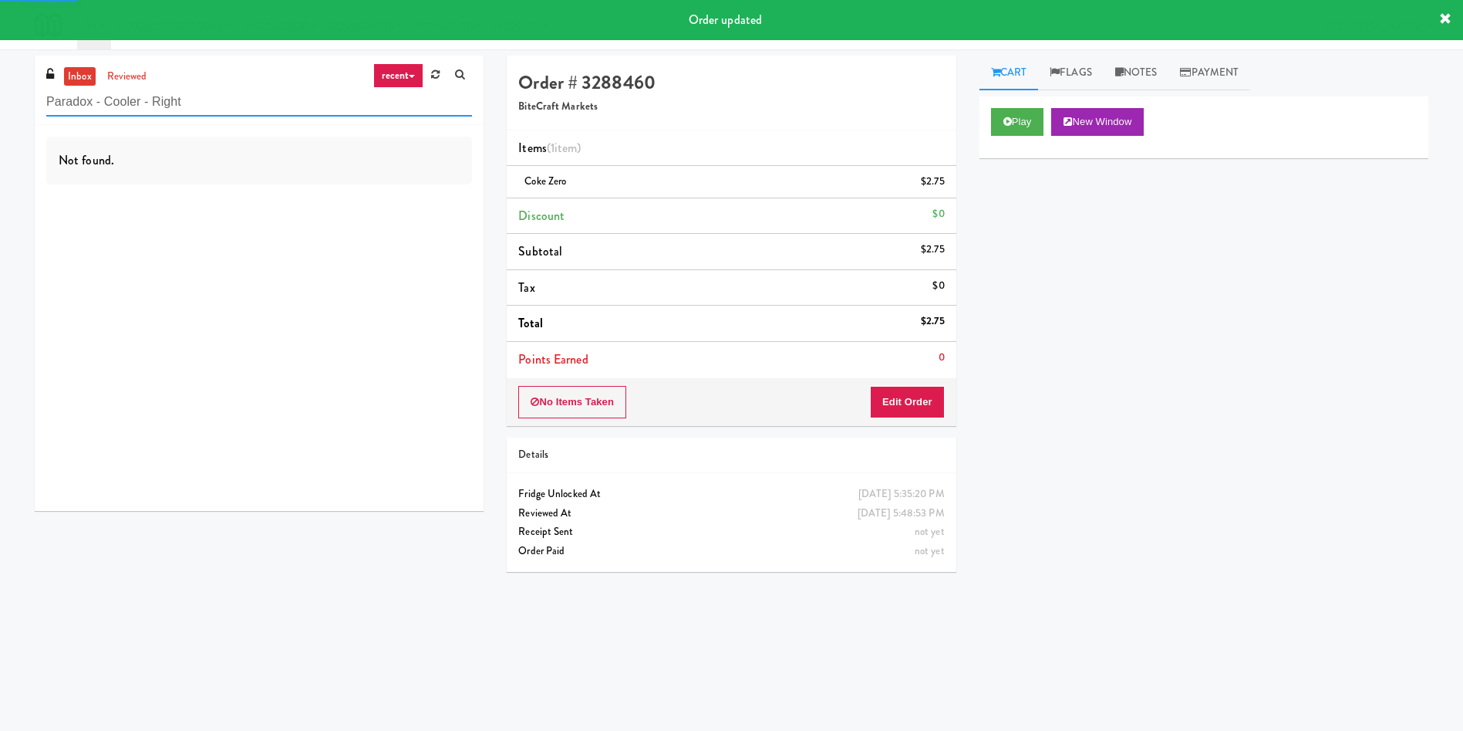
click at [216, 100] on input "Paradox - Cooler - Right" at bounding box center [259, 102] width 426 height 29
drag, startPoint x: 238, startPoint y: 110, endPoint x: 0, endPoint y: 110, distance: 238.4
click at [0, 110] on div "inbox reviewed recent all unclear take inventory issue suspicious failed recent…" at bounding box center [731, 365] width 1463 height 619
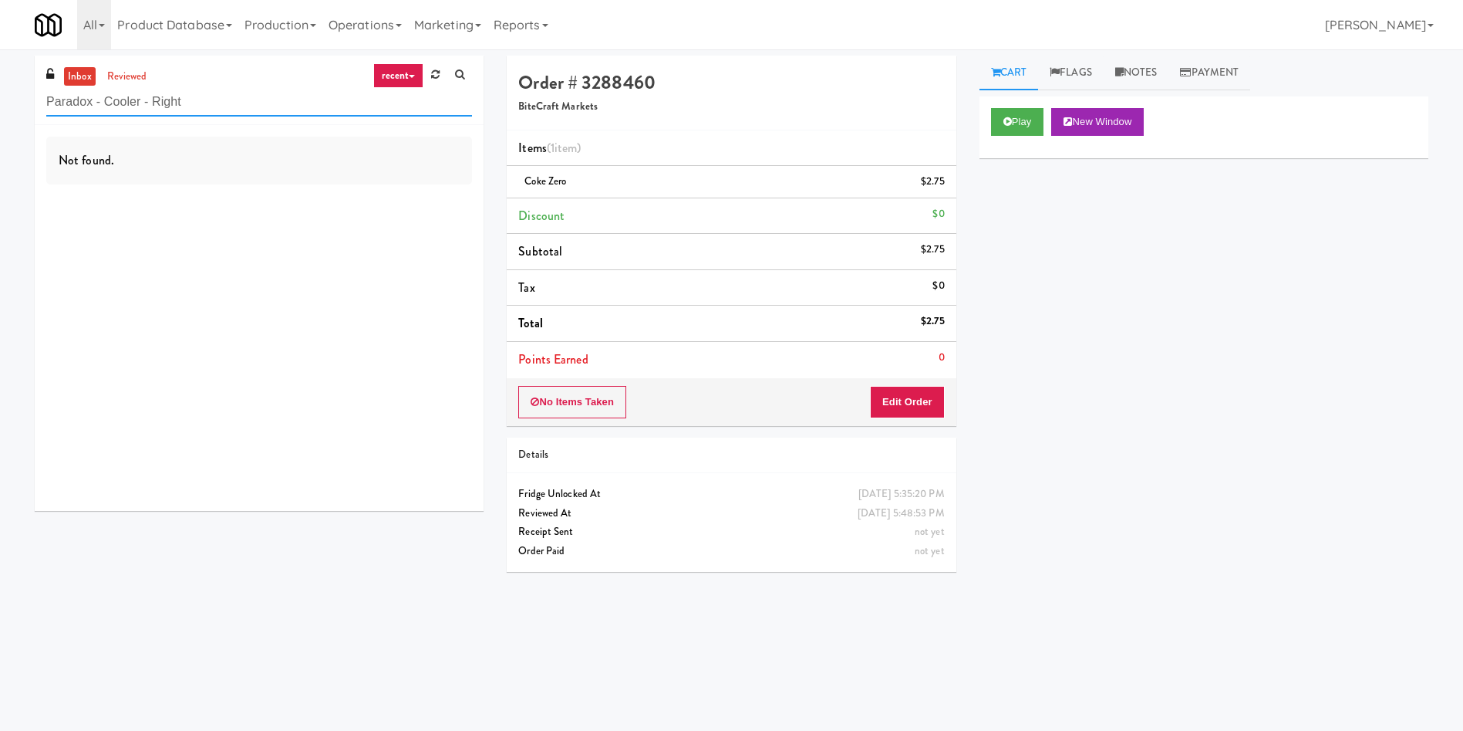
paste input "Ninety7Fifty Ambien"
drag, startPoint x: 269, startPoint y: 102, endPoint x: 15, endPoint y: 0, distance: 273.5
click at [0, 63] on div "inbox reviewed recent all unclear take inventory issue suspicious failed recent…" at bounding box center [731, 365] width 1463 height 619
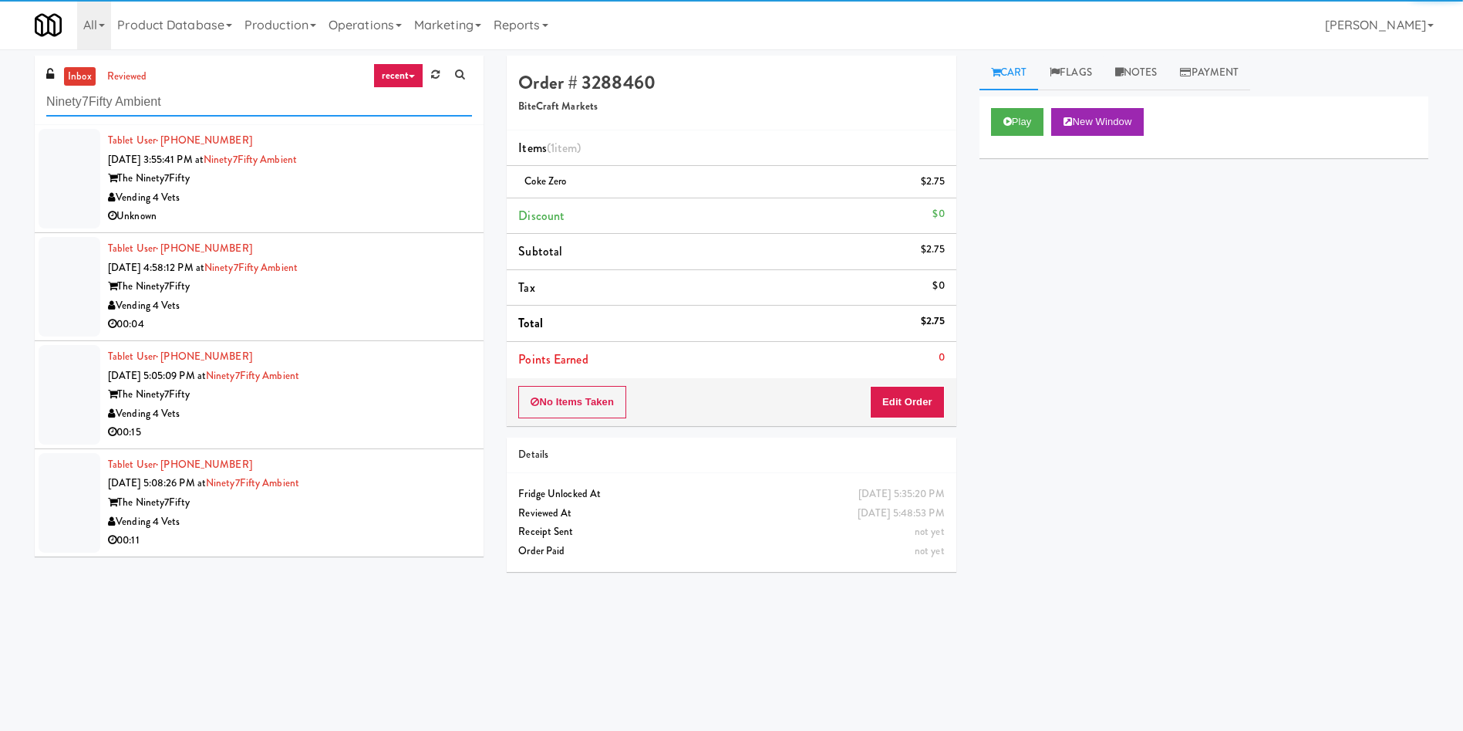
type input "Ninety7Fifty Ambient"
click at [69, 143] on div at bounding box center [70, 179] width 62 height 100
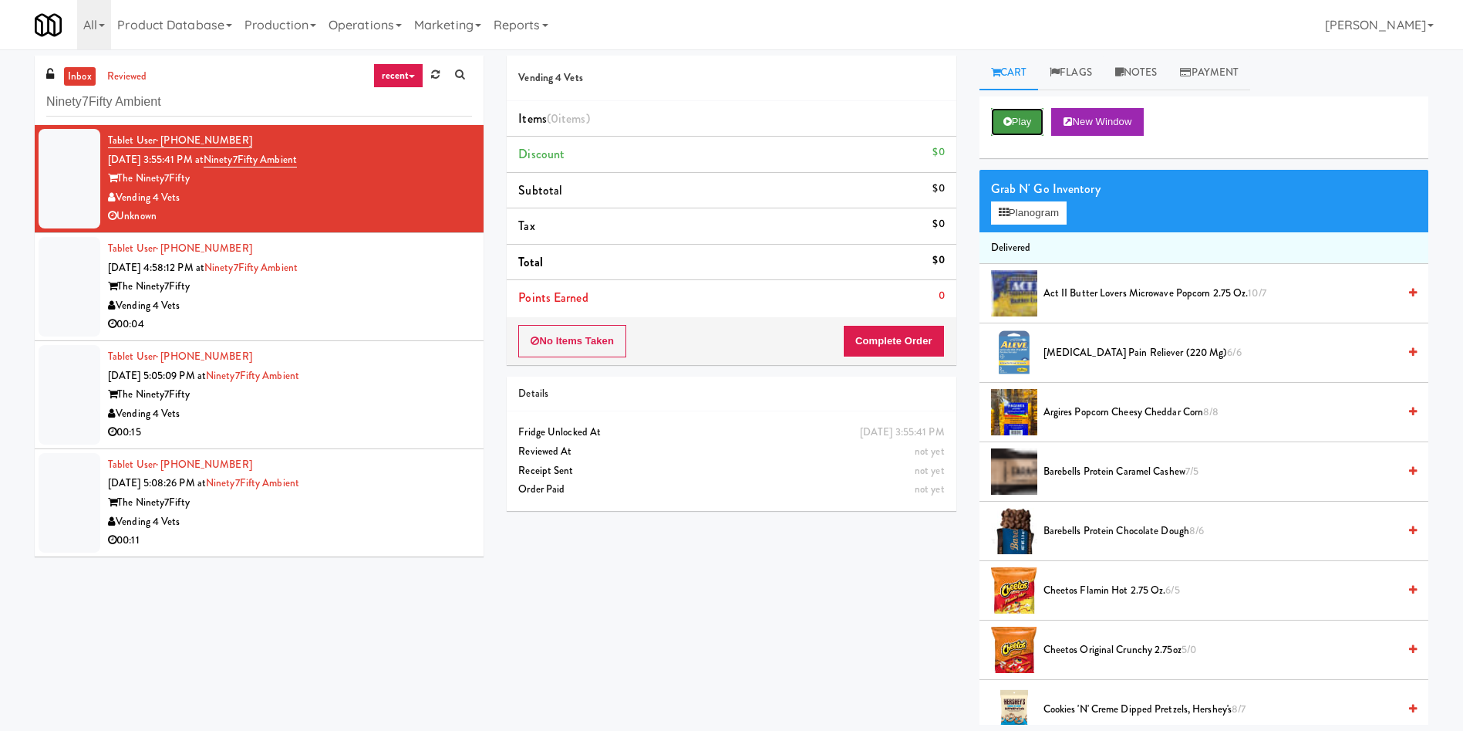
click at [1031, 117] on button "Play" at bounding box center [1017, 122] width 53 height 28
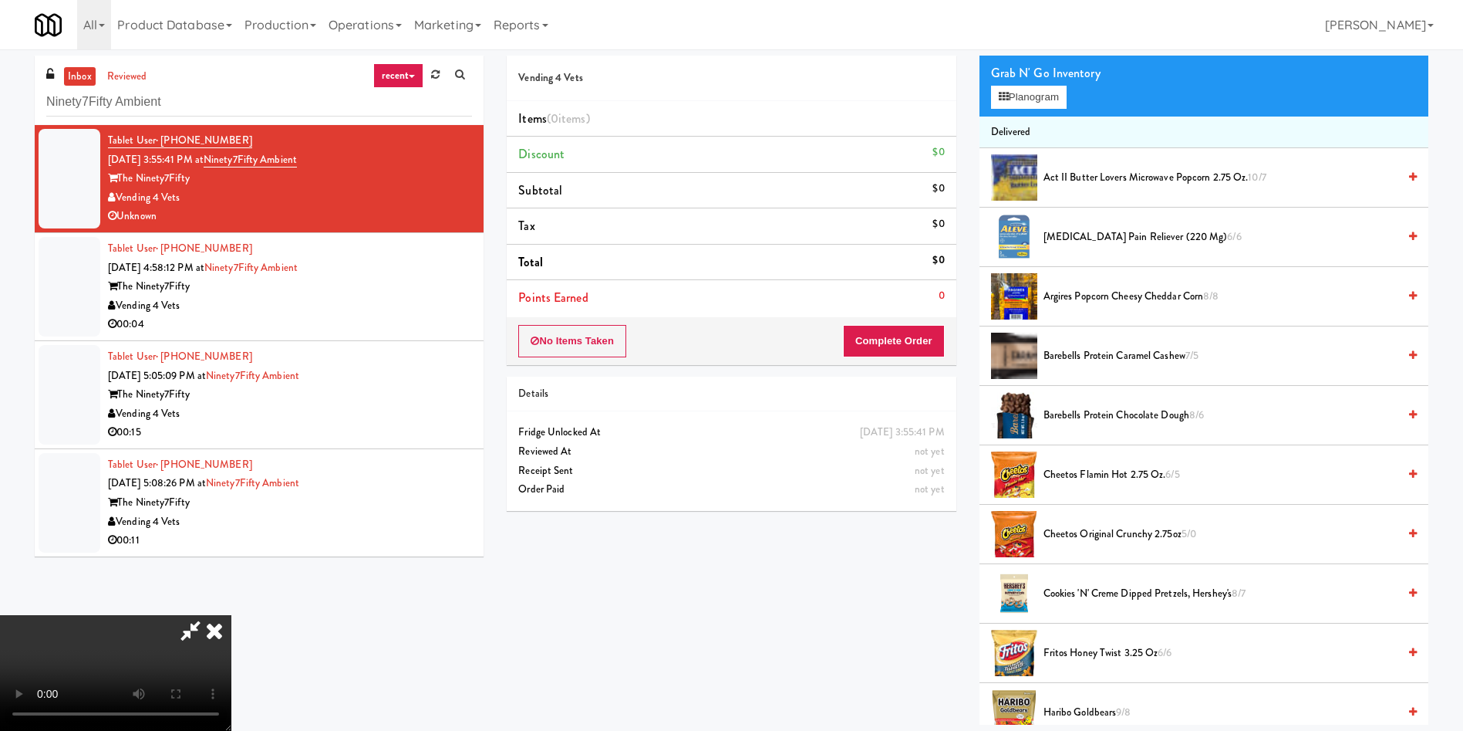
scroll to position [111, 0]
click at [231, 615] on video at bounding box center [115, 673] width 231 height 116
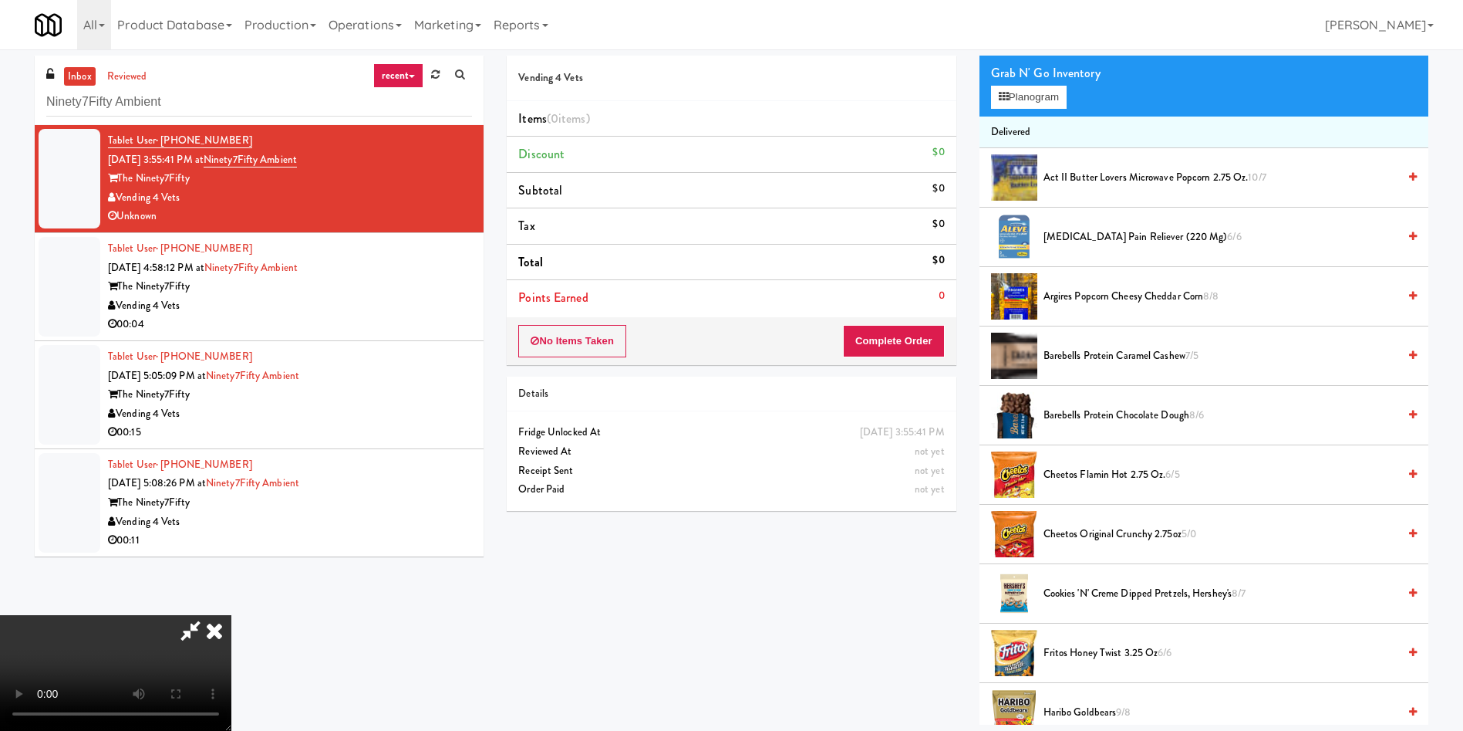
click at [231, 615] on video at bounding box center [115, 673] width 231 height 116
drag, startPoint x: 280, startPoint y: 437, endPoint x: 268, endPoint y: 202, distance: 234.8
click at [231, 615] on video at bounding box center [115, 673] width 231 height 116
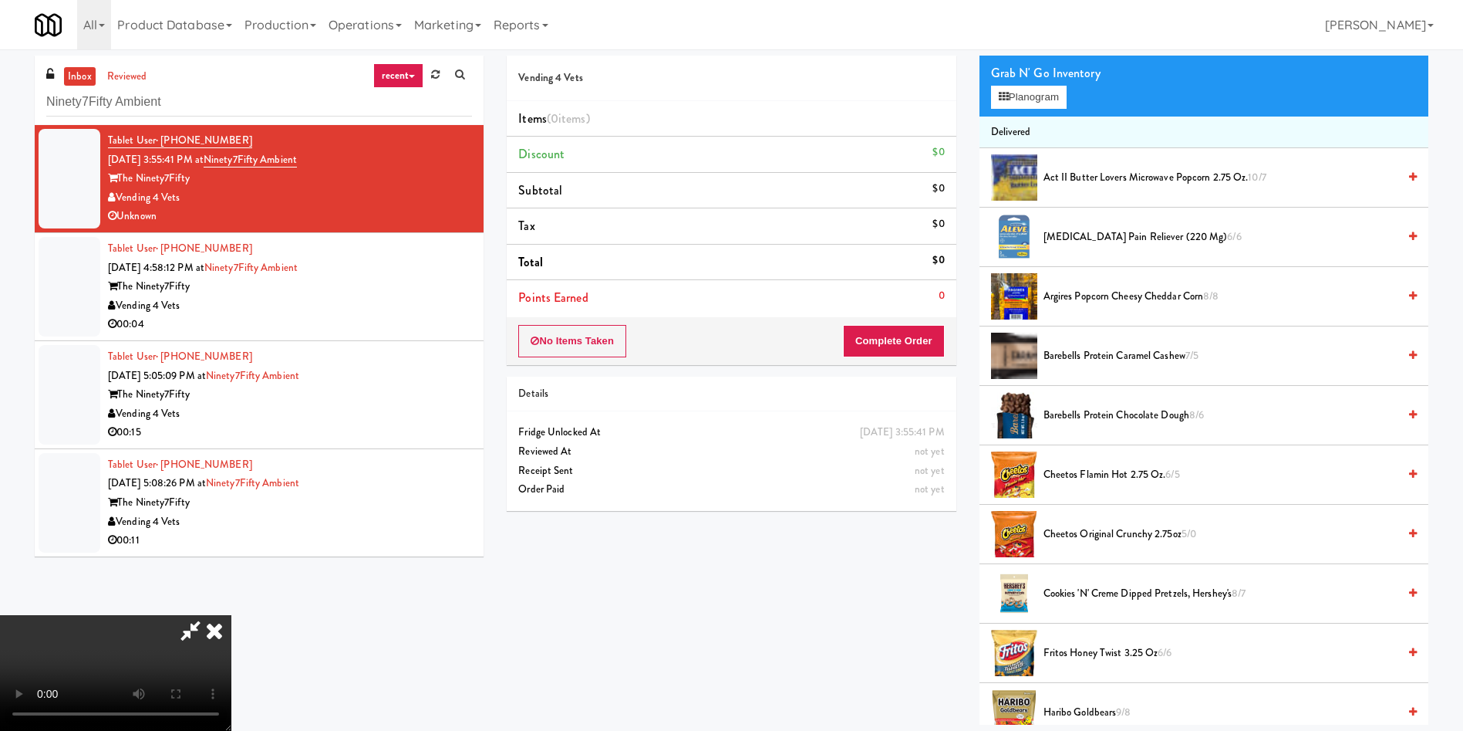
click at [231, 615] on video at bounding box center [115, 673] width 231 height 116
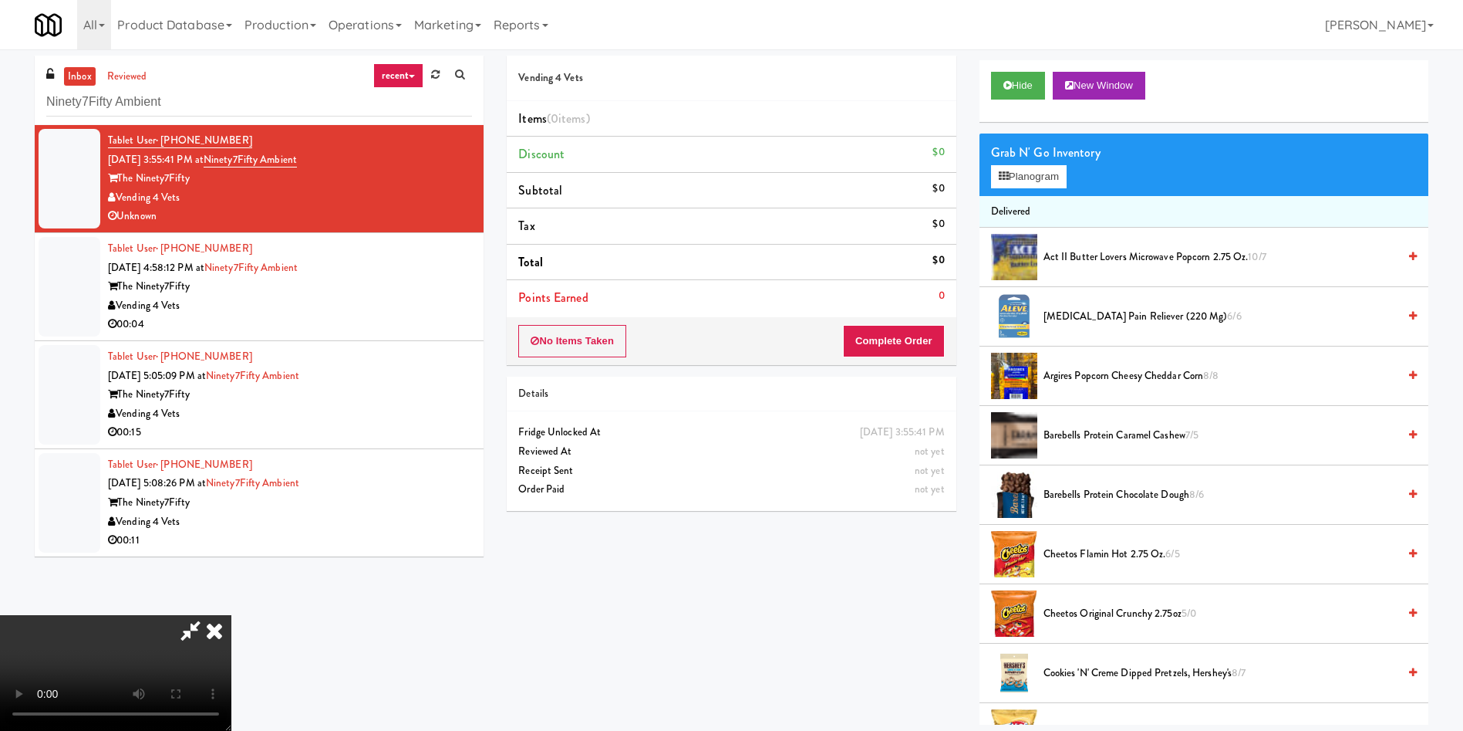
scroll to position [0, 0]
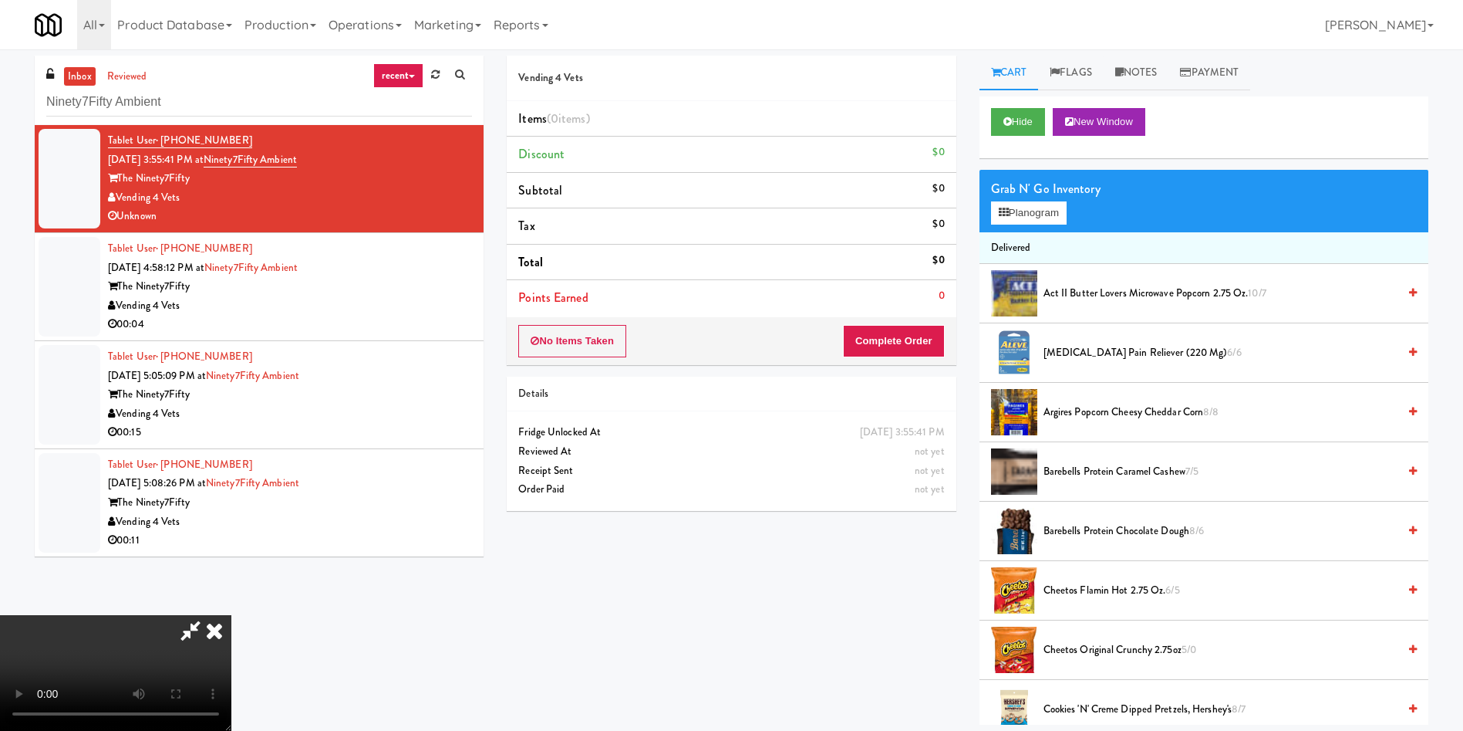
drag, startPoint x: 1129, startPoint y: 60, endPoint x: 1088, endPoint y: 128, distance: 78.8
click at [1128, 59] on link "Notes" at bounding box center [1137, 73] width 66 height 35
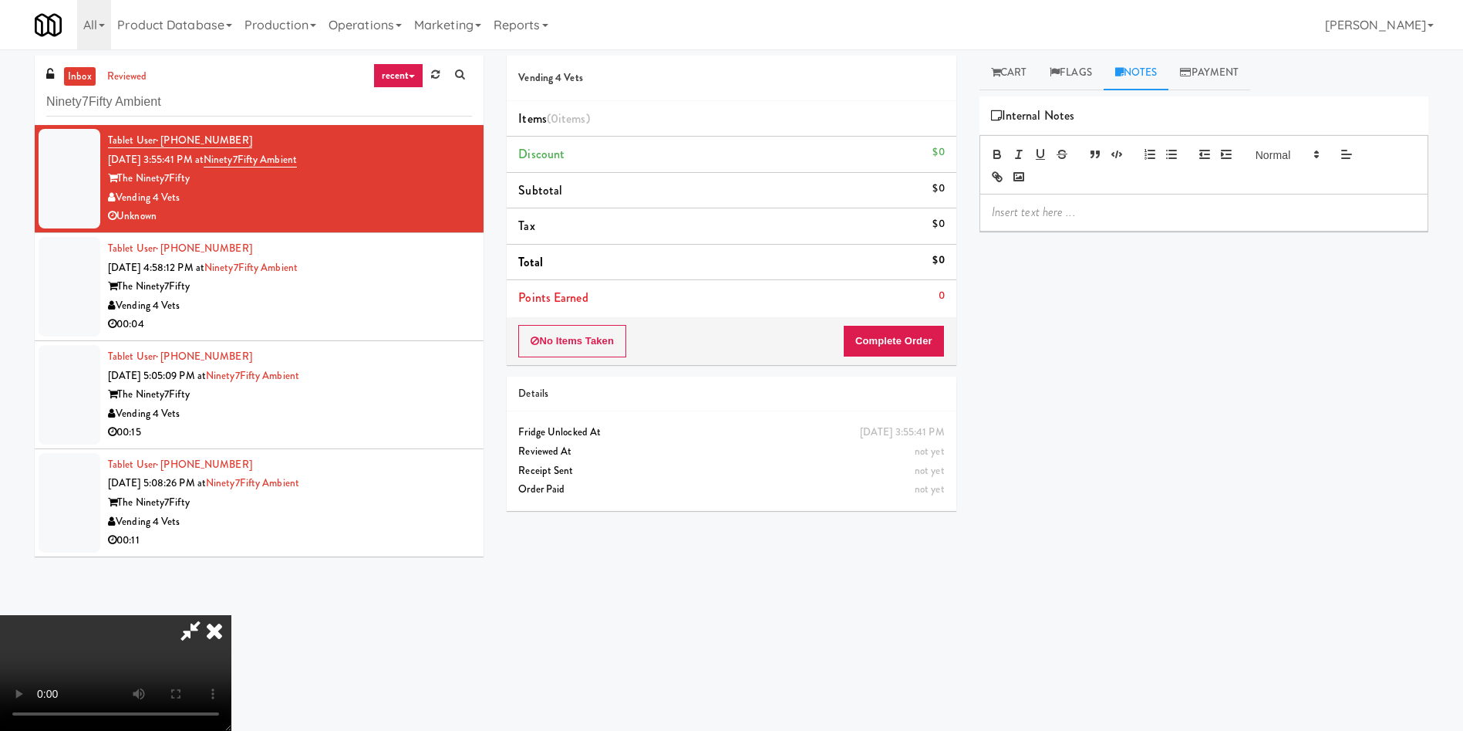
click at [1071, 208] on p at bounding box center [1204, 212] width 424 height 17
click at [996, 73] on icon at bounding box center [995, 72] width 9 height 10
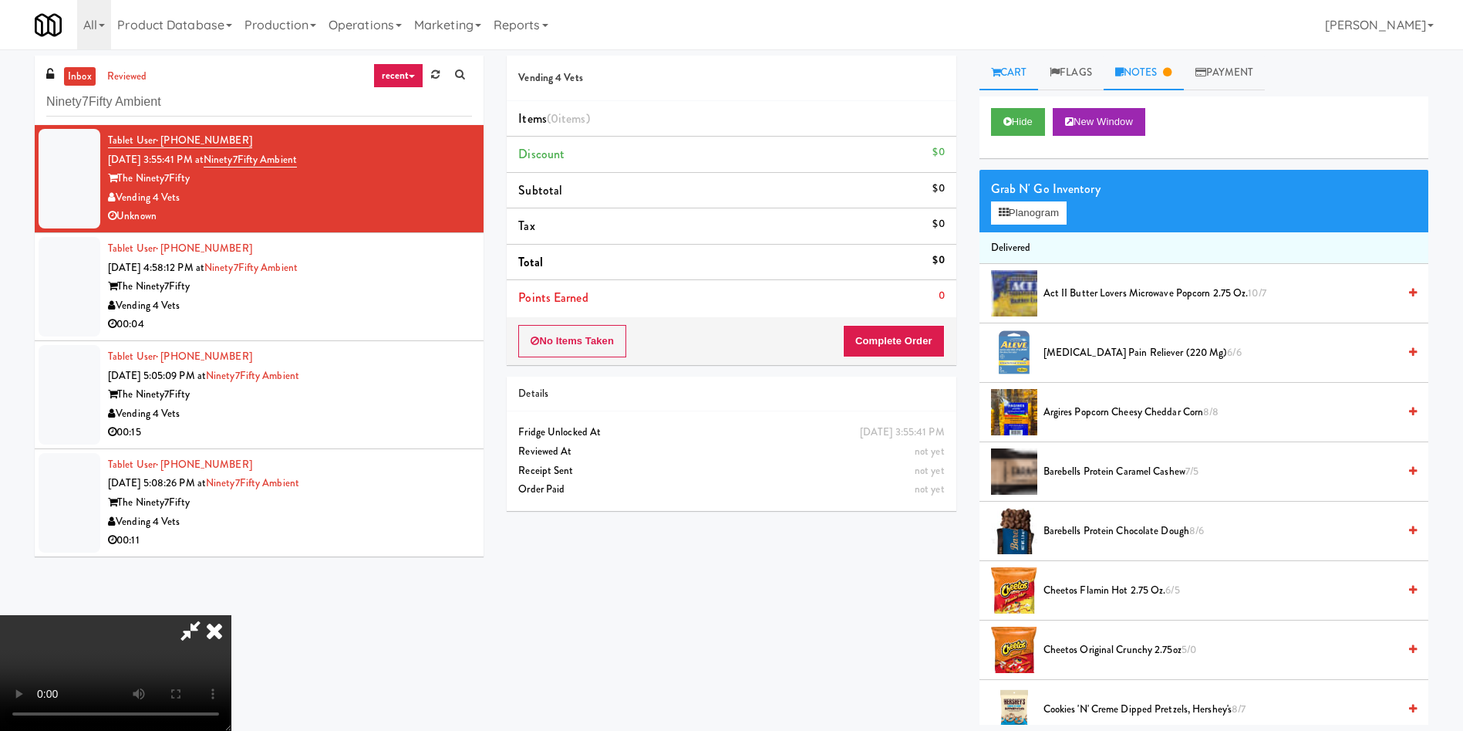
click at [1146, 72] on link "Notes" at bounding box center [1144, 73] width 80 height 35
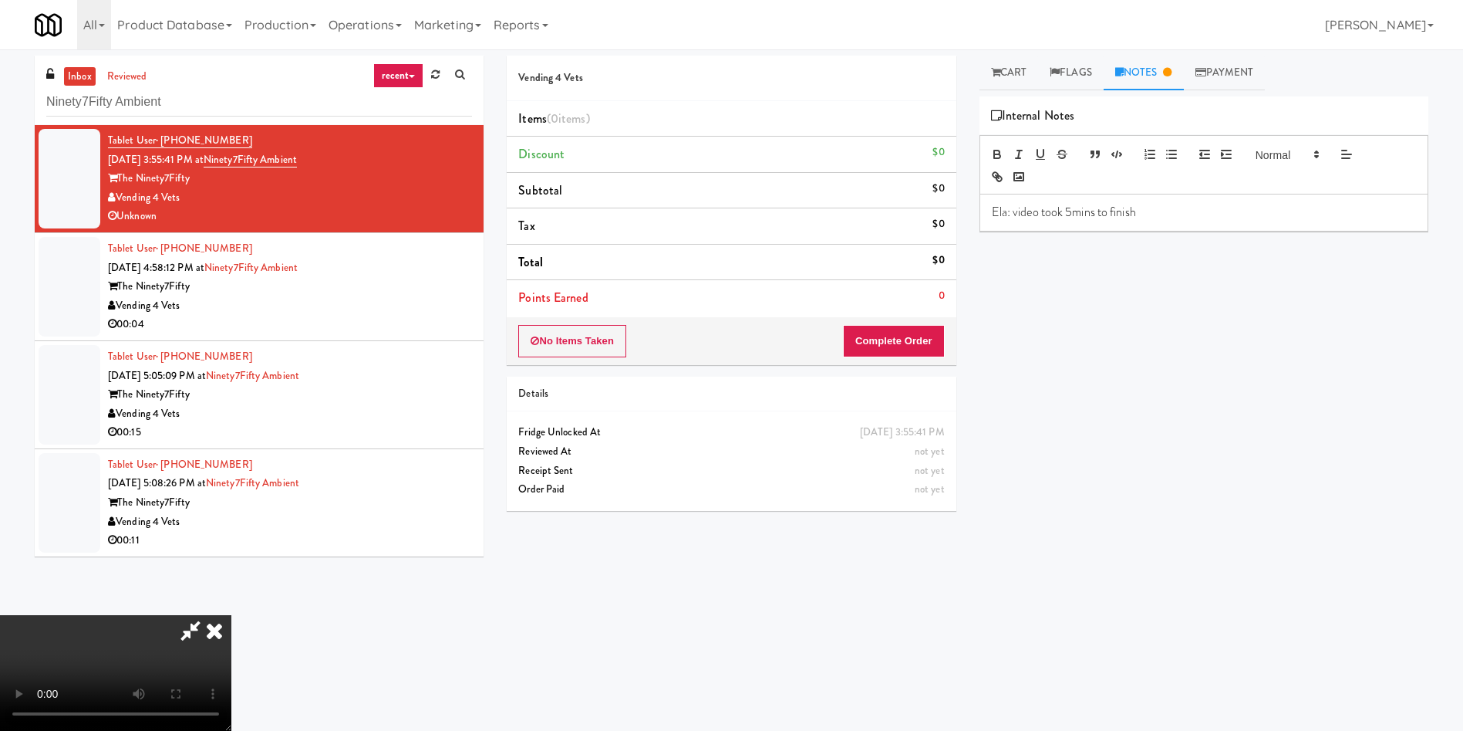
click at [1186, 200] on div "Ela: video took 5mins to finish" at bounding box center [1203, 211] width 447 height 35
click at [1213, 235] on p "User tried to open the fridge but failed to unlock" at bounding box center [1204, 229] width 424 height 17
click at [921, 326] on button "Complete Order" at bounding box center [894, 341] width 102 height 32
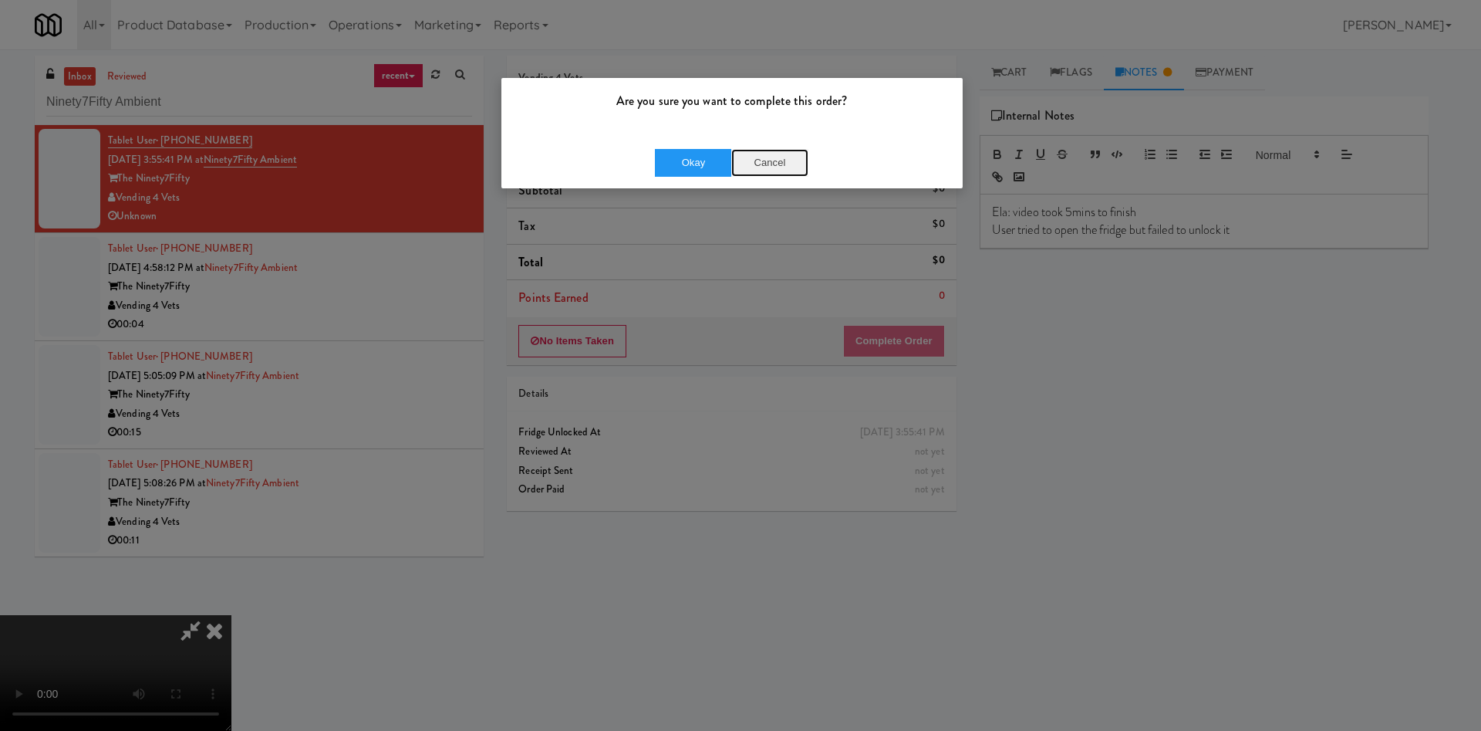
click at [763, 163] on button "Cancel" at bounding box center [769, 163] width 77 height 28
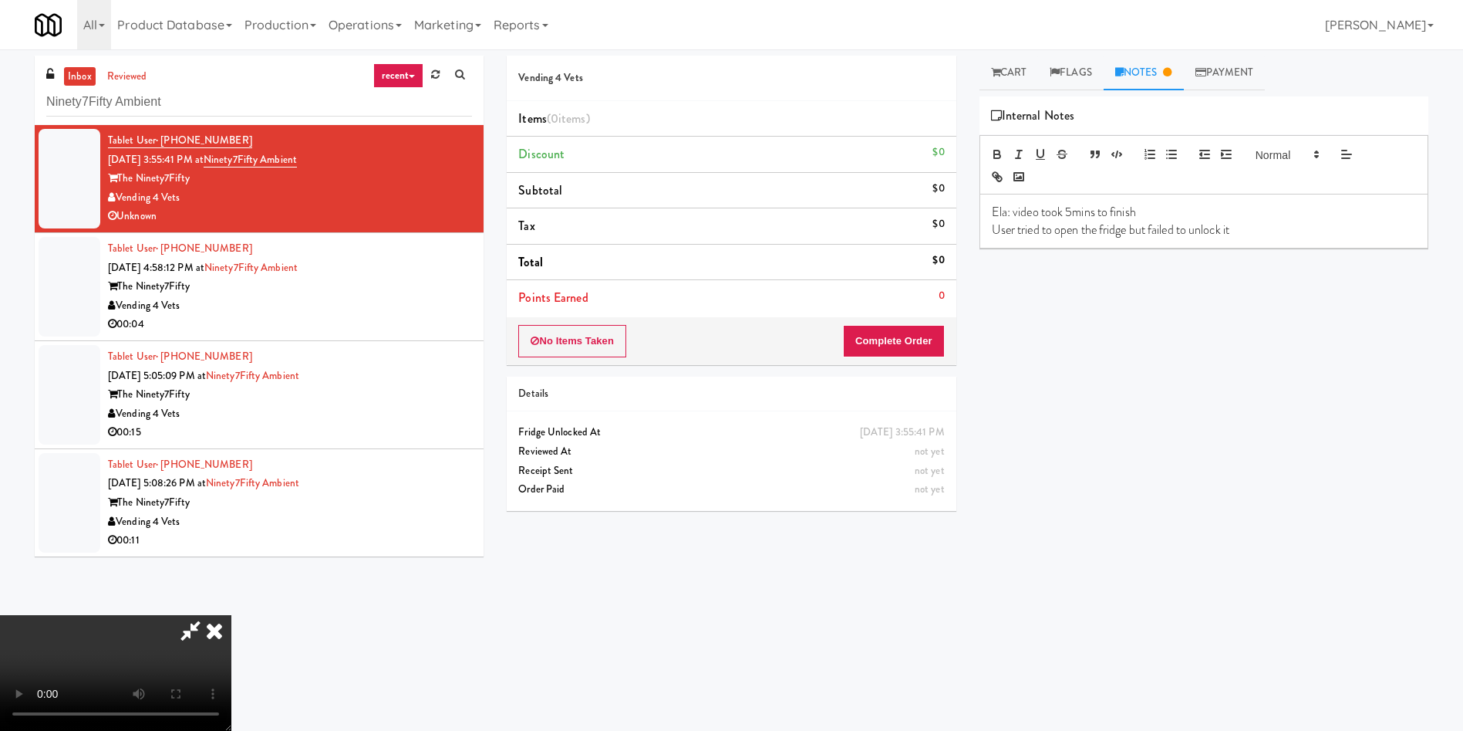
click at [231, 615] on video at bounding box center [115, 673] width 231 height 116
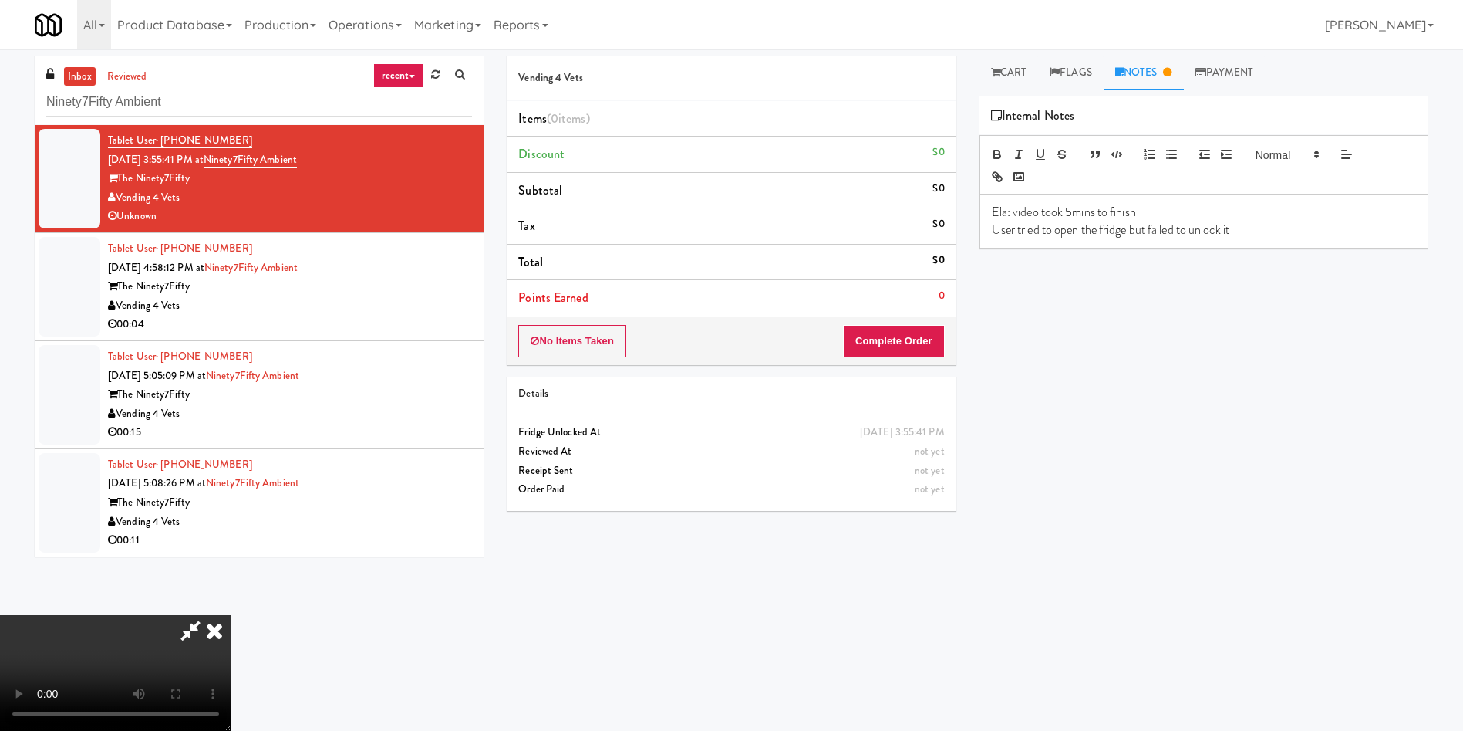
click at [231, 615] on video at bounding box center [115, 673] width 231 height 116
click at [231, 615] on icon at bounding box center [214, 630] width 34 height 31
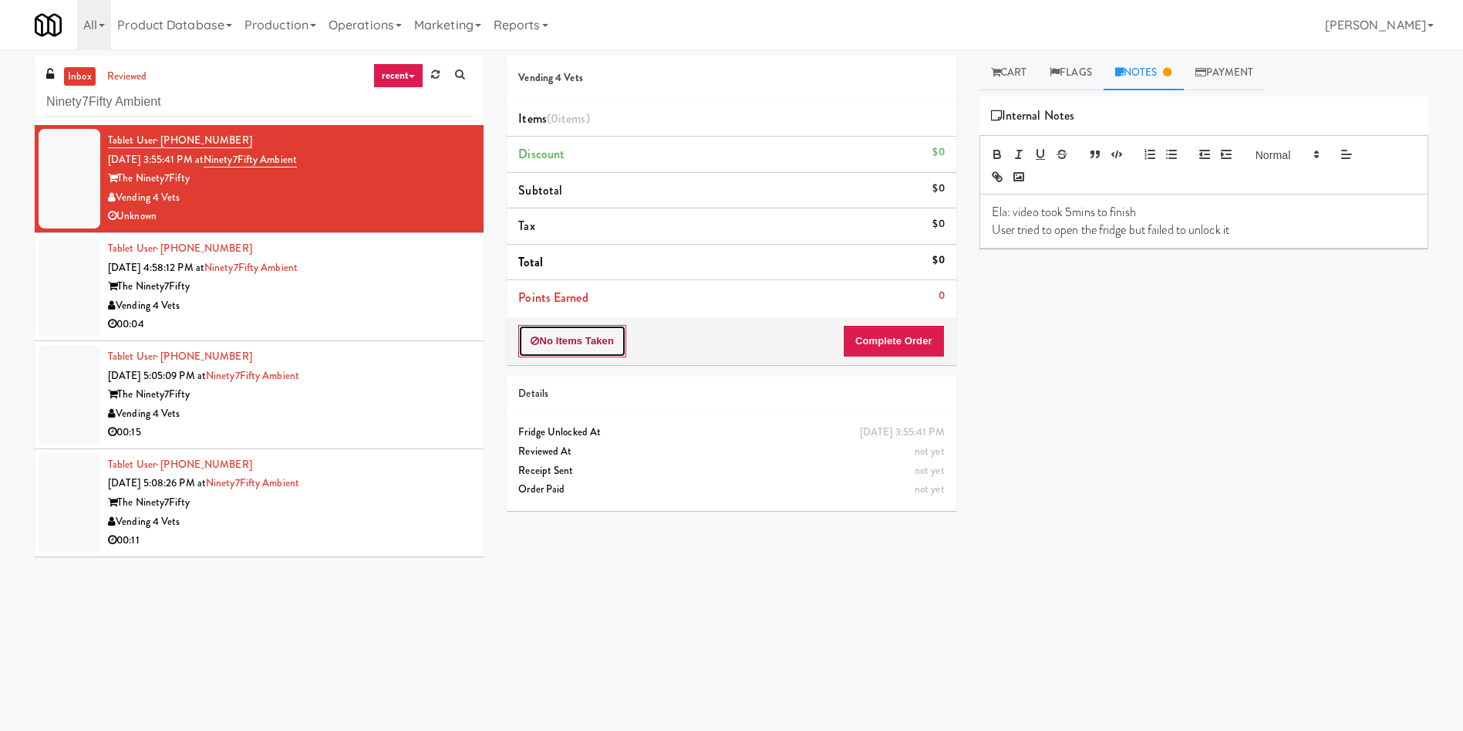
click at [590, 332] on button "No Items Taken" at bounding box center [572, 341] width 108 height 32
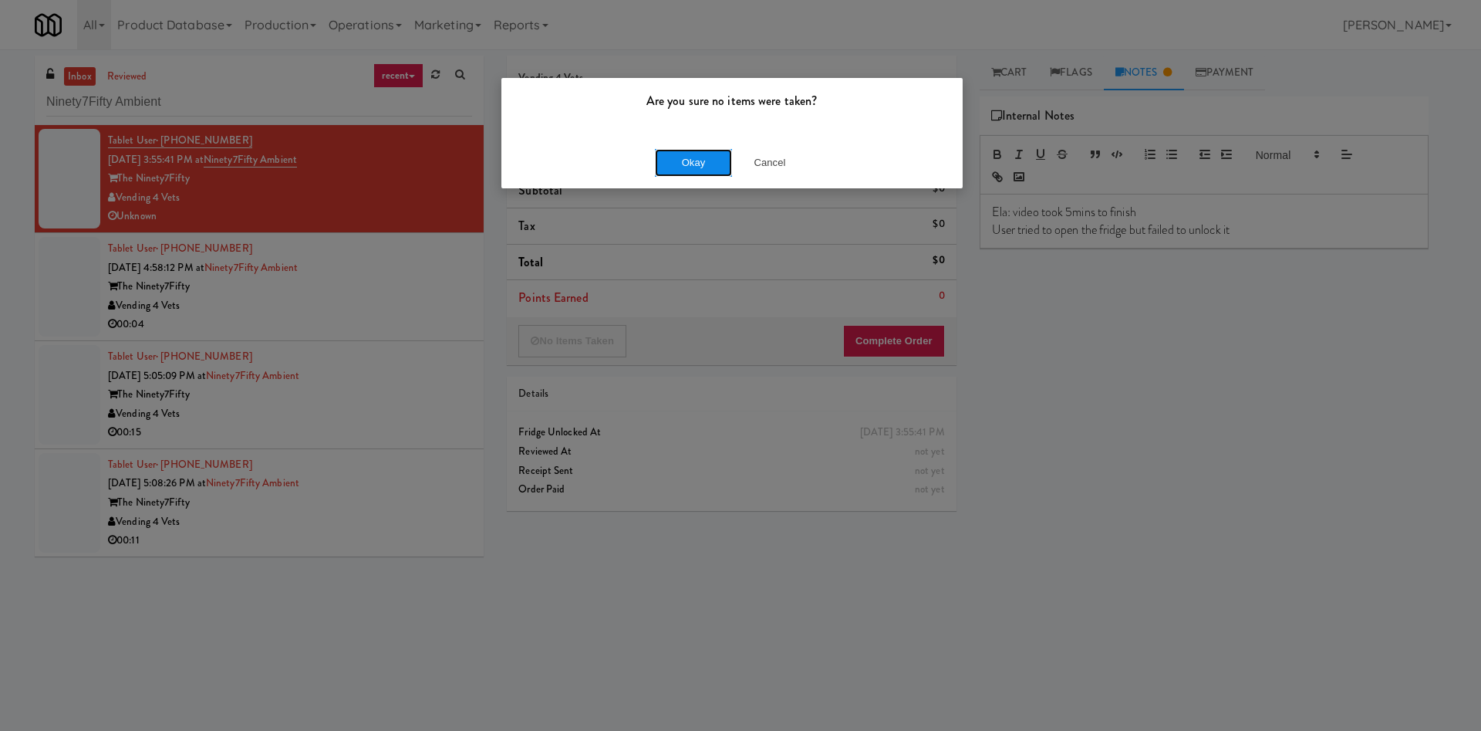
click at [715, 157] on button "Okay" at bounding box center [693, 163] width 77 height 28
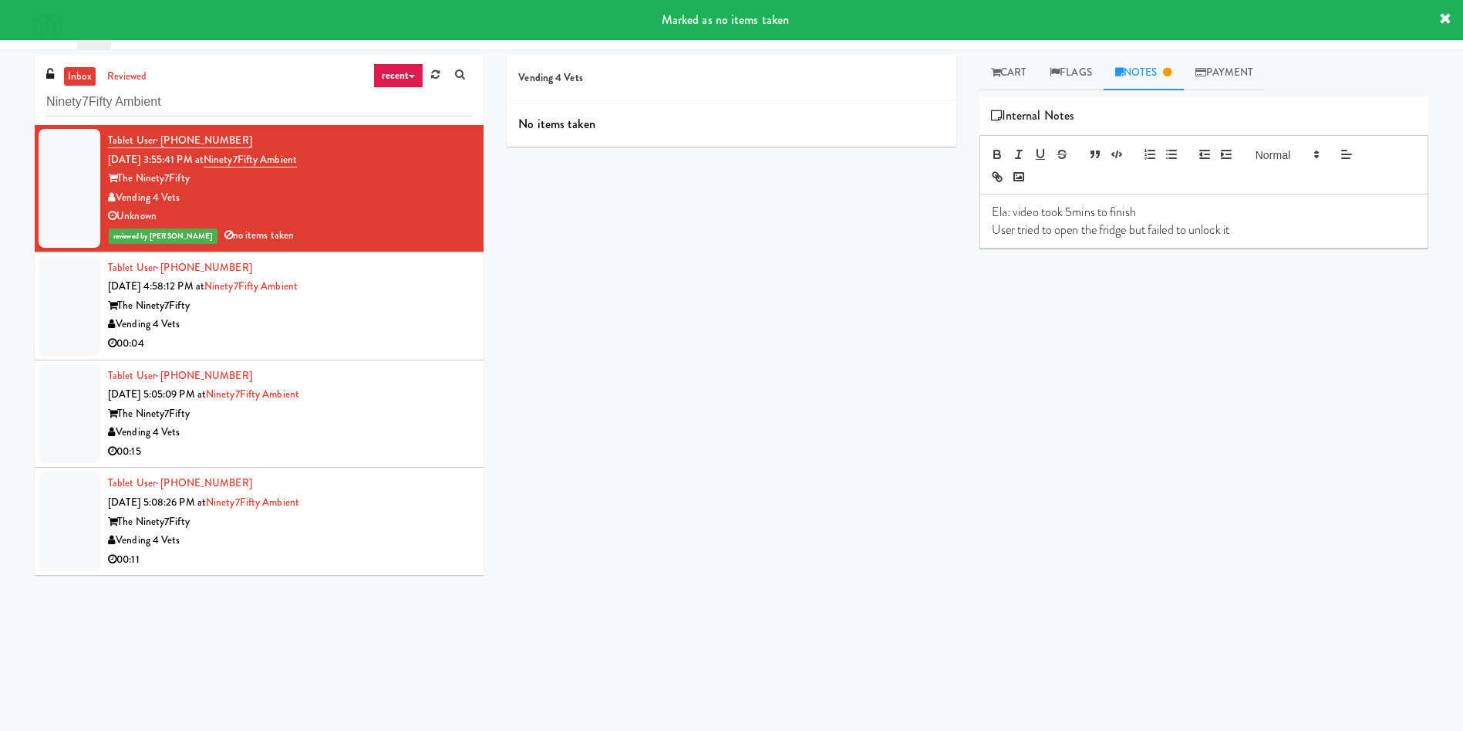
drag, startPoint x: 79, startPoint y: 305, endPoint x: 158, endPoint y: 293, distance: 79.5
click at [79, 305] on div at bounding box center [70, 306] width 62 height 100
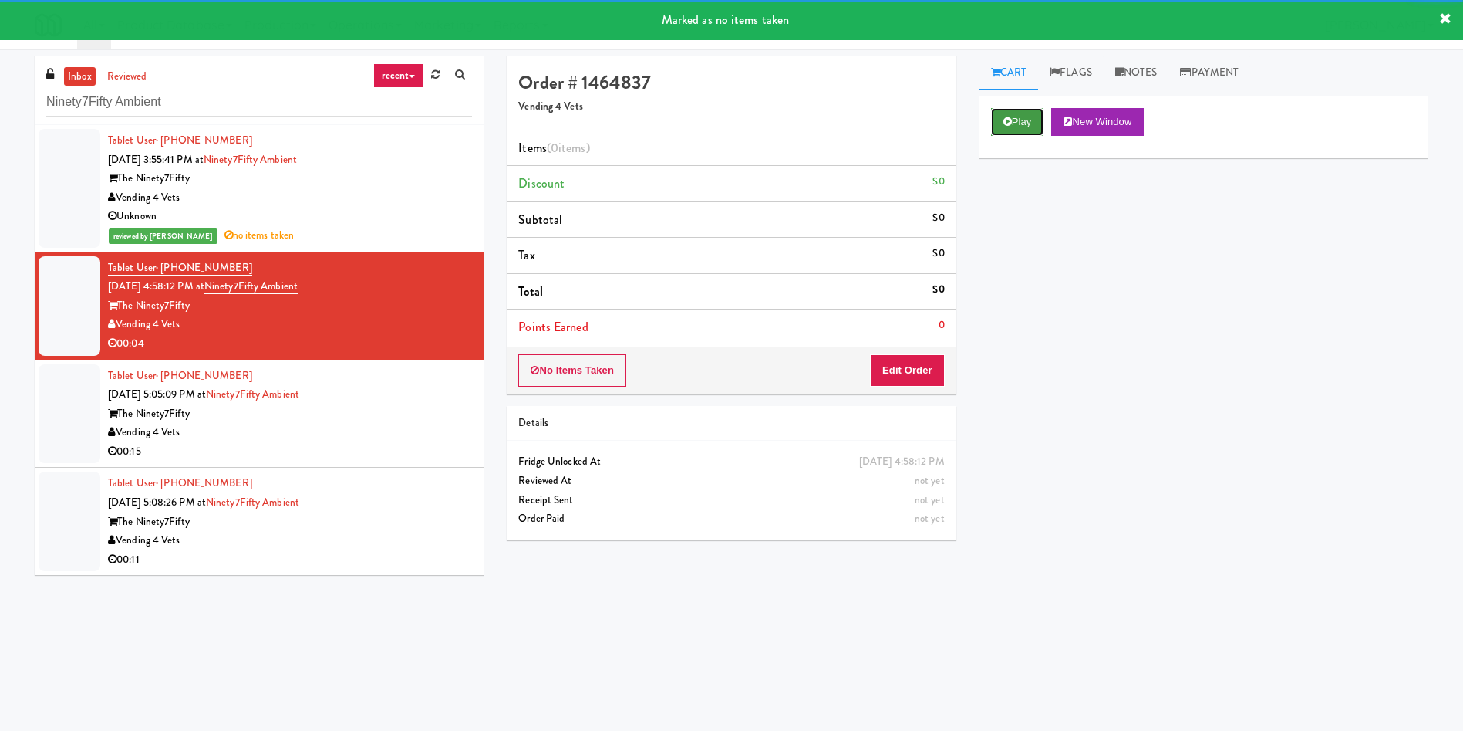
click at [1014, 123] on button "Play" at bounding box center [1017, 122] width 53 height 28
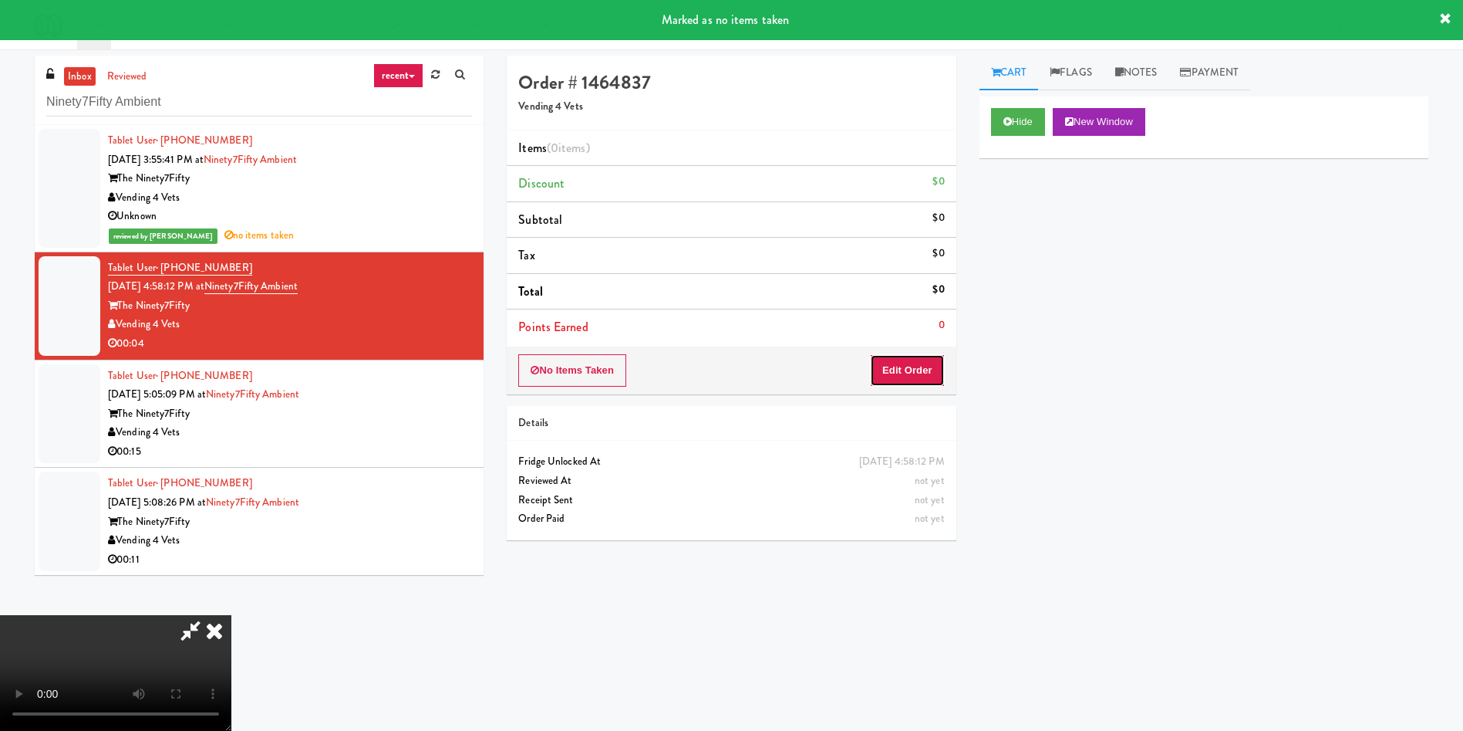
click at [916, 363] on button "Edit Order" at bounding box center [907, 370] width 75 height 32
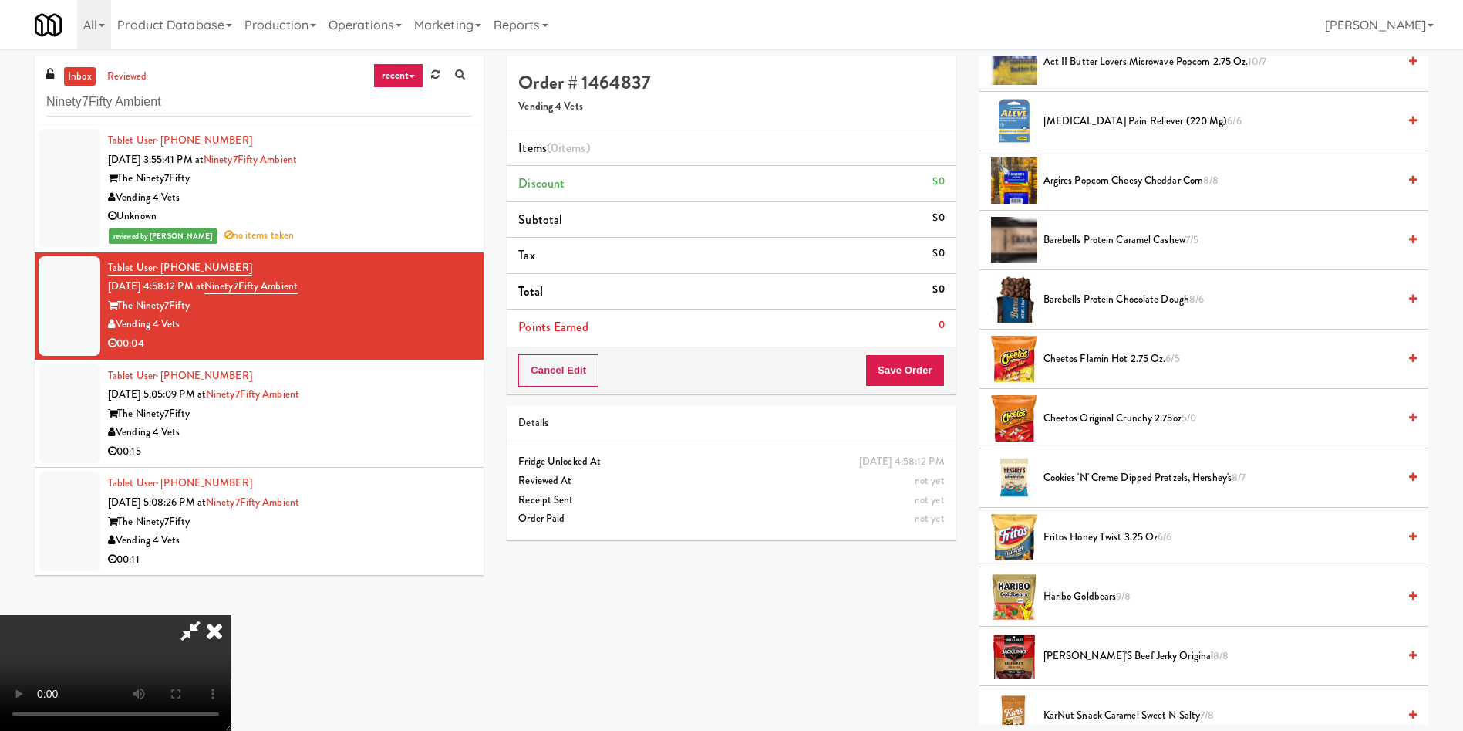
scroll to position [227, 0]
click at [231, 615] on video at bounding box center [115, 673] width 231 height 116
click at [231, 615] on icon at bounding box center [214, 630] width 34 height 31
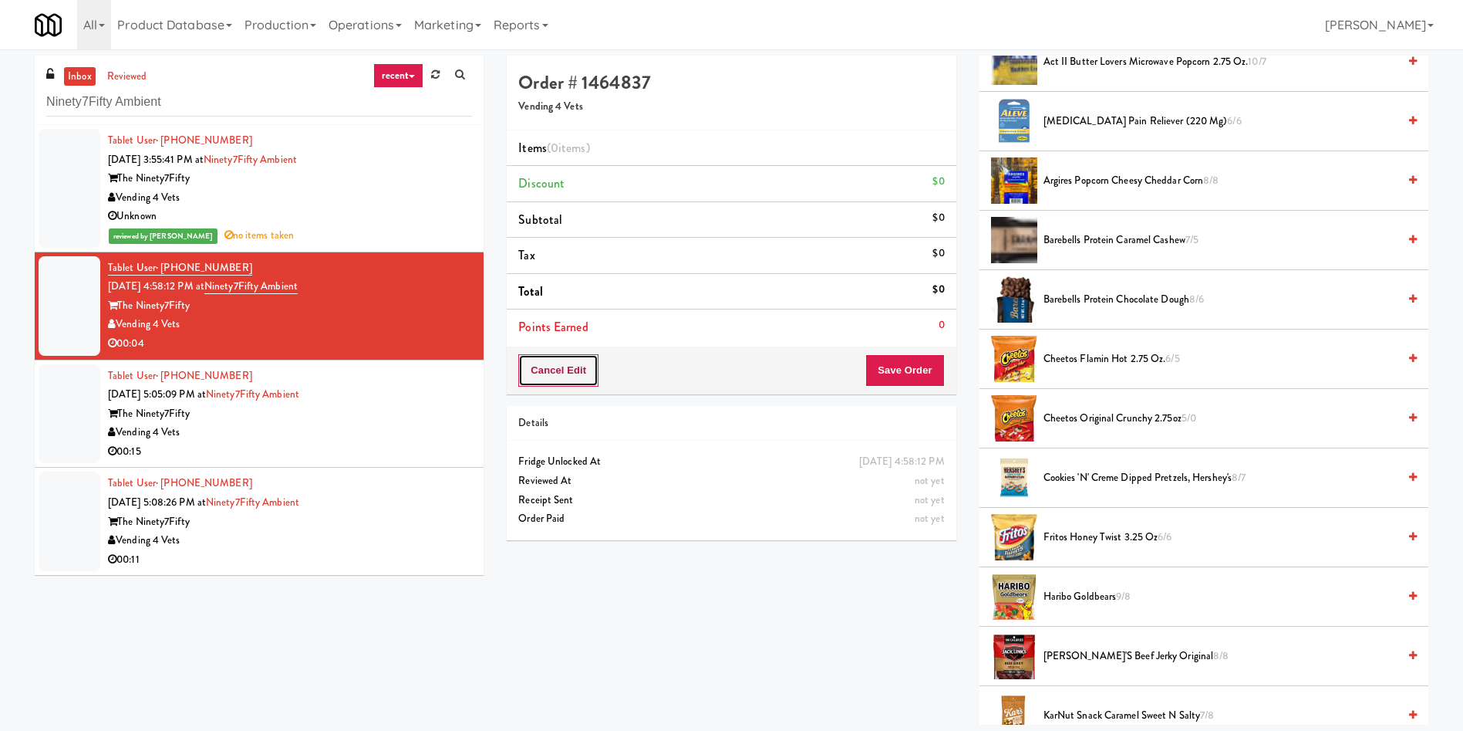
click at [562, 377] on button "Cancel Edit" at bounding box center [558, 370] width 80 height 32
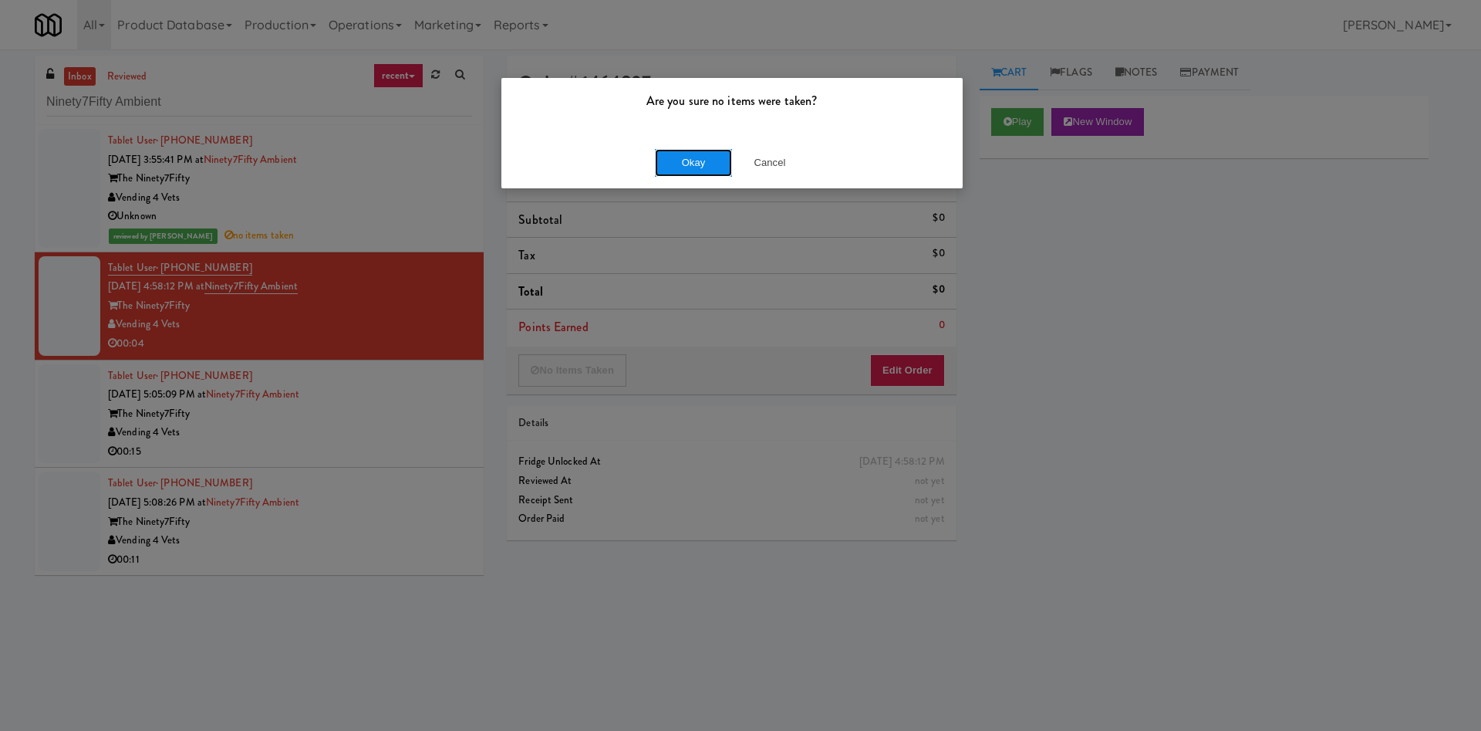
click at [705, 169] on button "Okay" at bounding box center [693, 163] width 77 height 28
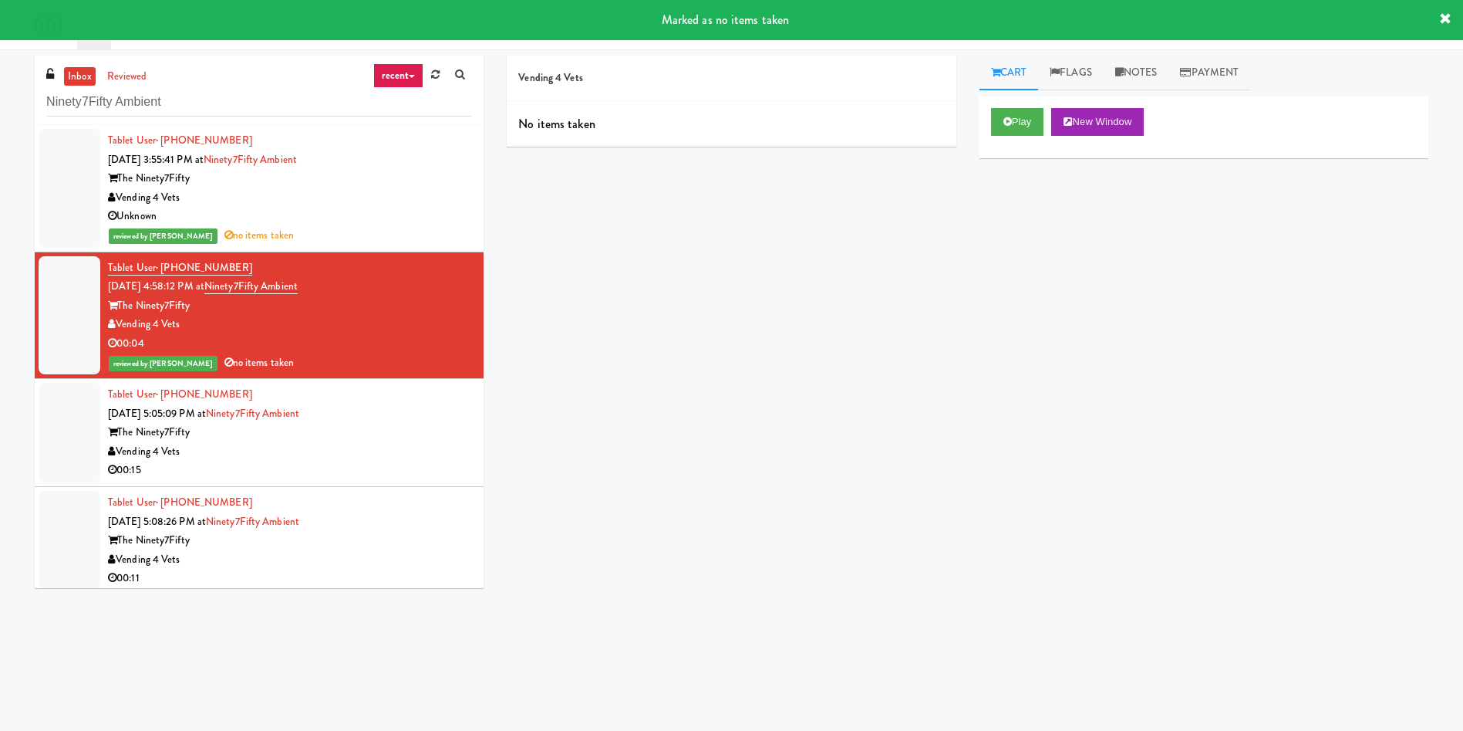
drag, startPoint x: 56, startPoint y: 420, endPoint x: 73, endPoint y: 421, distance: 17.0
click at [57, 421] on div at bounding box center [70, 433] width 62 height 100
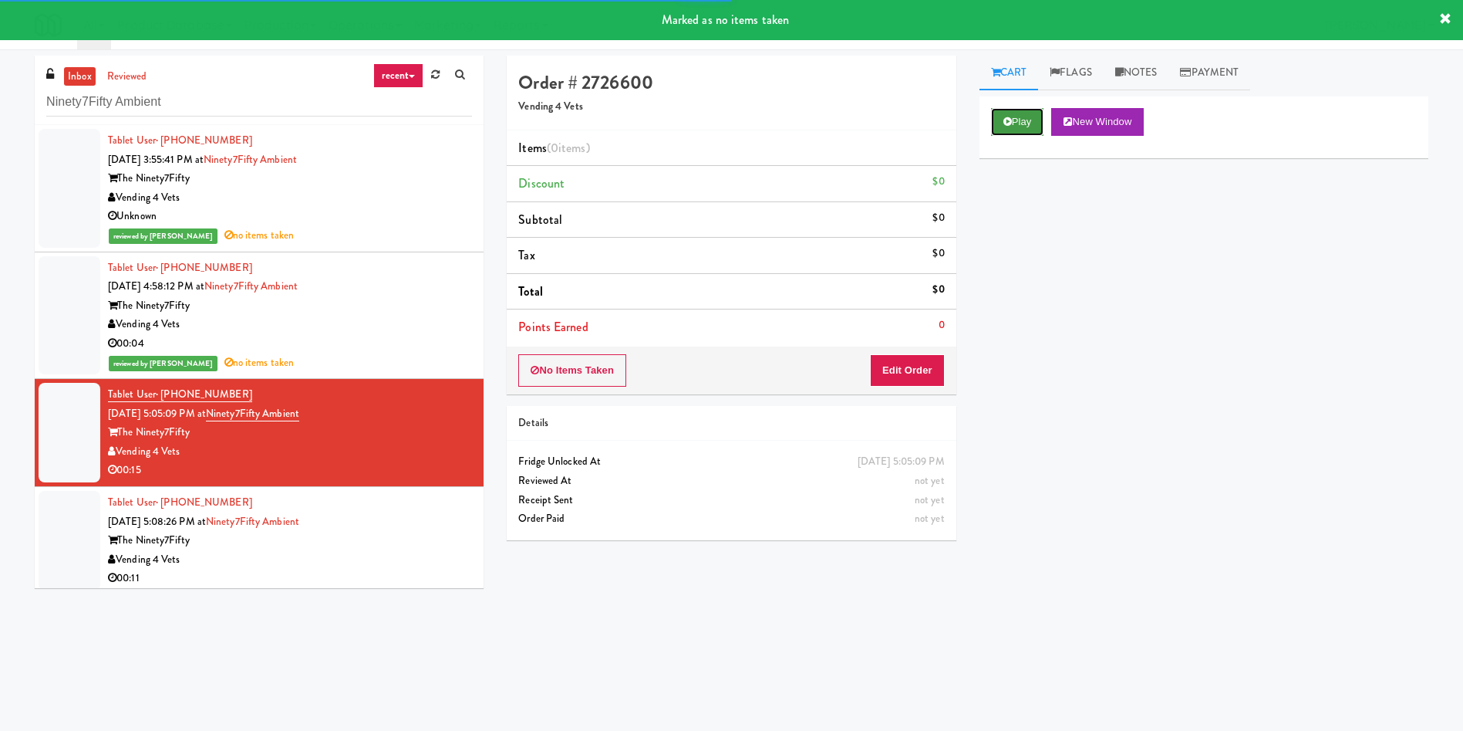
click at [1012, 127] on button "Play" at bounding box center [1017, 122] width 53 height 28
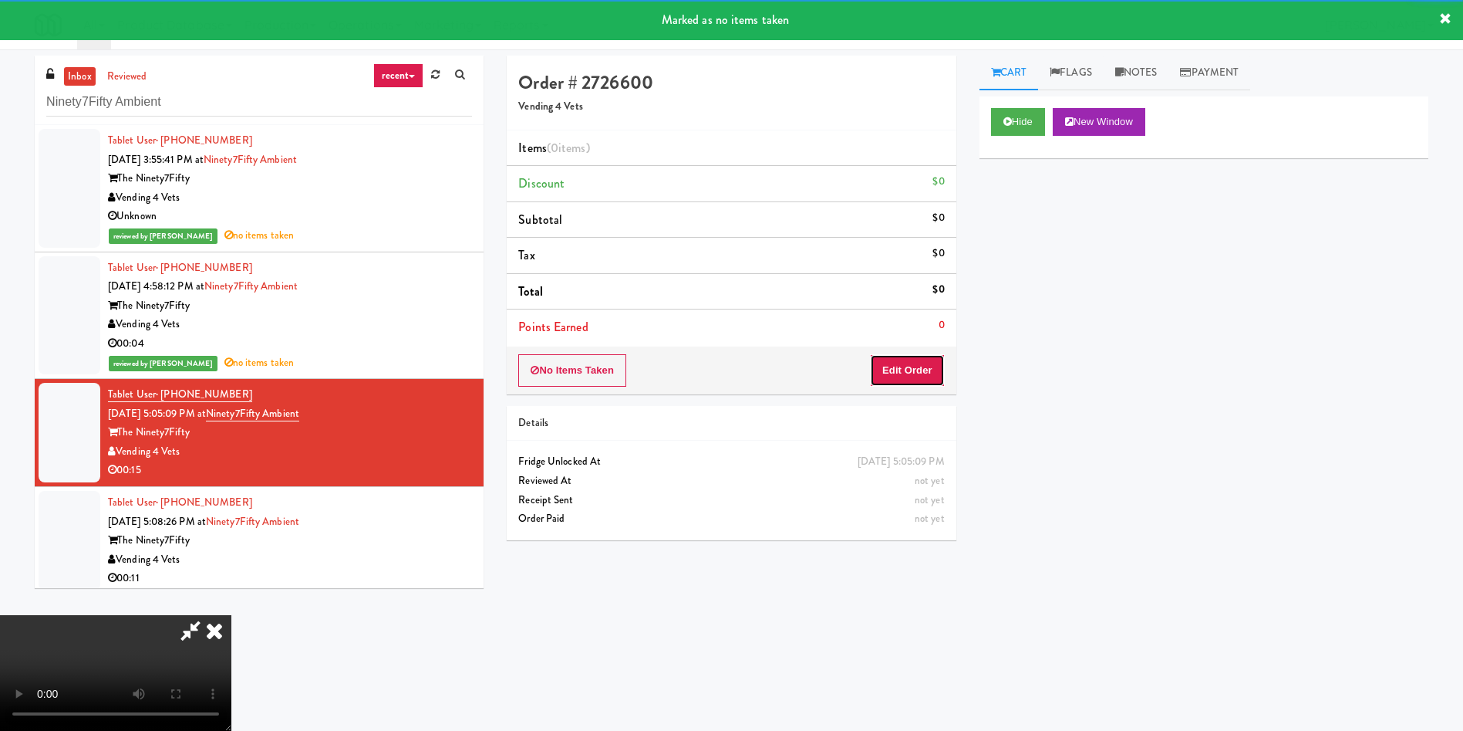
click at [906, 380] on button "Edit Order" at bounding box center [907, 370] width 75 height 32
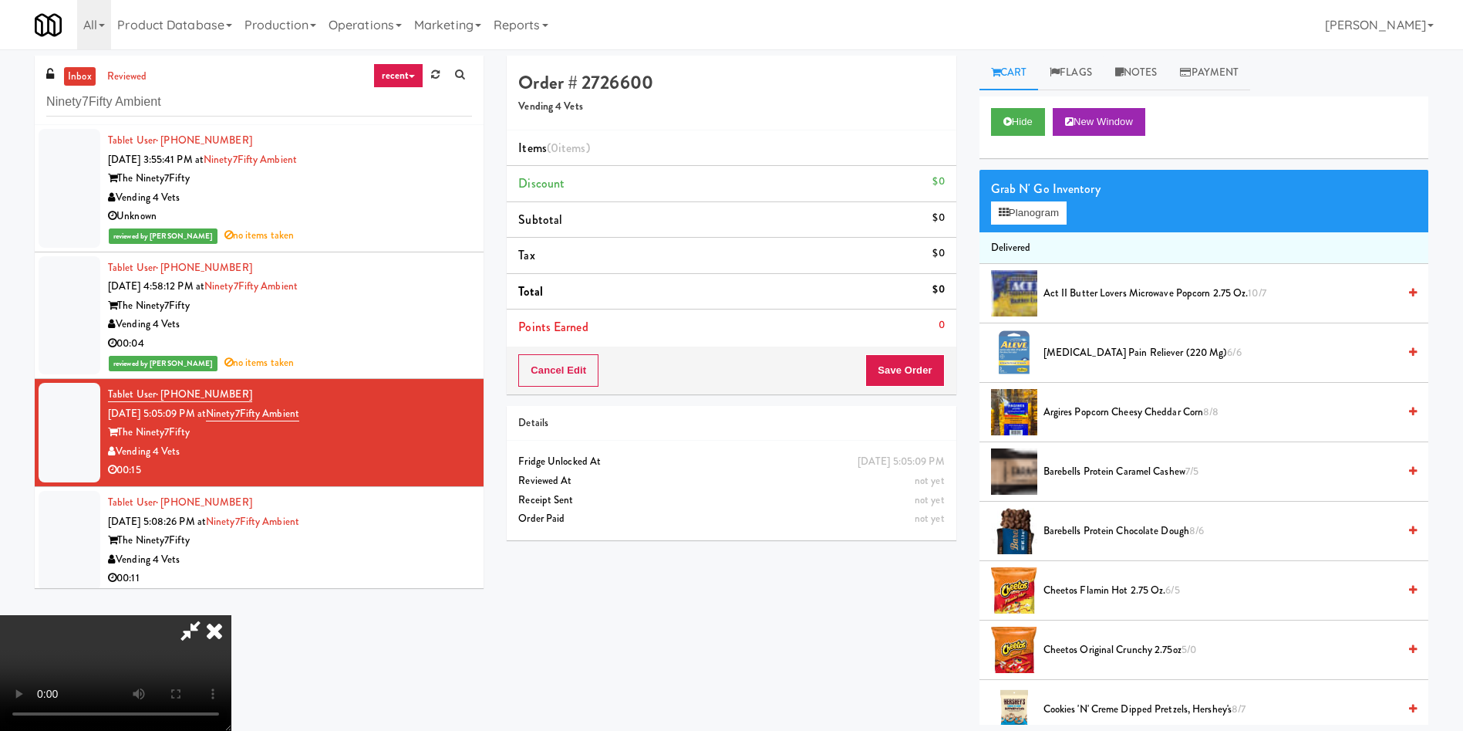
drag, startPoint x: 1151, startPoint y: 74, endPoint x: 1041, endPoint y: 128, distance: 122.8
click at [1150, 74] on link "Notes" at bounding box center [1137, 73] width 66 height 35
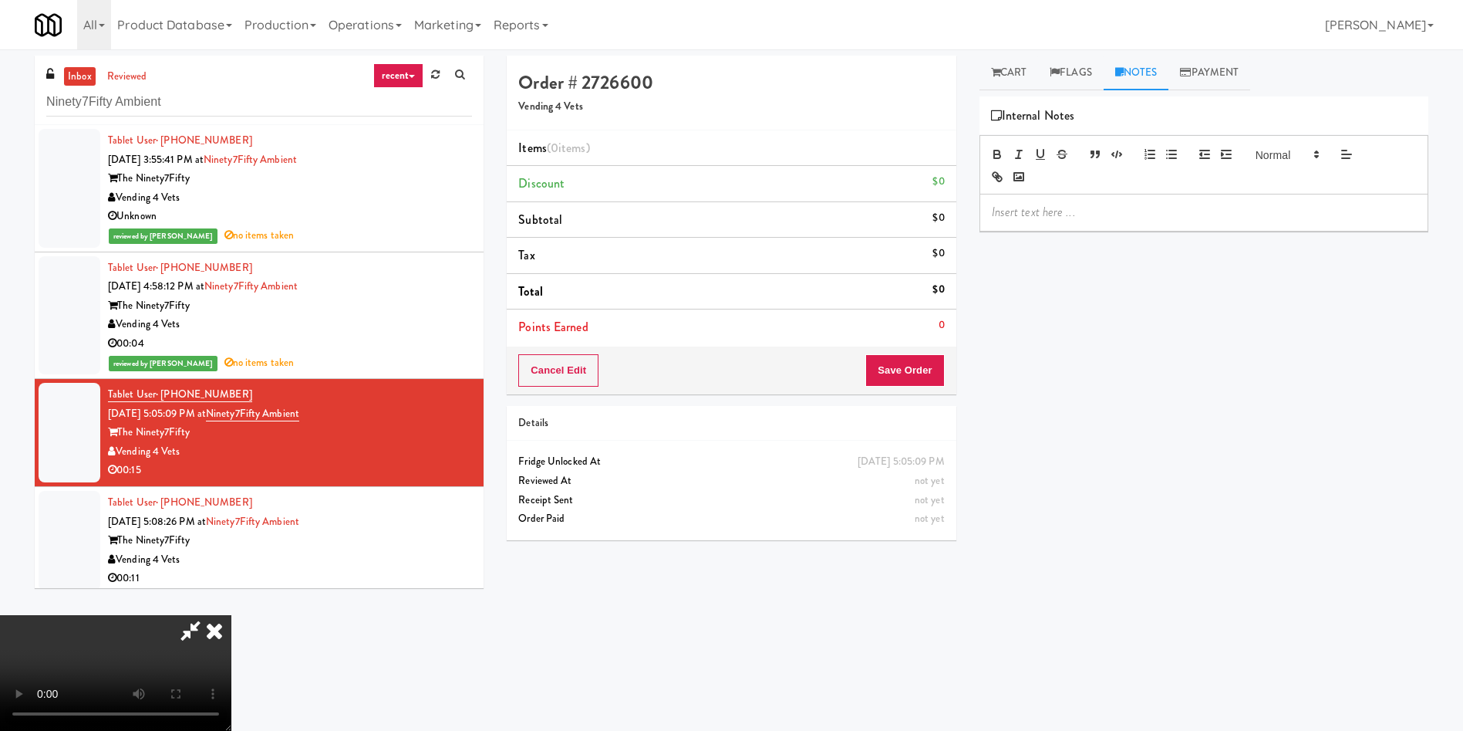
click at [1020, 211] on p at bounding box center [1204, 212] width 424 height 17
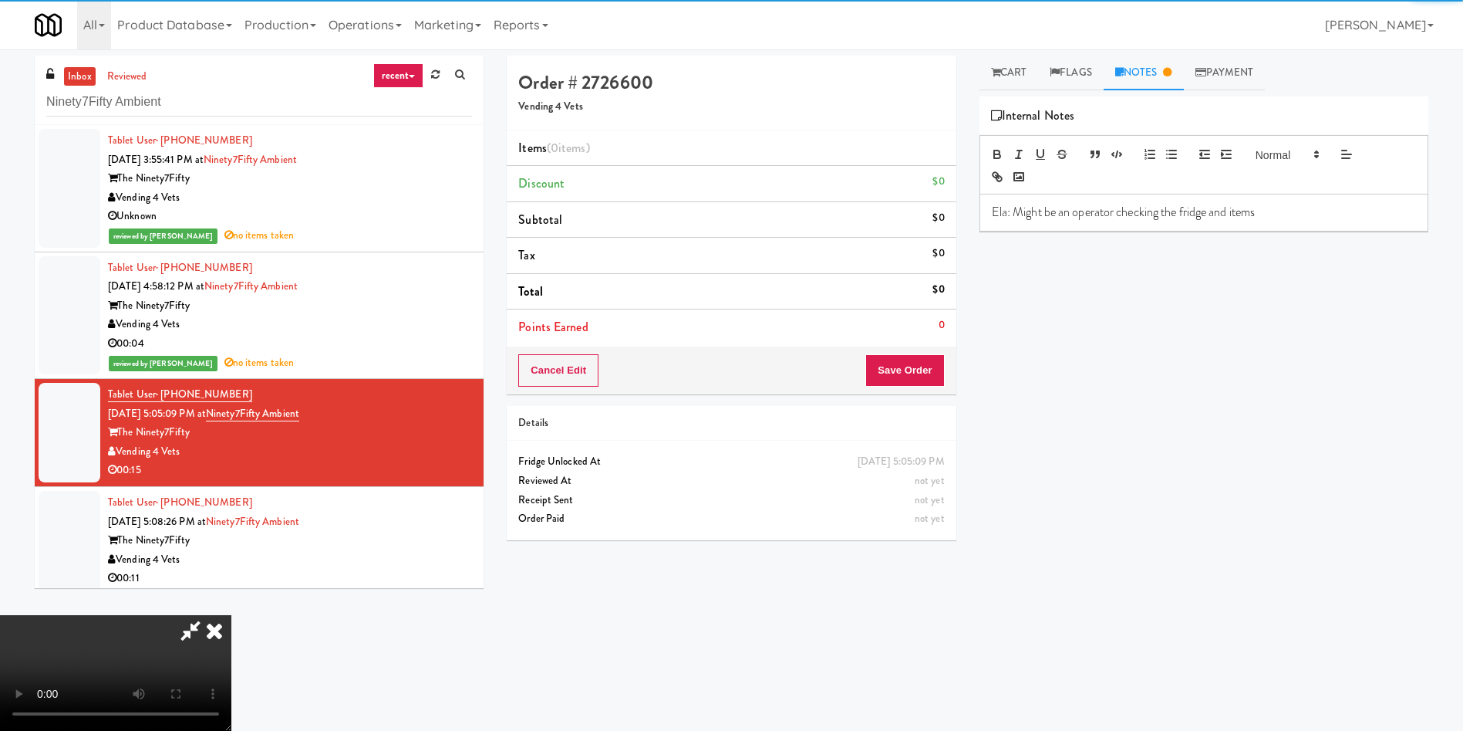
click at [1020, 211] on p "Ela: Might be an operator checking the fridge and items" at bounding box center [1204, 212] width 424 height 17
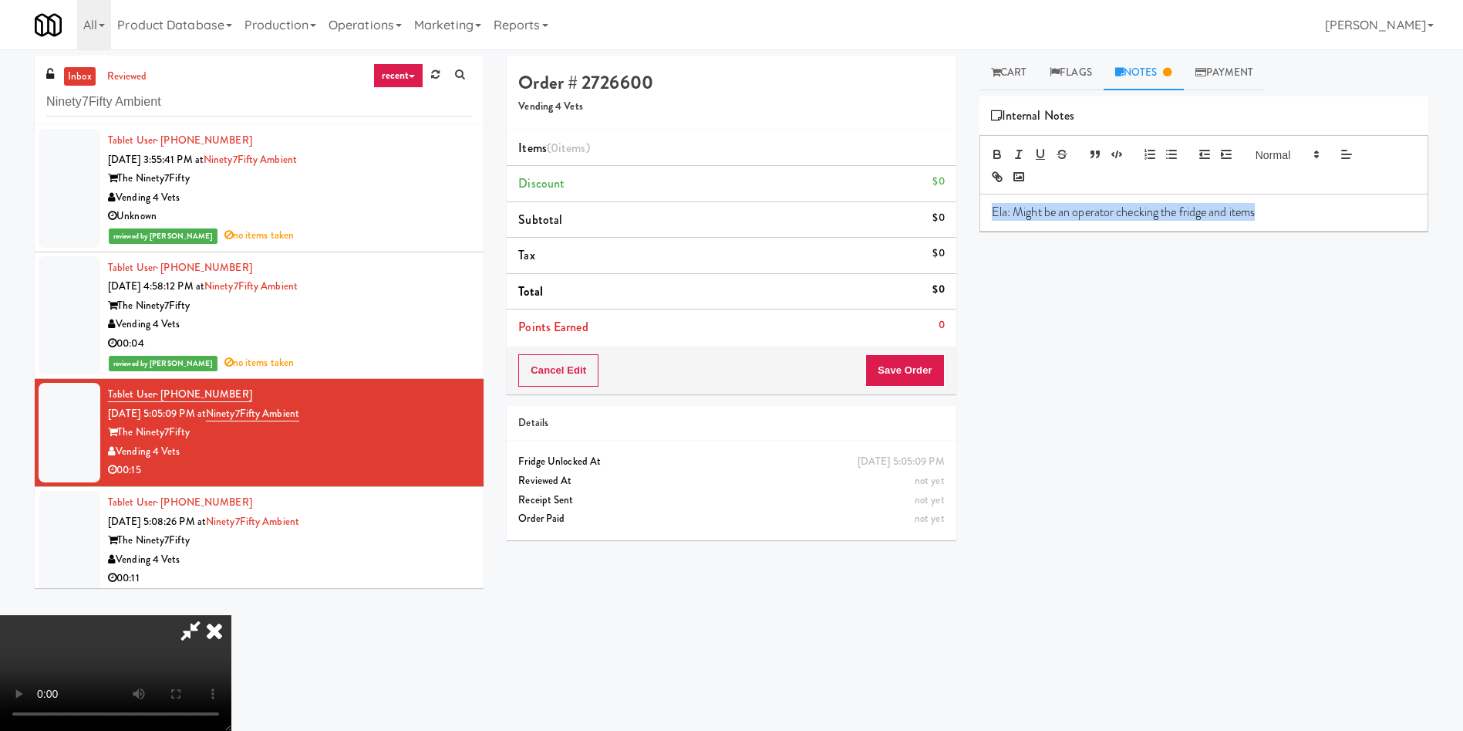
click at [1020, 211] on p "Ela: Might be an operator checking the fridge and items" at bounding box center [1204, 212] width 424 height 17
copy p "Ela: Might be an operator checking the fridge and items"
click at [231, 615] on icon at bounding box center [214, 630] width 34 height 31
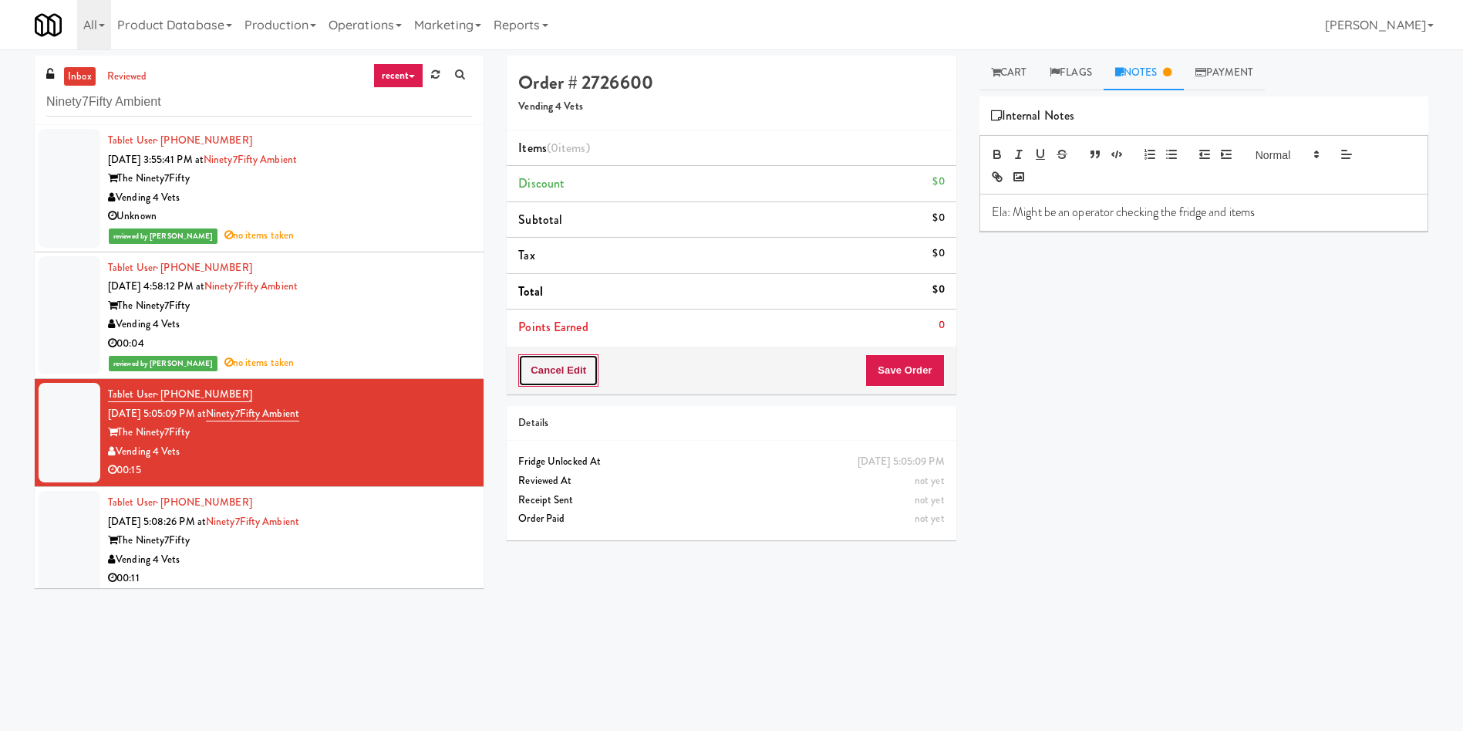
click at [589, 382] on button "Cancel Edit" at bounding box center [558, 370] width 80 height 32
click at [589, 382] on button "No Items Taken" at bounding box center [572, 370] width 108 height 32
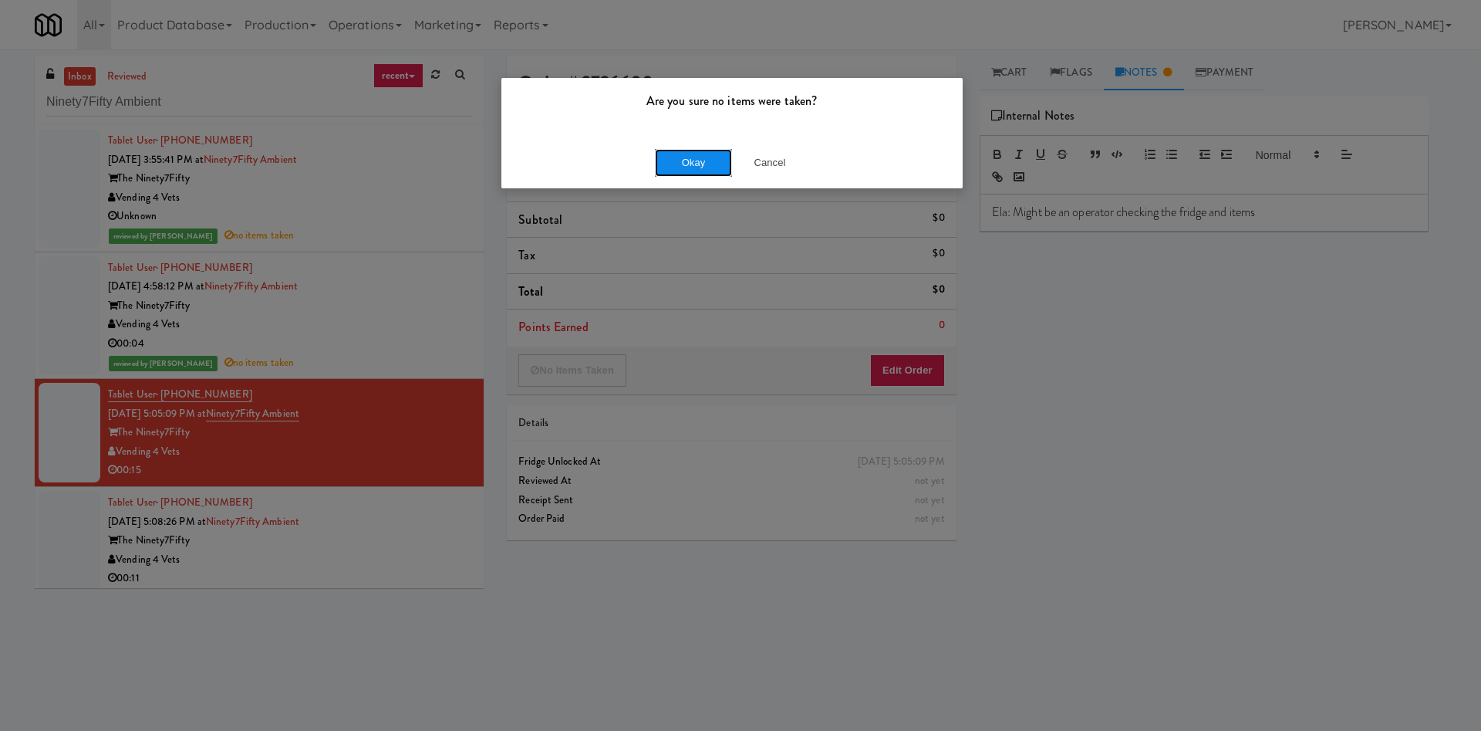
click at [693, 150] on button "Okay" at bounding box center [693, 163] width 77 height 28
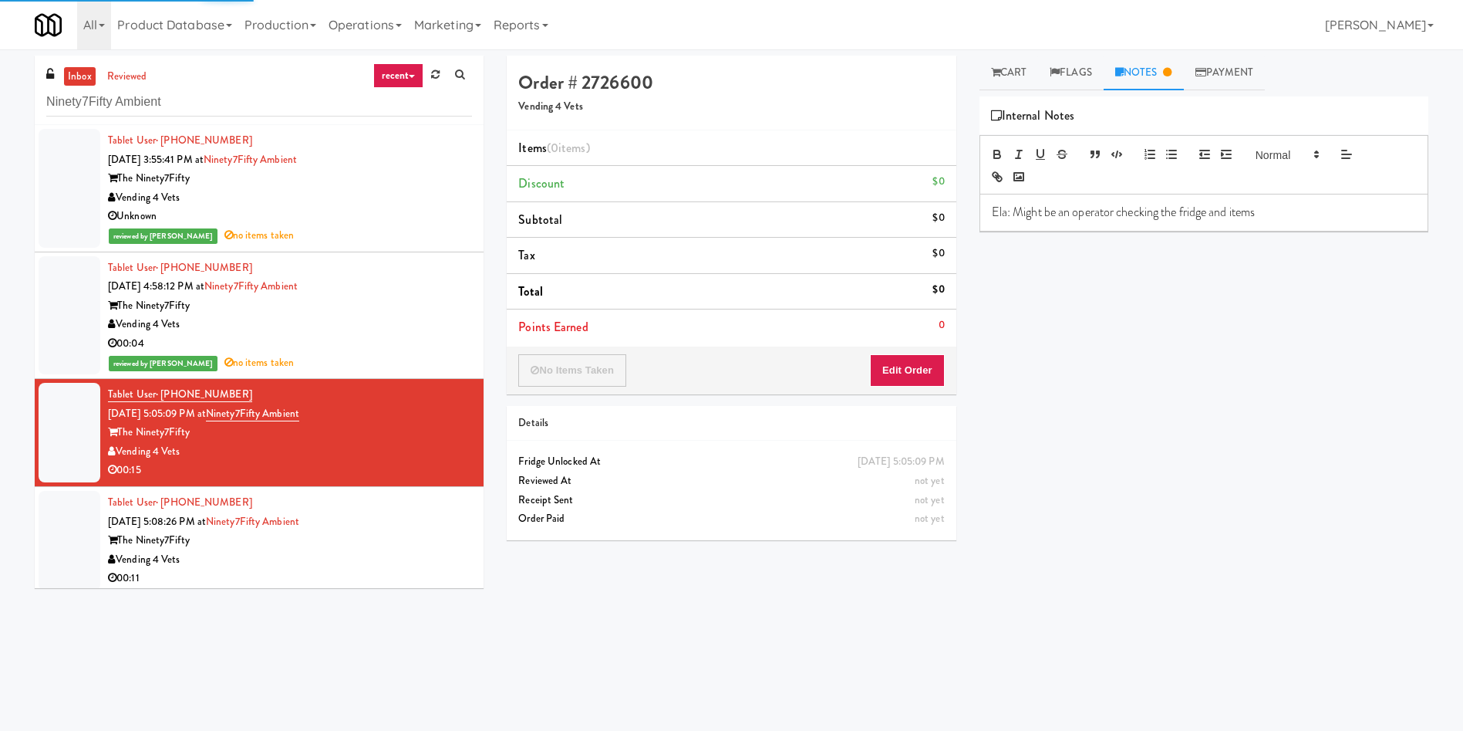
click at [87, 302] on div at bounding box center [70, 315] width 62 height 119
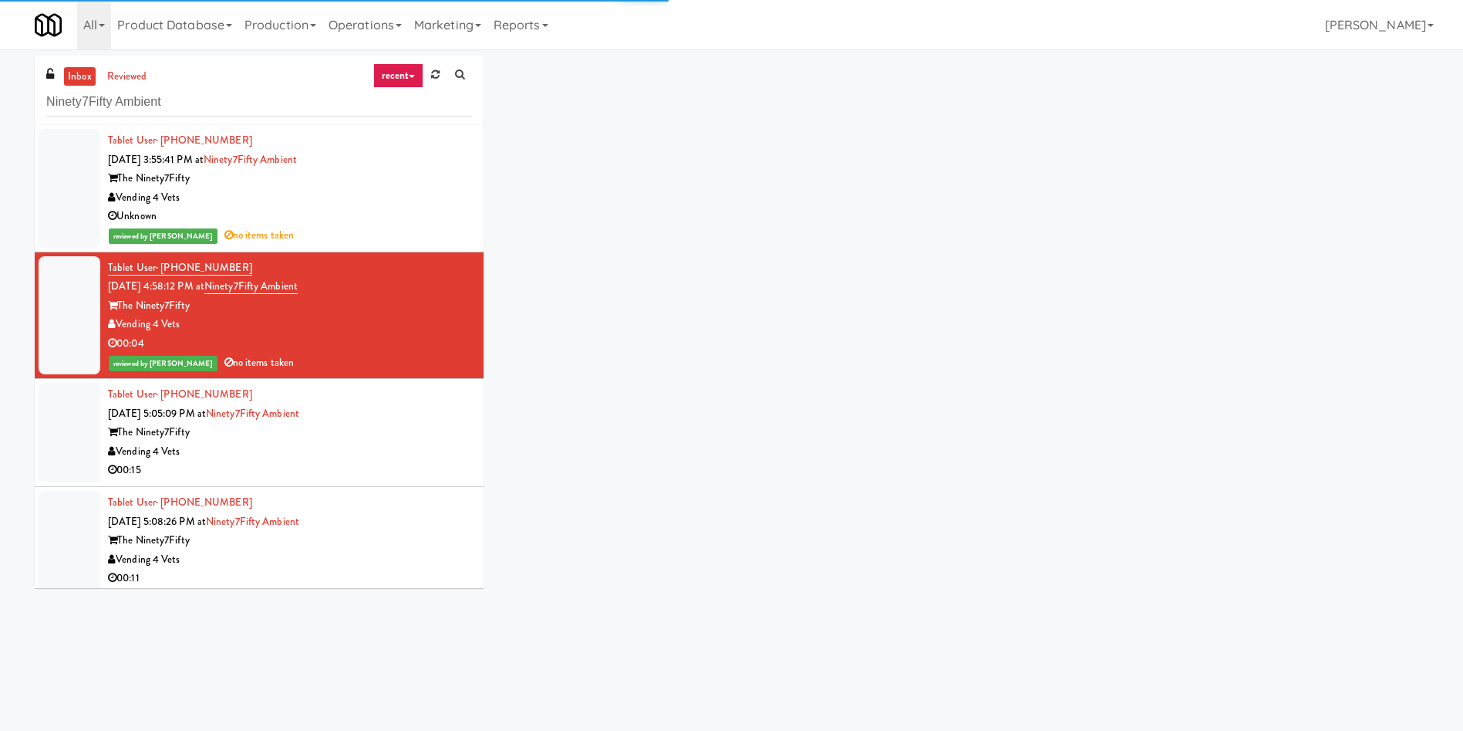
click at [55, 439] on div at bounding box center [70, 433] width 62 height 100
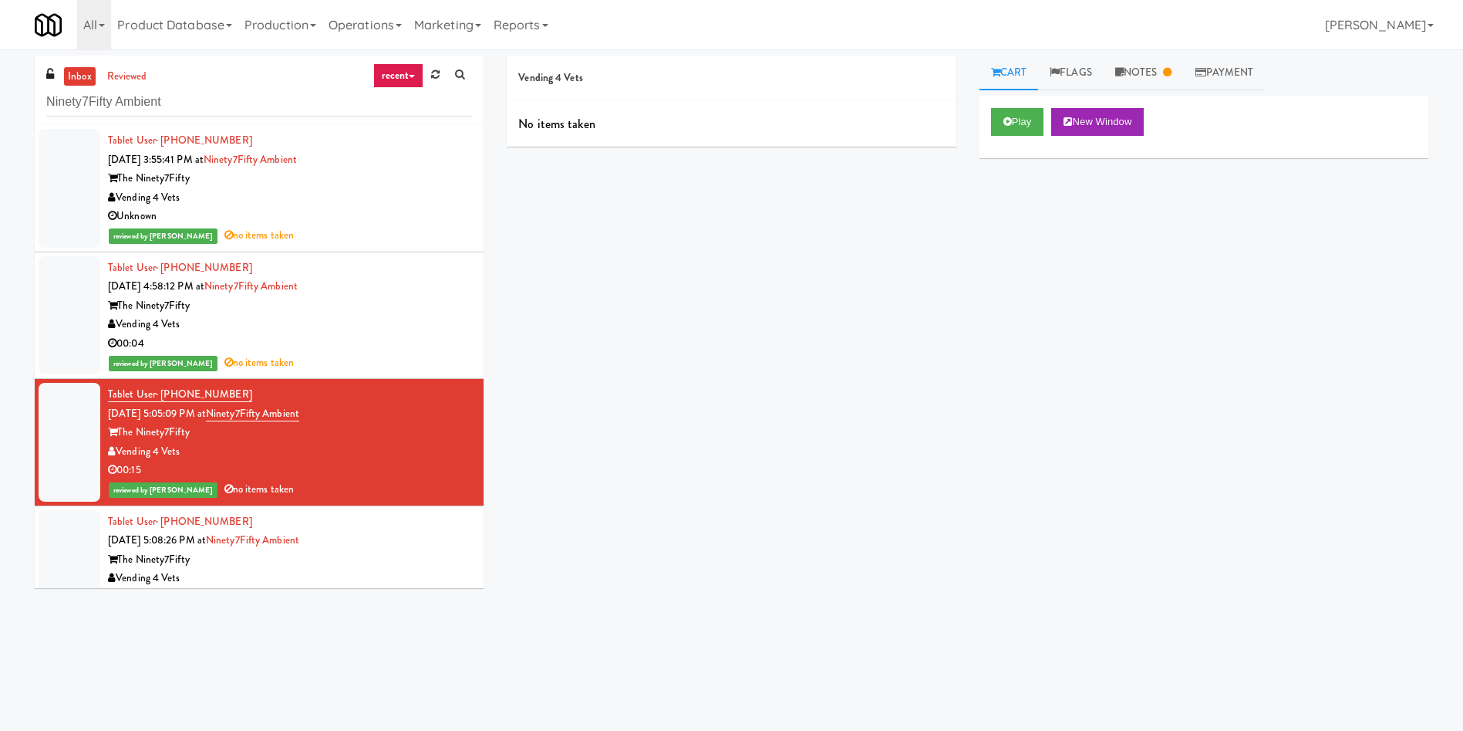
scroll to position [25, 0]
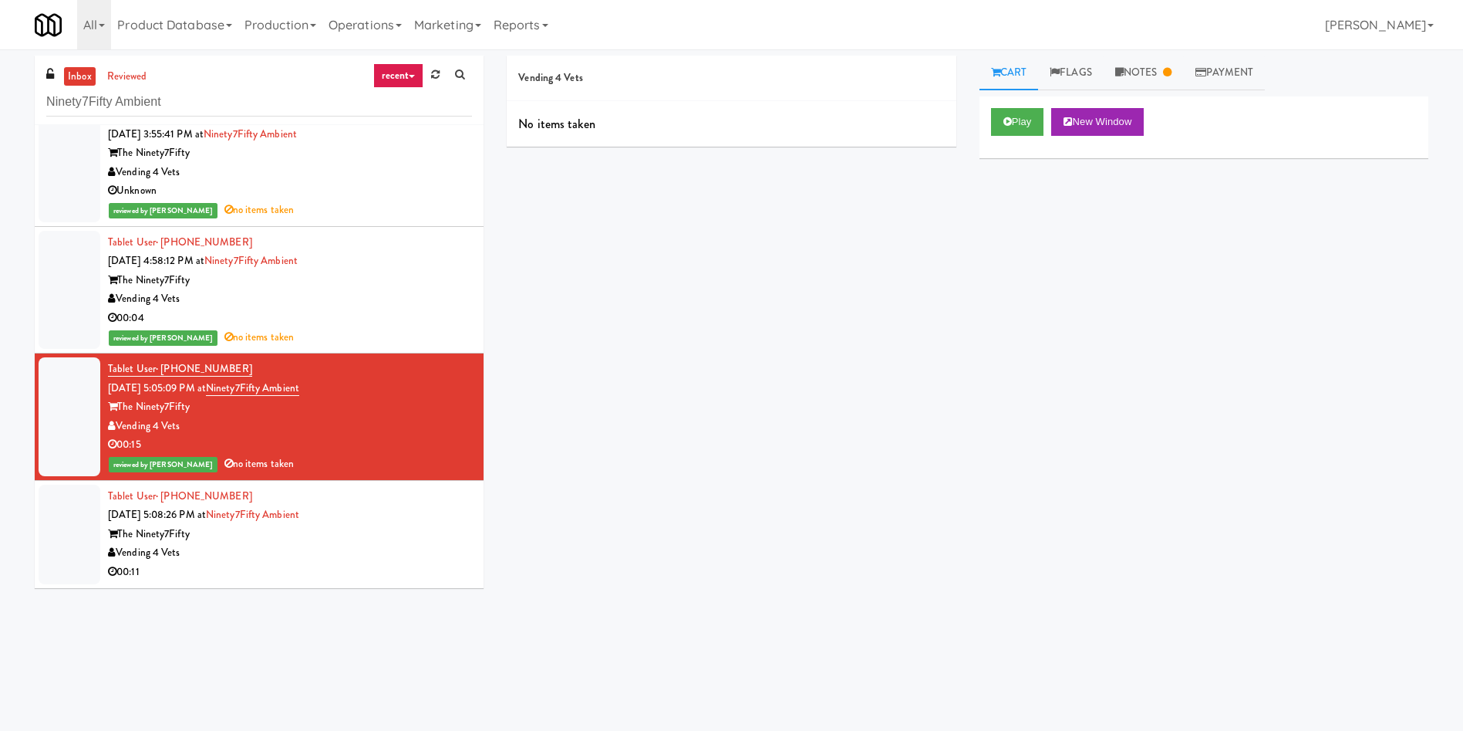
click at [66, 285] on div at bounding box center [70, 290] width 62 height 119
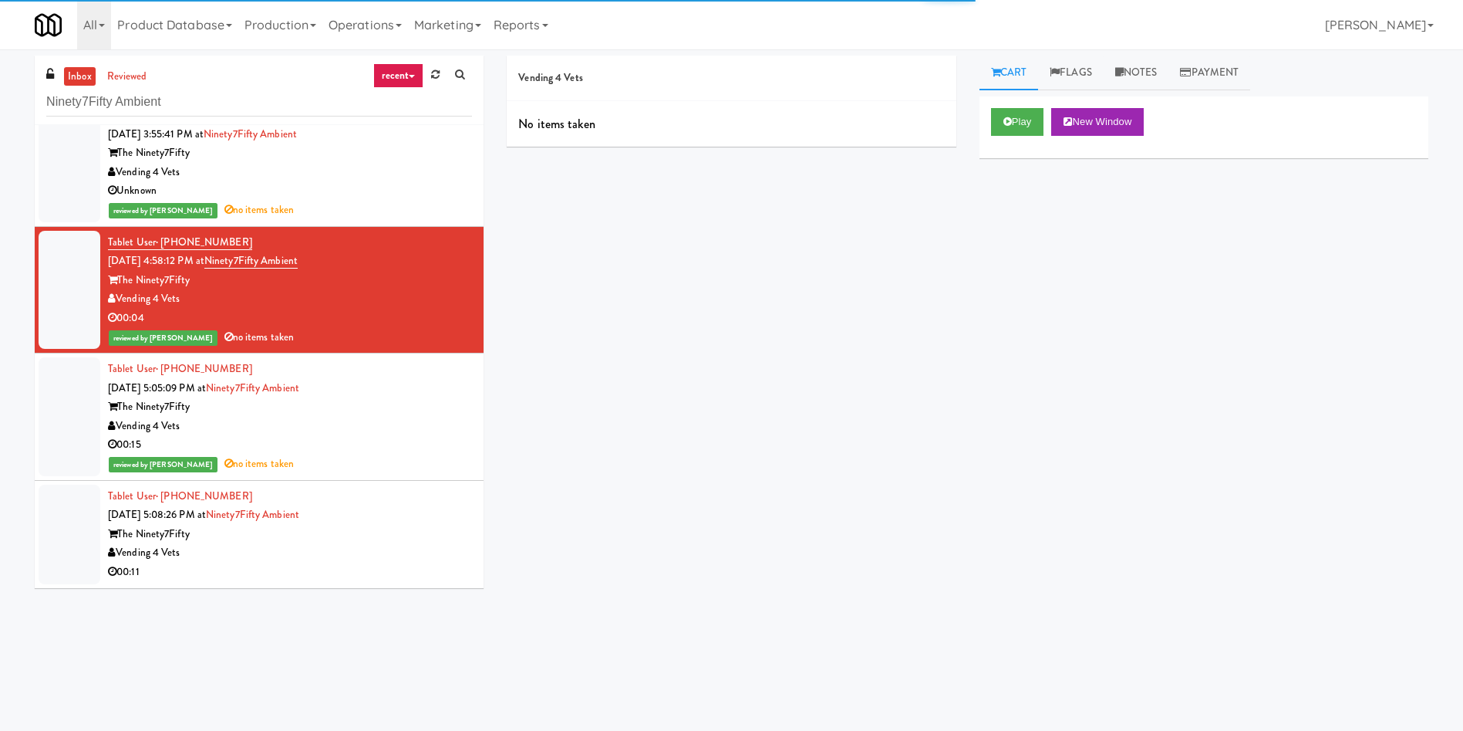
drag, startPoint x: 1130, startPoint y: 76, endPoint x: 1076, endPoint y: 144, distance: 87.3
click at [1125, 79] on link "Notes" at bounding box center [1137, 73] width 66 height 35
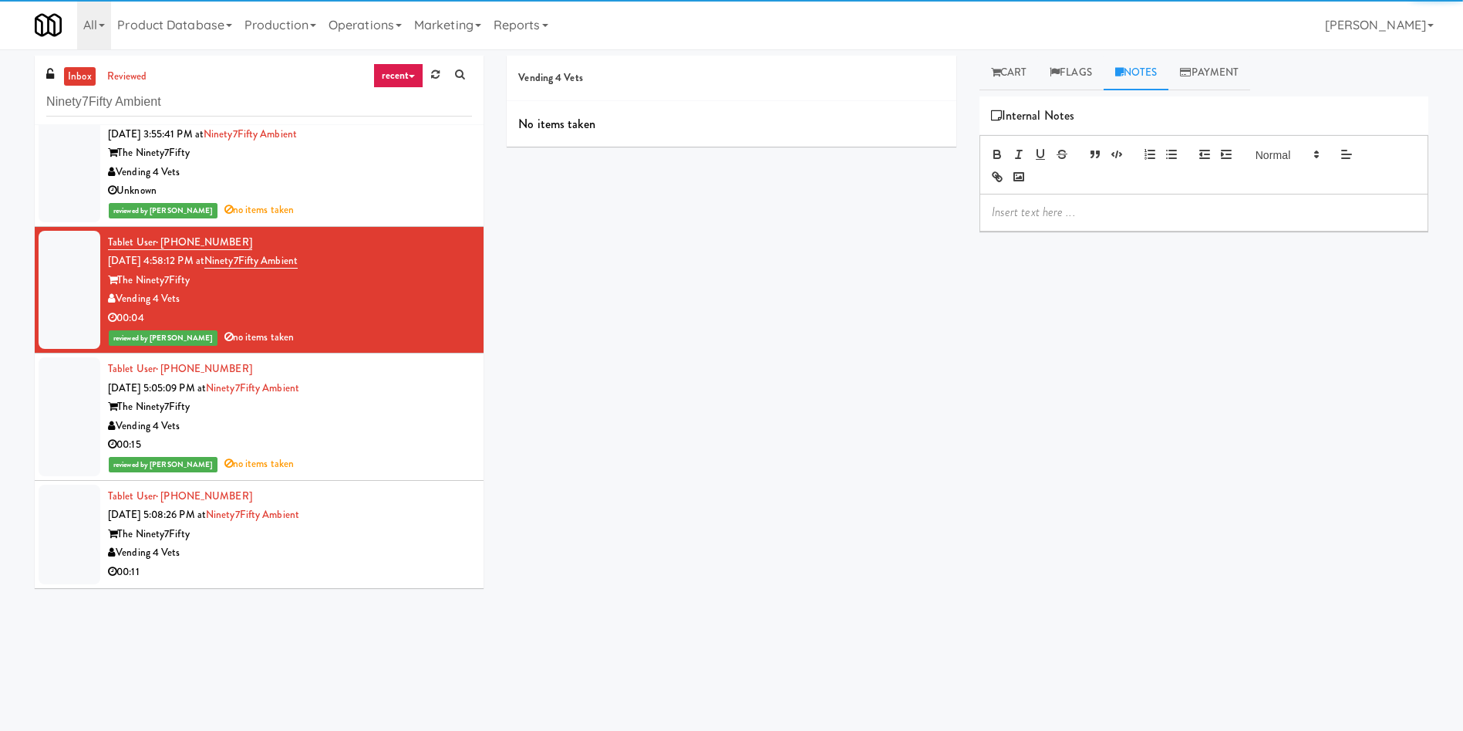
click at [1078, 215] on p at bounding box center [1204, 212] width 424 height 17
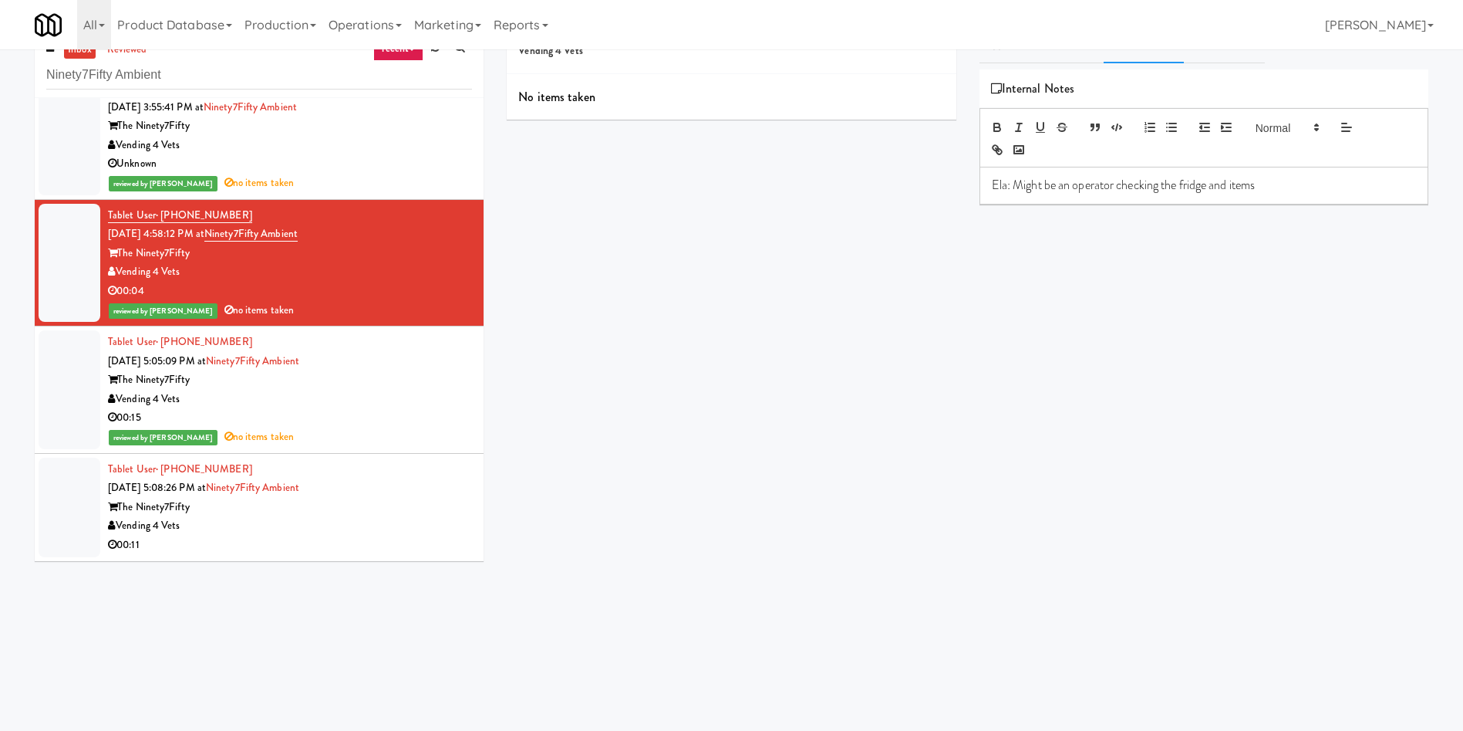
scroll to position [49, 0]
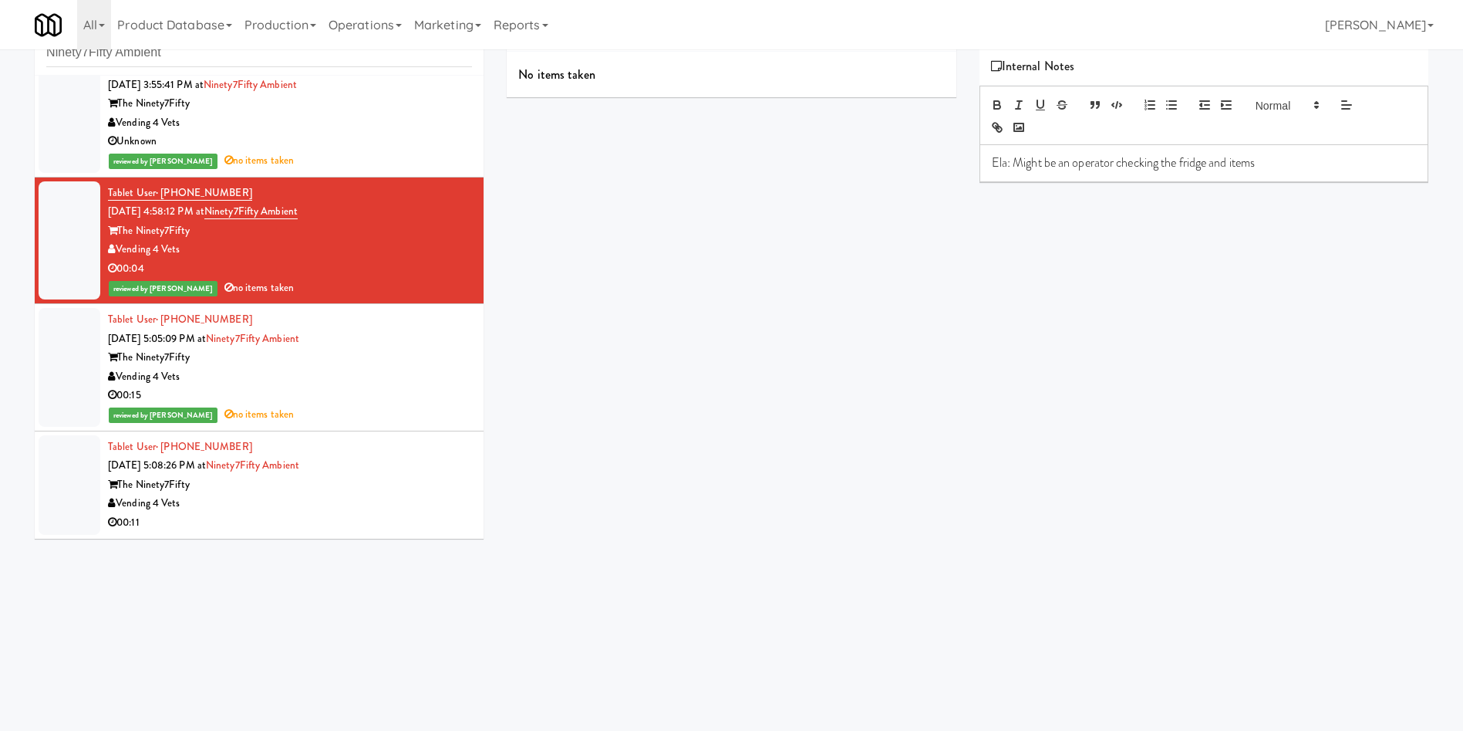
drag, startPoint x: 86, startPoint y: 499, endPoint x: 123, endPoint y: 493, distance: 37.5
click at [86, 500] on div at bounding box center [70, 485] width 62 height 100
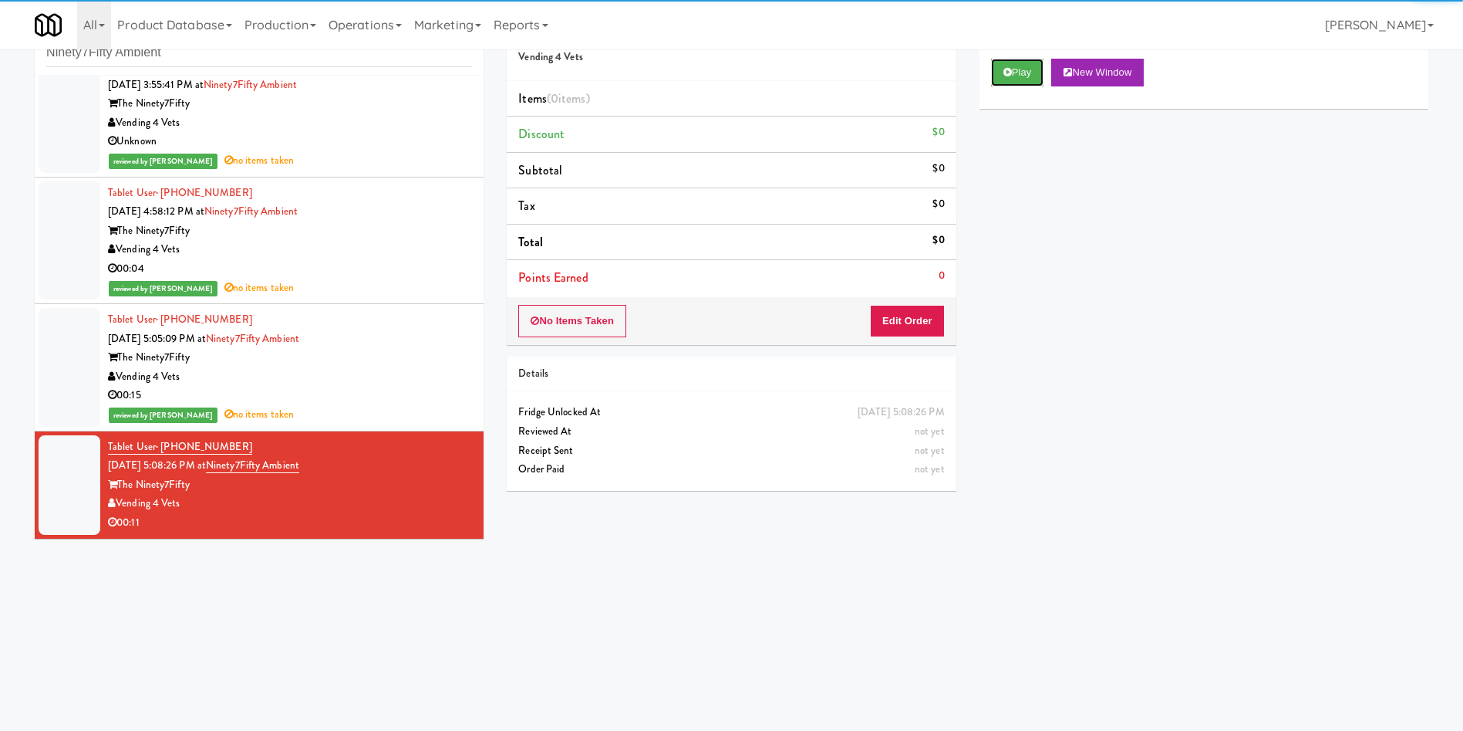
drag, startPoint x: 1033, startPoint y: 63, endPoint x: 973, endPoint y: 139, distance: 96.6
click at [1025, 70] on button "Play" at bounding box center [1017, 73] width 53 height 28
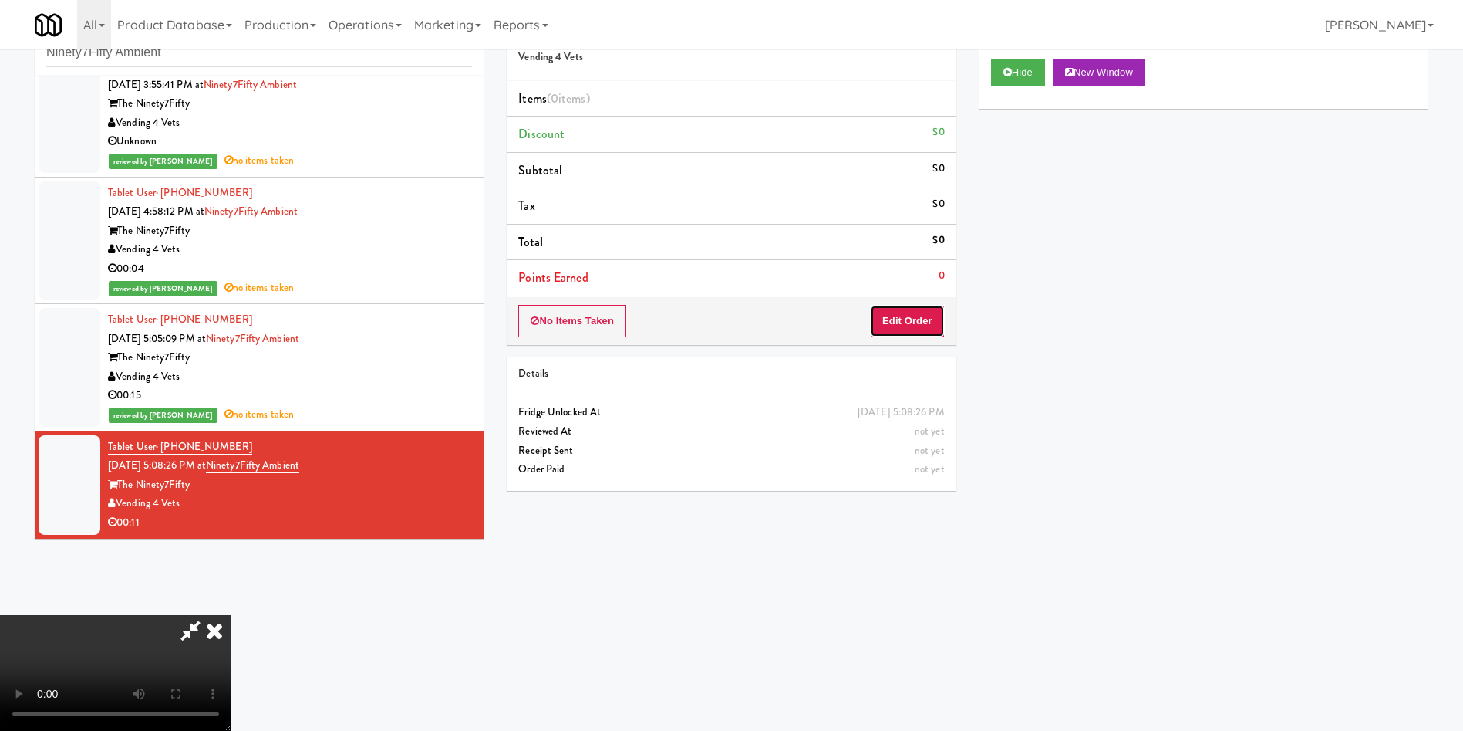
click at [906, 322] on button "Edit Order" at bounding box center [907, 321] width 75 height 32
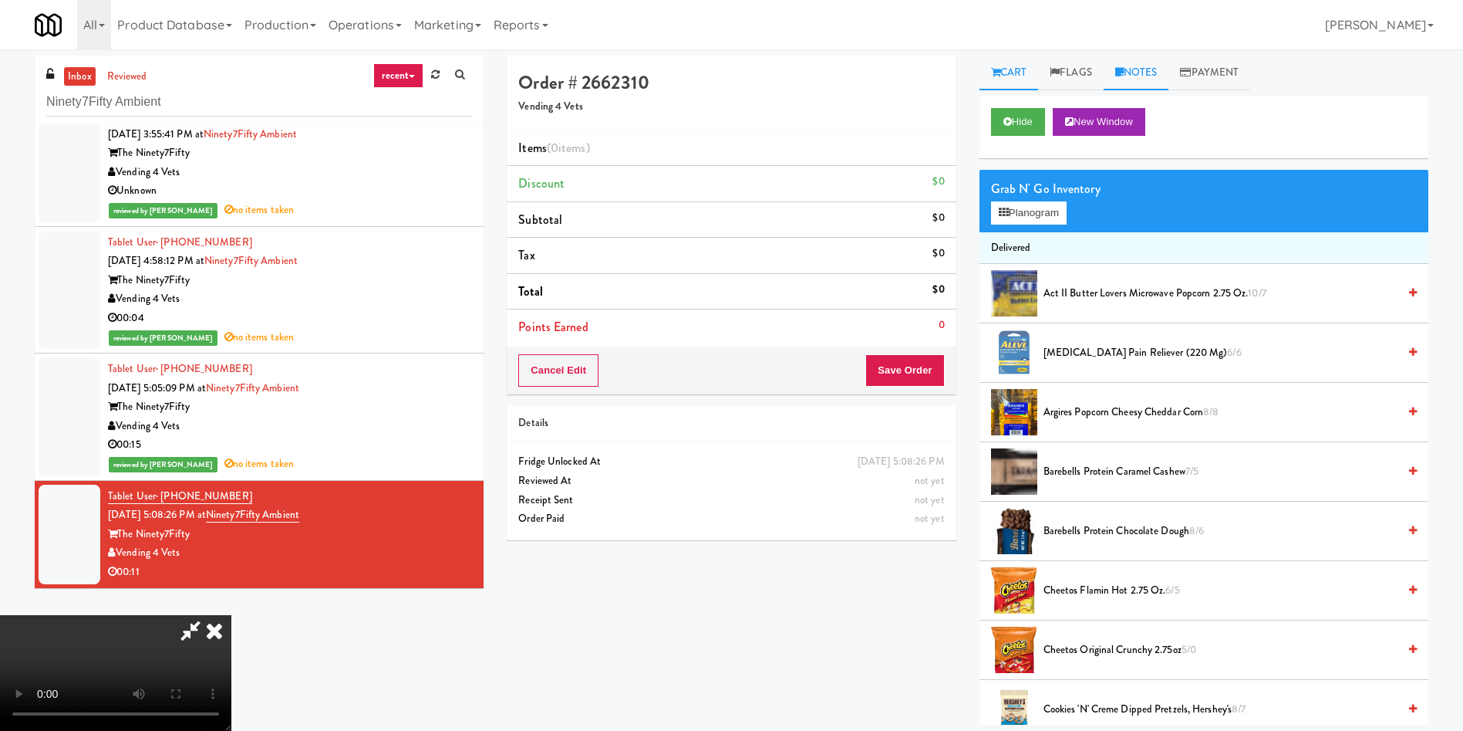
click at [1148, 66] on link "Notes" at bounding box center [1137, 73] width 66 height 35
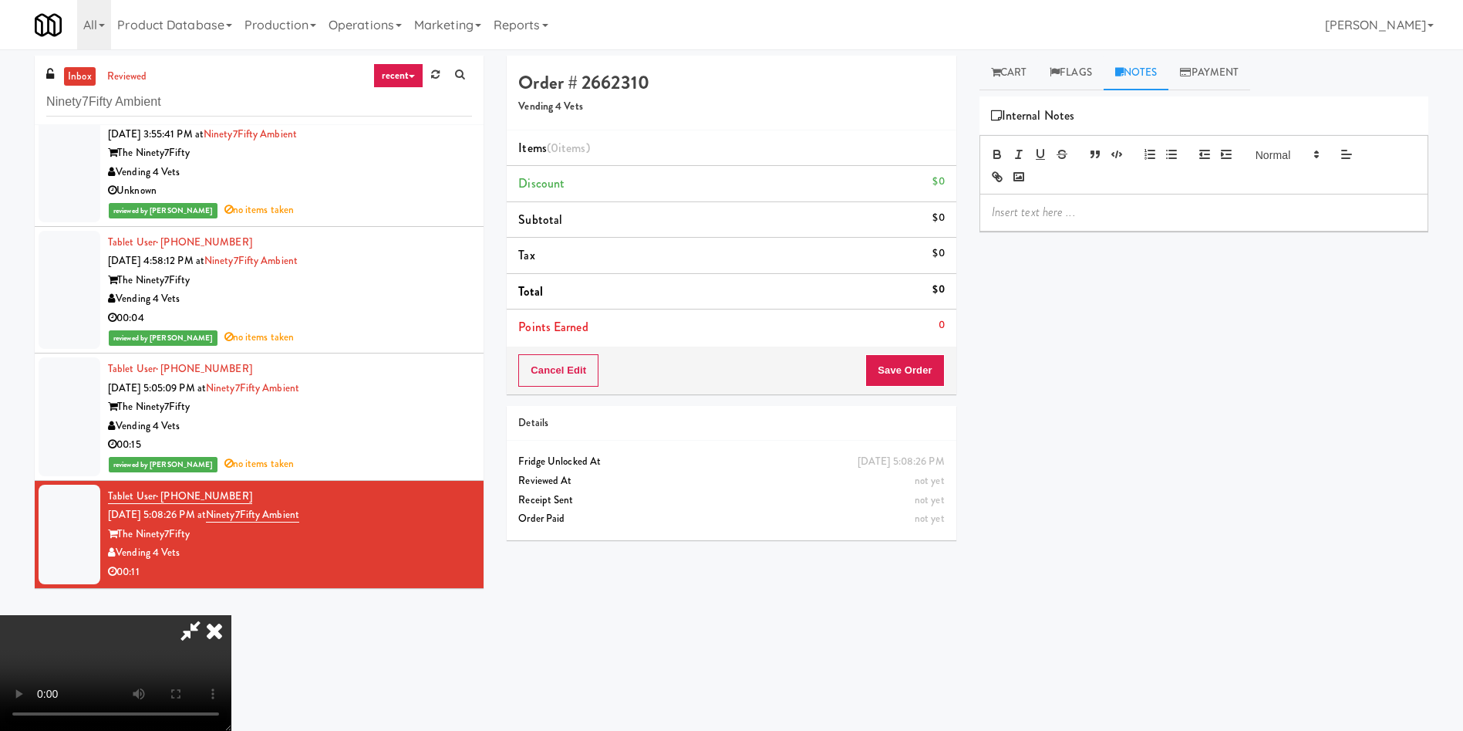
click at [1094, 217] on p at bounding box center [1204, 212] width 424 height 17
click at [1019, 78] on link "Cart" at bounding box center [1009, 73] width 59 height 35
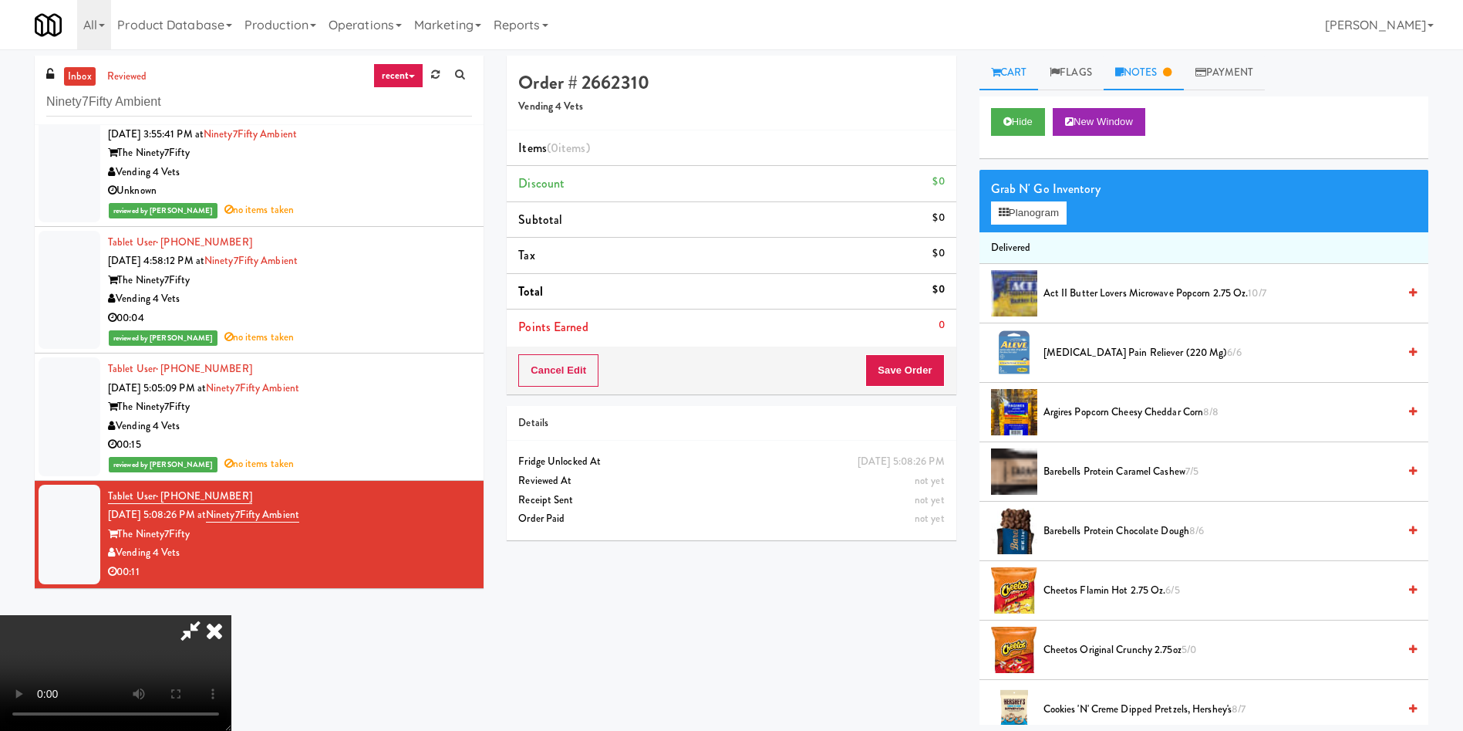
click at [1163, 73] on link "Notes" at bounding box center [1144, 73] width 80 height 35
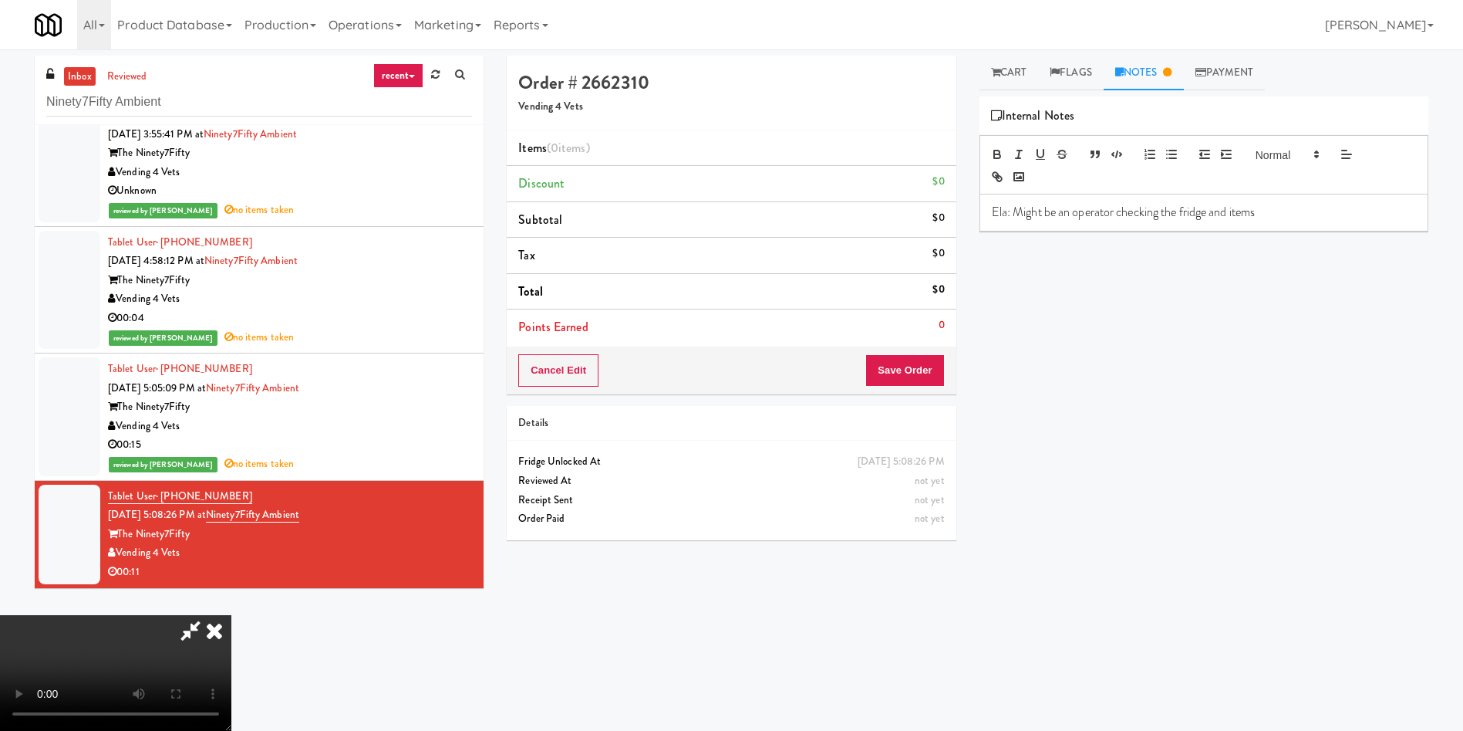
click at [1099, 215] on p "Ela: Might be an operator checking the fridge and items" at bounding box center [1204, 212] width 424 height 17
click at [1014, 53] on div "inbox reviewed recent all unclear take inventory issue suspicious failed recent…" at bounding box center [731, 362] width 1463 height 626
click at [1024, 86] on link "Cart" at bounding box center [1009, 73] width 59 height 35
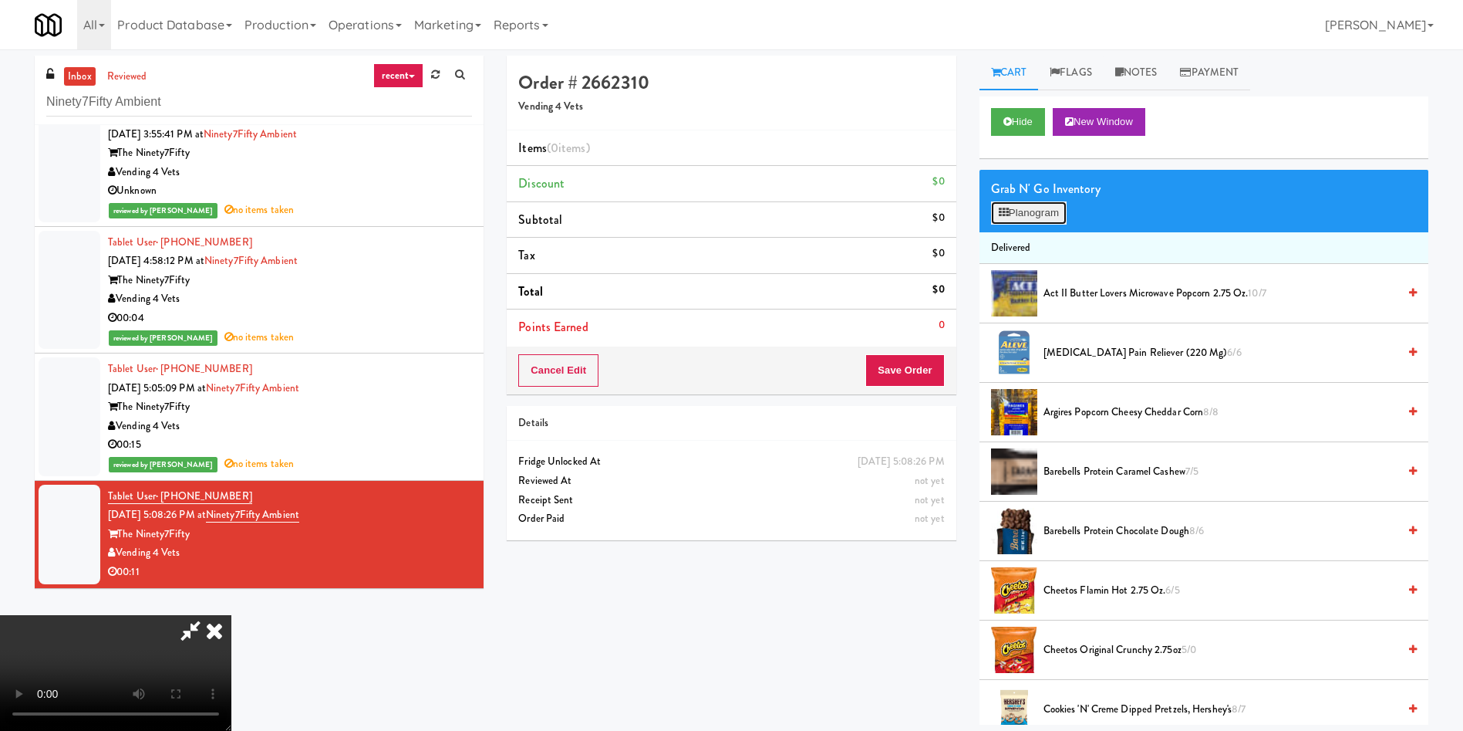
click at [1035, 211] on button "Planogram" at bounding box center [1029, 212] width 76 height 23
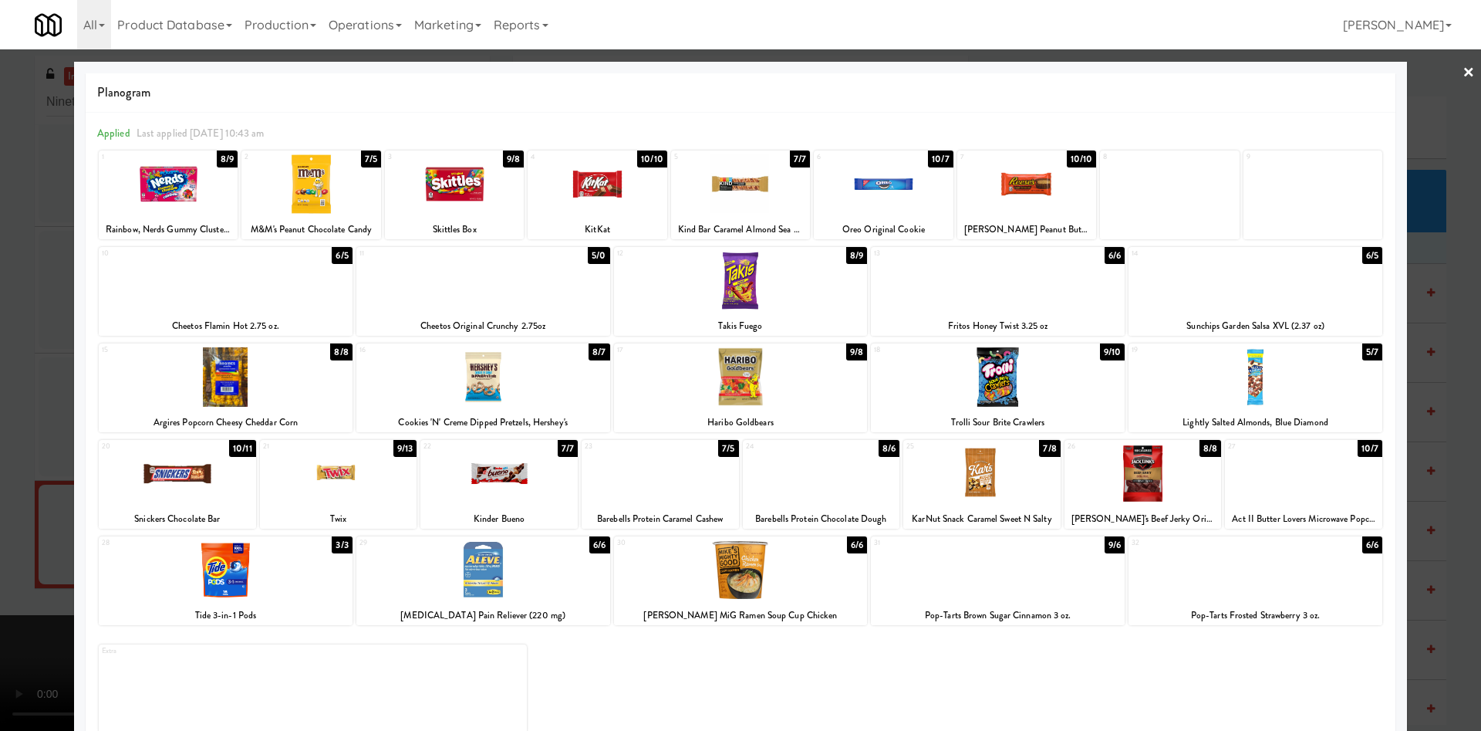
click at [913, 187] on div at bounding box center [883, 183] width 139 height 59
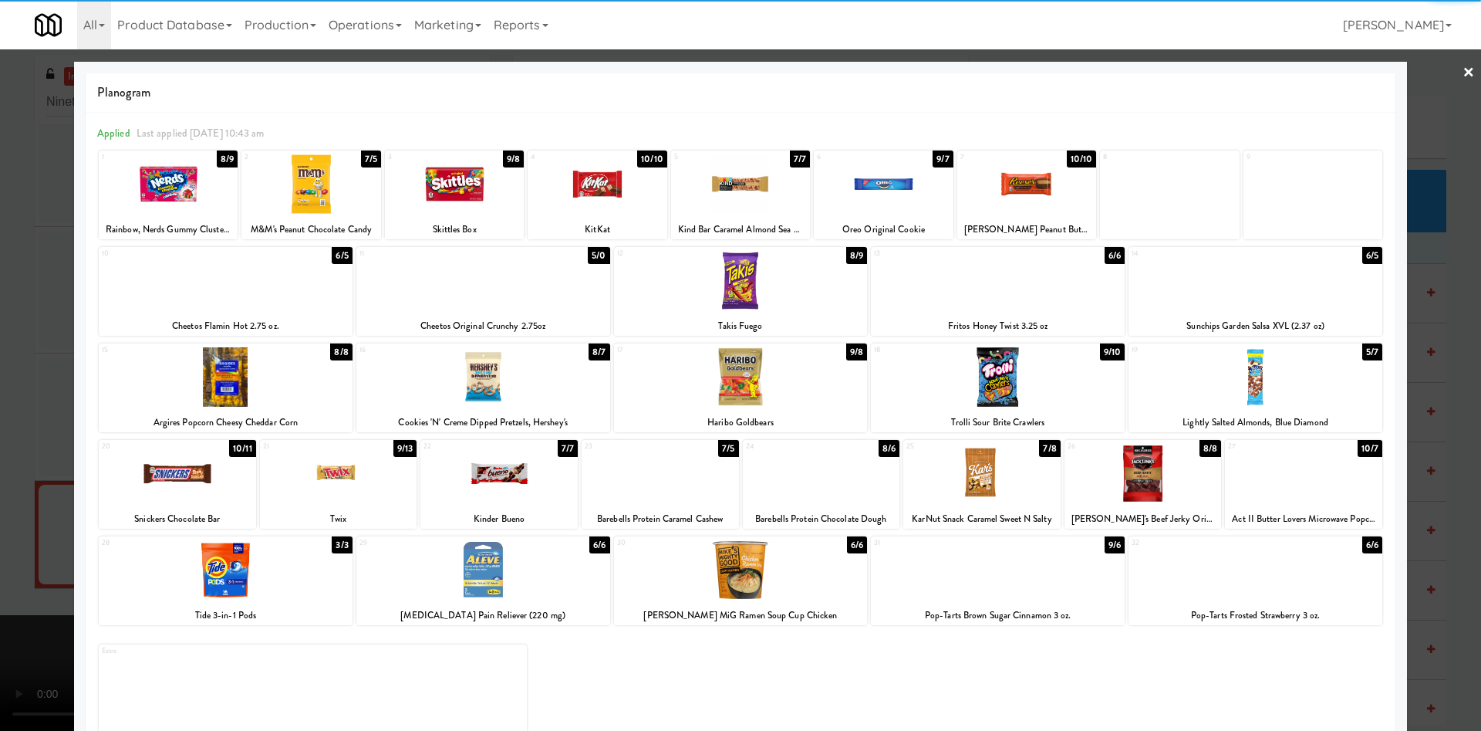
click at [1411, 127] on div at bounding box center [740, 365] width 1481 height 731
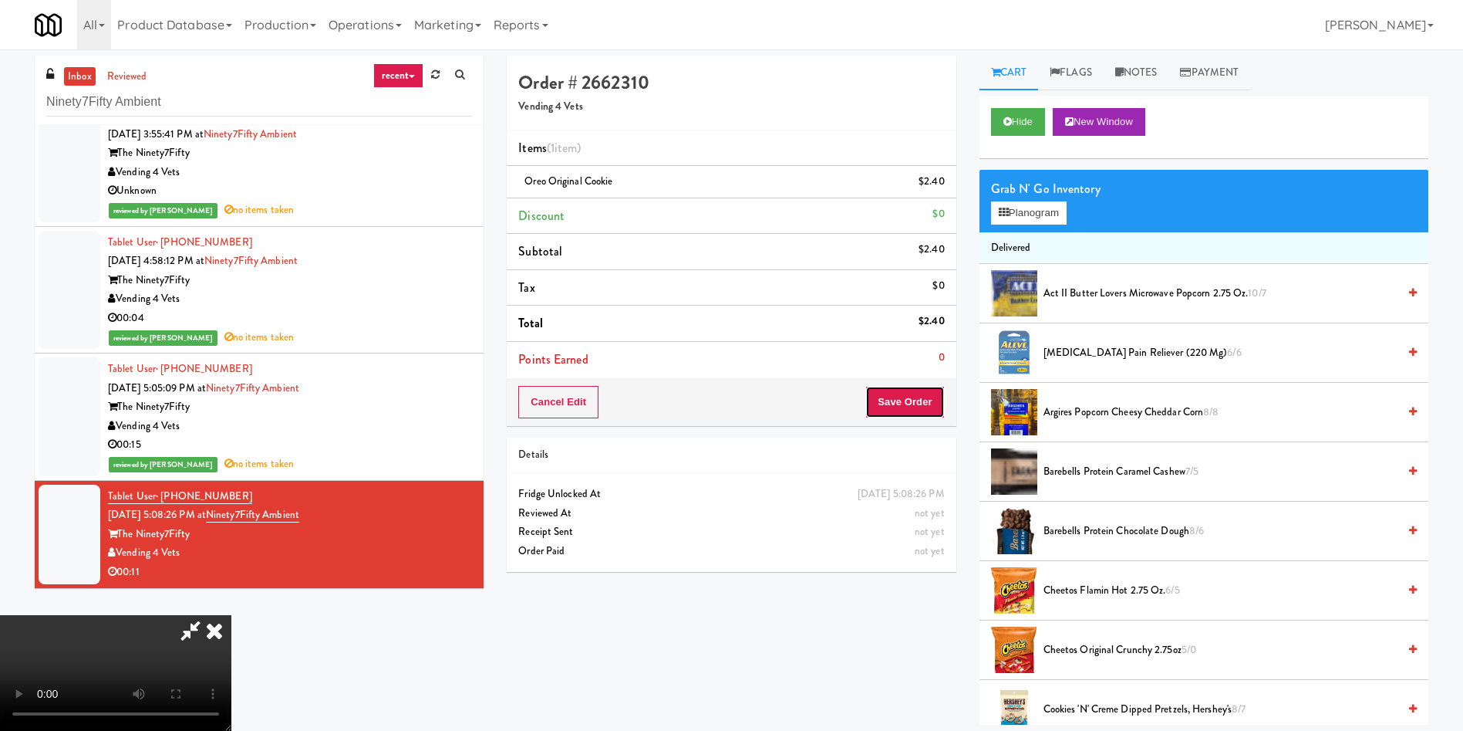
click at [894, 397] on button "Save Order" at bounding box center [905, 402] width 79 height 32
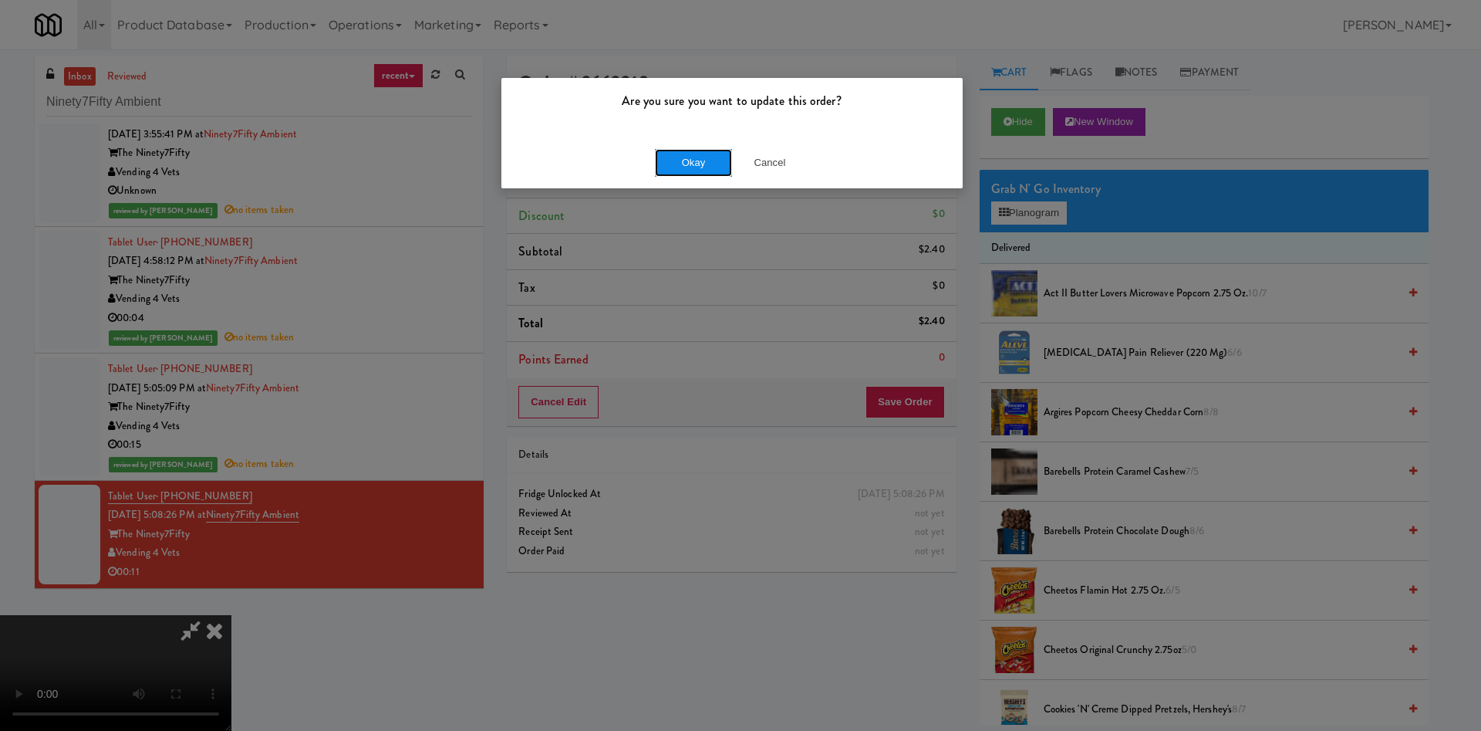
click at [677, 163] on button "Okay" at bounding box center [693, 163] width 77 height 28
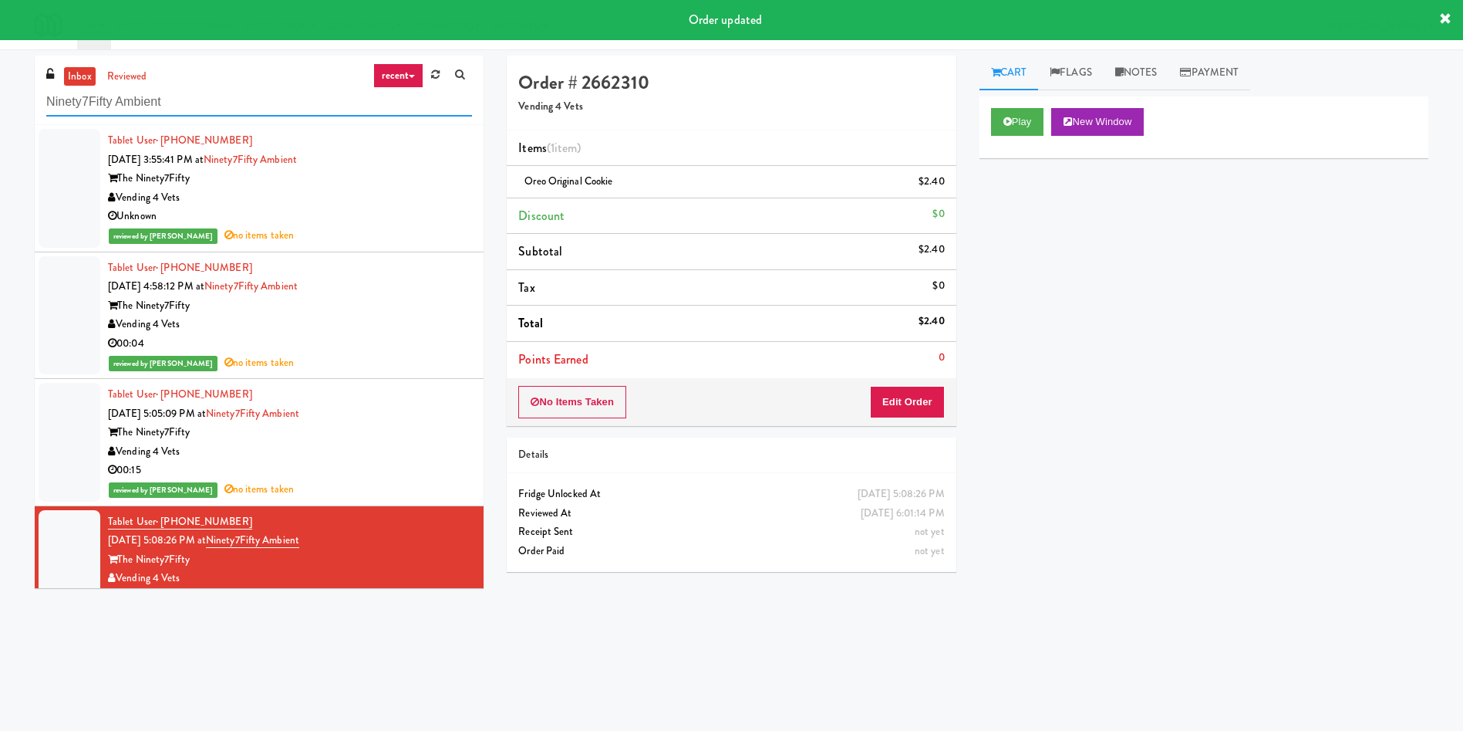
click at [0, 87] on div "inbox reviewed recent all unclear take inventory issue suspicious failed recent…" at bounding box center [731, 365] width 1463 height 619
paste input "Ela: Might be an operator checking the fridge and items"
type input "Ela: Might be an operator checking the fridge and itemst"
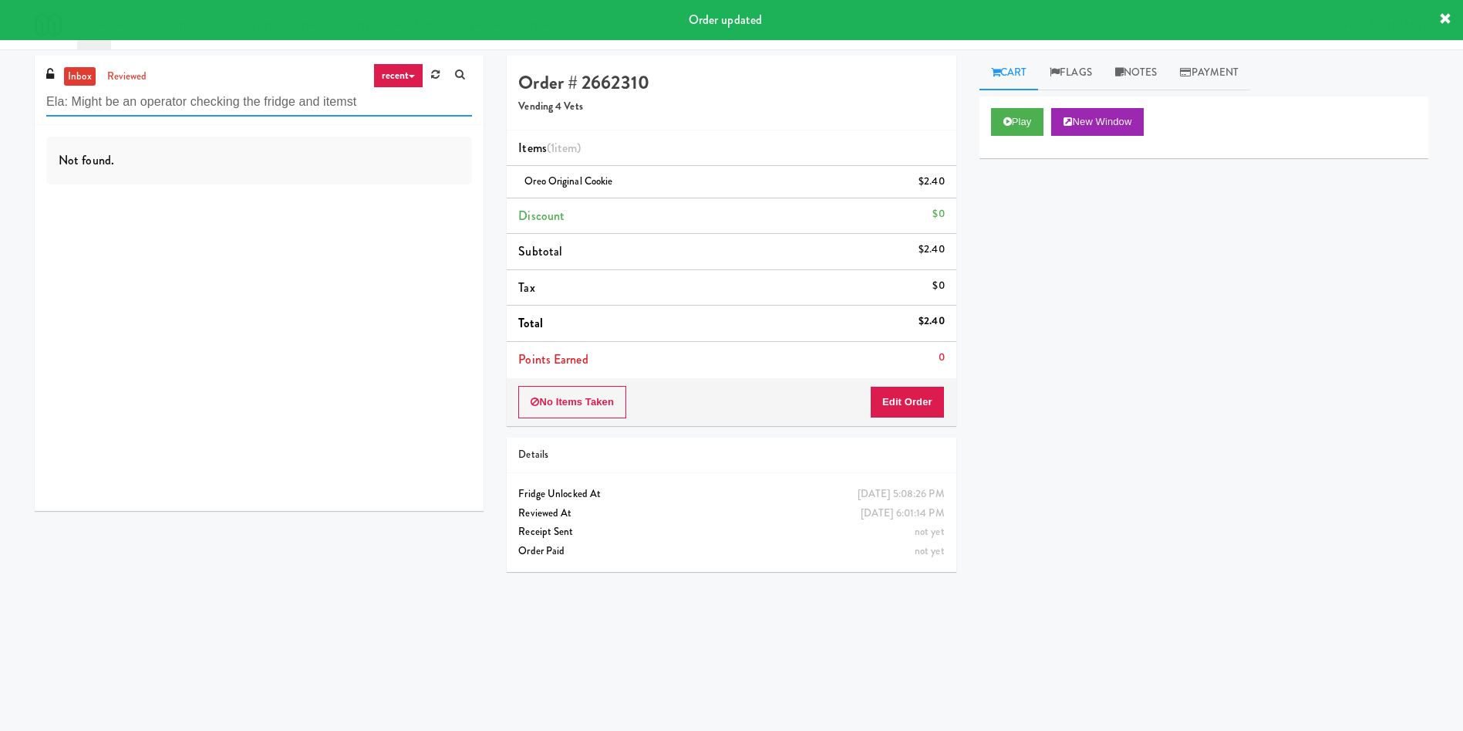
click at [221, 105] on input "Ela: Might be an operator checking the fridge and itemst" at bounding box center [259, 102] width 426 height 29
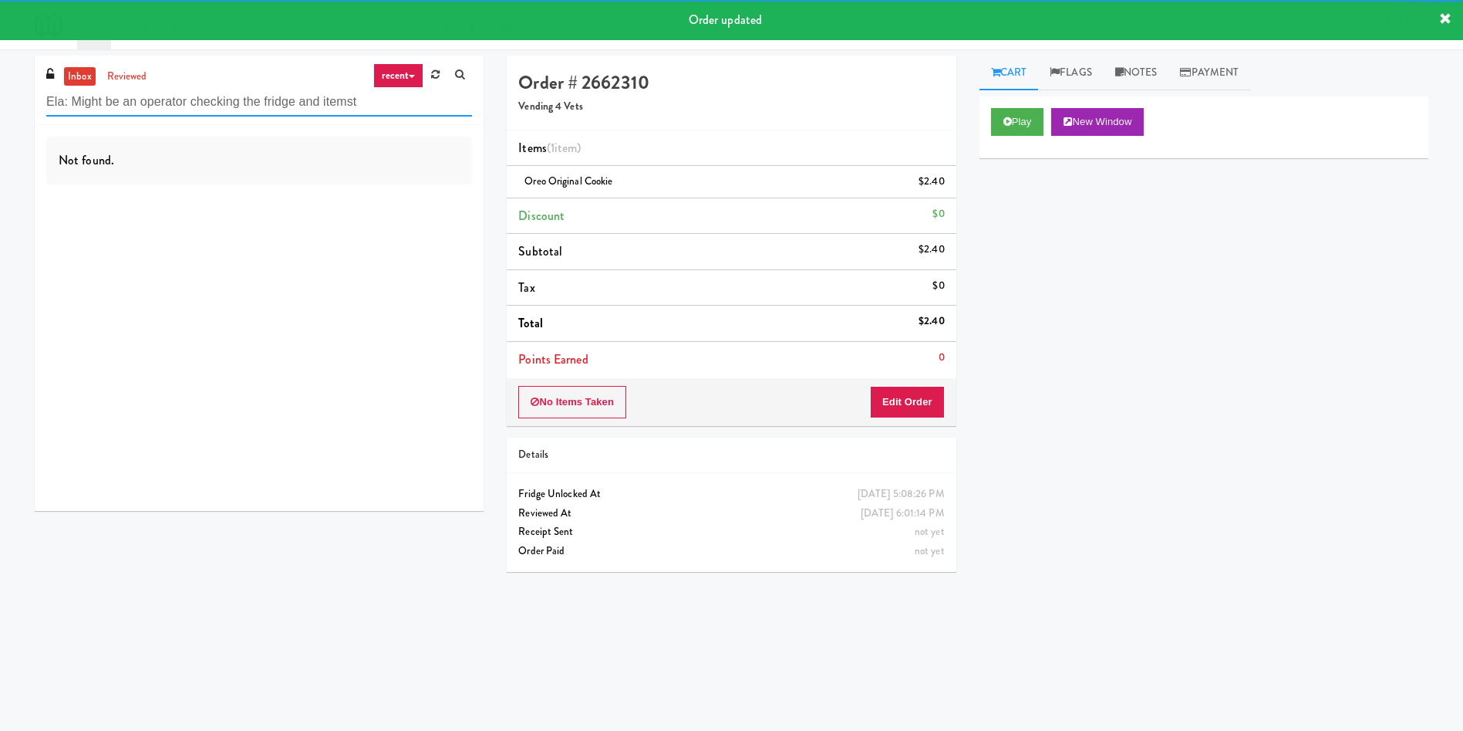
click at [221, 105] on input "Ela: Might be an operator checking the fridge and itemst" at bounding box center [259, 102] width 426 height 29
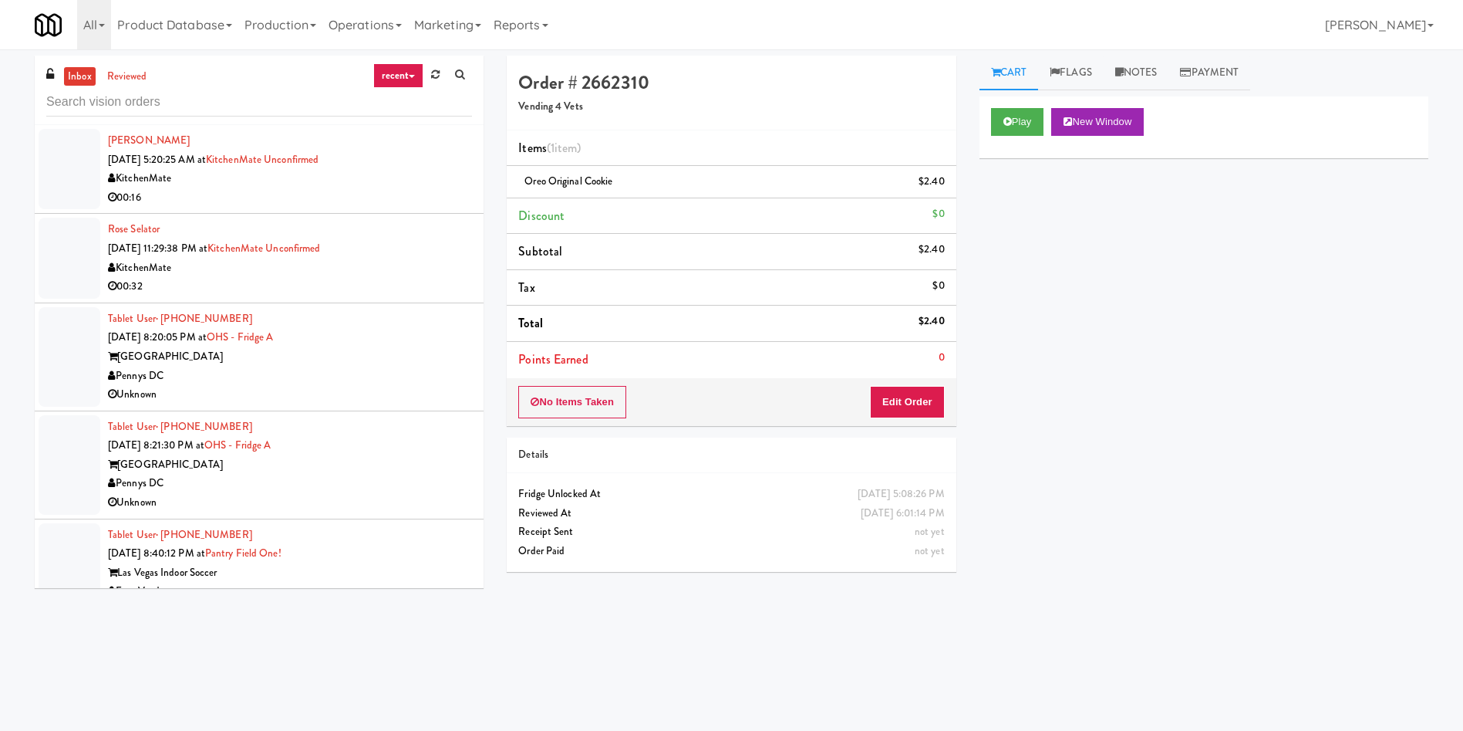
drag, startPoint x: 80, startPoint y: 137, endPoint x: 100, endPoint y: 164, distance: 32.6
click at [80, 137] on div at bounding box center [70, 169] width 62 height 80
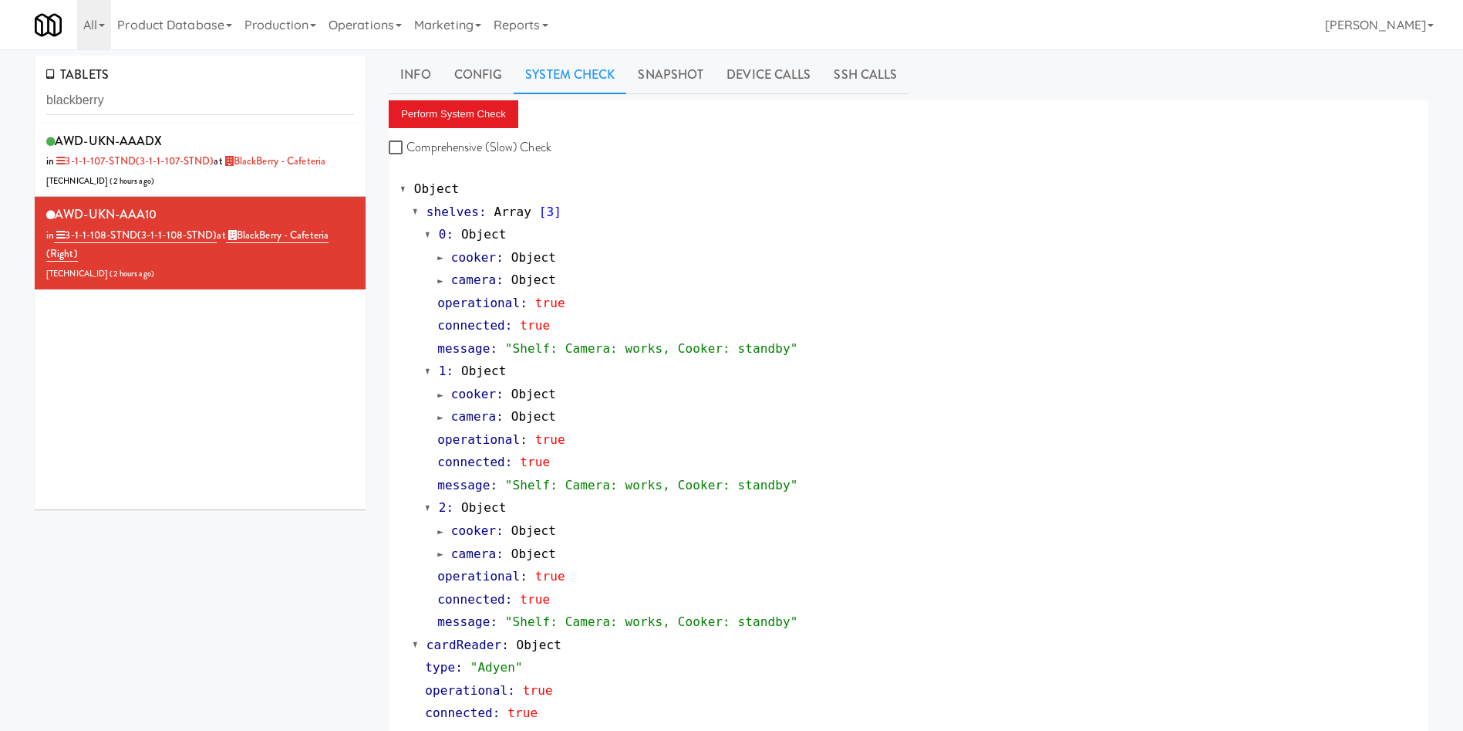
scroll to position [347, 0]
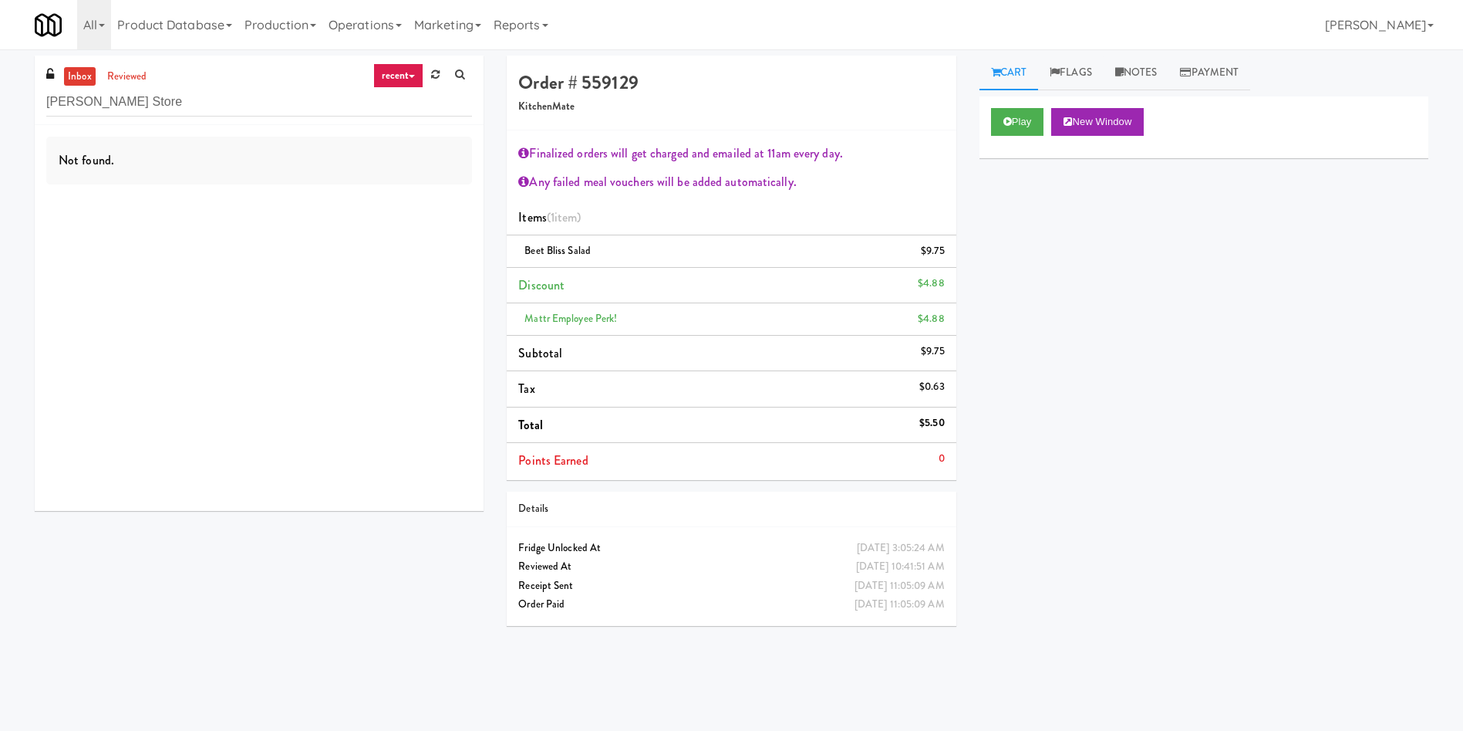
drag, startPoint x: 153, startPoint y: 89, endPoint x: 0, endPoint y: 152, distance: 165.3
click at [0, 152] on div "inbox reviewed recent all unclear take inventory issue suspicious failed recent…" at bounding box center [731, 365] width 1463 height 619
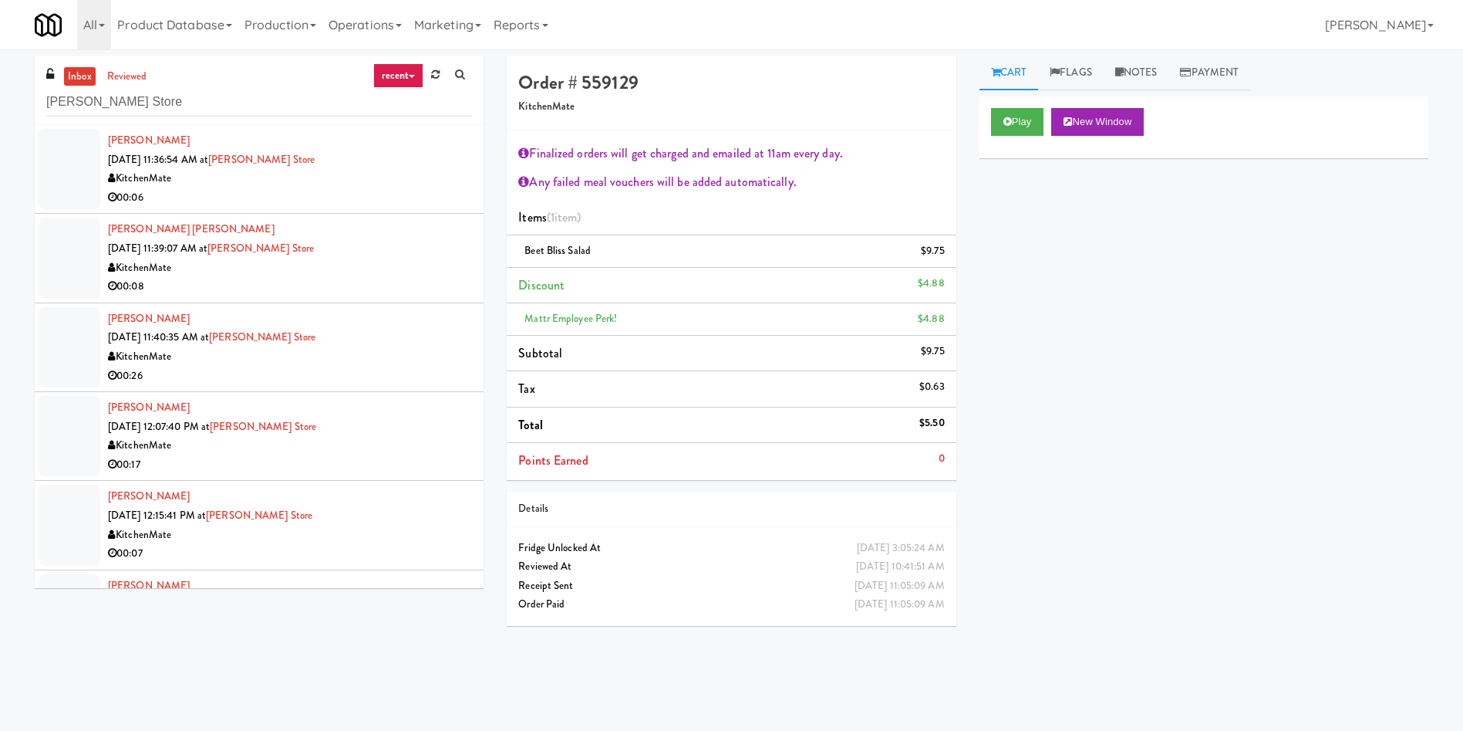
type input "IKEA Vaughan Store"
drag, startPoint x: 83, startPoint y: 179, endPoint x: 127, endPoint y: 178, distance: 44.0
click at [83, 179] on div at bounding box center [70, 169] width 62 height 80
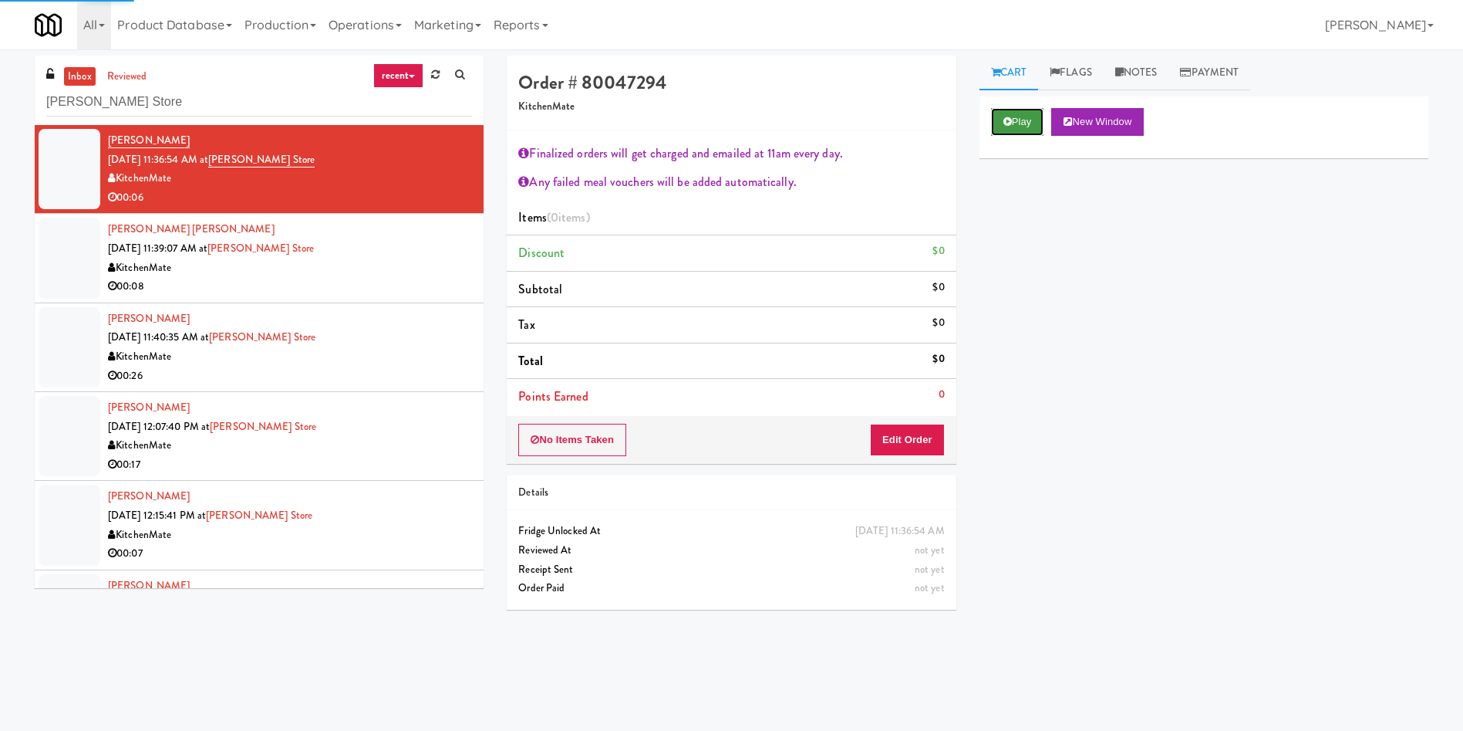
click at [1023, 121] on button "Play" at bounding box center [1017, 122] width 53 height 28
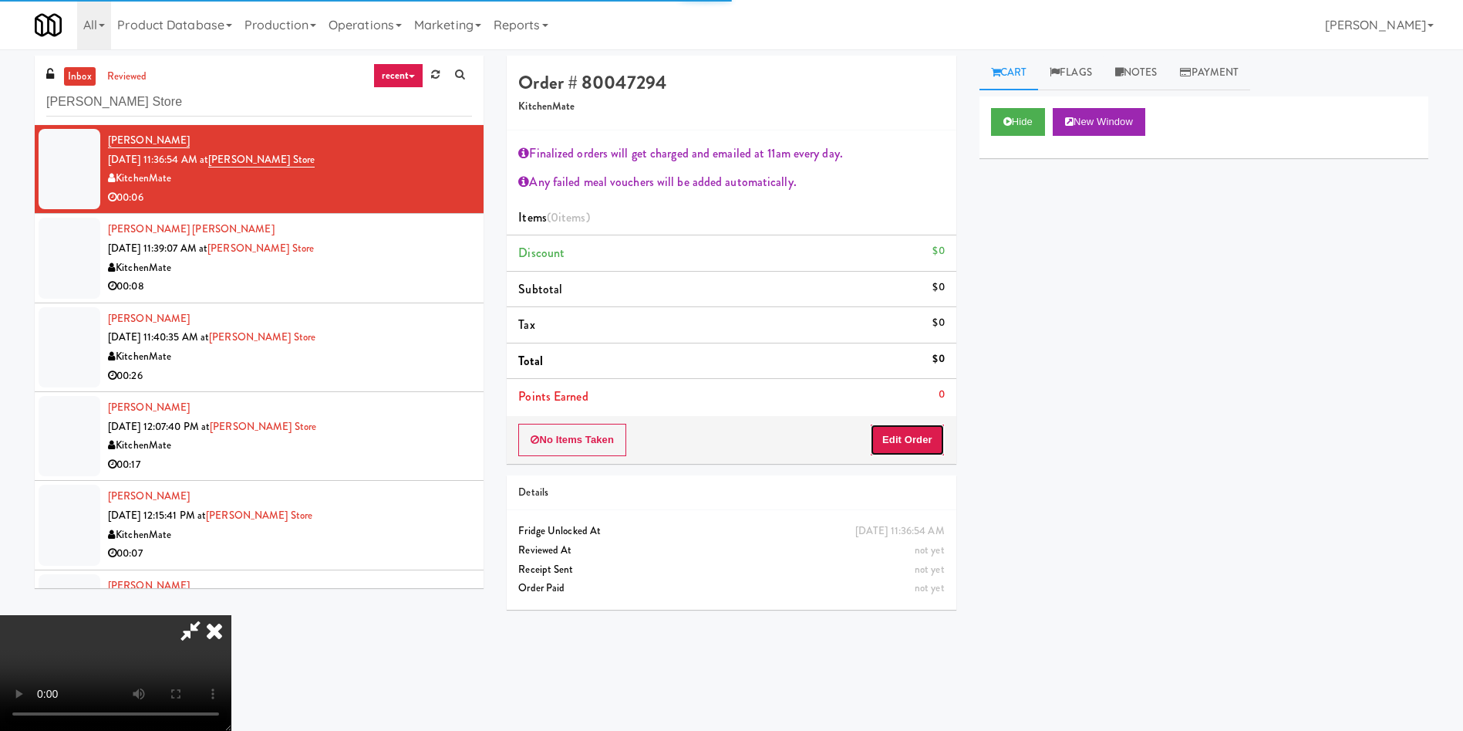
click at [907, 435] on button "Edit Order" at bounding box center [907, 440] width 75 height 32
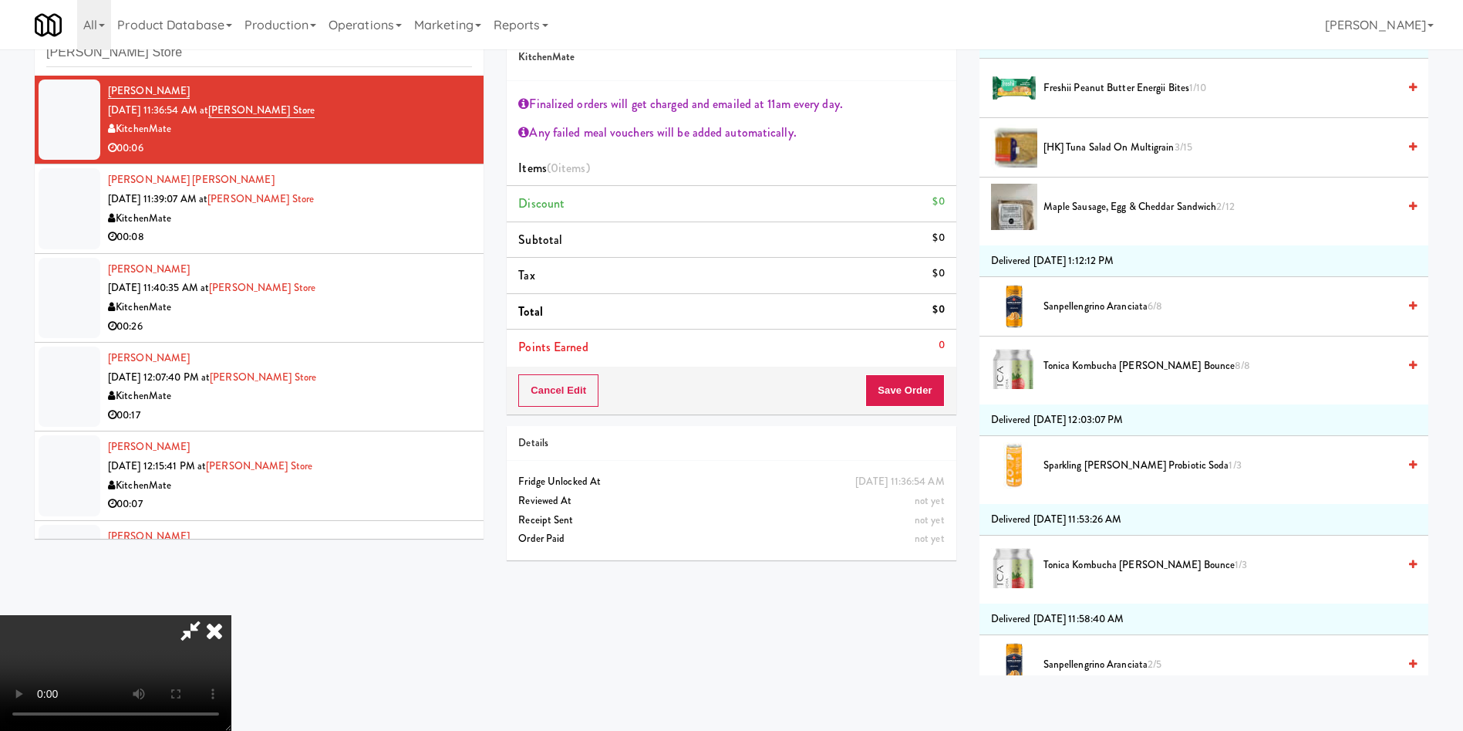
scroll to position [810, 0]
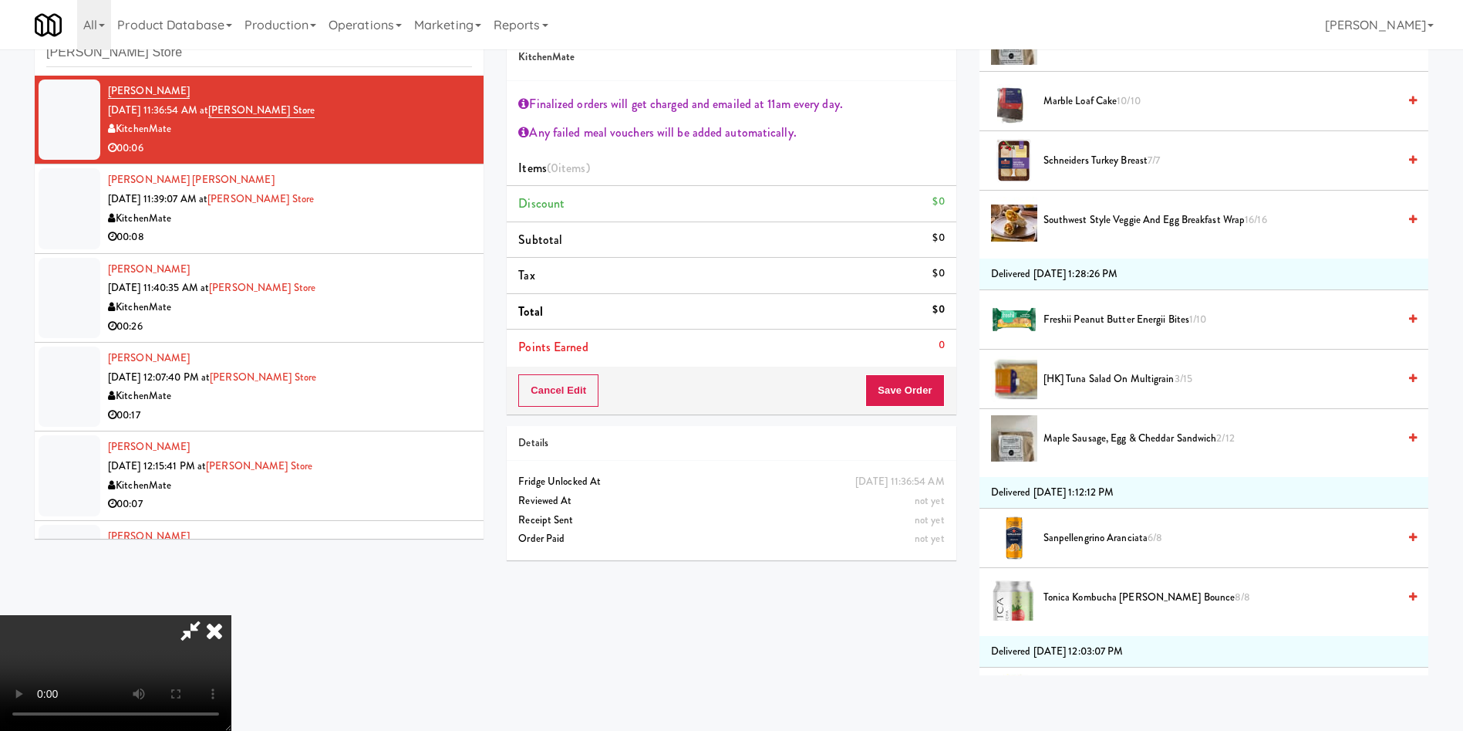
drag, startPoint x: 1071, startPoint y: 99, endPoint x: 1049, endPoint y: 122, distance: 32.2
click at [1071, 98] on span "Marble Loaf Cake 10/10" at bounding box center [1221, 101] width 354 height 19
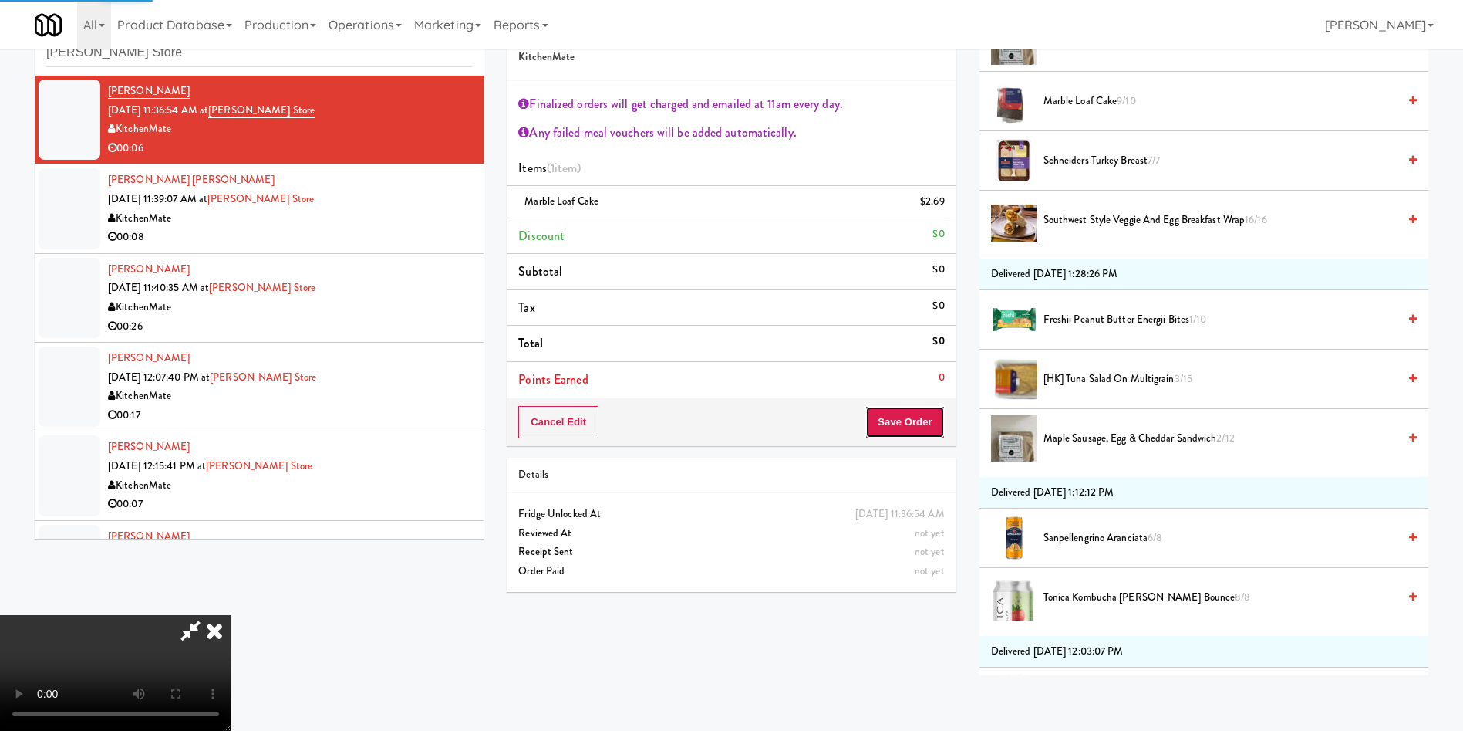
click at [915, 429] on button "Save Order" at bounding box center [905, 422] width 79 height 32
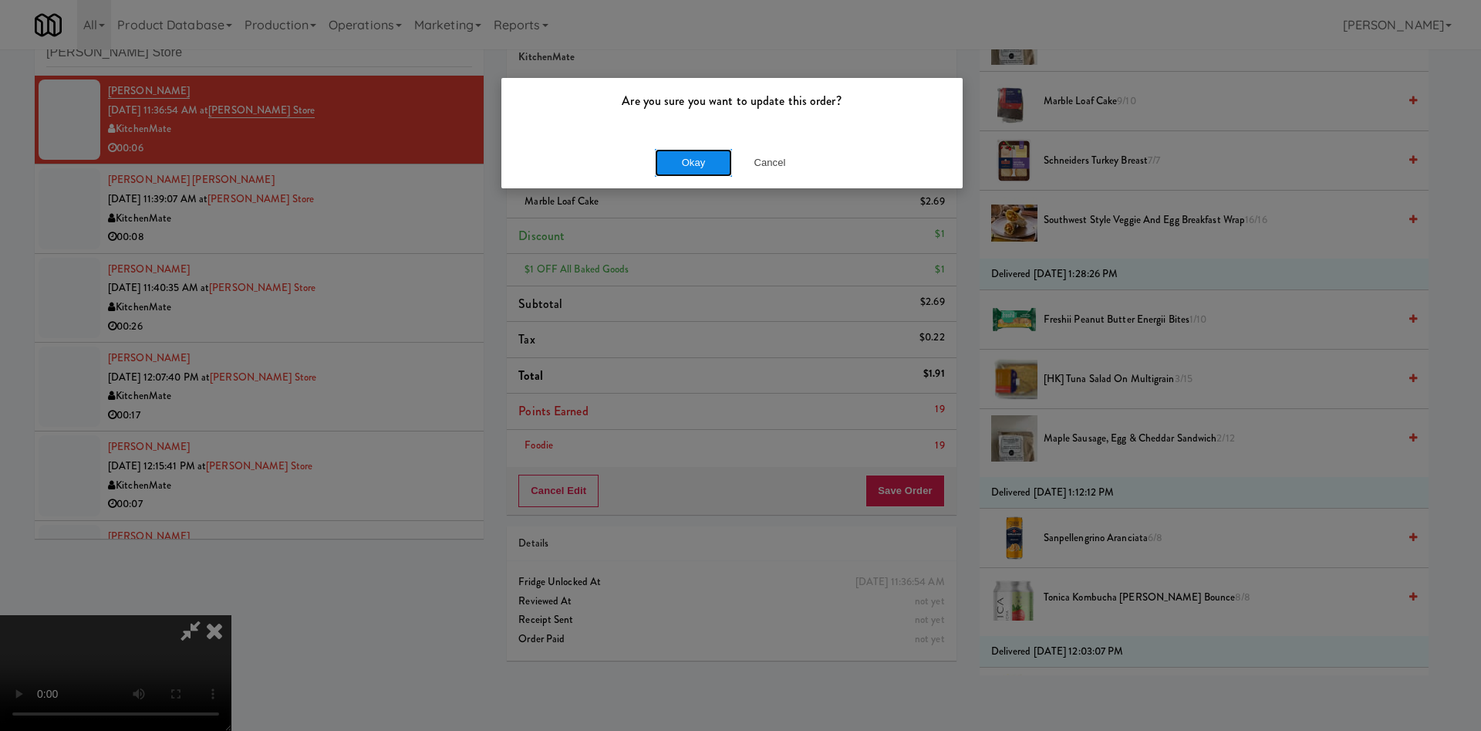
click at [686, 172] on button "Okay" at bounding box center [693, 163] width 77 height 28
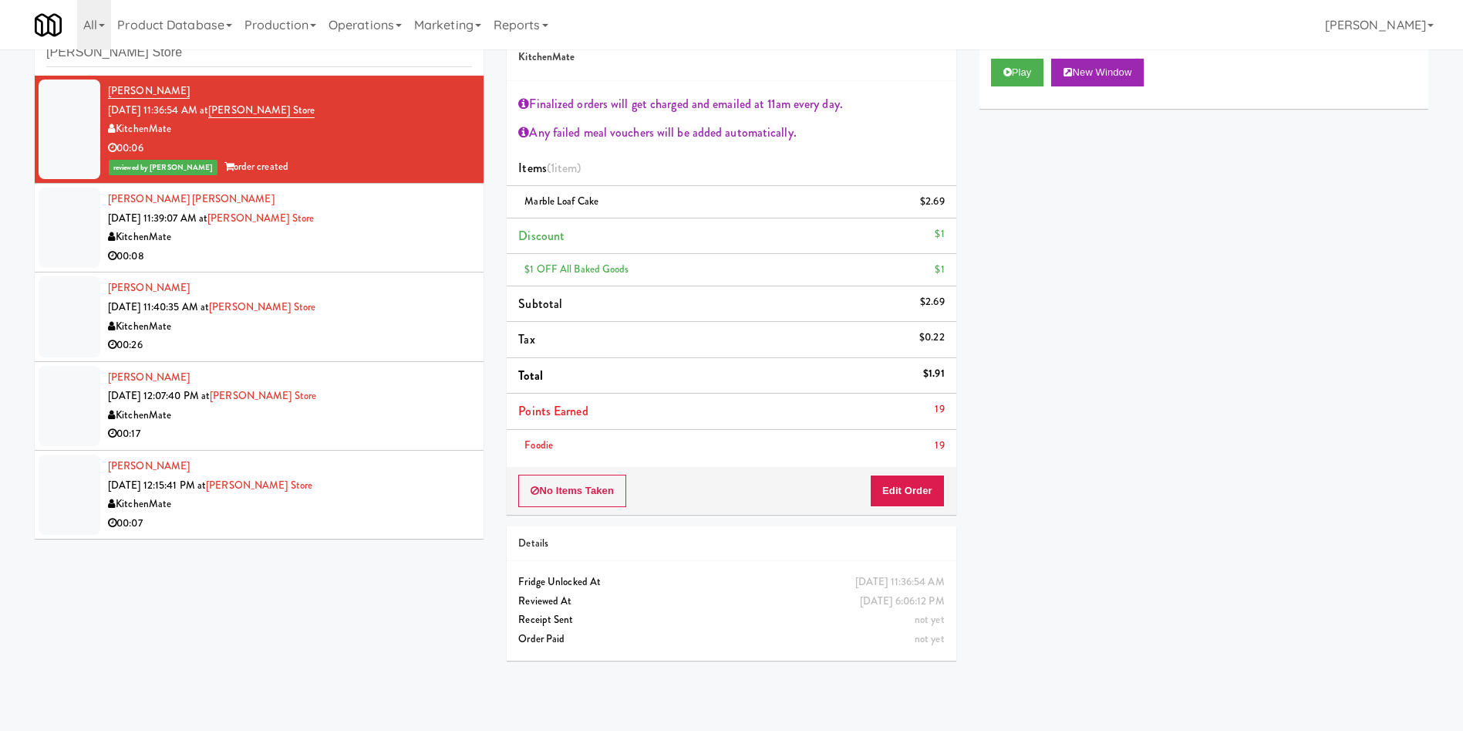
scroll to position [0, 0]
click at [91, 223] on div at bounding box center [70, 227] width 62 height 80
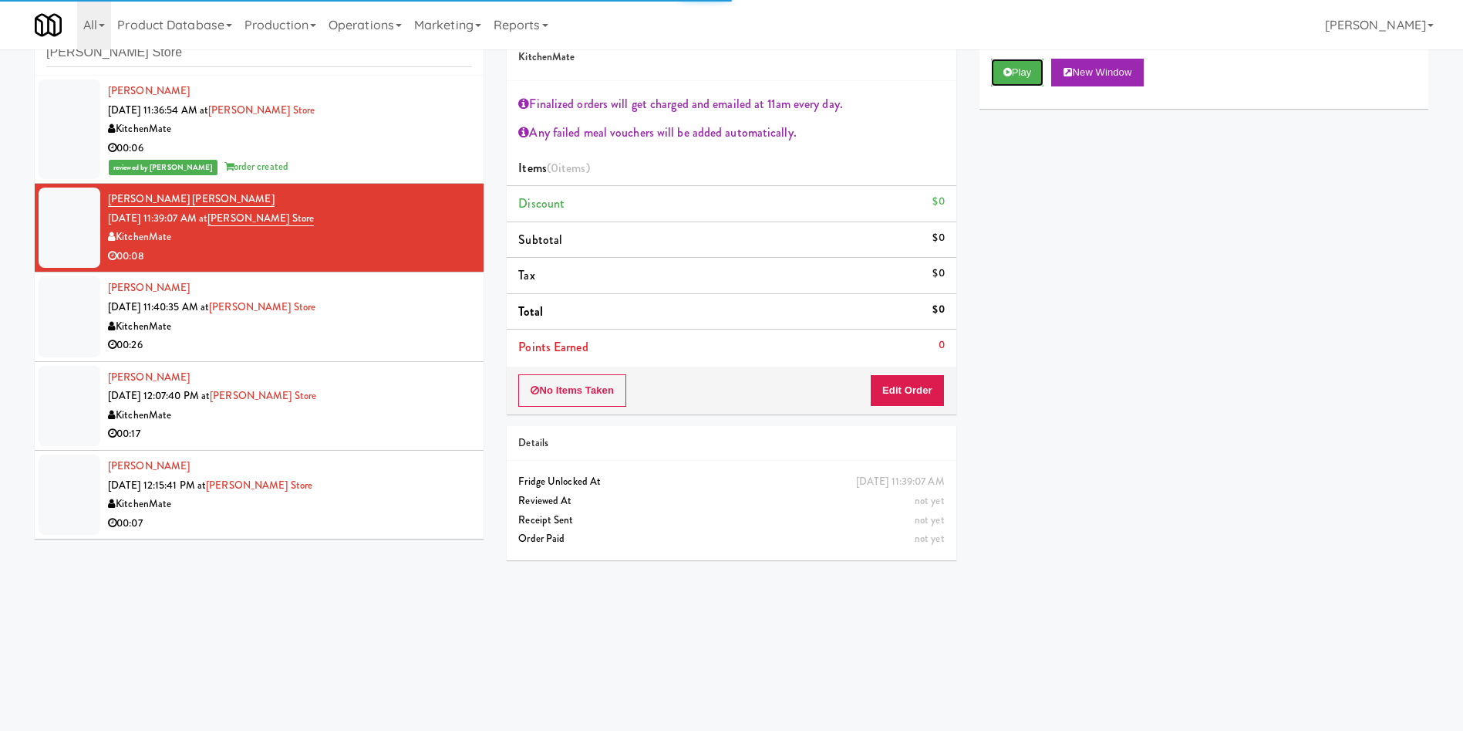
drag, startPoint x: 994, startPoint y: 83, endPoint x: 994, endPoint y: 91, distance: 8.5
click at [994, 81] on button "Play" at bounding box center [1017, 73] width 53 height 28
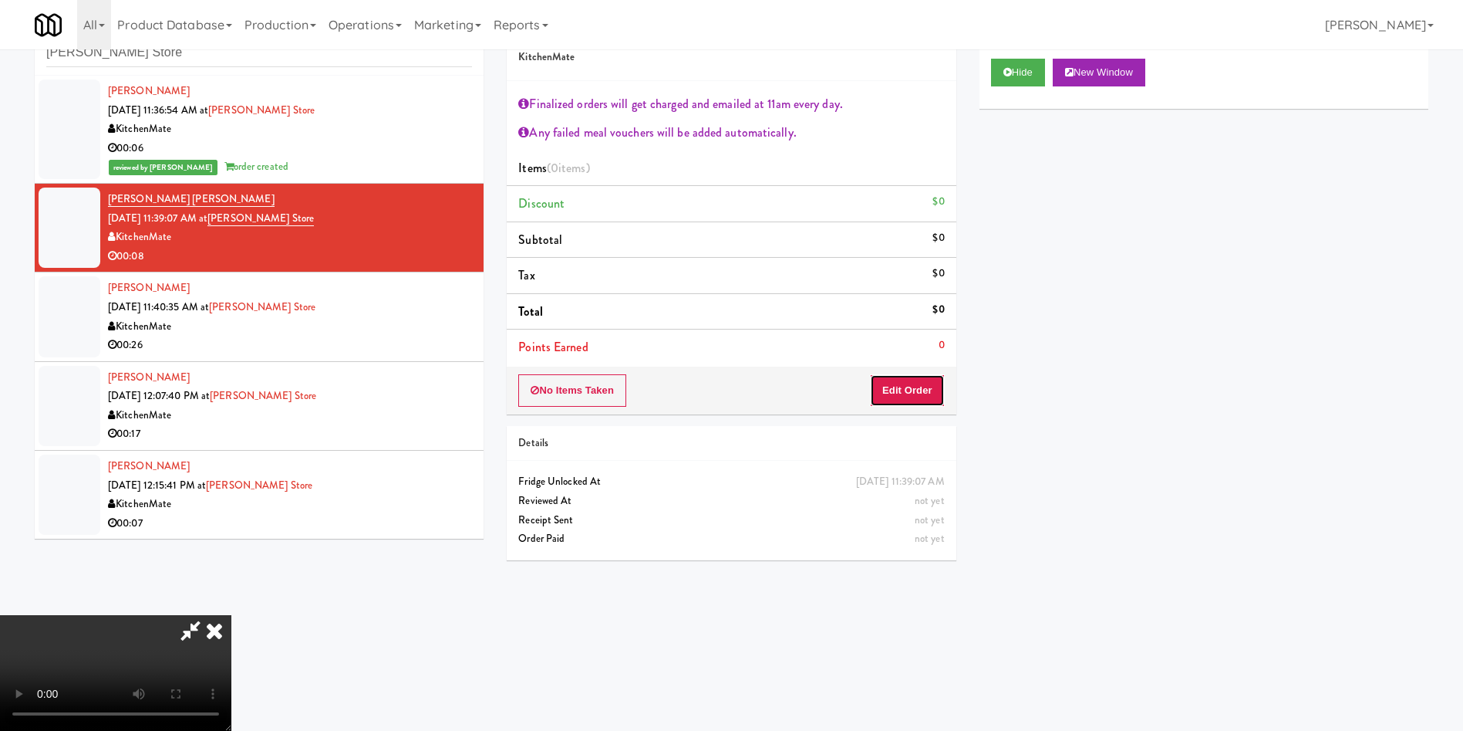
click at [906, 390] on button "Edit Order" at bounding box center [907, 390] width 75 height 32
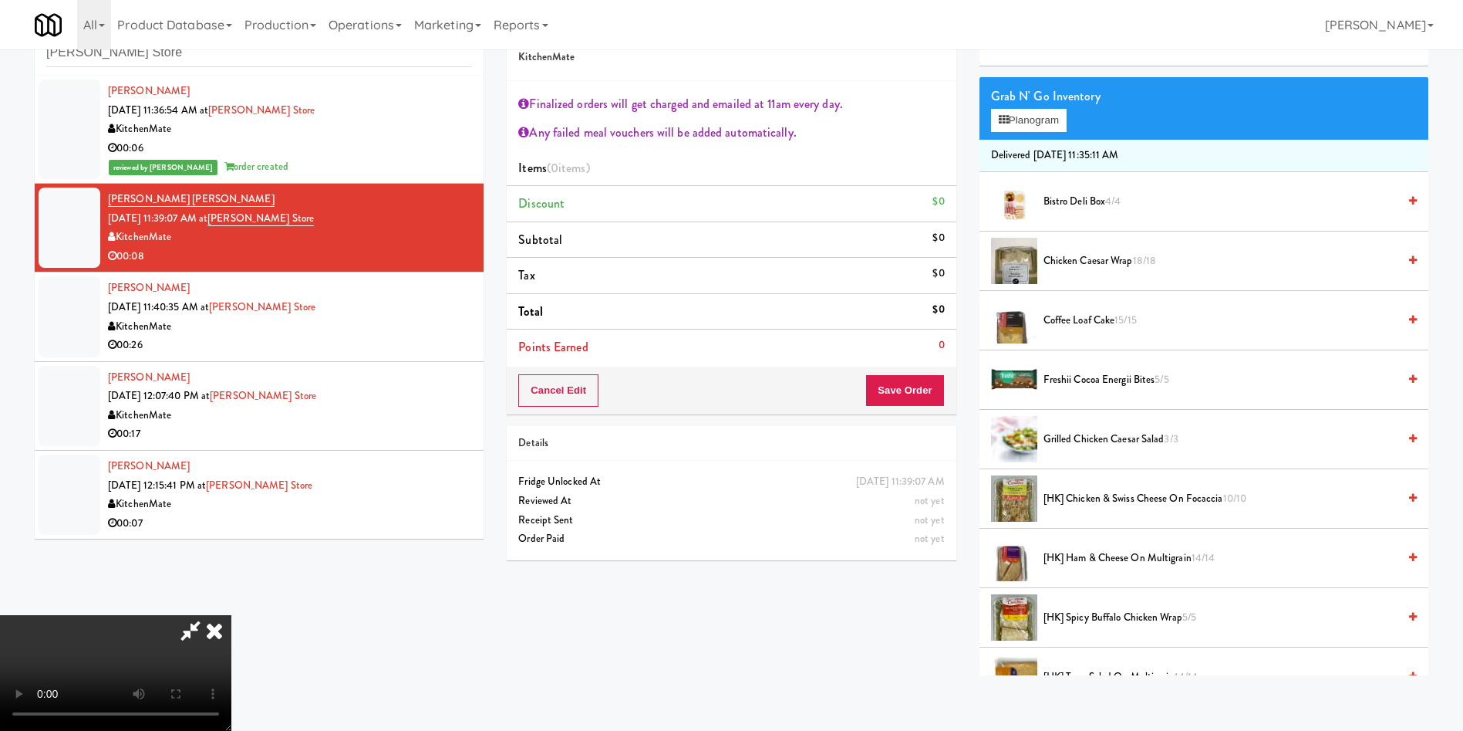
scroll to position [463, 0]
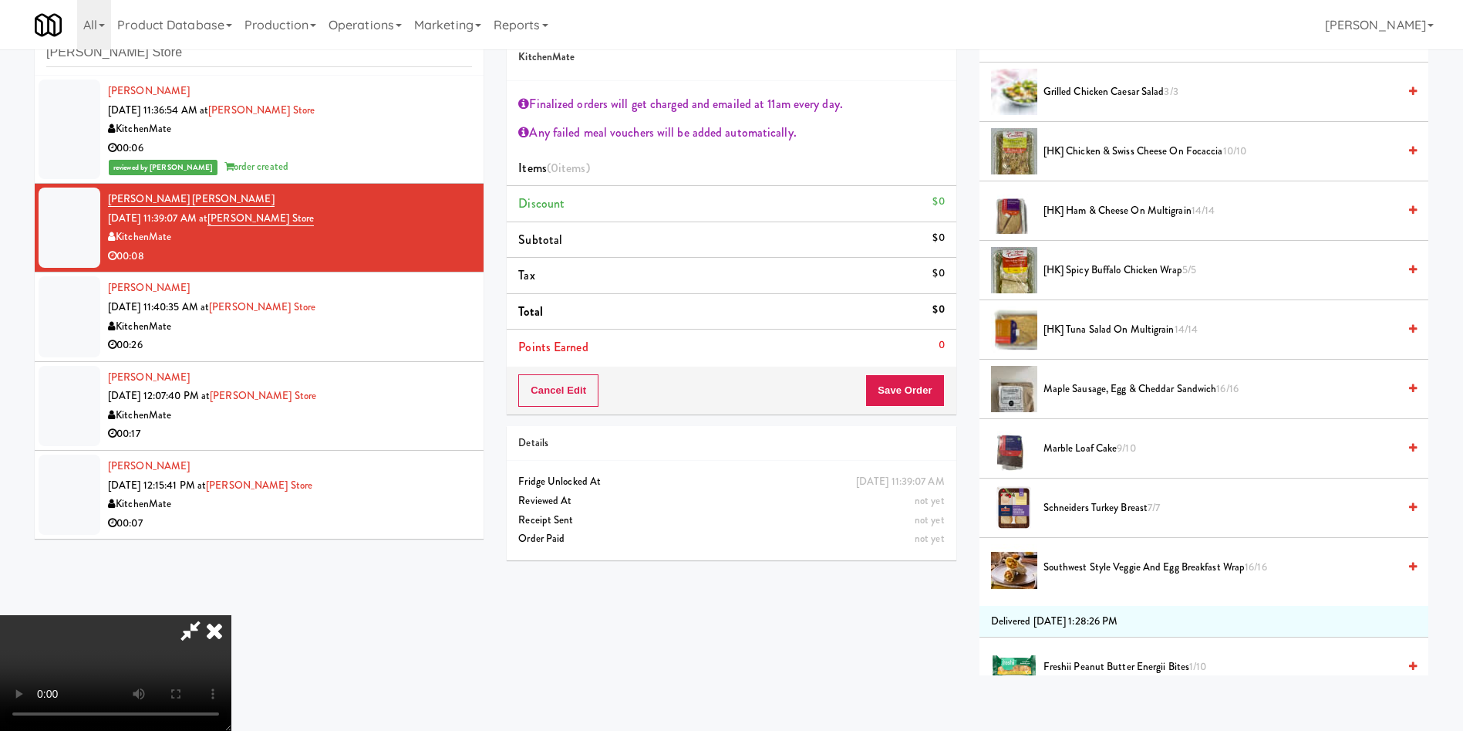
click at [1064, 208] on span "[HK] Ham & Cheese on Multigrain 14/14" at bounding box center [1221, 210] width 354 height 19
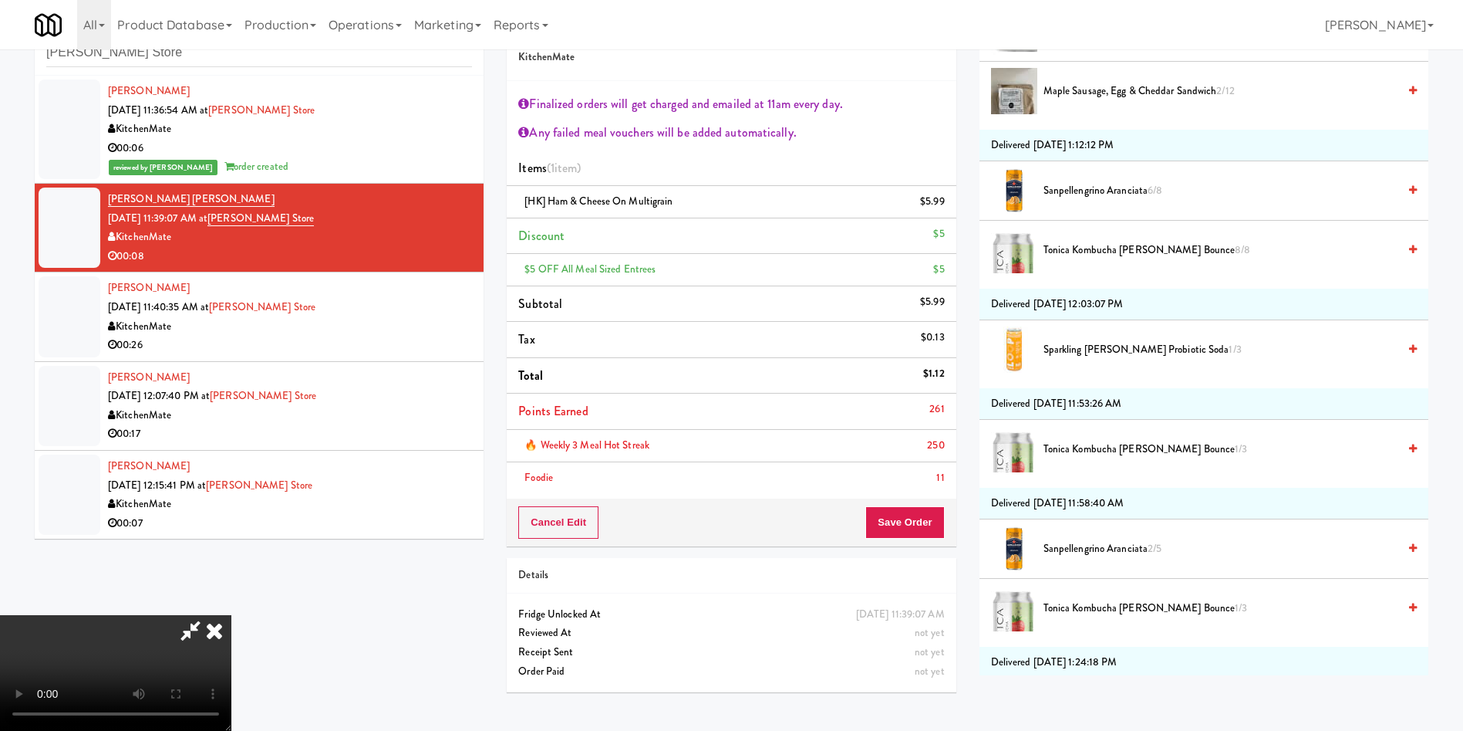
scroll to position [1504, 0]
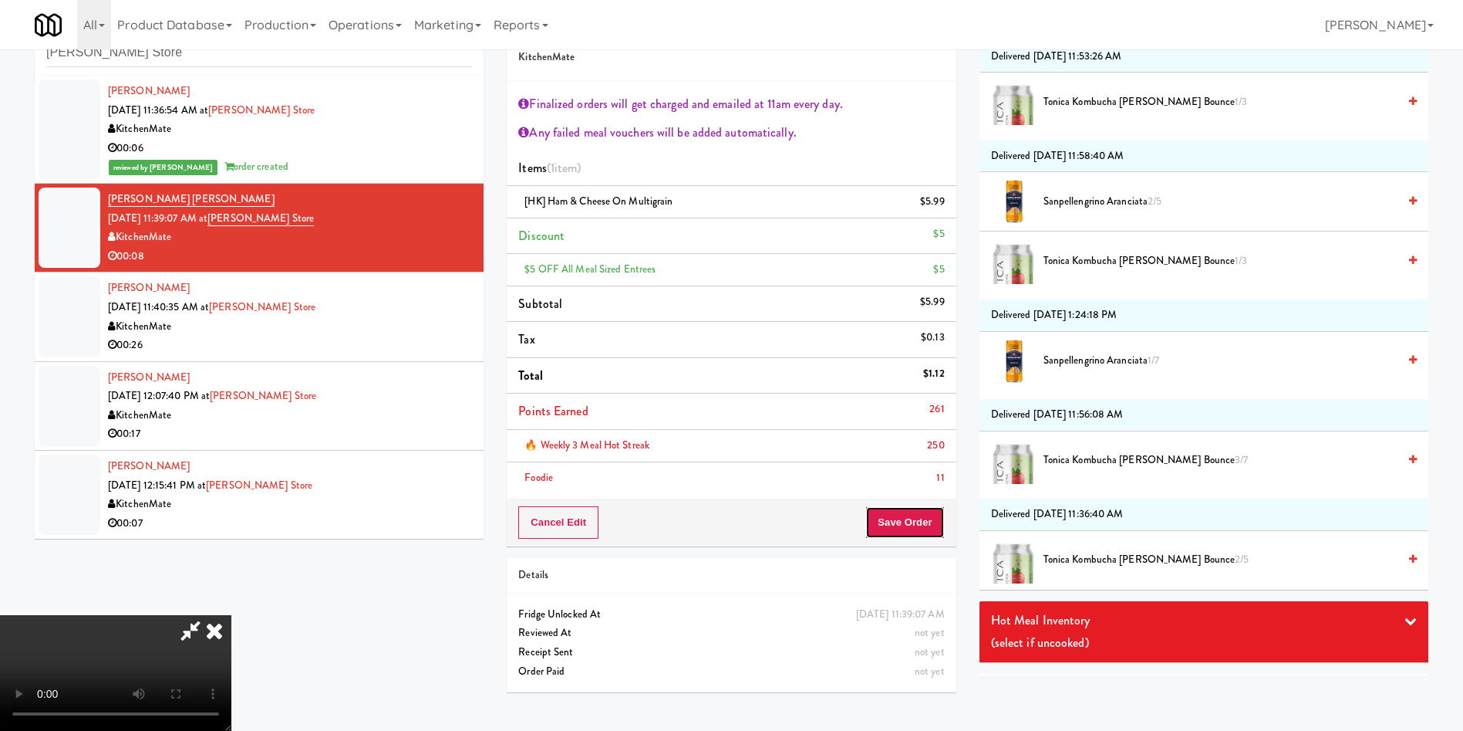
click at [920, 529] on button "Save Order" at bounding box center [905, 522] width 79 height 32
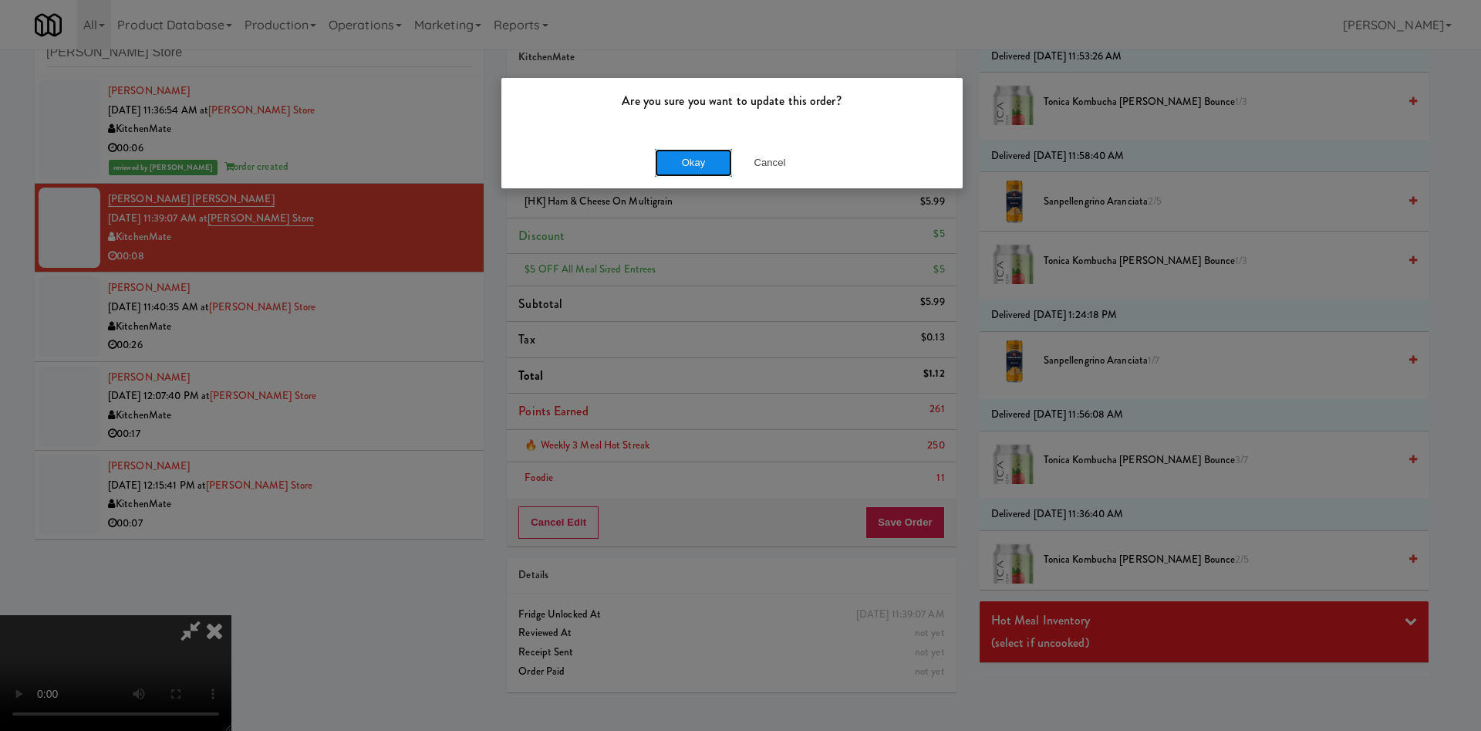
click at [703, 169] on button "Okay" at bounding box center [693, 163] width 77 height 28
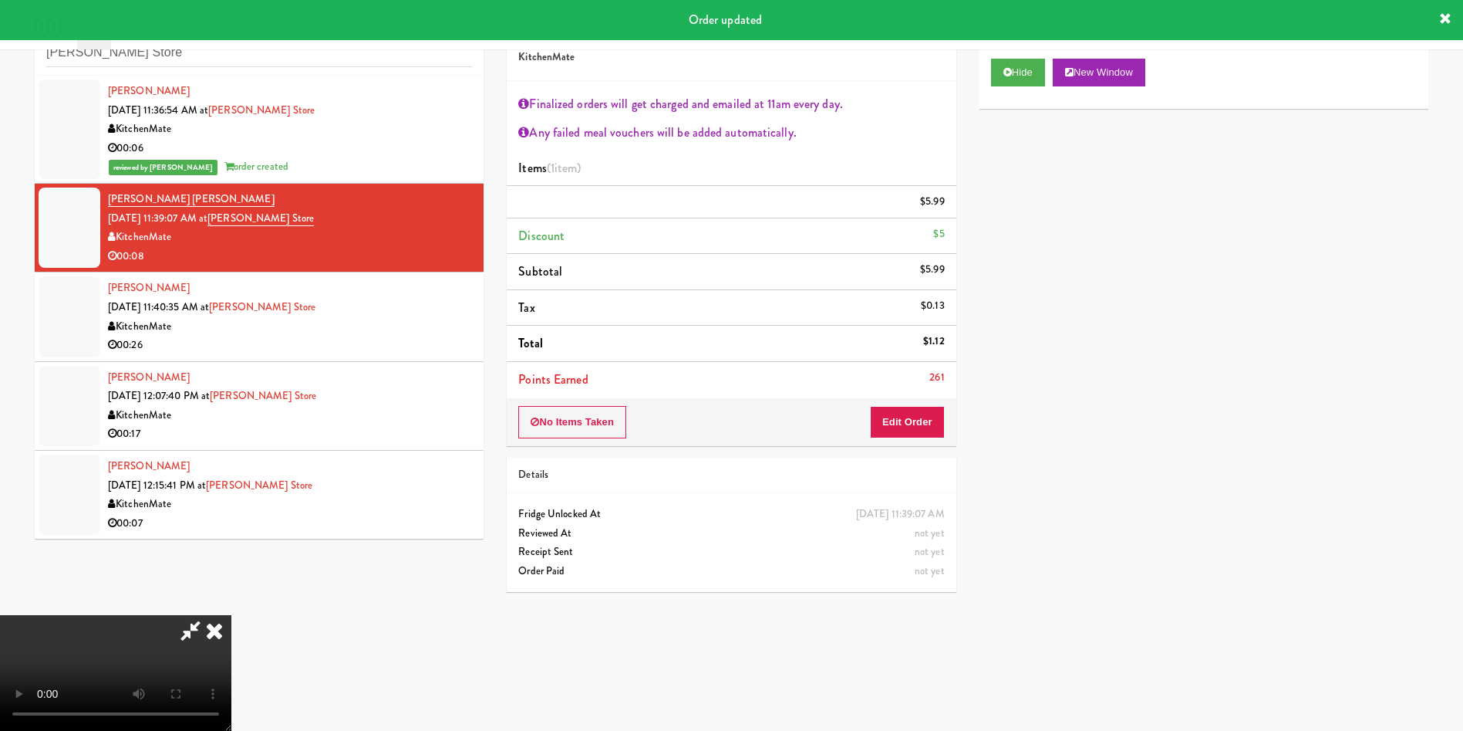
scroll to position [0, 0]
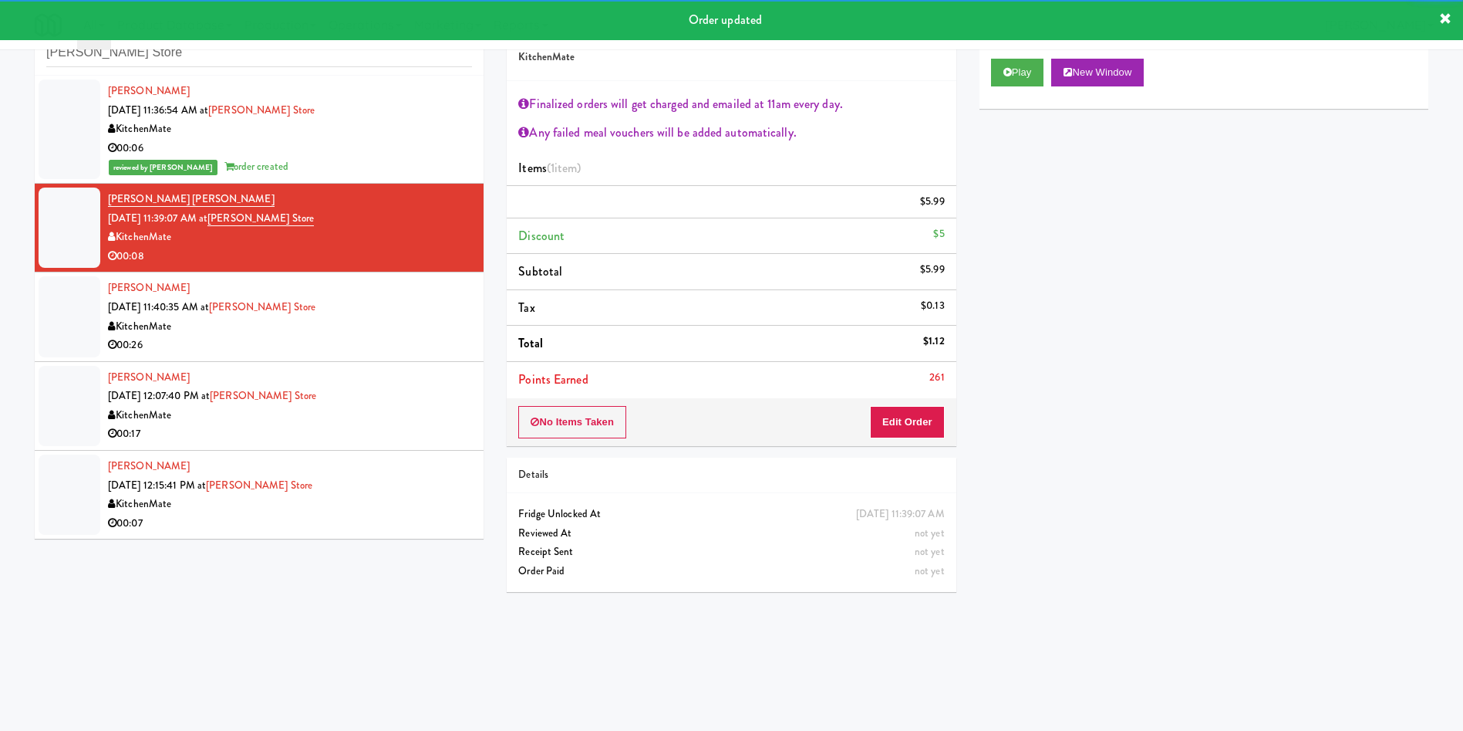
click at [91, 333] on div at bounding box center [70, 316] width 62 height 80
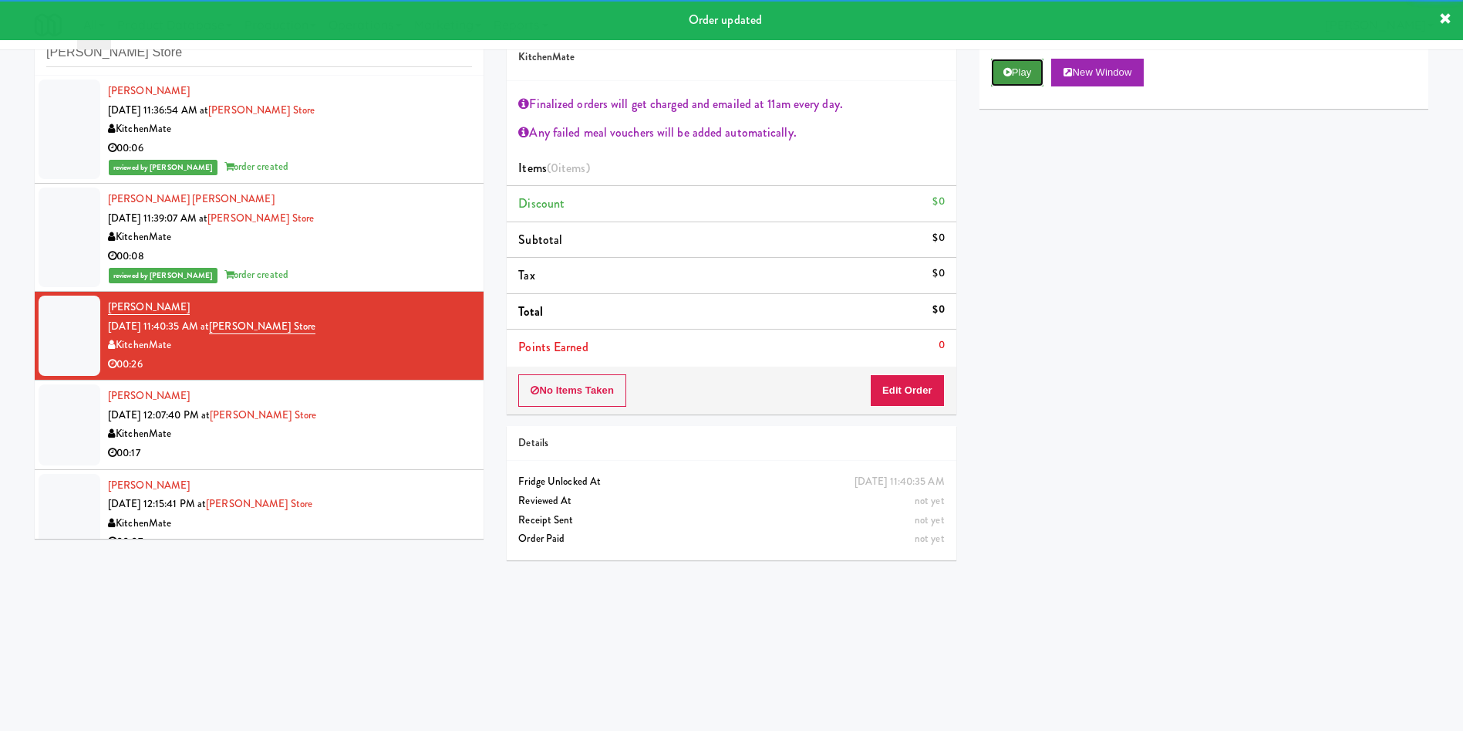
drag, startPoint x: 1031, startPoint y: 76, endPoint x: 947, endPoint y: 332, distance: 269.6
click at [1028, 77] on button "Play" at bounding box center [1017, 73] width 53 height 28
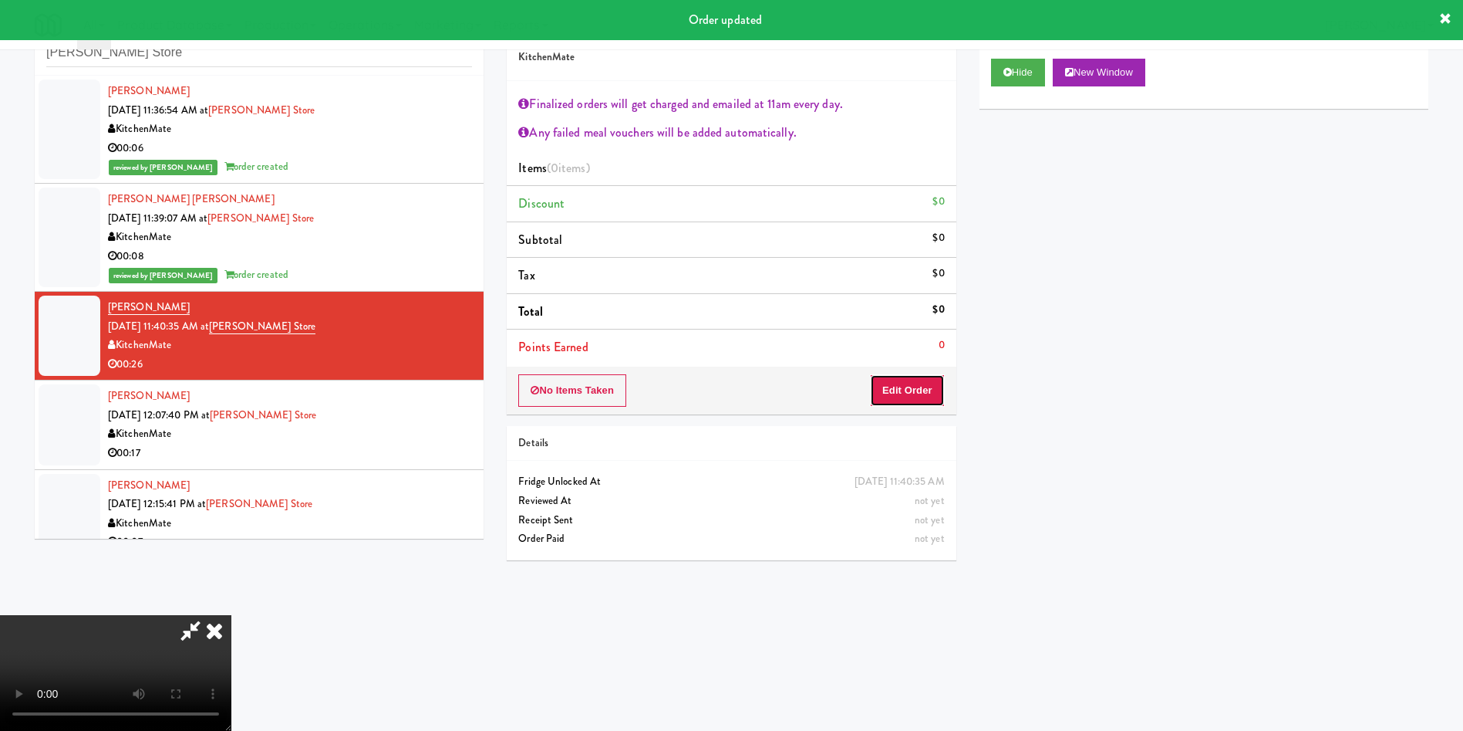
click at [894, 401] on button "Edit Order" at bounding box center [907, 390] width 75 height 32
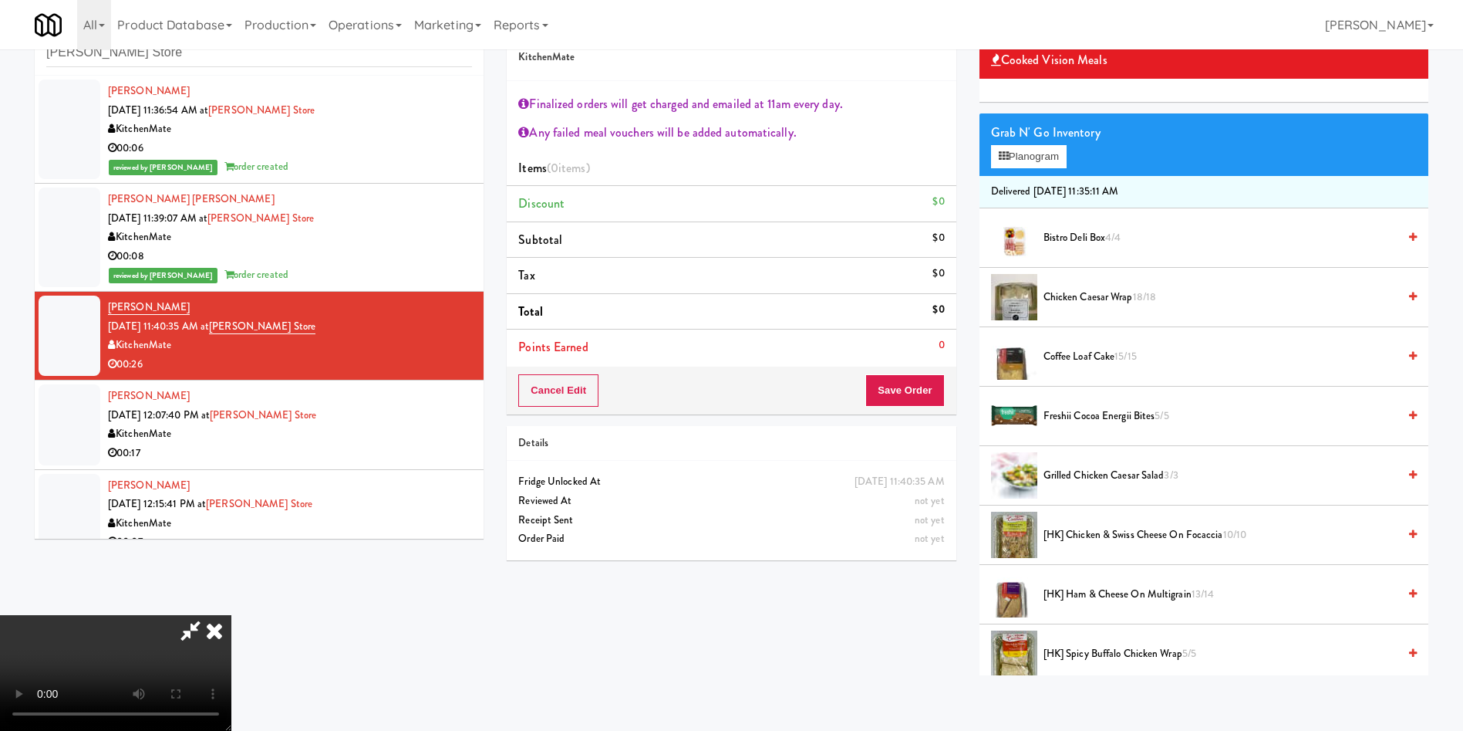
scroll to position [116, 0]
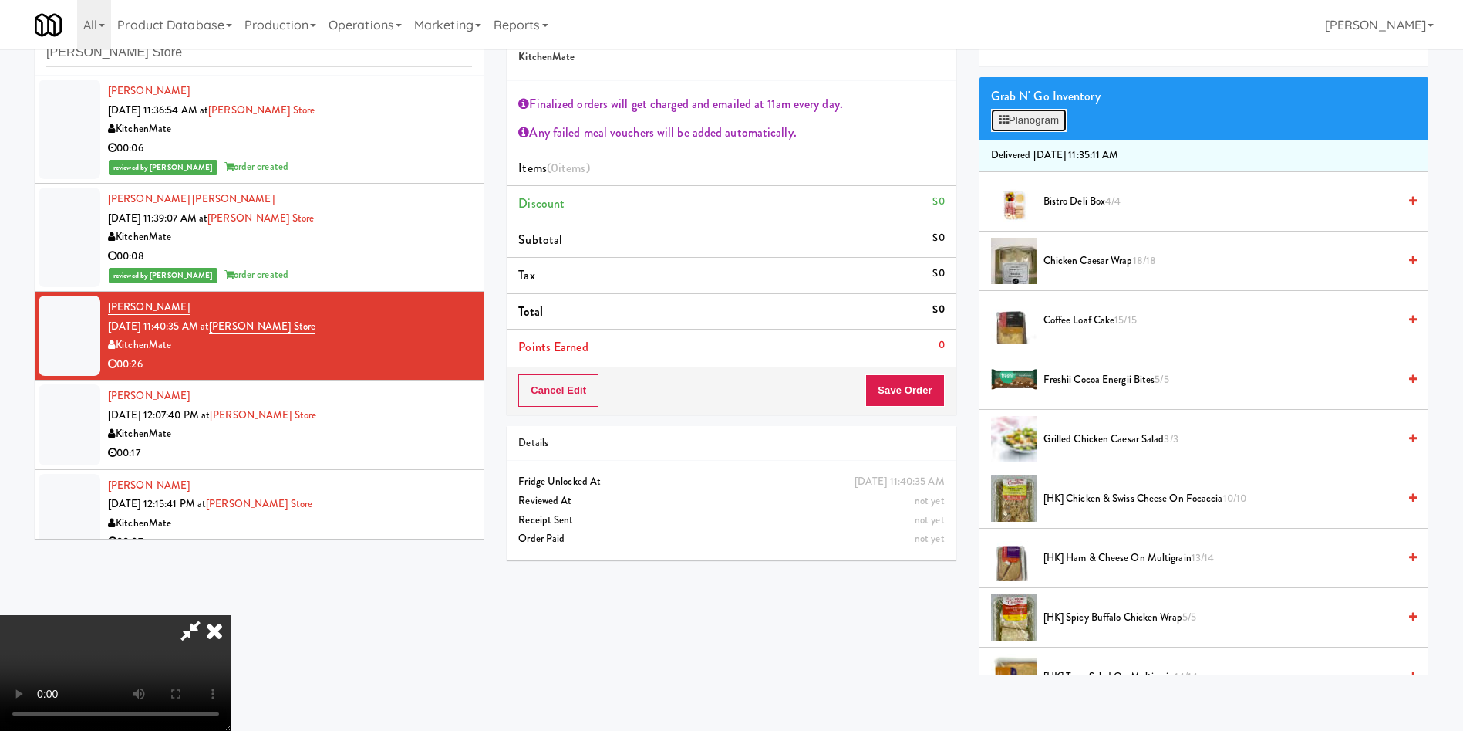
click at [1038, 123] on button "Planogram" at bounding box center [1029, 120] width 76 height 23
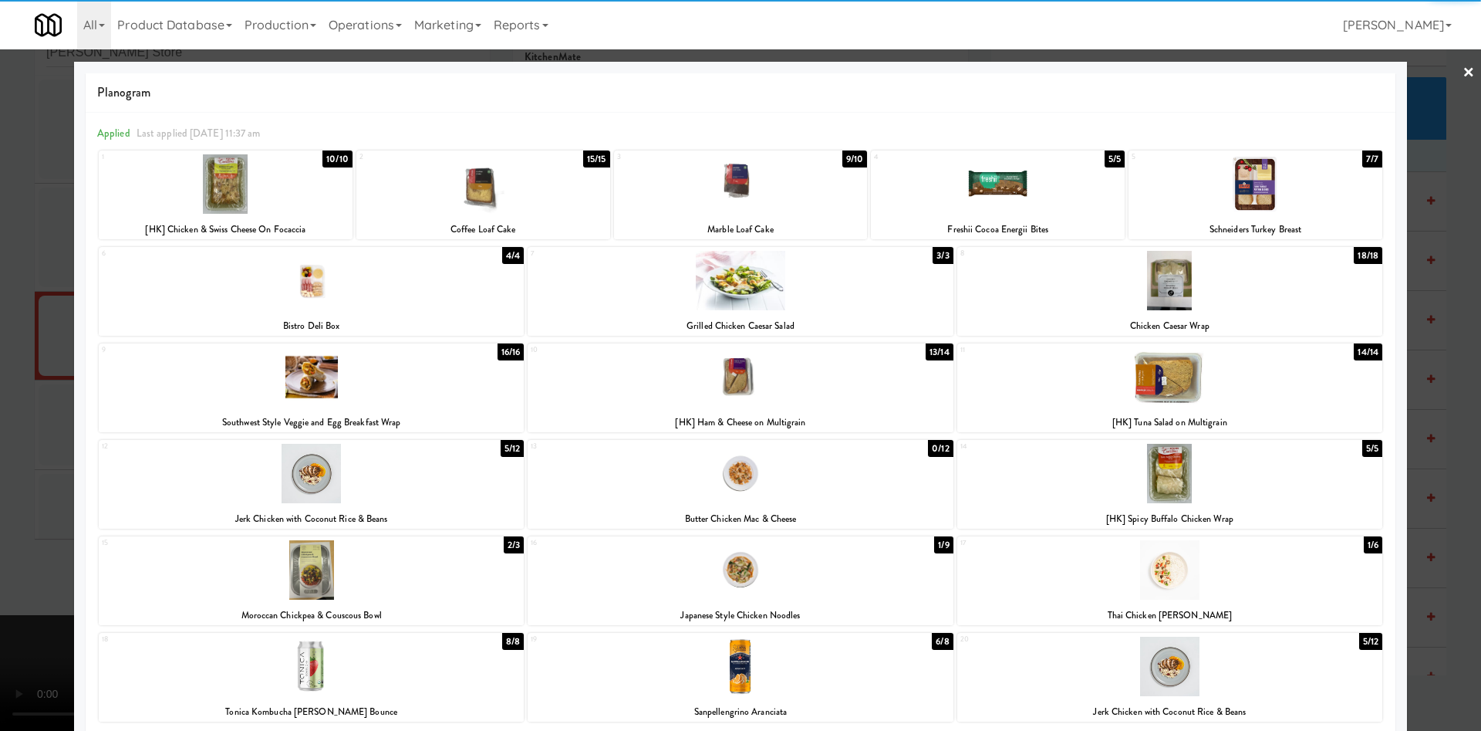
click at [273, 194] on div at bounding box center [226, 183] width 254 height 59
click at [19, 209] on div at bounding box center [740, 365] width 1481 height 731
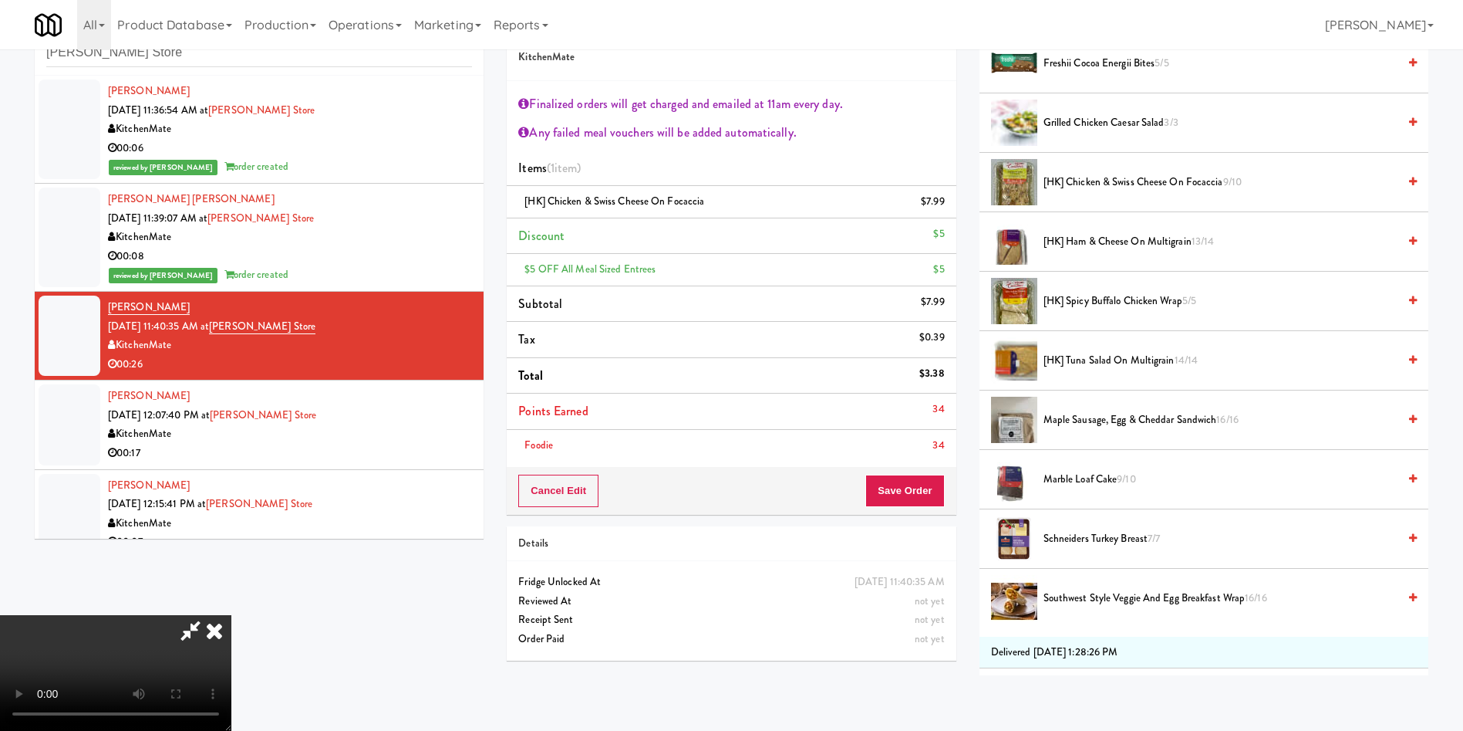
scroll to position [694, 0]
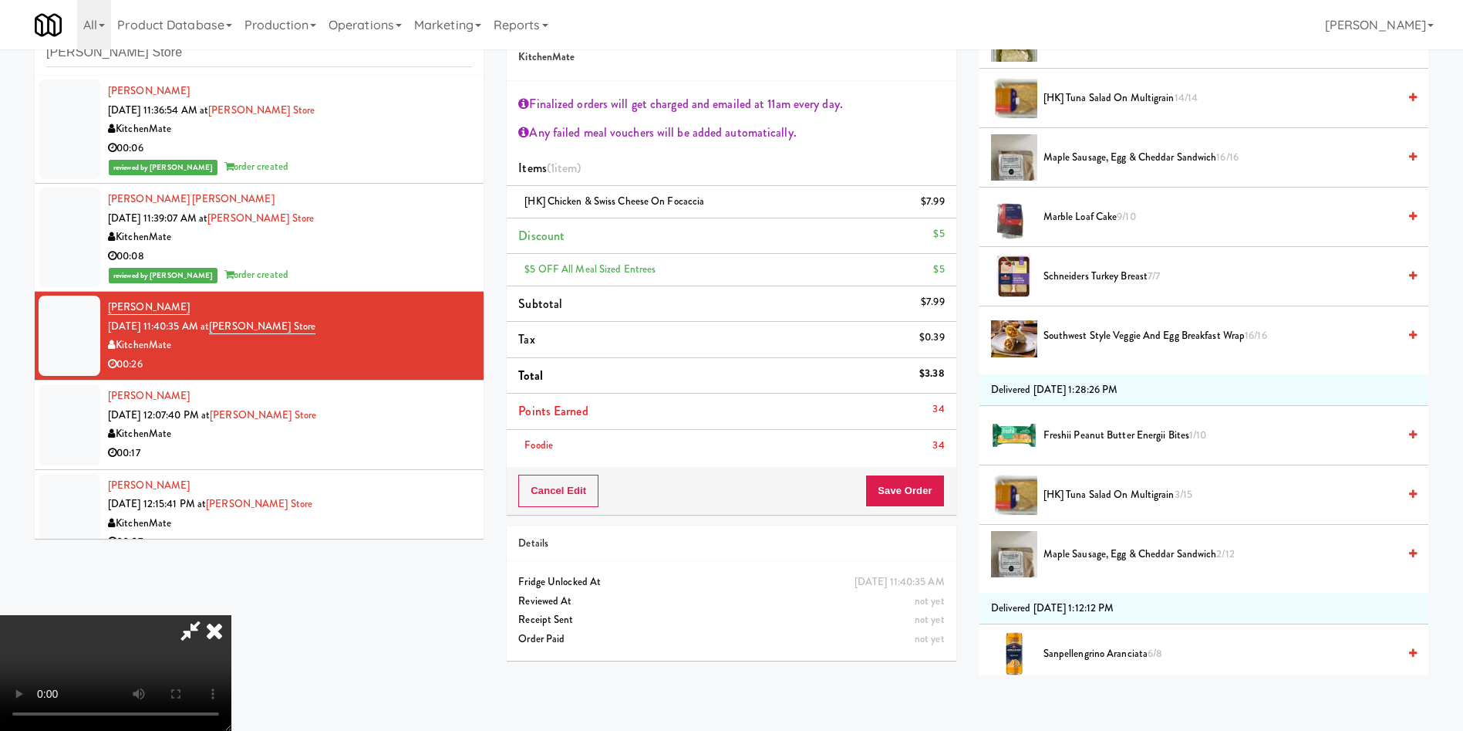
click at [1093, 211] on span "Marble Loaf Cake 9/10" at bounding box center [1221, 217] width 354 height 19
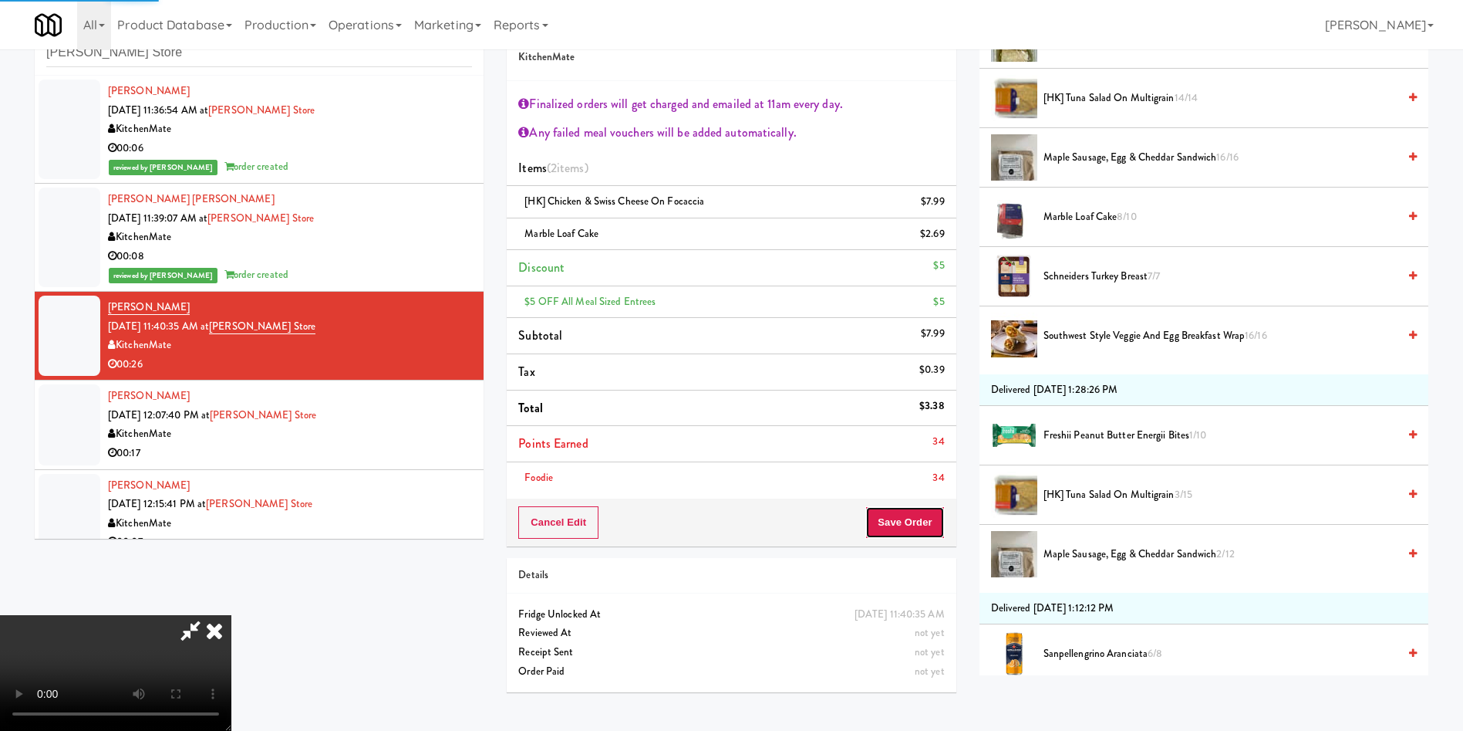
click at [905, 520] on div "Order # 20506610 KitchenMate Finalized orders will get charged and emailed at 1…" at bounding box center [731, 276] width 449 height 540
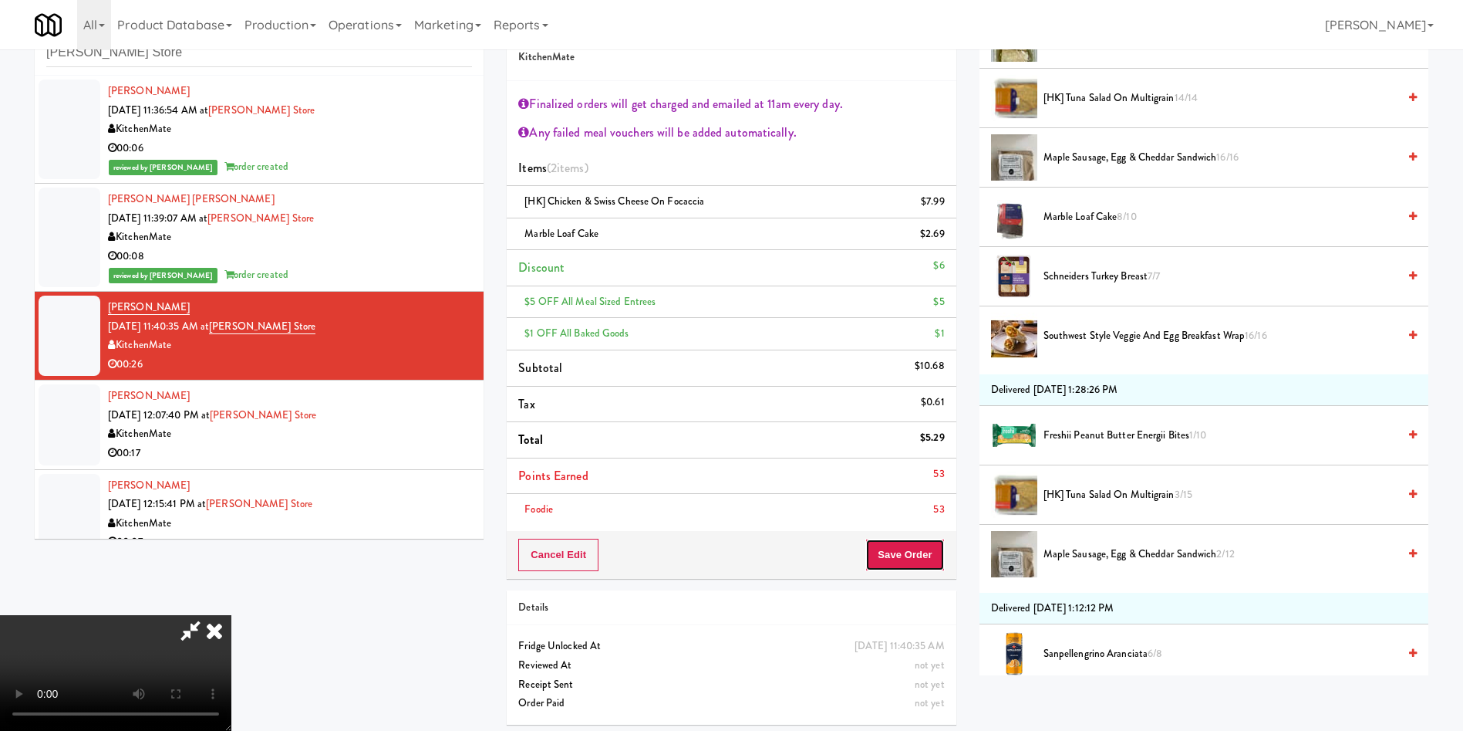
click at [906, 552] on button "Save Order" at bounding box center [905, 554] width 79 height 32
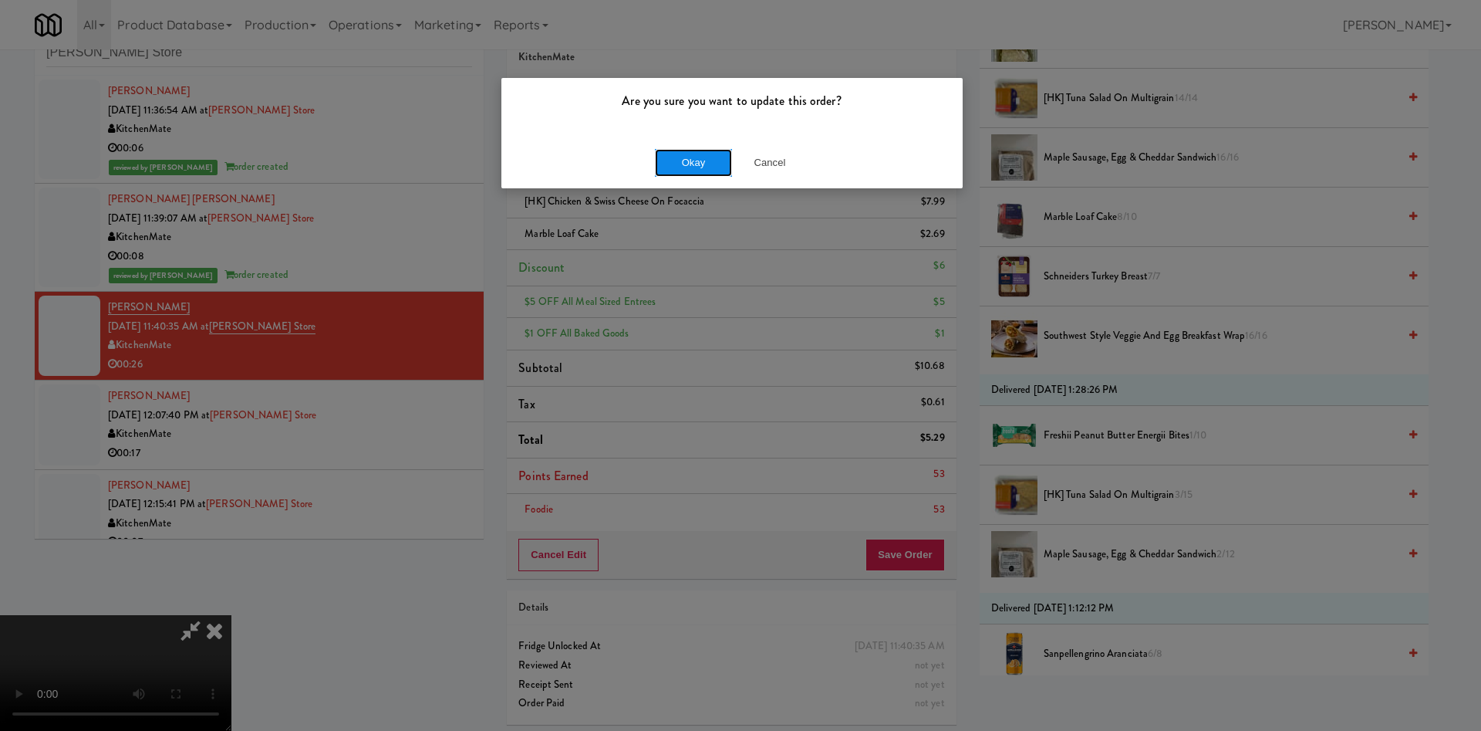
click at [690, 160] on button "Okay" at bounding box center [693, 163] width 77 height 28
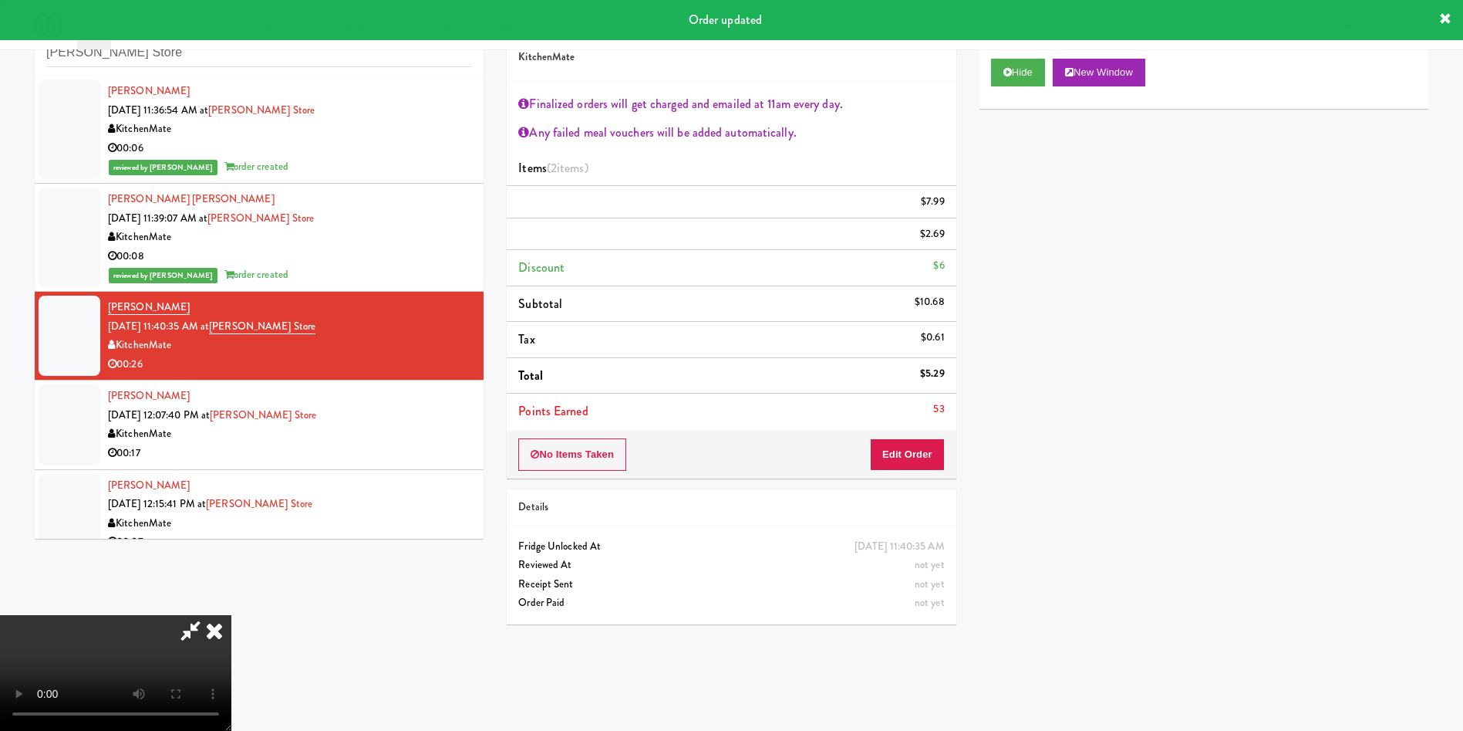
scroll to position [0, 0]
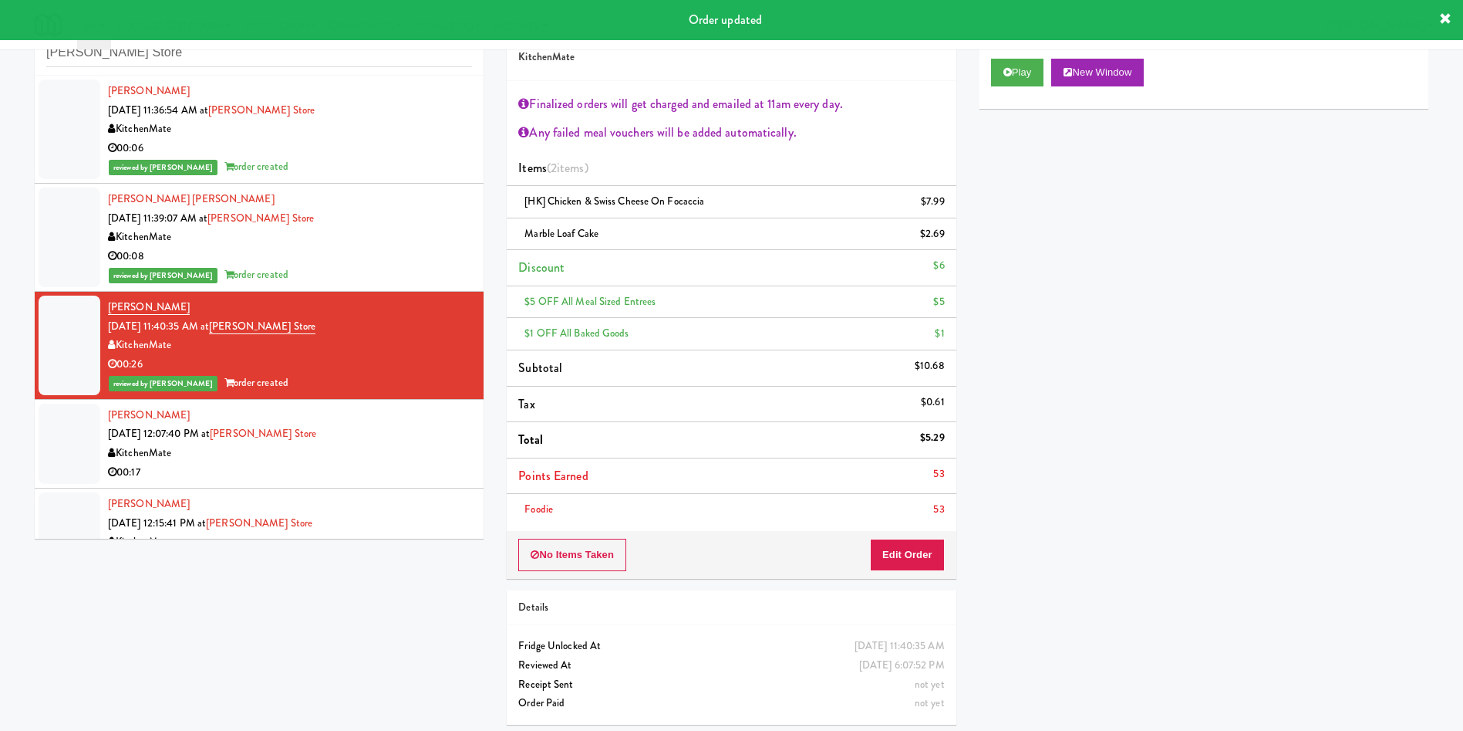
click at [81, 431] on div at bounding box center [70, 443] width 62 height 80
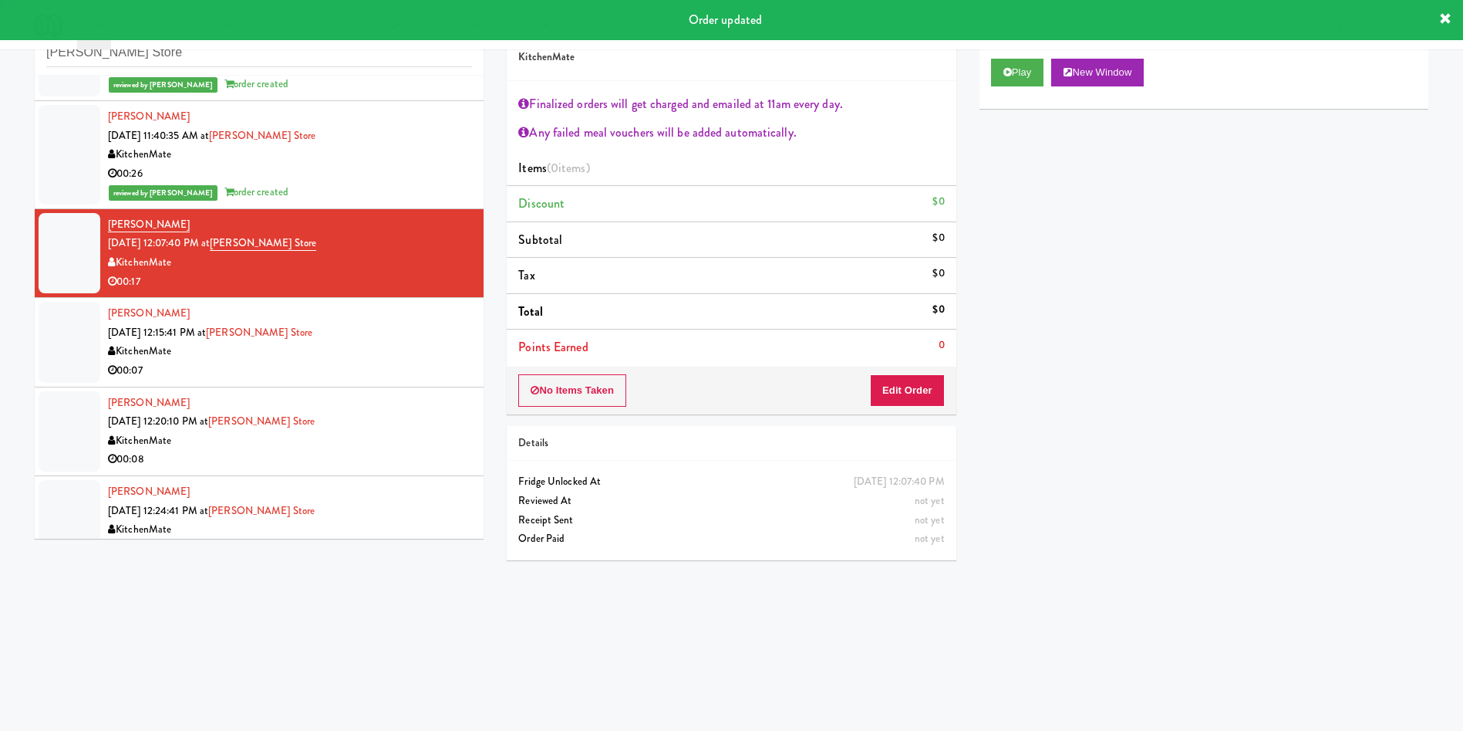
scroll to position [231, 0]
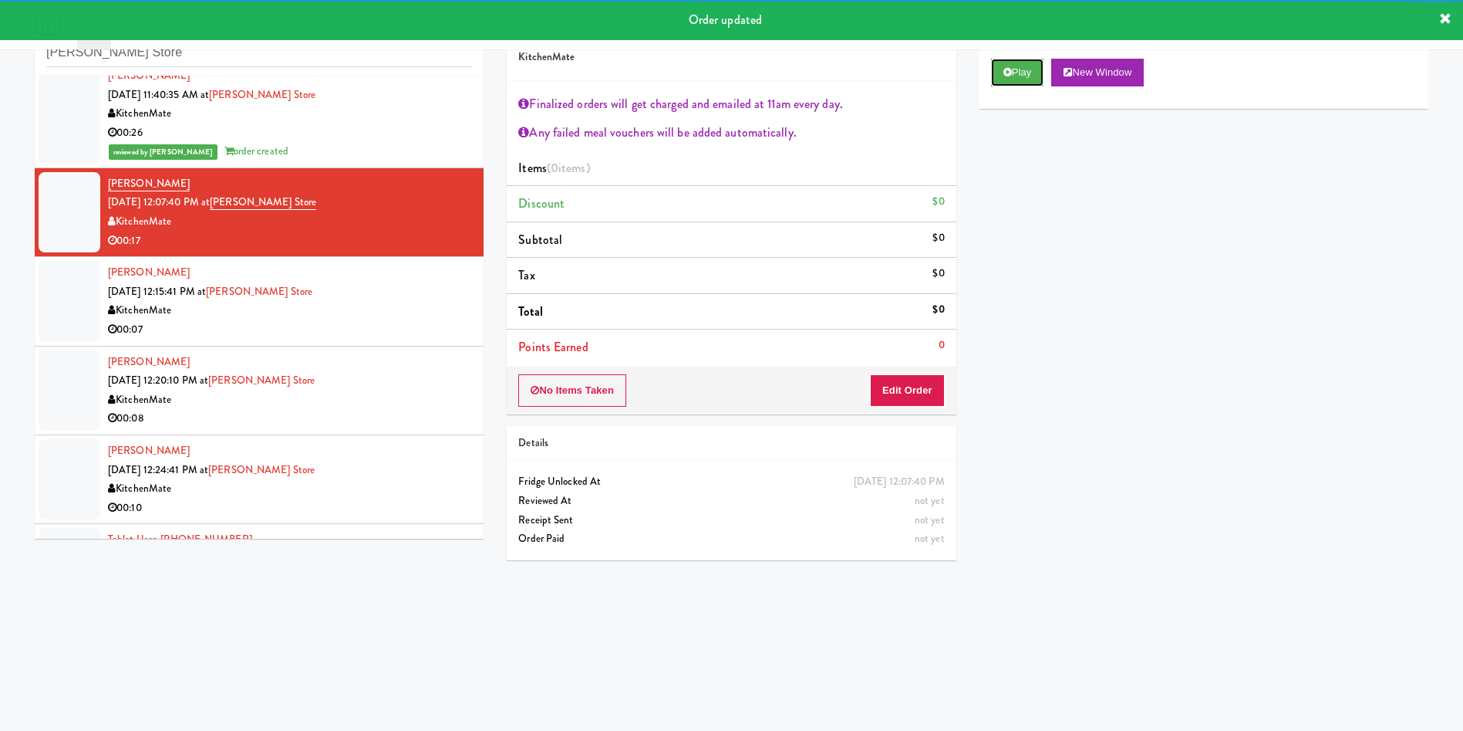
drag, startPoint x: 1017, startPoint y: 76, endPoint x: 989, endPoint y: 112, distance: 45.7
click at [1017, 76] on button "Play" at bounding box center [1017, 73] width 53 height 28
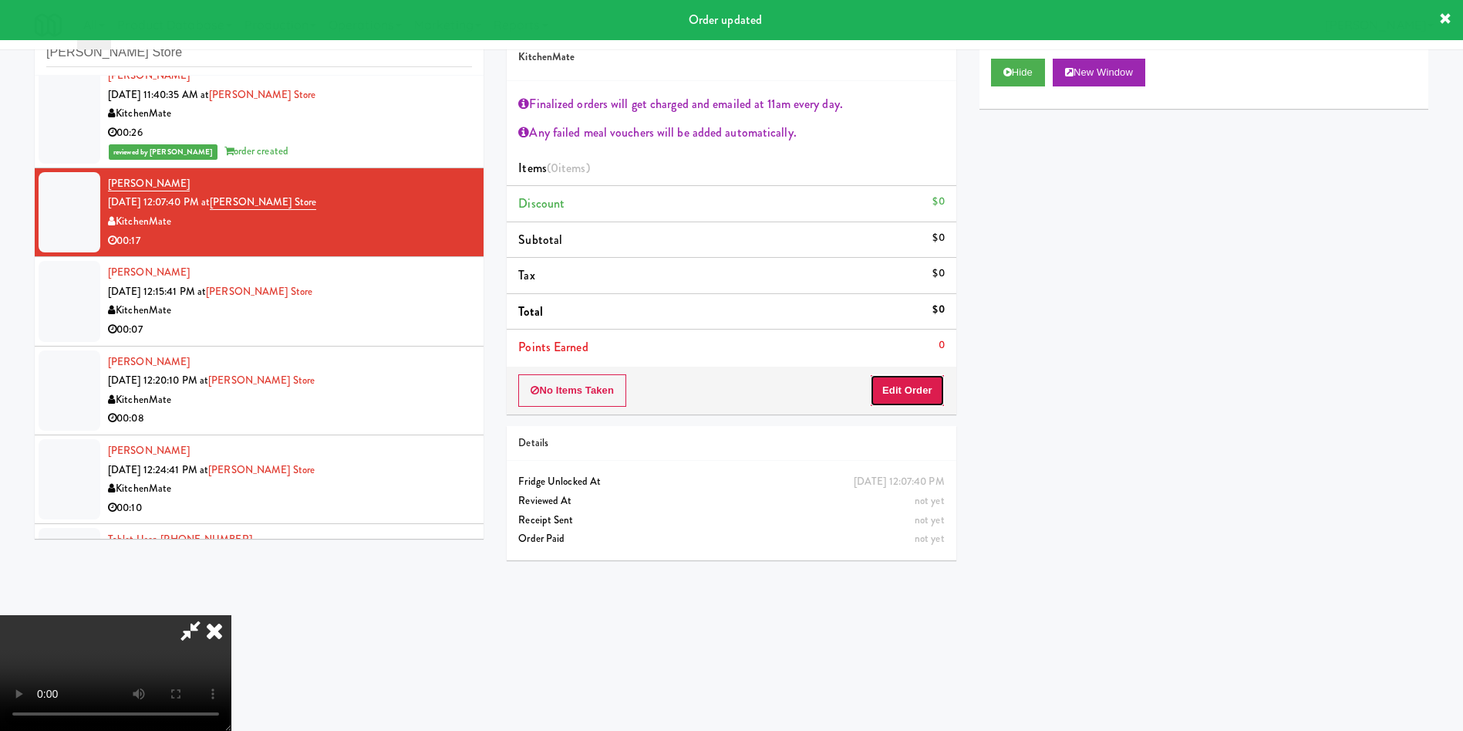
click at [882, 402] on button "Edit Order" at bounding box center [907, 390] width 75 height 32
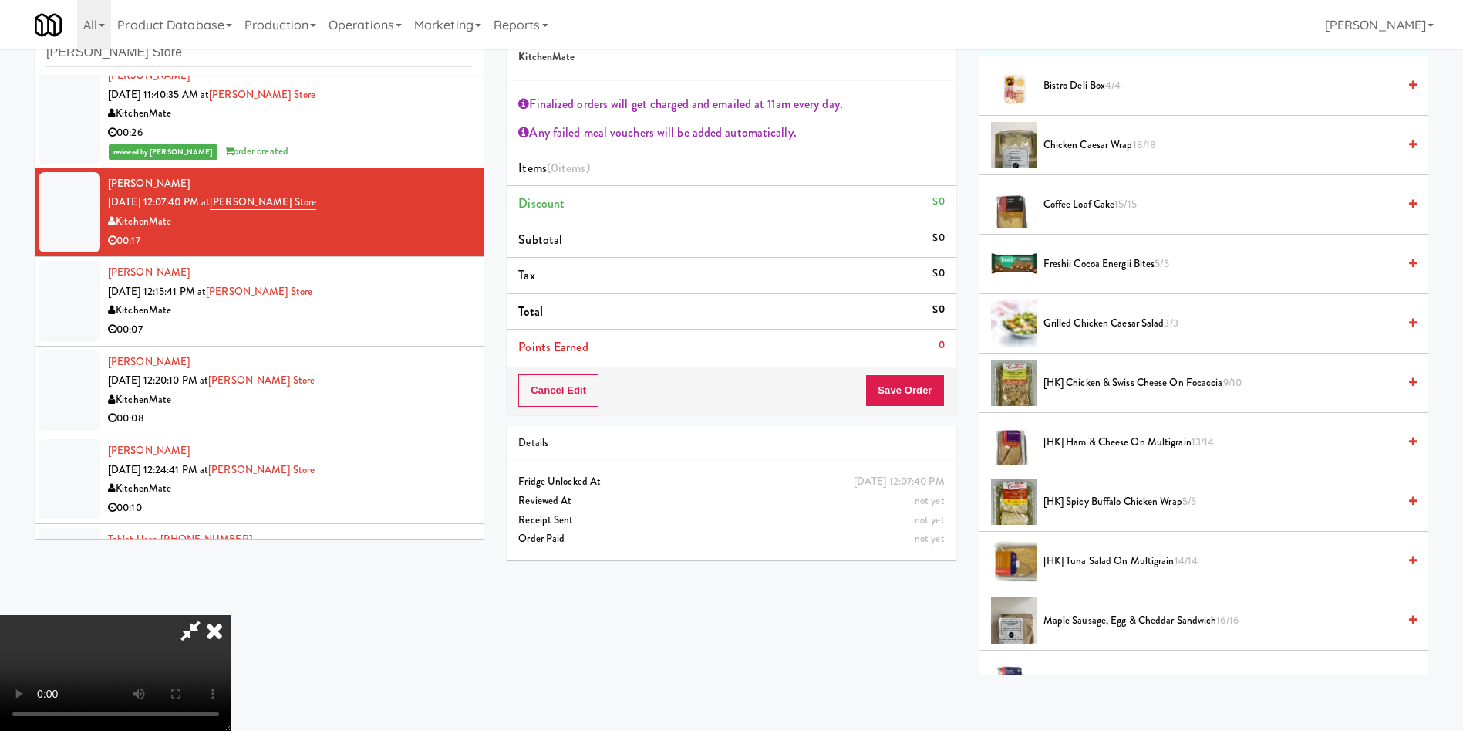
click at [1101, 504] on span "[HK] Spicy Buffalo Chicken Wrap 5/5" at bounding box center [1221, 501] width 354 height 19
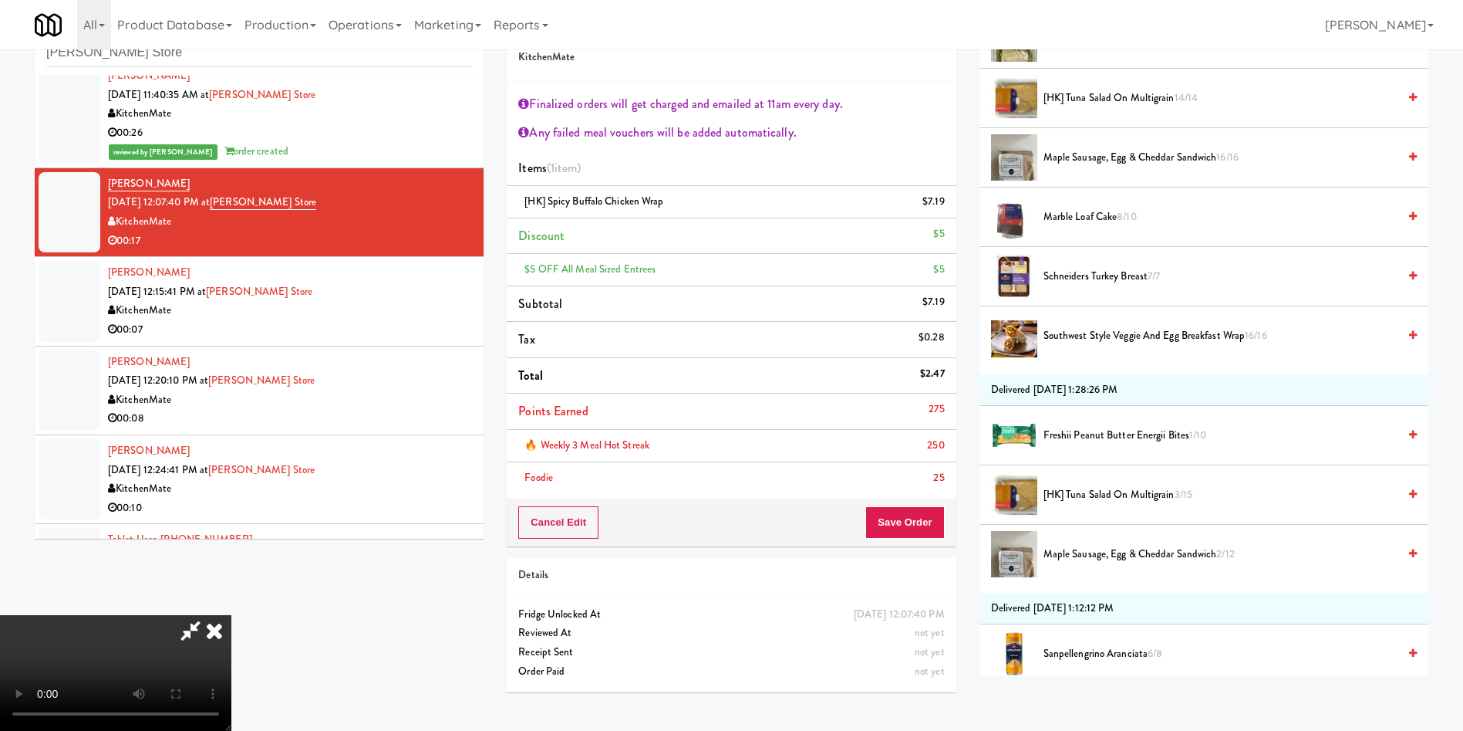
scroll to position [0, 0]
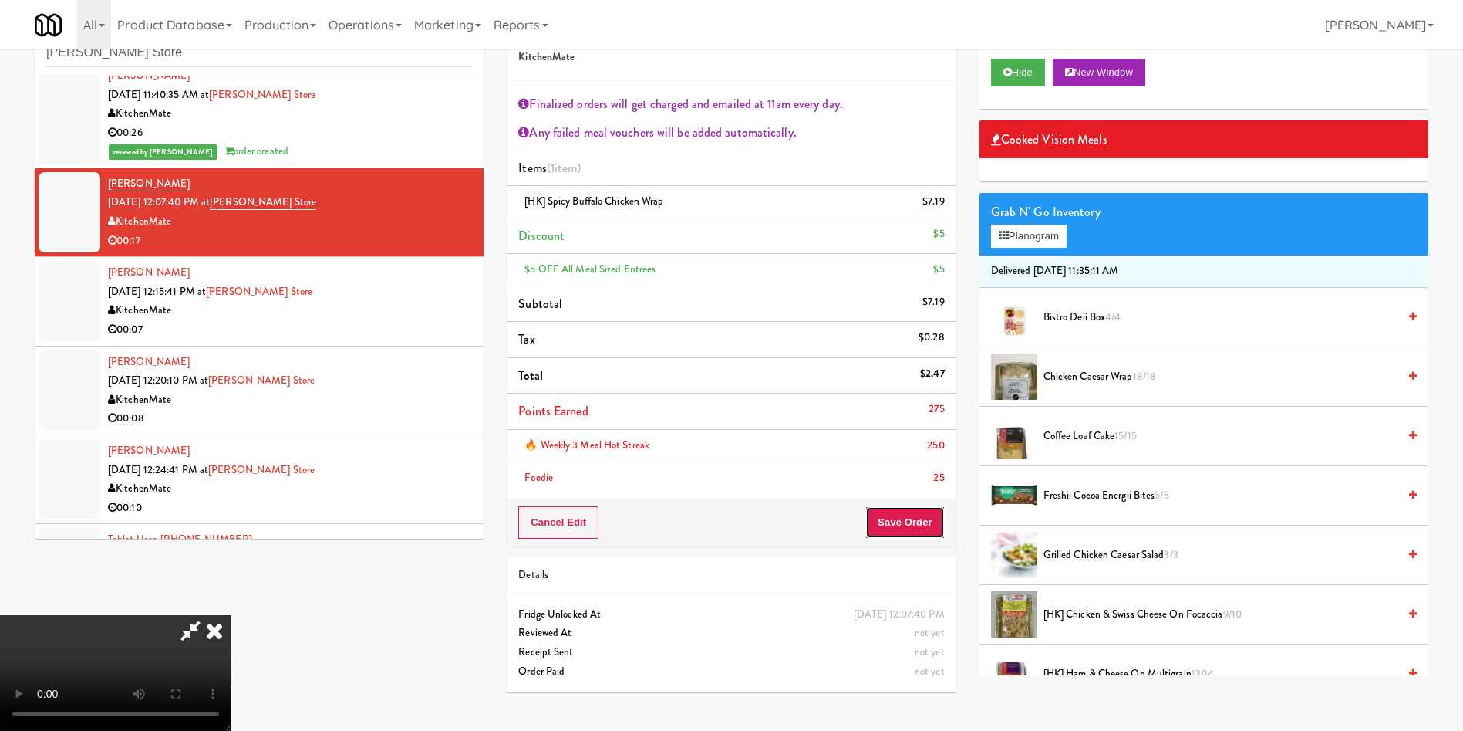
click at [921, 523] on button "Save Order" at bounding box center [905, 522] width 79 height 32
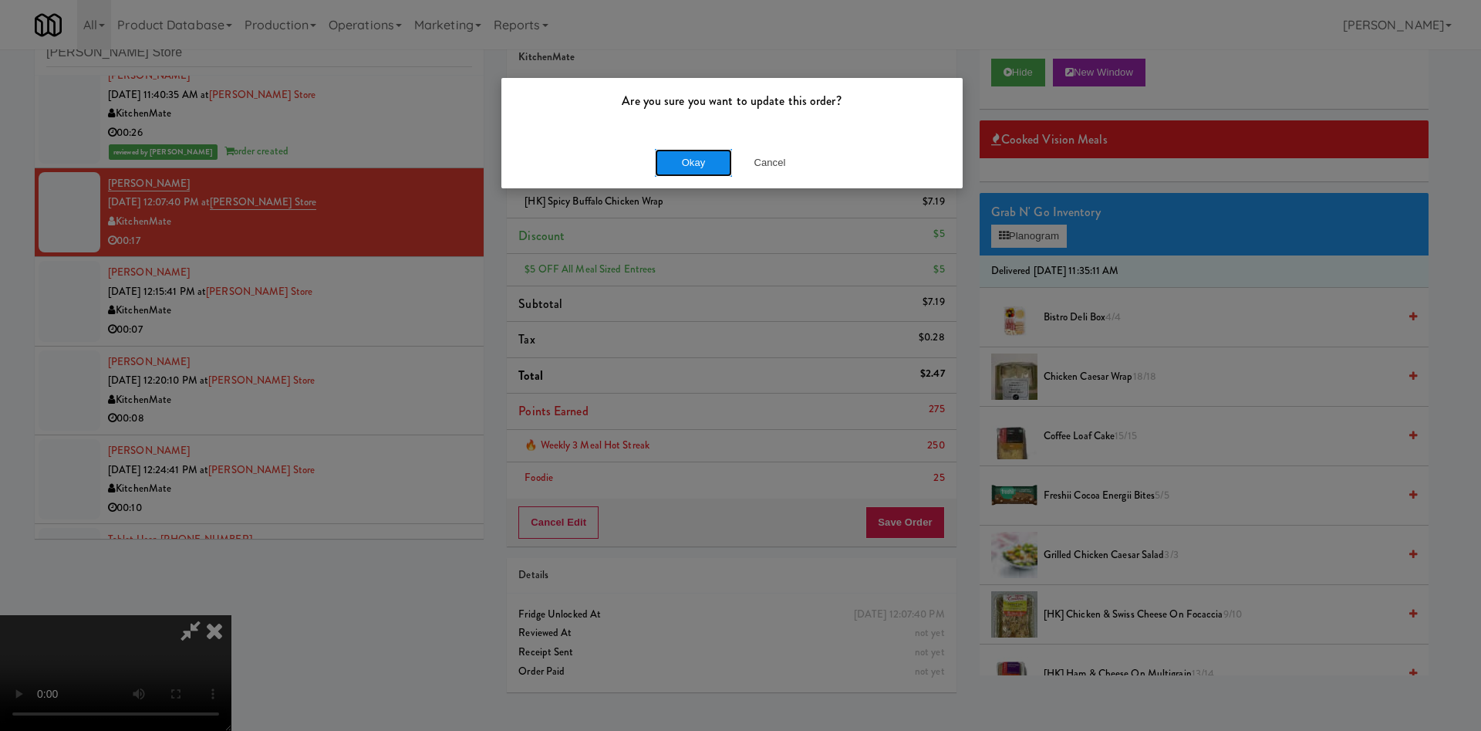
click at [683, 164] on button "Okay" at bounding box center [693, 163] width 77 height 28
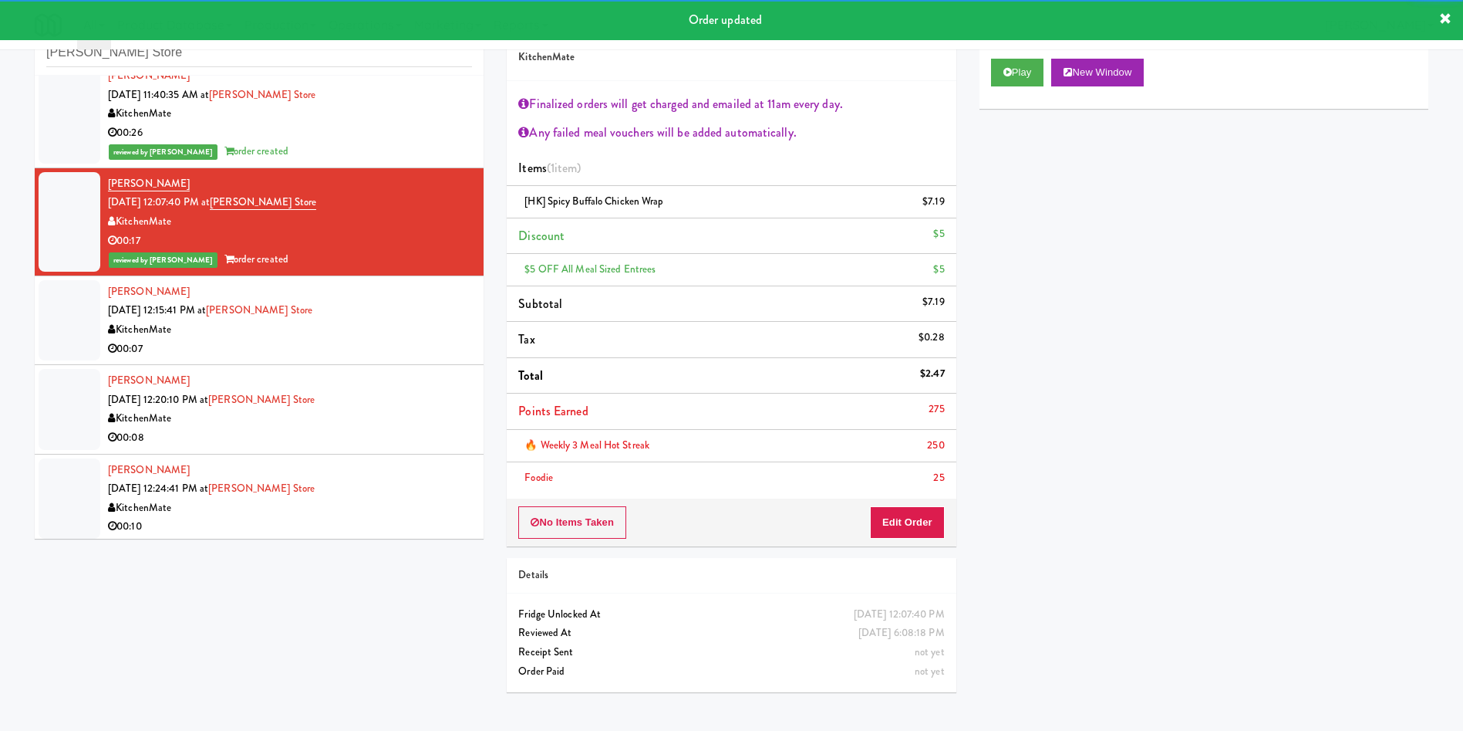
click at [67, 332] on div at bounding box center [70, 320] width 62 height 80
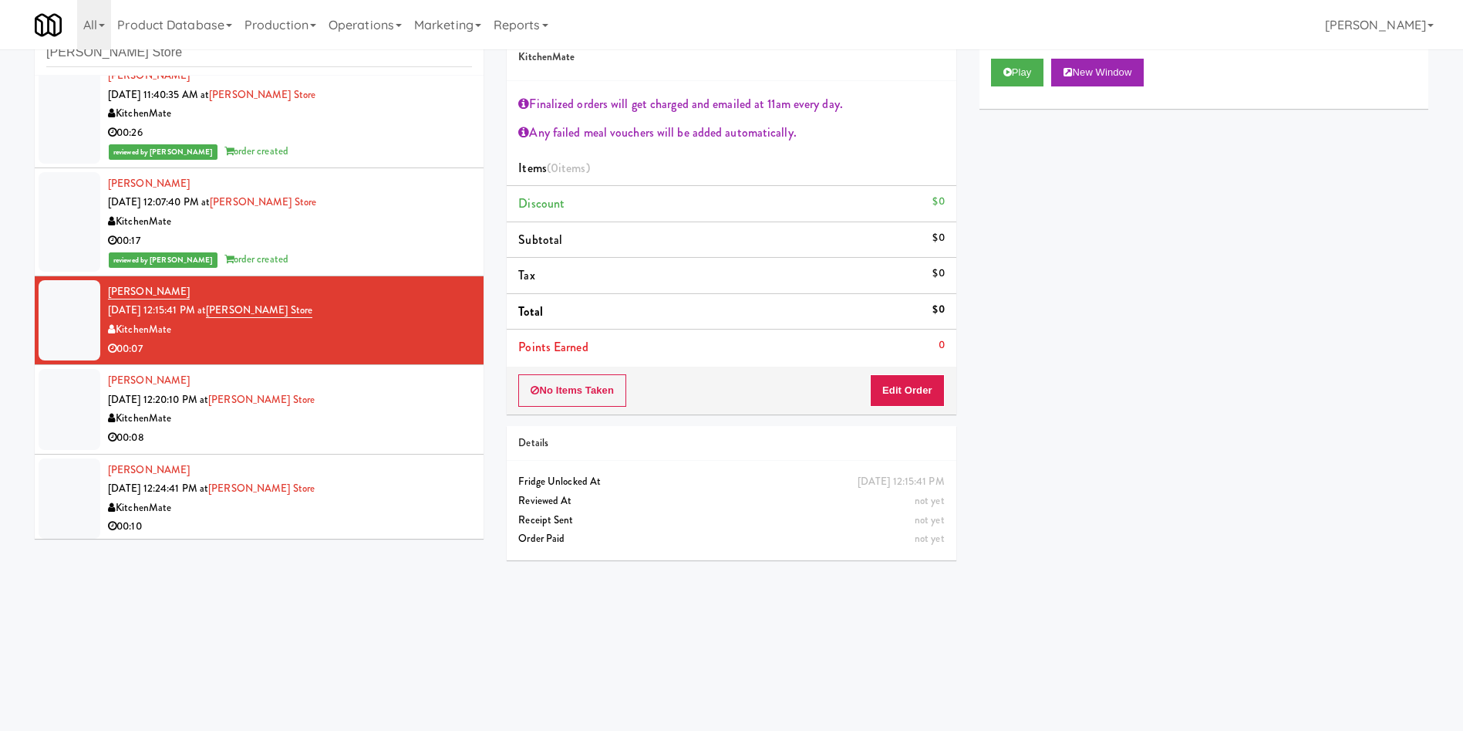
click at [63, 423] on div at bounding box center [70, 409] width 62 height 80
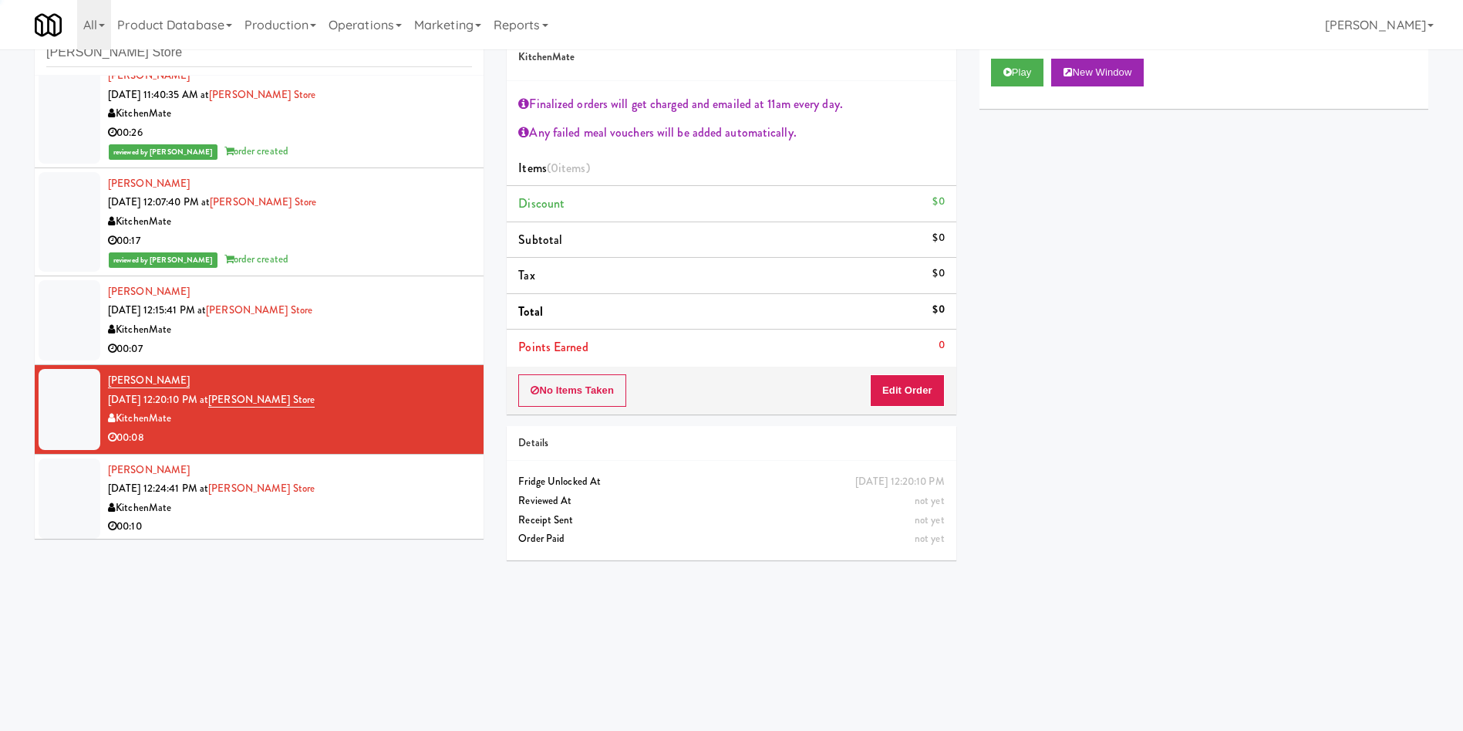
click at [78, 353] on div at bounding box center [70, 320] width 62 height 80
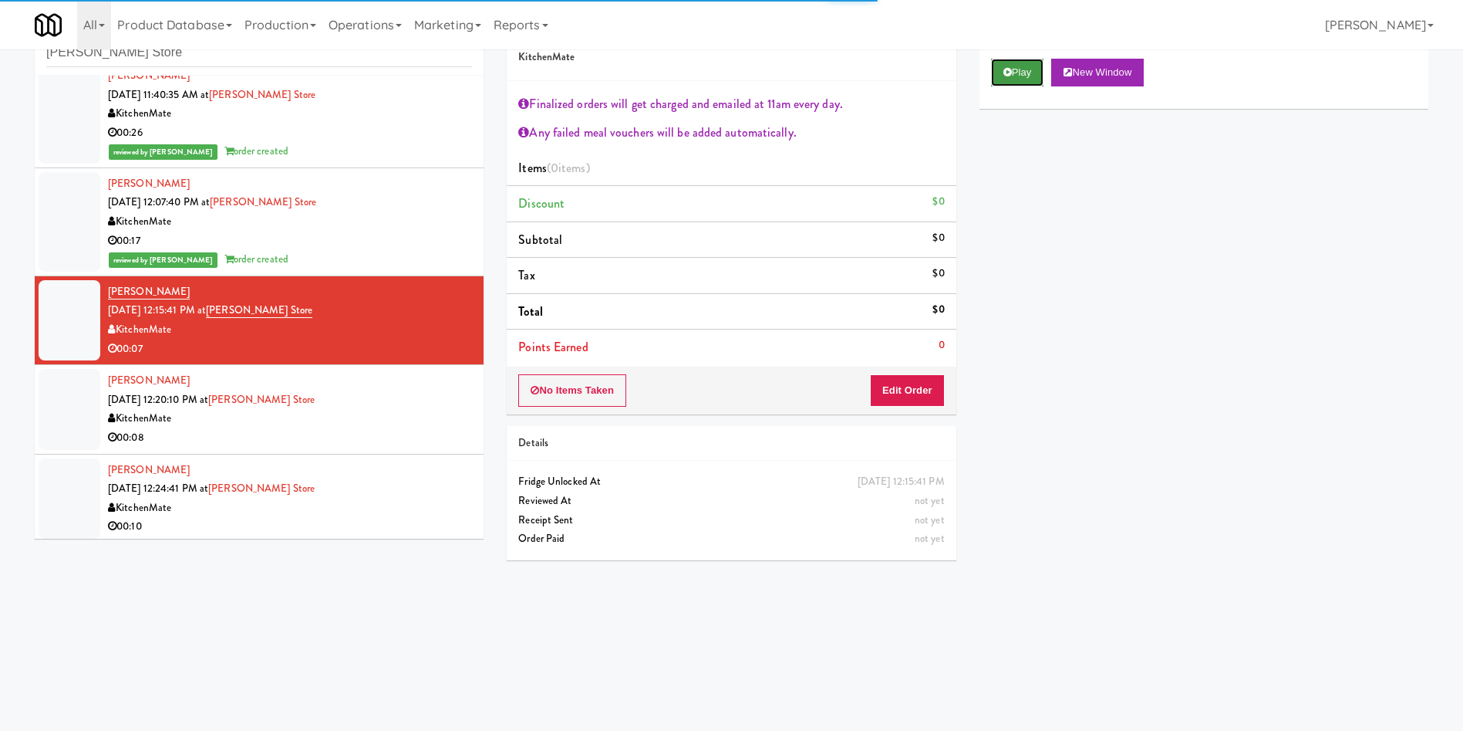
click at [1031, 76] on button "Play" at bounding box center [1017, 73] width 53 height 28
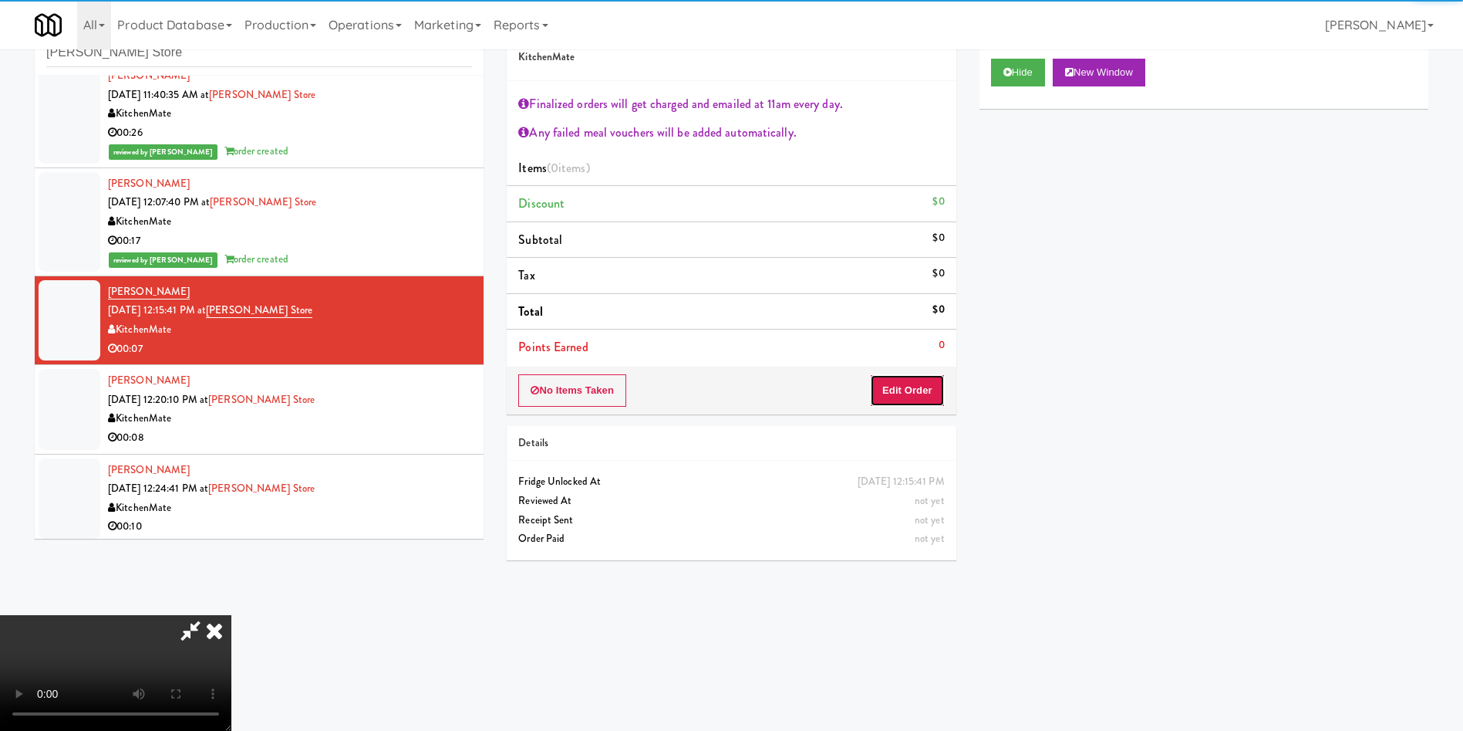
click at [882, 397] on button "Edit Order" at bounding box center [907, 390] width 75 height 32
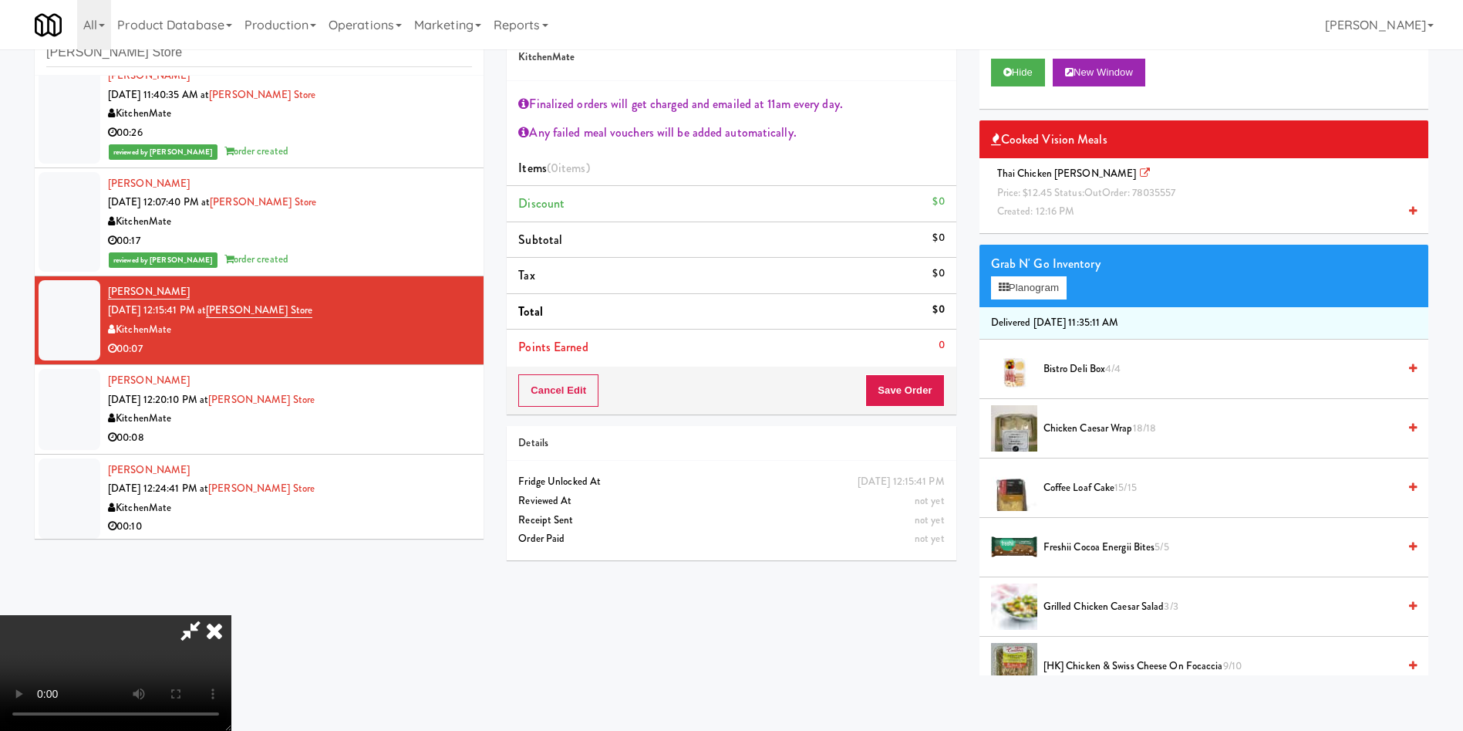
click at [1048, 208] on span "Created: 12:16 PM" at bounding box center [1036, 211] width 78 height 15
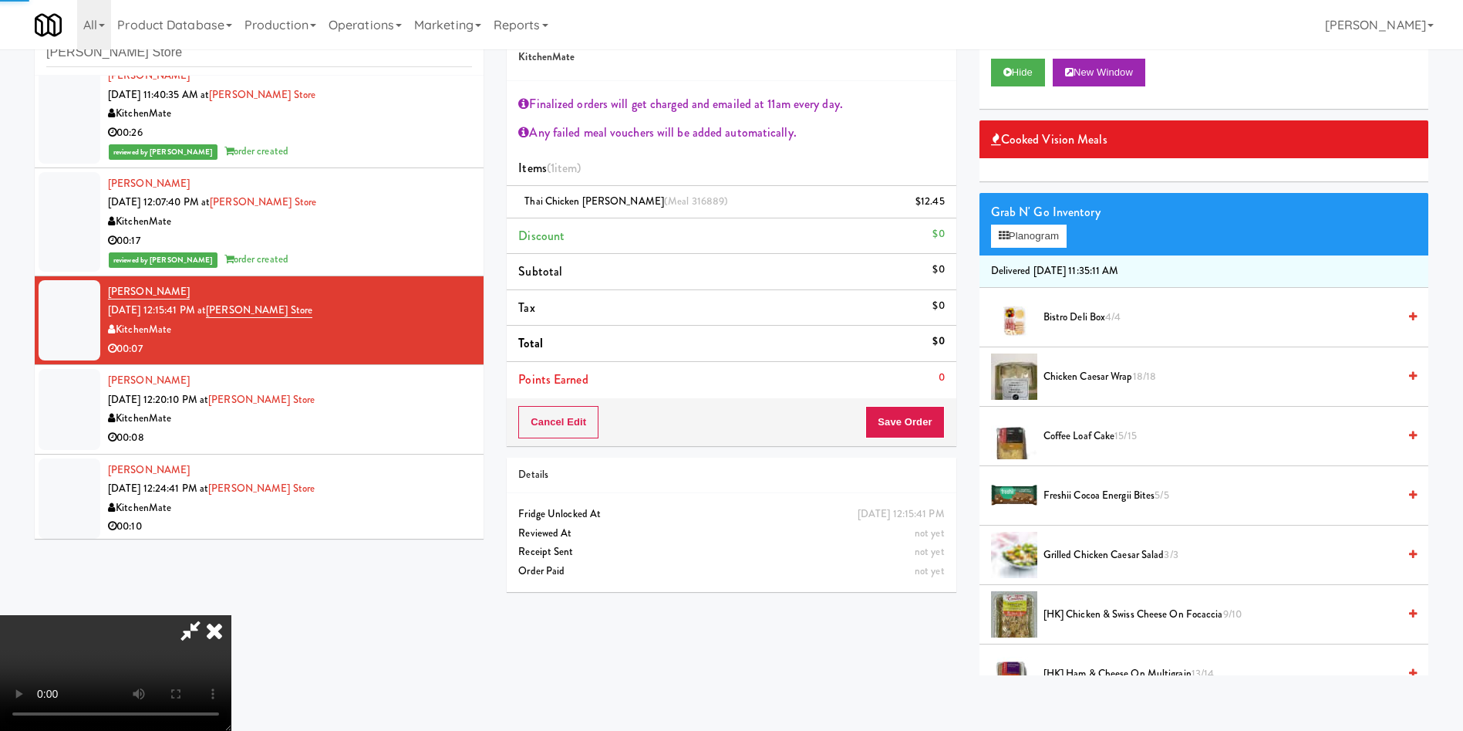
scroll to position [231, 0]
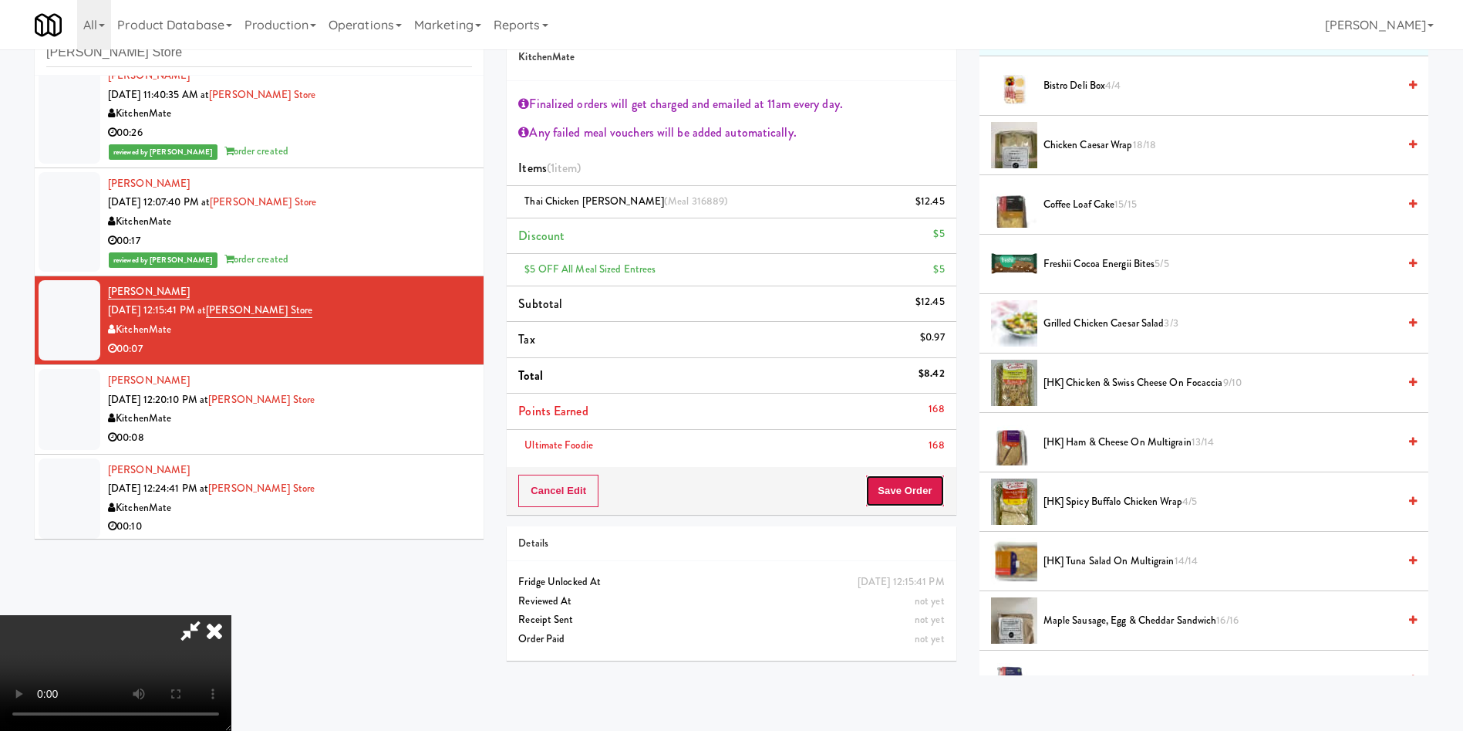
click at [905, 498] on button "Save Order" at bounding box center [905, 490] width 79 height 32
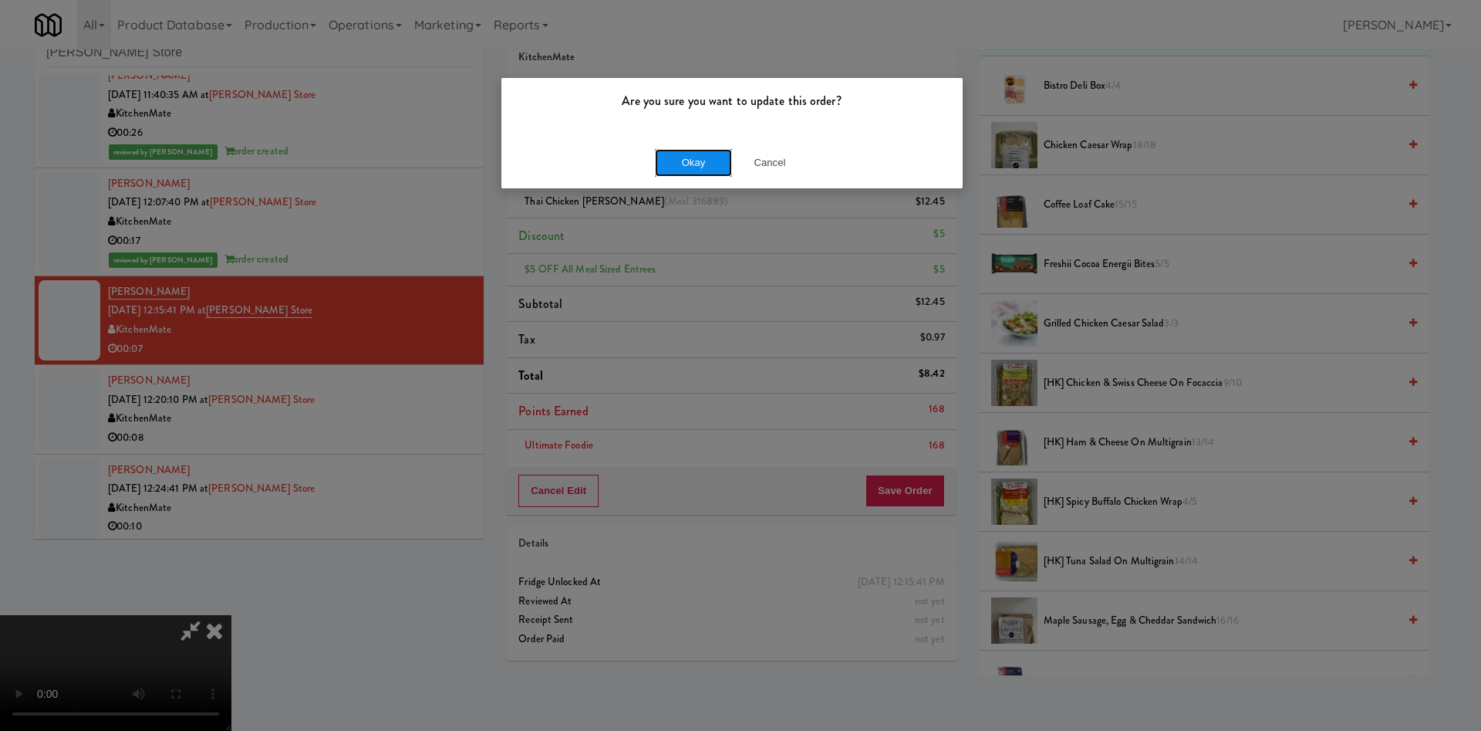
click at [667, 157] on button "Okay" at bounding box center [693, 163] width 77 height 28
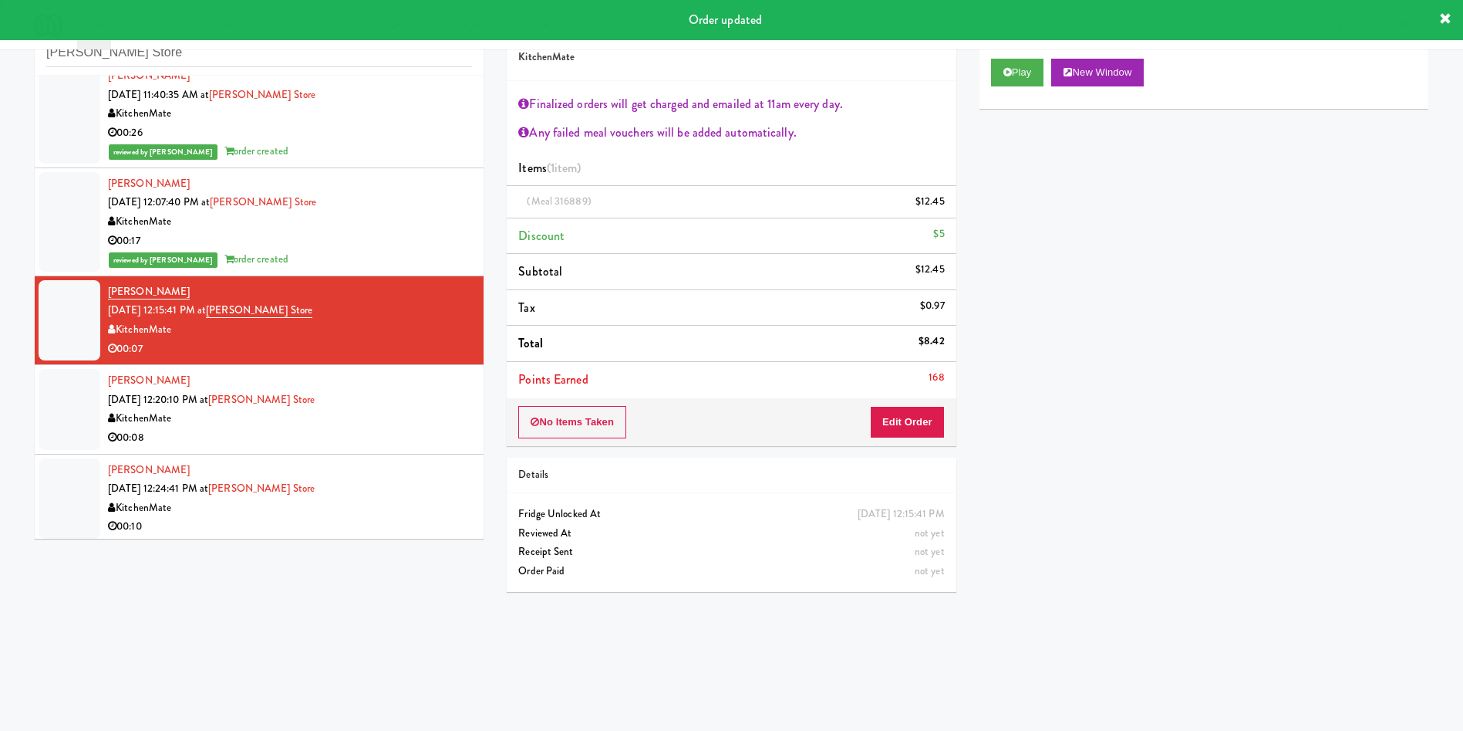
scroll to position [0, 0]
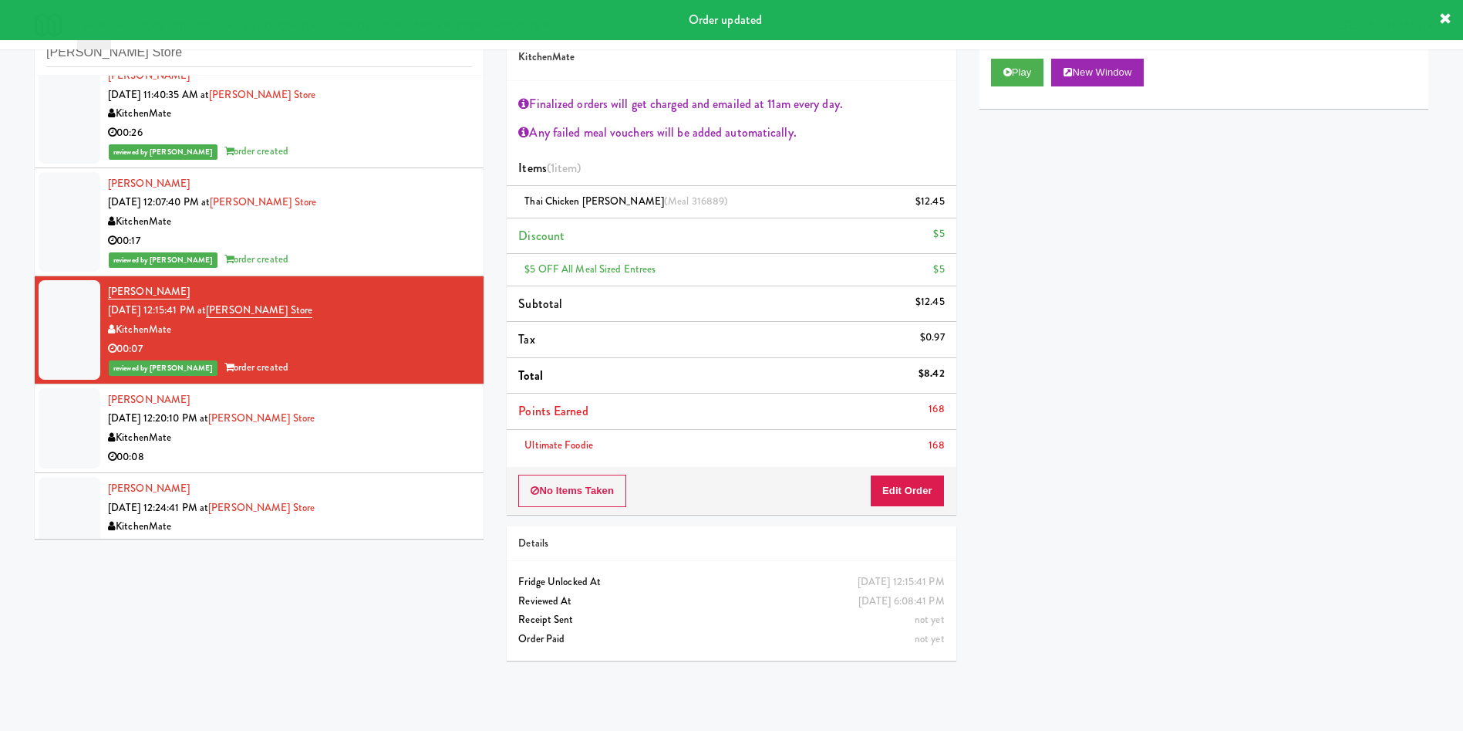
click at [78, 446] on div at bounding box center [70, 428] width 62 height 80
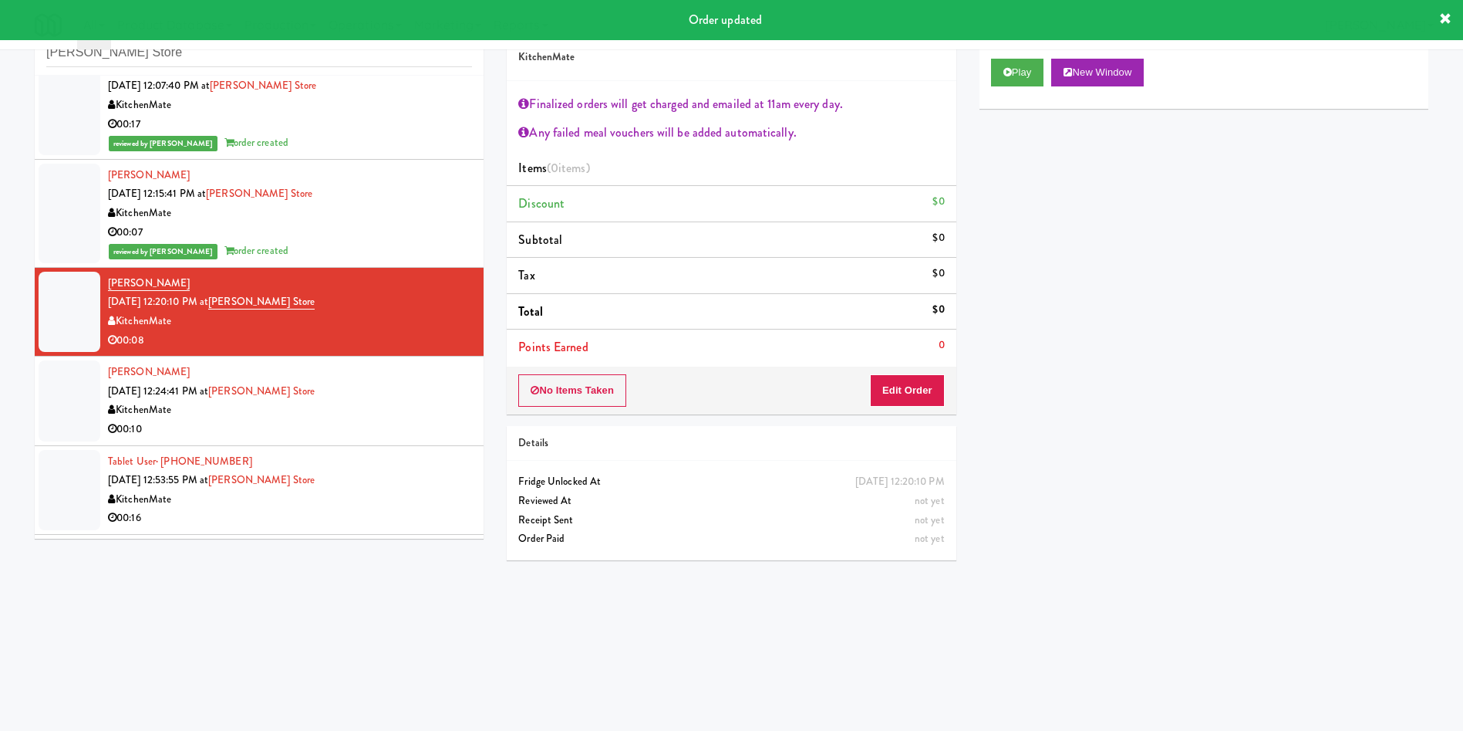
scroll to position [463, 0]
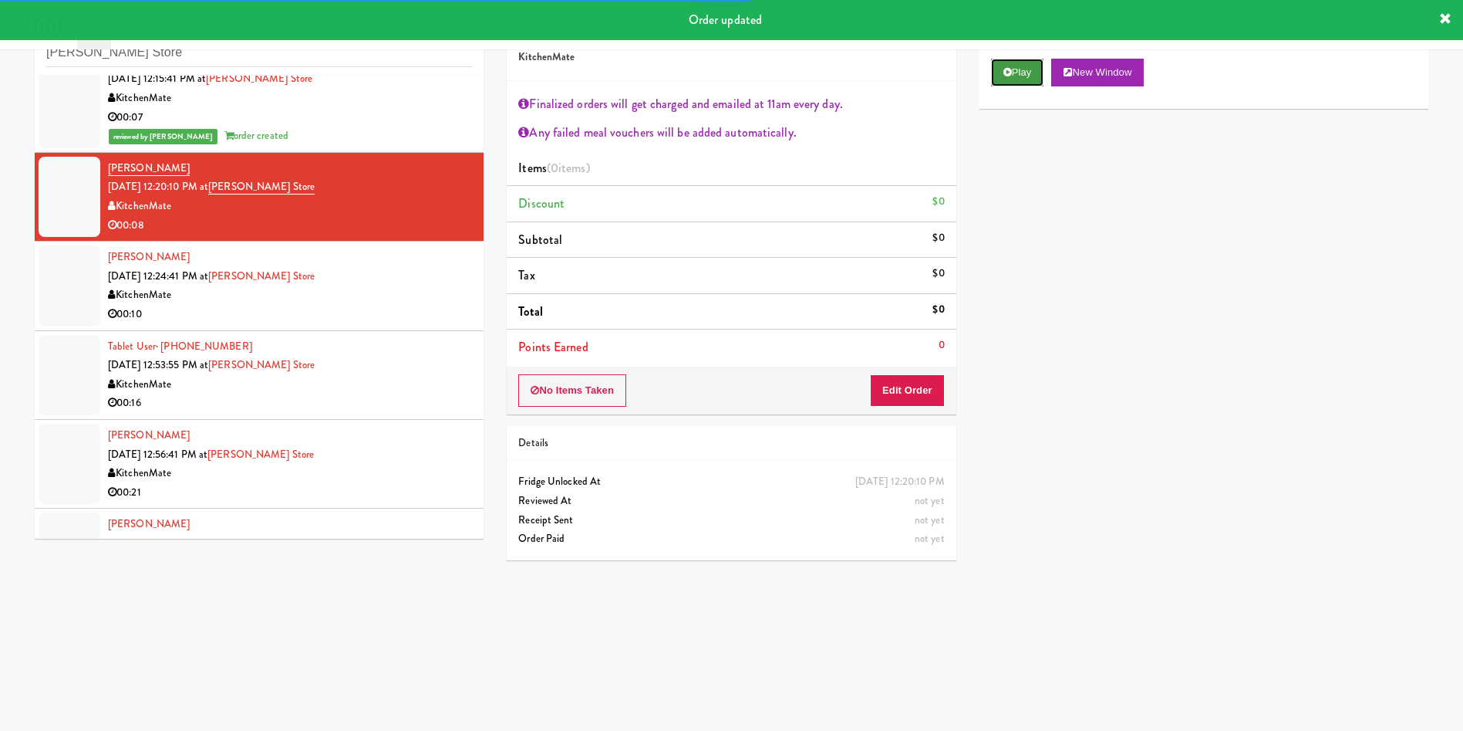
click at [1036, 79] on button "Play" at bounding box center [1017, 73] width 53 height 28
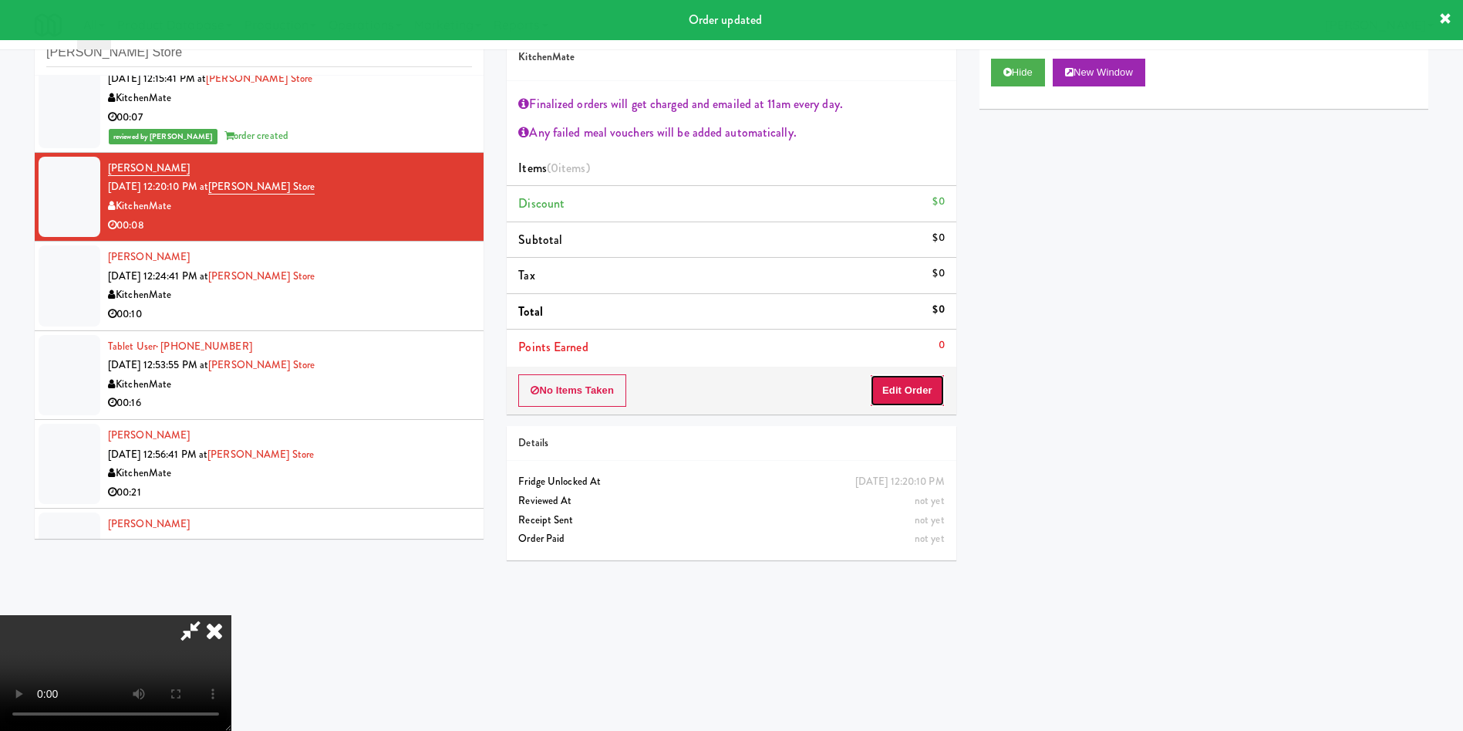
click at [932, 380] on button "Edit Order" at bounding box center [907, 390] width 75 height 32
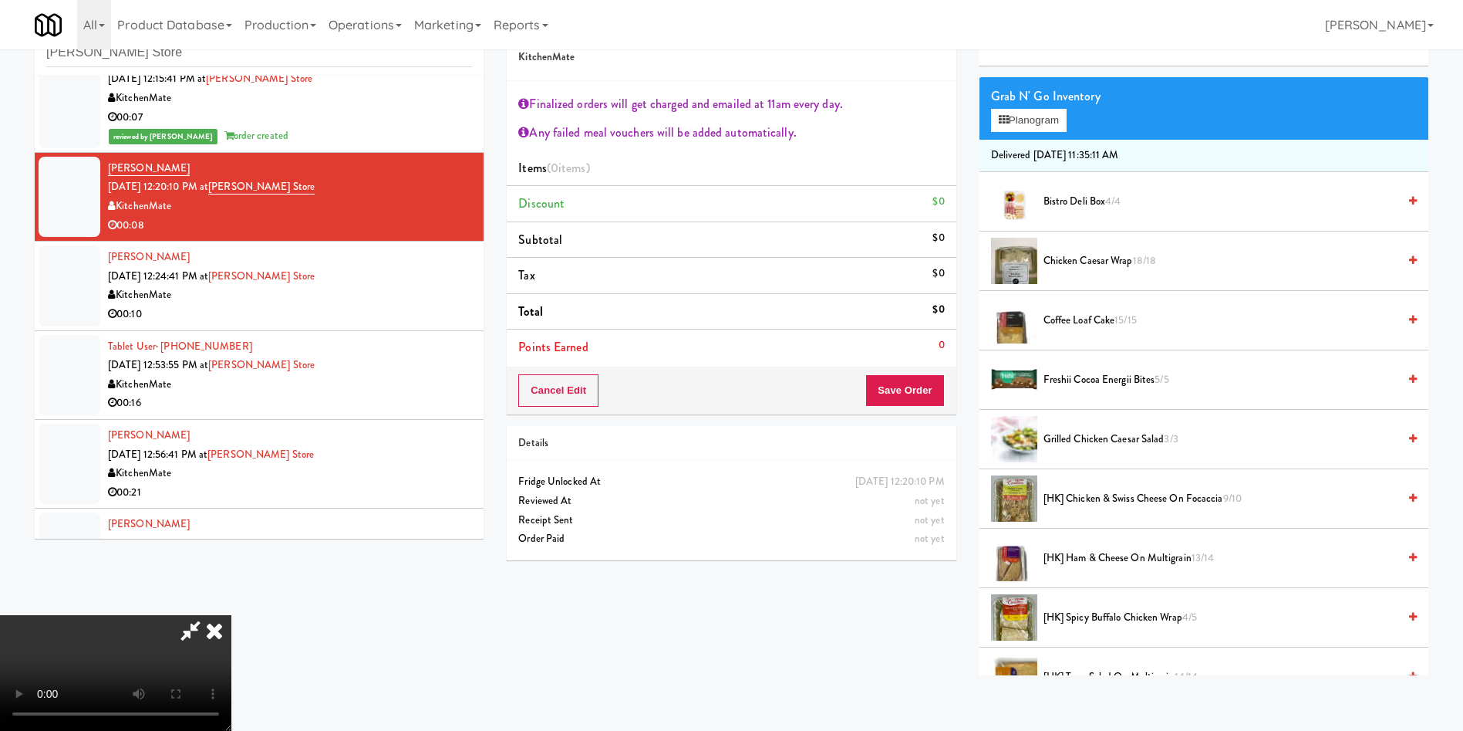
scroll to position [231, 0]
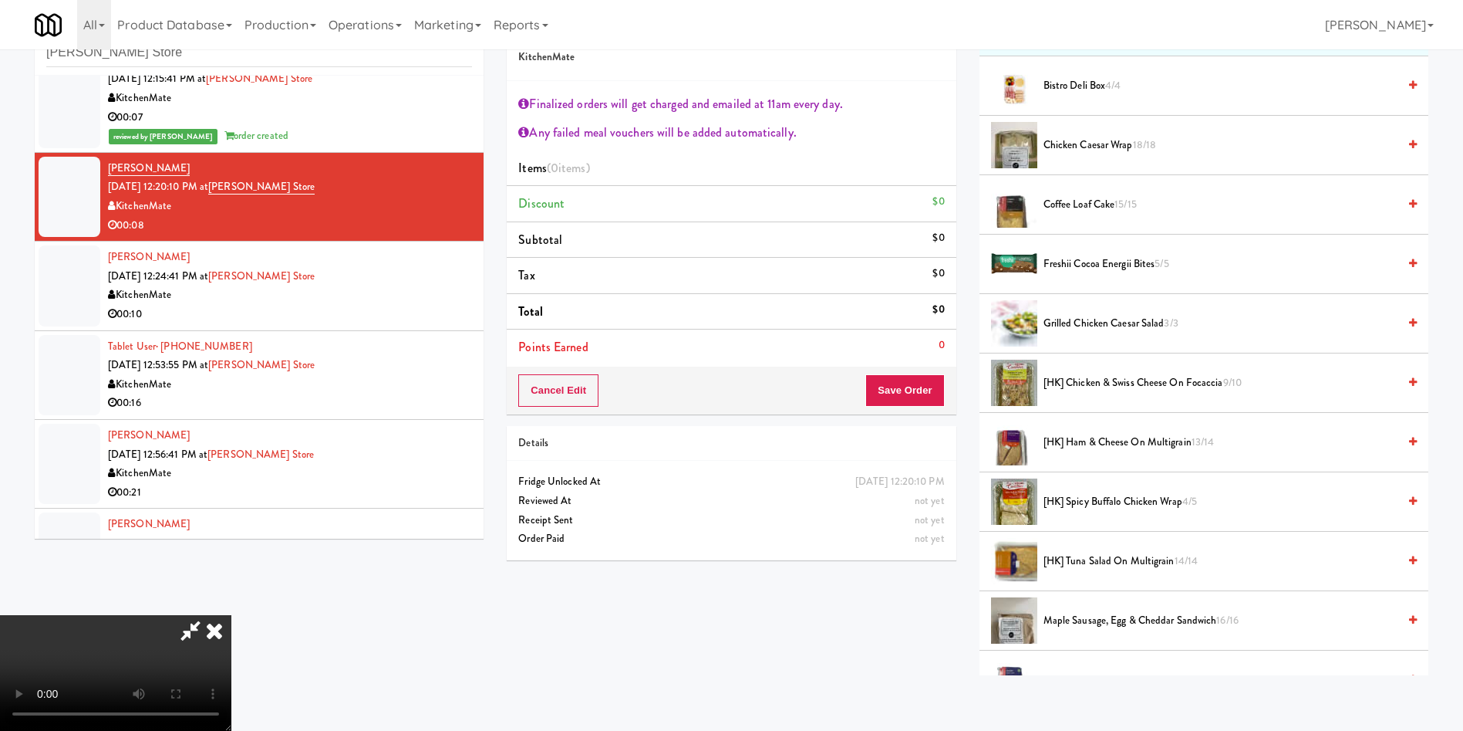
click at [231, 615] on video at bounding box center [115, 673] width 231 height 116
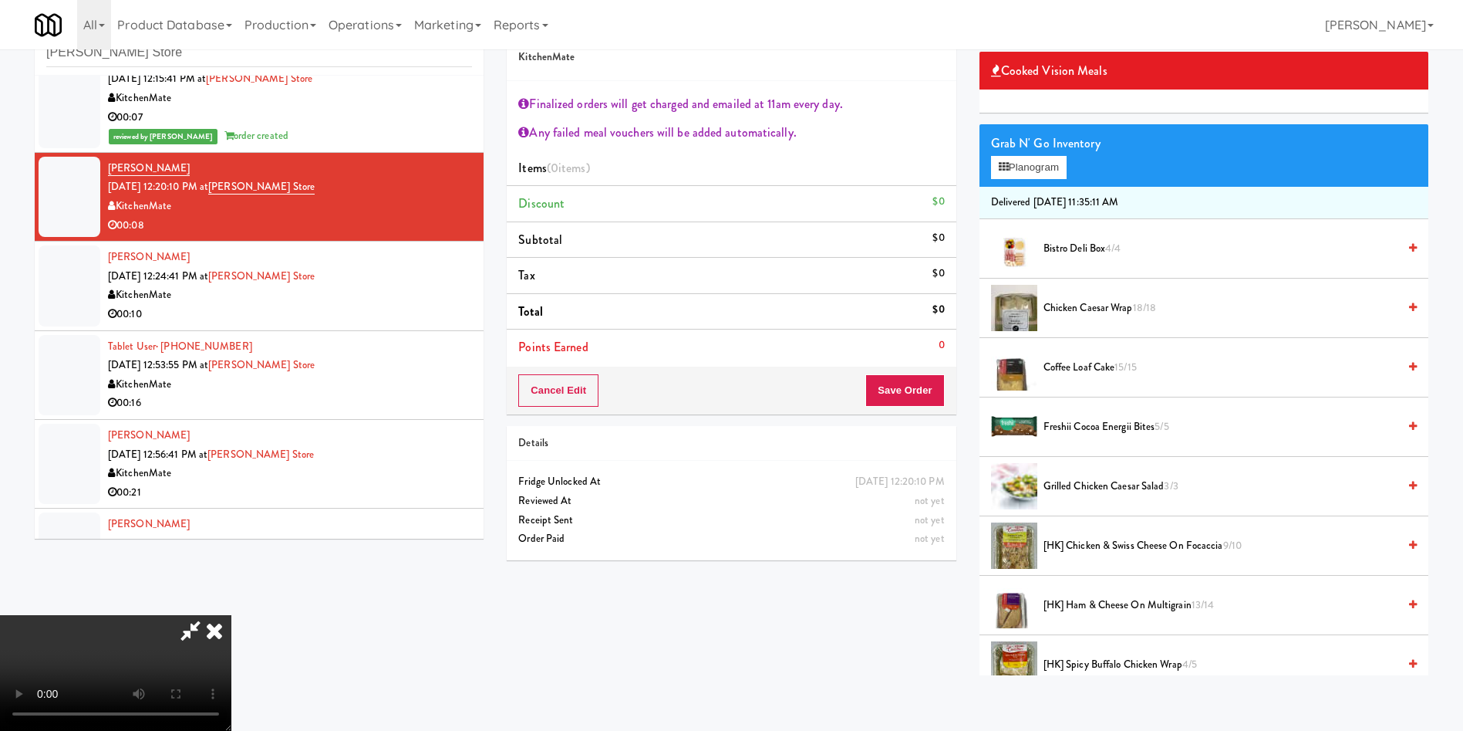
scroll to position [0, 0]
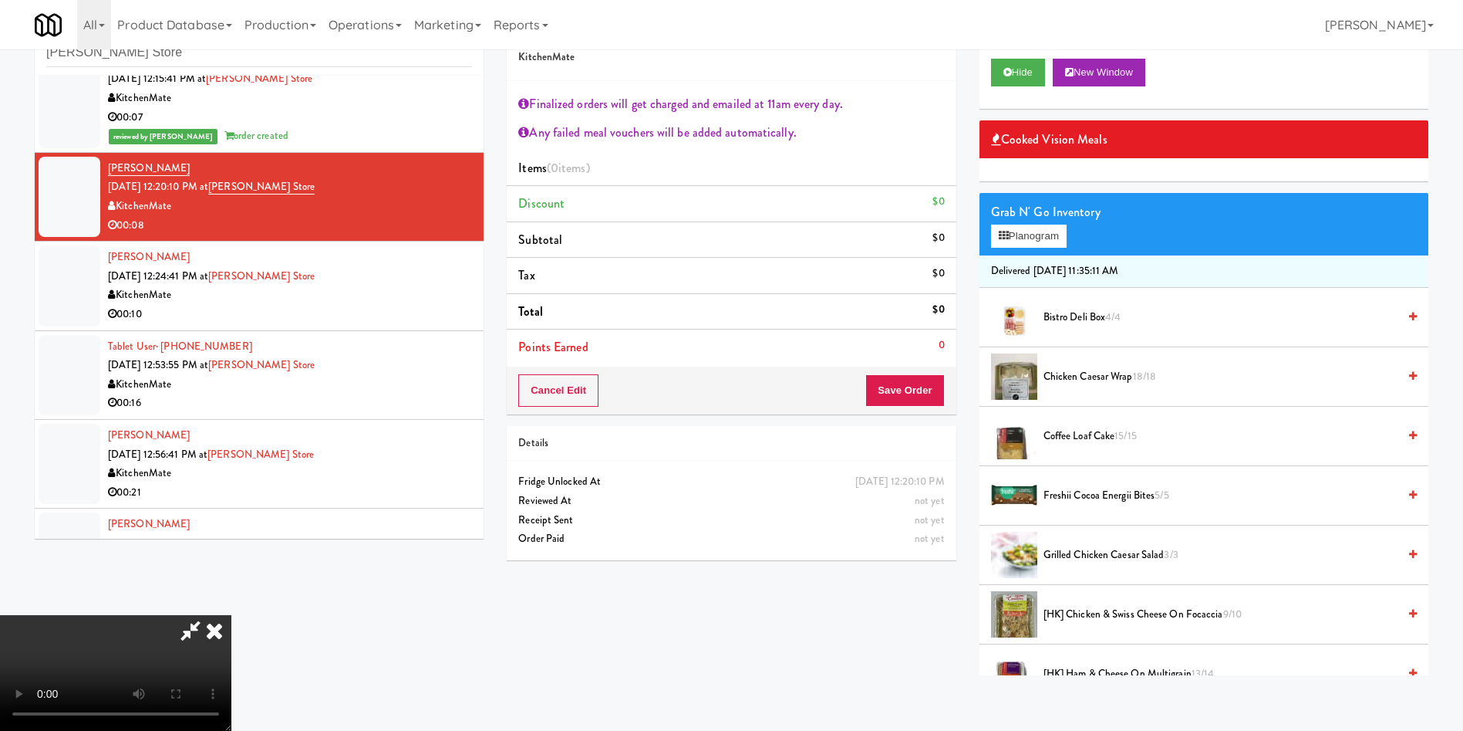
click at [1093, 440] on span "Coffee Loaf Cake 15/15" at bounding box center [1221, 436] width 354 height 19
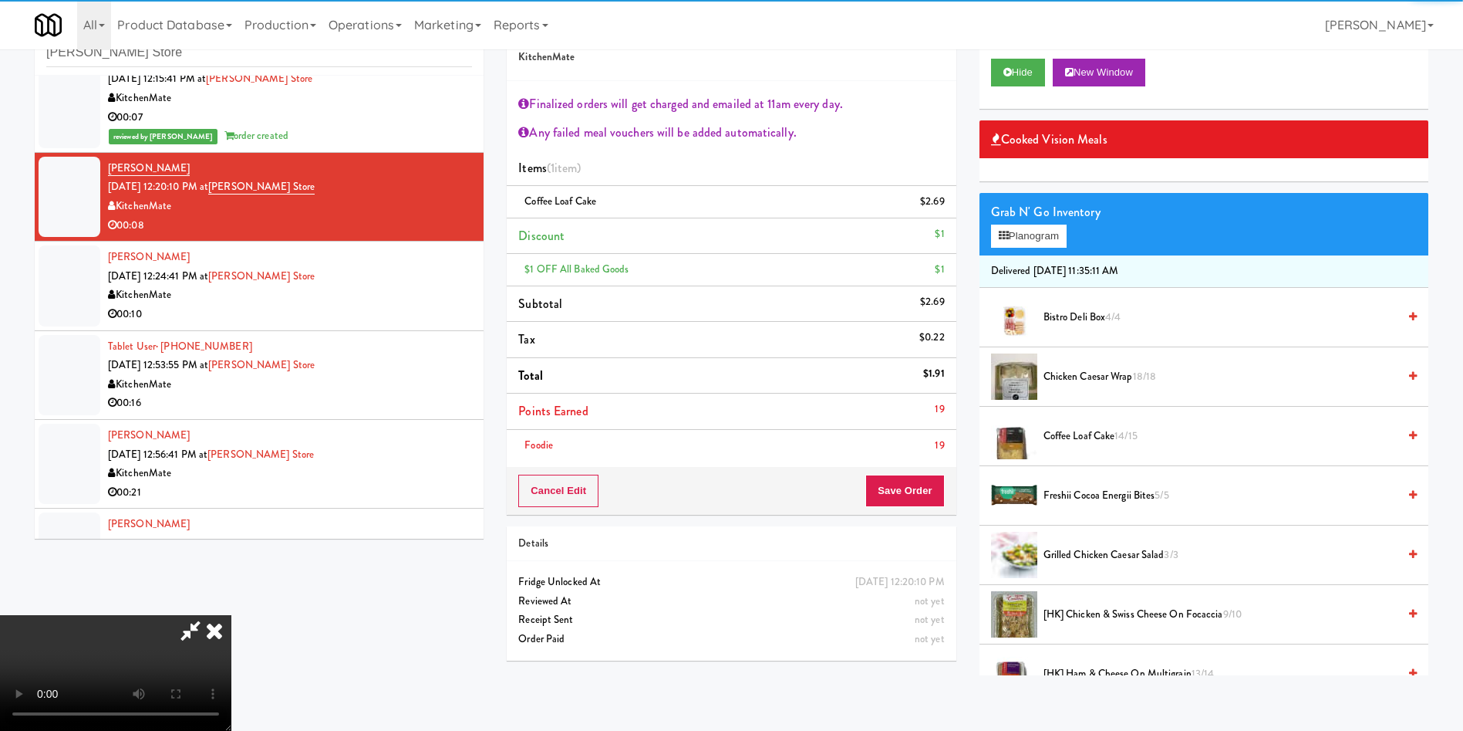
click at [920, 420] on li "Points Earned 19" at bounding box center [731, 411] width 449 height 36
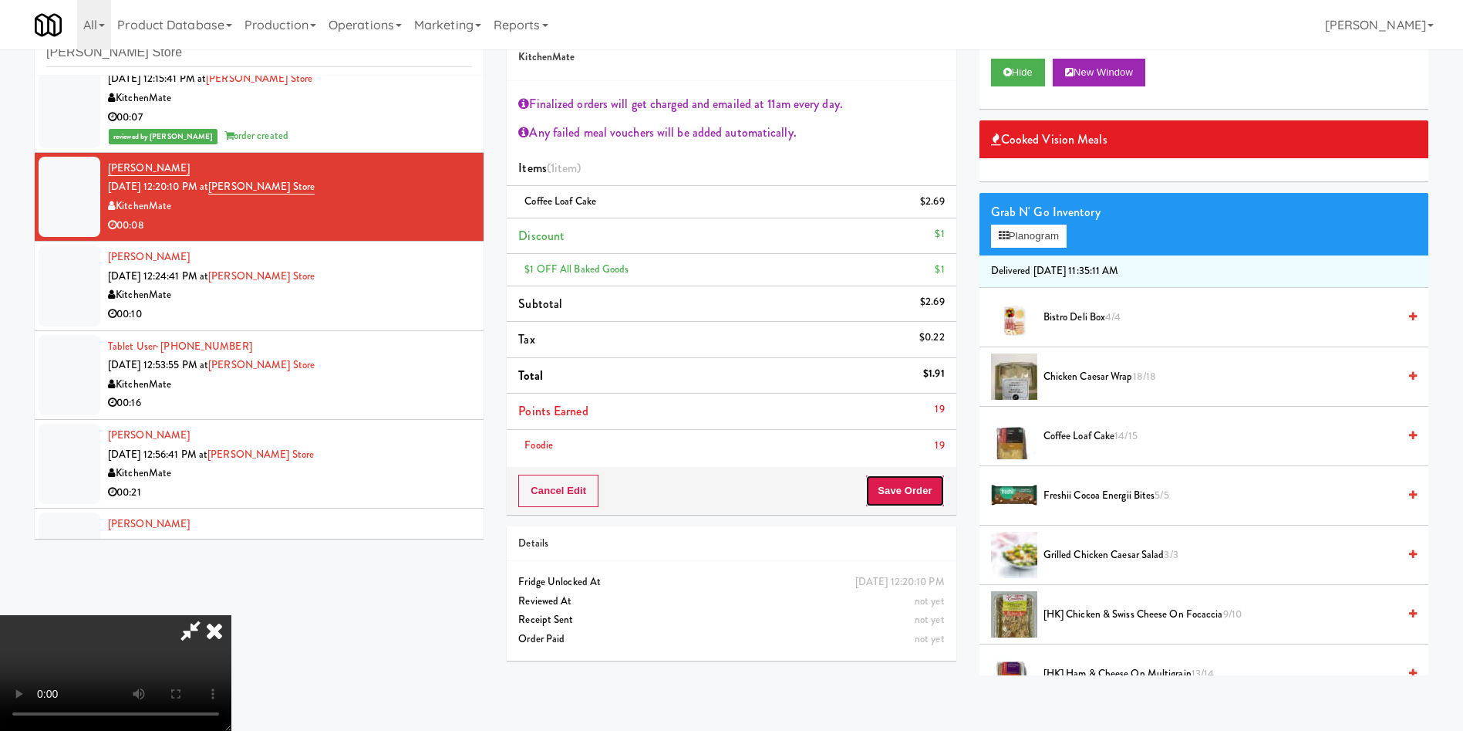
click at [910, 487] on button "Save Order" at bounding box center [905, 490] width 79 height 32
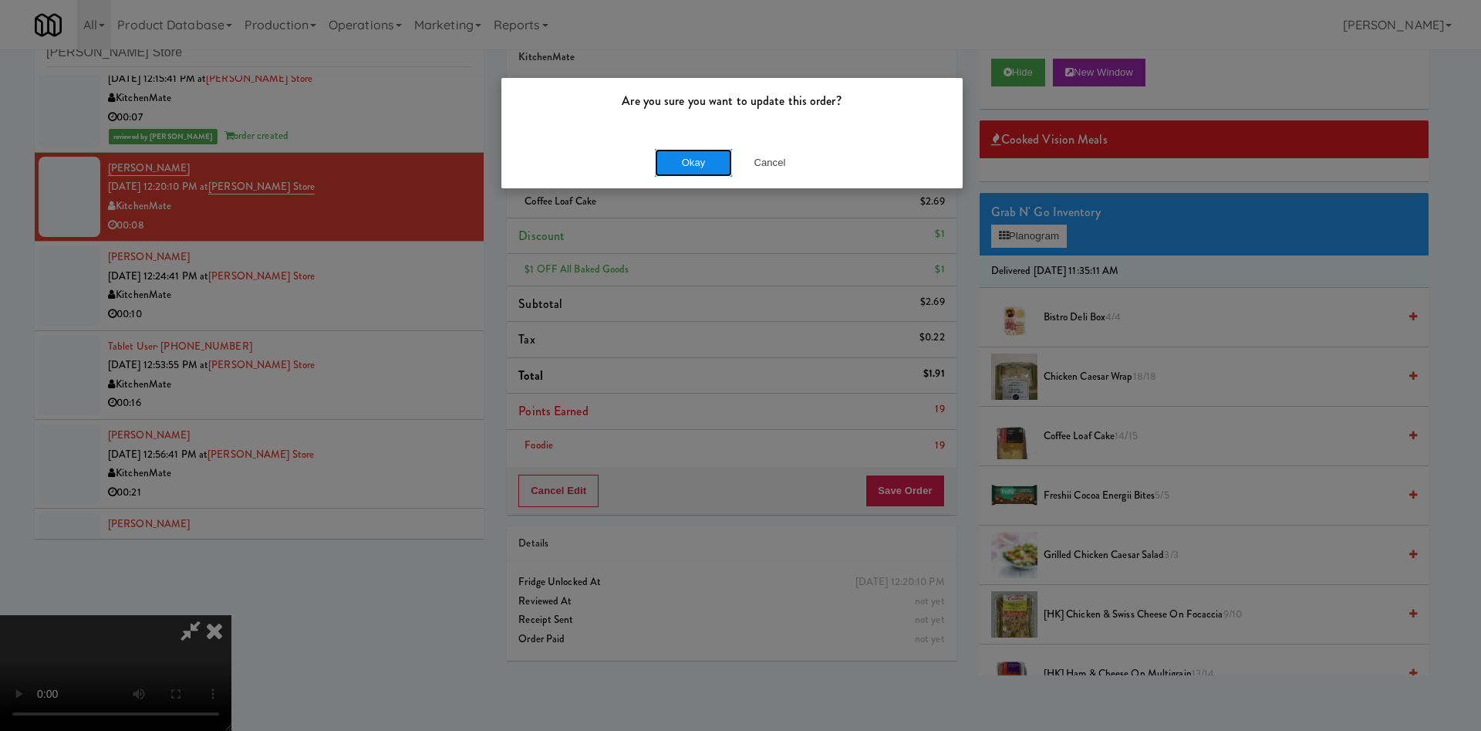
click at [671, 151] on button "Okay" at bounding box center [693, 163] width 77 height 28
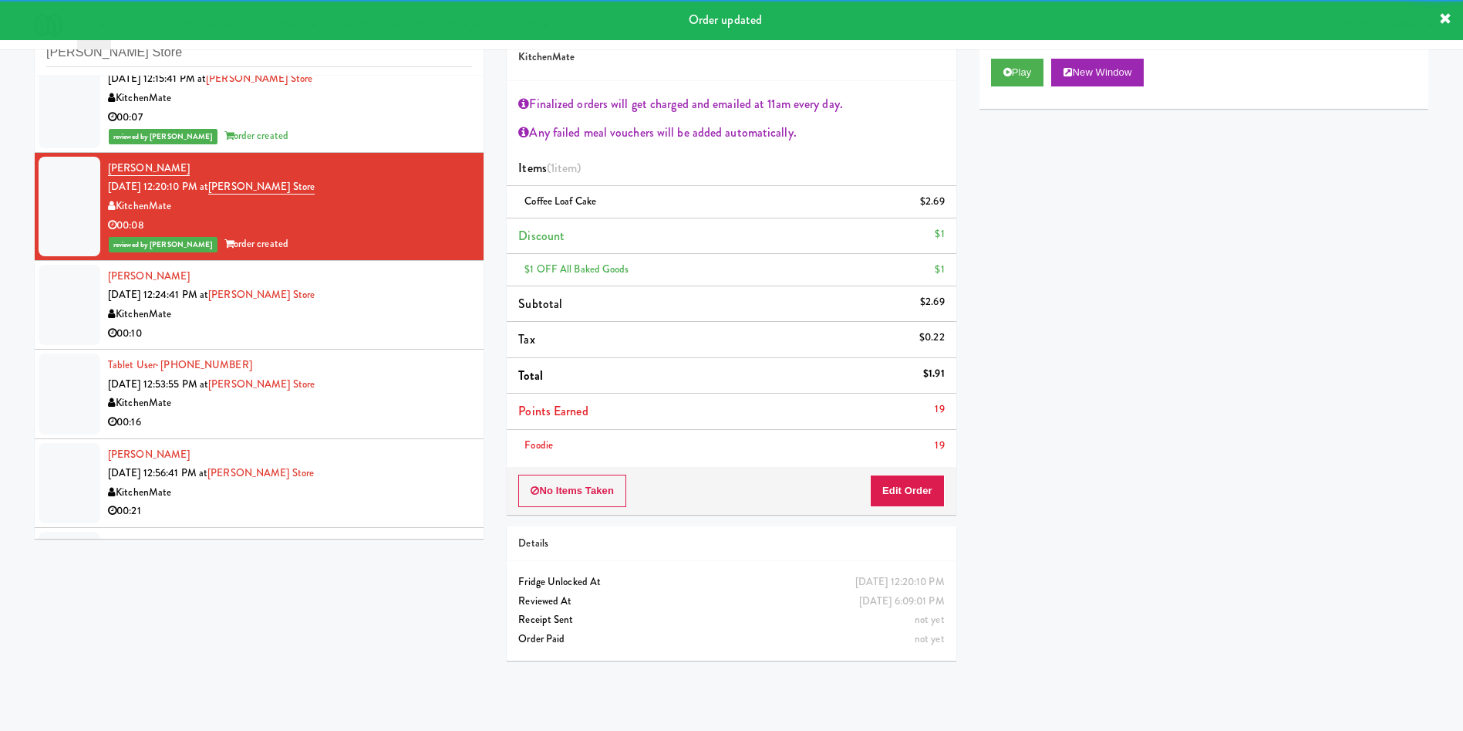
click at [59, 339] on div at bounding box center [70, 305] width 62 height 80
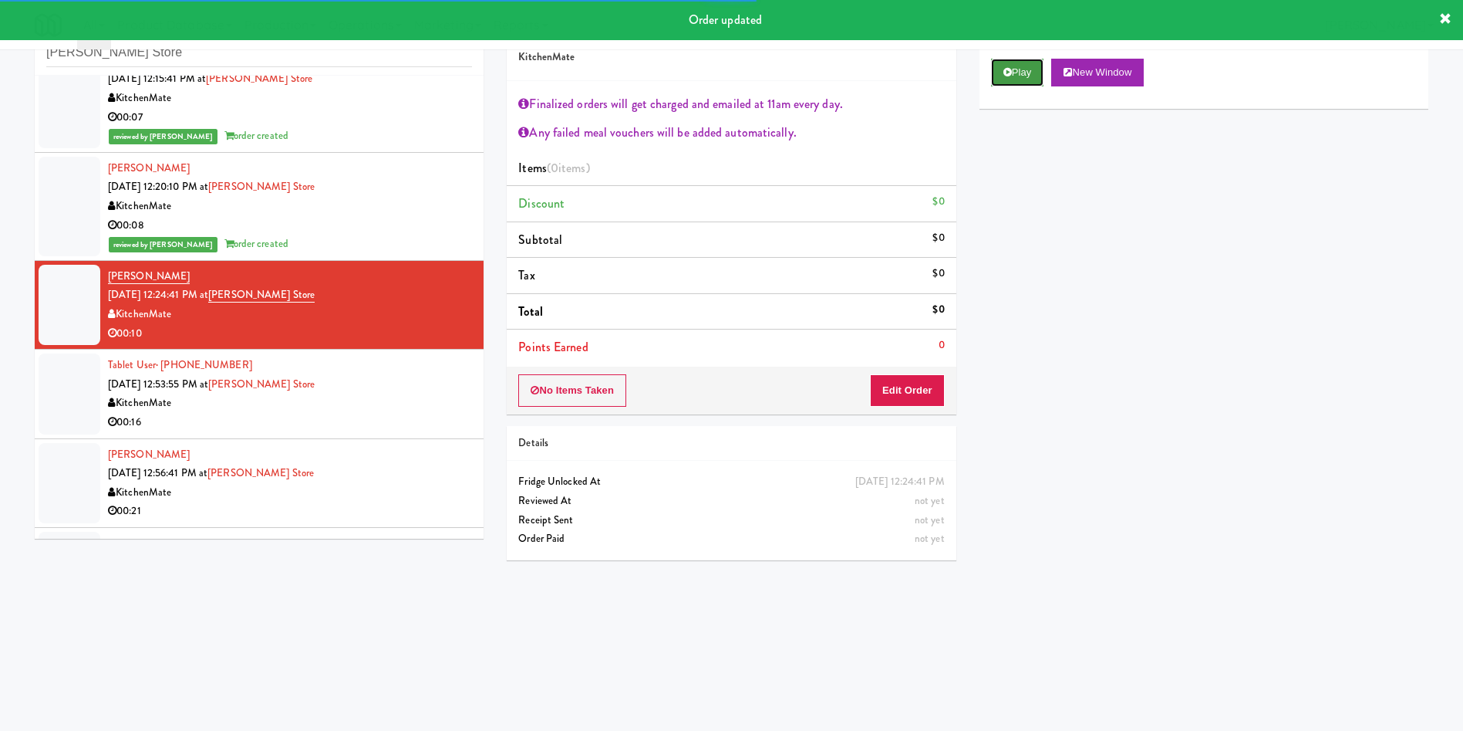
click at [1033, 73] on button "Play" at bounding box center [1017, 73] width 53 height 28
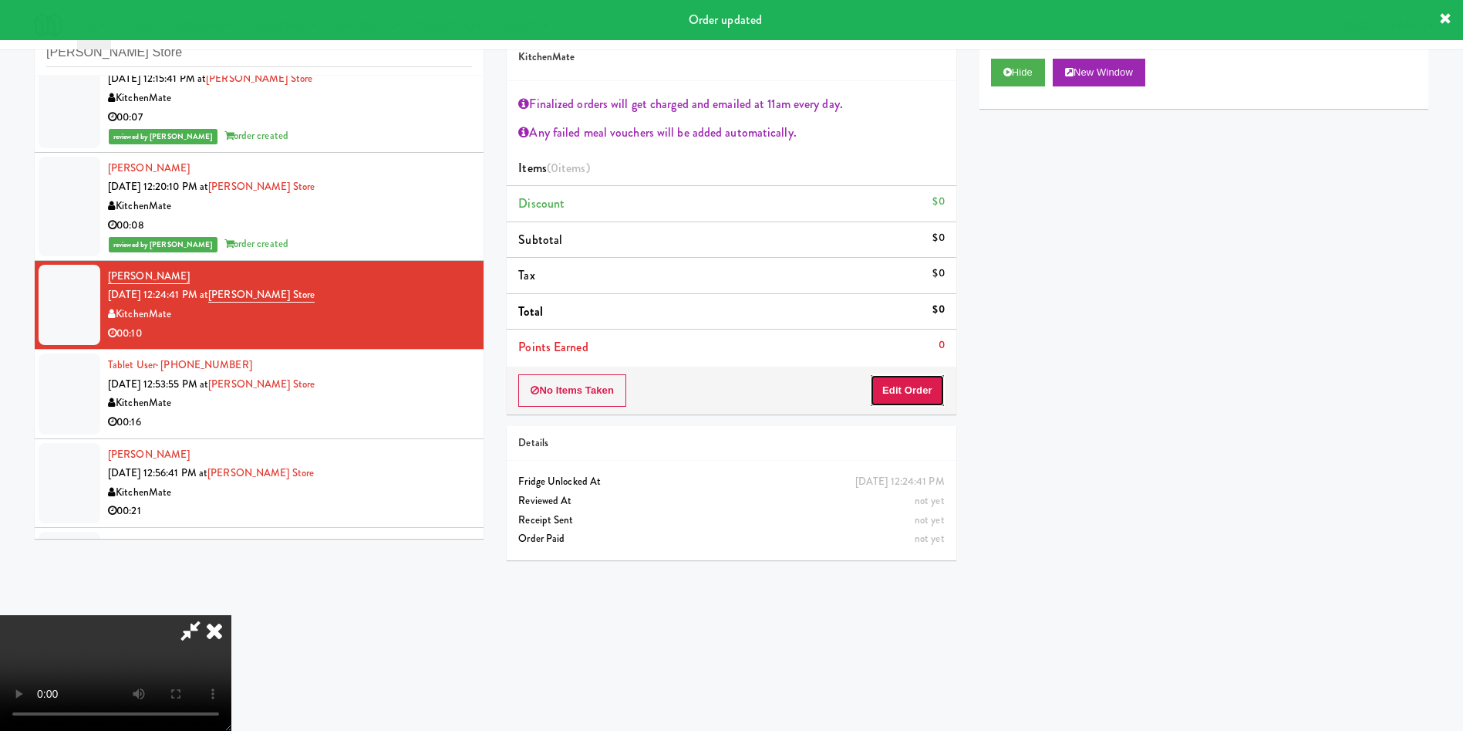
click at [933, 390] on button "Edit Order" at bounding box center [907, 390] width 75 height 32
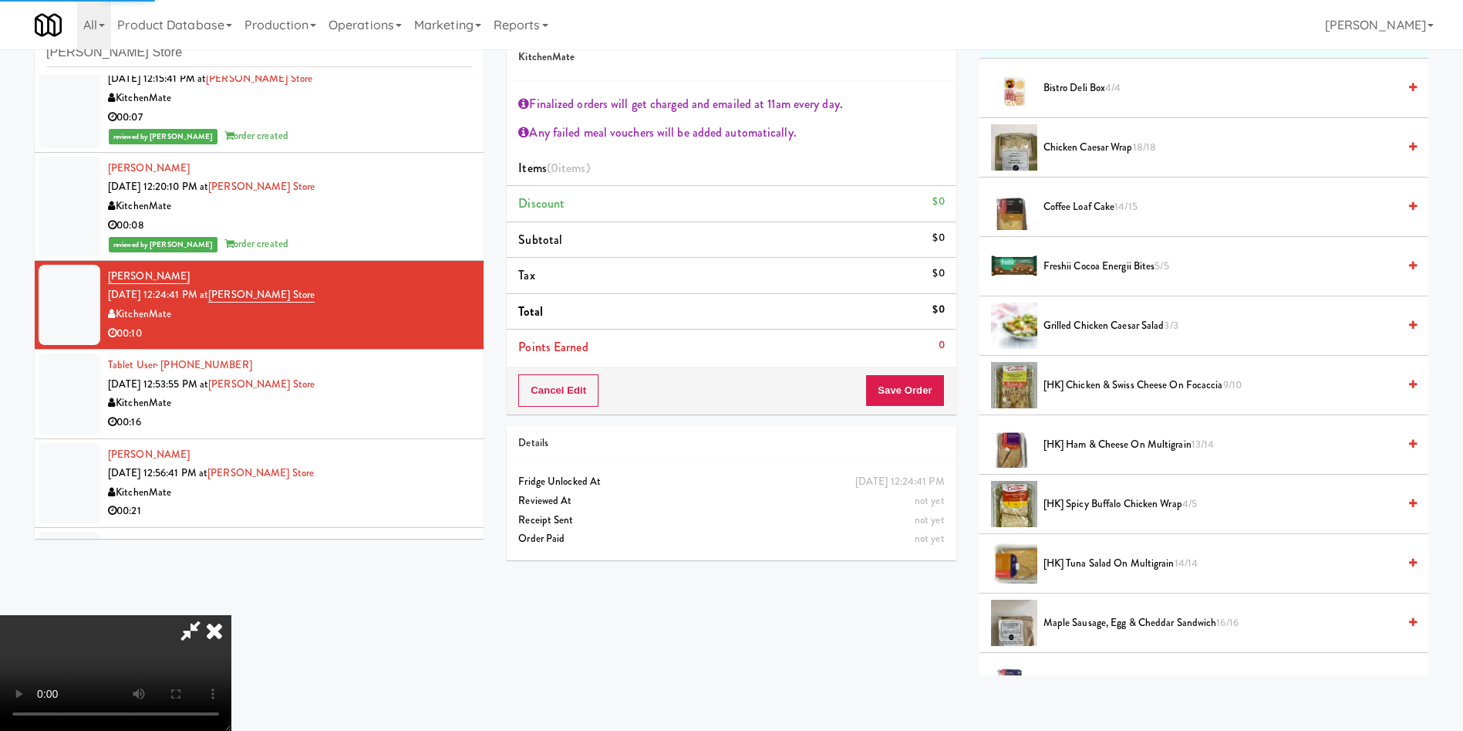
scroll to position [231, 0]
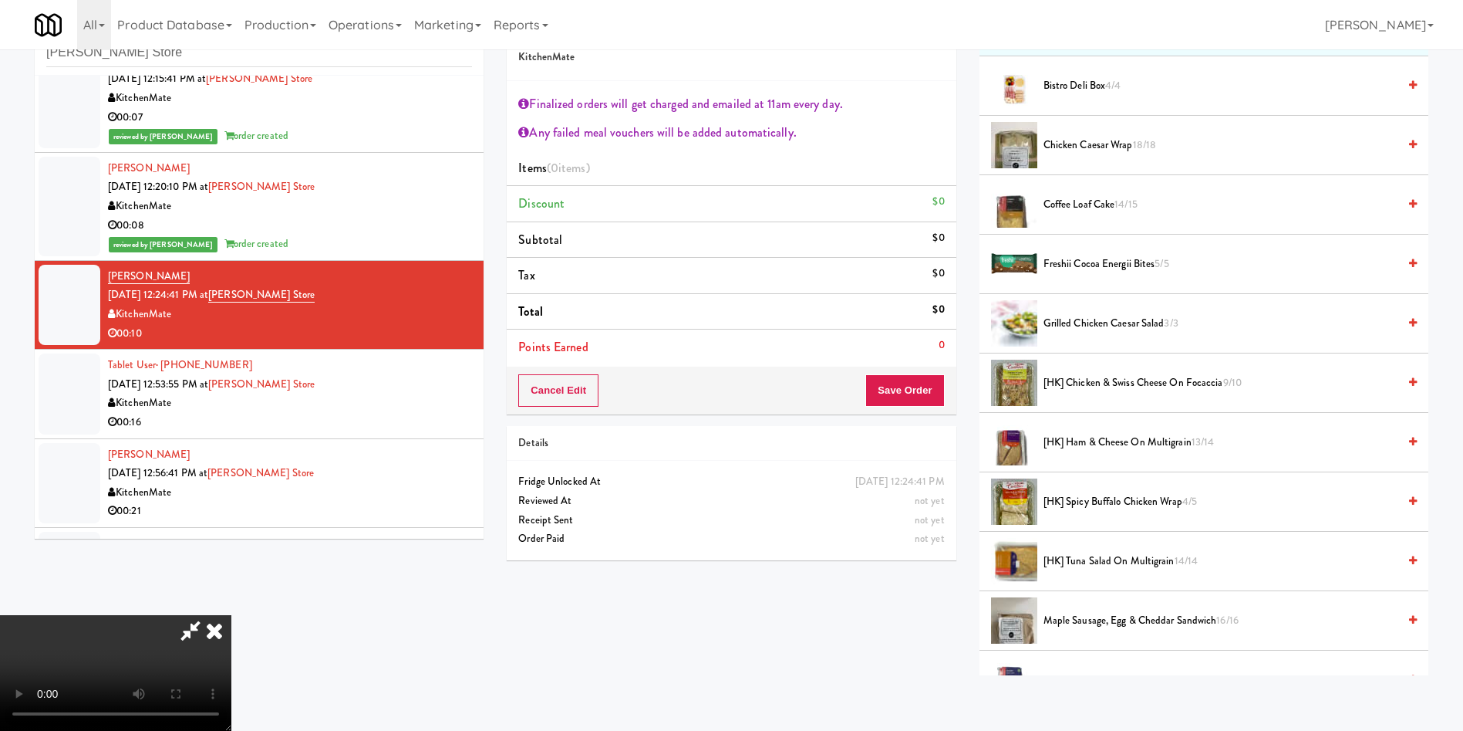
click at [1086, 371] on li "[HK] Chicken & Swiss Cheese On Focaccia 9/10" at bounding box center [1204, 382] width 449 height 59
click at [1088, 386] on span "[HK] Chicken & Swiss Cheese On Focaccia 9/10" at bounding box center [1221, 382] width 354 height 19
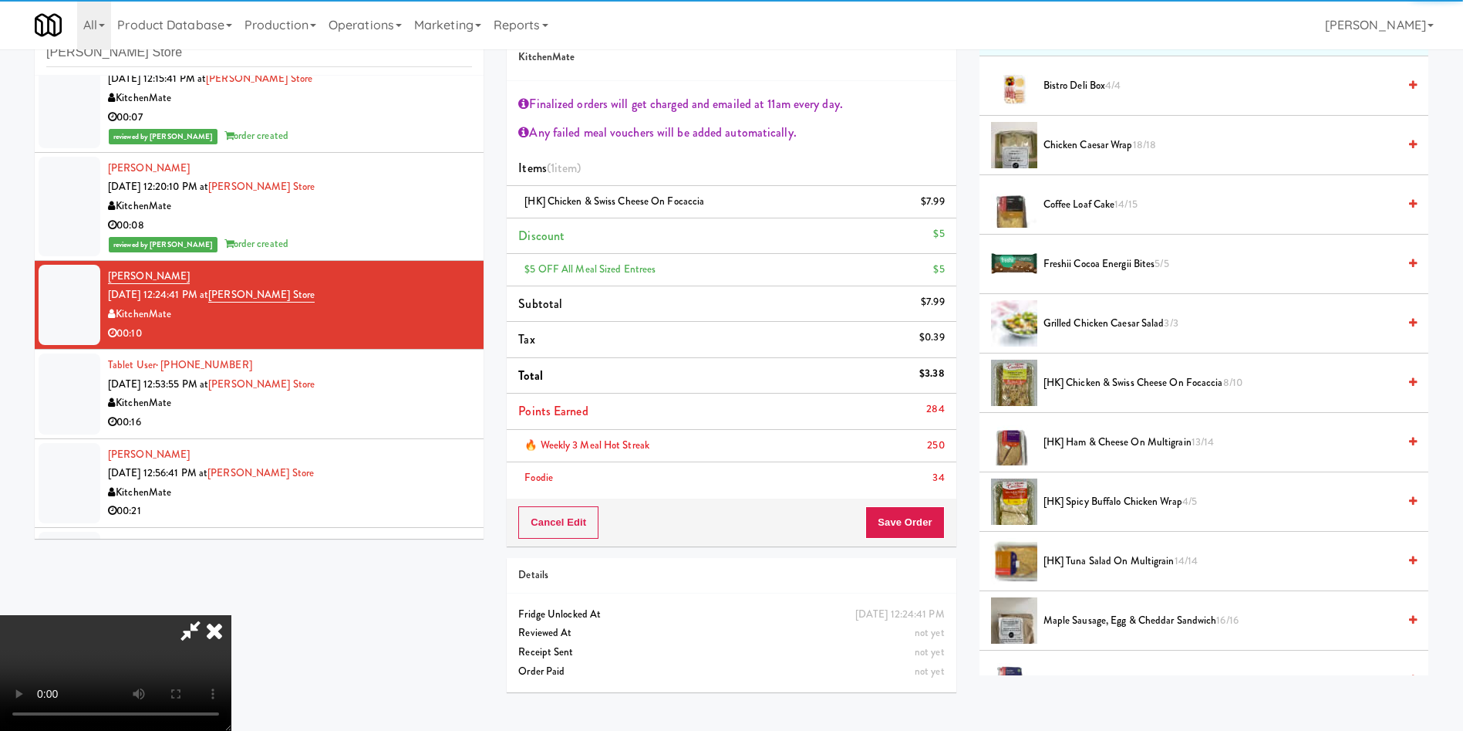
click at [904, 426] on li "Points Earned 284" at bounding box center [731, 411] width 449 height 36
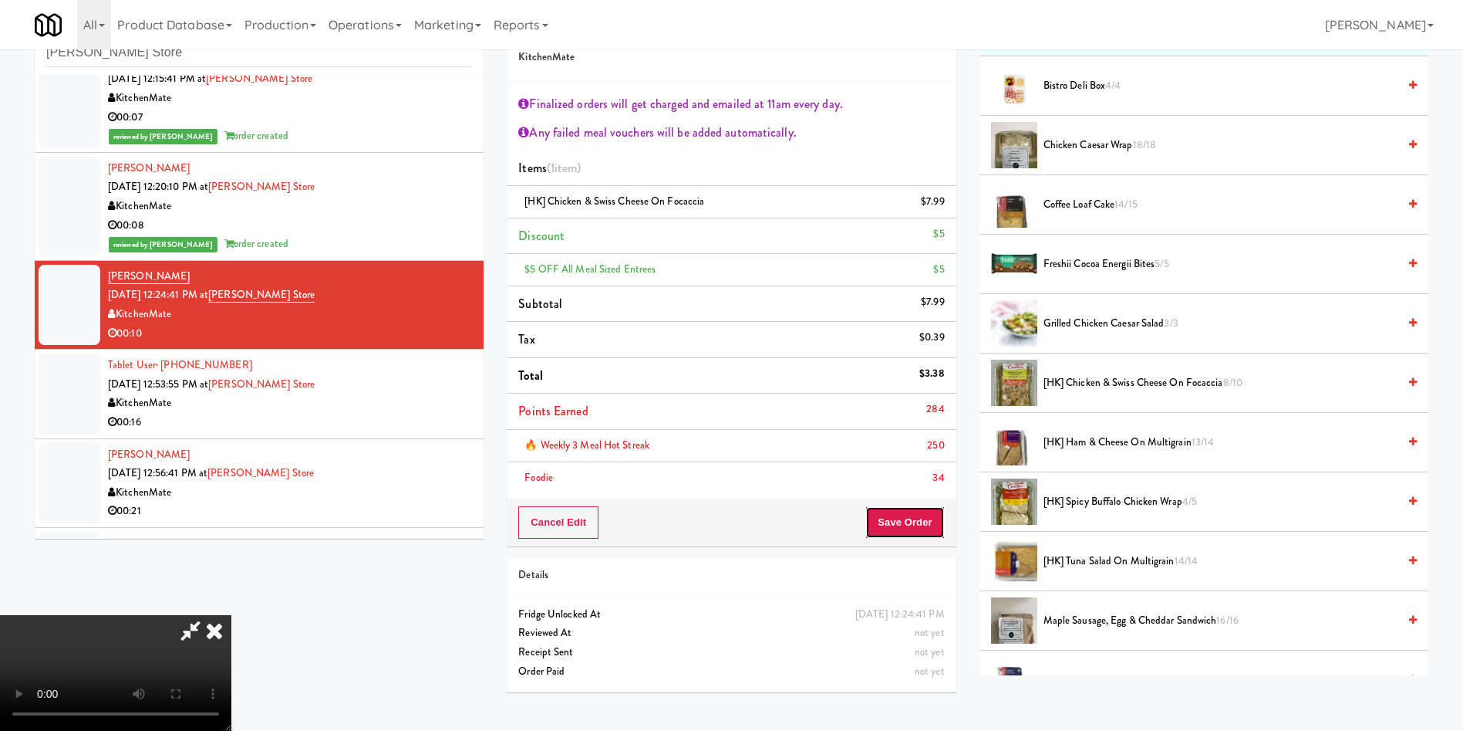
click at [914, 522] on button "Save Order" at bounding box center [905, 522] width 79 height 32
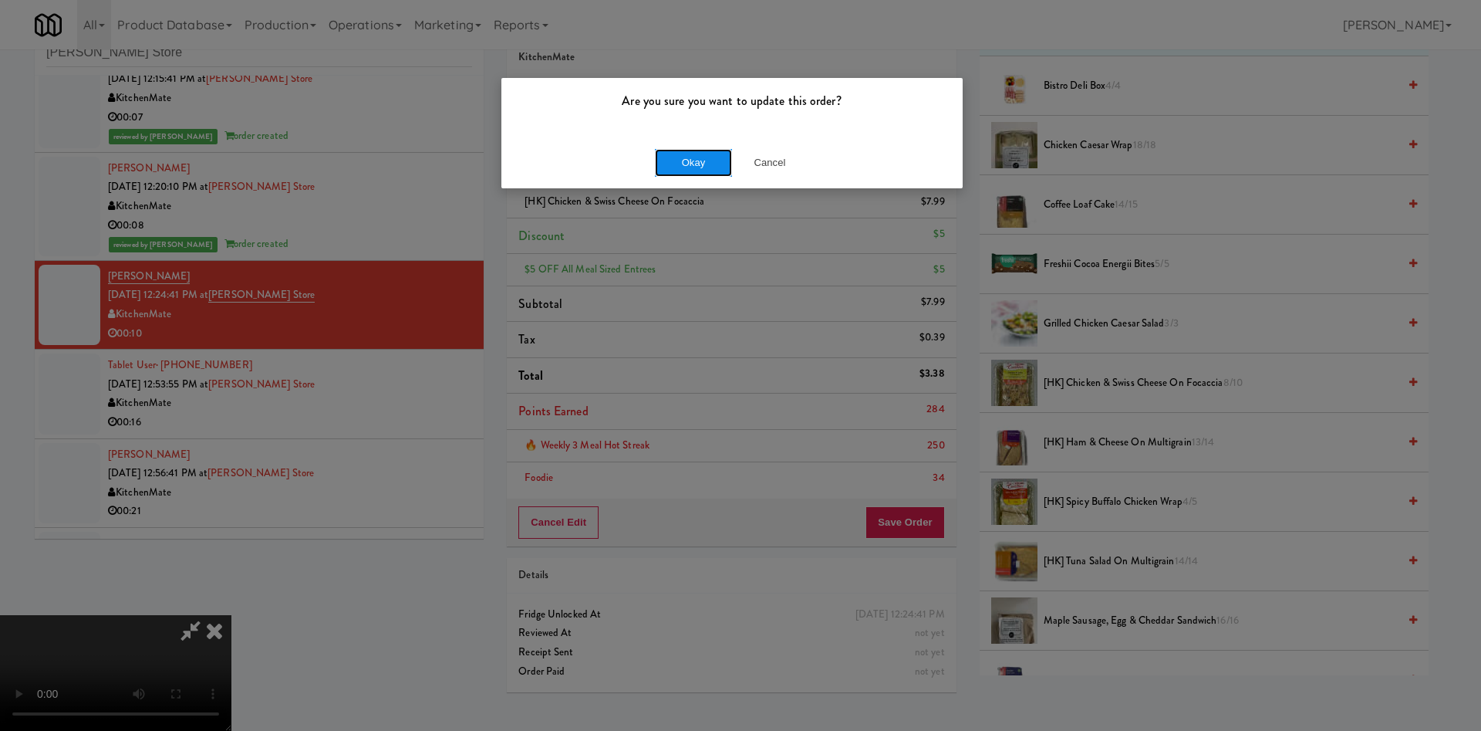
click at [707, 162] on button "Okay" at bounding box center [693, 163] width 77 height 28
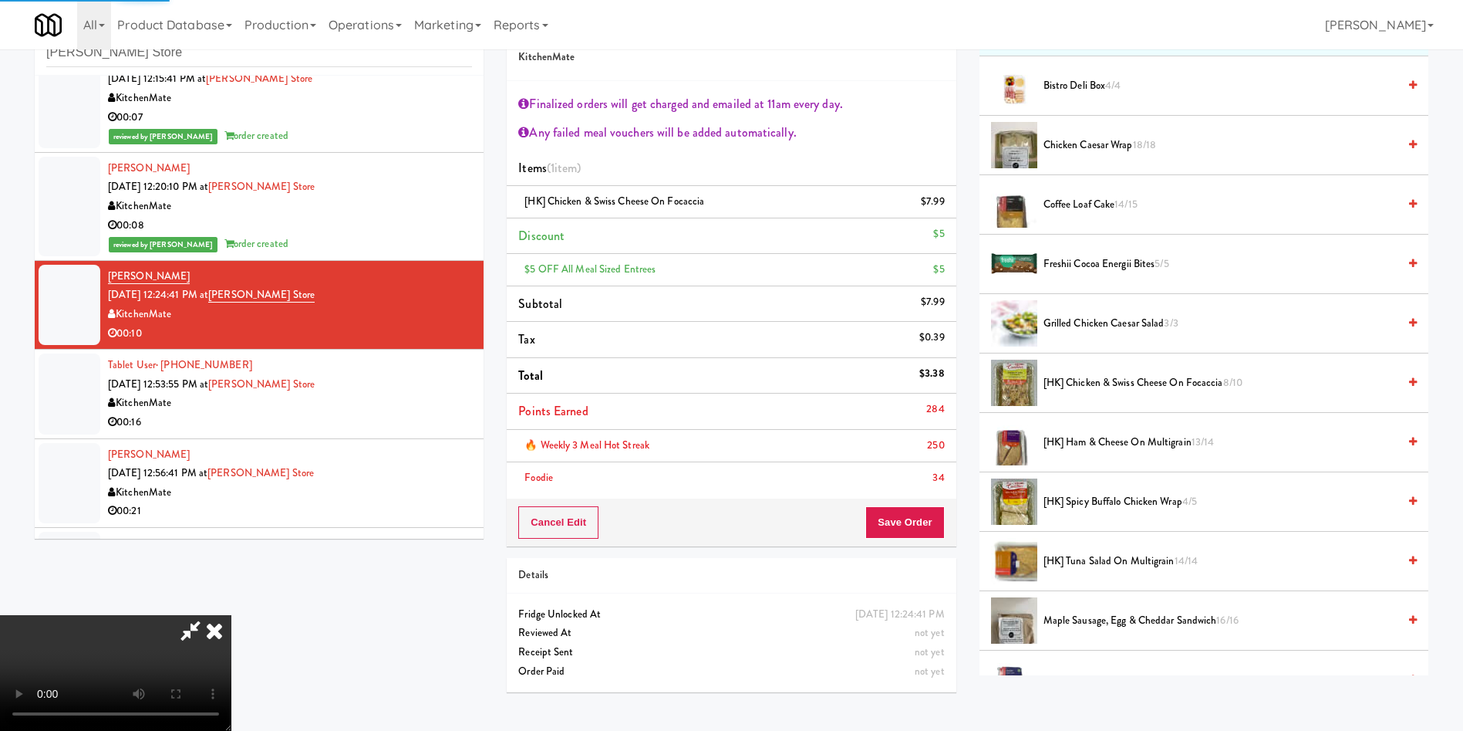
scroll to position [0, 0]
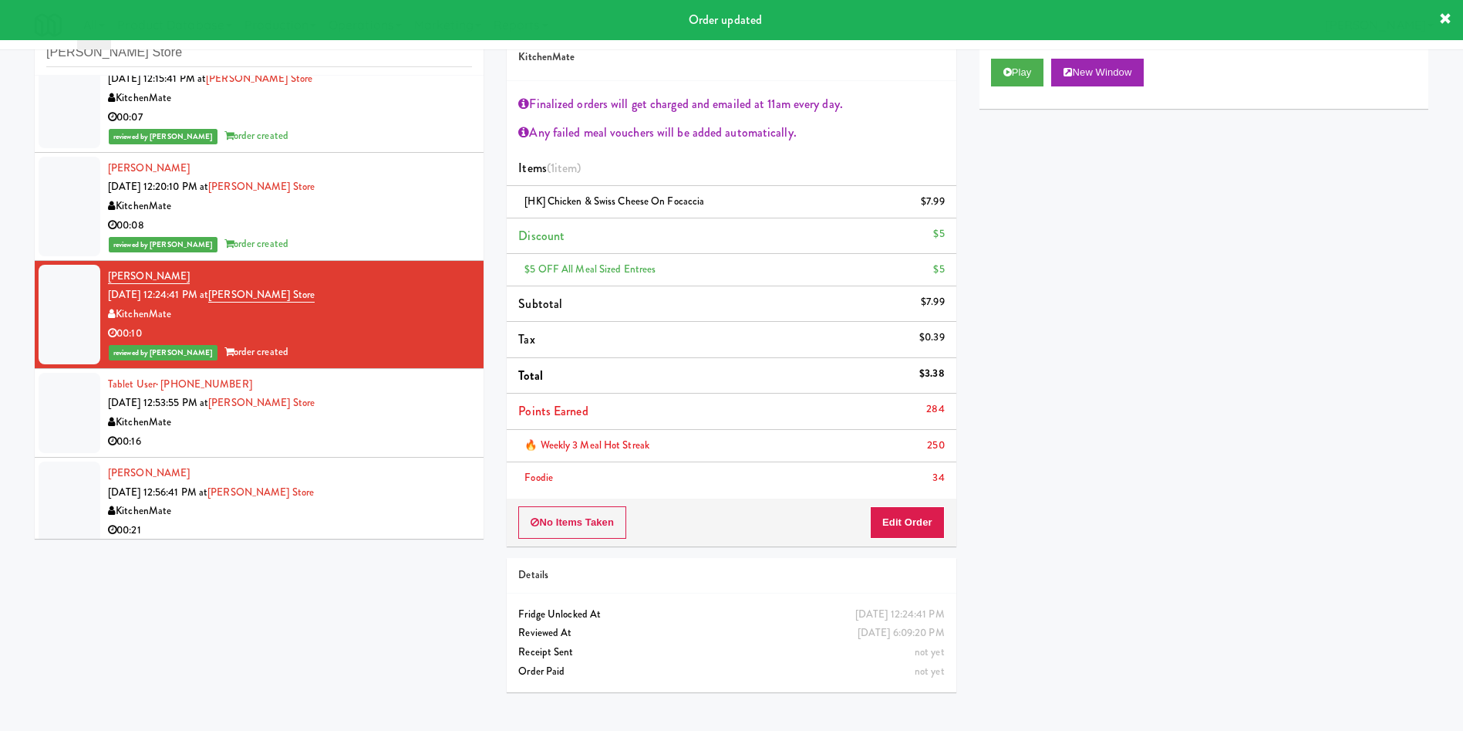
click at [46, 369] on li "Tablet User · (416) 804-0399 Oct 9, 2025 12:53:55 PM at IKEA Vaughan Store Kitc…" at bounding box center [259, 413] width 449 height 89
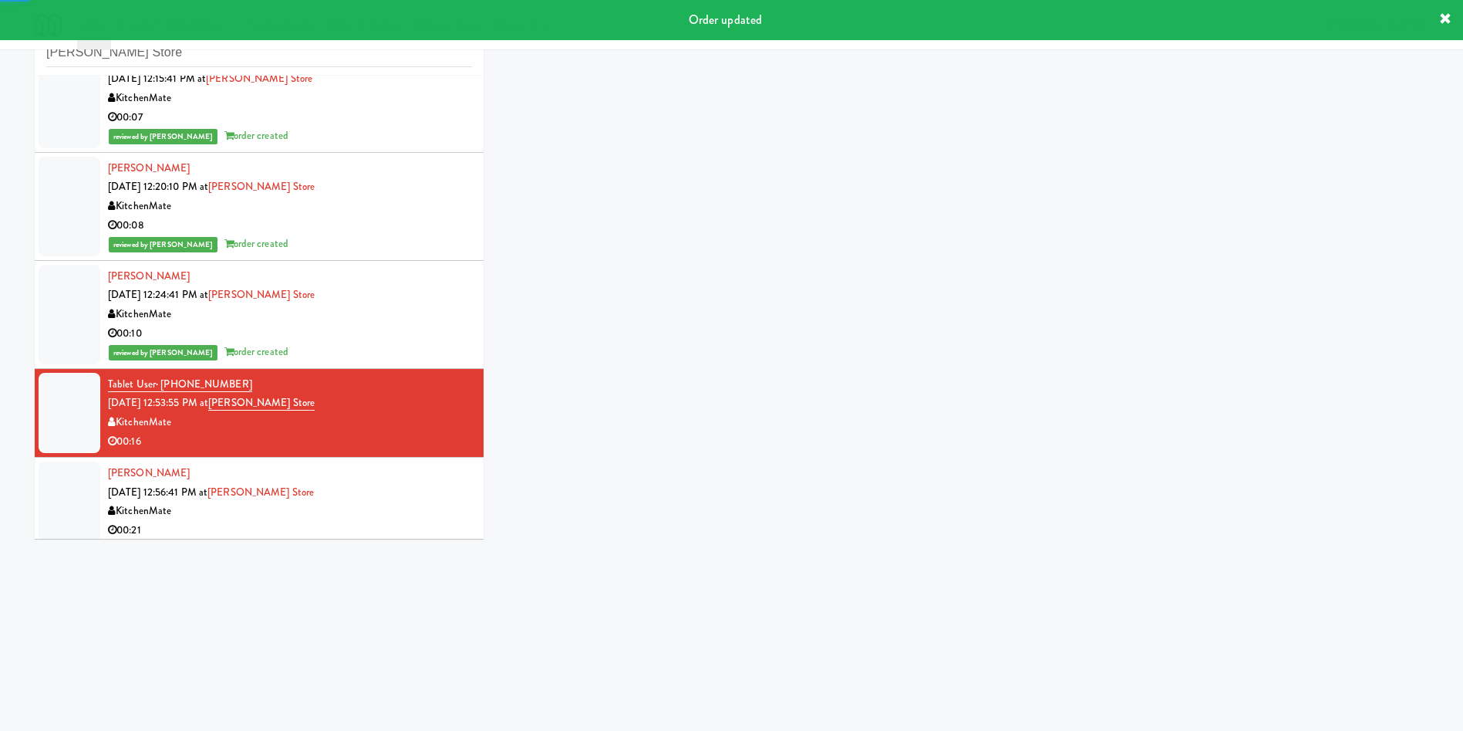
click at [55, 408] on div at bounding box center [70, 413] width 62 height 80
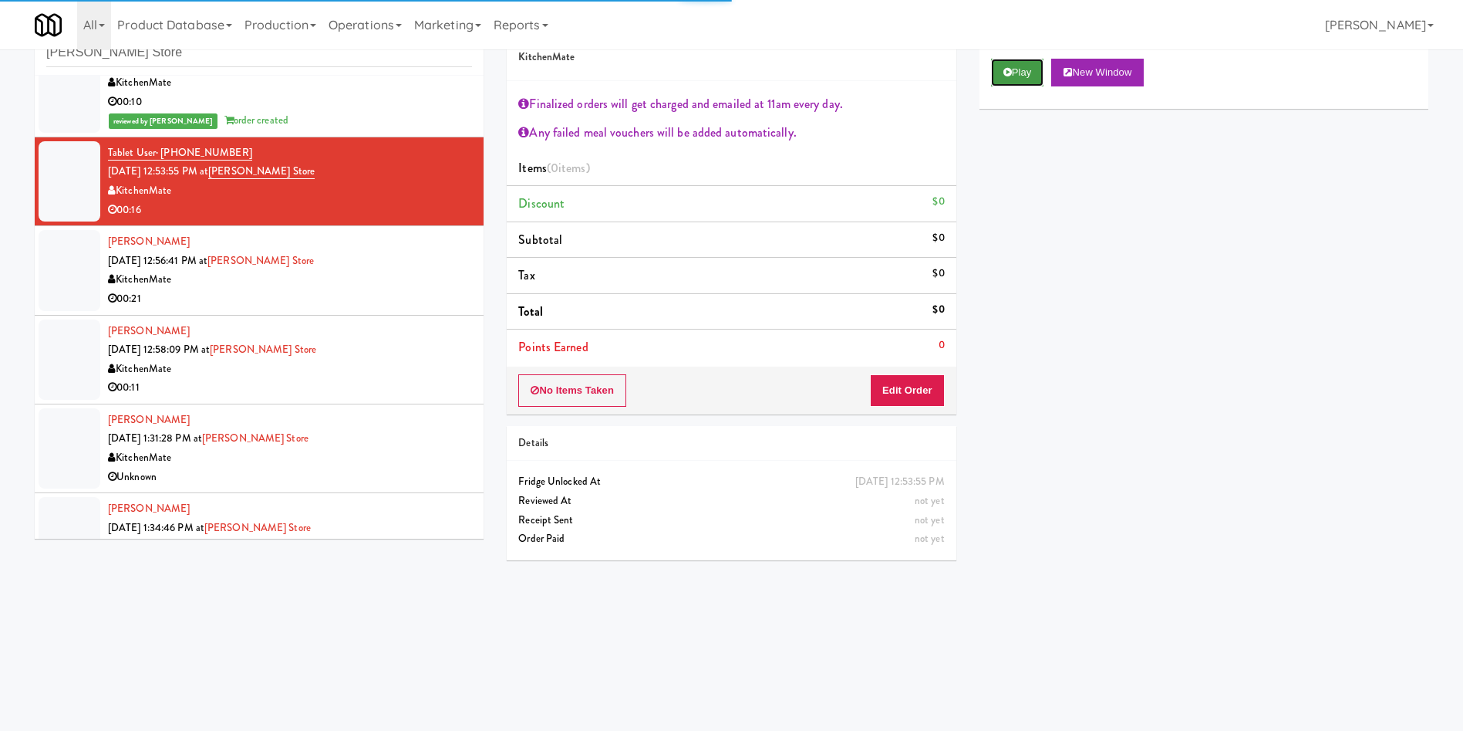
click at [1040, 86] on button "Play" at bounding box center [1017, 73] width 53 height 28
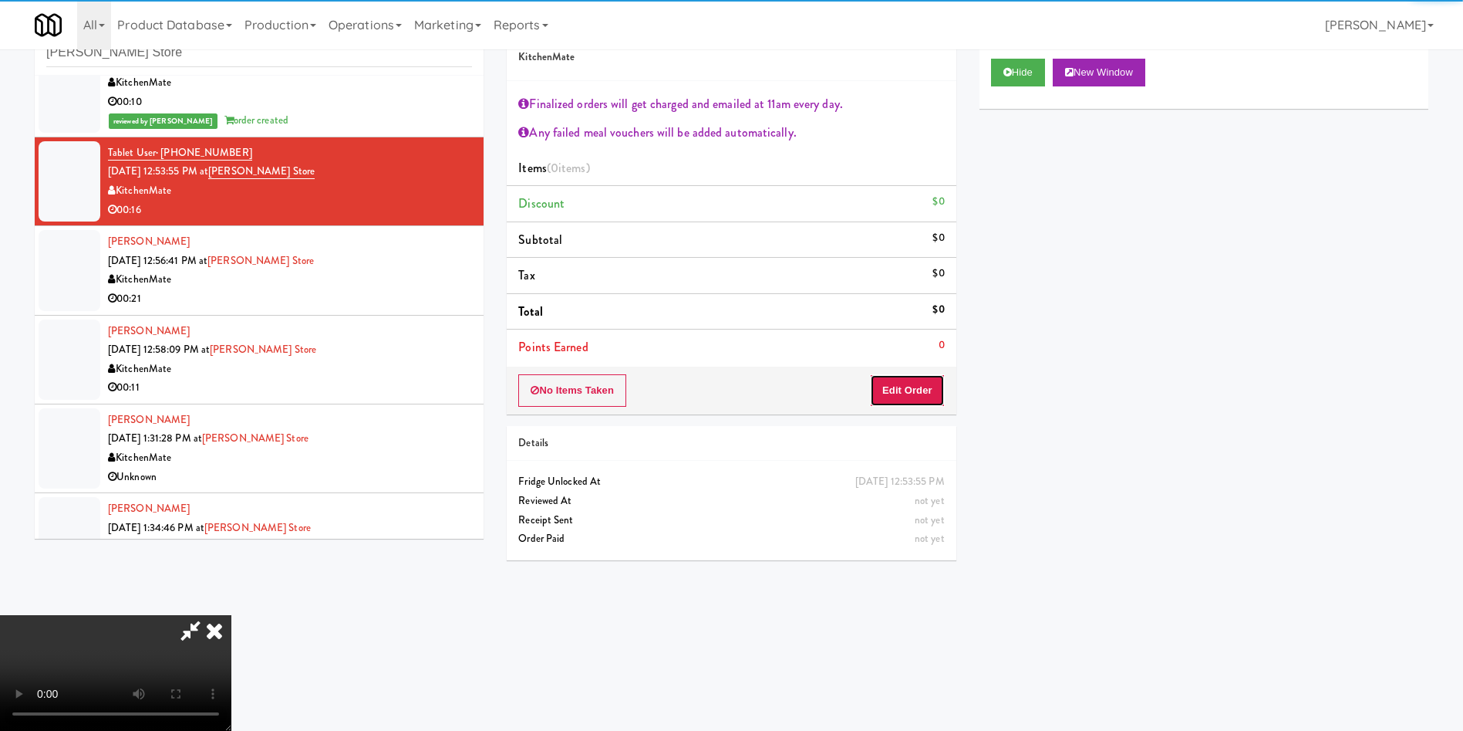
click at [895, 388] on button "Edit Order" at bounding box center [907, 390] width 75 height 32
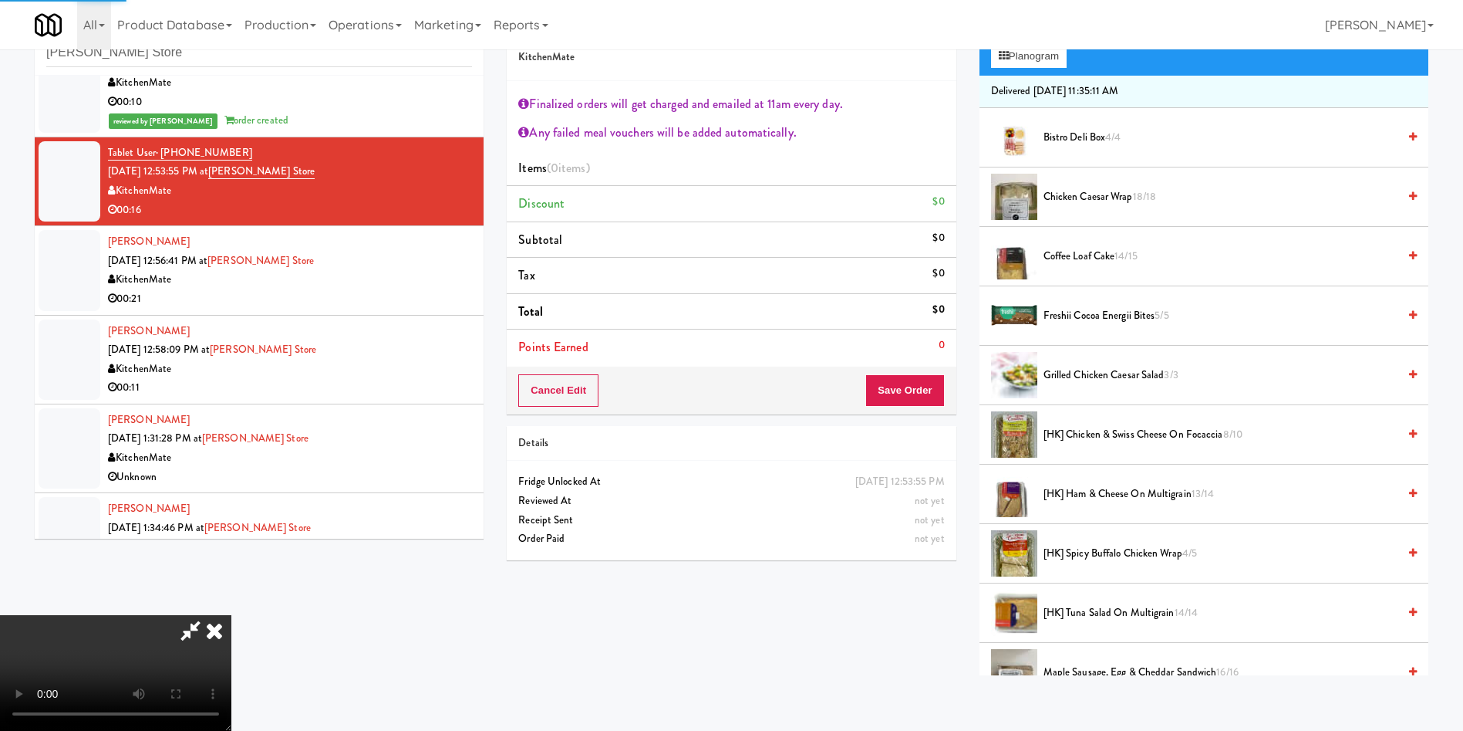
scroll to position [116, 0]
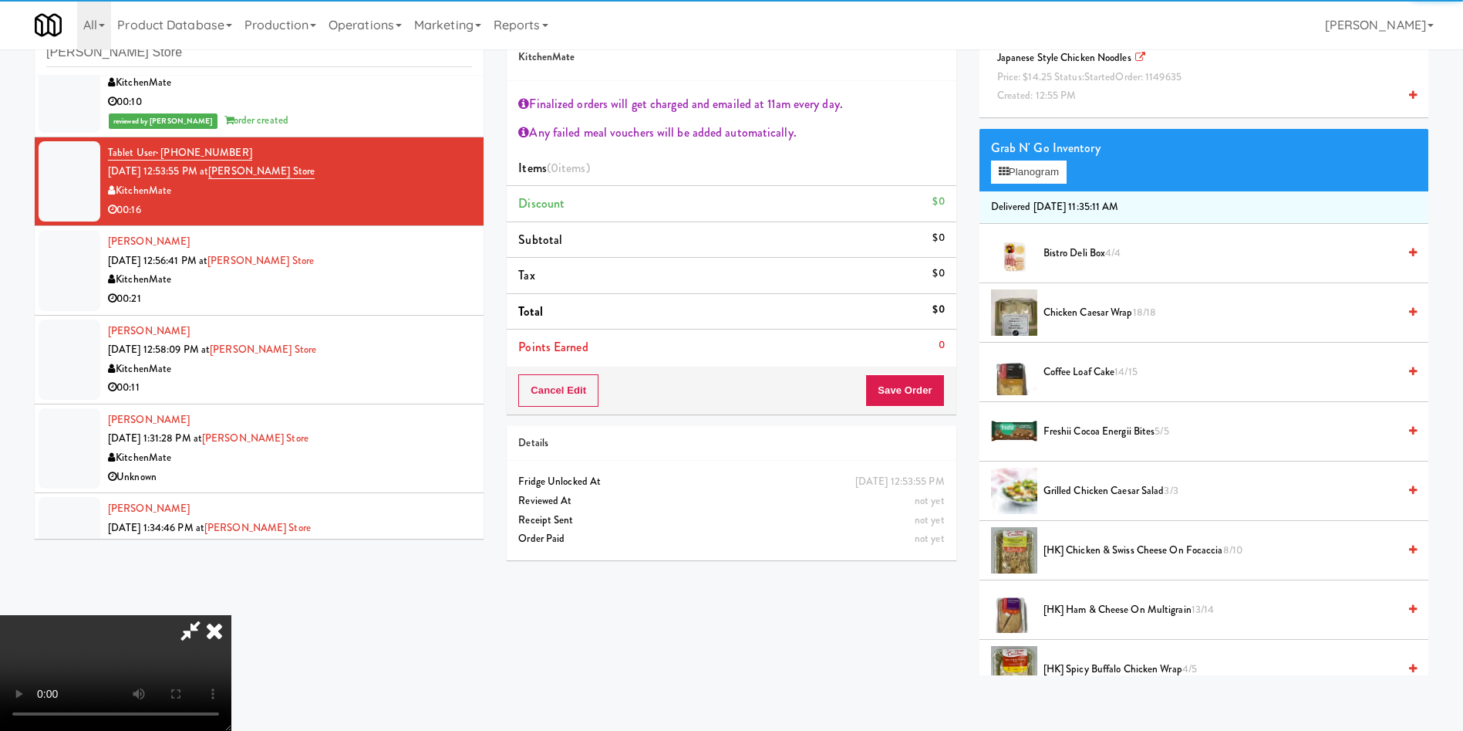
click at [1075, 86] on div "Japanese Style Chicken Noodles Price: $14.25 Status: started Order: 1149635 Cre…" at bounding box center [1204, 77] width 426 height 57
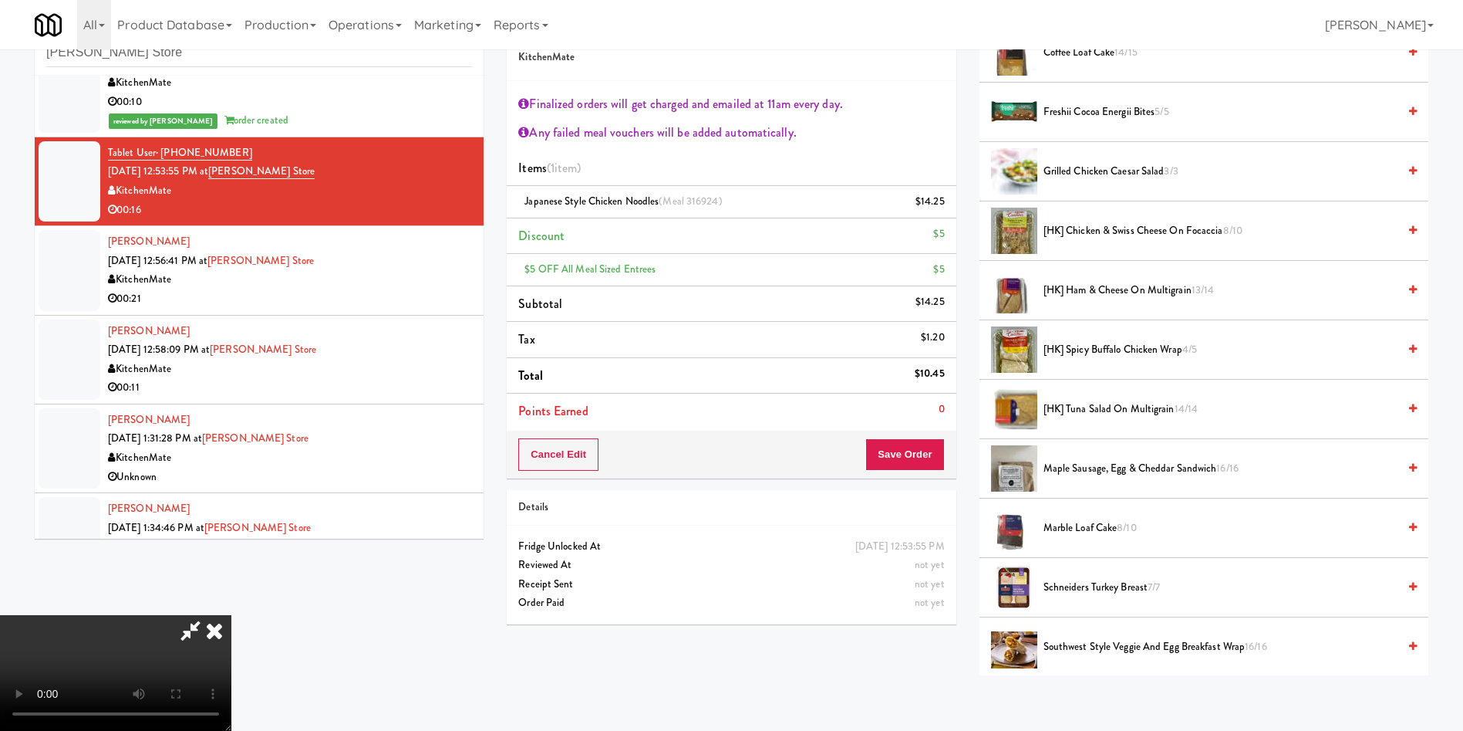
scroll to position [347, 0]
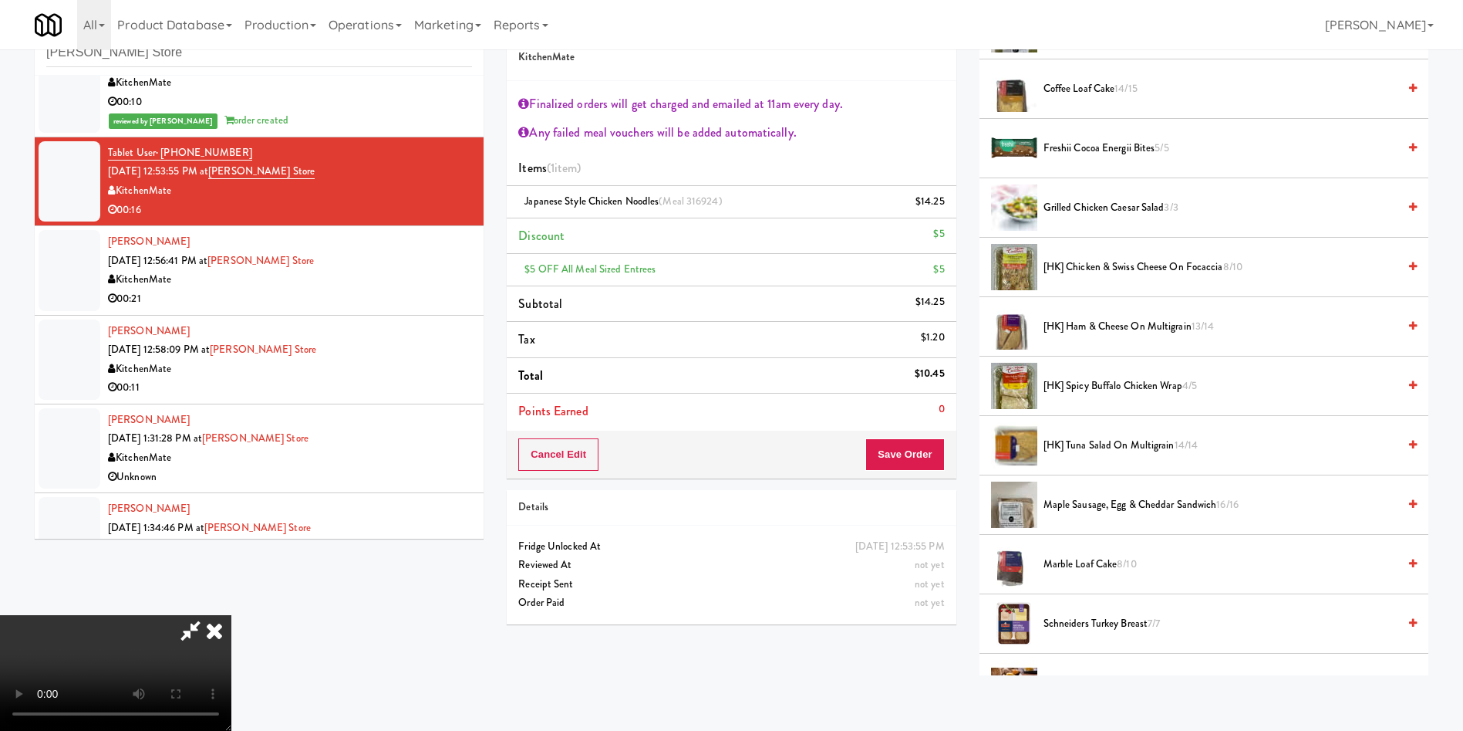
click at [1112, 330] on span "[HK] Ham & Cheese on Multigrain 13/14" at bounding box center [1221, 326] width 354 height 19
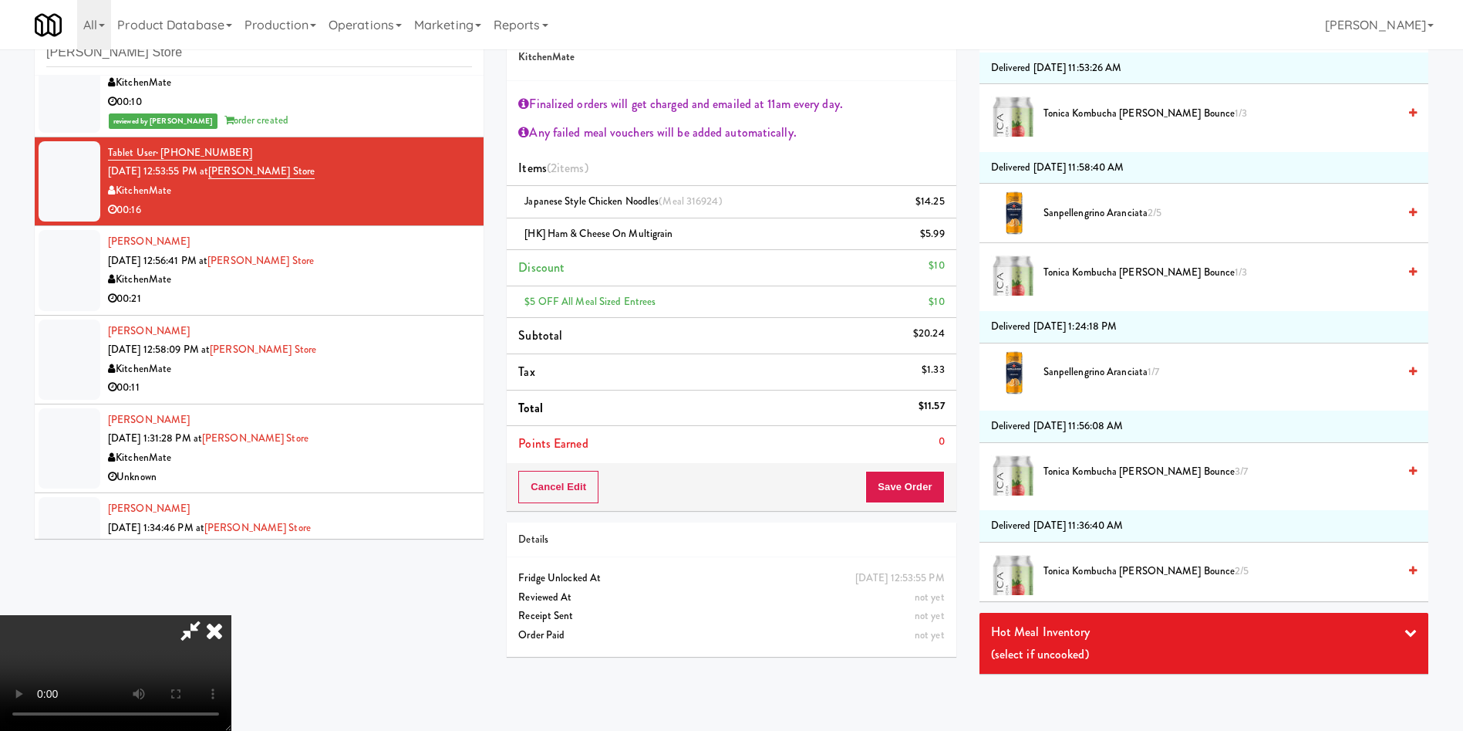
scroll to position [1620, 0]
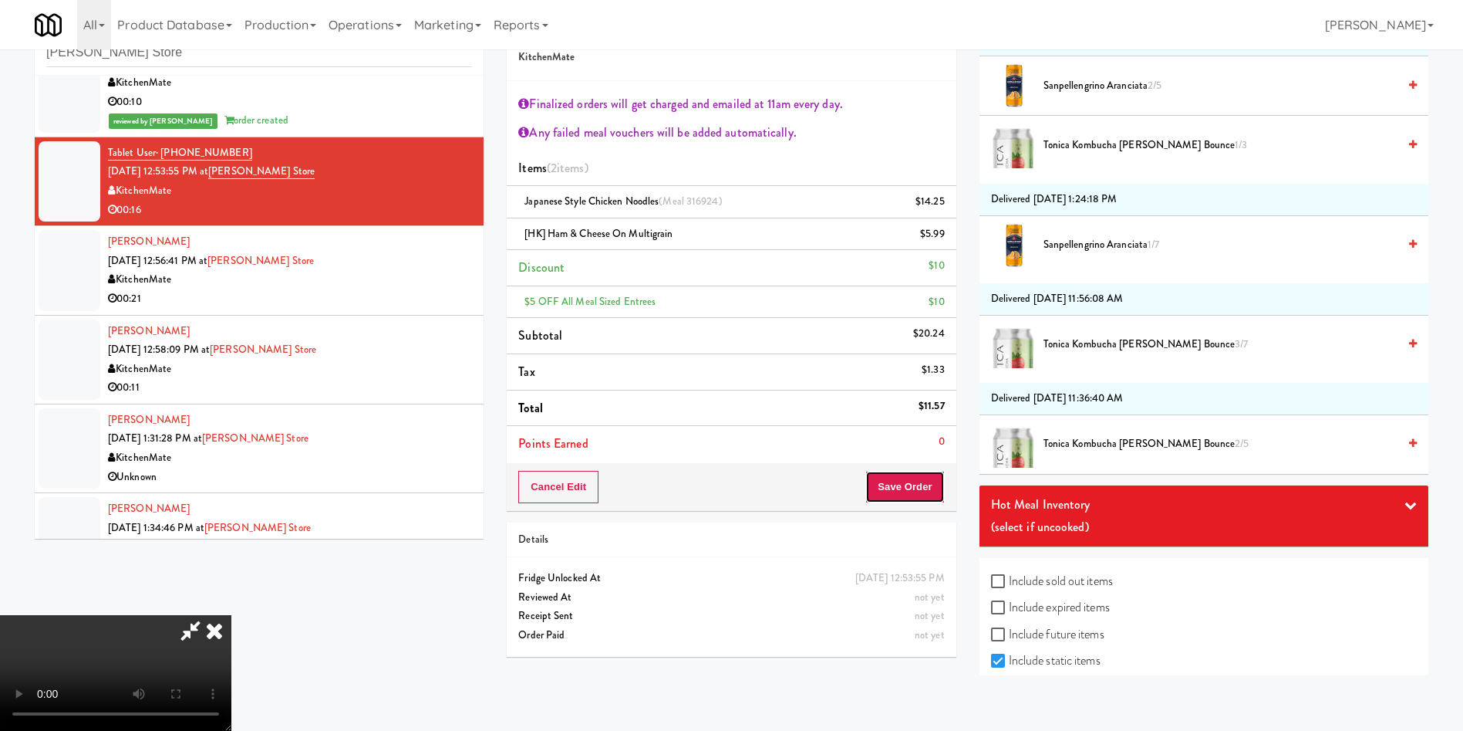
click at [942, 490] on button "Save Order" at bounding box center [905, 487] width 79 height 32
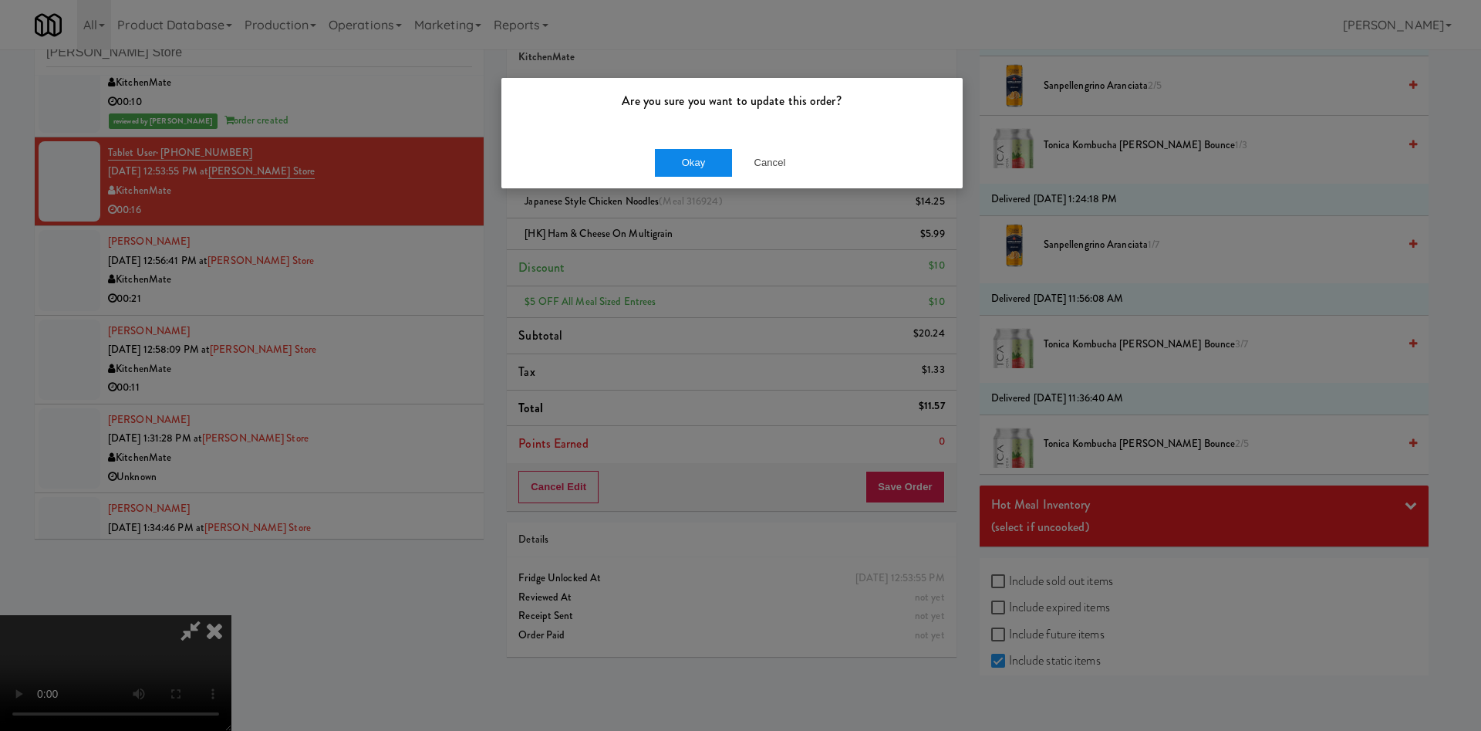
drag, startPoint x: 687, startPoint y: 143, endPoint x: 682, endPoint y: 158, distance: 15.4
click at [684, 149] on div "Okay Cancel" at bounding box center [731, 163] width 461 height 52
drag, startPoint x: 682, startPoint y: 158, endPoint x: 989, endPoint y: 525, distance: 478.0
click at [681, 160] on button "Okay" at bounding box center [693, 163] width 77 height 28
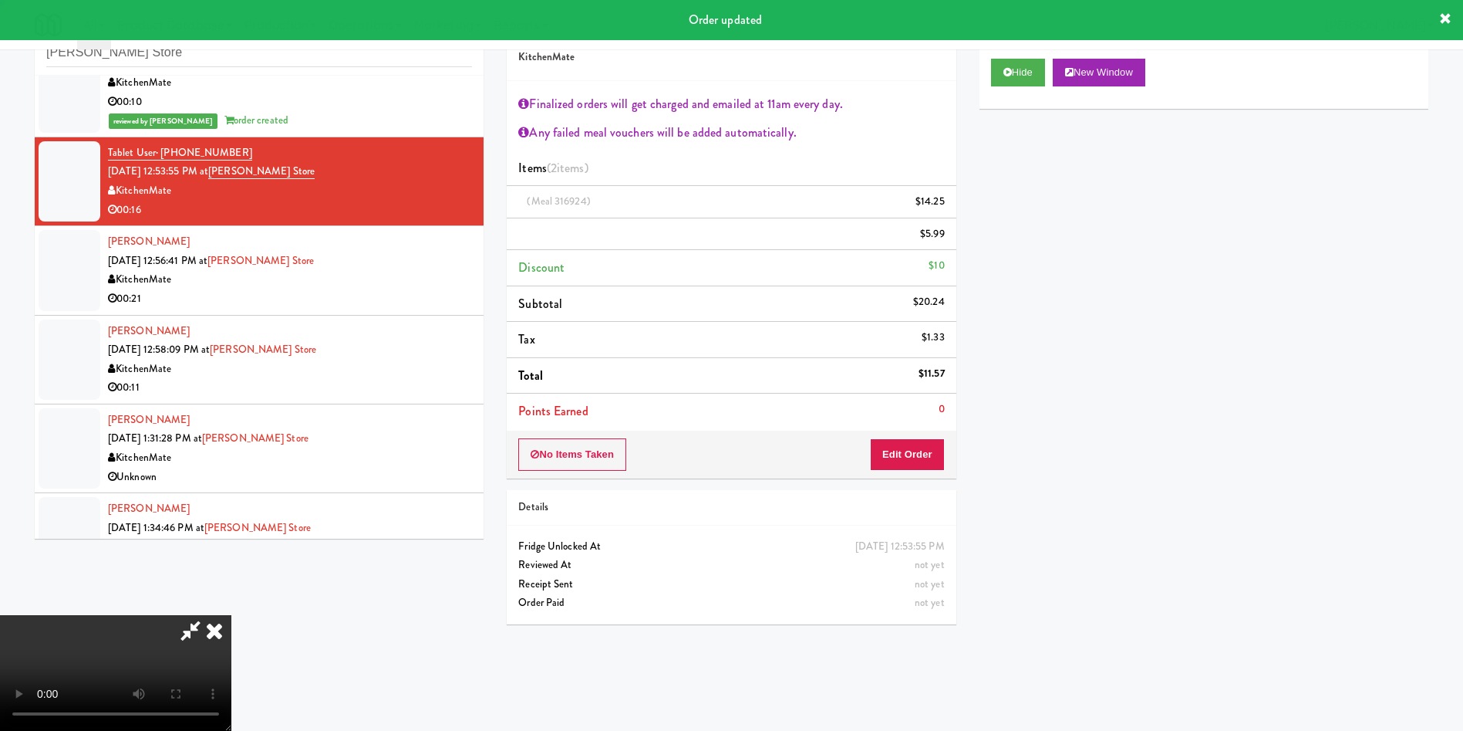
scroll to position [0, 0]
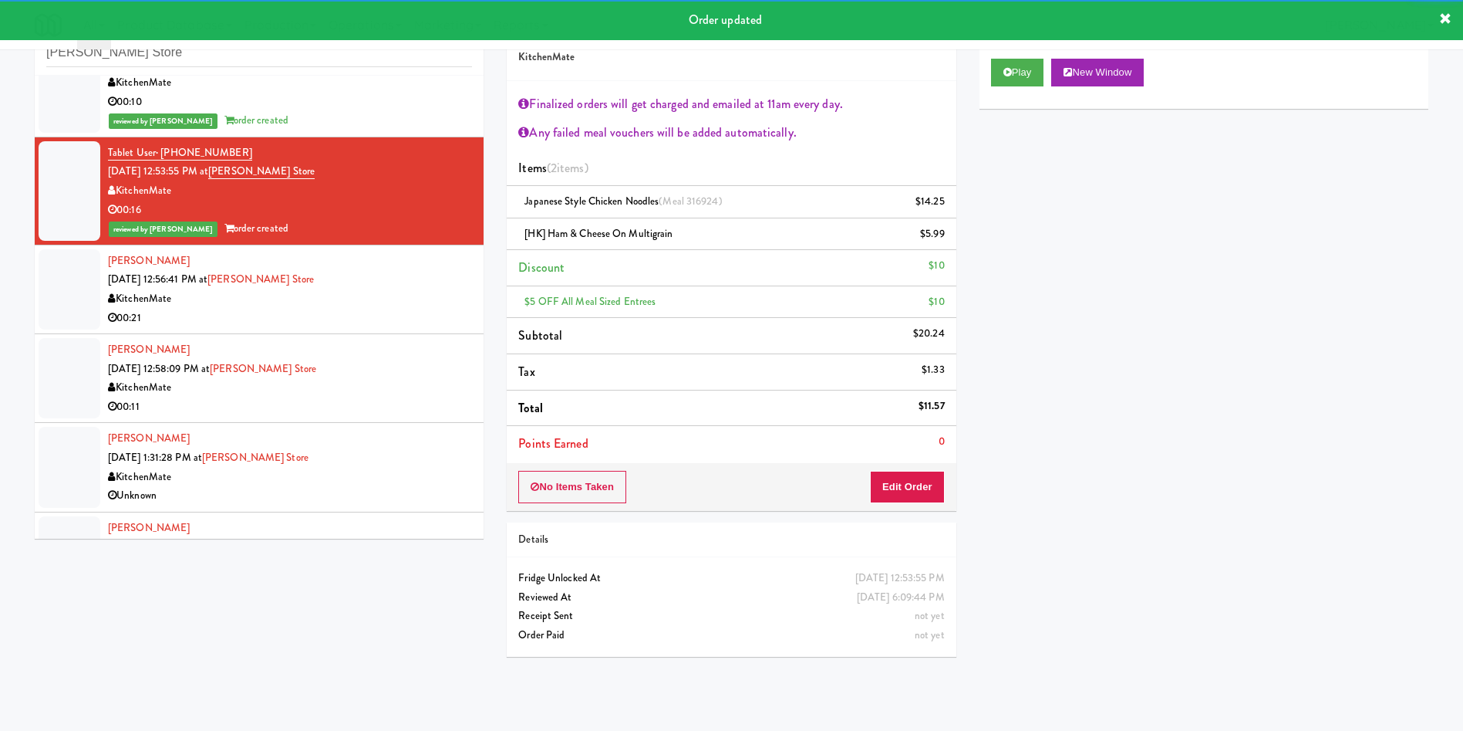
drag, startPoint x: 50, startPoint y: 315, endPoint x: 332, endPoint y: 275, distance: 285.1
click at [50, 315] on div at bounding box center [70, 289] width 62 height 80
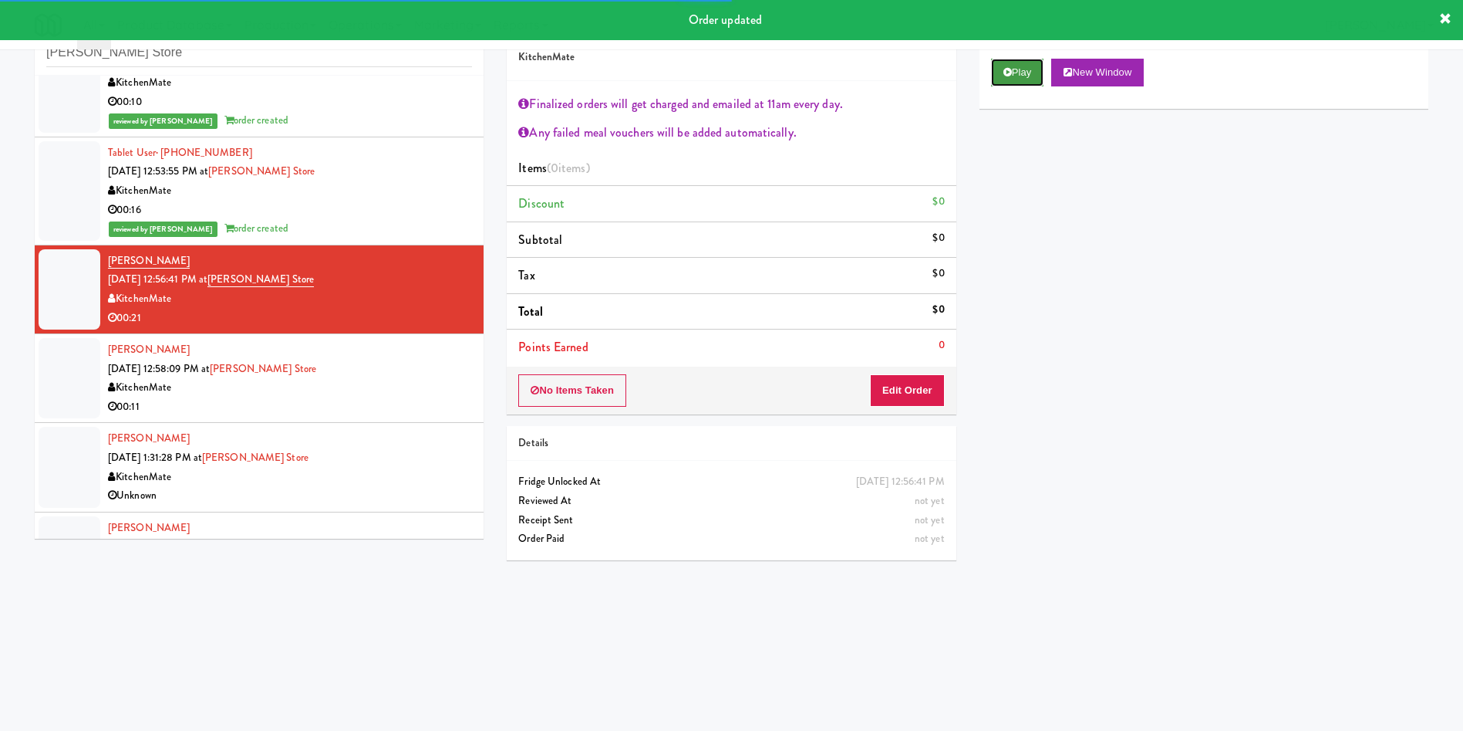
drag, startPoint x: 1018, startPoint y: 66, endPoint x: 1019, endPoint y: 78, distance: 11.6
click at [1019, 74] on button "Play" at bounding box center [1017, 73] width 53 height 28
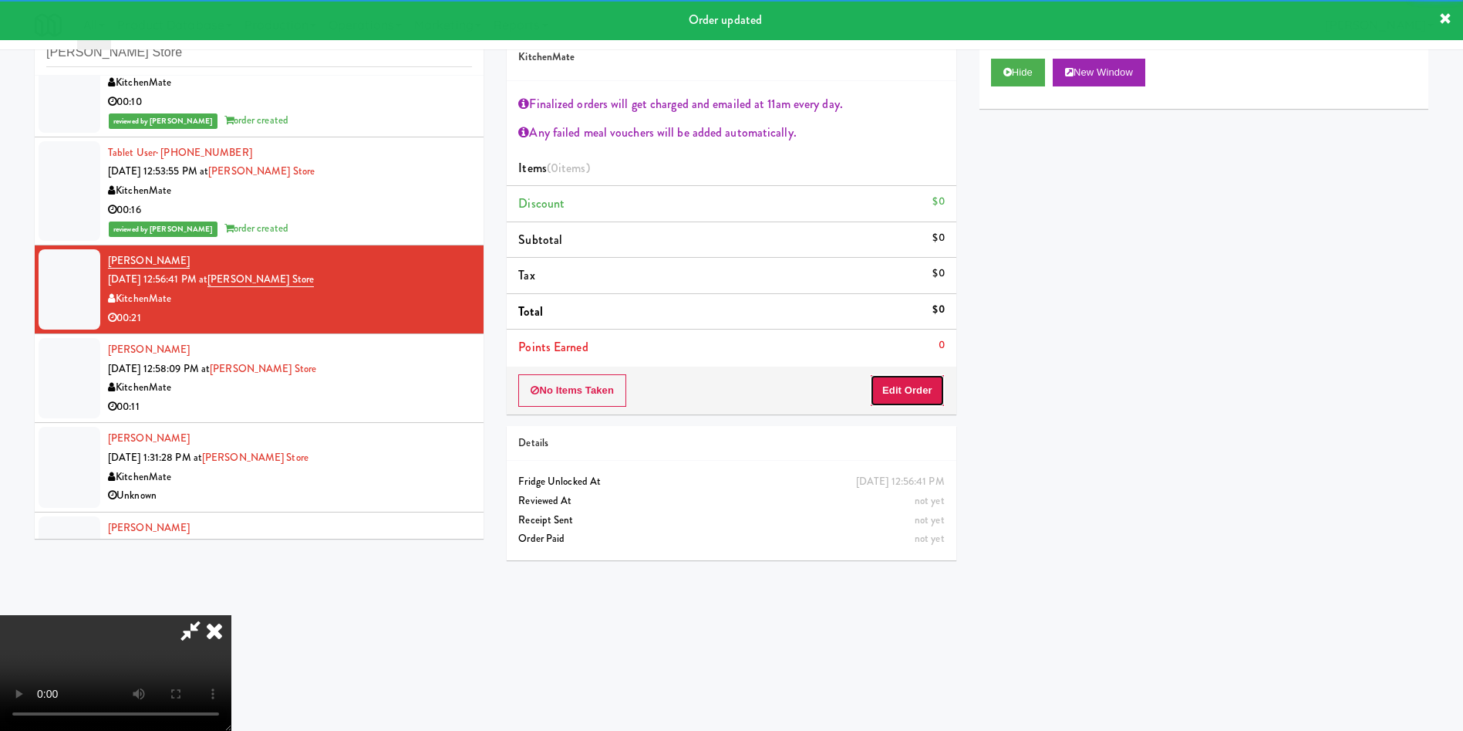
click at [916, 391] on button "Edit Order" at bounding box center [907, 390] width 75 height 32
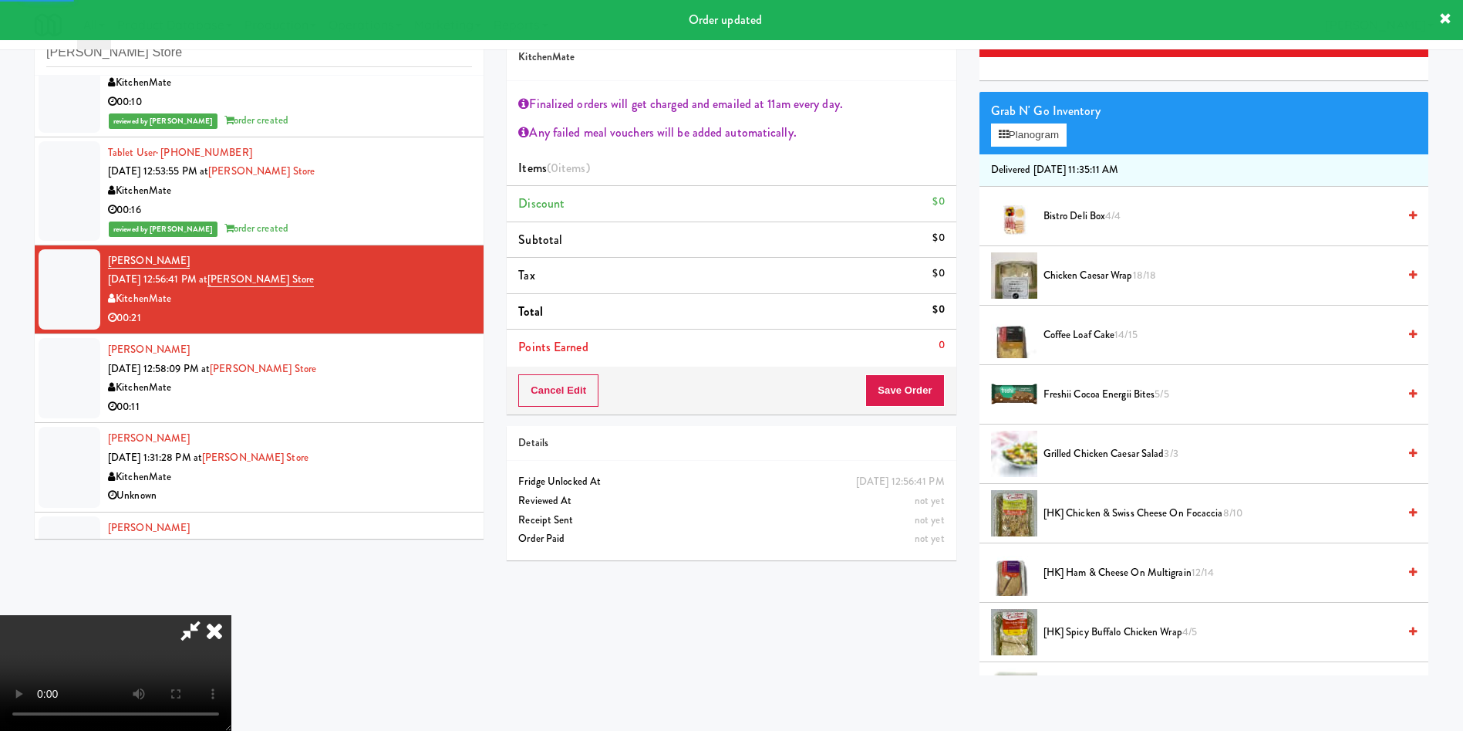
scroll to position [231, 0]
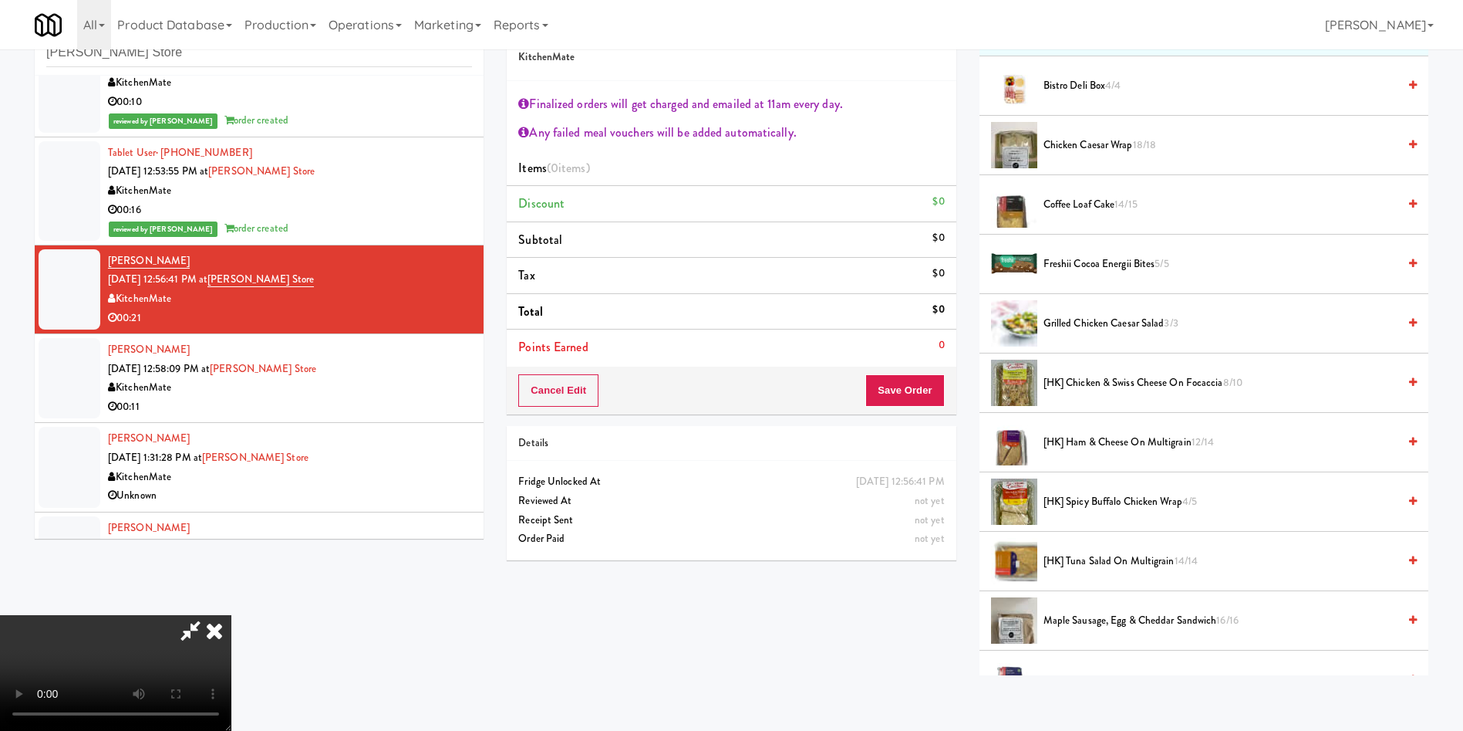
click at [1096, 504] on span "[HK] Spicy Buffalo Chicken Wrap 4/5" at bounding box center [1221, 501] width 354 height 19
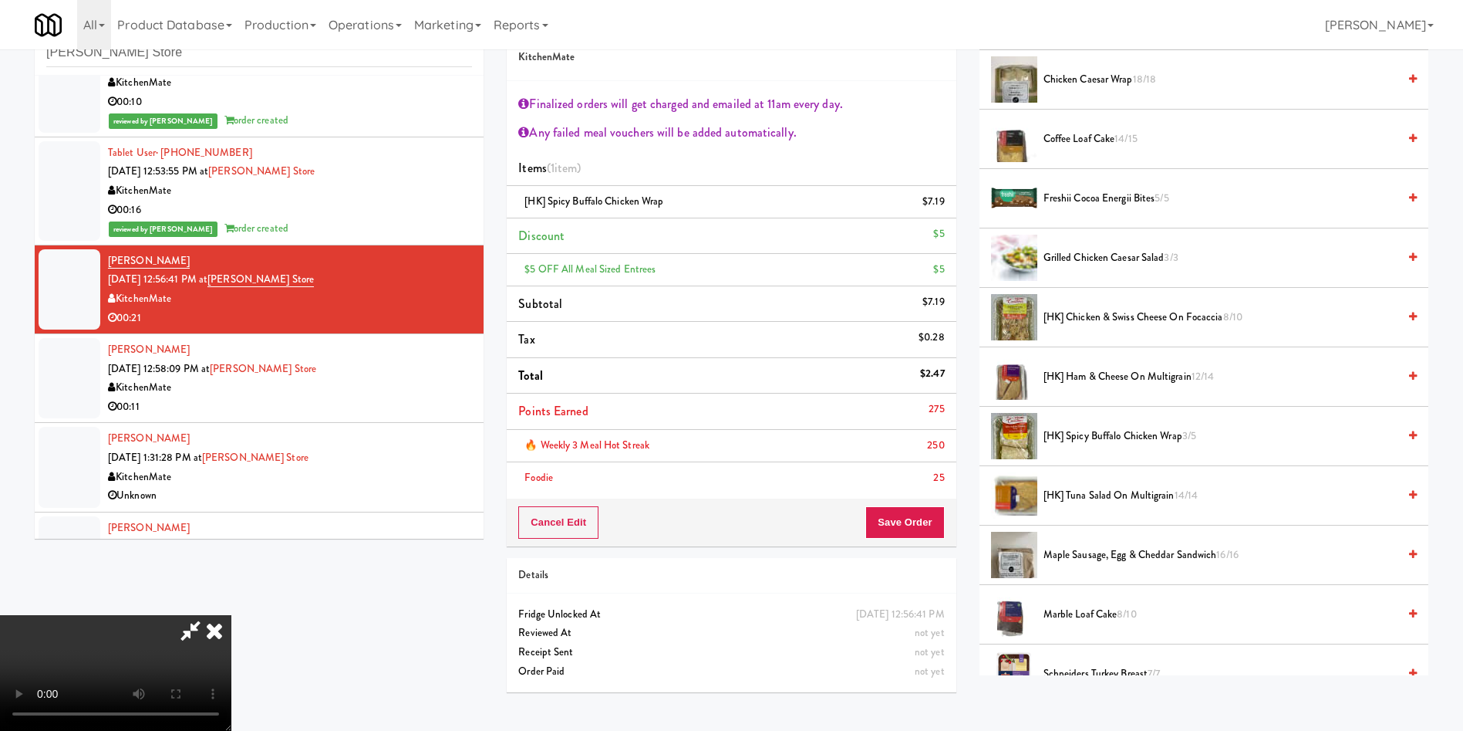
scroll to position [463, 0]
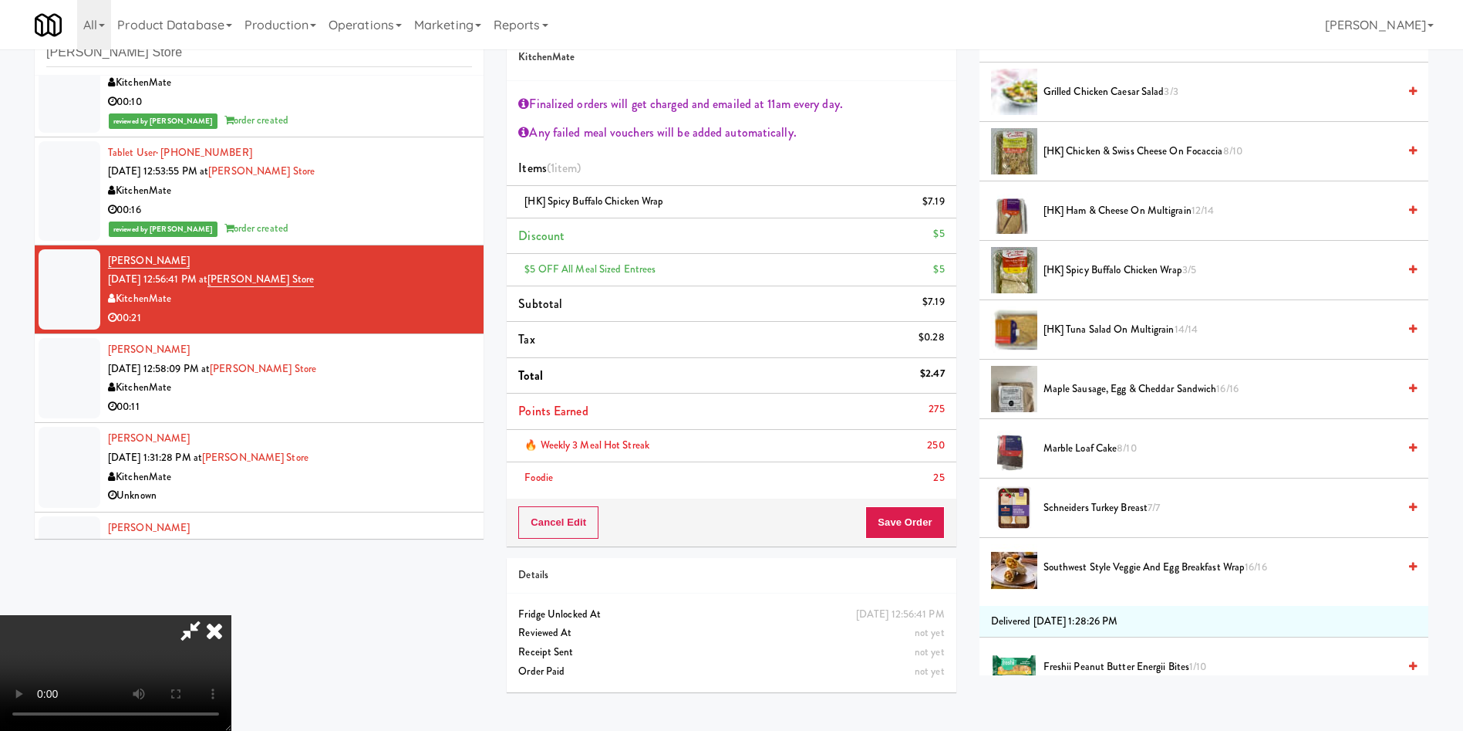
click at [1088, 268] on span "[HK] Spicy Buffalo Chicken Wrap 3/5" at bounding box center [1221, 270] width 354 height 19
click at [1068, 392] on span "Maple Sausage, Egg & Cheddar Sandwich 16/16" at bounding box center [1221, 389] width 354 height 19
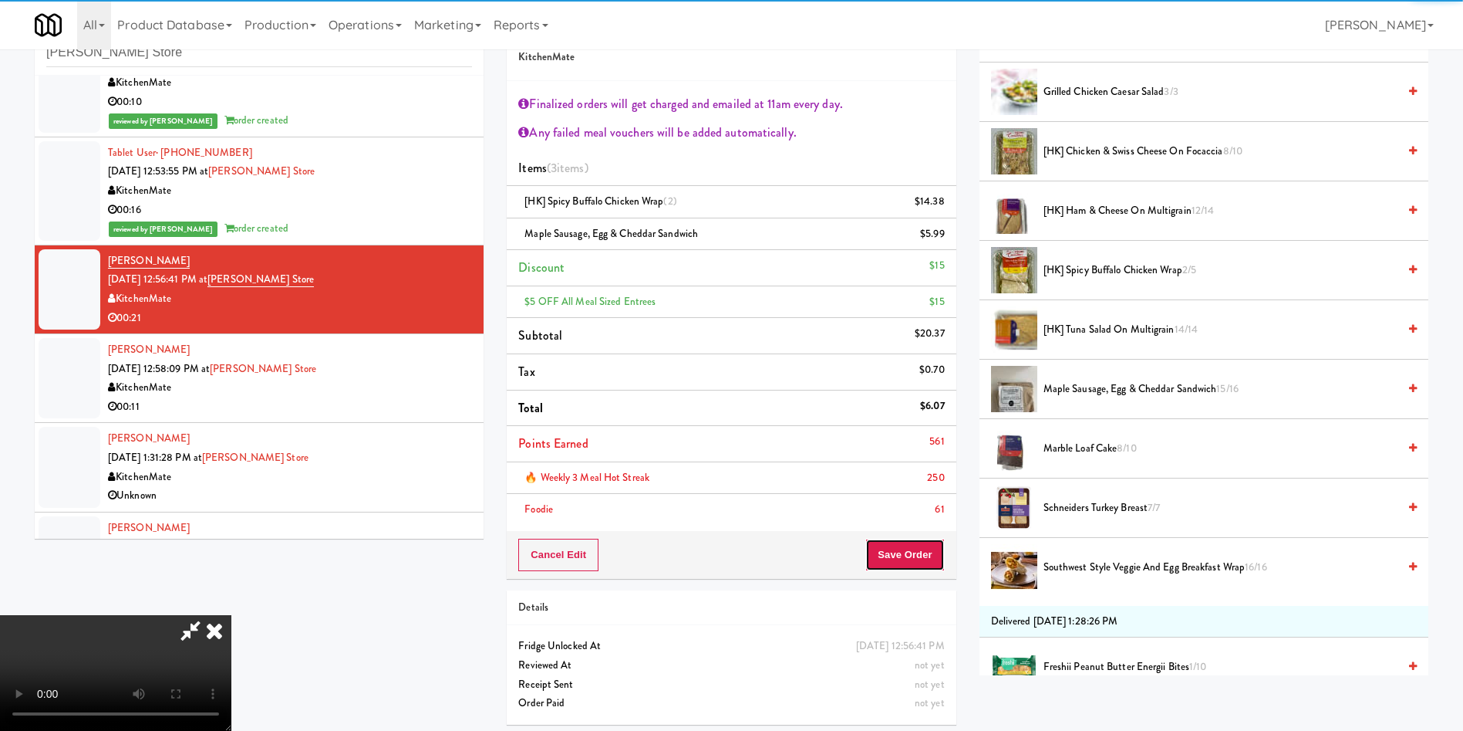
click at [935, 553] on button "Save Order" at bounding box center [905, 554] width 79 height 32
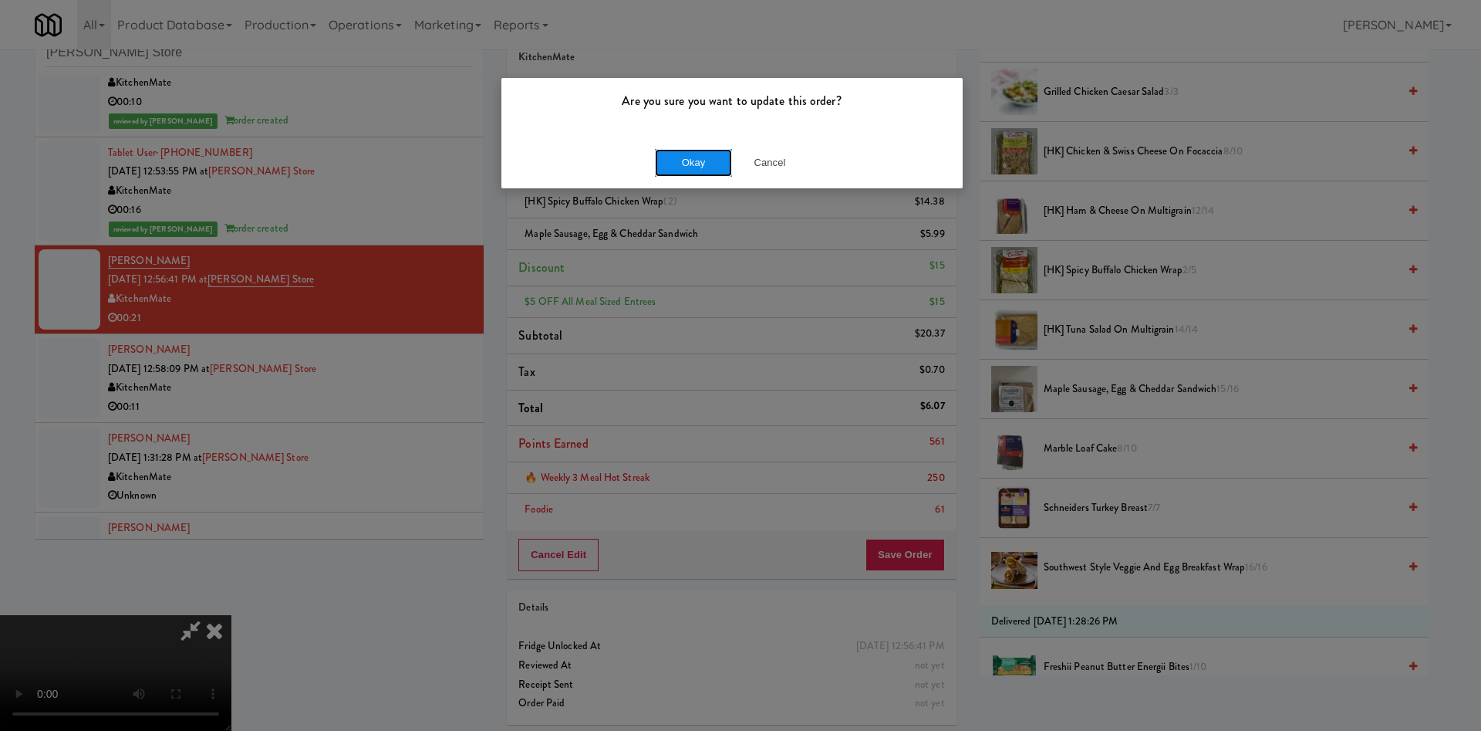
click at [672, 166] on button "Okay" at bounding box center [693, 163] width 77 height 28
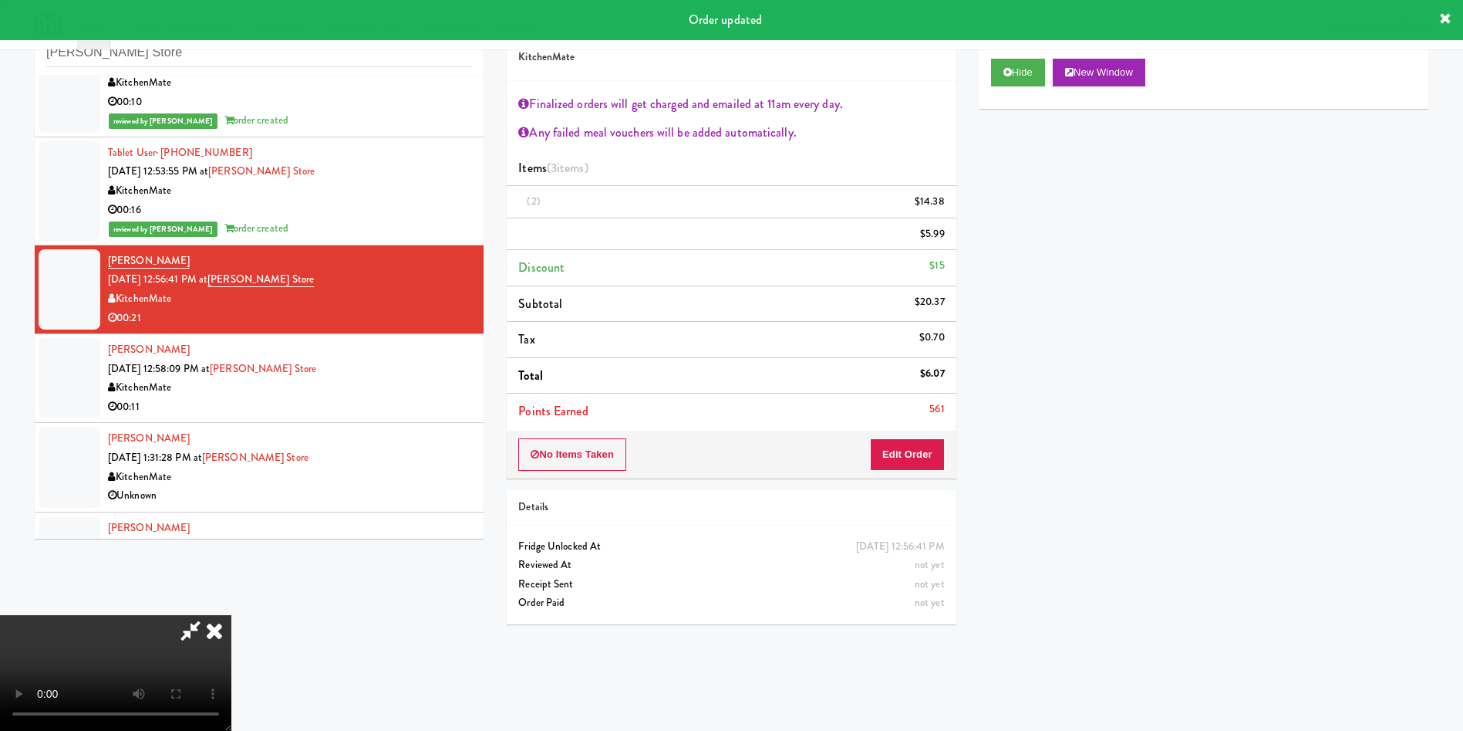
scroll to position [0, 0]
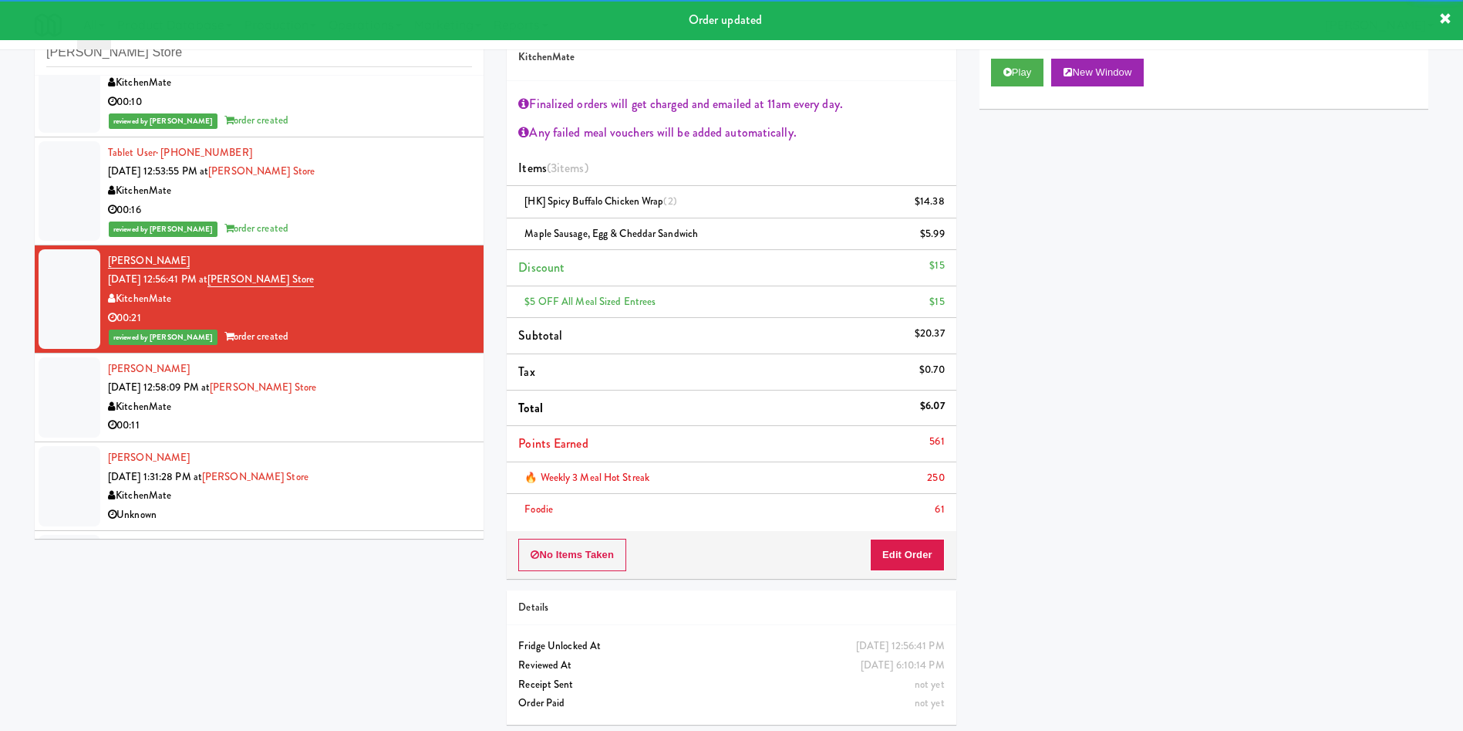
click at [73, 397] on div at bounding box center [70, 397] width 62 height 80
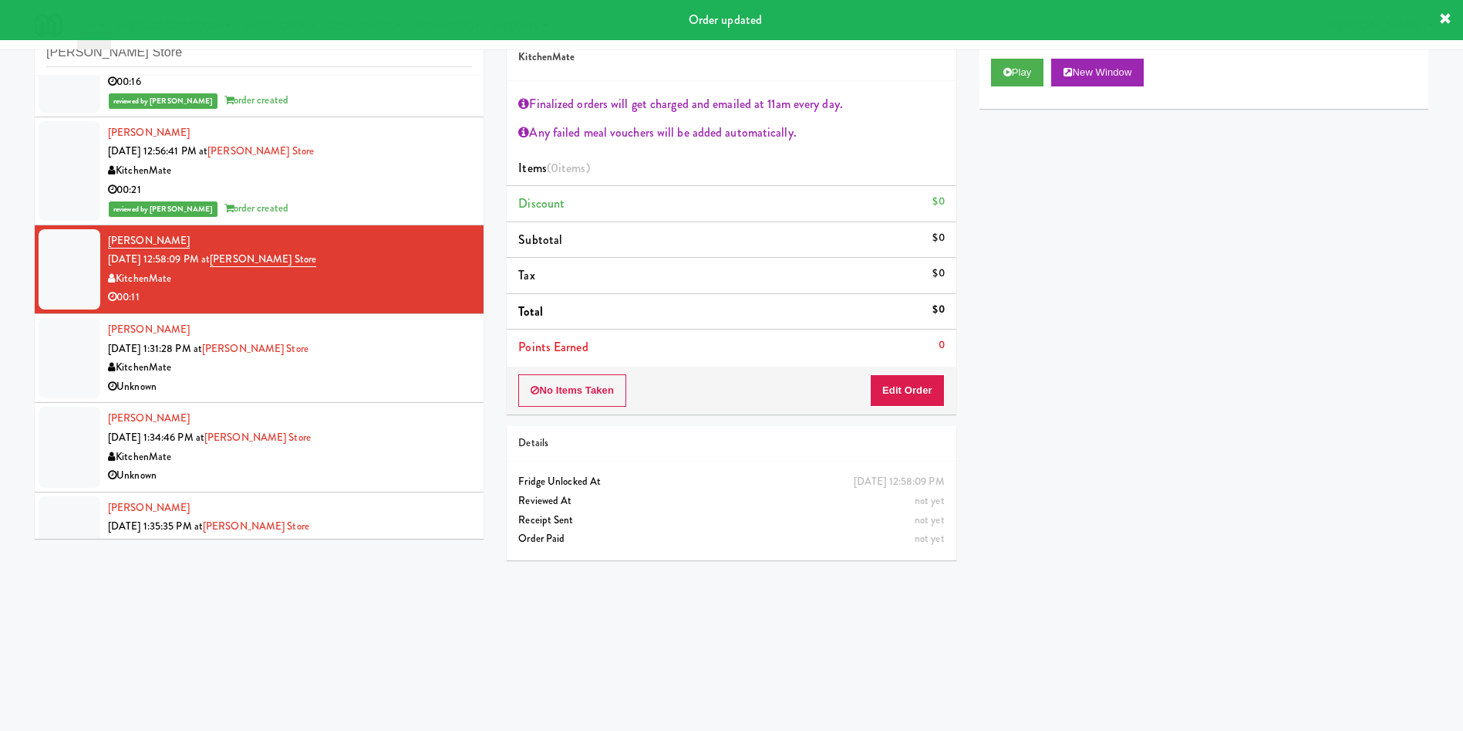
scroll to position [926, 0]
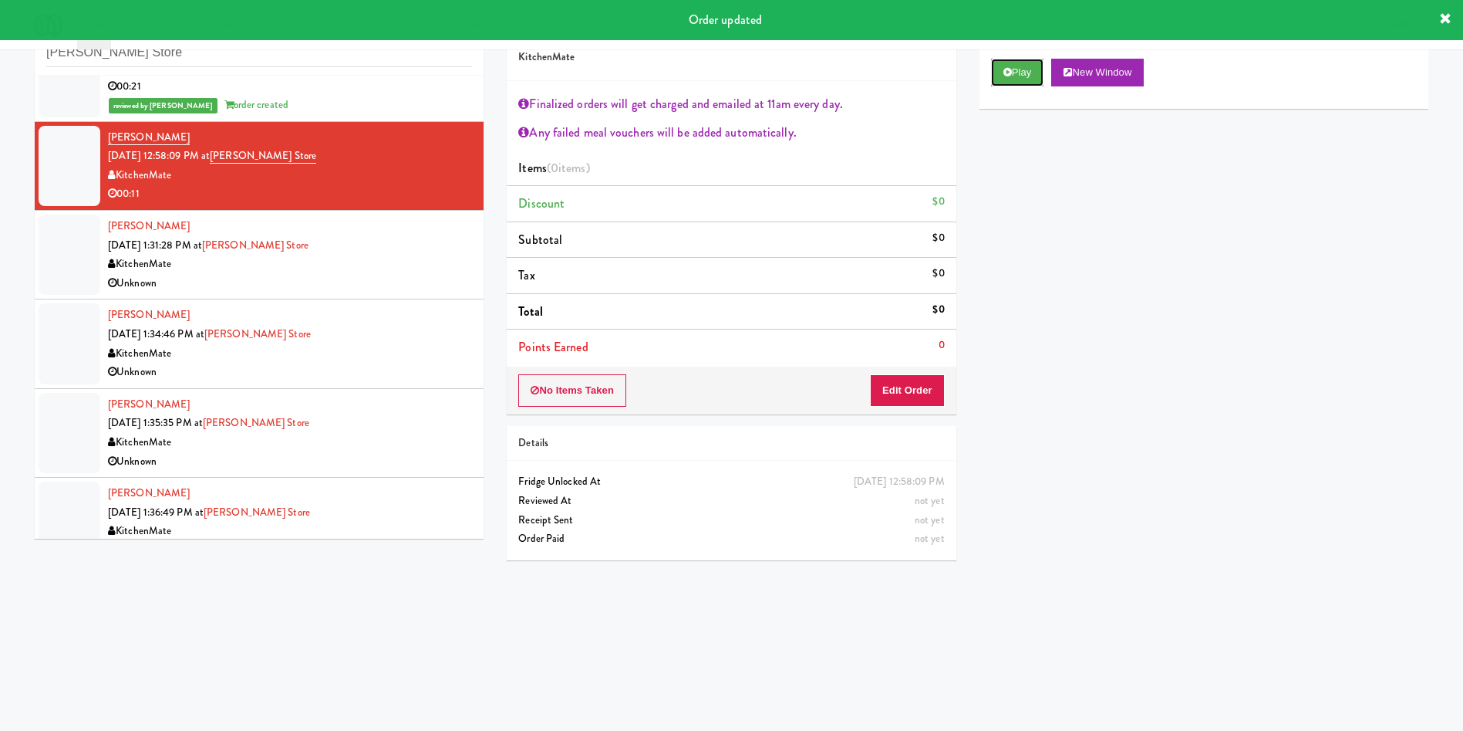
drag, startPoint x: 1007, startPoint y: 73, endPoint x: 987, endPoint y: 109, distance: 41.1
click at [1008, 73] on icon at bounding box center [1008, 72] width 8 height 10
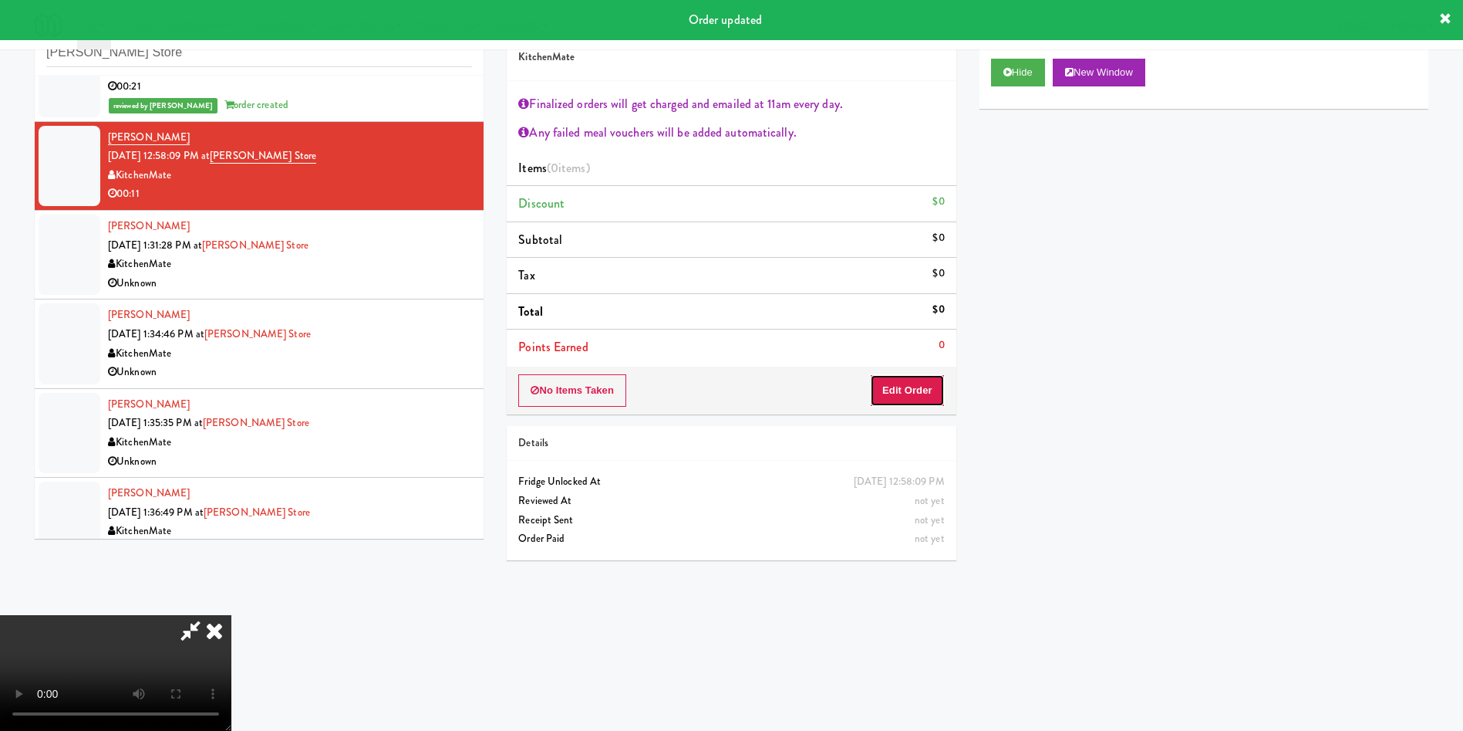
click at [915, 399] on button "Edit Order" at bounding box center [907, 390] width 75 height 32
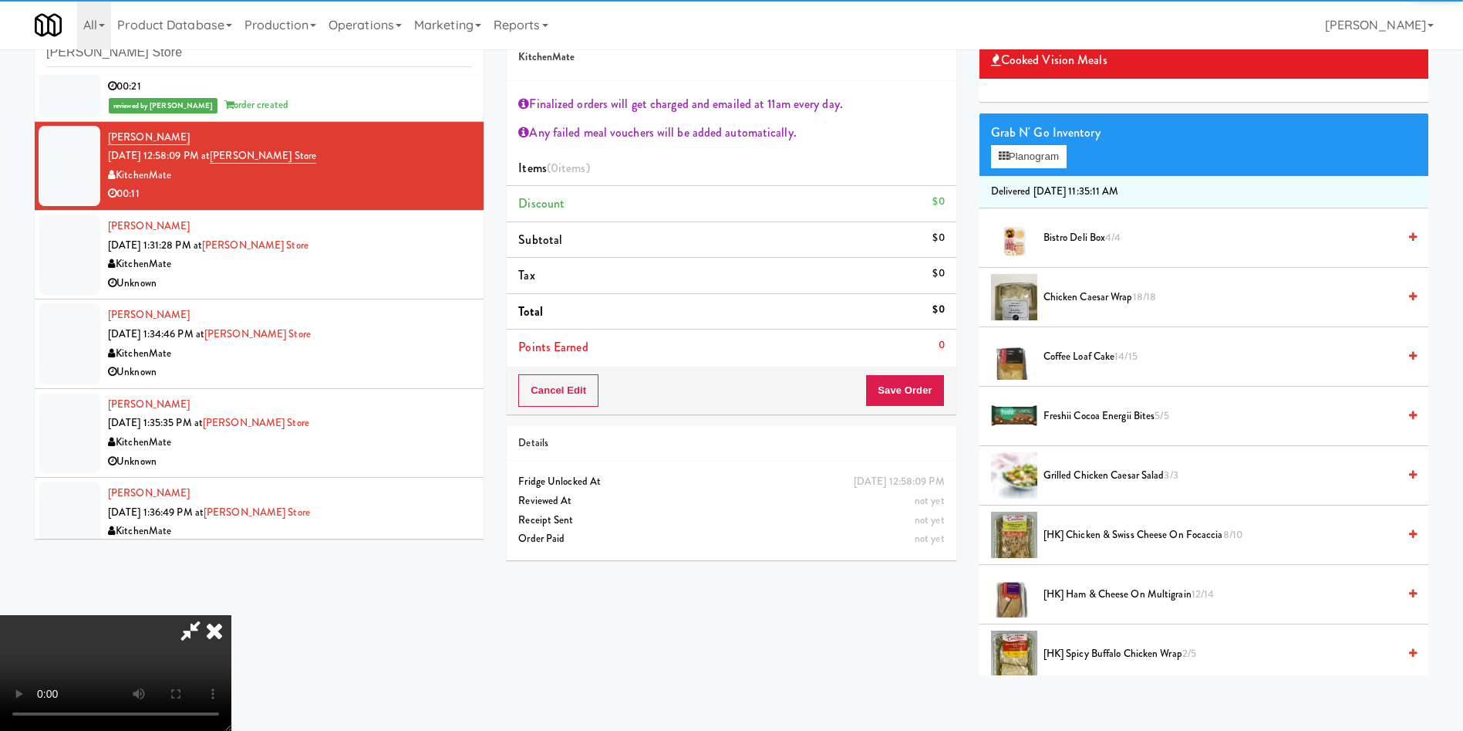
scroll to position [116, 0]
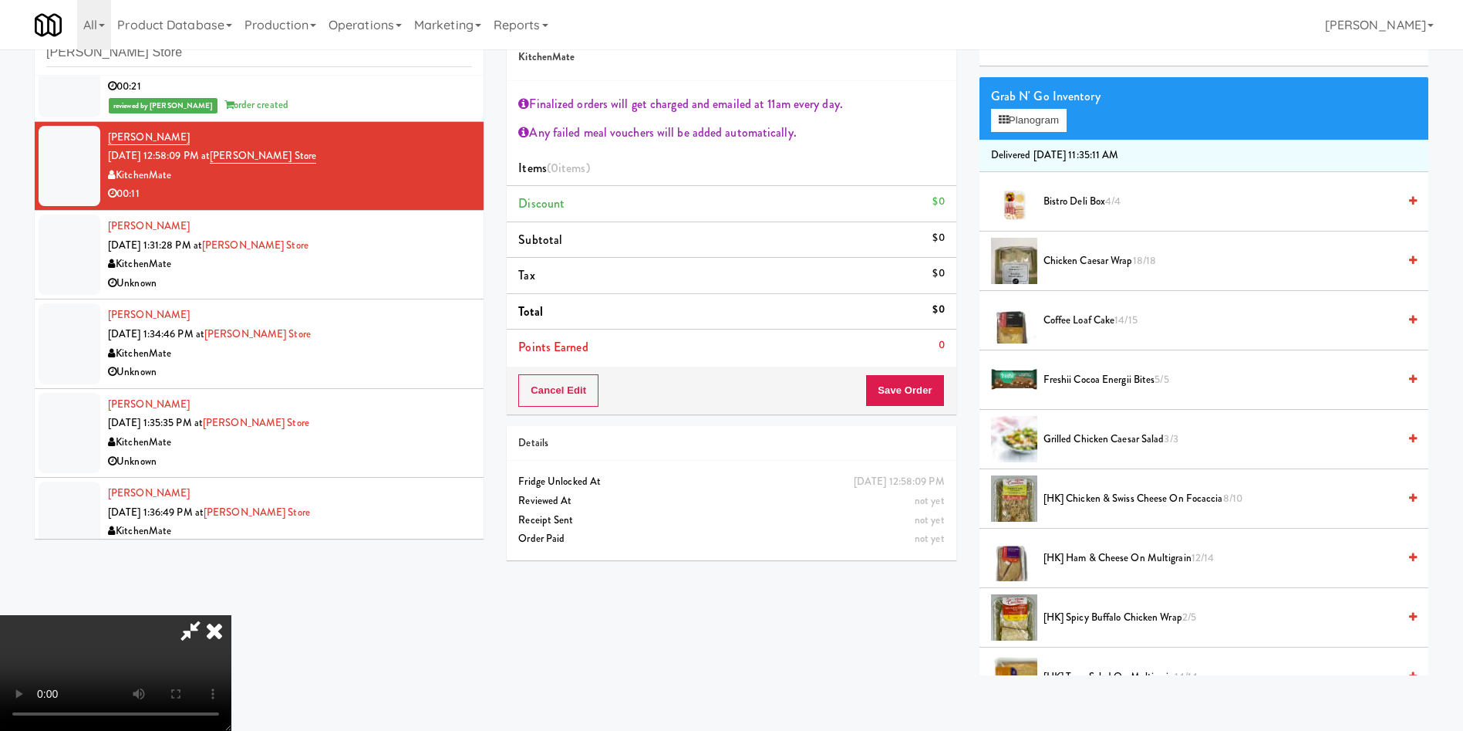
click at [231, 615] on video at bounding box center [115, 673] width 231 height 116
click at [1103, 553] on span "[HK] Ham & Cheese on Multigrain 12/14" at bounding box center [1221, 557] width 354 height 19
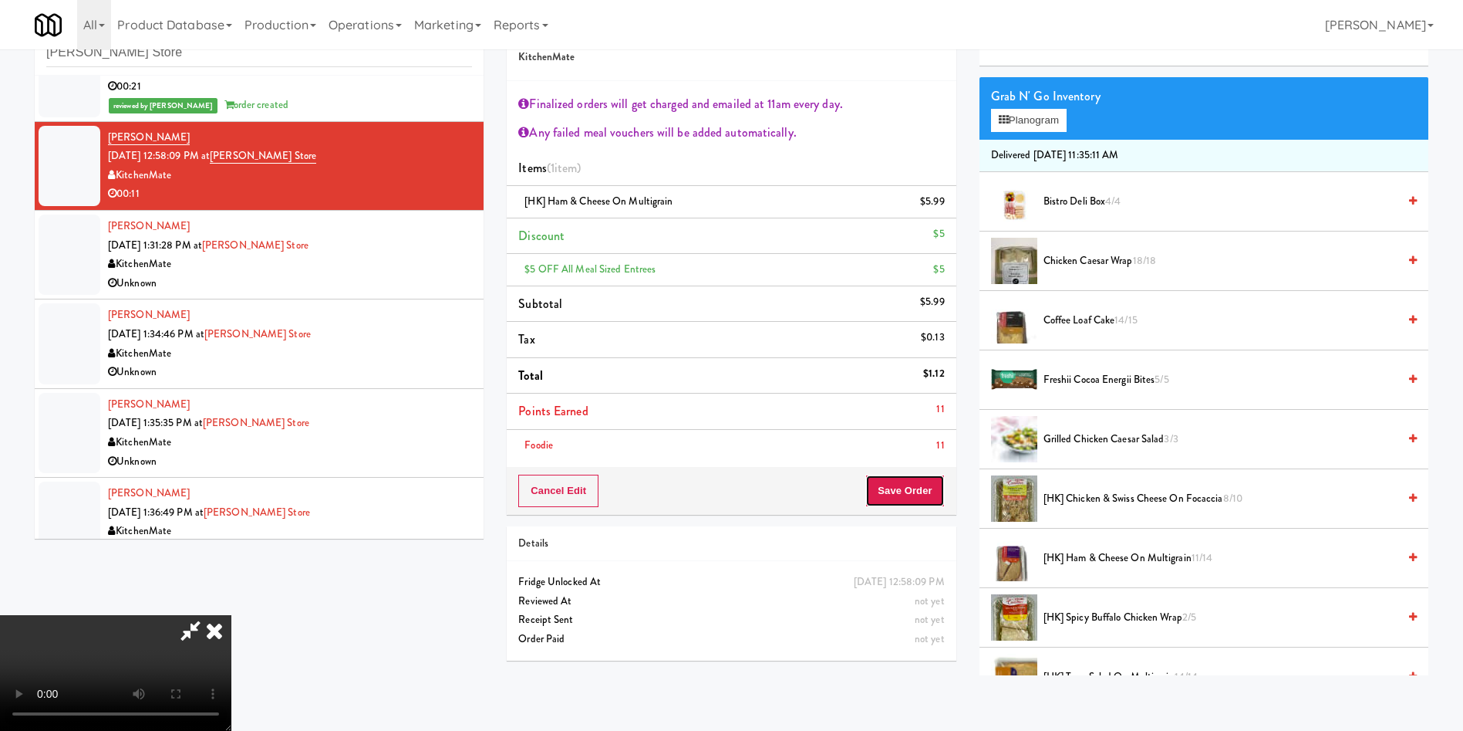
click at [903, 497] on button "Save Order" at bounding box center [905, 490] width 79 height 32
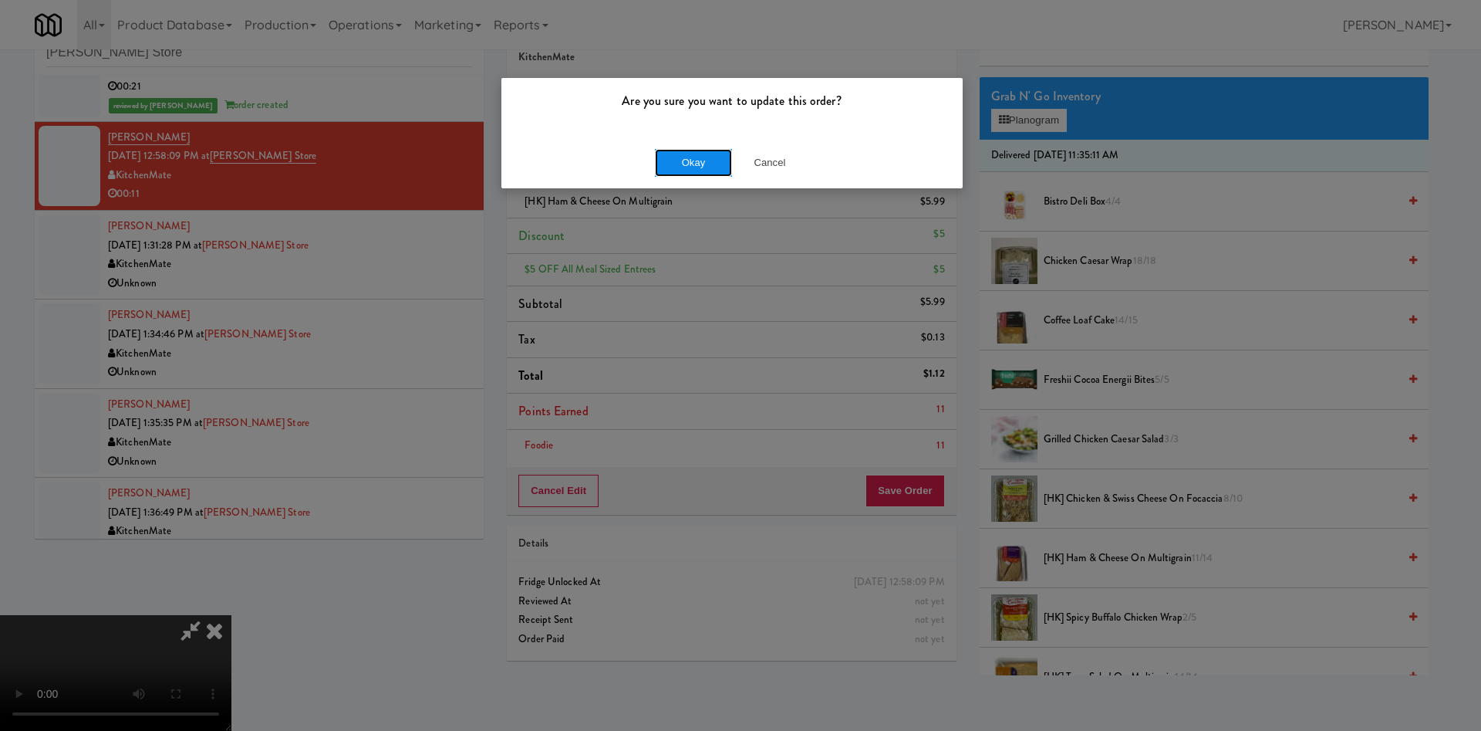
click at [660, 166] on button "Okay" at bounding box center [693, 163] width 77 height 28
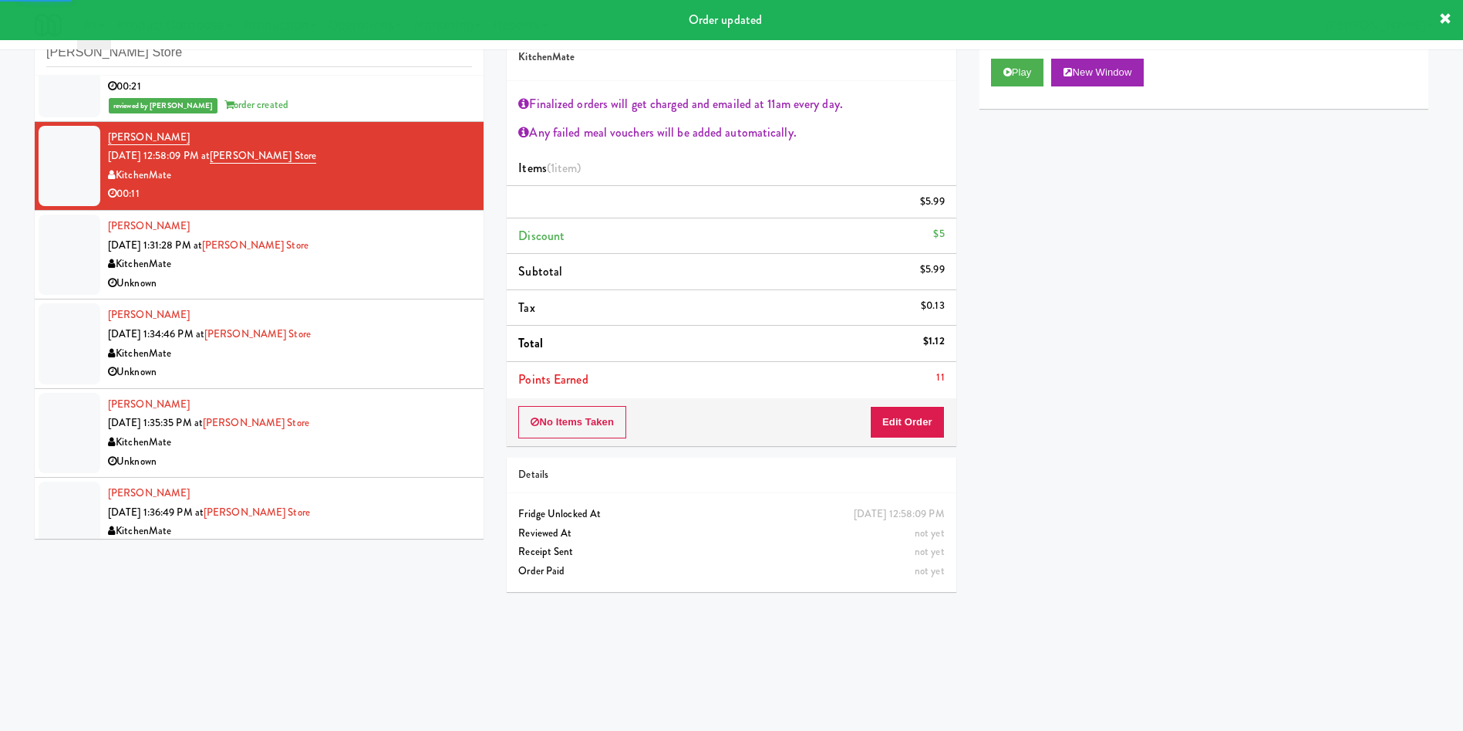
scroll to position [0, 0]
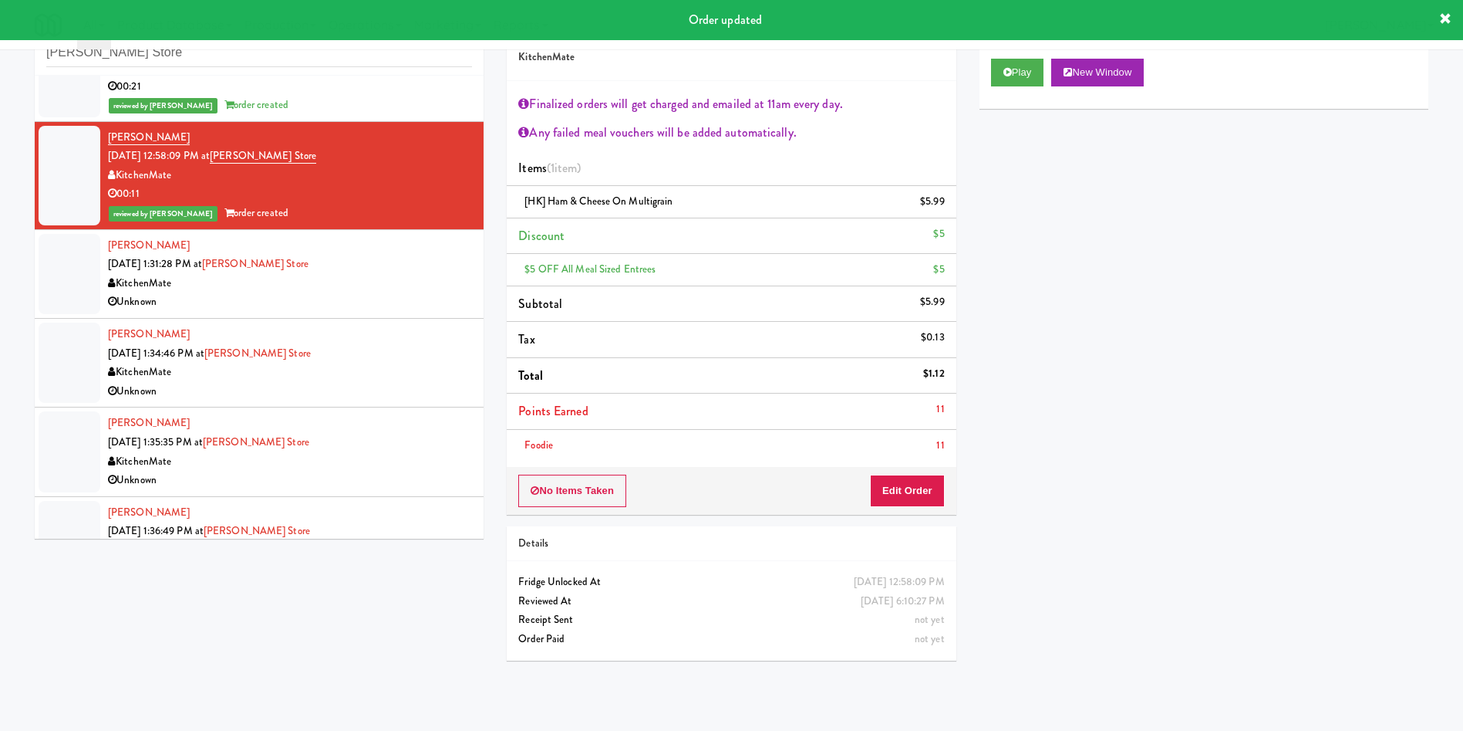
click at [65, 275] on div at bounding box center [70, 274] width 62 height 80
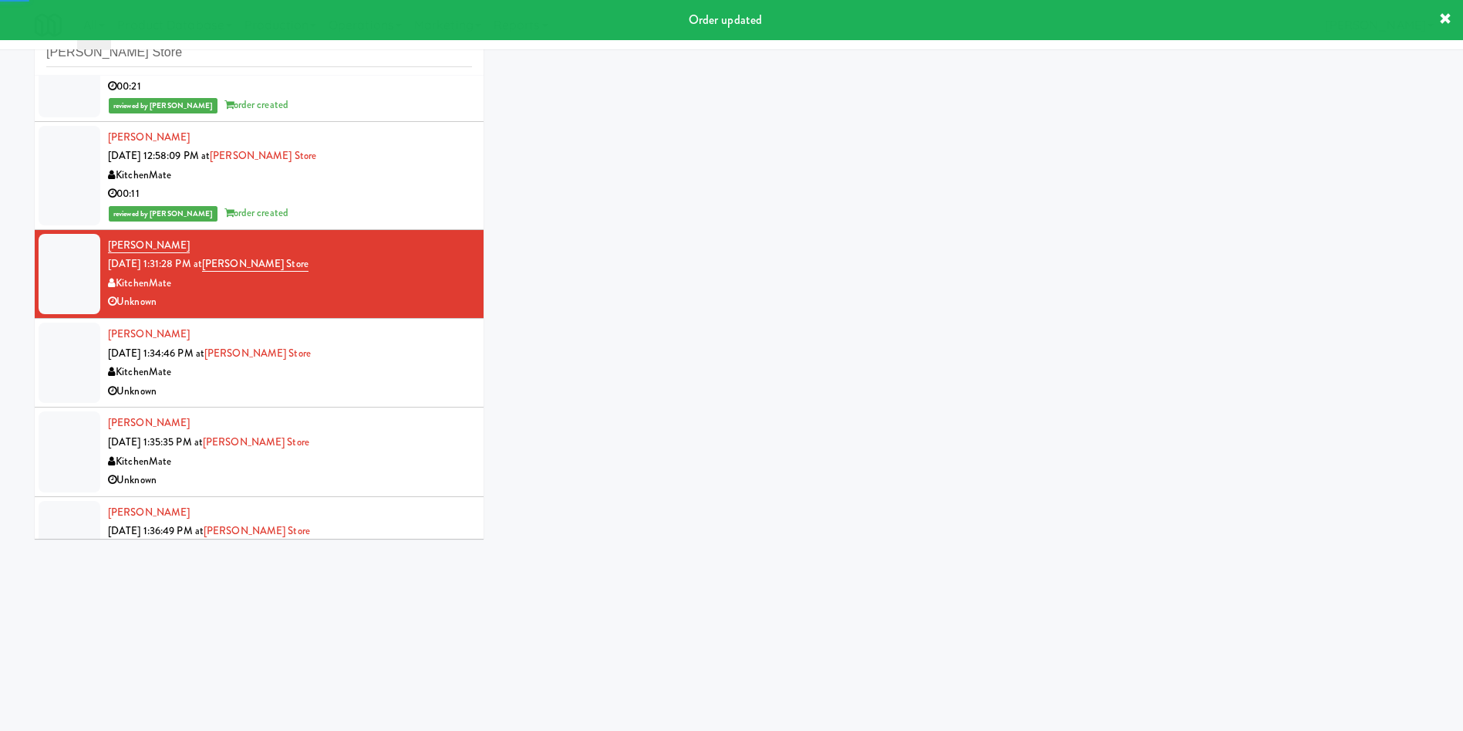
scroll to position [1041, 0]
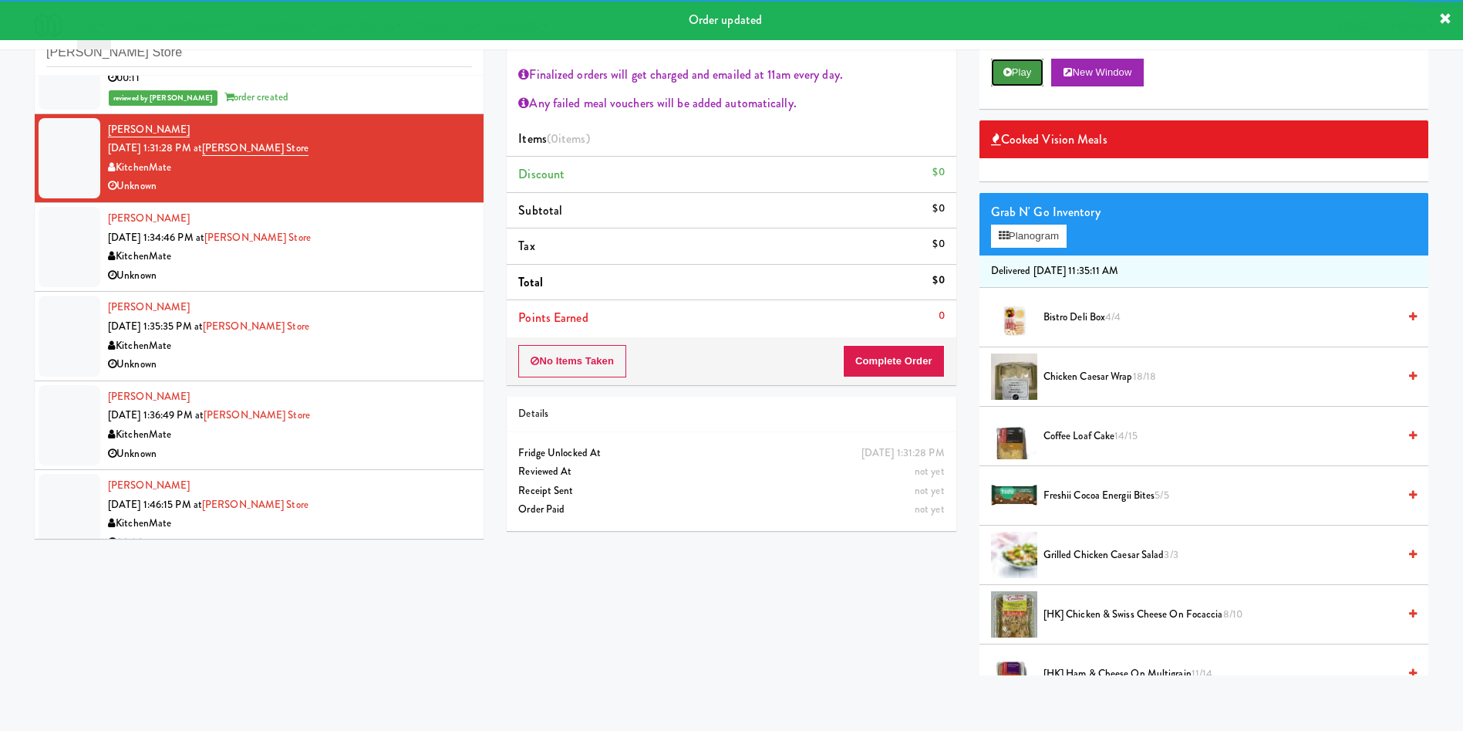
click at [1026, 69] on button "Play" at bounding box center [1017, 73] width 53 height 28
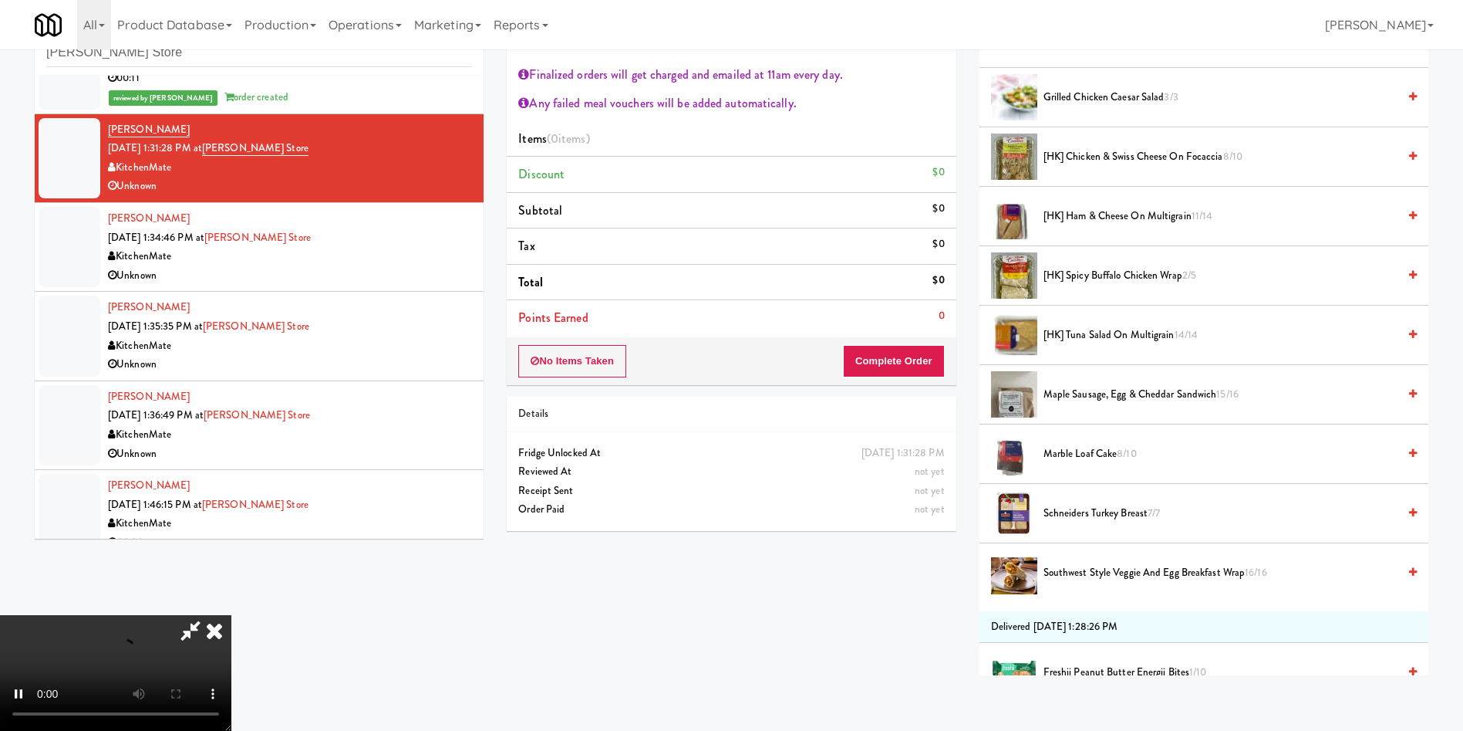
scroll to position [463, 0]
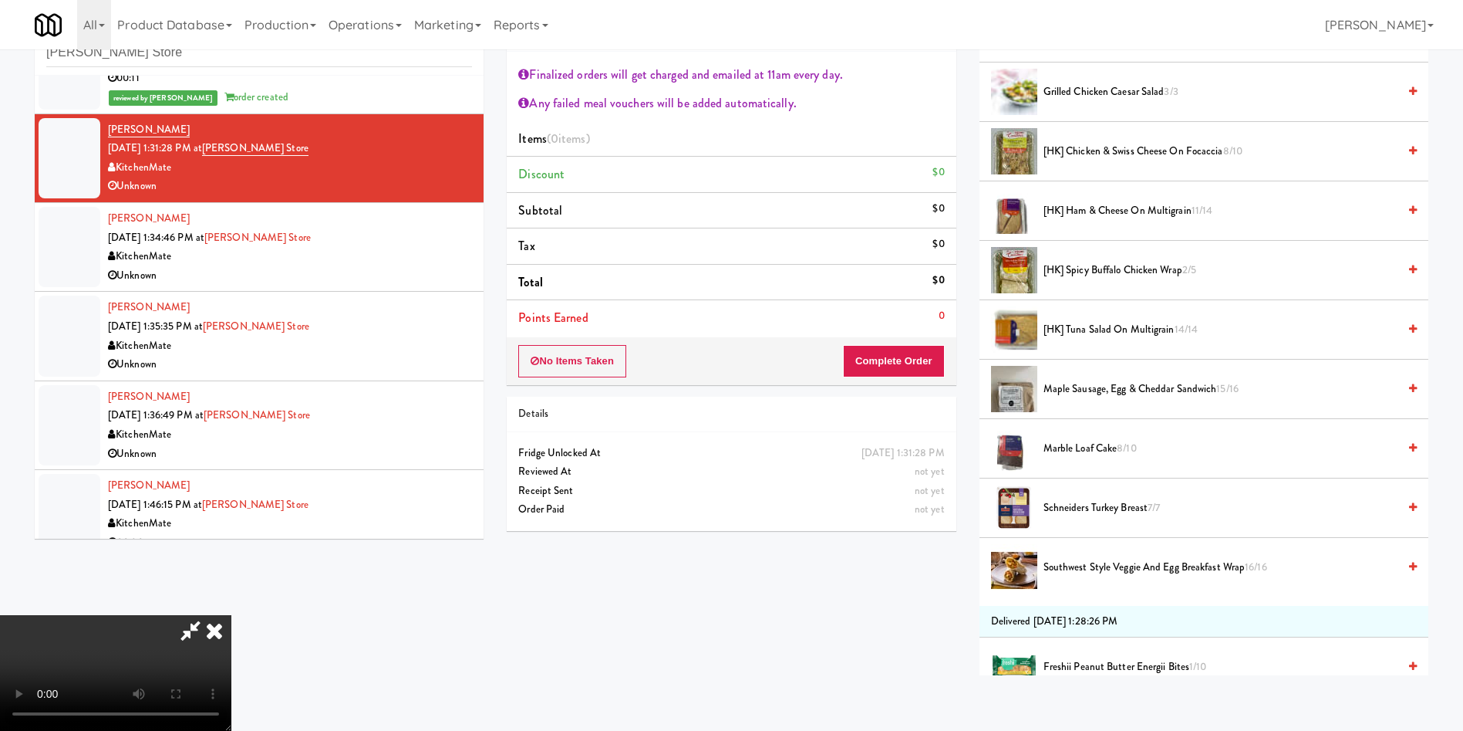
click at [1102, 563] on span "Southwest Style Veggie and Egg Breakfast Wrap 16/16" at bounding box center [1221, 567] width 354 height 19
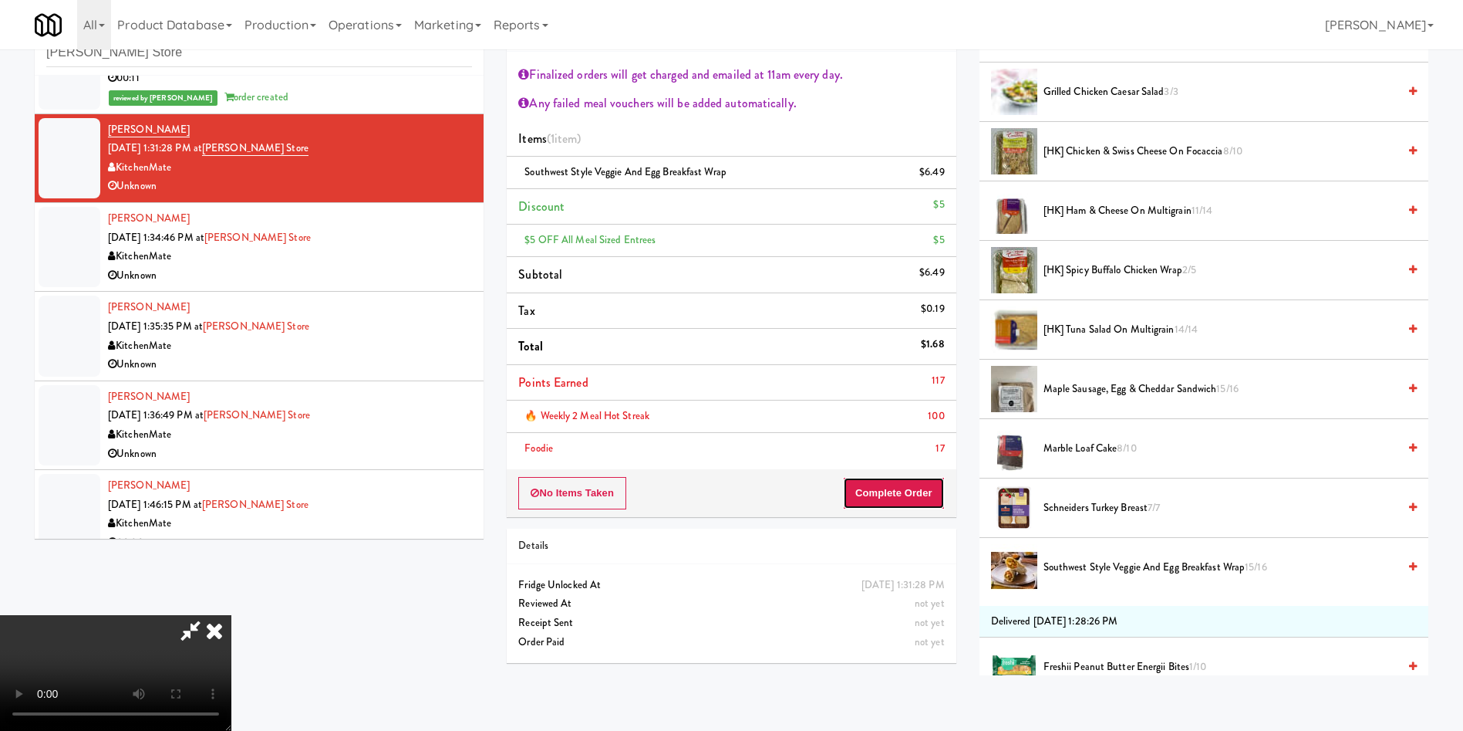
click at [905, 487] on button "Complete Order" at bounding box center [894, 493] width 102 height 32
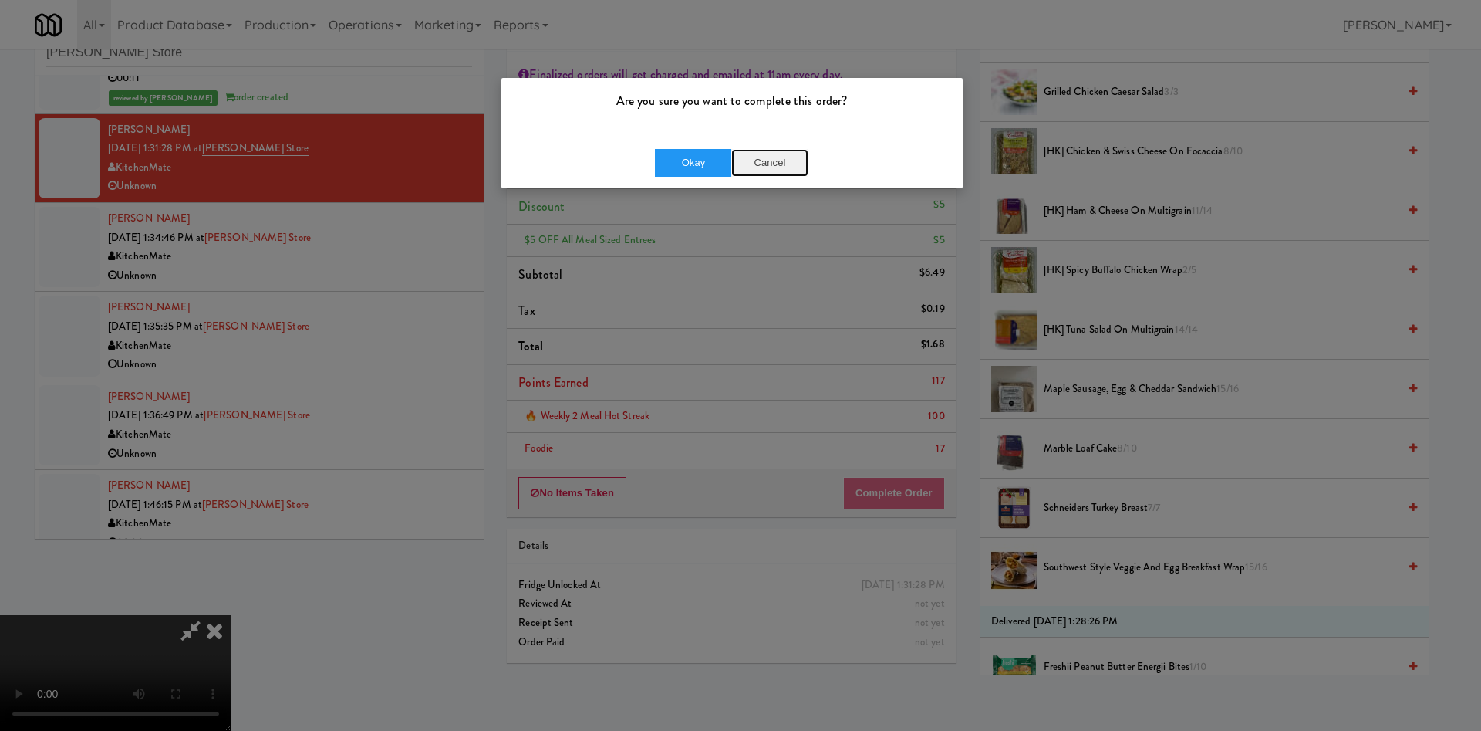
click at [776, 159] on button "Cancel" at bounding box center [769, 163] width 77 height 28
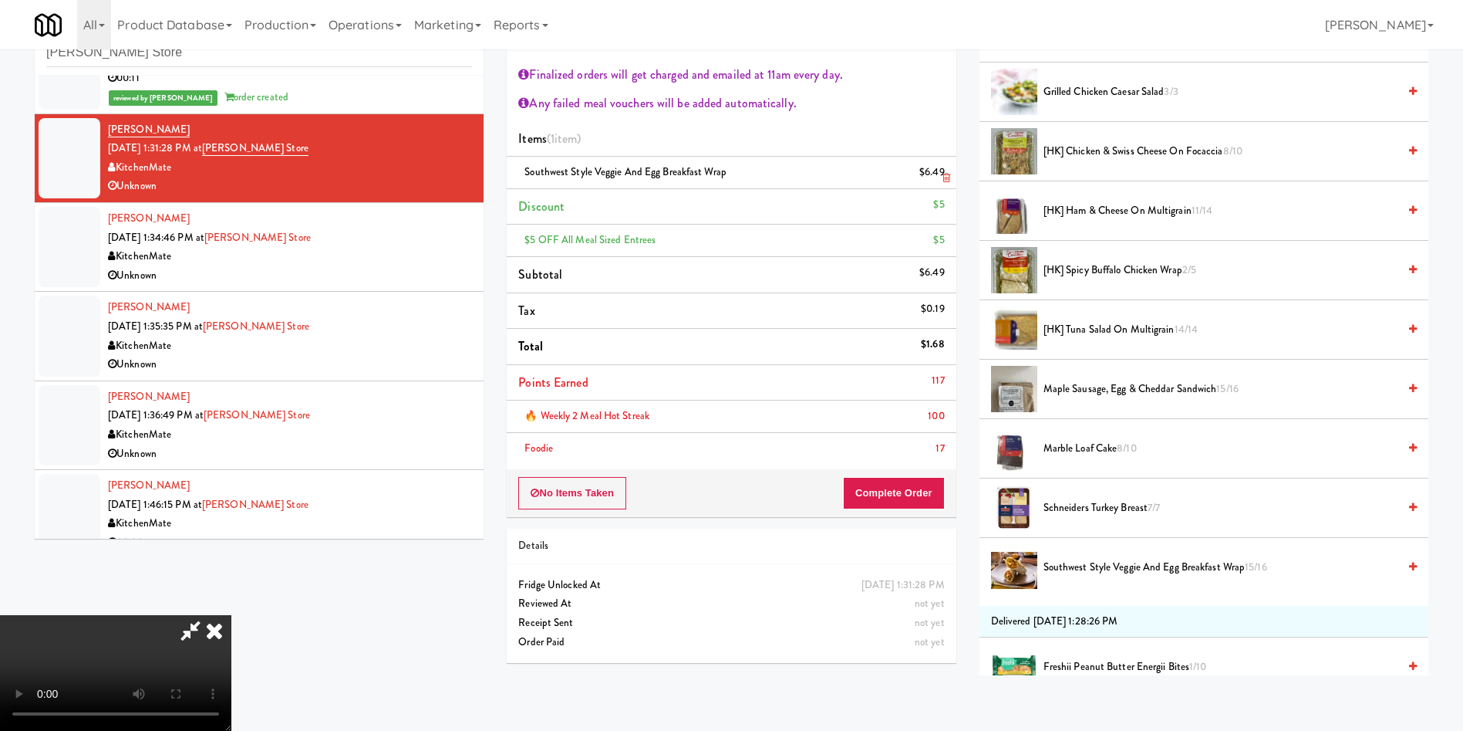
click at [943, 178] on icon at bounding box center [947, 178] width 8 height 10
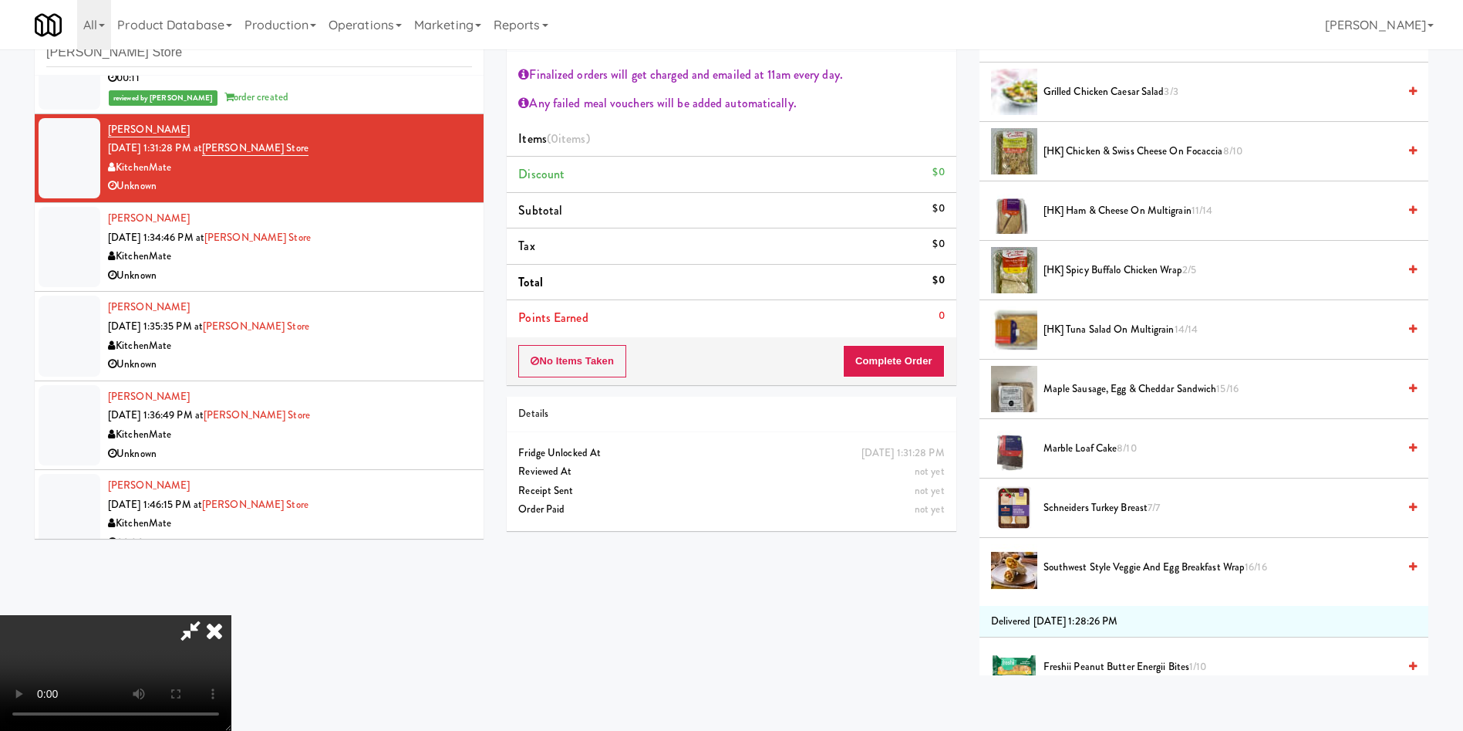
scroll to position [810, 0]
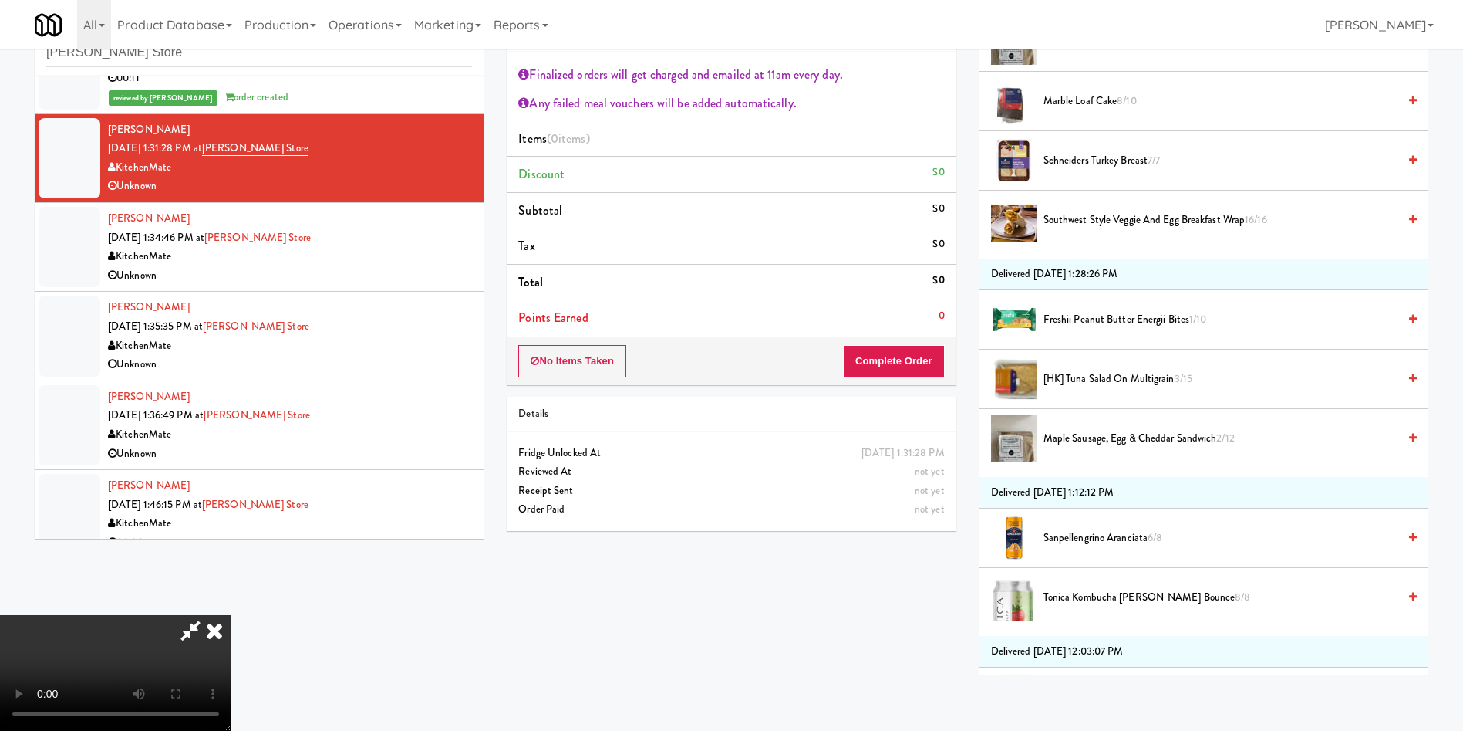
click at [1074, 376] on span "[HK] Tuna Salad on Multigrain 3/15" at bounding box center [1221, 379] width 354 height 19
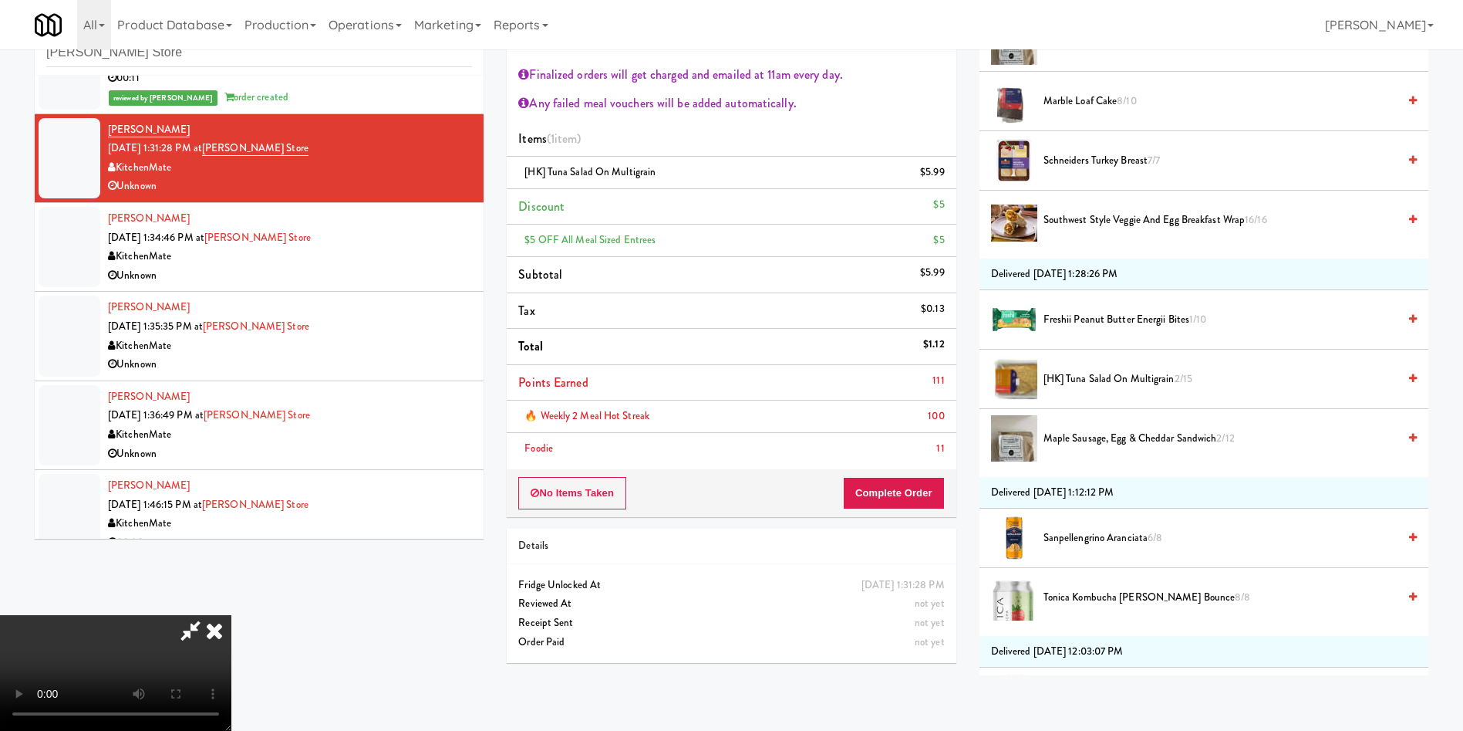
scroll to position [0, 0]
click at [945, 170] on link at bounding box center [943, 178] width 14 height 19
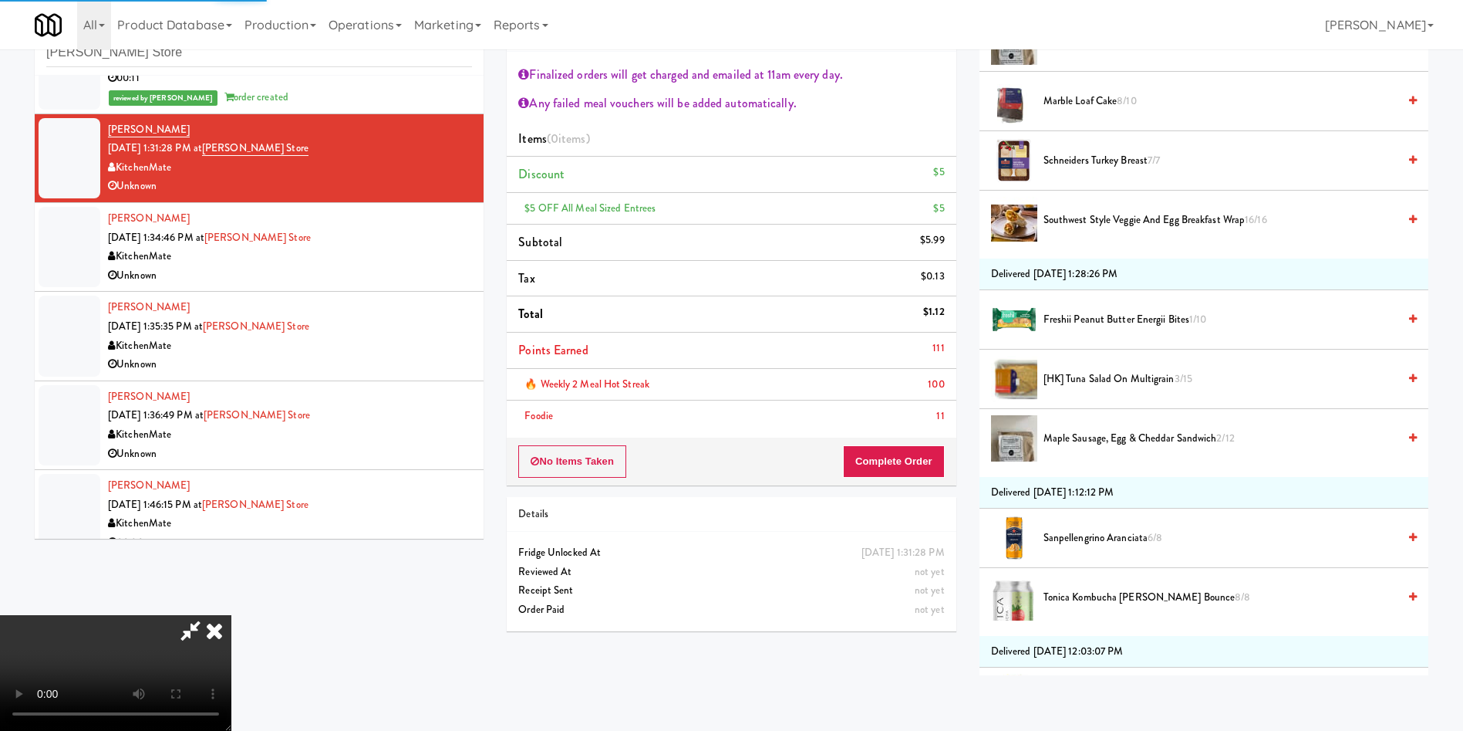
click at [1073, 380] on span "[HK] Tuna Salad on Multigrain 3/15" at bounding box center [1221, 379] width 354 height 19
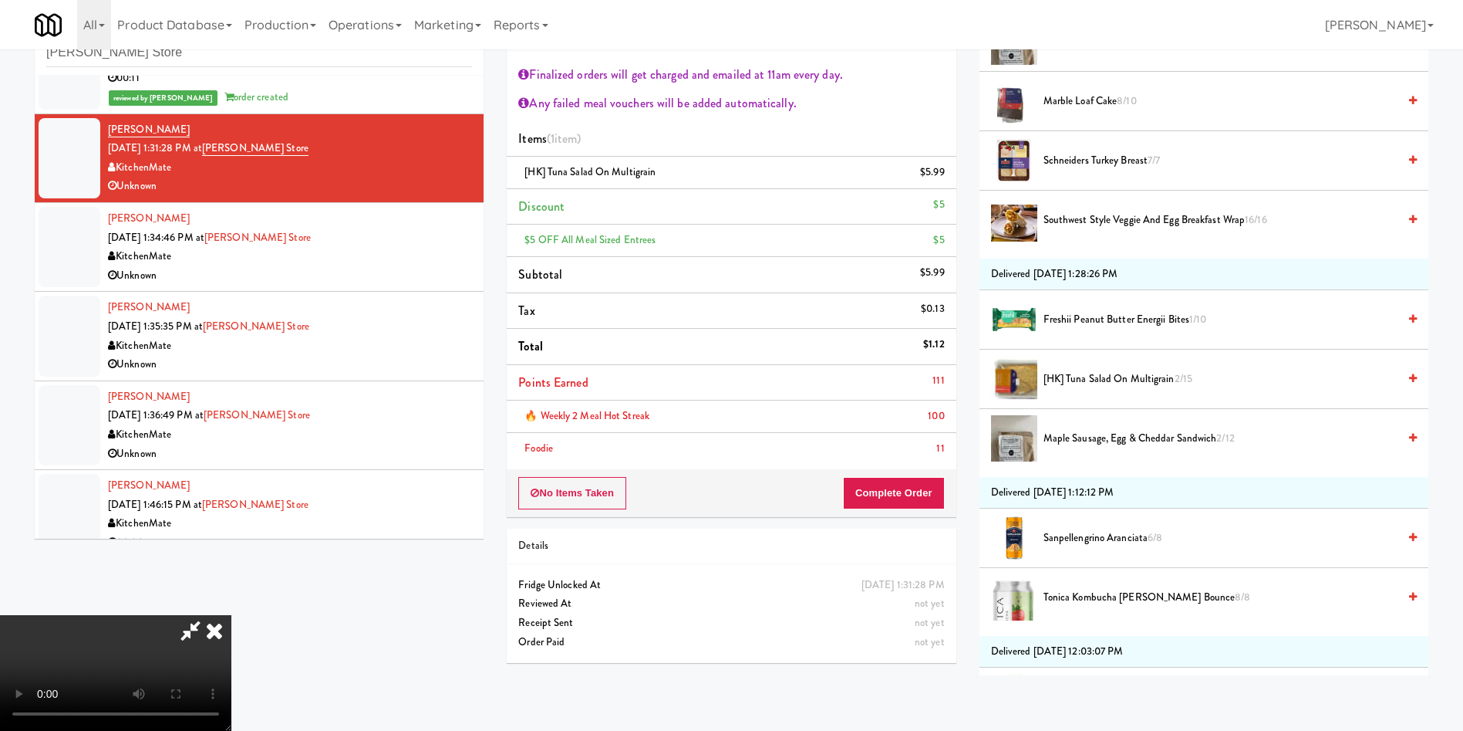
scroll to position [287, 0]
click at [231, 615] on video at bounding box center [115, 673] width 231 height 116
click at [208, 615] on icon at bounding box center [190, 630] width 35 height 31
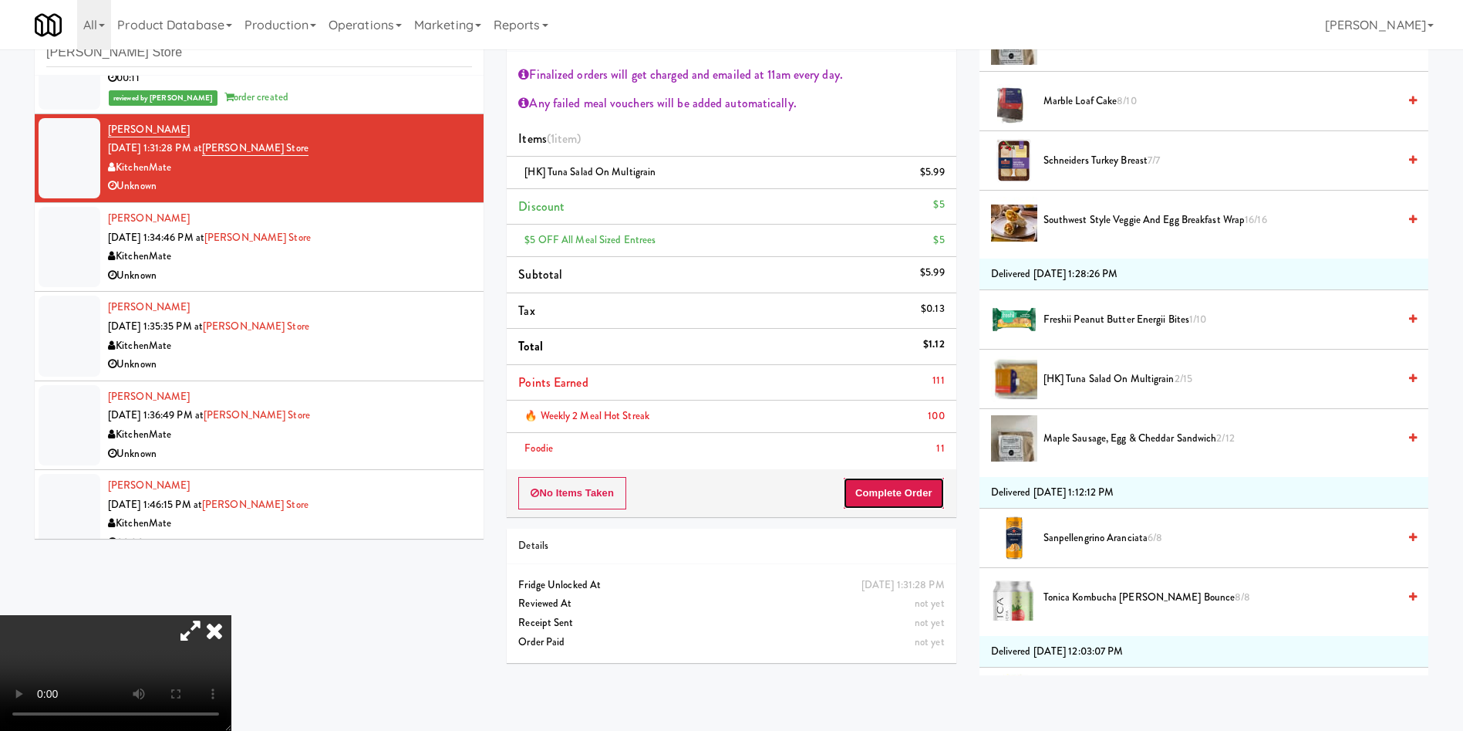
click at [863, 495] on button "Complete Order" at bounding box center [894, 493] width 102 height 32
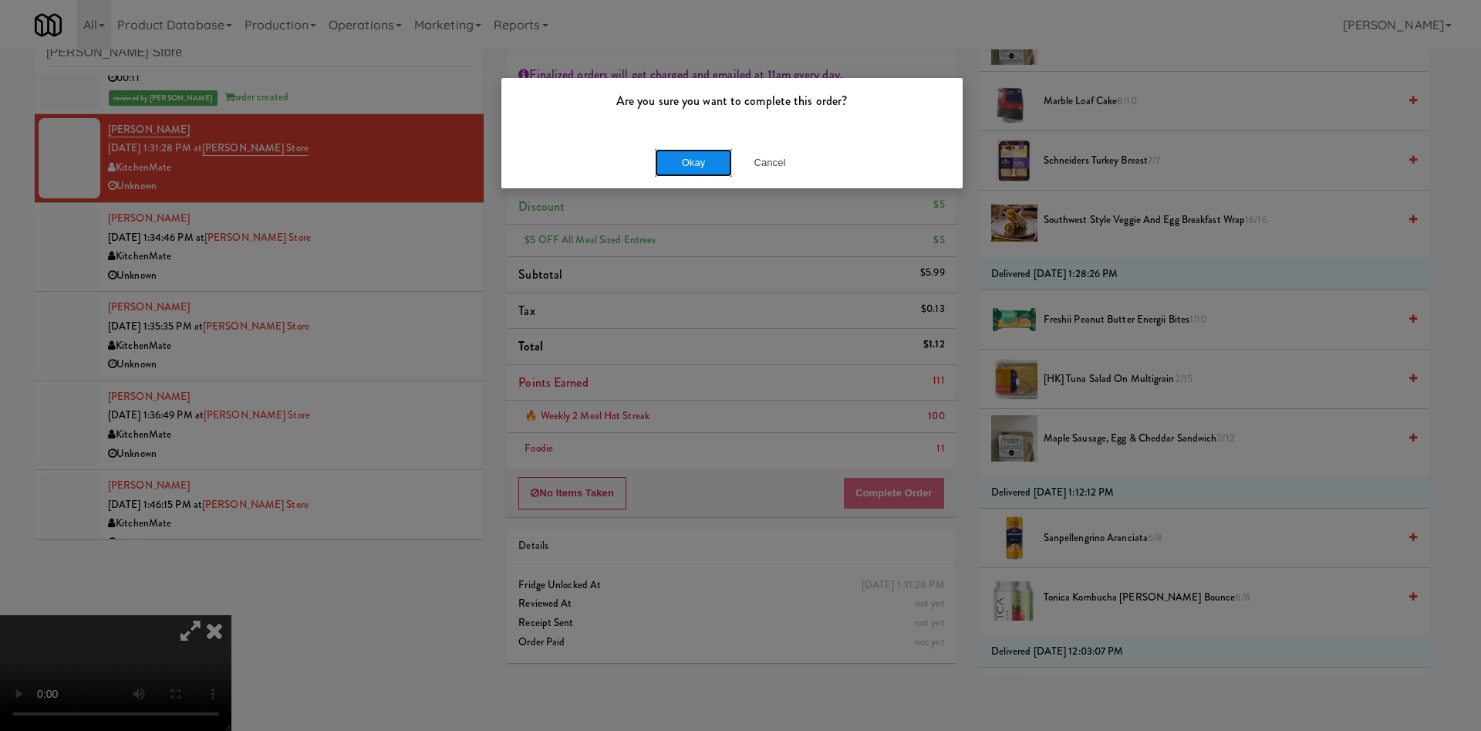
click at [704, 163] on button "Okay" at bounding box center [693, 163] width 77 height 28
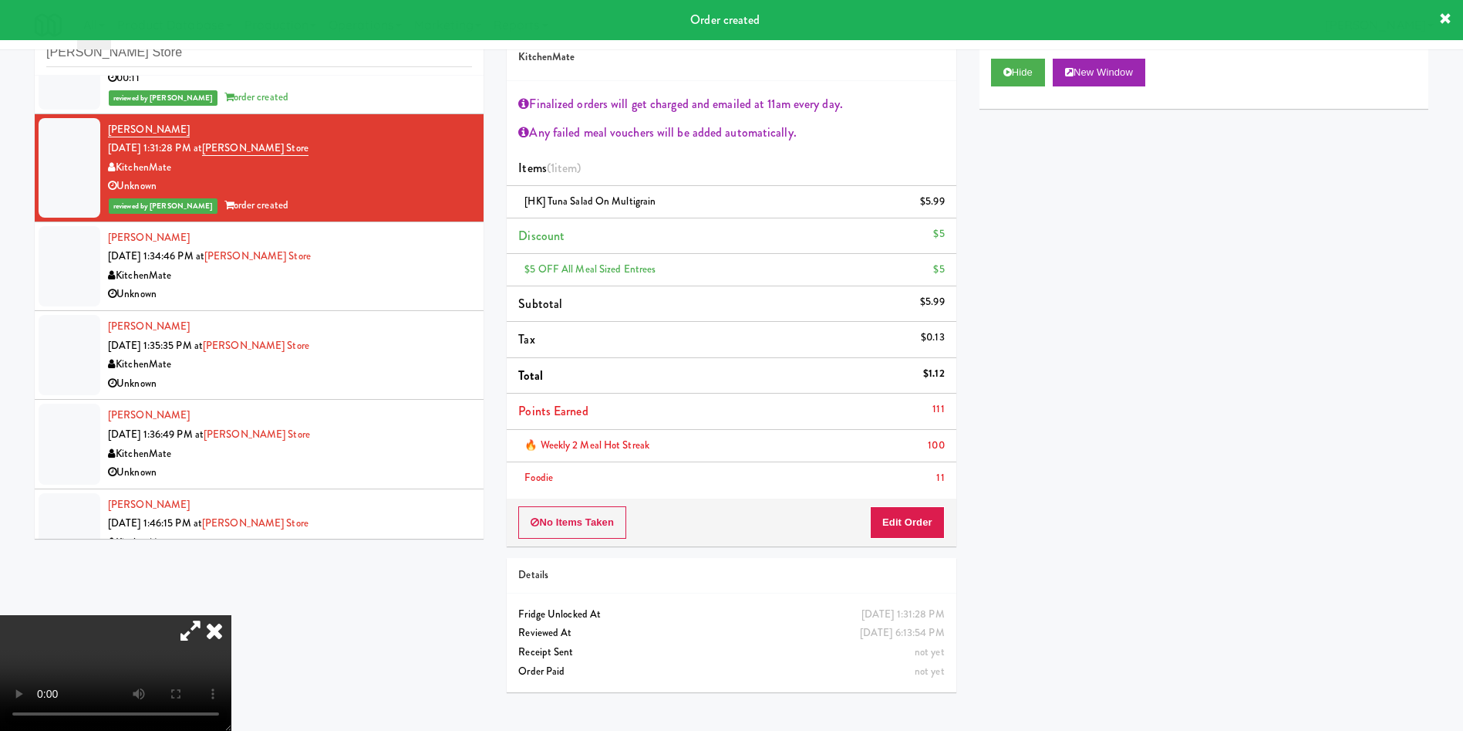
click at [231, 615] on icon at bounding box center [214, 630] width 34 height 31
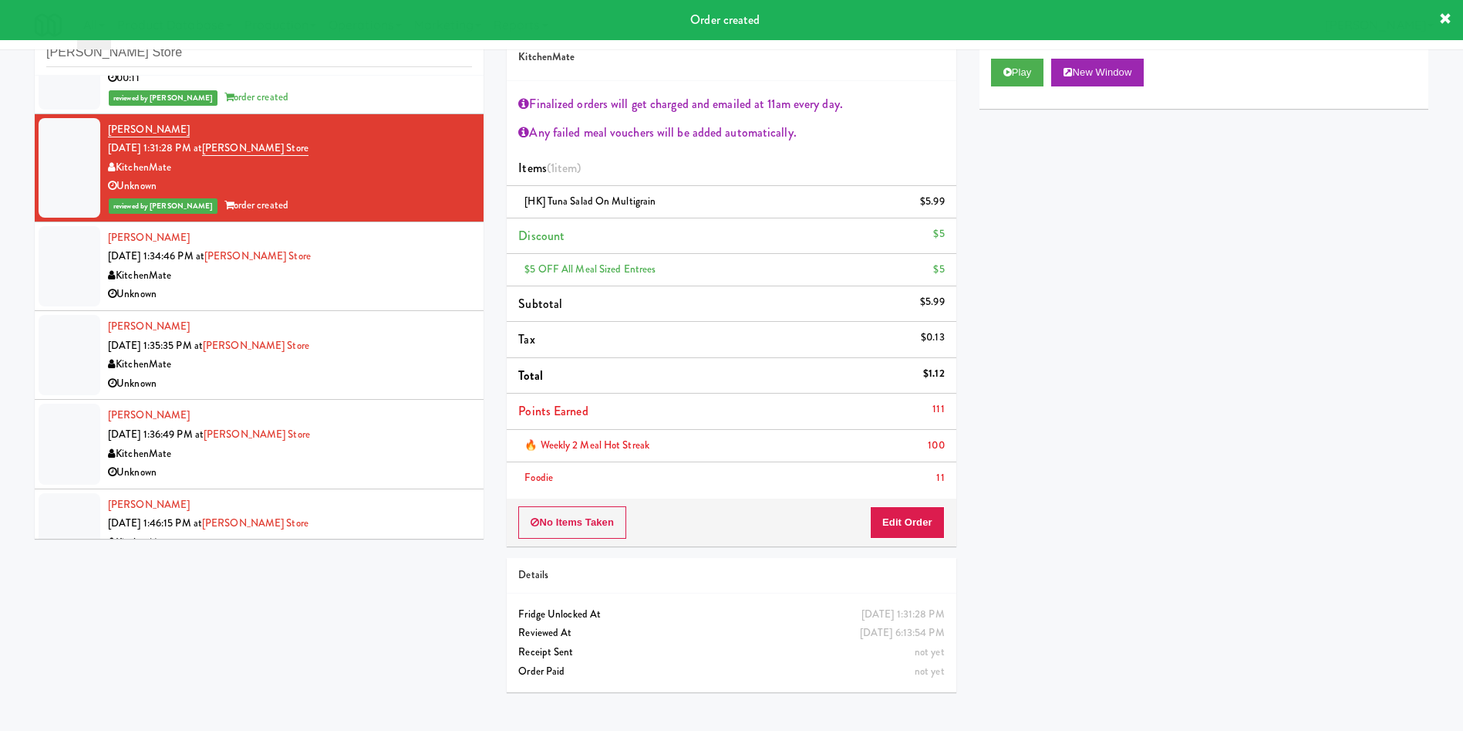
drag, startPoint x: 93, startPoint y: 269, endPoint x: 749, endPoint y: 283, distance: 656.6
click at [97, 272] on div at bounding box center [70, 266] width 62 height 80
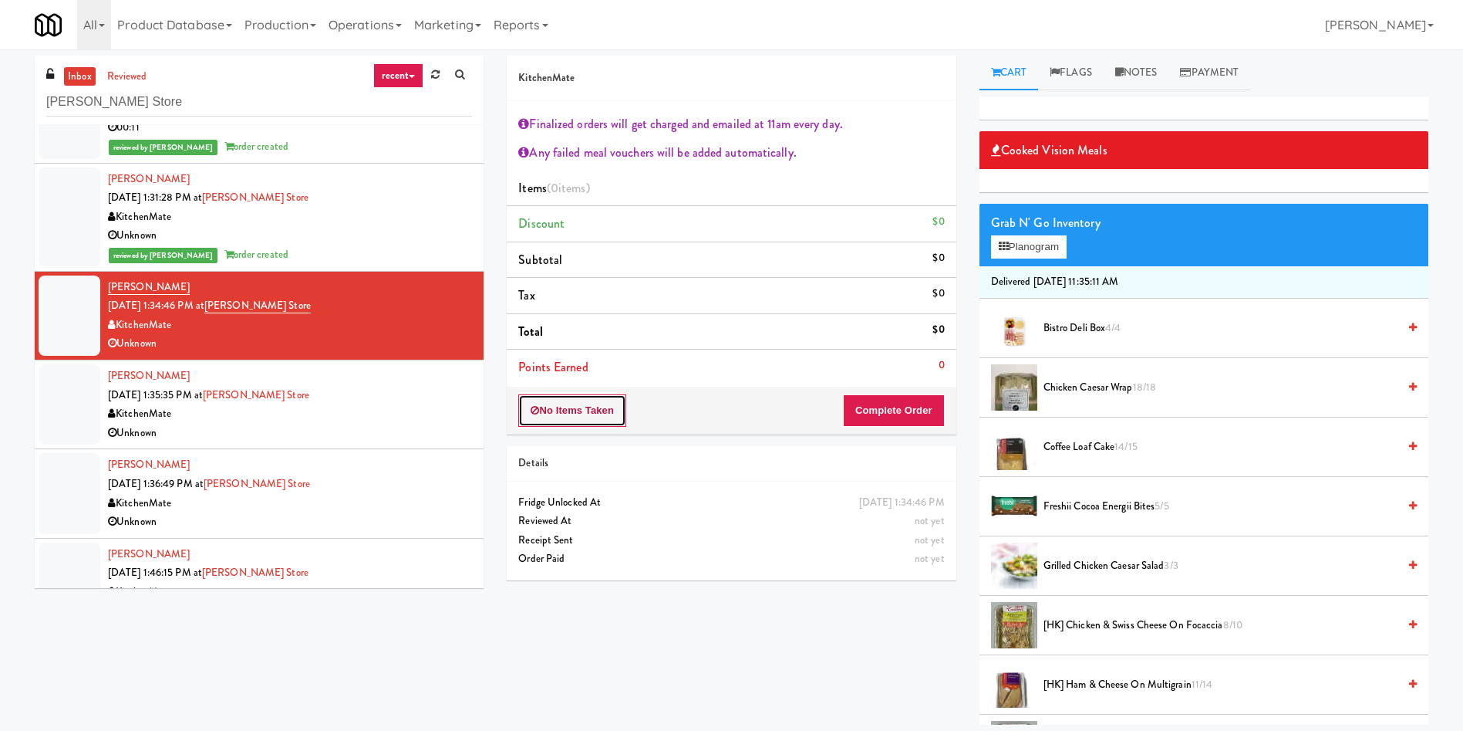
click at [582, 405] on button "No Items Taken" at bounding box center [572, 410] width 108 height 32
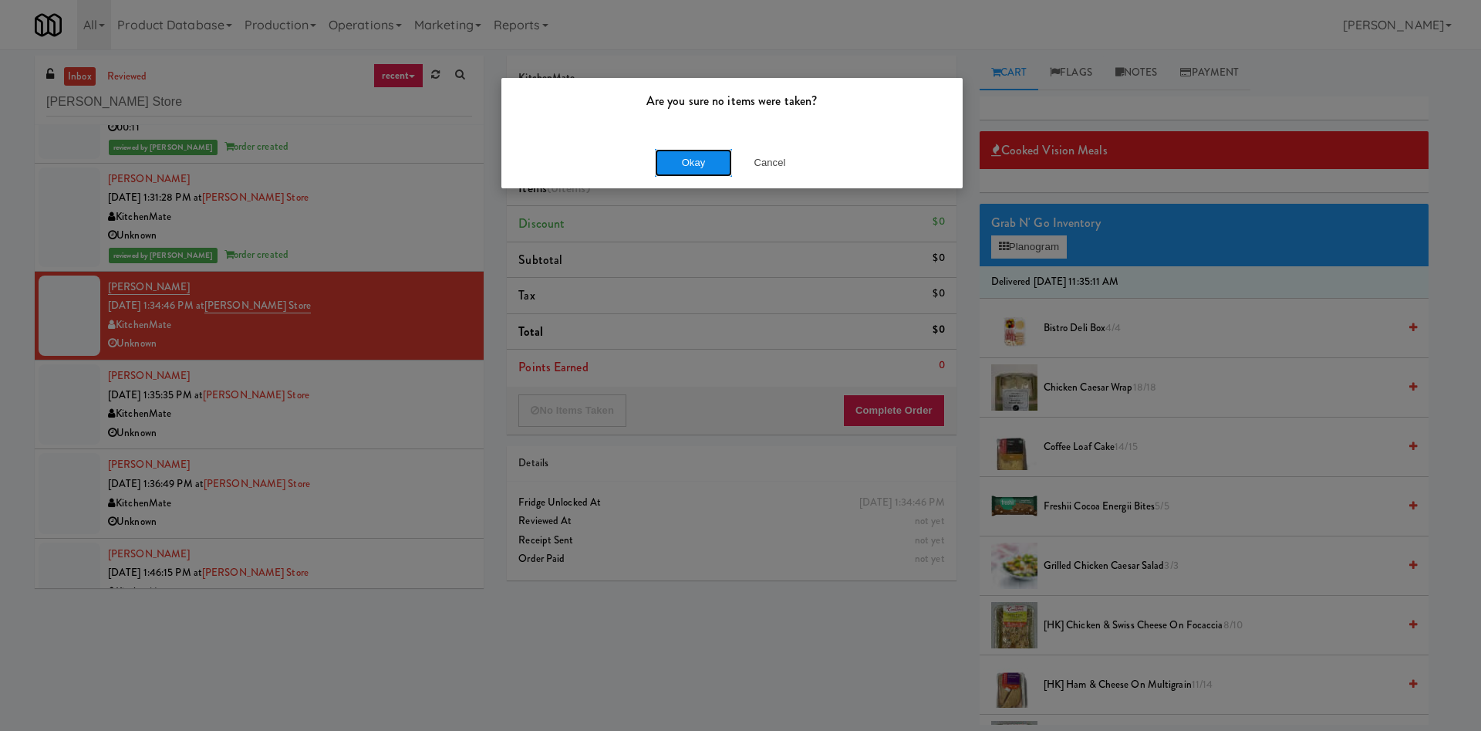
click at [682, 164] on button "Okay" at bounding box center [693, 163] width 77 height 28
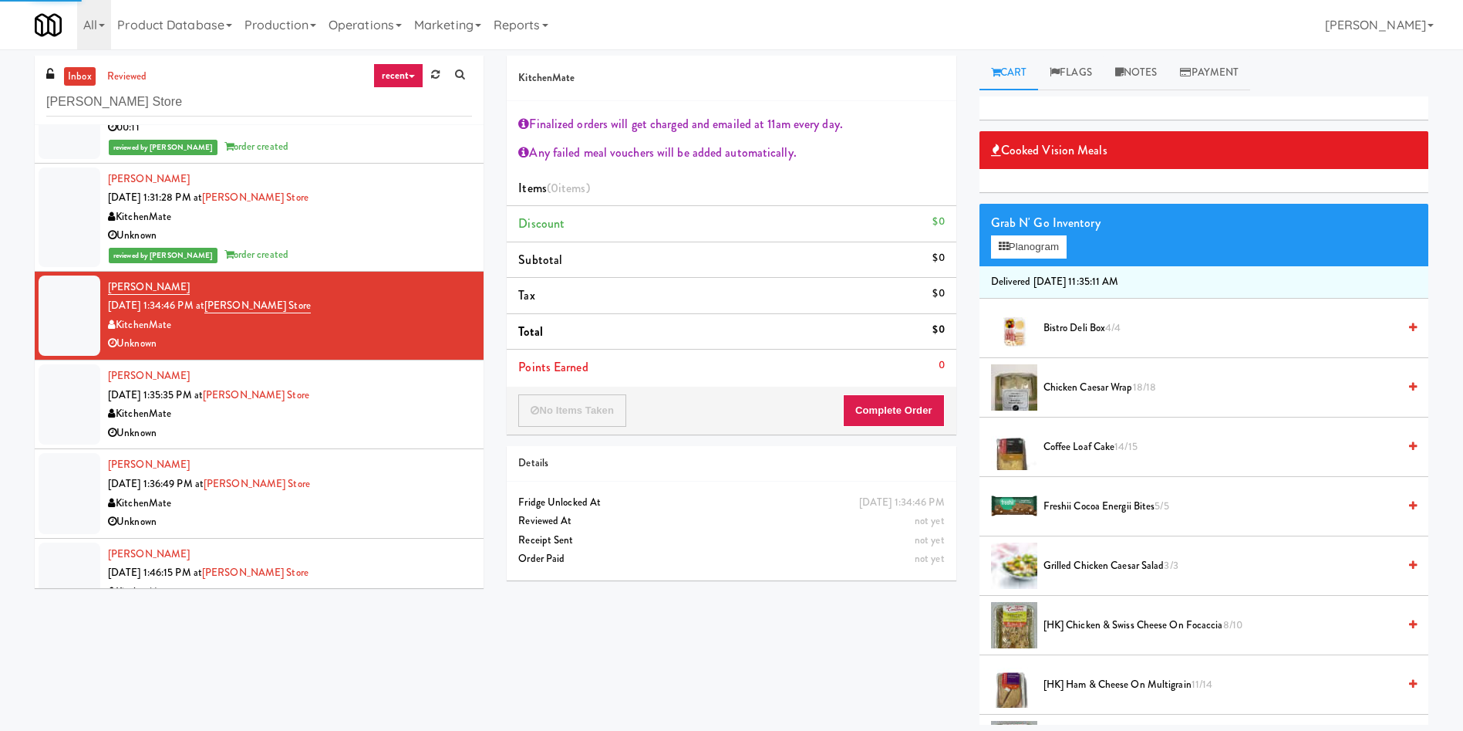
click at [68, 392] on div at bounding box center [70, 404] width 62 height 80
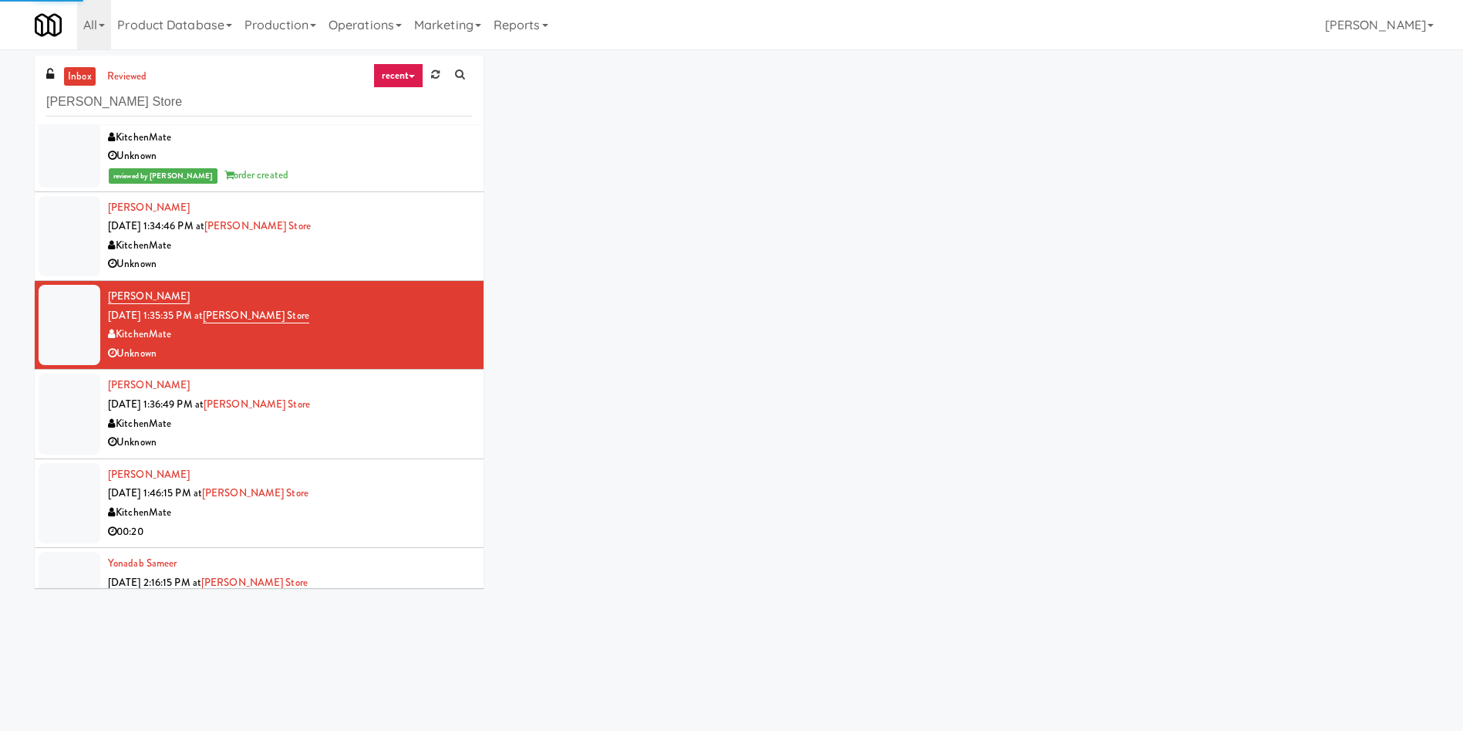
scroll to position [1157, 0]
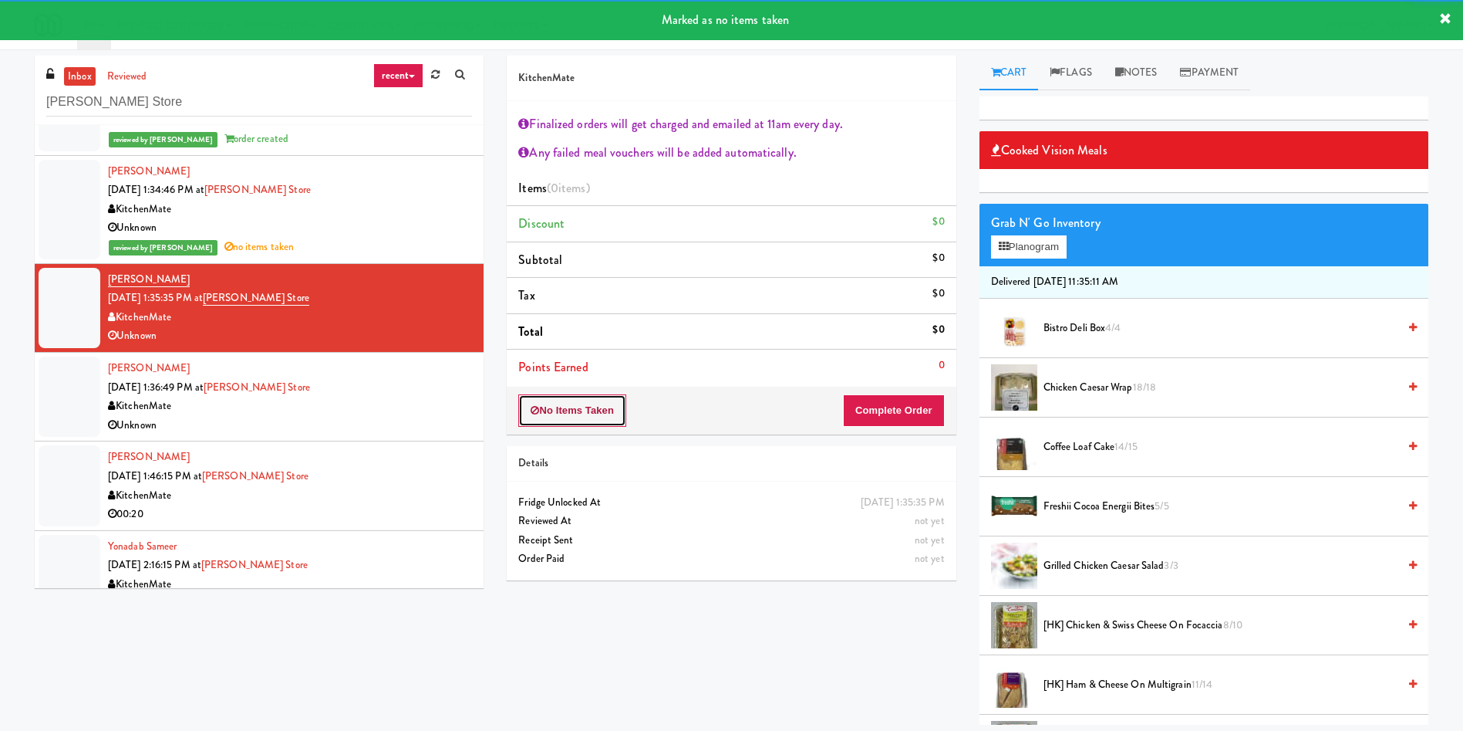
click at [599, 412] on button "No Items Taken" at bounding box center [572, 410] width 108 height 32
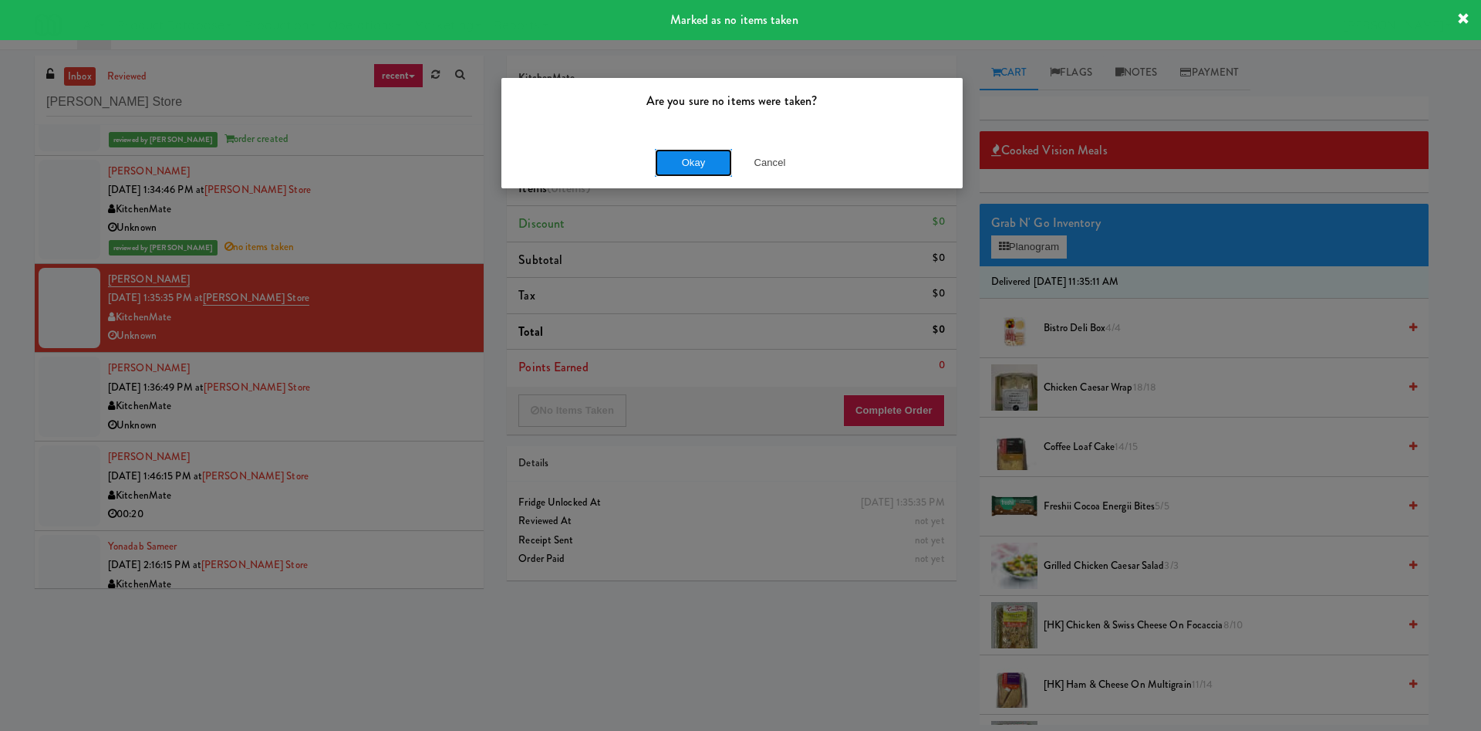
click at [668, 160] on button "Okay" at bounding box center [693, 163] width 77 height 28
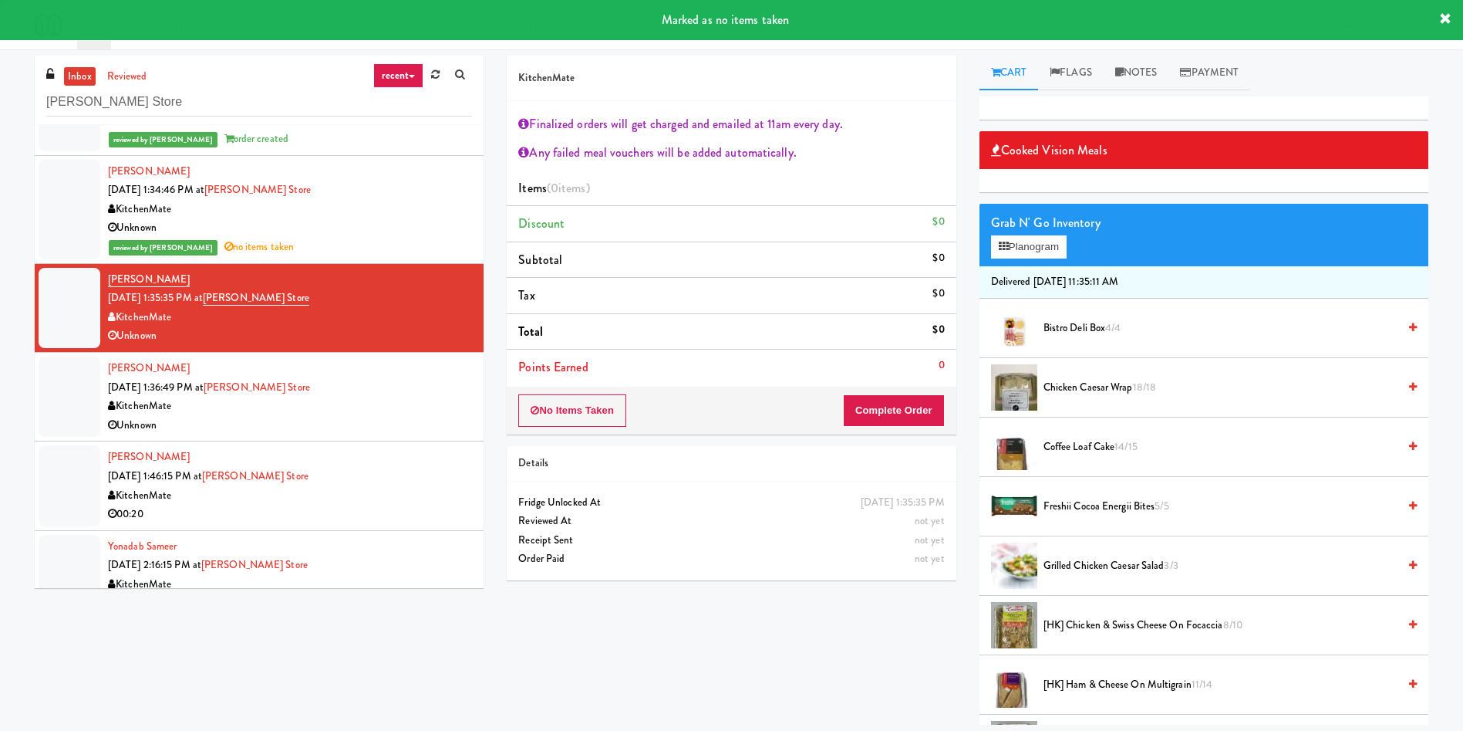
click at [46, 402] on div at bounding box center [70, 396] width 62 height 80
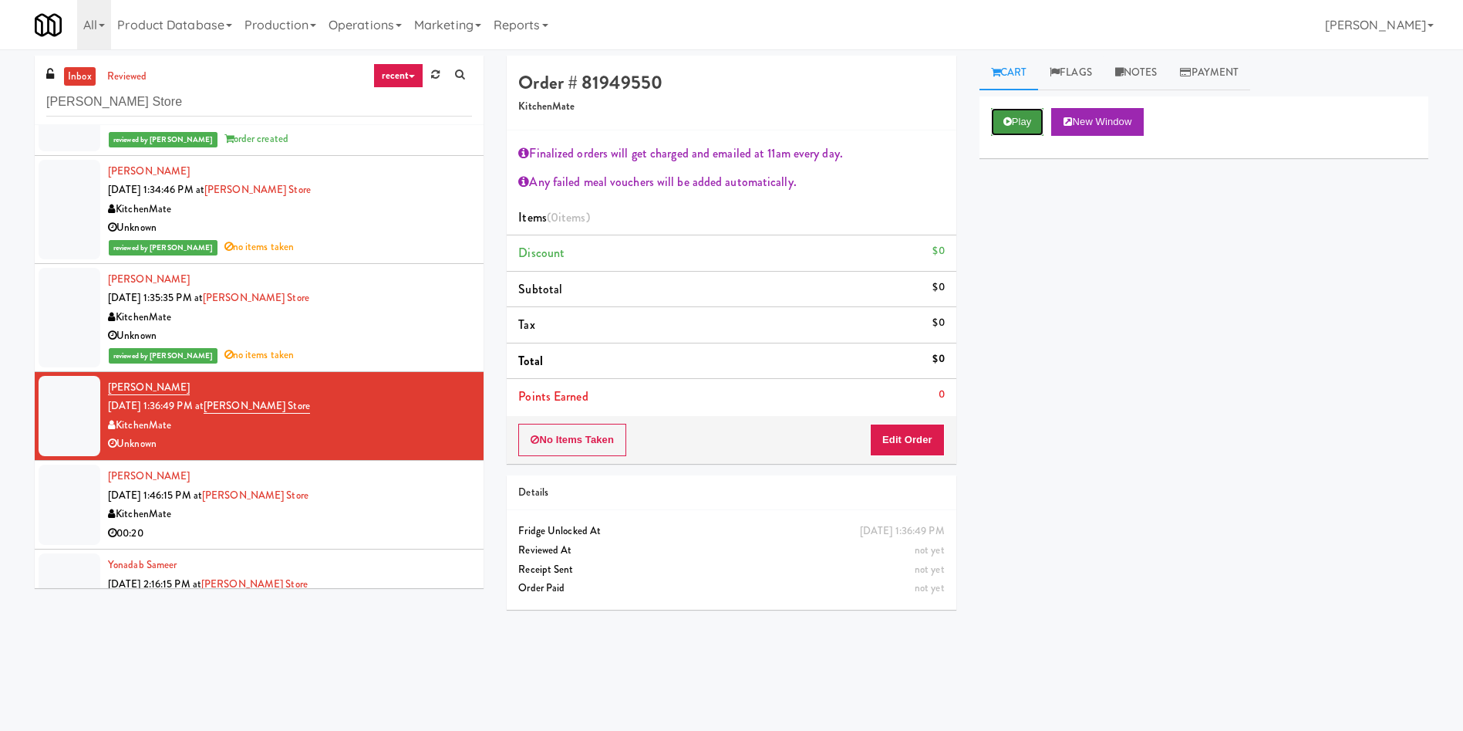
click at [1017, 121] on button "Play" at bounding box center [1017, 122] width 53 height 28
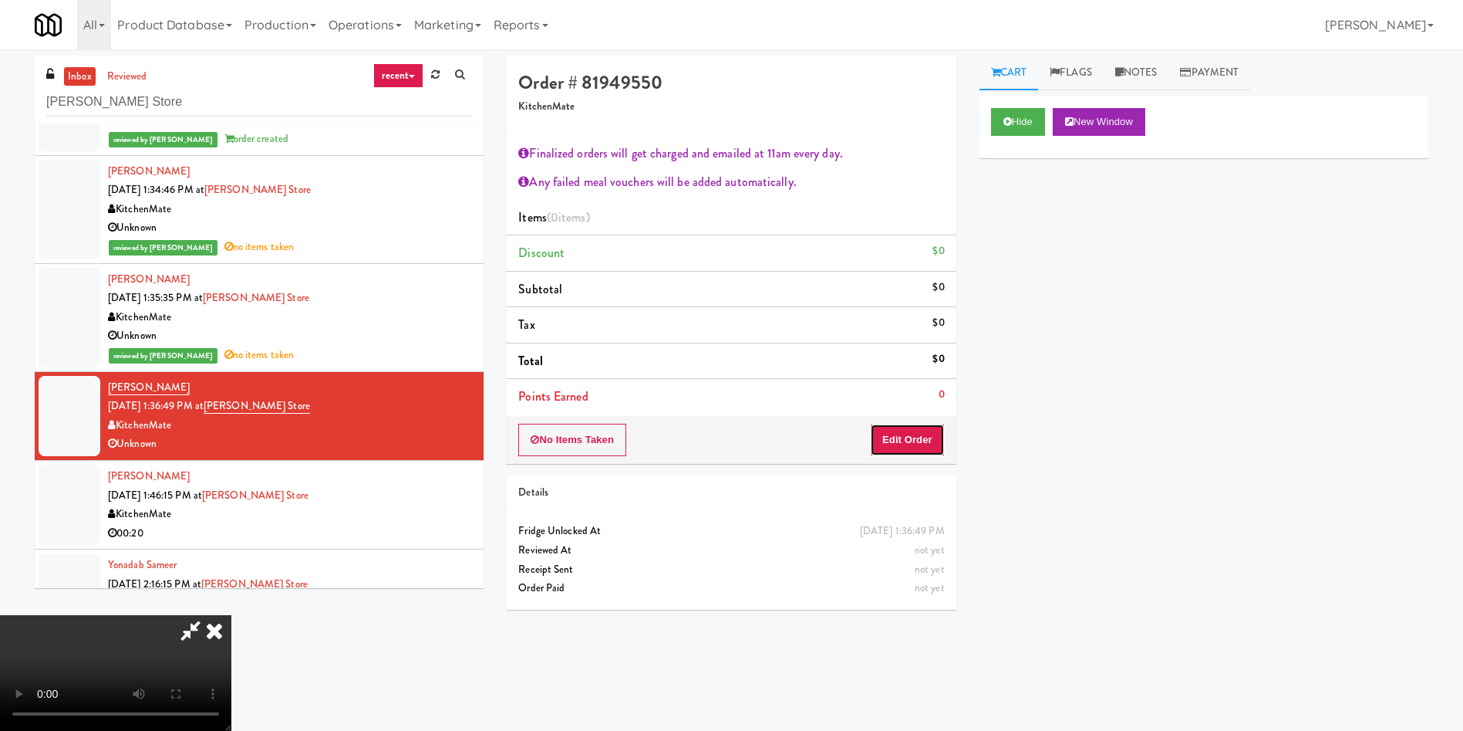
click at [926, 444] on button "Edit Order" at bounding box center [907, 440] width 75 height 32
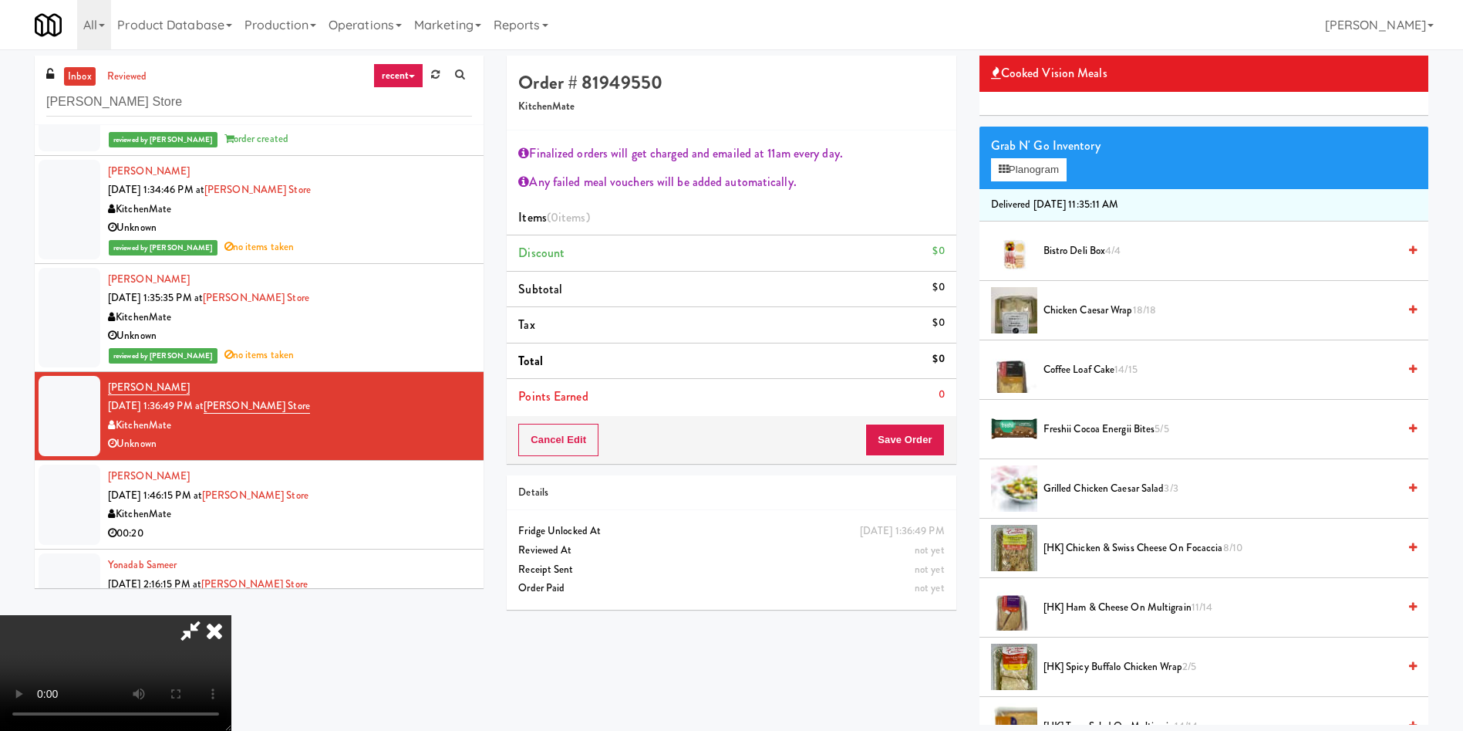
click at [231, 615] on icon at bounding box center [214, 630] width 34 height 31
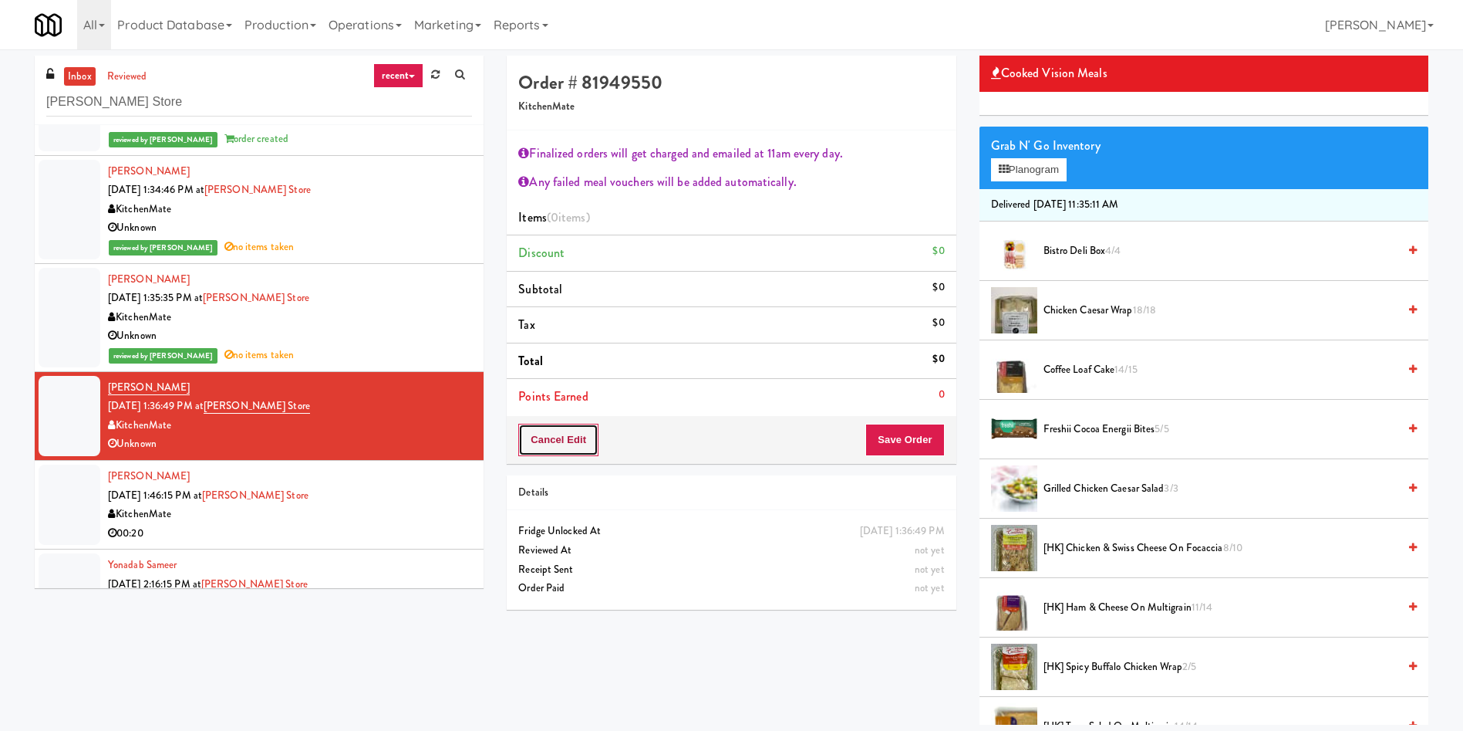
click at [578, 453] on button "Cancel Edit" at bounding box center [558, 440] width 80 height 32
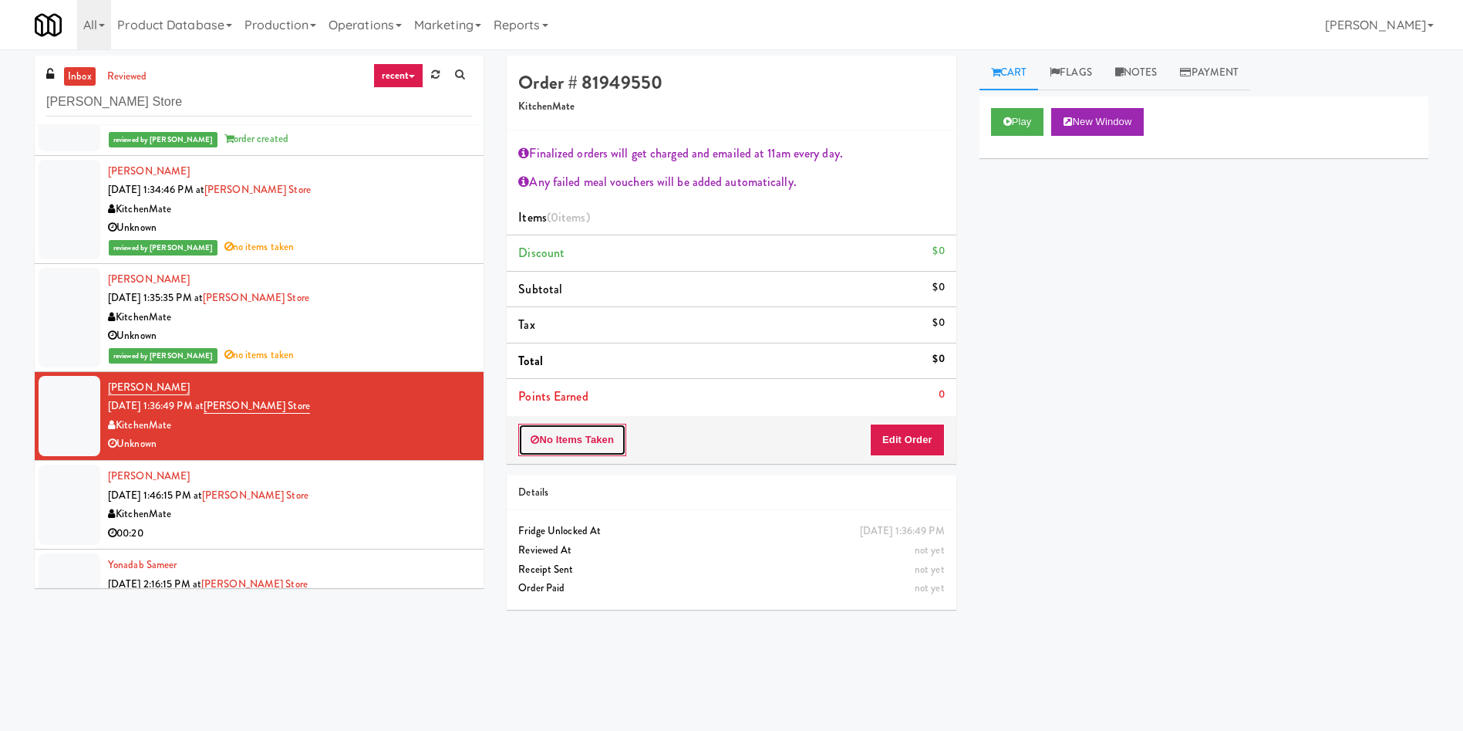
click at [578, 453] on button "No Items Taken" at bounding box center [572, 440] width 108 height 32
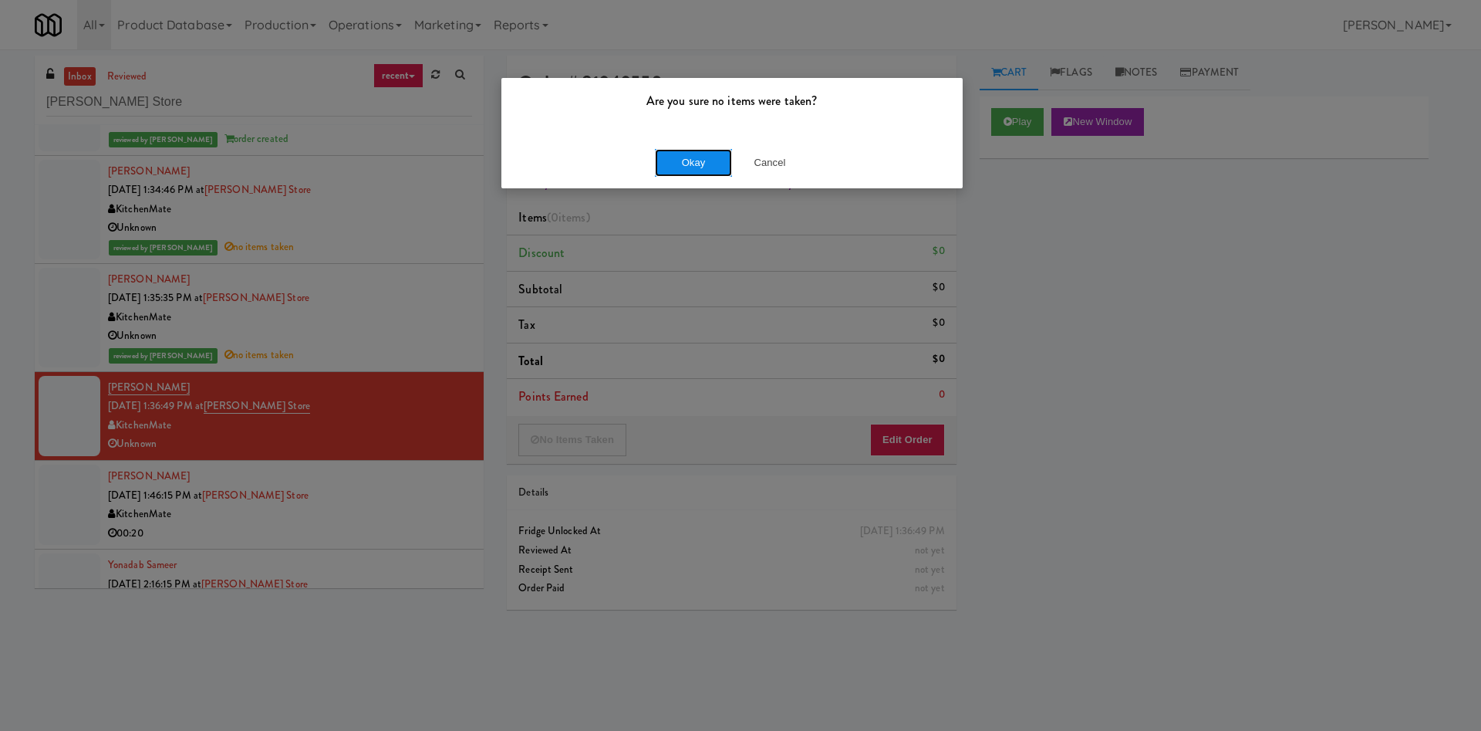
click at [712, 166] on button "Okay" at bounding box center [693, 163] width 77 height 28
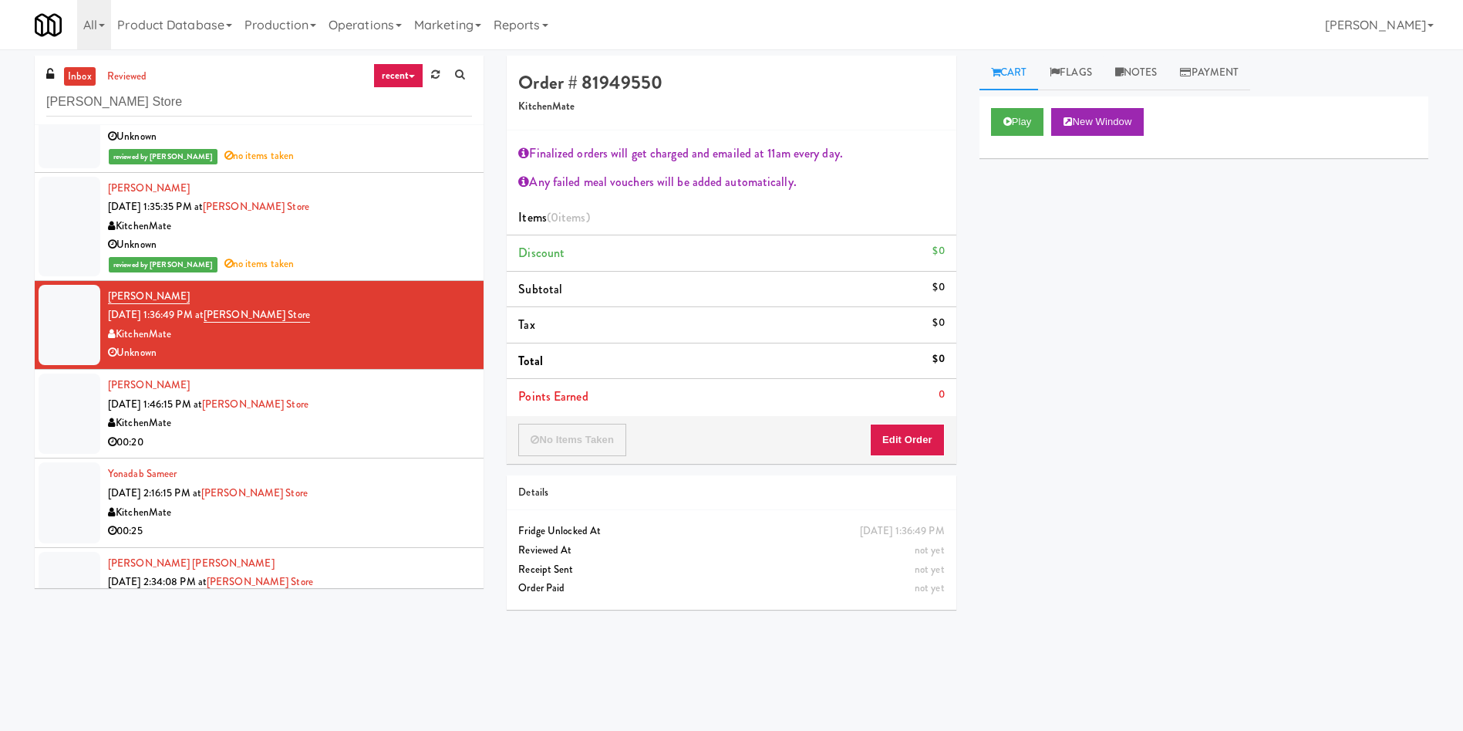
scroll to position [1389, 0]
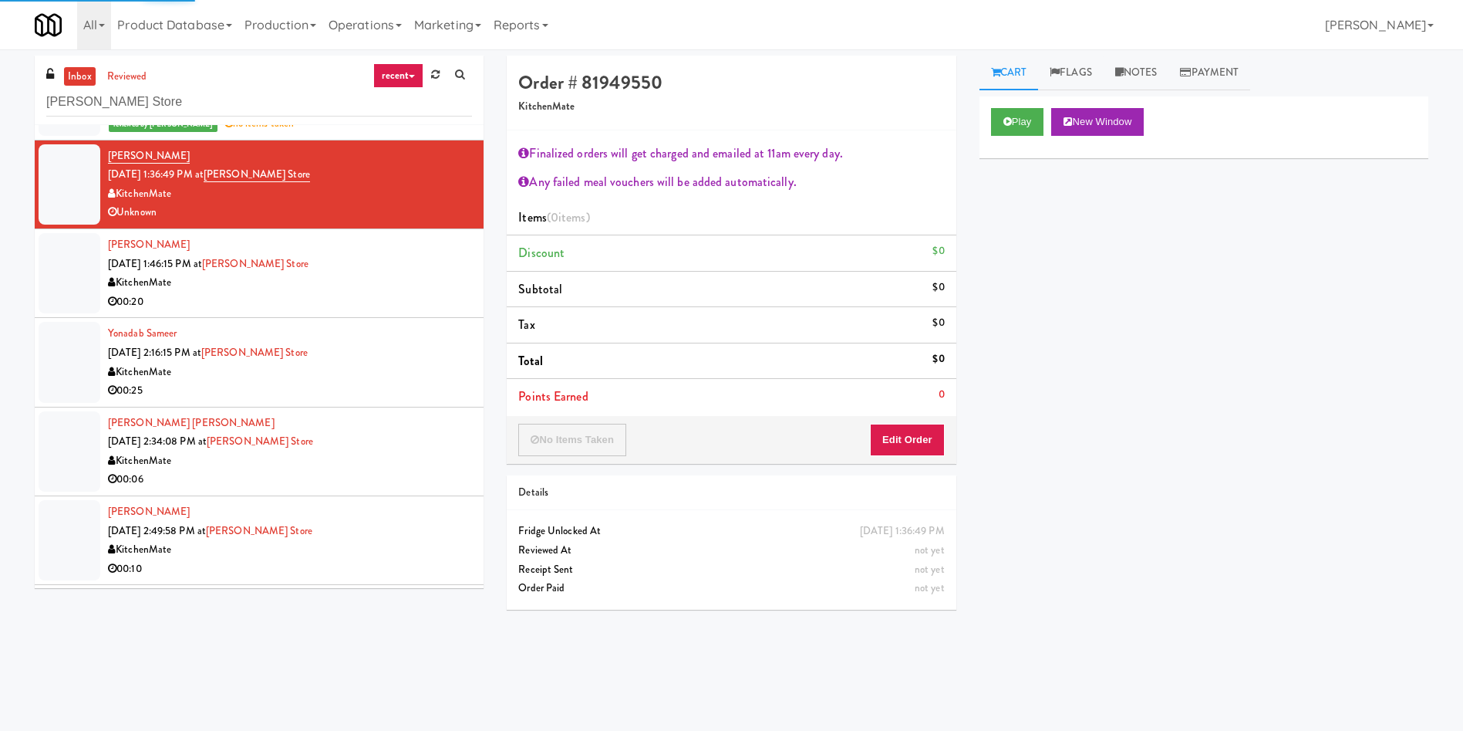
click at [89, 283] on div at bounding box center [70, 273] width 62 height 80
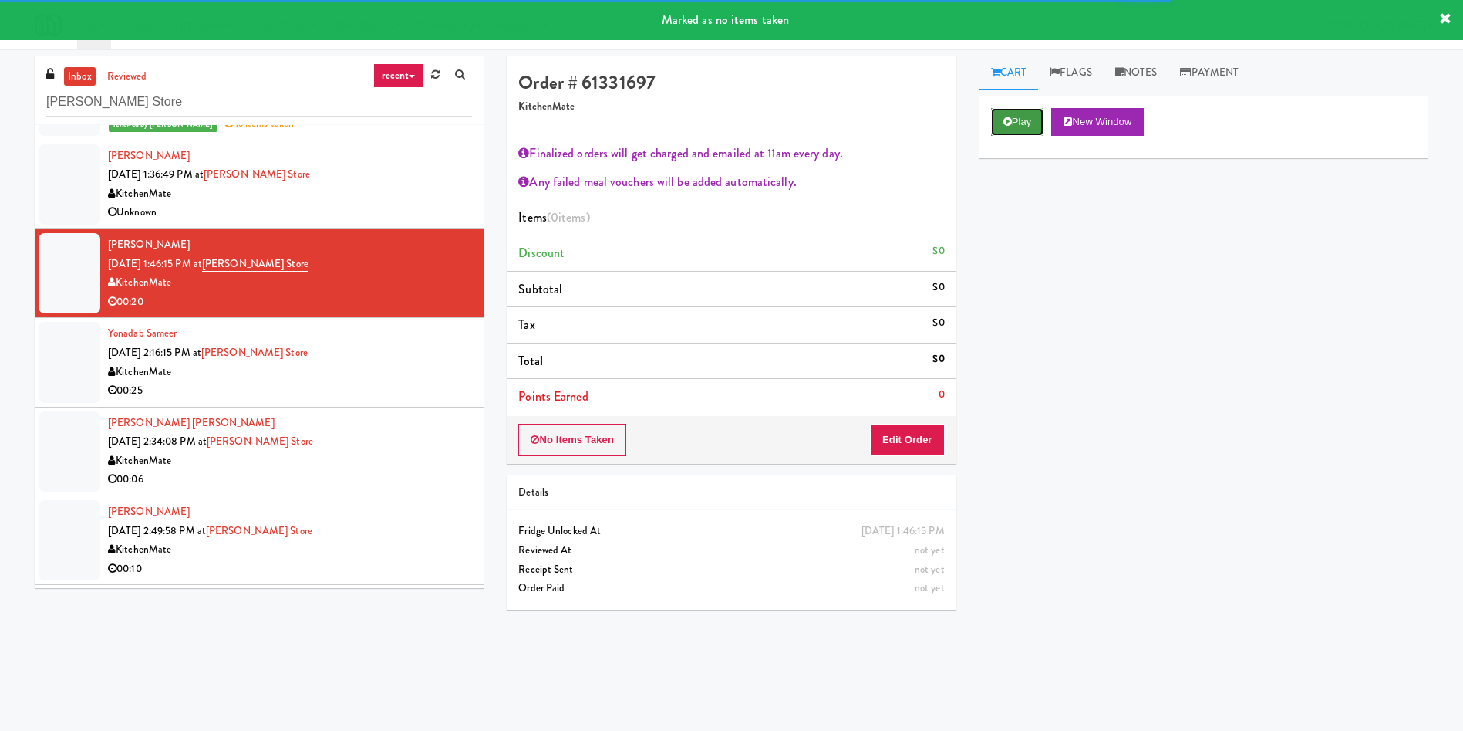
click at [1011, 131] on button "Play" at bounding box center [1017, 122] width 53 height 28
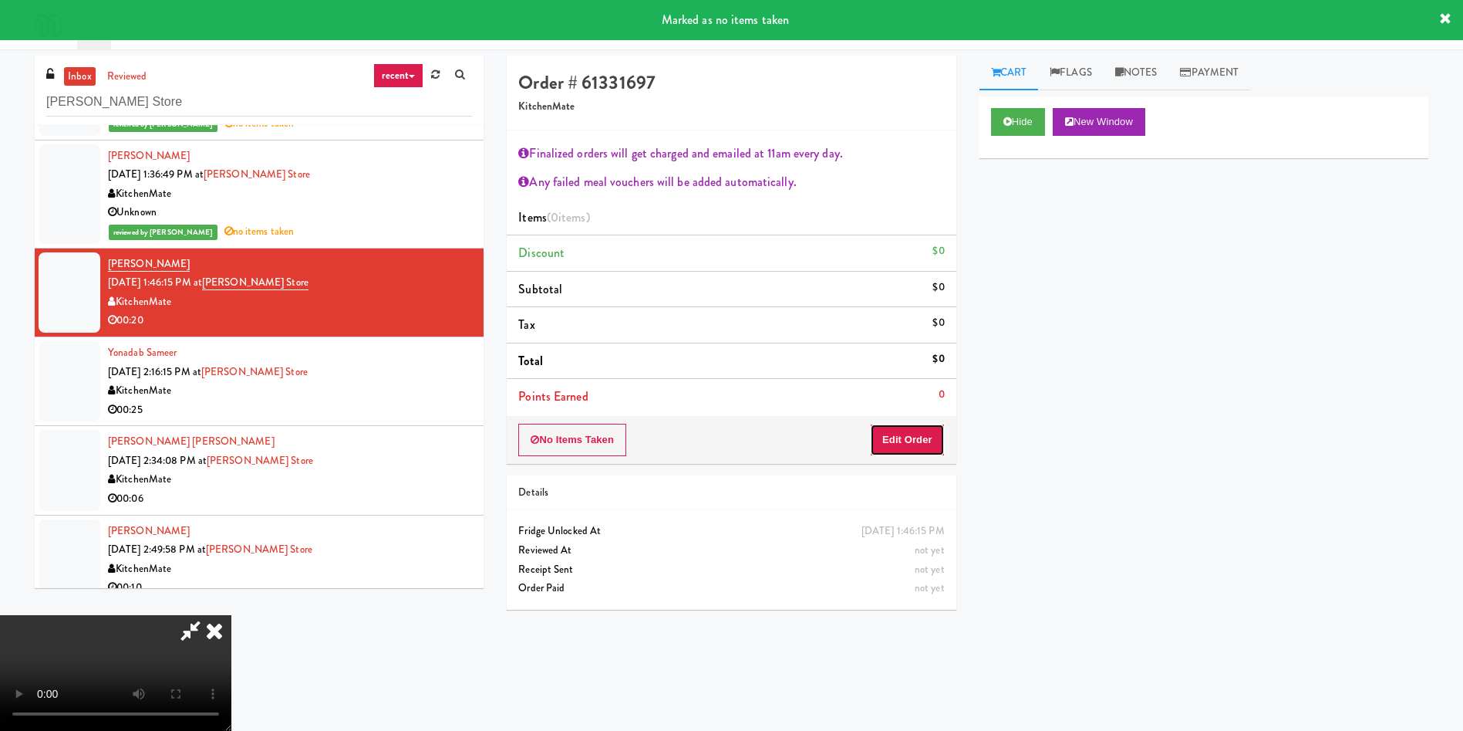
click at [880, 425] on button "Edit Order" at bounding box center [907, 440] width 75 height 32
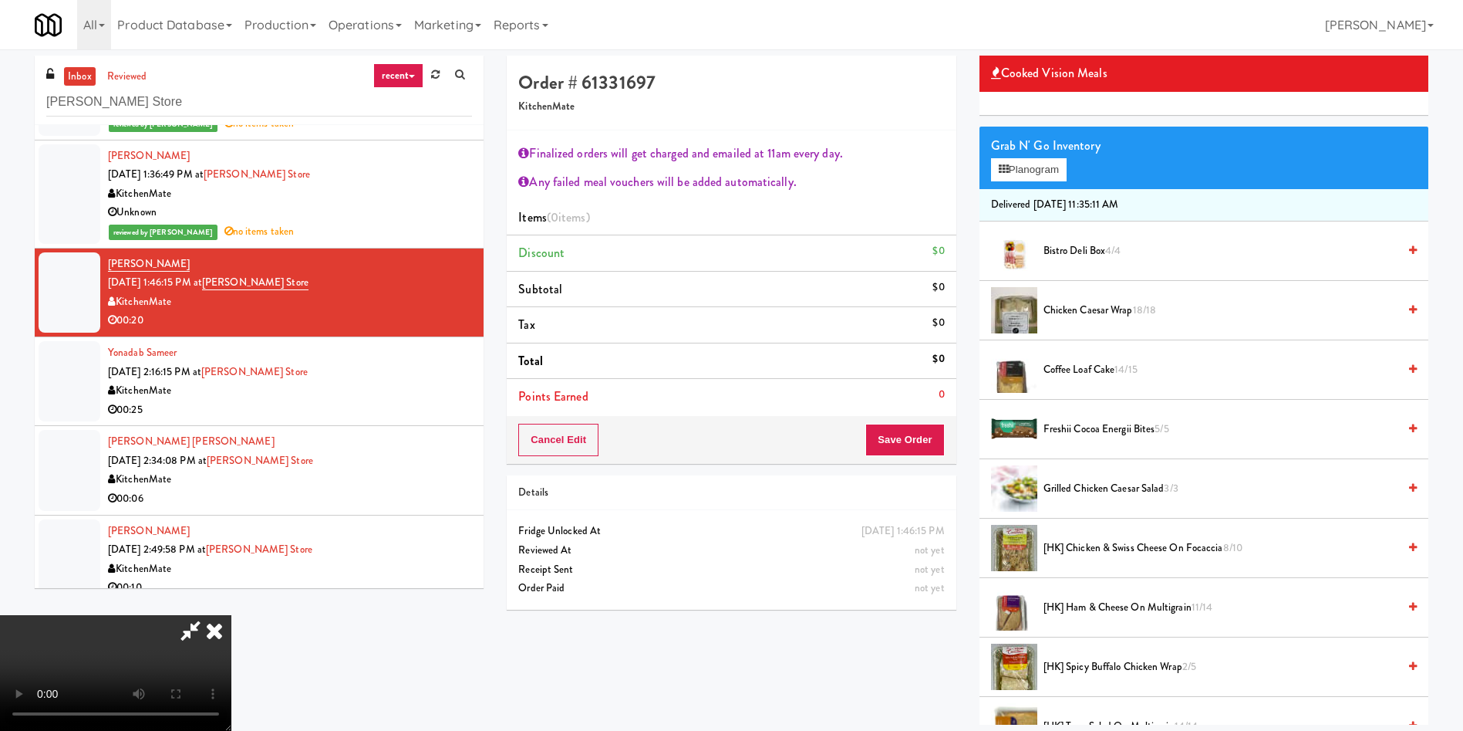
scroll to position [579, 0]
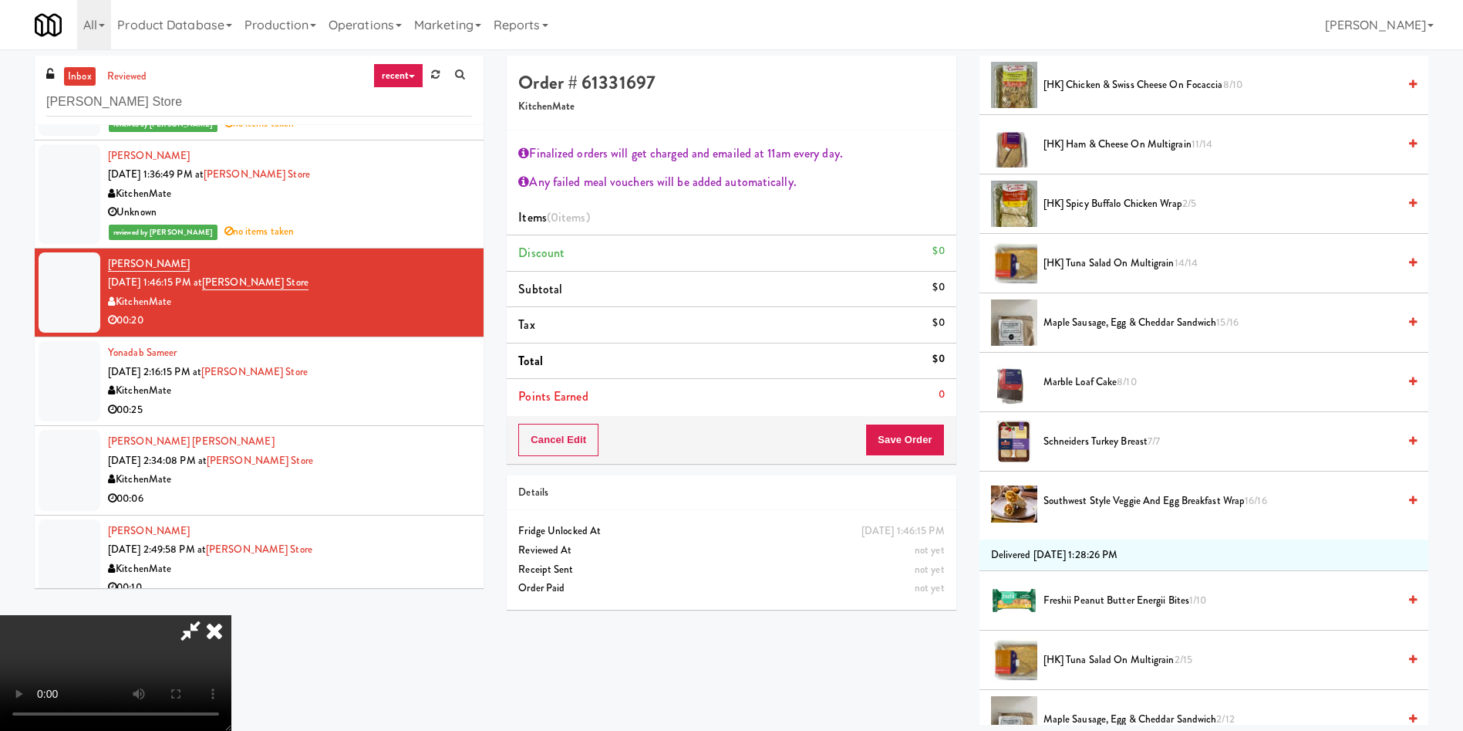
click at [1130, 660] on span "[HK] Tuna Salad on Multigrain 2/15" at bounding box center [1221, 659] width 354 height 19
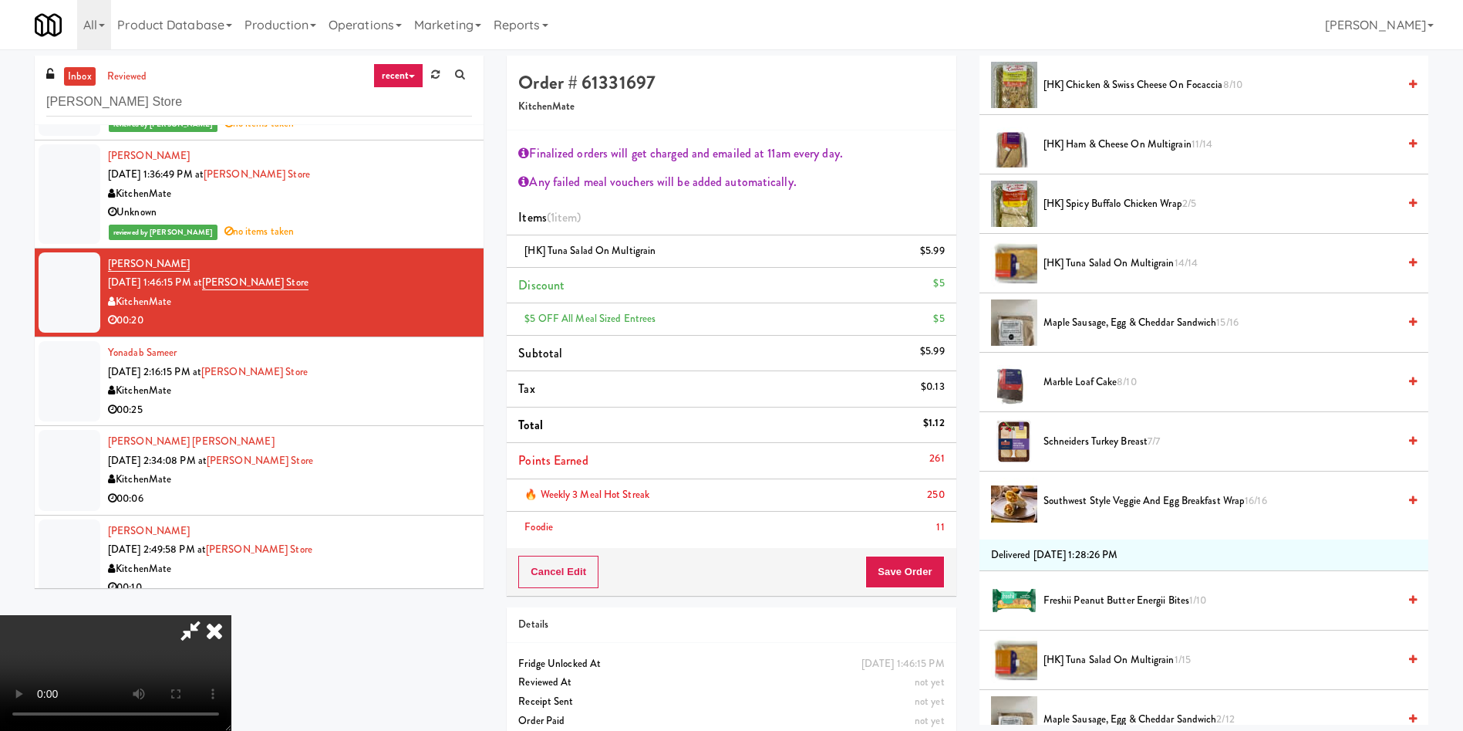
scroll to position [463, 0]
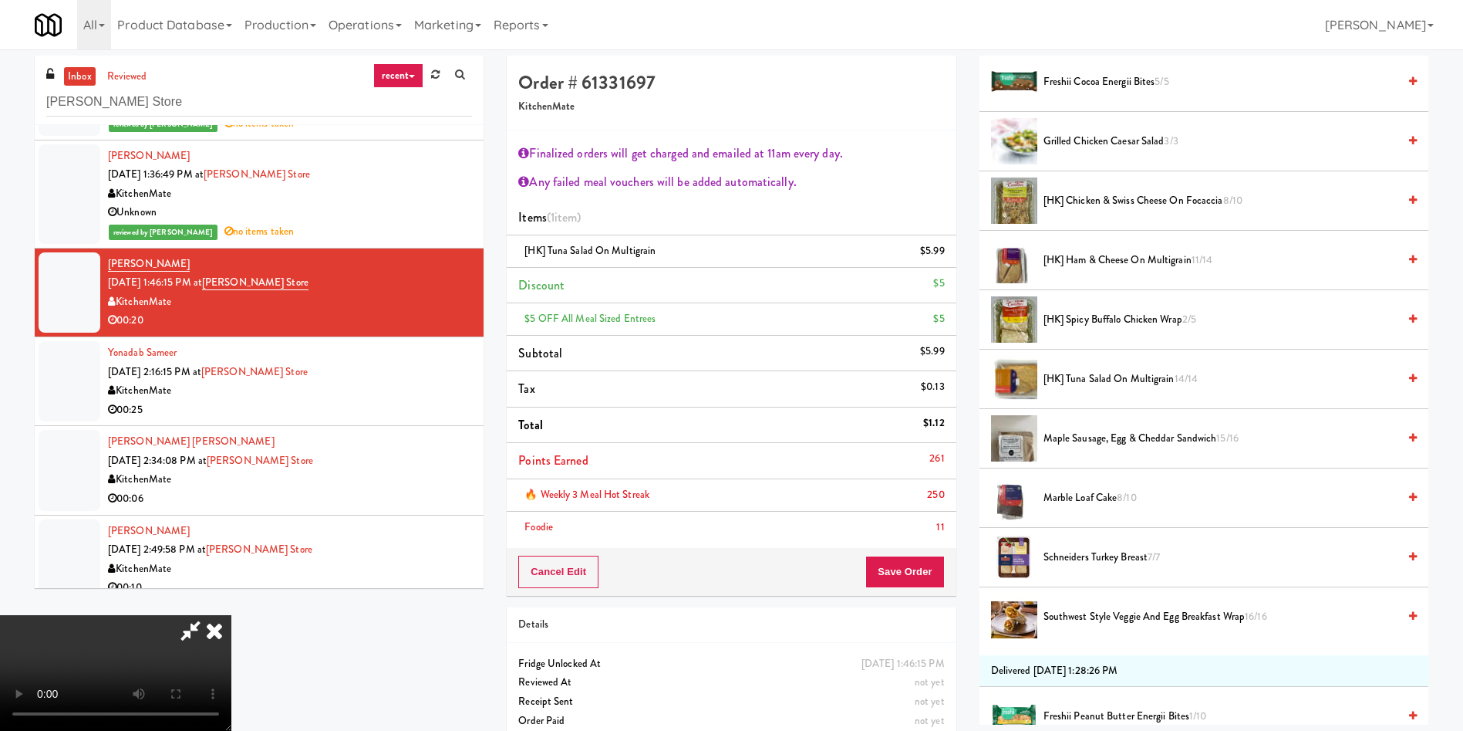
click at [1108, 199] on span "[HK] Chicken & Swiss Cheese On Focaccia 8/10" at bounding box center [1221, 200] width 354 height 19
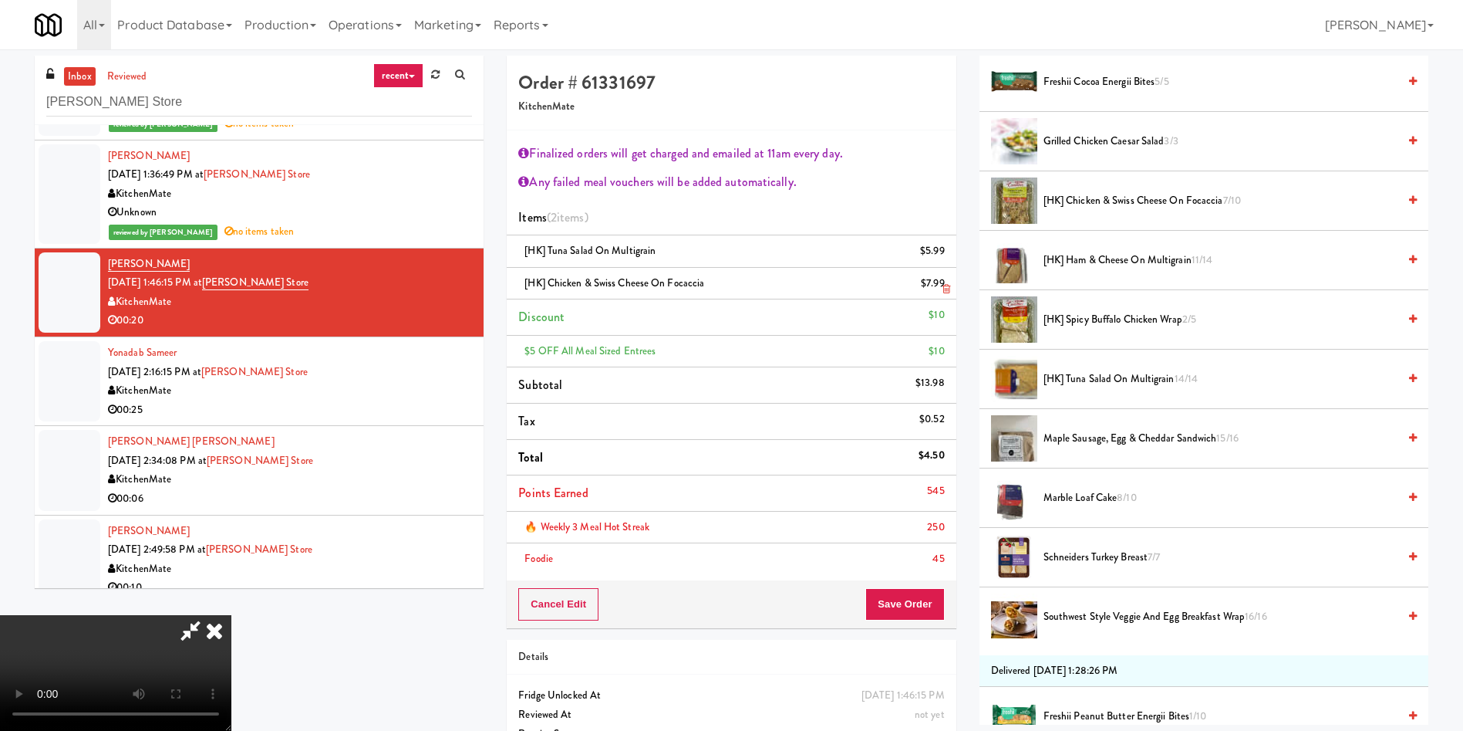
click at [947, 287] on icon at bounding box center [947, 289] width 8 height 10
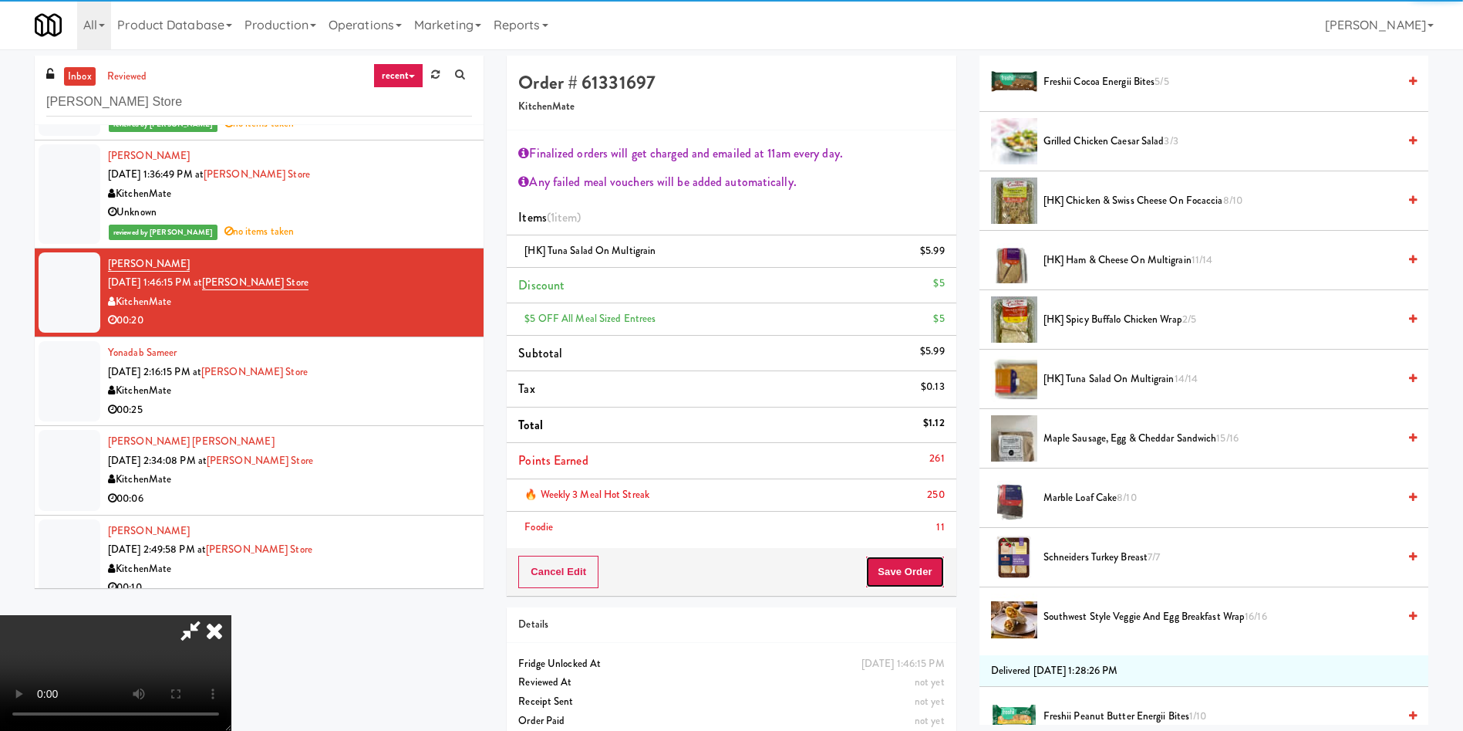
click at [928, 585] on button "Save Order" at bounding box center [905, 571] width 79 height 32
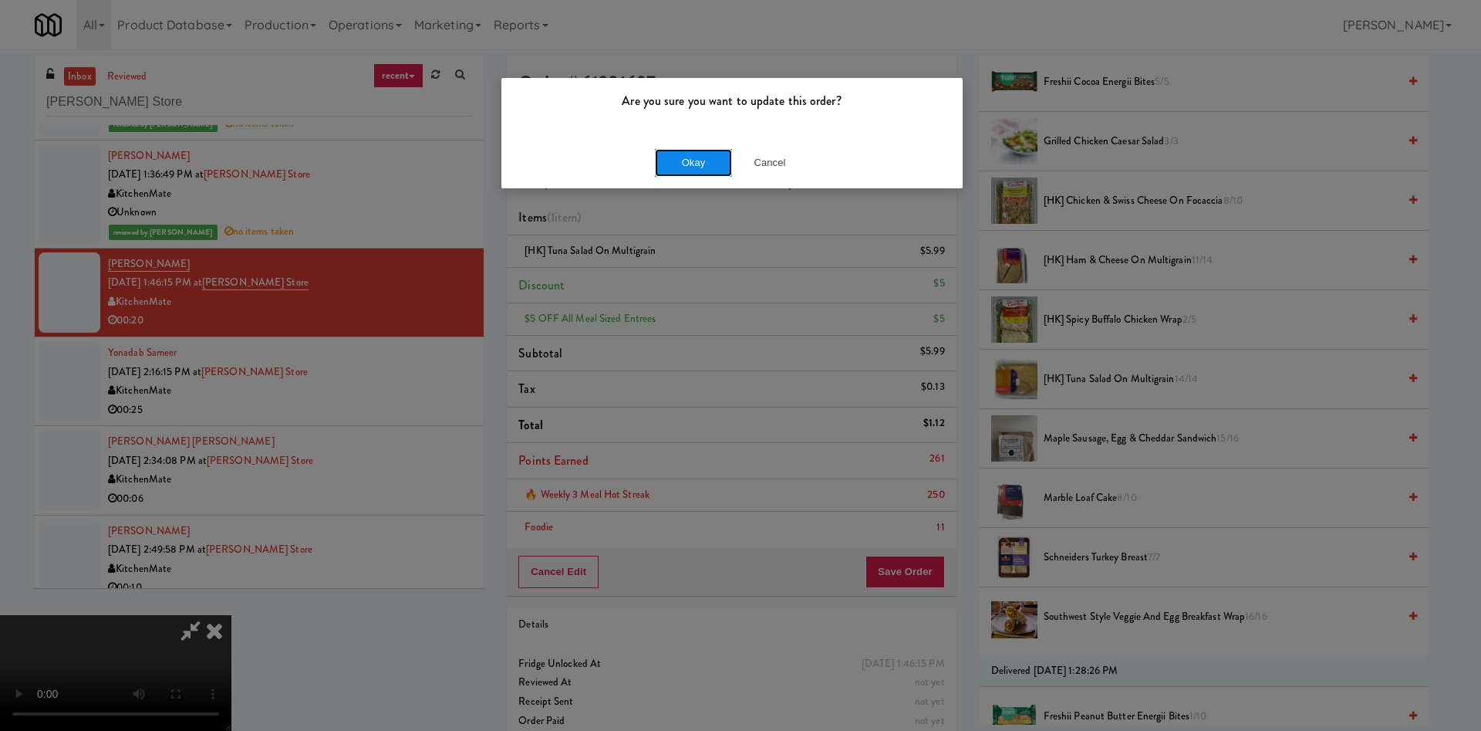
click at [697, 168] on button "Okay" at bounding box center [693, 163] width 77 height 28
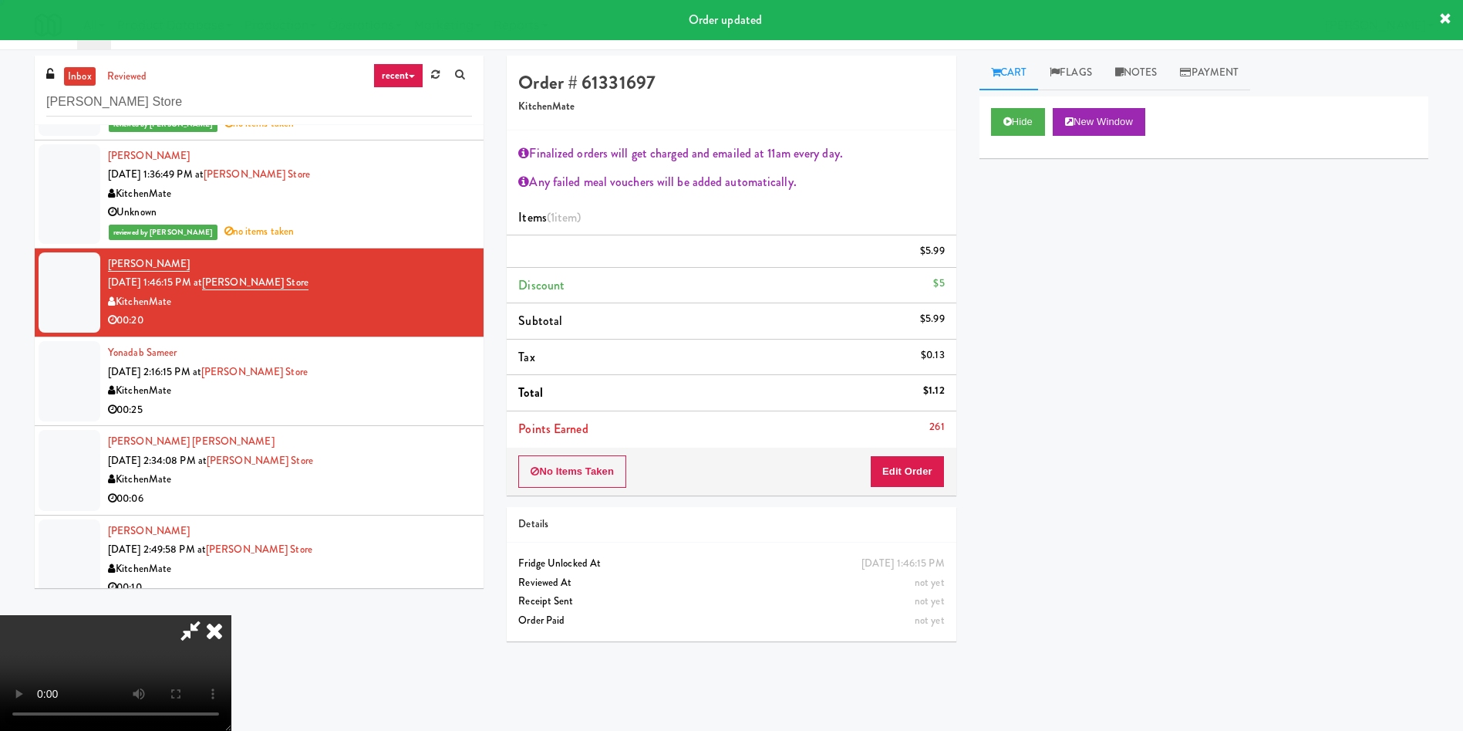
scroll to position [0, 0]
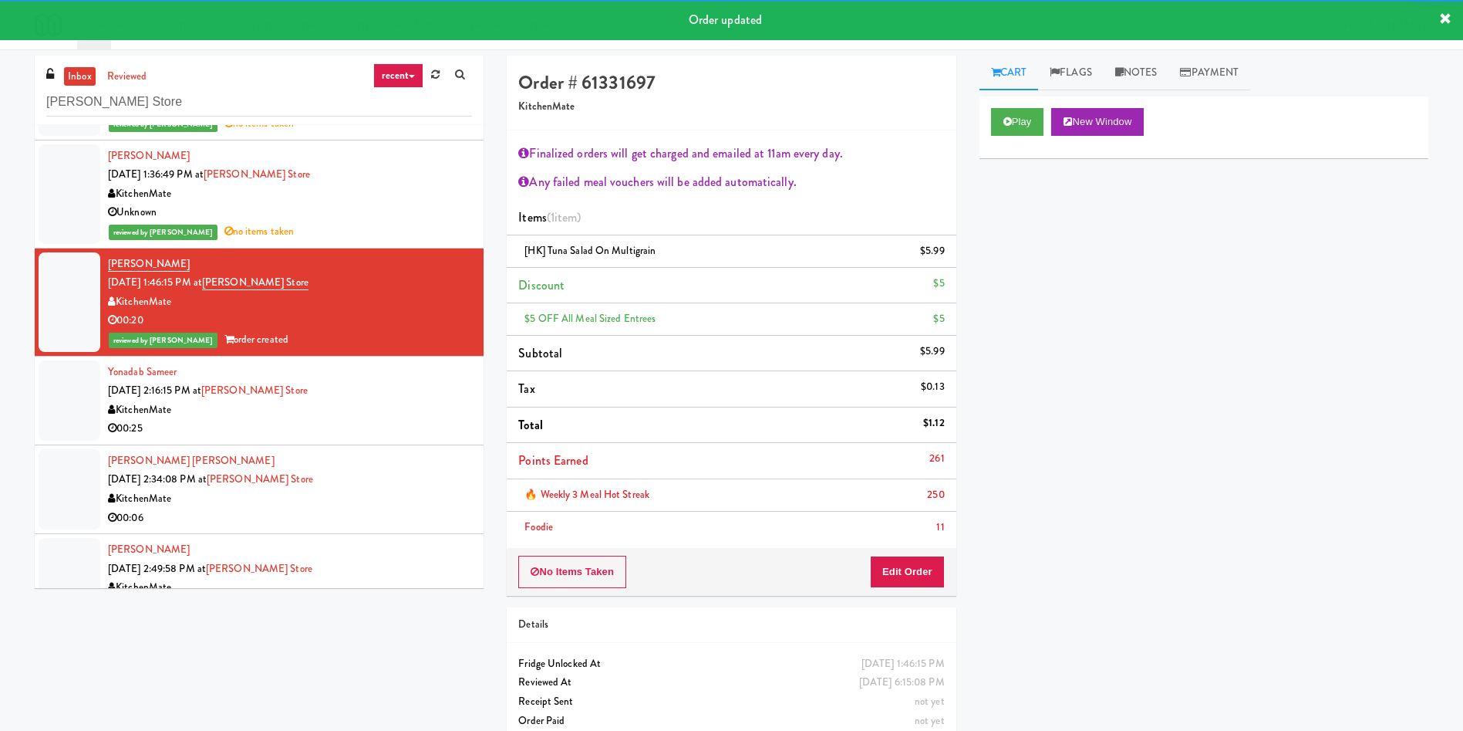
click at [77, 393] on div at bounding box center [70, 400] width 62 height 80
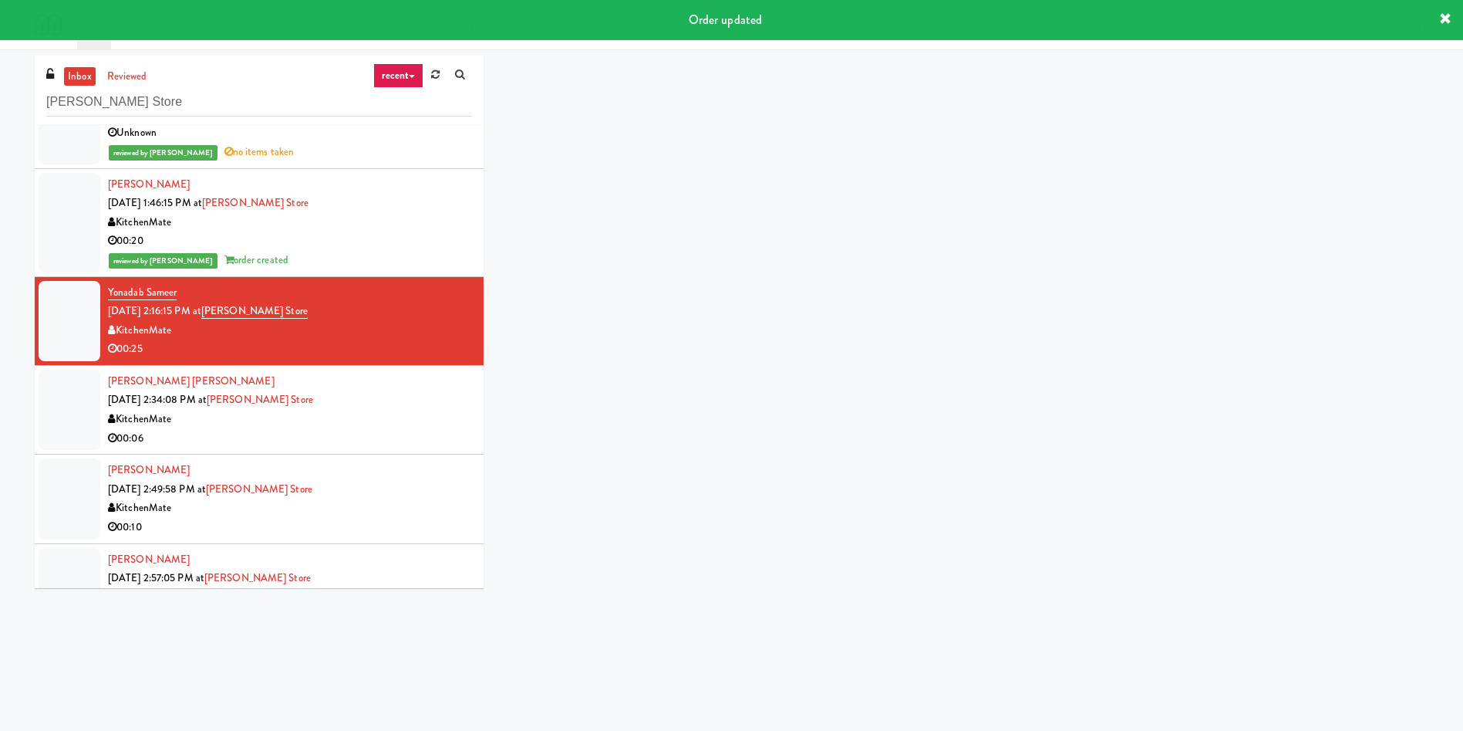
scroll to position [1504, 0]
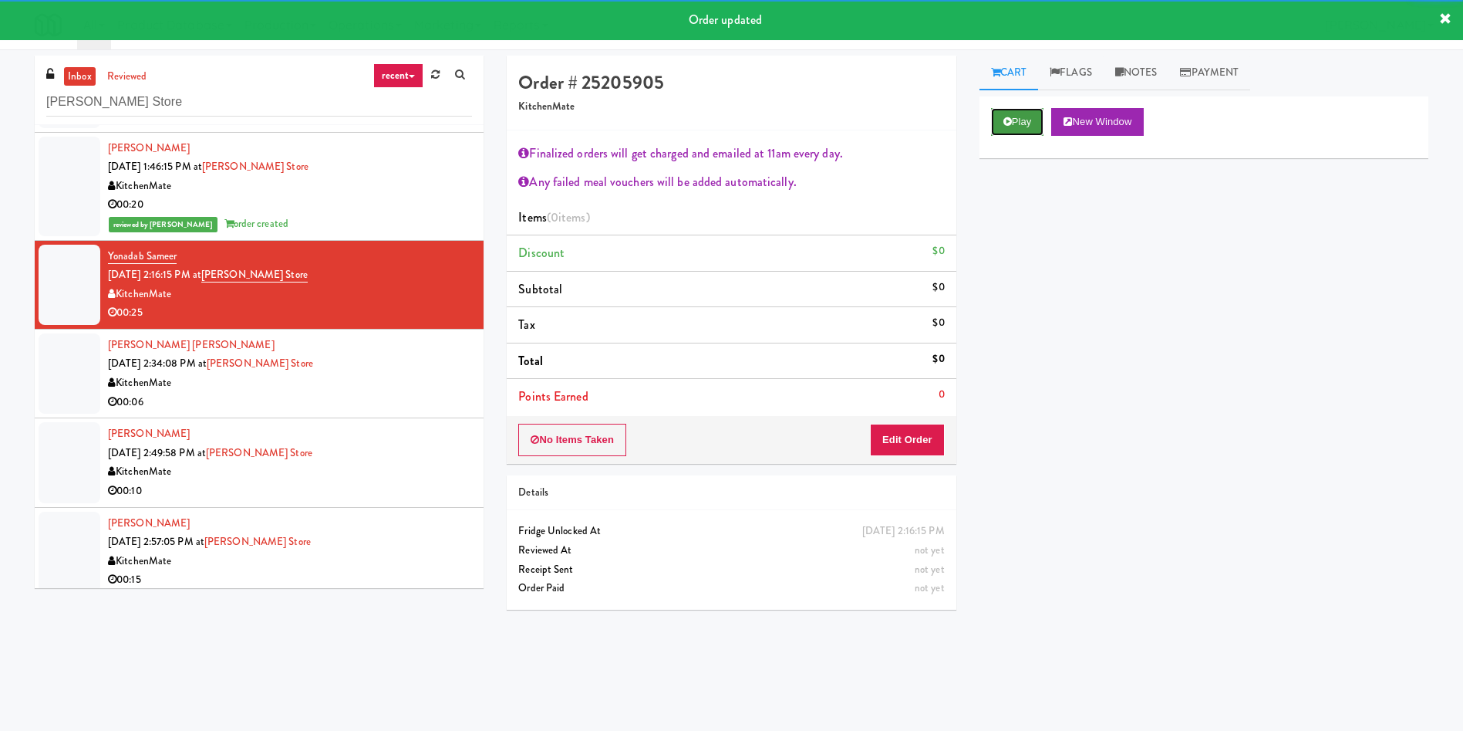
click at [1018, 130] on button "Play" at bounding box center [1017, 122] width 53 height 28
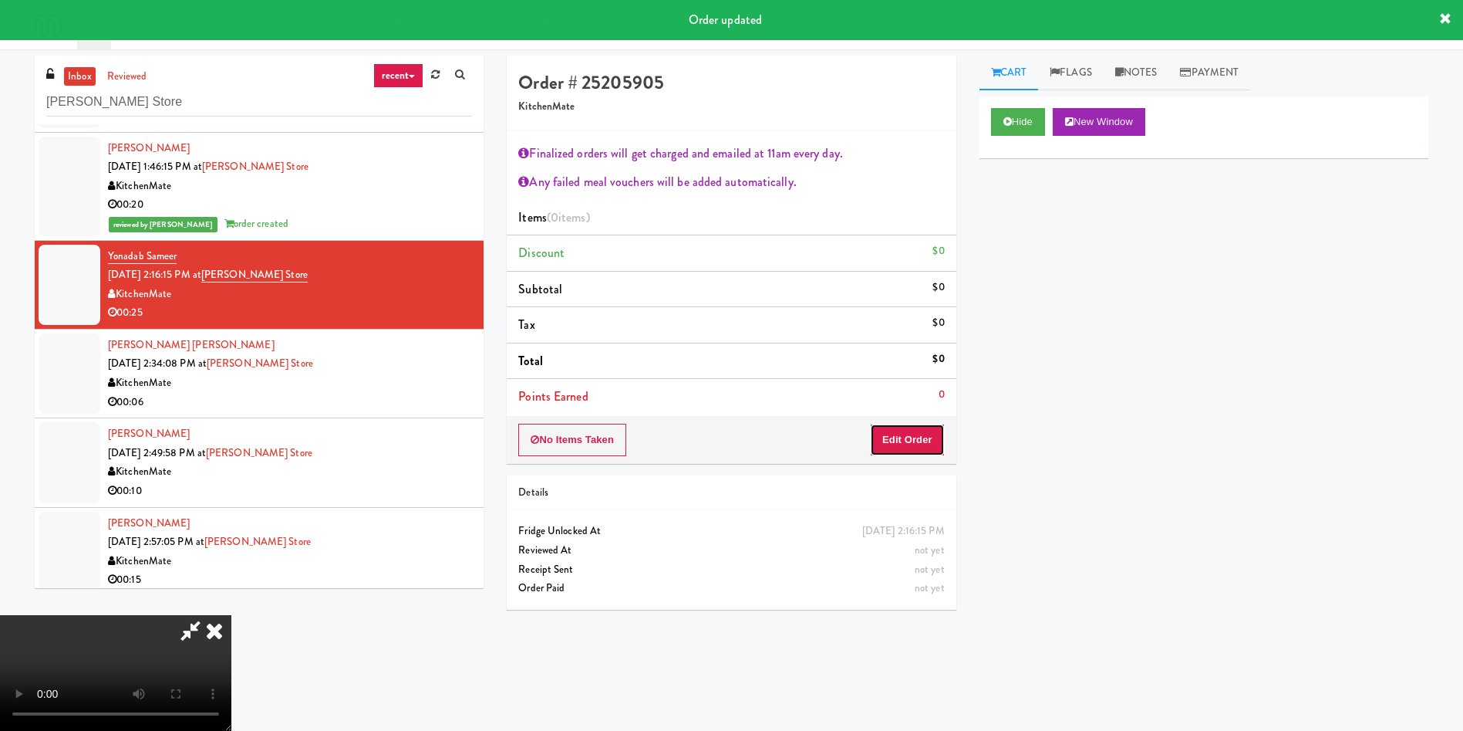
click at [901, 429] on button "Edit Order" at bounding box center [907, 440] width 75 height 32
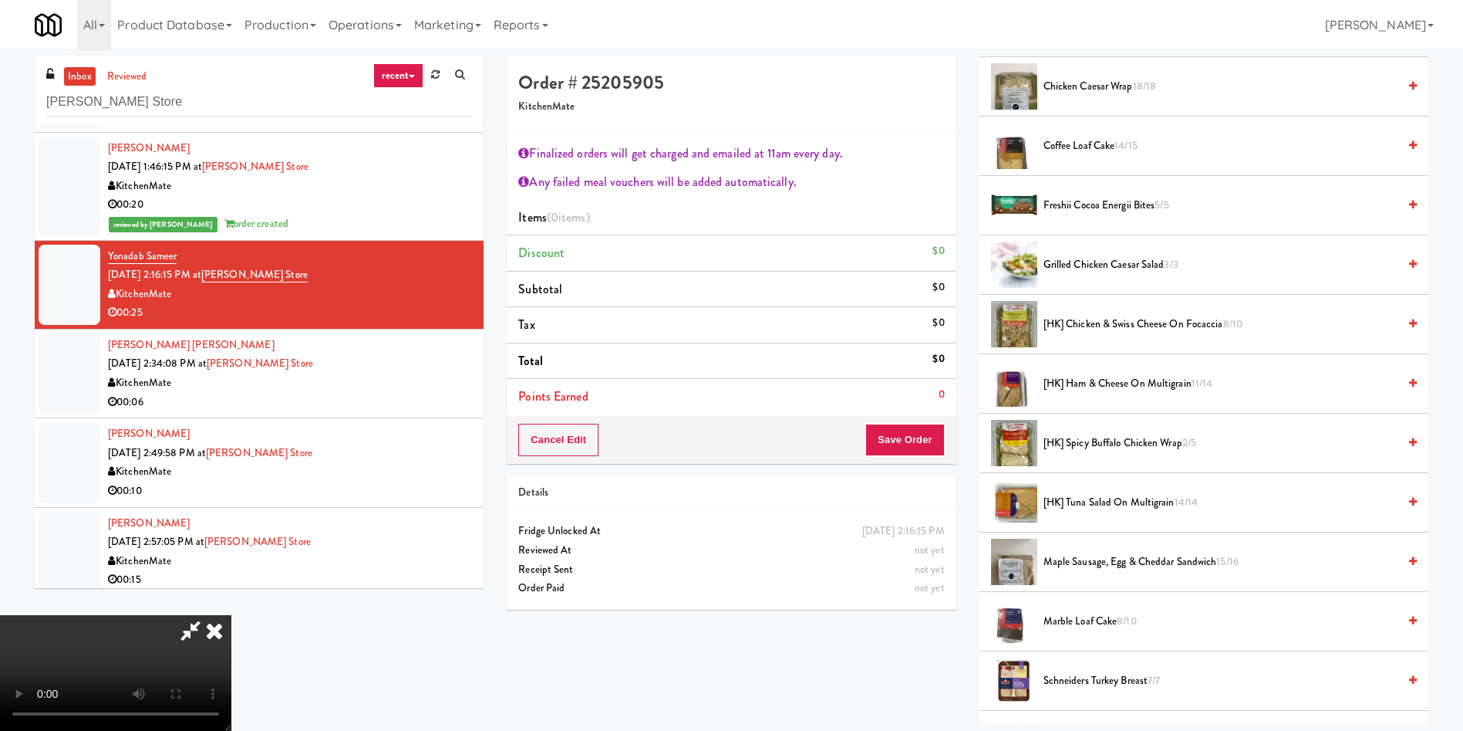
scroll to position [463, 0]
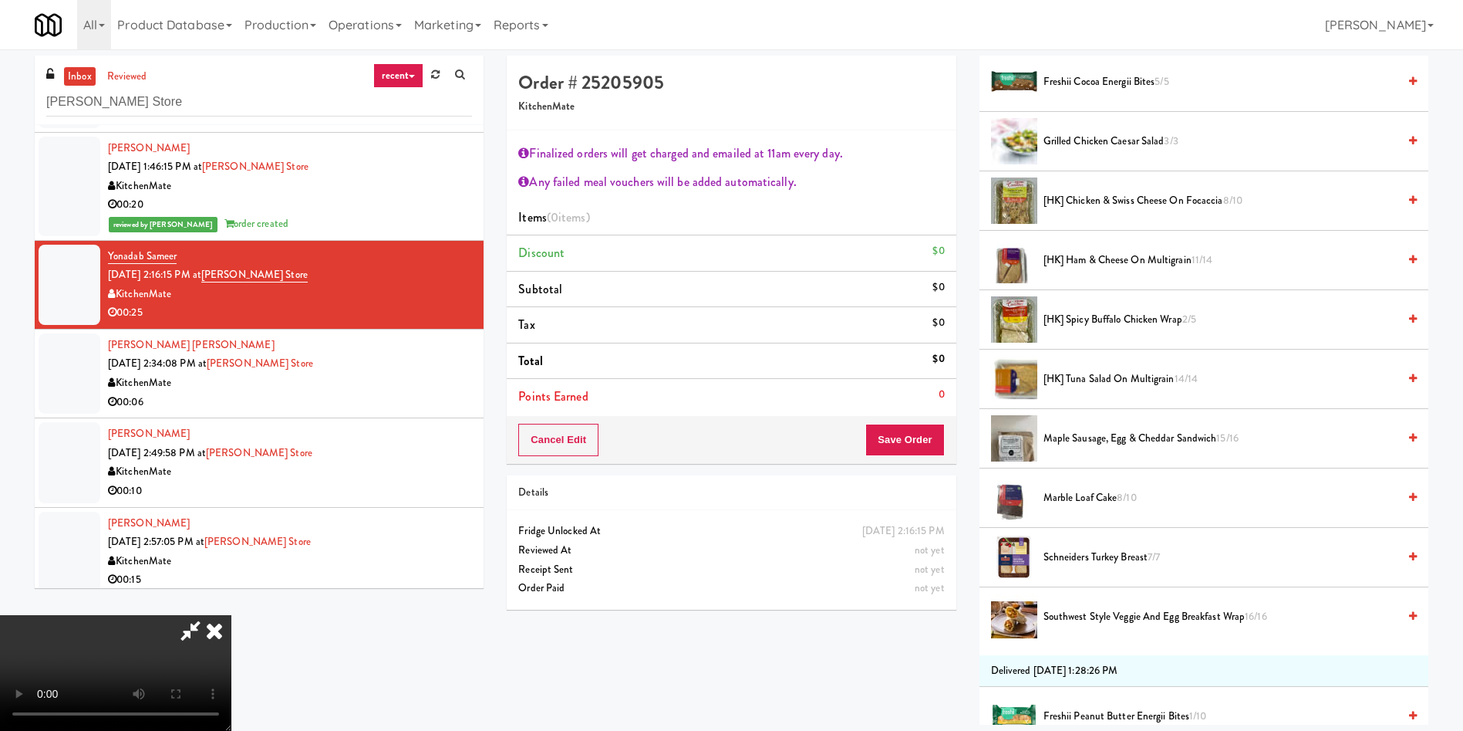
click at [1103, 319] on span "[HK] Spicy Buffalo Chicken Wrap 2/5" at bounding box center [1221, 319] width 354 height 19
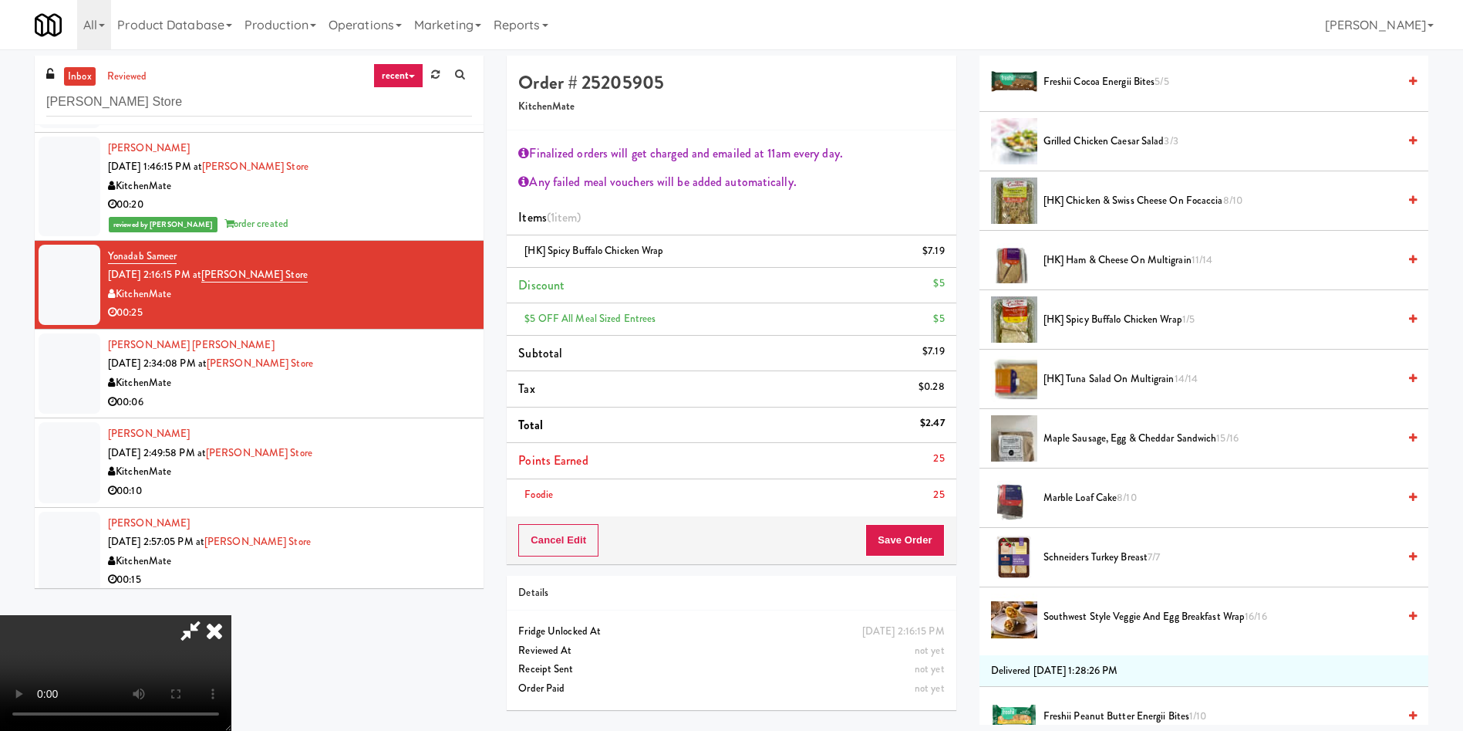
scroll to position [0, 0]
click at [1098, 259] on span "[HK] Ham & Cheese on Multigrain 11/14" at bounding box center [1221, 260] width 354 height 19
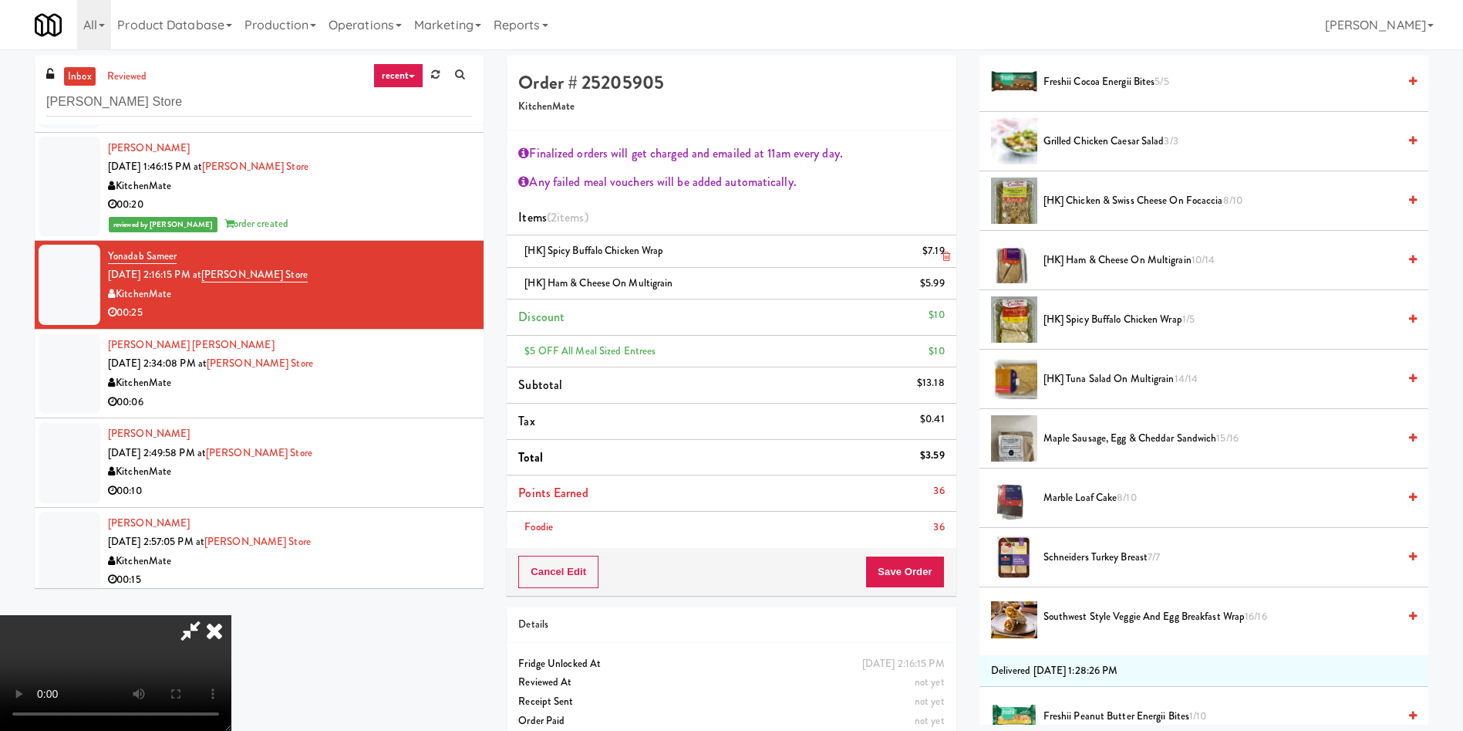
click at [939, 251] on link at bounding box center [943, 257] width 14 height 19
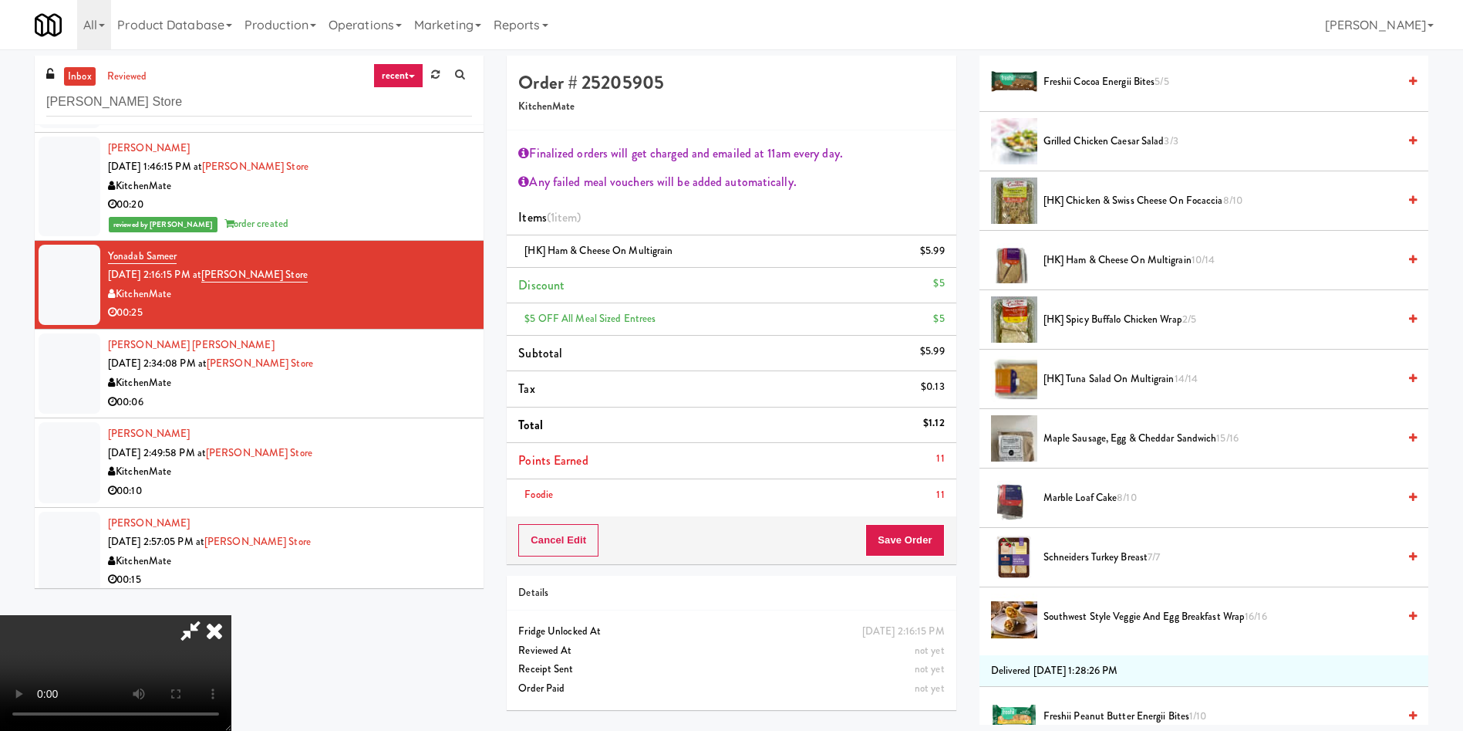
click at [1072, 261] on span "[HK] Ham & Cheese on Multigrain 10/14" at bounding box center [1221, 260] width 354 height 19
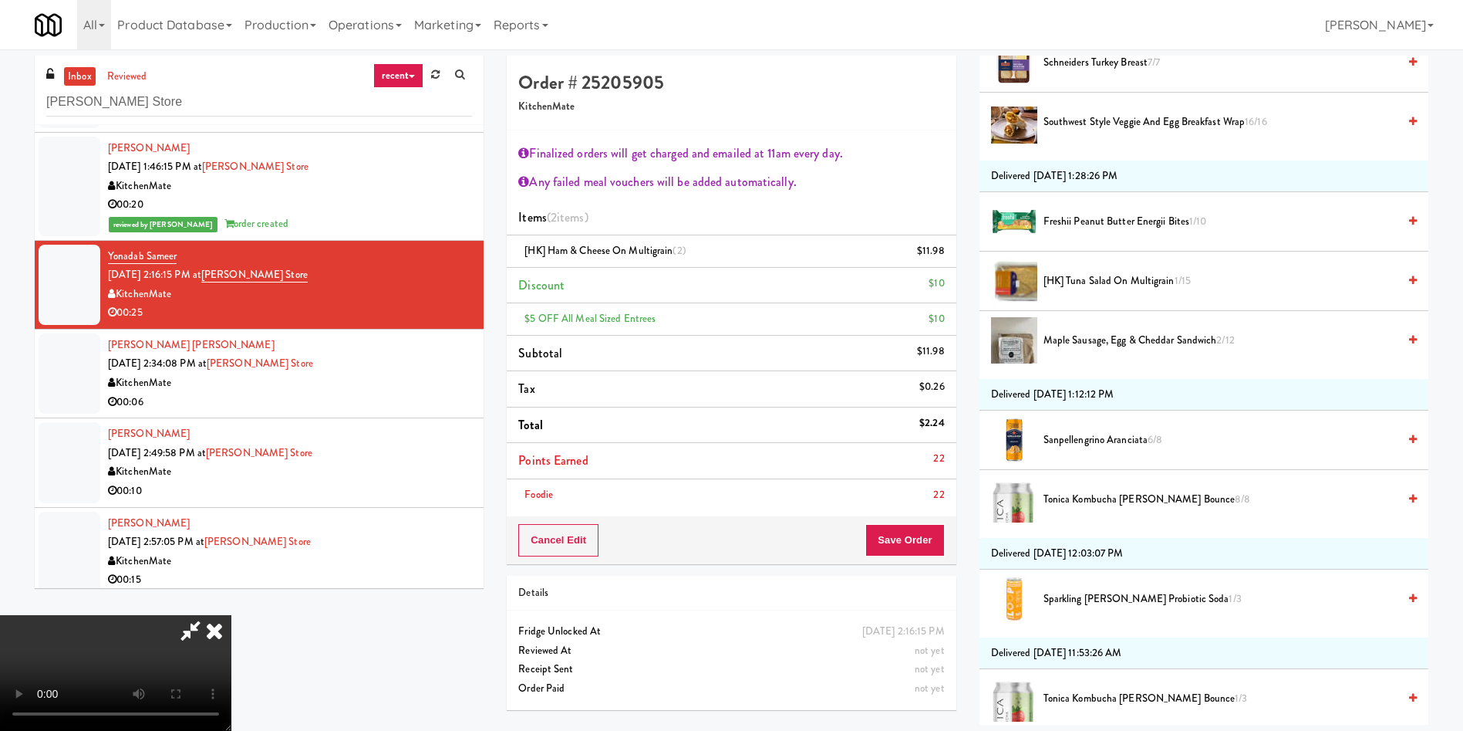
scroll to position [1041, 0]
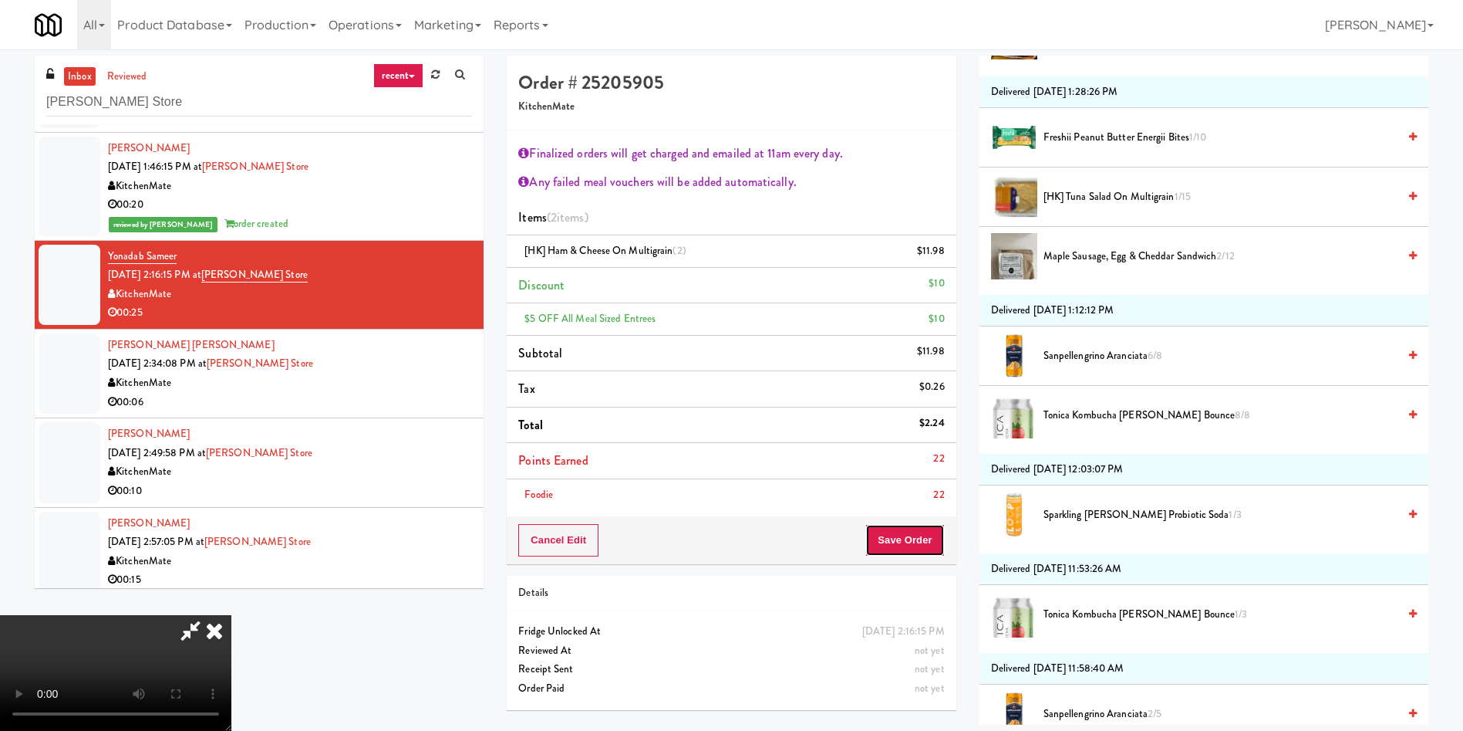
click at [901, 528] on button "Save Order" at bounding box center [905, 540] width 79 height 32
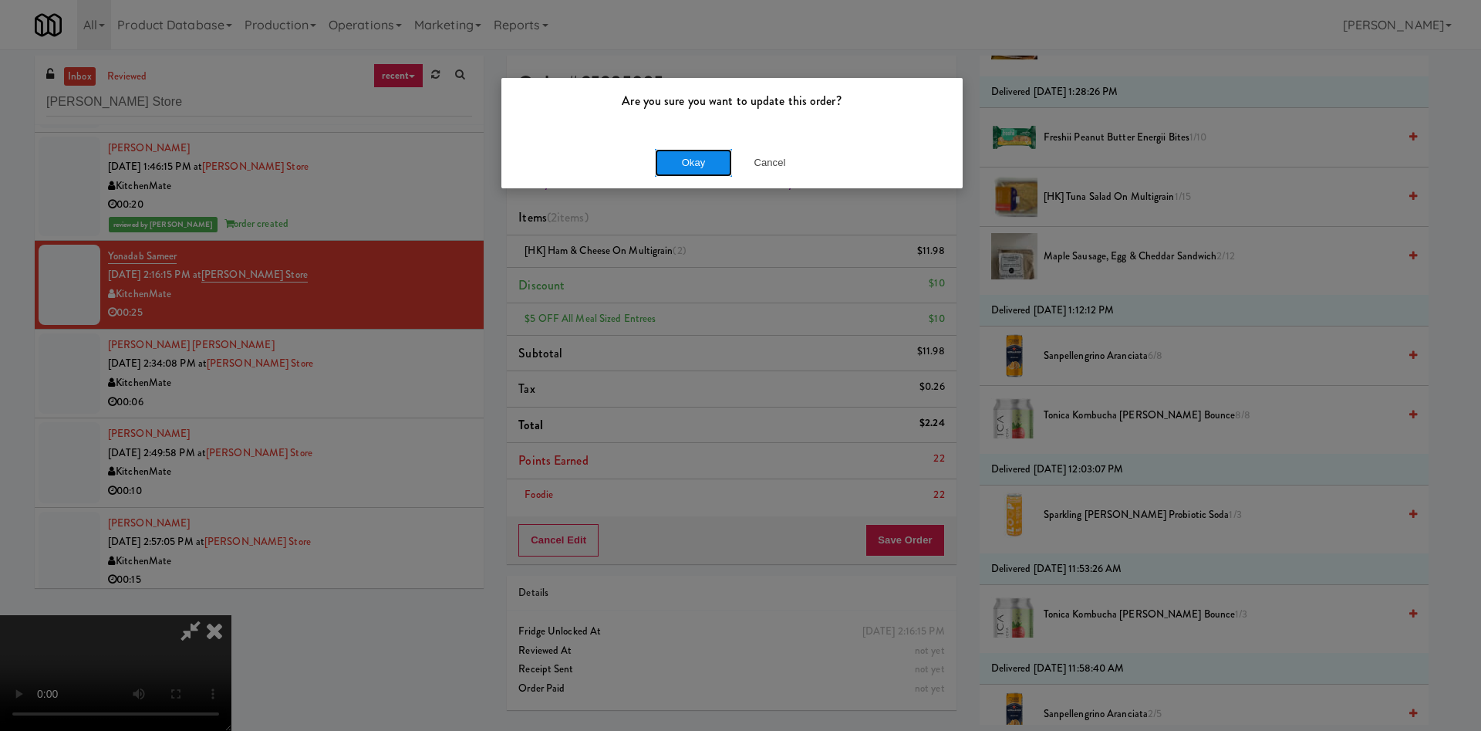
click at [717, 163] on button "Okay" at bounding box center [693, 163] width 77 height 28
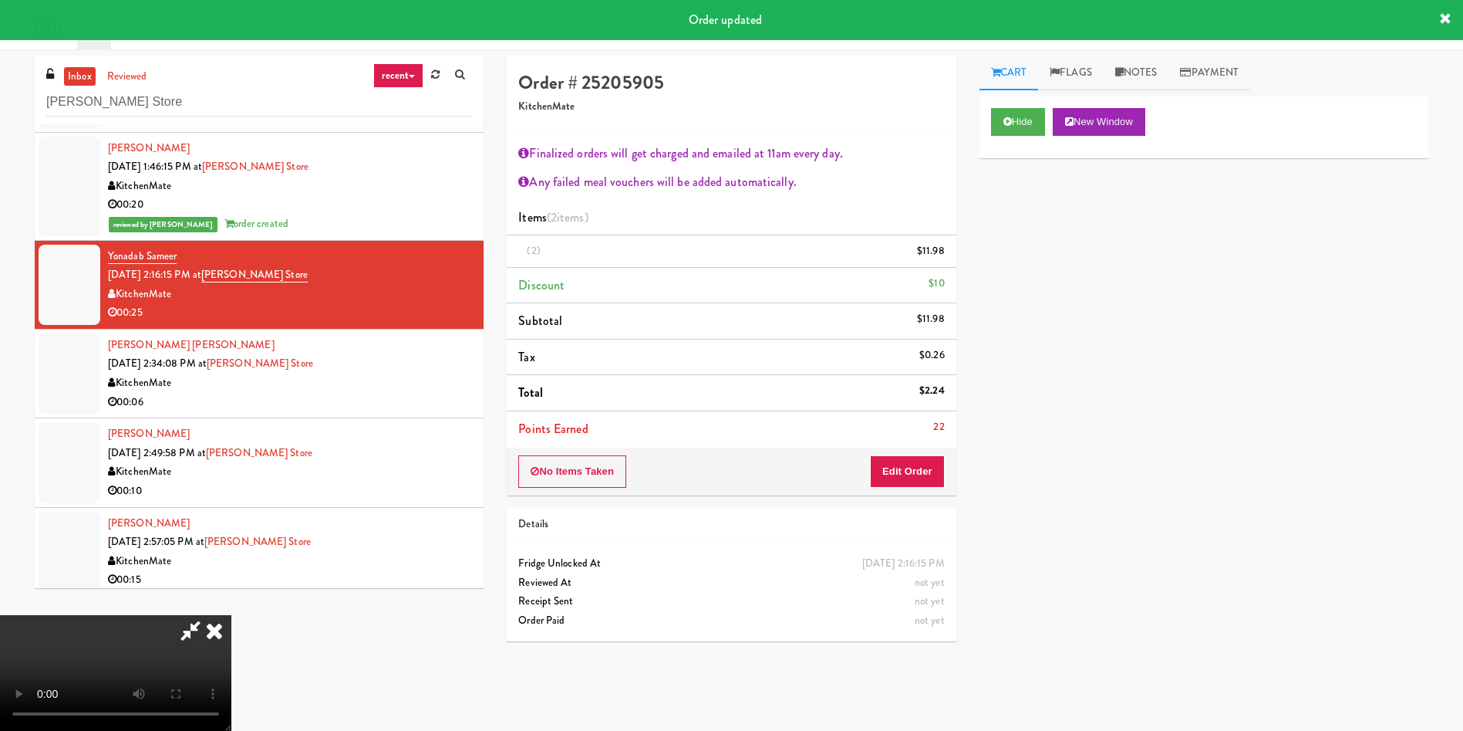
scroll to position [0, 0]
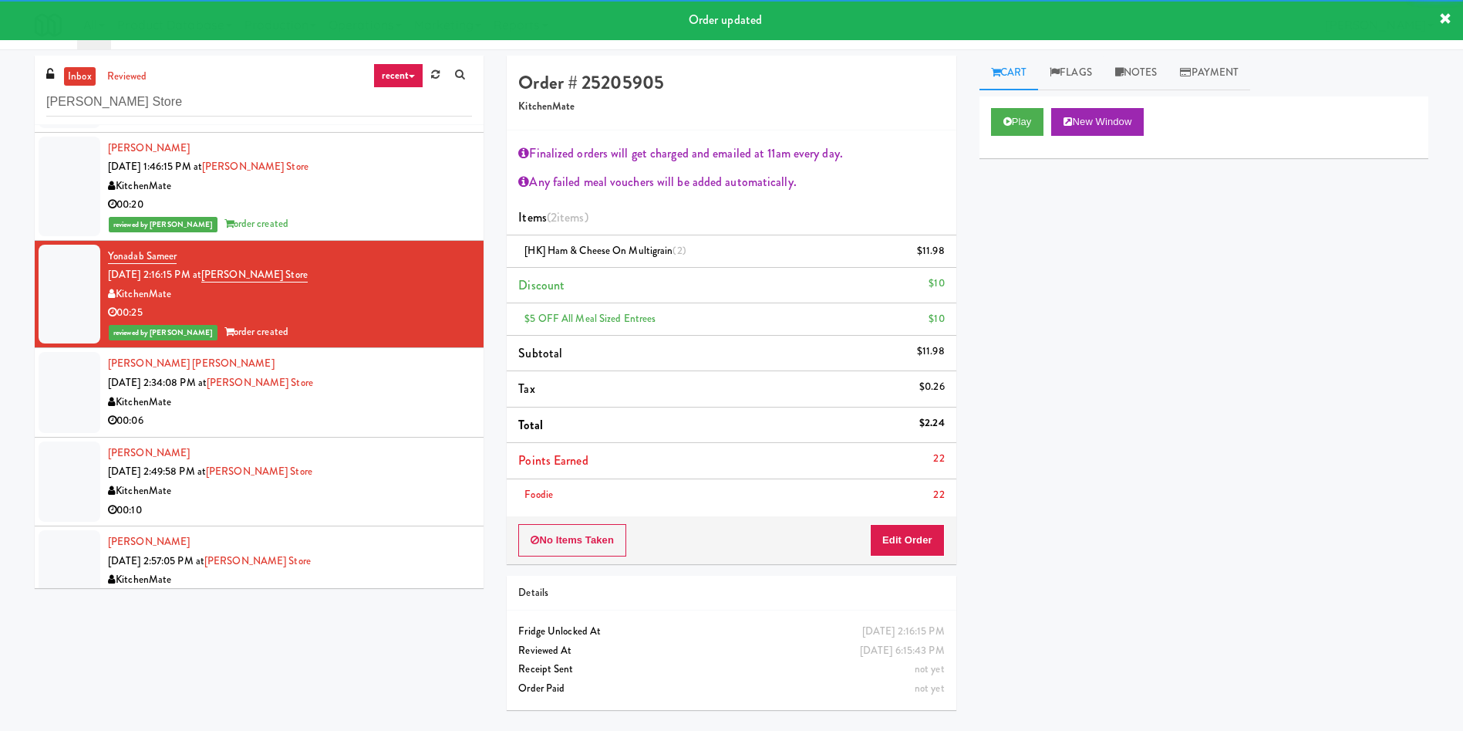
click at [23, 406] on div "inbox reviewed recent all unclear take inventory issue suspicious failed recent…" at bounding box center [259, 328] width 472 height 544
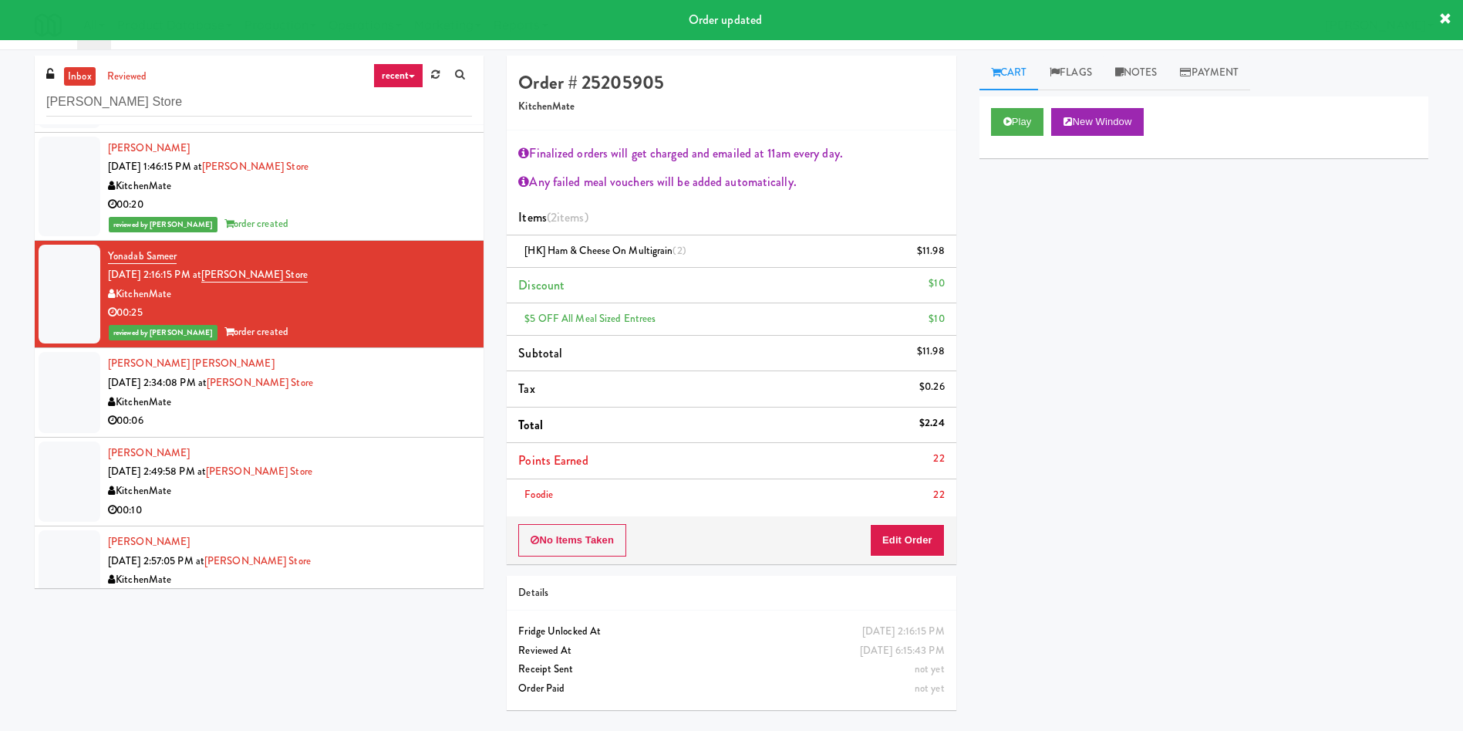
click at [79, 403] on div at bounding box center [70, 392] width 62 height 80
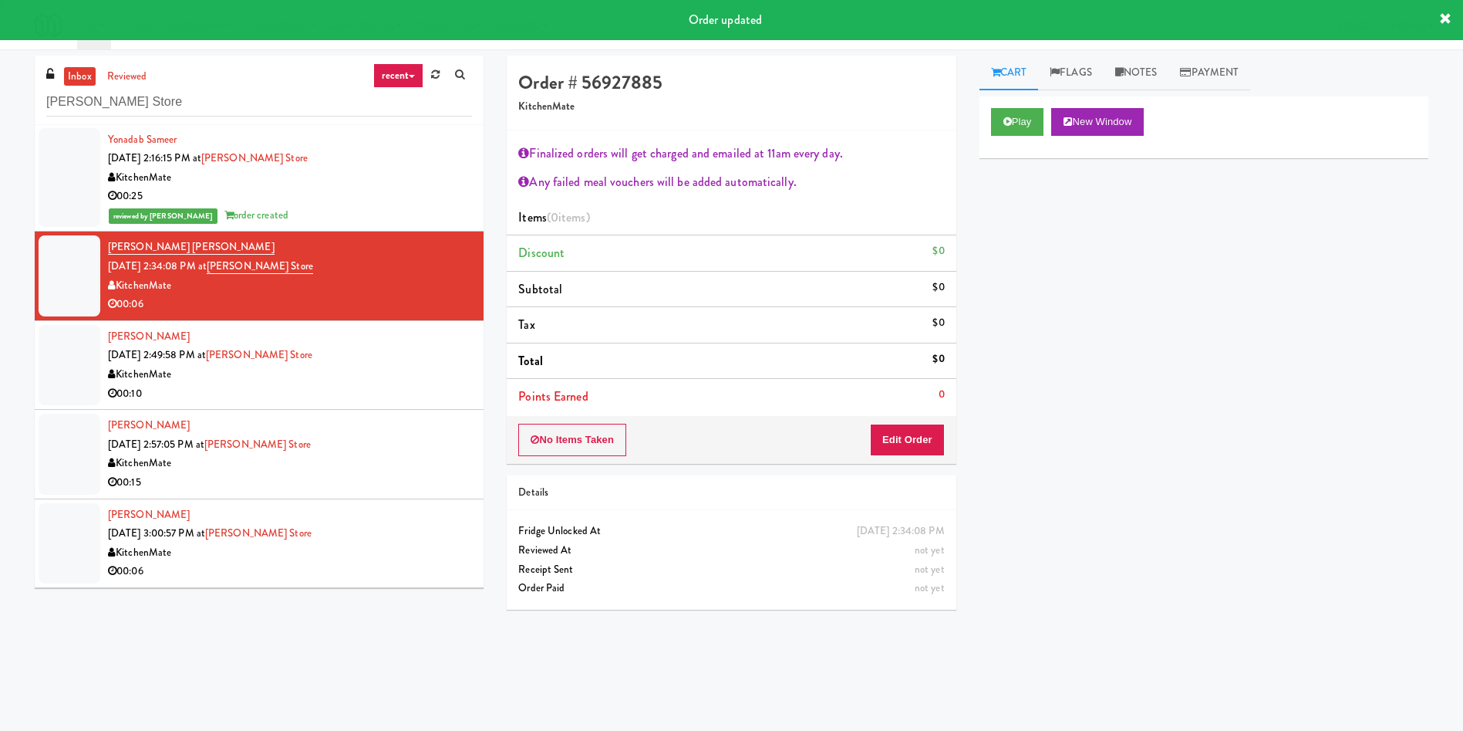
scroll to position [1736, 0]
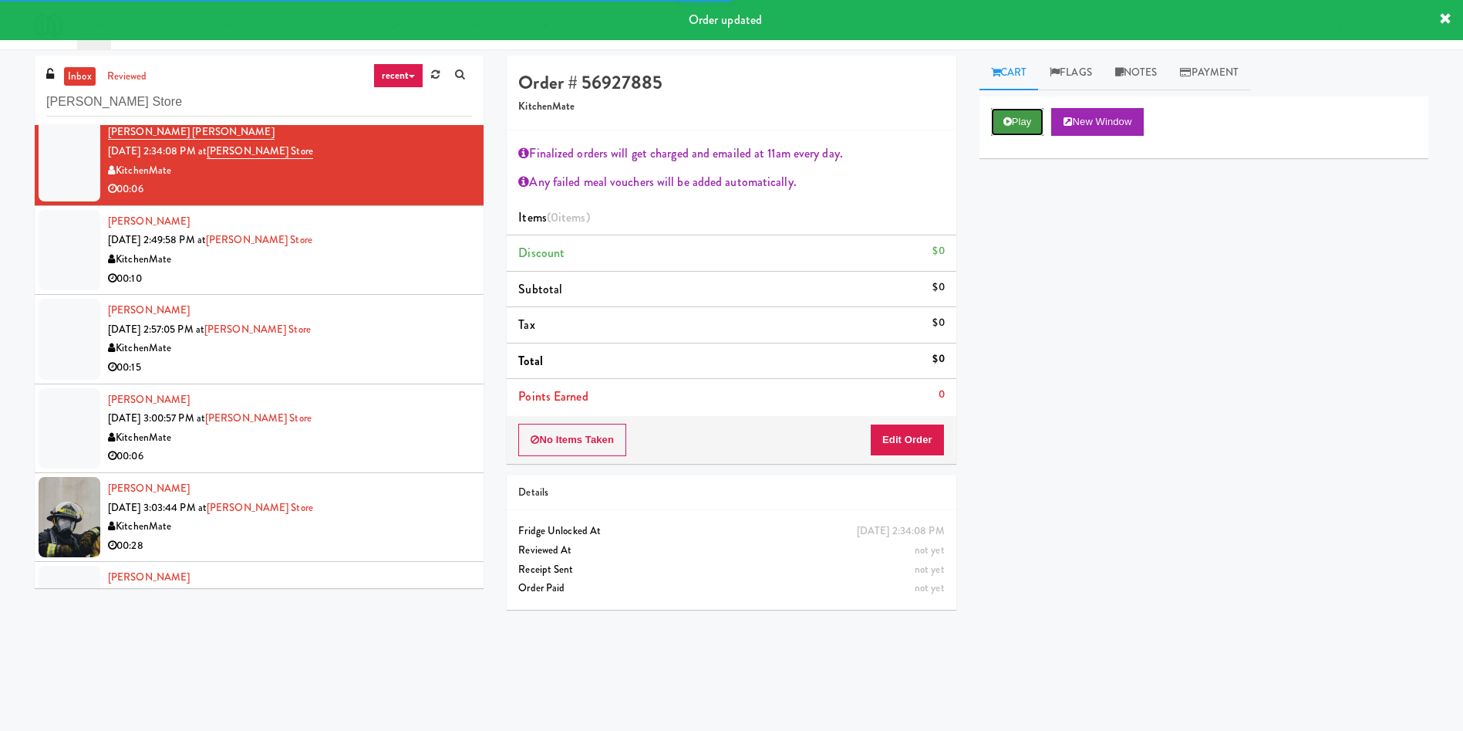
click at [1032, 129] on button "Play" at bounding box center [1017, 122] width 53 height 28
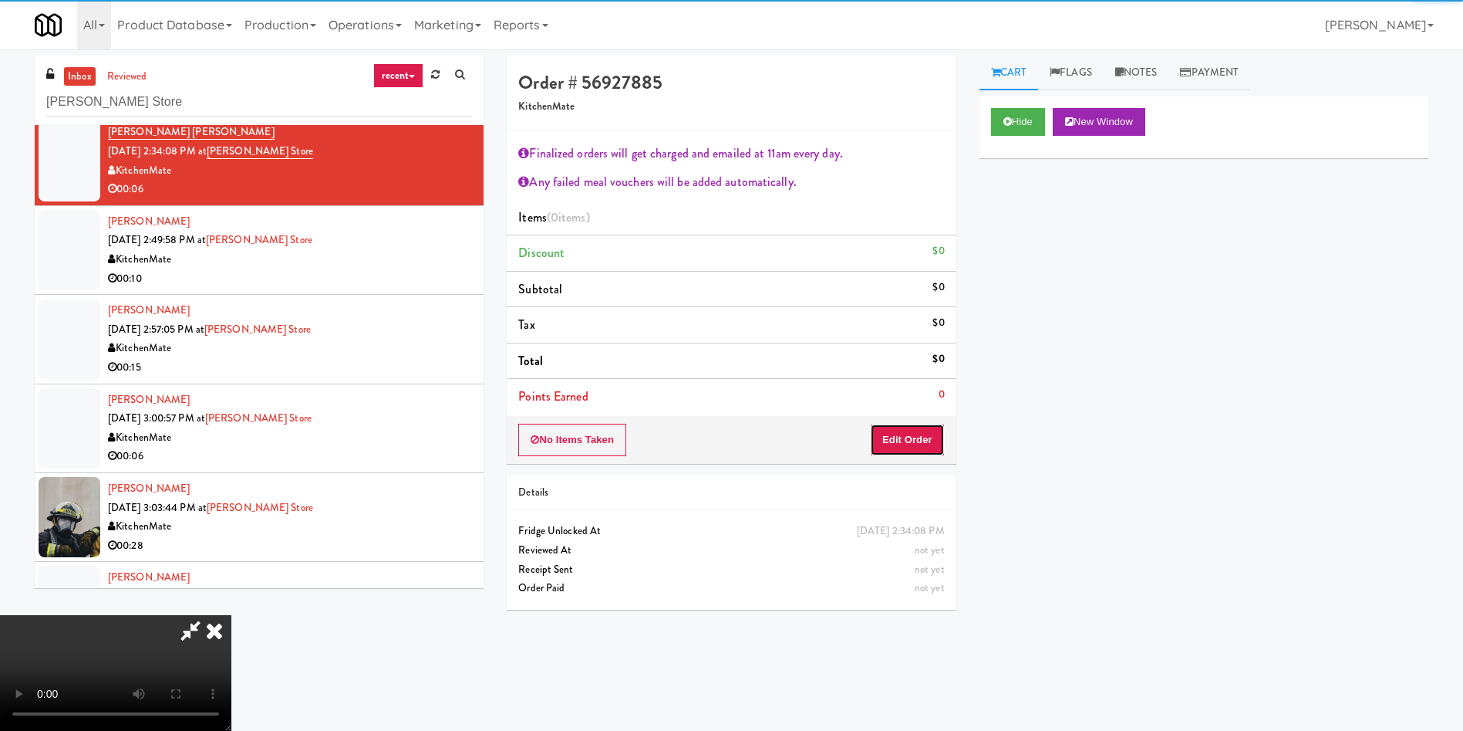
click at [900, 444] on button "Edit Order" at bounding box center [907, 440] width 75 height 32
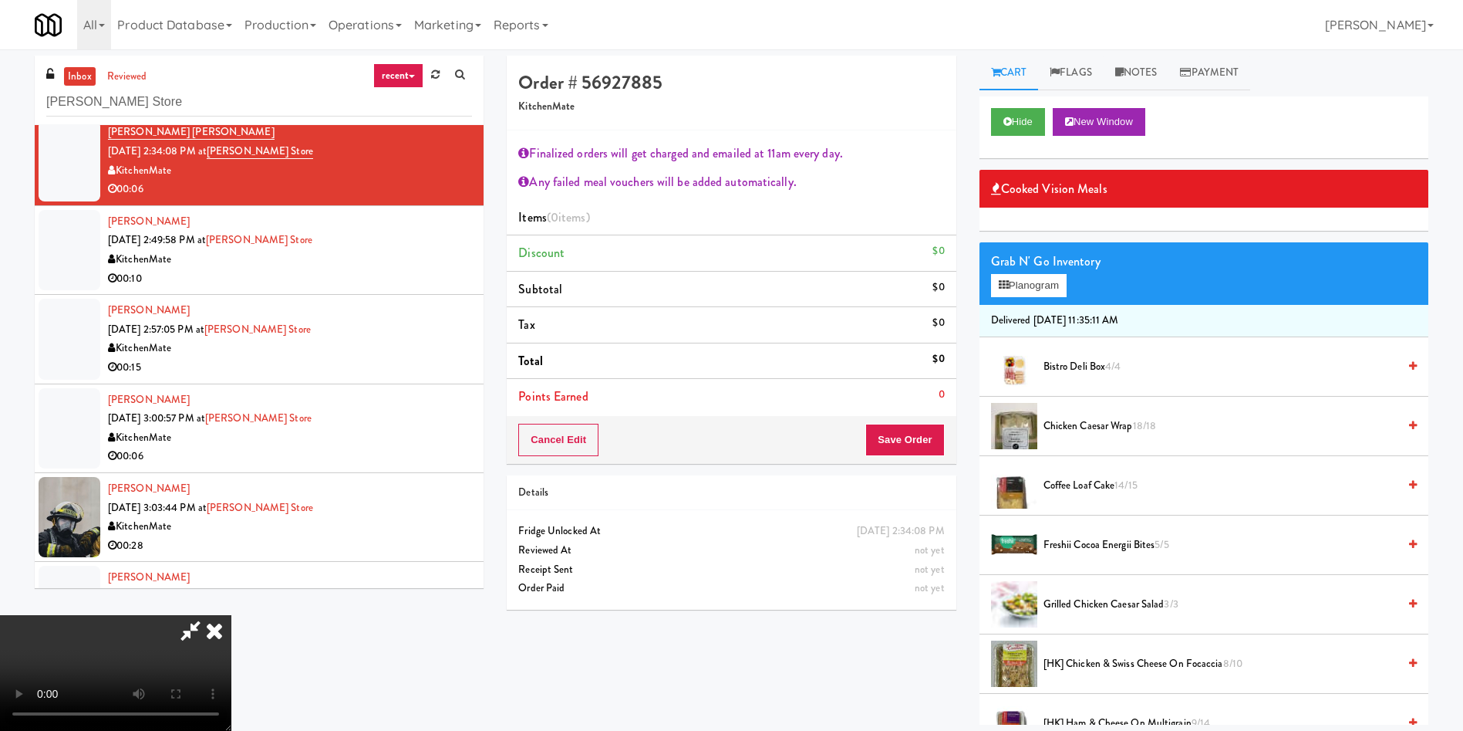
scroll to position [56, 0]
click at [231, 615] on video at bounding box center [115, 673] width 231 height 116
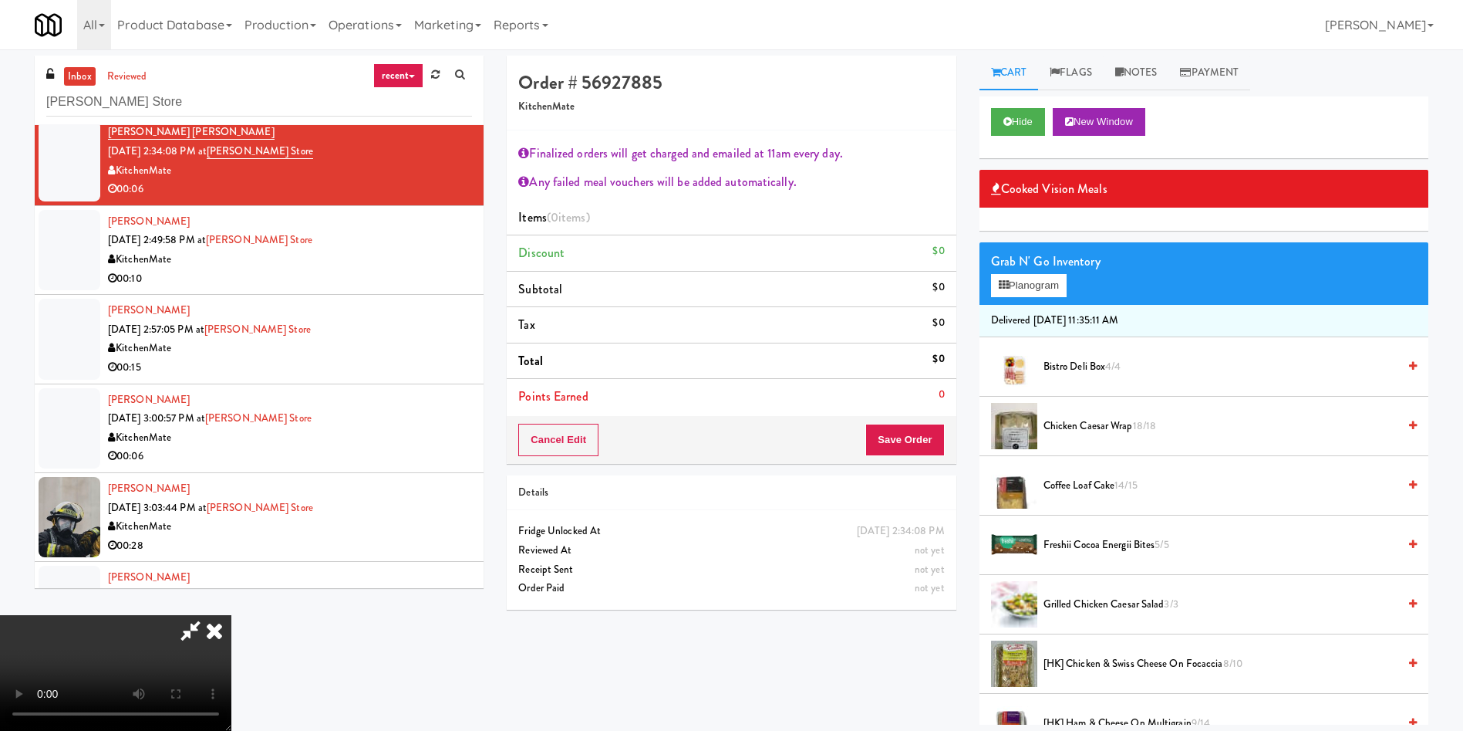
scroll to position [347, 0]
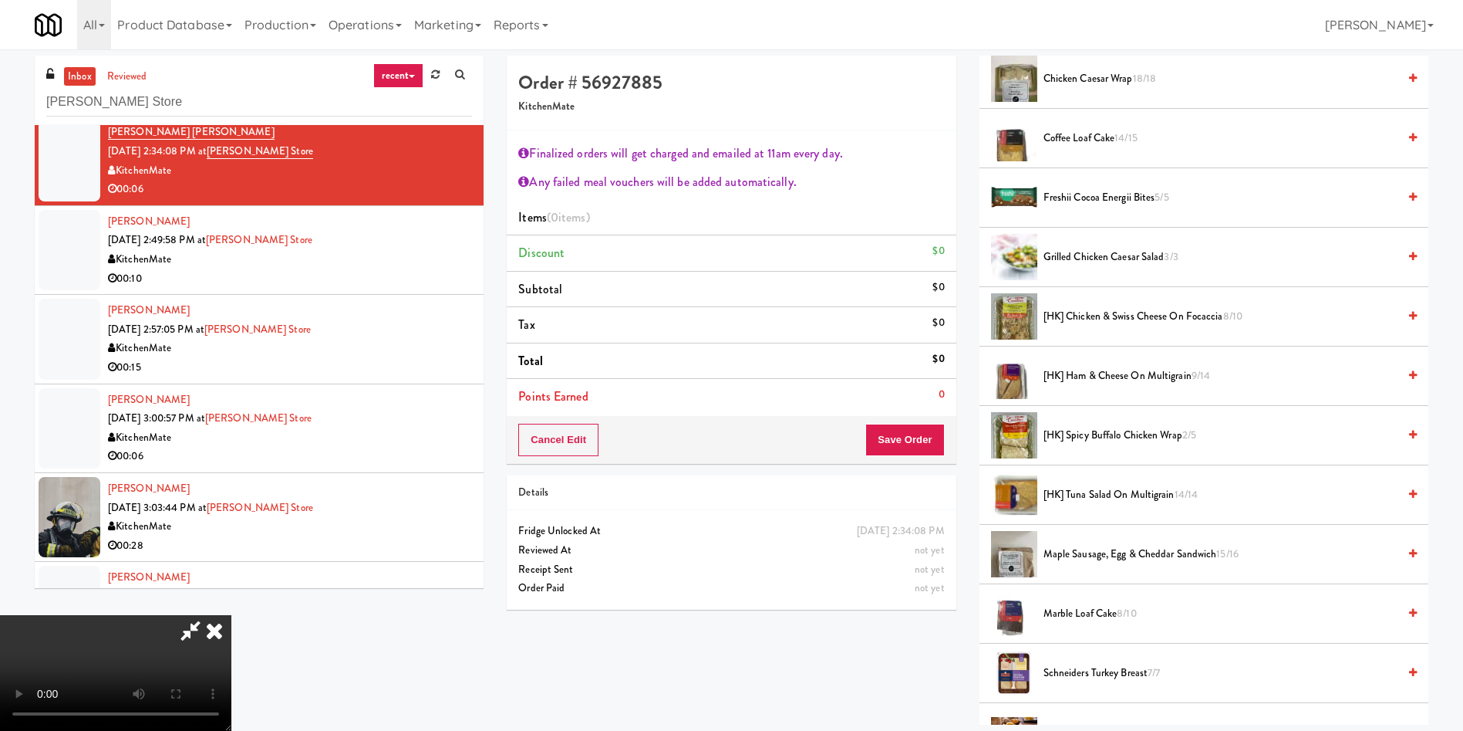
click at [1114, 556] on span "Maple Sausage, Egg & Cheddar Sandwich 15/16" at bounding box center [1221, 554] width 354 height 19
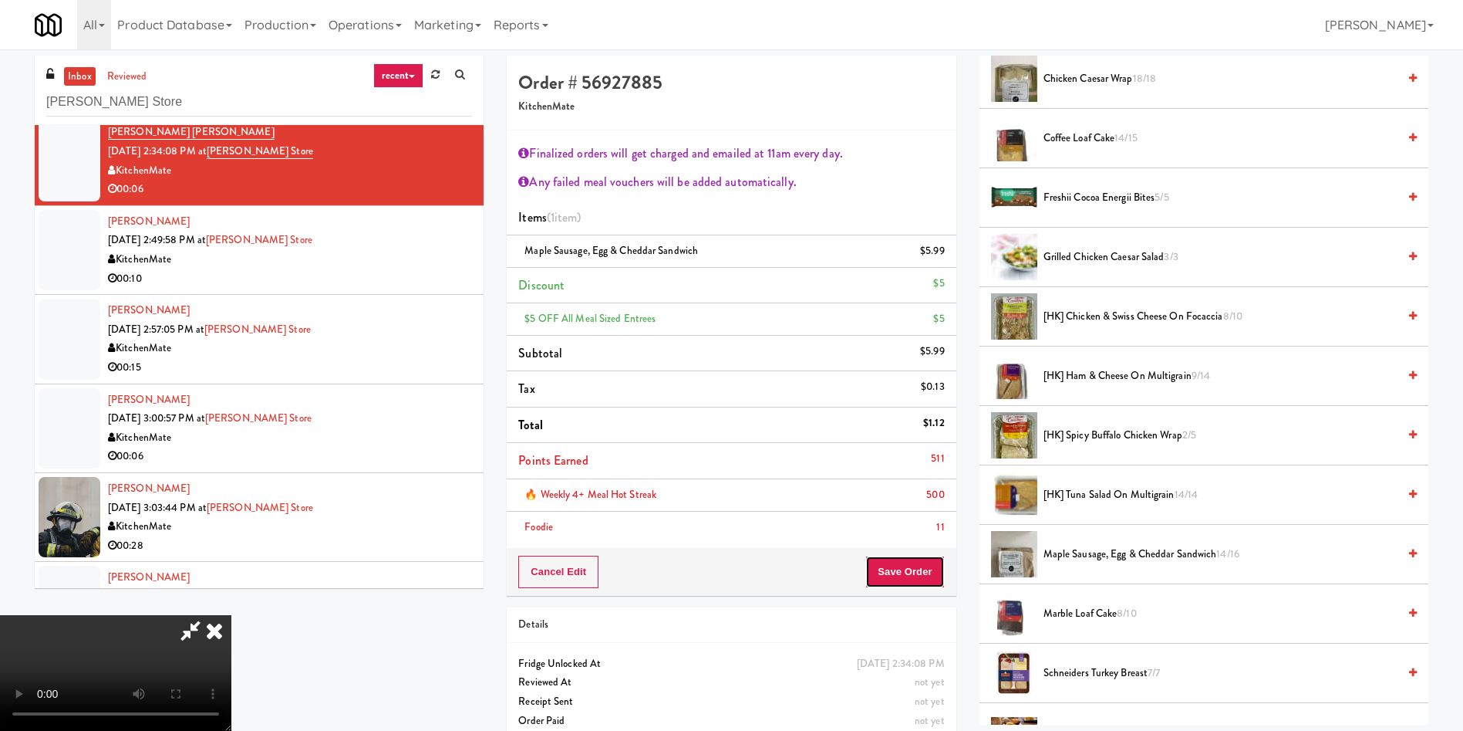
click at [905, 575] on button "Save Order" at bounding box center [905, 571] width 79 height 32
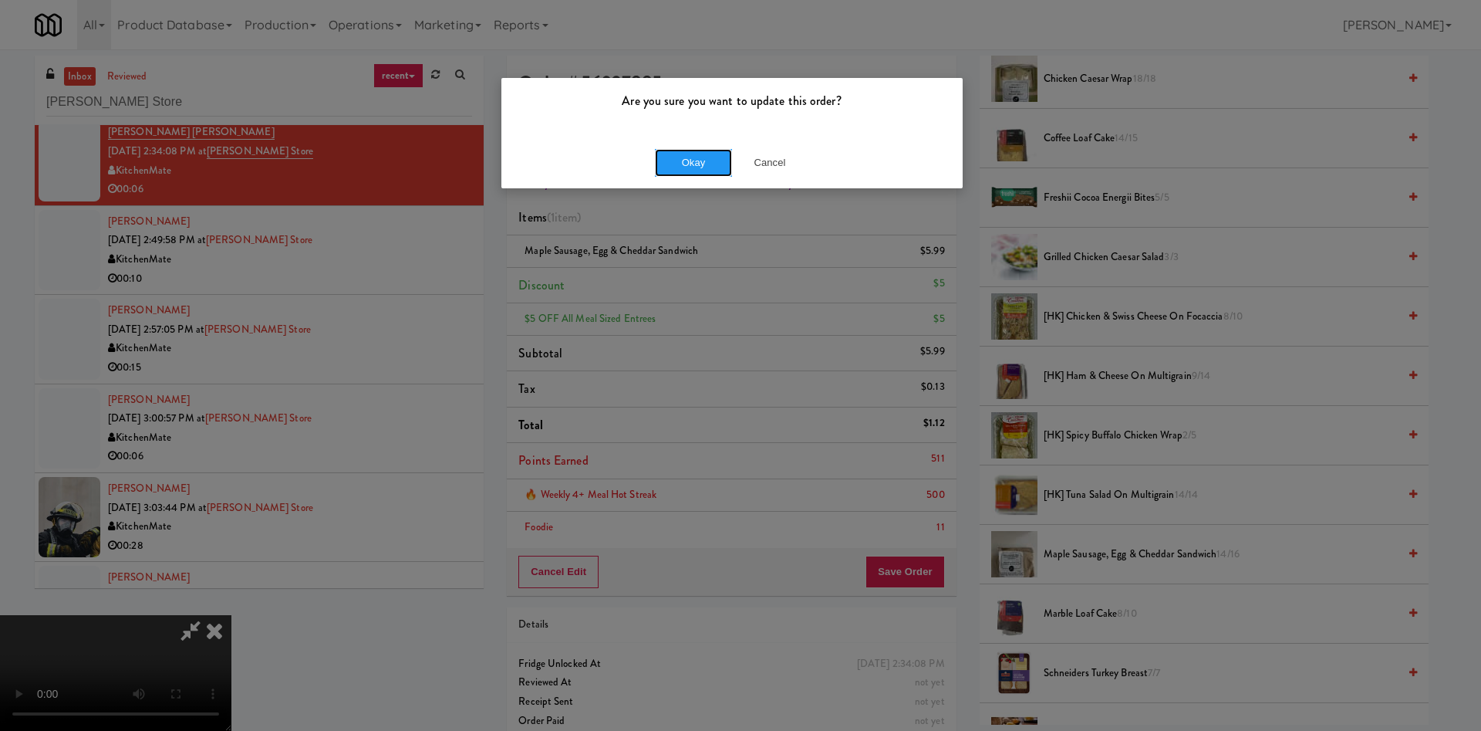
drag, startPoint x: 714, startPoint y: 167, endPoint x: 704, endPoint y: 181, distance: 17.1
click at [714, 166] on button "Okay" at bounding box center [693, 163] width 77 height 28
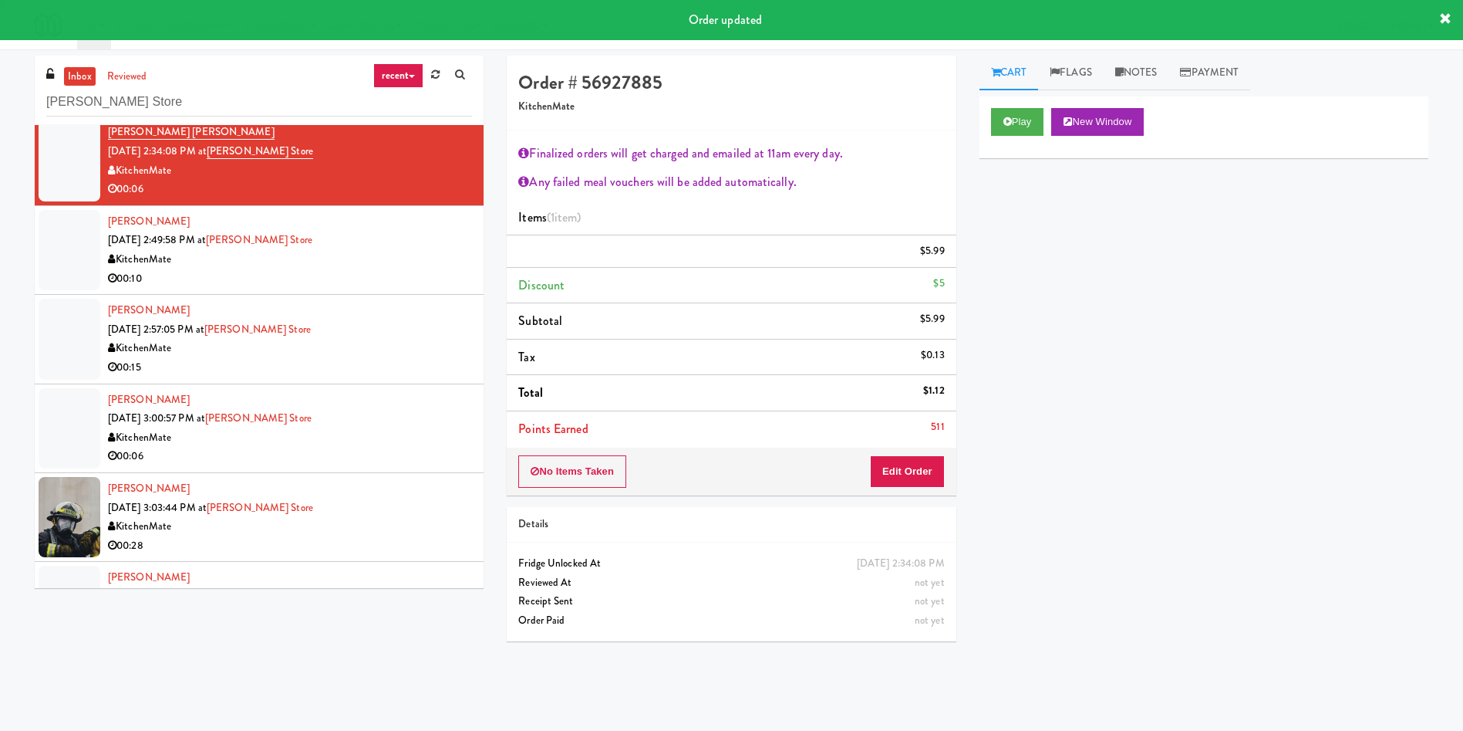
scroll to position [0, 0]
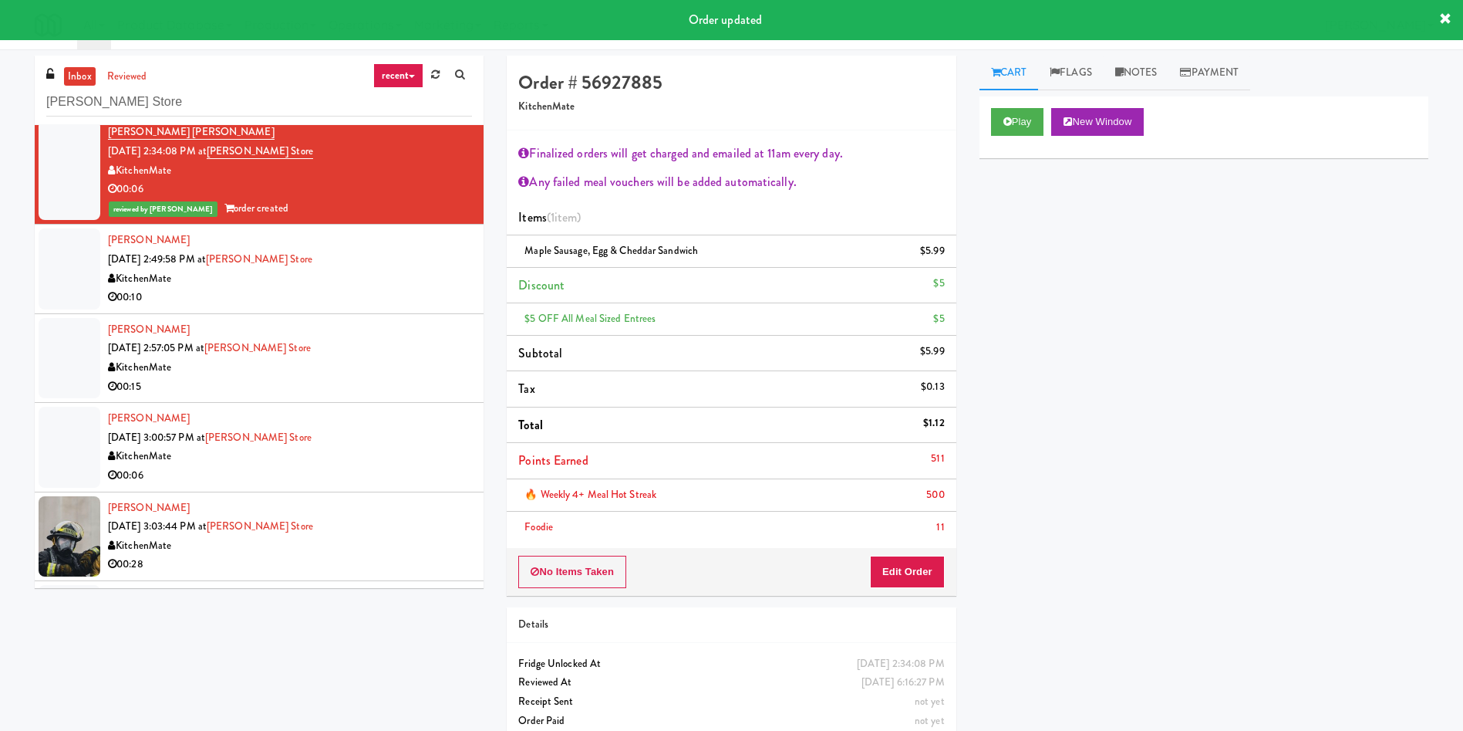
click at [52, 278] on div at bounding box center [70, 268] width 62 height 80
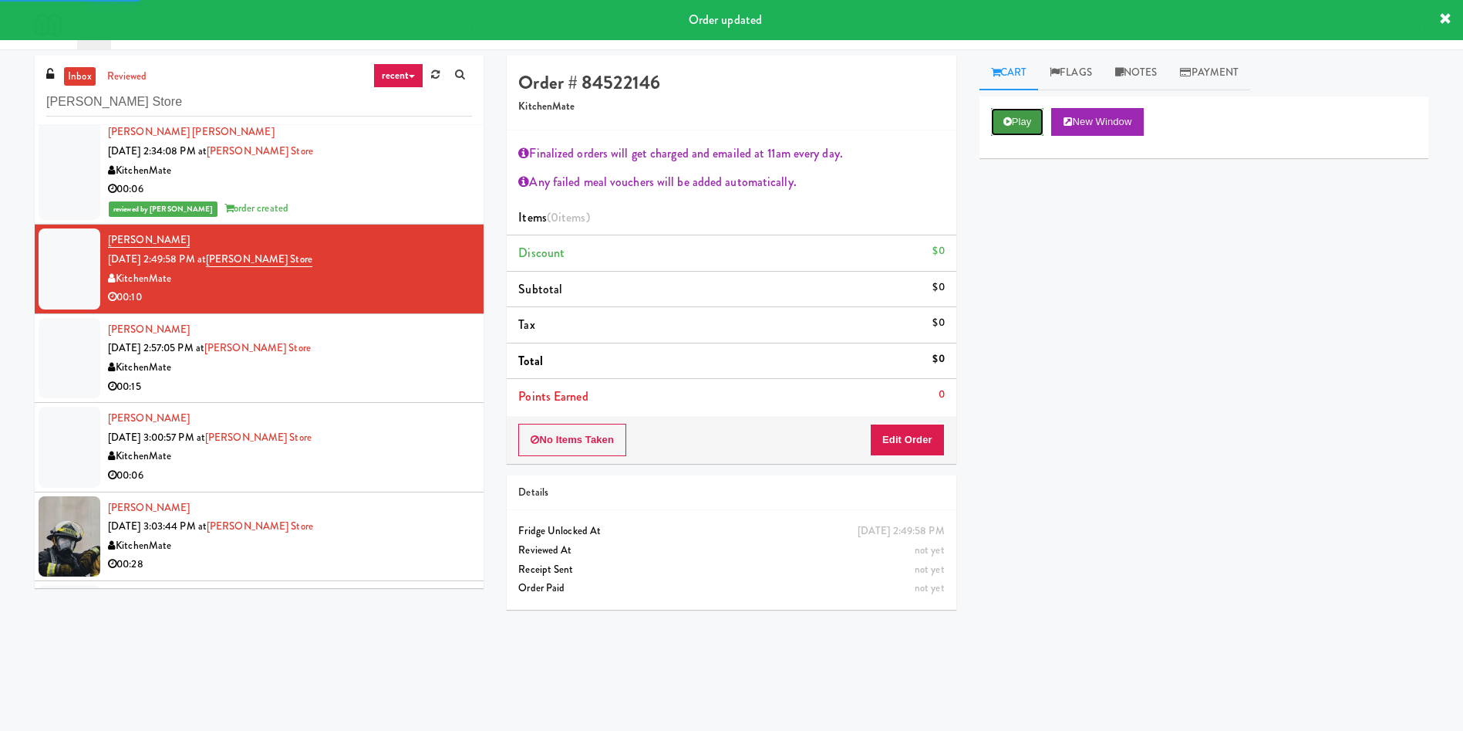
click at [1034, 113] on button "Play" at bounding box center [1017, 122] width 53 height 28
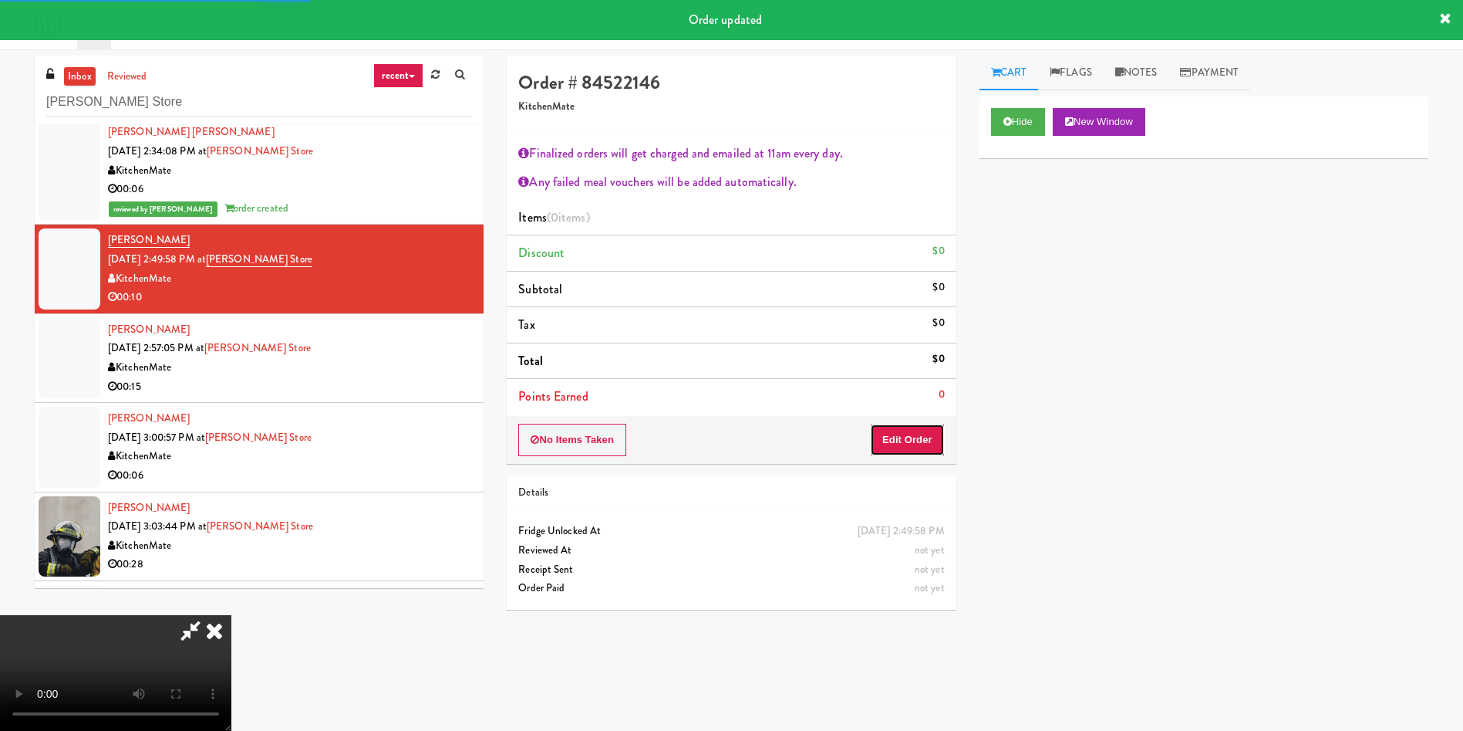
click at [913, 447] on button "Edit Order" at bounding box center [907, 440] width 75 height 32
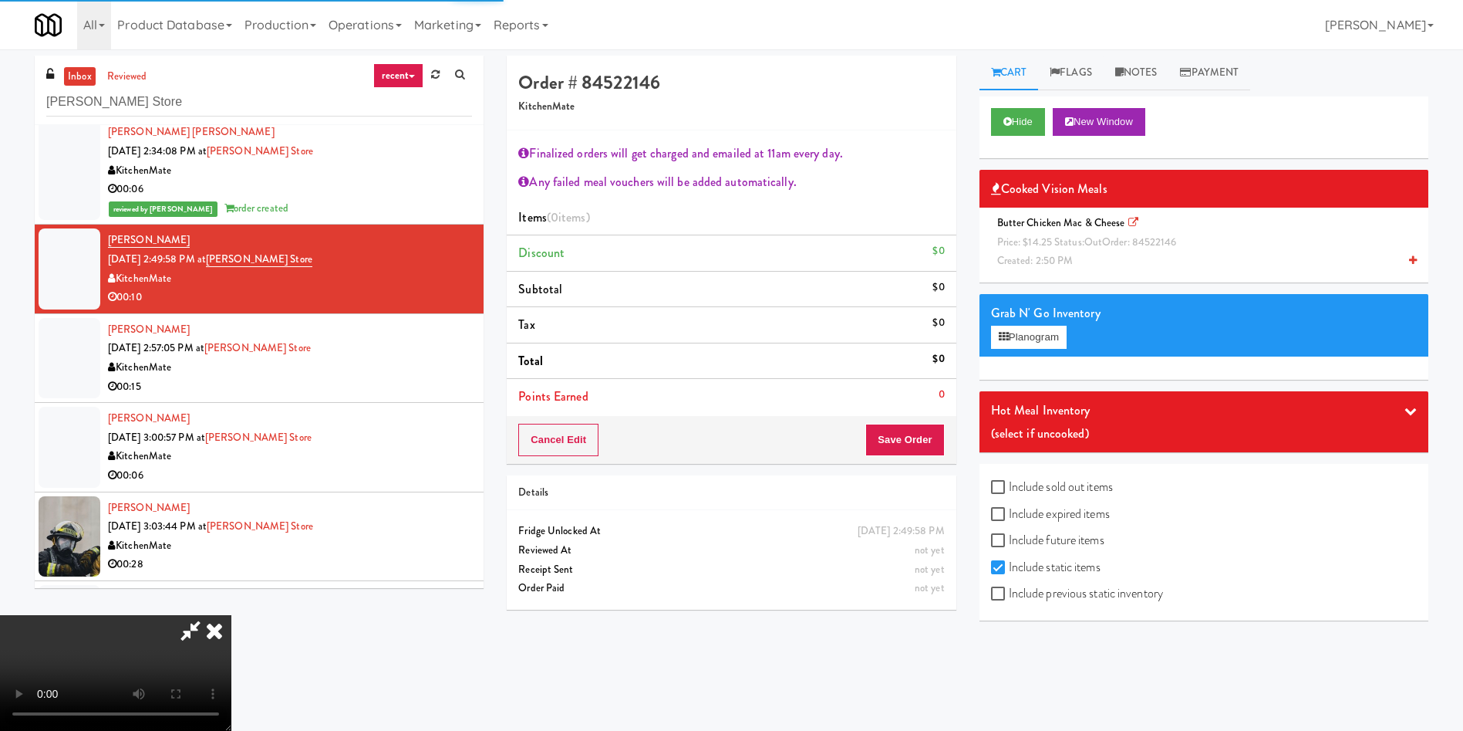
scroll to position [49, 0]
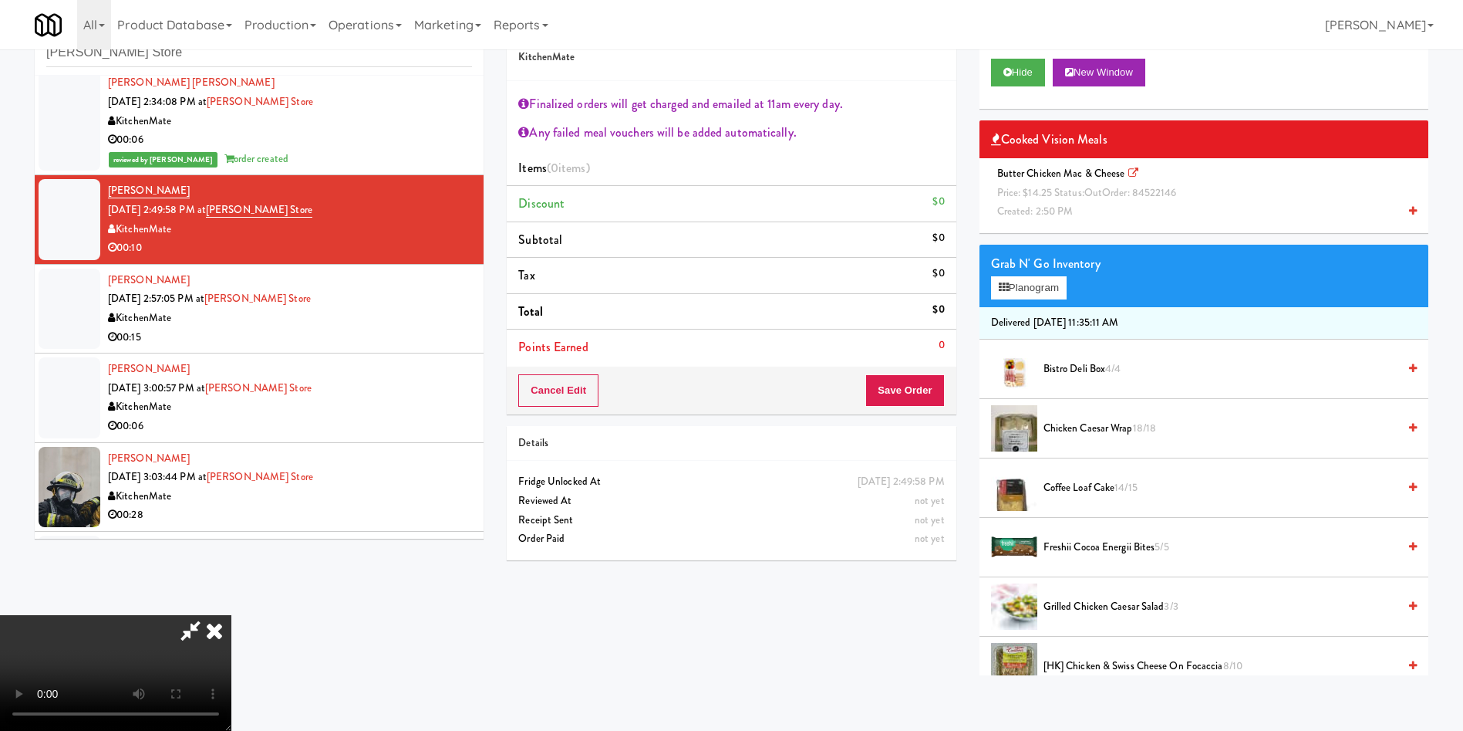
click at [1094, 186] on span "out" at bounding box center [1094, 192] width 18 height 15
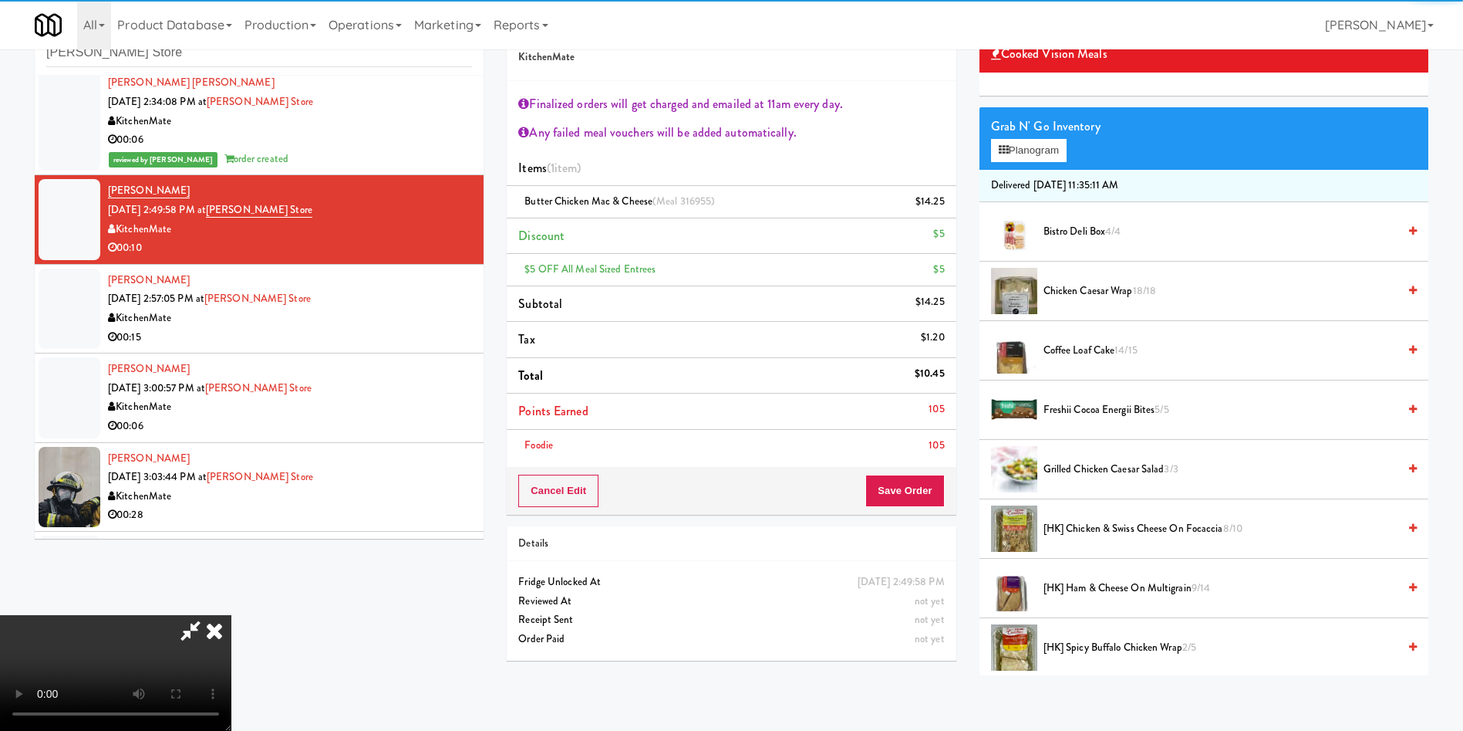
scroll to position [116, 0]
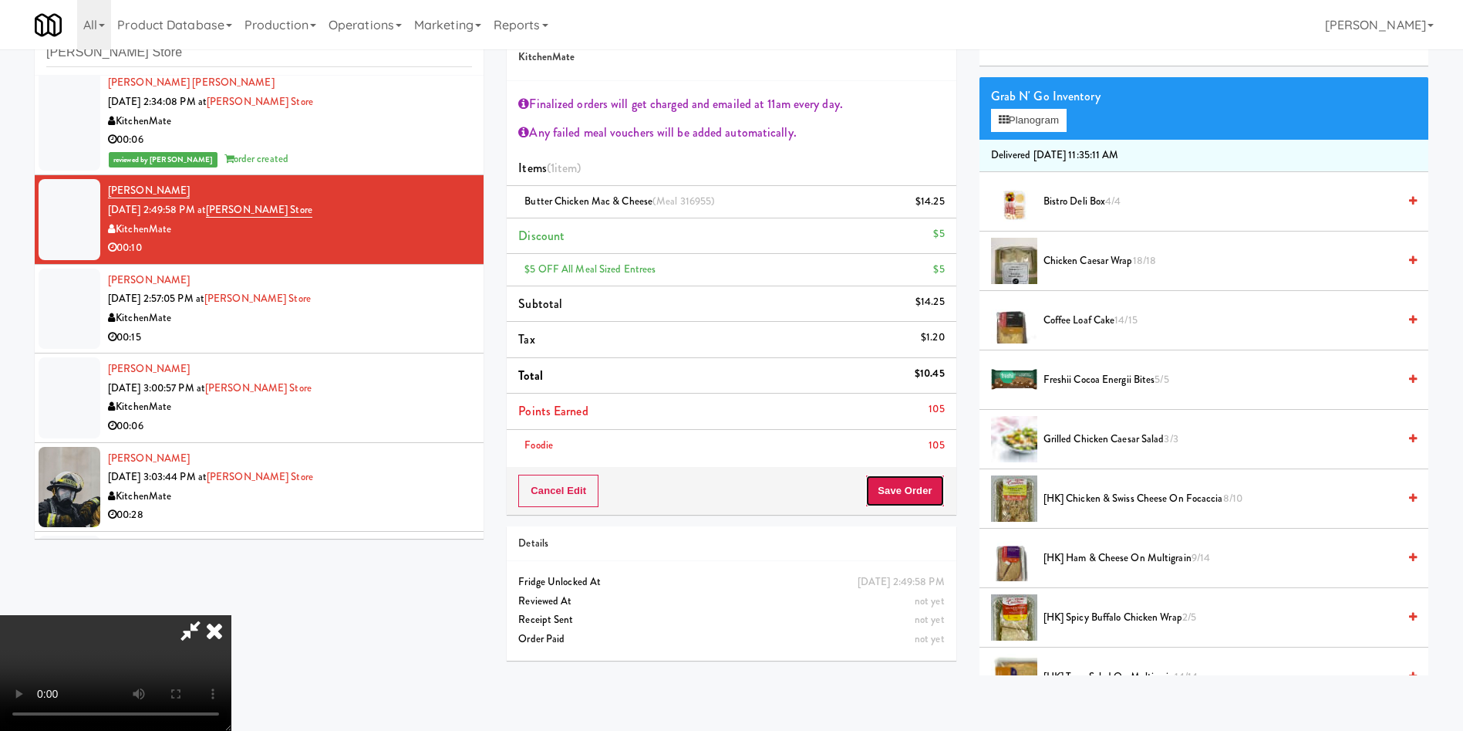
click at [924, 489] on button "Save Order" at bounding box center [905, 490] width 79 height 32
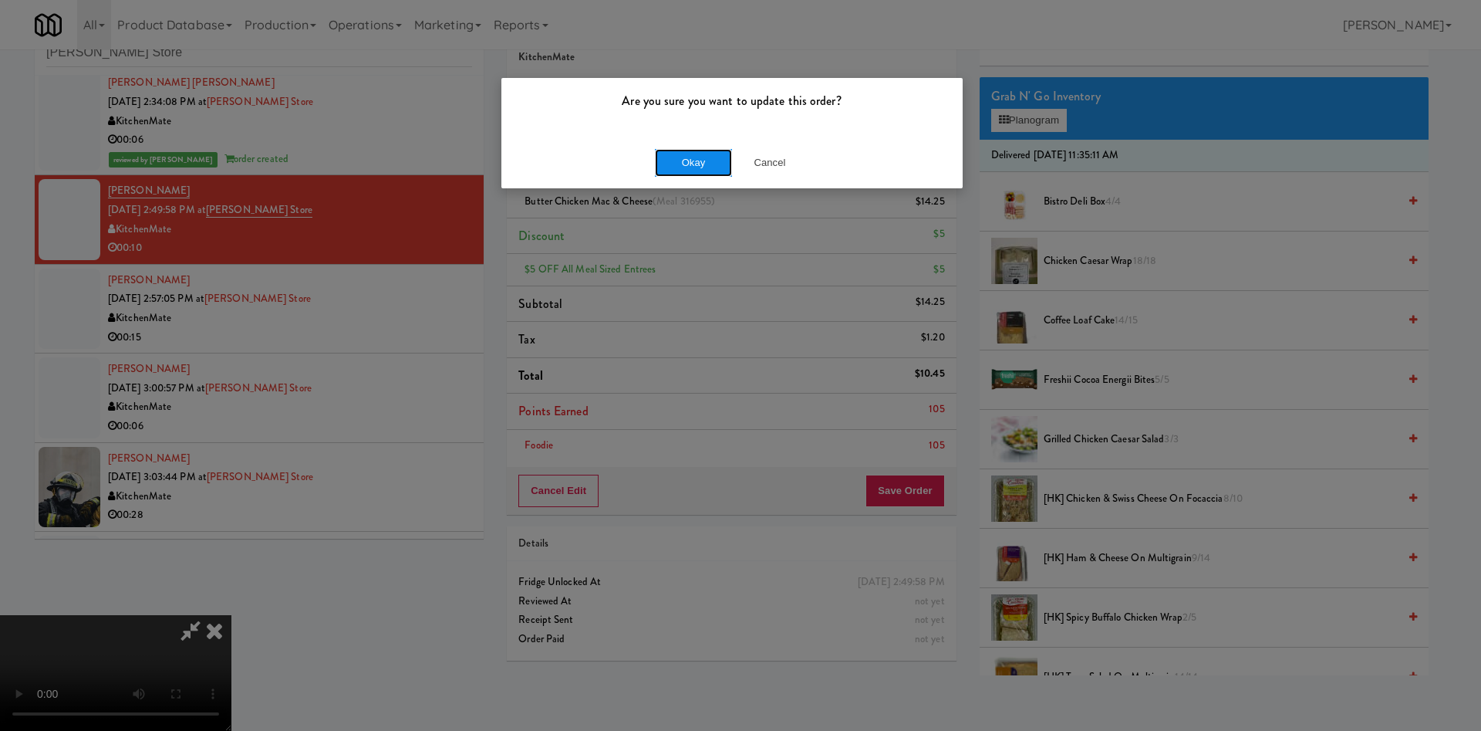
click at [676, 162] on button "Okay" at bounding box center [693, 163] width 77 height 28
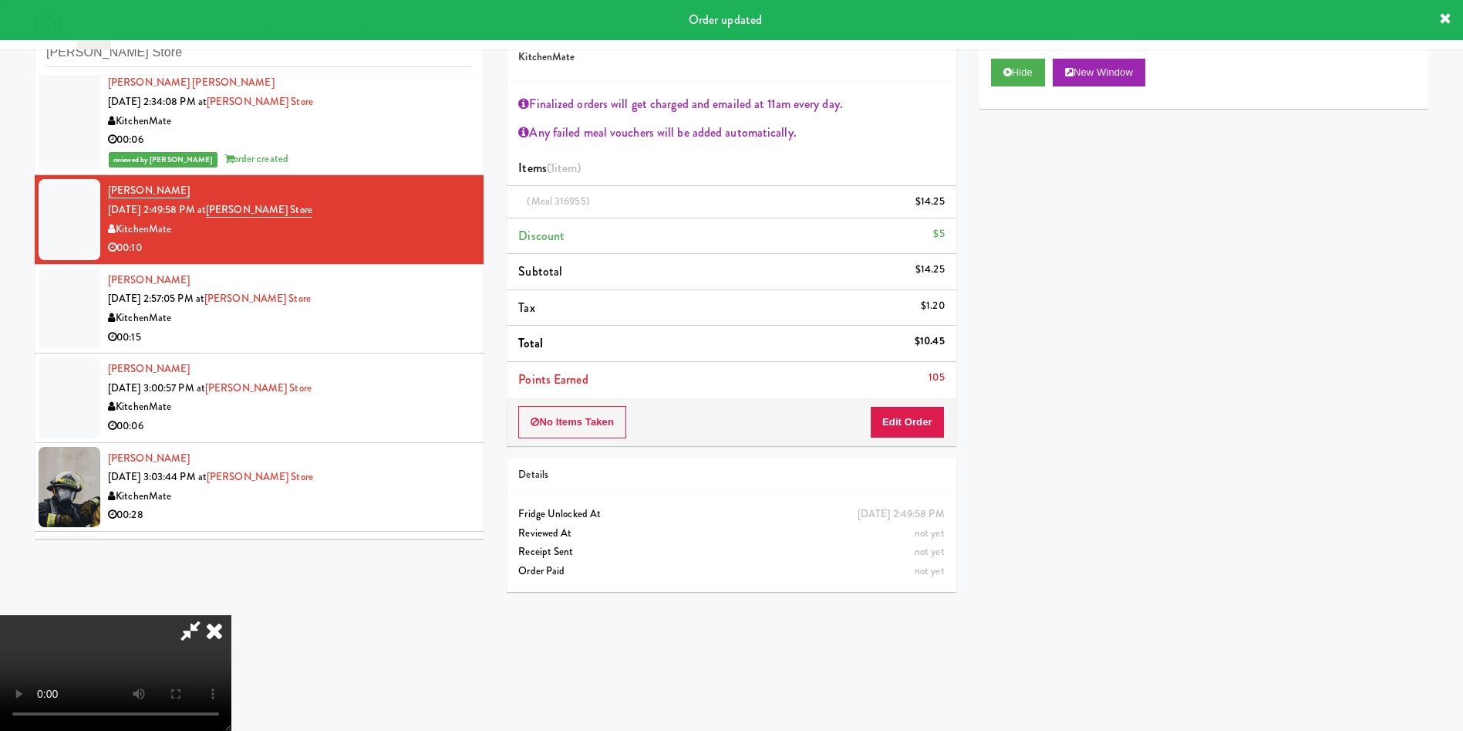
scroll to position [0, 0]
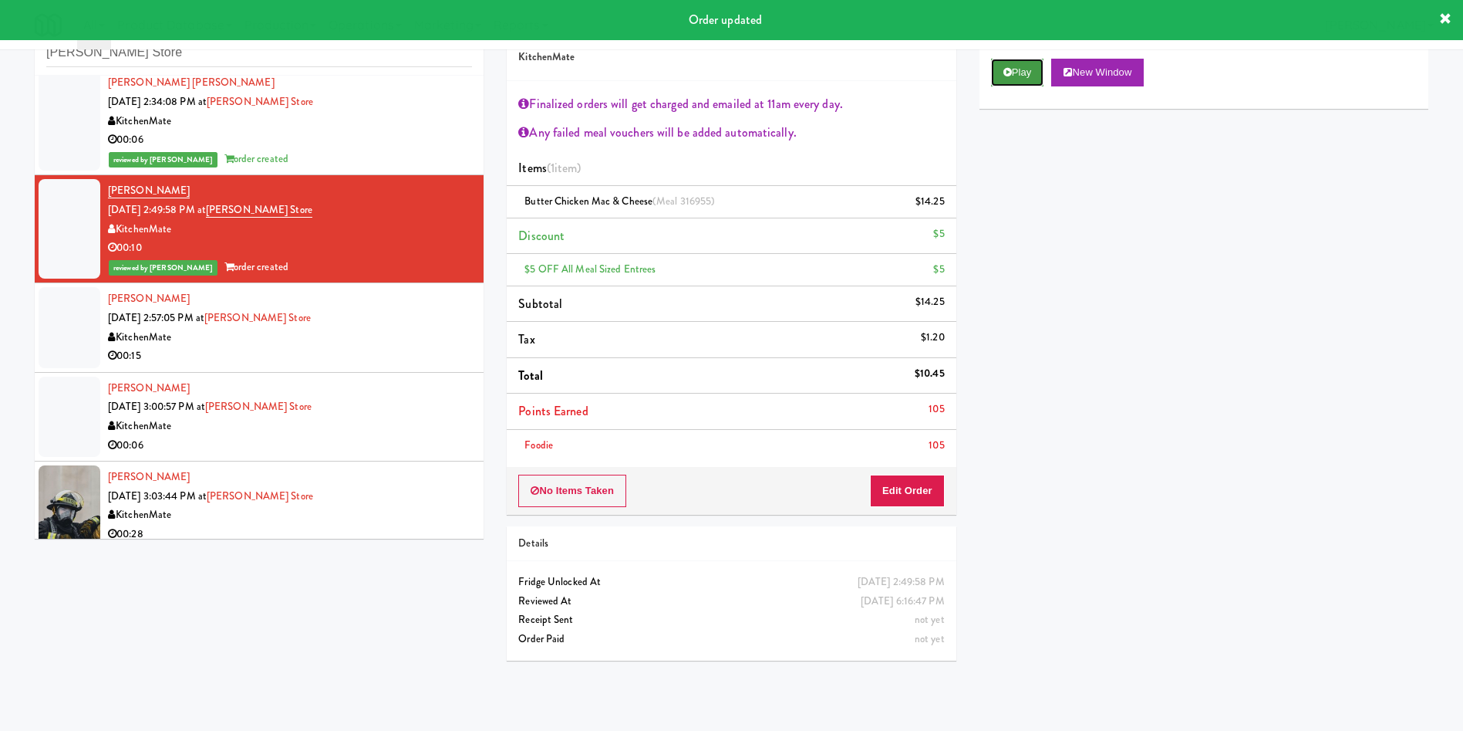
click at [1025, 73] on button "Play" at bounding box center [1017, 73] width 53 height 28
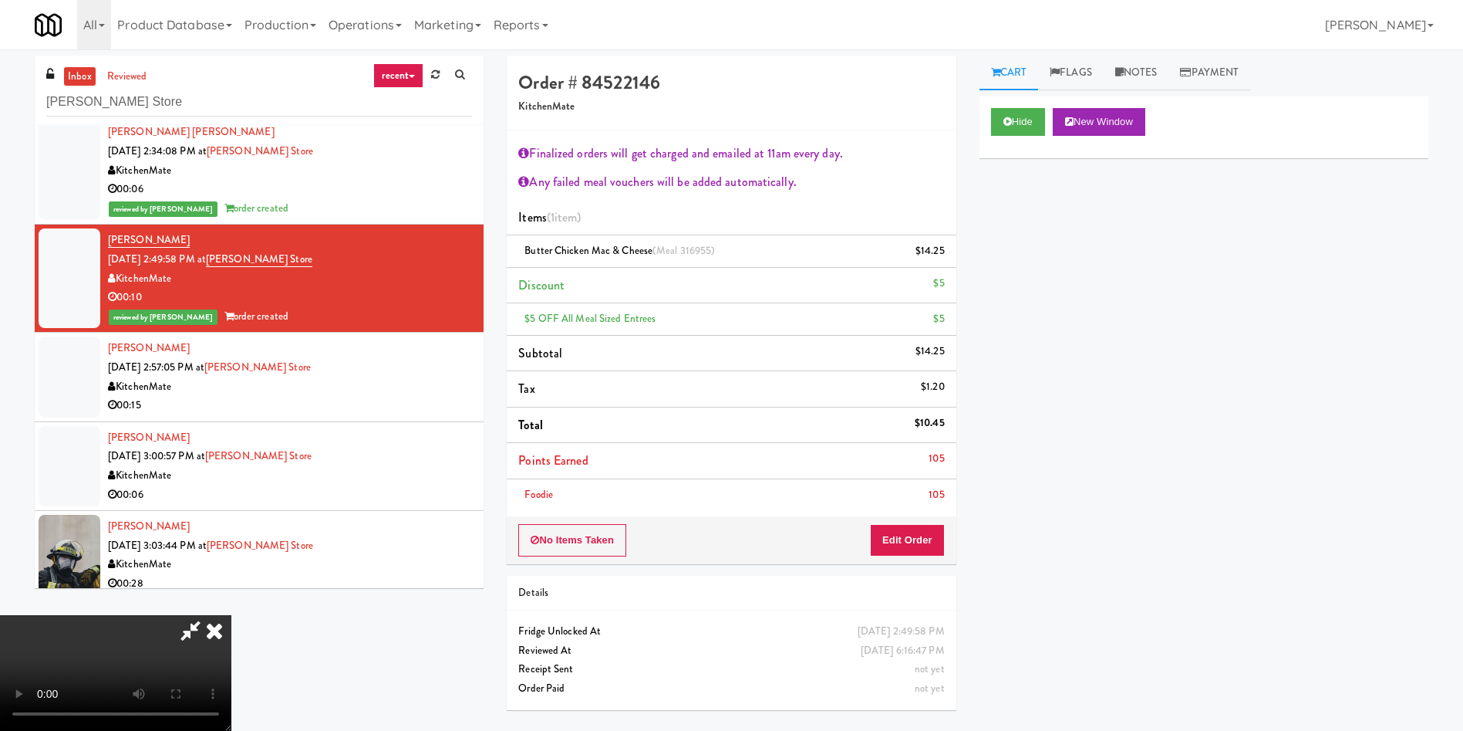
click at [208, 615] on icon at bounding box center [190, 630] width 35 height 31
click at [231, 615] on icon at bounding box center [214, 630] width 34 height 31
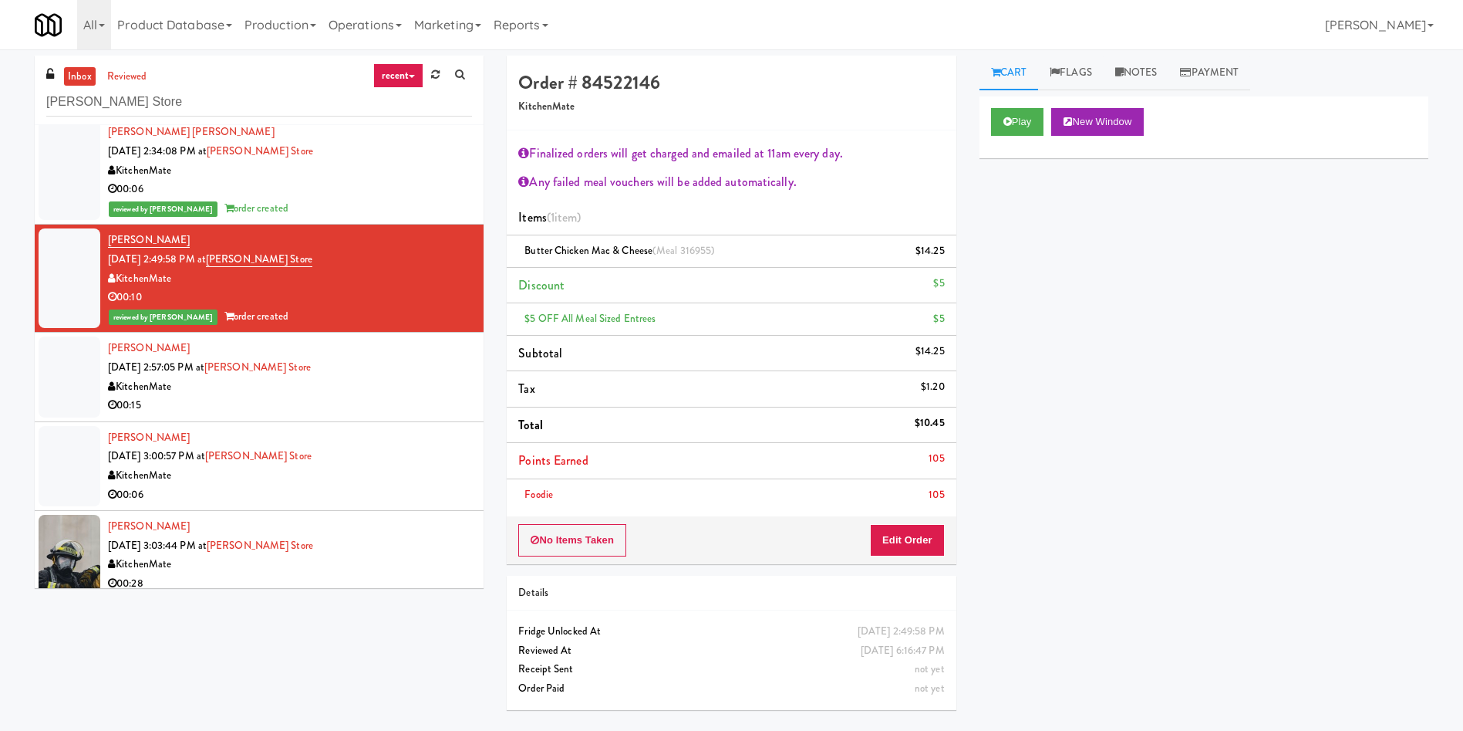
click at [73, 397] on div at bounding box center [70, 376] width 62 height 80
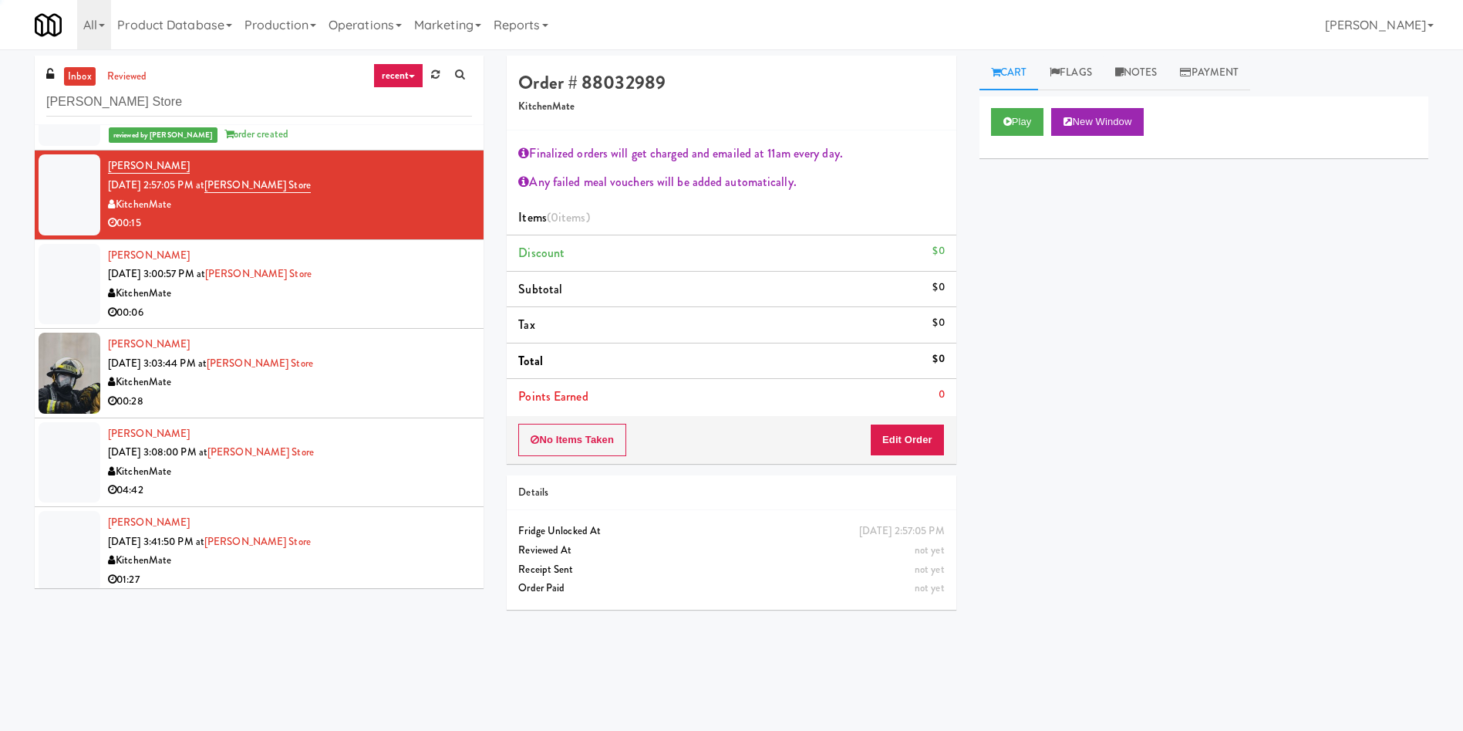
scroll to position [1967, 0]
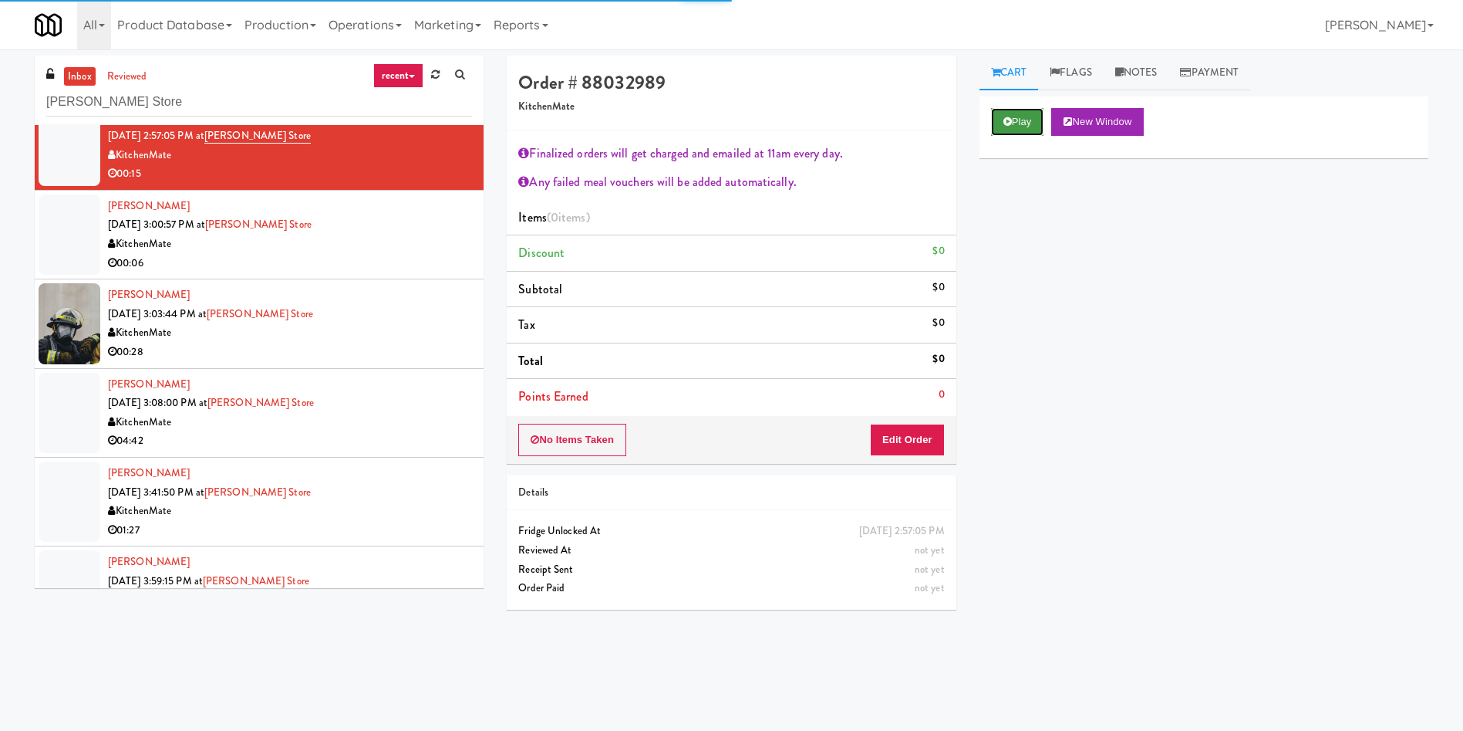
click at [1004, 125] on icon at bounding box center [1008, 121] width 8 height 10
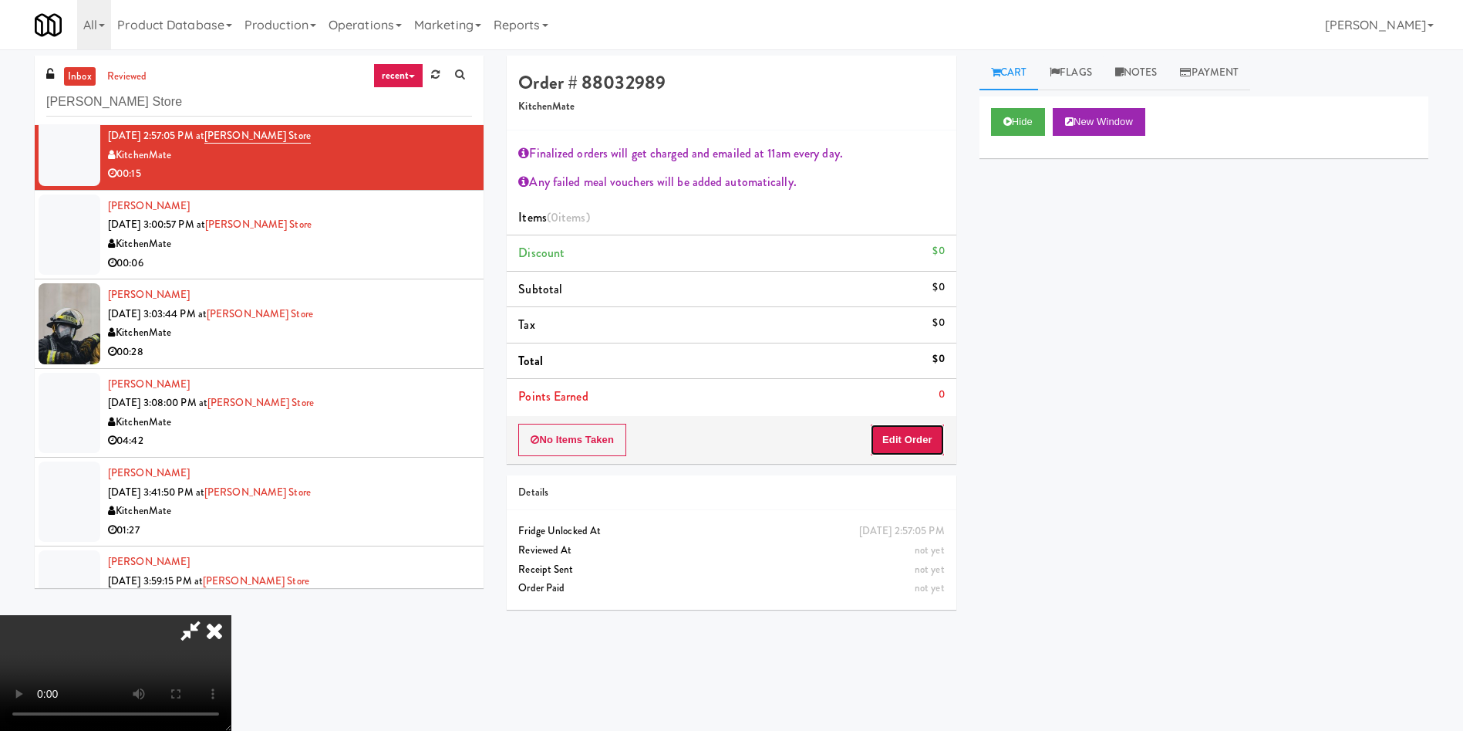
click at [898, 430] on button "Edit Order" at bounding box center [907, 440] width 75 height 32
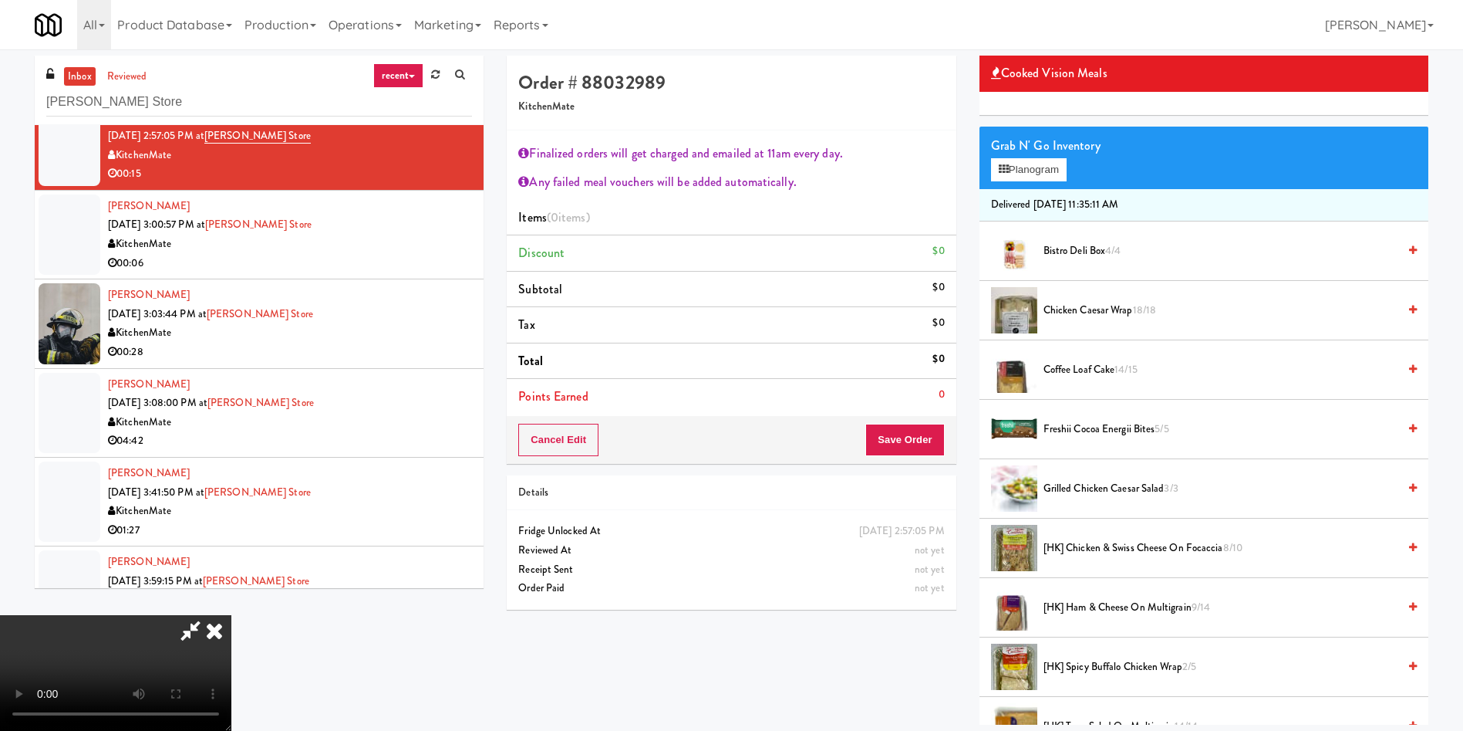
scroll to position [231, 0]
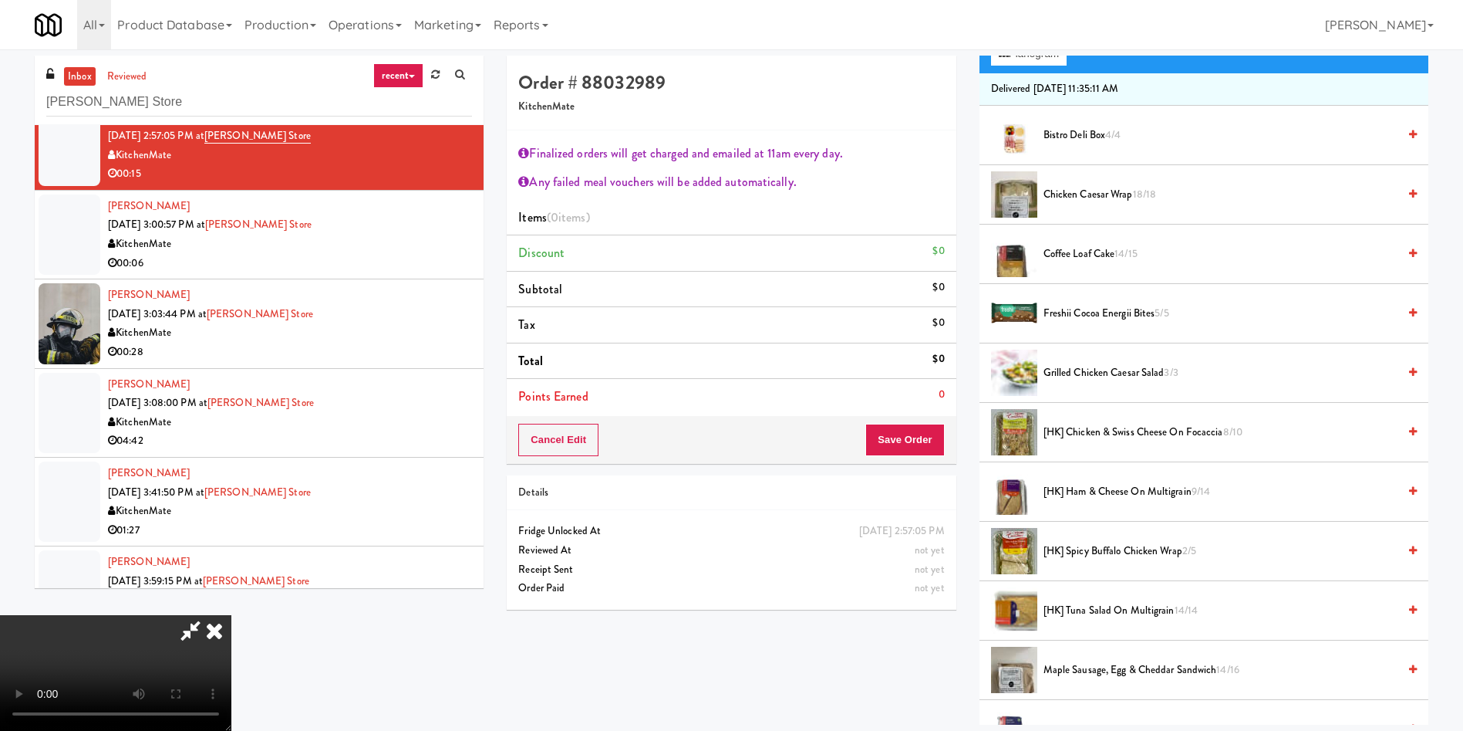
click at [1180, 432] on span "[HK] Chicken & Swiss Cheese On Focaccia 8/10" at bounding box center [1221, 432] width 354 height 19
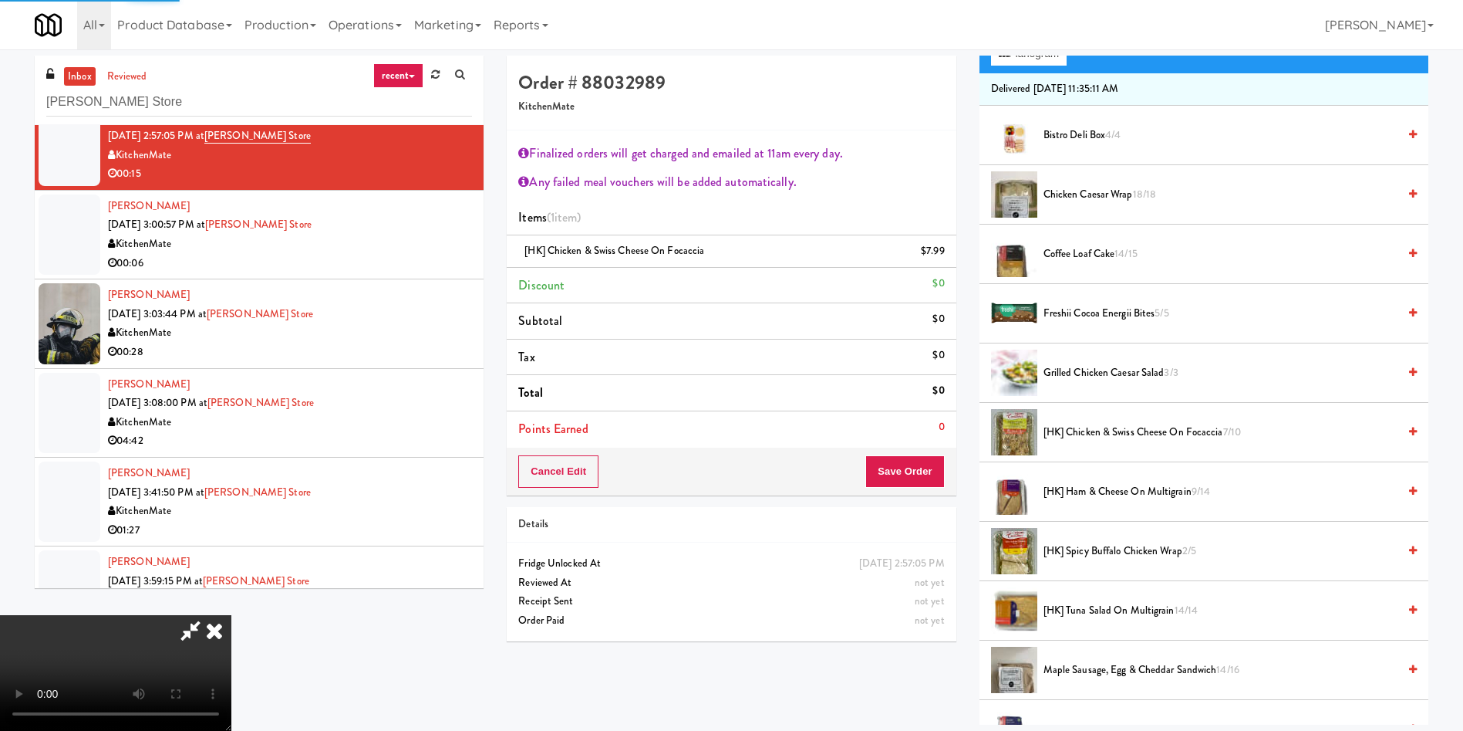
scroll to position [463, 0]
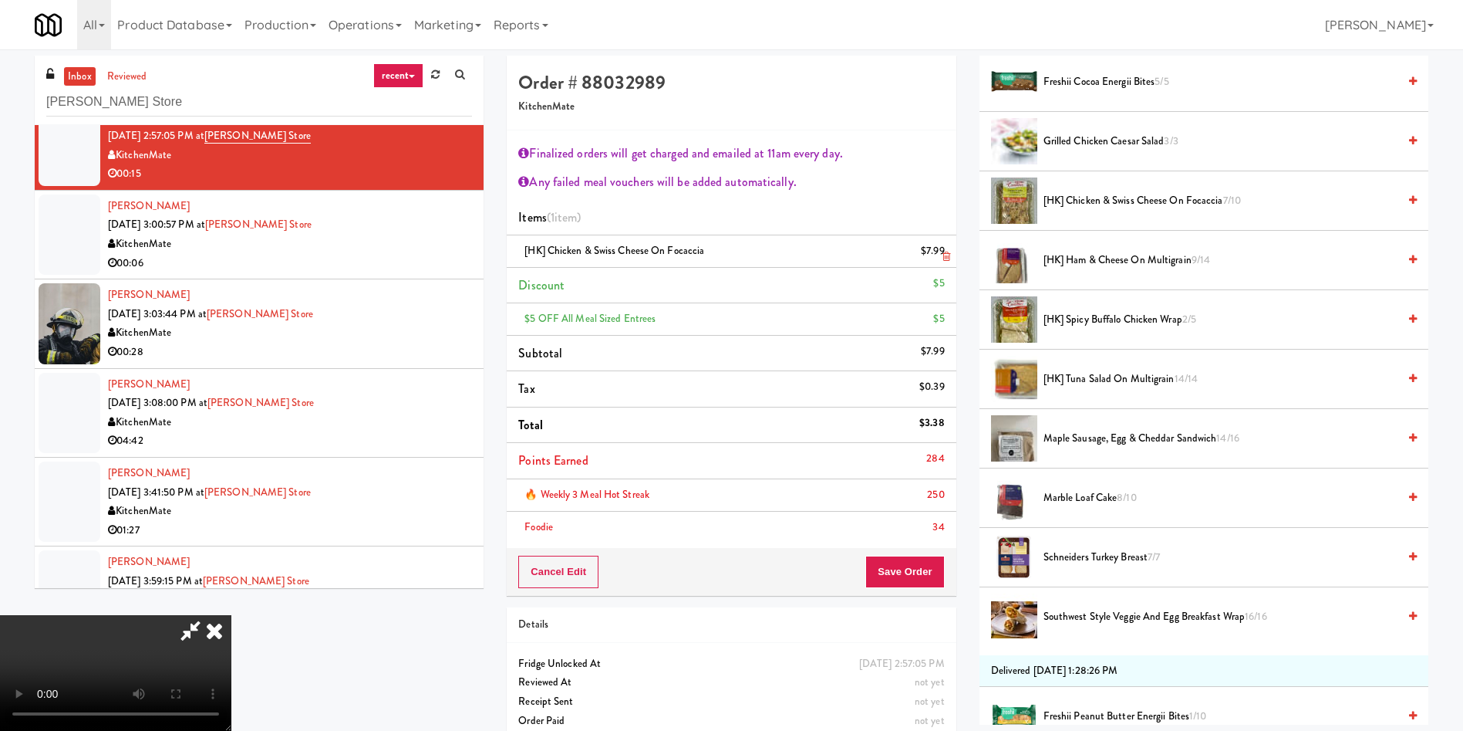
click at [946, 256] on icon at bounding box center [947, 256] width 8 height 10
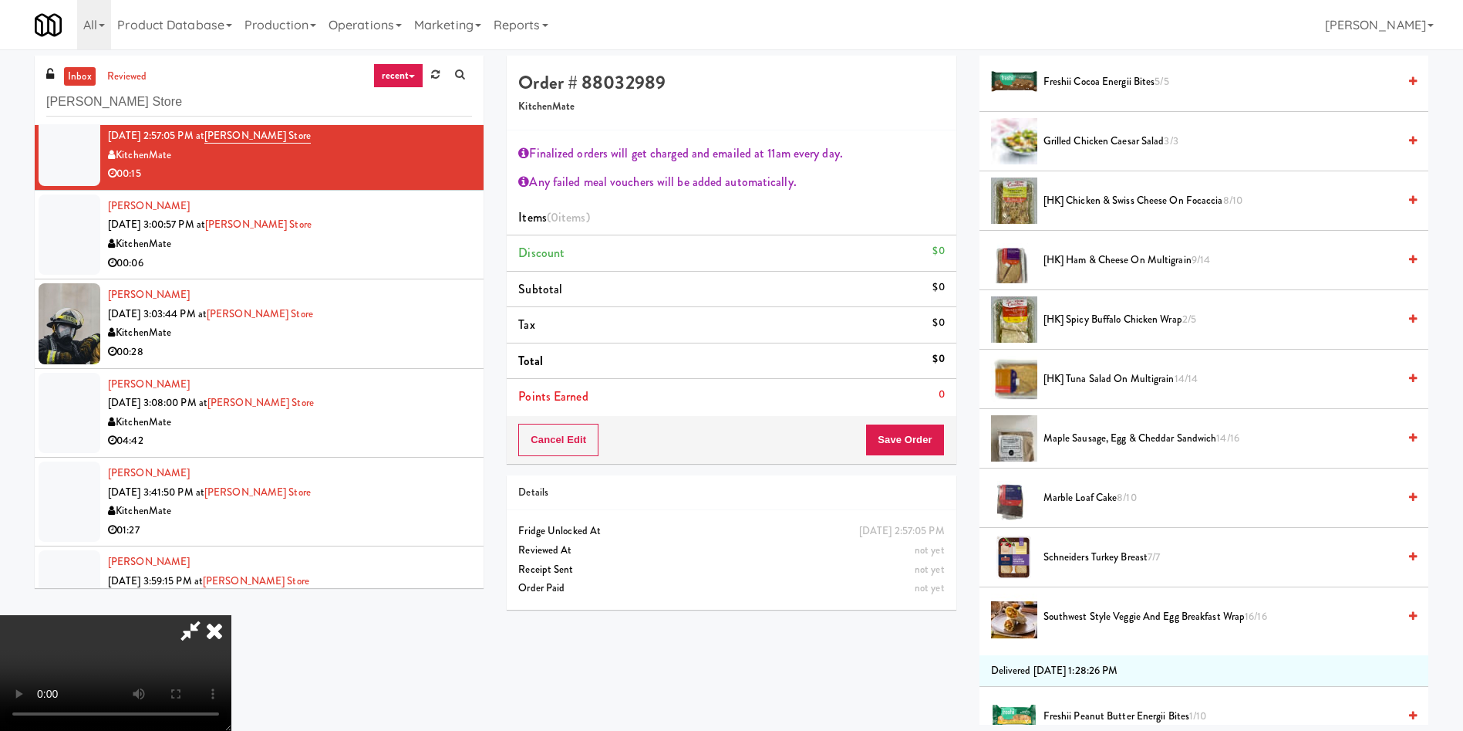
click at [1071, 314] on span "[HK] Spicy Buffalo Chicken Wrap 2/5" at bounding box center [1221, 319] width 354 height 19
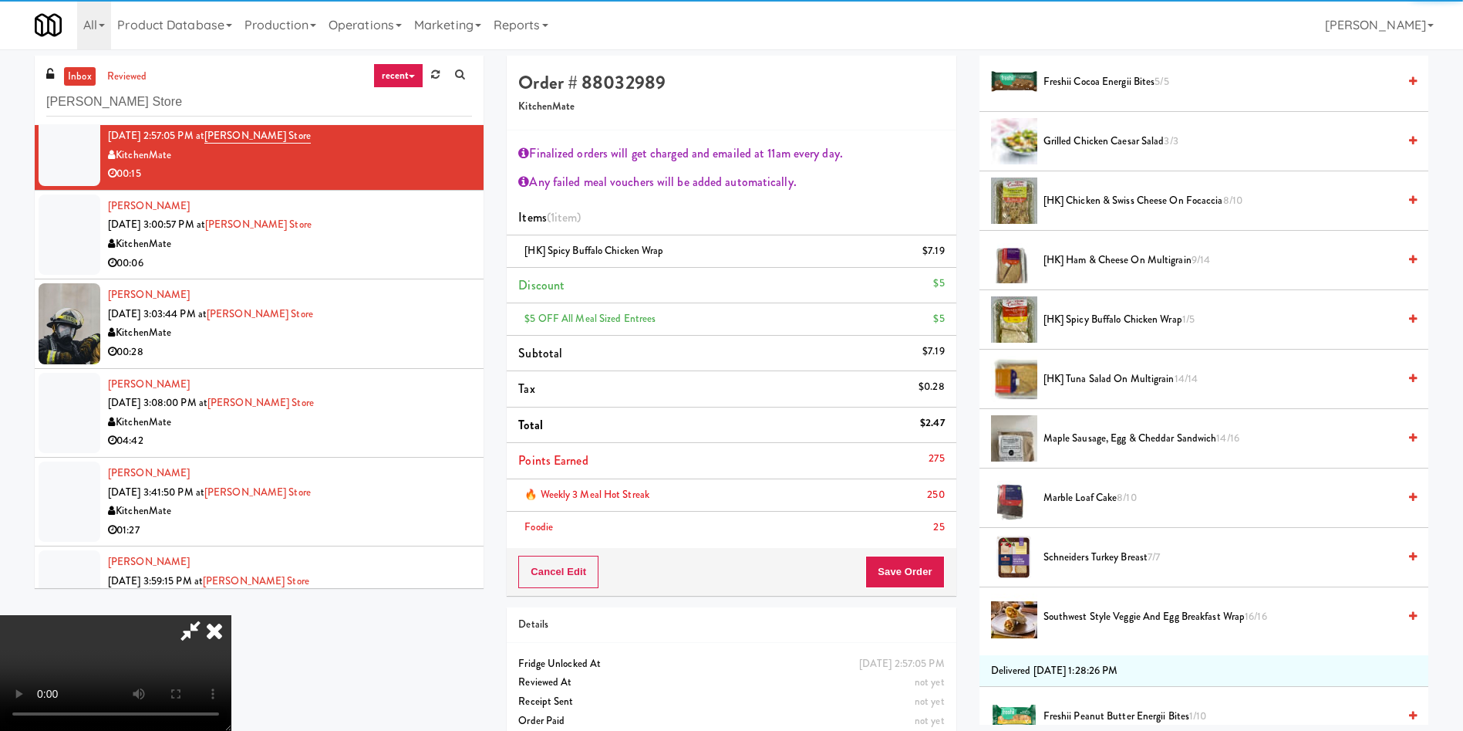
click at [931, 468] on li "Points Earned 275" at bounding box center [731, 461] width 449 height 36
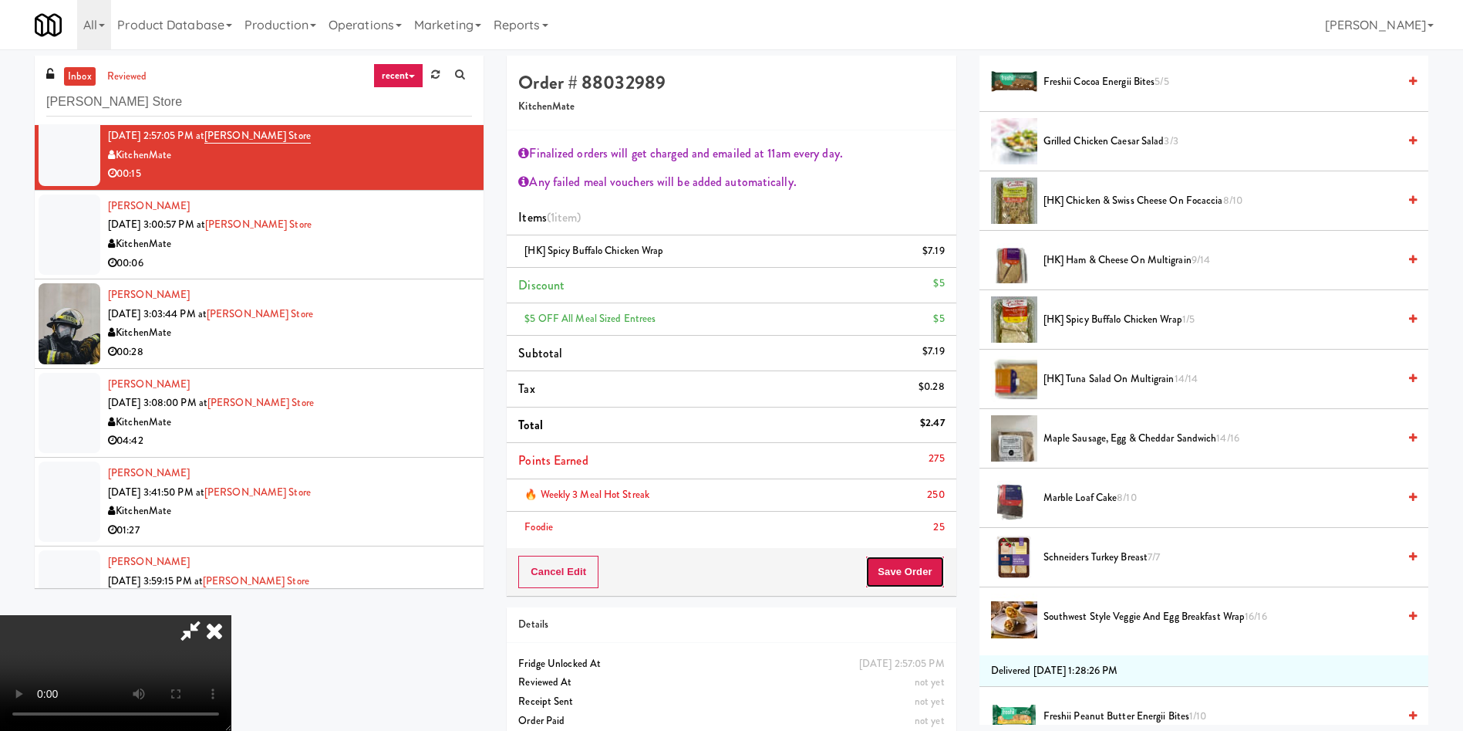
click at [926, 569] on button "Save Order" at bounding box center [905, 571] width 79 height 32
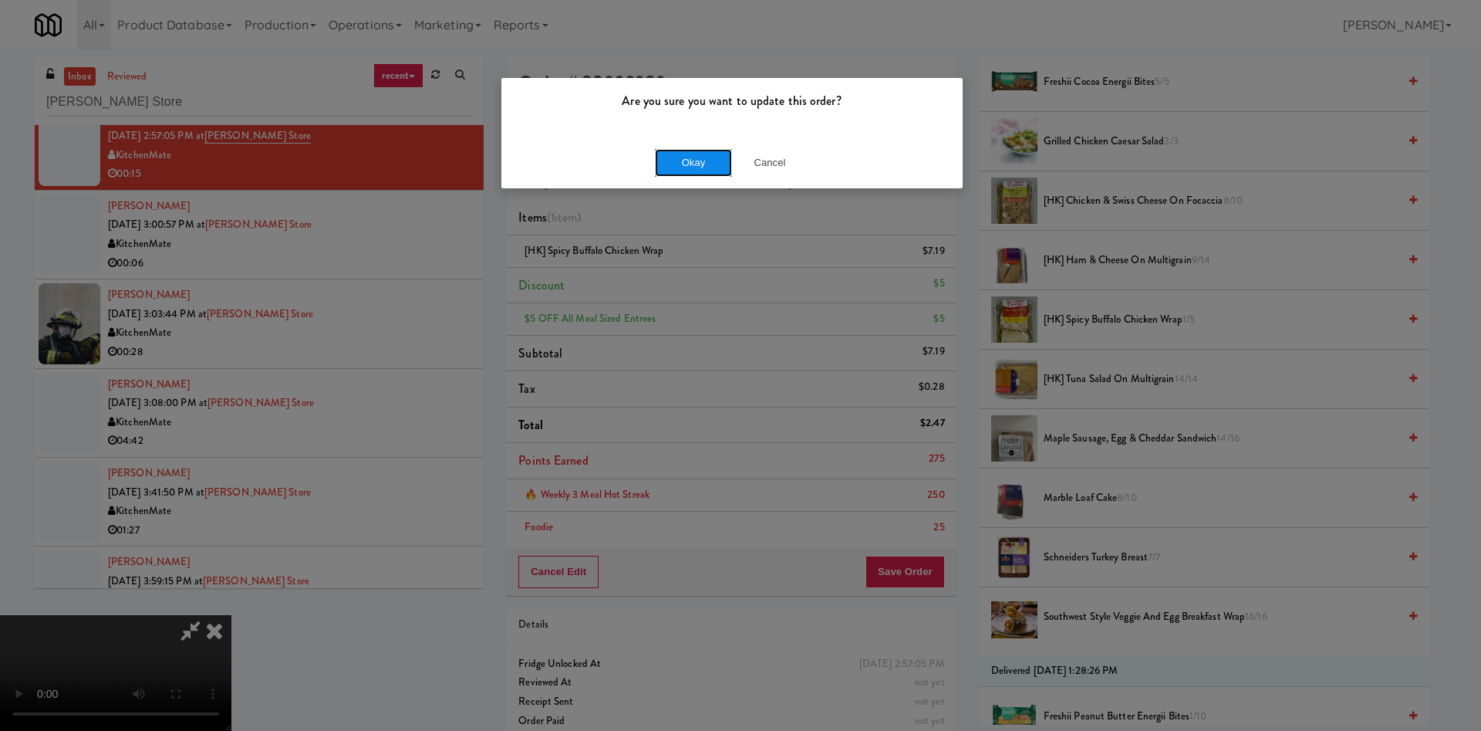
click at [670, 163] on button "Okay" at bounding box center [693, 163] width 77 height 28
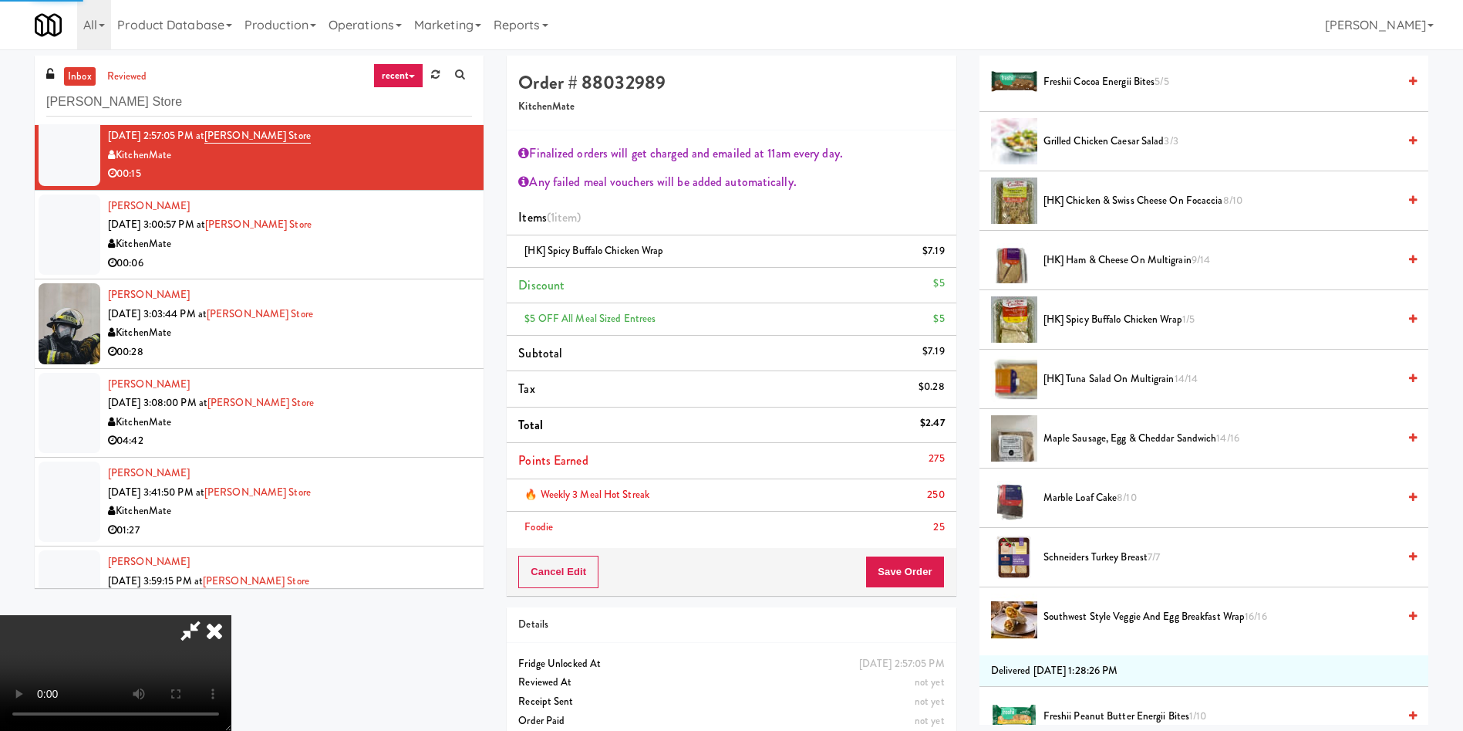
scroll to position [0, 0]
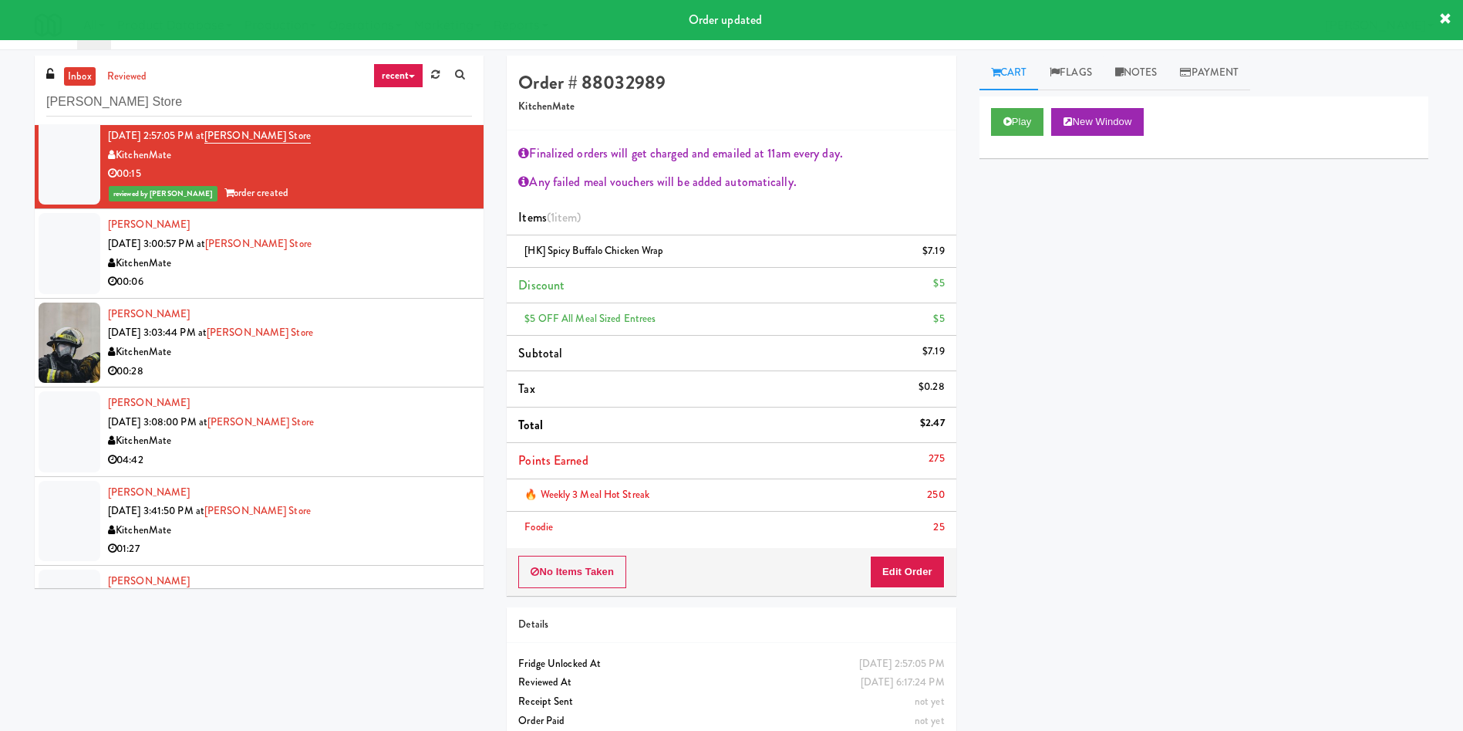
click at [68, 267] on div at bounding box center [70, 253] width 62 height 80
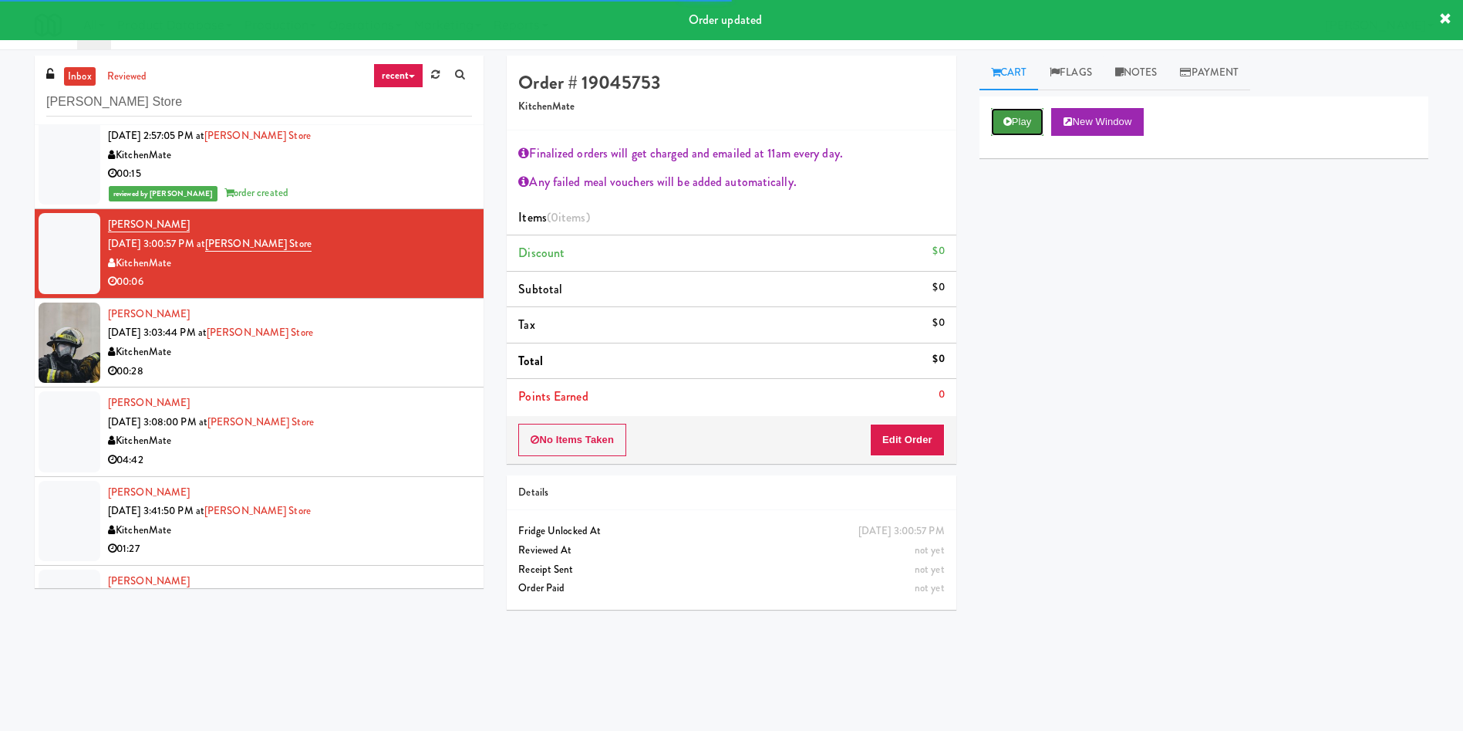
click at [1014, 111] on button "Play" at bounding box center [1017, 122] width 53 height 28
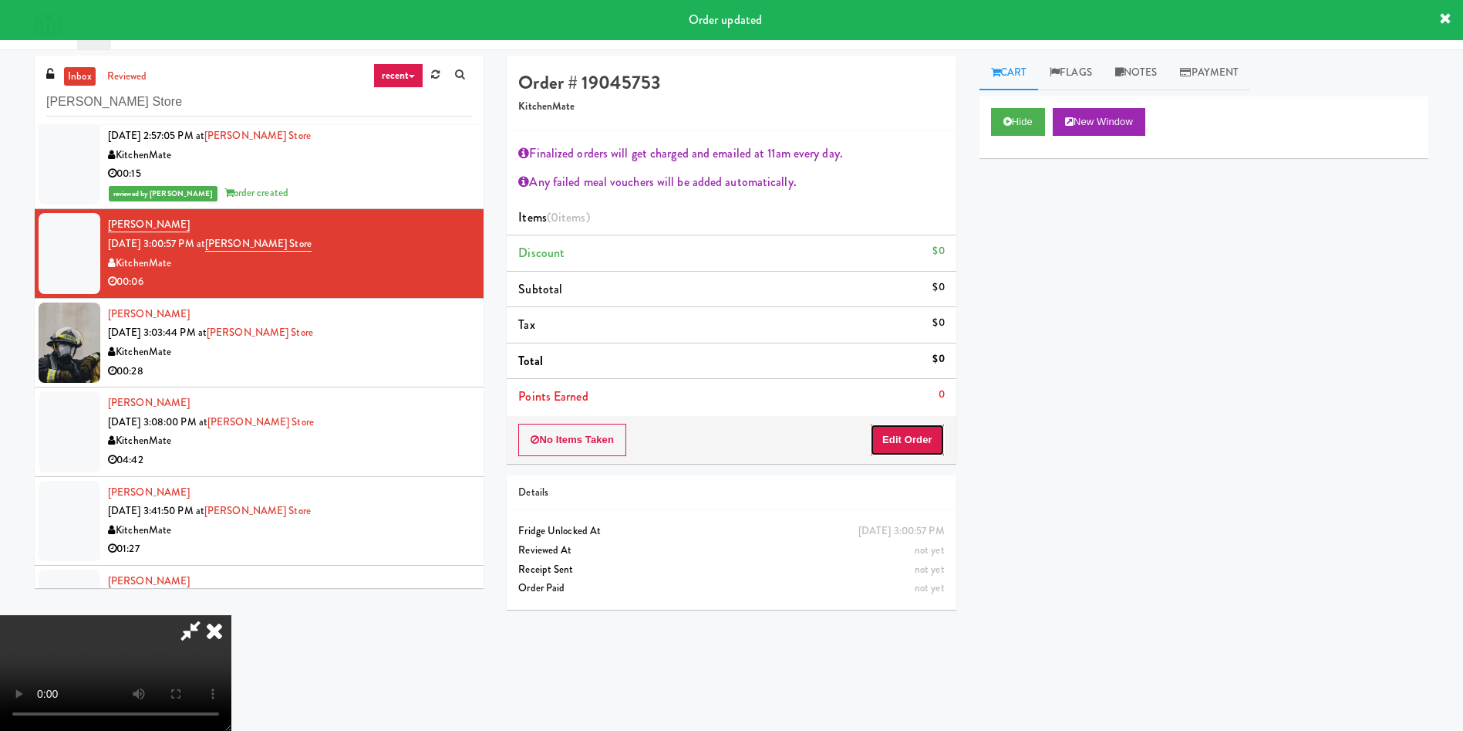
click at [906, 440] on button "Edit Order" at bounding box center [907, 440] width 75 height 32
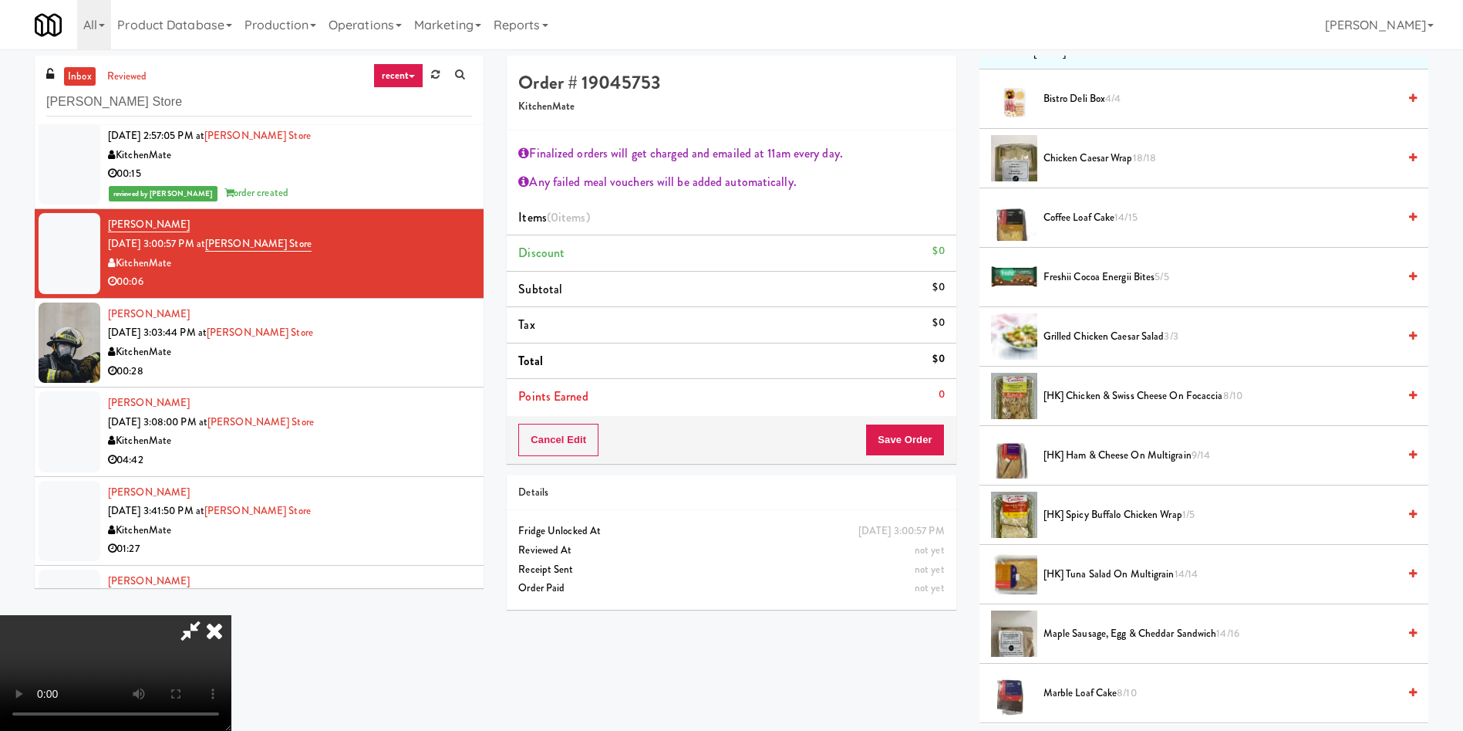
scroll to position [231, 0]
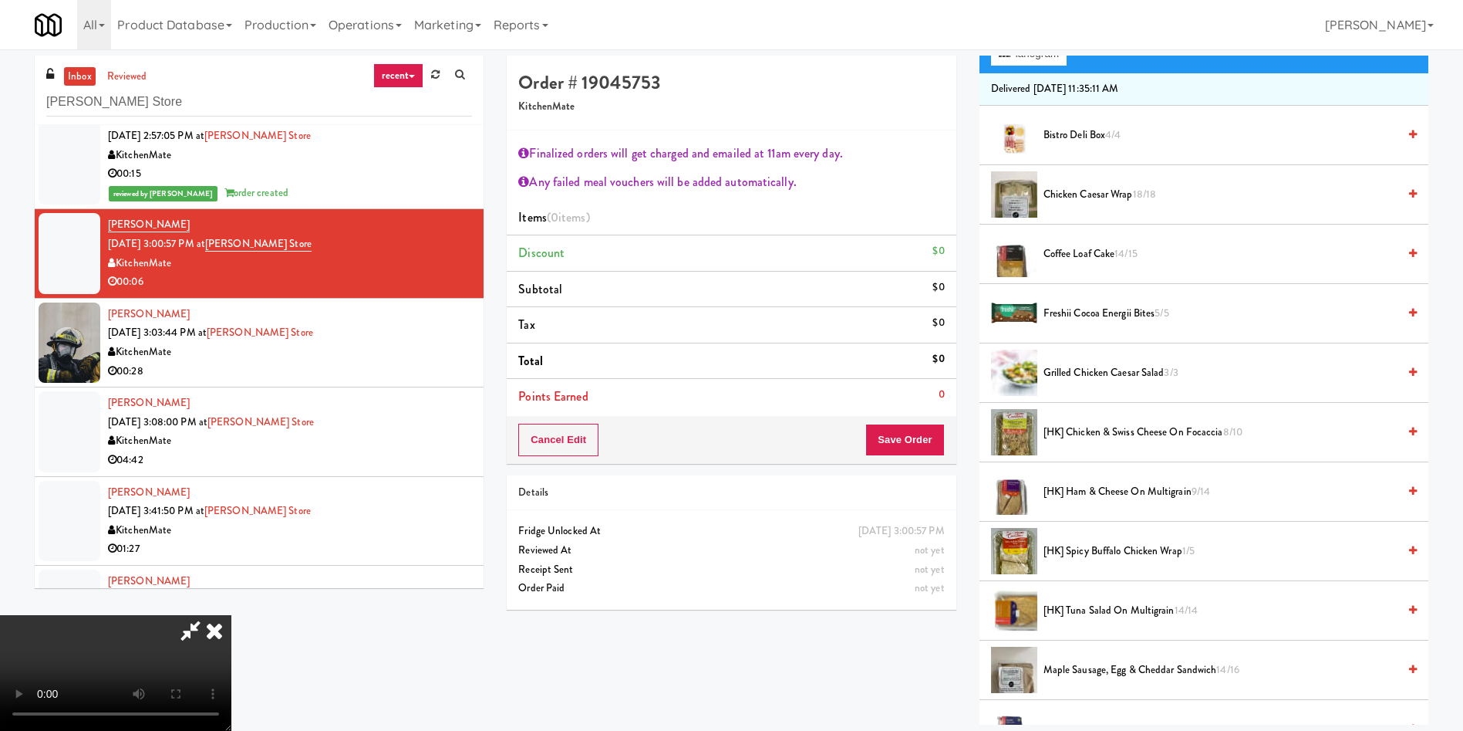
drag, startPoint x: 1075, startPoint y: 184, endPoint x: 1046, endPoint y: 229, distance: 53.1
click at [1070, 187] on span "Chicken Caesar Wrap 18/18" at bounding box center [1221, 194] width 354 height 19
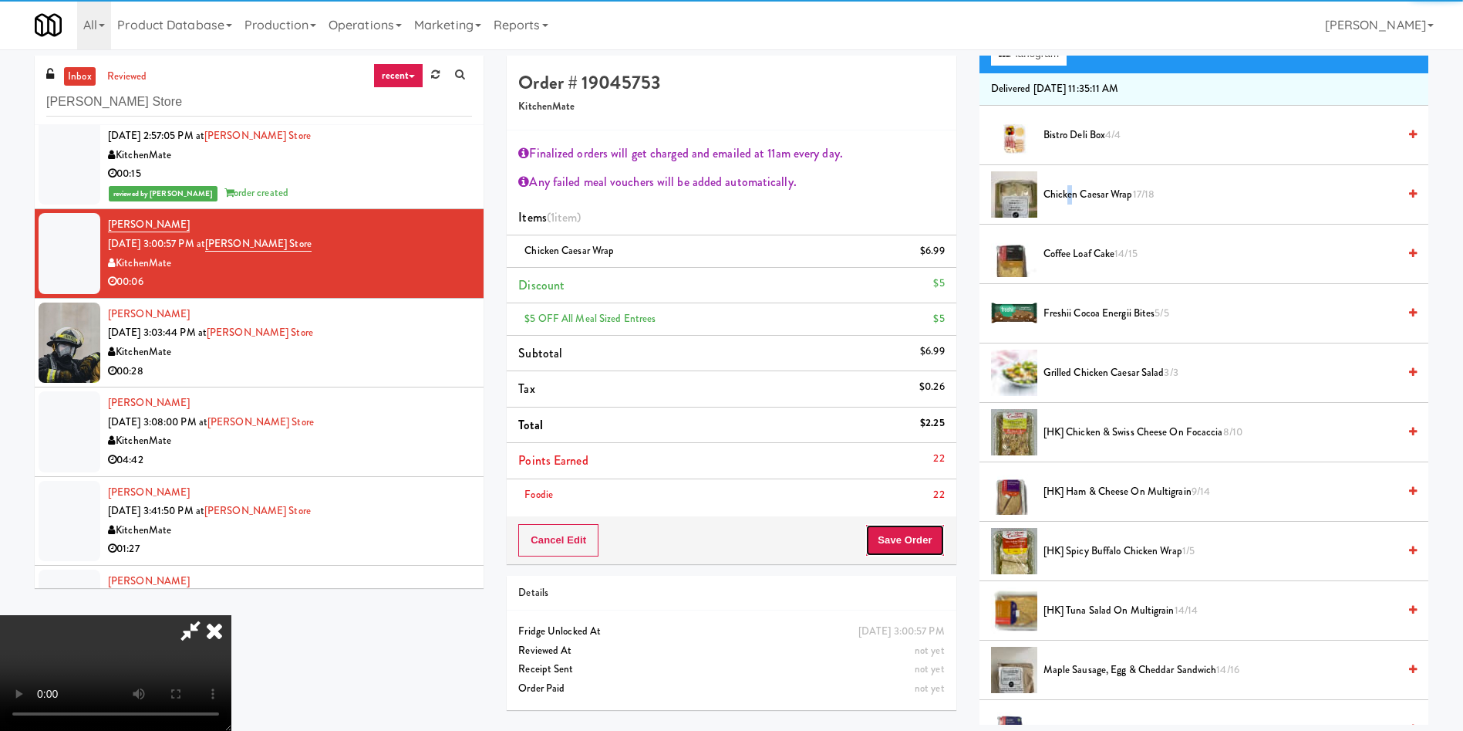
click at [914, 539] on button "Save Order" at bounding box center [905, 540] width 79 height 32
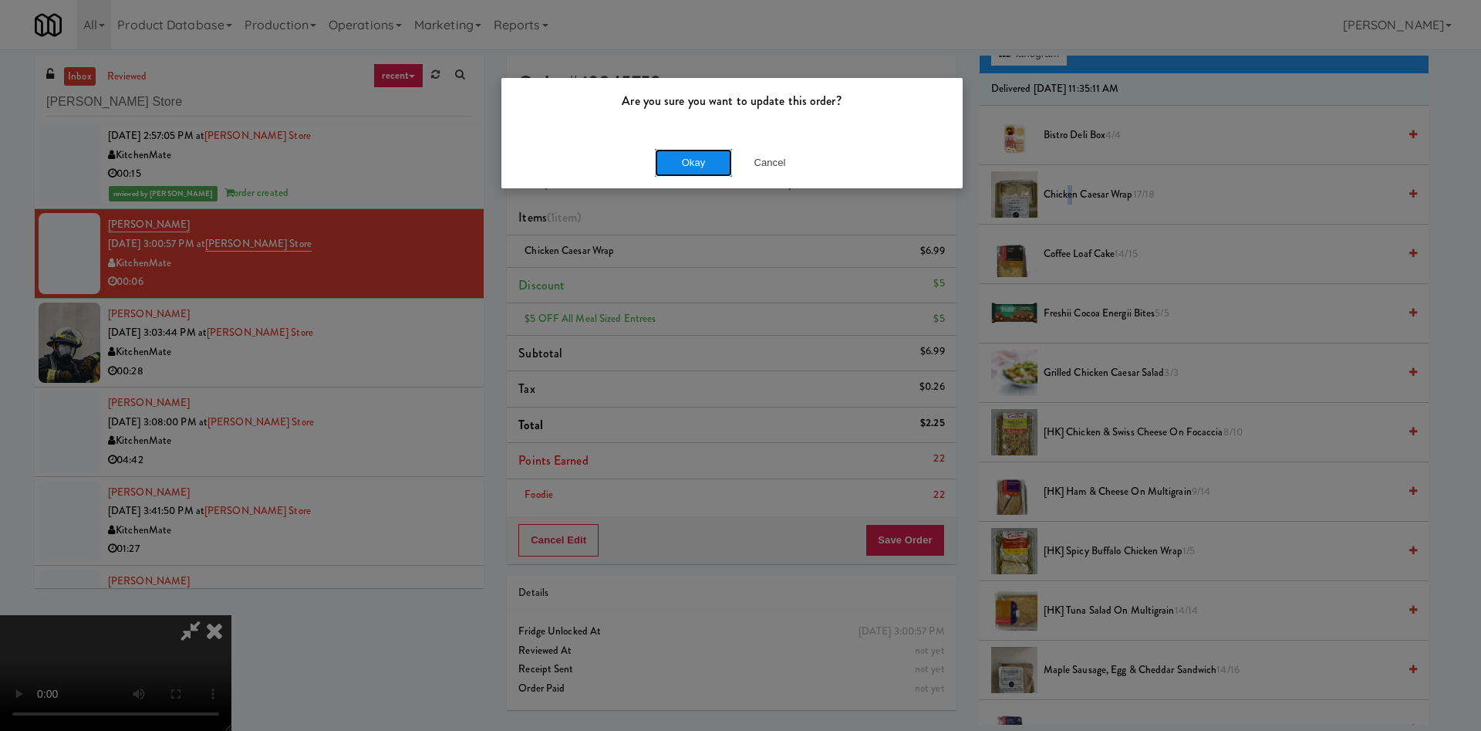
click at [688, 151] on button "Okay" at bounding box center [693, 163] width 77 height 28
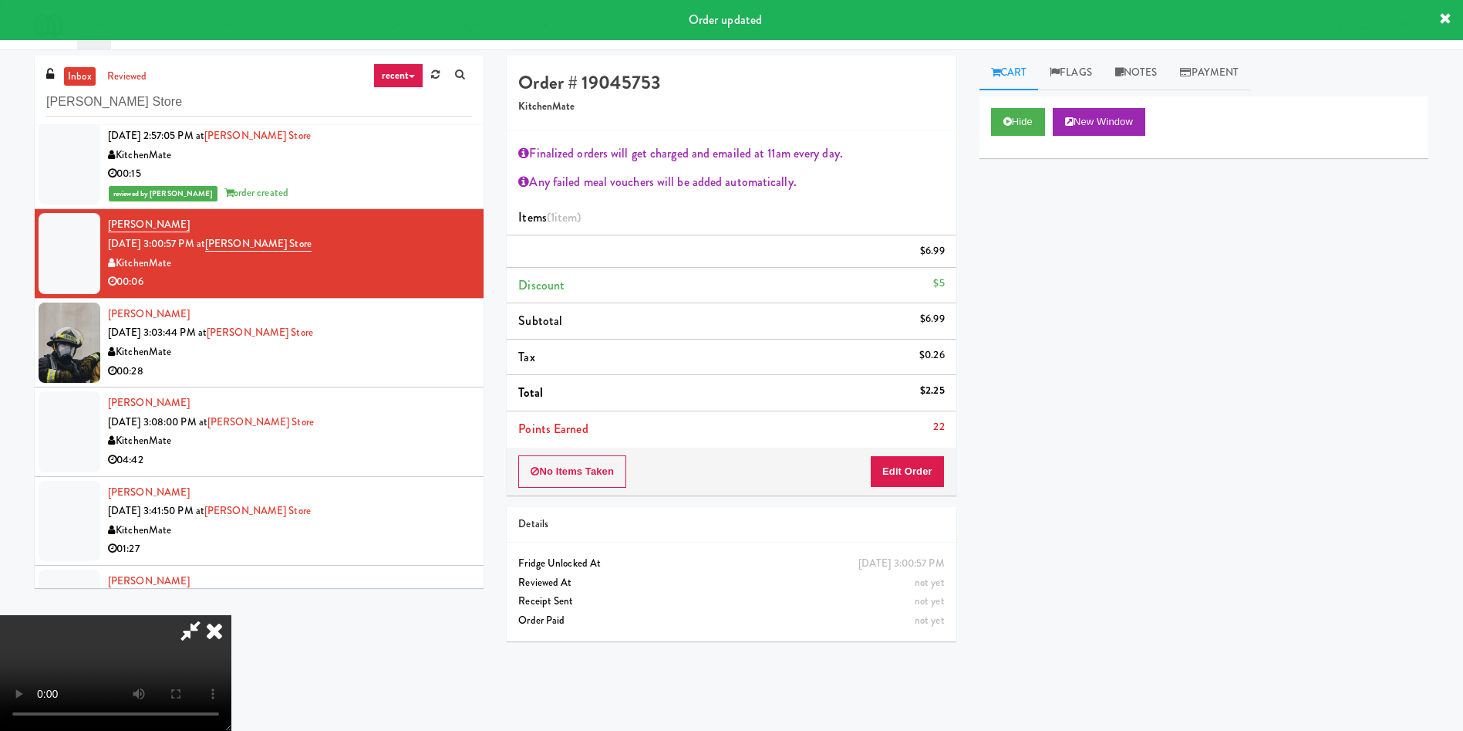
scroll to position [0, 0]
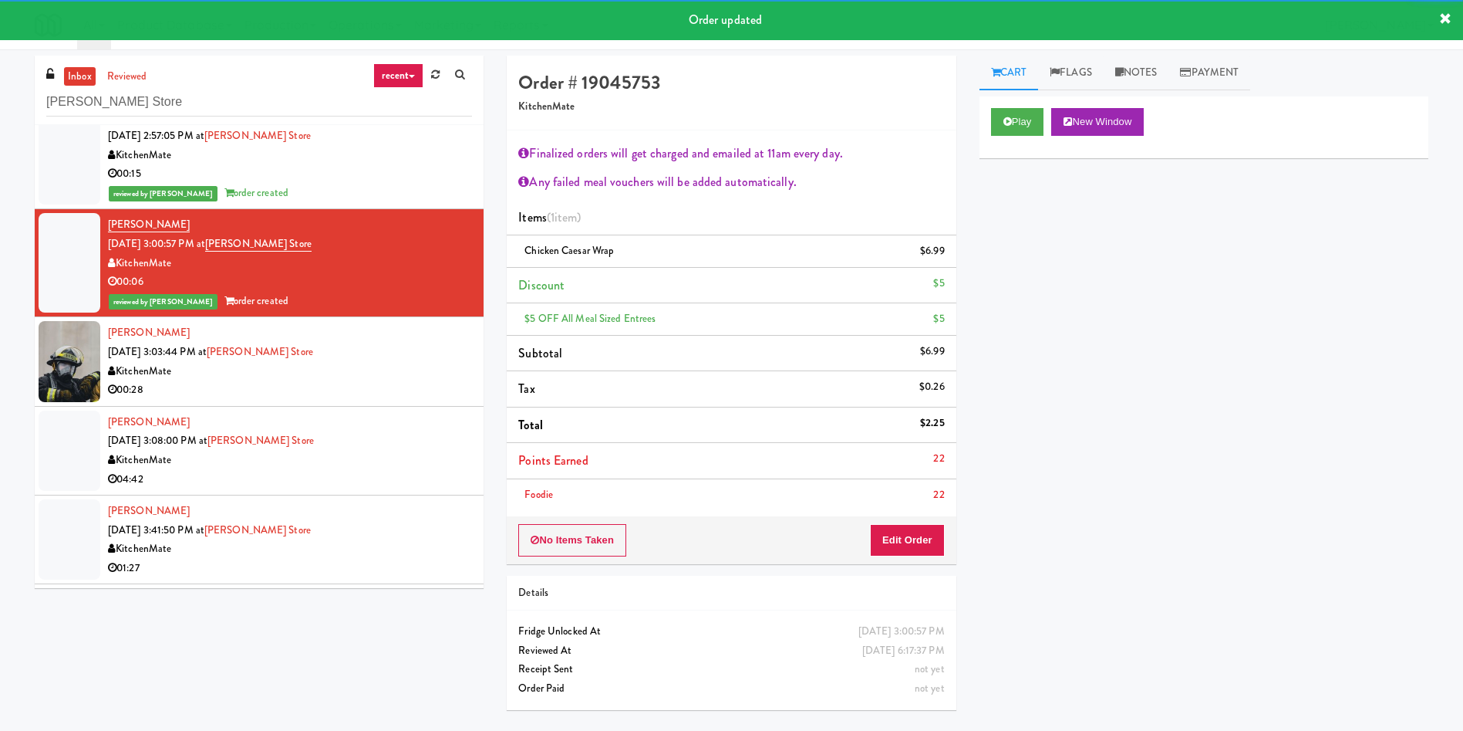
click at [39, 382] on div at bounding box center [70, 361] width 62 height 80
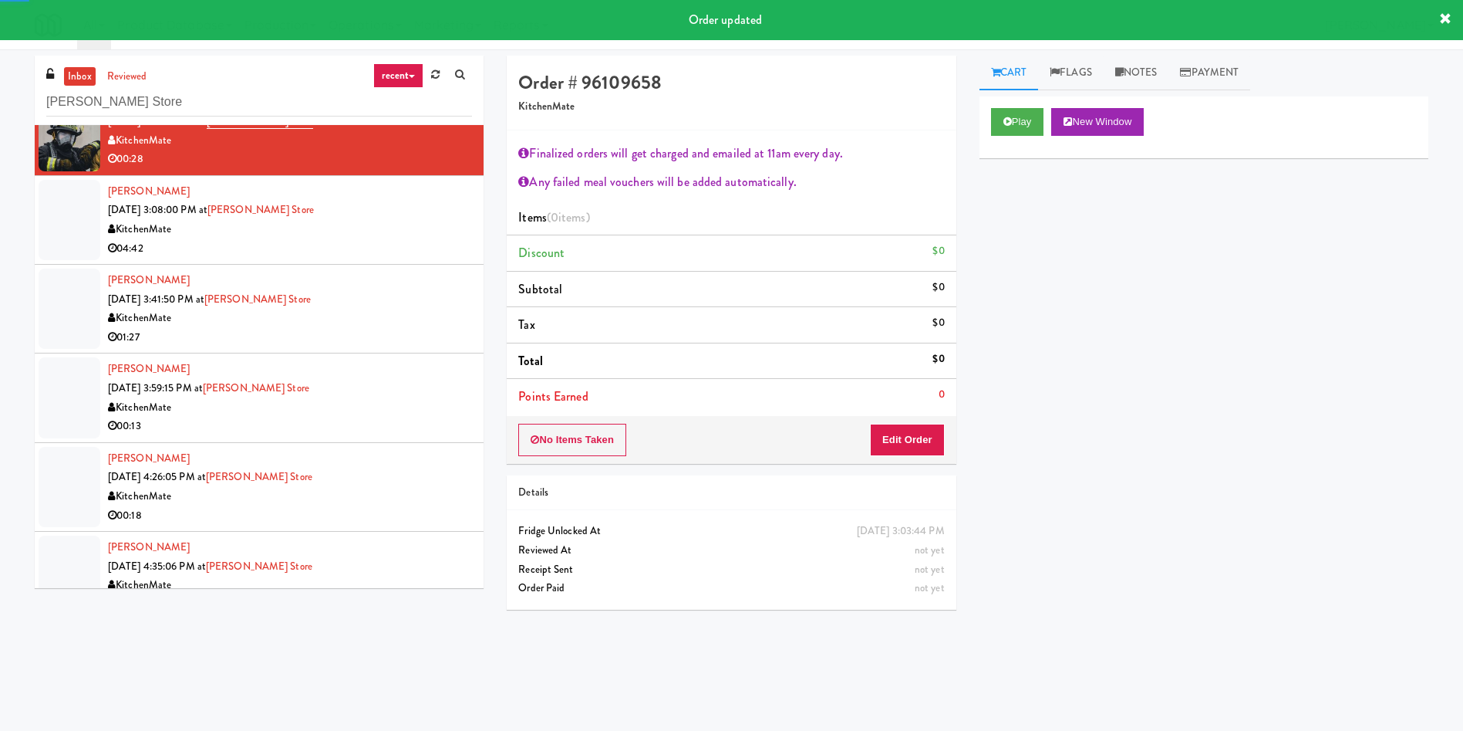
scroll to position [2199, 0]
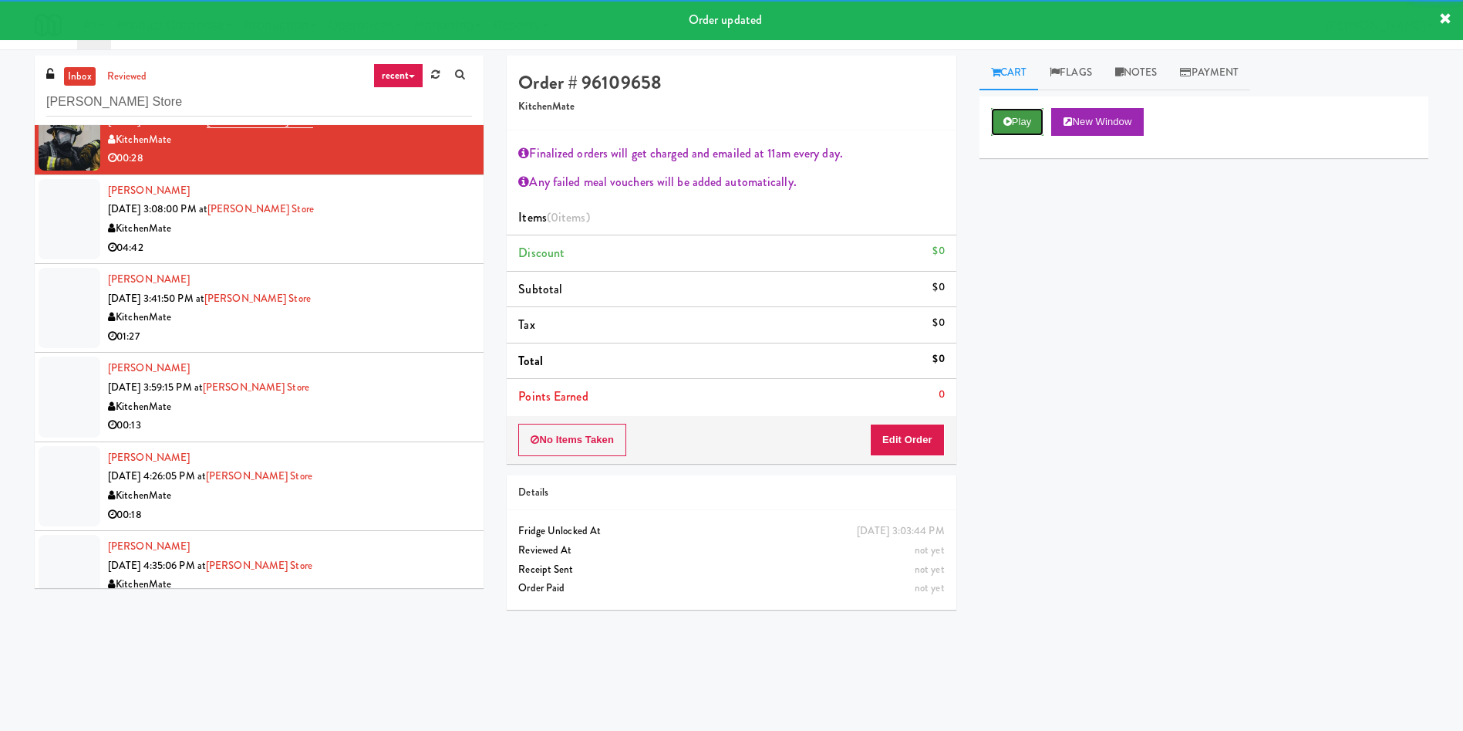
click at [1026, 115] on button "Play" at bounding box center [1017, 122] width 53 height 28
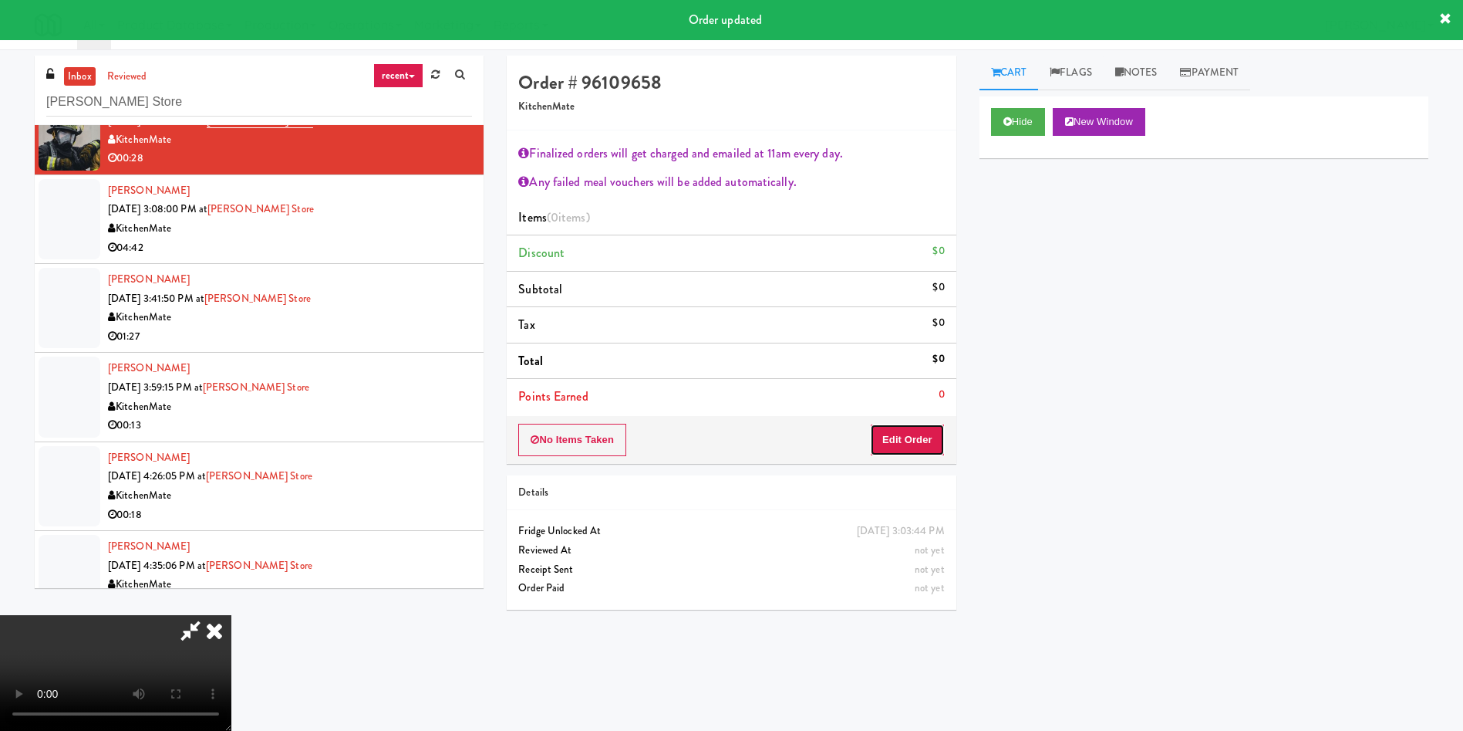
click at [913, 447] on button "Edit Order" at bounding box center [907, 440] width 75 height 32
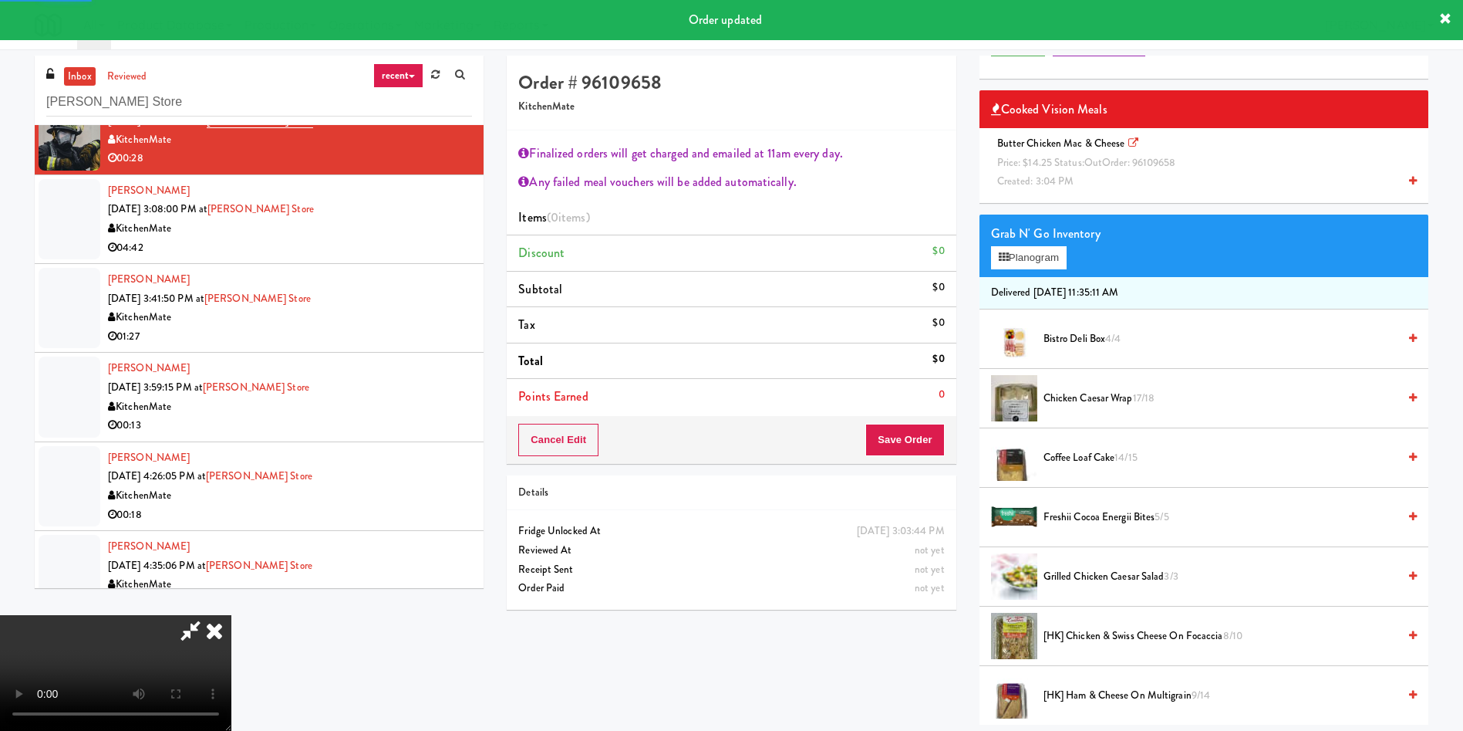
scroll to position [116, 0]
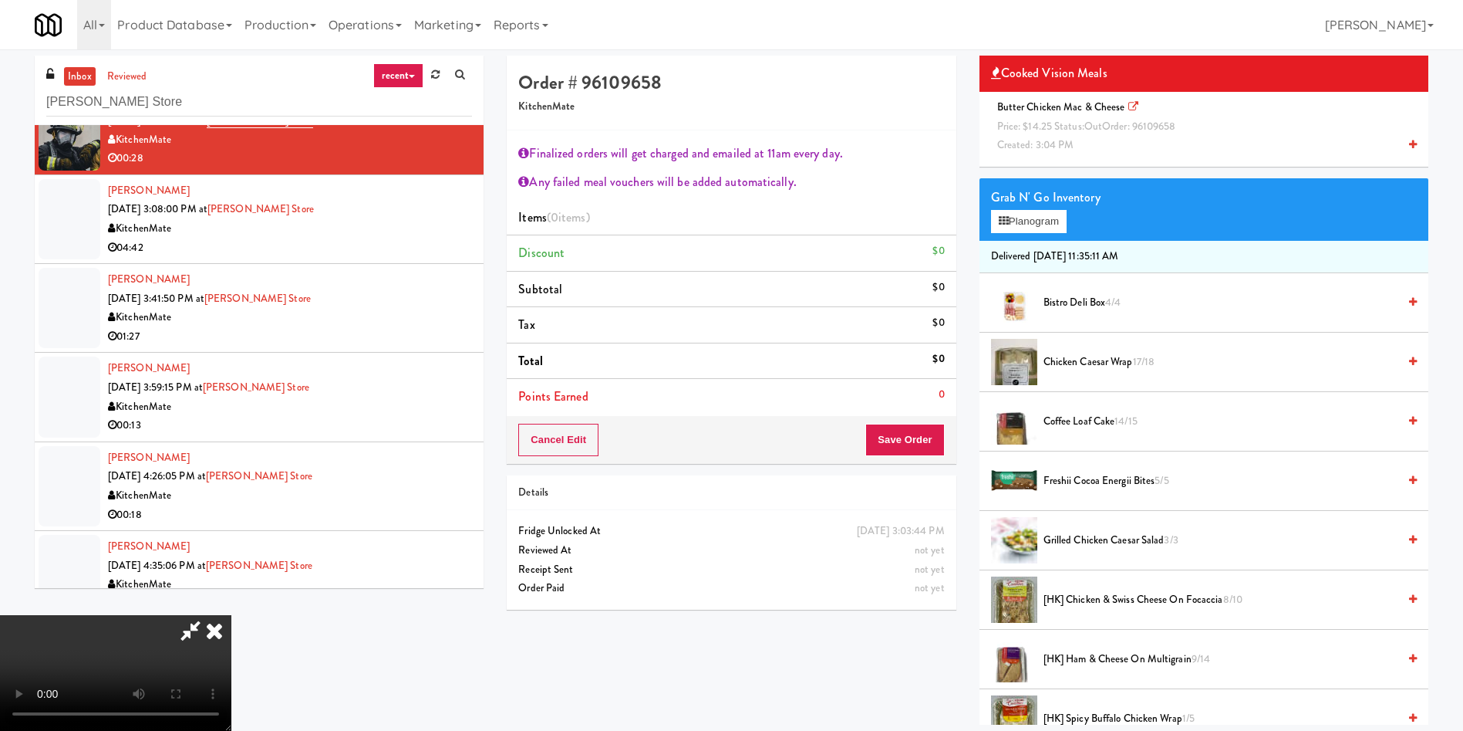
click at [1106, 133] on div "Butter Chicken Mac & Cheese Price: $14.25 Status: out Order: 96109658 Created: …" at bounding box center [1204, 126] width 426 height 57
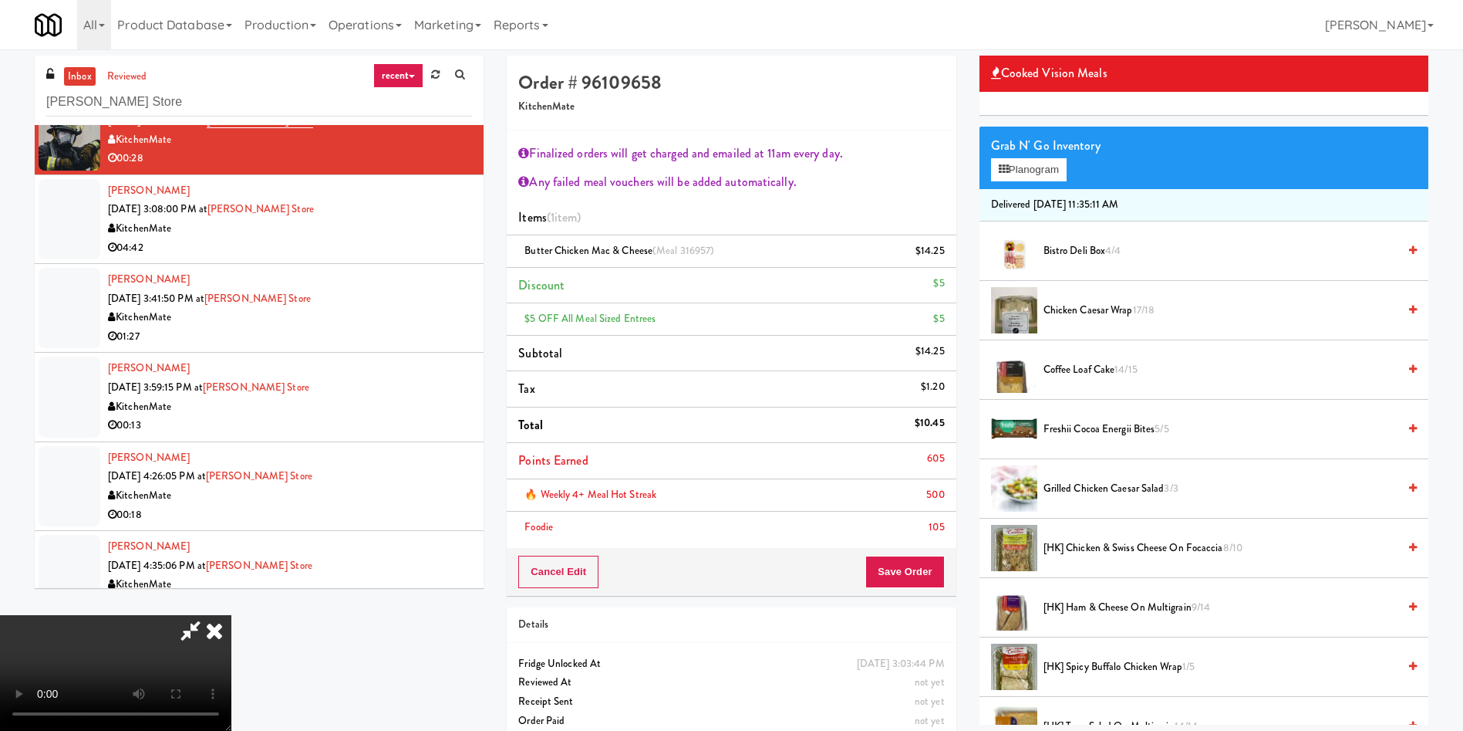
click at [231, 615] on video at bounding box center [115, 673] width 231 height 116
click at [208, 615] on icon at bounding box center [190, 630] width 35 height 31
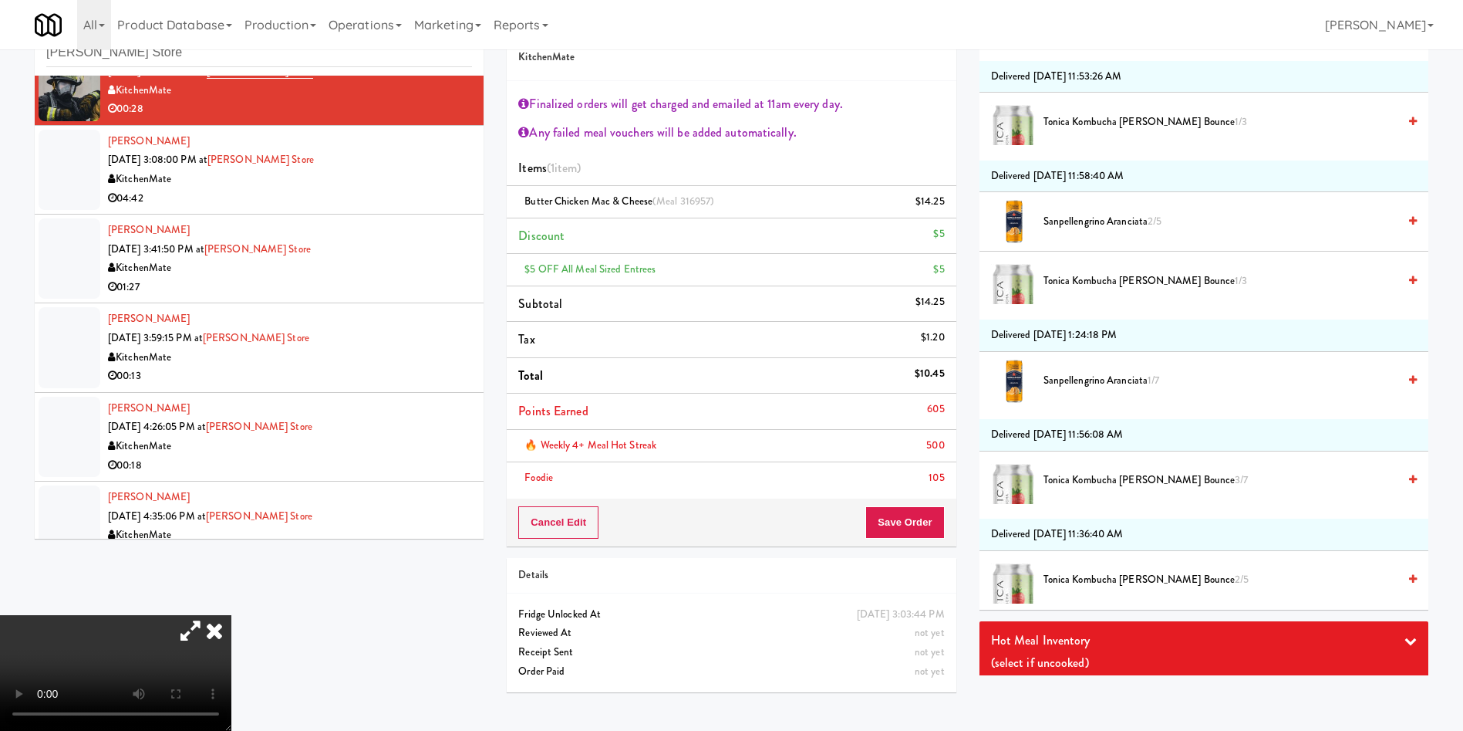
scroll to position [1323, 0]
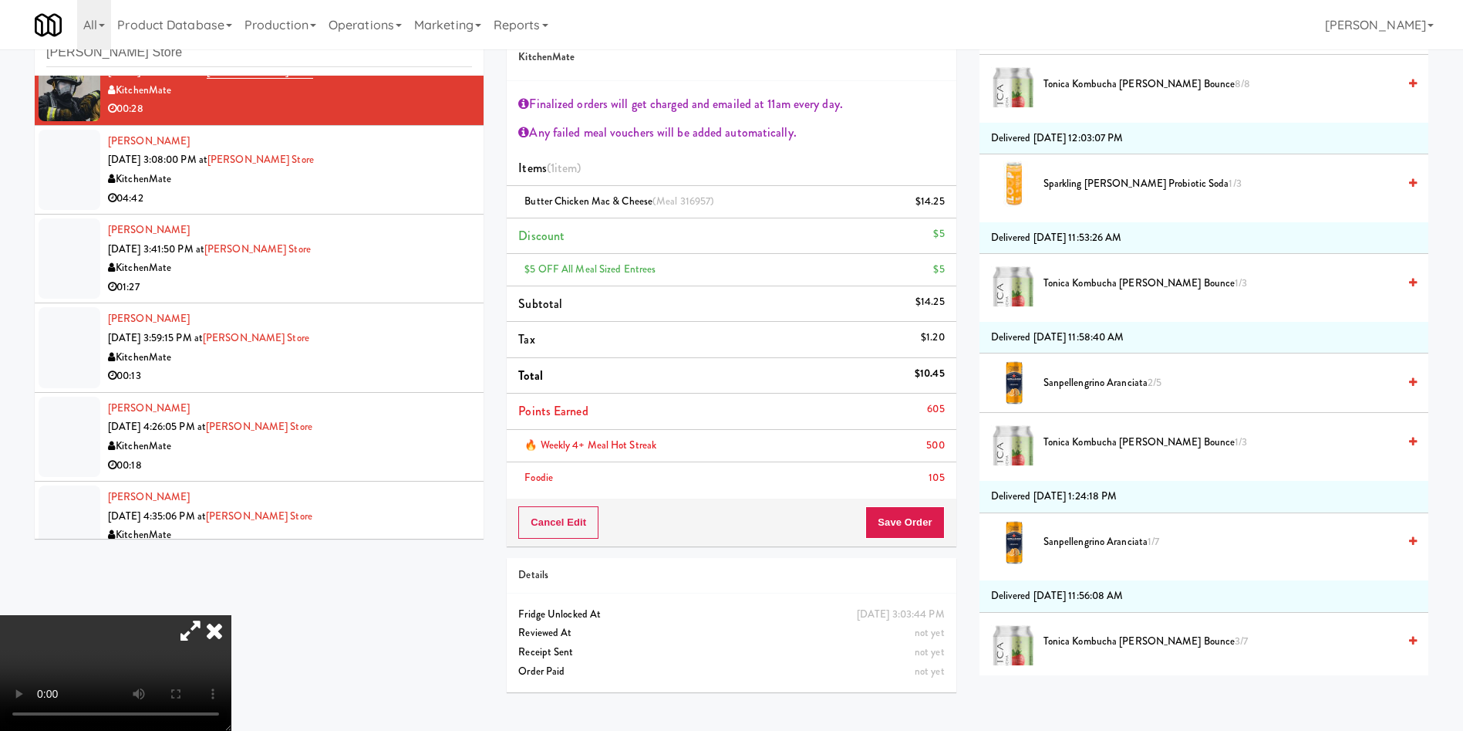
click at [1109, 544] on span "Sanpellengrino Aranciata 1/7" at bounding box center [1221, 541] width 354 height 19
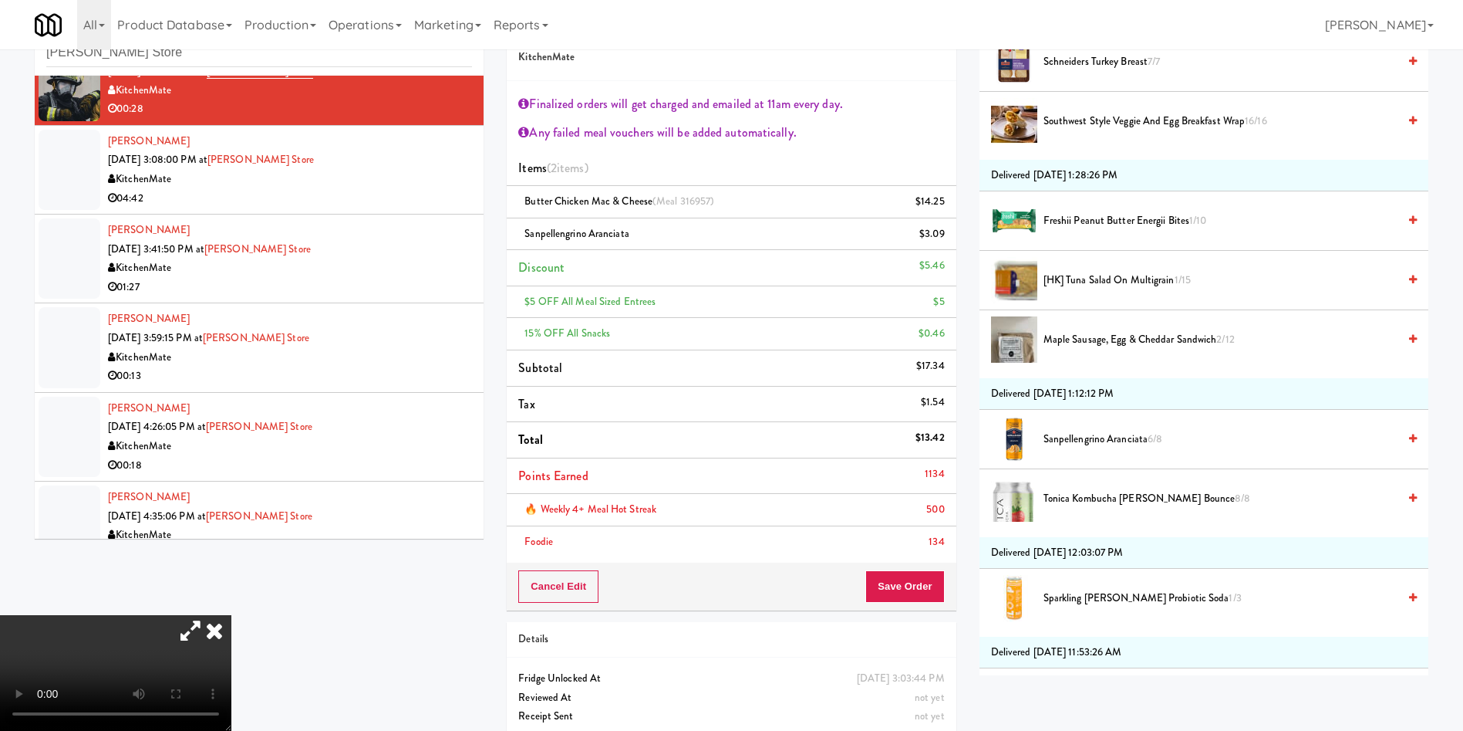
scroll to position [860, 0]
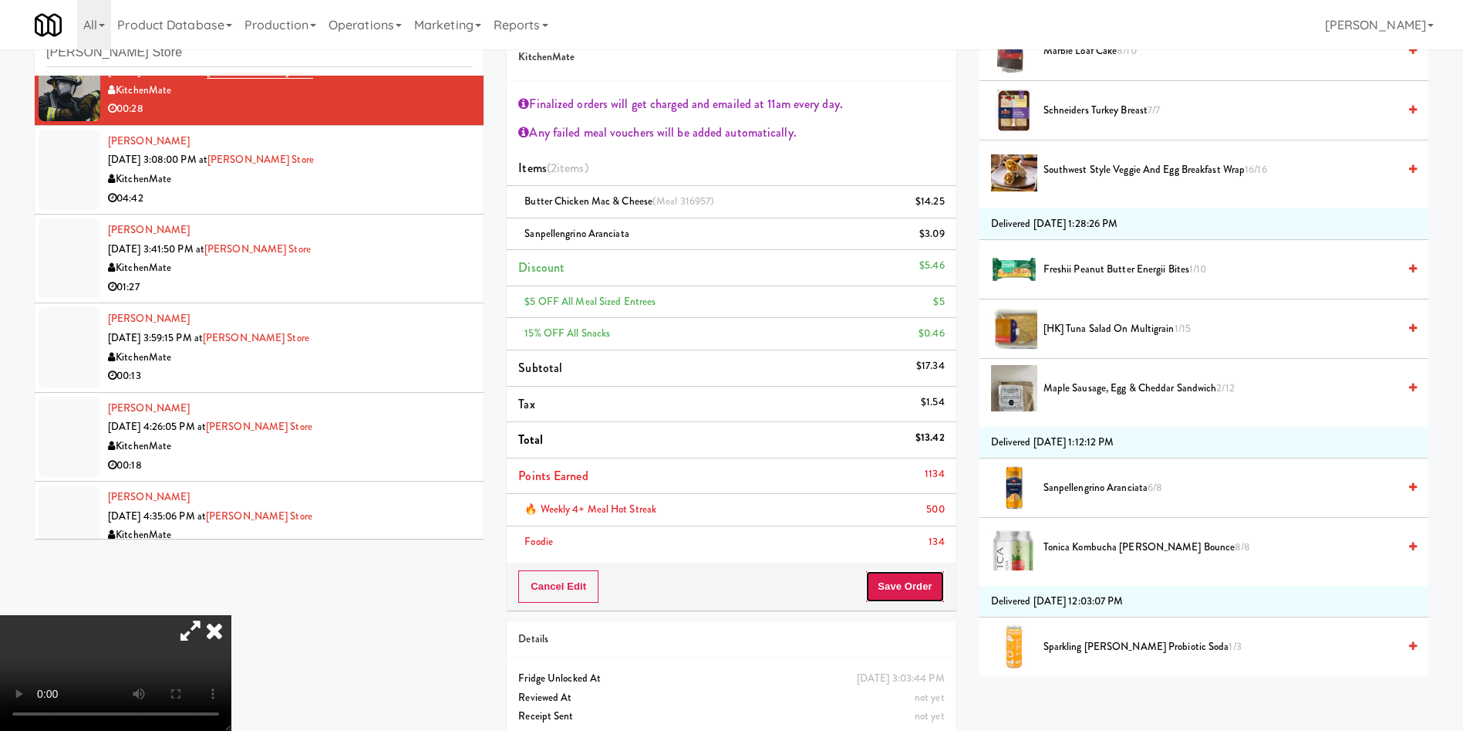
click at [903, 579] on button "Save Order" at bounding box center [905, 586] width 79 height 32
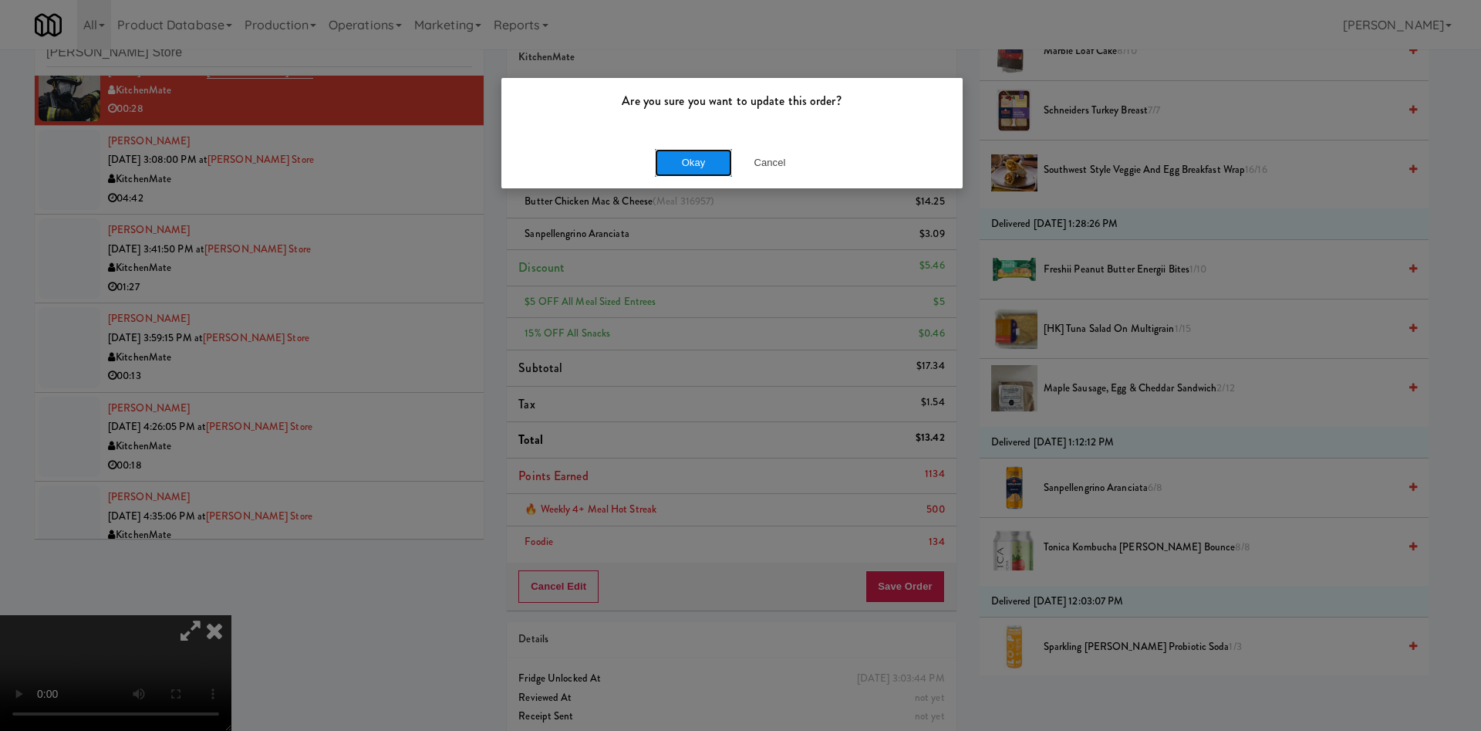
click at [681, 161] on button "Okay" at bounding box center [693, 163] width 77 height 28
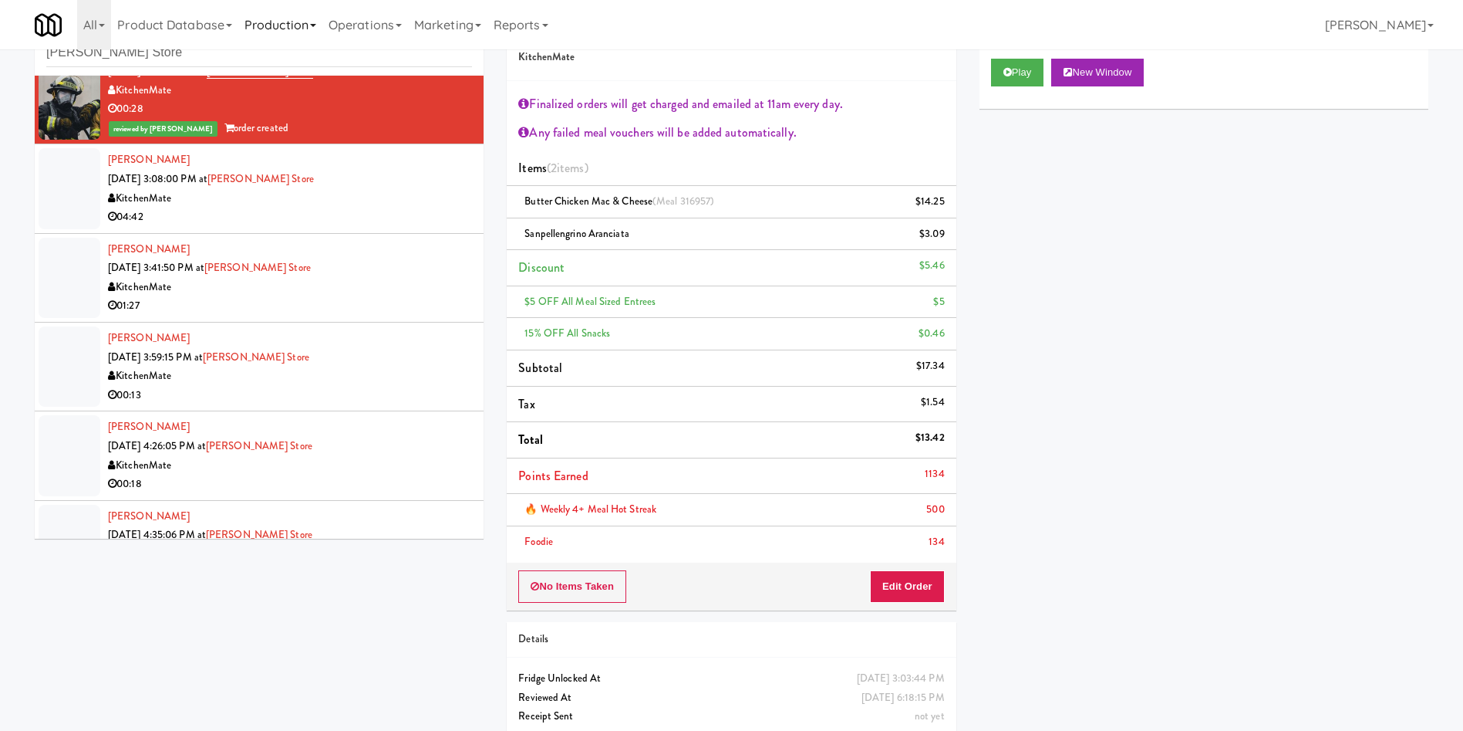
scroll to position [0, 0]
click at [79, 199] on div at bounding box center [70, 188] width 62 height 80
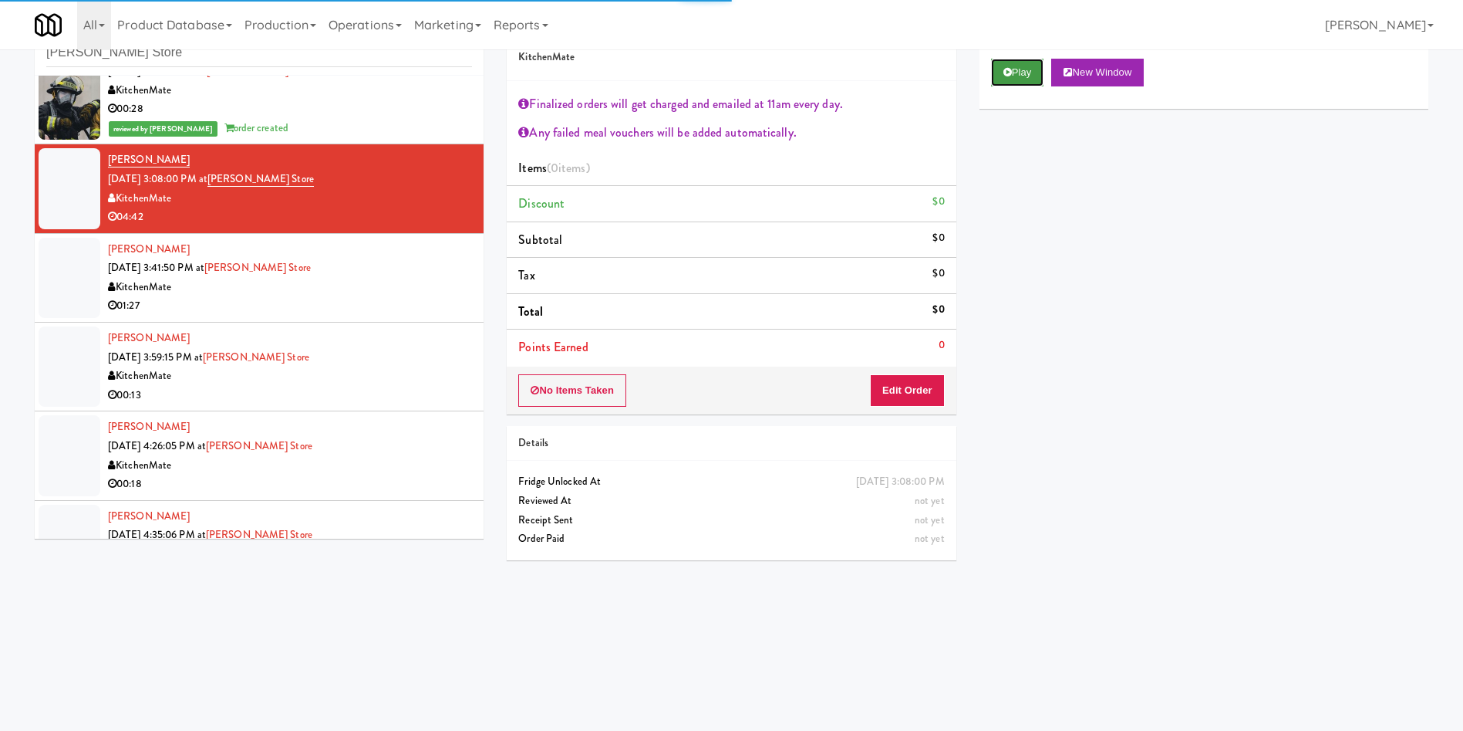
click at [1026, 69] on button "Play" at bounding box center [1017, 73] width 53 height 28
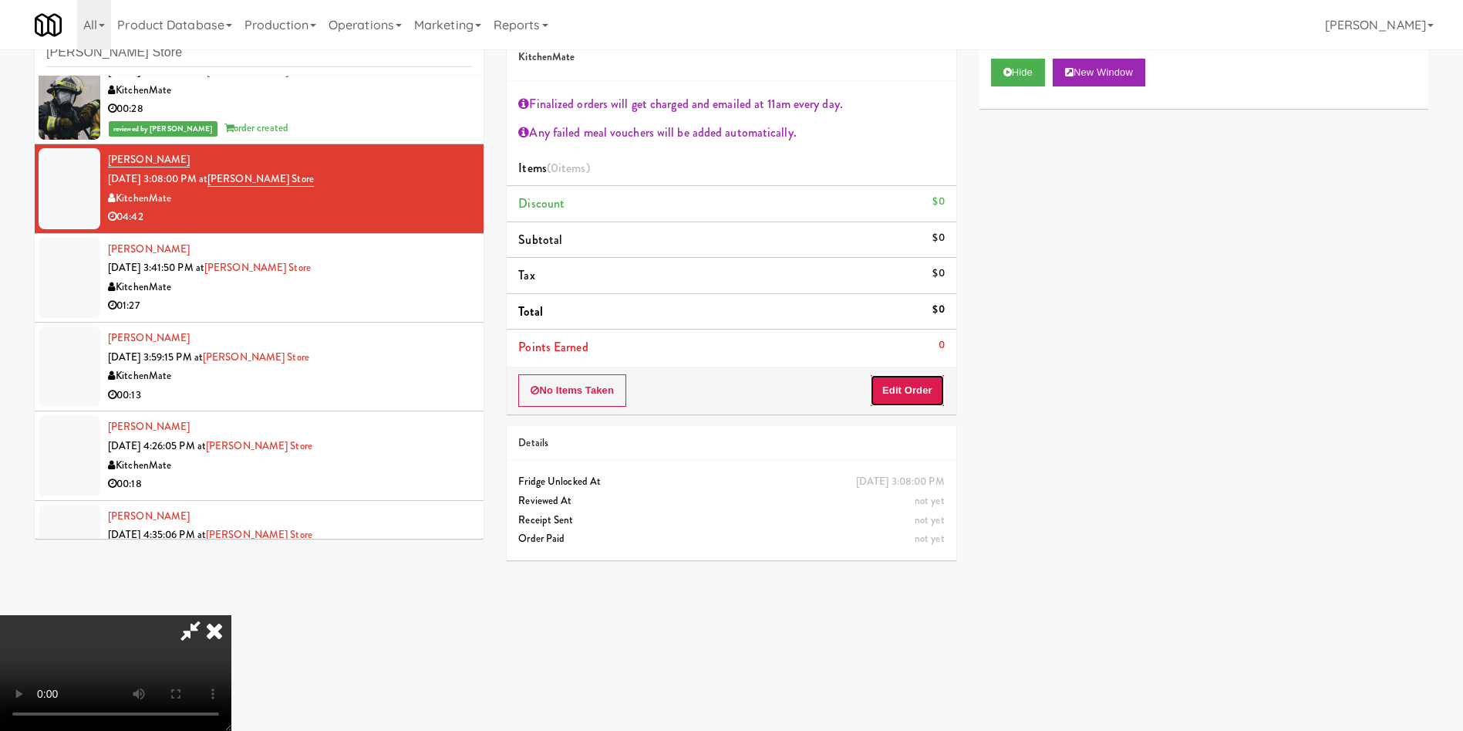
click at [920, 402] on button "Edit Order" at bounding box center [907, 390] width 75 height 32
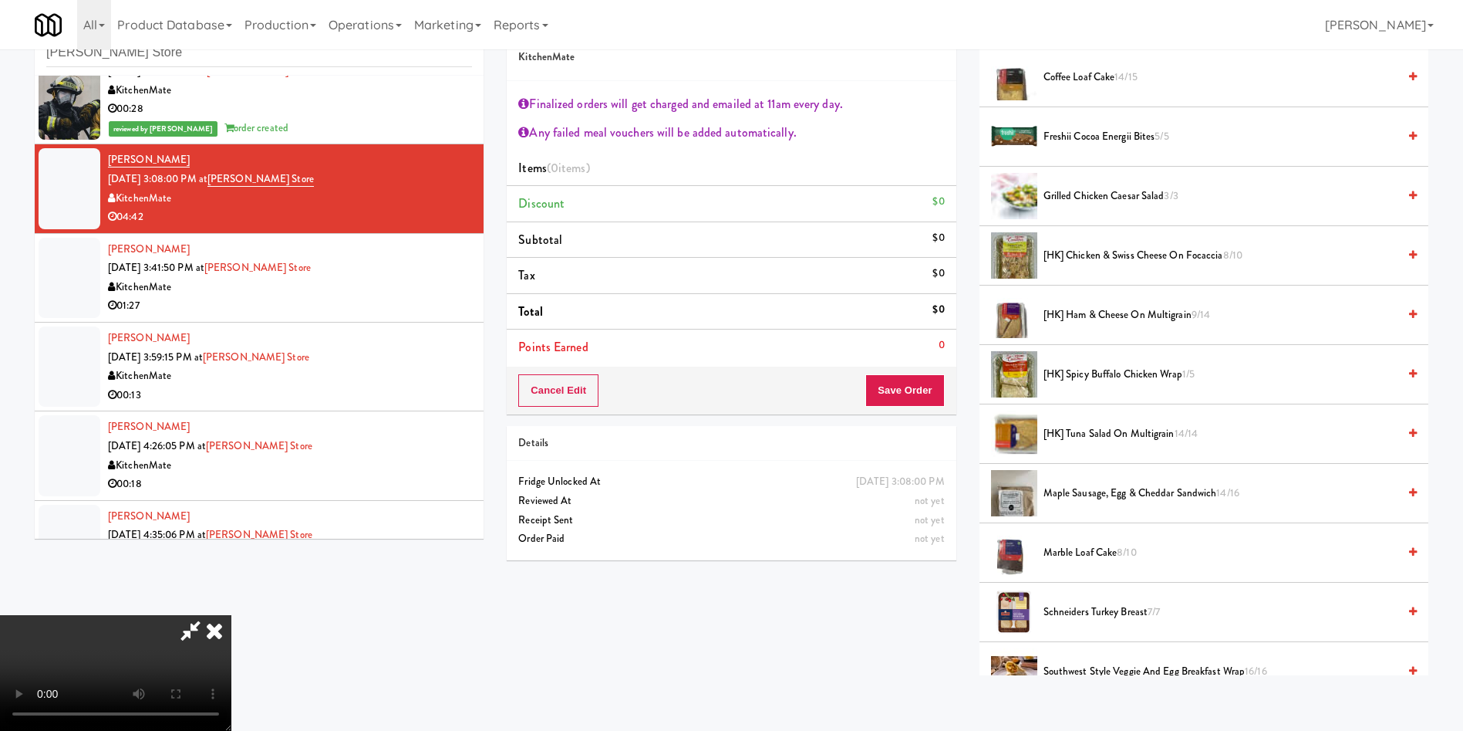
scroll to position [347, 0]
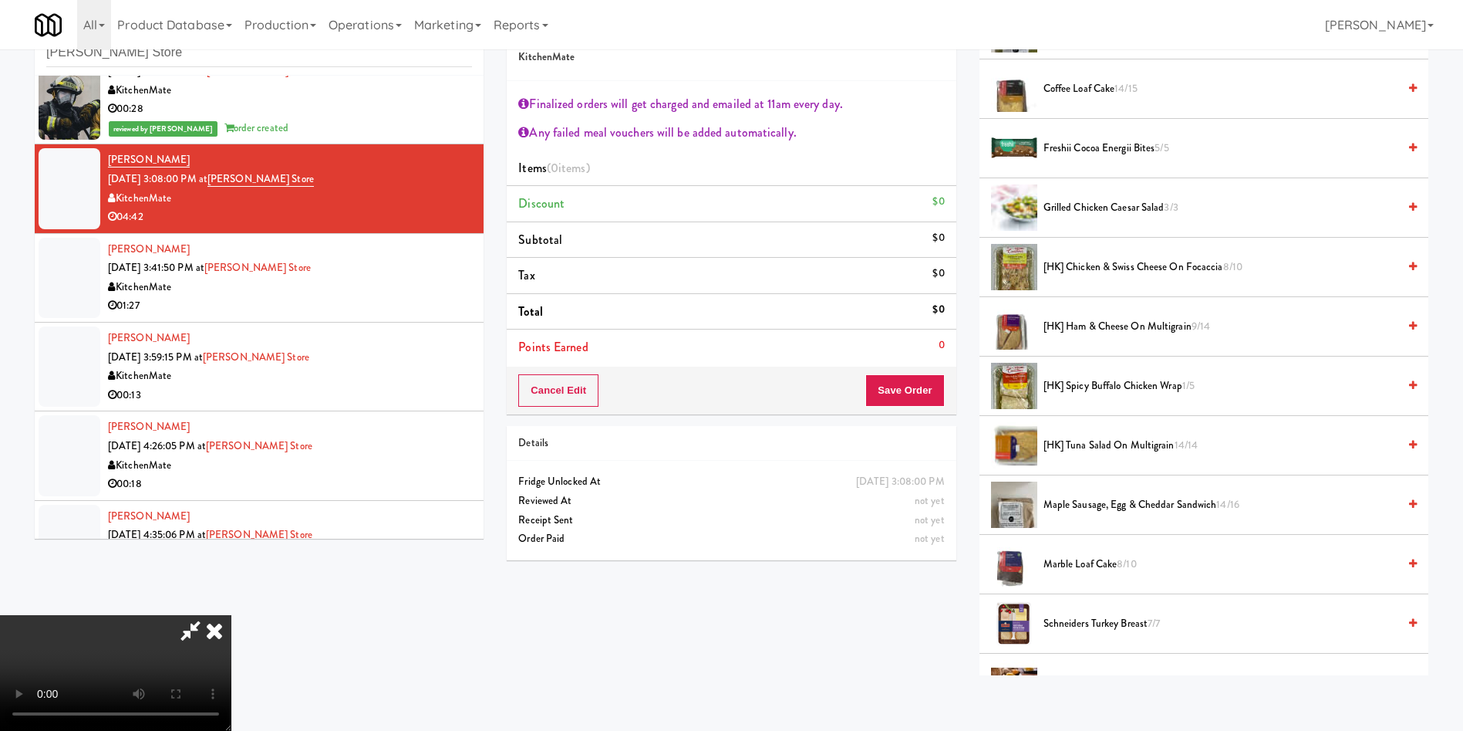
click at [1092, 325] on span "[HK] Ham & Cheese on Multigrain 9/14" at bounding box center [1221, 326] width 354 height 19
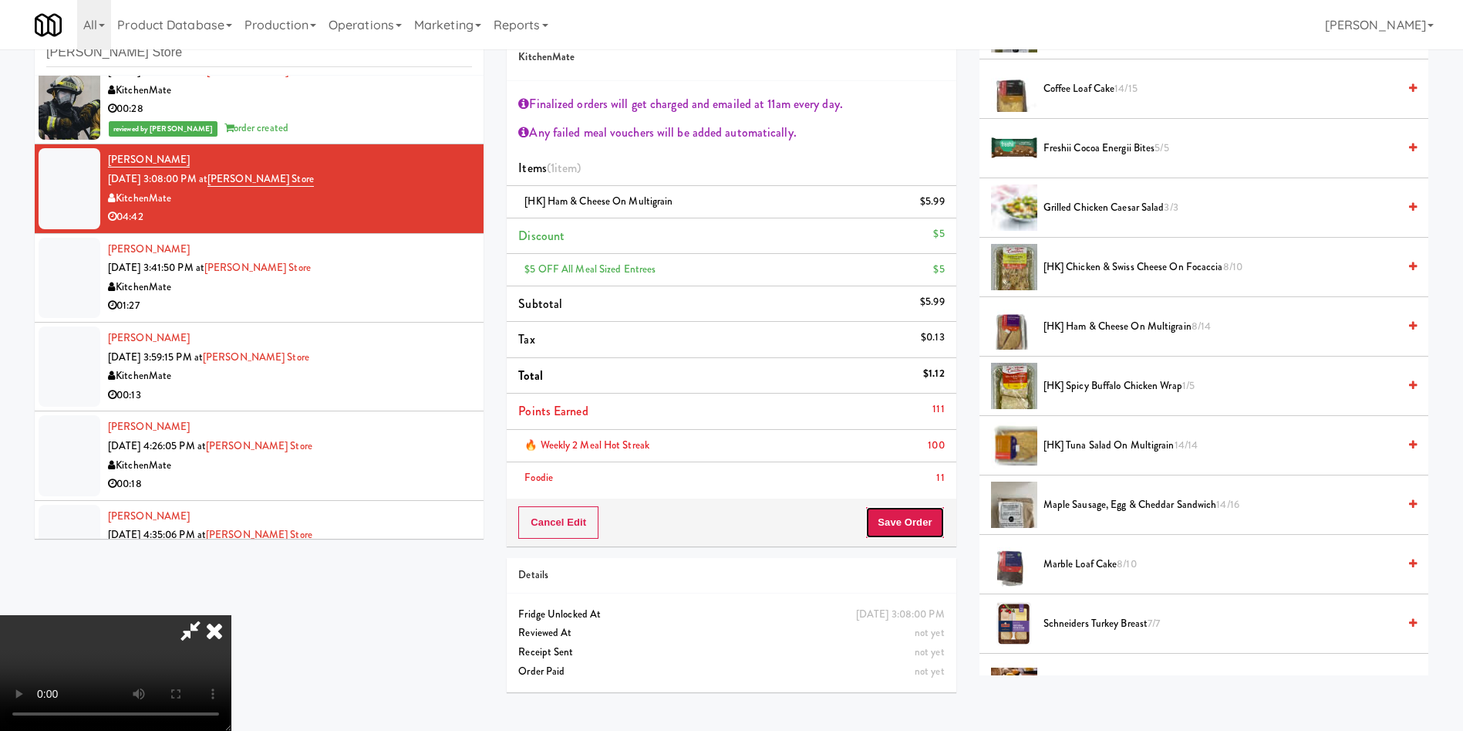
click at [920, 518] on button "Save Order" at bounding box center [905, 522] width 79 height 32
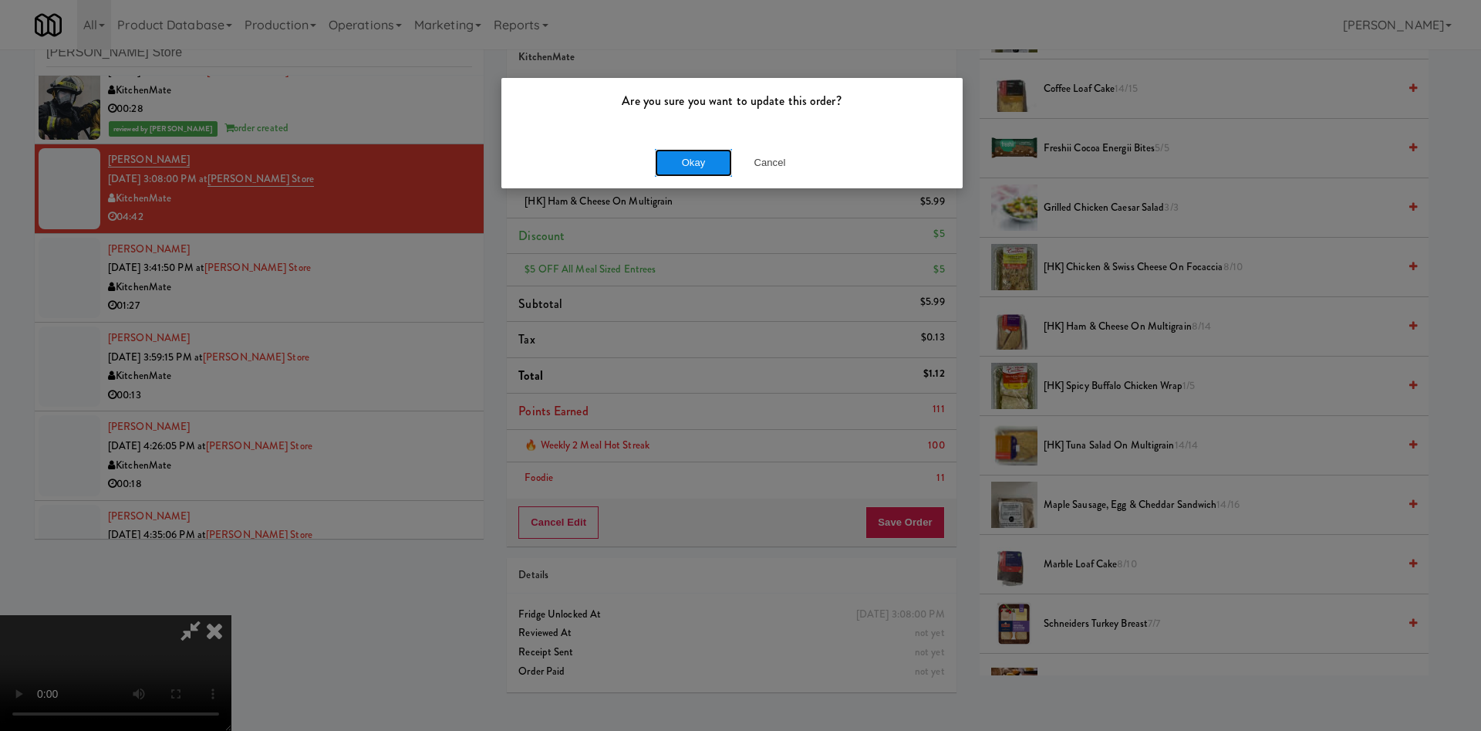
click at [678, 159] on button "Okay" at bounding box center [693, 163] width 77 height 28
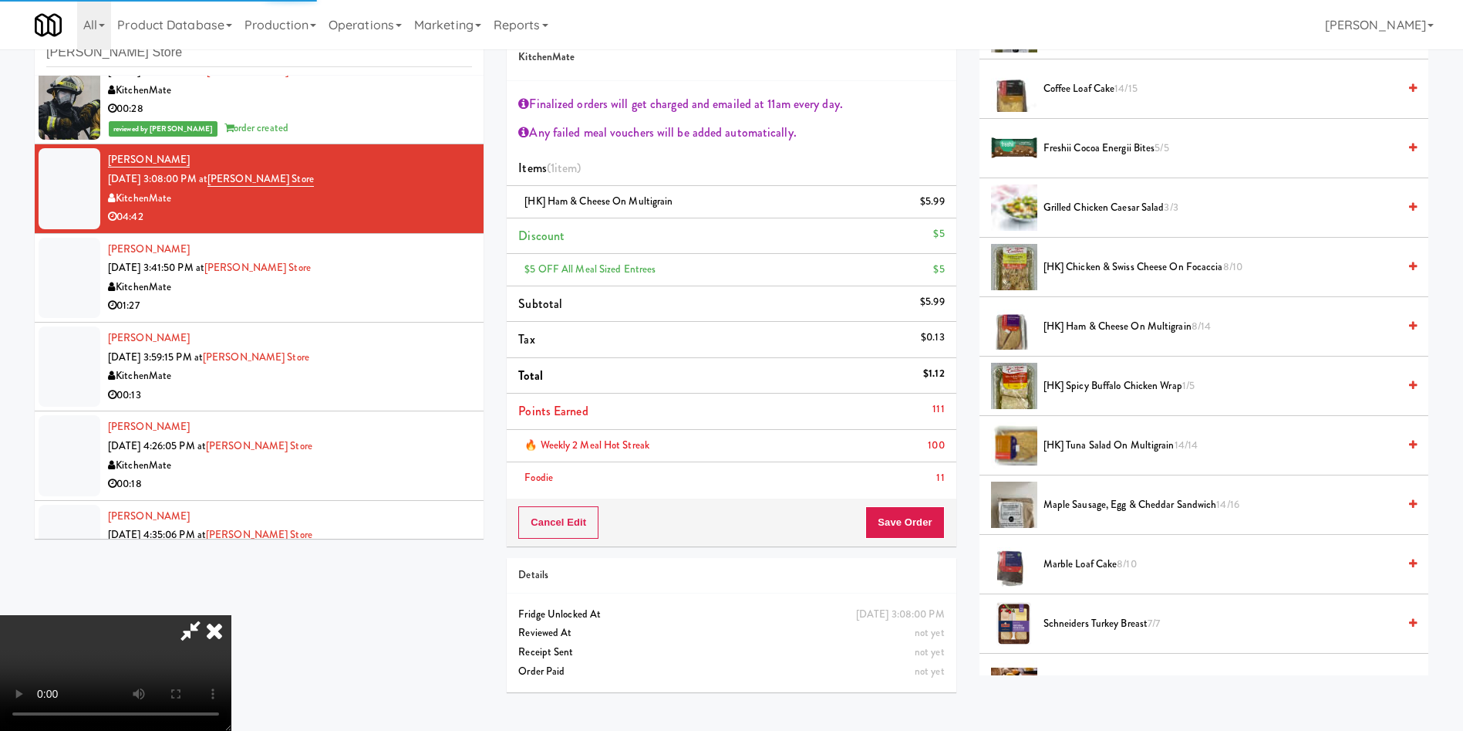
scroll to position [0, 0]
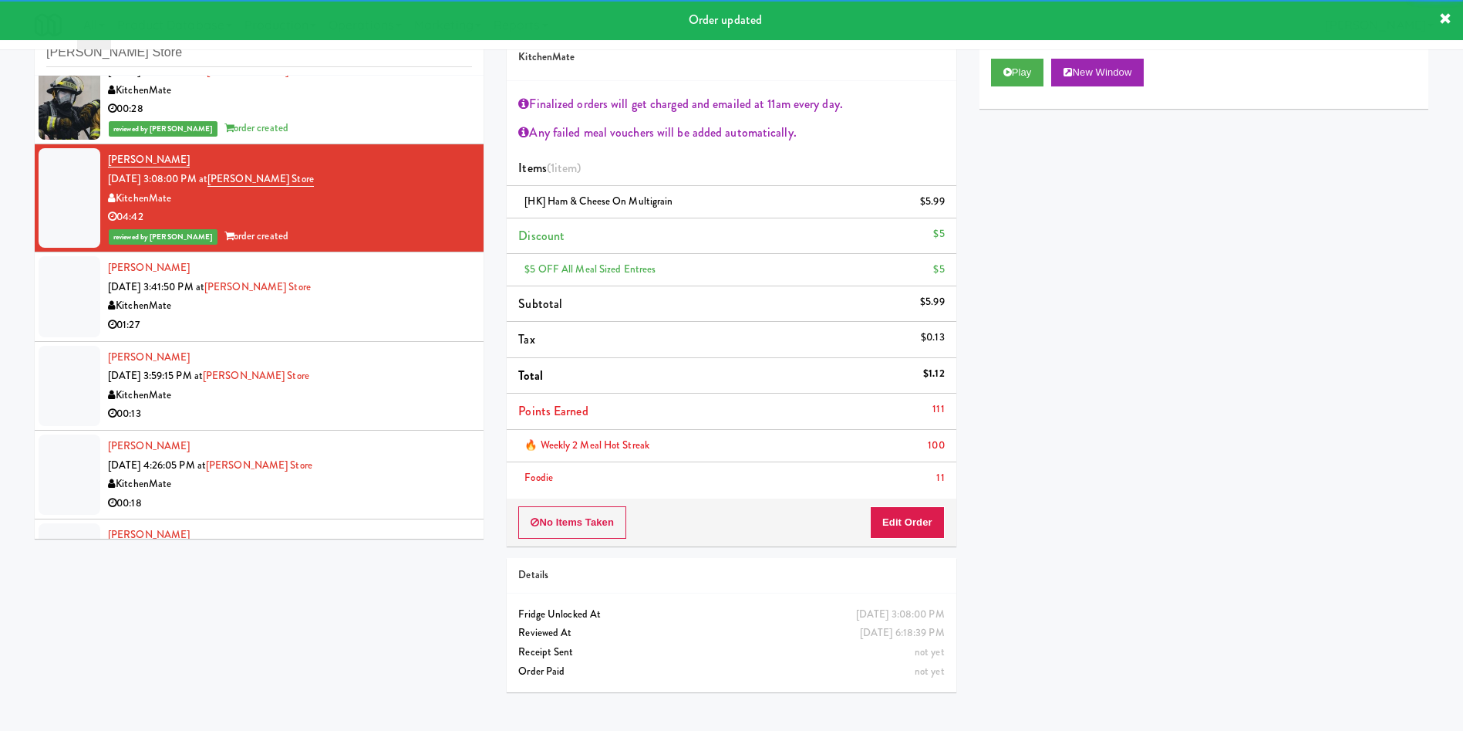
click at [63, 283] on div at bounding box center [70, 296] width 62 height 80
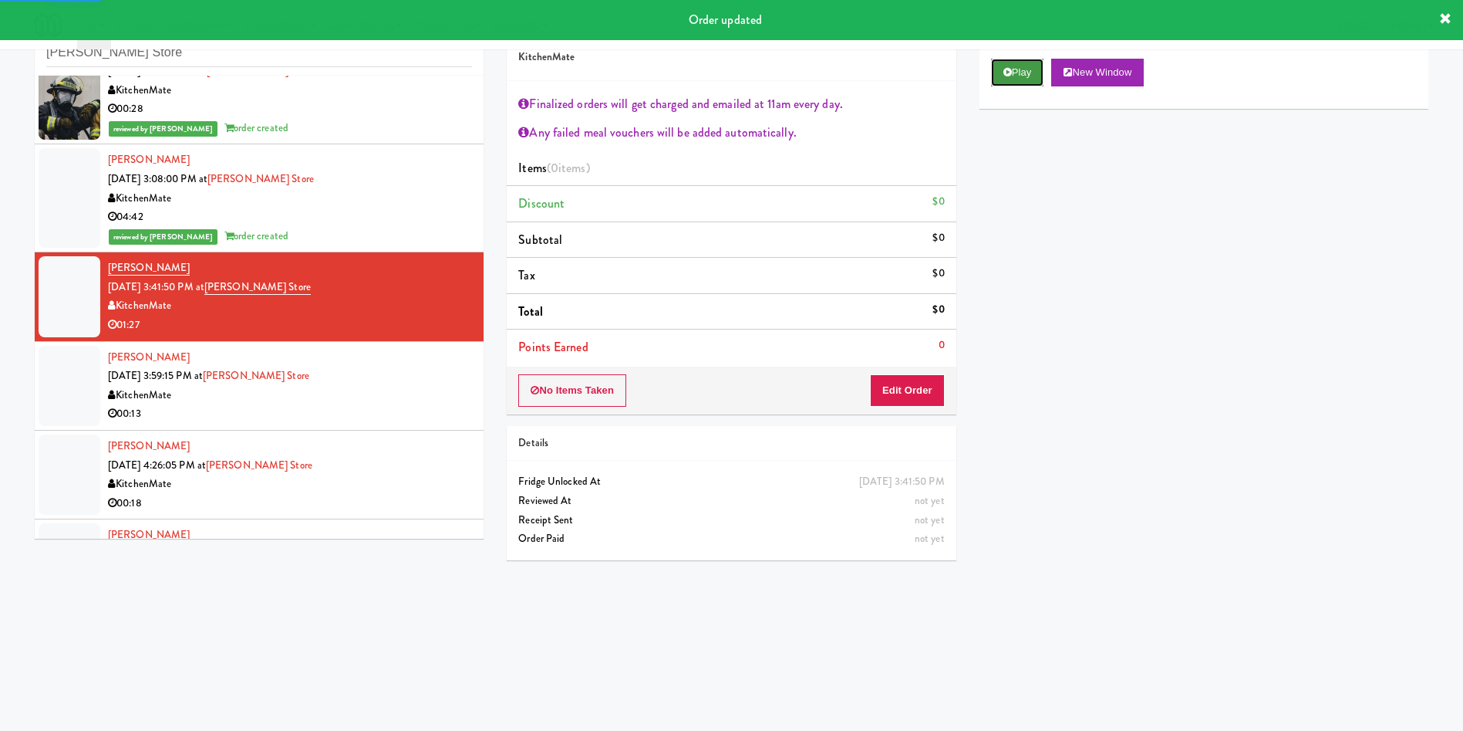
click at [1008, 67] on icon at bounding box center [1008, 72] width 8 height 10
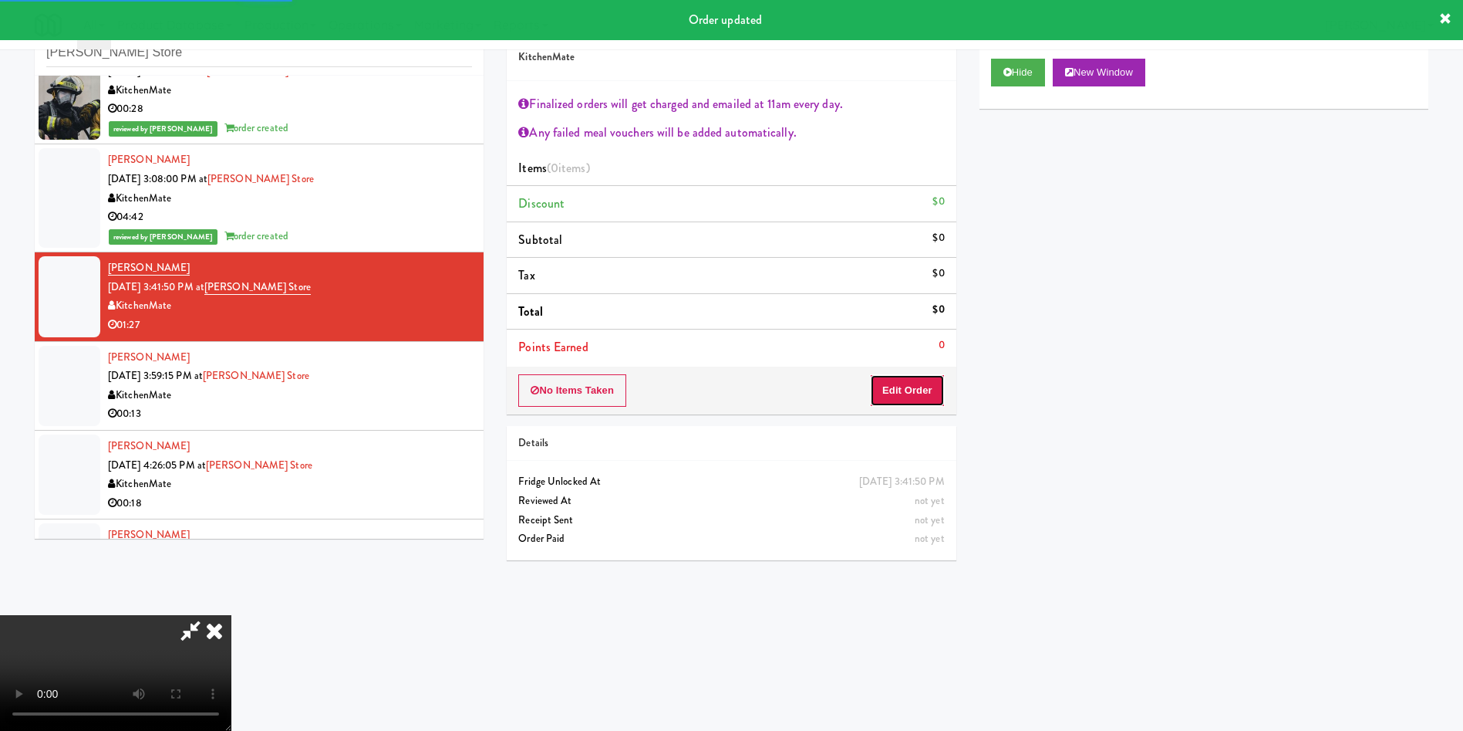
click at [916, 379] on button "Edit Order" at bounding box center [907, 390] width 75 height 32
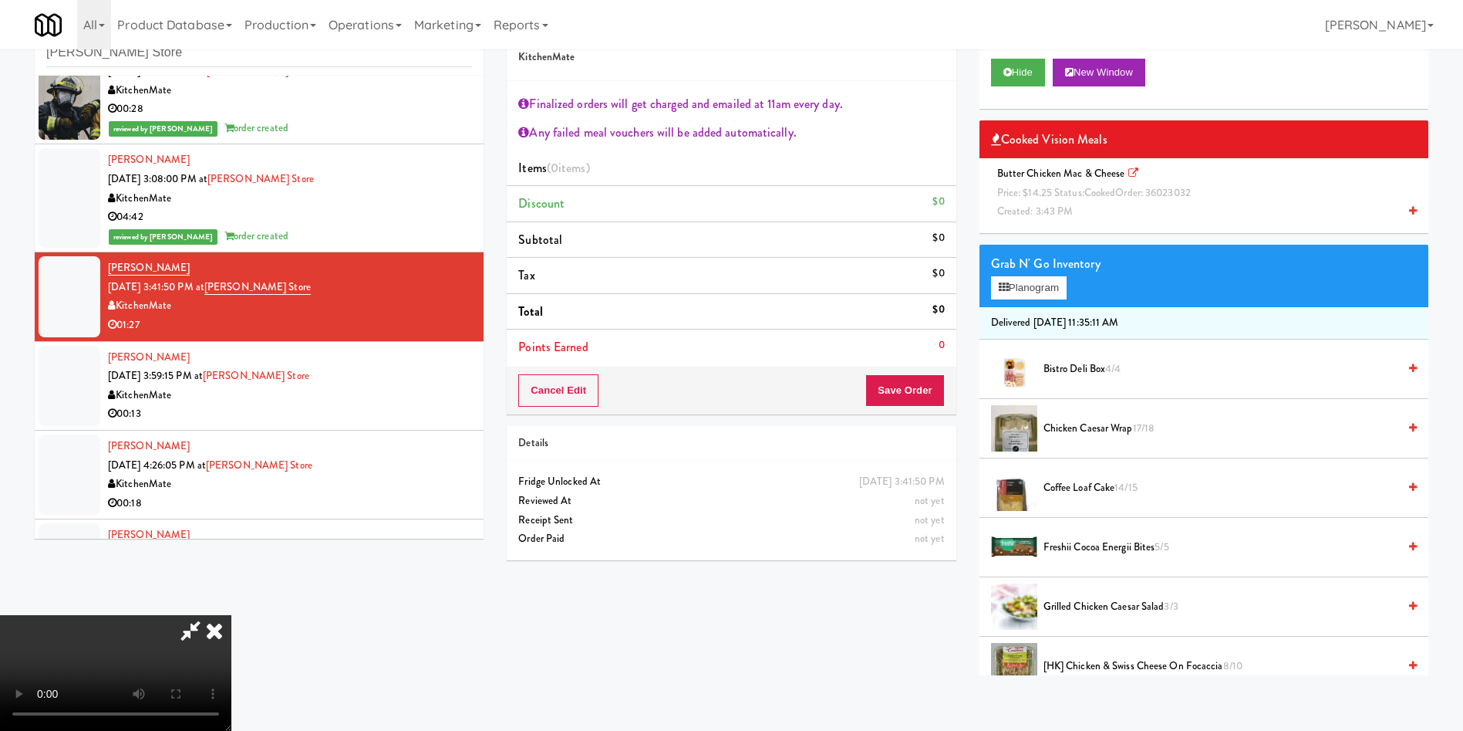
click at [1075, 197] on span "Price: $14.25 Status: cooked Order: 36023032" at bounding box center [1094, 192] width 194 height 15
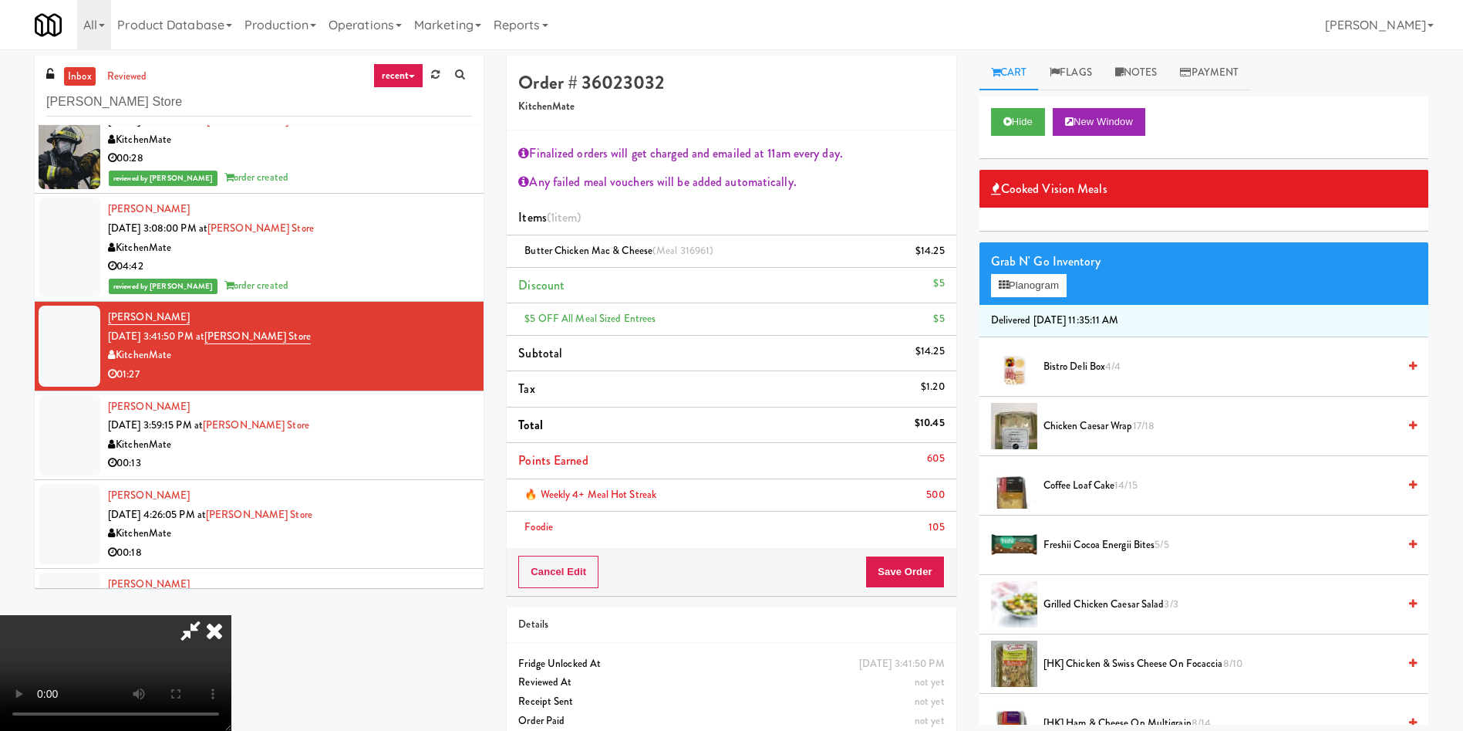
click at [208, 615] on icon at bounding box center [190, 630] width 35 height 31
click at [913, 589] on div "Cancel Edit Save Order" at bounding box center [731, 572] width 449 height 48
click at [913, 579] on button "Save Order" at bounding box center [905, 571] width 79 height 32
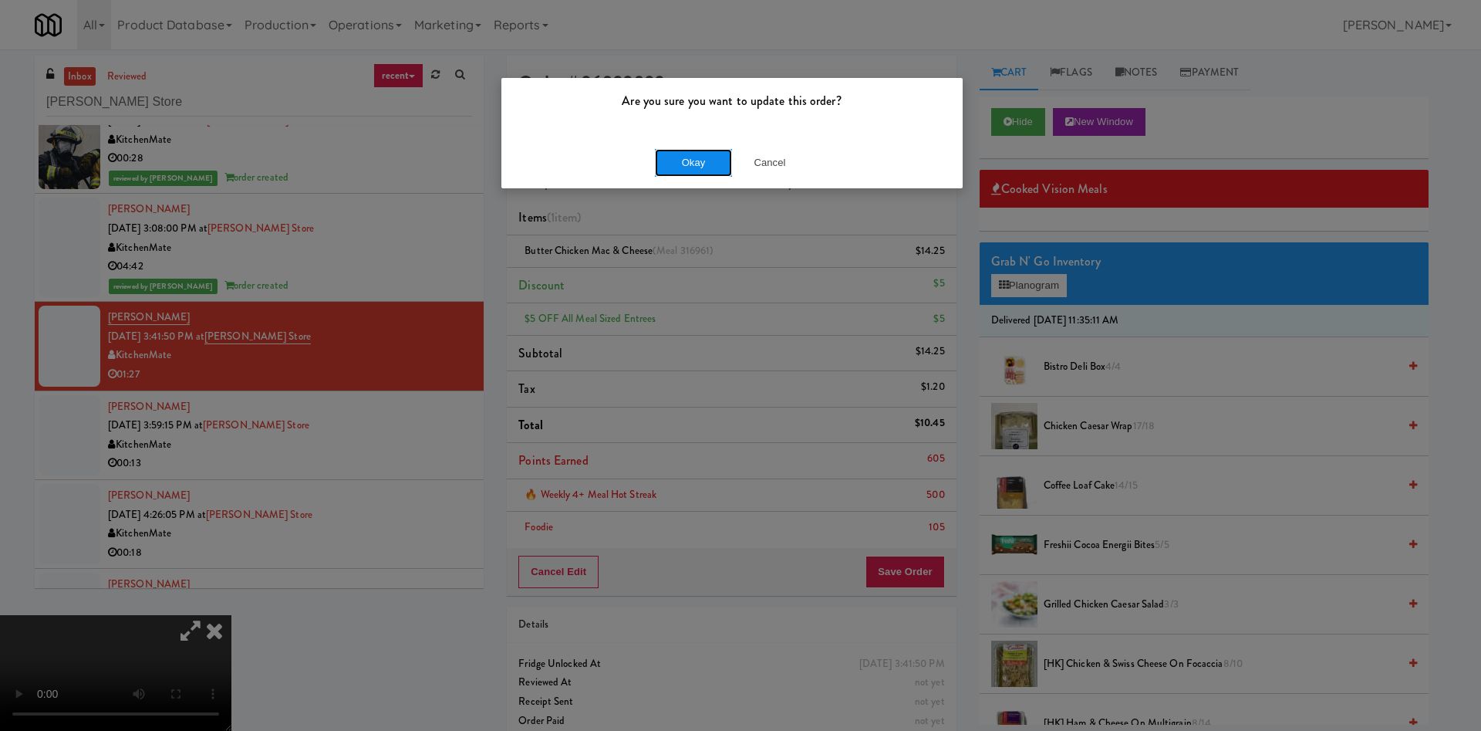
click at [706, 160] on button "Okay" at bounding box center [693, 163] width 77 height 28
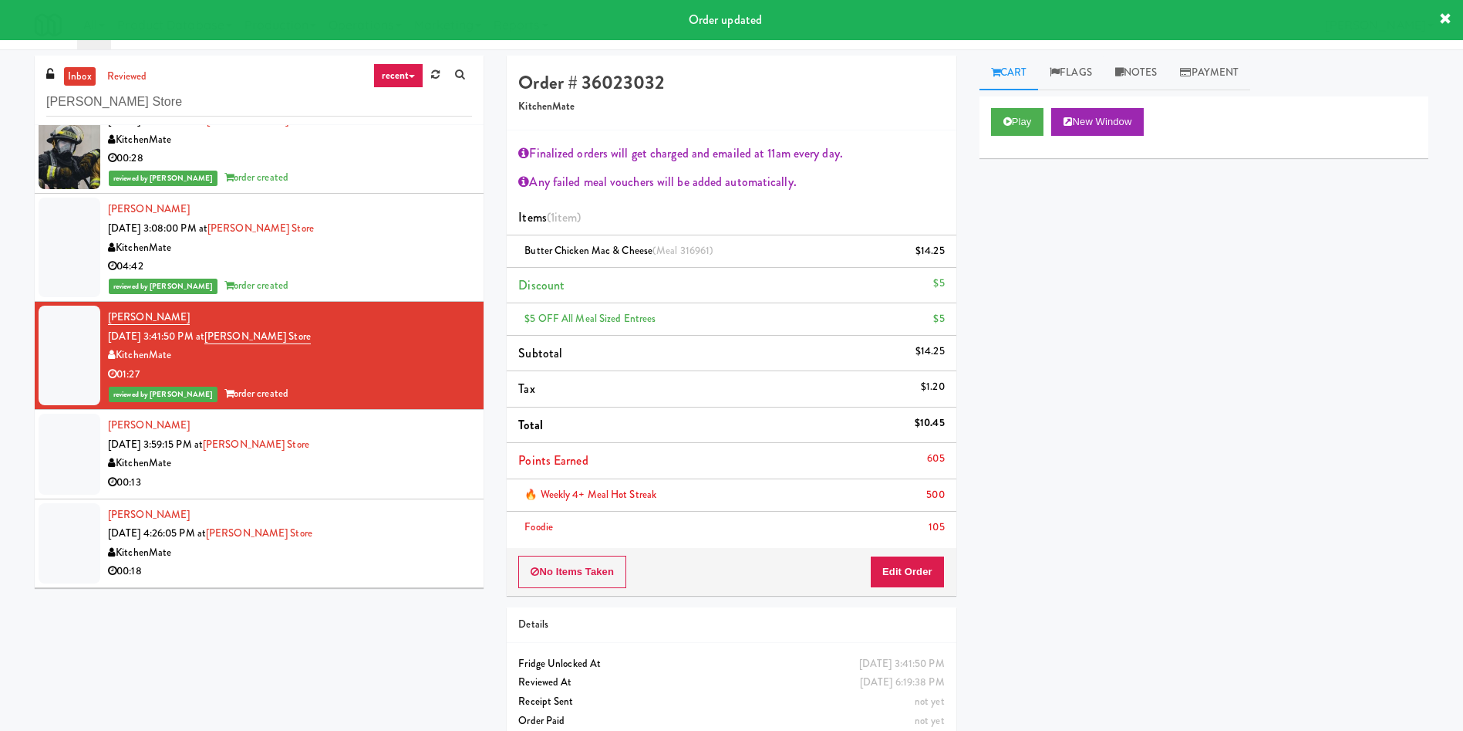
click at [73, 467] on div at bounding box center [70, 453] width 62 height 80
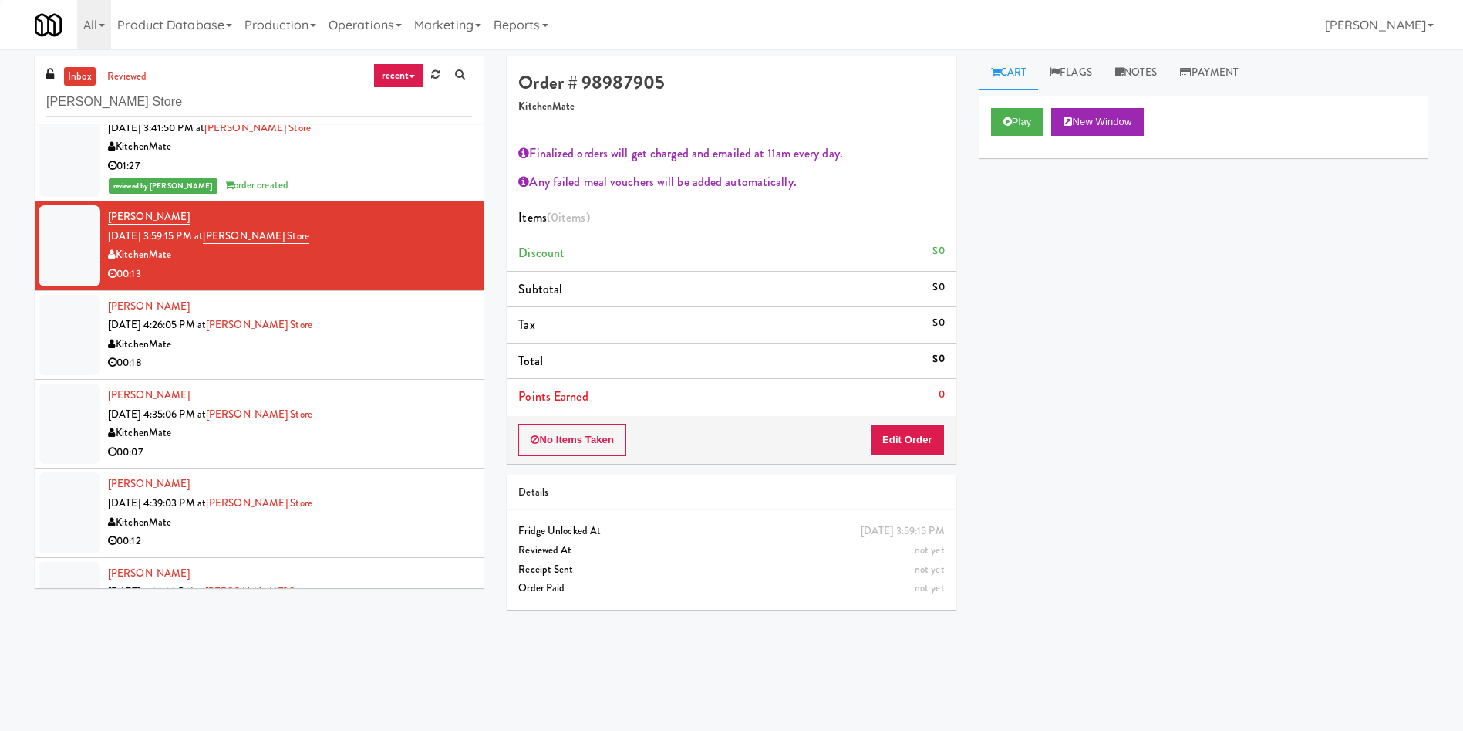
scroll to position [2546, 0]
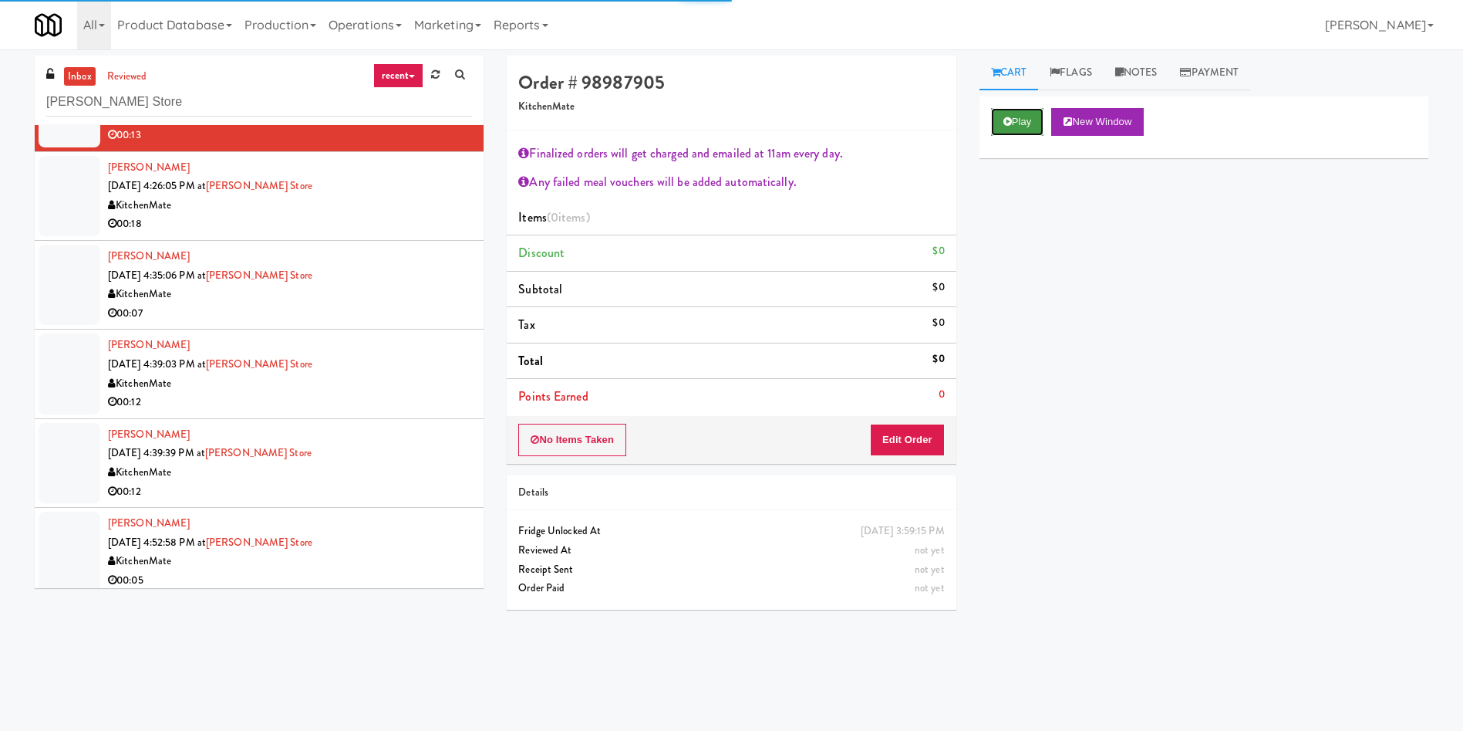
click at [1043, 120] on button "Play" at bounding box center [1017, 122] width 53 height 28
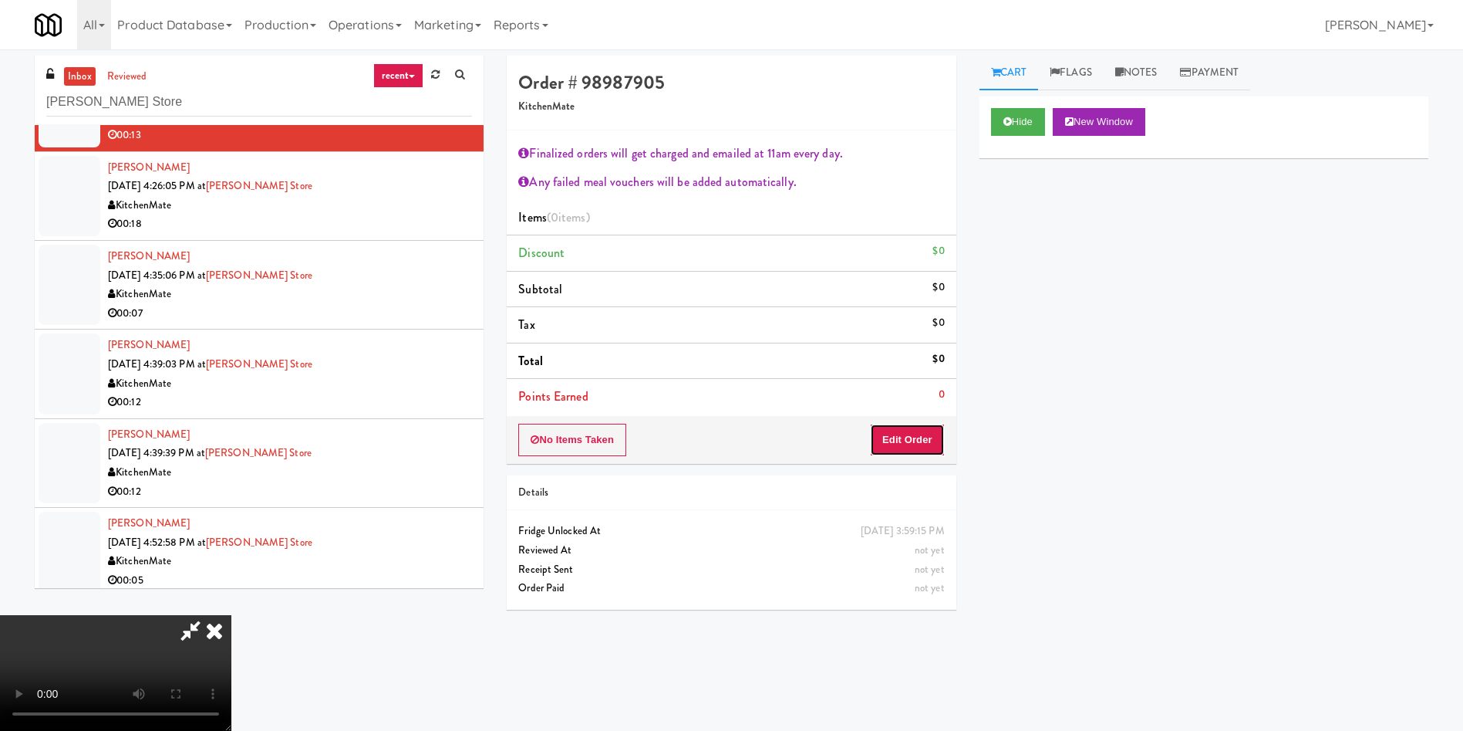
click at [916, 444] on button "Edit Order" at bounding box center [907, 440] width 75 height 32
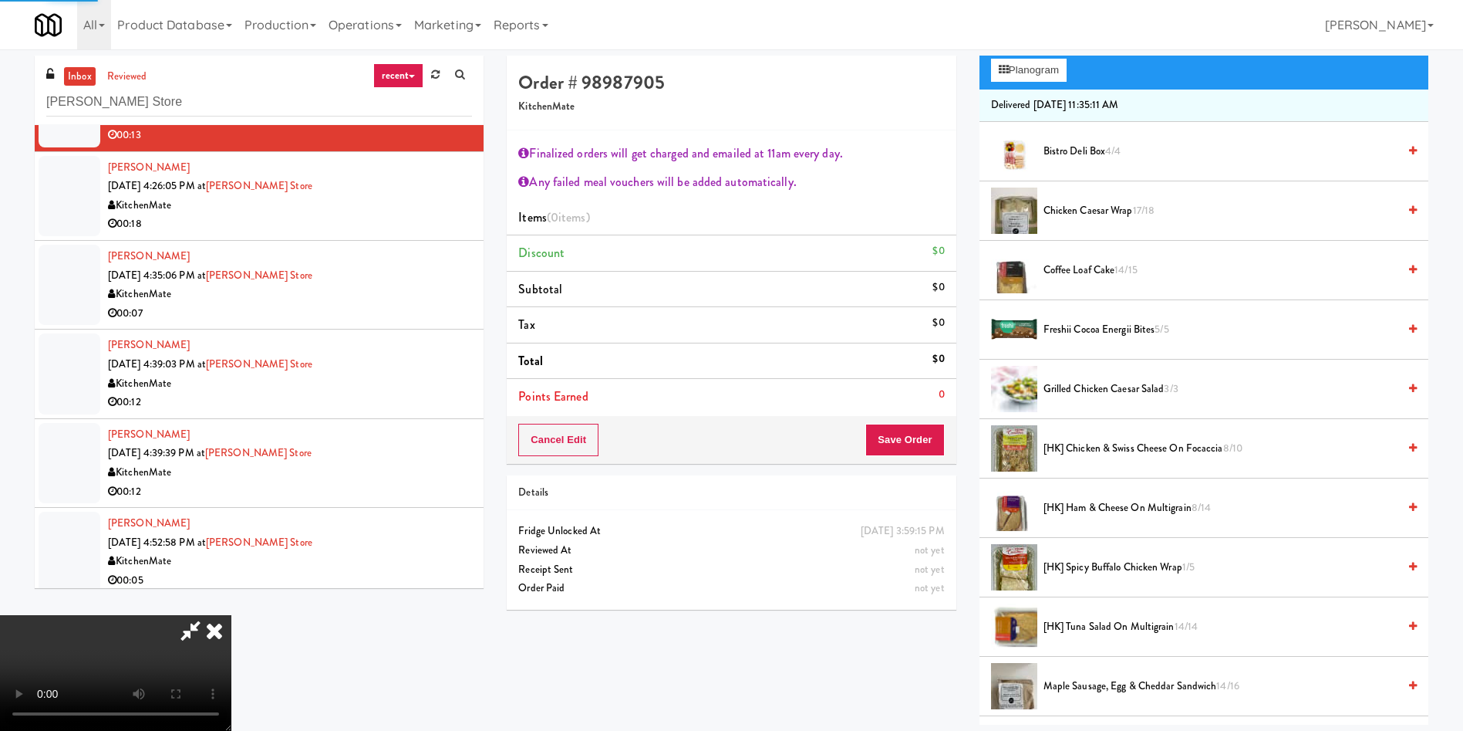
scroll to position [231, 0]
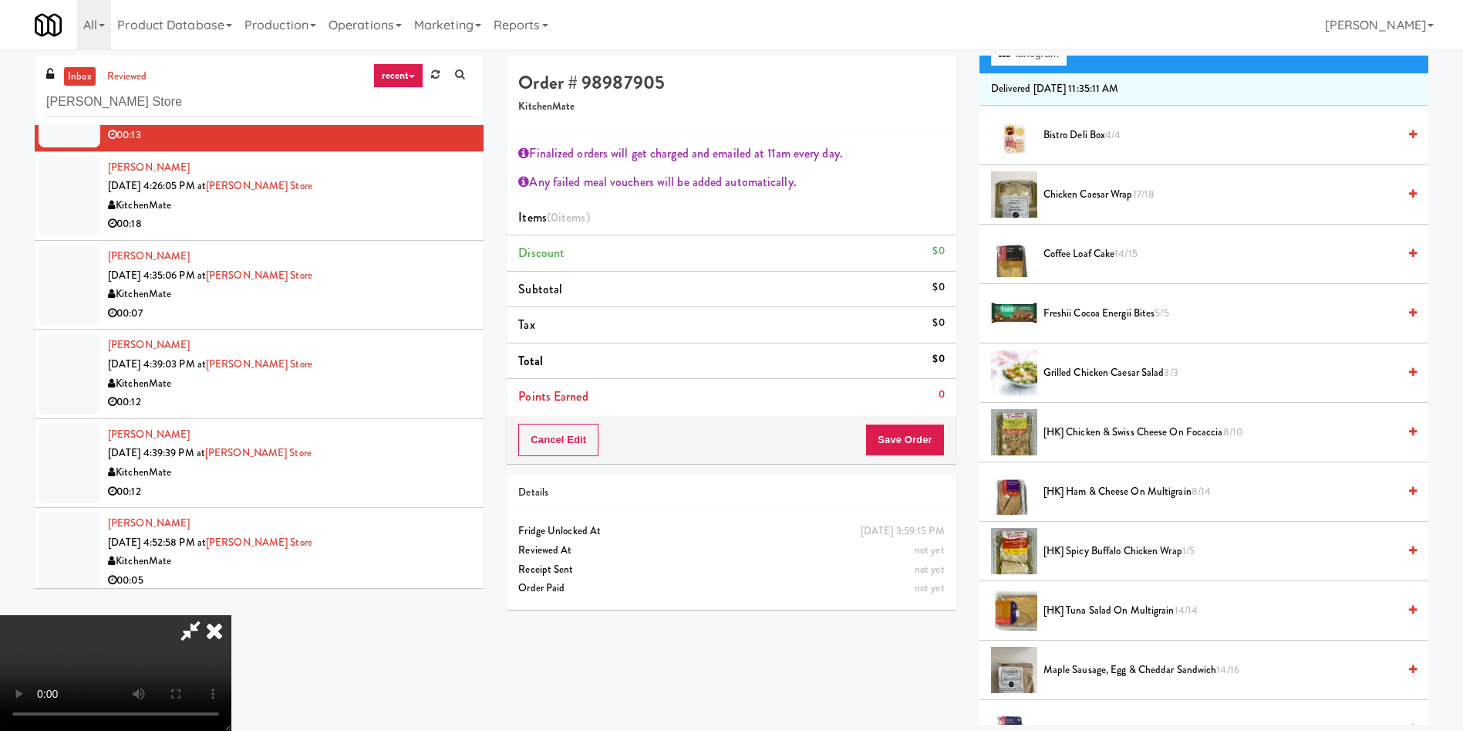
click at [1108, 255] on span "Coffee Loaf Cake 14/15" at bounding box center [1221, 254] width 354 height 19
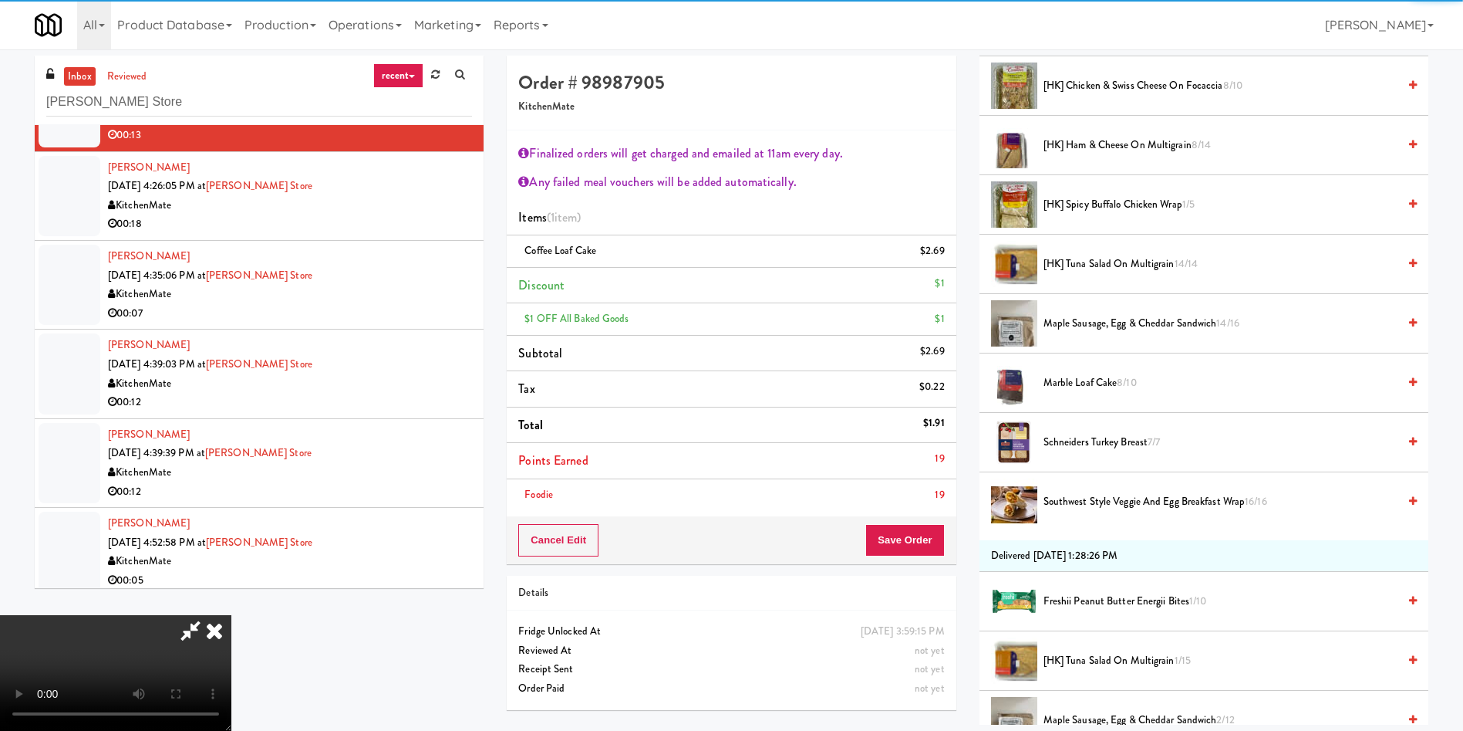
scroll to position [579, 0]
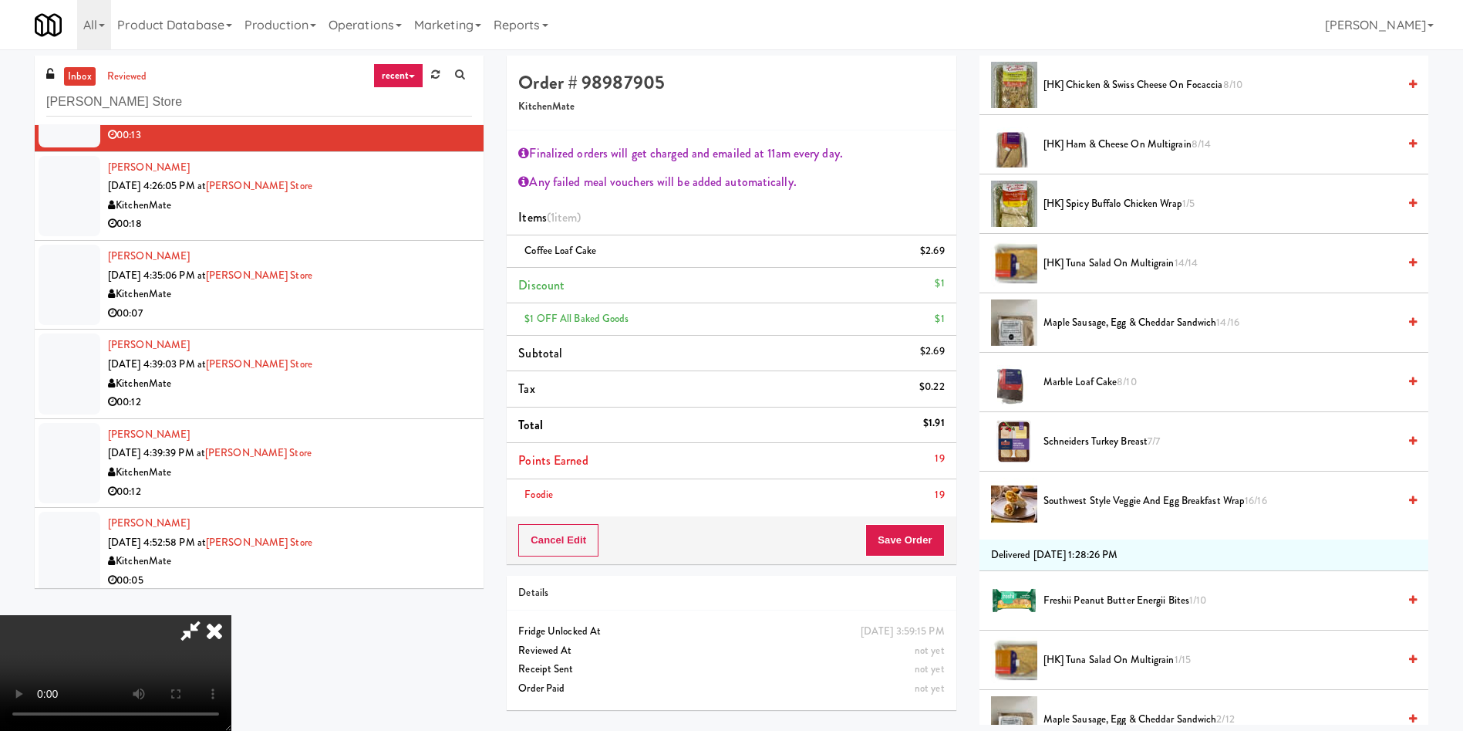
click at [1085, 256] on span "[HK] Tuna Salad on Multigrain 14/14" at bounding box center [1221, 263] width 354 height 19
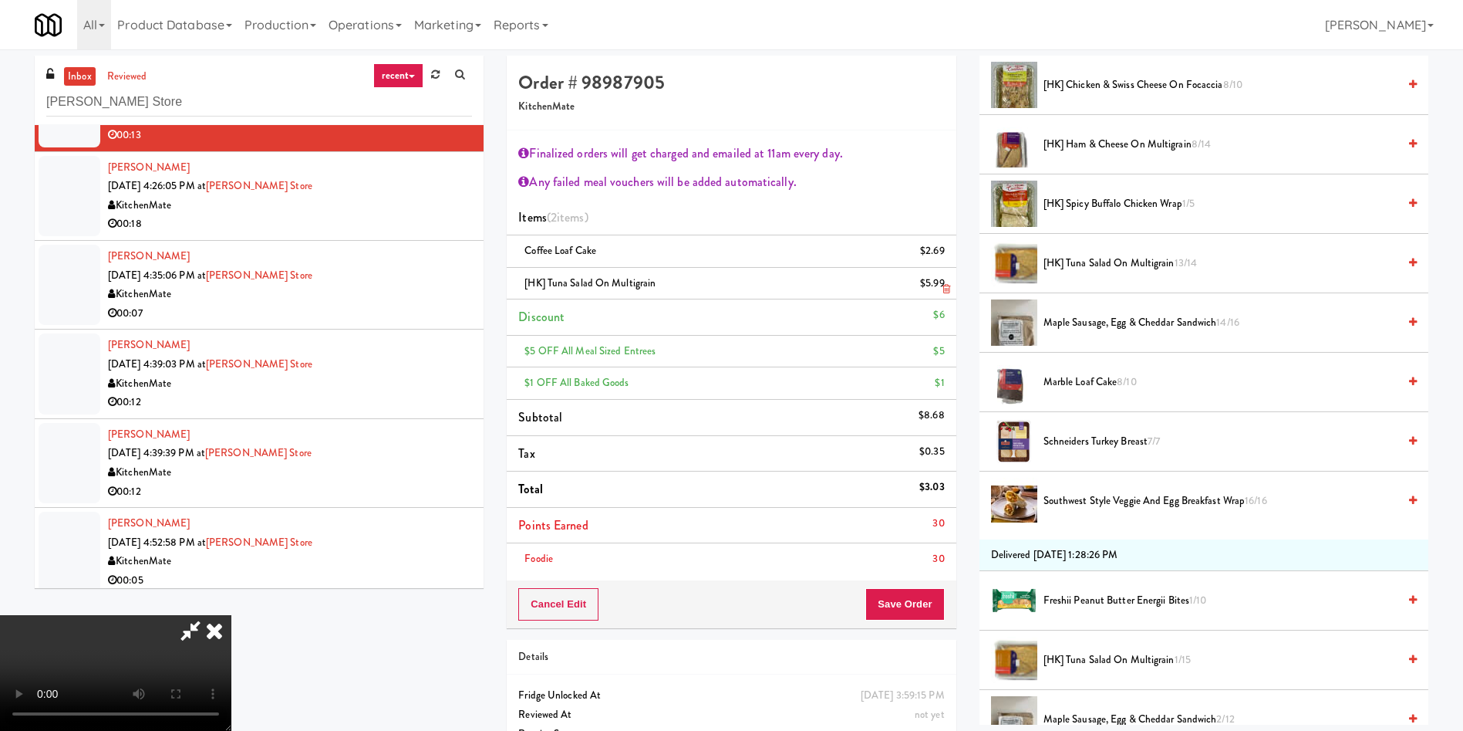
click at [943, 289] on icon at bounding box center [947, 289] width 8 height 10
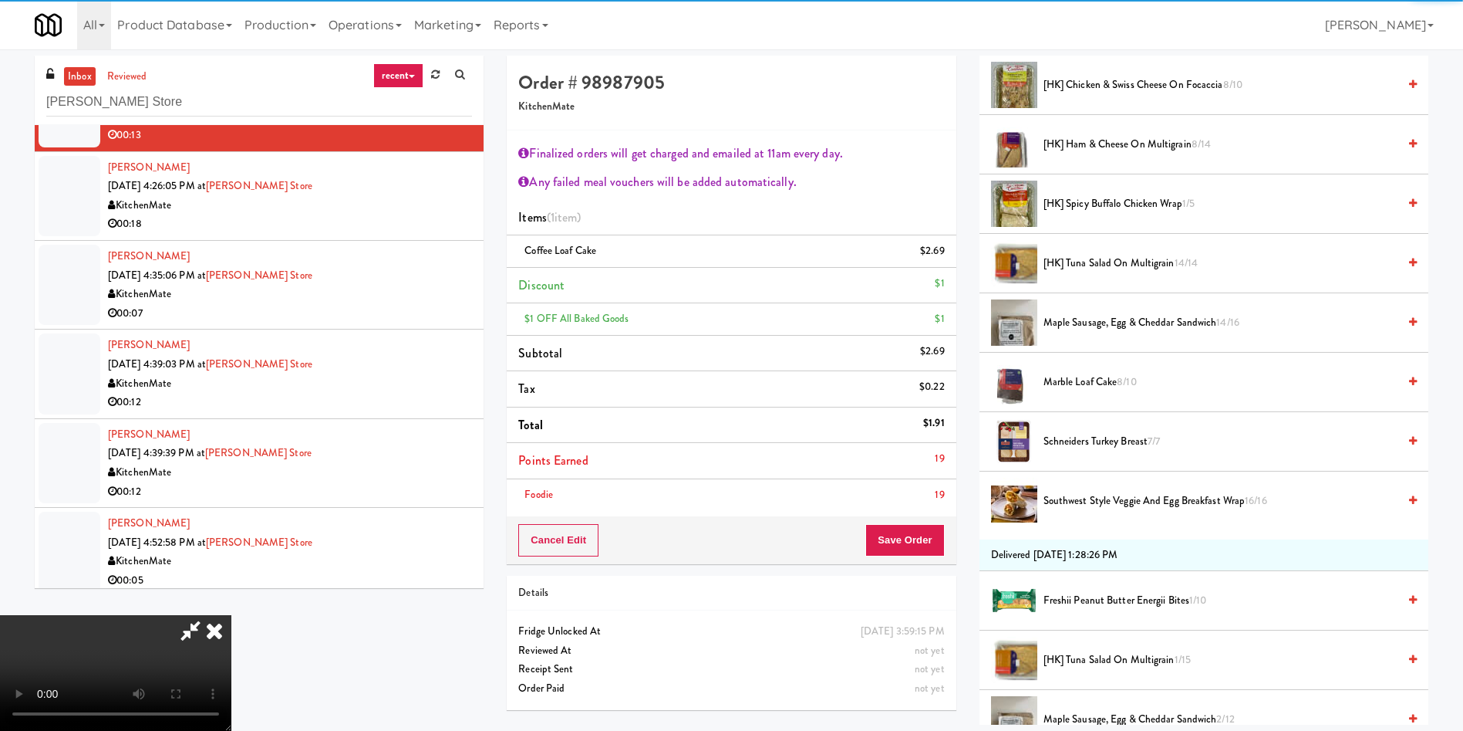
scroll to position [0, 0]
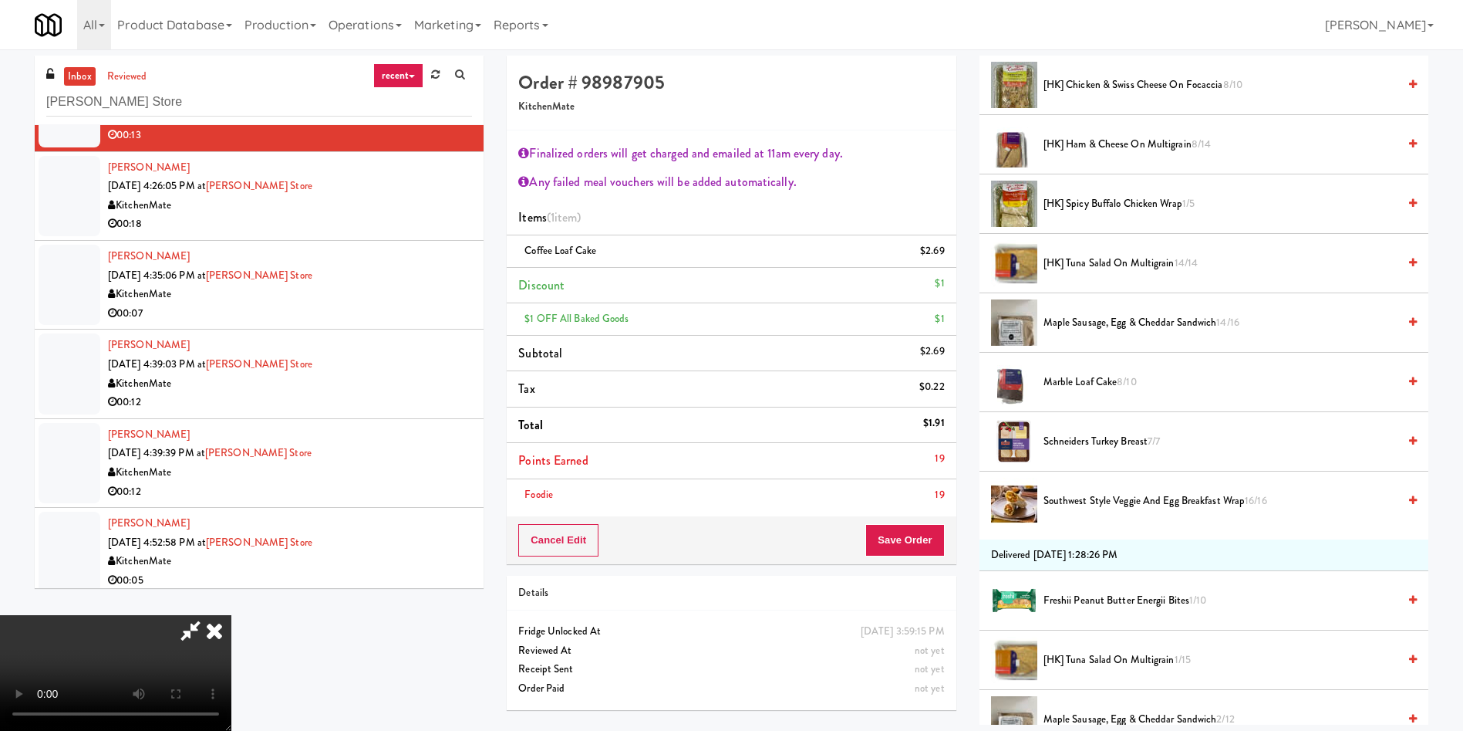
click at [1098, 655] on span "[HK] Tuna Salad on Multigrain 1/15" at bounding box center [1221, 659] width 354 height 19
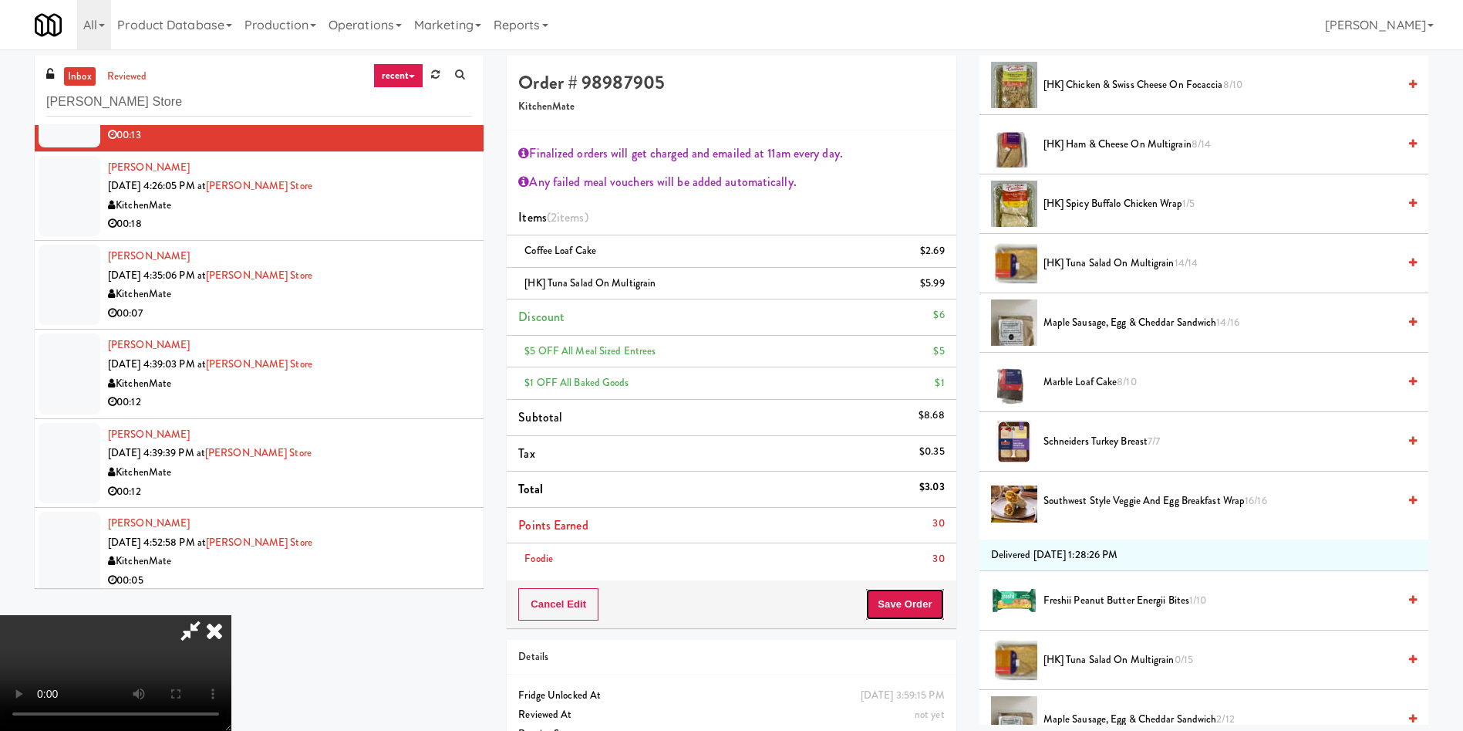
click at [927, 595] on button "Save Order" at bounding box center [905, 604] width 79 height 32
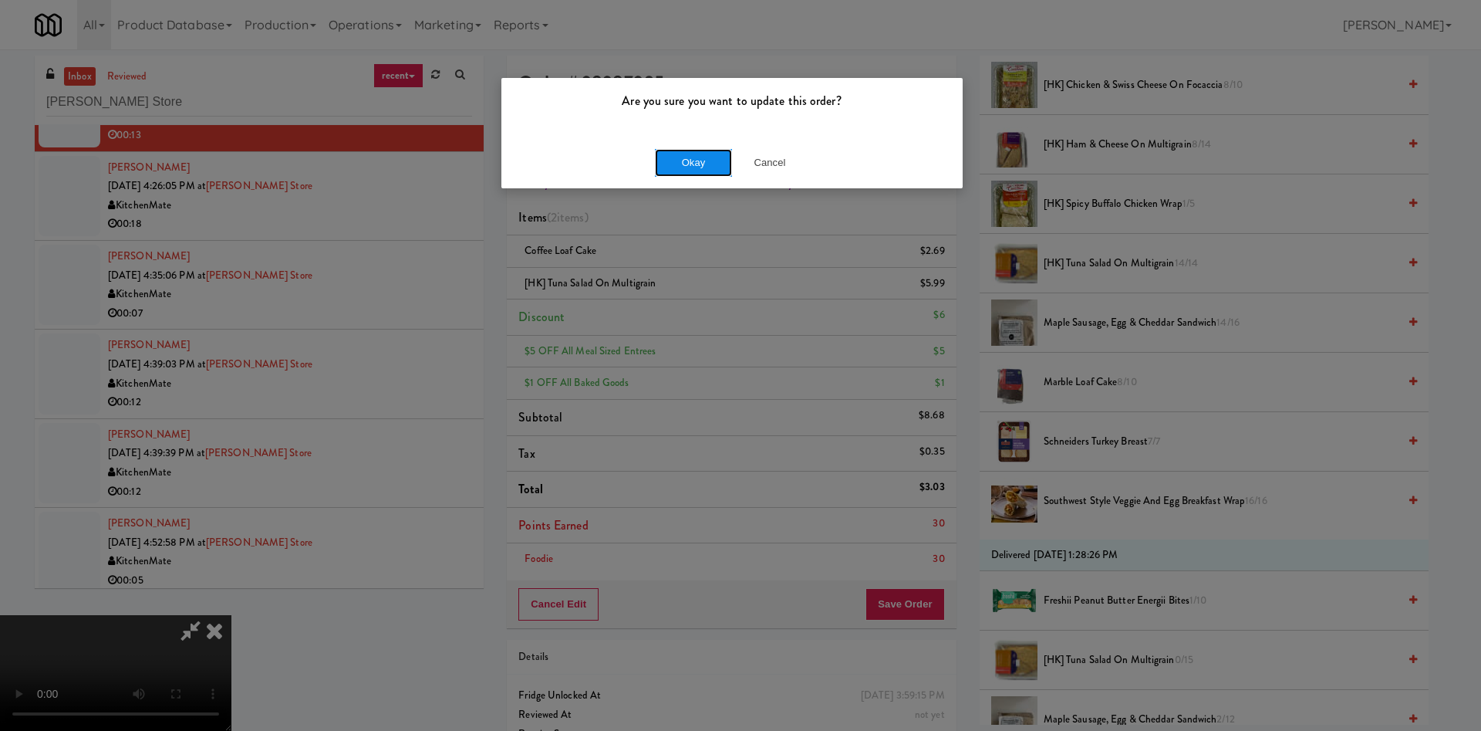
click at [693, 160] on button "Okay" at bounding box center [693, 163] width 77 height 28
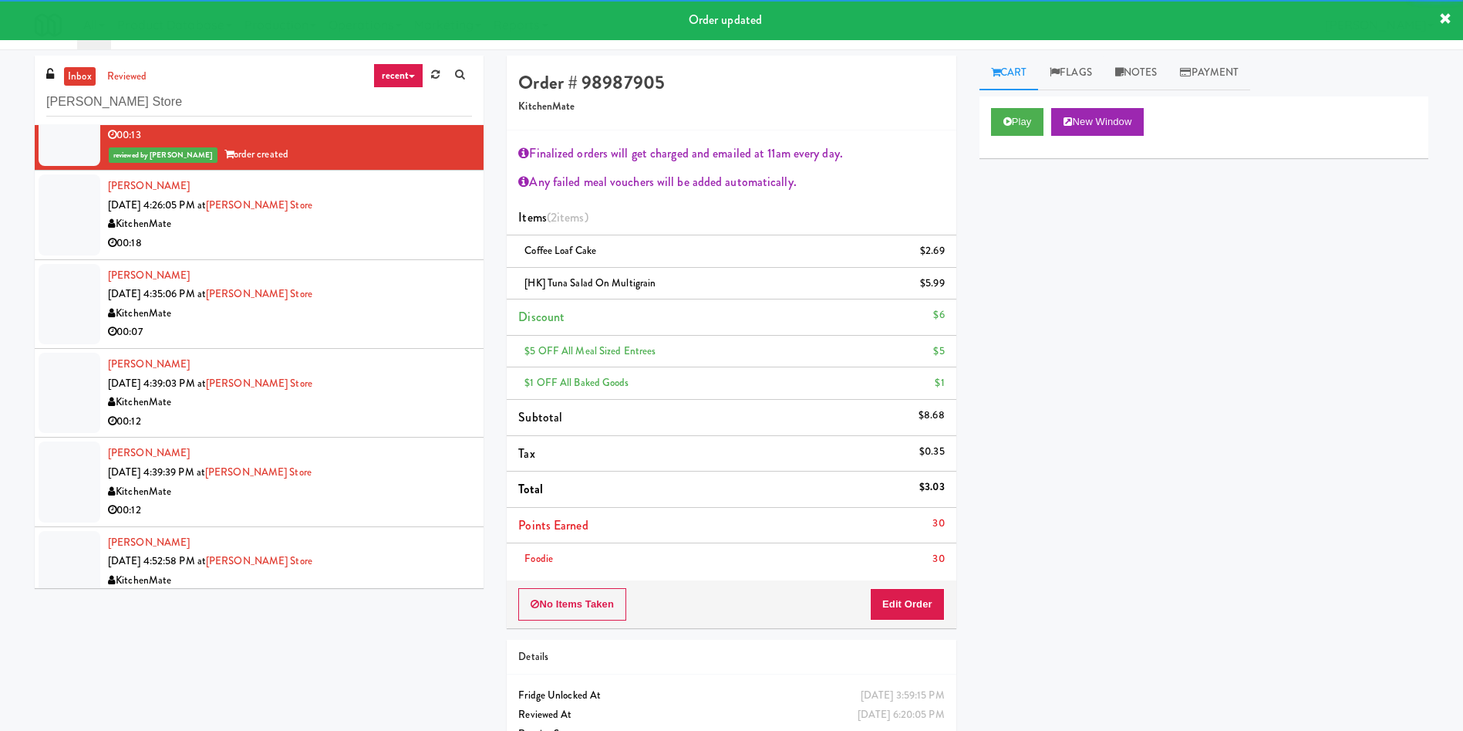
click at [64, 219] on div at bounding box center [70, 214] width 62 height 80
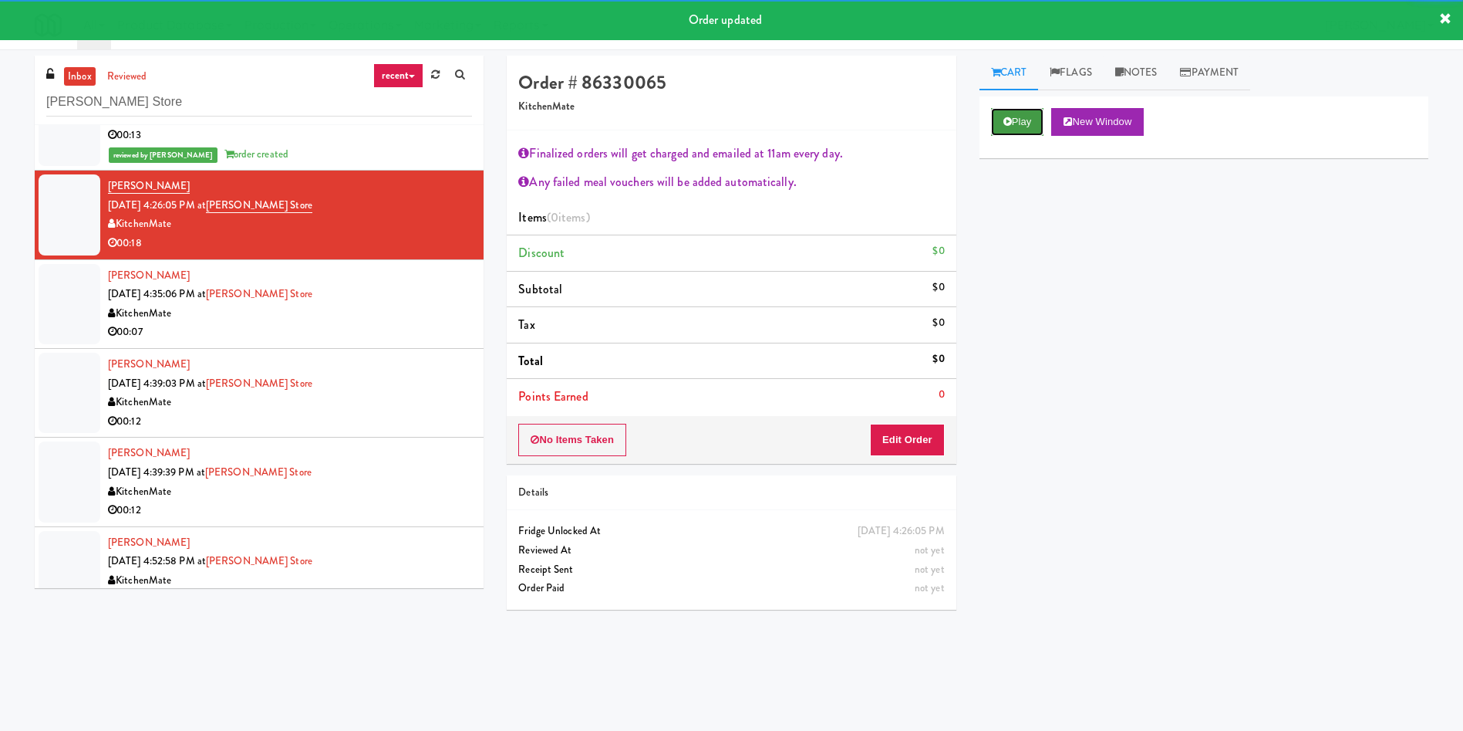
click at [1031, 127] on button "Play" at bounding box center [1017, 122] width 53 height 28
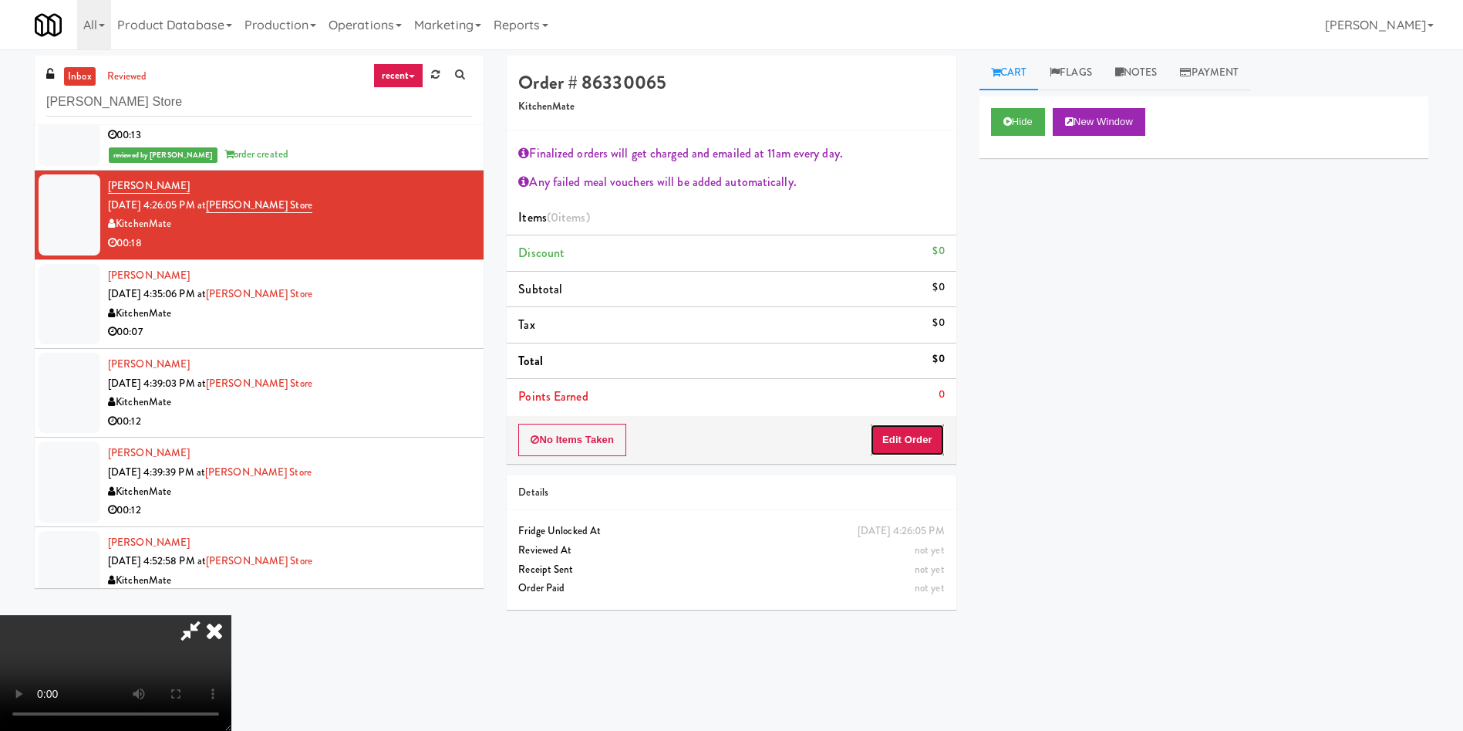
click at [936, 441] on button "Edit Order" at bounding box center [907, 440] width 75 height 32
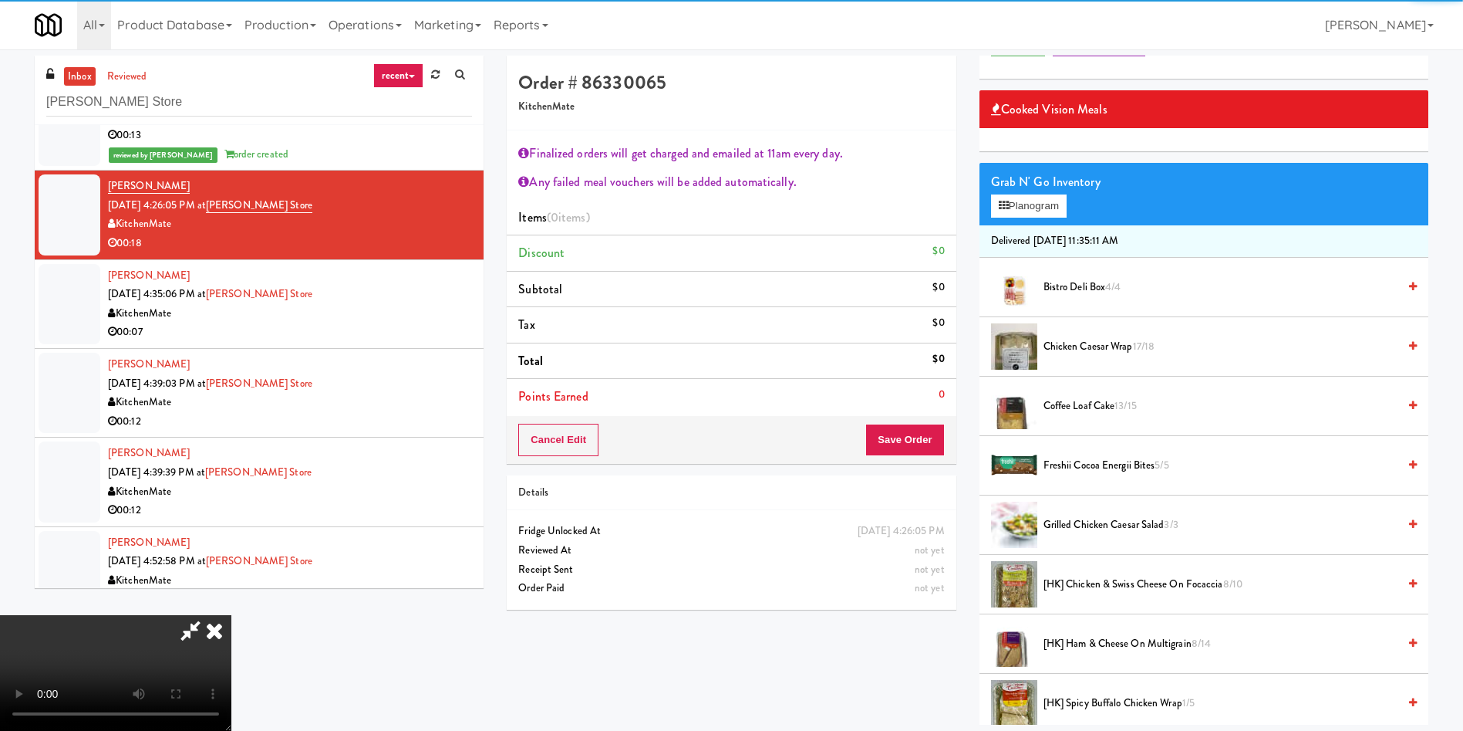
scroll to position [116, 0]
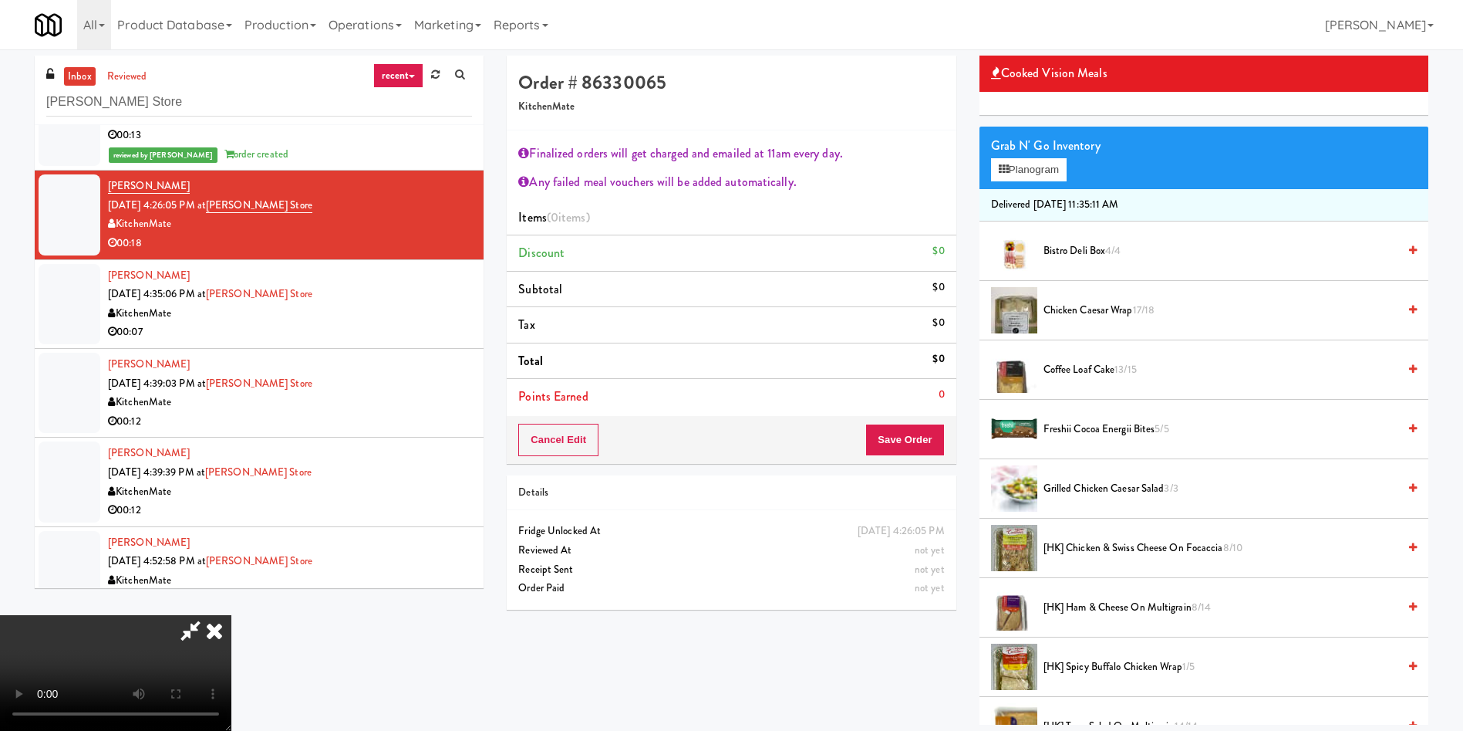
click at [1111, 667] on span "[HK] Spicy Buffalo Chicken Wrap 1/5" at bounding box center [1221, 666] width 354 height 19
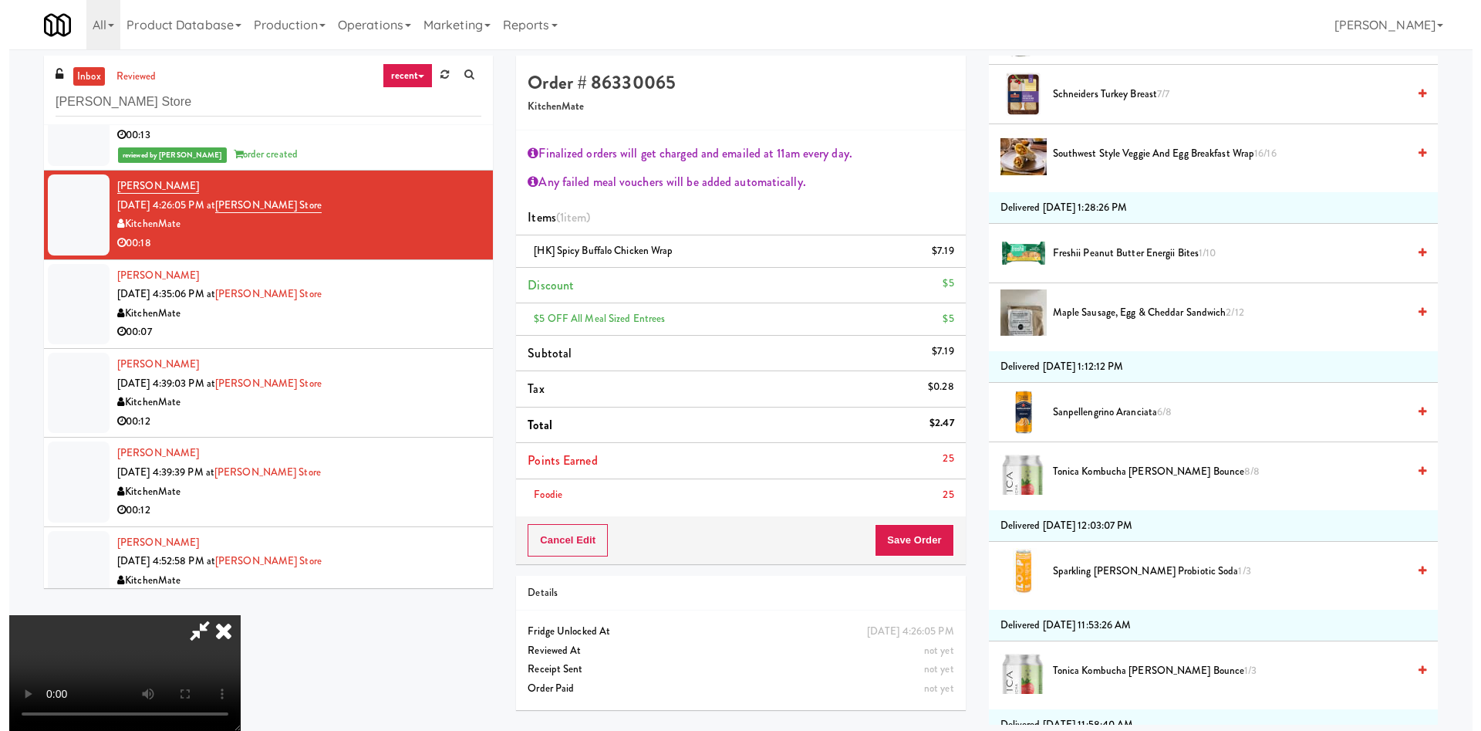
scroll to position [810, 0]
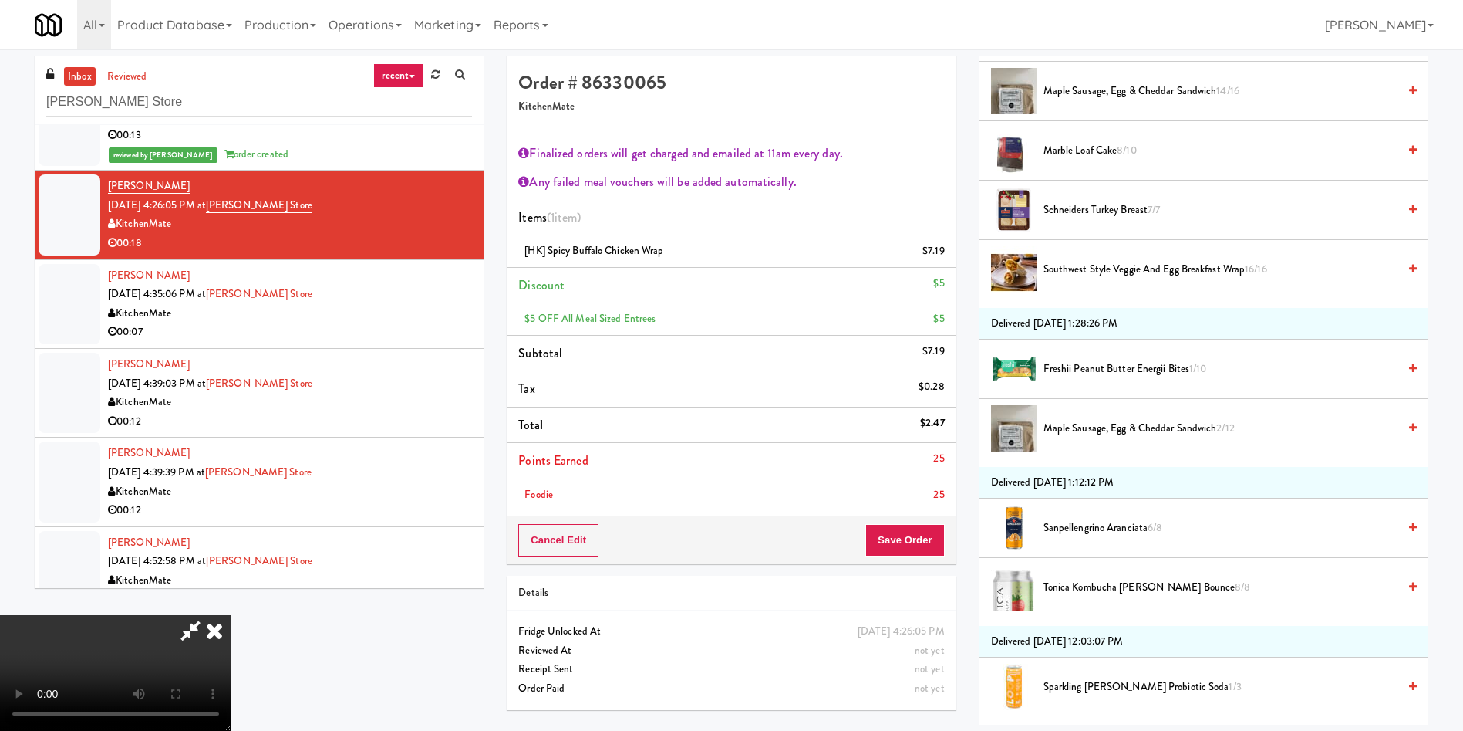
click at [1074, 145] on span "Marble Loaf Cake 8/10" at bounding box center [1221, 150] width 354 height 19
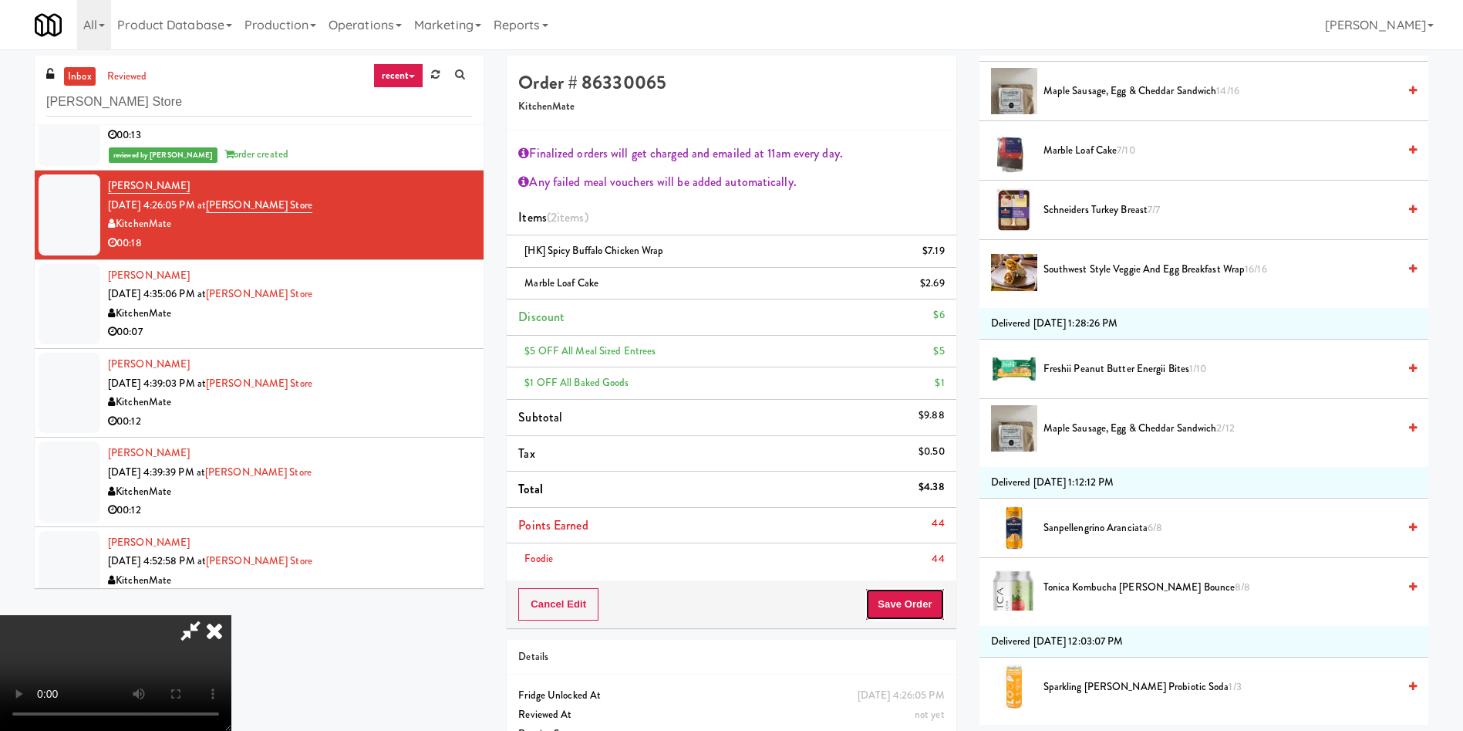
click at [904, 600] on button "Save Order" at bounding box center [905, 604] width 79 height 32
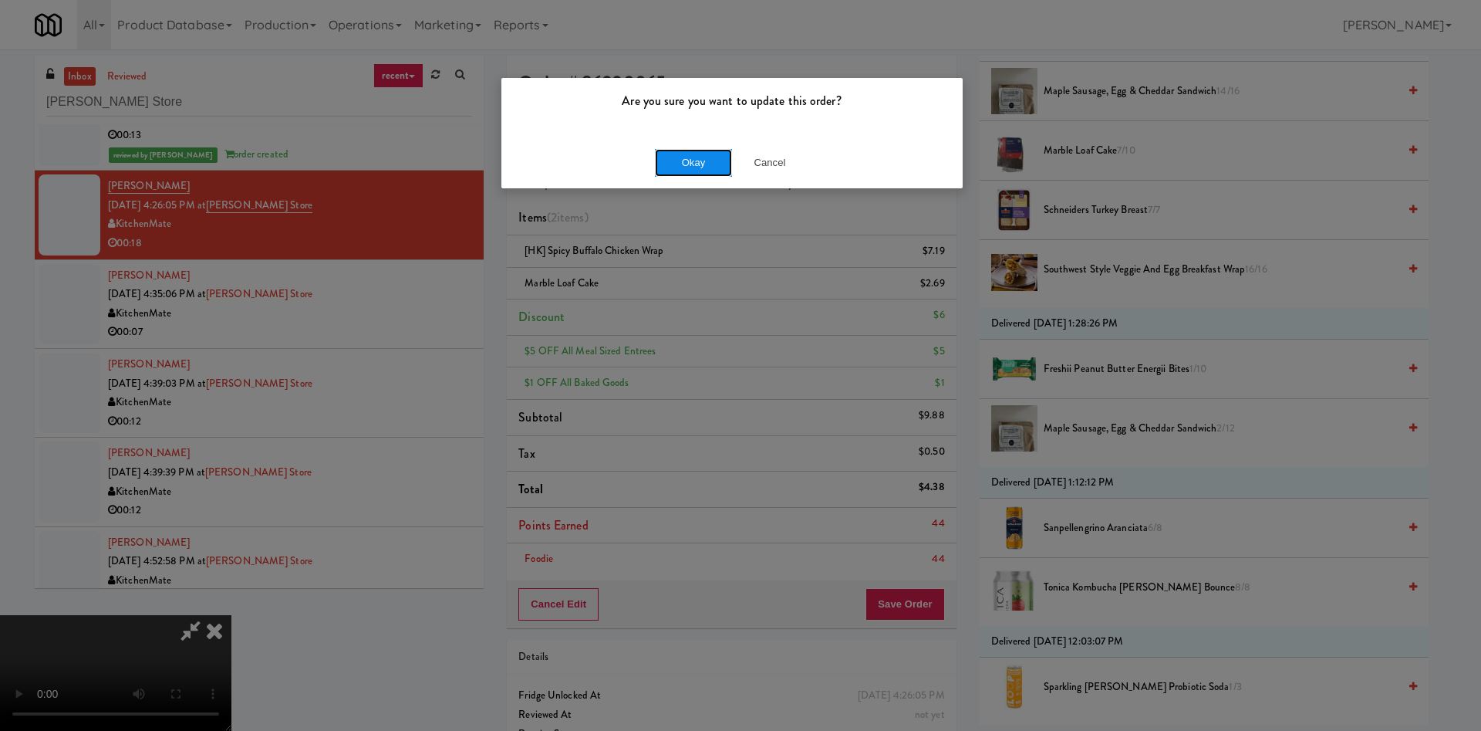
click at [687, 154] on button "Okay" at bounding box center [693, 163] width 77 height 28
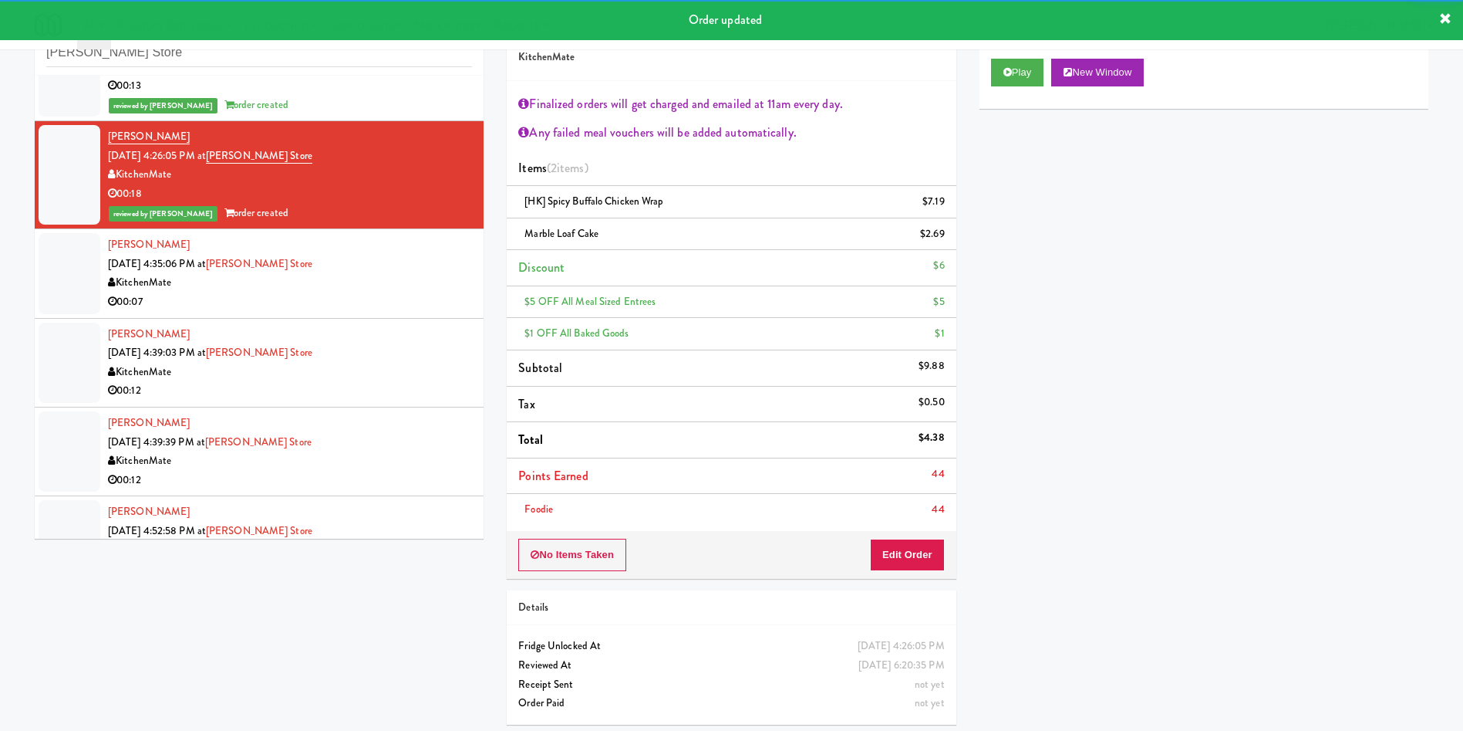
scroll to position [55, 0]
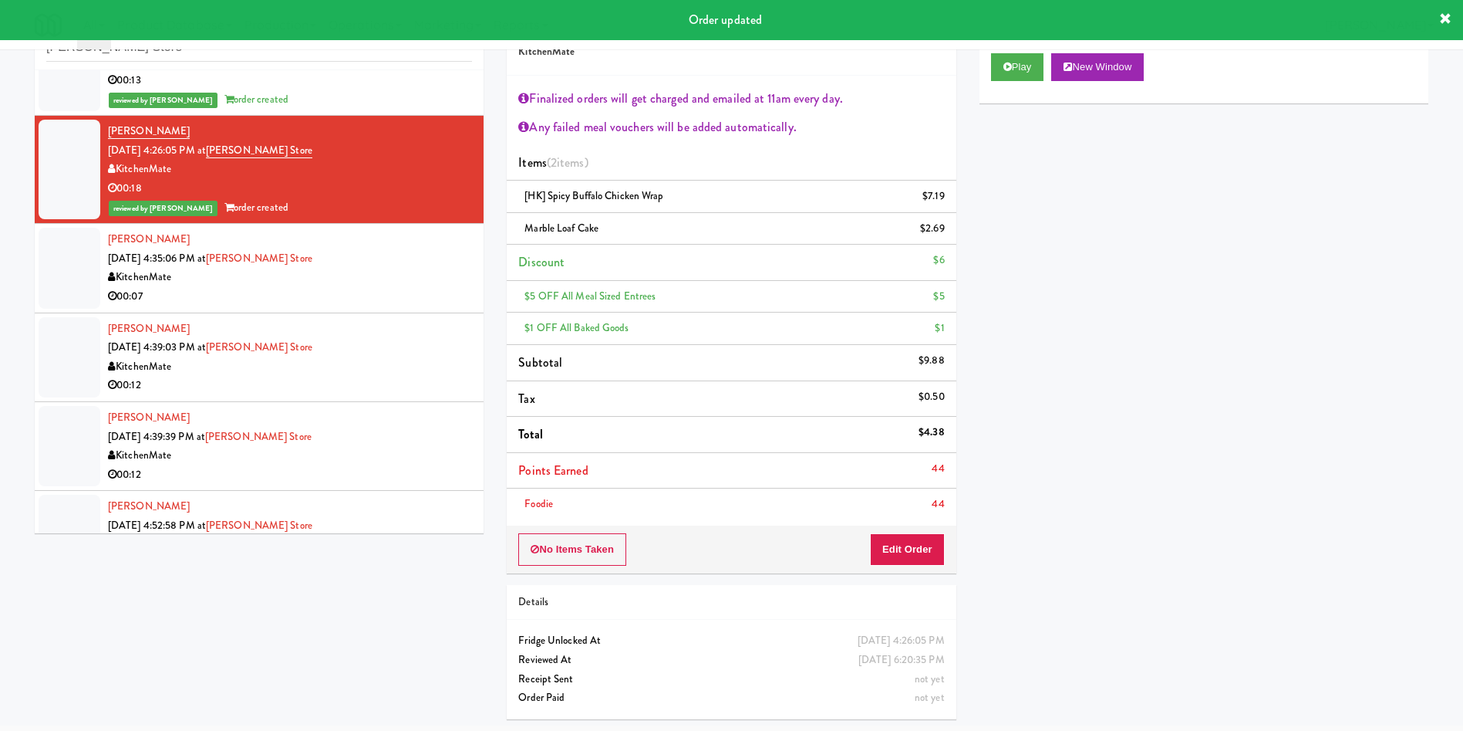
click at [93, 295] on div at bounding box center [70, 268] width 62 height 80
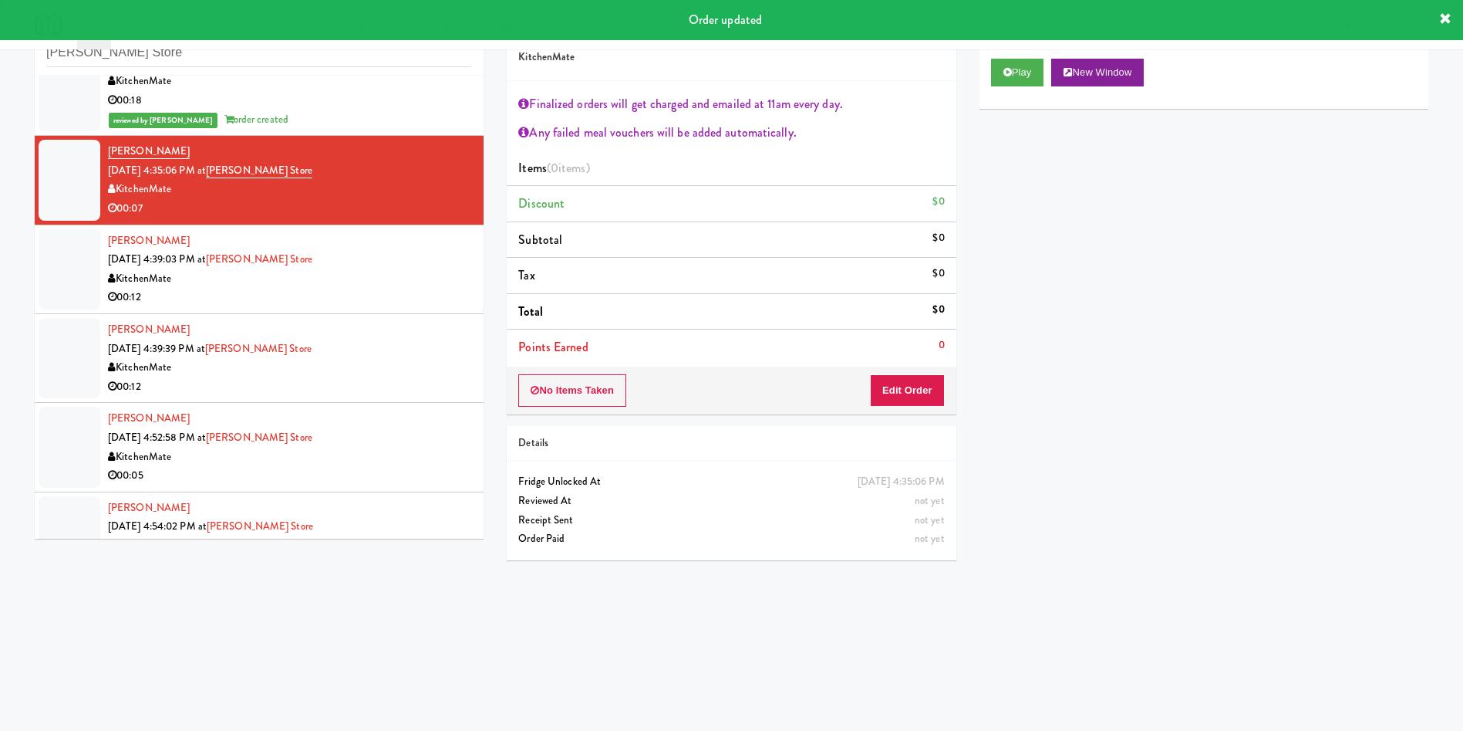
scroll to position [2661, 0]
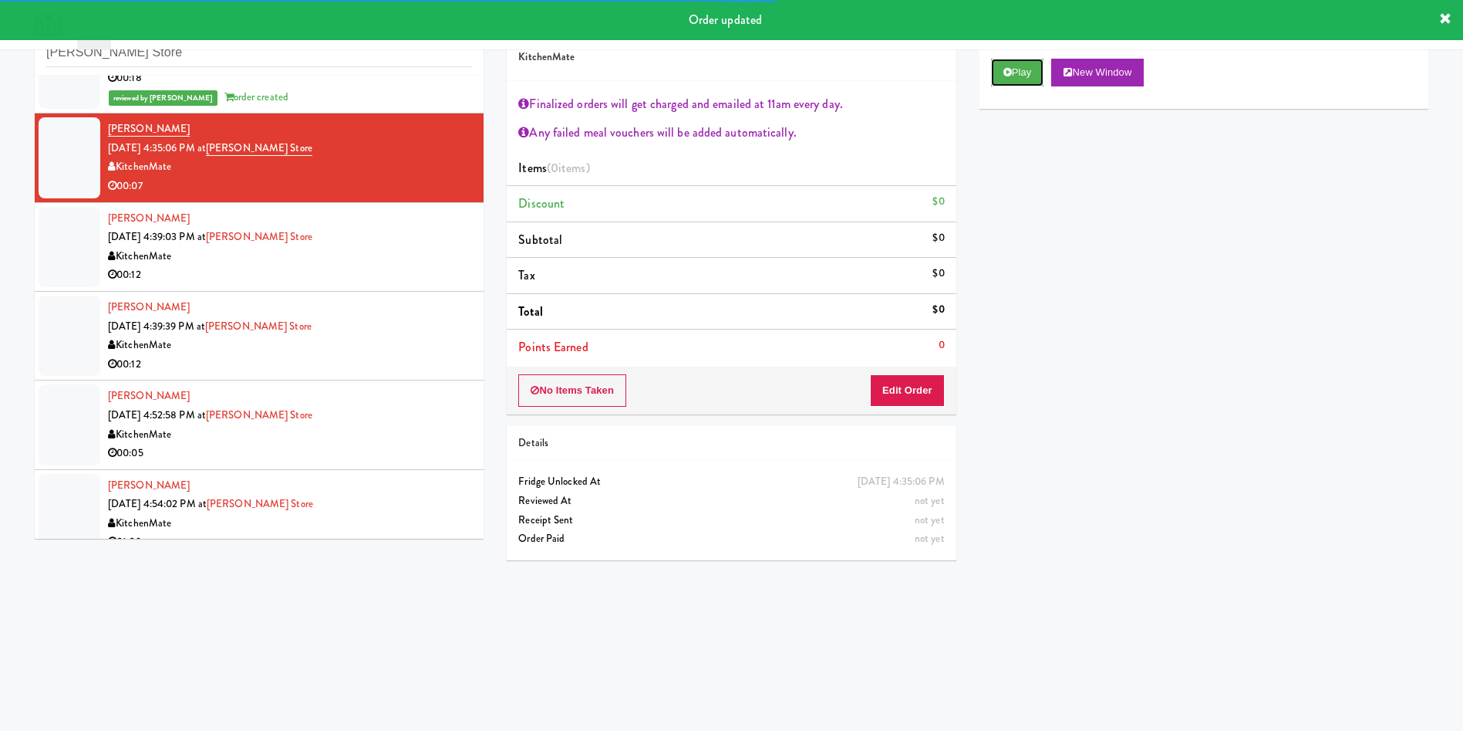
drag, startPoint x: 1024, startPoint y: 69, endPoint x: 999, endPoint y: 134, distance: 70.3
click at [1023, 68] on button "Play" at bounding box center [1017, 73] width 53 height 28
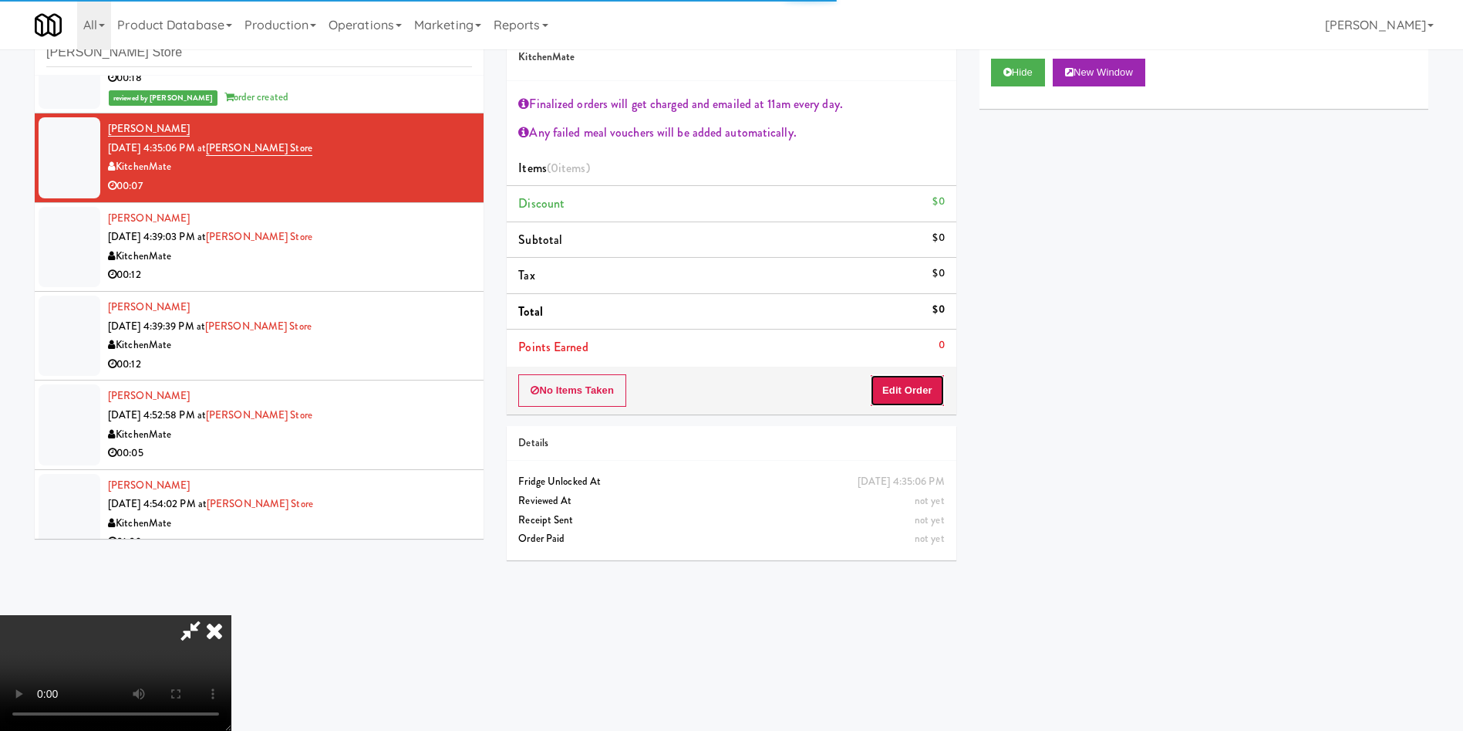
click at [926, 383] on button "Edit Order" at bounding box center [907, 390] width 75 height 32
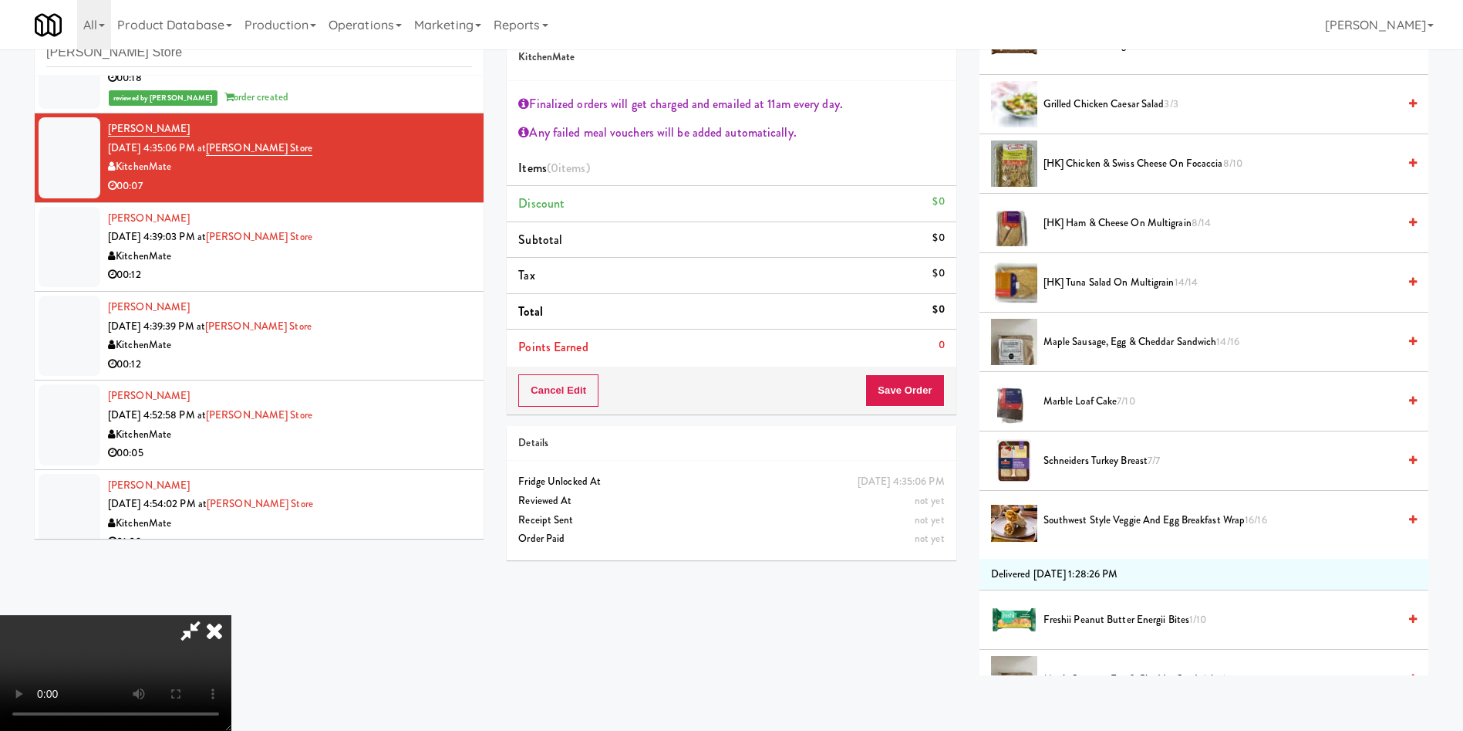
scroll to position [463, 0]
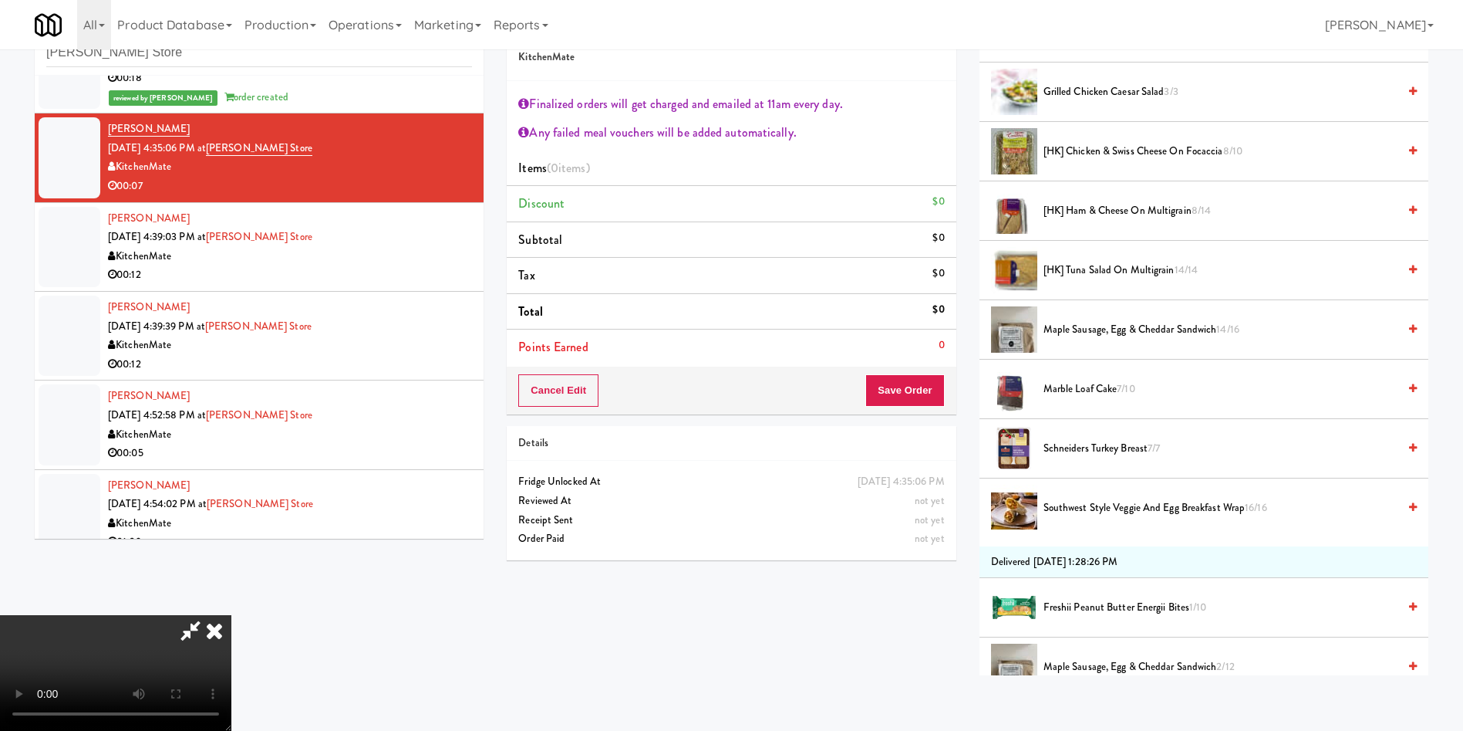
click at [1106, 385] on span "Marble Loaf Cake 7/10" at bounding box center [1221, 389] width 354 height 19
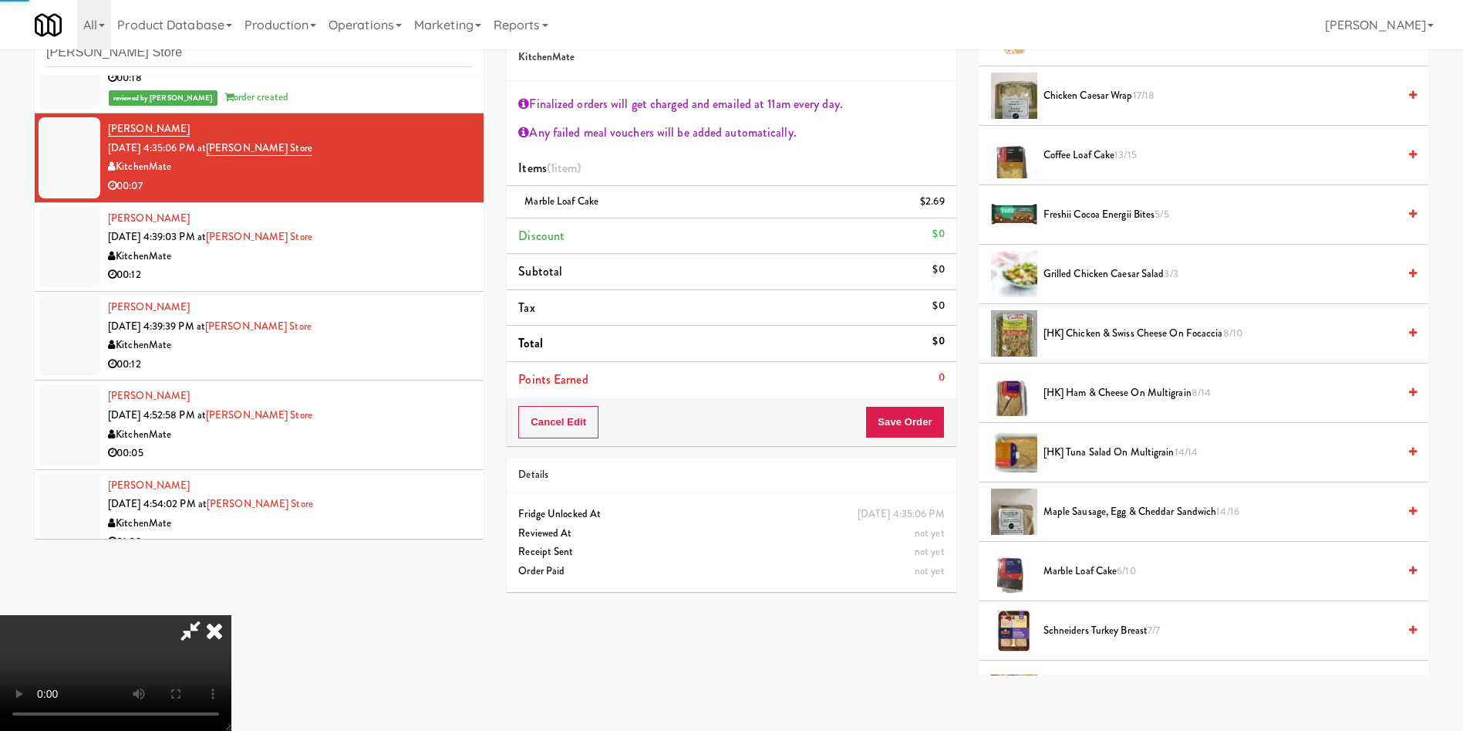
scroll to position [0, 0]
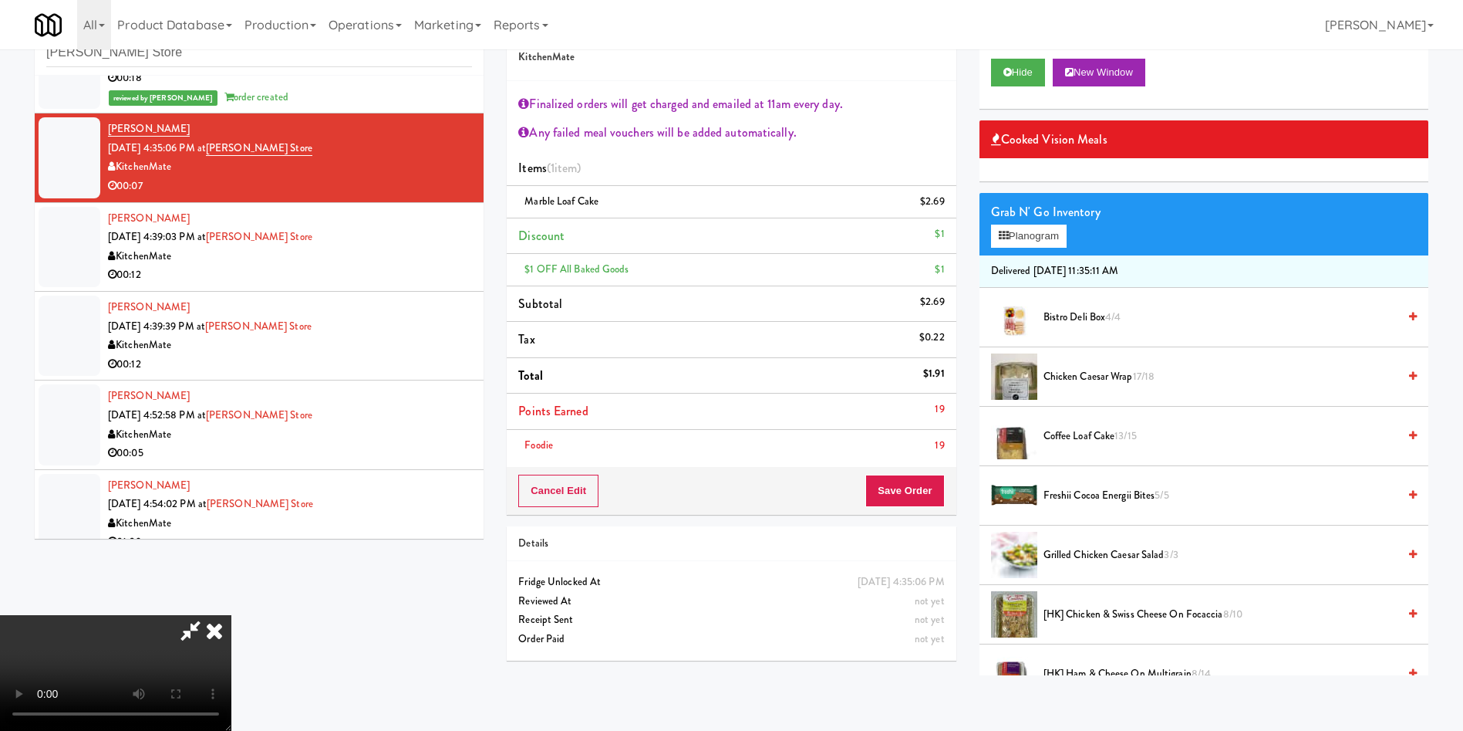
click at [1079, 429] on span "Coffee Loaf Cake 13/15" at bounding box center [1221, 436] width 354 height 19
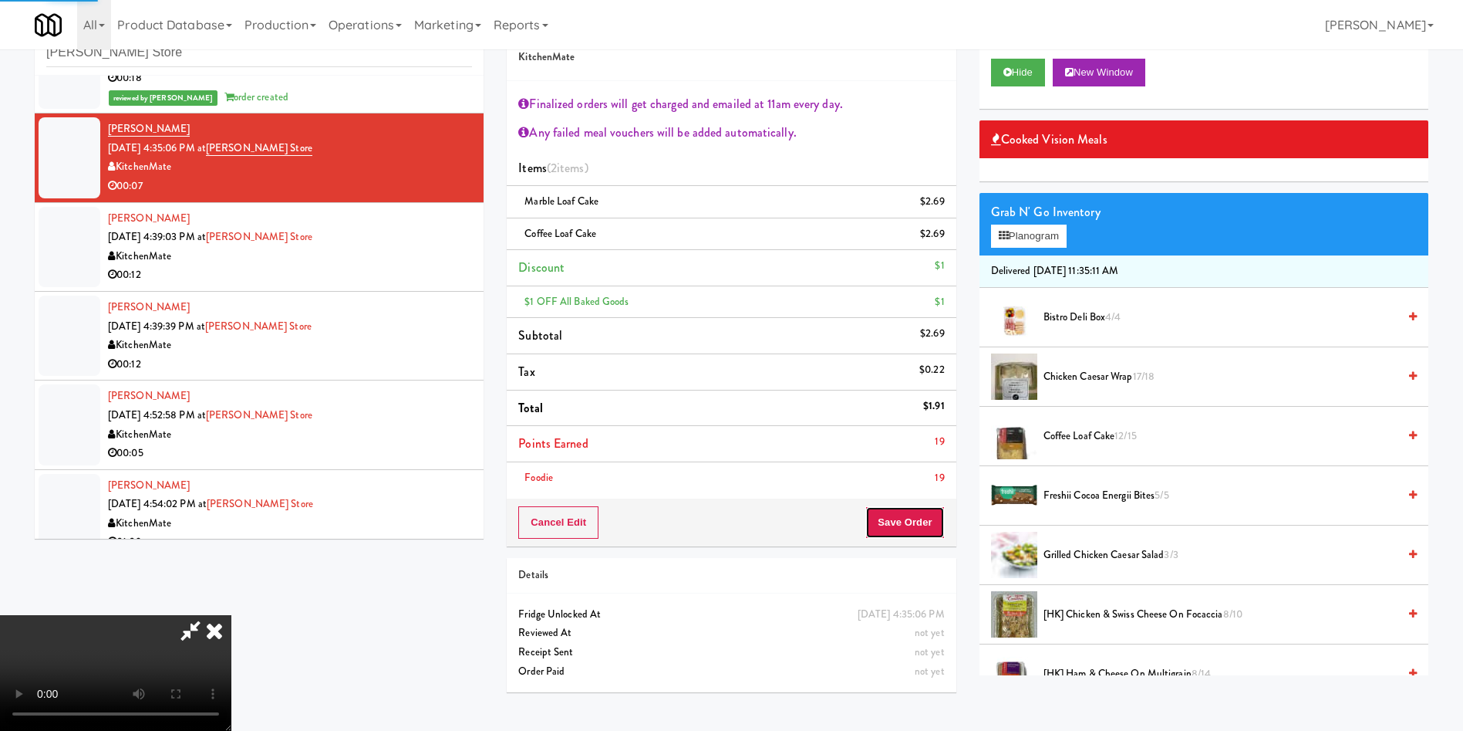
click at [915, 529] on button "Save Order" at bounding box center [905, 522] width 79 height 32
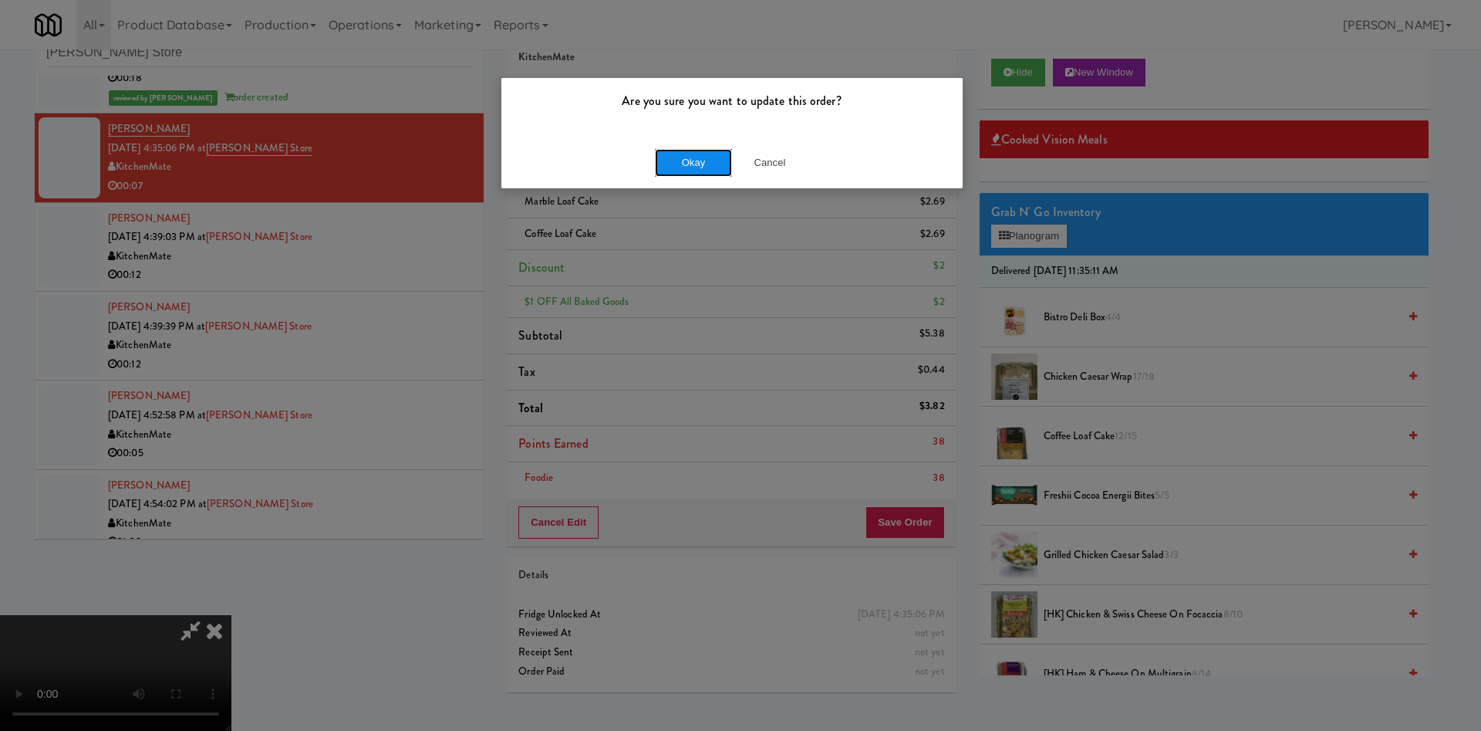
click at [693, 157] on button "Okay" at bounding box center [693, 163] width 77 height 28
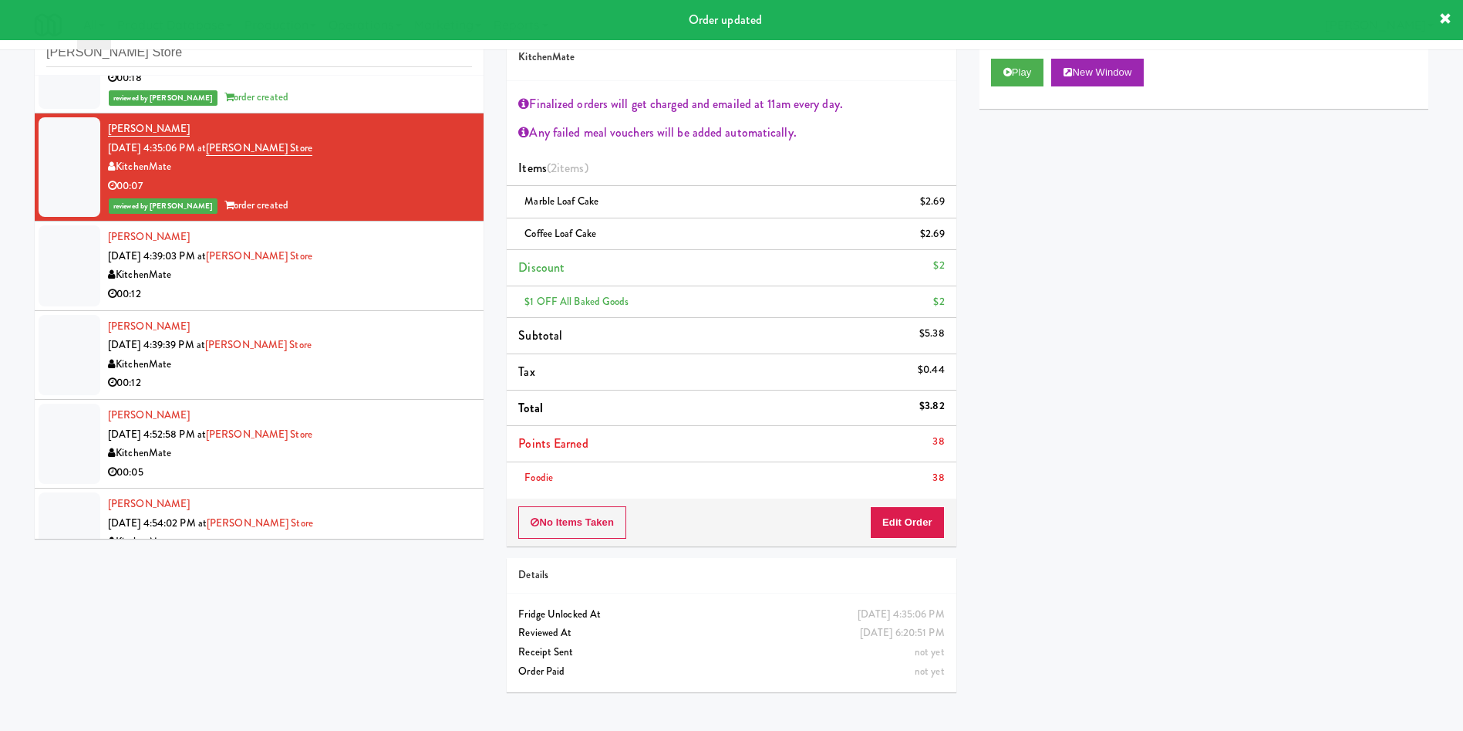
click at [79, 279] on div at bounding box center [70, 265] width 62 height 80
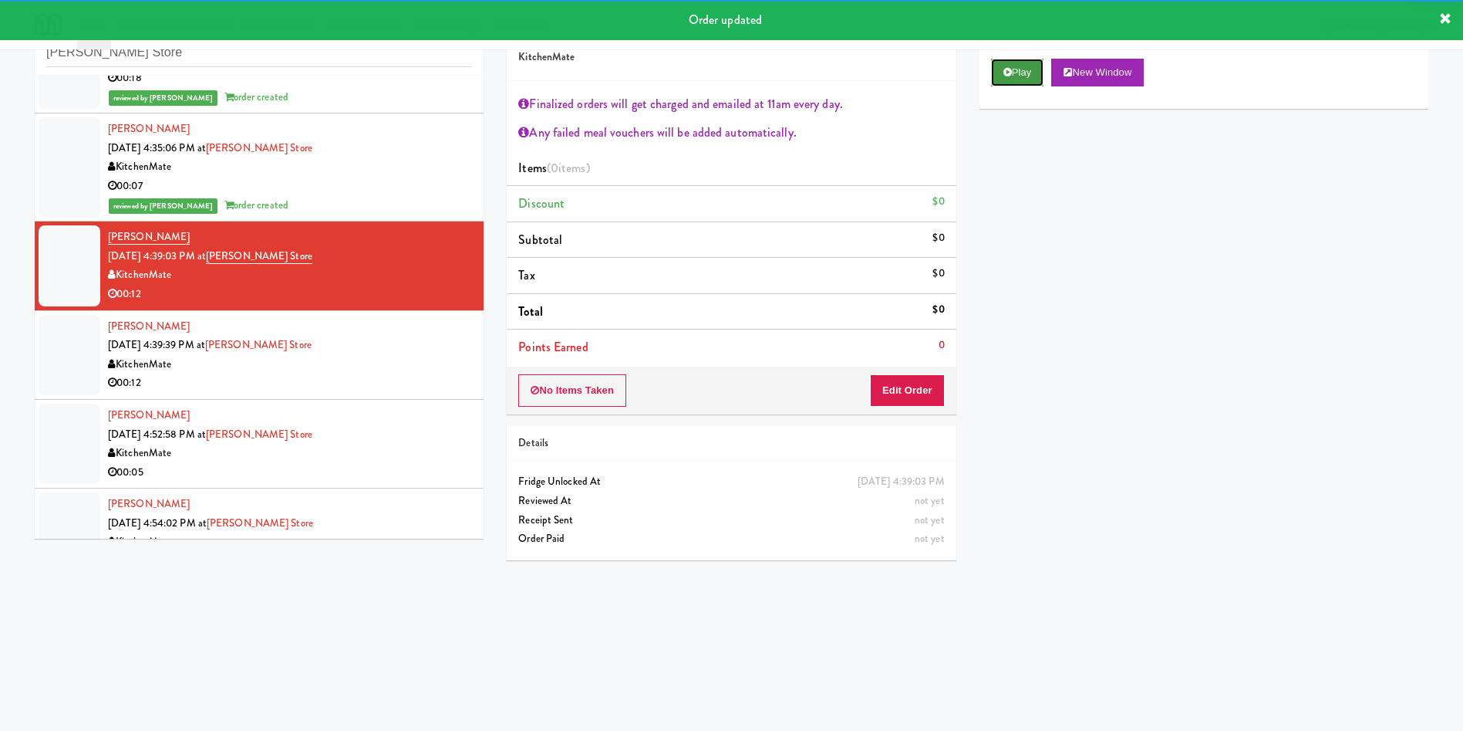
click at [1029, 74] on button "Play" at bounding box center [1017, 73] width 53 height 28
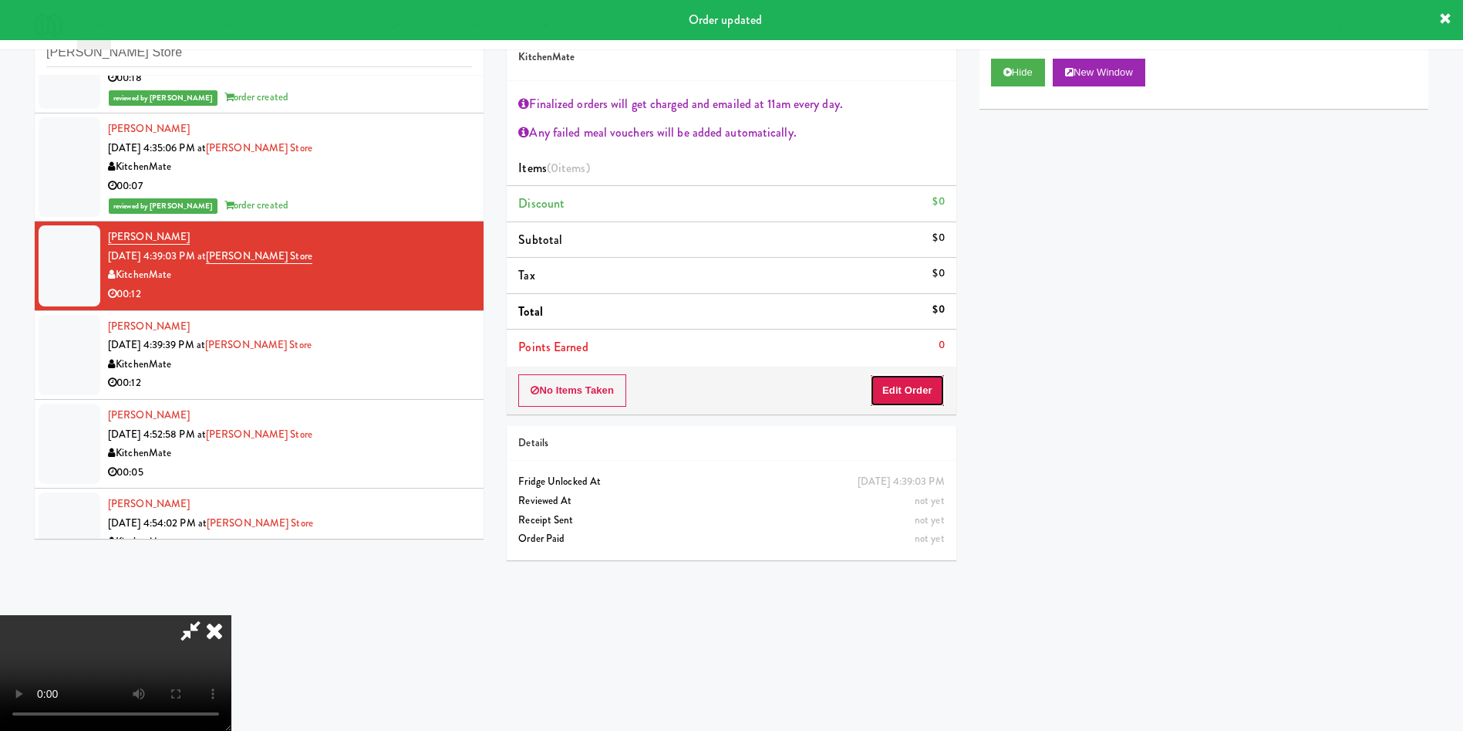
click at [889, 405] on button "Edit Order" at bounding box center [907, 390] width 75 height 32
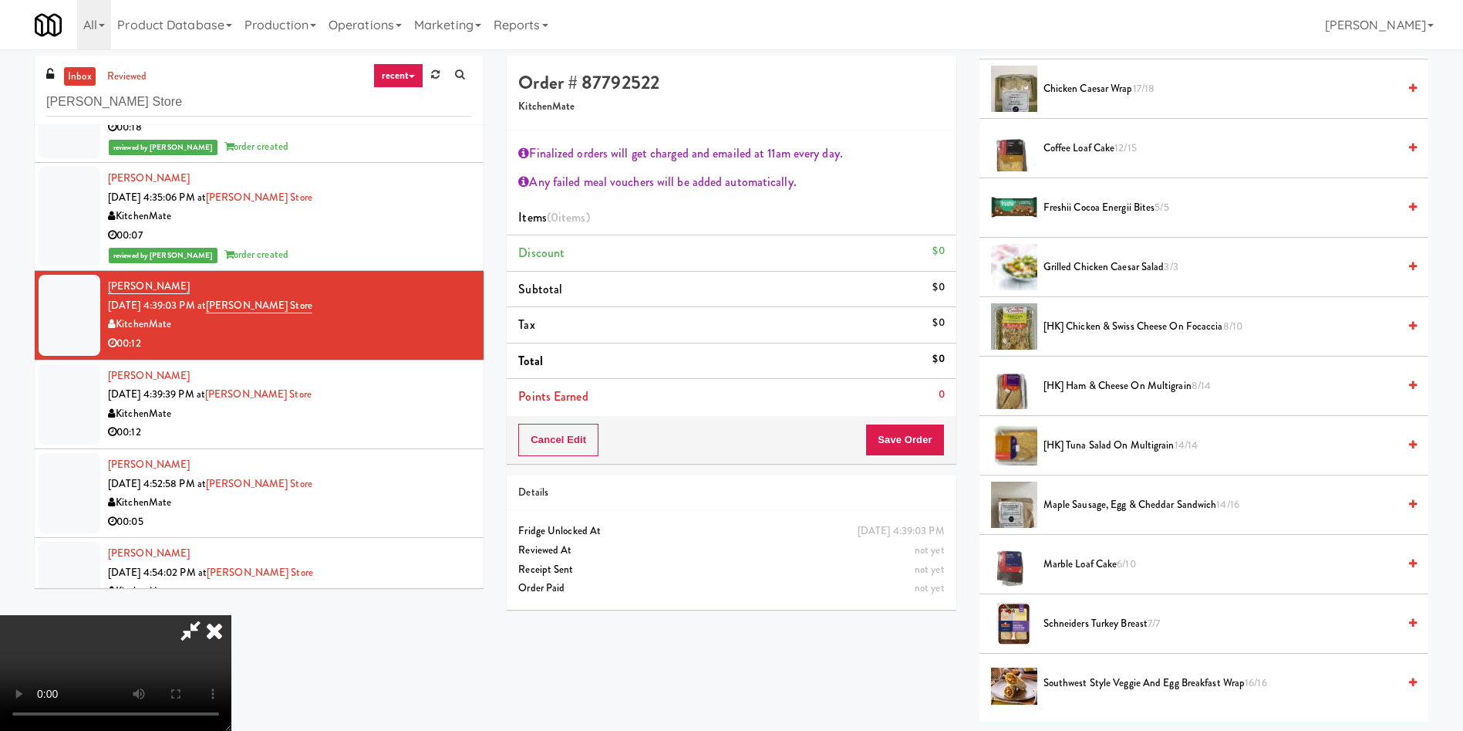
scroll to position [463, 0]
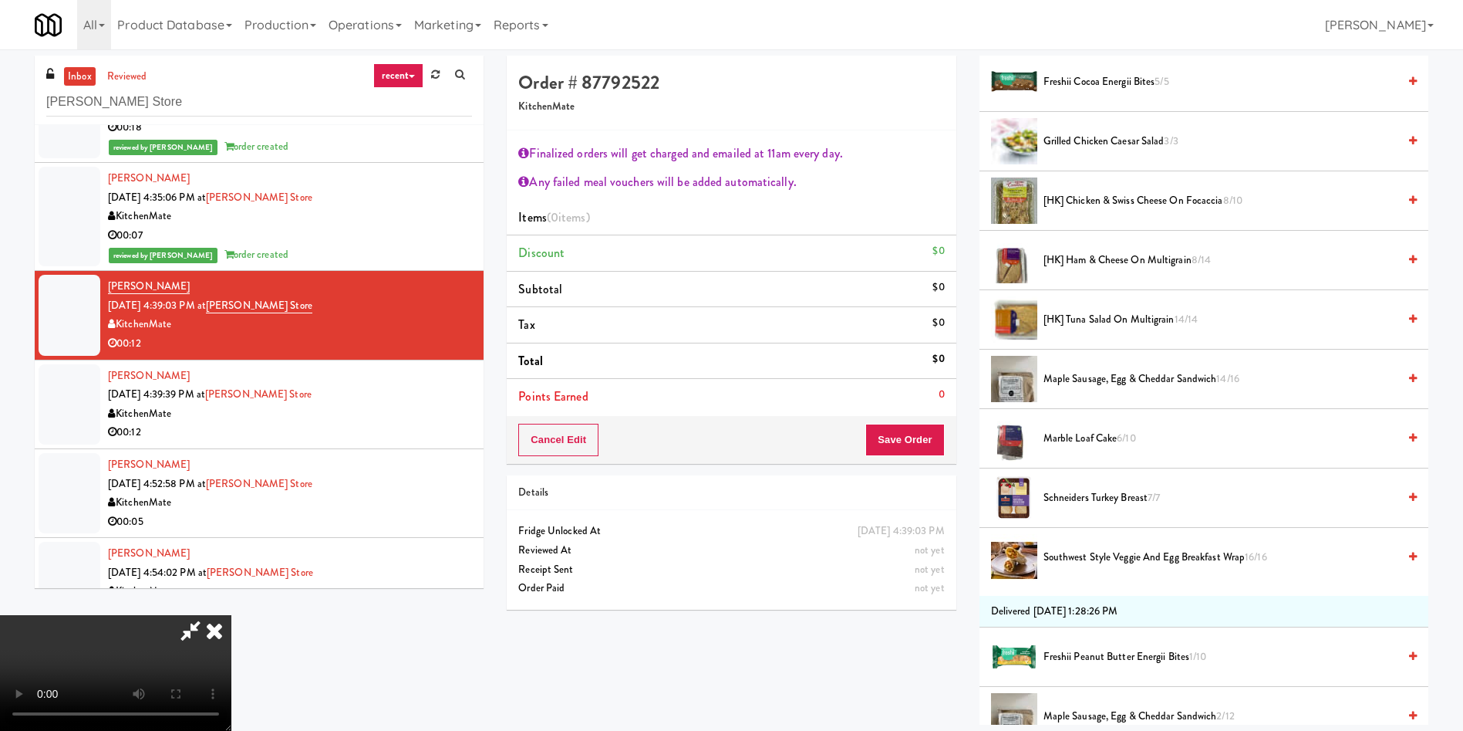
click at [1103, 318] on span "[HK] Tuna Salad on Multigrain 14/14" at bounding box center [1221, 319] width 354 height 19
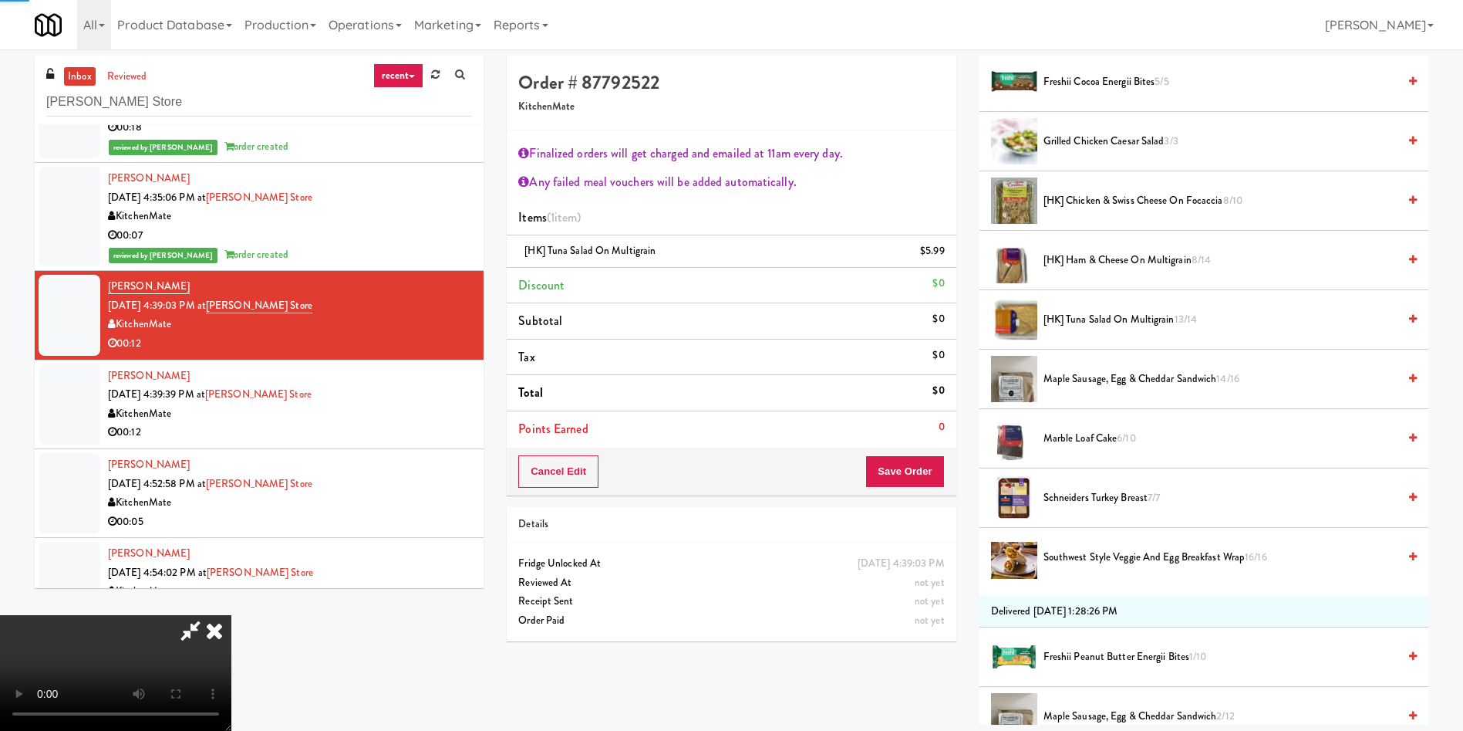
scroll to position [926, 0]
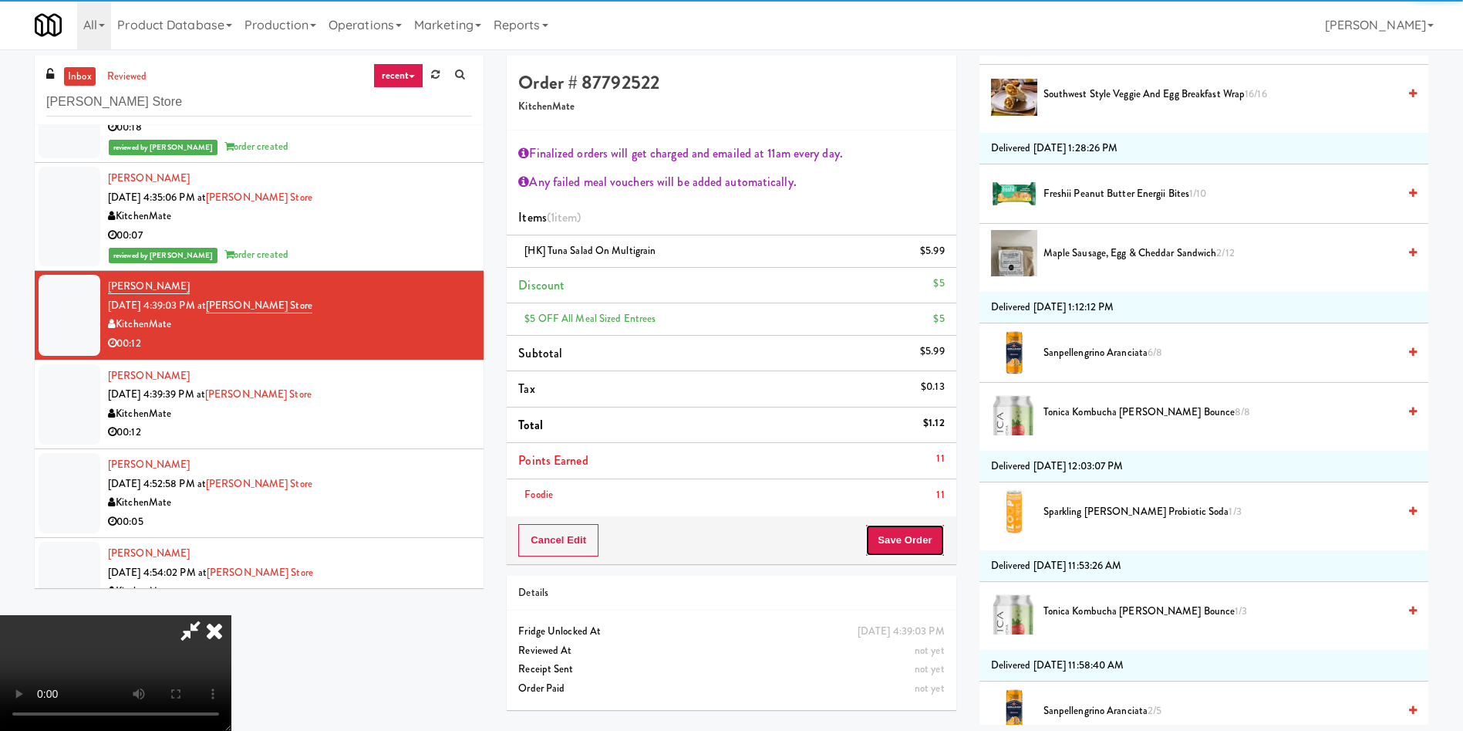
click at [920, 552] on button "Save Order" at bounding box center [905, 540] width 79 height 32
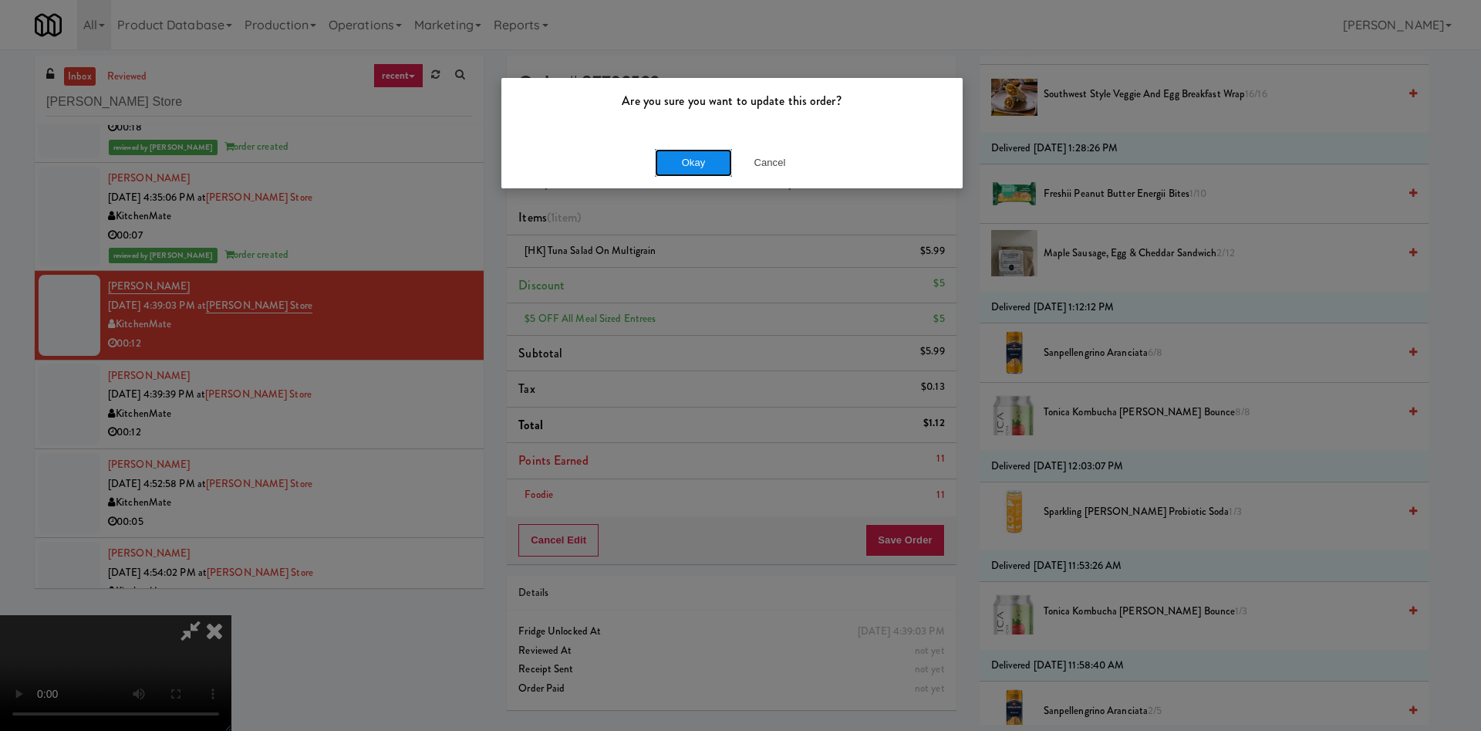
click at [668, 166] on button "Okay" at bounding box center [693, 163] width 77 height 28
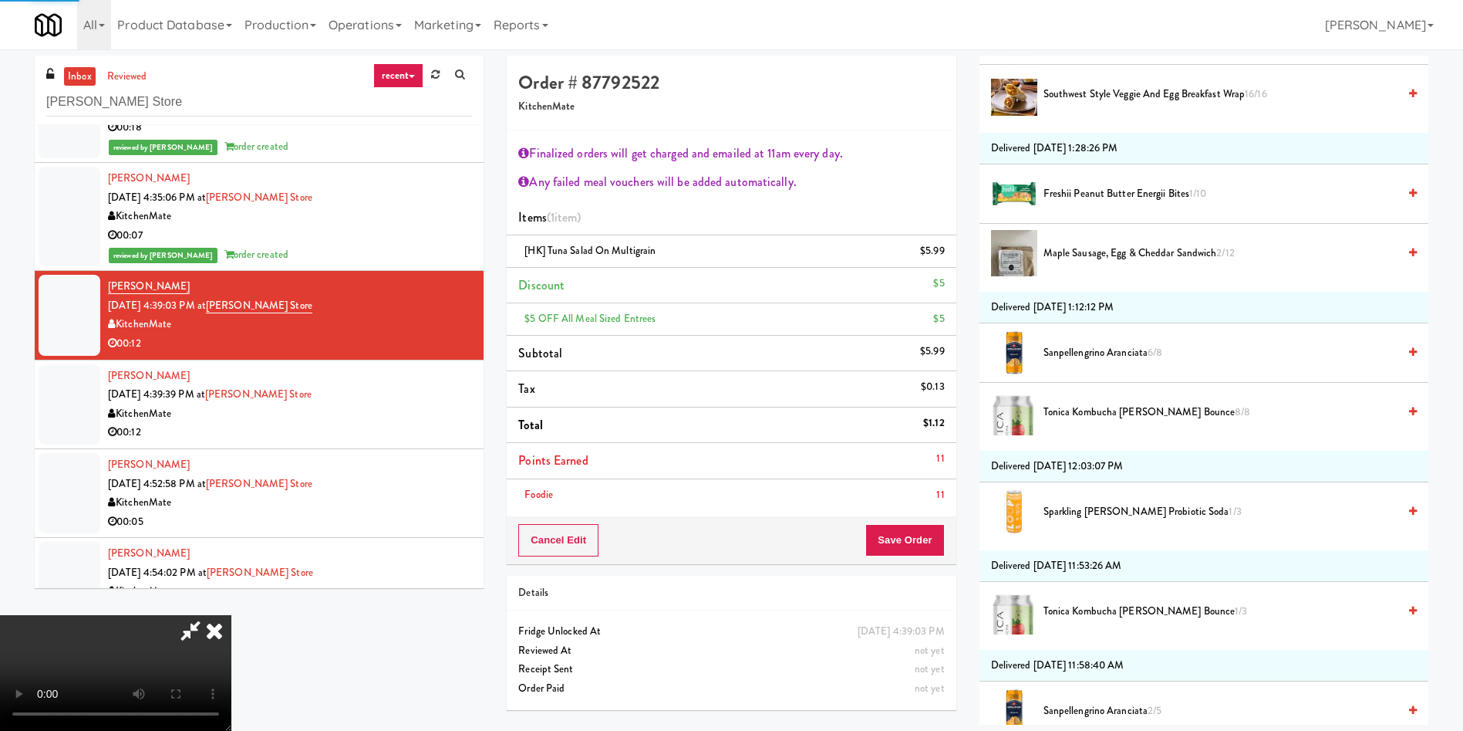
scroll to position [0, 0]
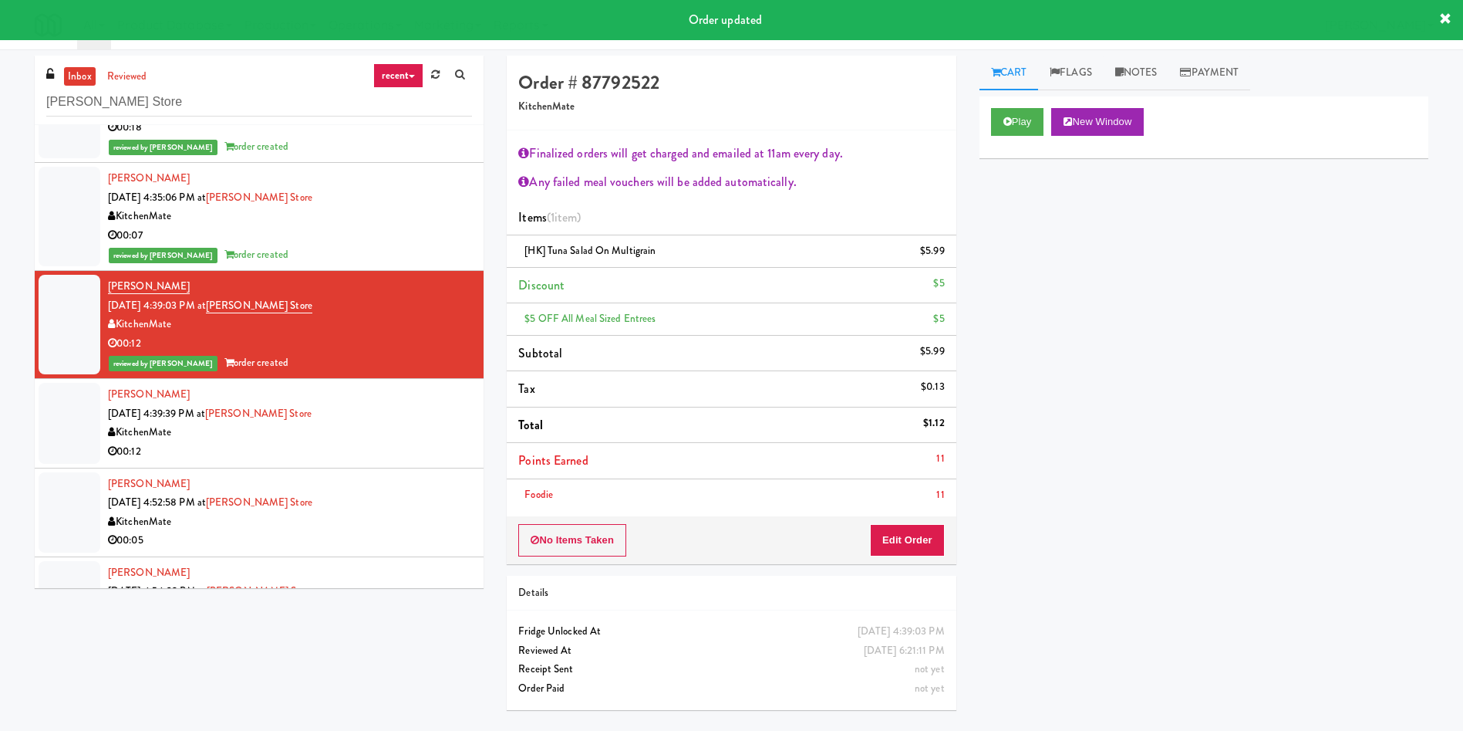
click at [42, 440] on div at bounding box center [70, 423] width 62 height 80
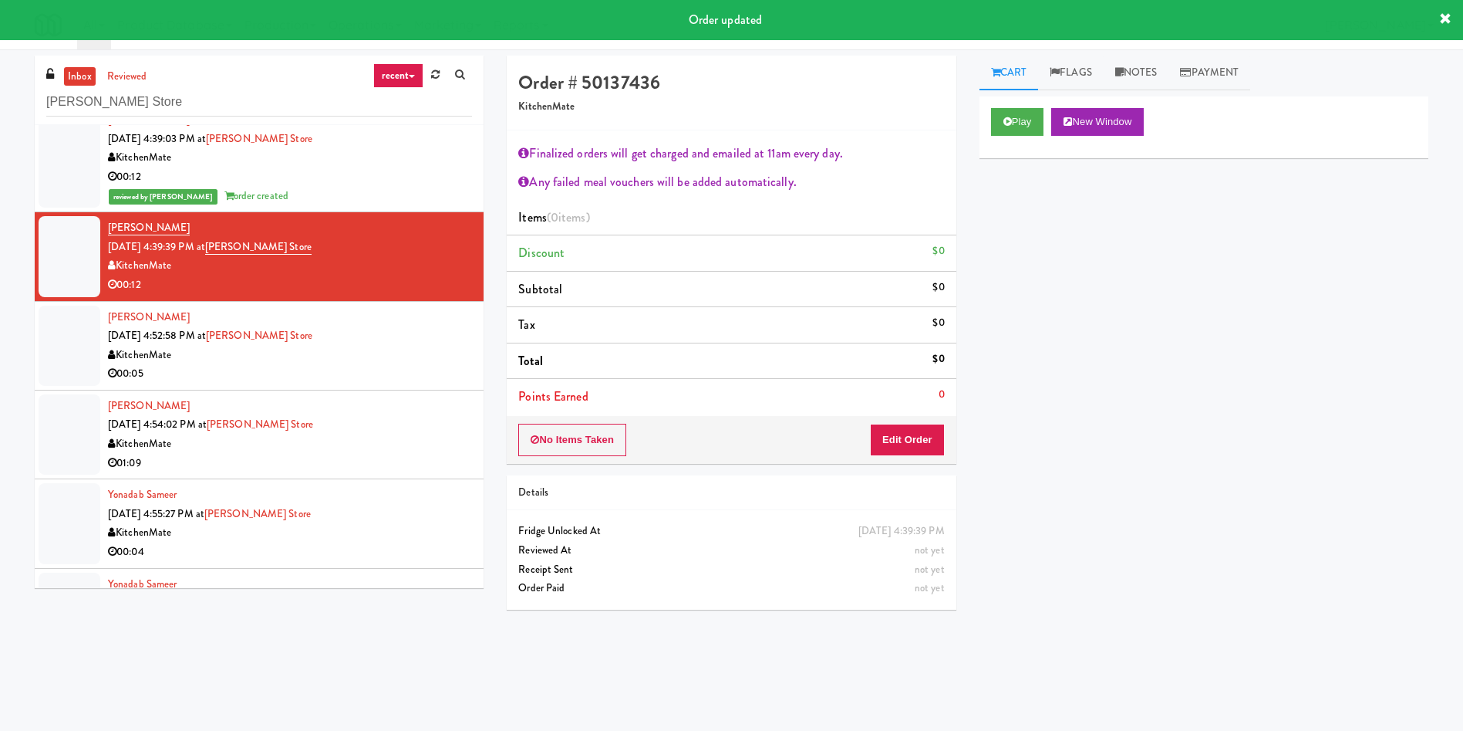
scroll to position [2893, 0]
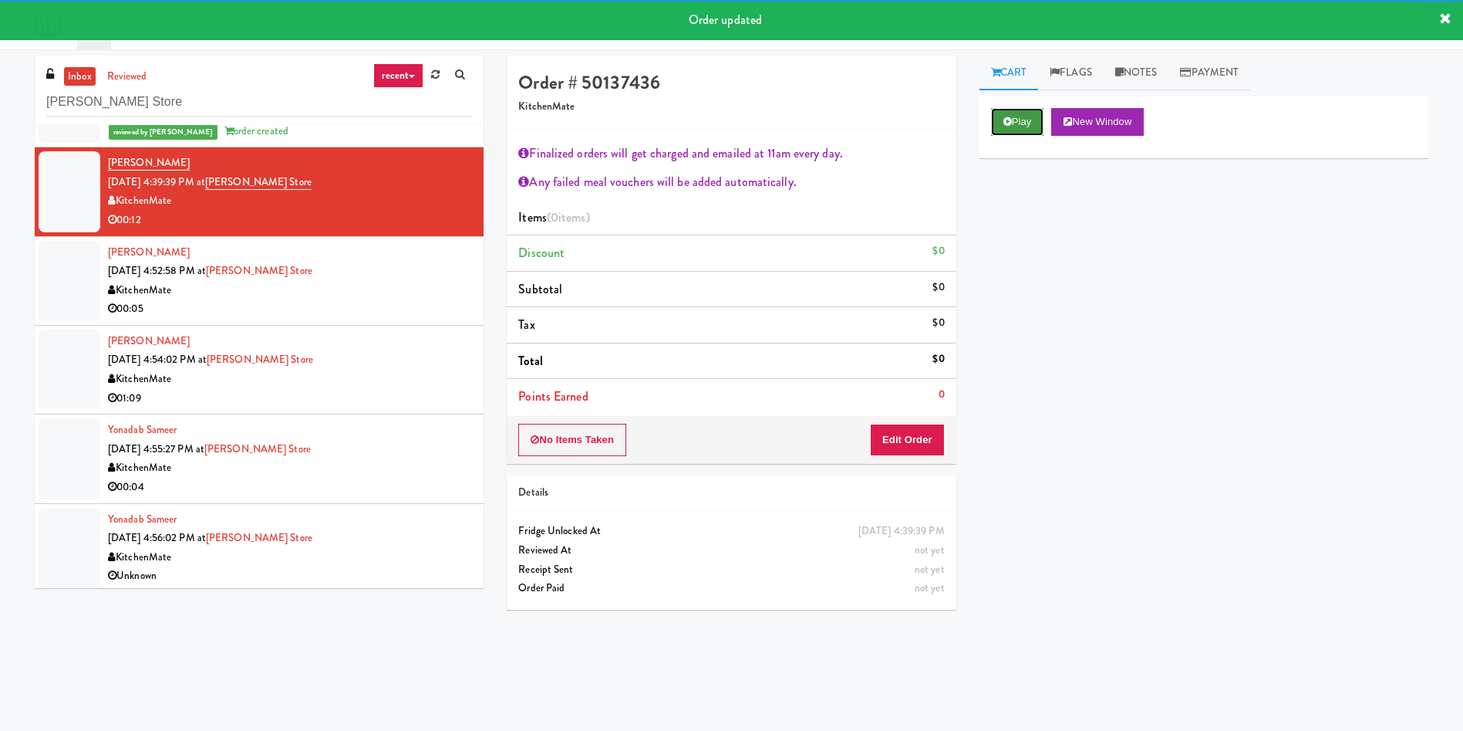
click at [1004, 120] on icon at bounding box center [1008, 121] width 8 height 10
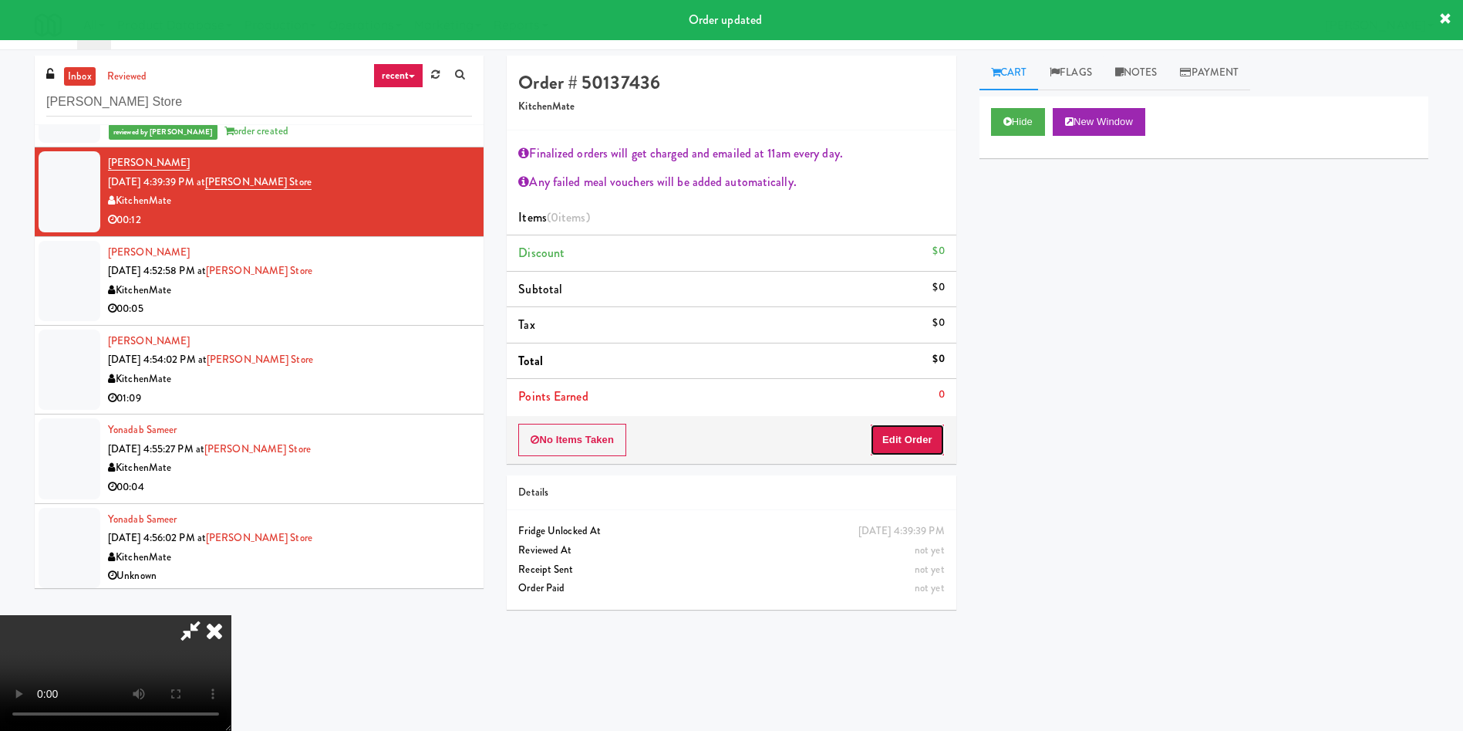
click at [918, 454] on button "Edit Order" at bounding box center [907, 440] width 75 height 32
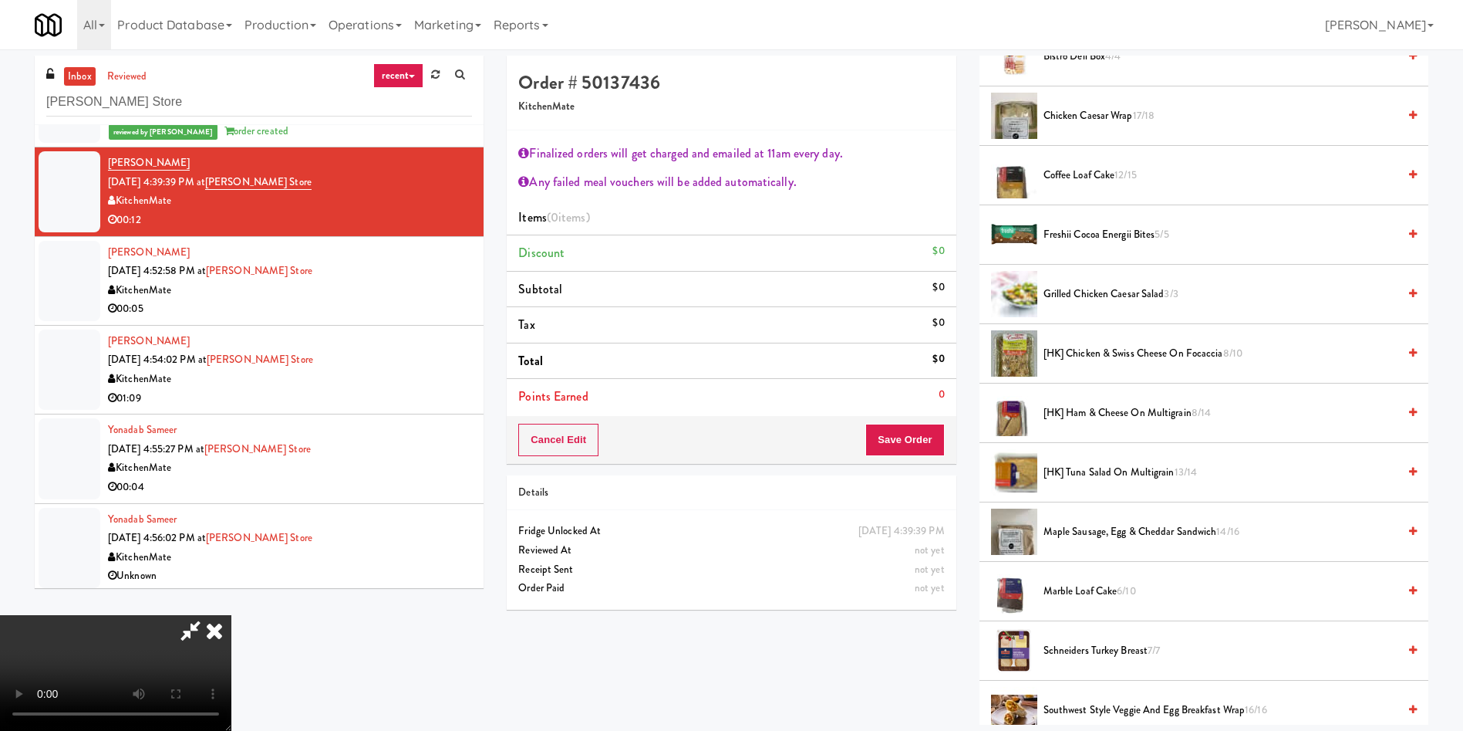
scroll to position [347, 0]
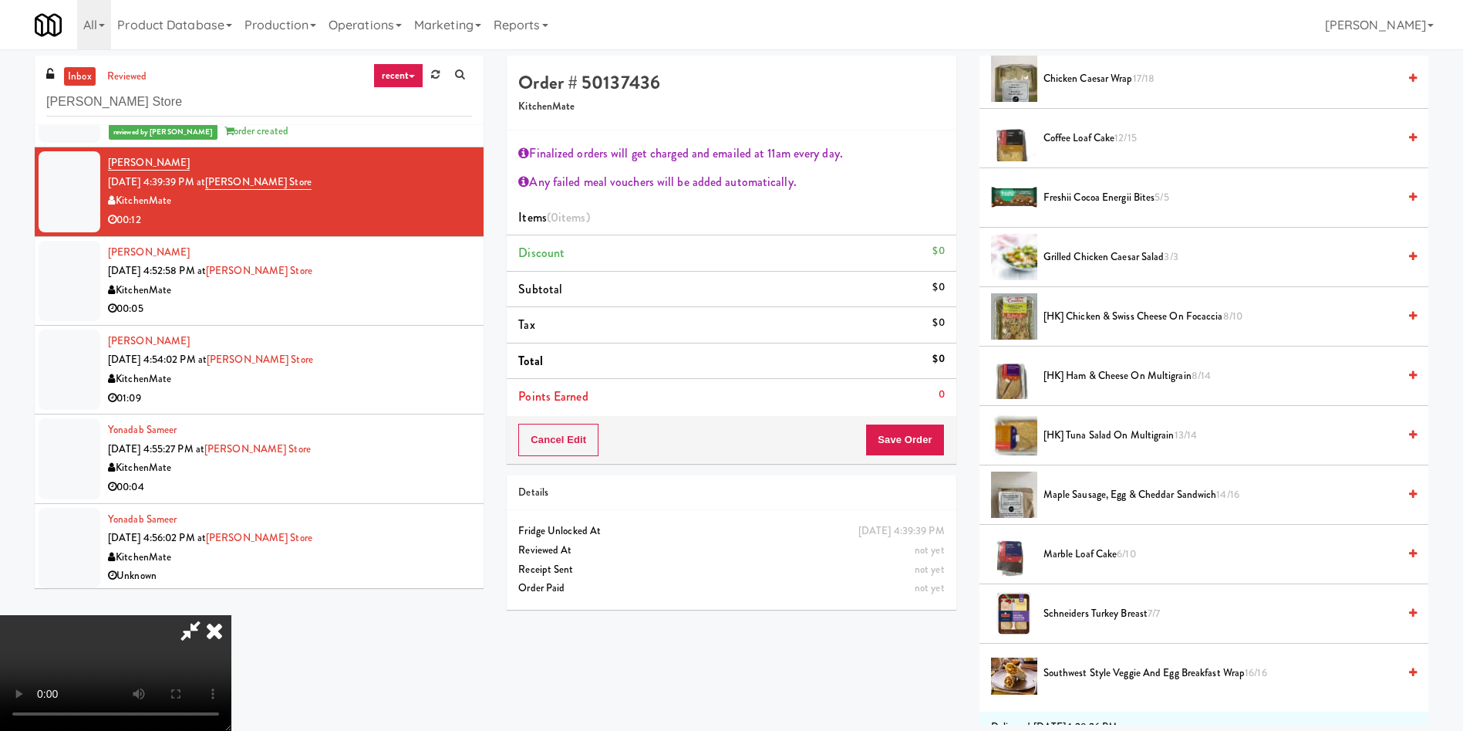
click at [231, 615] on video at bounding box center [115, 673] width 231 height 116
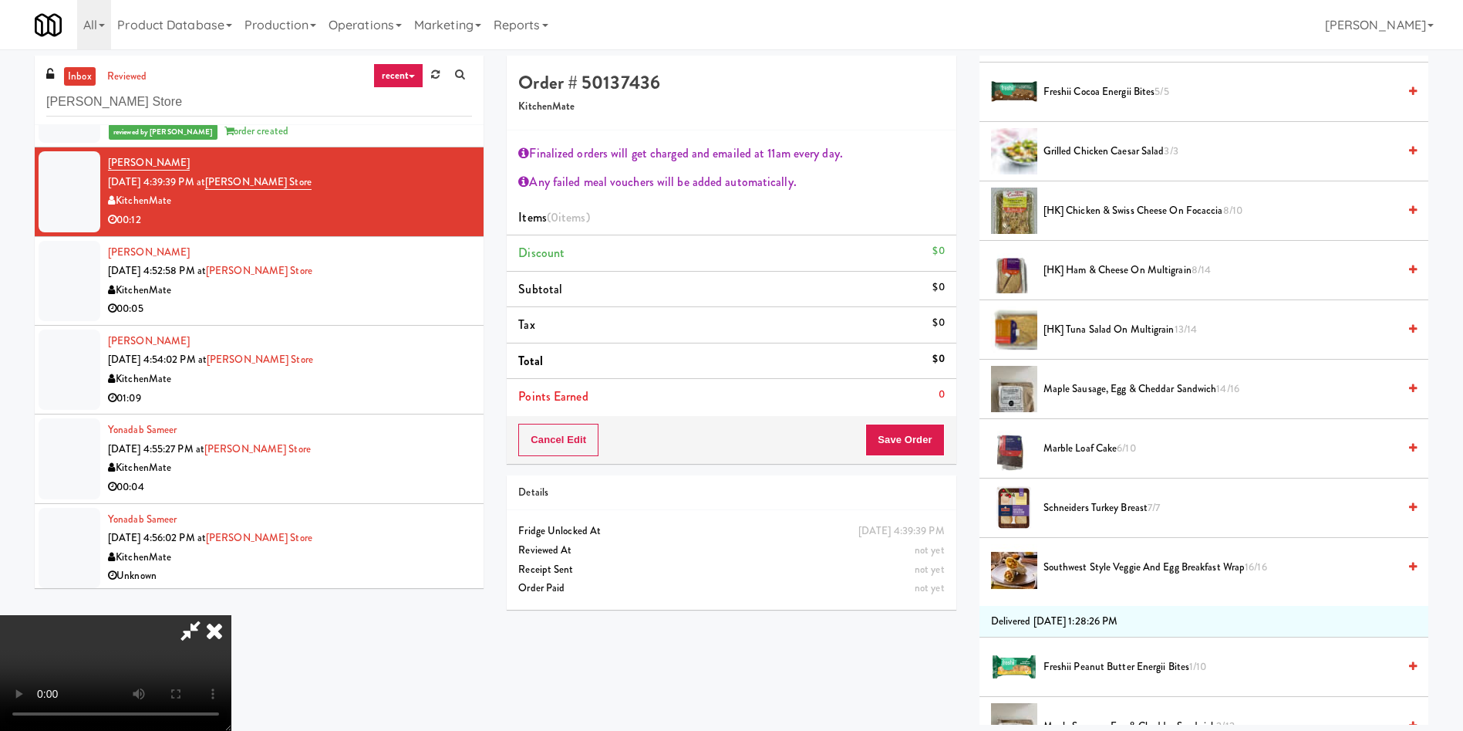
scroll to position [579, 0]
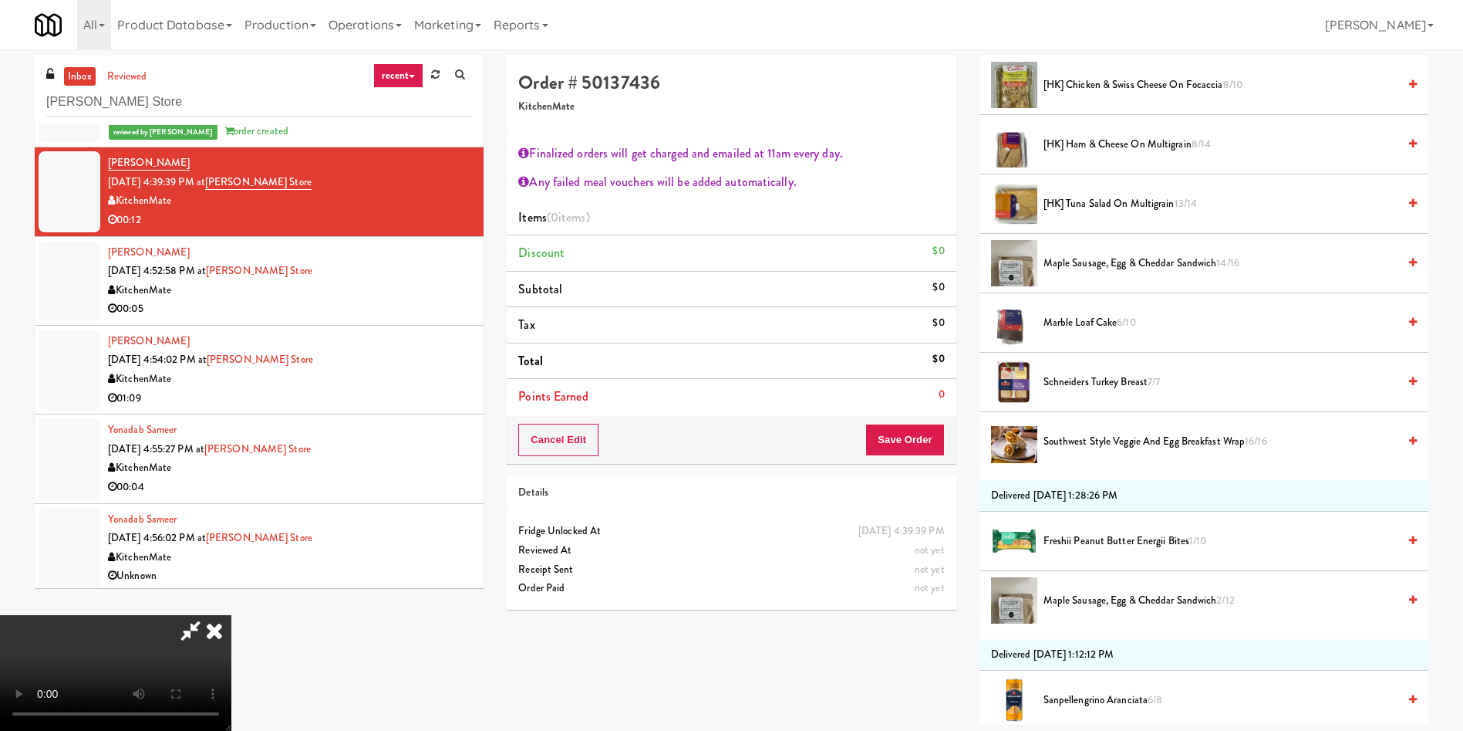
click at [1059, 445] on span "Southwest Style Veggie and Egg Breakfast Wrap 16/16" at bounding box center [1221, 441] width 354 height 19
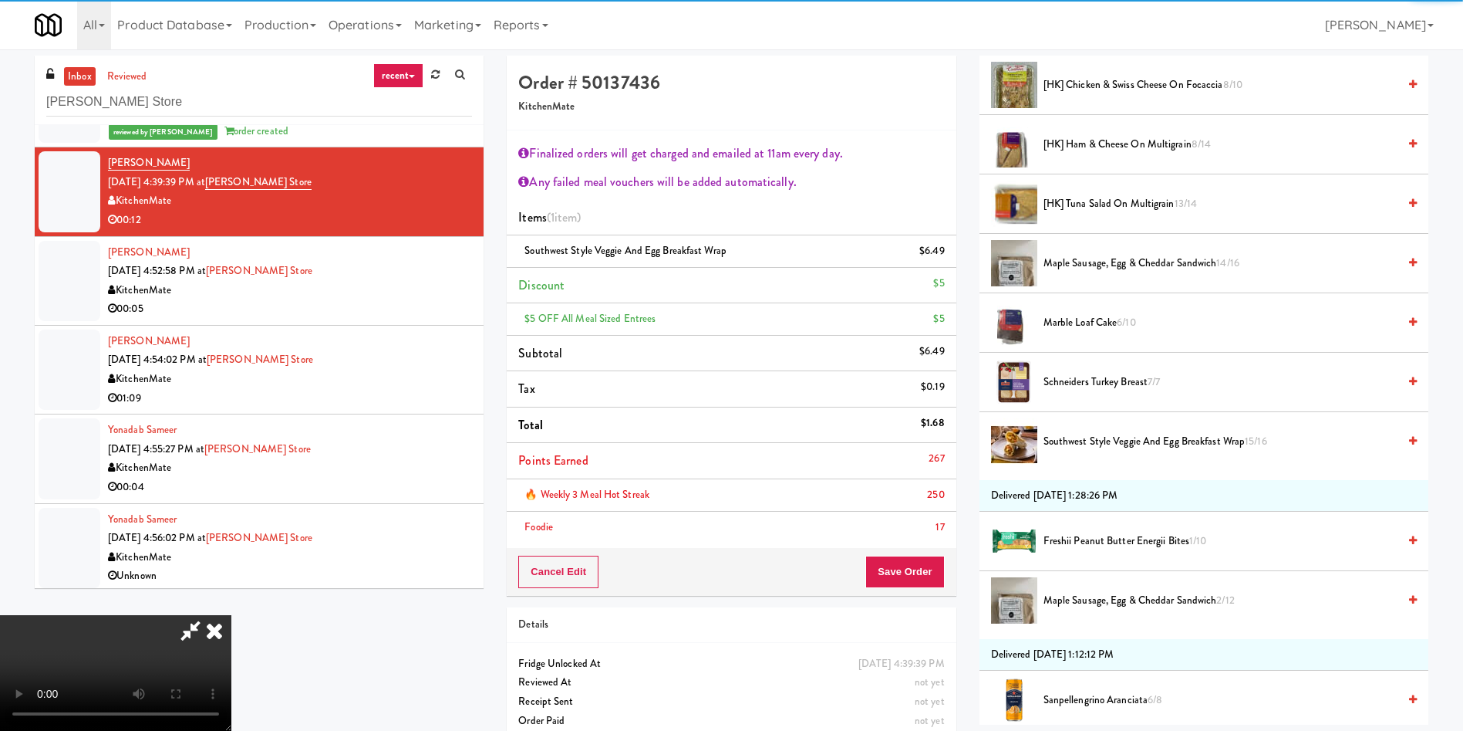
click at [231, 615] on video at bounding box center [115, 673] width 231 height 116
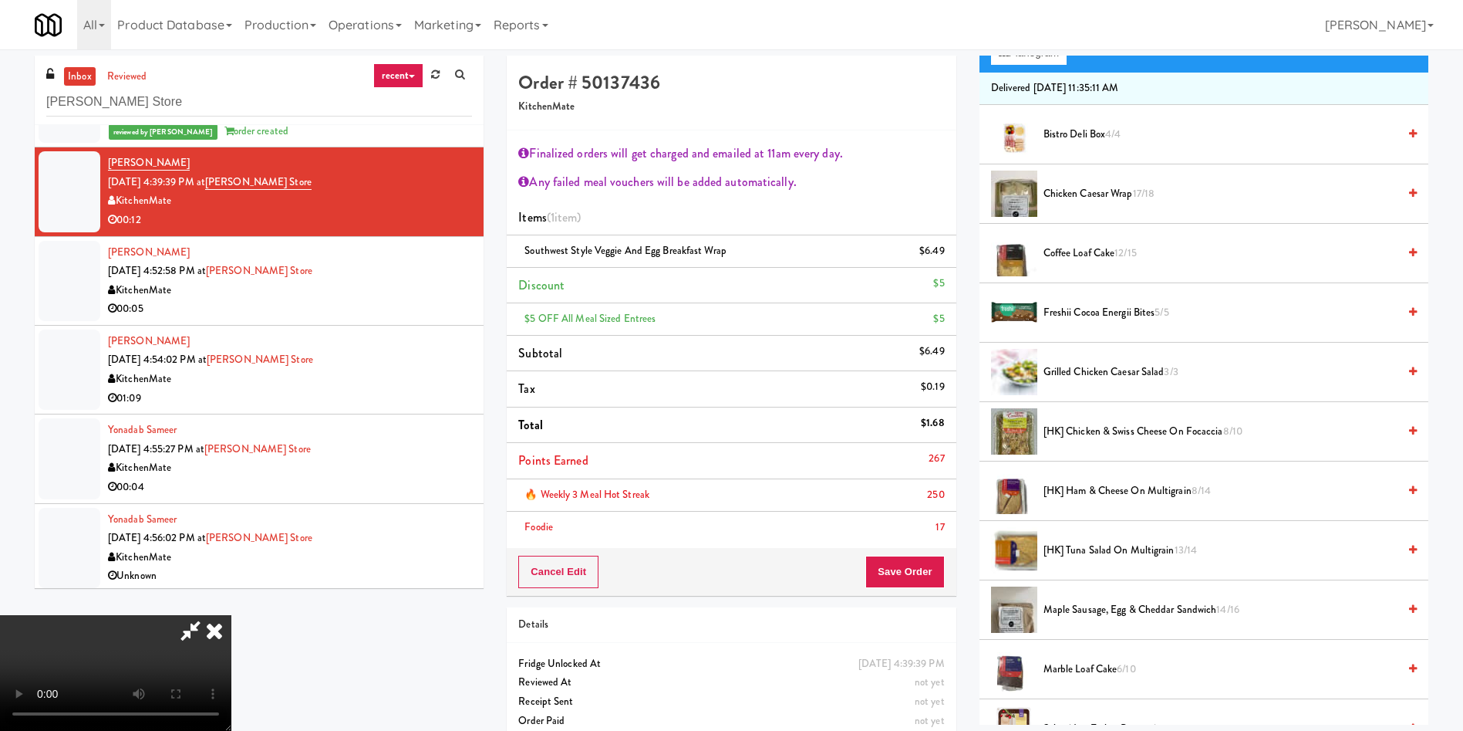
scroll to position [231, 0]
click at [1089, 366] on span "Grilled Chicken Caesar Salad 3/3" at bounding box center [1221, 372] width 354 height 19
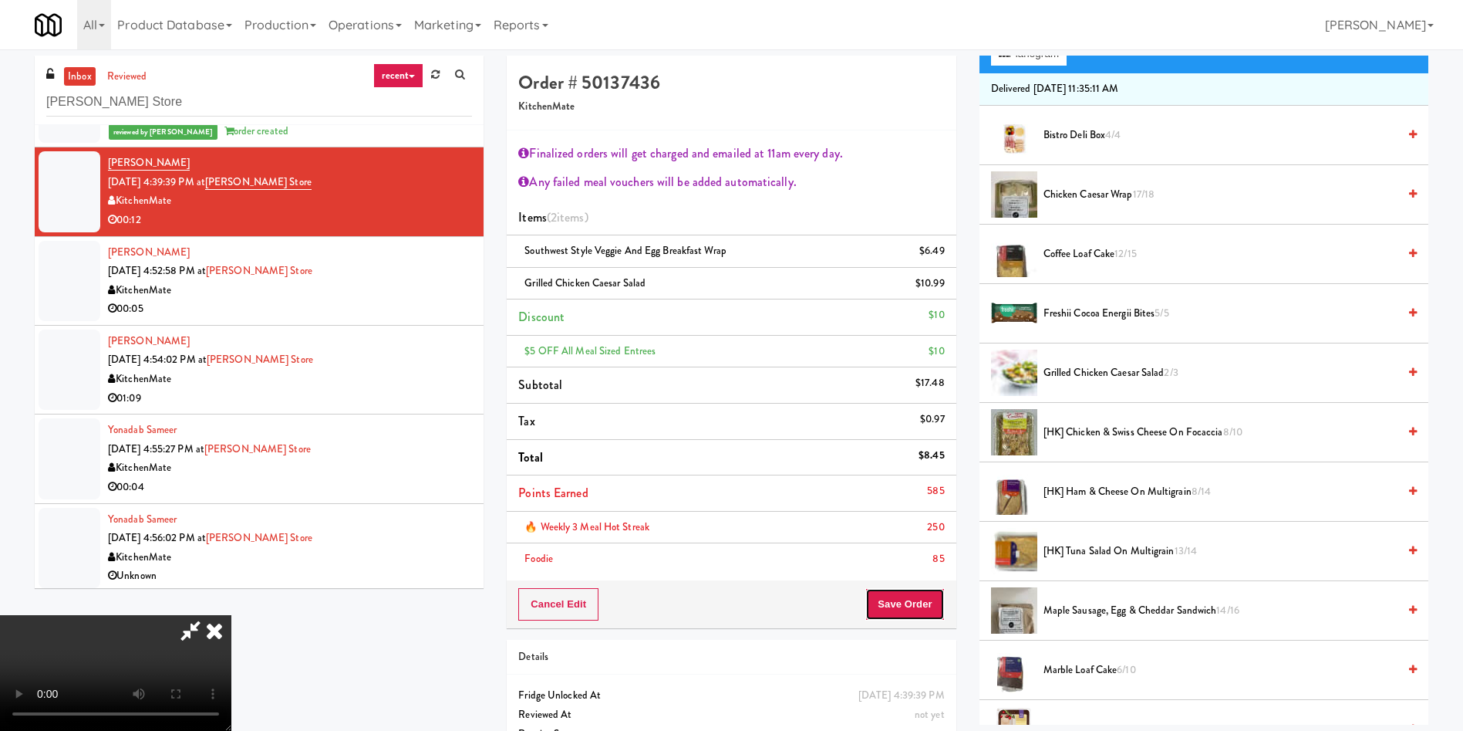
click at [913, 609] on button "Save Order" at bounding box center [905, 604] width 79 height 32
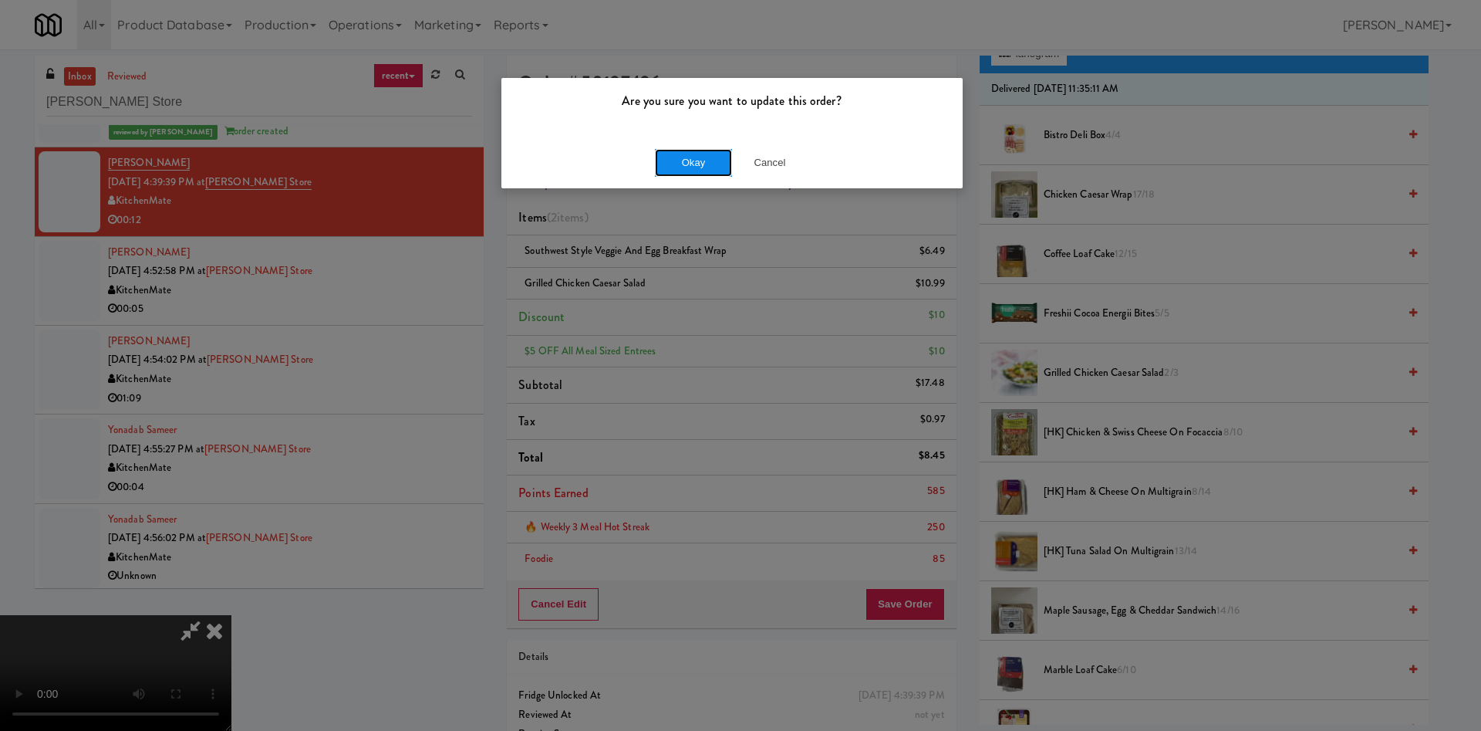
click at [698, 171] on button "Okay" at bounding box center [693, 163] width 77 height 28
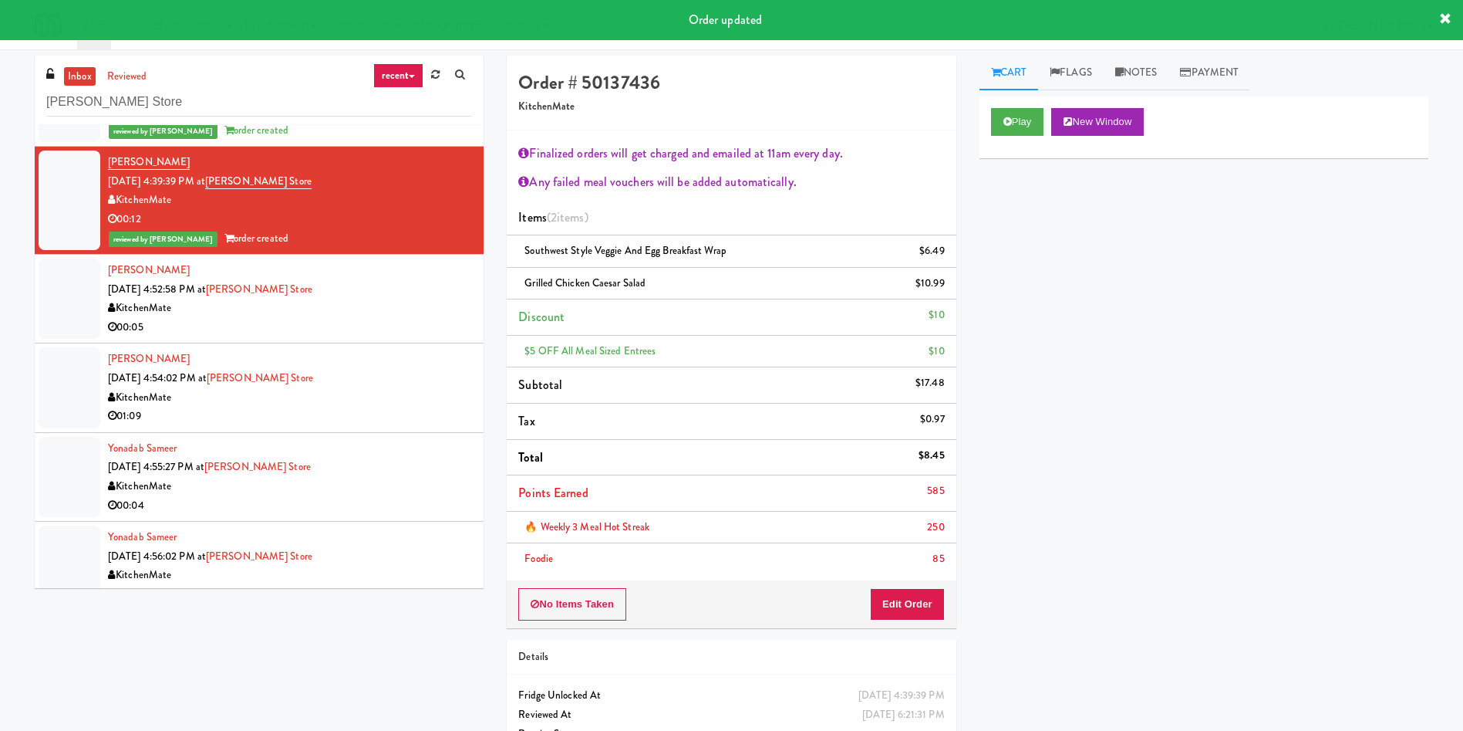
scroll to position [2893, 0]
click at [56, 304] on div at bounding box center [70, 299] width 62 height 80
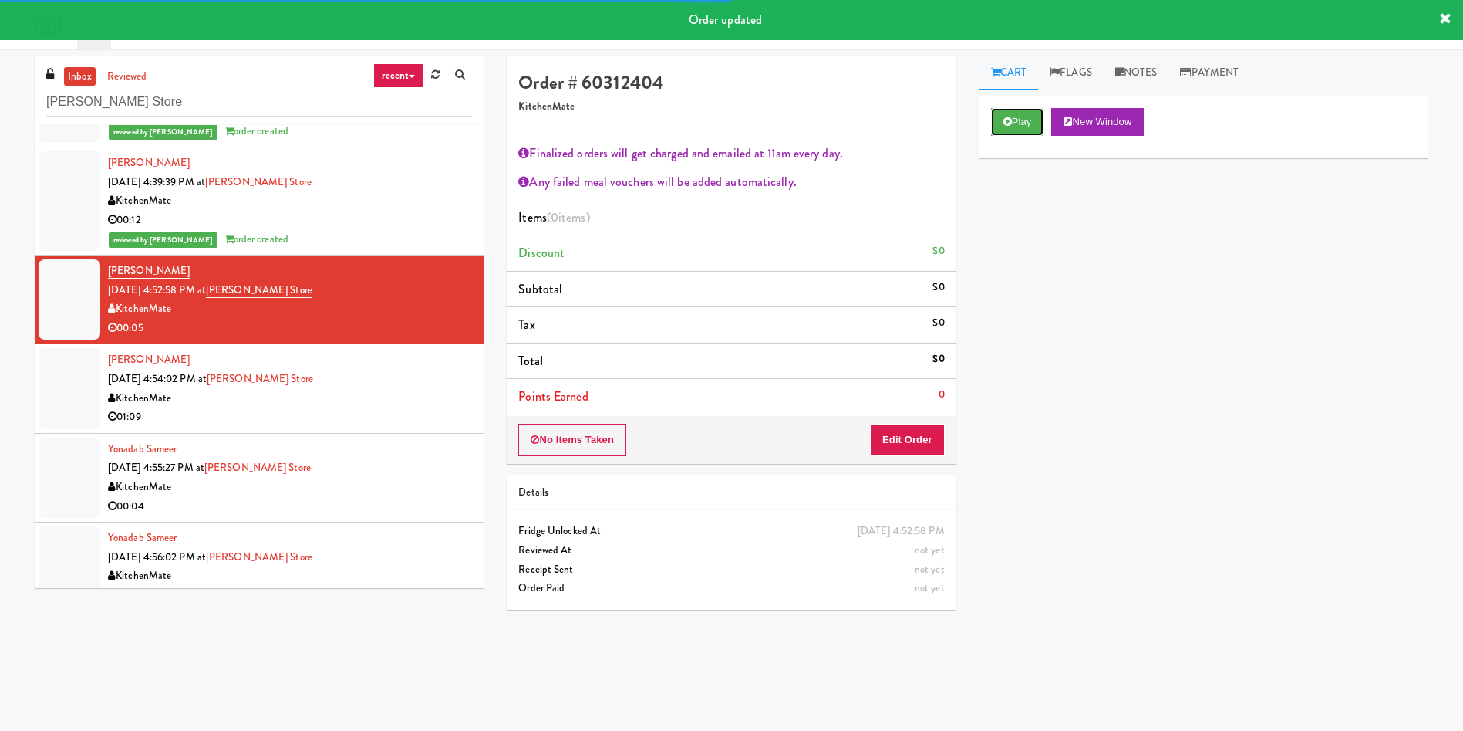
drag, startPoint x: 1024, startPoint y: 116, endPoint x: 967, endPoint y: 357, distance: 248.3
click at [1024, 119] on button "Play" at bounding box center [1017, 122] width 53 height 28
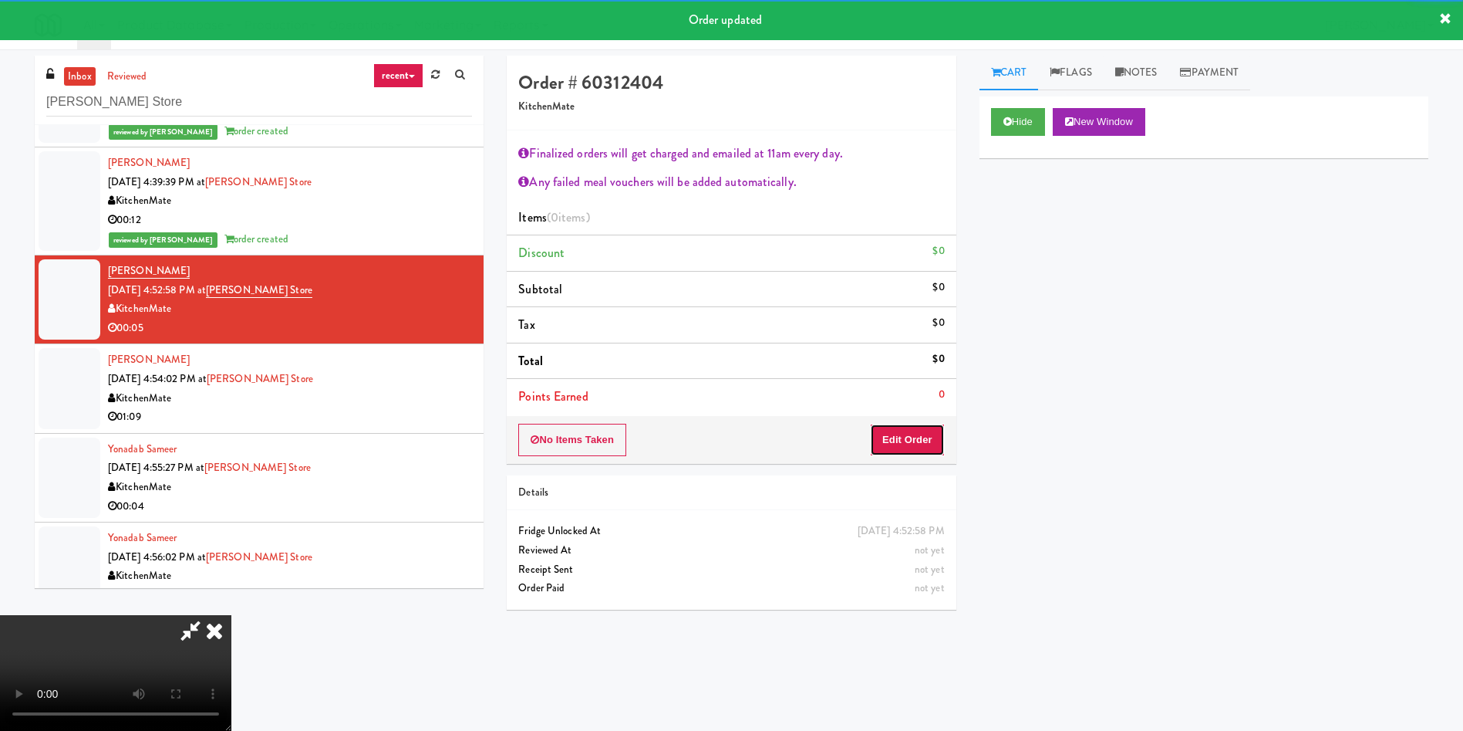
click at [921, 433] on button "Edit Order" at bounding box center [907, 440] width 75 height 32
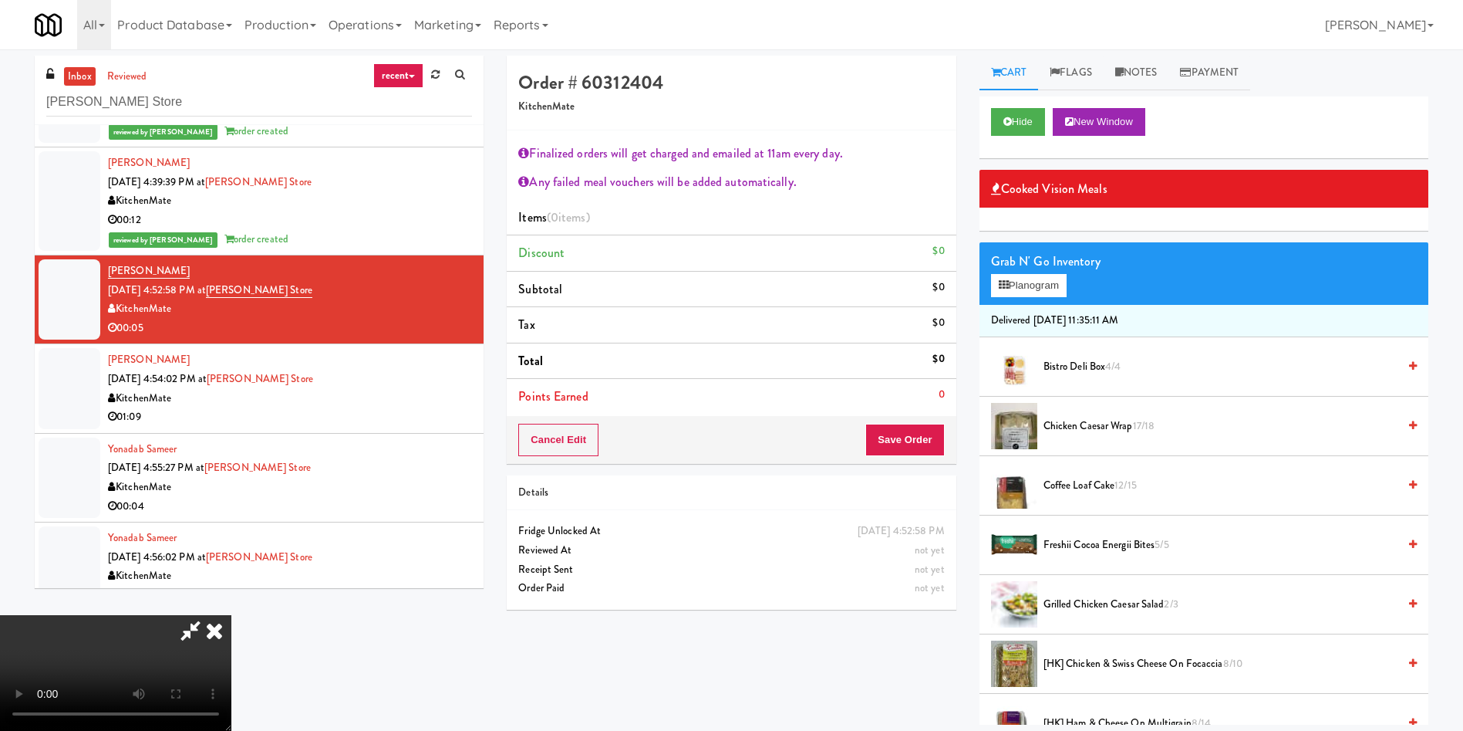
scroll to position [231, 0]
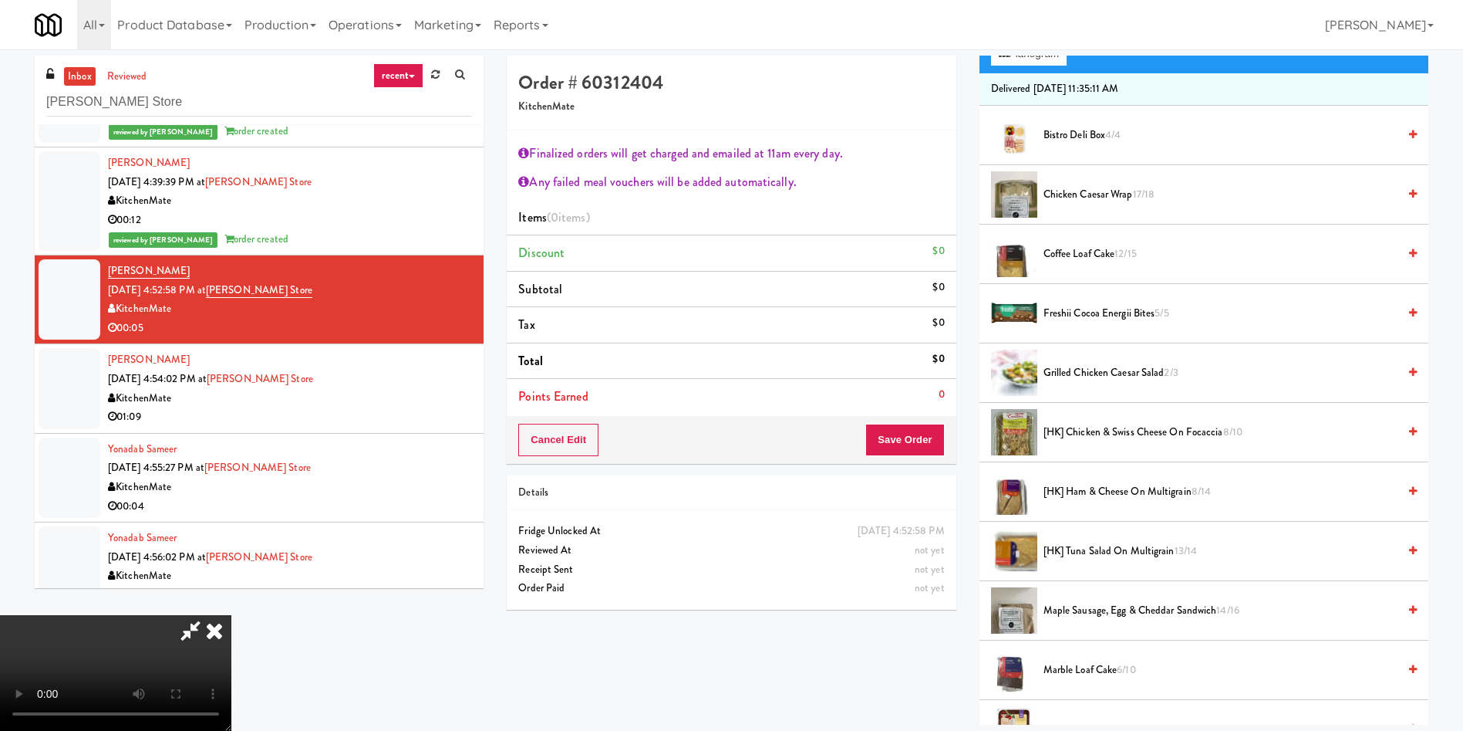
click at [1094, 373] on span "Grilled Chicken Caesar Salad 2/3" at bounding box center [1221, 372] width 354 height 19
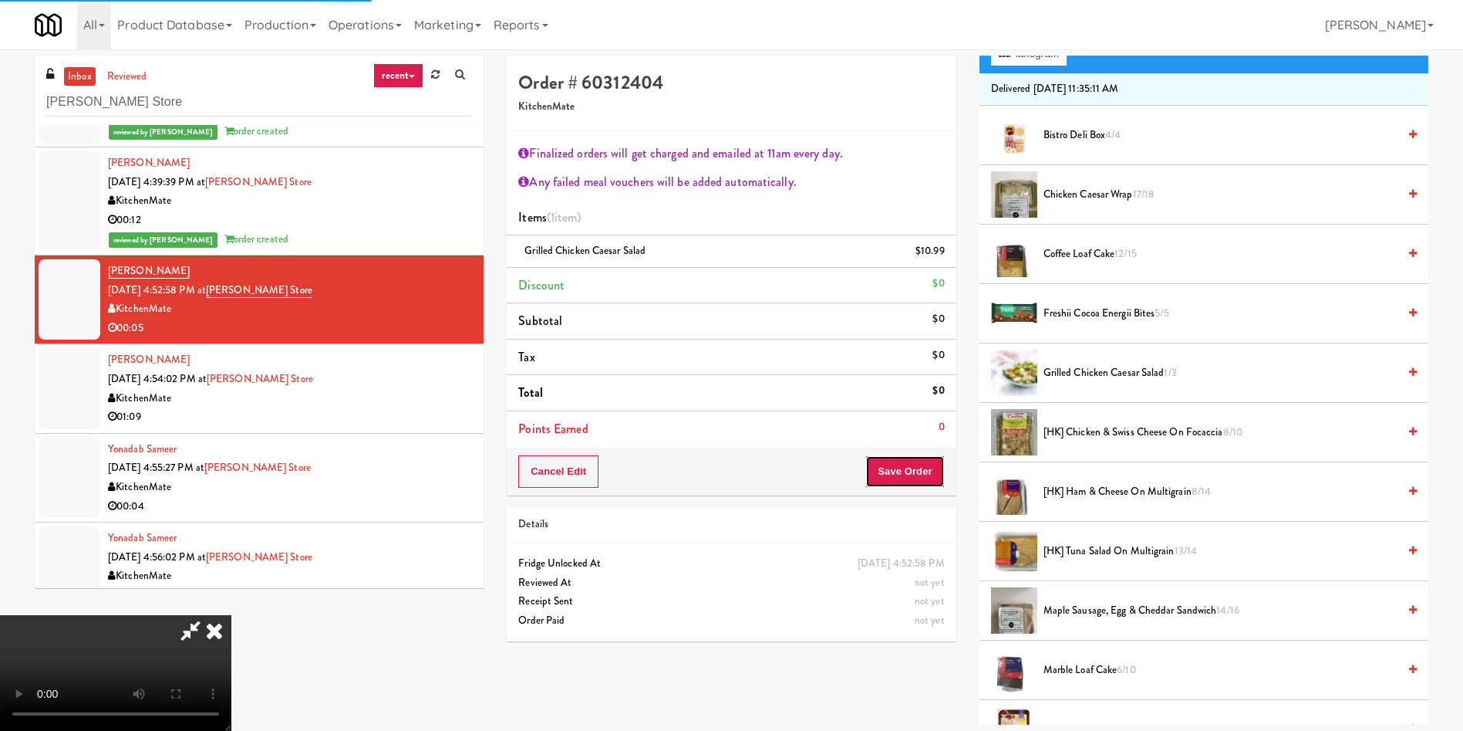
click at [914, 469] on button "Save Order" at bounding box center [905, 471] width 79 height 32
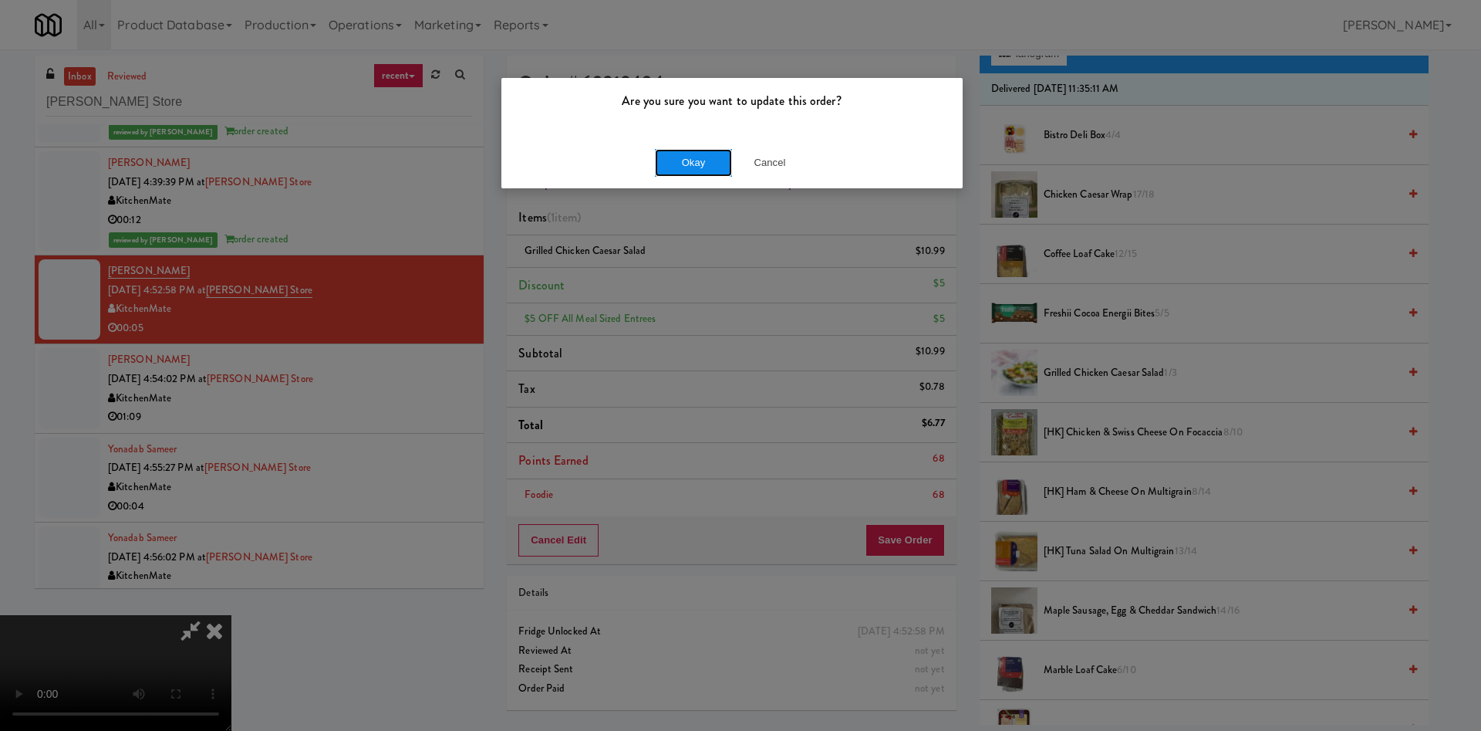
click at [696, 155] on button "Okay" at bounding box center [693, 163] width 77 height 28
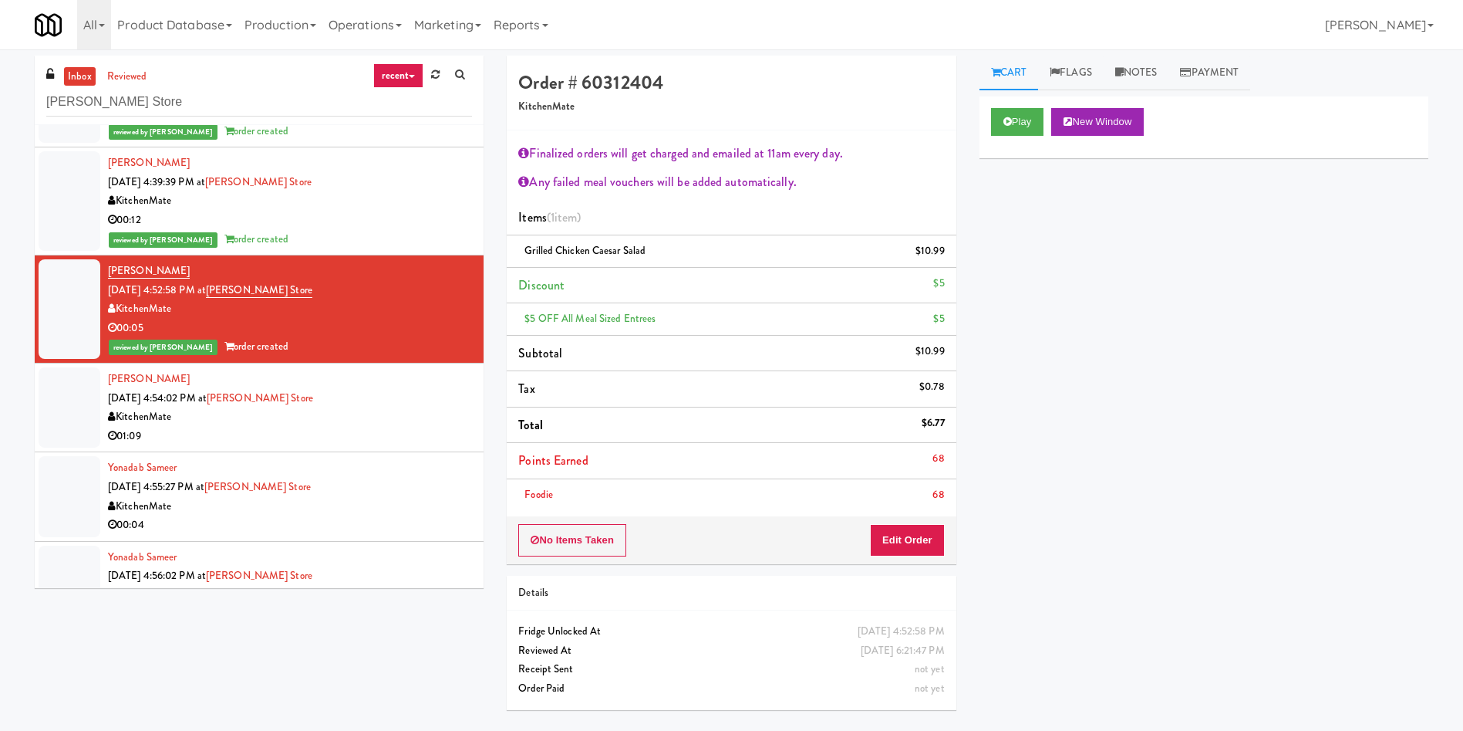
scroll to position [0, 0]
drag, startPoint x: 79, startPoint y: 427, endPoint x: 137, endPoint y: 423, distance: 58.0
click at [79, 427] on div at bounding box center [70, 407] width 62 height 80
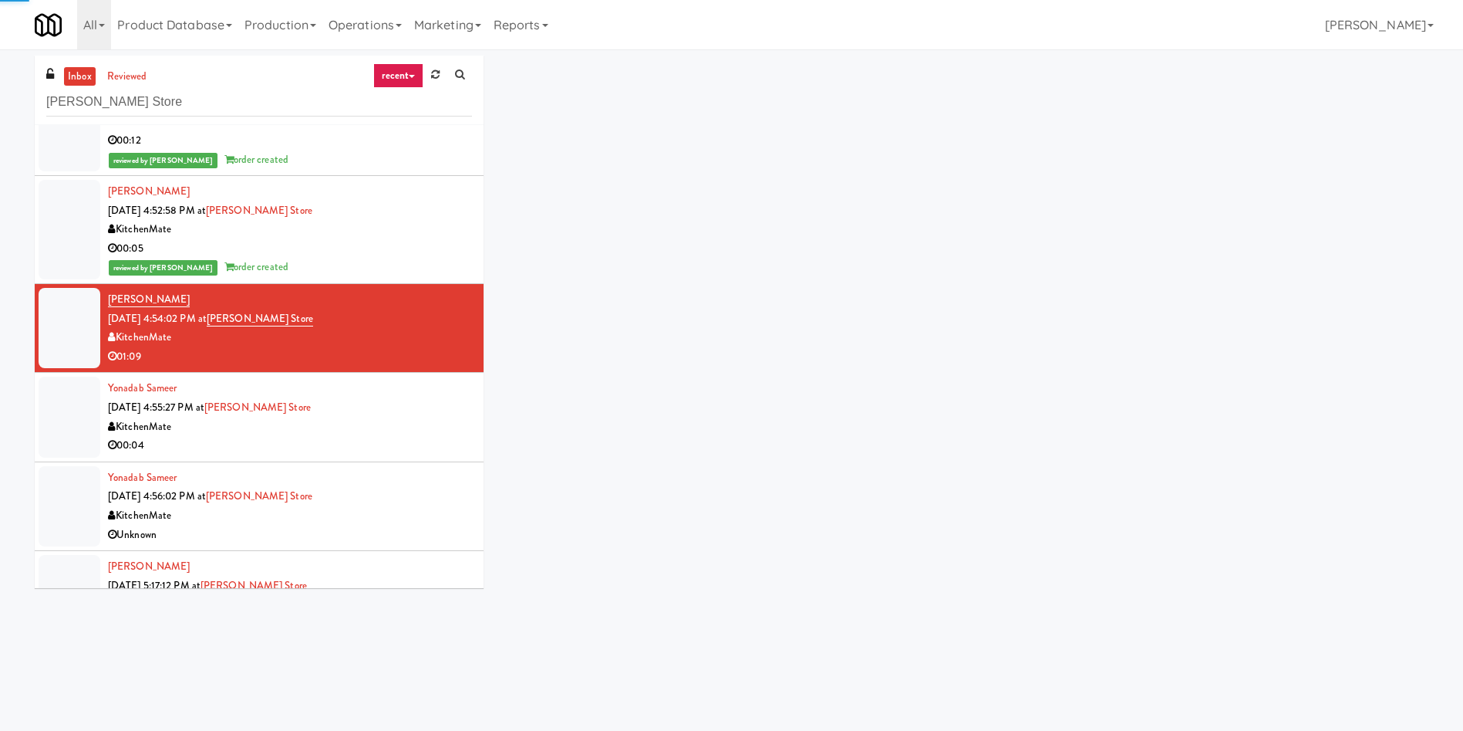
scroll to position [3008, 0]
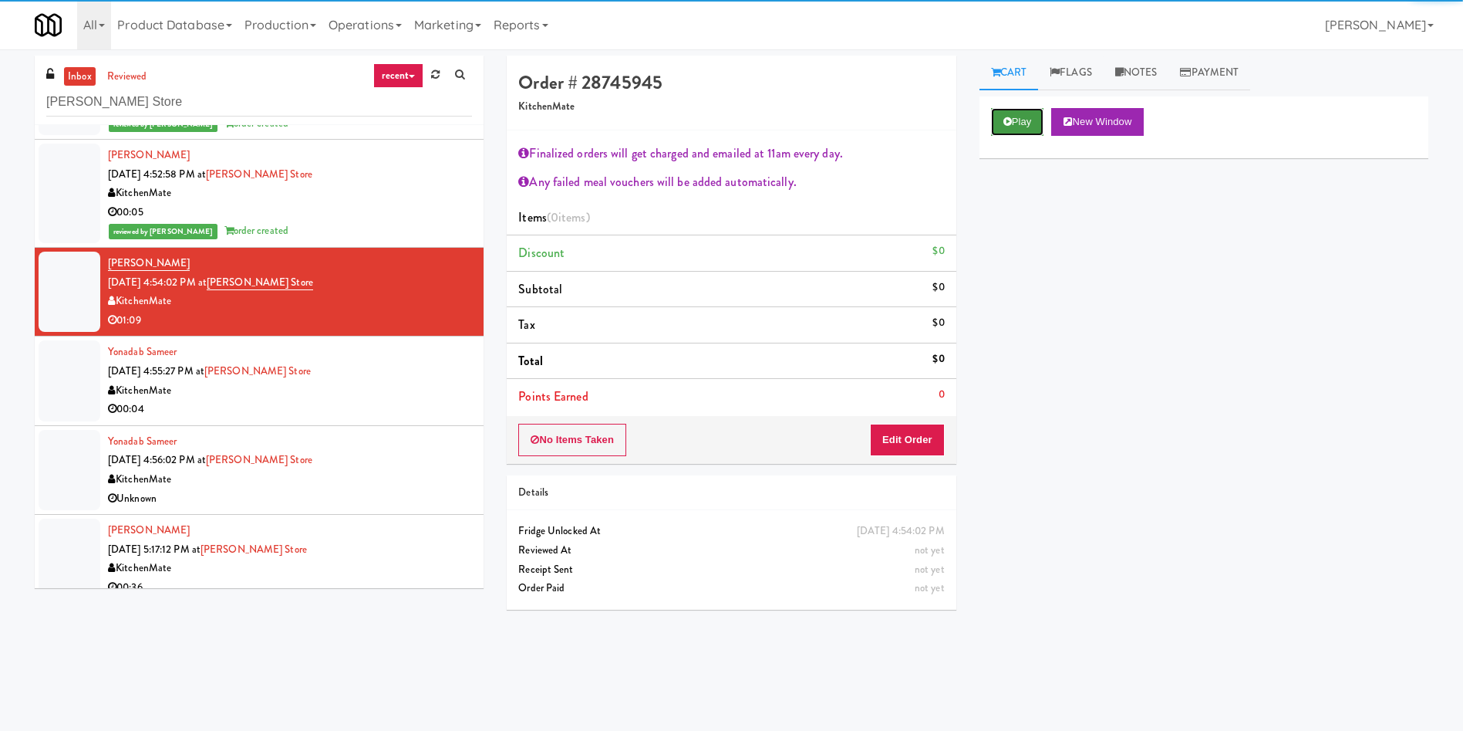
click at [1030, 117] on button "Play" at bounding box center [1017, 122] width 53 height 28
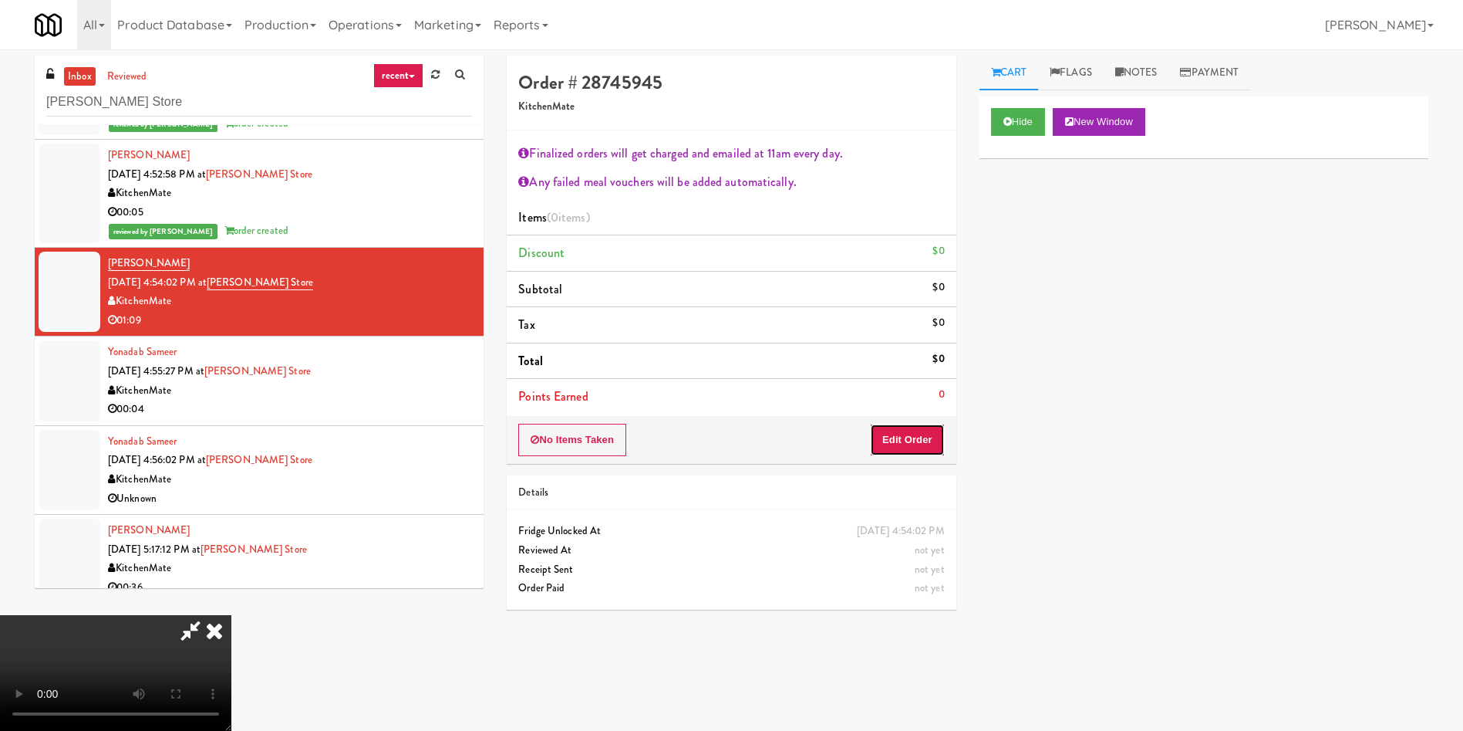
click at [925, 441] on button "Edit Order" at bounding box center [907, 440] width 75 height 32
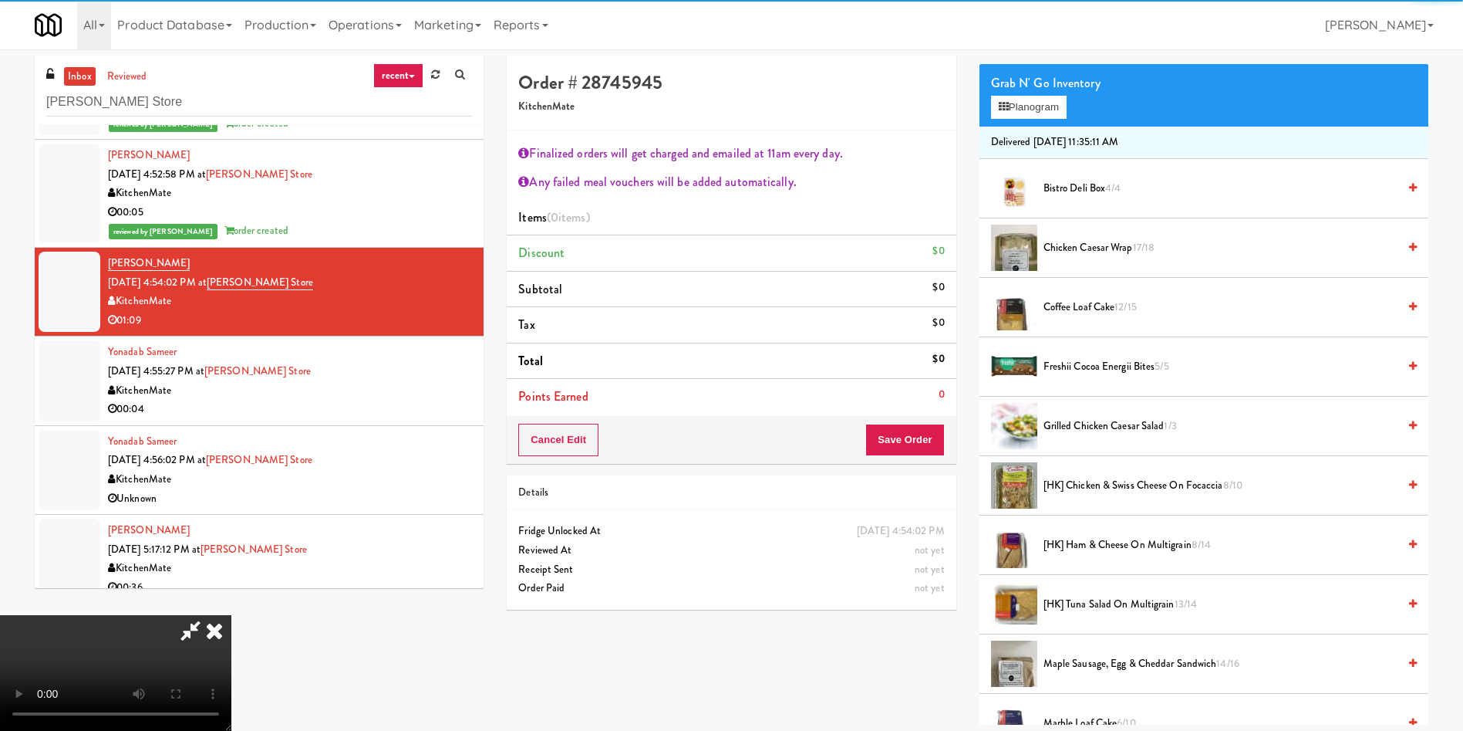
scroll to position [231, 0]
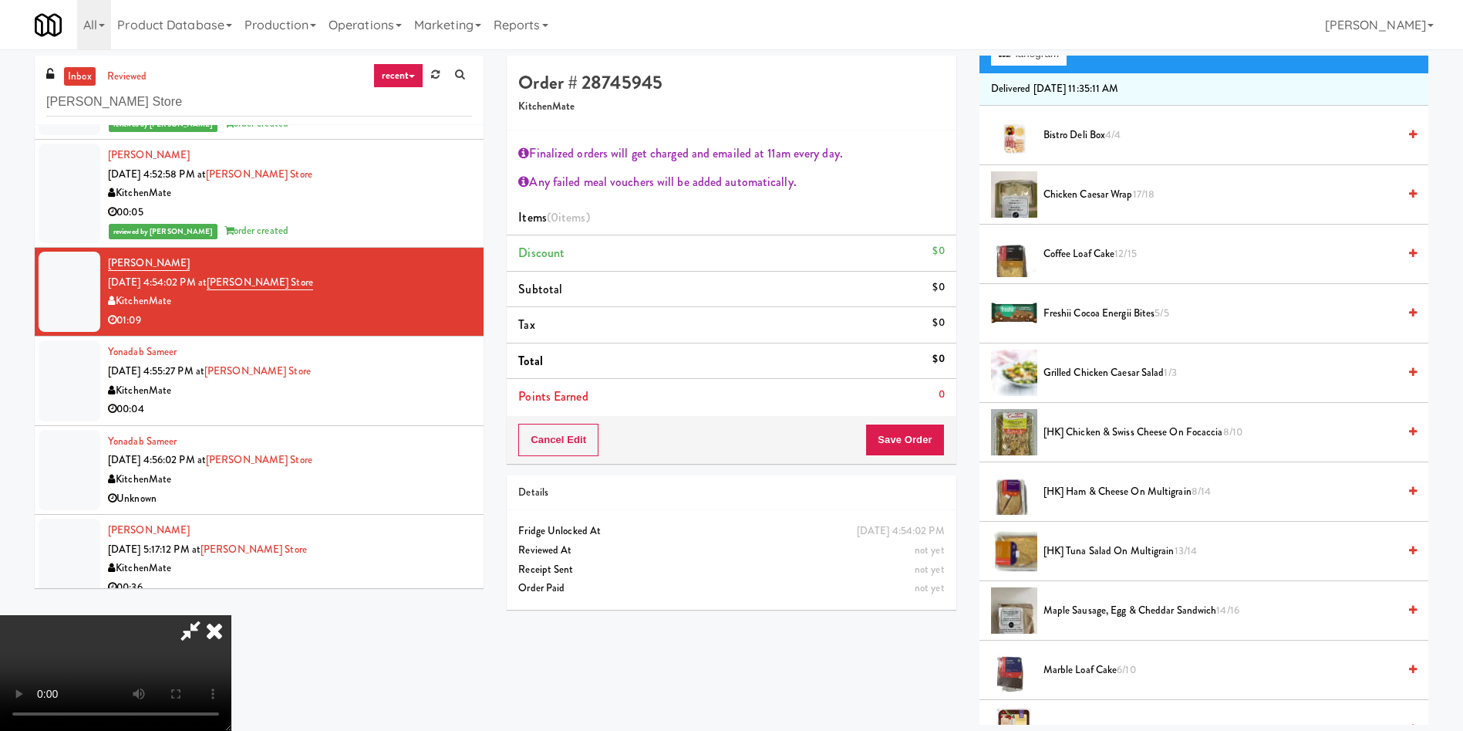
click at [1084, 427] on span "[HK] Chicken & Swiss Cheese On Focaccia 8/10" at bounding box center [1221, 432] width 354 height 19
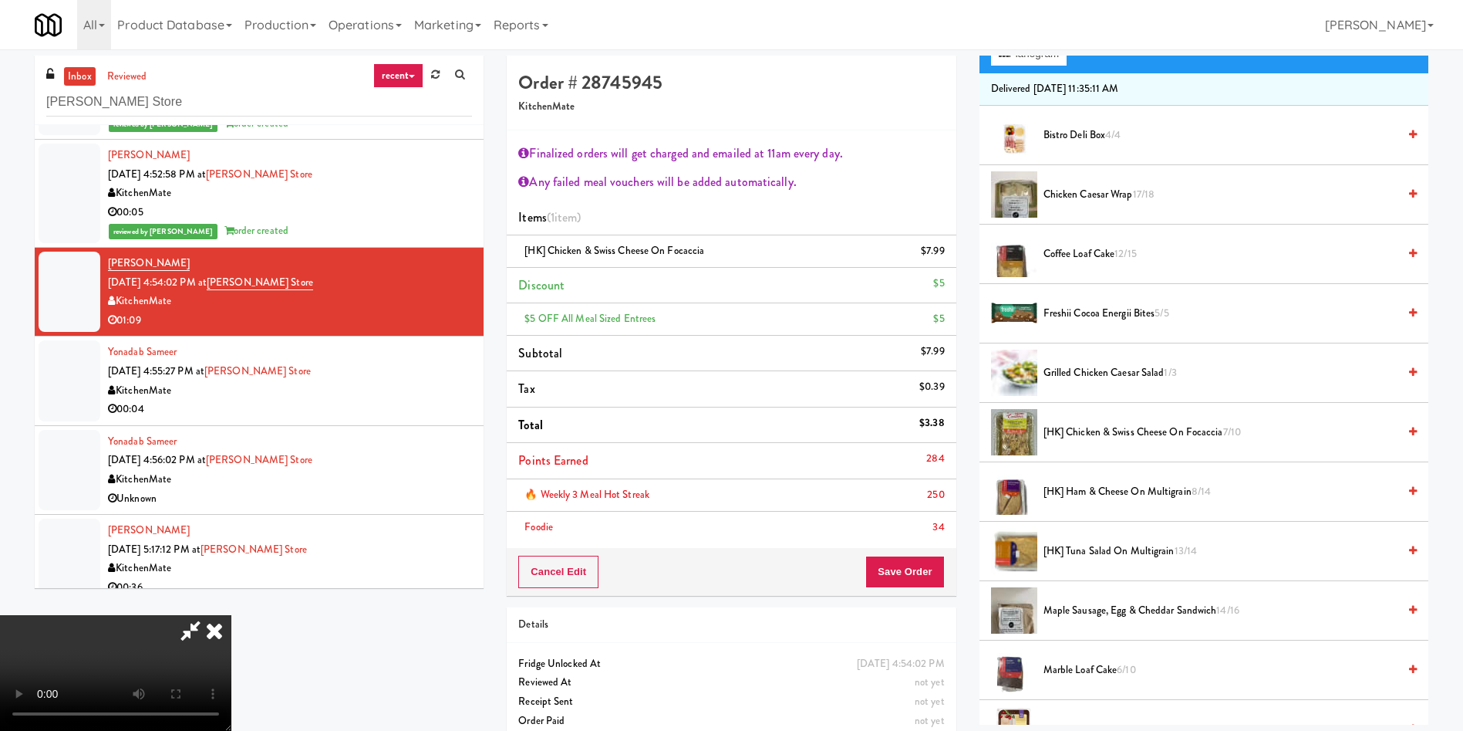
scroll to position [0, 0]
click at [922, 558] on button "Save Order" at bounding box center [905, 571] width 79 height 32
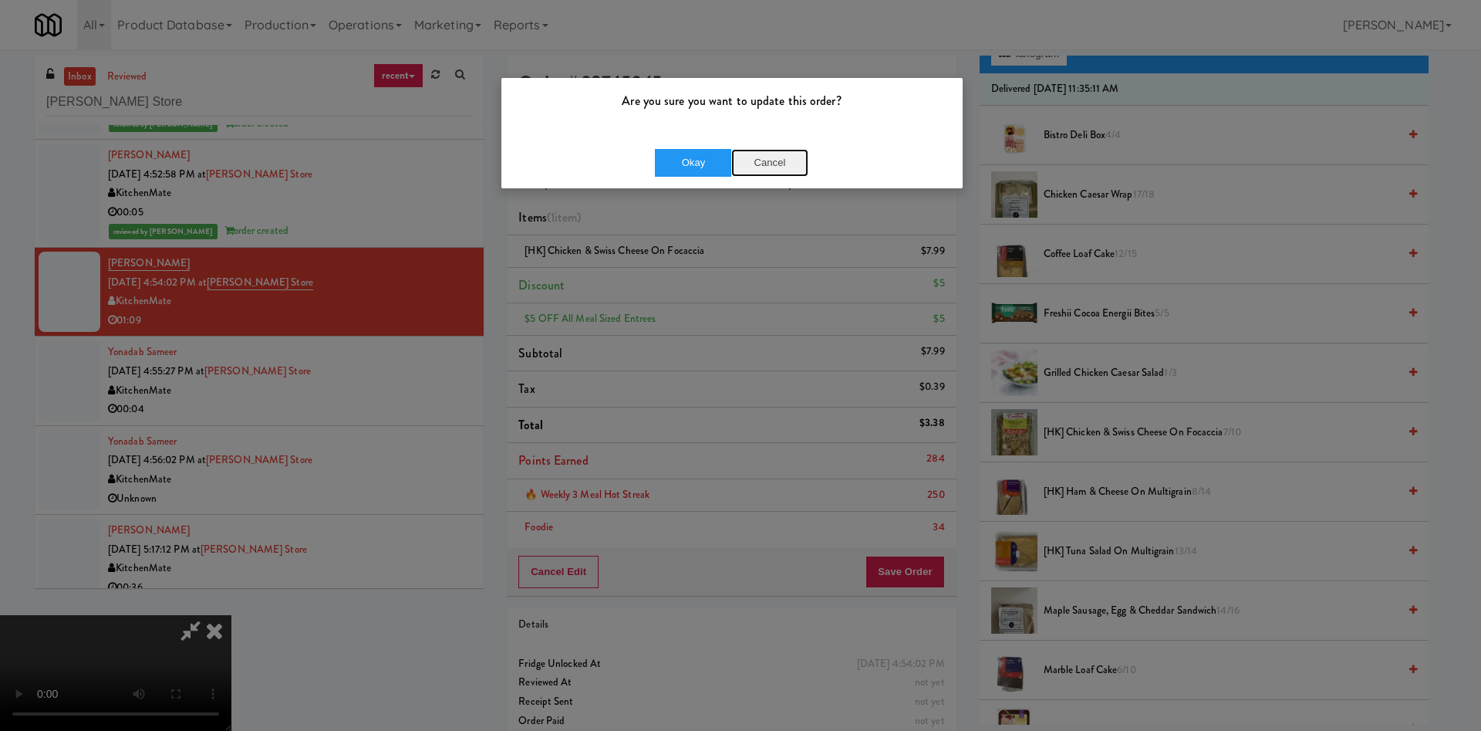
click at [765, 159] on button "Cancel" at bounding box center [769, 163] width 77 height 28
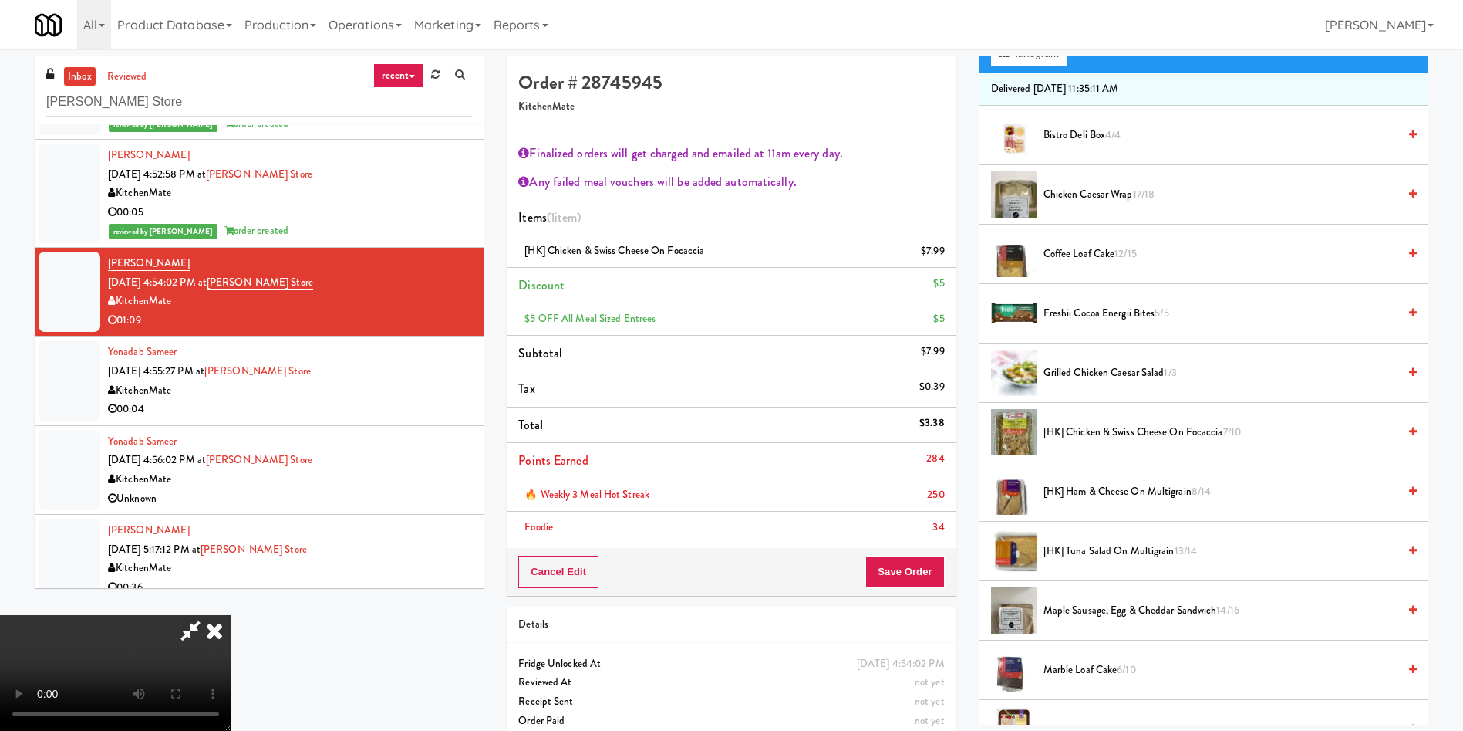
scroll to position [287, 0]
click at [917, 561] on button "Save Order" at bounding box center [905, 571] width 79 height 32
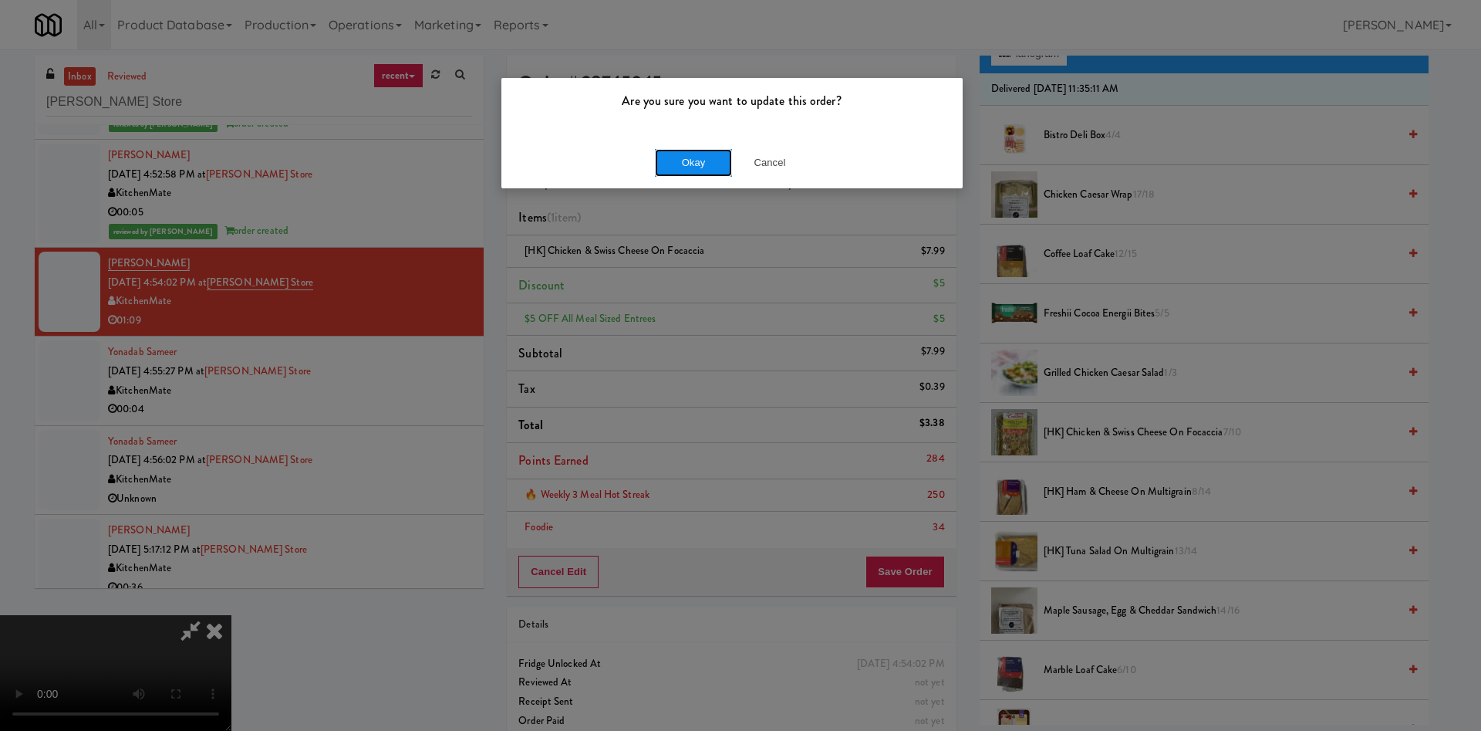
click at [707, 156] on button "Okay" at bounding box center [693, 163] width 77 height 28
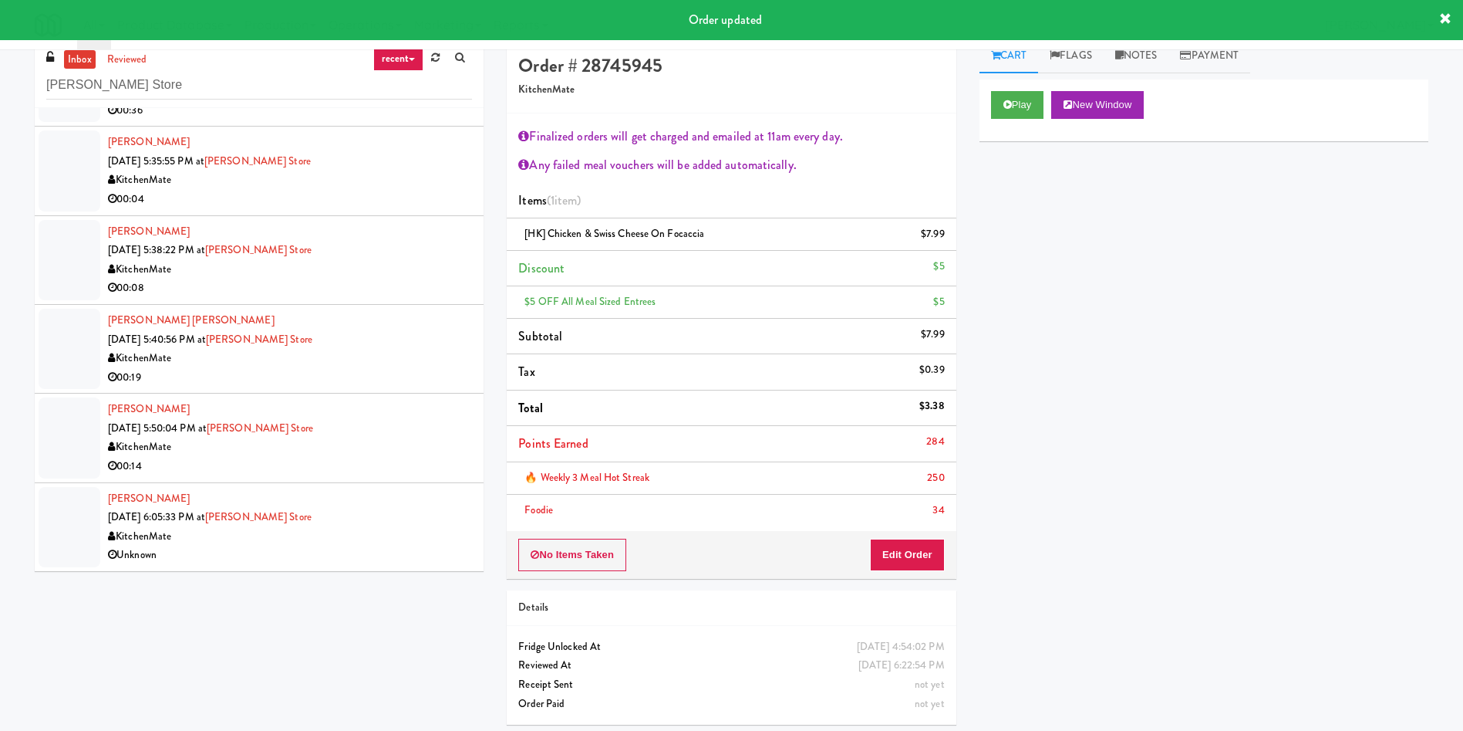
scroll to position [0, 0]
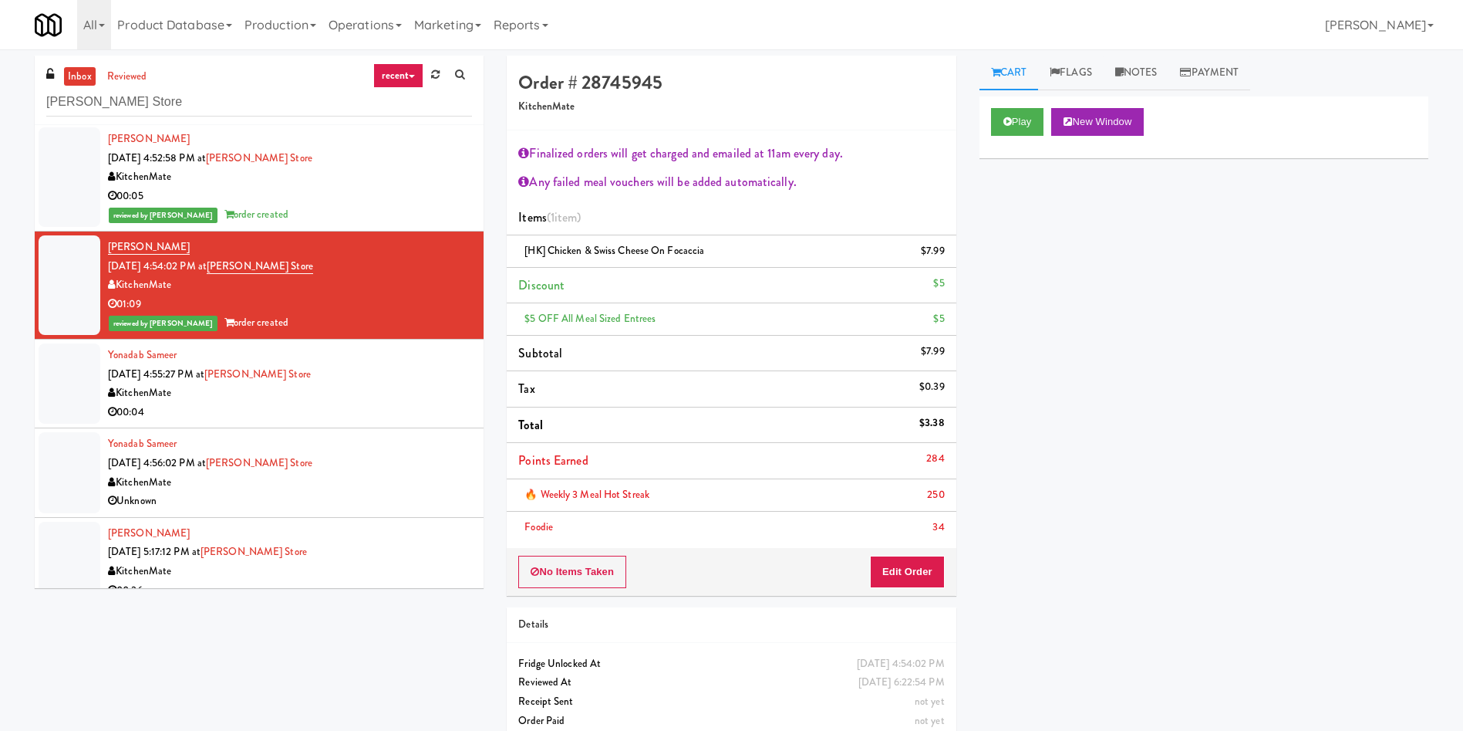
click at [64, 372] on div at bounding box center [70, 383] width 62 height 80
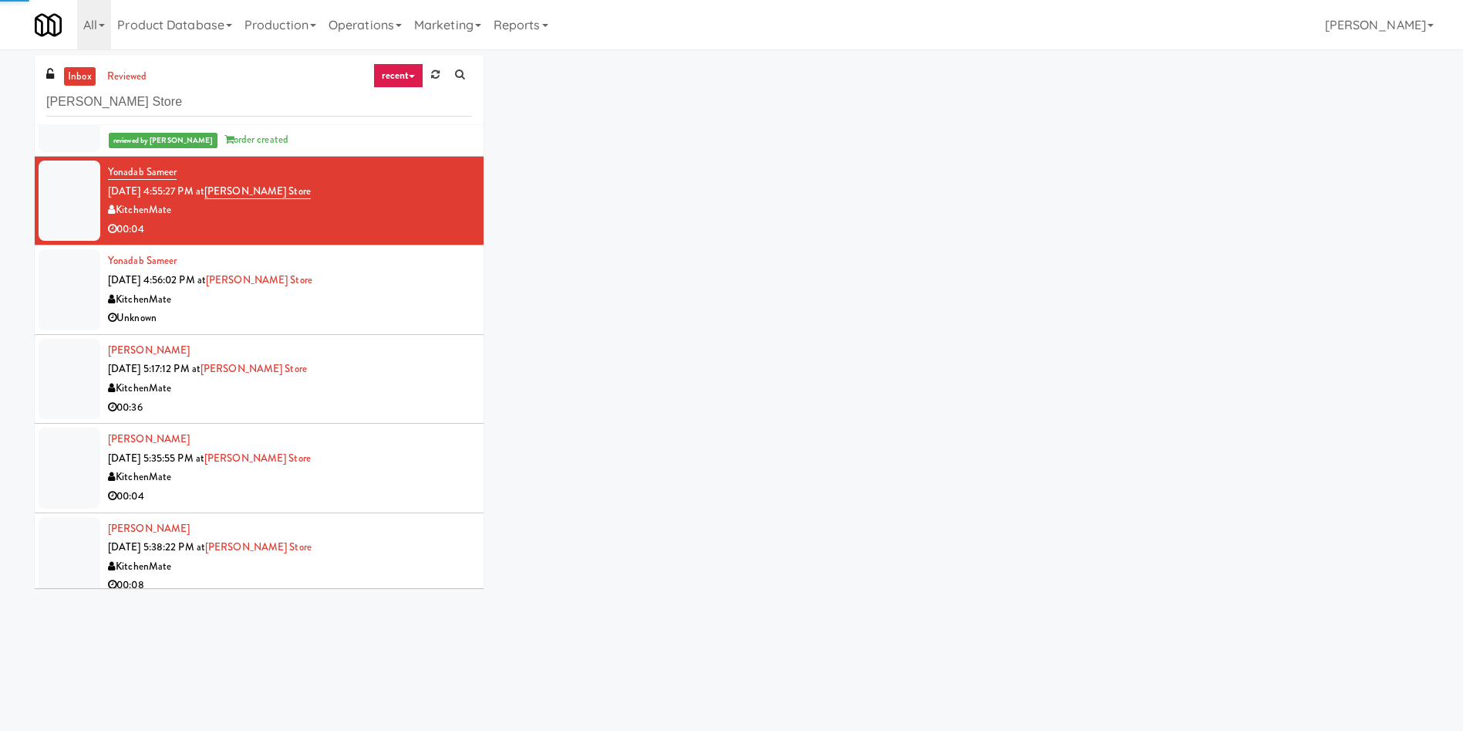
scroll to position [3256, 0]
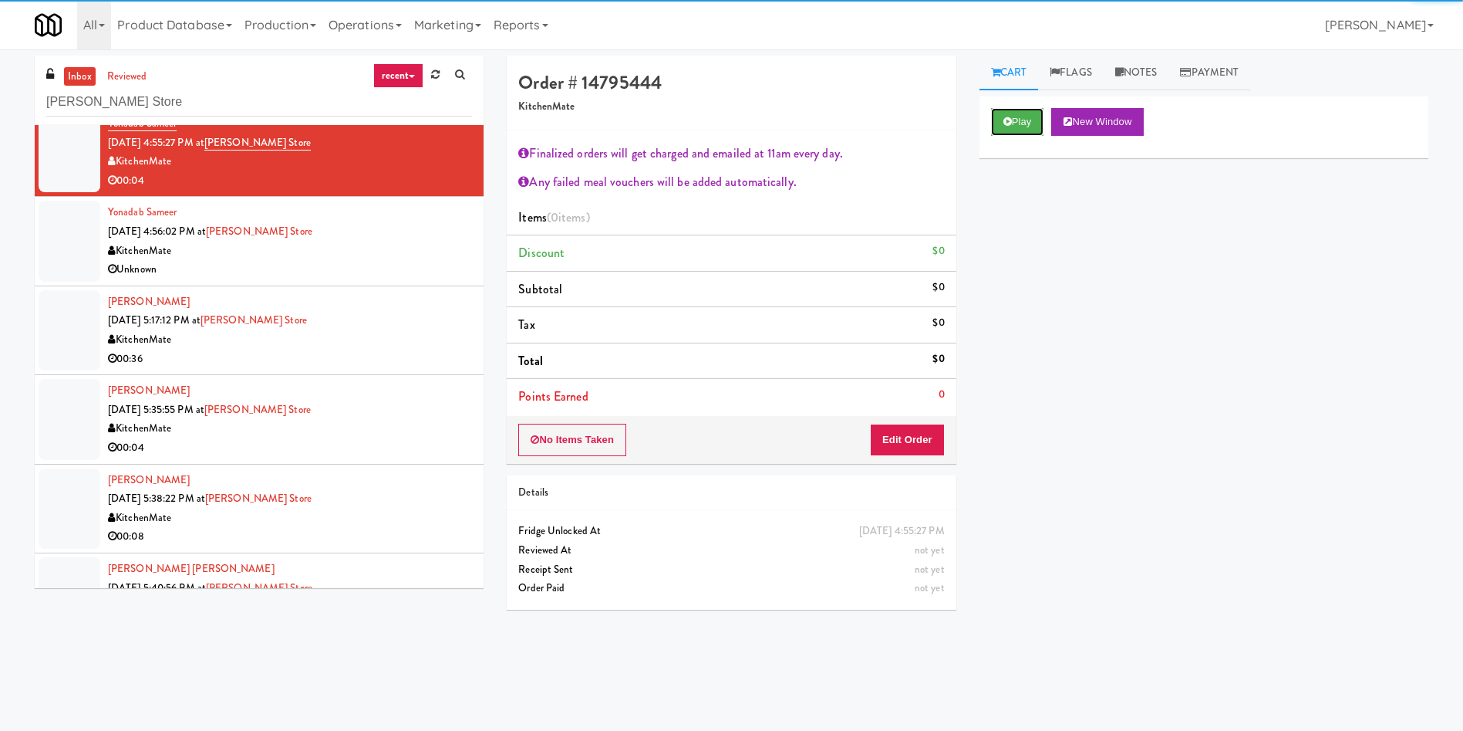
drag, startPoint x: 1023, startPoint y: 128, endPoint x: 1007, endPoint y: 162, distance: 37.6
click at [1023, 128] on button "Play" at bounding box center [1017, 122] width 53 height 28
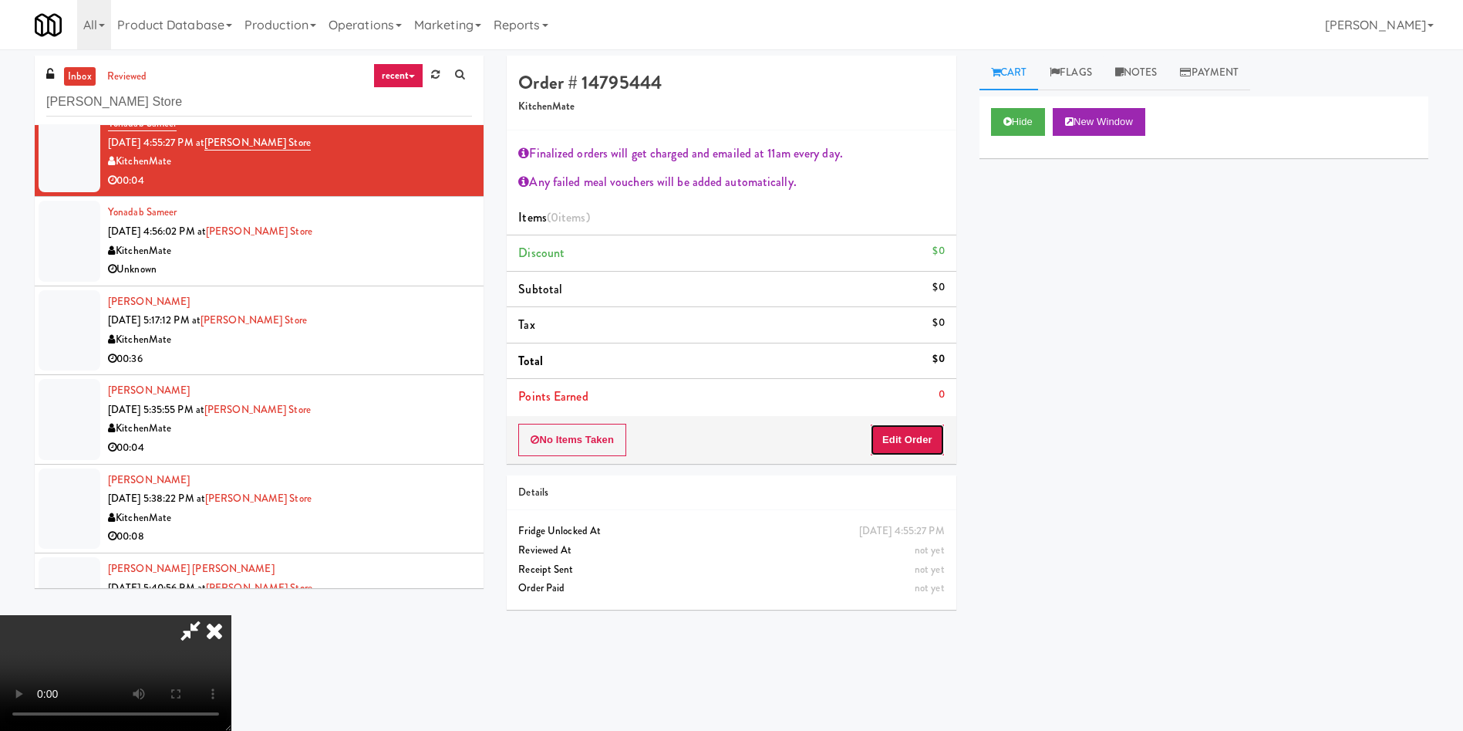
click at [909, 443] on button "Edit Order" at bounding box center [907, 440] width 75 height 32
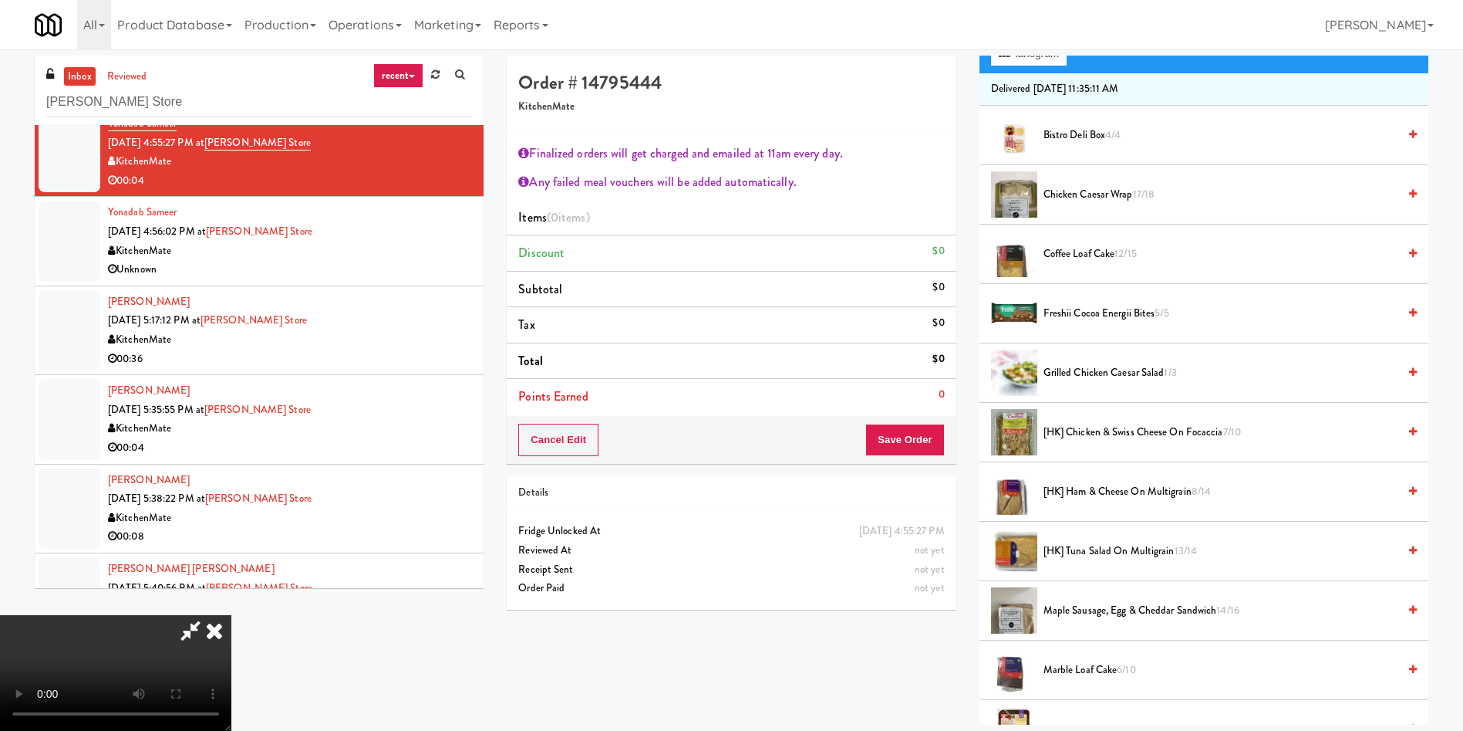
scroll to position [0, 0]
click at [208, 615] on icon at bounding box center [190, 630] width 35 height 31
click at [561, 440] on button "Cancel Edit" at bounding box center [558, 440] width 80 height 32
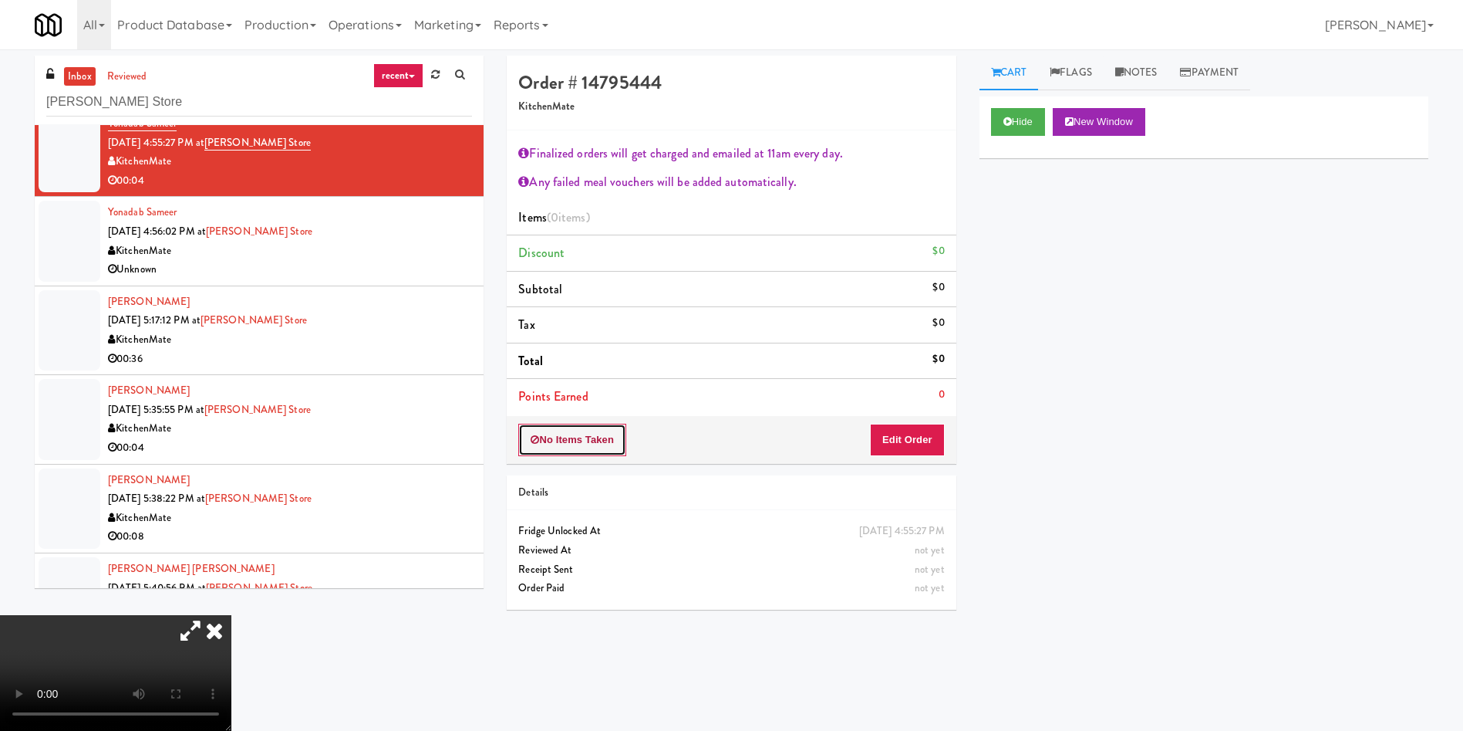
click at [592, 439] on button "No Items Taken" at bounding box center [572, 440] width 108 height 32
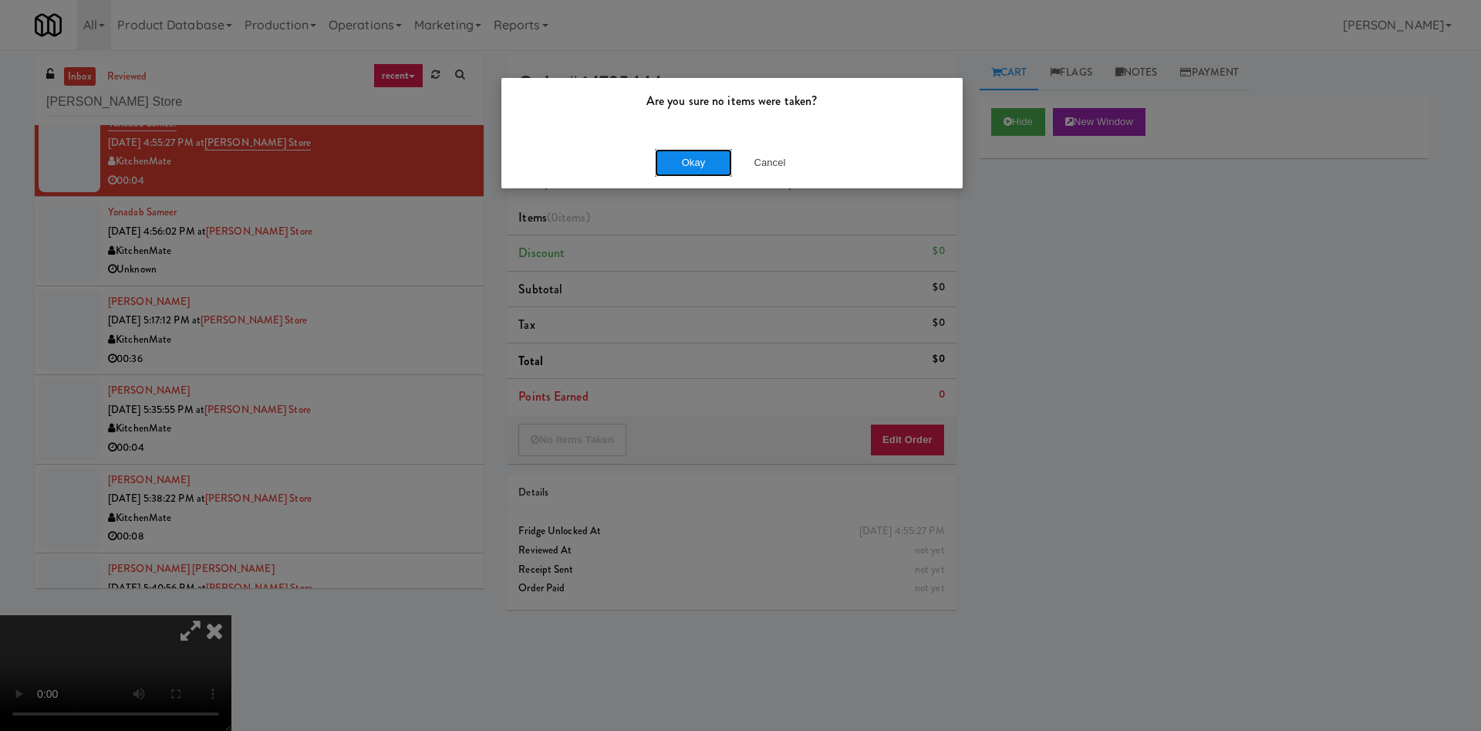
click at [696, 156] on button "Okay" at bounding box center [693, 163] width 77 height 28
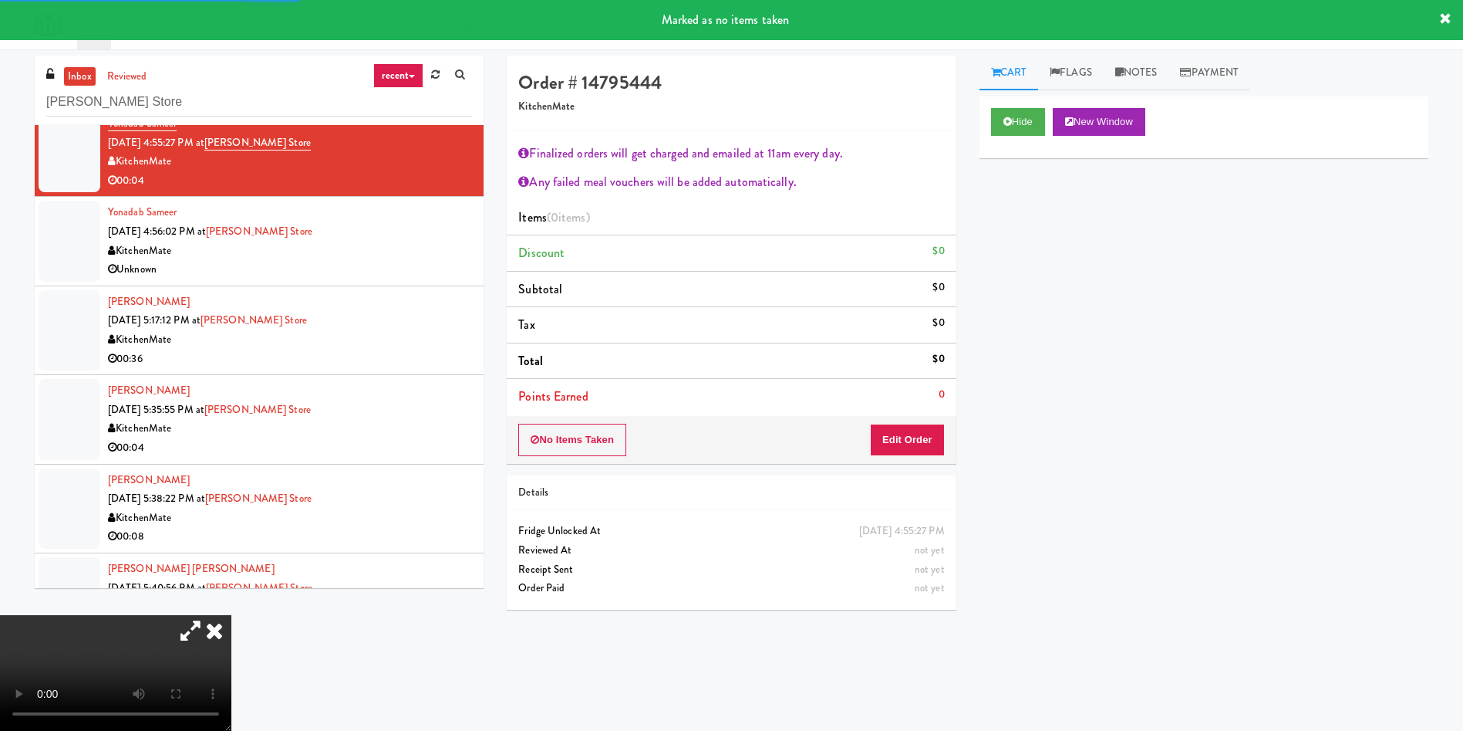
click at [231, 615] on icon at bounding box center [214, 630] width 34 height 31
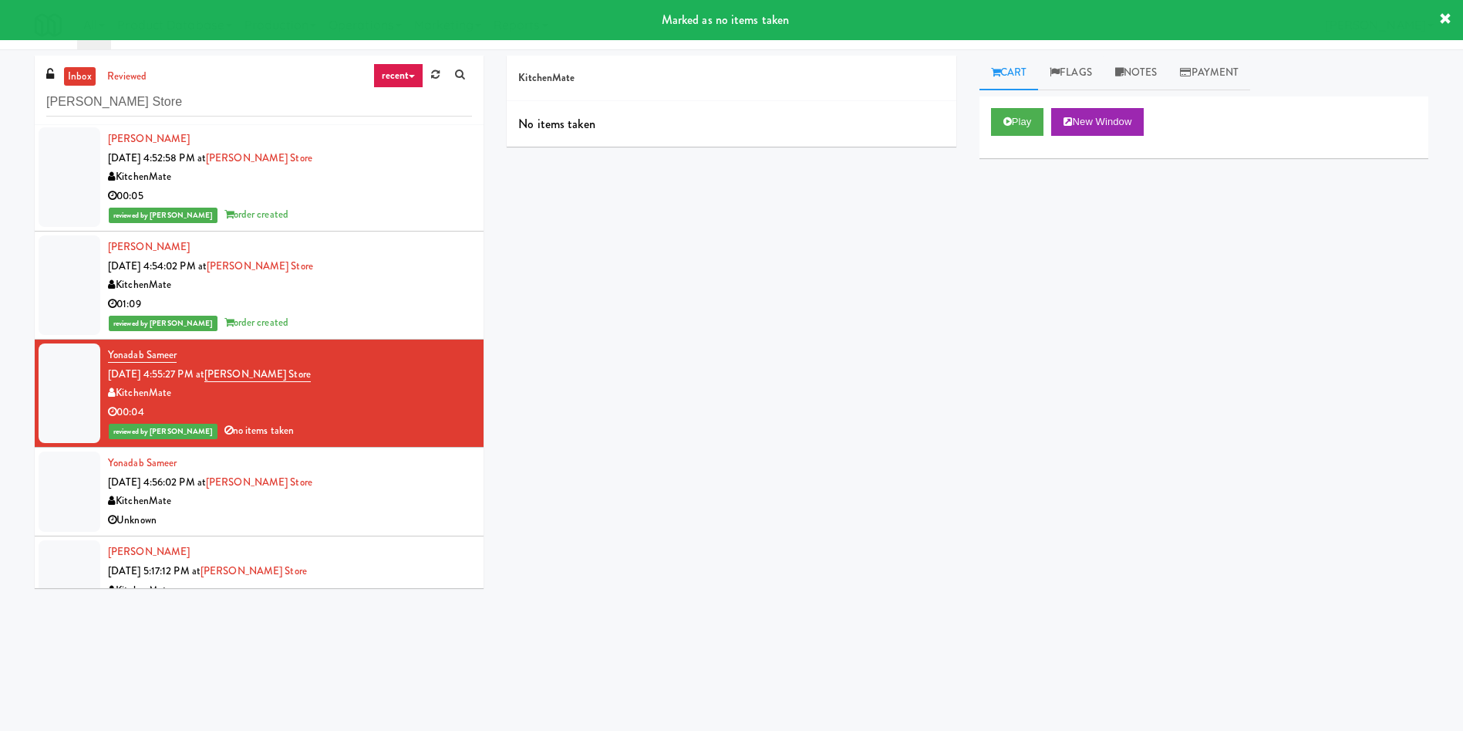
scroll to position [3140, 0]
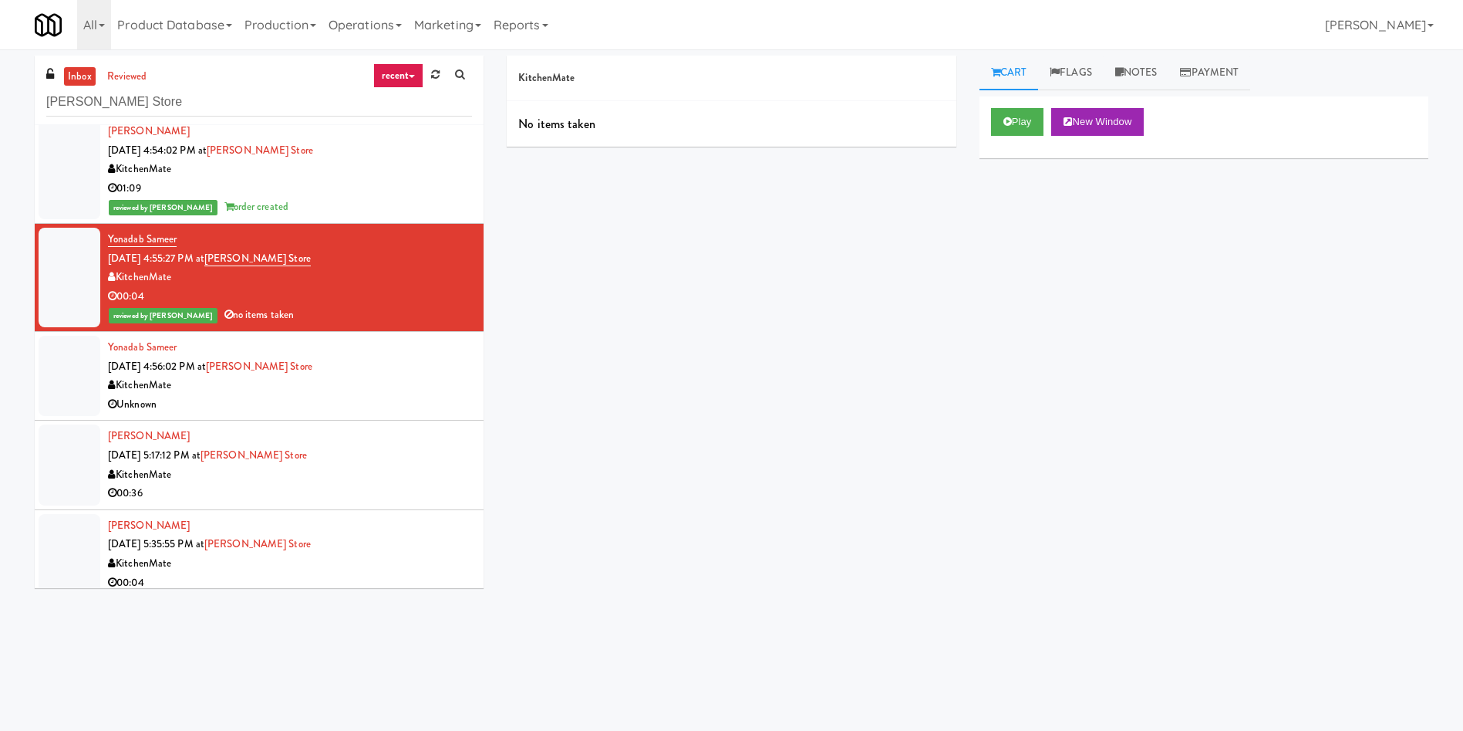
drag, startPoint x: 74, startPoint y: 376, endPoint x: 143, endPoint y: 373, distance: 69.5
click at [74, 376] on div at bounding box center [70, 376] width 62 height 80
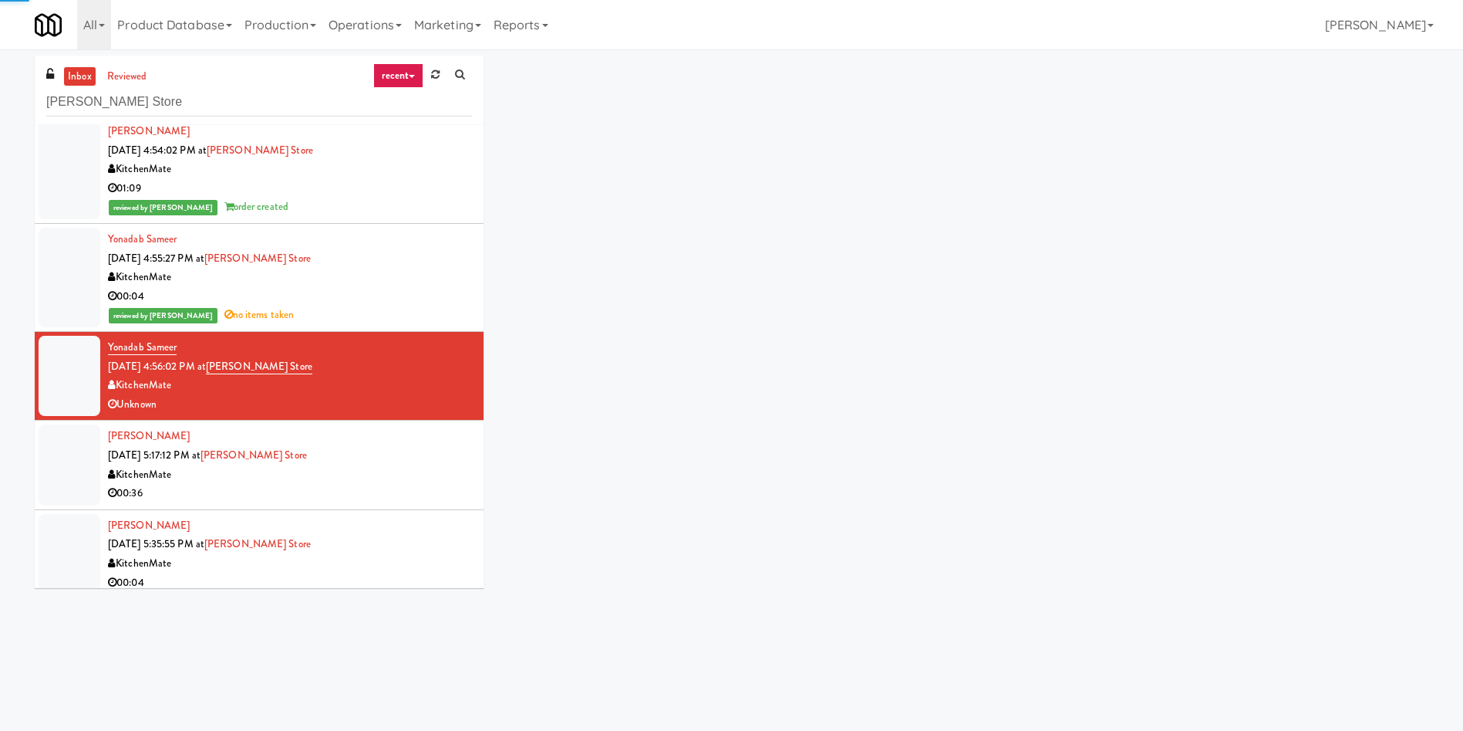
scroll to position [3256, 0]
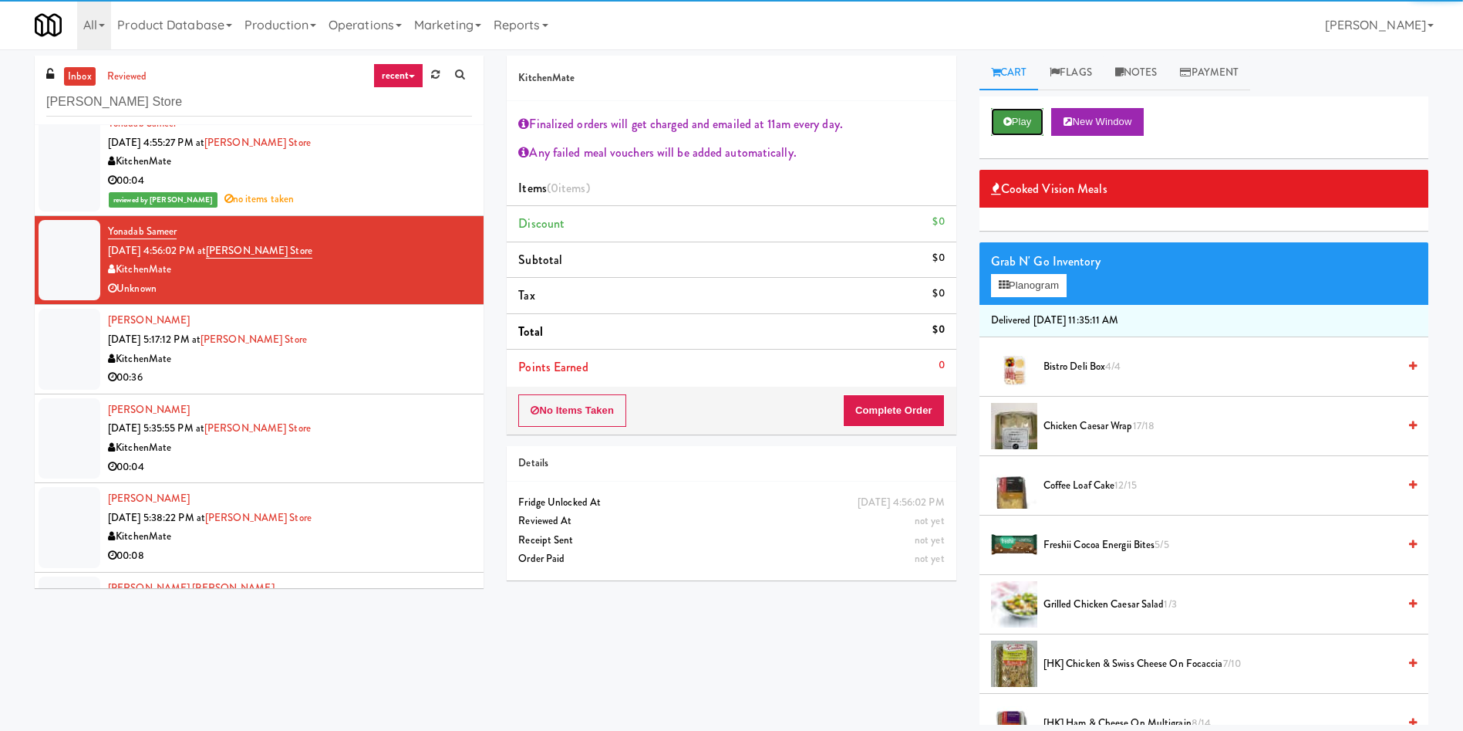
click at [1010, 118] on icon at bounding box center [1008, 121] width 8 height 10
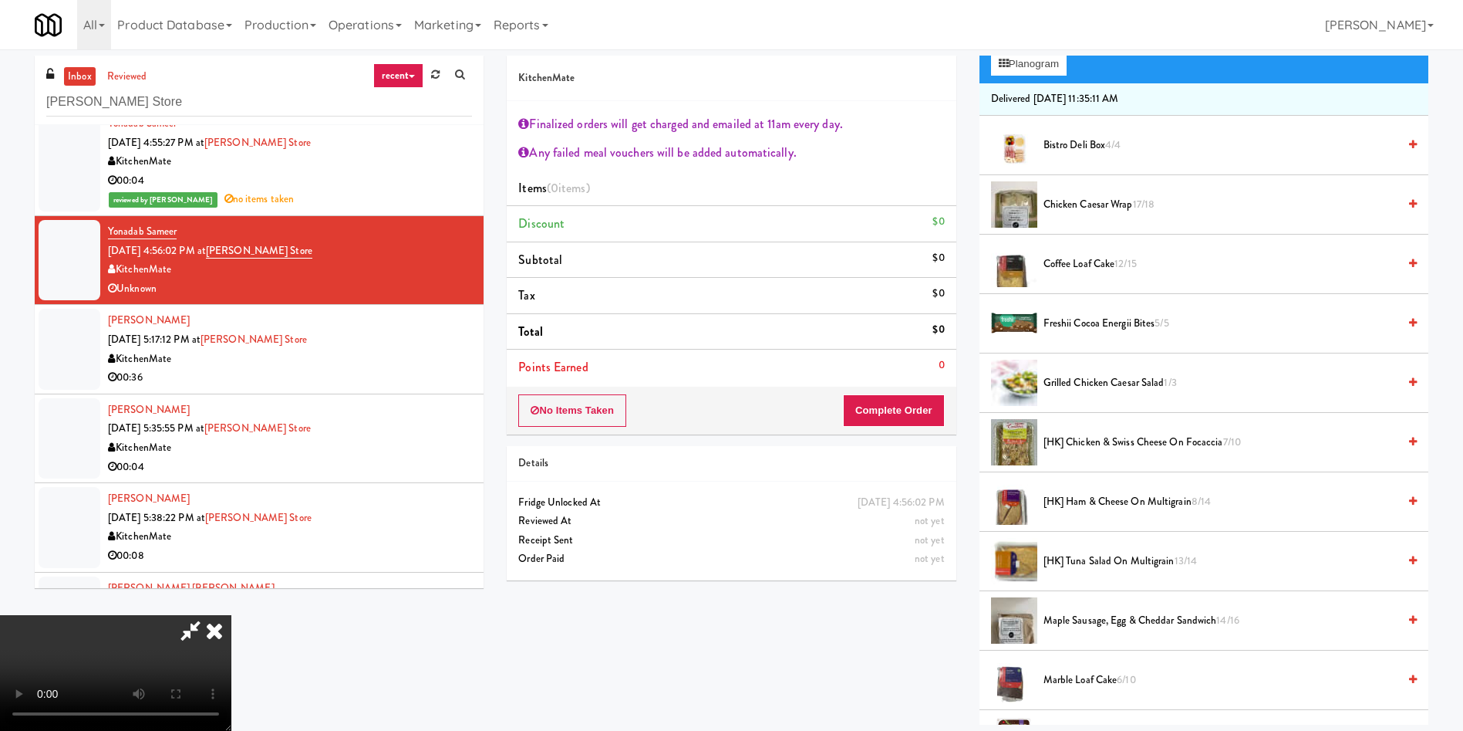
scroll to position [463, 0]
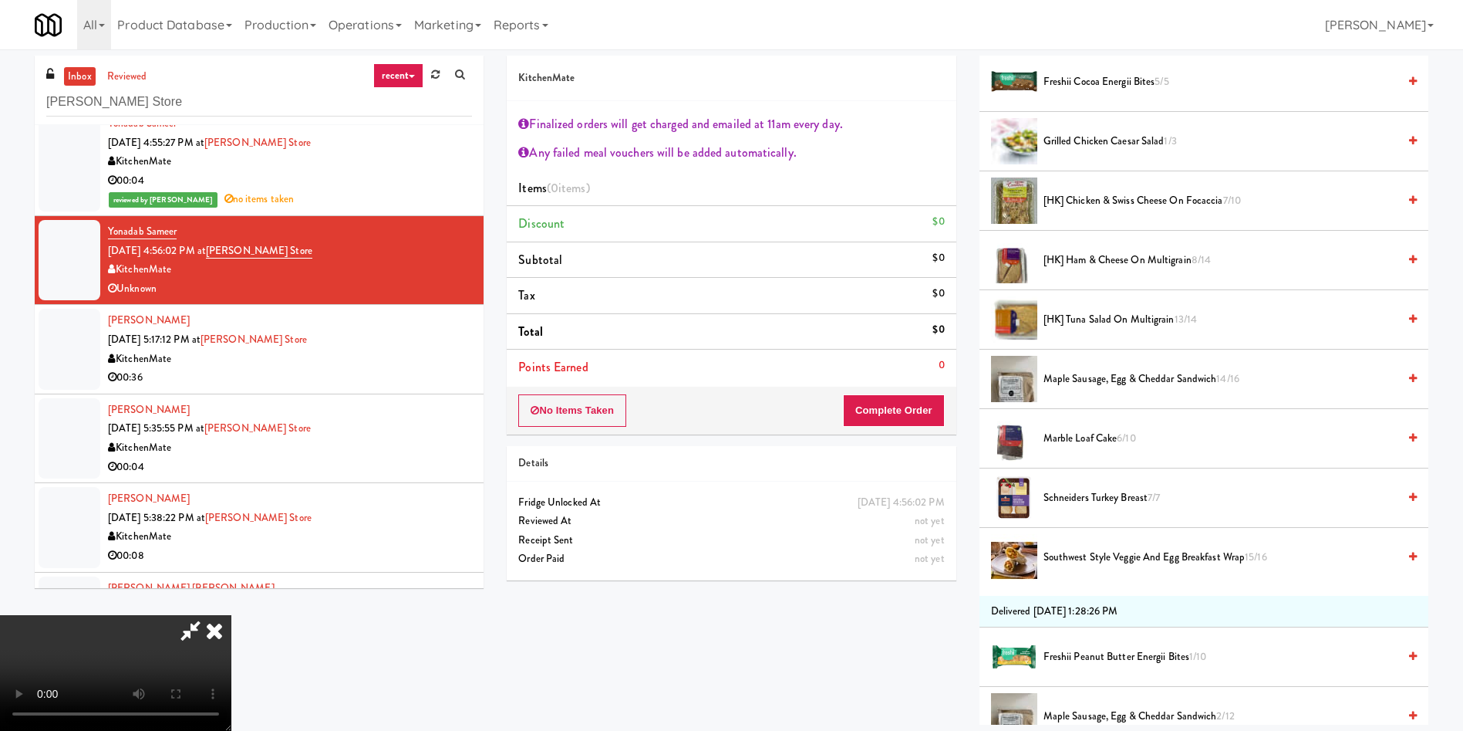
click at [1085, 195] on span "[HK] Chicken & Swiss Cheese On Focaccia 7/10" at bounding box center [1221, 200] width 354 height 19
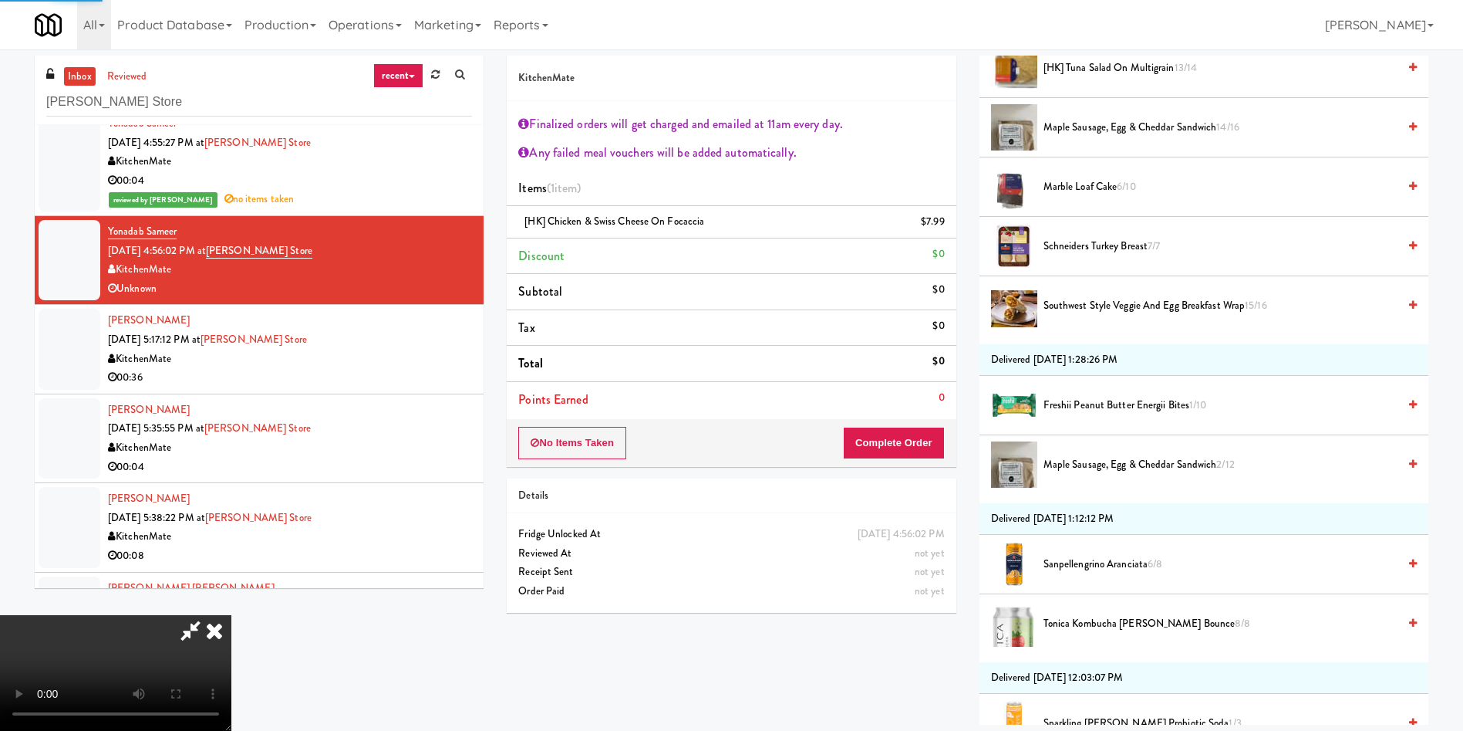
scroll to position [926, 0]
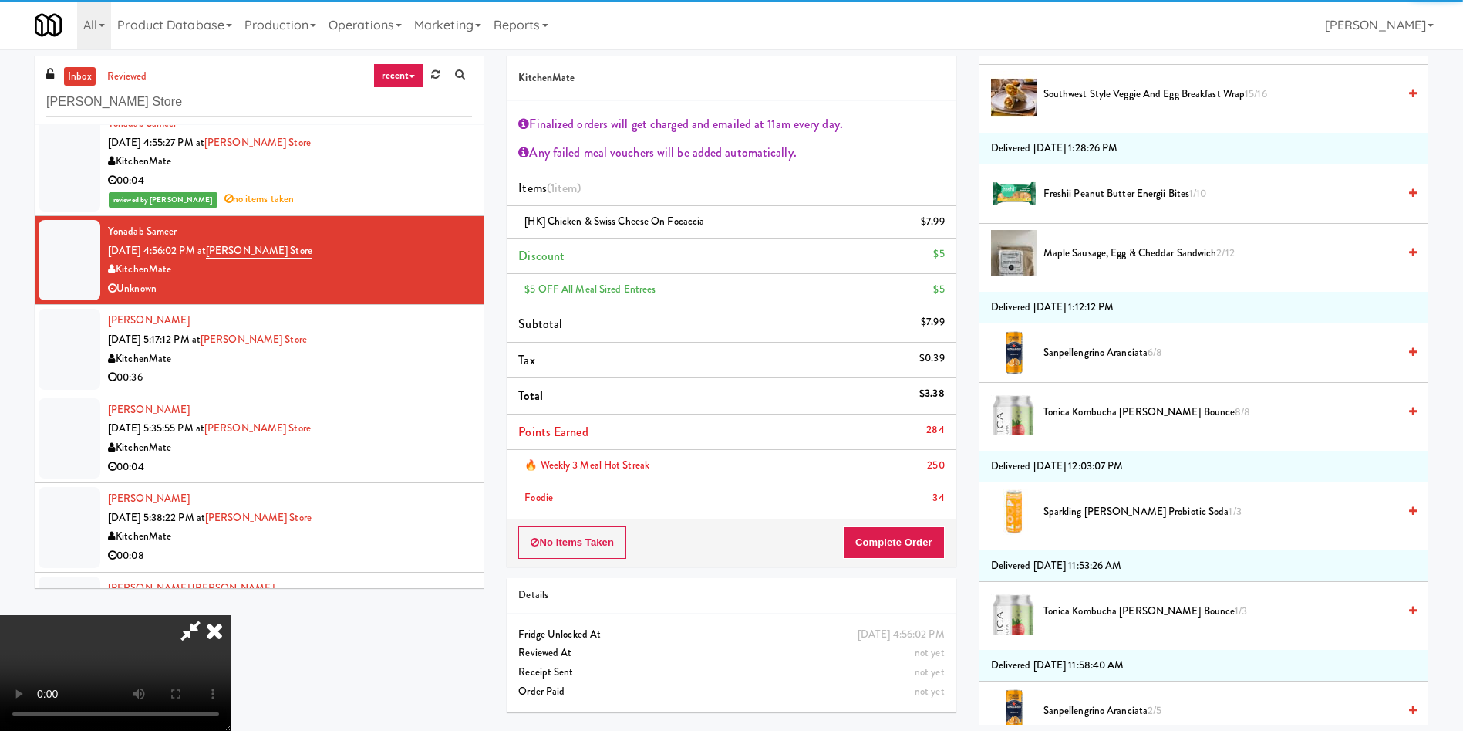
click at [917, 450] on li "🔥 Weekly 3 Meal Hot Streak 250" at bounding box center [731, 466] width 449 height 32
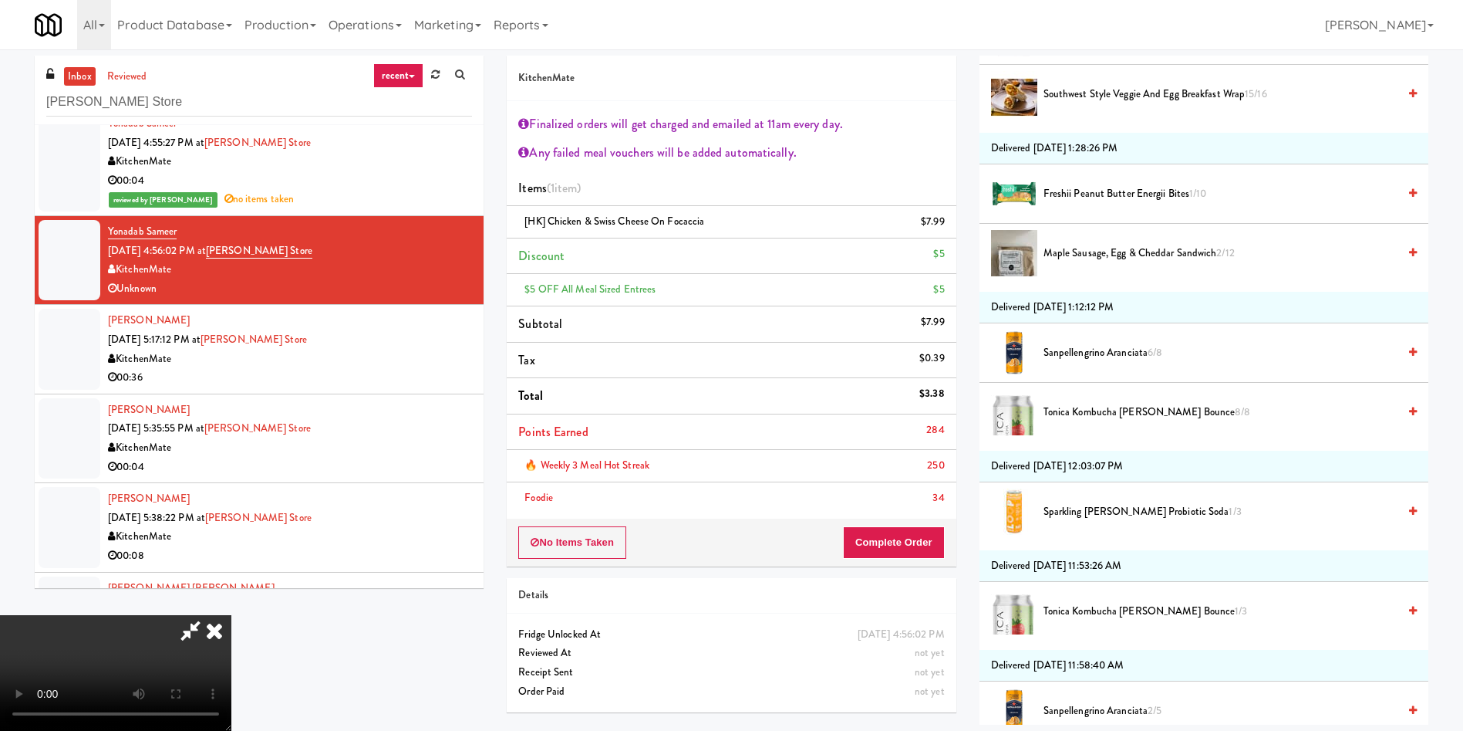
scroll to position [287, 0]
click at [918, 551] on button "Complete Order" at bounding box center [894, 542] width 102 height 32
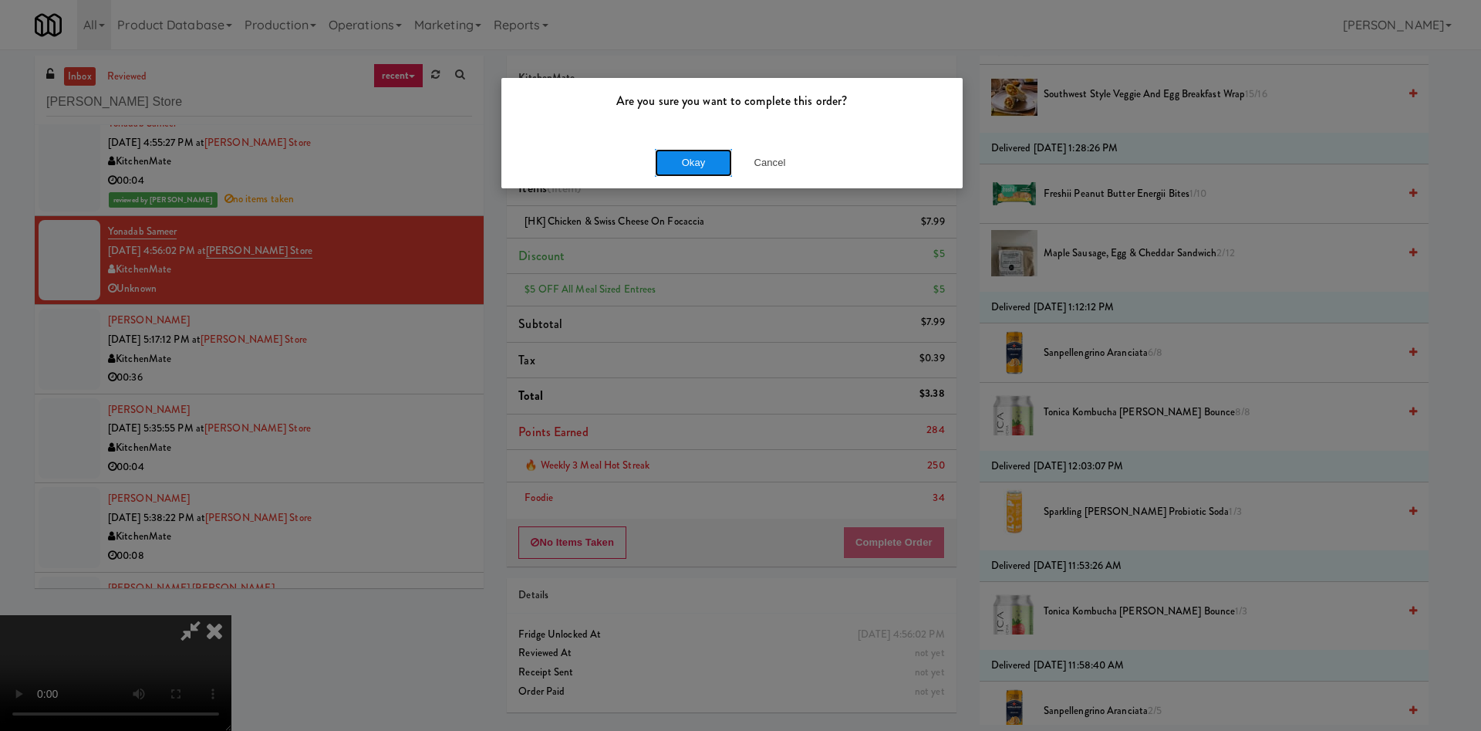
click at [710, 167] on button "Okay" at bounding box center [693, 163] width 77 height 28
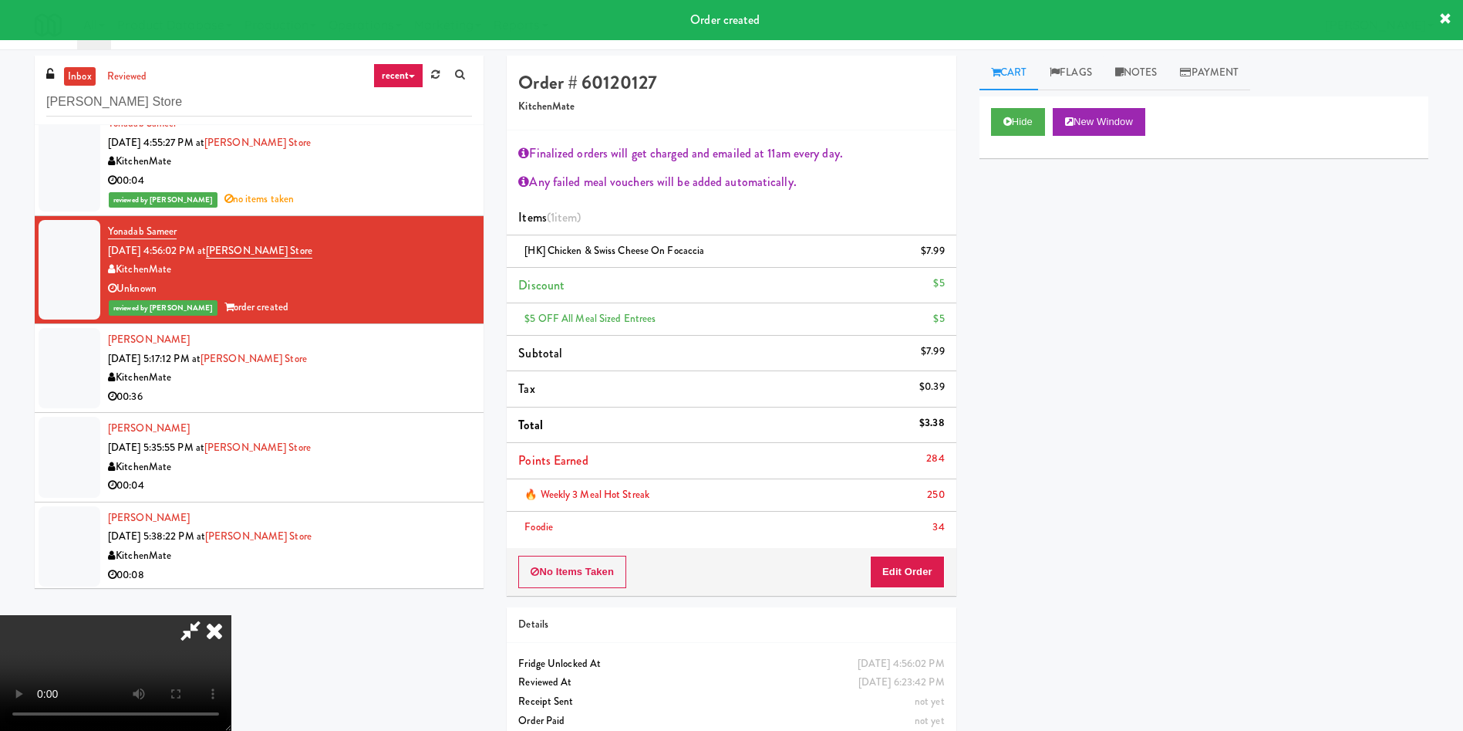
scroll to position [0, 0]
click at [208, 615] on icon at bounding box center [190, 630] width 35 height 31
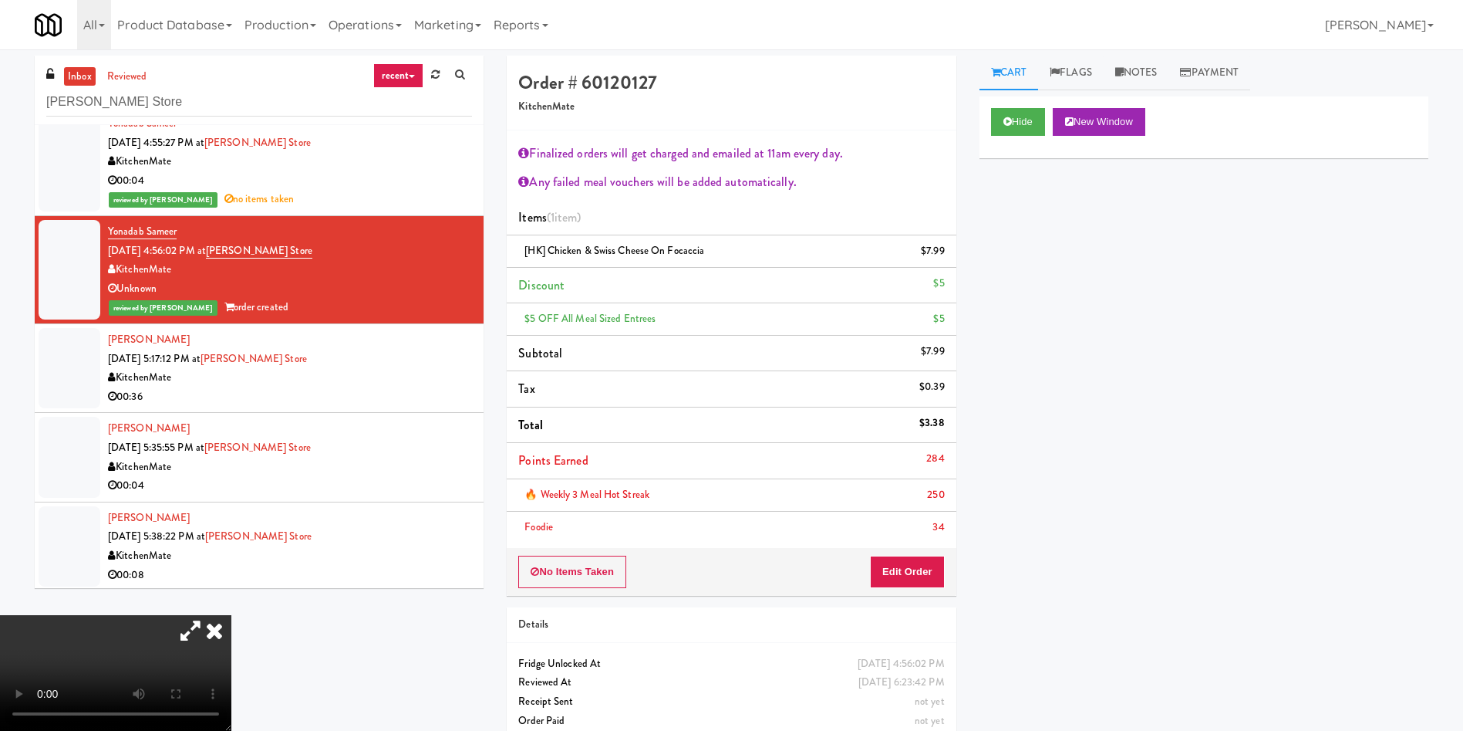
click at [231, 615] on icon at bounding box center [214, 630] width 34 height 31
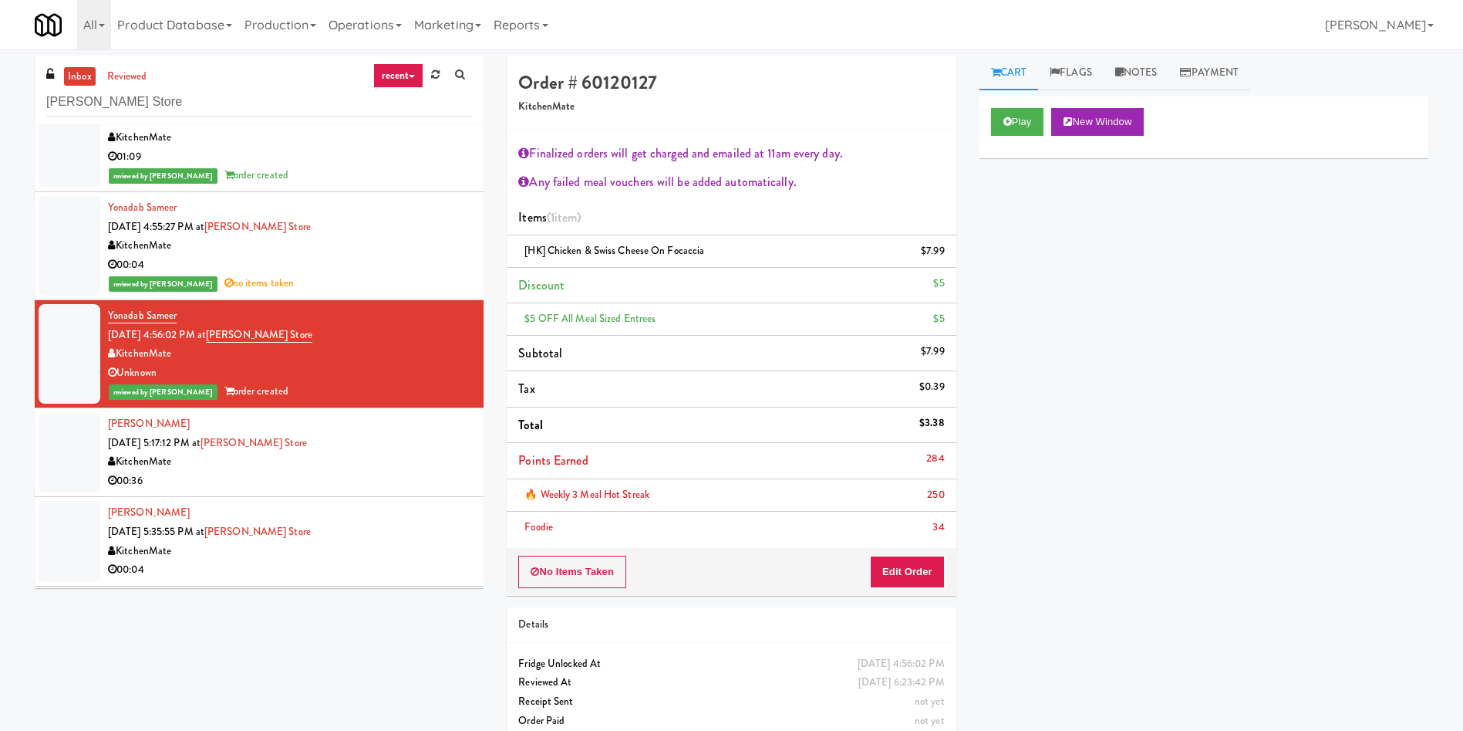
scroll to position [3256, 0]
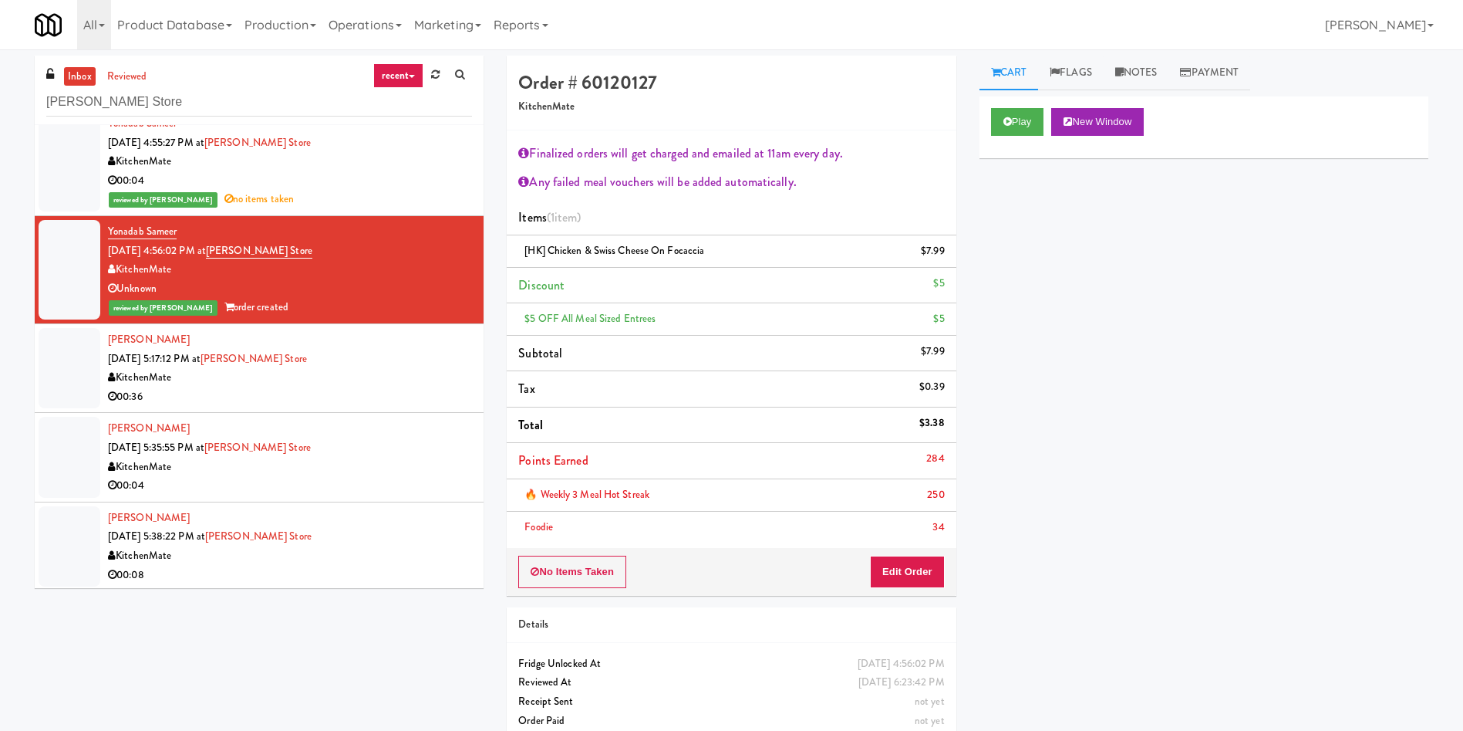
click at [69, 366] on div at bounding box center [70, 368] width 62 height 80
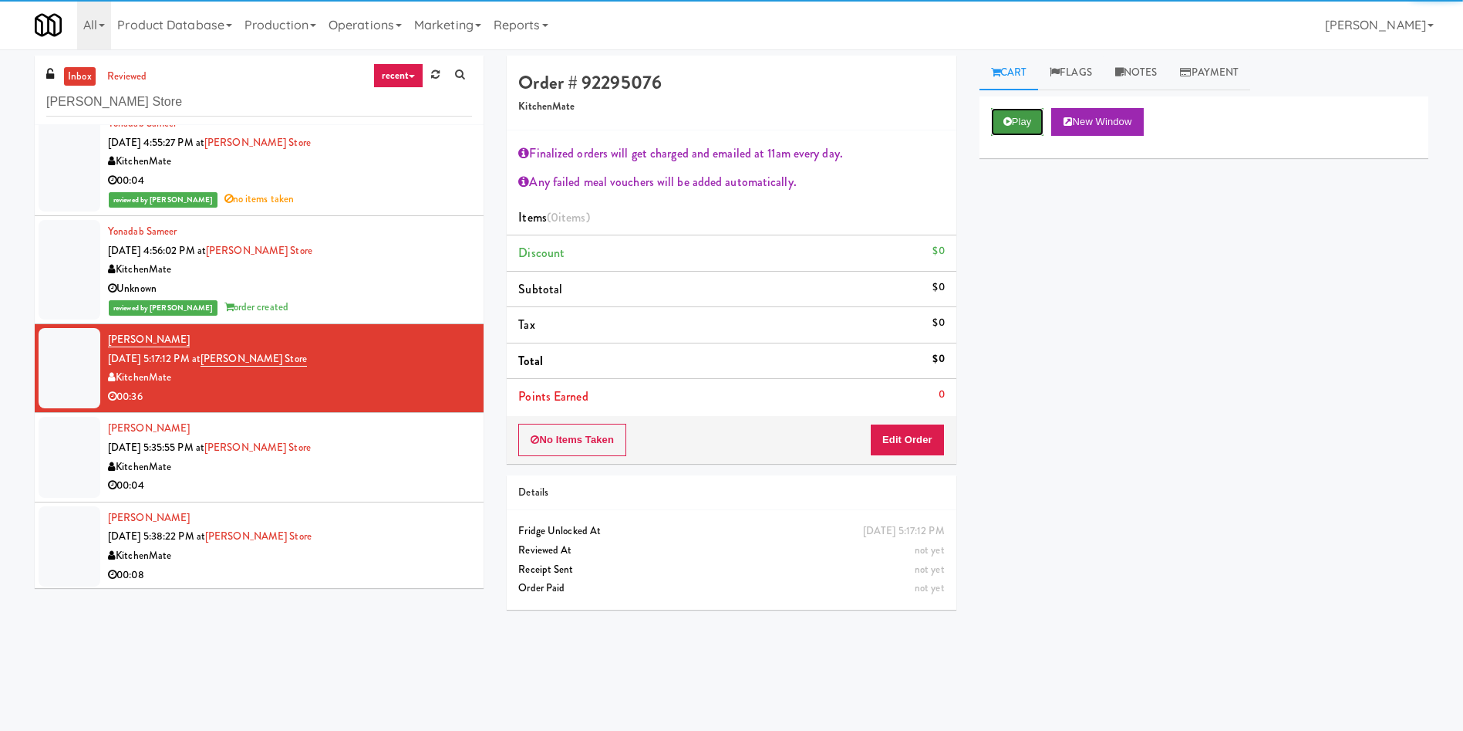
click at [1035, 132] on button "Play" at bounding box center [1017, 122] width 53 height 28
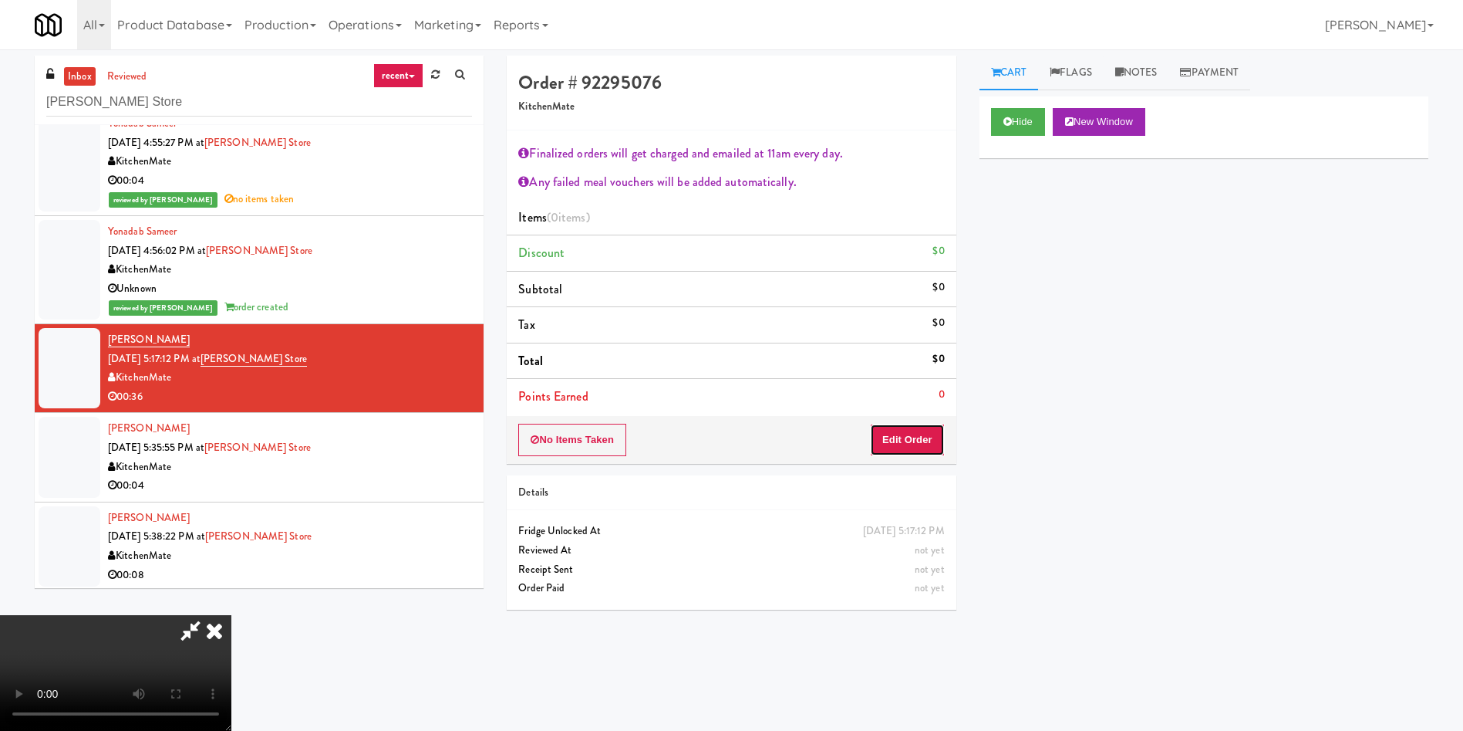
click at [891, 444] on button "Edit Order" at bounding box center [907, 440] width 75 height 32
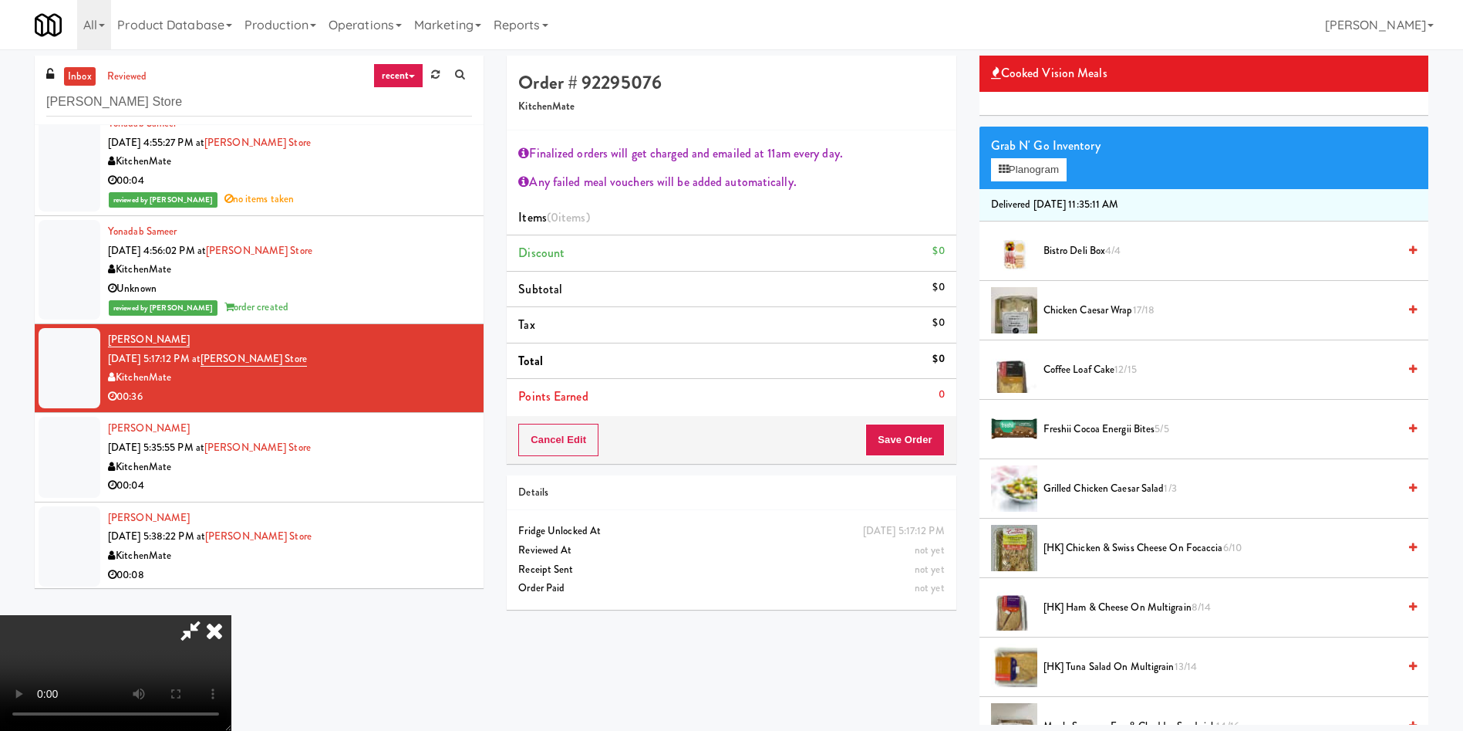
click at [1109, 549] on span "[HK] Chicken & Swiss Cheese On Focaccia 6/10" at bounding box center [1221, 547] width 354 height 19
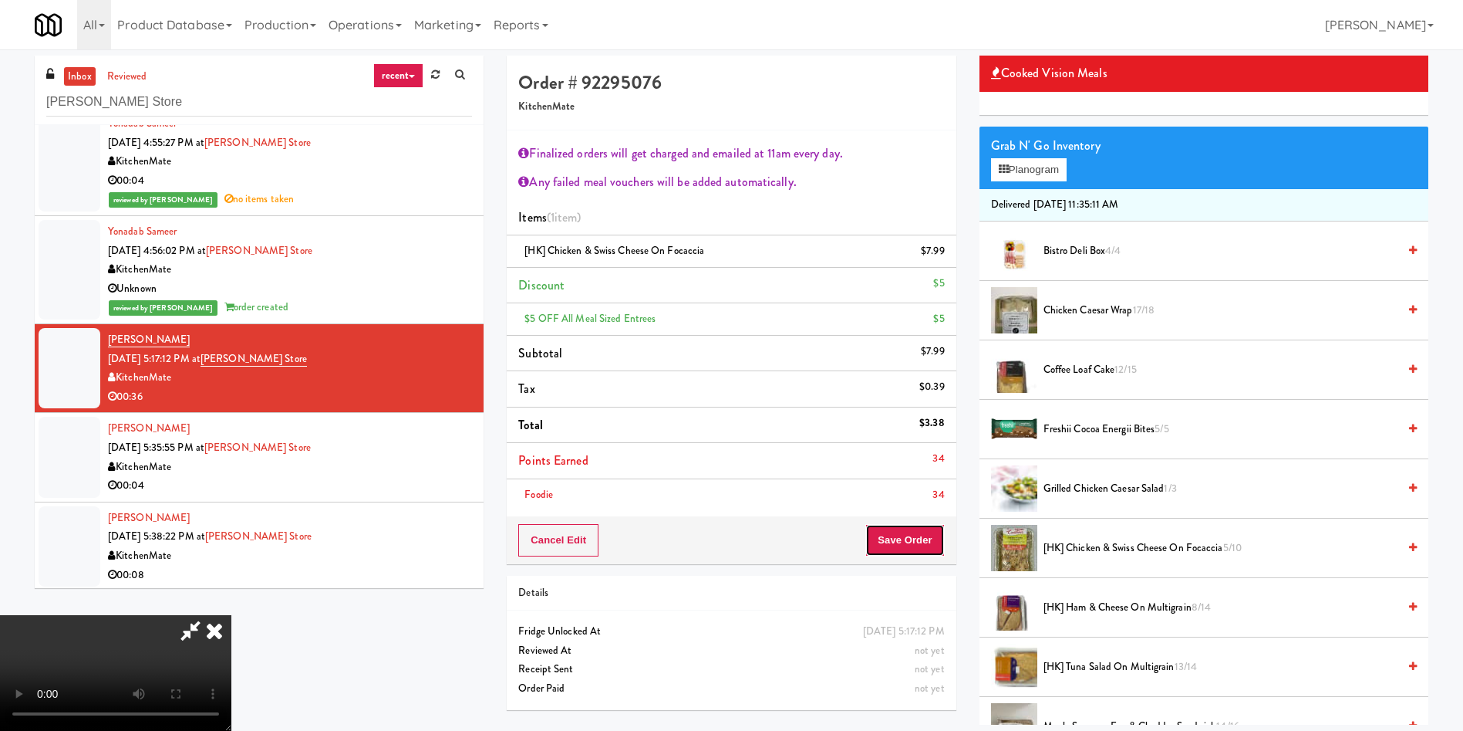
click at [932, 533] on button "Save Order" at bounding box center [905, 540] width 79 height 32
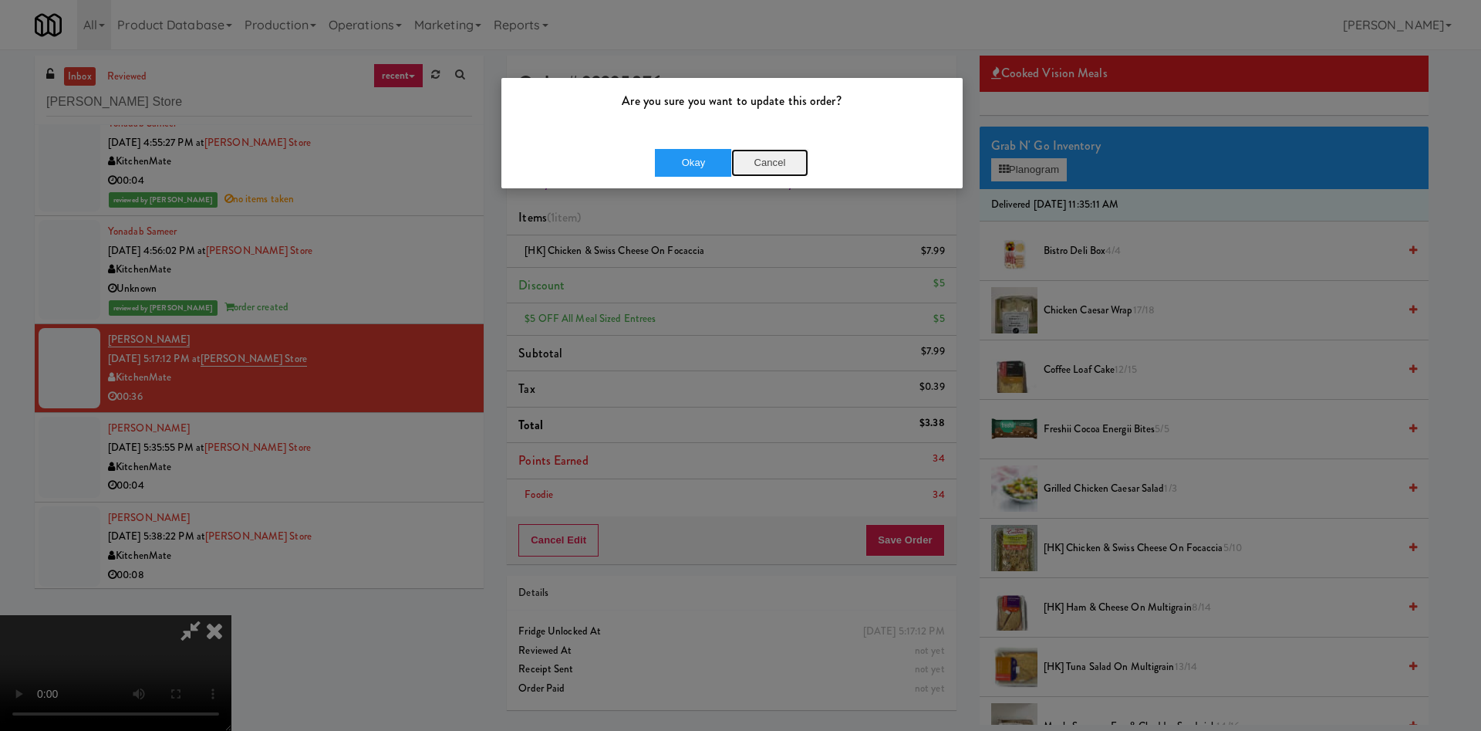
click at [778, 165] on button "Cancel" at bounding box center [769, 163] width 77 height 28
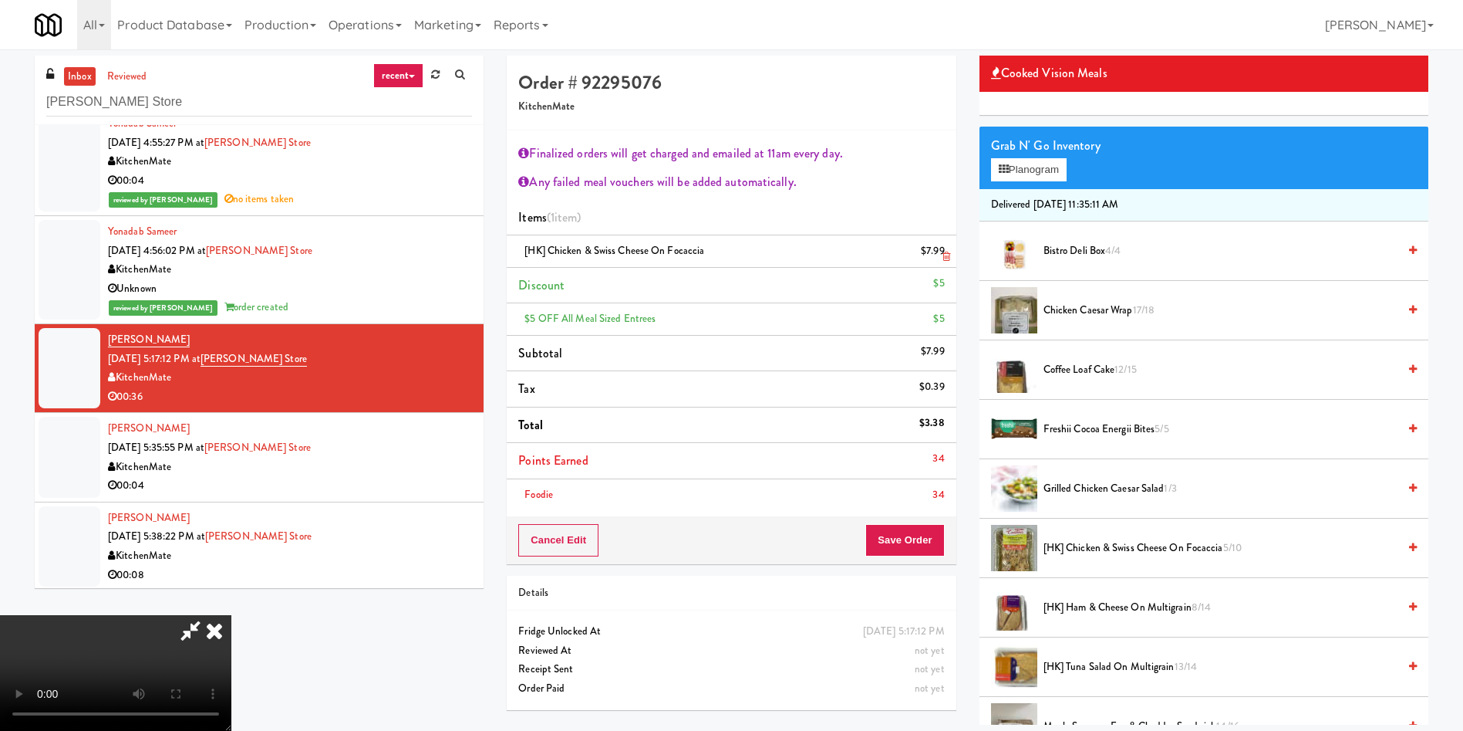
click at [946, 256] on icon at bounding box center [947, 256] width 8 height 10
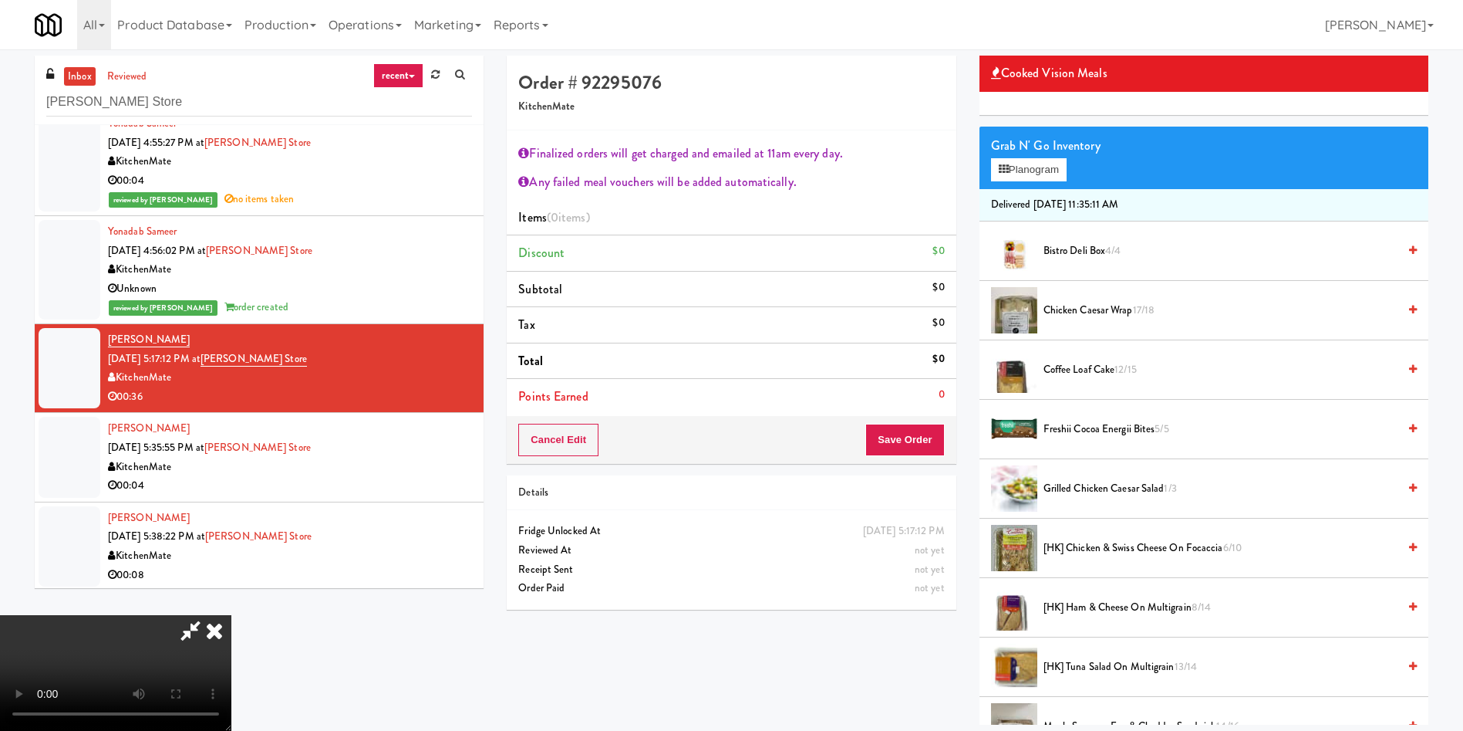
click at [208, 615] on icon at bounding box center [190, 630] width 35 height 31
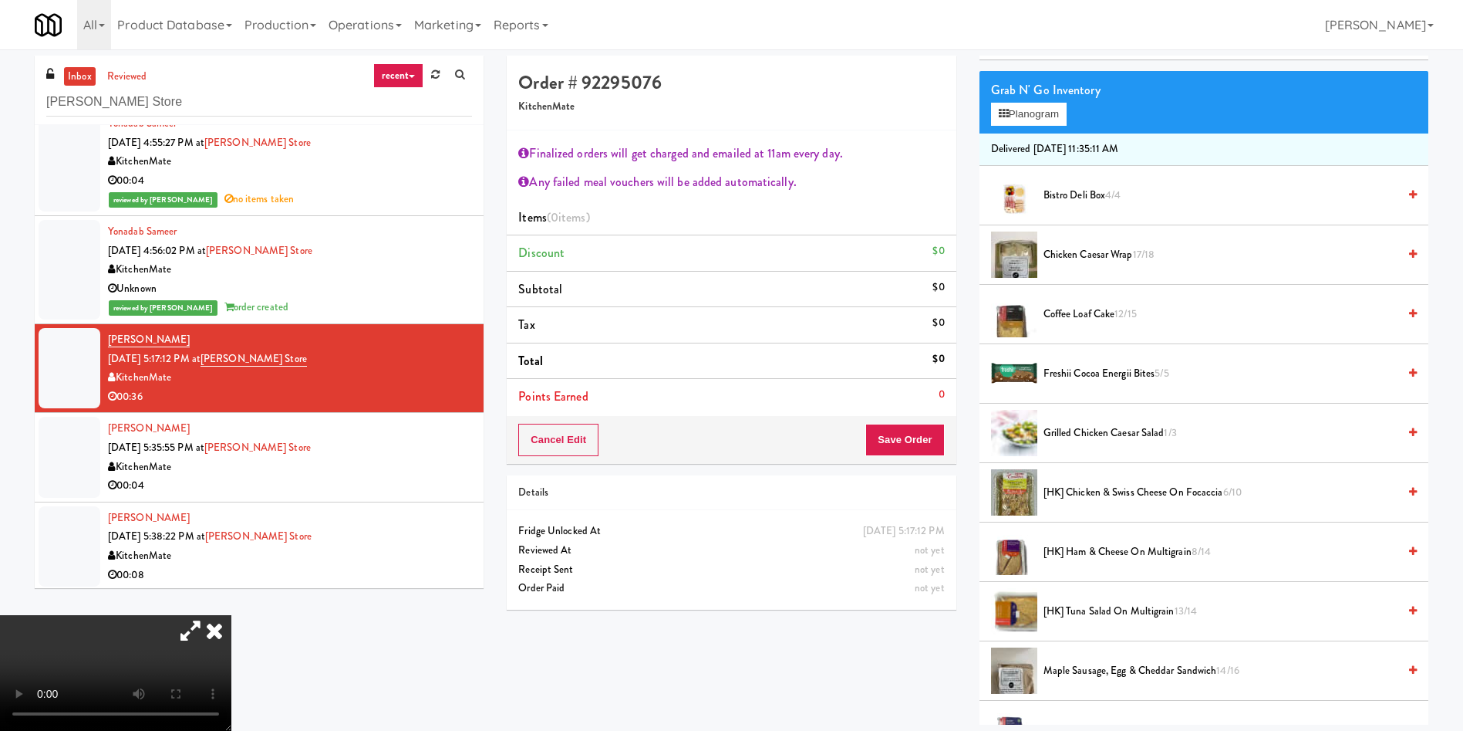
scroll to position [231, 0]
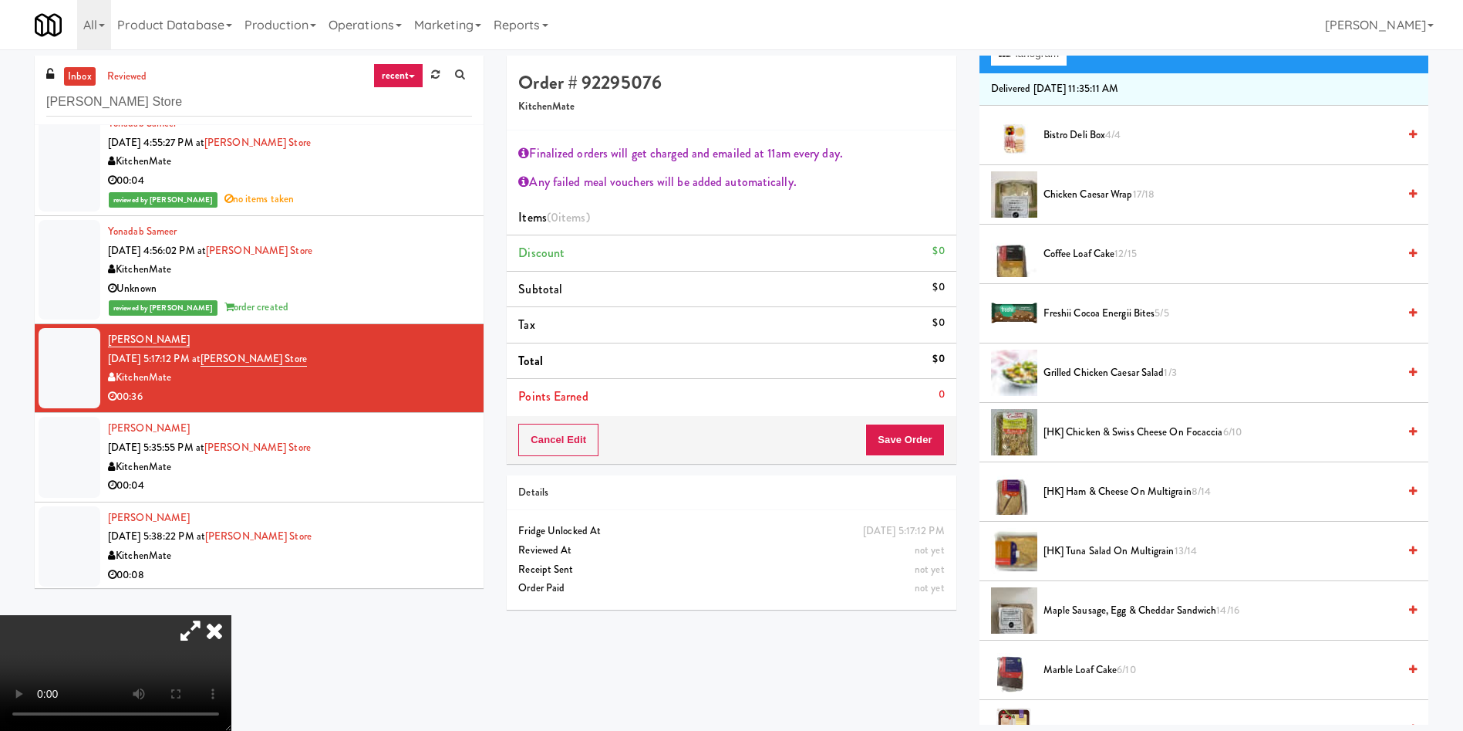
click at [1105, 552] on span "[HK] Tuna Salad on Multigrain 13/14" at bounding box center [1221, 551] width 354 height 19
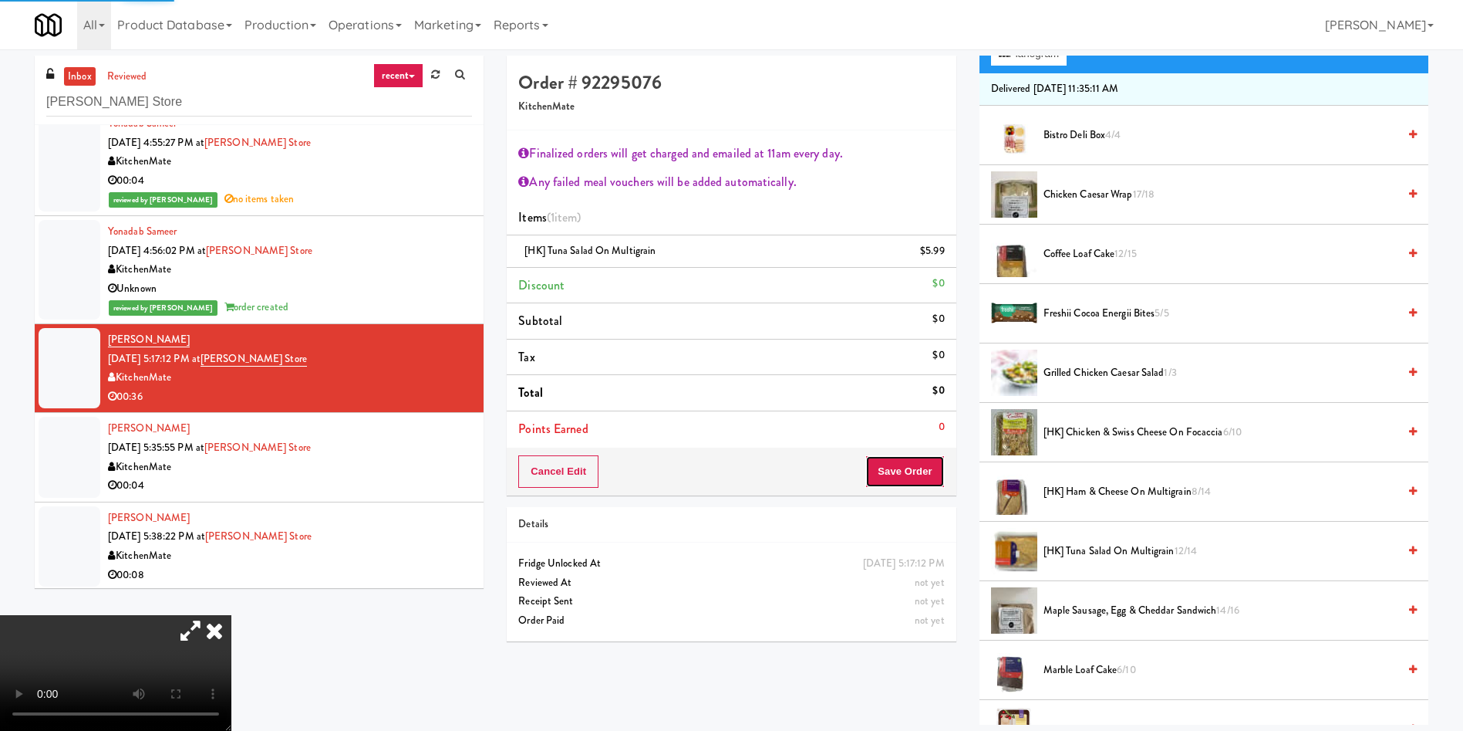
click at [915, 474] on button "Save Order" at bounding box center [905, 471] width 79 height 32
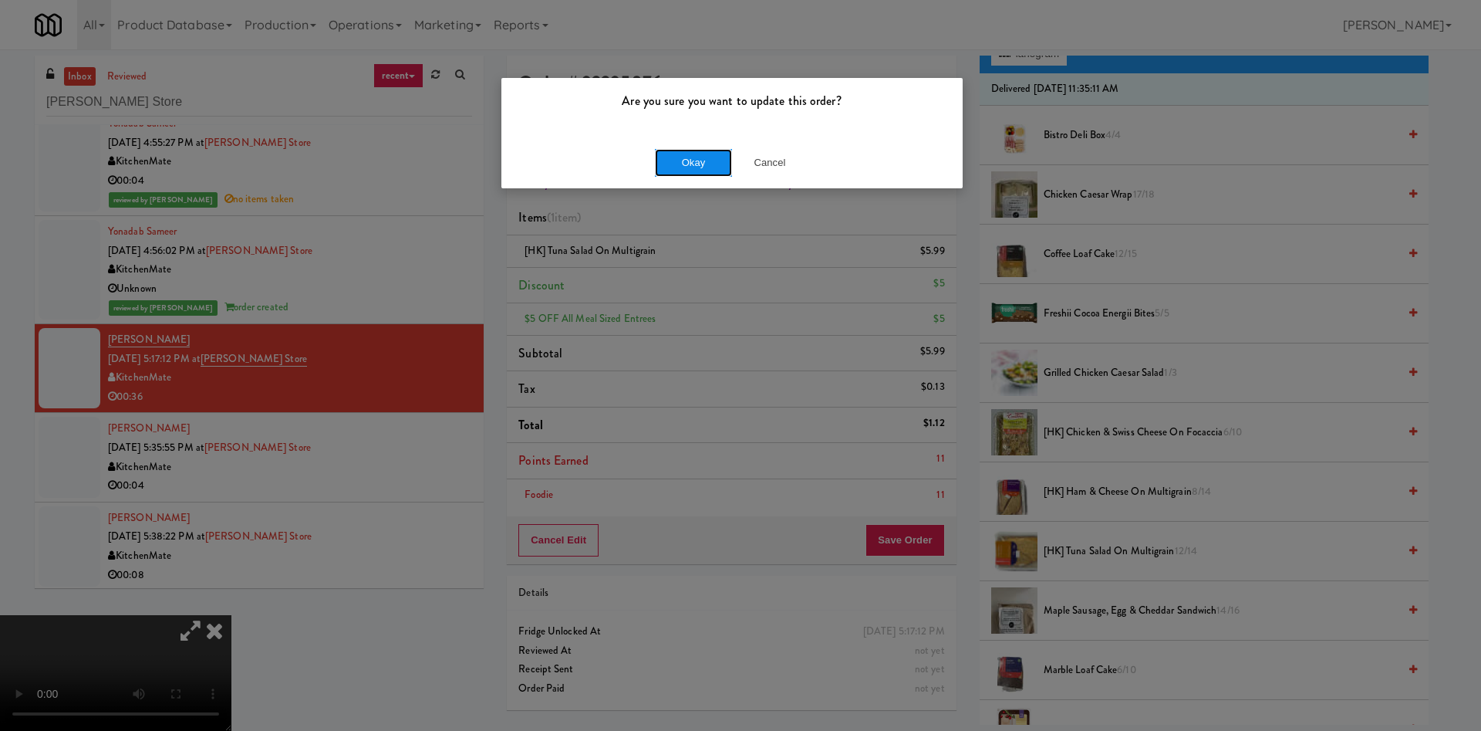
click at [705, 165] on button "Okay" at bounding box center [693, 163] width 77 height 28
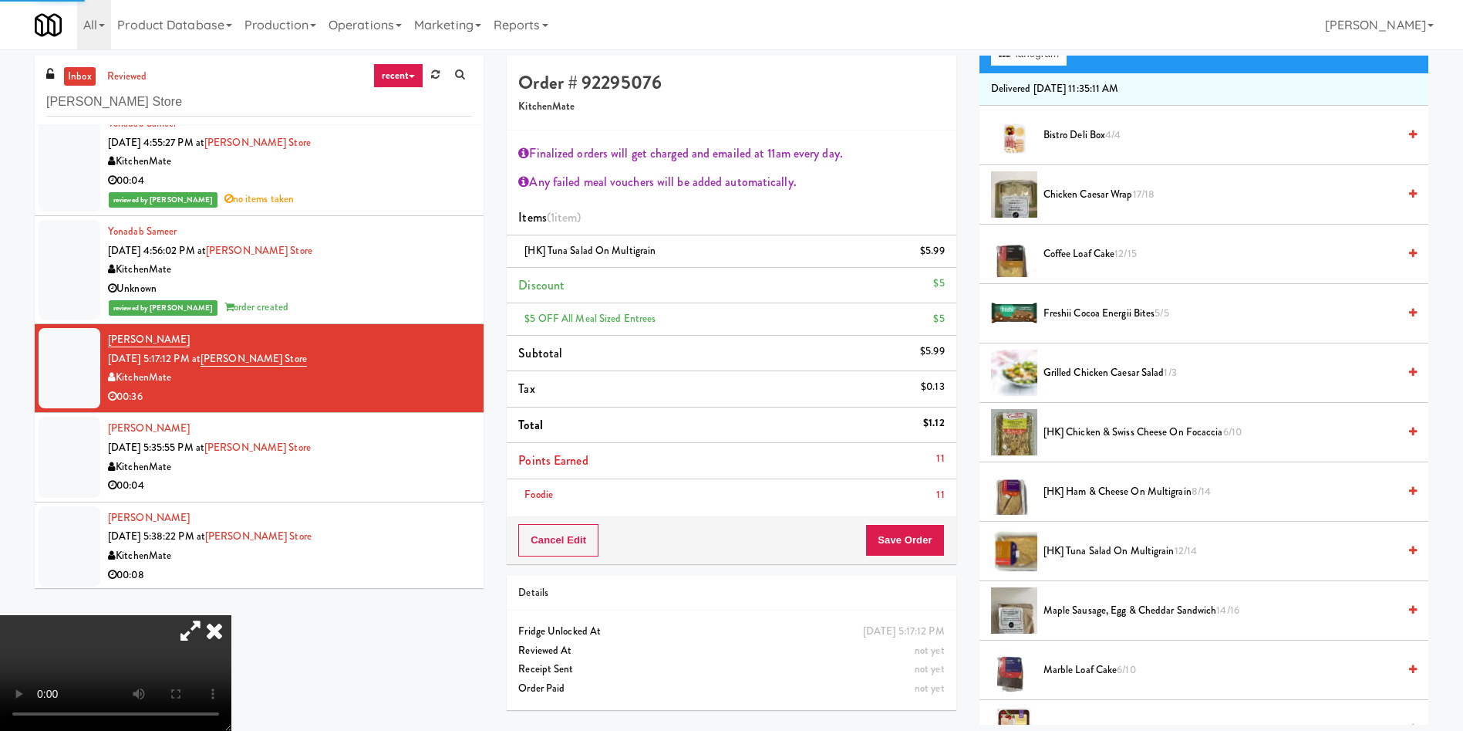
scroll to position [0, 0]
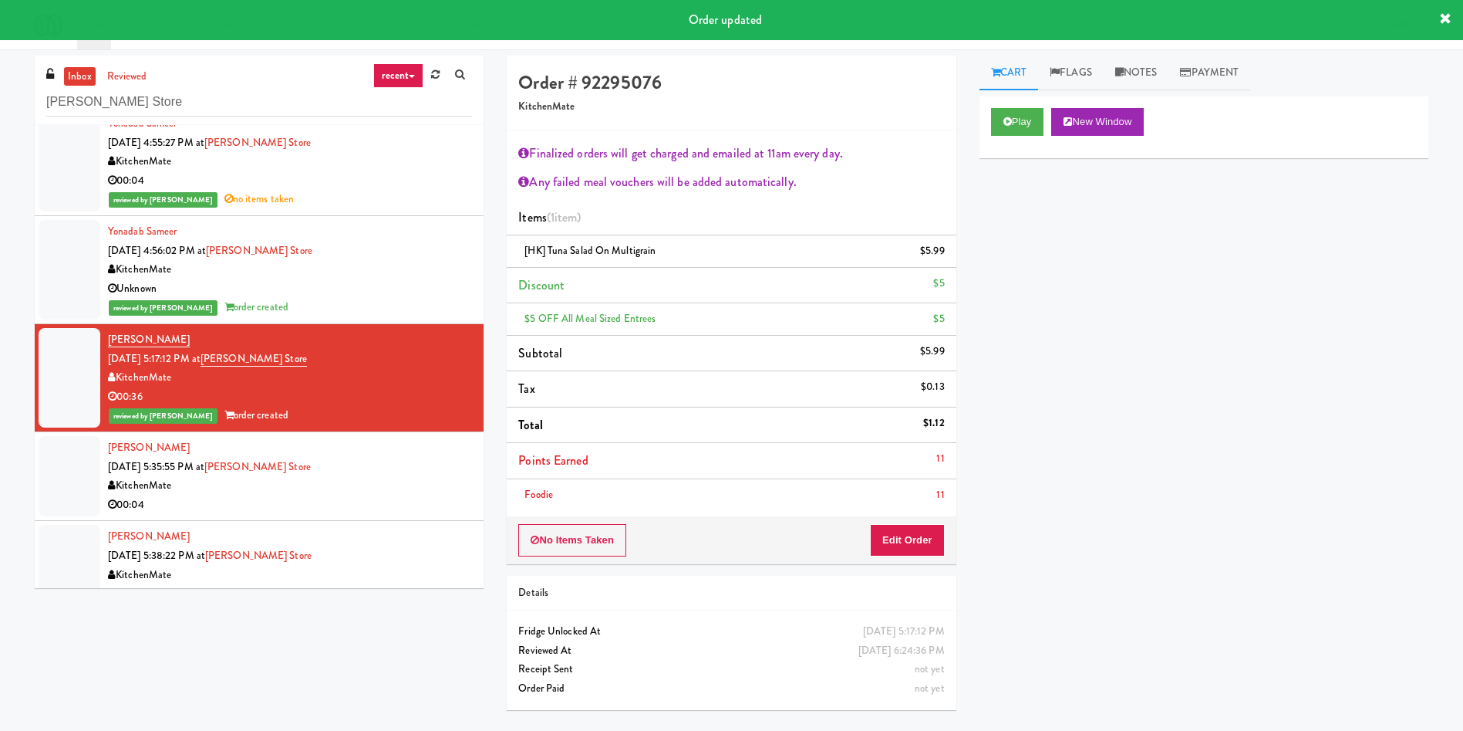
click at [59, 486] on div at bounding box center [70, 476] width 62 height 80
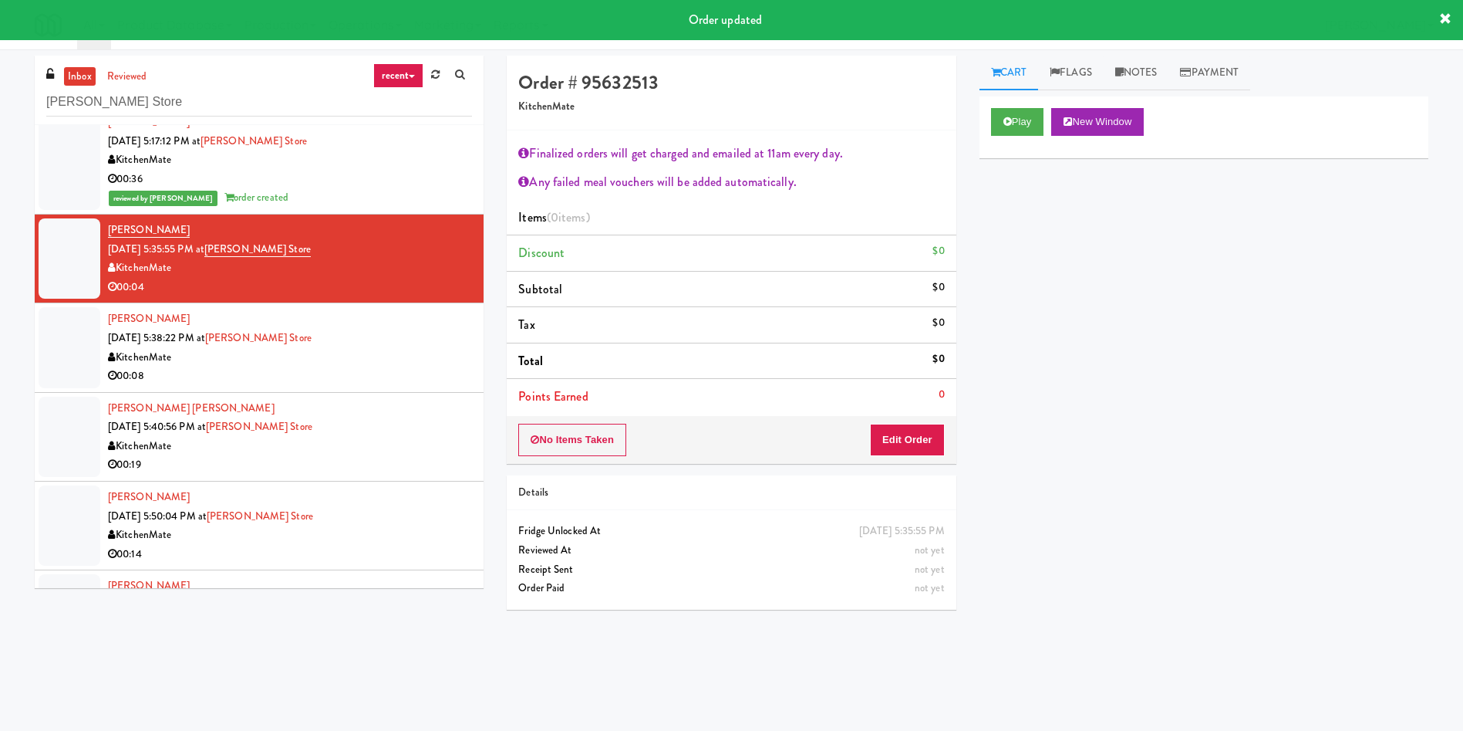
scroll to position [3545, 0]
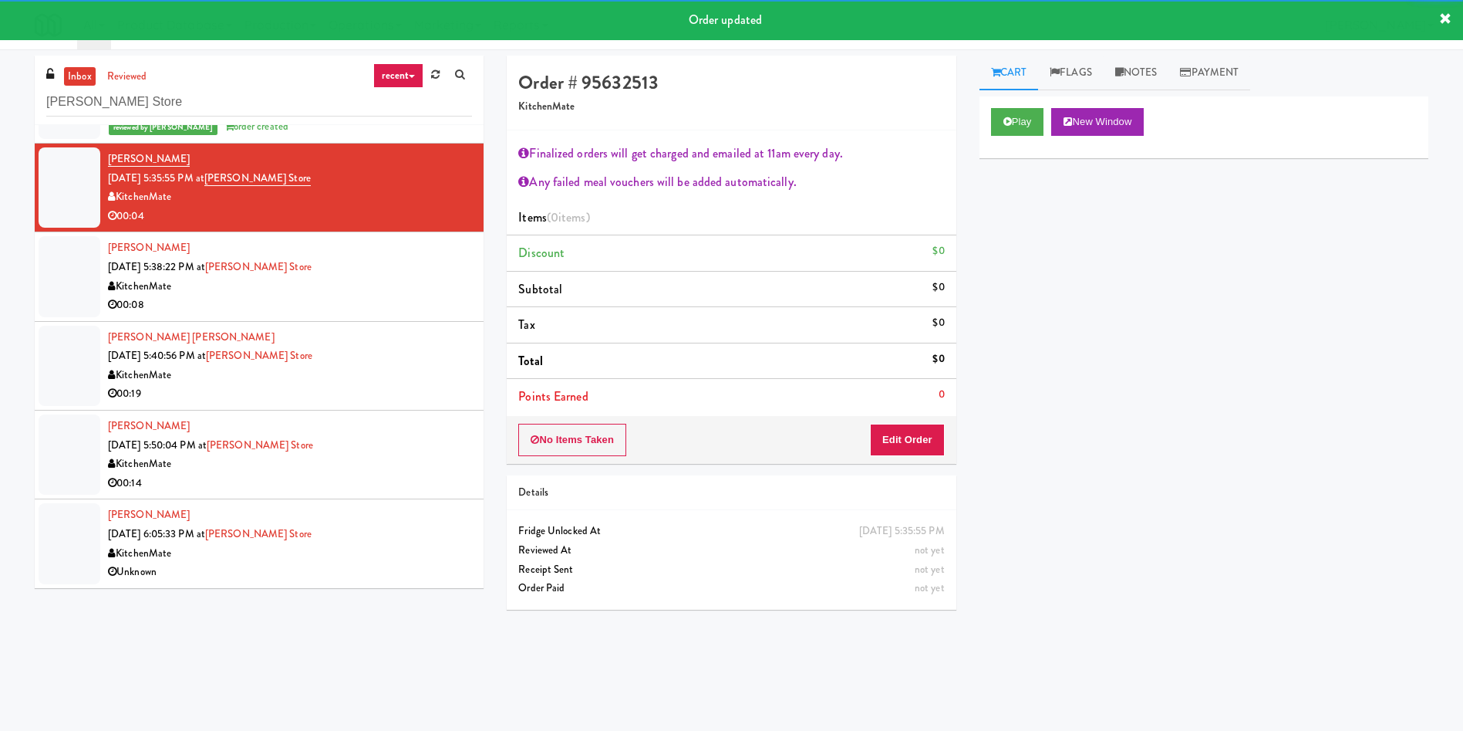
click at [1025, 139] on div "Play New Window" at bounding box center [1204, 127] width 449 height 62
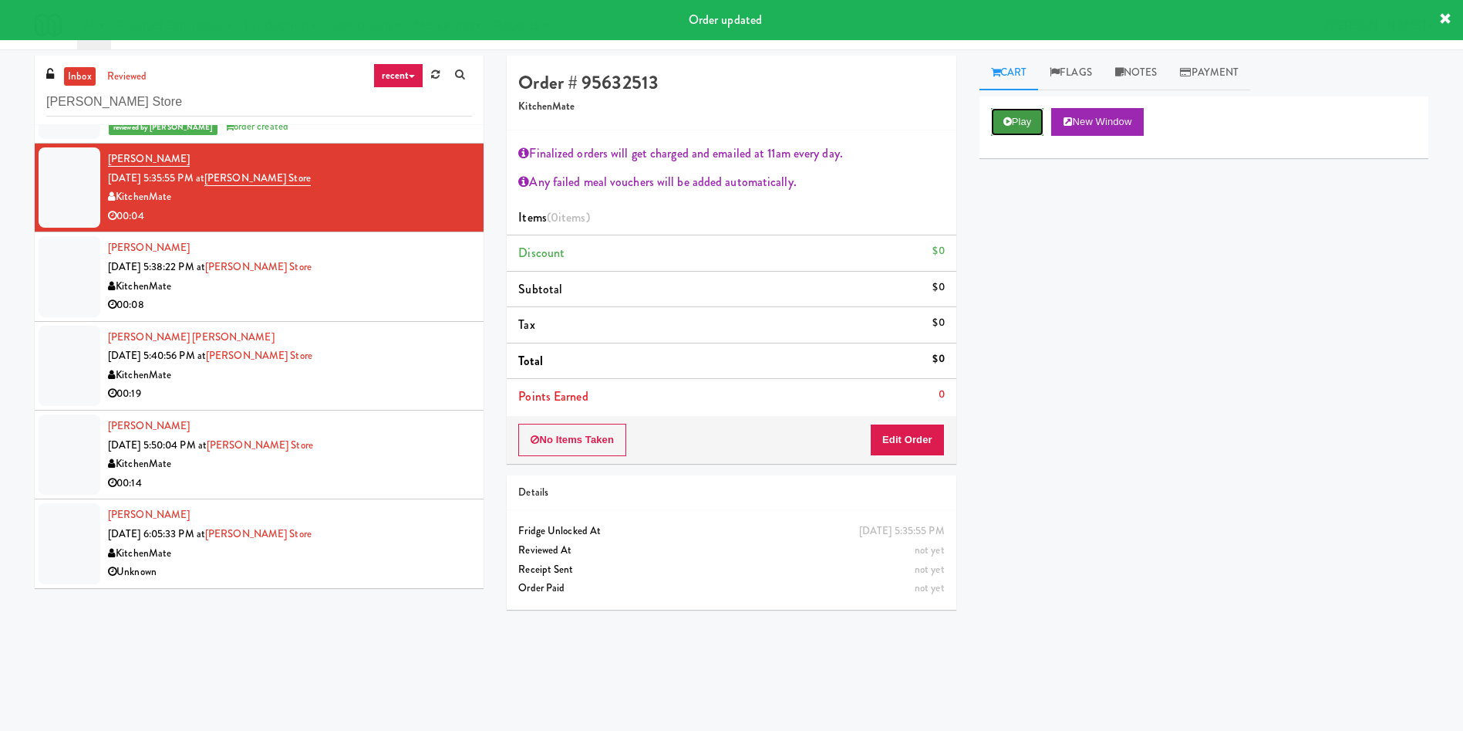
click at [1017, 134] on button "Play" at bounding box center [1017, 122] width 53 height 28
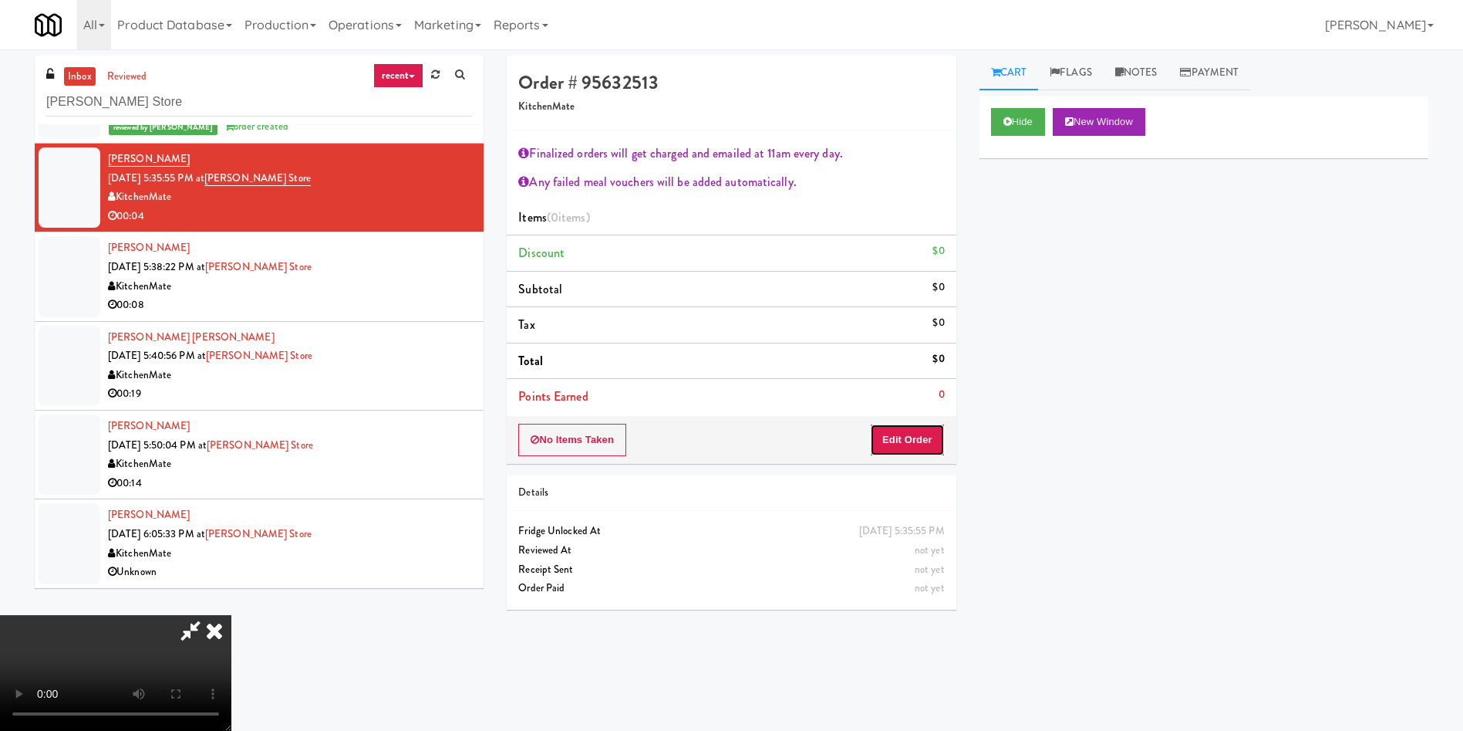
click at [916, 443] on button "Edit Order" at bounding box center [907, 440] width 75 height 32
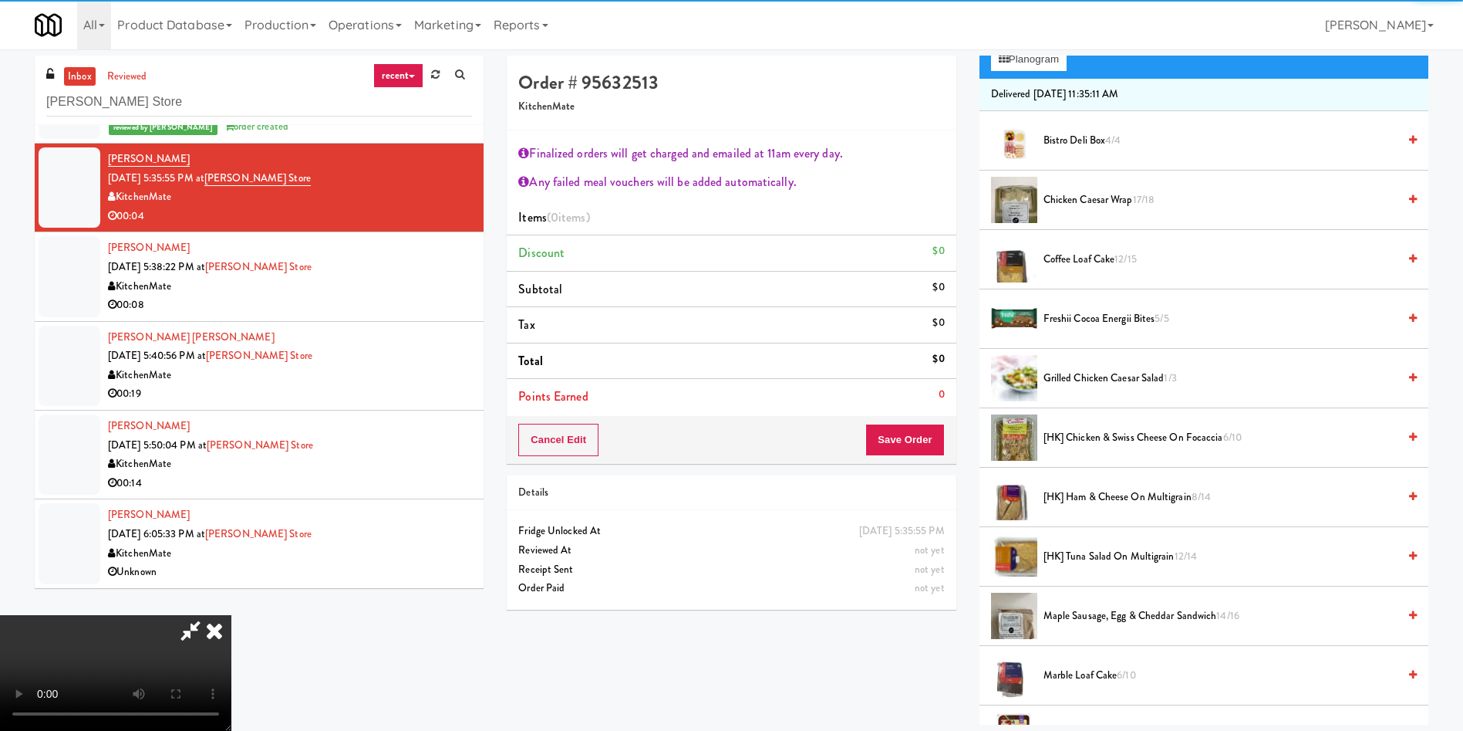
scroll to position [231, 0]
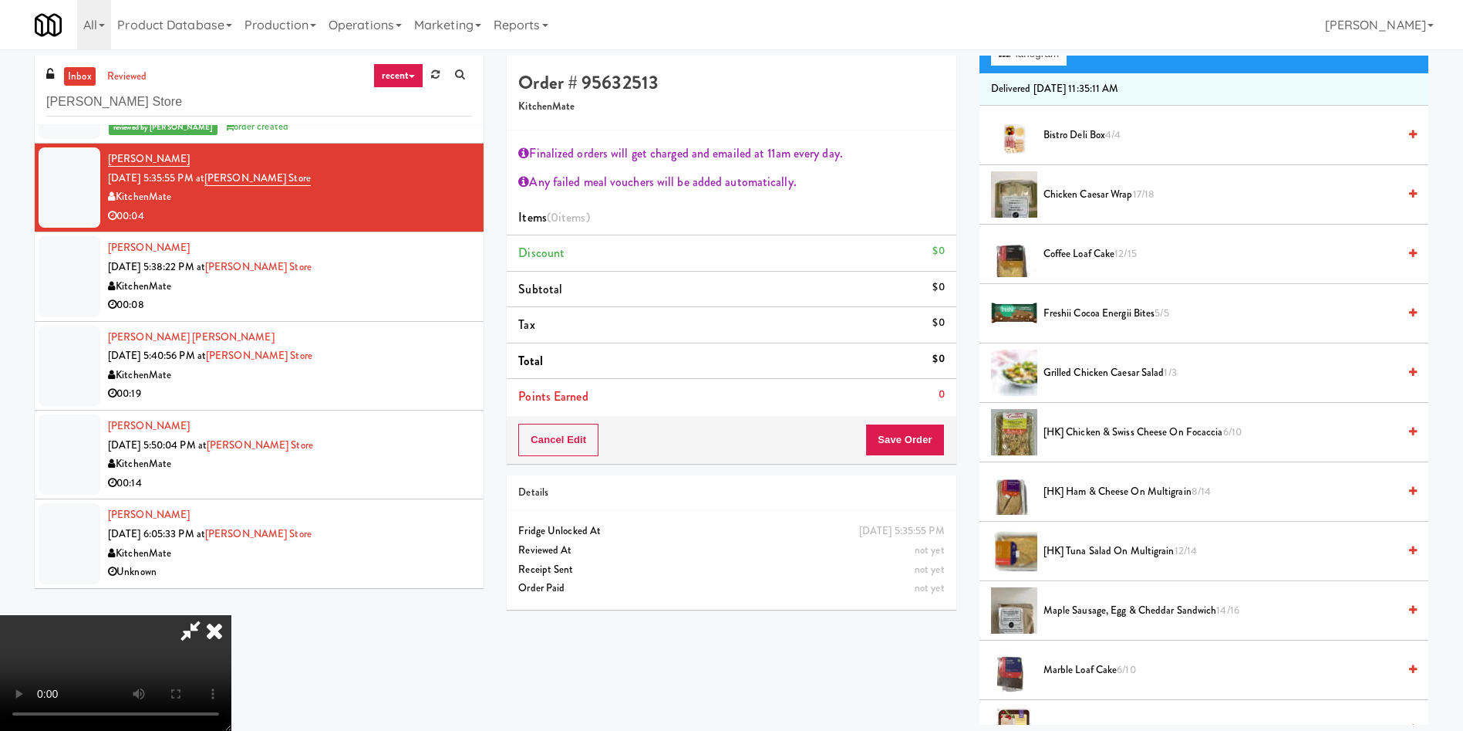
click at [1081, 556] on span "[HK] Tuna Salad on Multigrain 12/14" at bounding box center [1221, 551] width 354 height 19
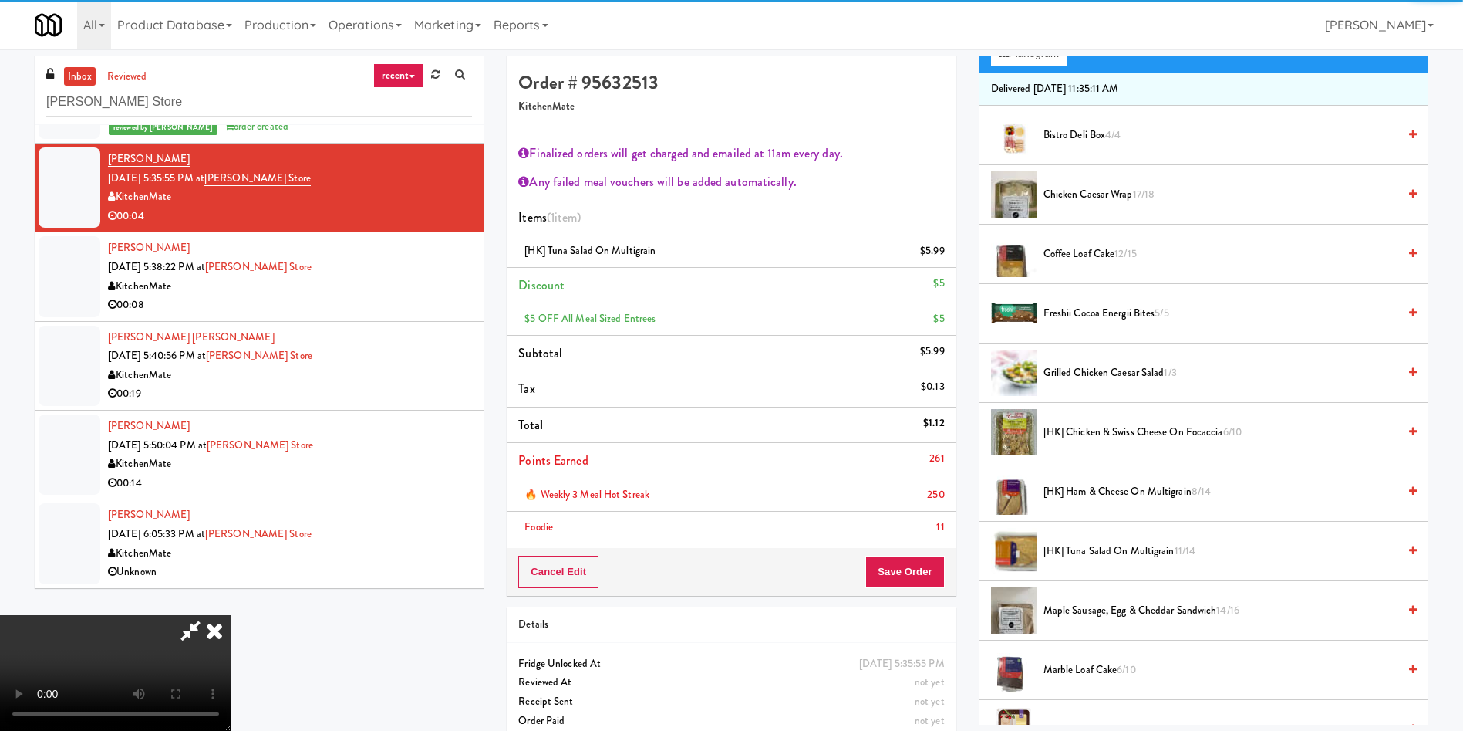
click at [916, 490] on div "🔥 Weekly 3 Meal Hot Streak 250" at bounding box center [731, 494] width 426 height 19
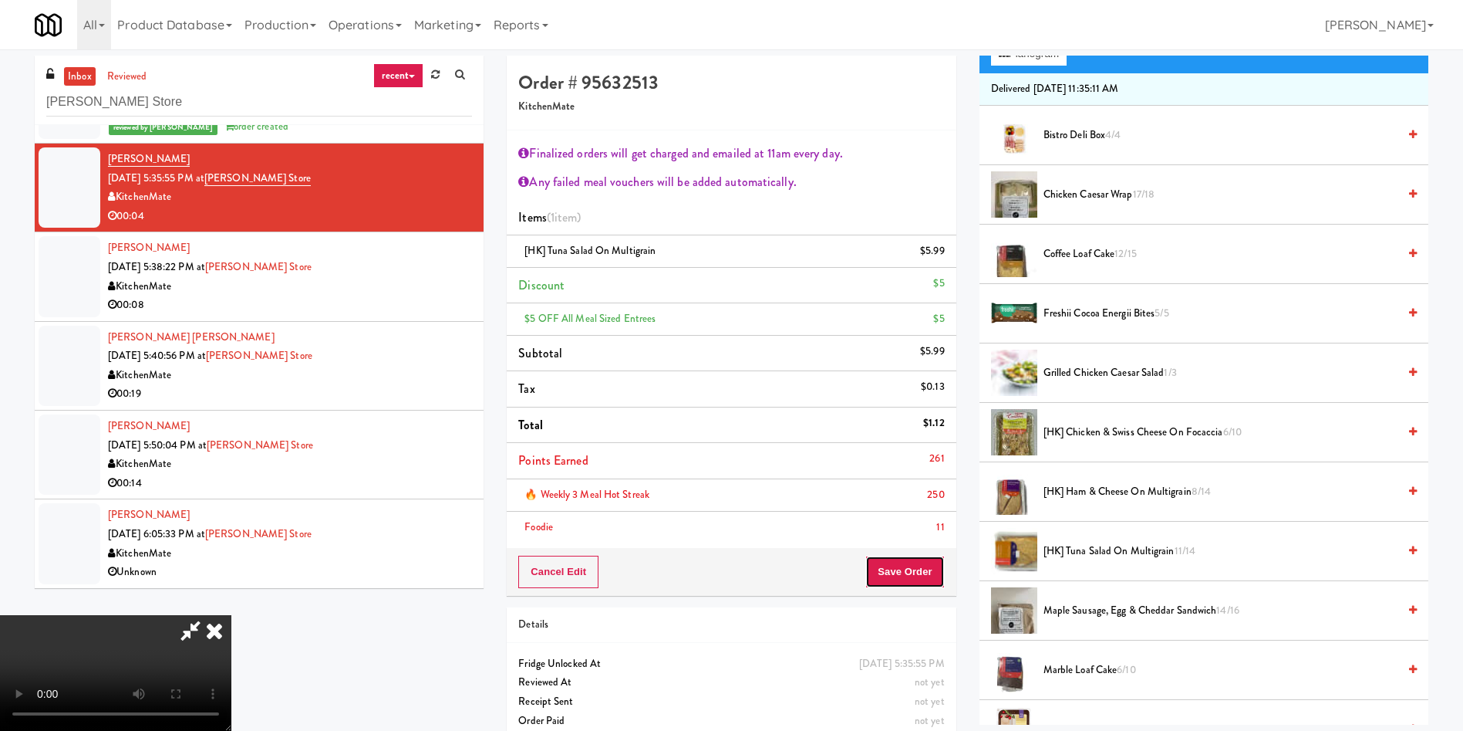
click at [932, 566] on button "Save Order" at bounding box center [905, 571] width 79 height 32
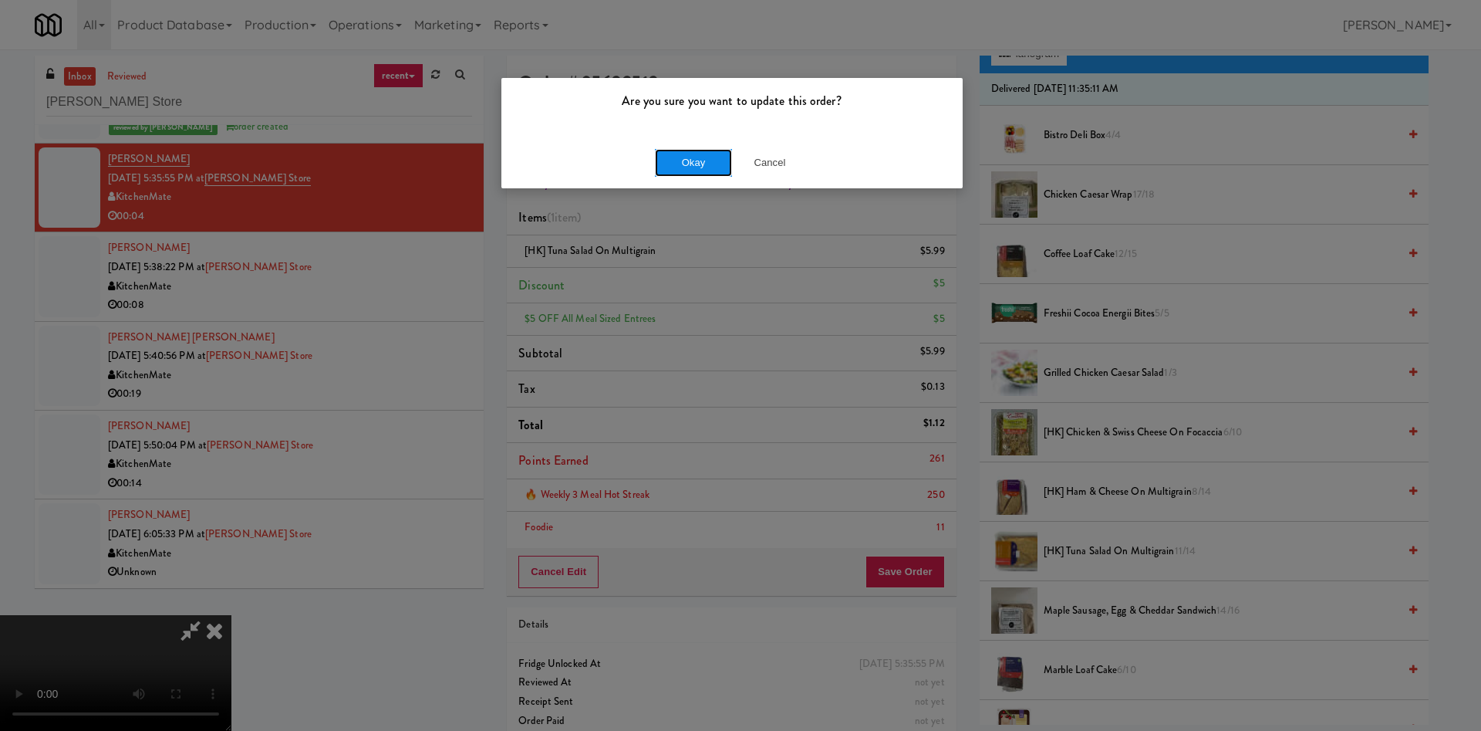
click at [703, 161] on button "Okay" at bounding box center [693, 163] width 77 height 28
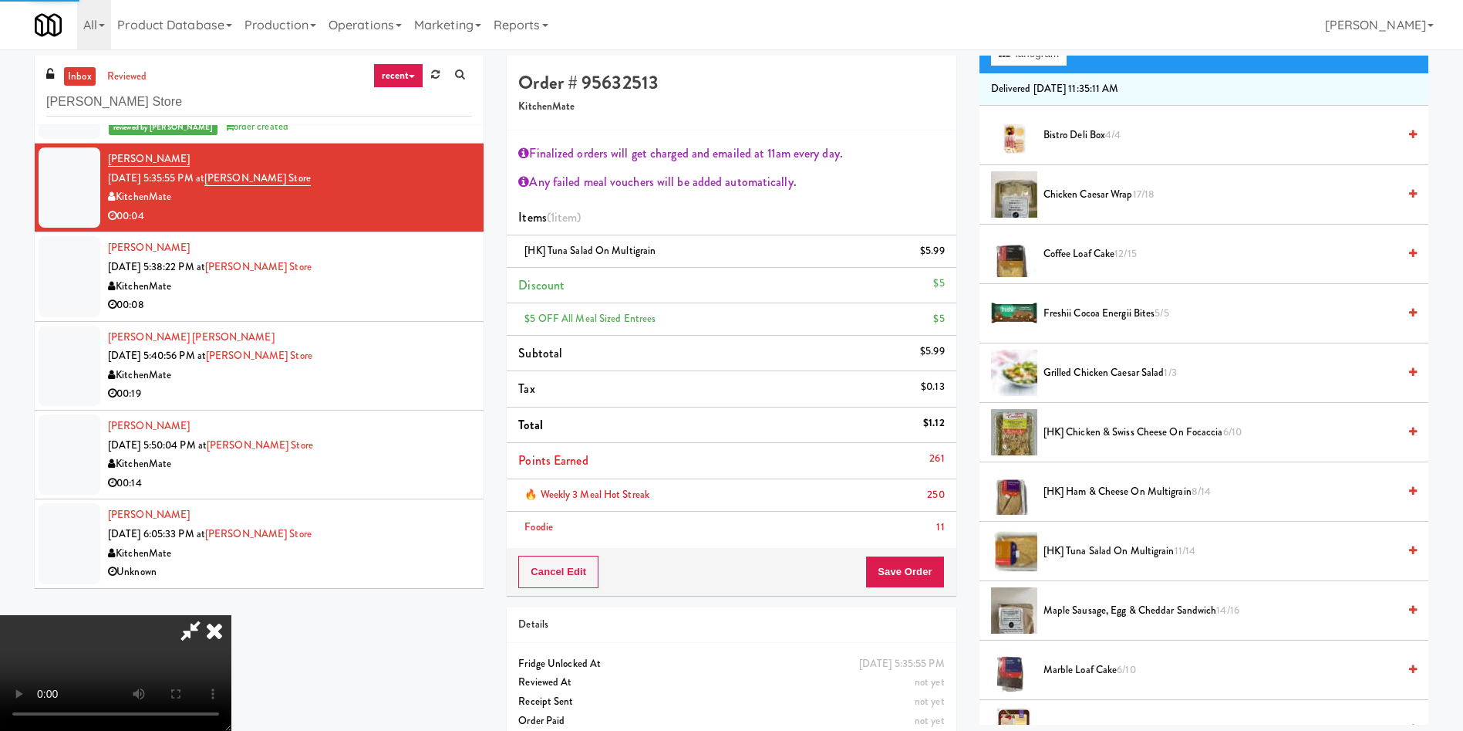
scroll to position [0, 0]
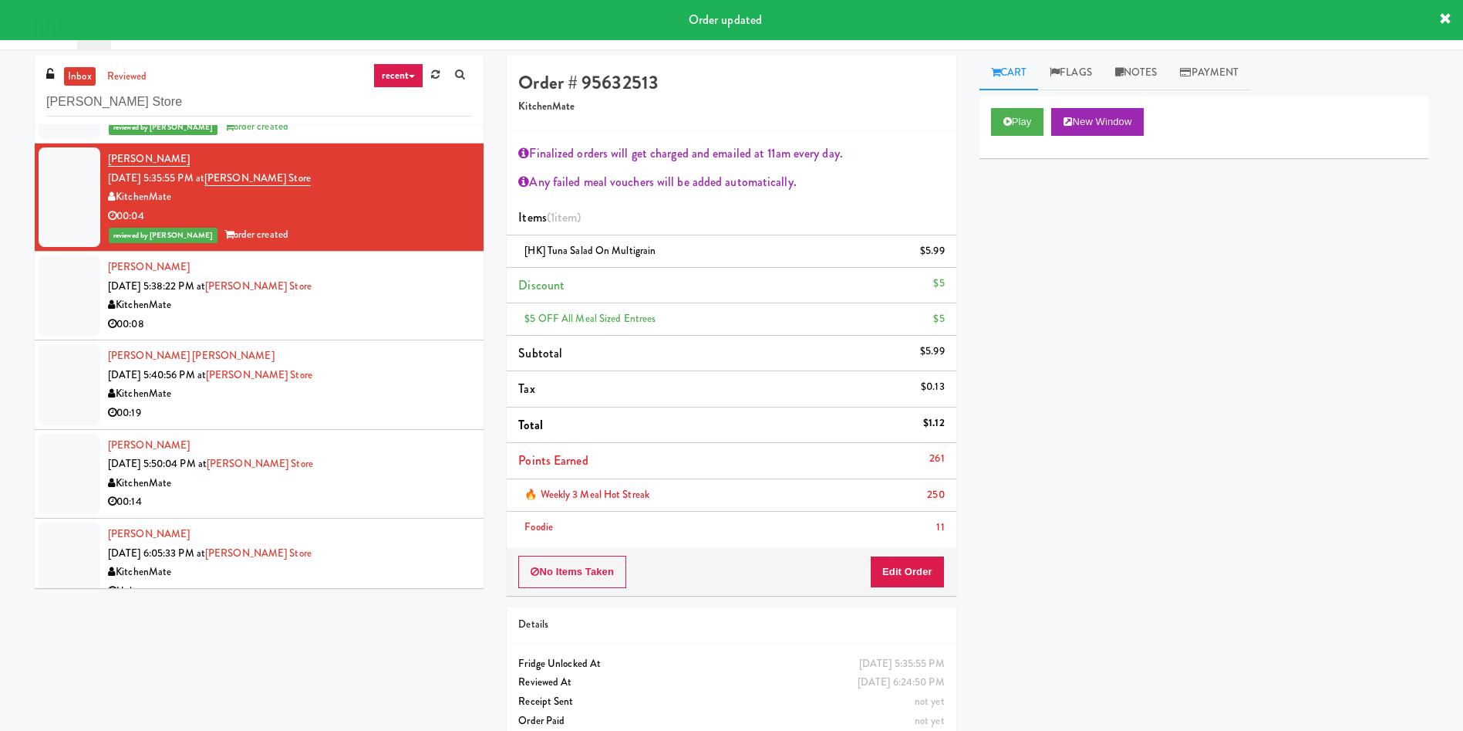
click at [75, 318] on div at bounding box center [70, 295] width 62 height 80
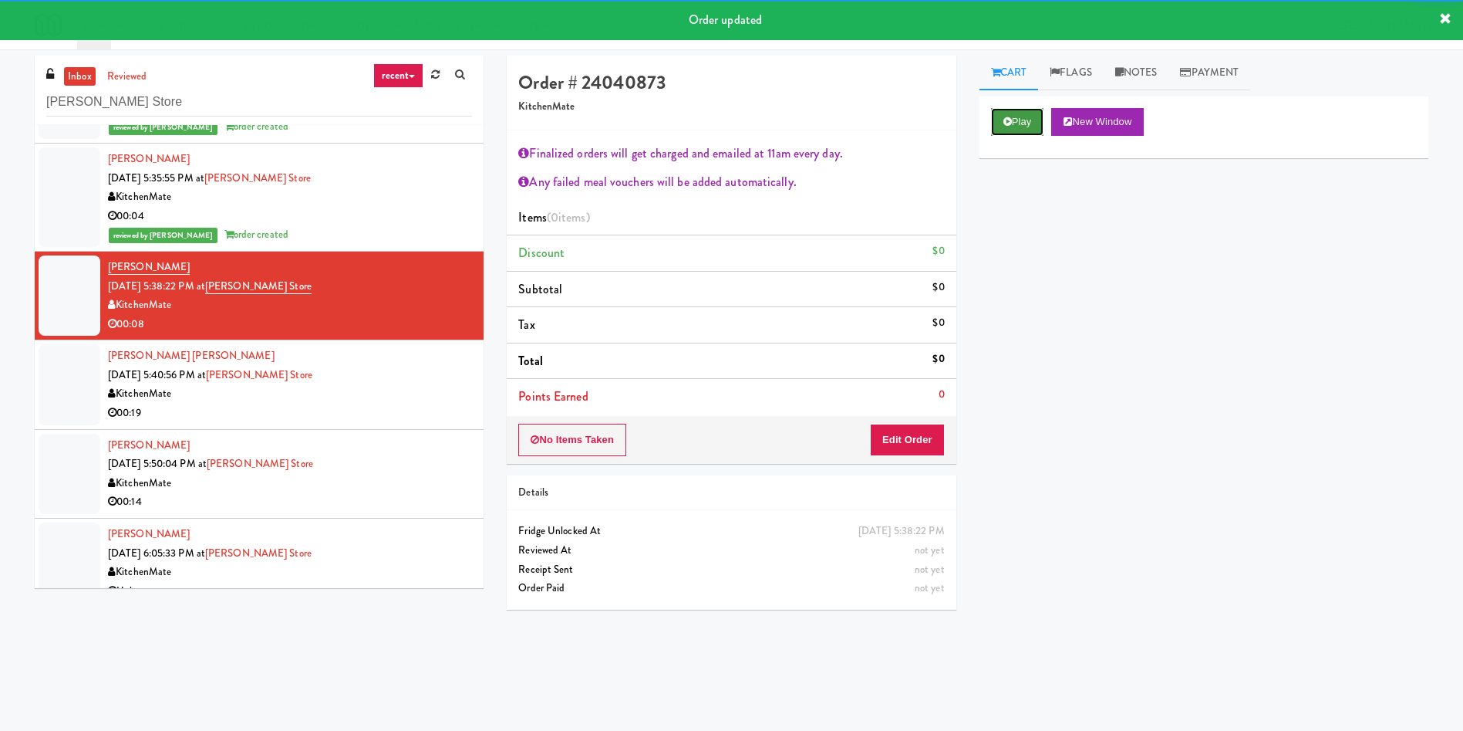
click at [1003, 130] on button "Play" at bounding box center [1017, 122] width 53 height 28
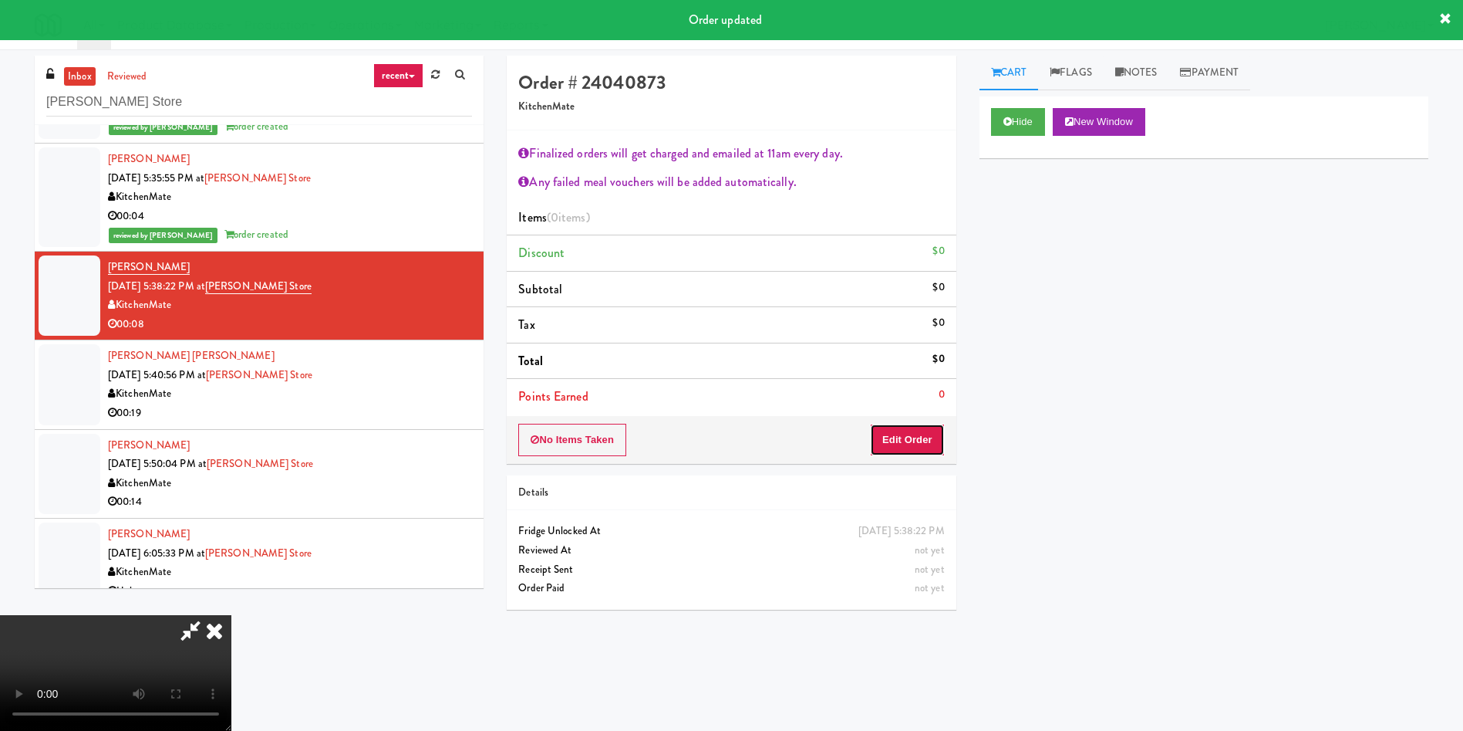
click at [906, 435] on button "Edit Order" at bounding box center [907, 440] width 75 height 32
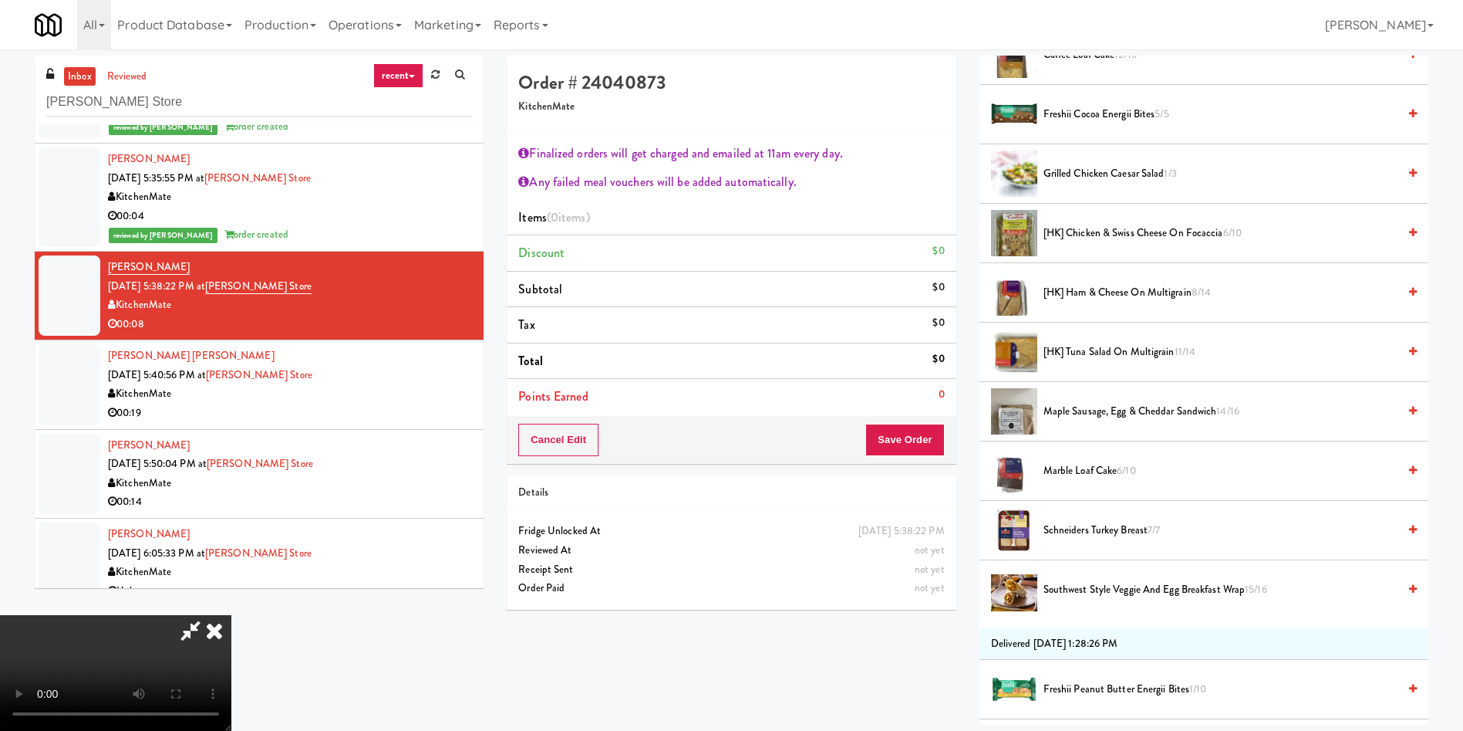
scroll to position [463, 0]
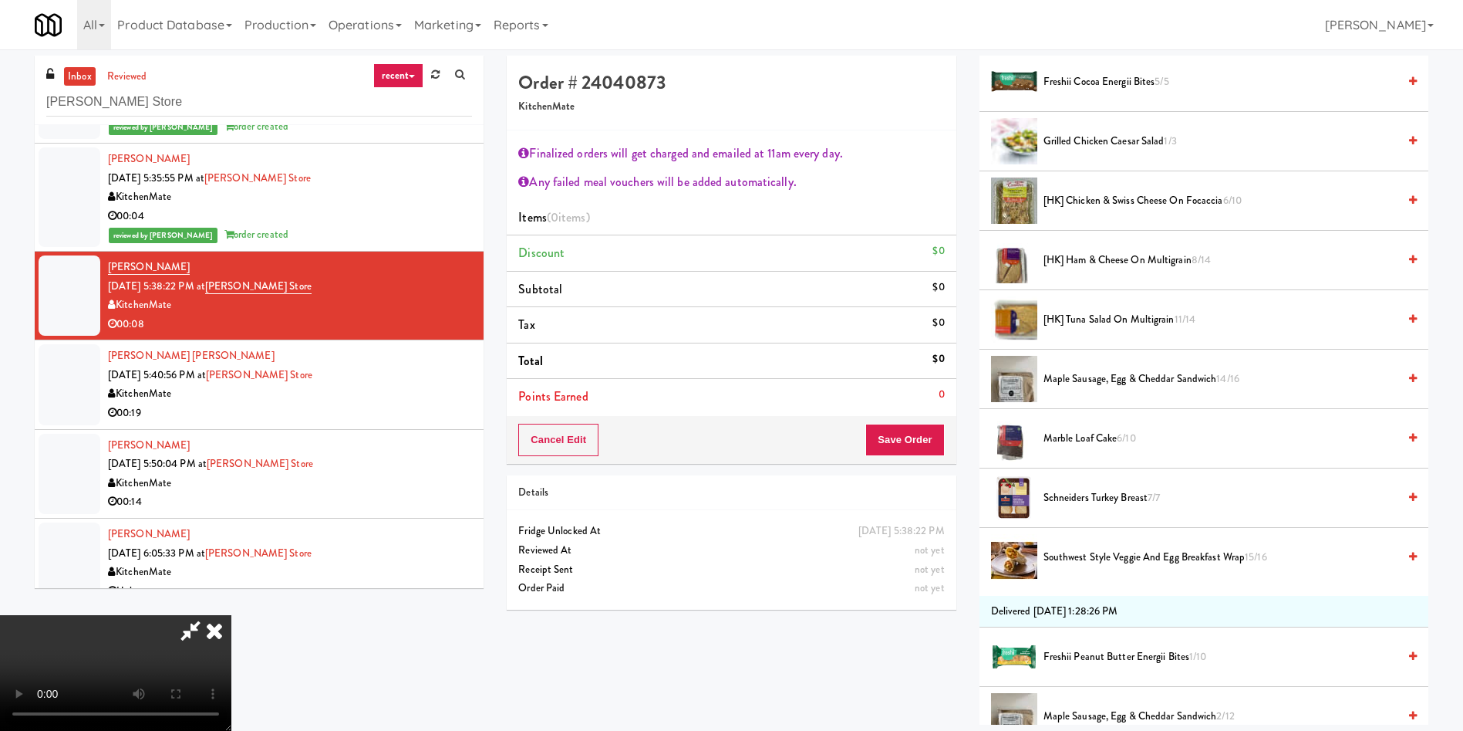
click at [1123, 310] on span "[HK] Tuna Salad on Multigrain 11/14" at bounding box center [1221, 319] width 354 height 19
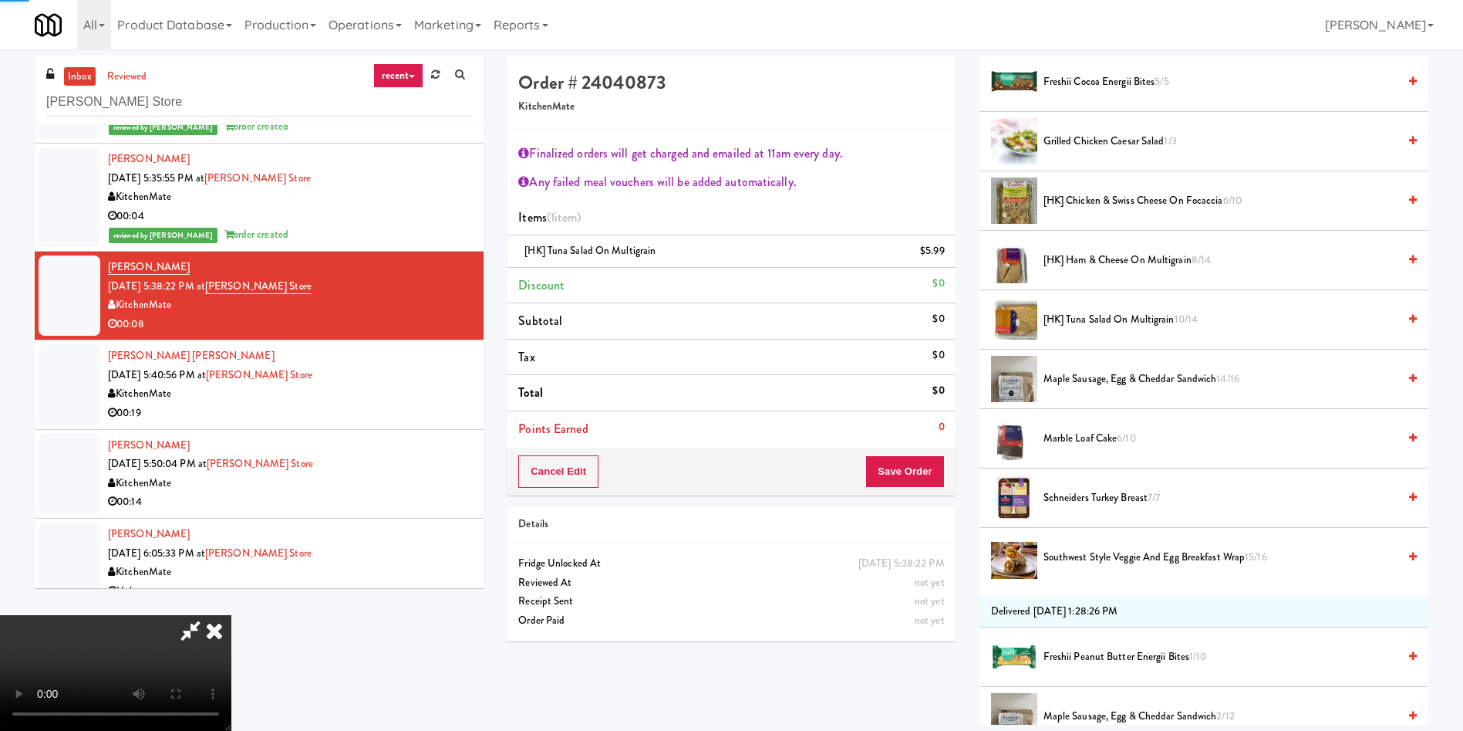
click at [1123, 310] on span "[HK] Tuna Salad on Multigrain 10/14" at bounding box center [1221, 319] width 354 height 19
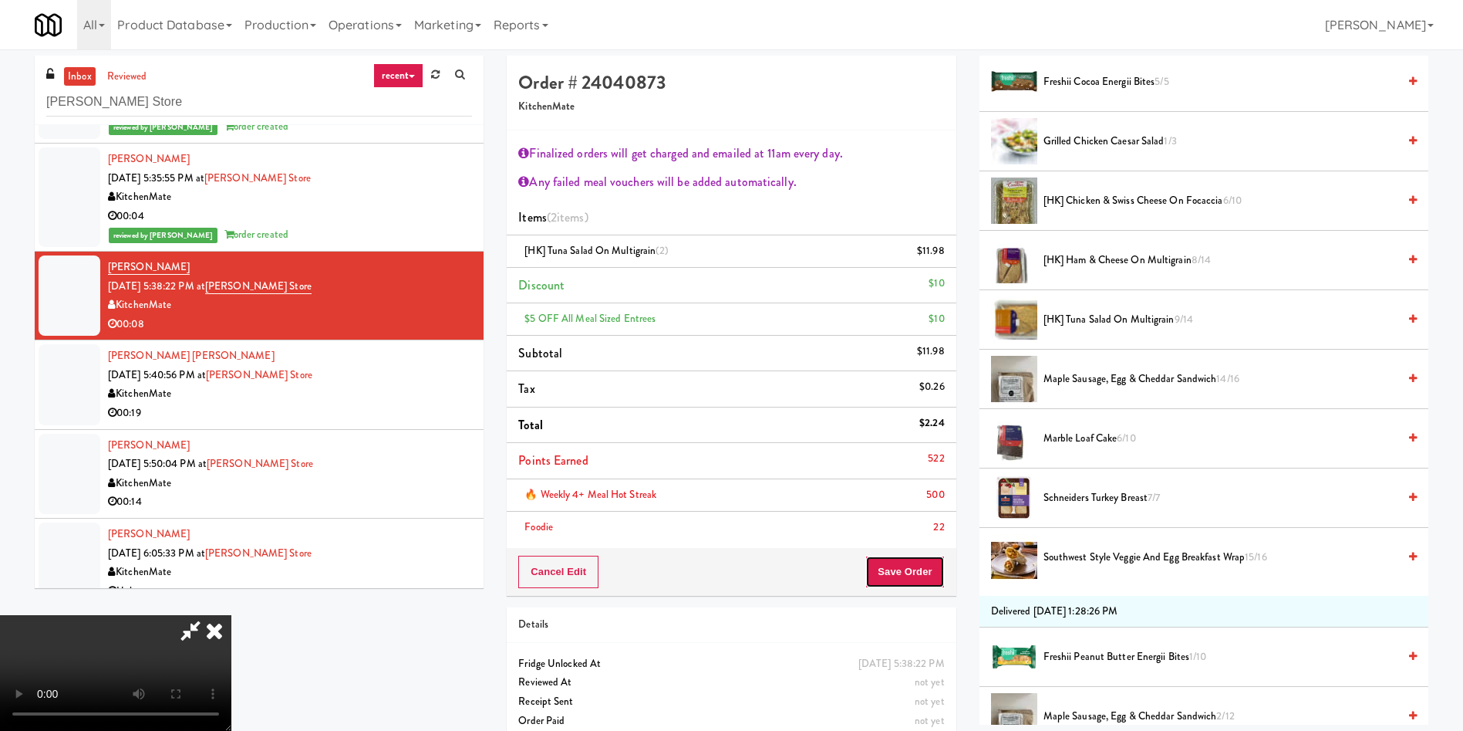
click at [934, 564] on button "Save Order" at bounding box center [905, 571] width 79 height 32
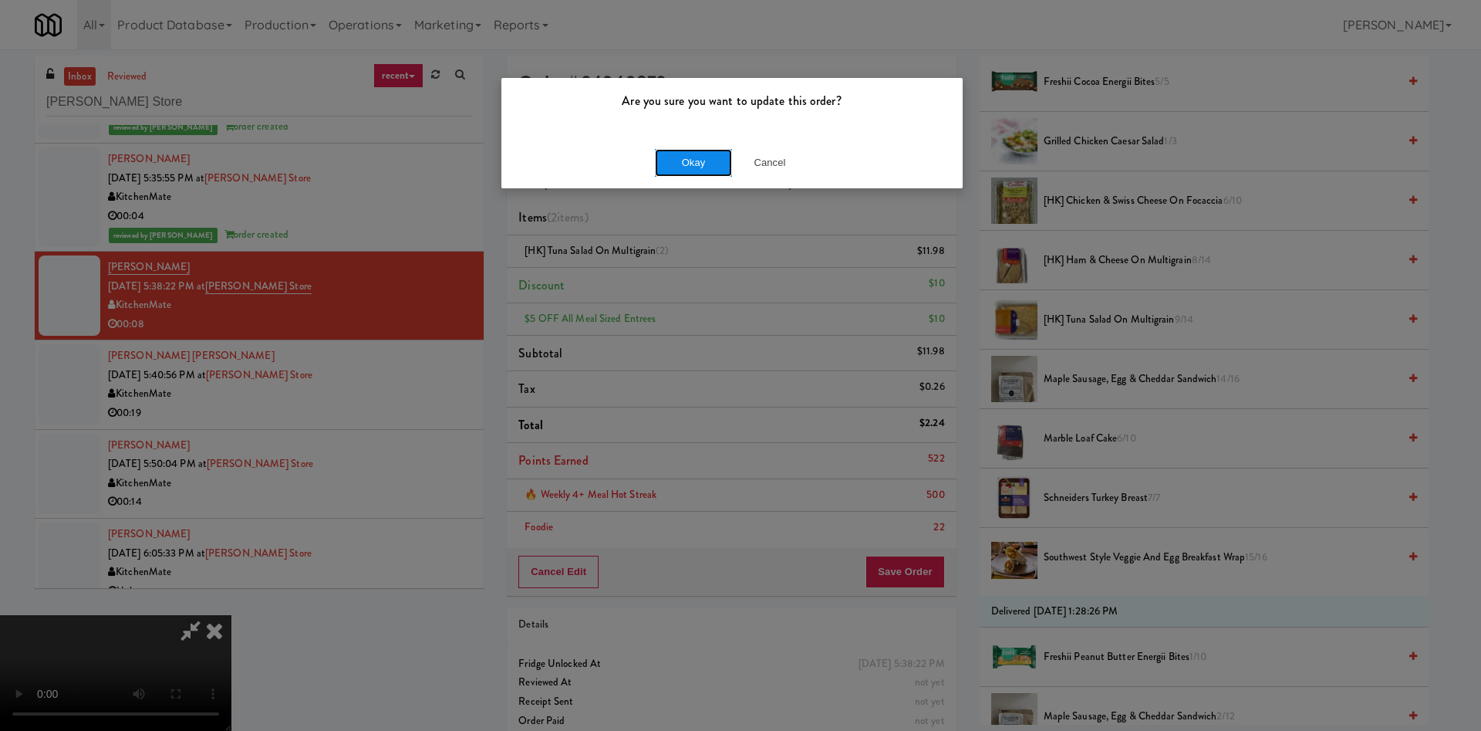
click at [702, 169] on button "Okay" at bounding box center [693, 163] width 77 height 28
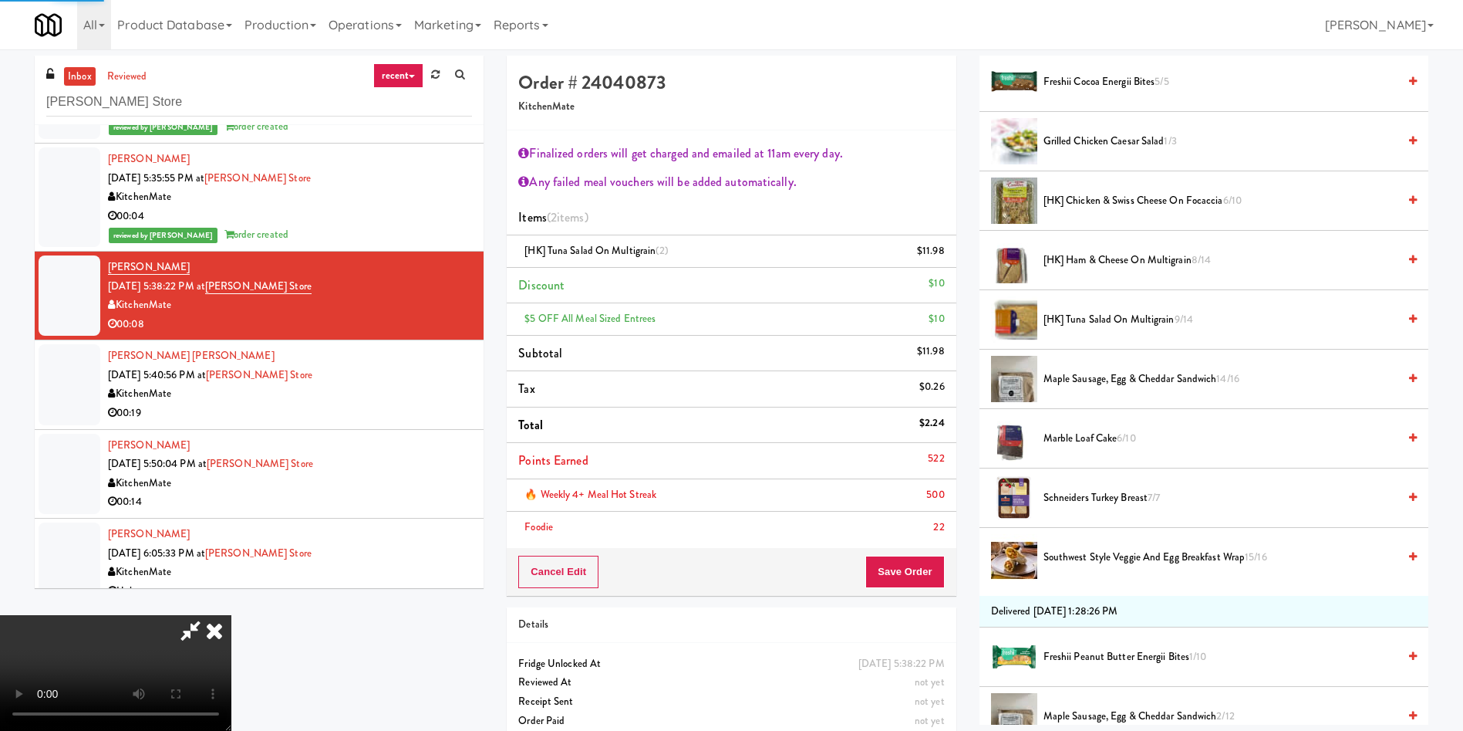
scroll to position [0, 0]
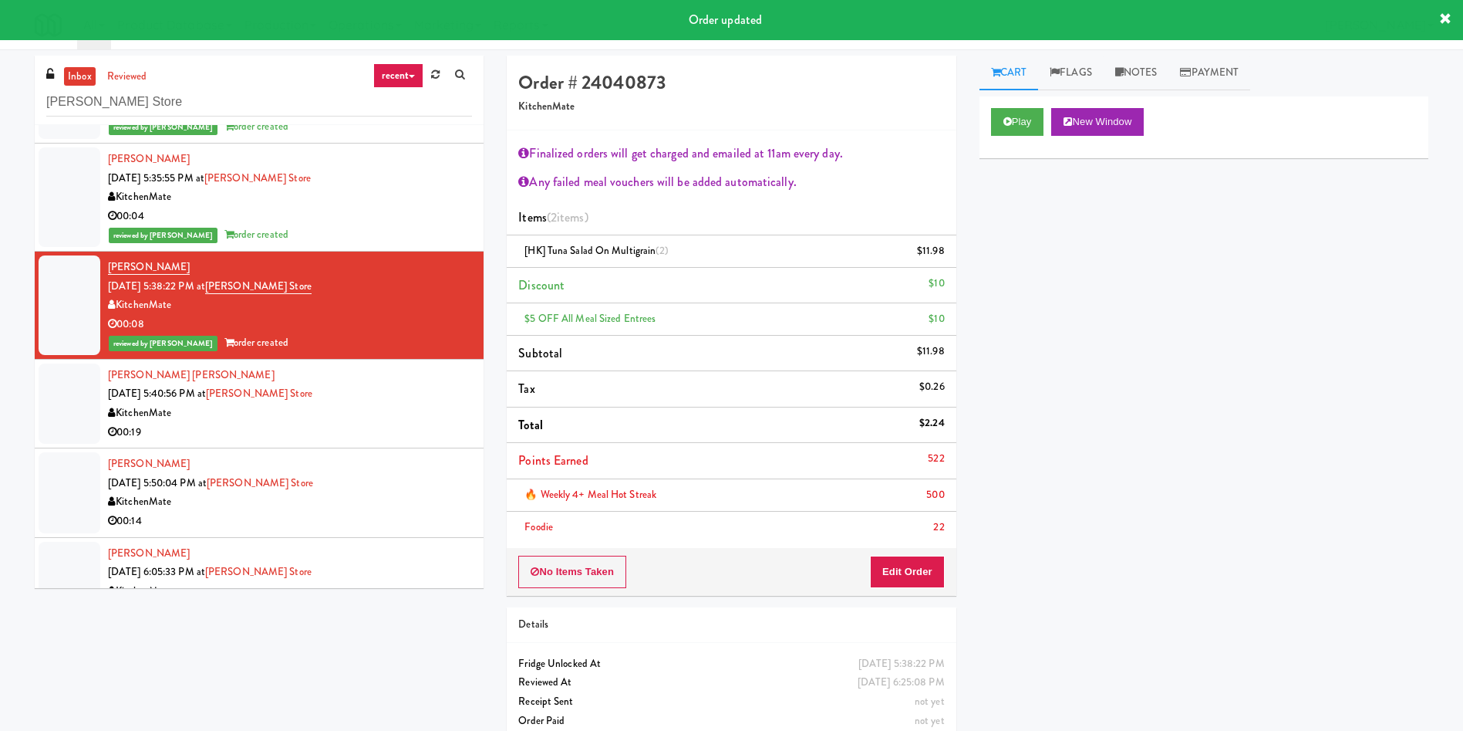
click at [56, 397] on div at bounding box center [70, 403] width 62 height 80
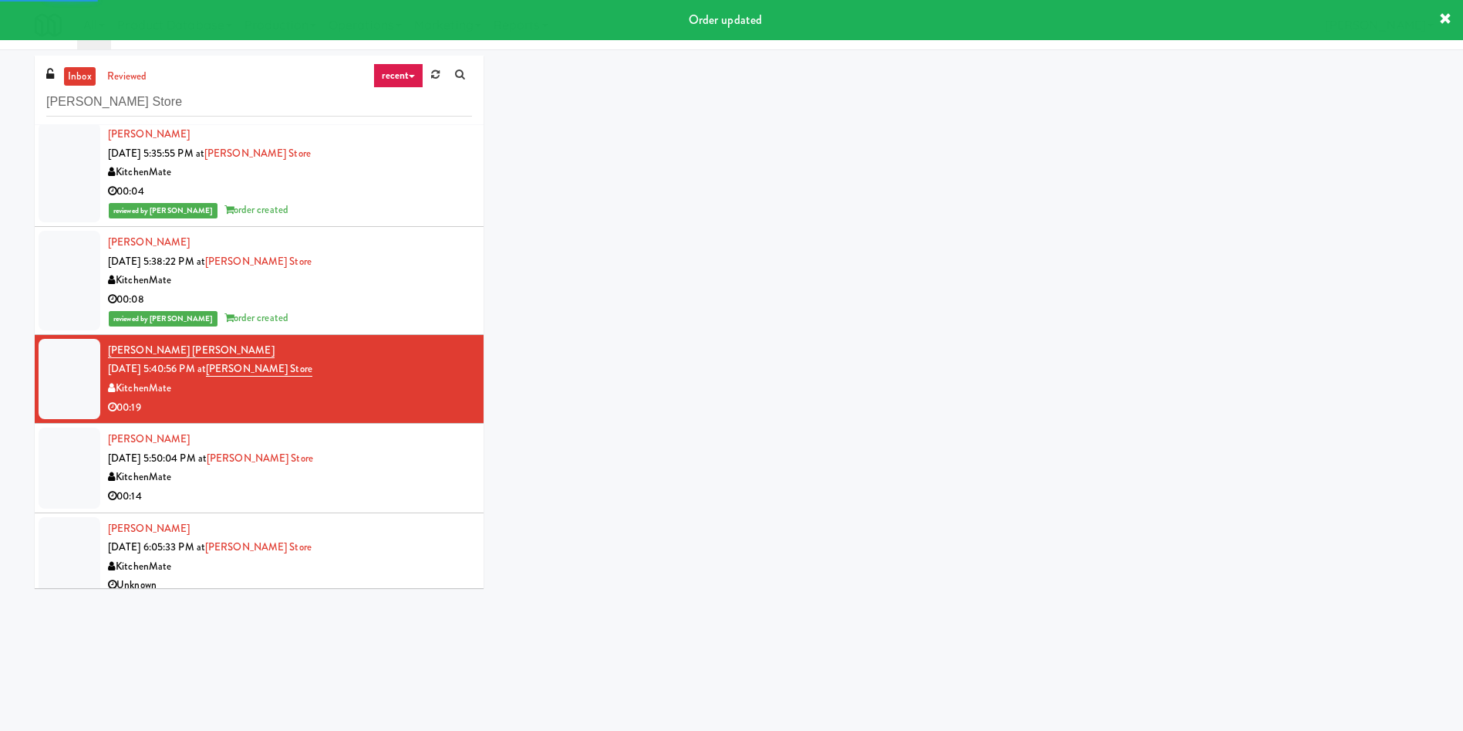
scroll to position [3582, 0]
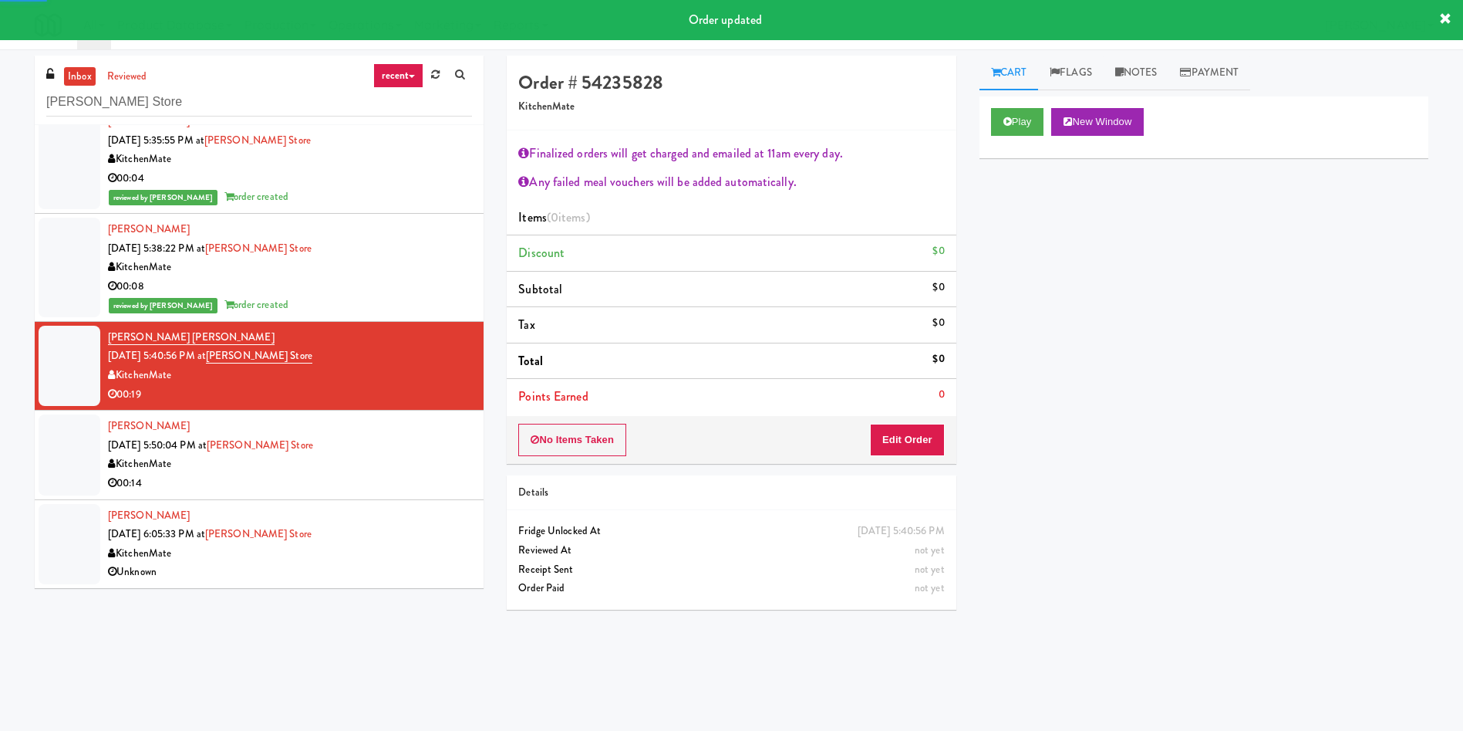
click at [1022, 106] on div "Play New Window" at bounding box center [1204, 127] width 449 height 62
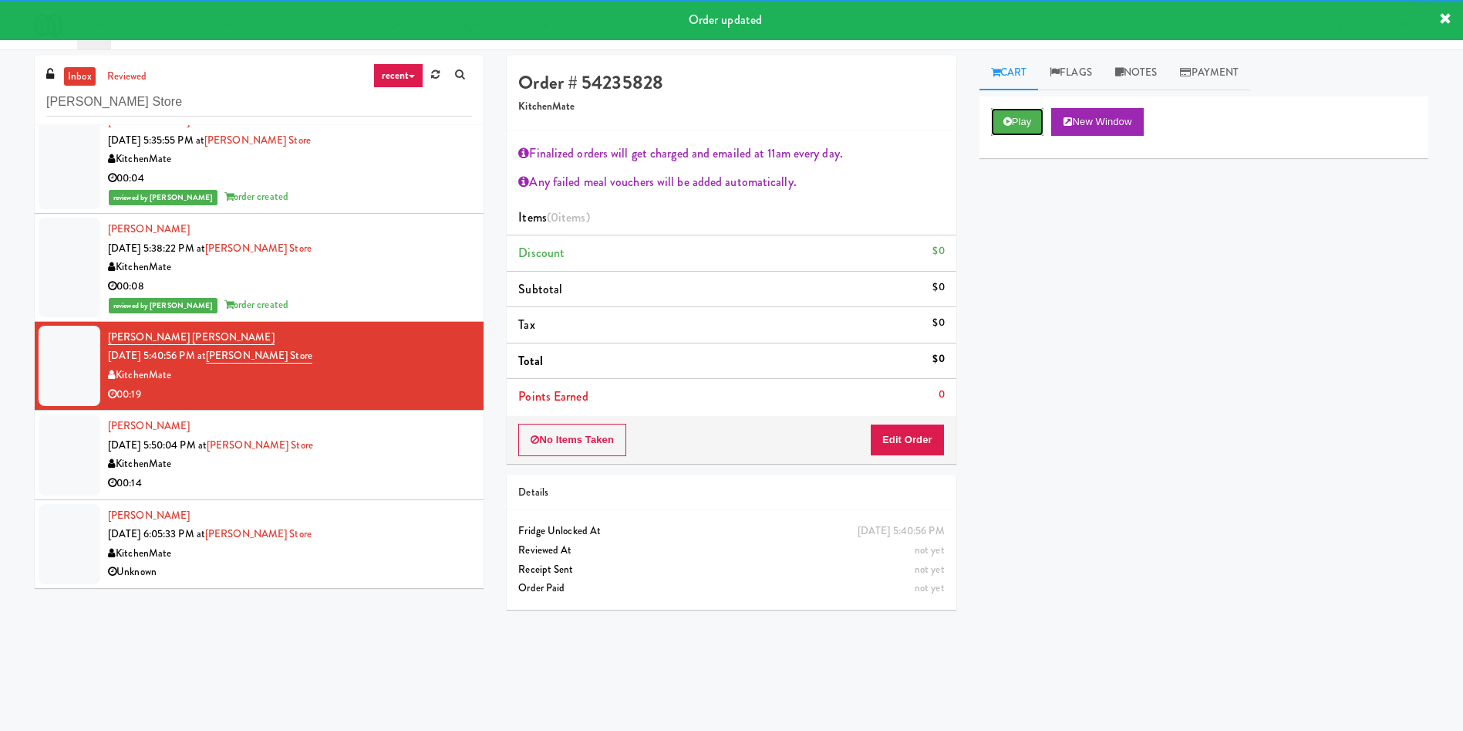
drag, startPoint x: 1018, startPoint y: 126, endPoint x: 937, endPoint y: 326, distance: 216.3
click at [1016, 135] on button "Play" at bounding box center [1017, 122] width 53 height 28
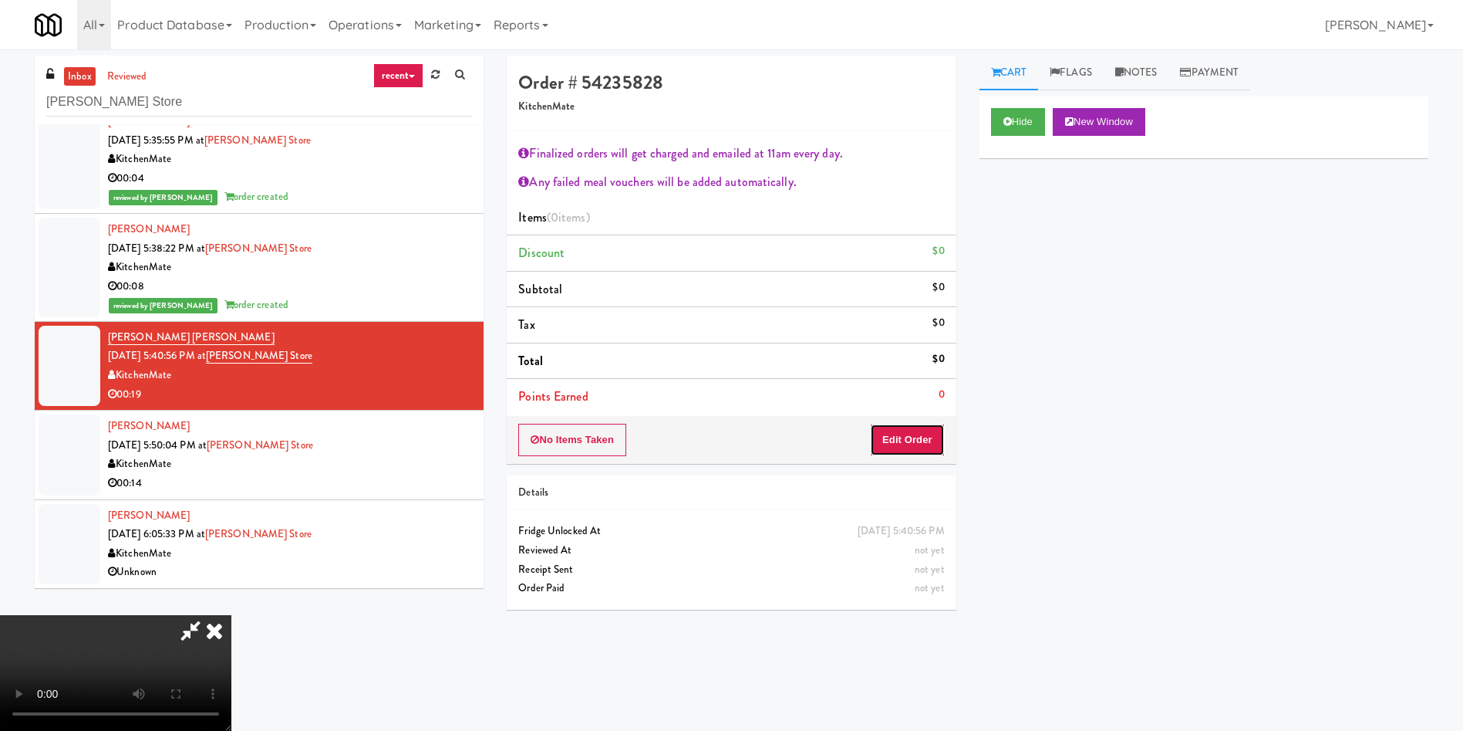
click at [902, 440] on button "Edit Order" at bounding box center [907, 440] width 75 height 32
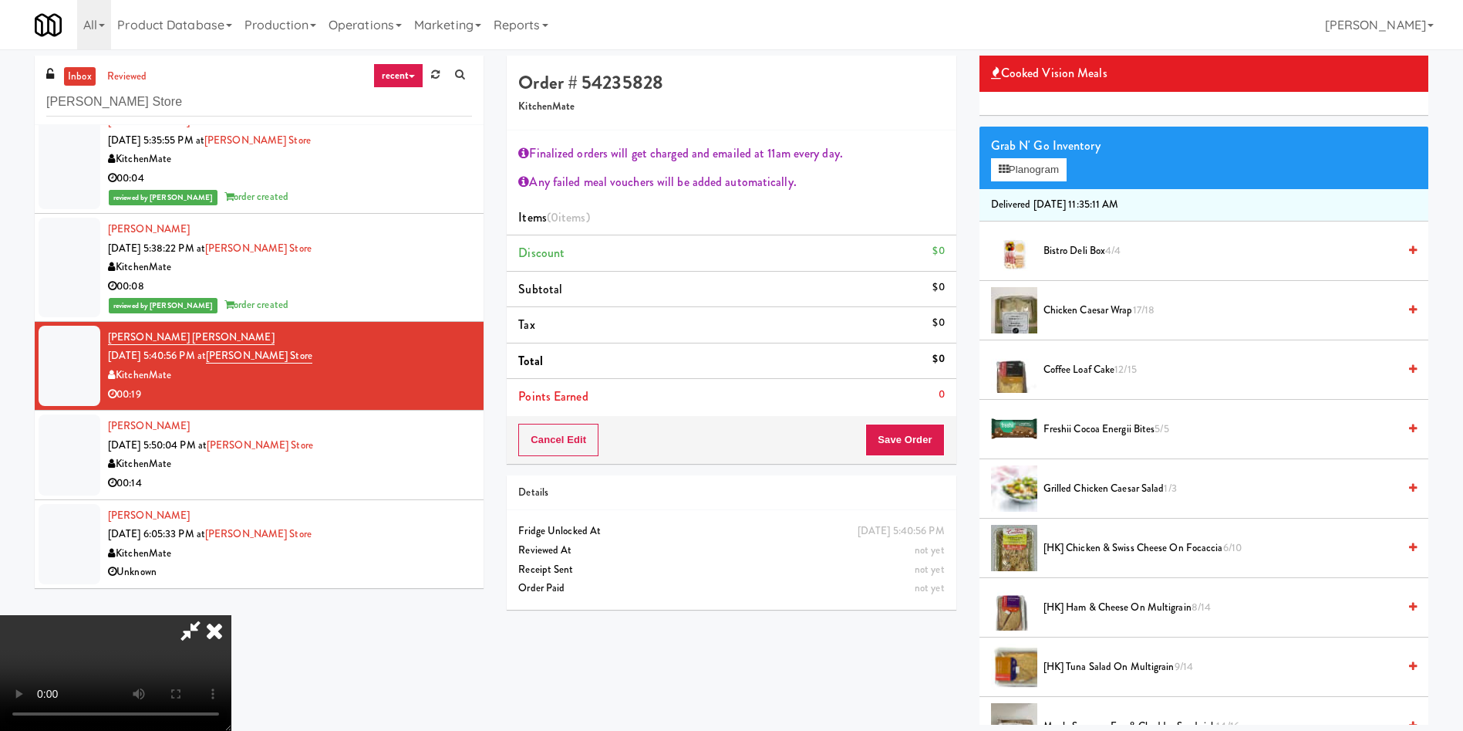
scroll to position [231, 0]
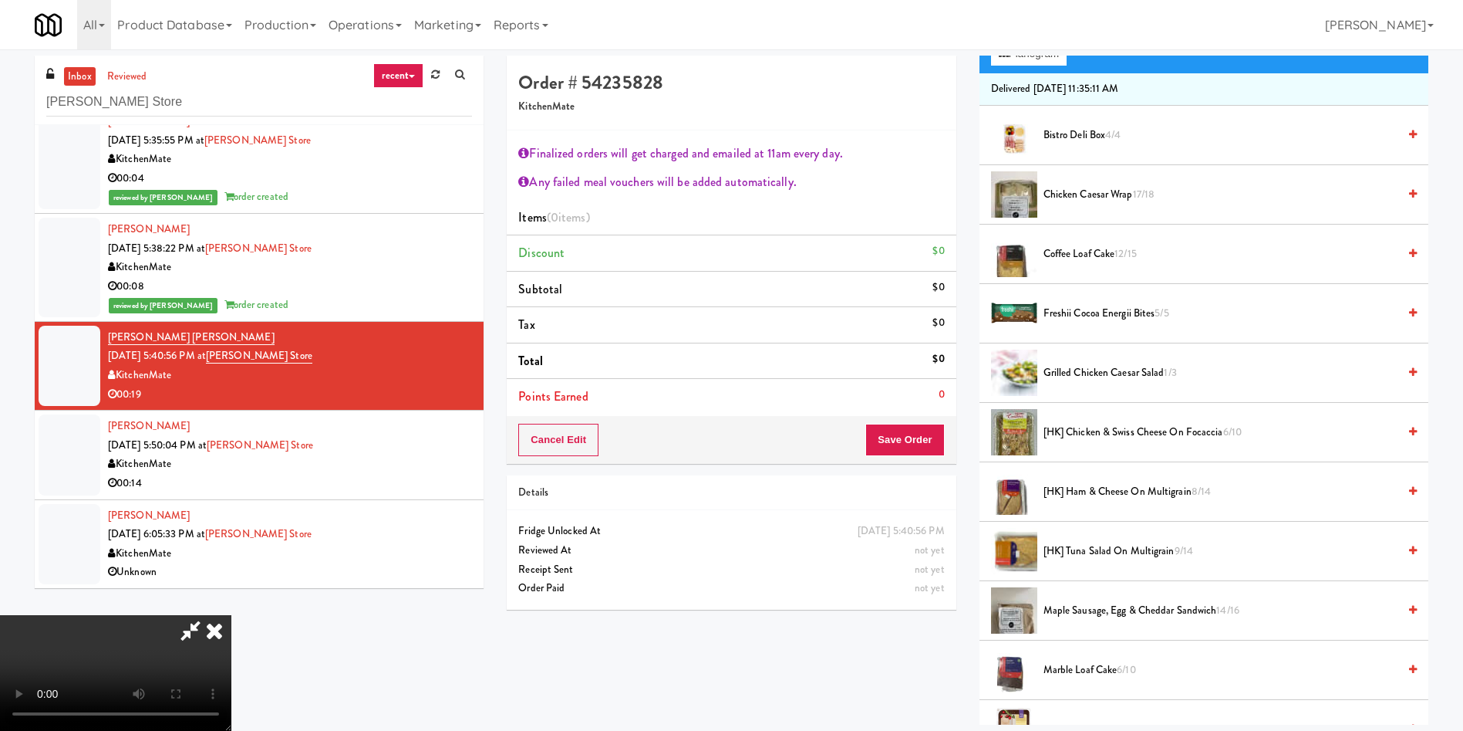
click at [1073, 194] on span "Chicken Caesar Wrap 17/18" at bounding box center [1221, 194] width 354 height 19
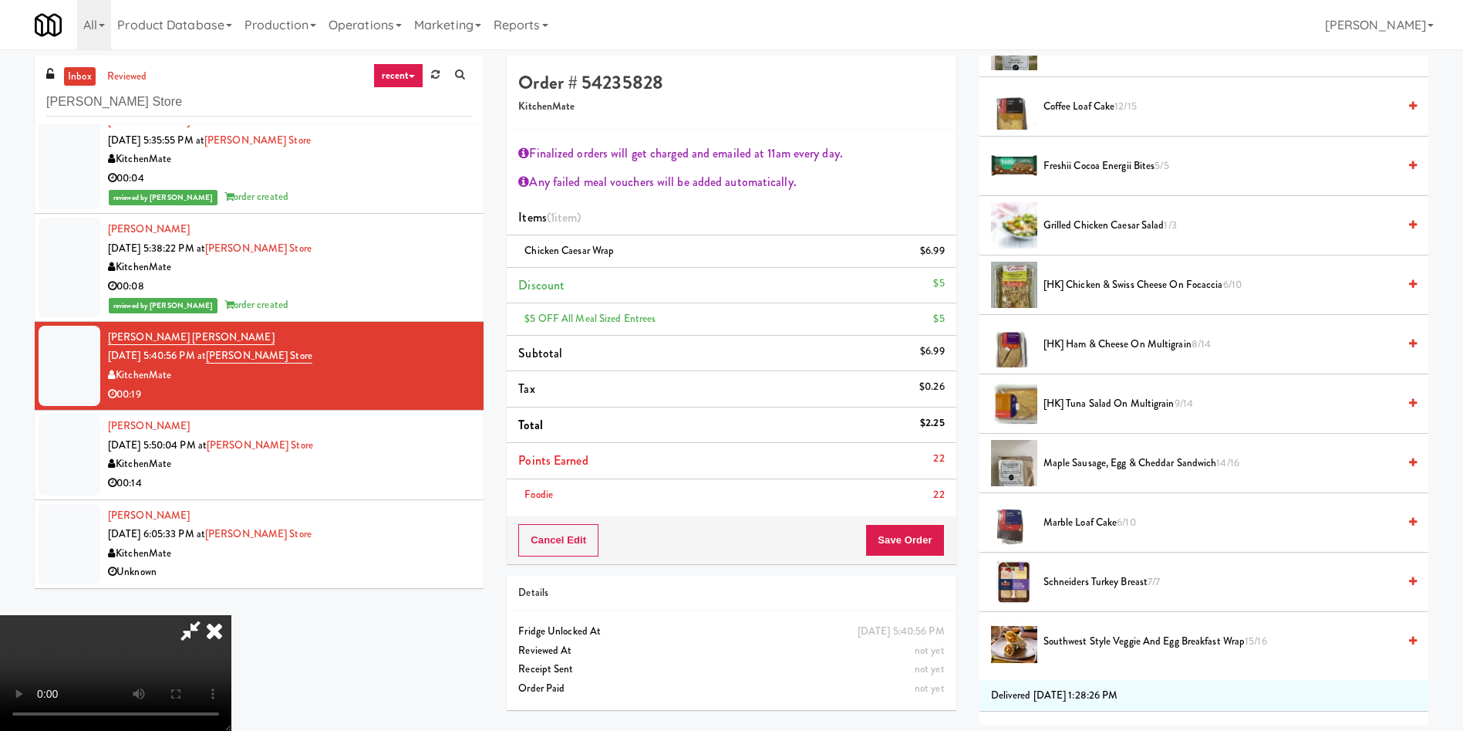
scroll to position [463, 0]
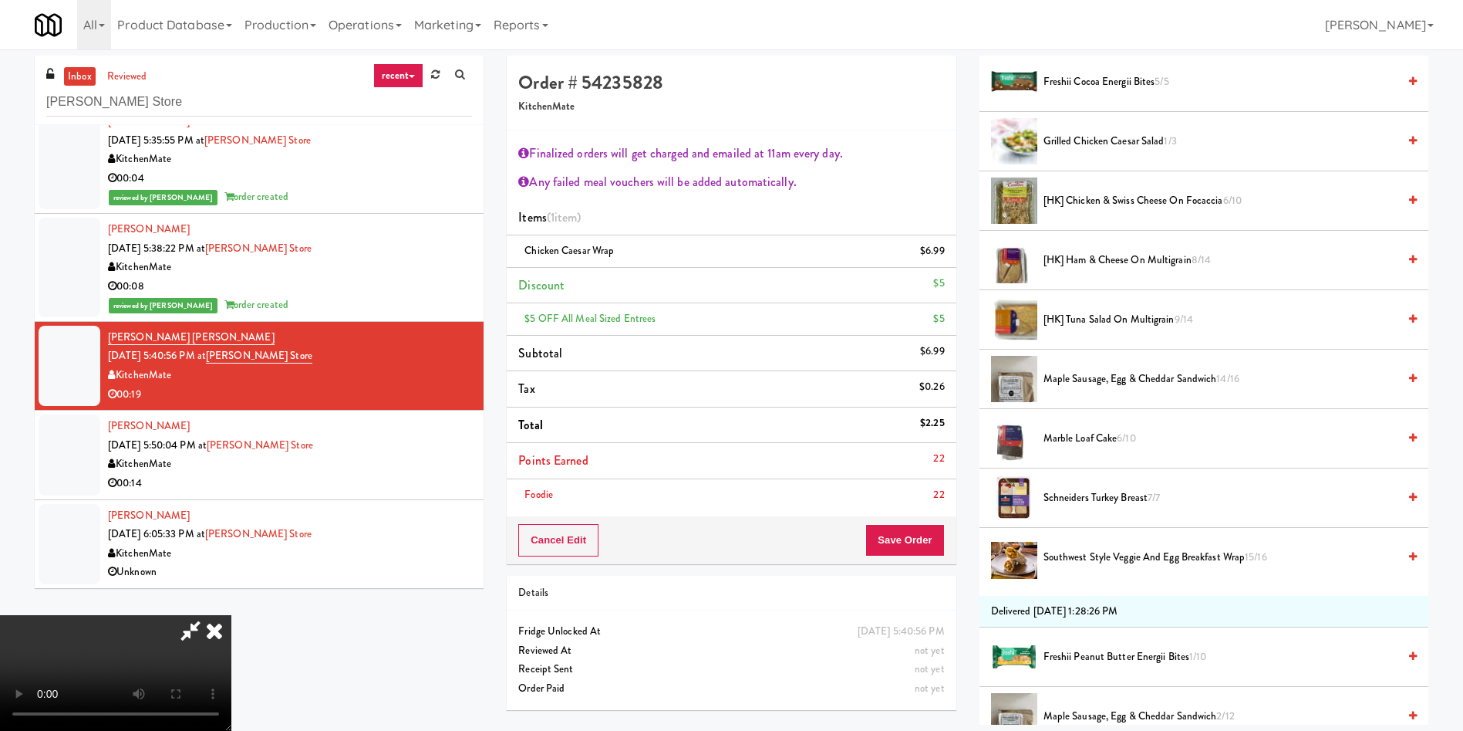
click at [1082, 561] on span "Southwest Style Veggie and Egg Breakfast Wrap 15/16" at bounding box center [1221, 557] width 354 height 19
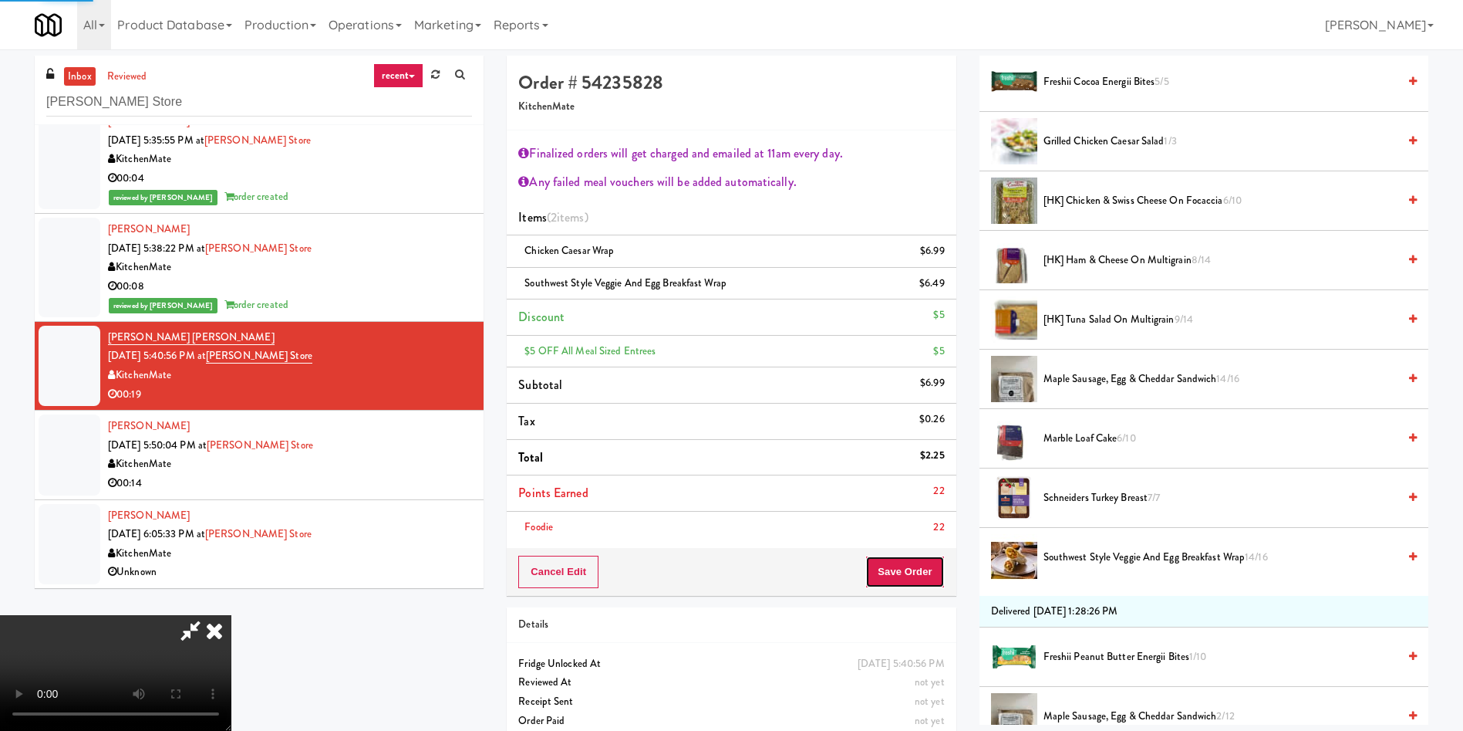
click at [911, 575] on button "Save Order" at bounding box center [905, 571] width 79 height 32
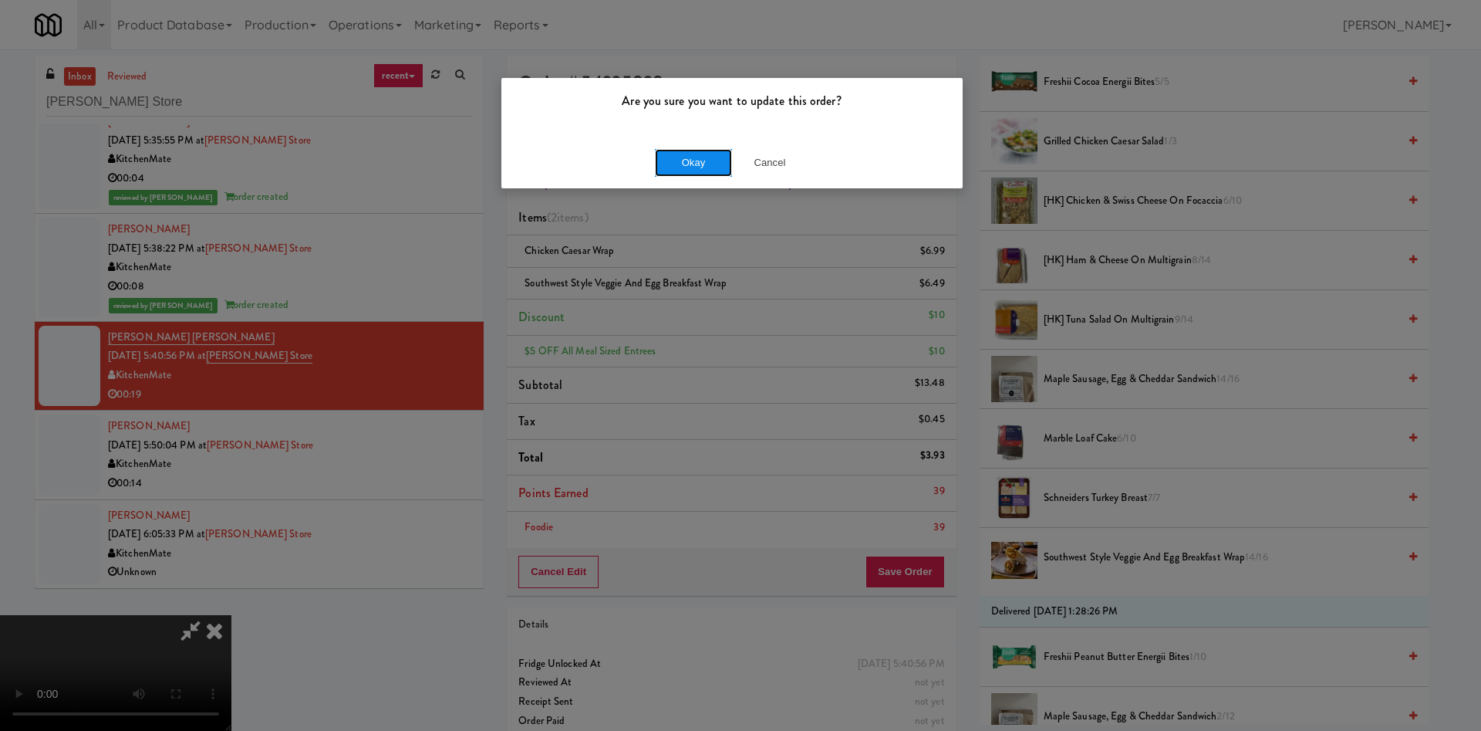
click at [675, 157] on button "Okay" at bounding box center [693, 163] width 77 height 28
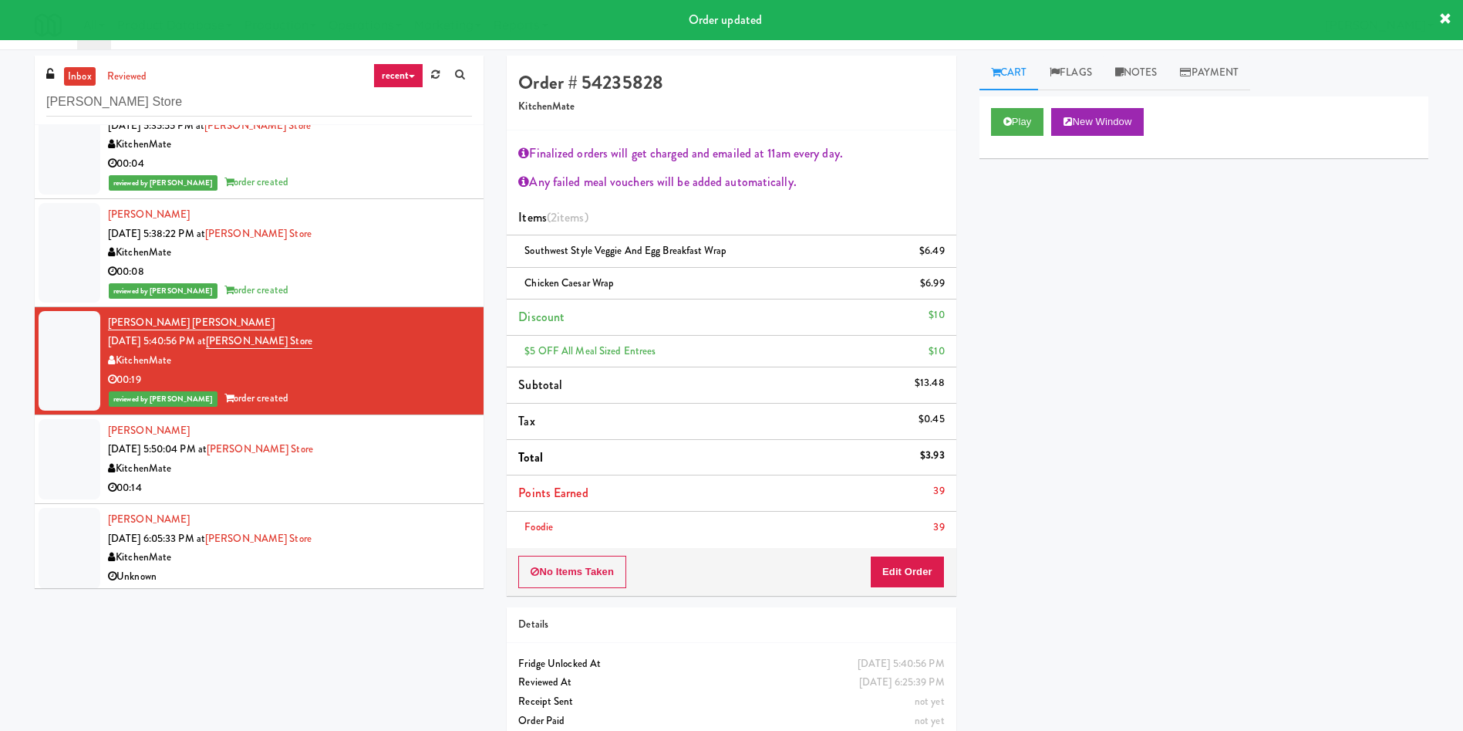
scroll to position [3602, 0]
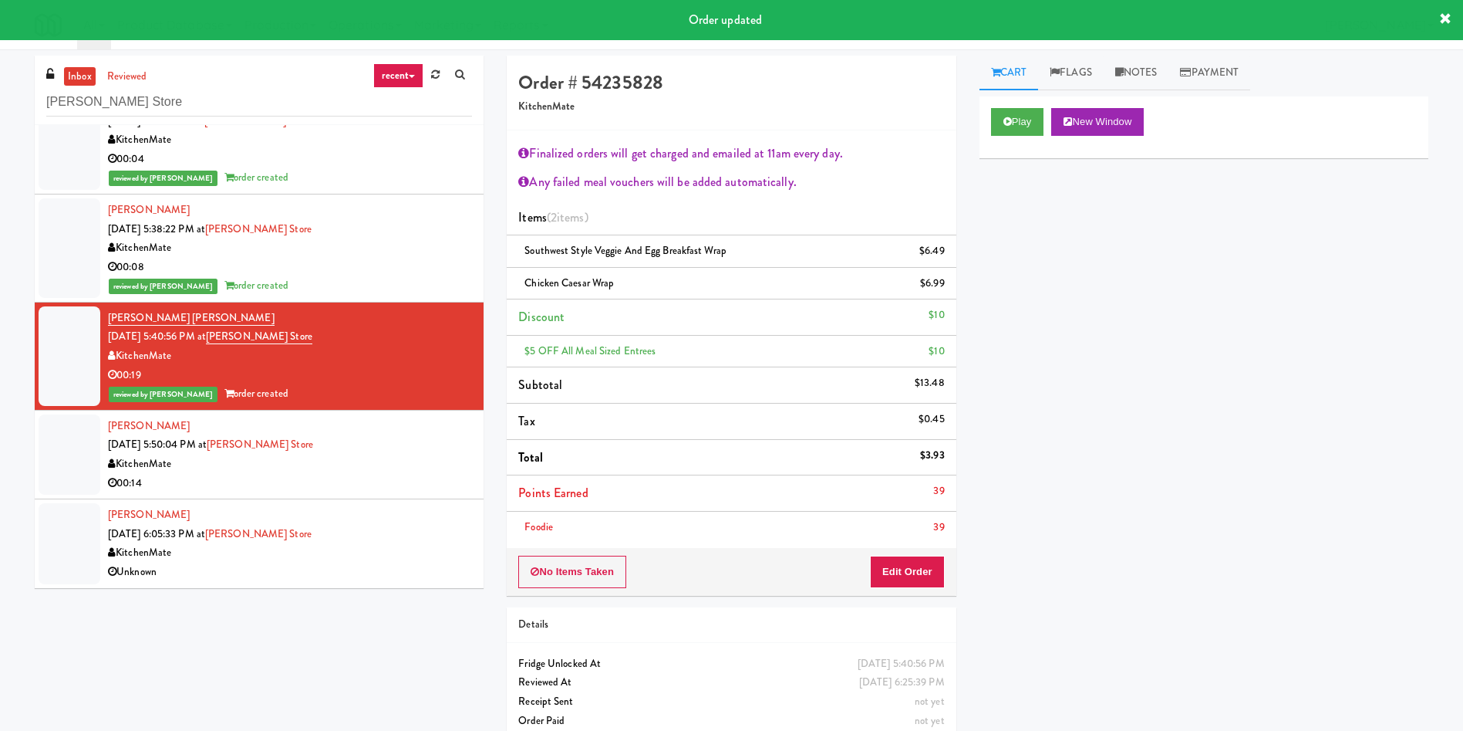
click at [76, 458] on div at bounding box center [70, 454] width 62 height 80
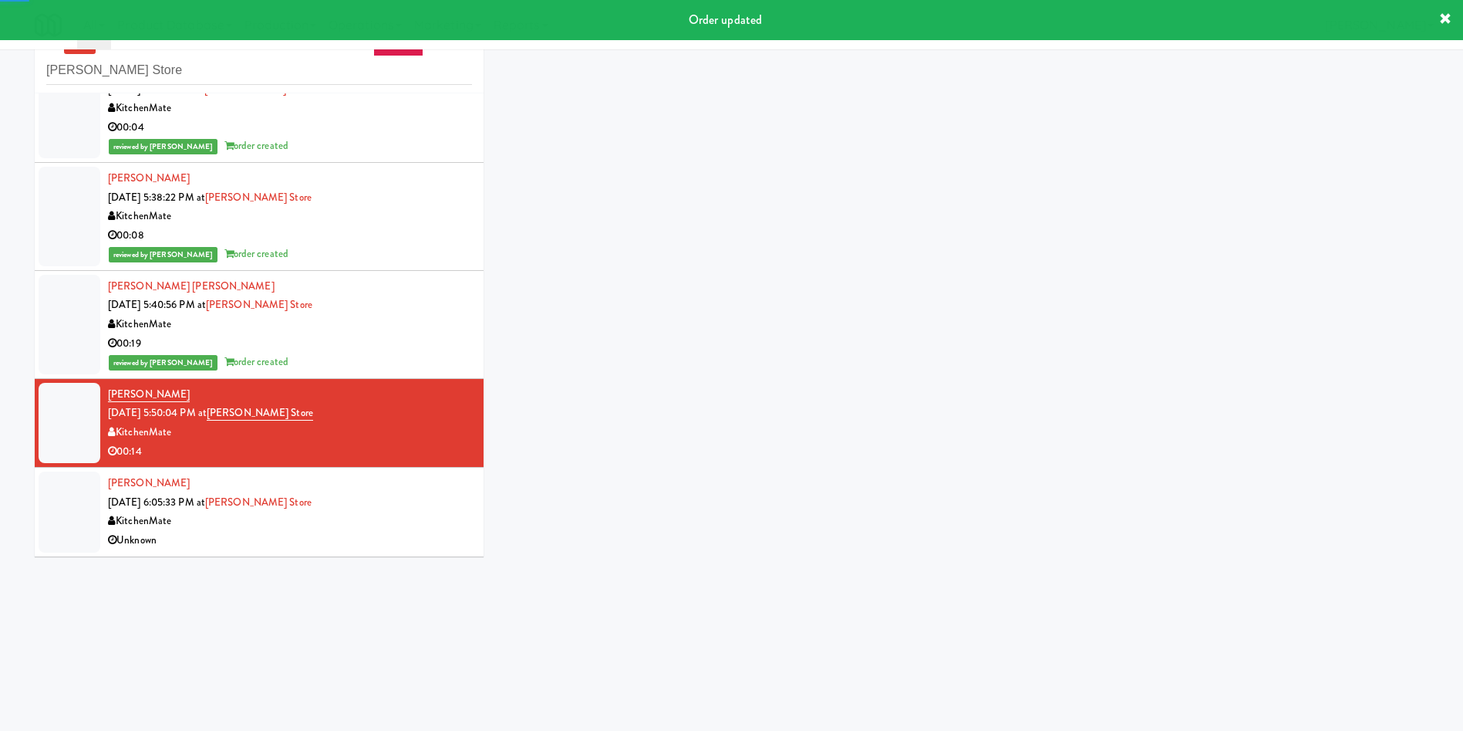
scroll to position [49, 0]
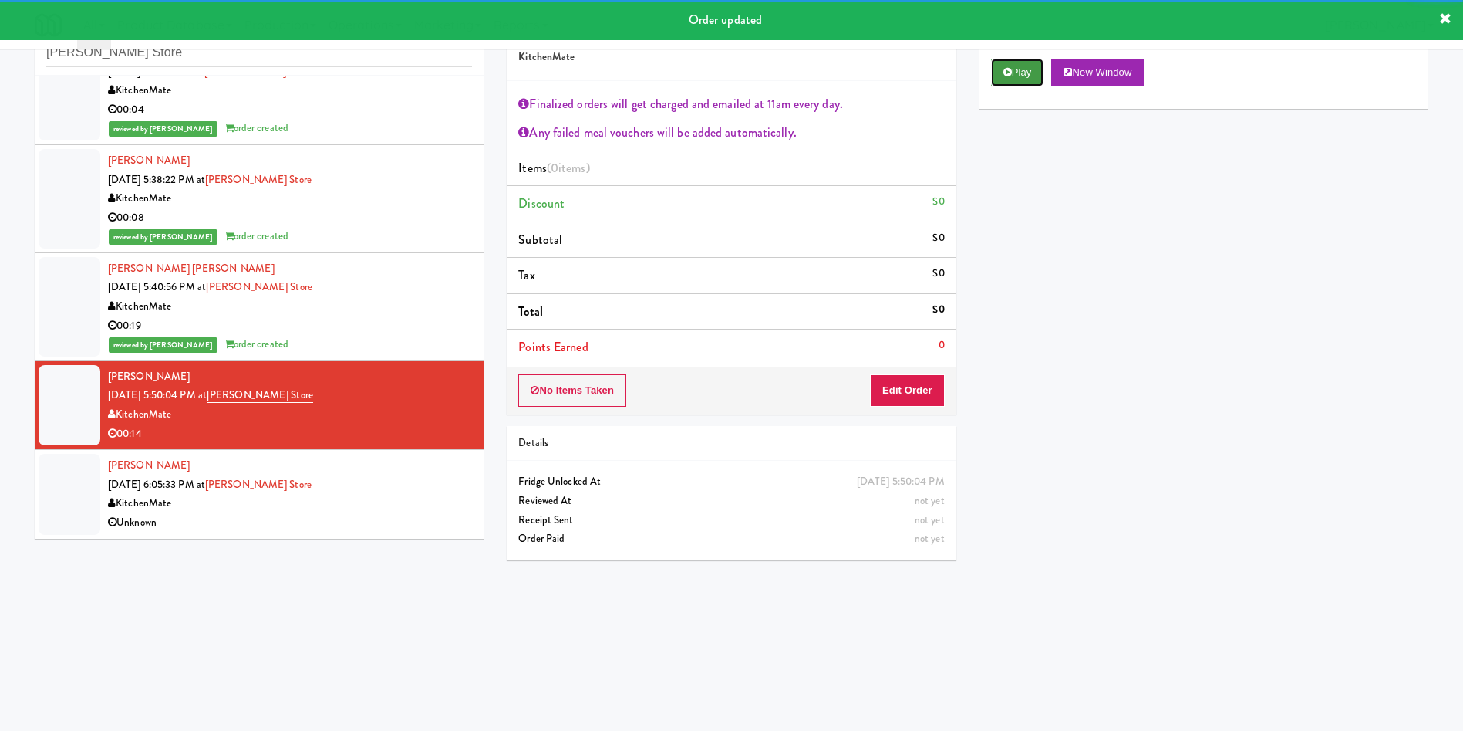
drag, startPoint x: 1023, startPoint y: 69, endPoint x: 1010, endPoint y: 116, distance: 48.1
click at [1022, 73] on button "Play" at bounding box center [1017, 73] width 53 height 28
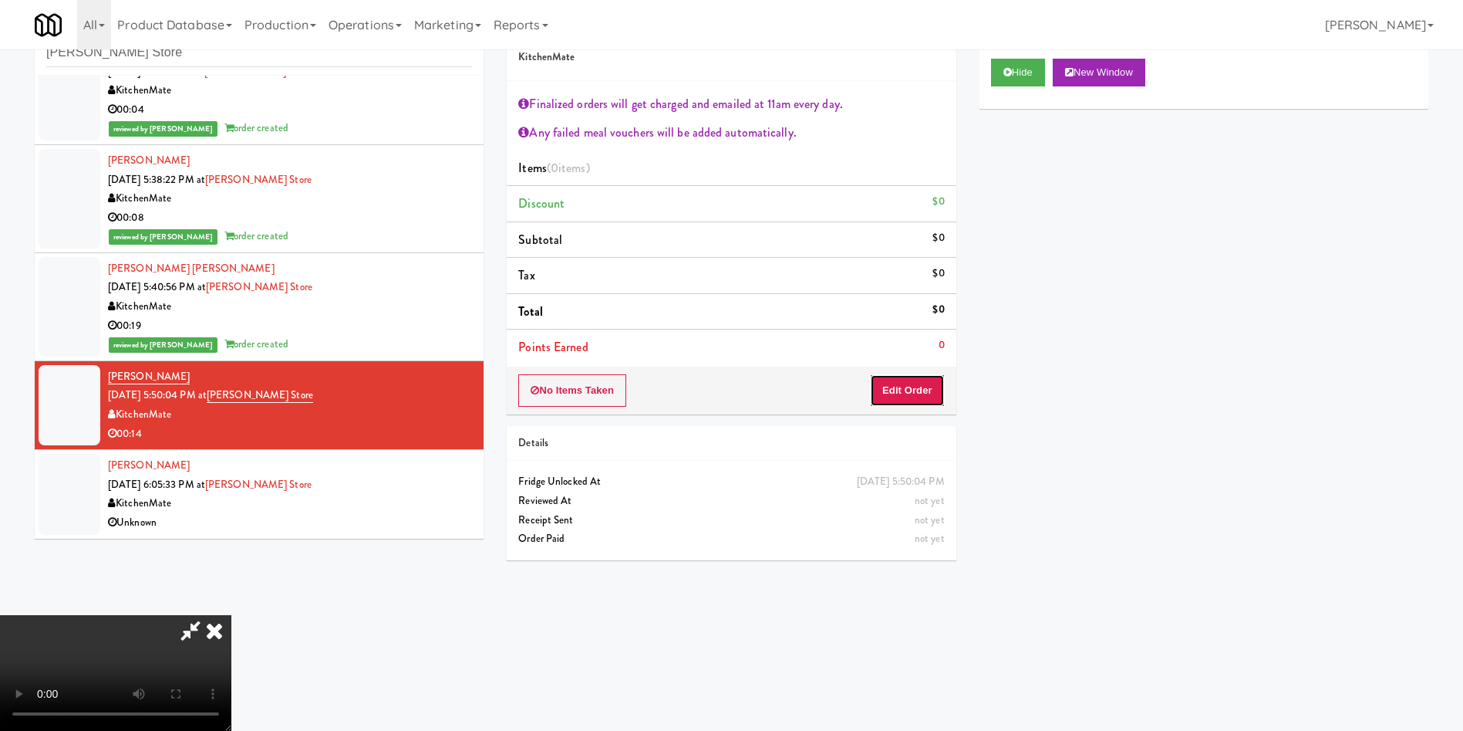
click at [933, 380] on button "Edit Order" at bounding box center [907, 390] width 75 height 32
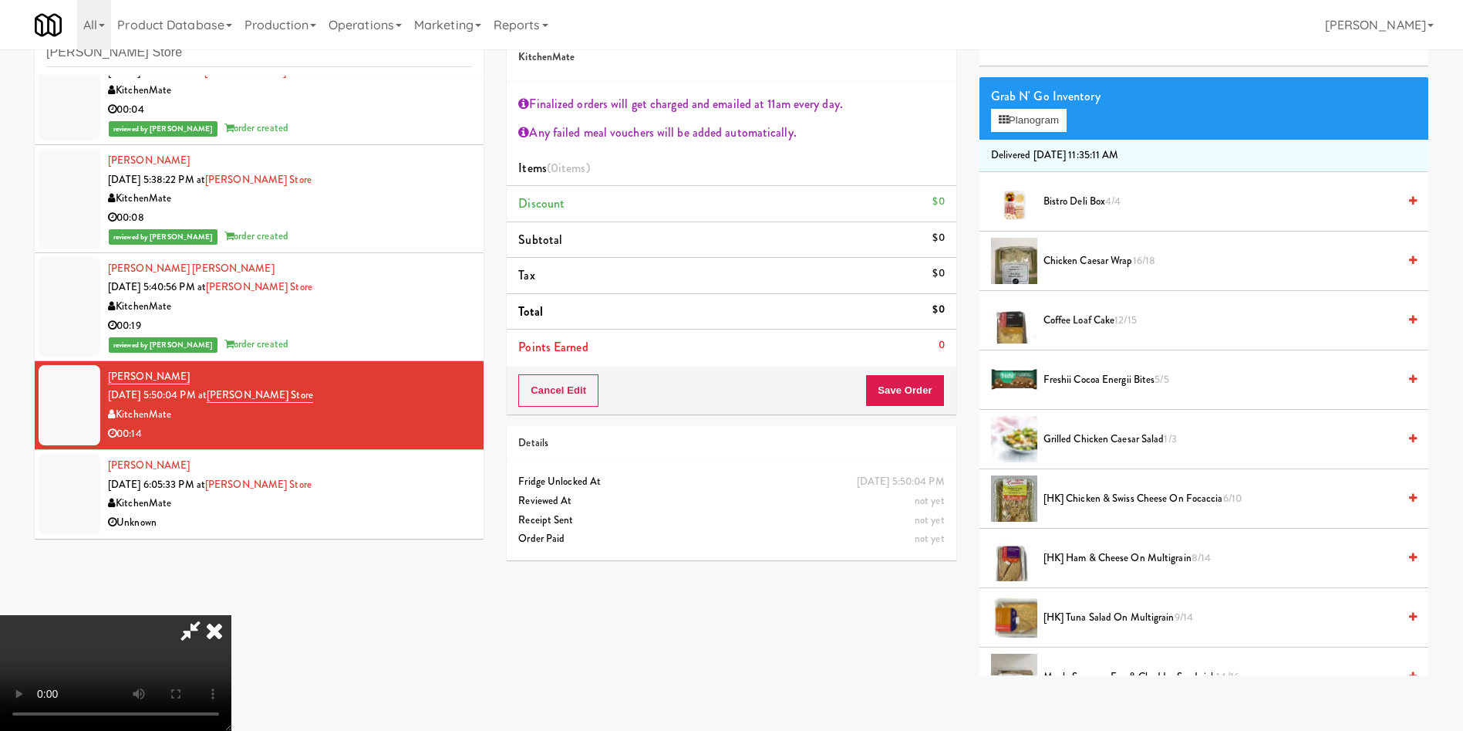
scroll to position [231, 0]
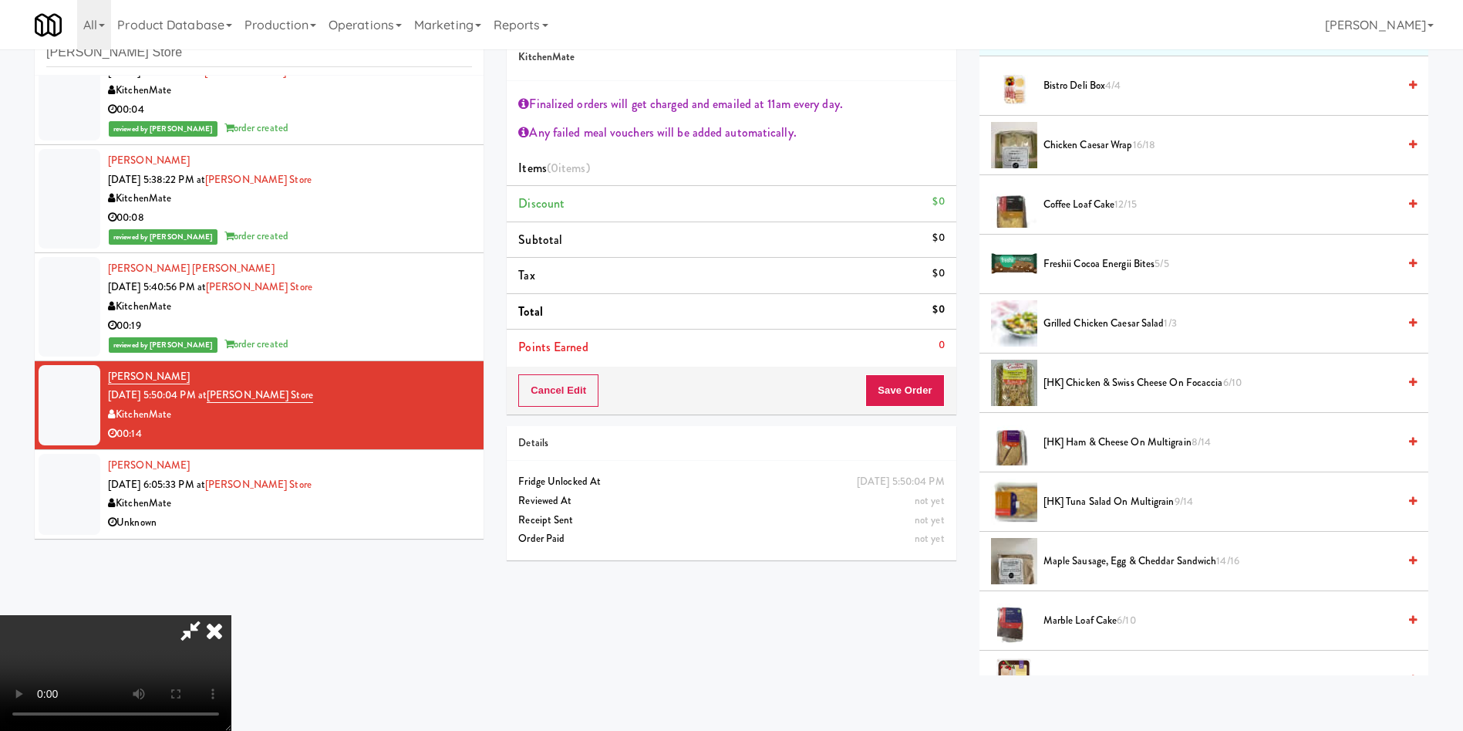
click at [1107, 378] on span "[HK] Chicken & Swiss Cheese On Focaccia 6/10" at bounding box center [1221, 382] width 354 height 19
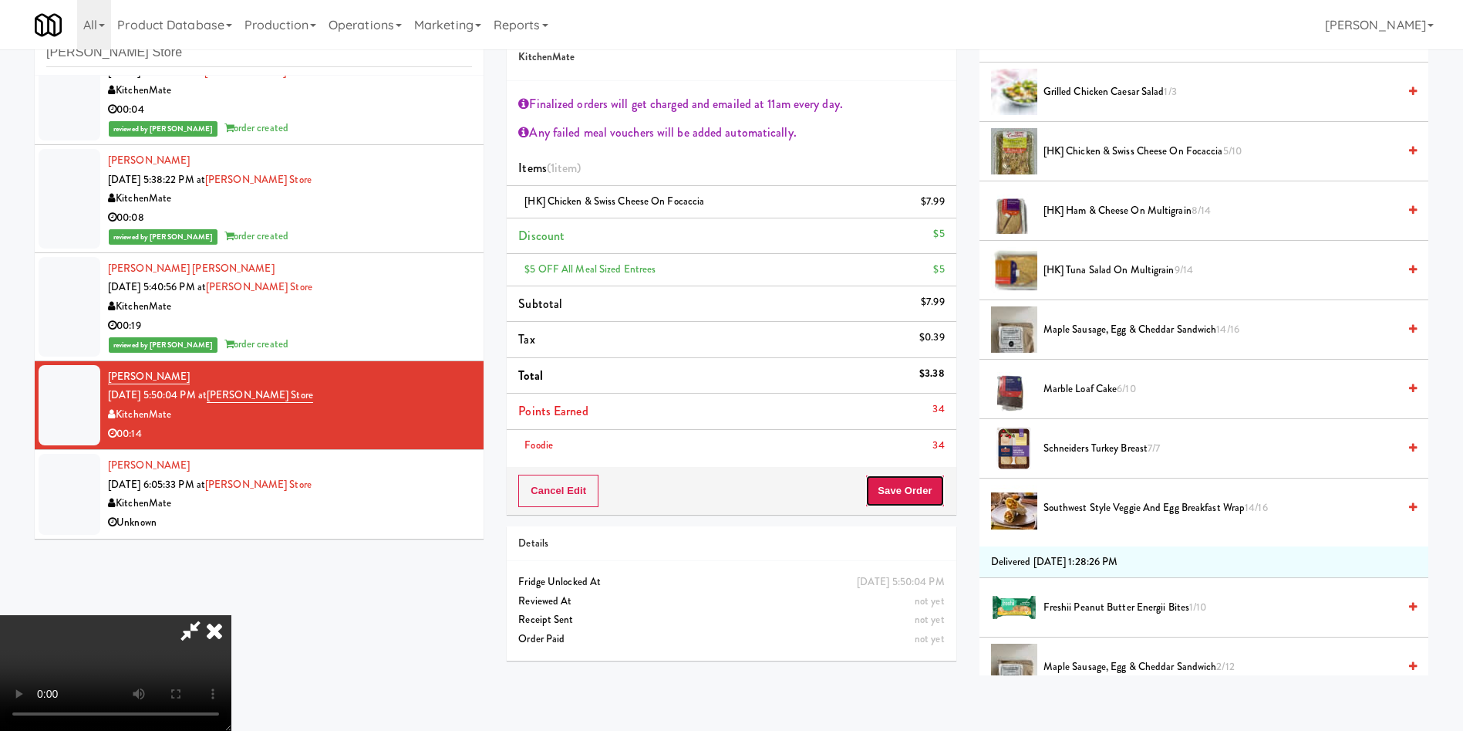
click at [904, 484] on button "Save Order" at bounding box center [905, 490] width 79 height 32
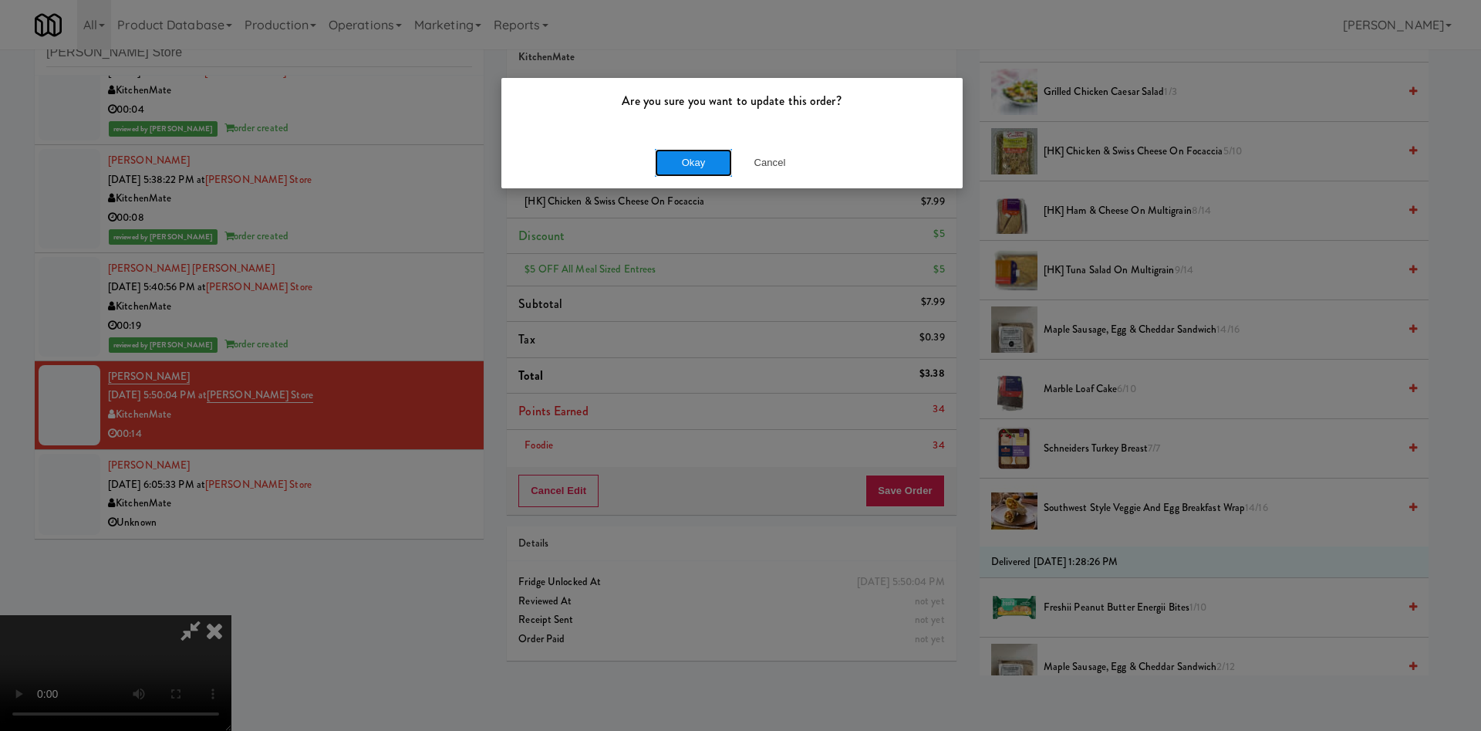
click at [690, 164] on button "Okay" at bounding box center [693, 163] width 77 height 28
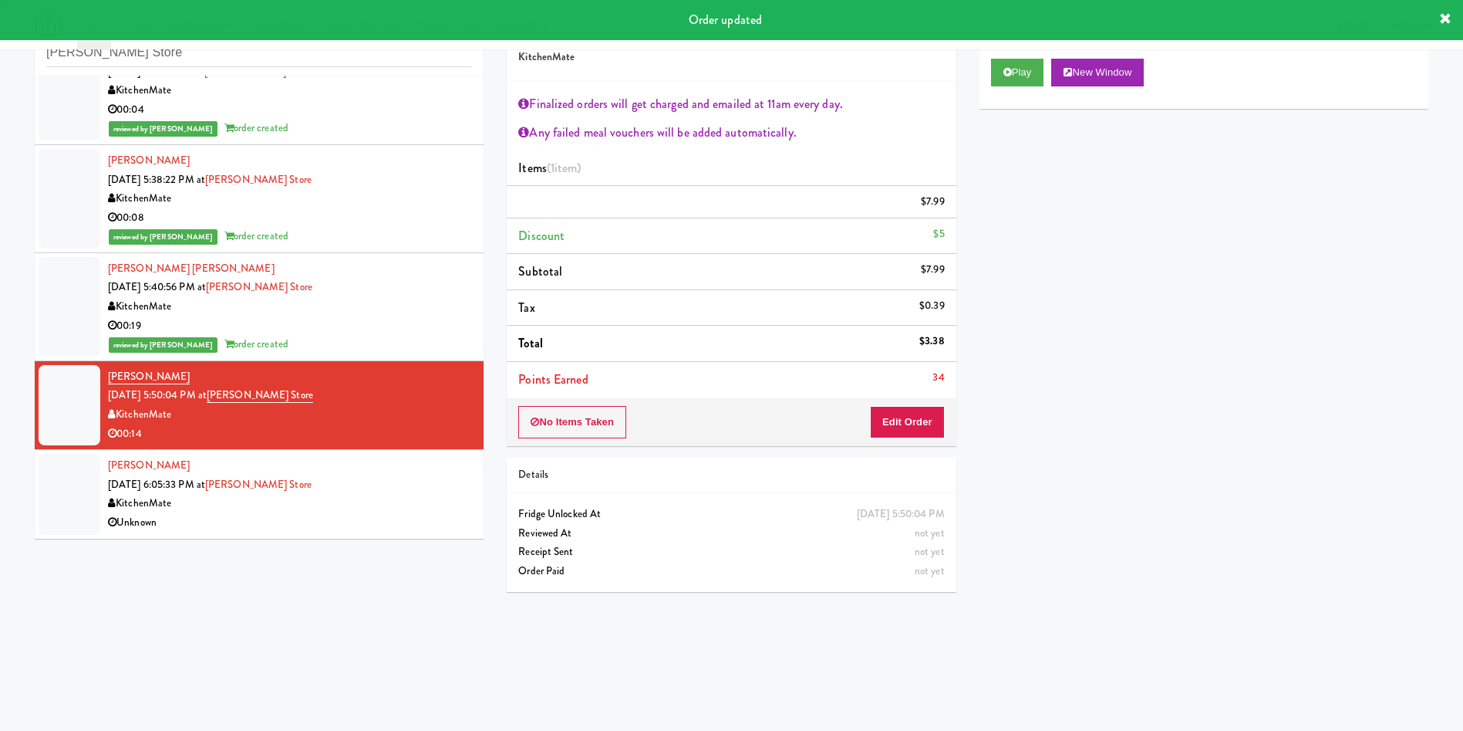
scroll to position [0, 0]
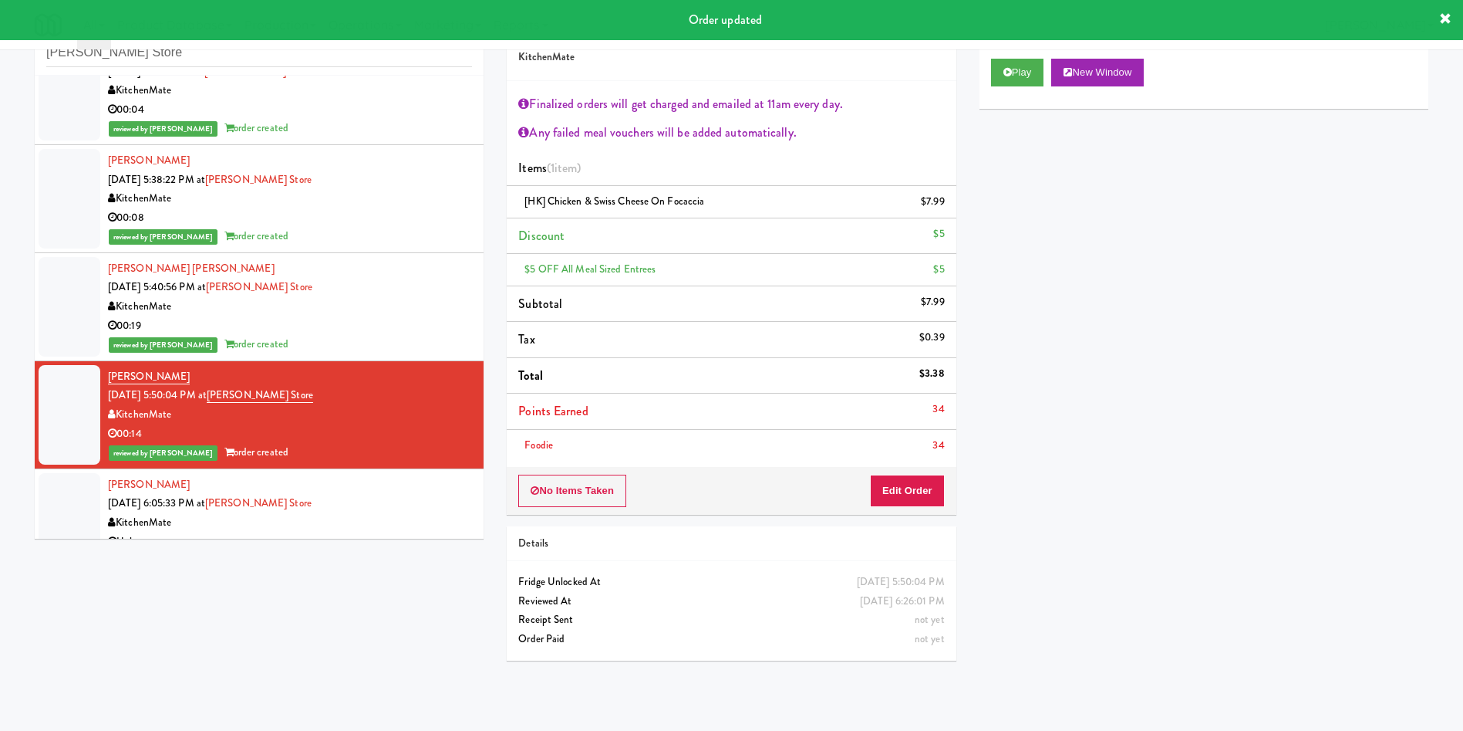
click at [86, 481] on div at bounding box center [70, 513] width 62 height 80
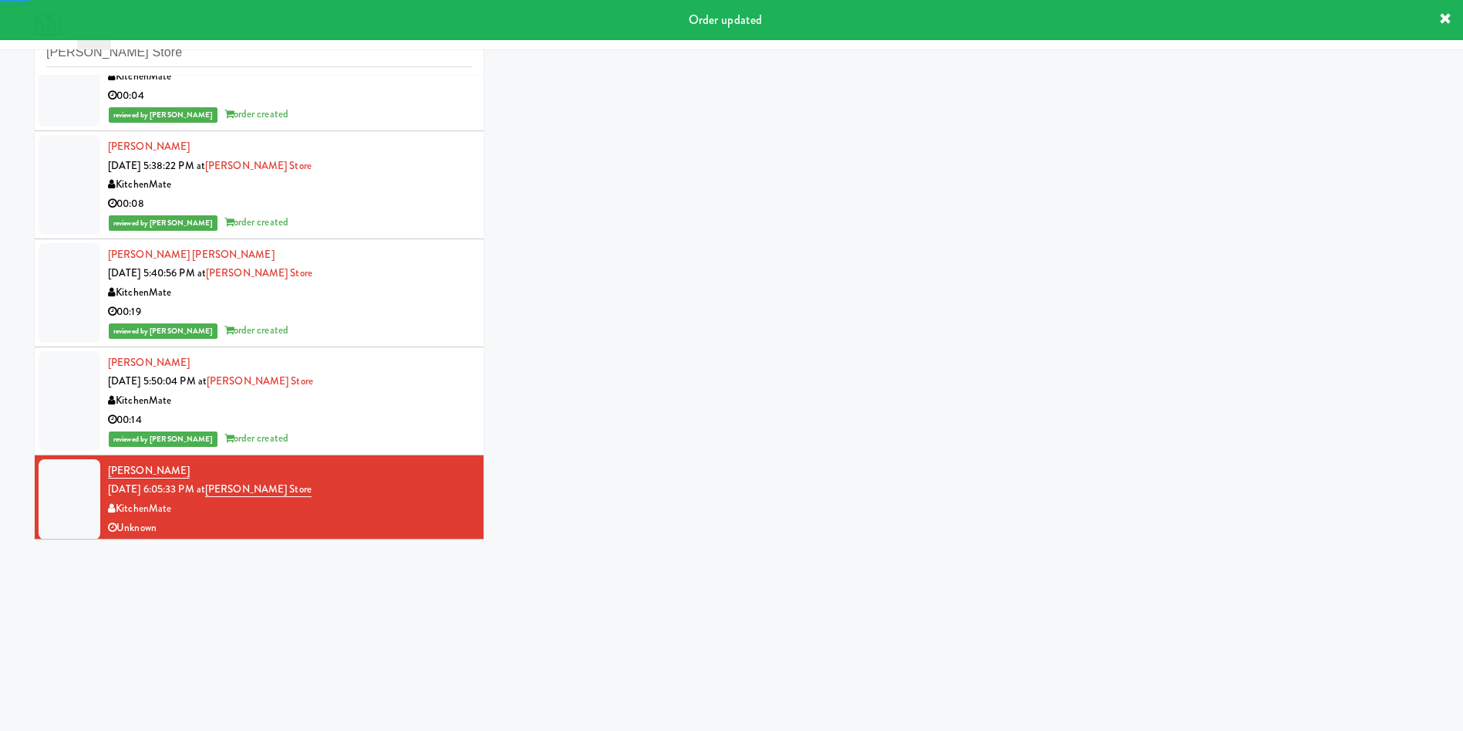
scroll to position [3620, 0]
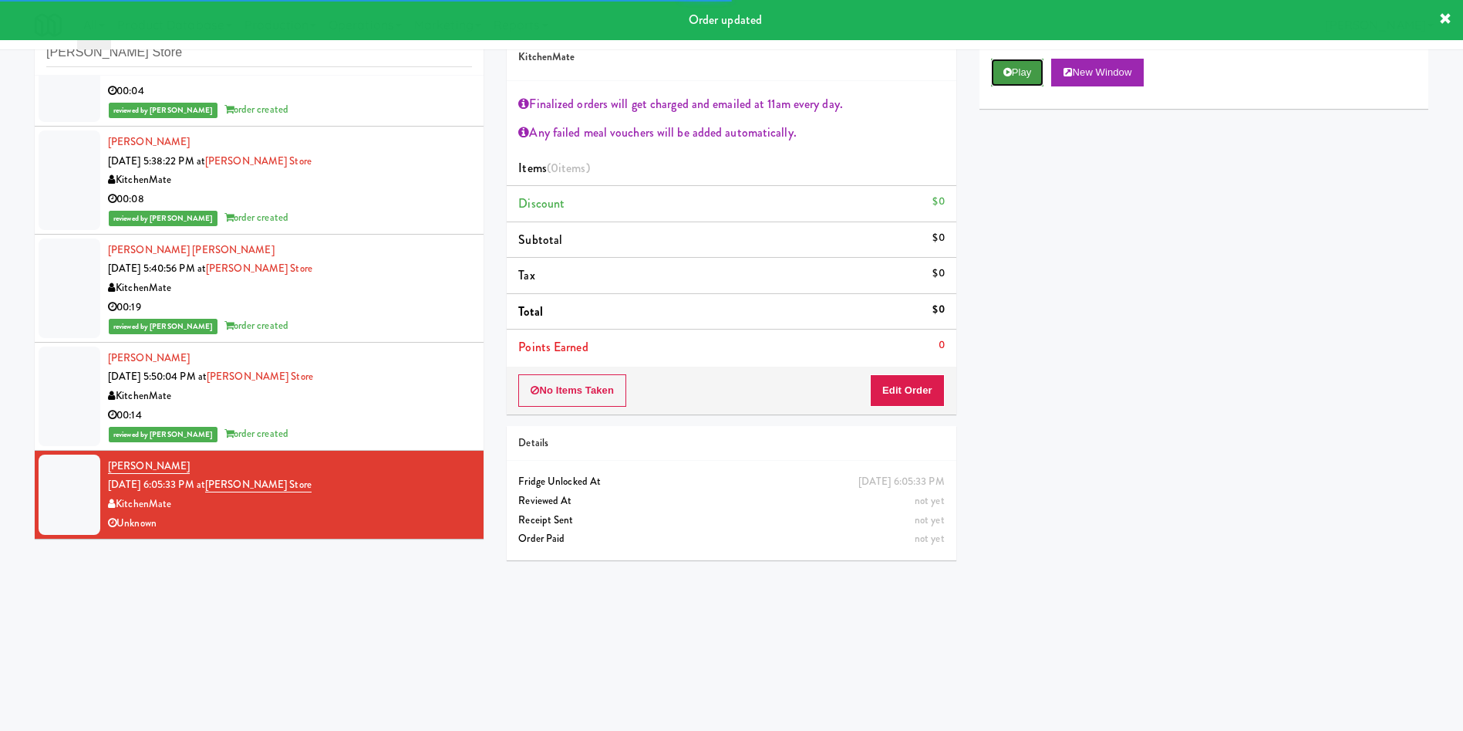
click at [1008, 76] on icon at bounding box center [1008, 72] width 8 height 10
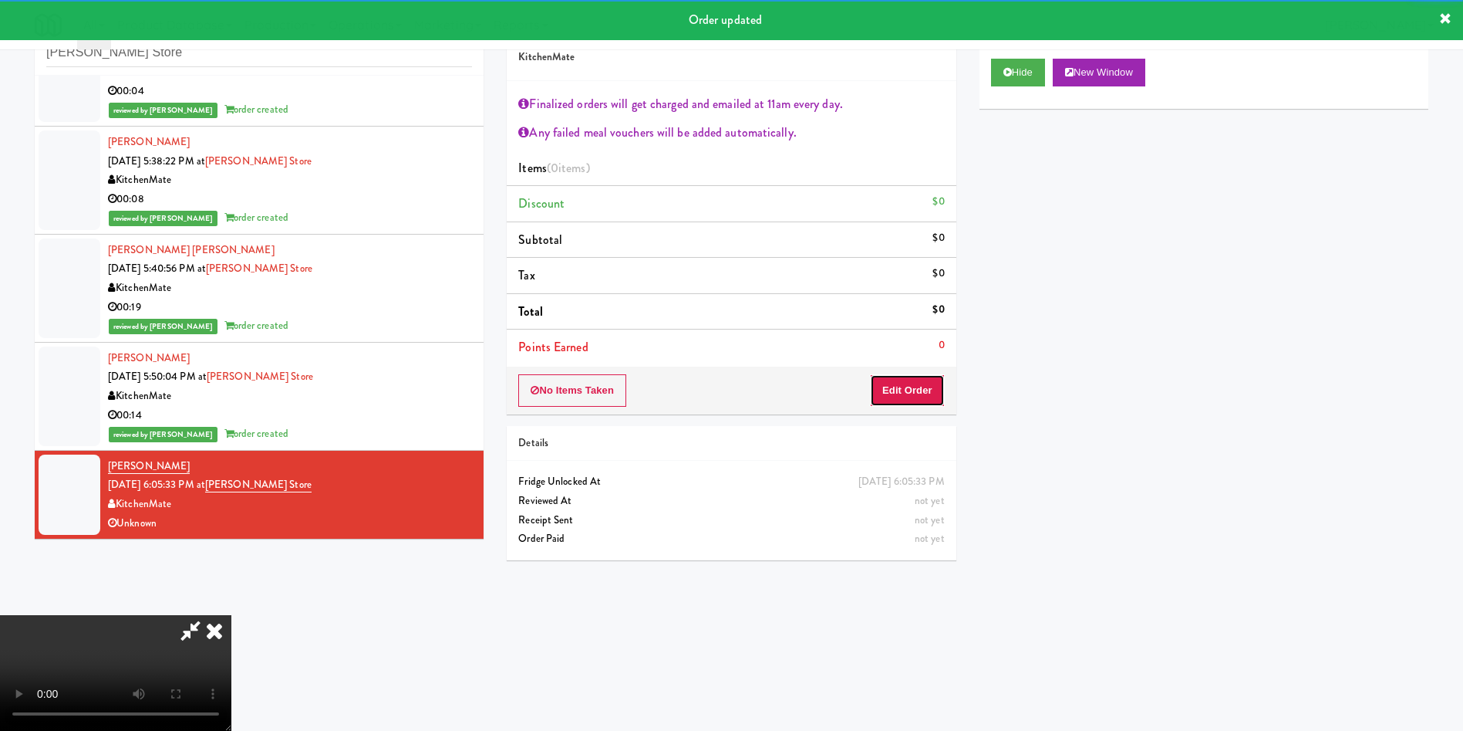
click at [929, 388] on button "Edit Order" at bounding box center [907, 390] width 75 height 32
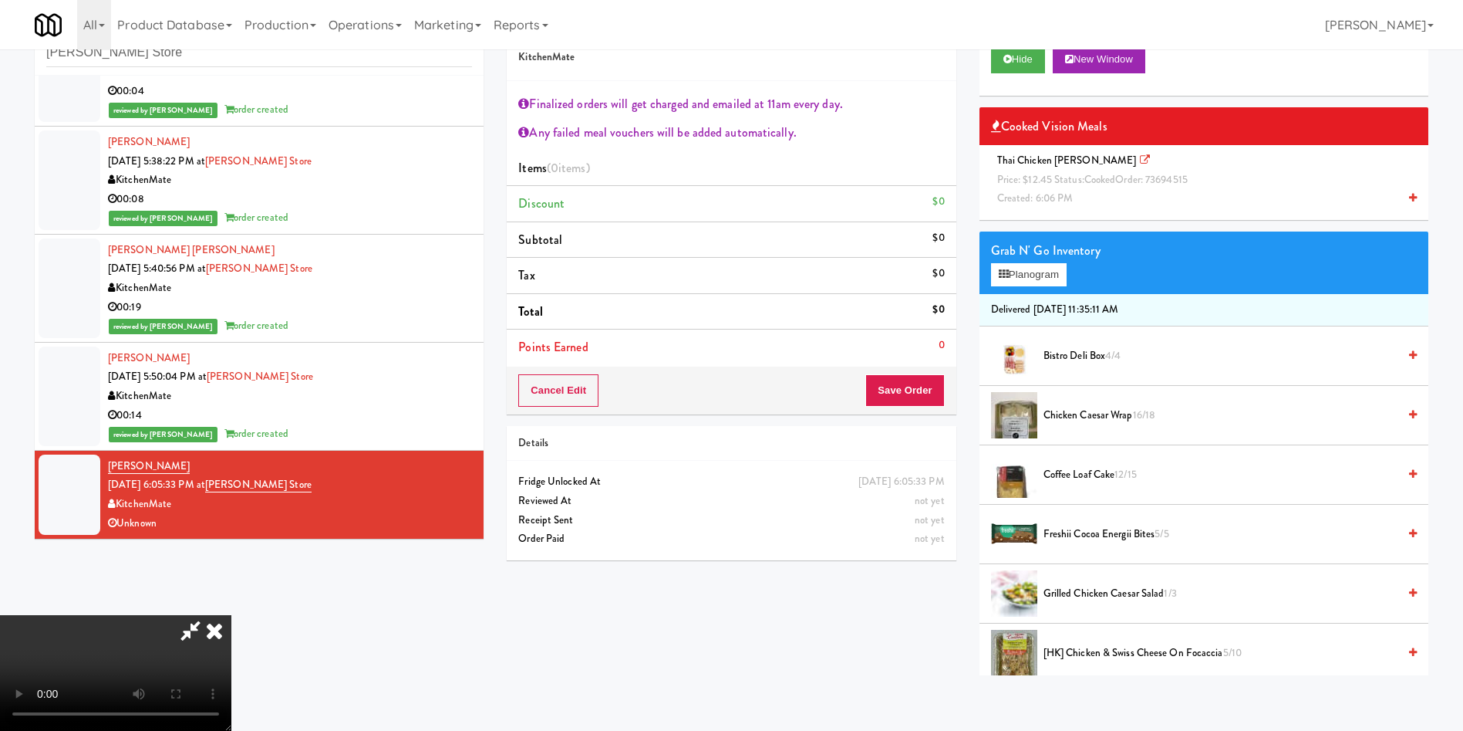
scroll to position [0, 0]
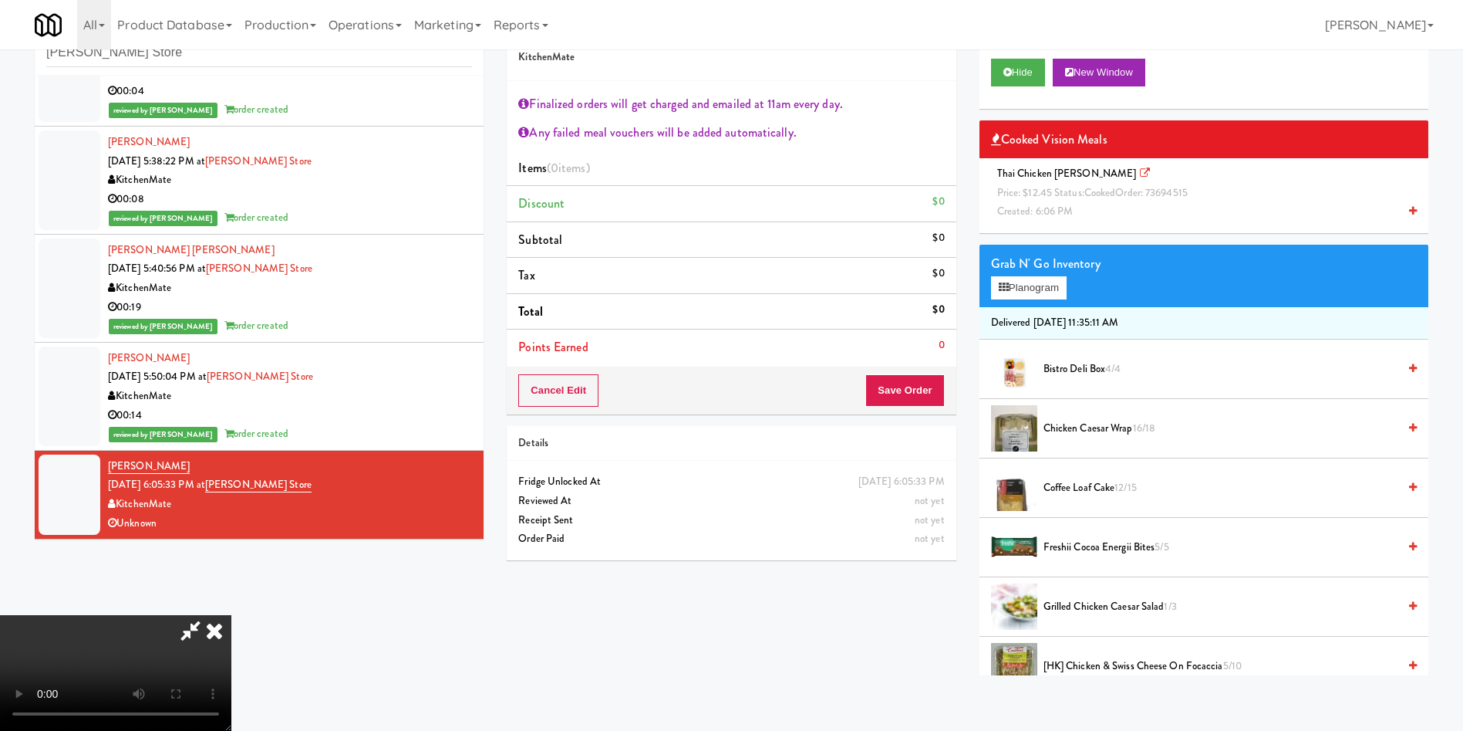
click at [1037, 208] on span "Created: 6:06 PM" at bounding box center [1035, 211] width 76 height 15
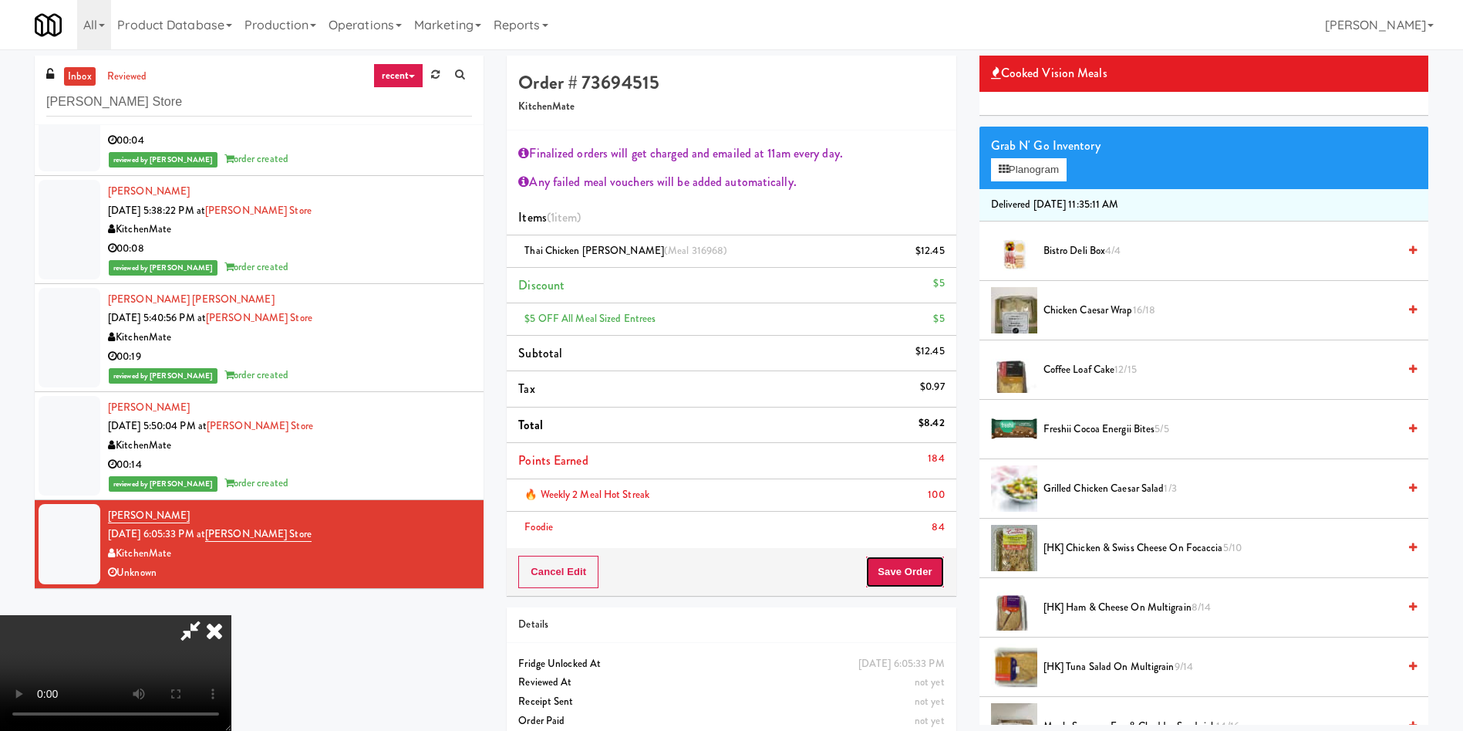
click at [903, 574] on button "Save Order" at bounding box center [905, 571] width 79 height 32
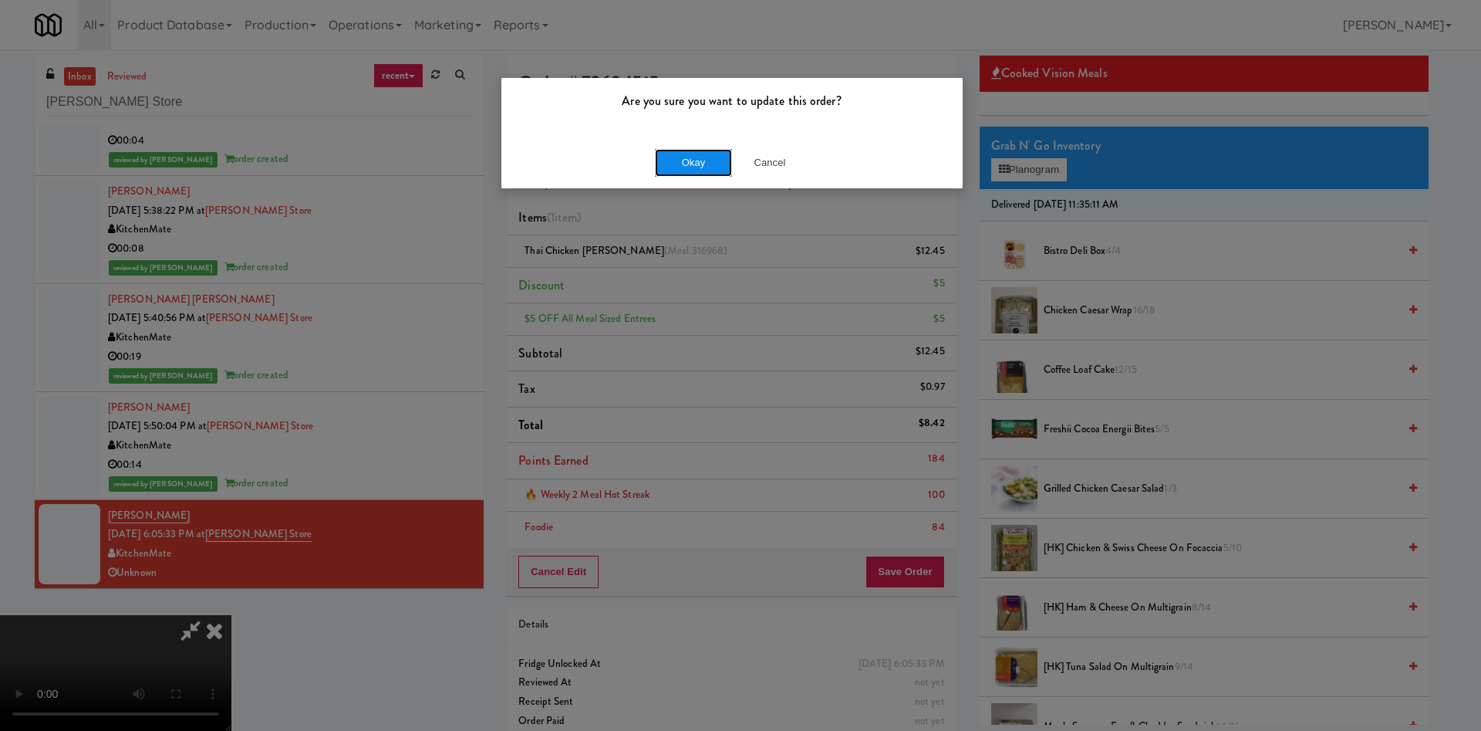
click at [700, 164] on button "Okay" at bounding box center [693, 163] width 77 height 28
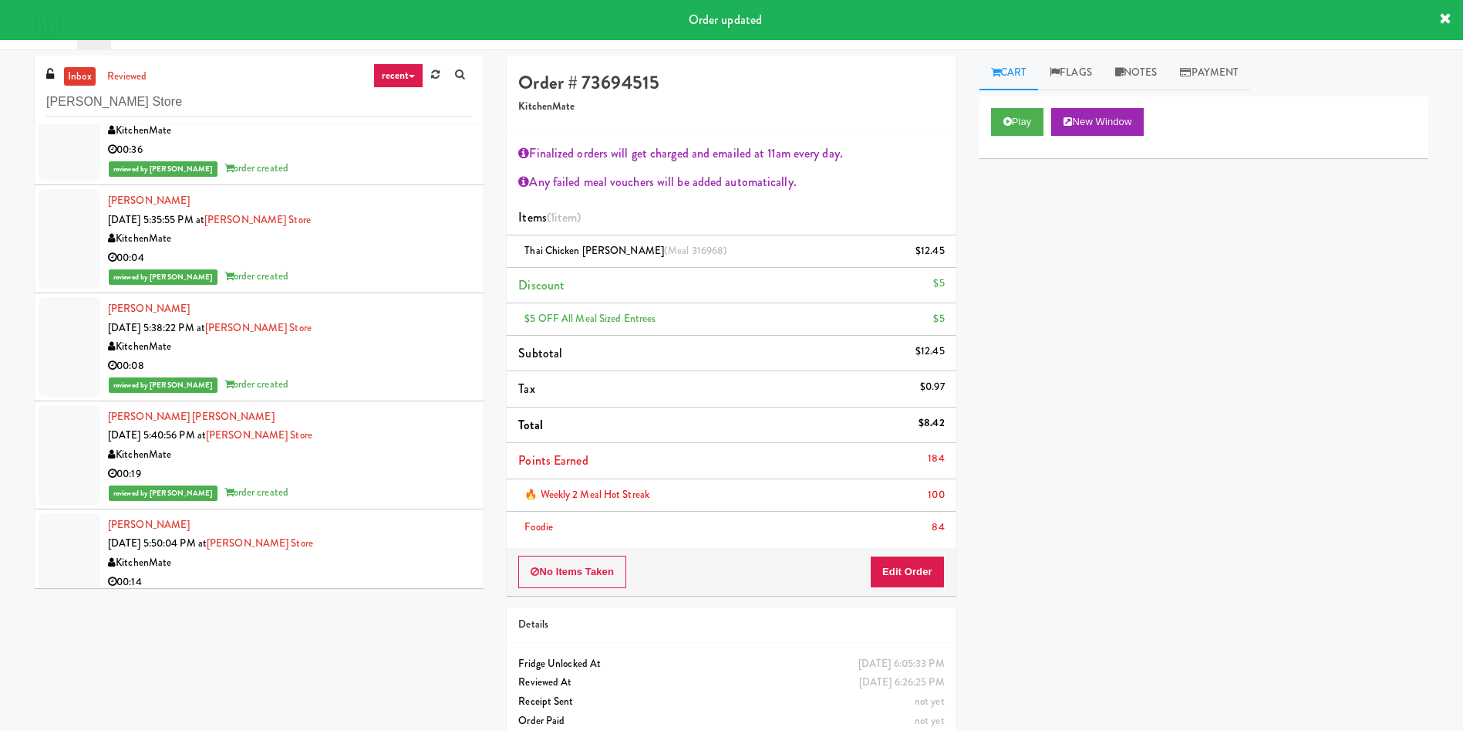
scroll to position [3273, 0]
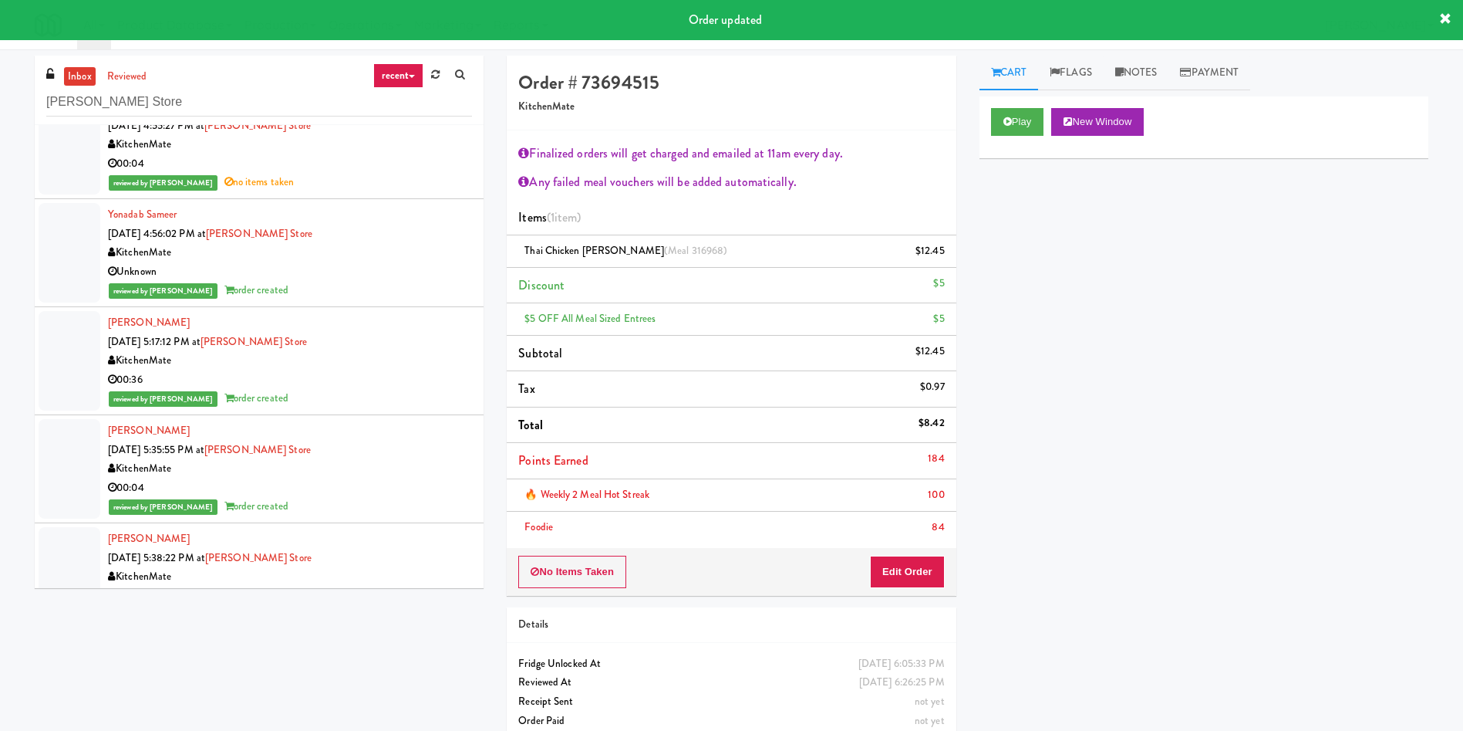
click at [70, 70] on link "inbox" at bounding box center [80, 76] width 32 height 19
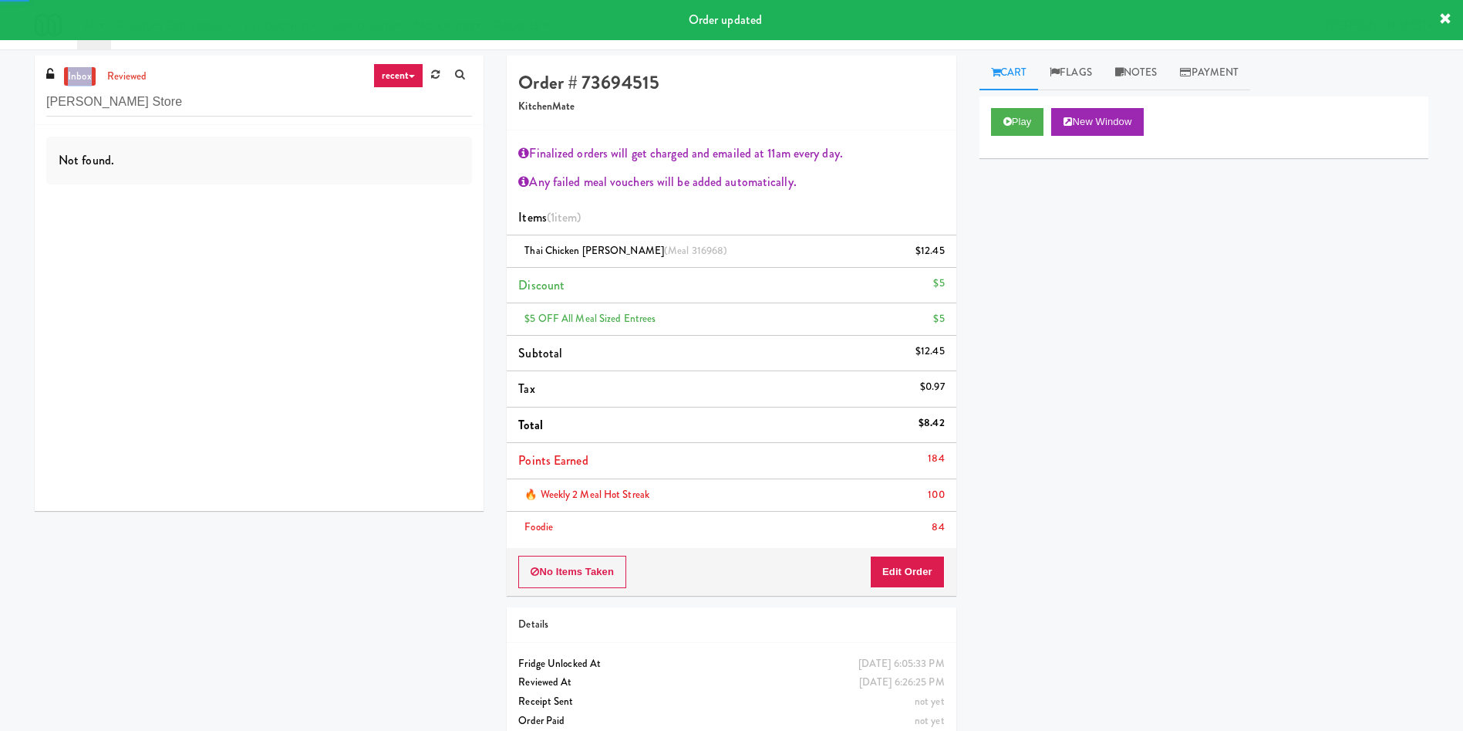
click at [70, 70] on link "inbox" at bounding box center [80, 76] width 32 height 19
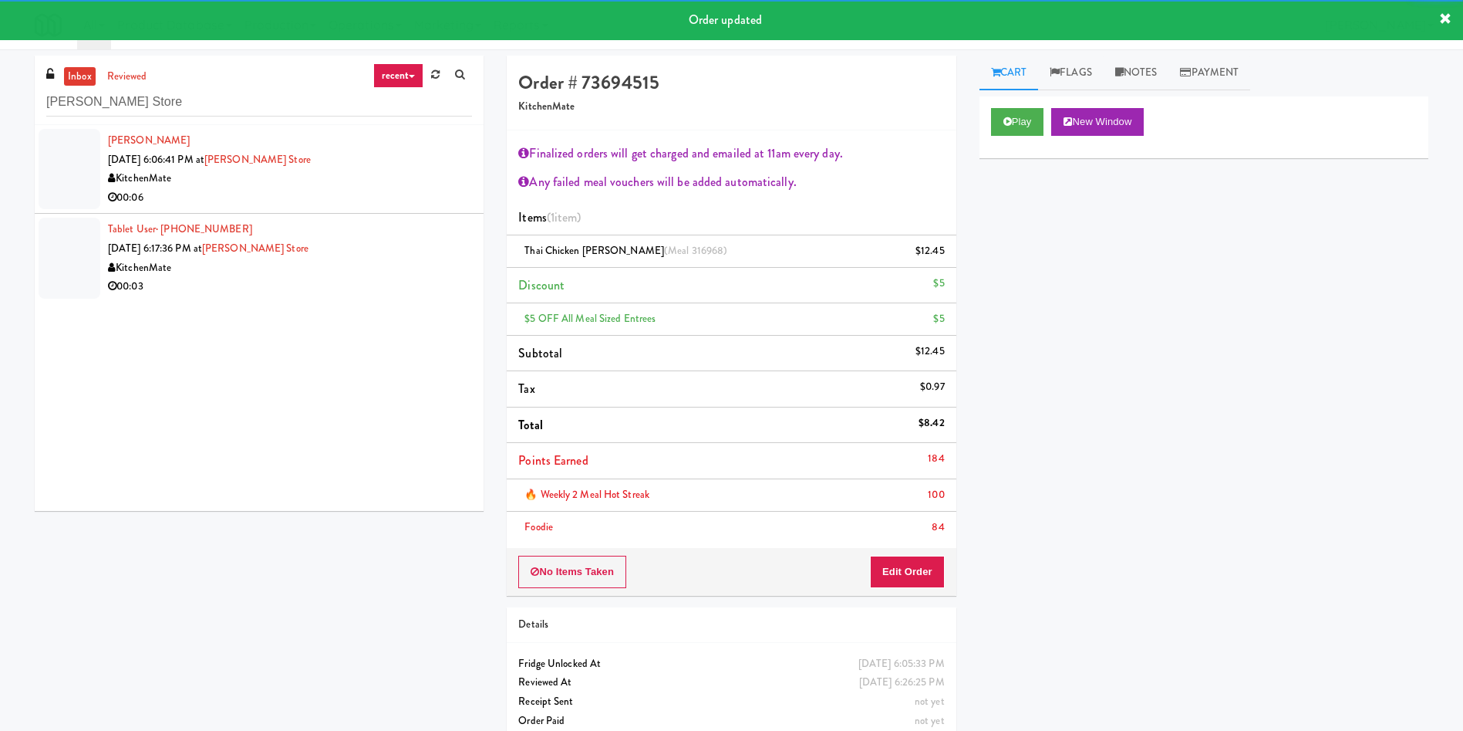
click at [56, 162] on div at bounding box center [70, 169] width 62 height 80
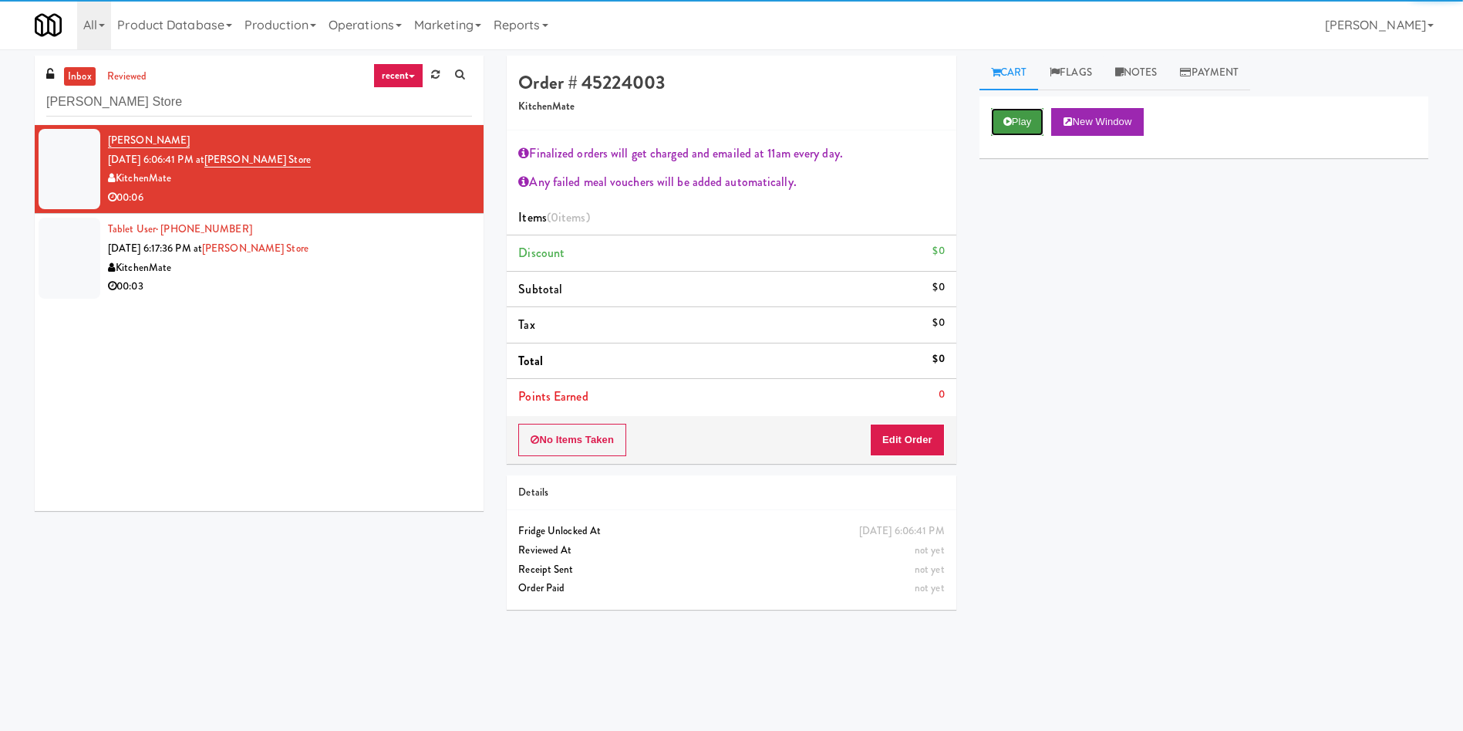
click at [1002, 128] on button "Play" at bounding box center [1017, 122] width 53 height 28
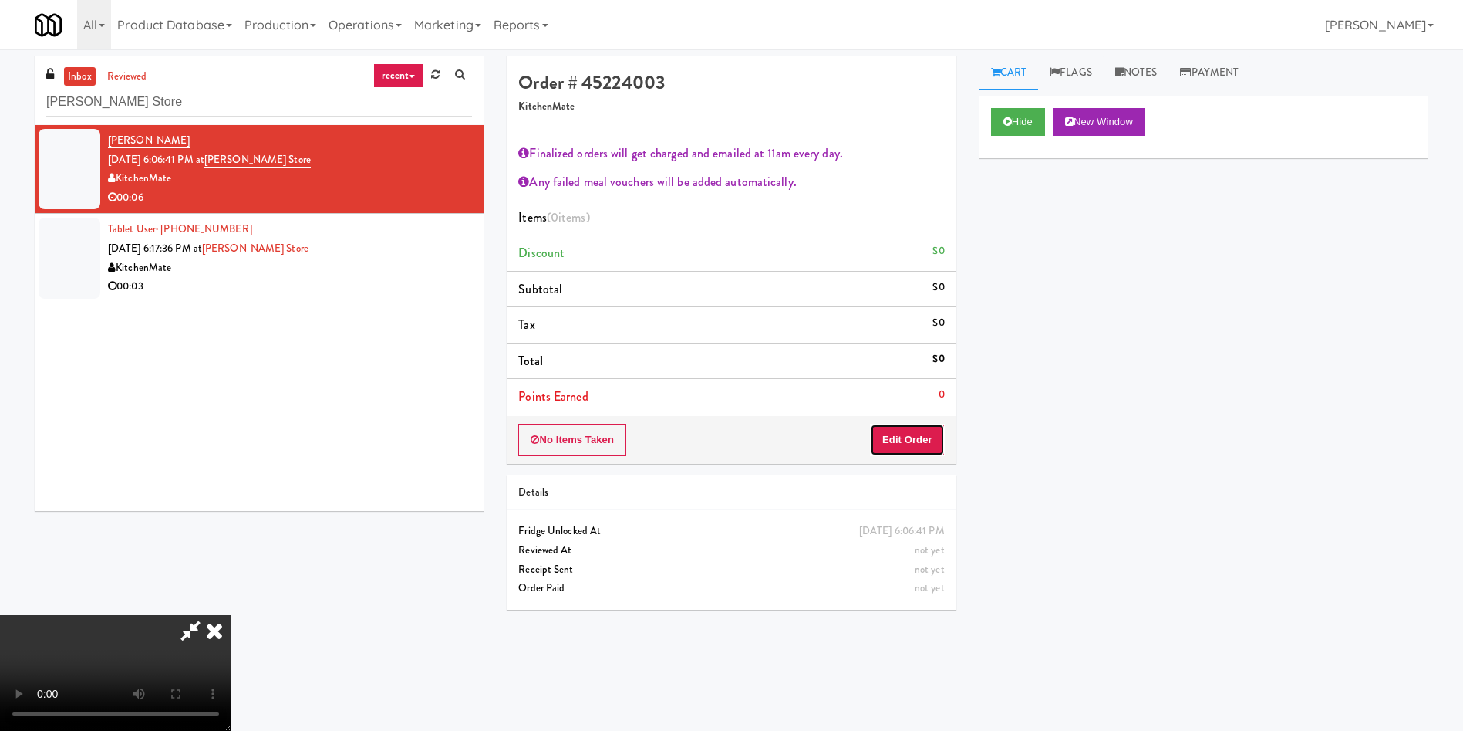
click at [926, 450] on button "Edit Order" at bounding box center [907, 440] width 75 height 32
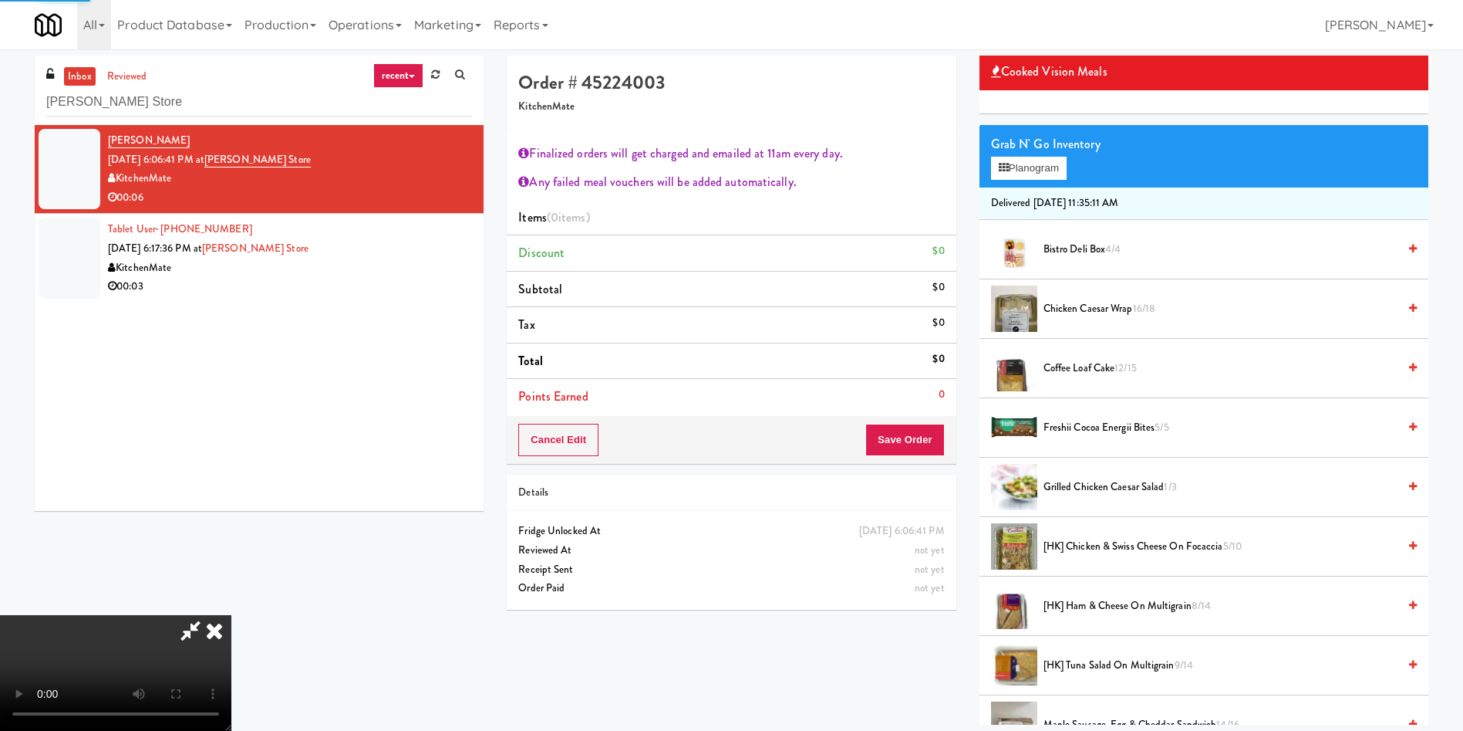
scroll to position [231, 0]
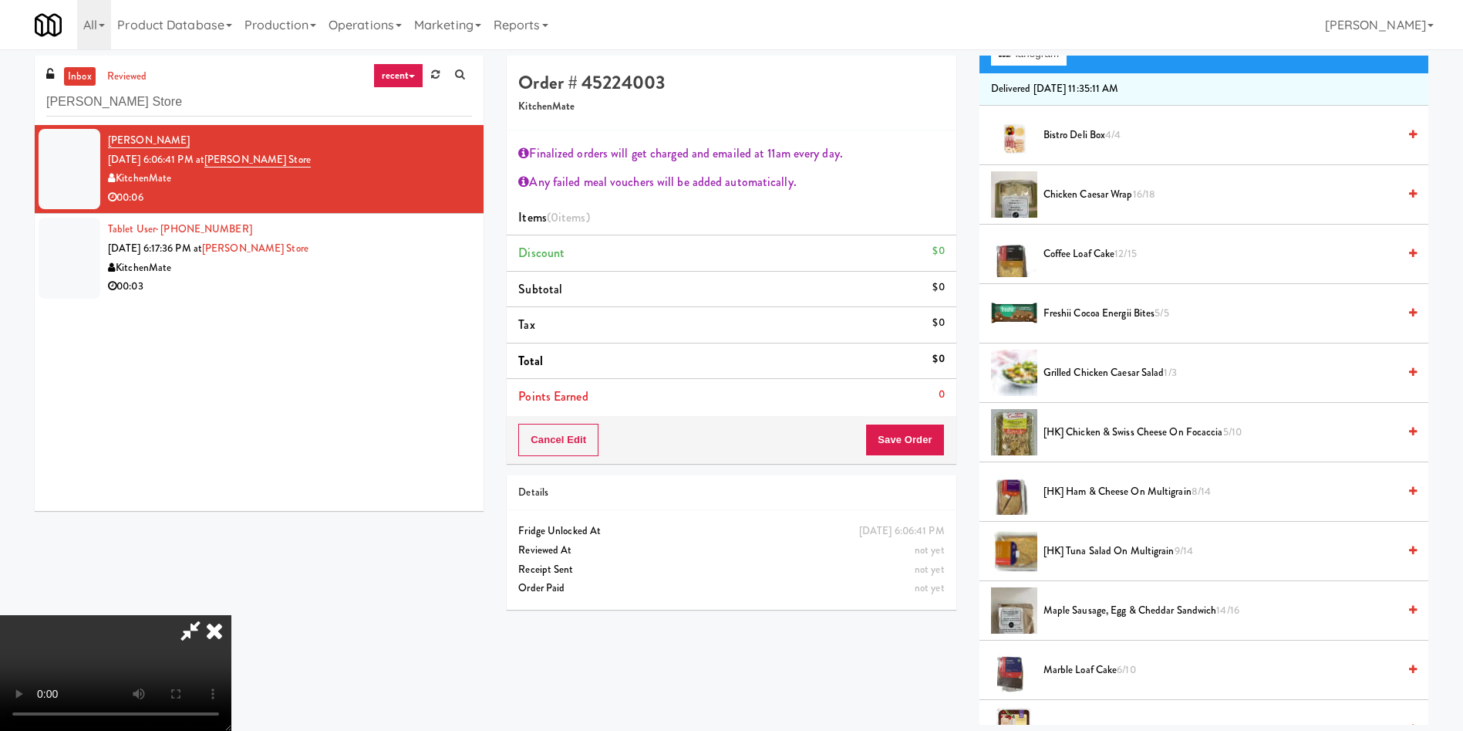
click at [1109, 544] on span "[HK] Tuna Salad on Multigrain 9/14" at bounding box center [1221, 551] width 354 height 19
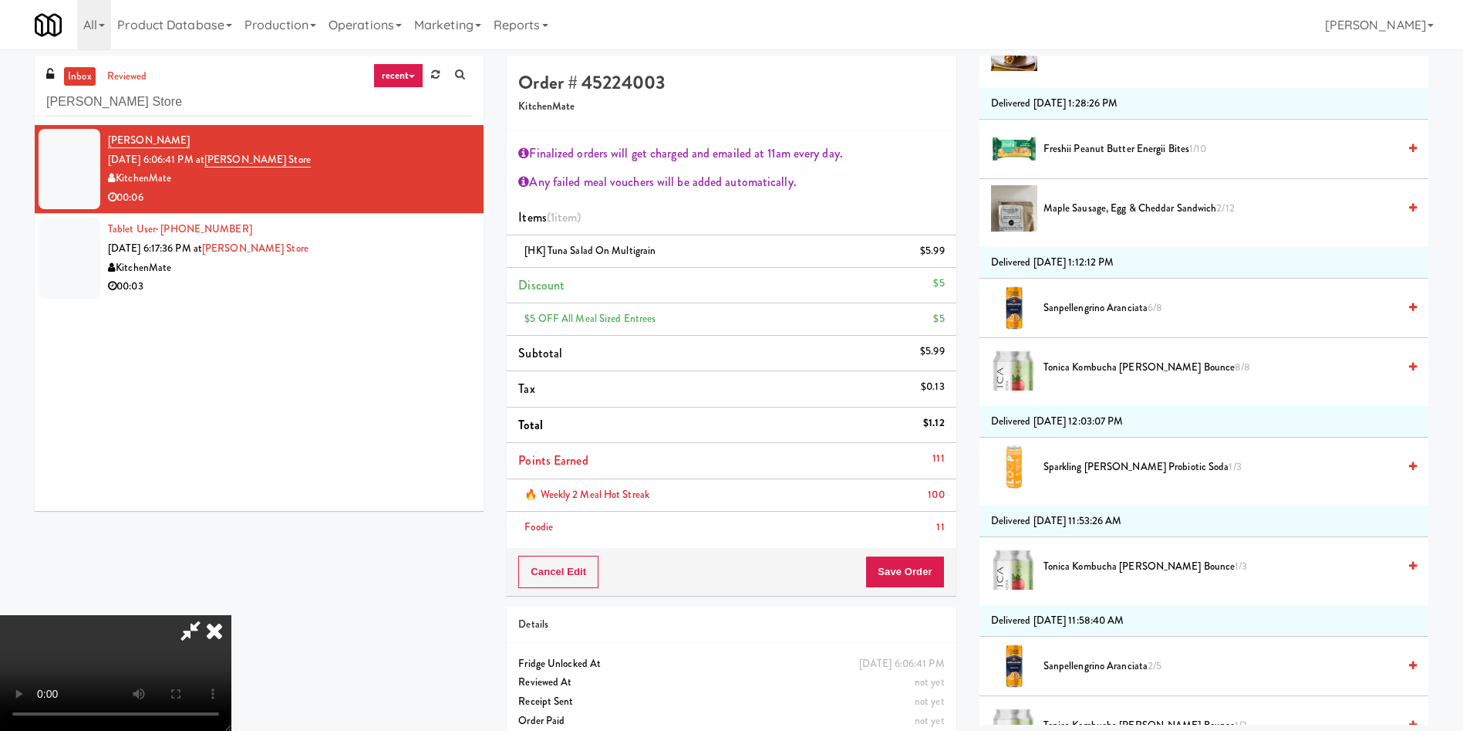
scroll to position [1157, 0]
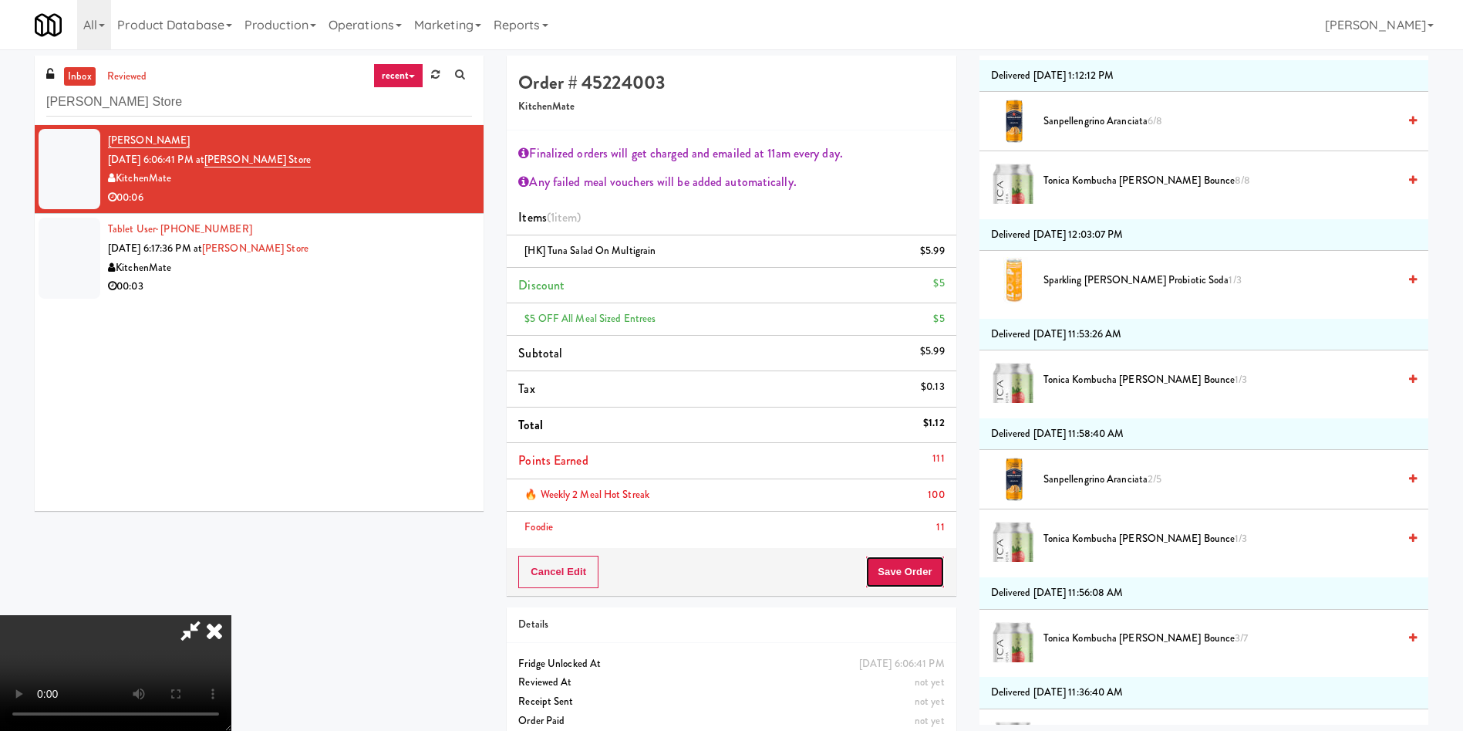
click at [919, 574] on button "Save Order" at bounding box center [905, 571] width 79 height 32
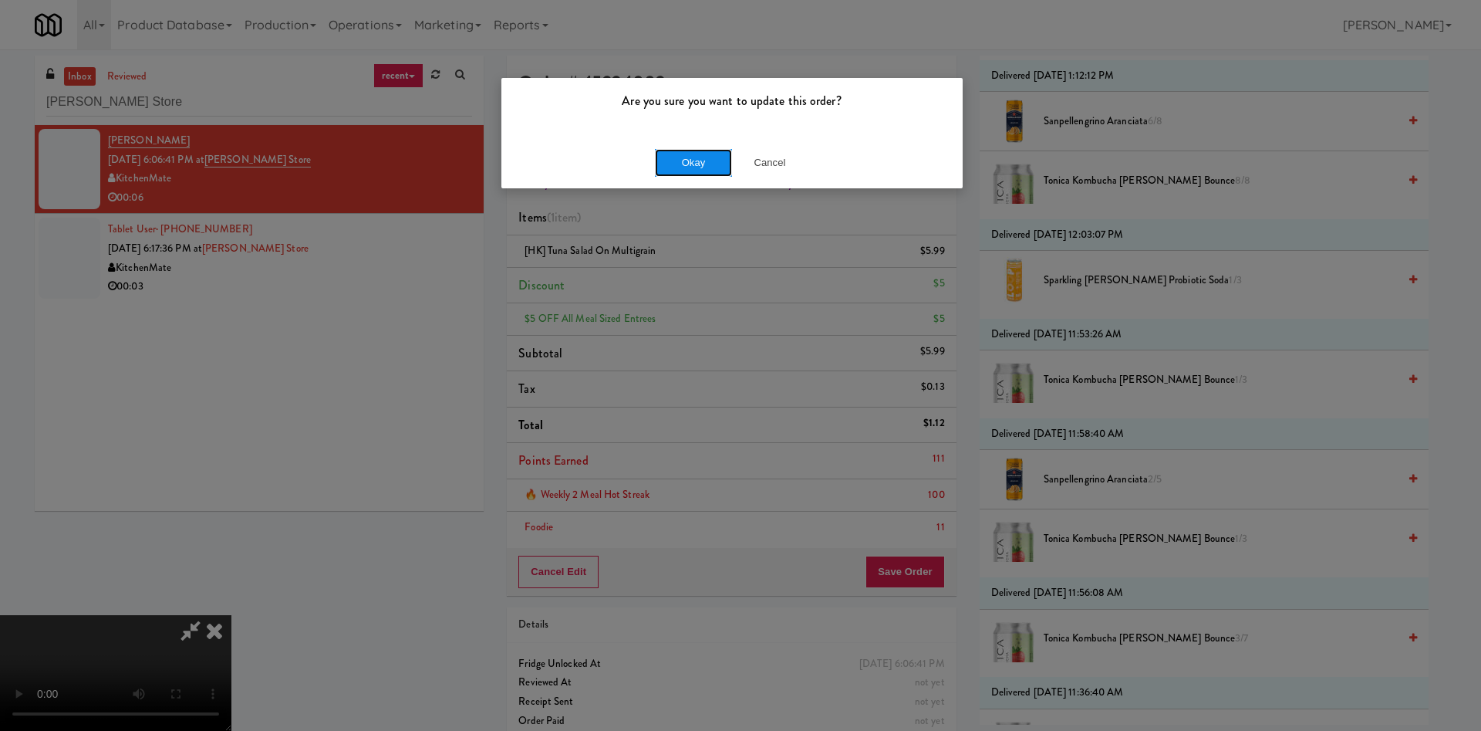
click at [675, 170] on button "Okay" at bounding box center [693, 163] width 77 height 28
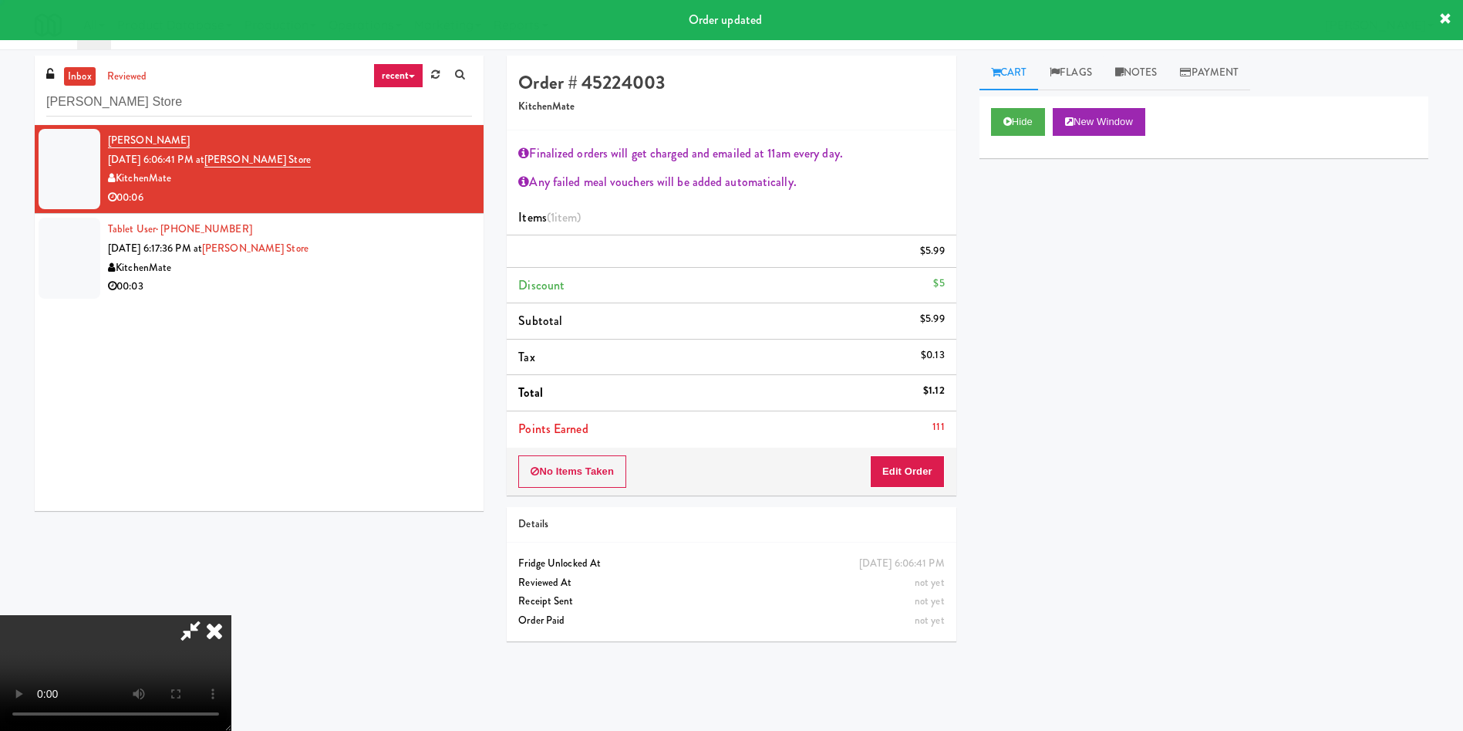
scroll to position [0, 0]
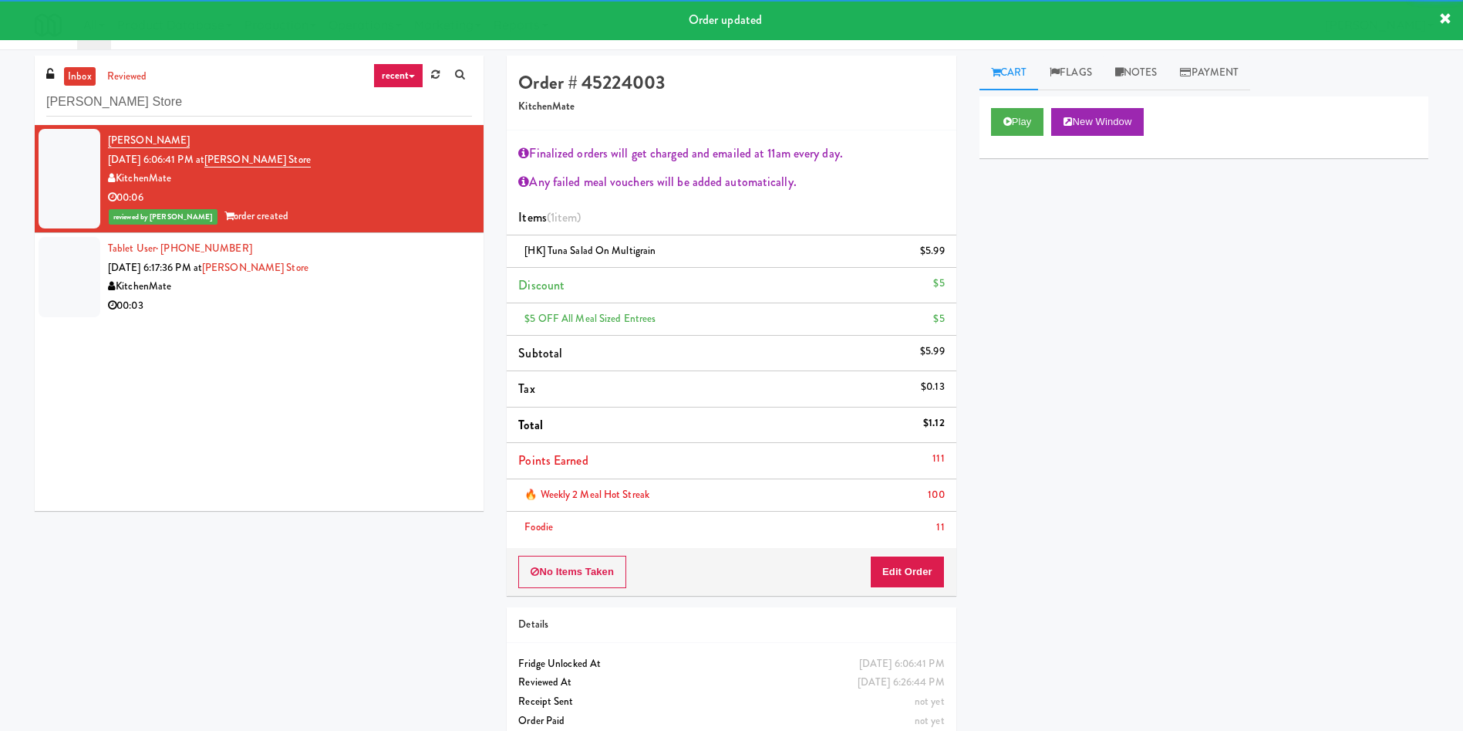
click at [75, 287] on div at bounding box center [70, 277] width 62 height 80
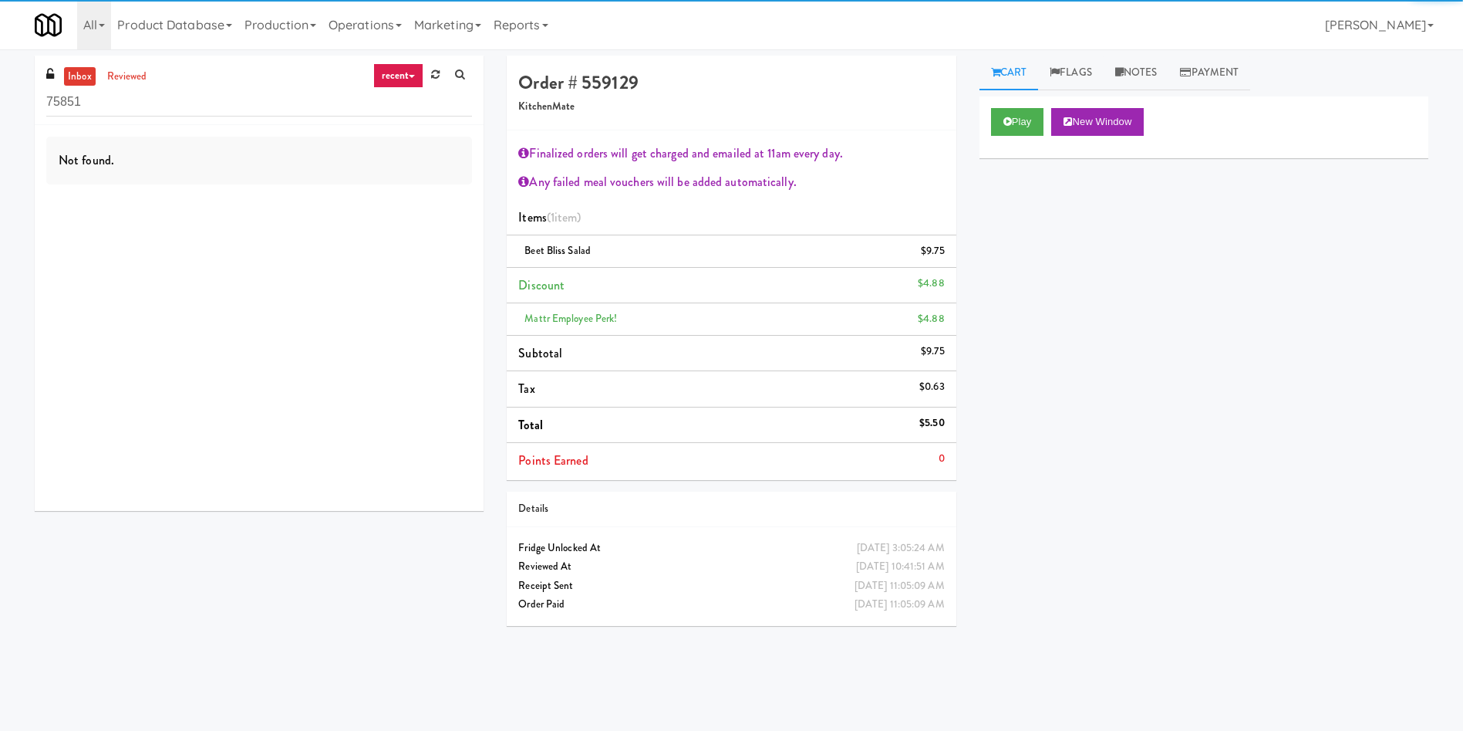
drag, startPoint x: 227, startPoint y: 95, endPoint x: 0, endPoint y: 121, distance: 228.3
click at [0, 121] on div "inbox reviewed recent all unclear take inventory issue suspicious failed recent…" at bounding box center [731, 365] width 1463 height 619
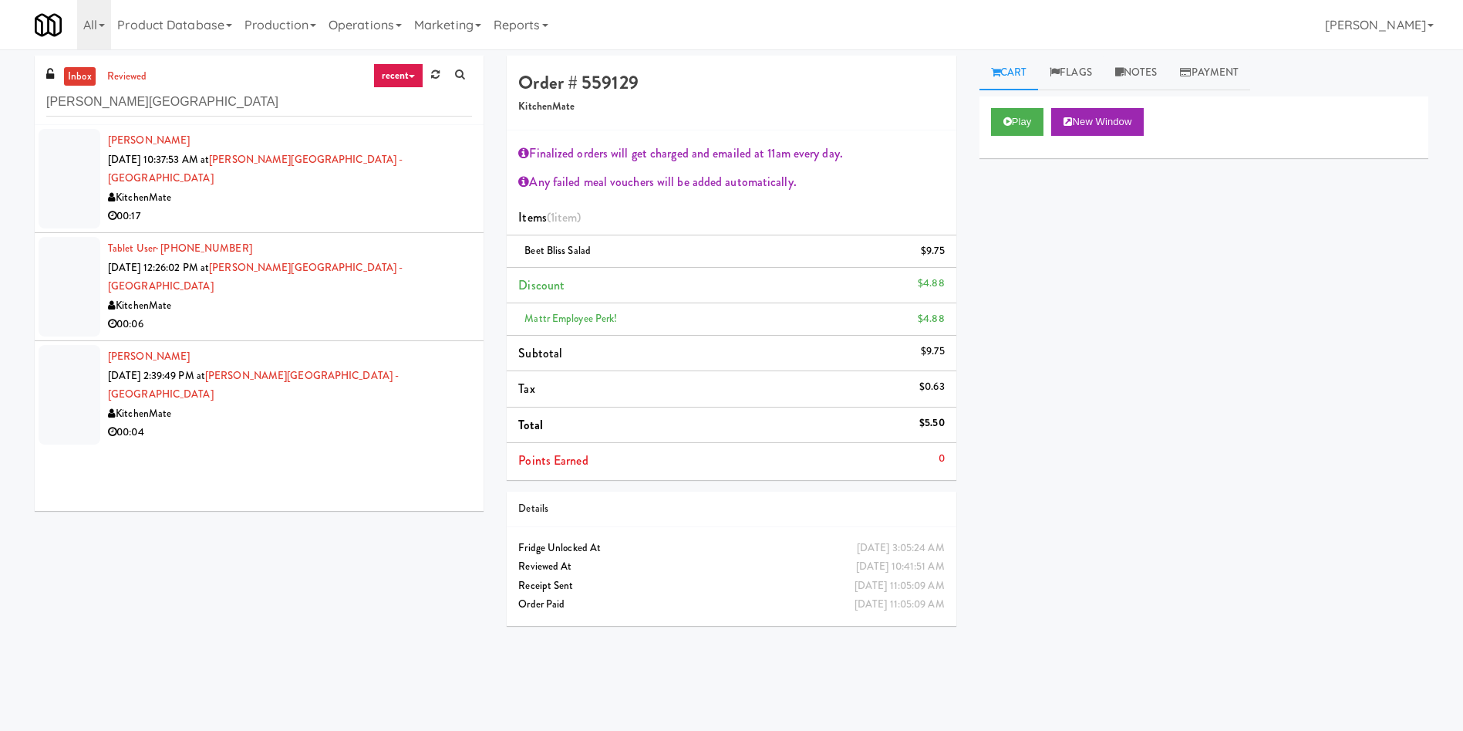
type input "Glendon Campus"
click at [56, 165] on div at bounding box center [70, 179] width 62 height 100
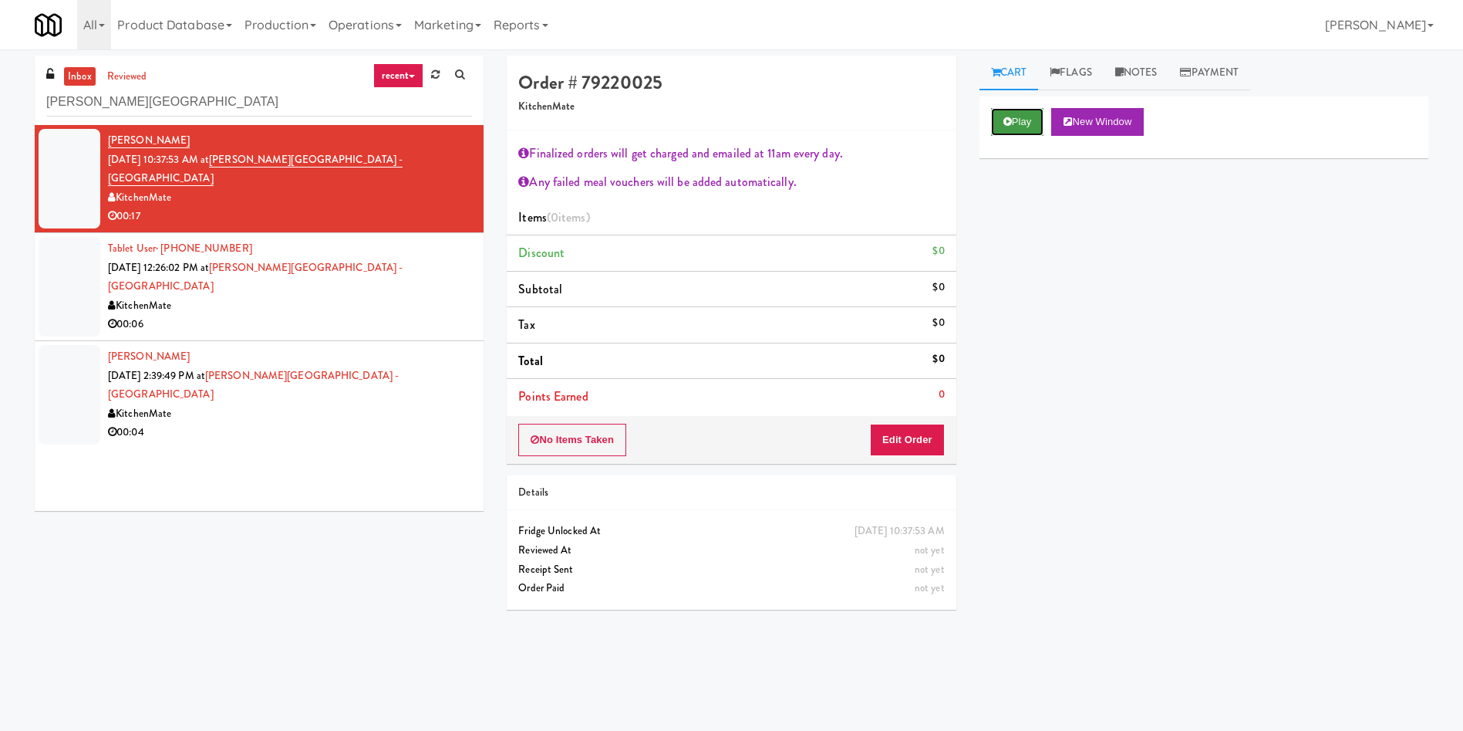
click at [1018, 113] on button "Play" at bounding box center [1017, 122] width 53 height 28
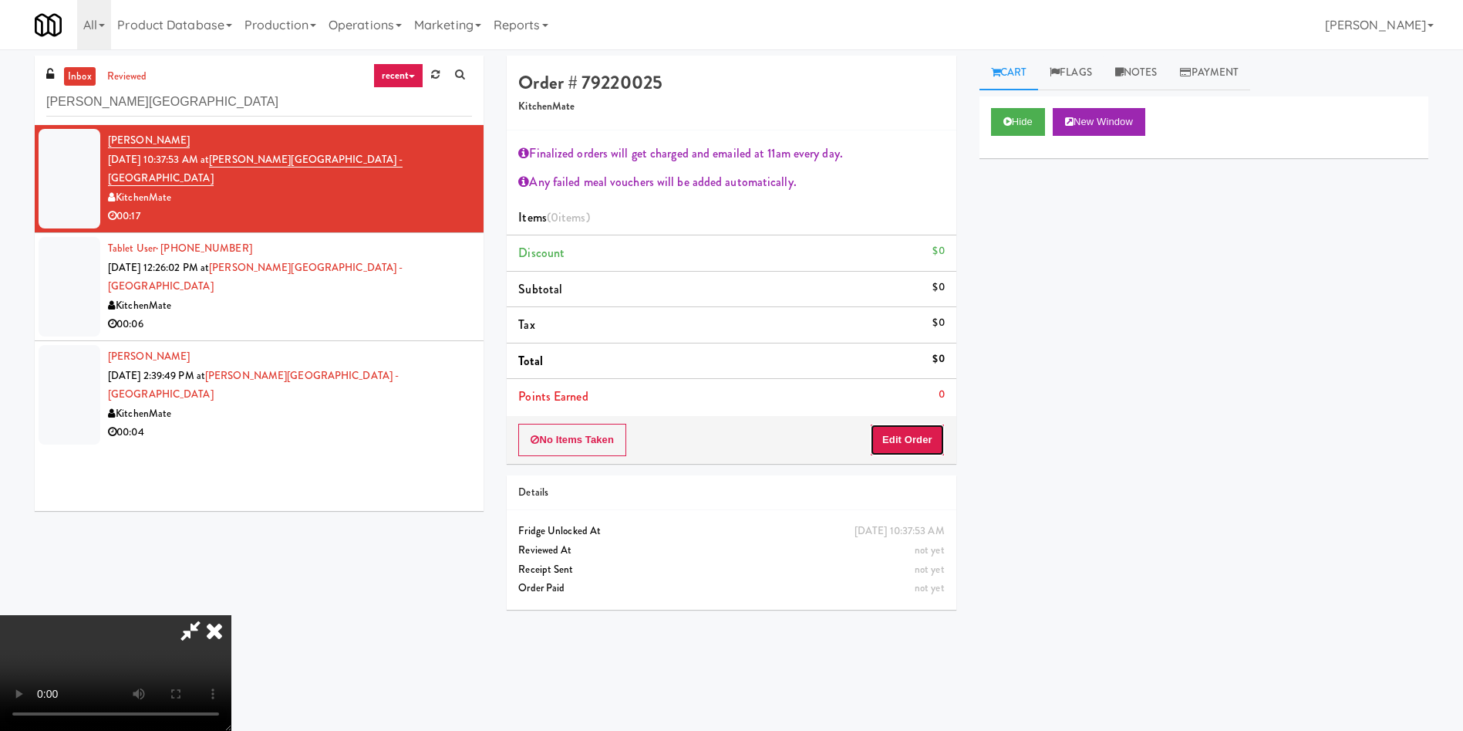
click at [899, 451] on button "Edit Order" at bounding box center [907, 440] width 75 height 32
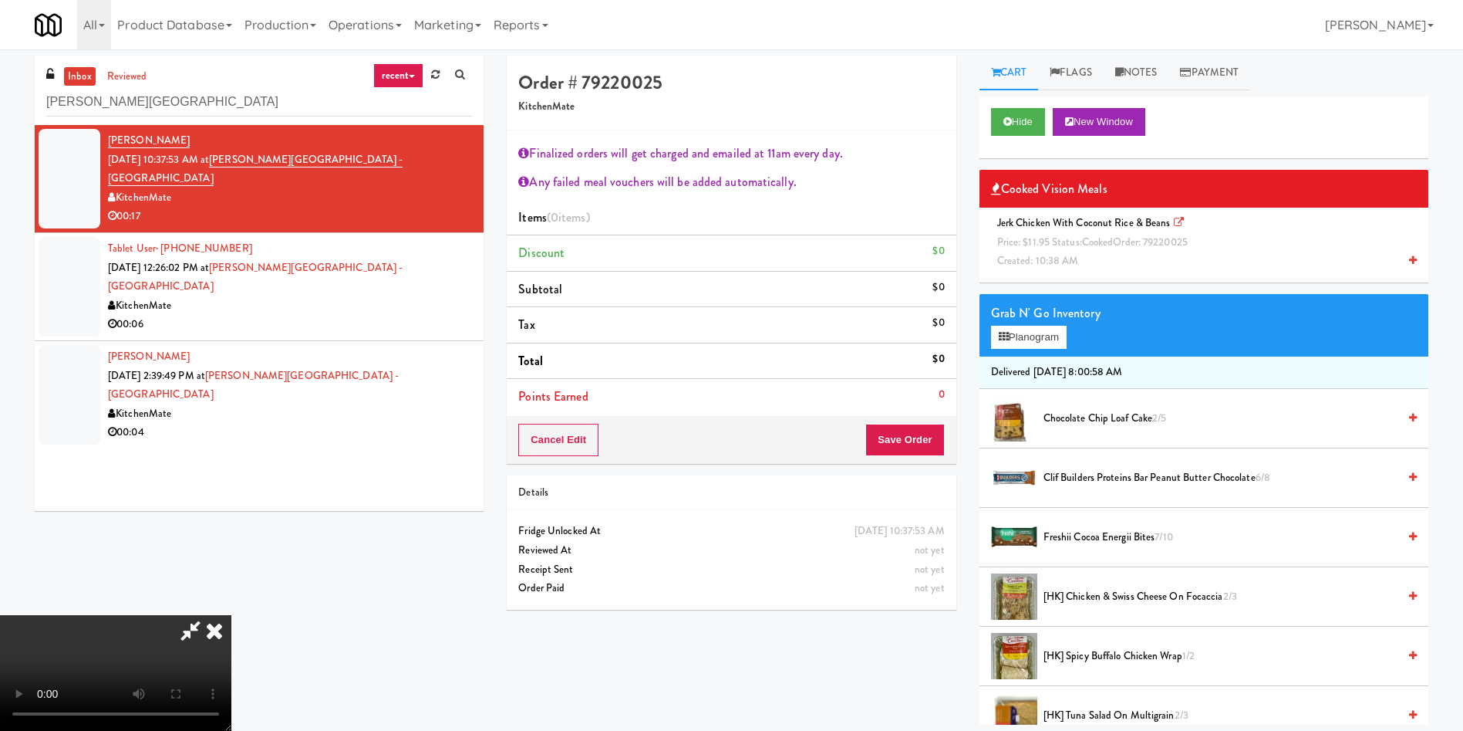
click at [1040, 262] on span "Created: 10:38 AM" at bounding box center [1038, 260] width 82 height 15
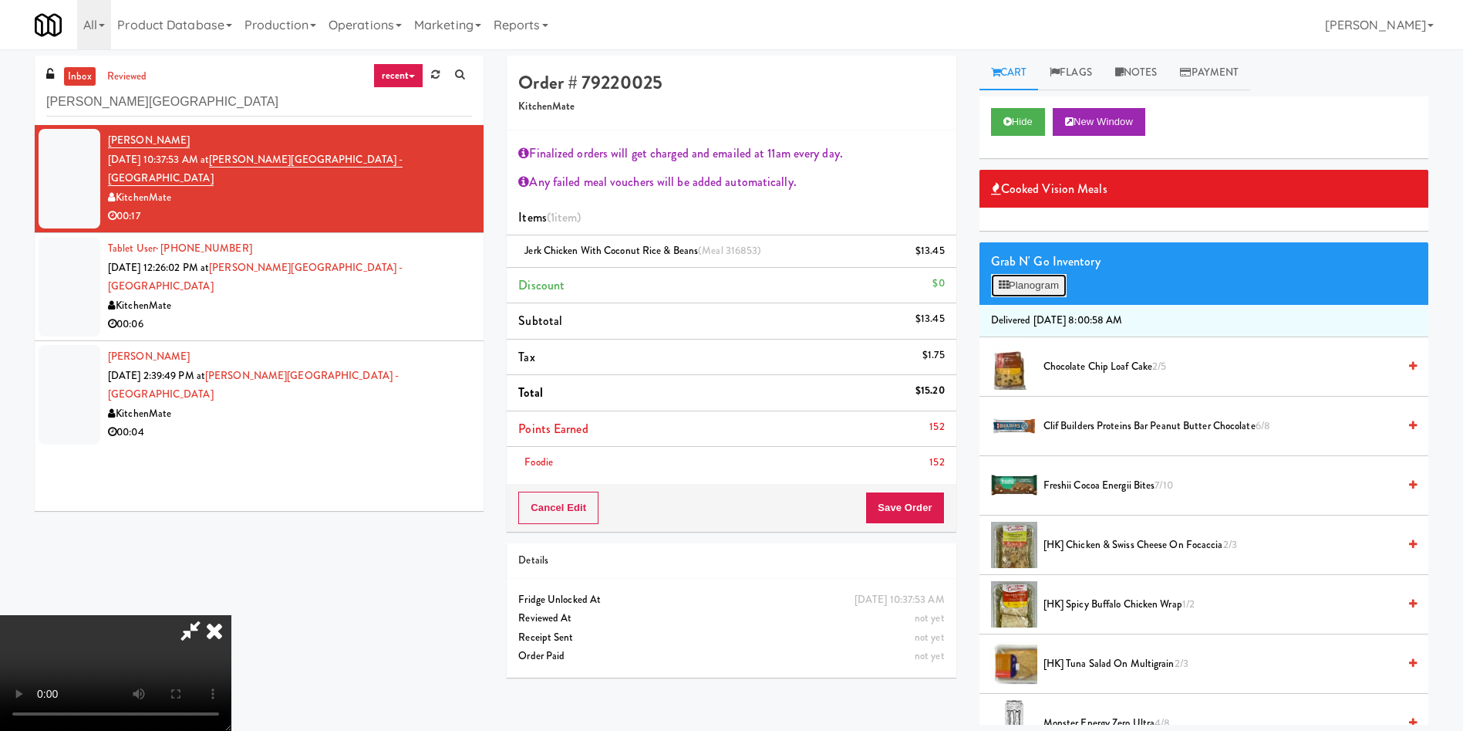
click at [1028, 284] on button "Planogram" at bounding box center [1029, 285] width 76 height 23
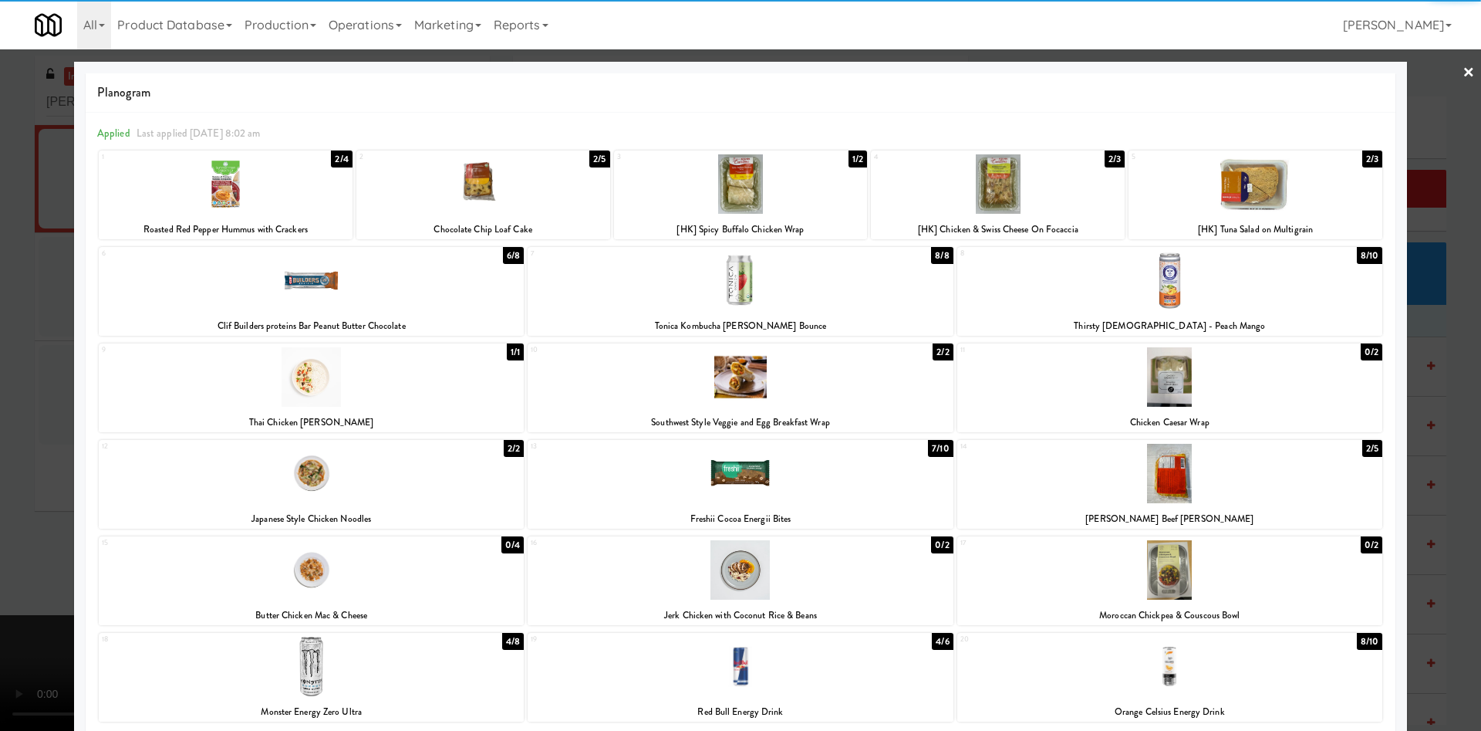
click at [744, 297] on div at bounding box center [740, 280] width 425 height 59
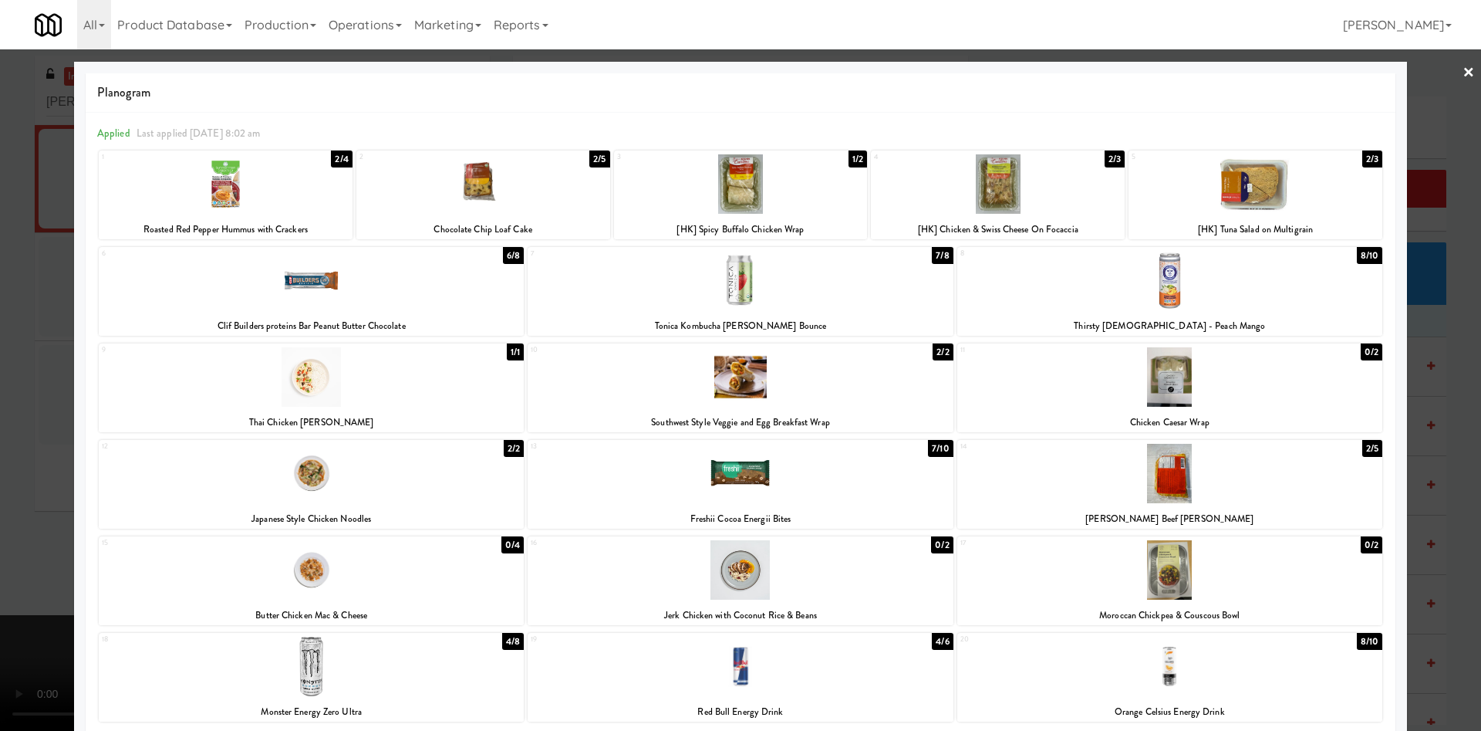
click at [34, 389] on div at bounding box center [740, 365] width 1481 height 731
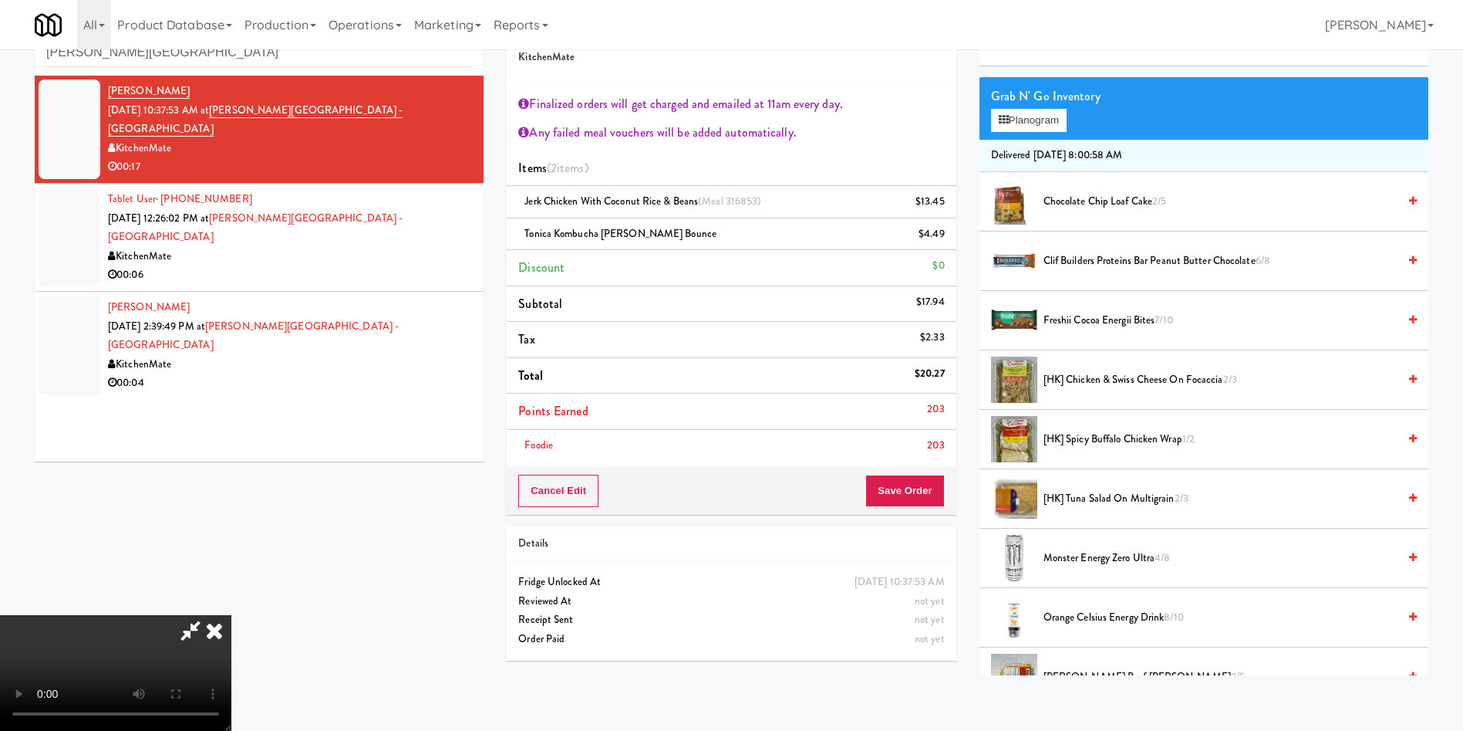
scroll to position [463, 0]
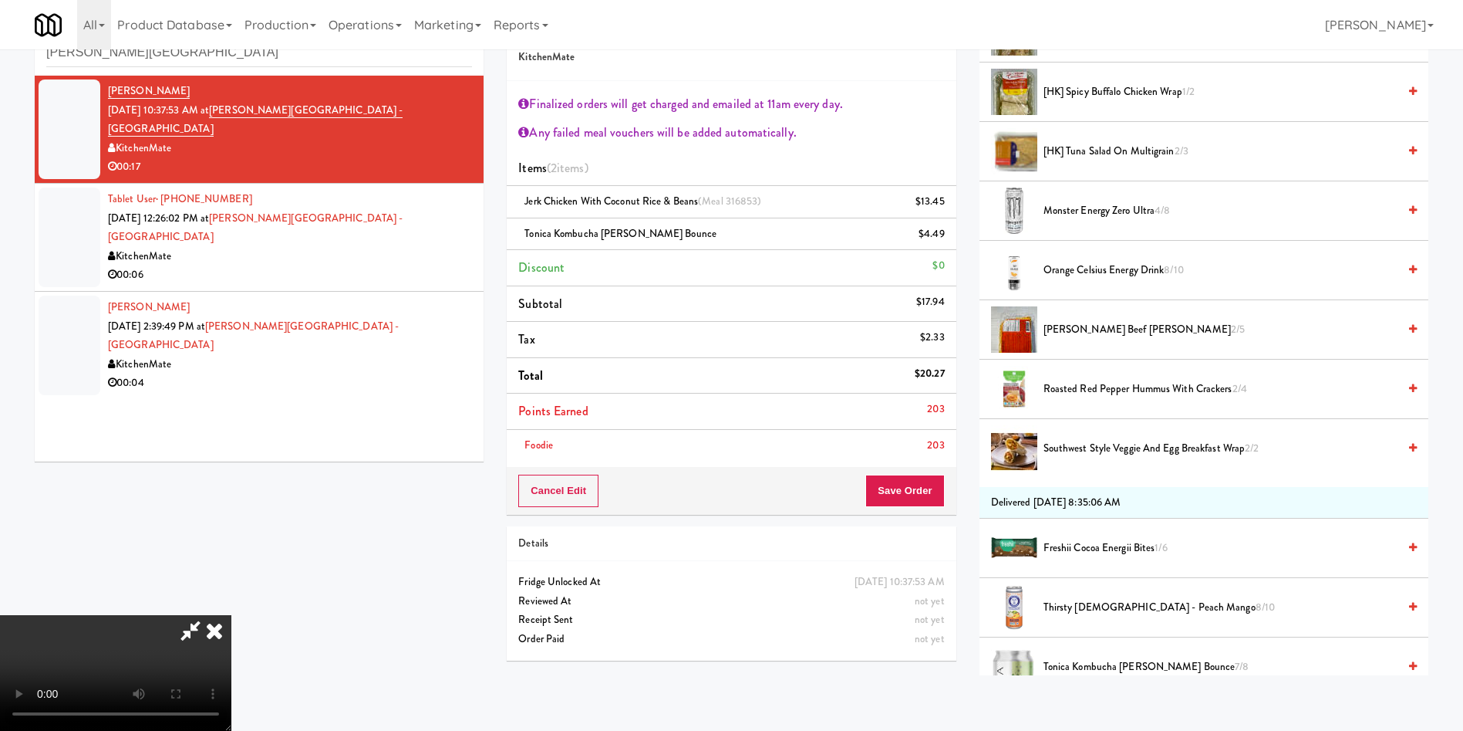
click at [1111, 447] on span "Southwest Style Veggie and Egg Breakfast Wrap 2/2" at bounding box center [1221, 448] width 354 height 19
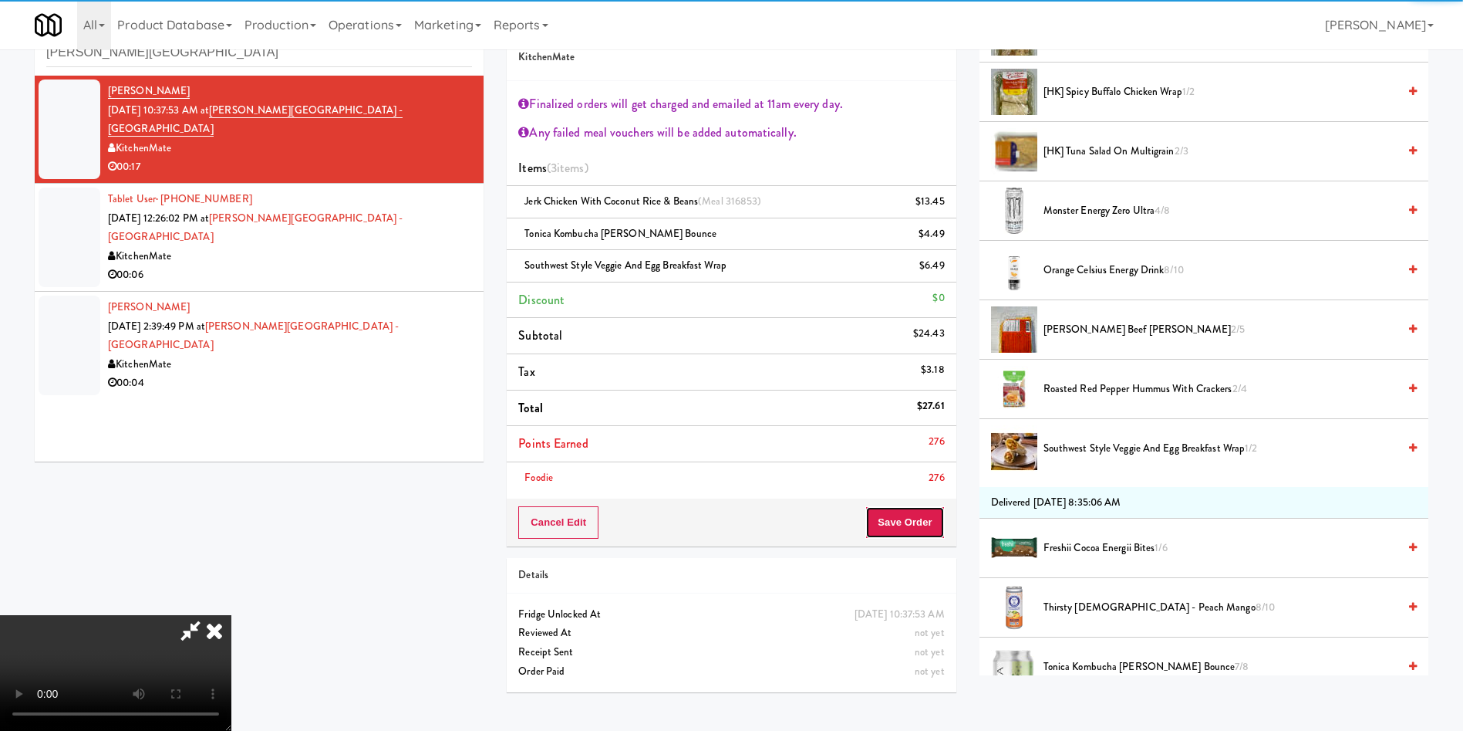
click at [913, 523] on button "Save Order" at bounding box center [905, 522] width 79 height 32
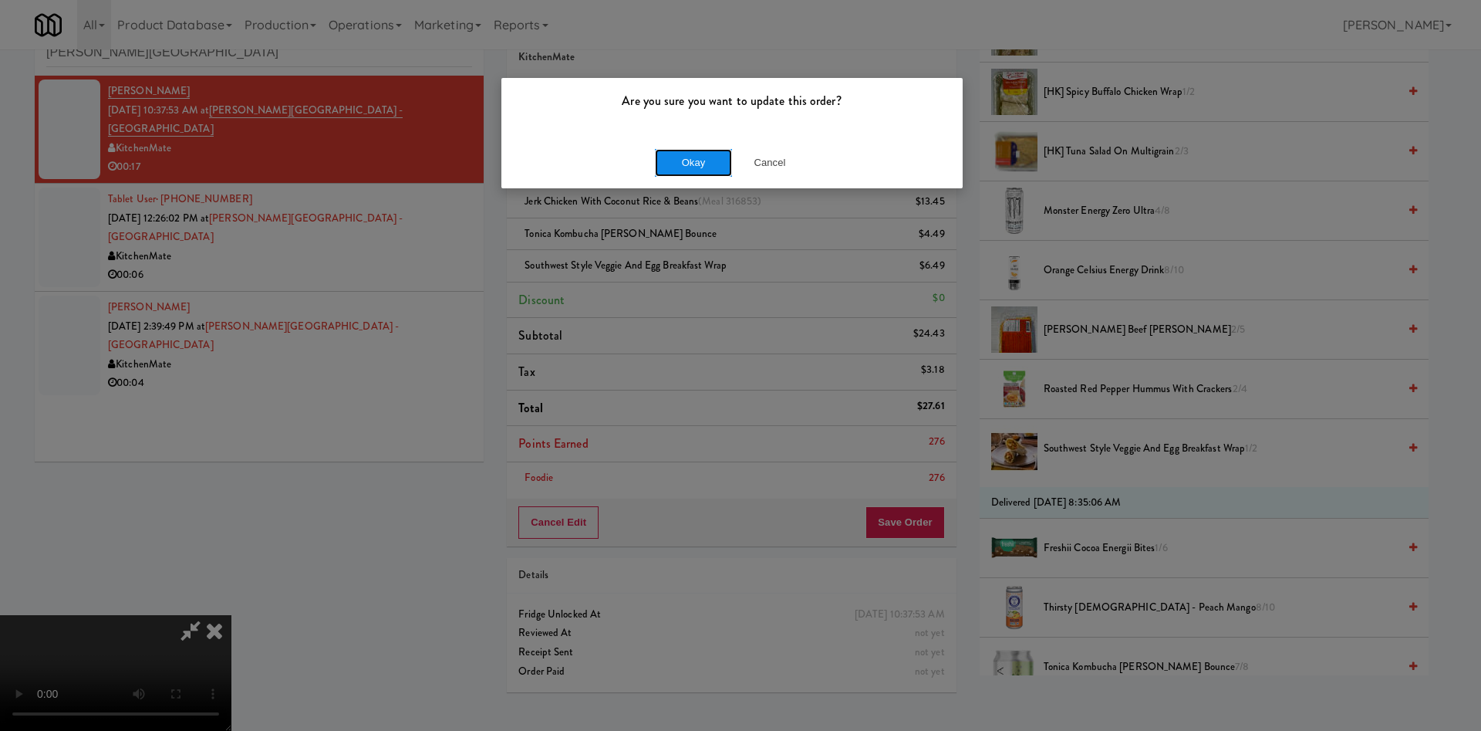
click at [690, 153] on button "Okay" at bounding box center [693, 163] width 77 height 28
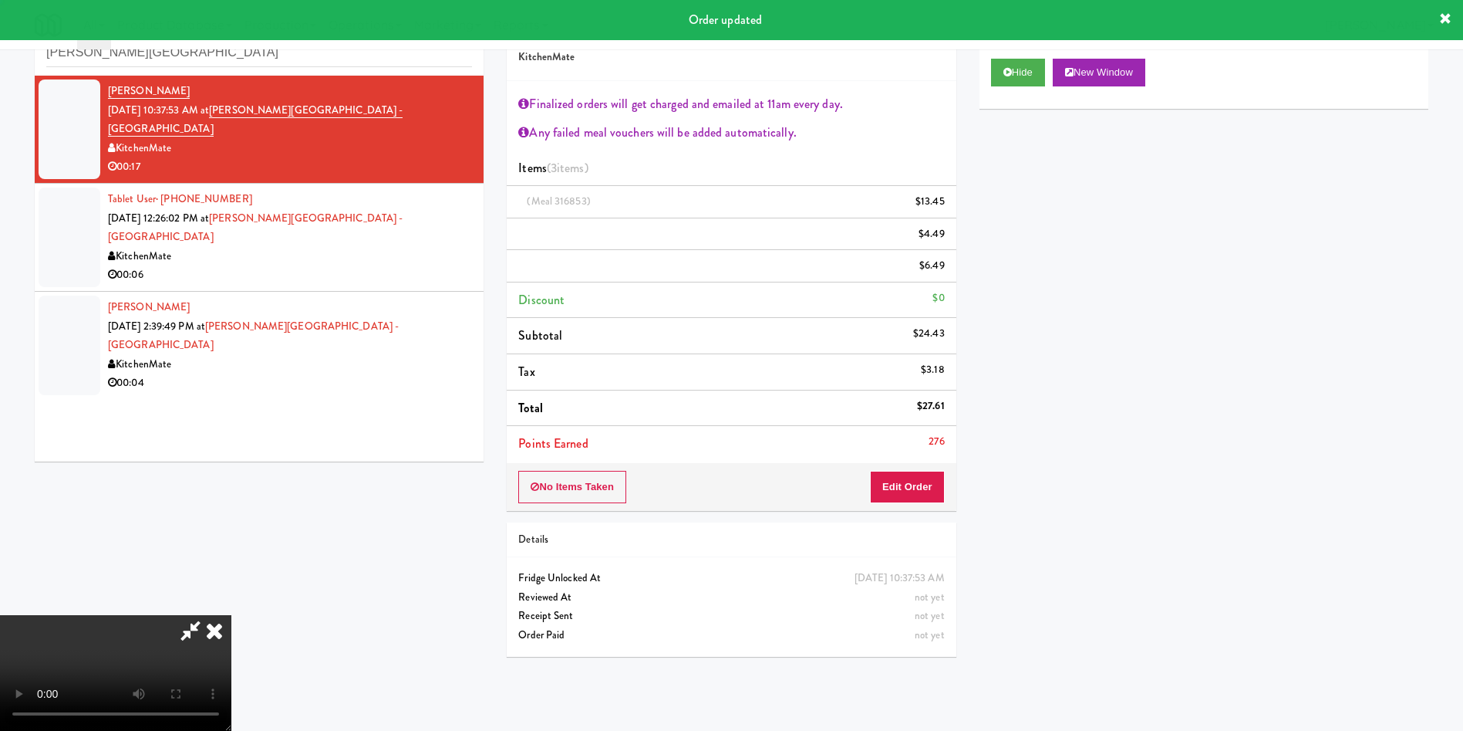
scroll to position [0, 0]
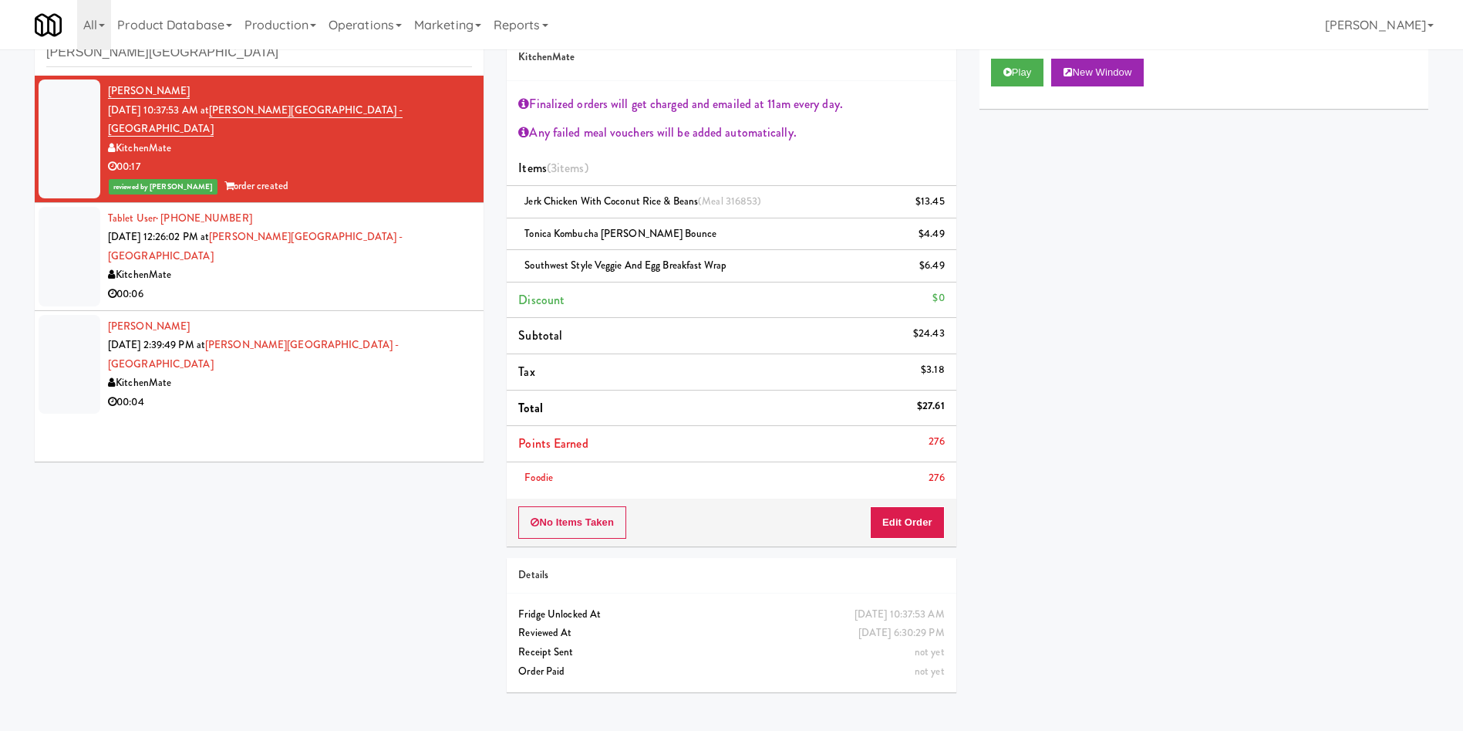
click at [66, 228] on div at bounding box center [70, 257] width 62 height 100
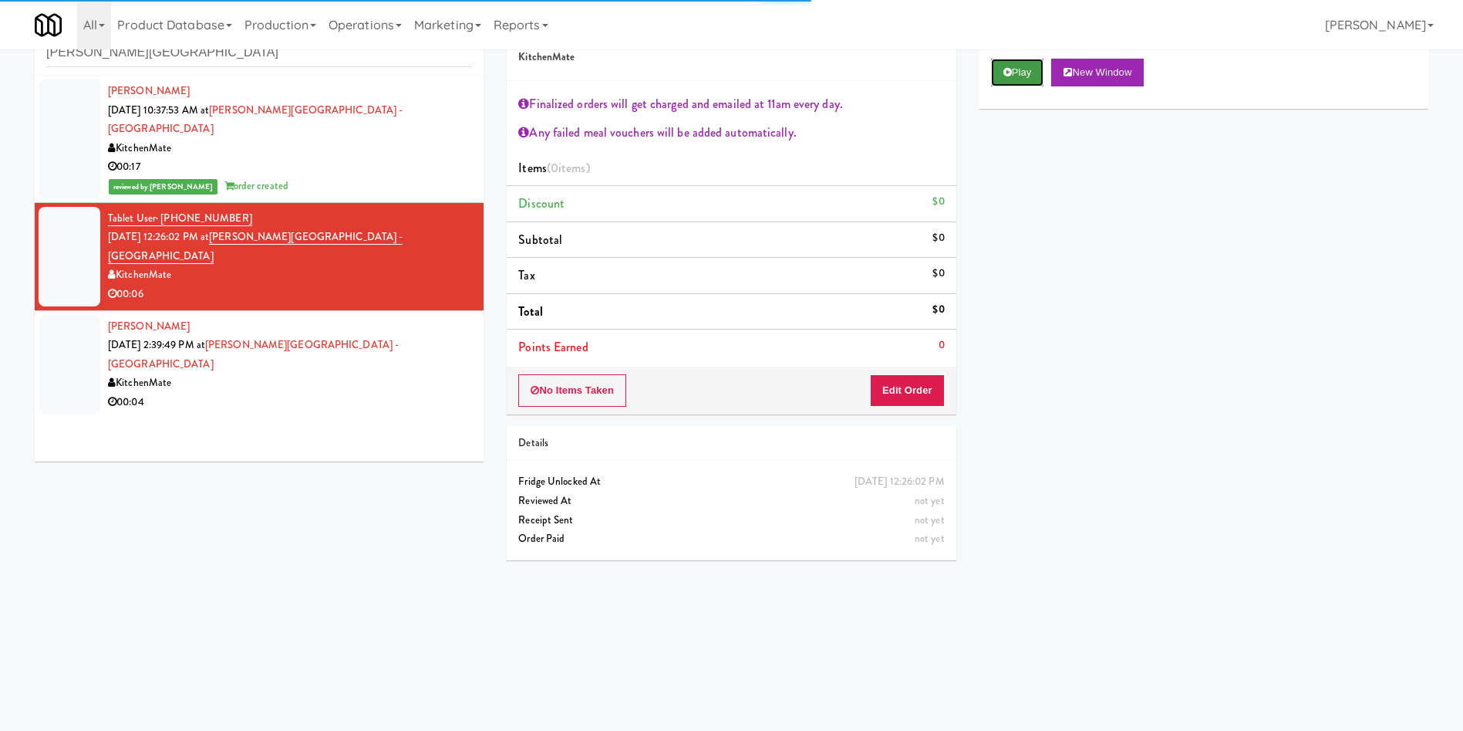
click at [1016, 68] on button "Play" at bounding box center [1017, 73] width 53 height 28
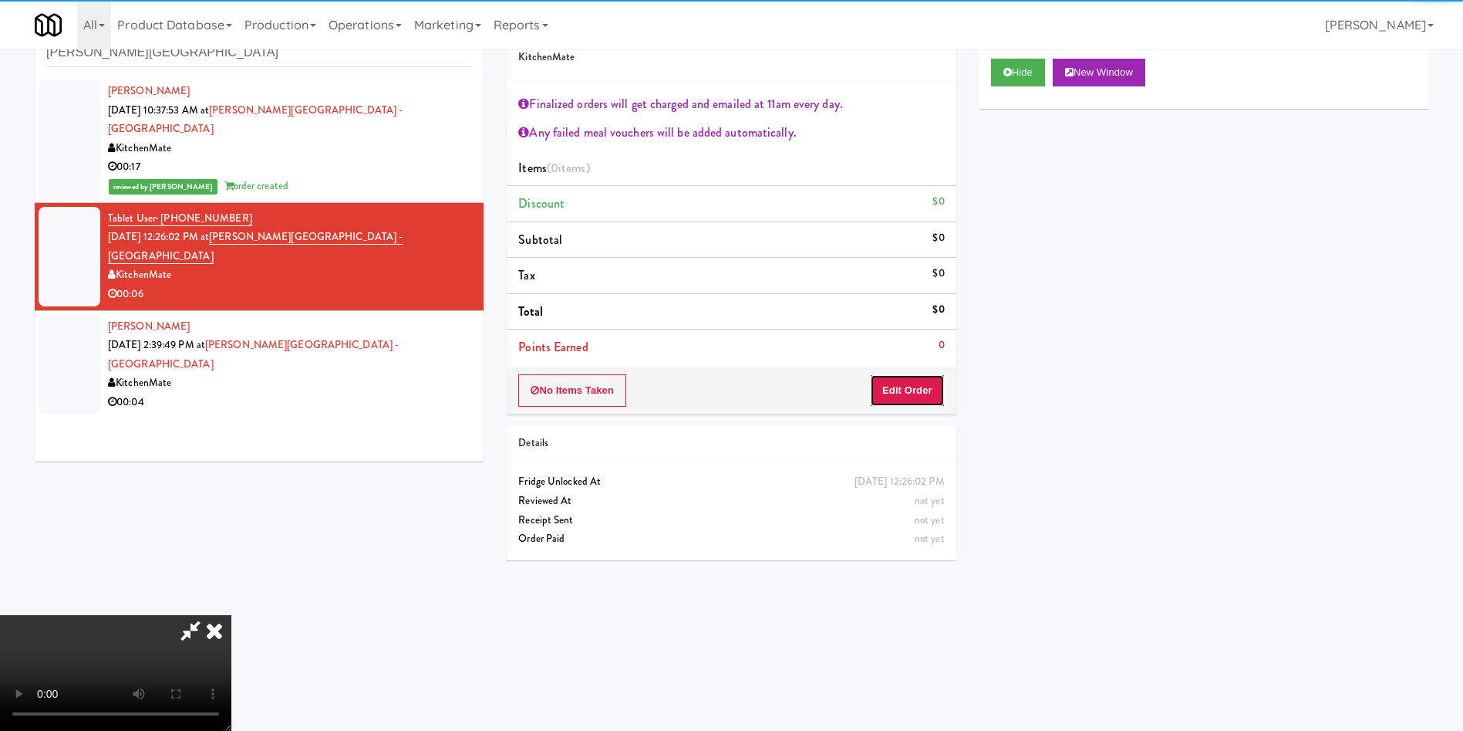
click at [916, 392] on button "Edit Order" at bounding box center [907, 390] width 75 height 32
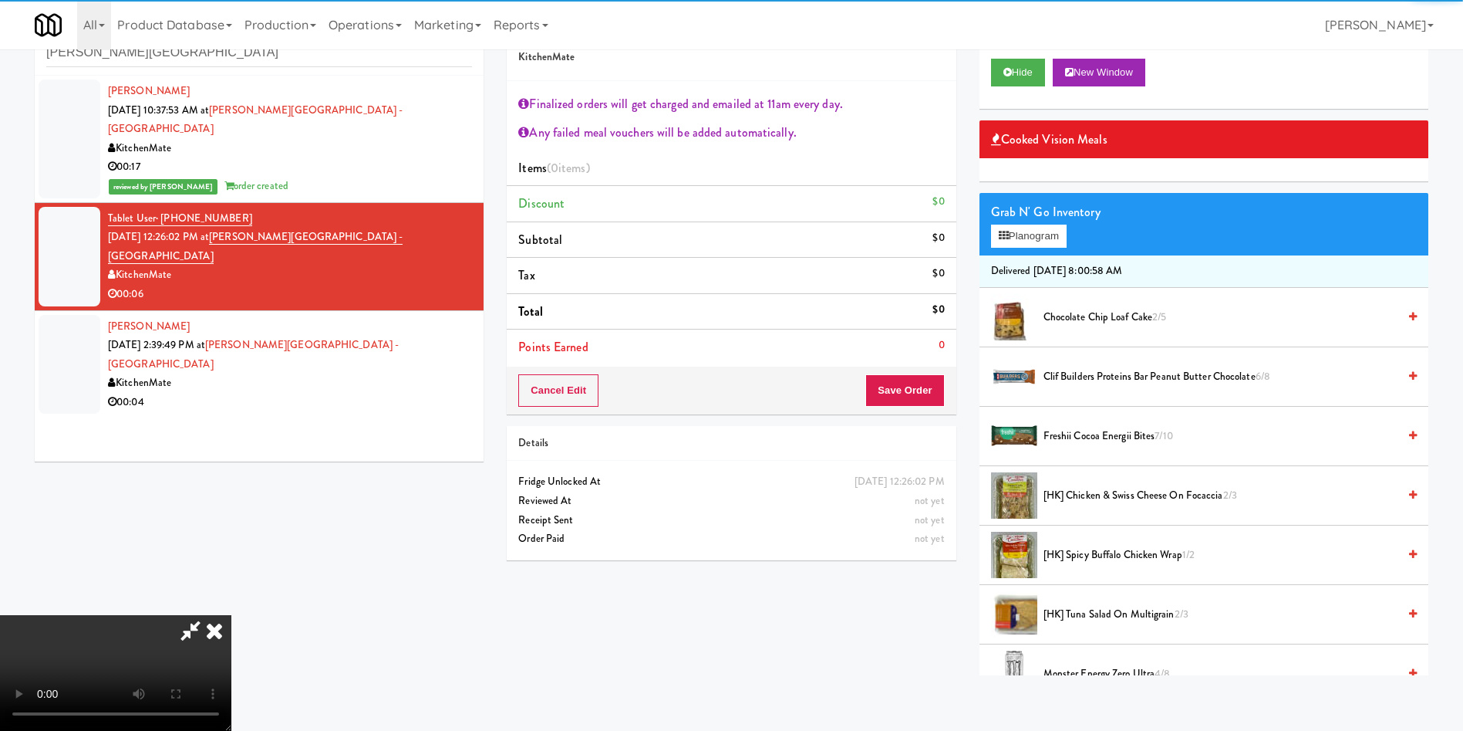
scroll to position [231, 0]
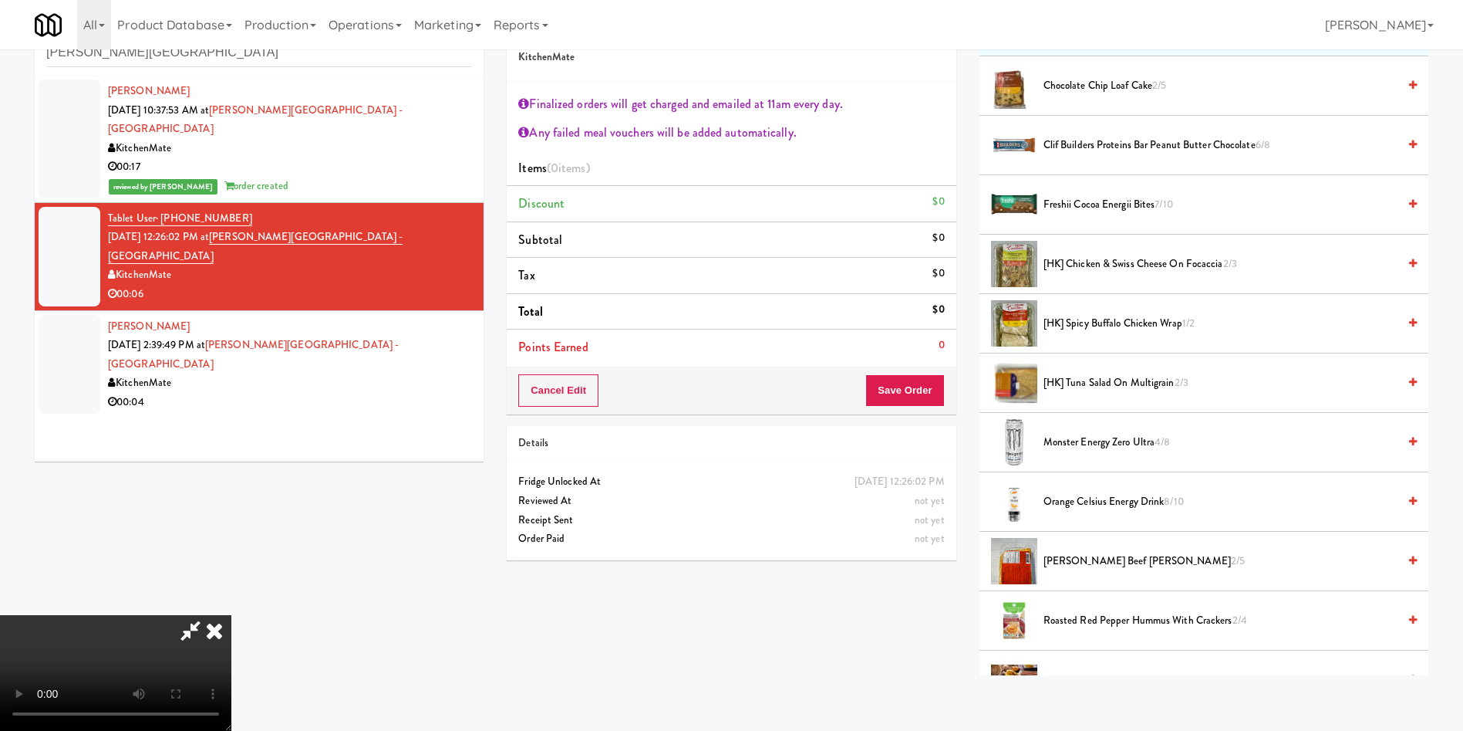
click at [208, 615] on icon at bounding box center [190, 630] width 35 height 31
click at [546, 399] on button "Cancel Edit" at bounding box center [558, 390] width 80 height 32
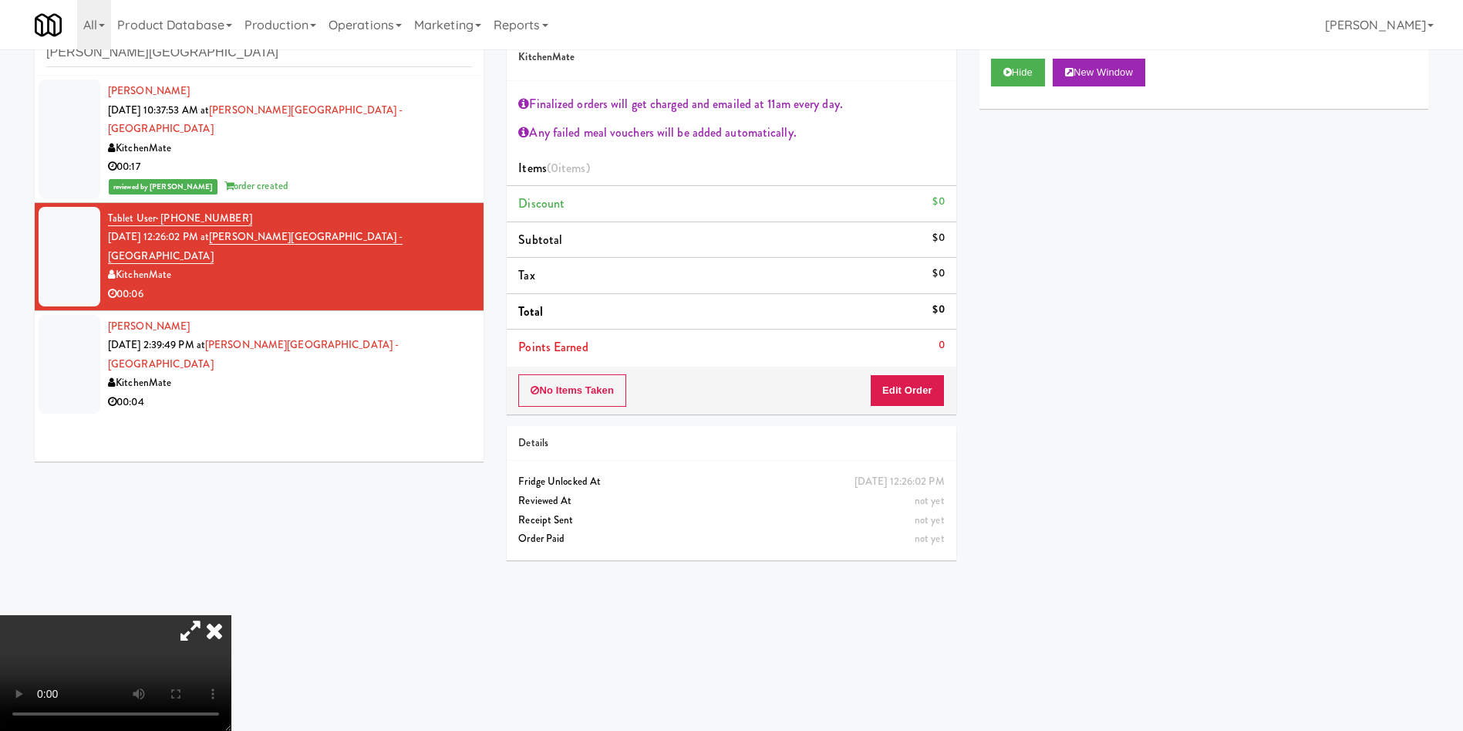
click at [231, 615] on icon at bounding box center [214, 630] width 34 height 31
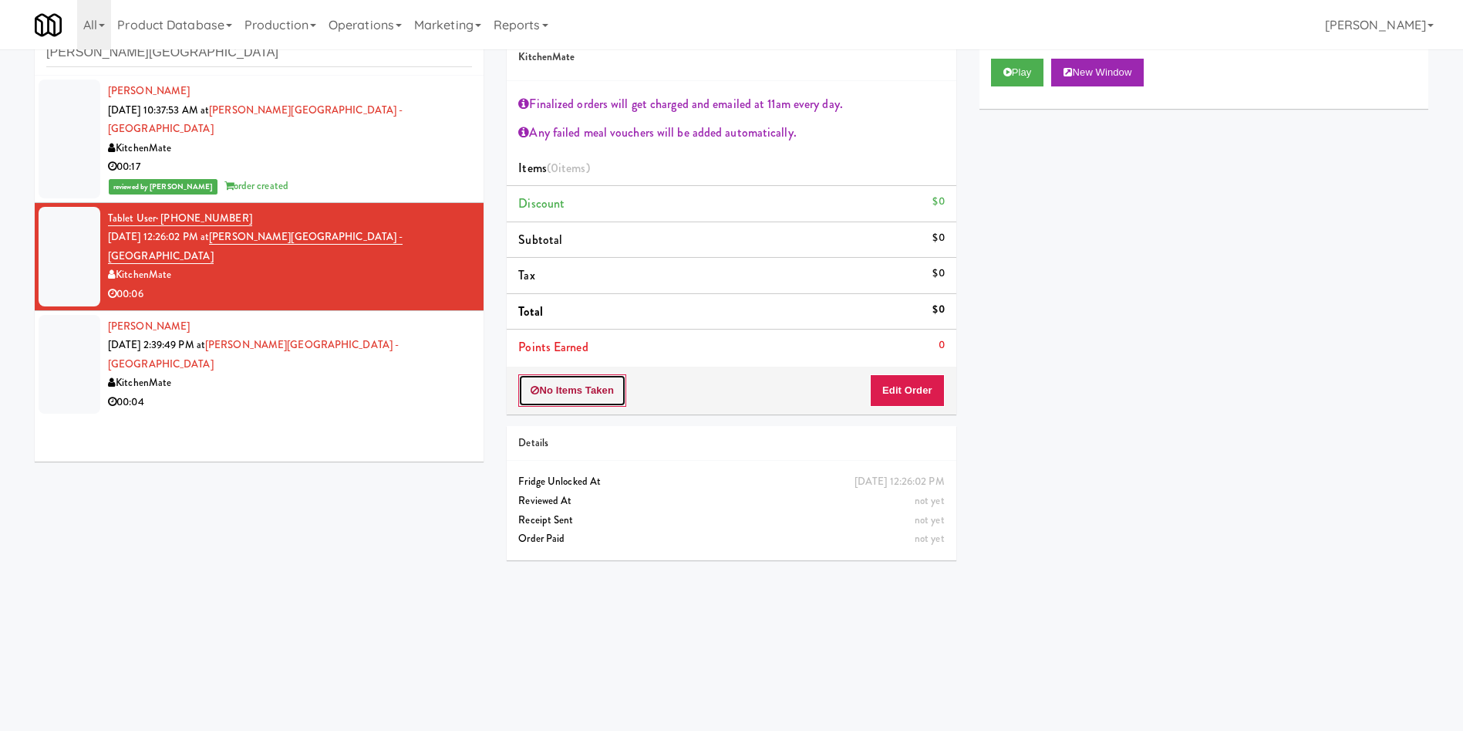
click at [606, 399] on button "No Items Taken" at bounding box center [572, 390] width 108 height 32
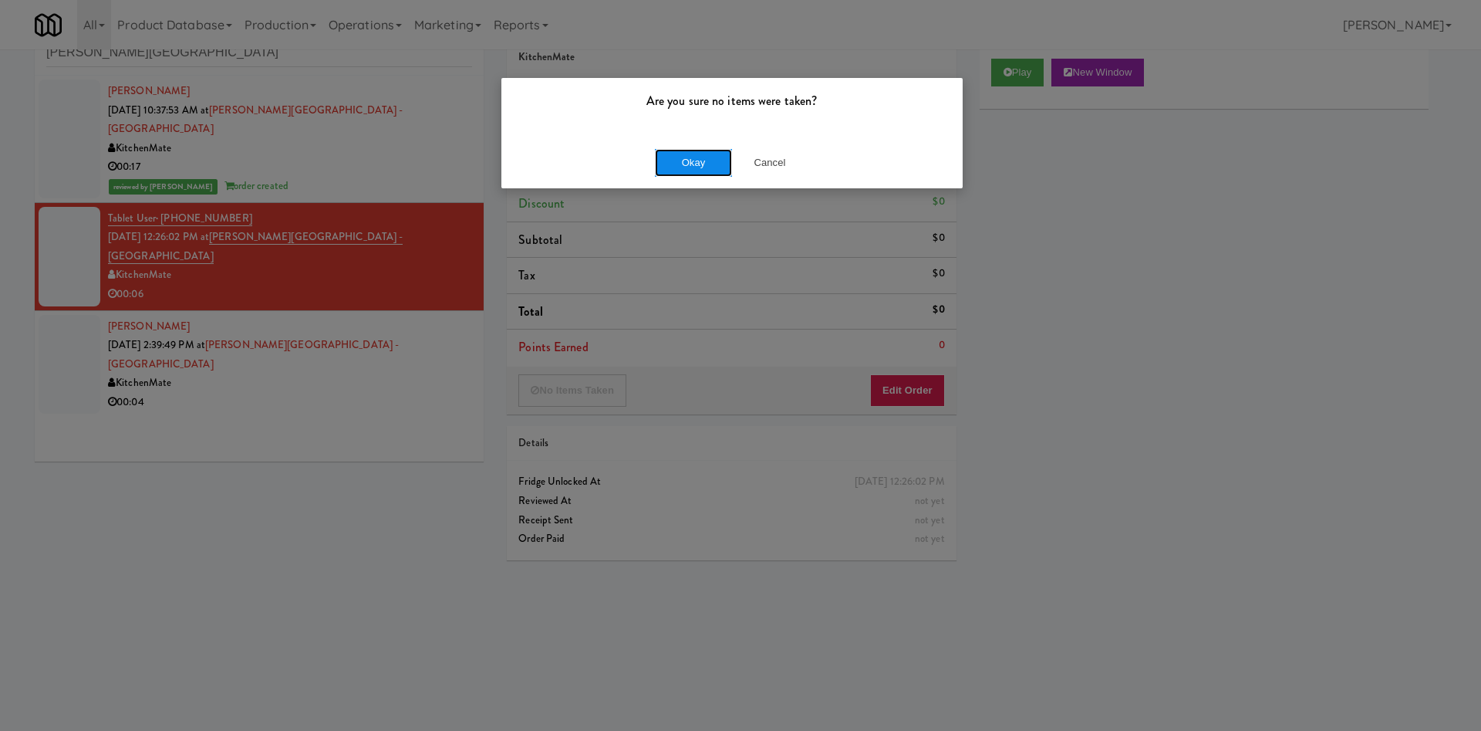
click at [685, 159] on button "Okay" at bounding box center [693, 163] width 77 height 28
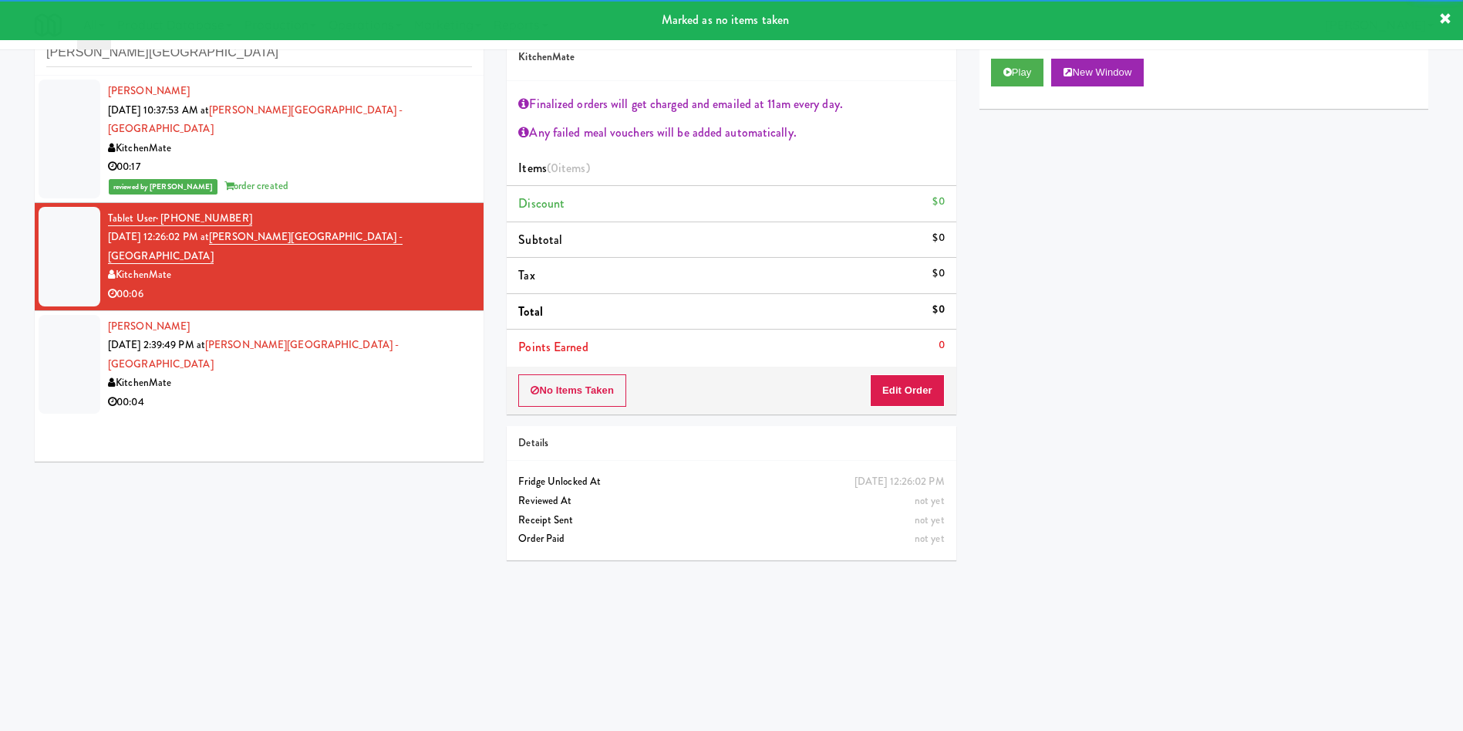
drag, startPoint x: 72, startPoint y: 308, endPoint x: 724, endPoint y: 287, distance: 652.2
click at [74, 315] on div at bounding box center [70, 365] width 62 height 100
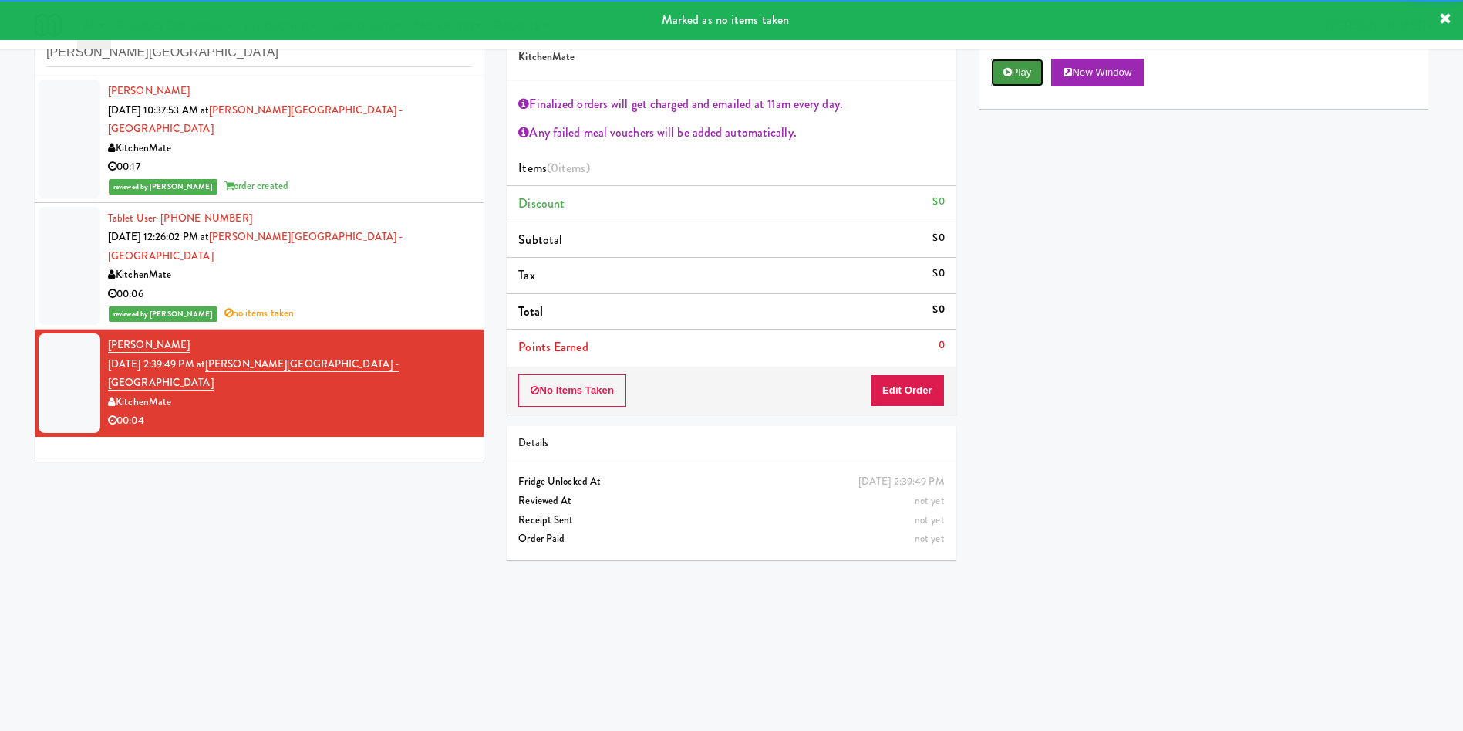
click at [1026, 73] on button "Play" at bounding box center [1017, 73] width 53 height 28
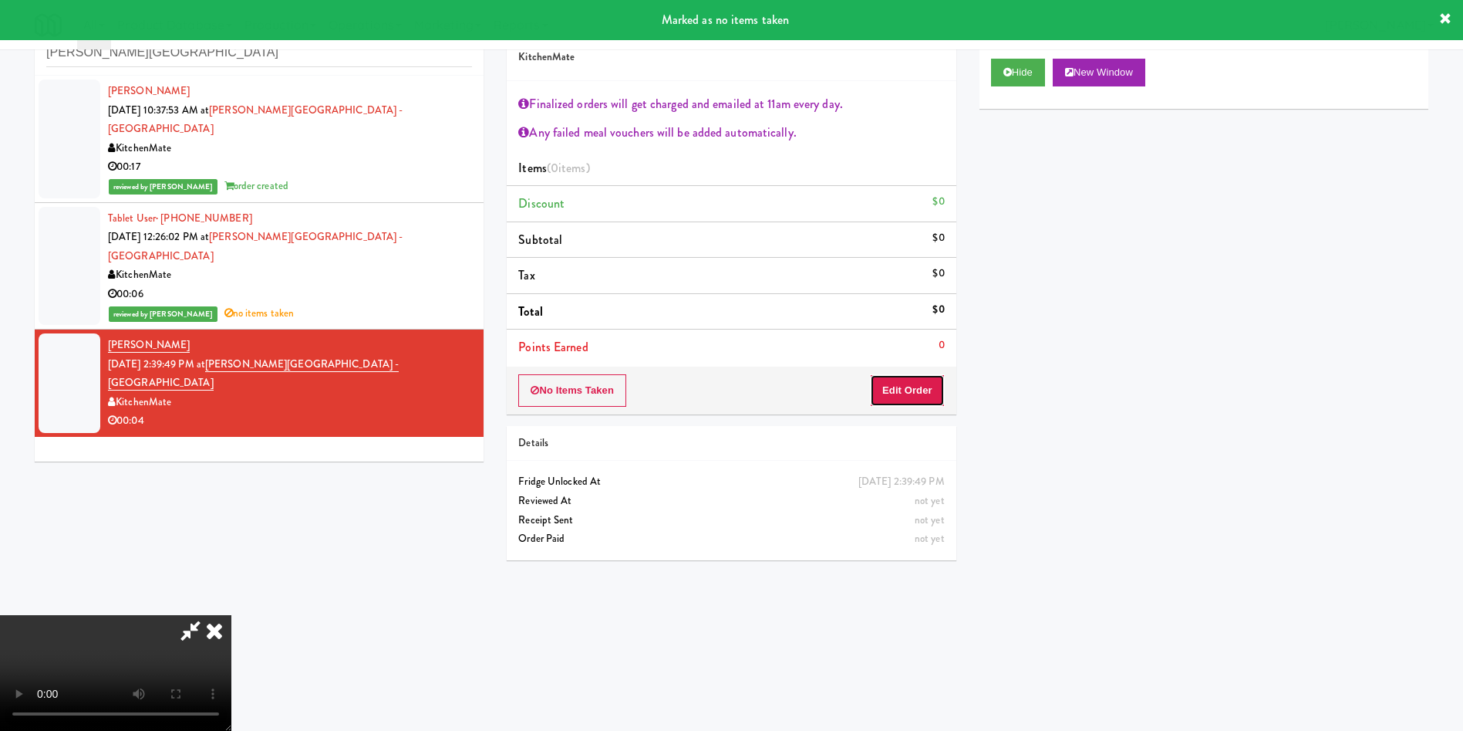
click at [915, 396] on button "Edit Order" at bounding box center [907, 390] width 75 height 32
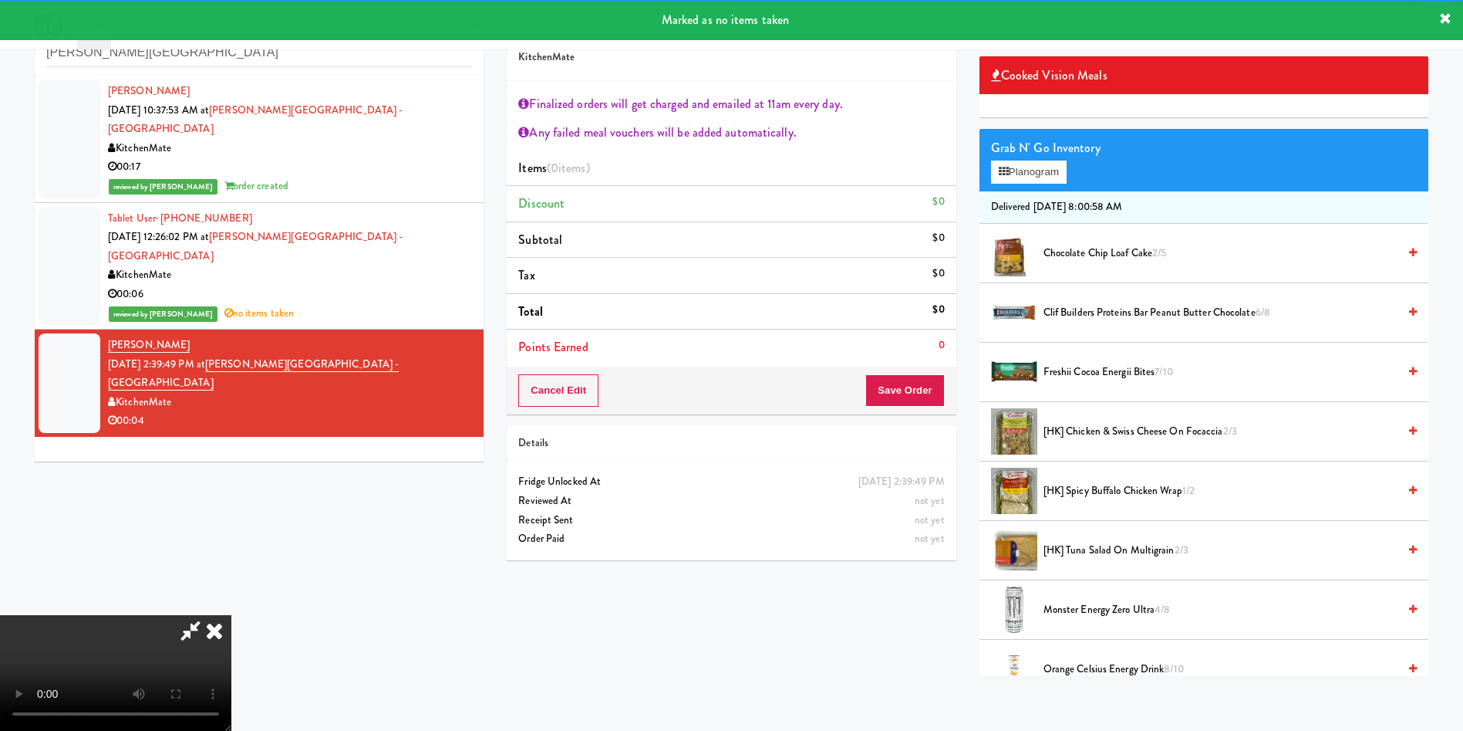
scroll to position [231, 0]
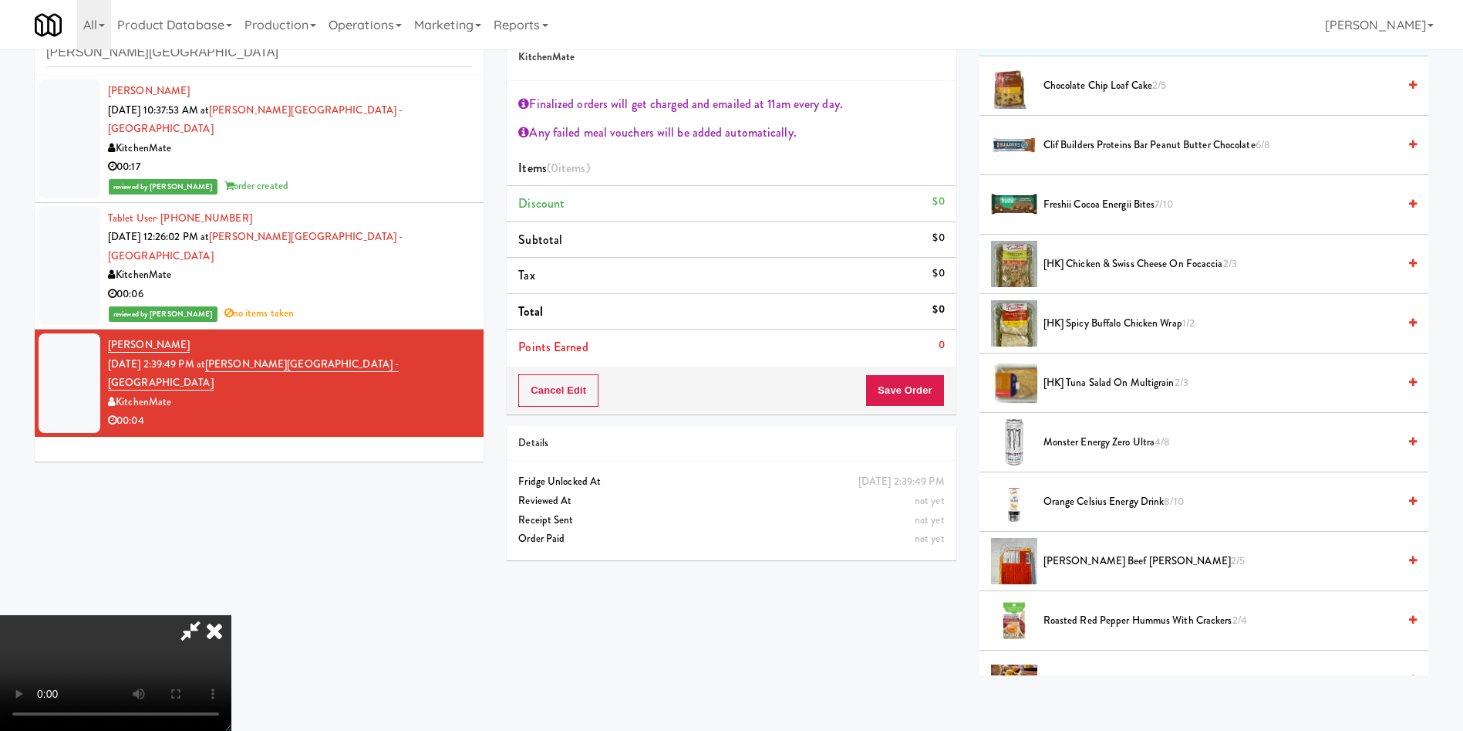
click at [231, 615] on video at bounding box center [115, 673] width 231 height 116
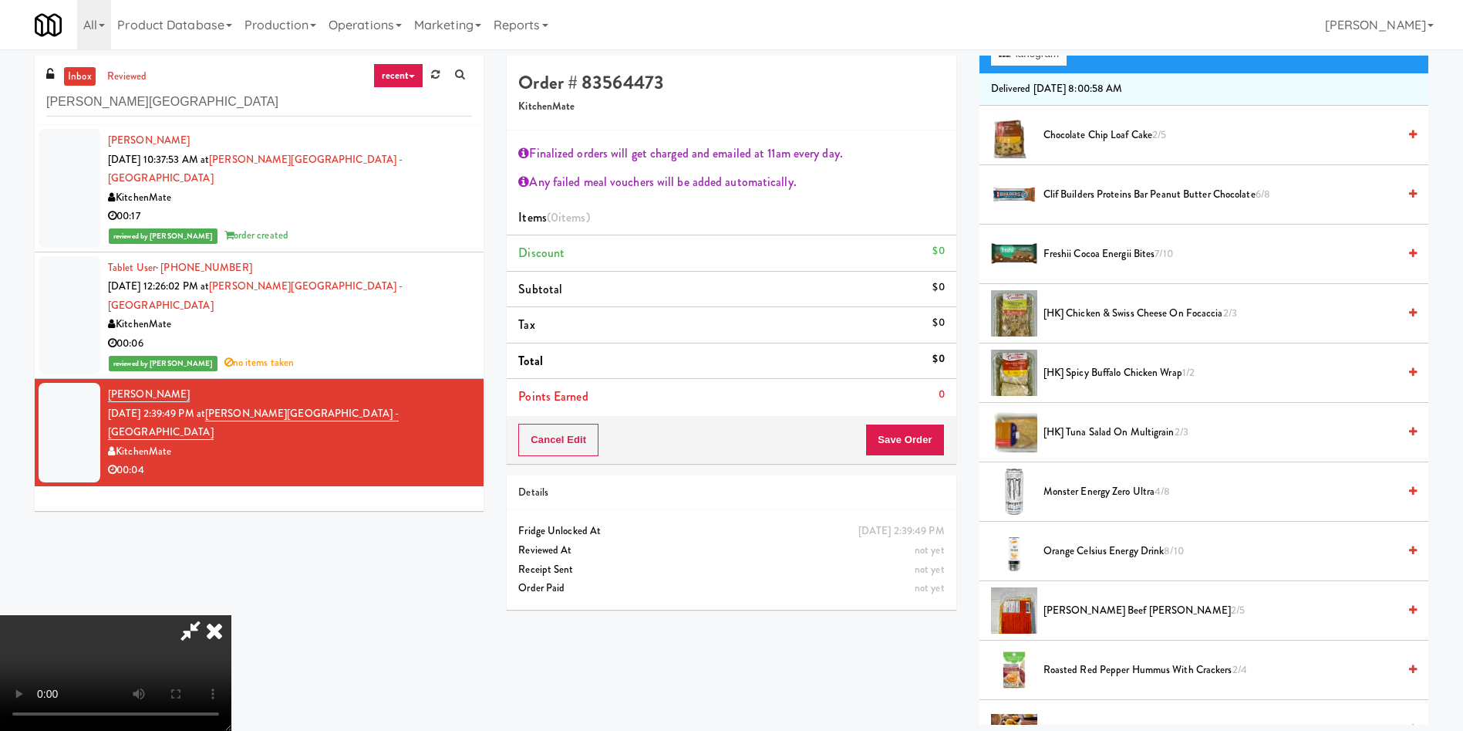
scroll to position [171, 0]
click at [231, 615] on video at bounding box center [115, 673] width 231 height 116
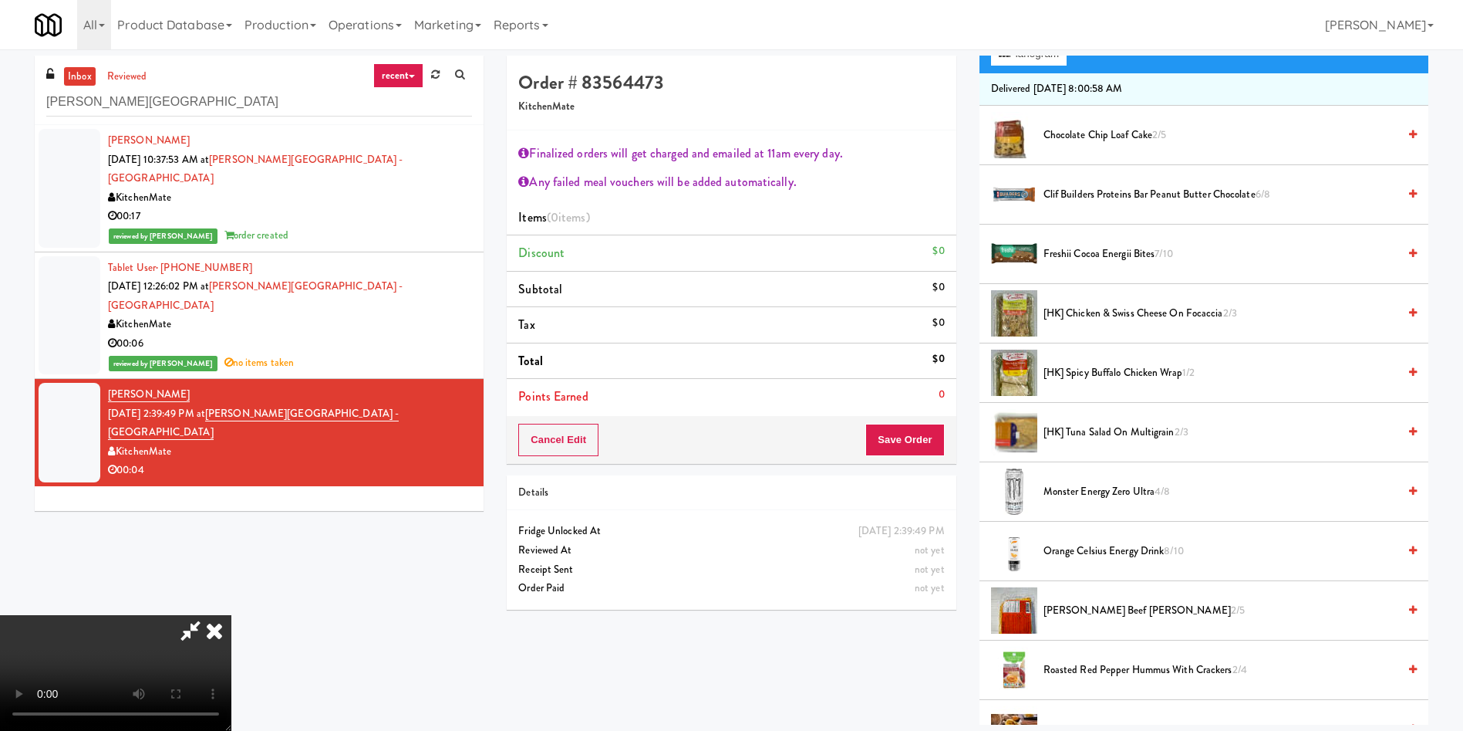
click at [231, 615] on video at bounding box center [115, 673] width 231 height 116
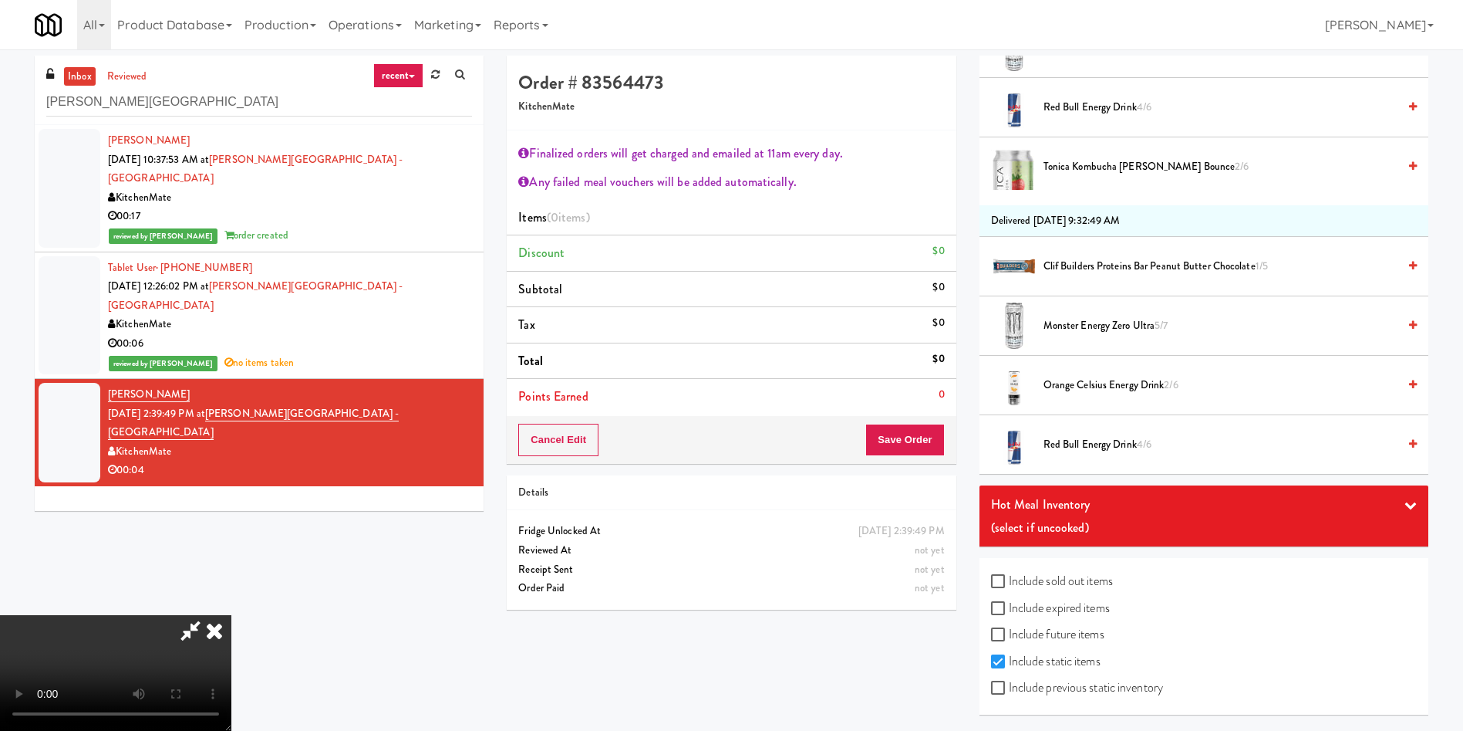
scroll to position [828, 0]
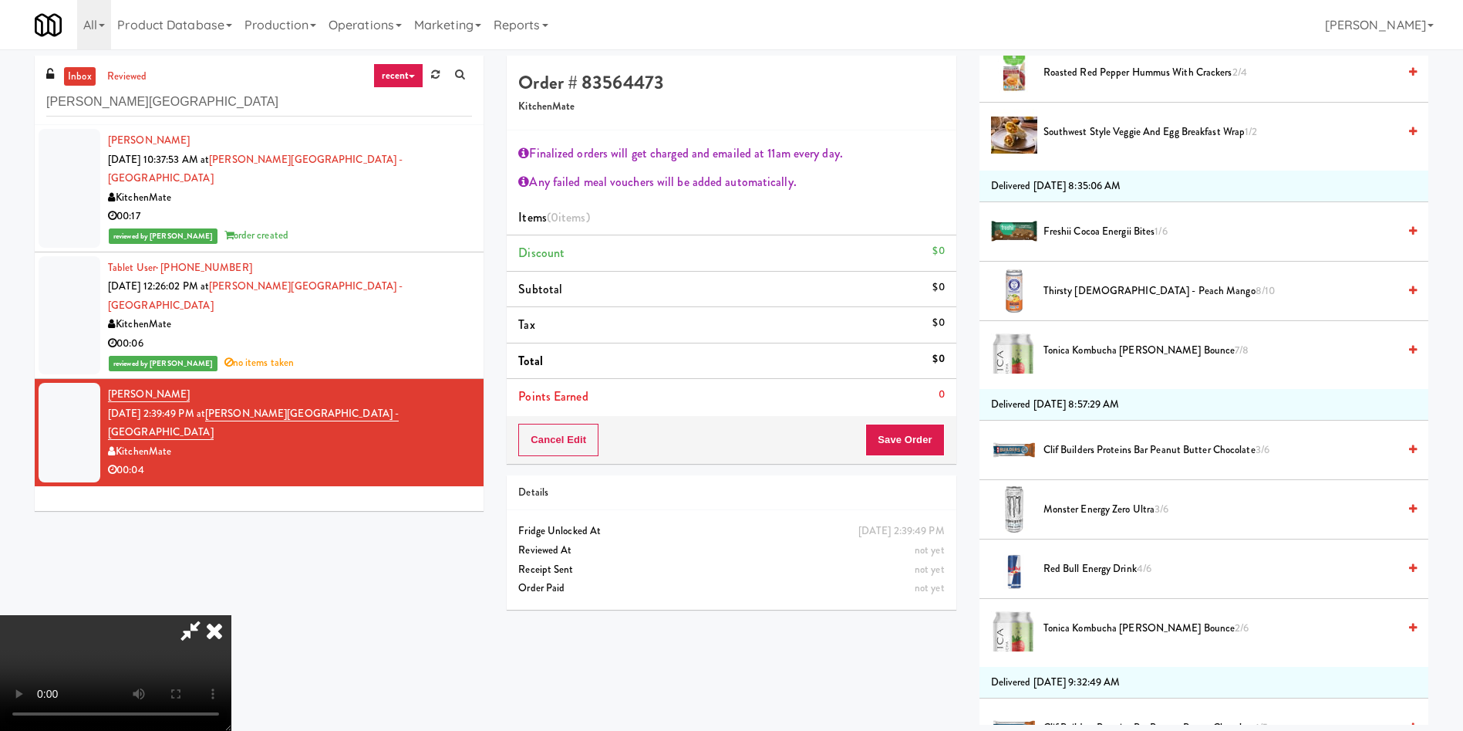
drag, startPoint x: 1066, startPoint y: 229, endPoint x: 583, endPoint y: 307, distance: 489.1
click at [1058, 233] on span "Freshii Cocoa Energii Bites 1/6" at bounding box center [1221, 231] width 354 height 19
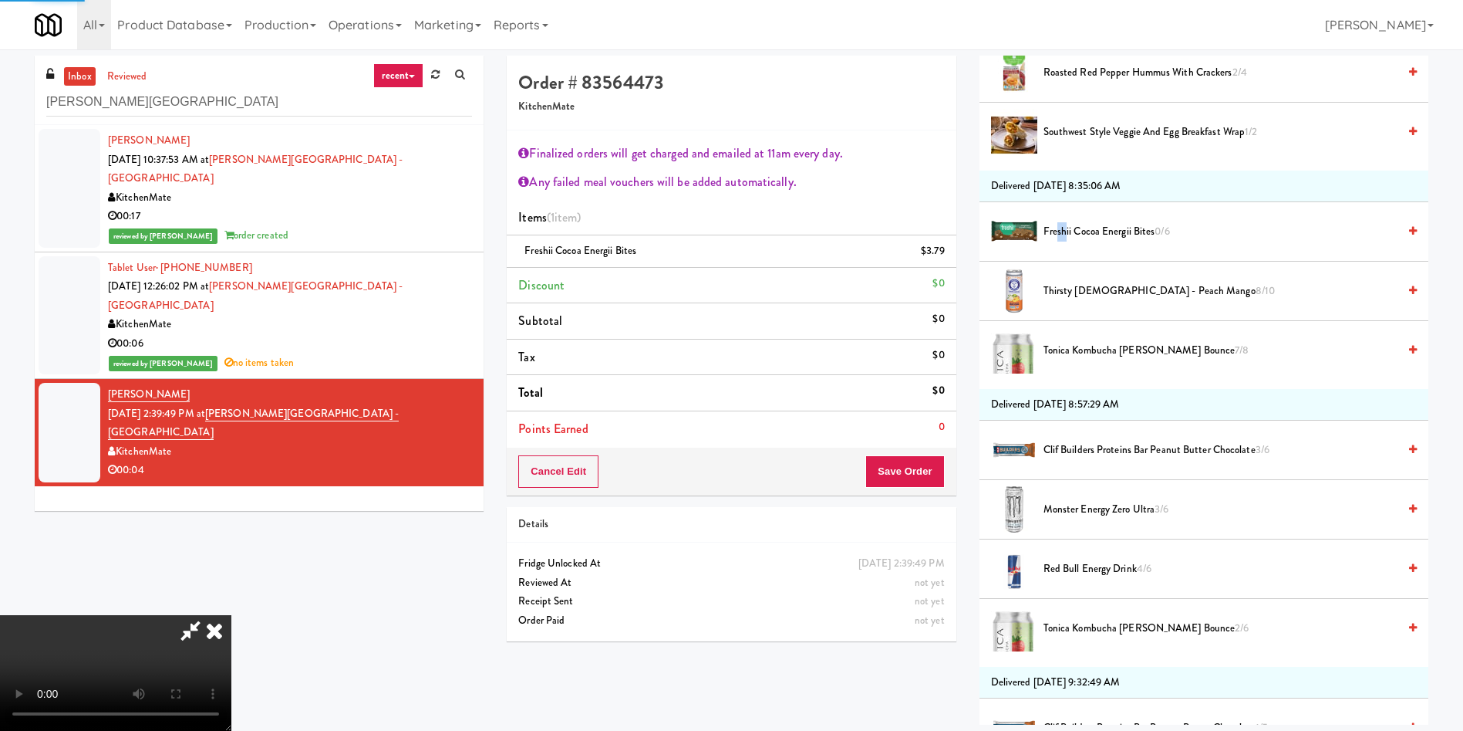
click at [231, 615] on video at bounding box center [115, 673] width 231 height 116
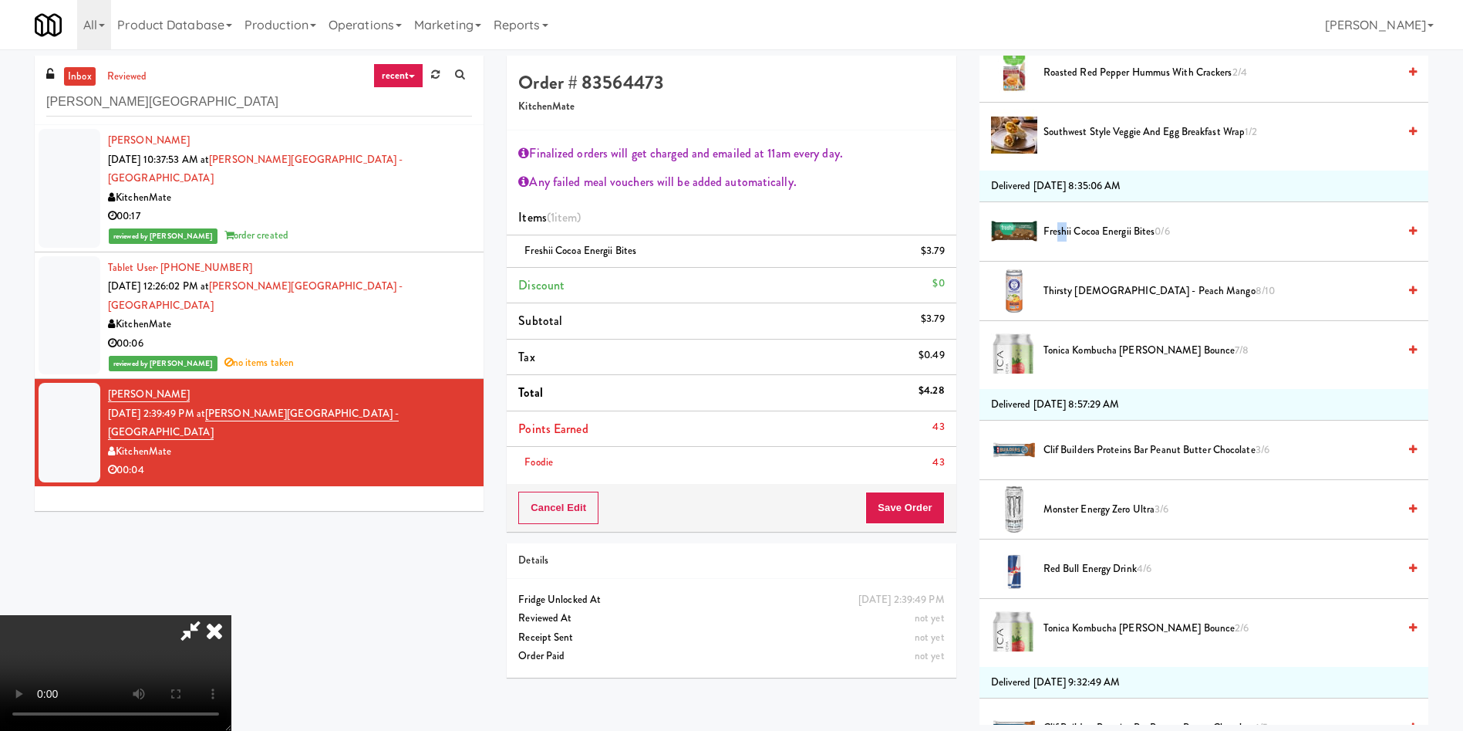
scroll to position [287, 0]
click at [231, 615] on video at bounding box center [115, 673] width 231 height 116
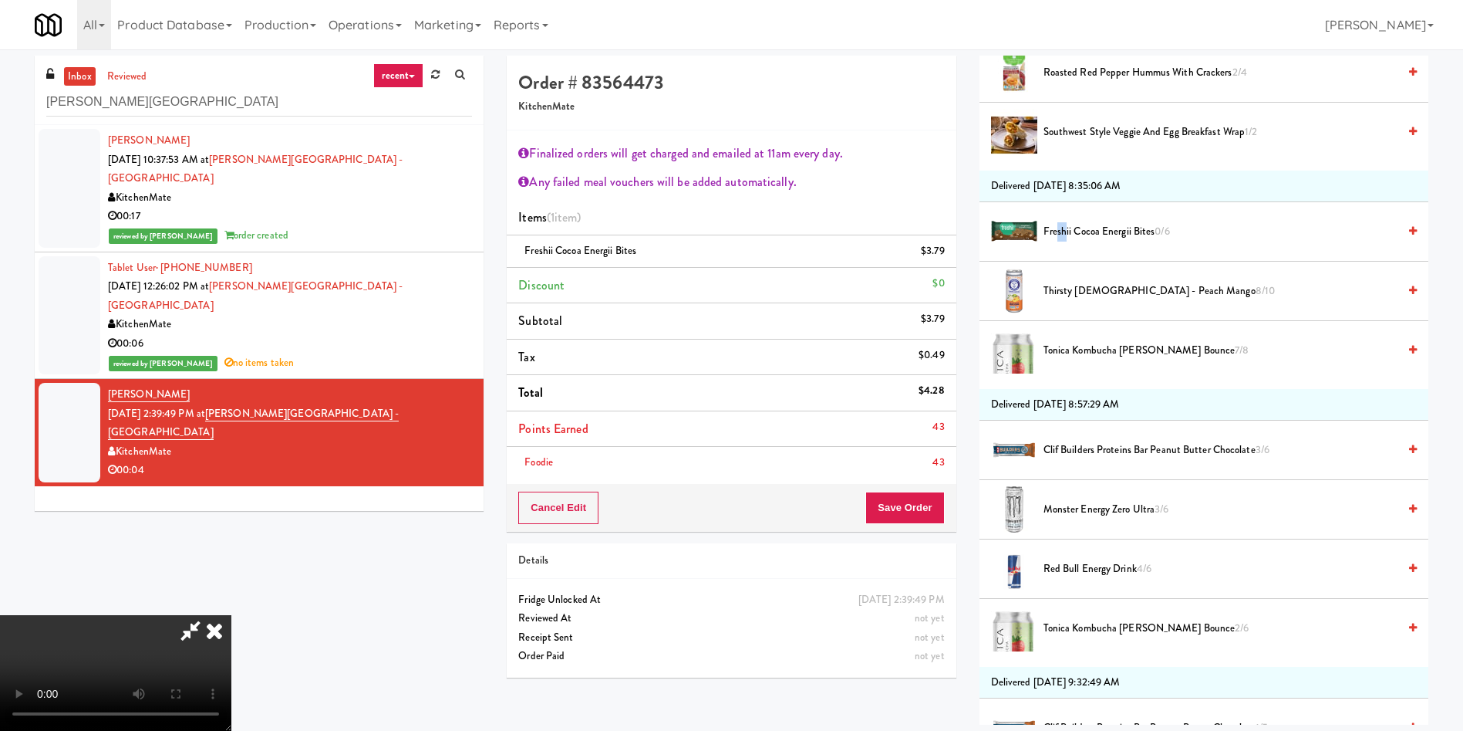
click at [231, 615] on video at bounding box center [115, 673] width 231 height 116
click at [913, 506] on button "Save Order" at bounding box center [905, 507] width 79 height 32
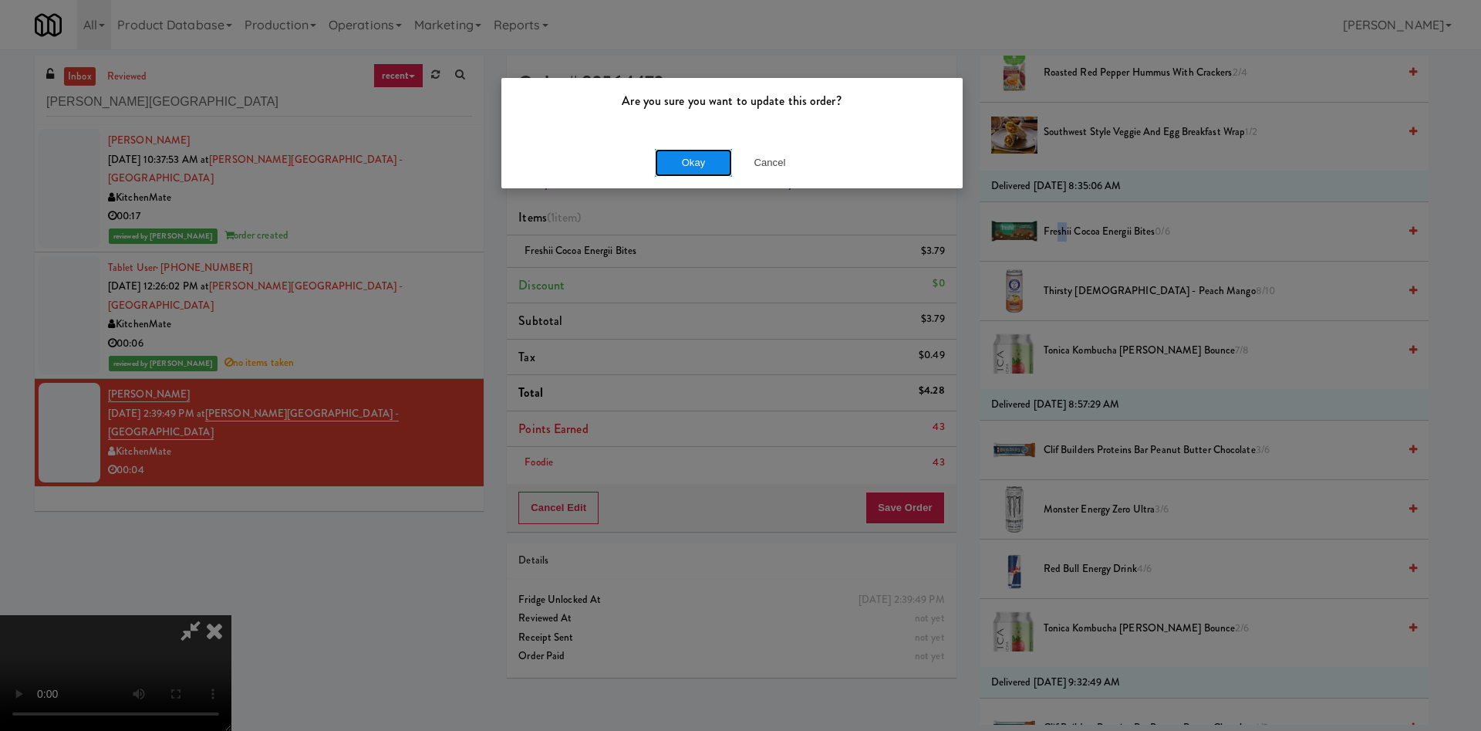
click at [699, 164] on button "Okay" at bounding box center [693, 163] width 77 height 28
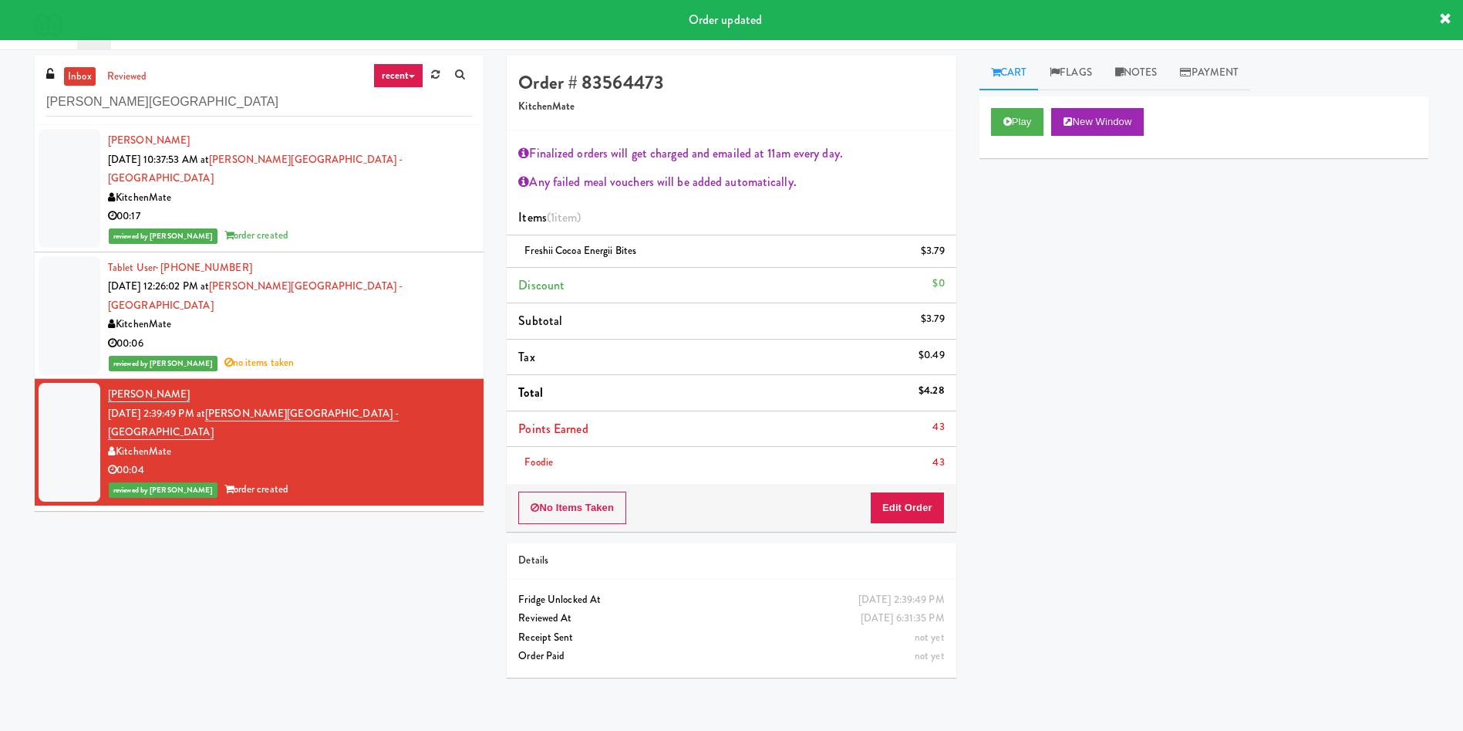
click at [69, 144] on div at bounding box center [70, 188] width 62 height 119
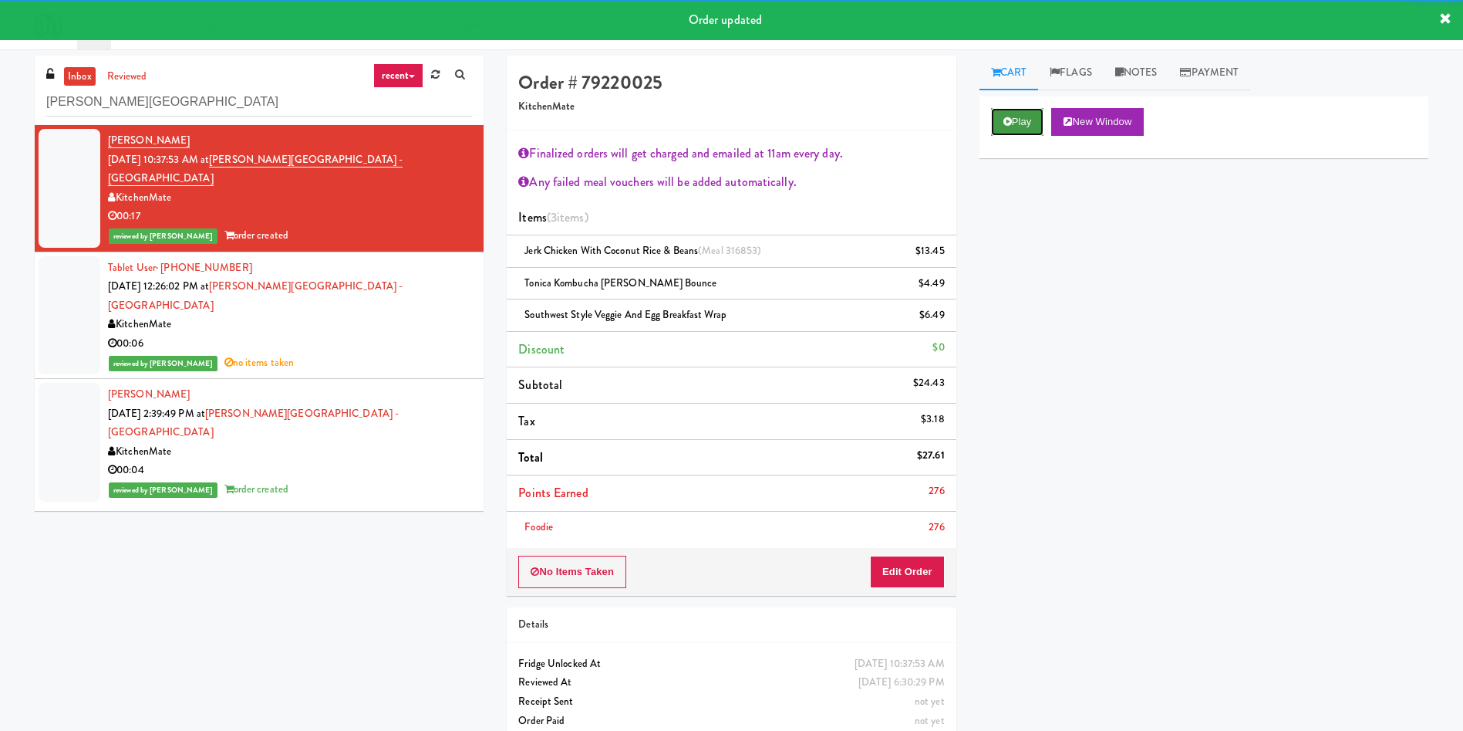
click at [1010, 120] on icon at bounding box center [1008, 121] width 8 height 10
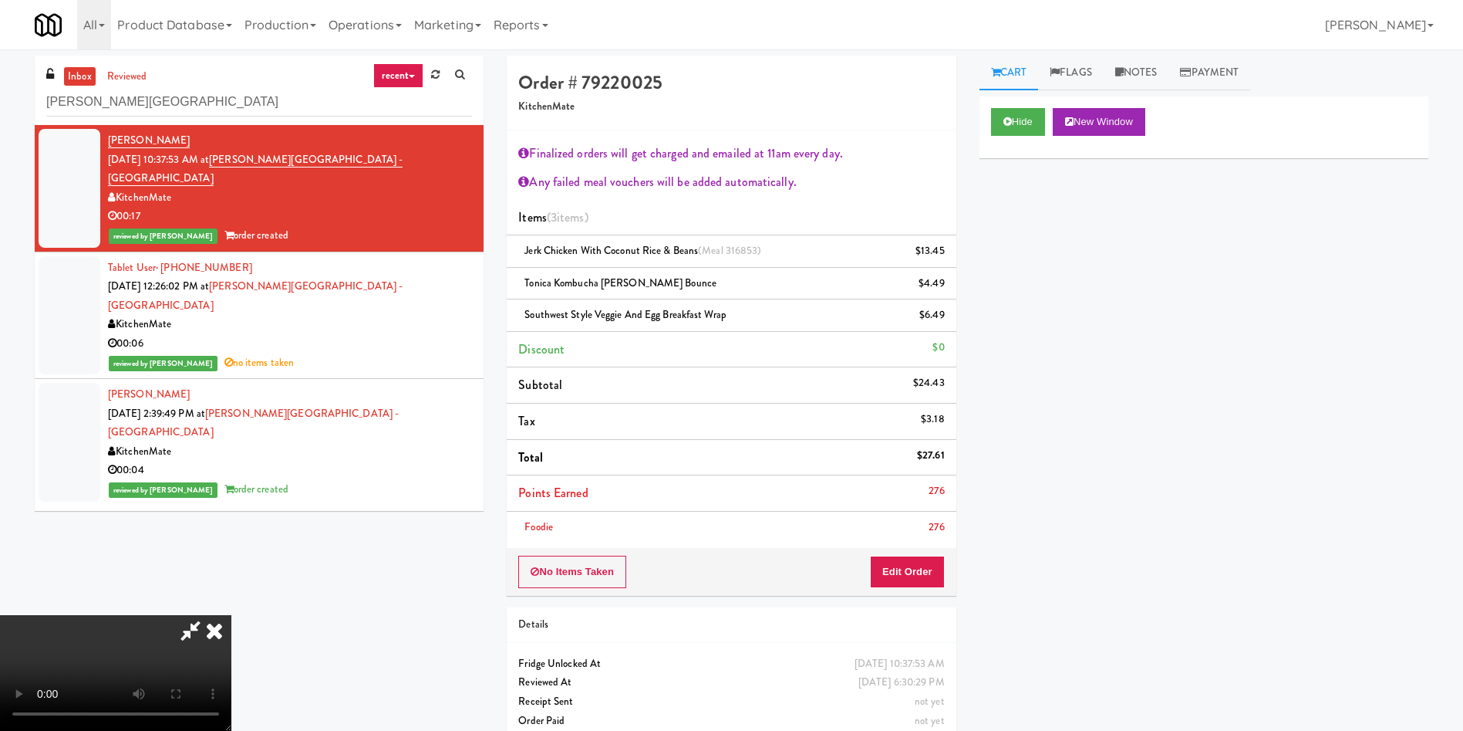
click at [231, 615] on video at bounding box center [115, 673] width 231 height 116
click at [231, 615] on icon at bounding box center [214, 630] width 34 height 31
